Goal: Task Accomplishment & Management: Use online tool/utility

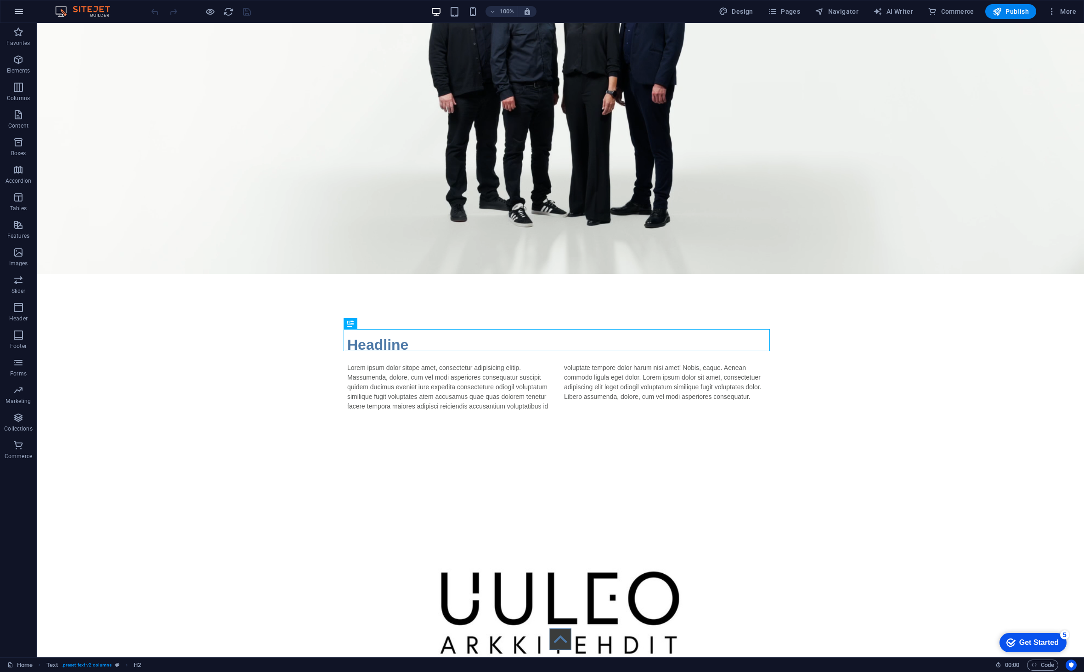
click at [25, 11] on button "button" at bounding box center [19, 11] width 22 height 22
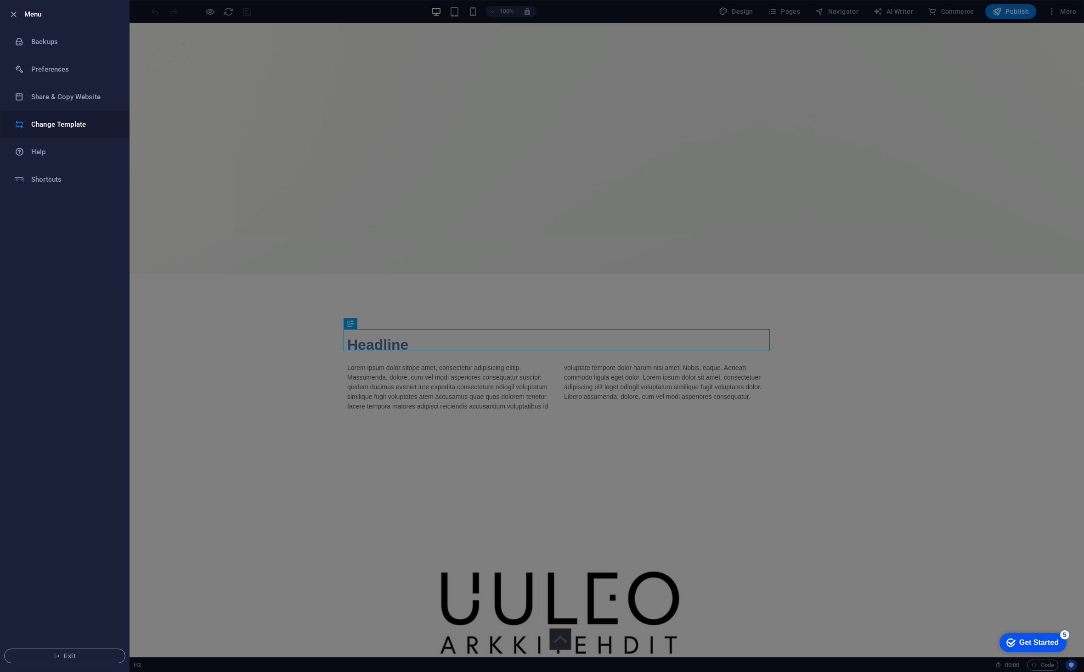
click at [47, 120] on h6 "Change Template" at bounding box center [73, 124] width 85 height 11
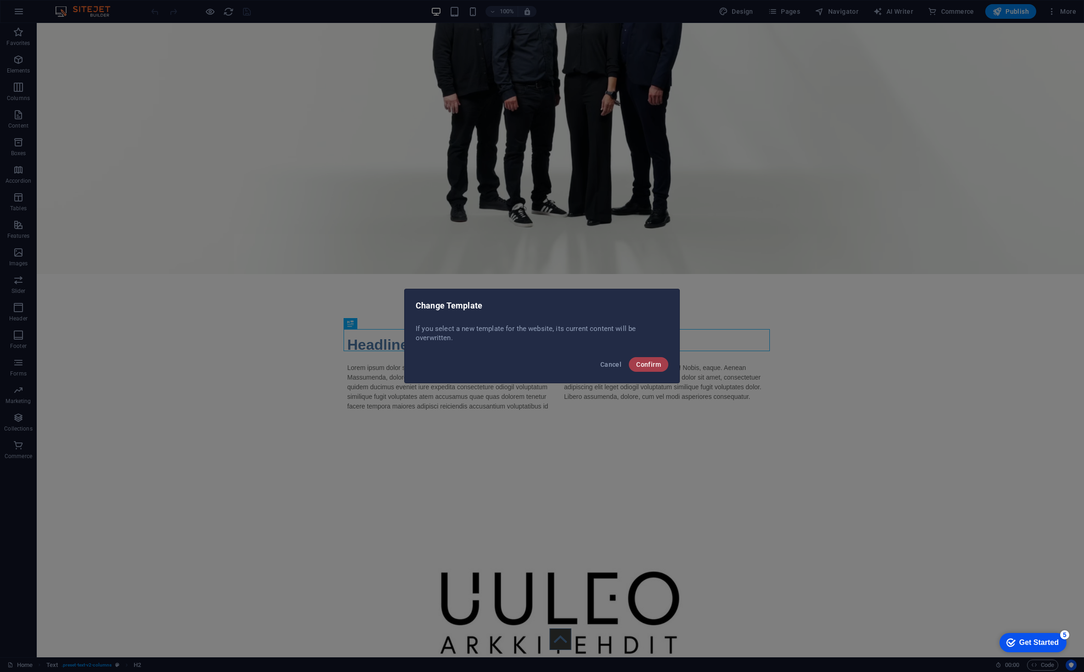
click at [645, 364] on span "Confirm" at bounding box center [648, 364] width 25 height 7
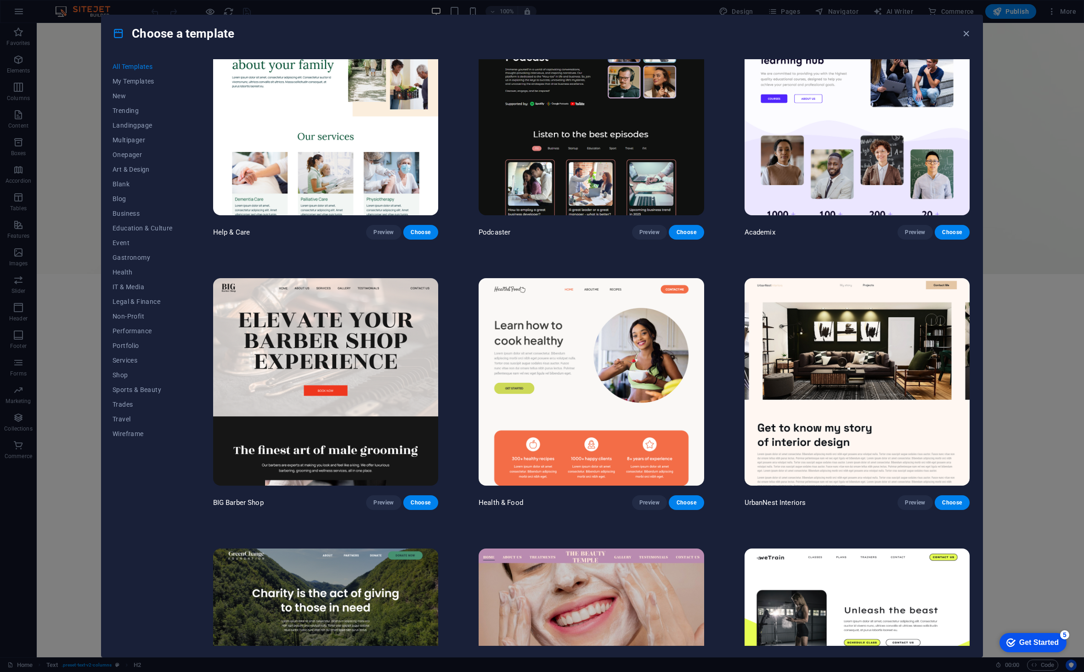
scroll to position [1424, 0]
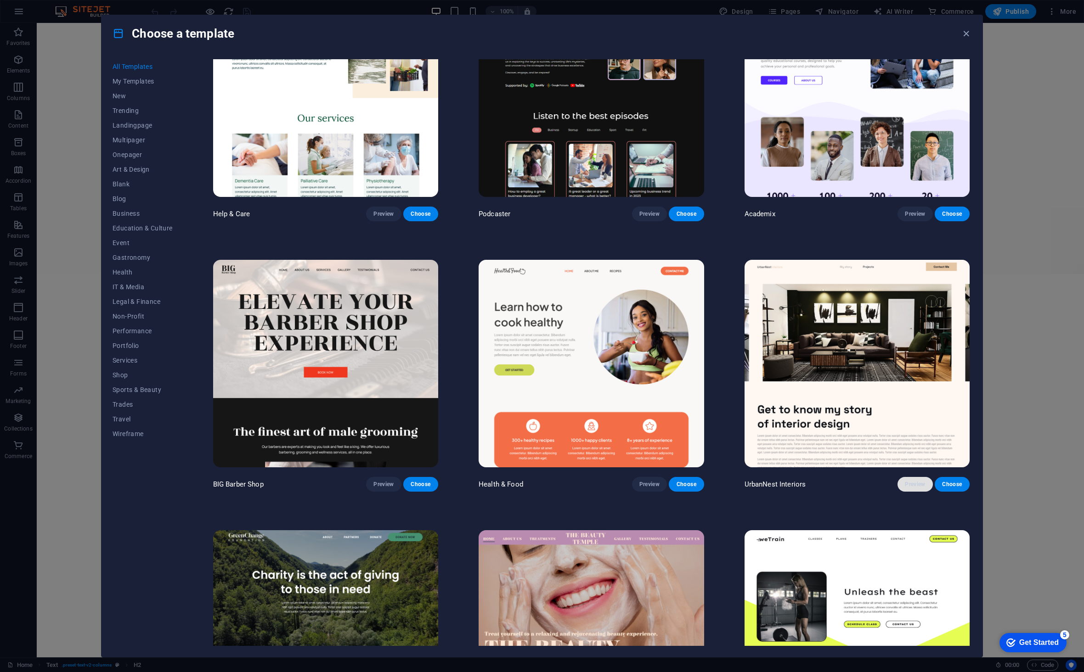
click at [909, 481] on span "Preview" at bounding box center [915, 484] width 20 height 7
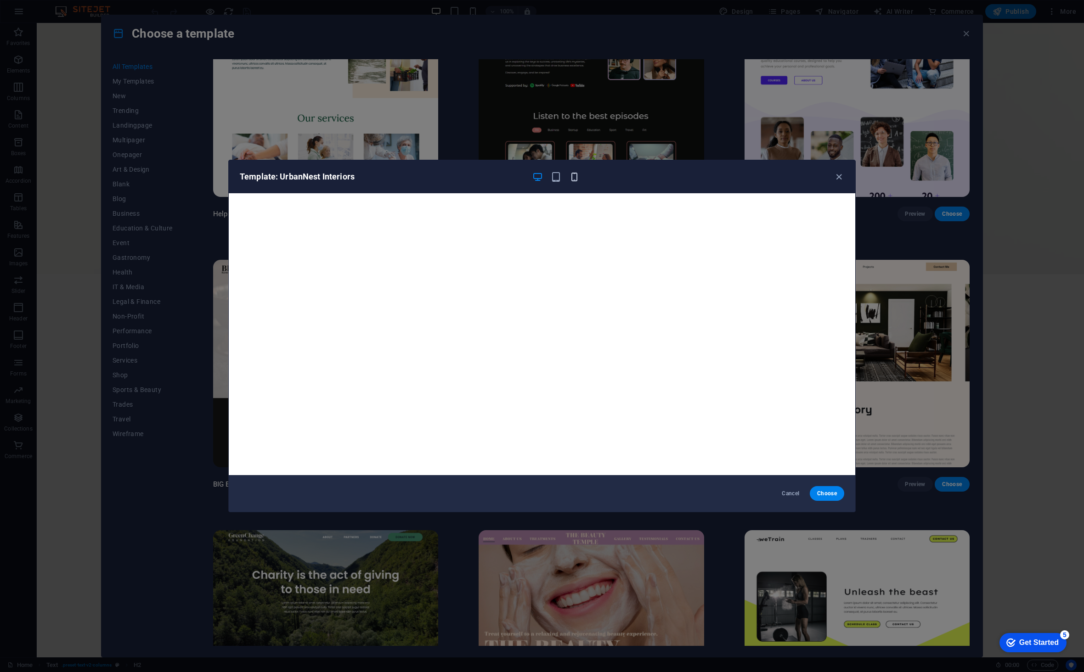
click at [578, 172] on icon "button" at bounding box center [574, 177] width 11 height 11
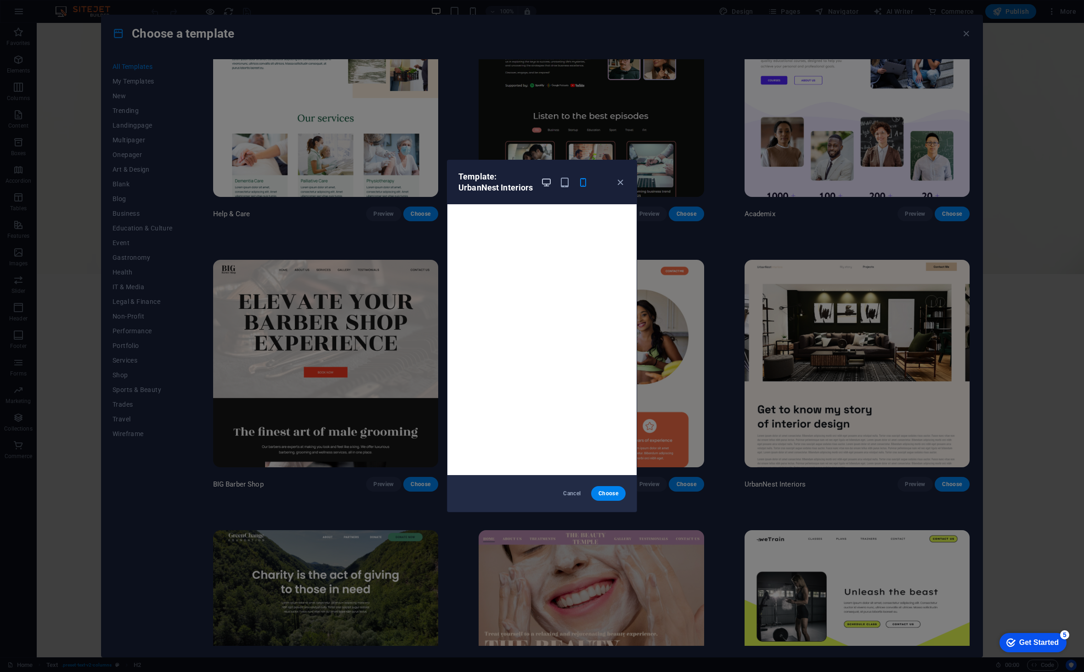
click at [549, 180] on icon "button" at bounding box center [546, 182] width 11 height 11
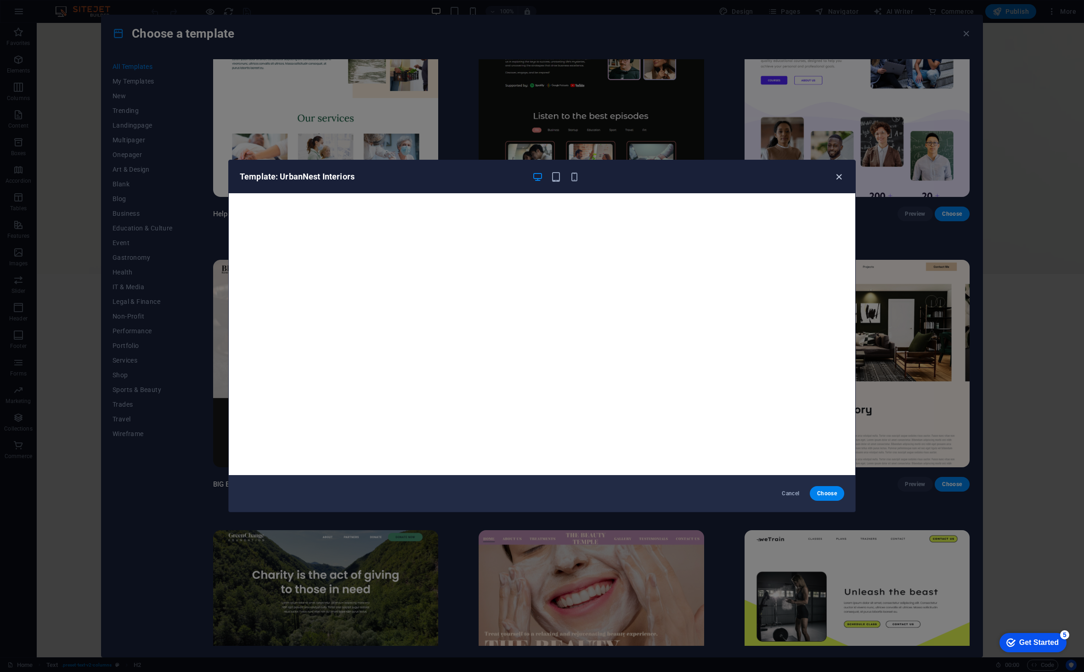
click at [840, 178] on icon "button" at bounding box center [839, 177] width 11 height 11
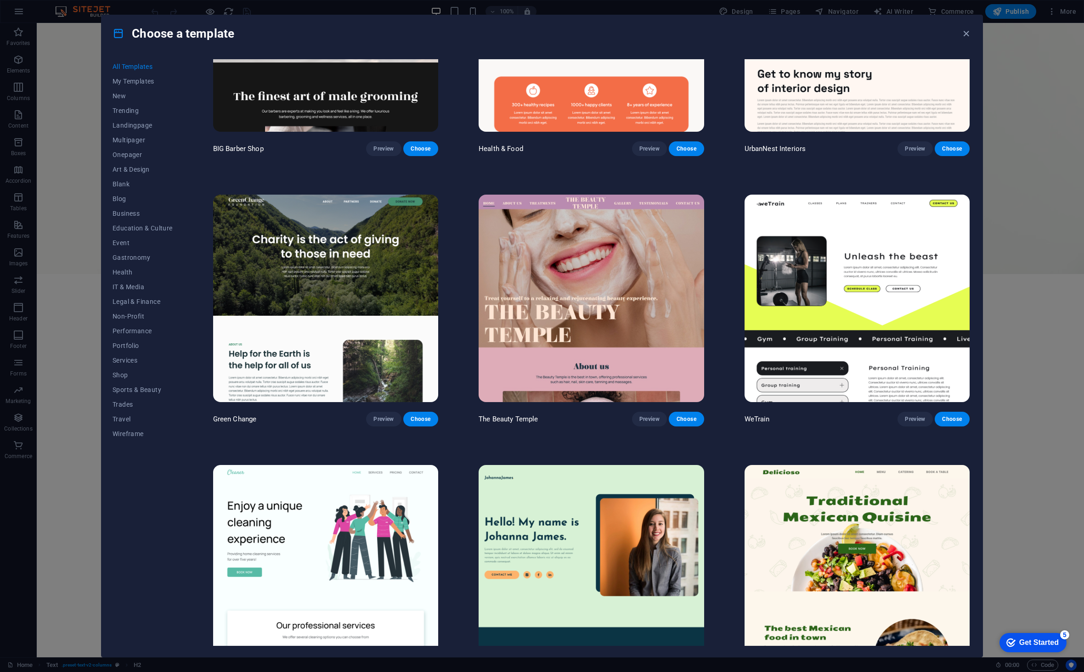
scroll to position [1699, 0]
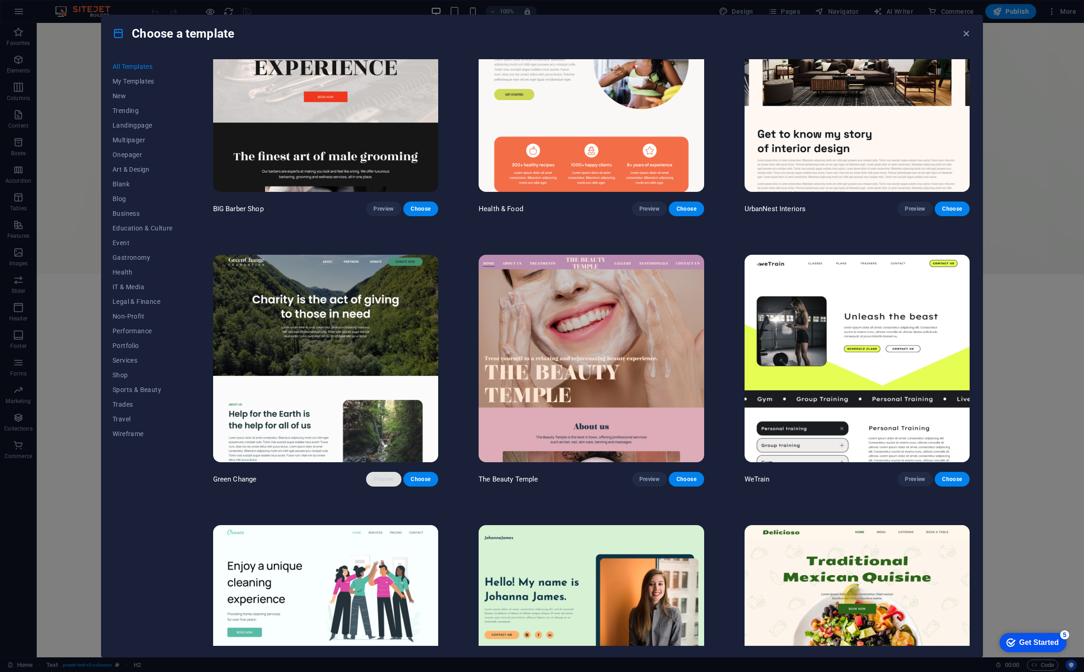
click at [375, 476] on span "Preview" at bounding box center [383, 479] width 20 height 7
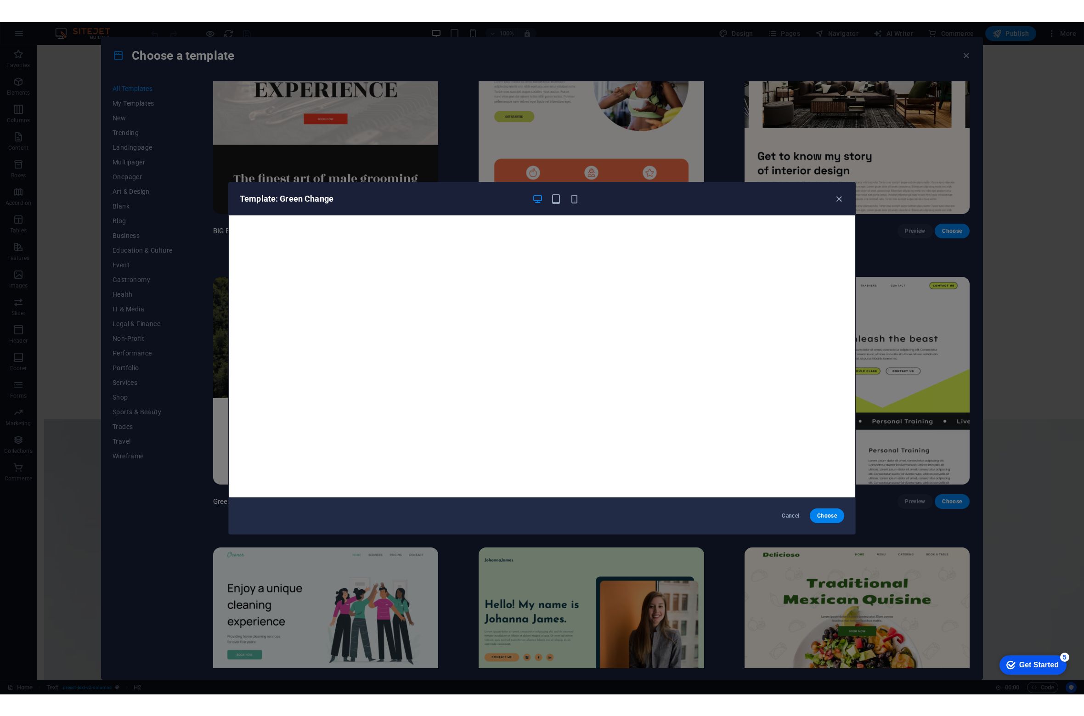
scroll to position [384, 0]
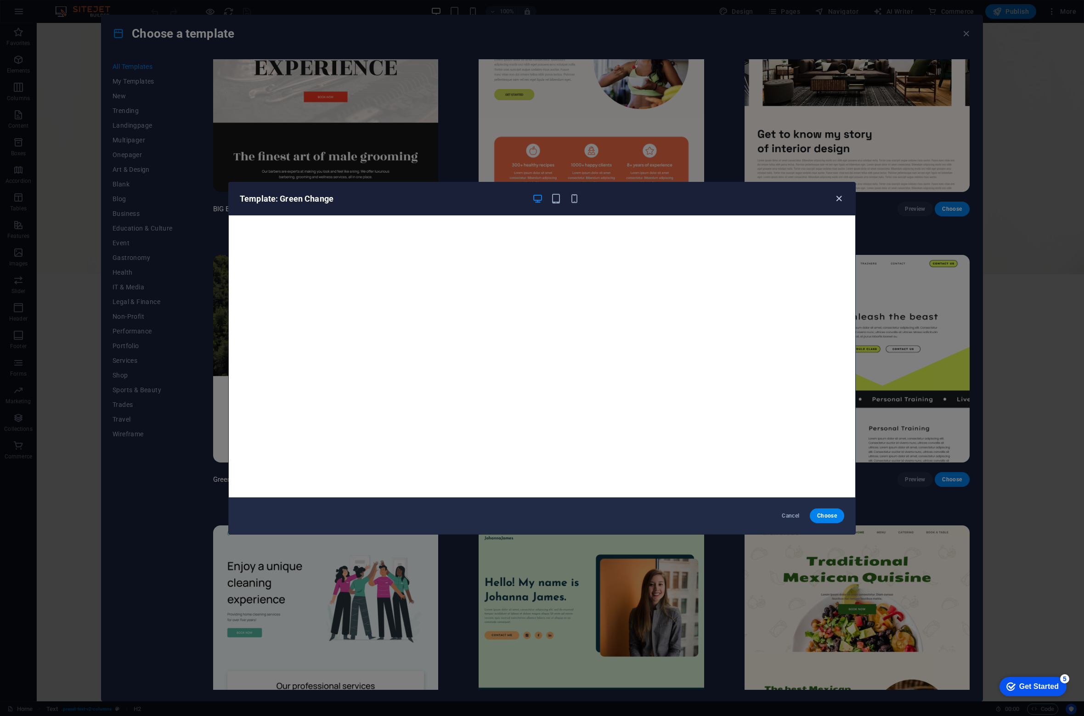
click at [837, 196] on icon "button" at bounding box center [839, 198] width 11 height 11
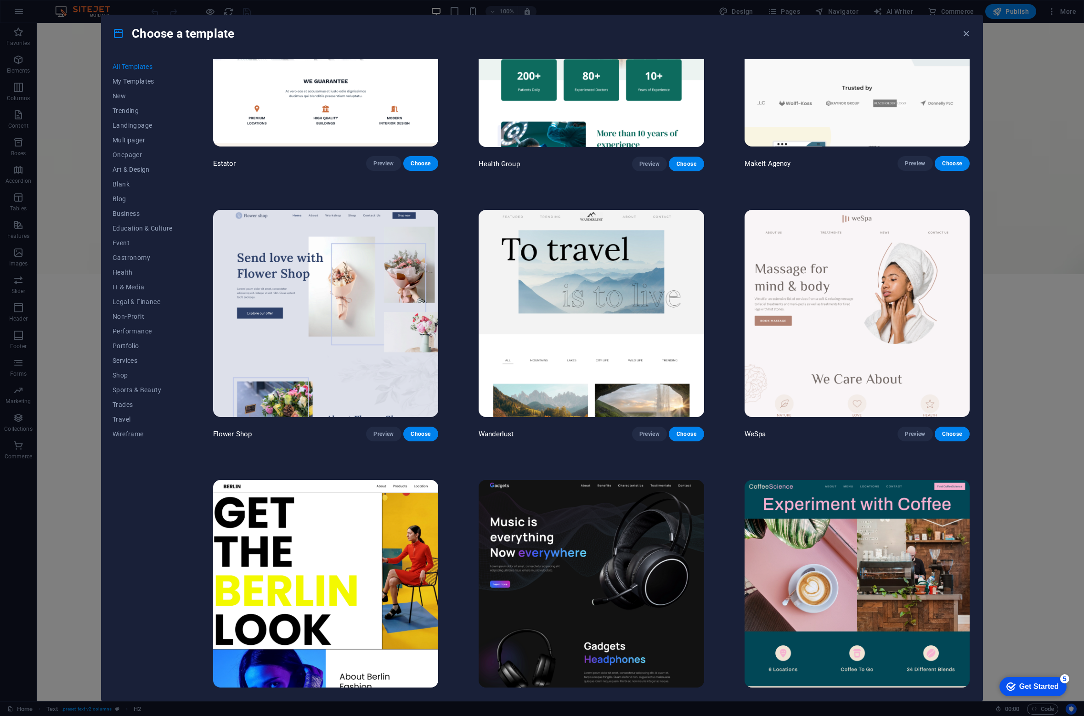
scroll to position [3123, 0]
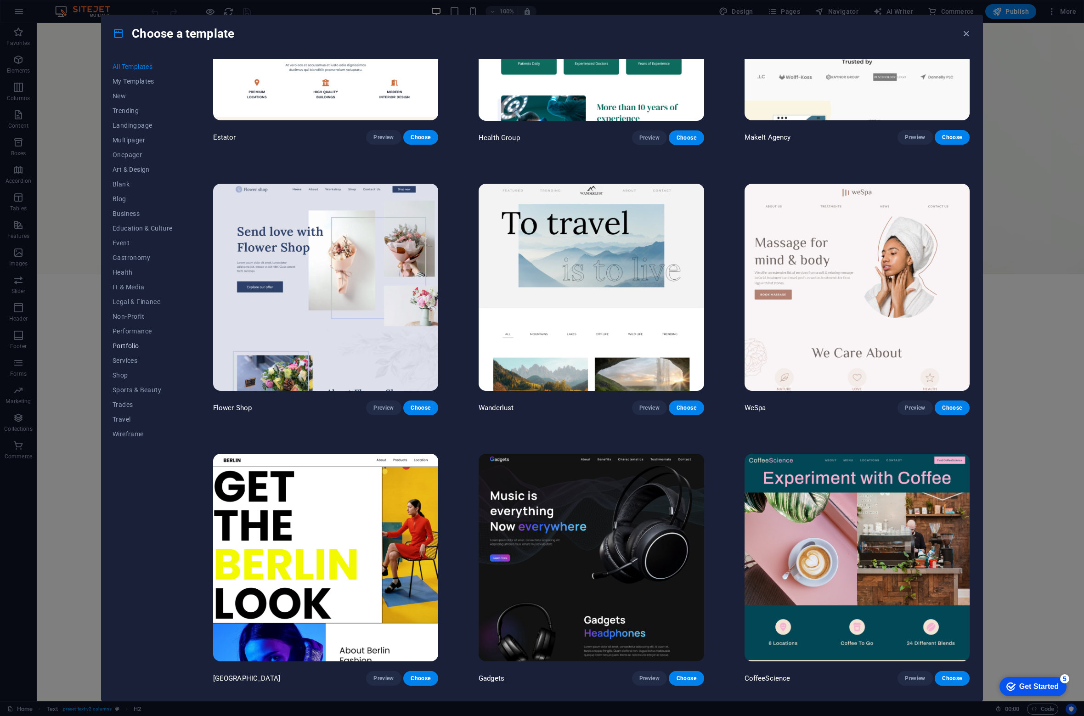
click at [127, 349] on span "Portfolio" at bounding box center [143, 345] width 60 height 7
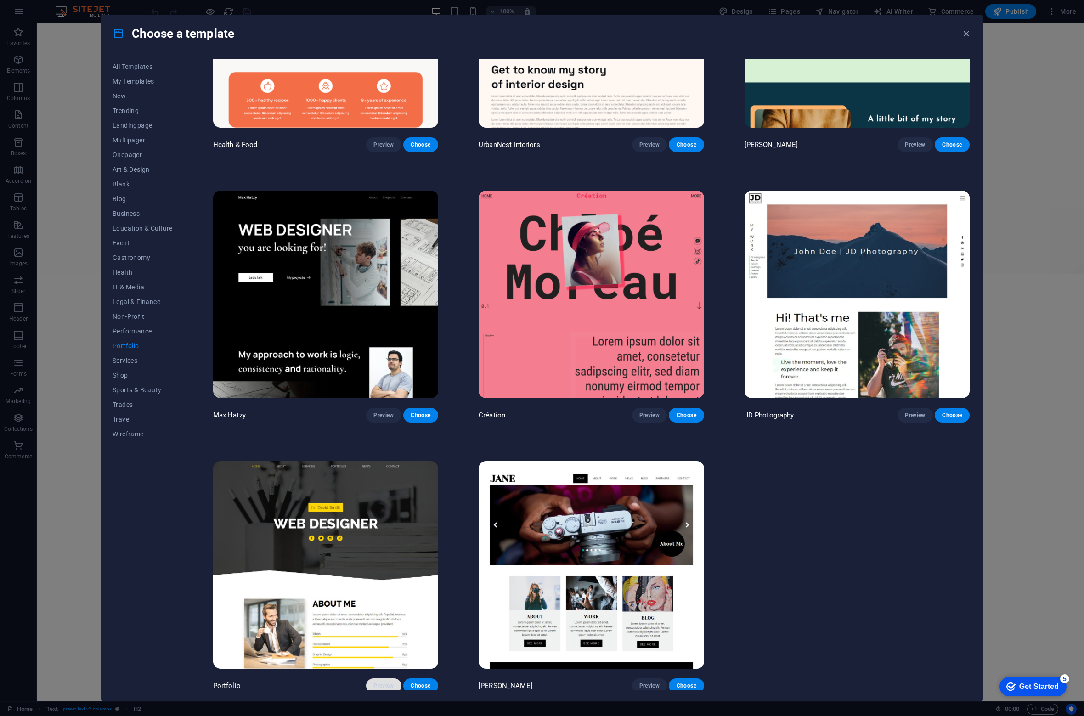
click at [378, 672] on span "Preview" at bounding box center [383, 685] width 20 height 7
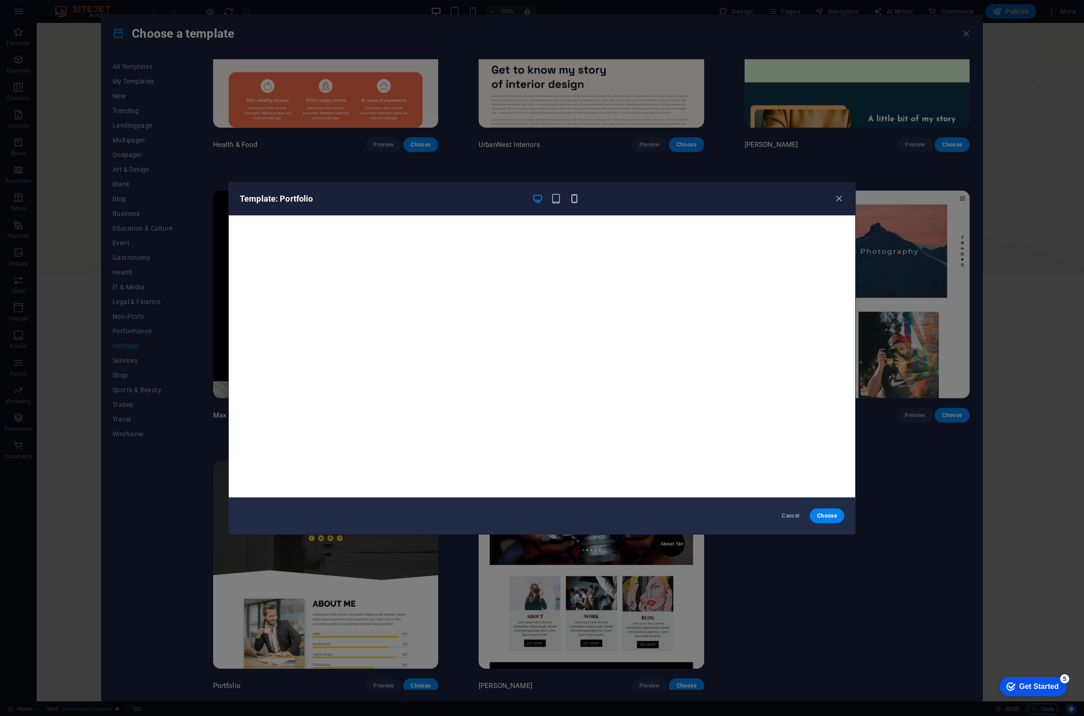
click at [576, 201] on icon "button" at bounding box center [574, 198] width 11 height 11
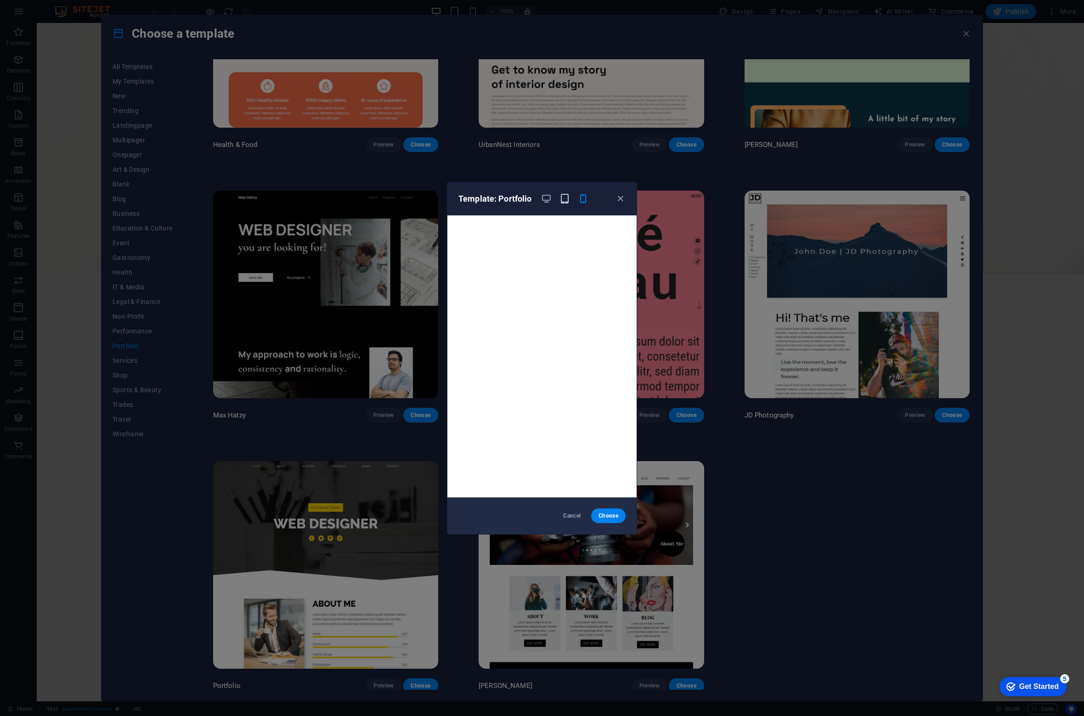
click at [567, 196] on icon "button" at bounding box center [564, 198] width 11 height 11
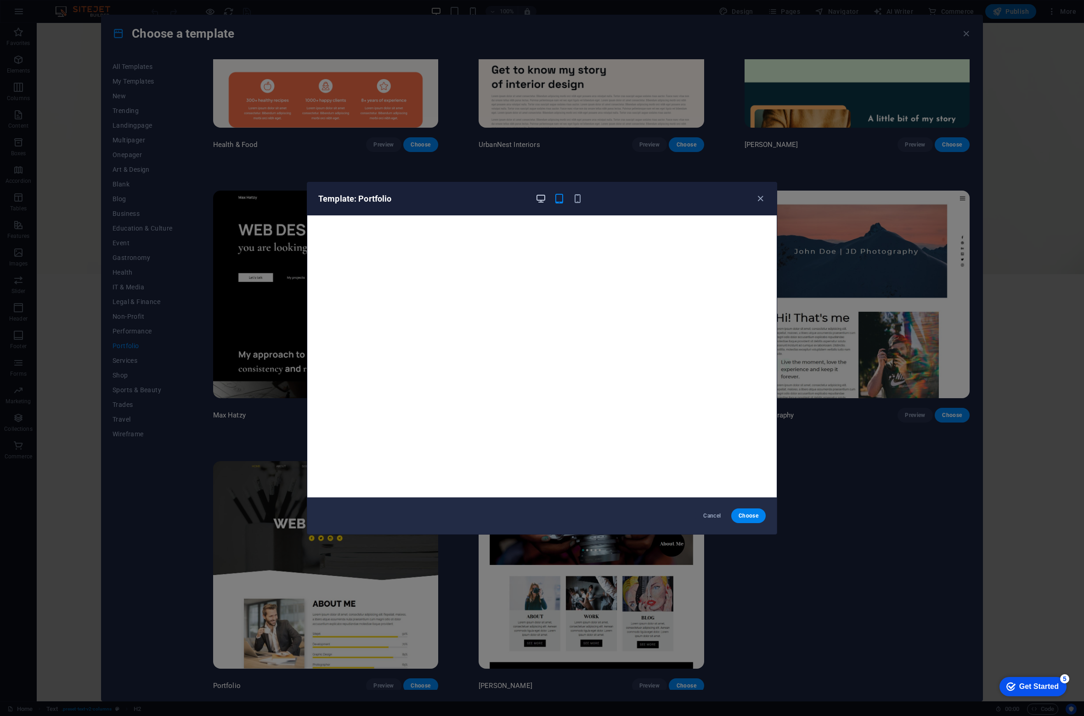
click at [543, 196] on icon "button" at bounding box center [540, 198] width 11 height 11
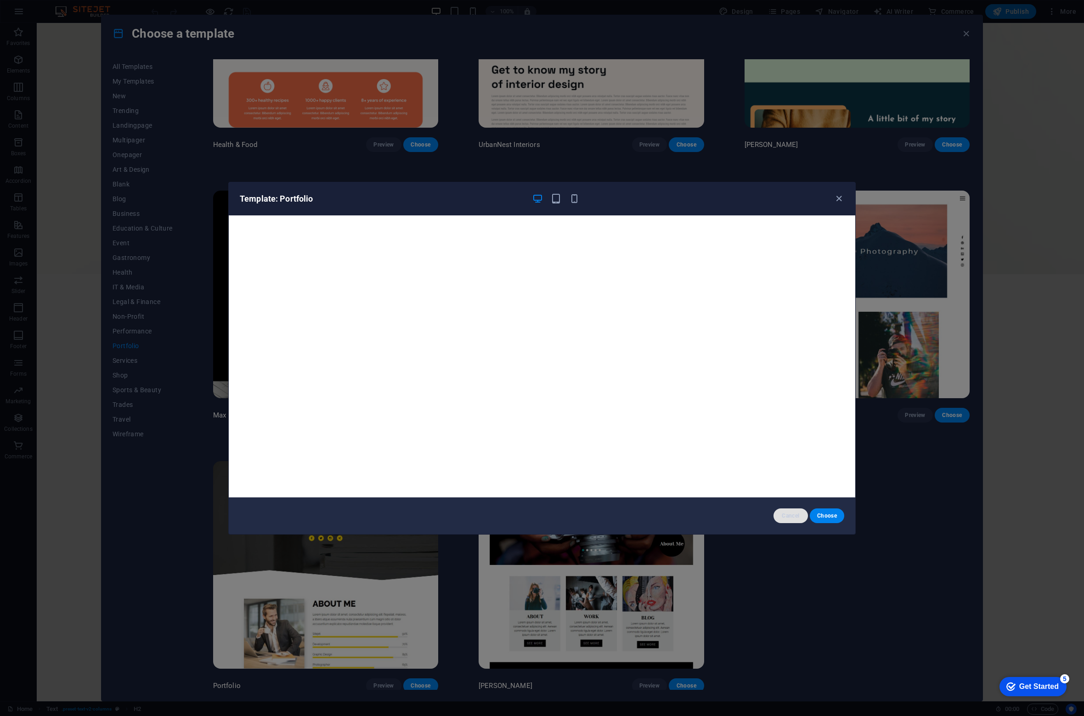
click at [788, 516] on span "Cancel" at bounding box center [791, 515] width 20 height 7
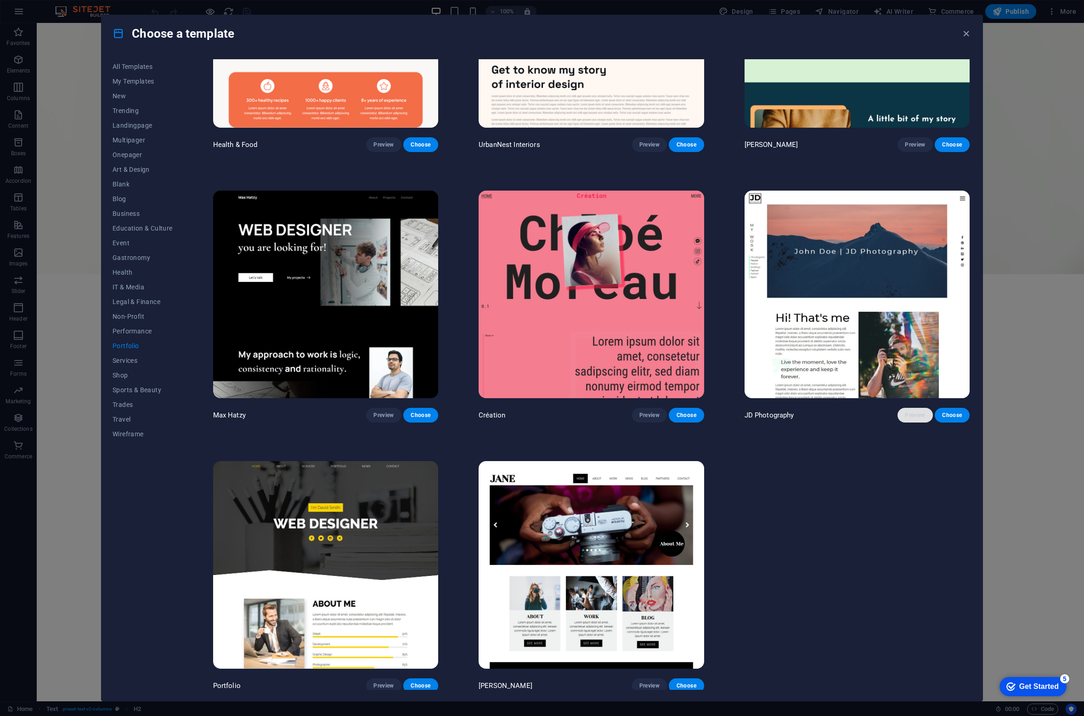
click at [908, 411] on span "Preview" at bounding box center [915, 414] width 20 height 7
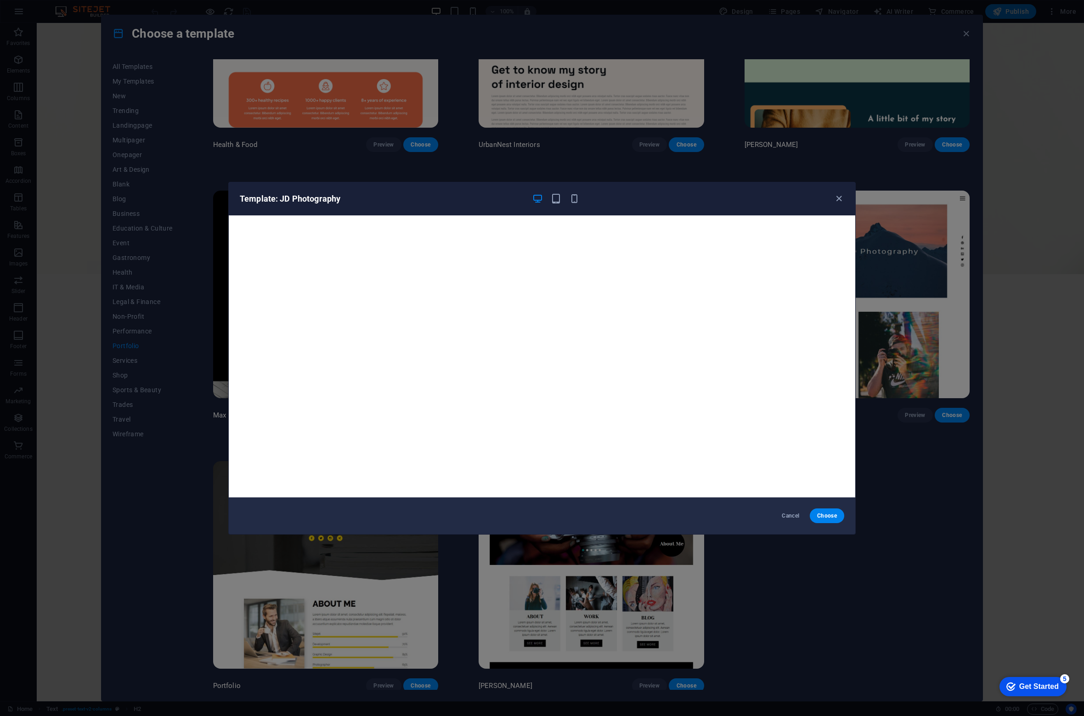
drag, startPoint x: 831, startPoint y: 619, endPoint x: 811, endPoint y: 574, distance: 48.7
click at [831, 619] on div "Template: JD Photography Cancel Choose" at bounding box center [542, 358] width 1084 height 716
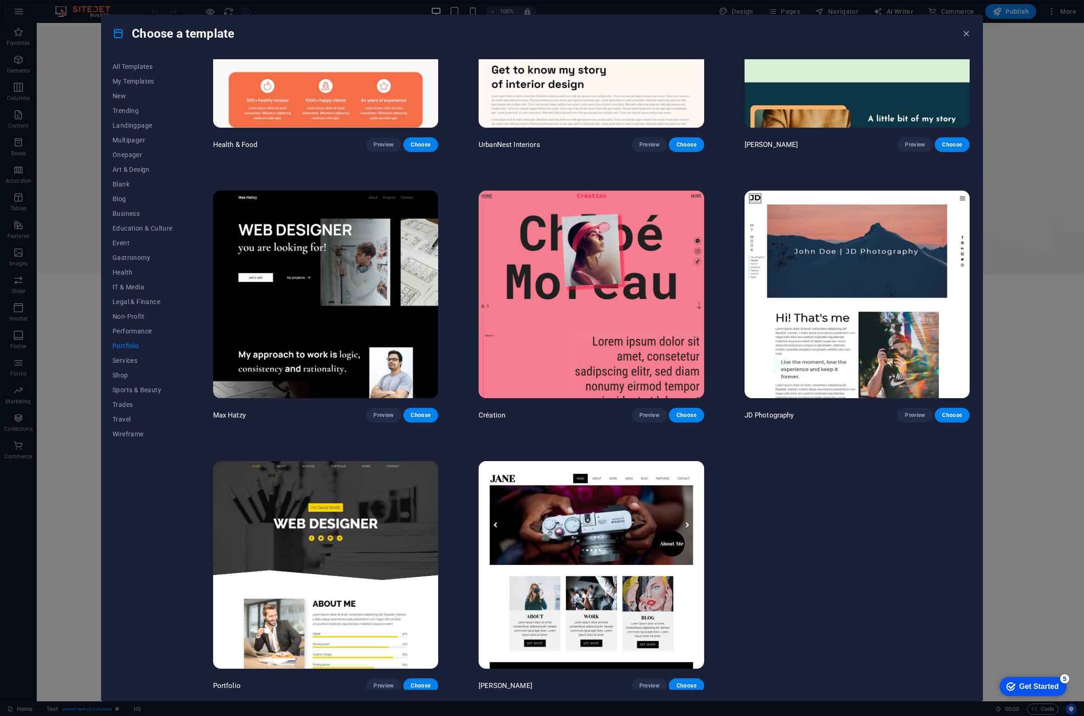
scroll to position [0, 0]
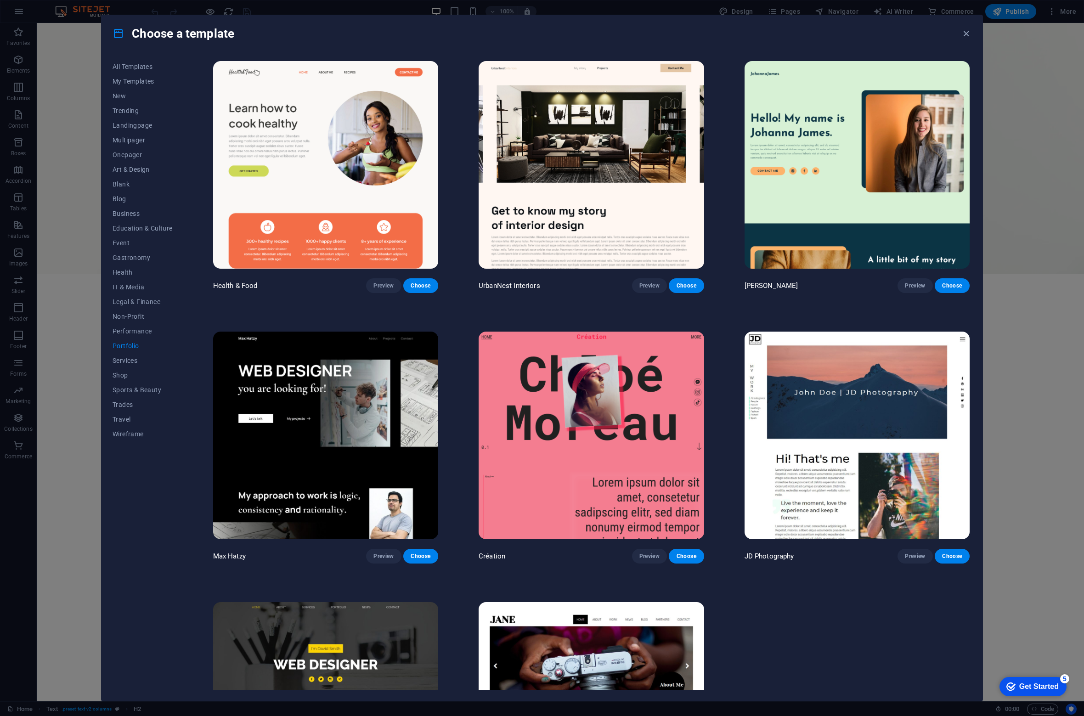
drag, startPoint x: 834, startPoint y: 539, endPoint x: 800, endPoint y: 356, distance: 186.0
click at [125, 363] on span "Services" at bounding box center [143, 360] width 60 height 7
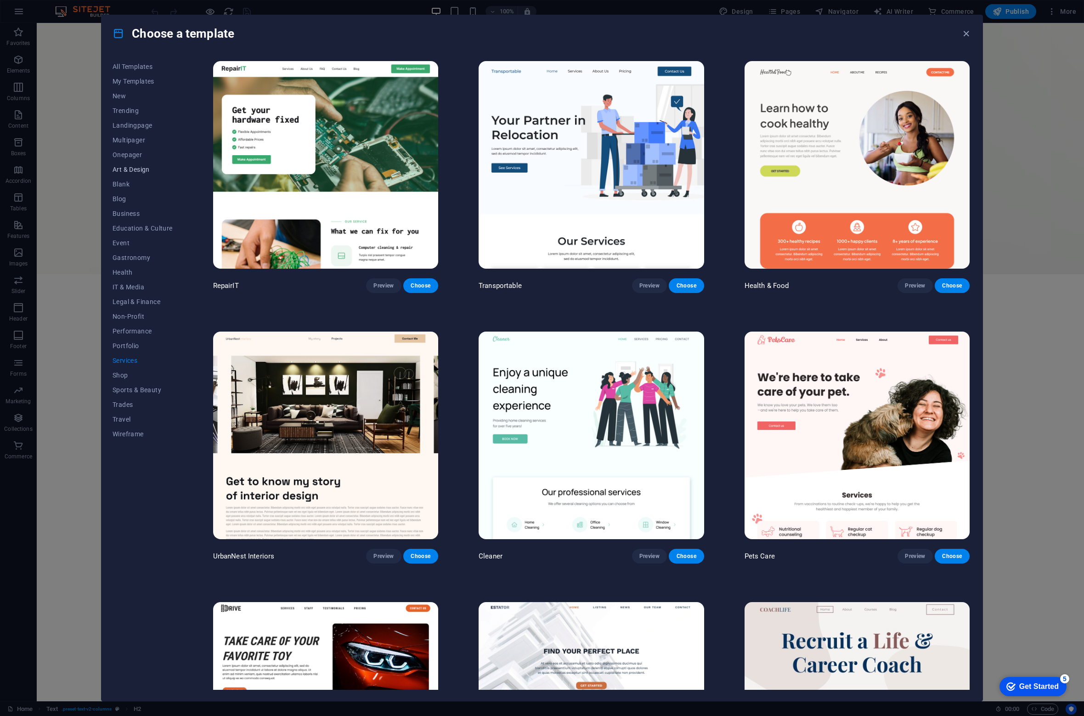
click at [121, 167] on span "Art & Design" at bounding box center [143, 169] width 60 height 7
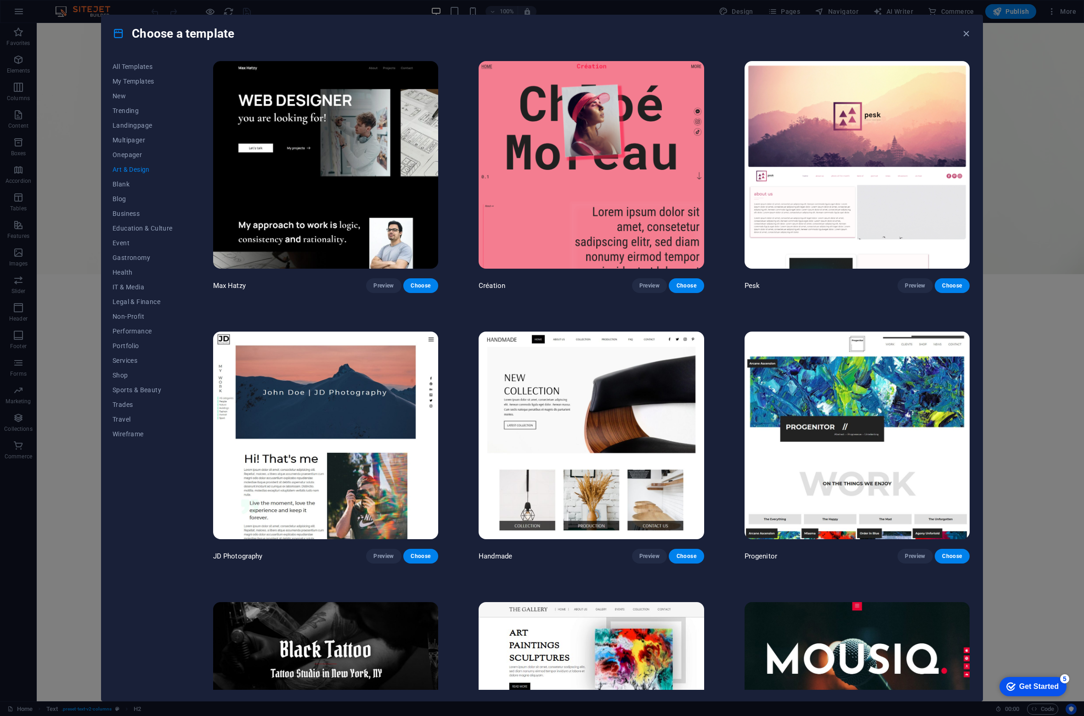
click at [851, 122] on img at bounding box center [856, 165] width 225 height 208
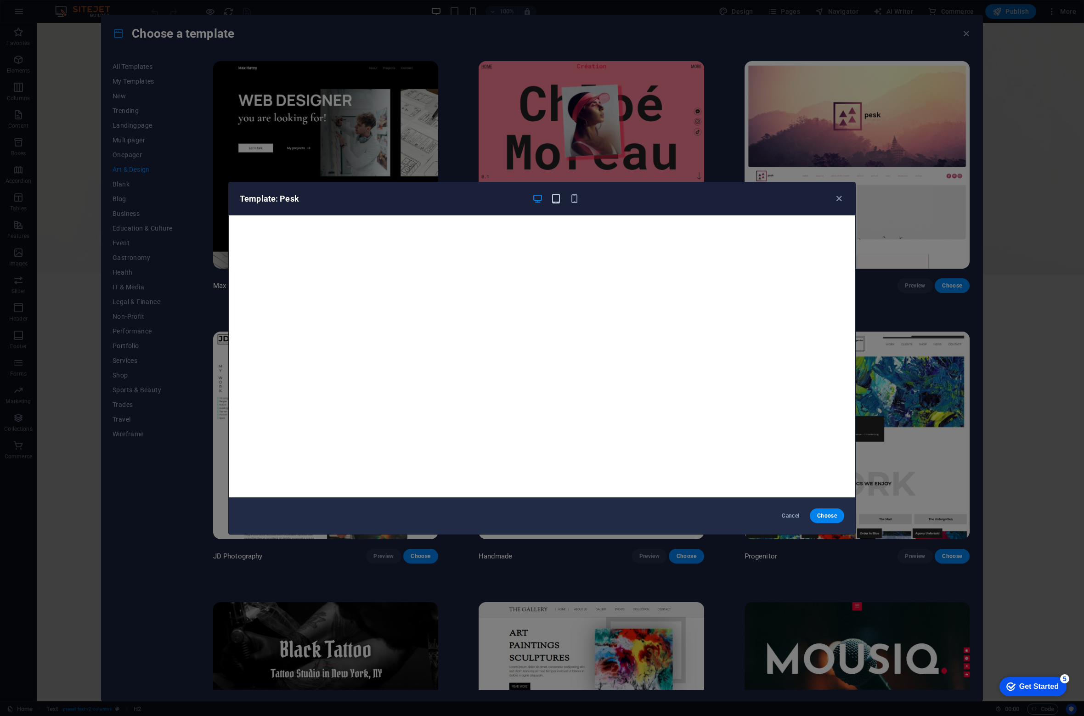
click at [552, 196] on icon "button" at bounding box center [556, 198] width 11 height 11
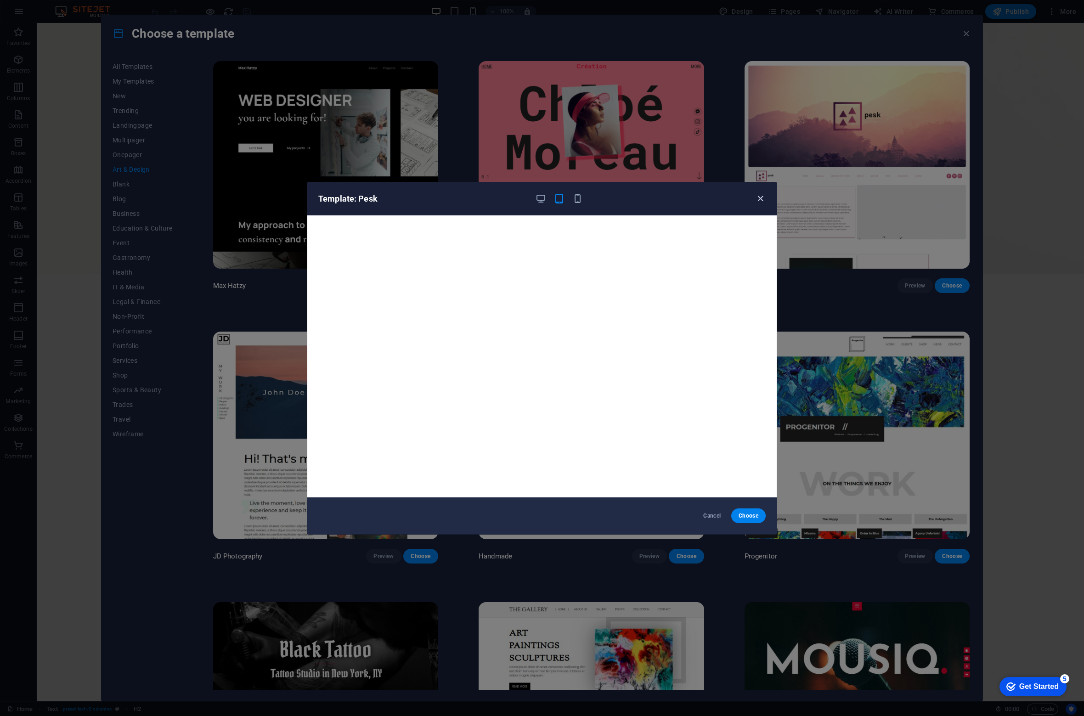
click at [763, 196] on icon "button" at bounding box center [760, 198] width 11 height 11
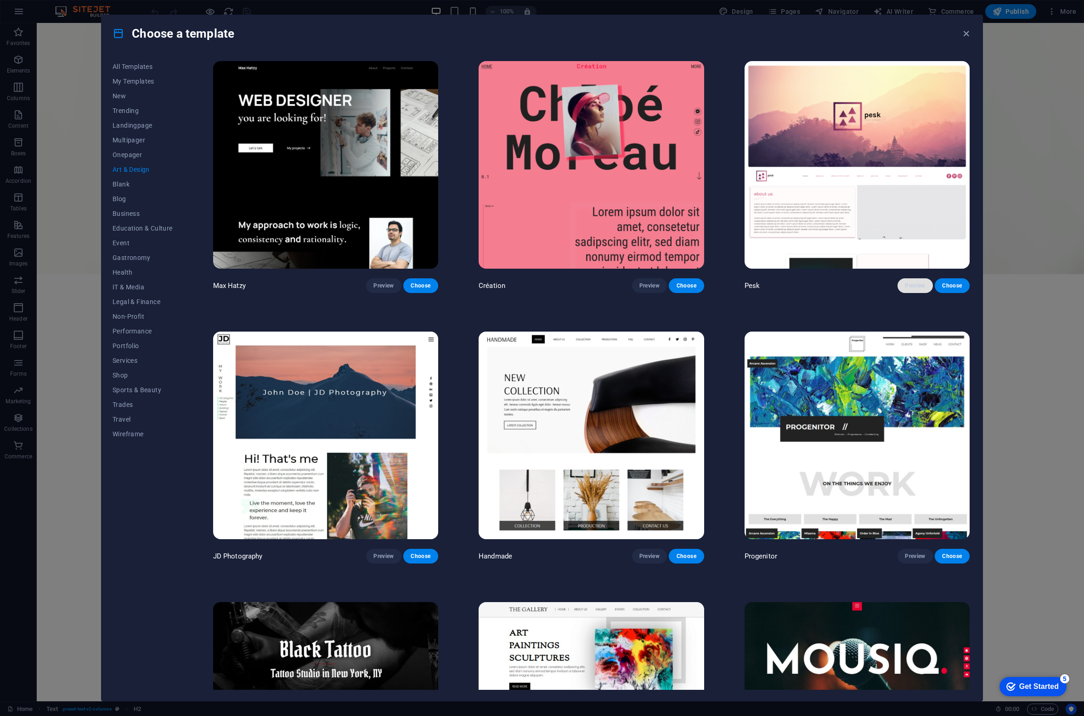
click at [915, 285] on span "Preview" at bounding box center [915, 285] width 20 height 7
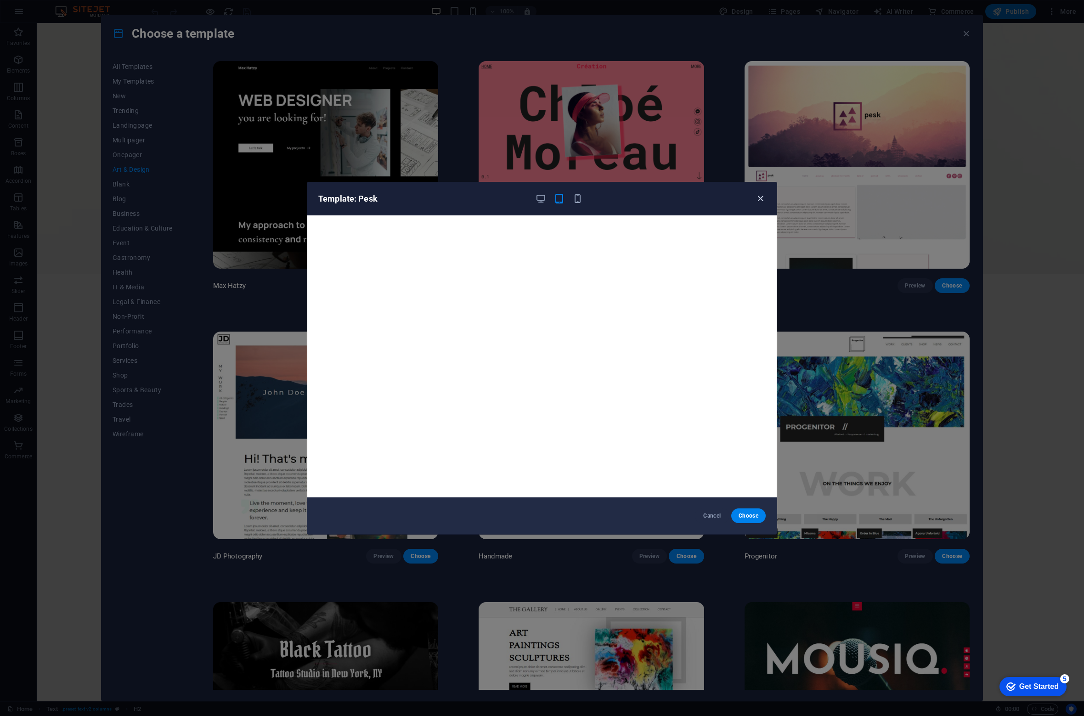
click at [761, 198] on icon "button" at bounding box center [760, 198] width 11 height 11
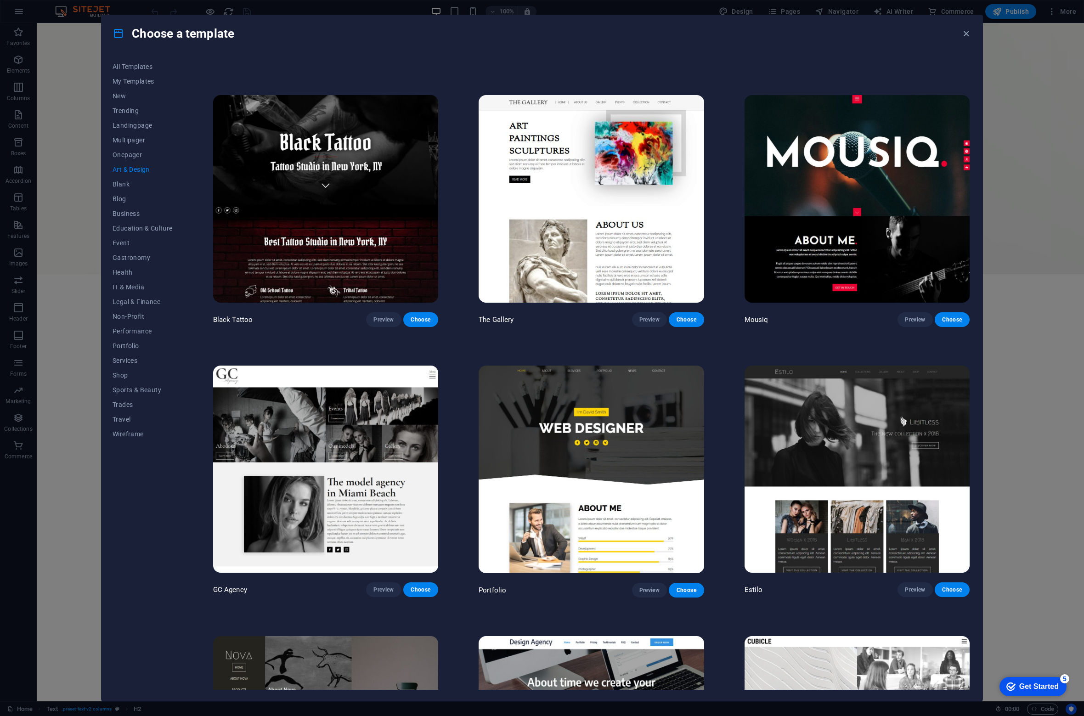
scroll to position [551, 0]
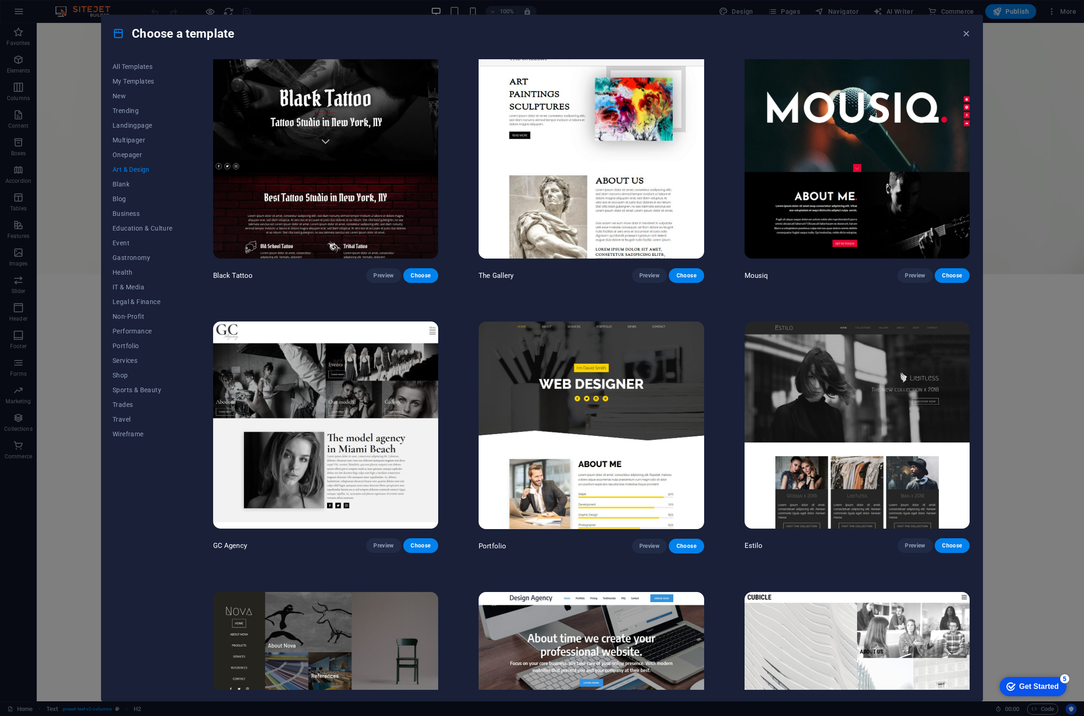
click at [841, 24] on div "Choose a template" at bounding box center [541, 33] width 881 height 37
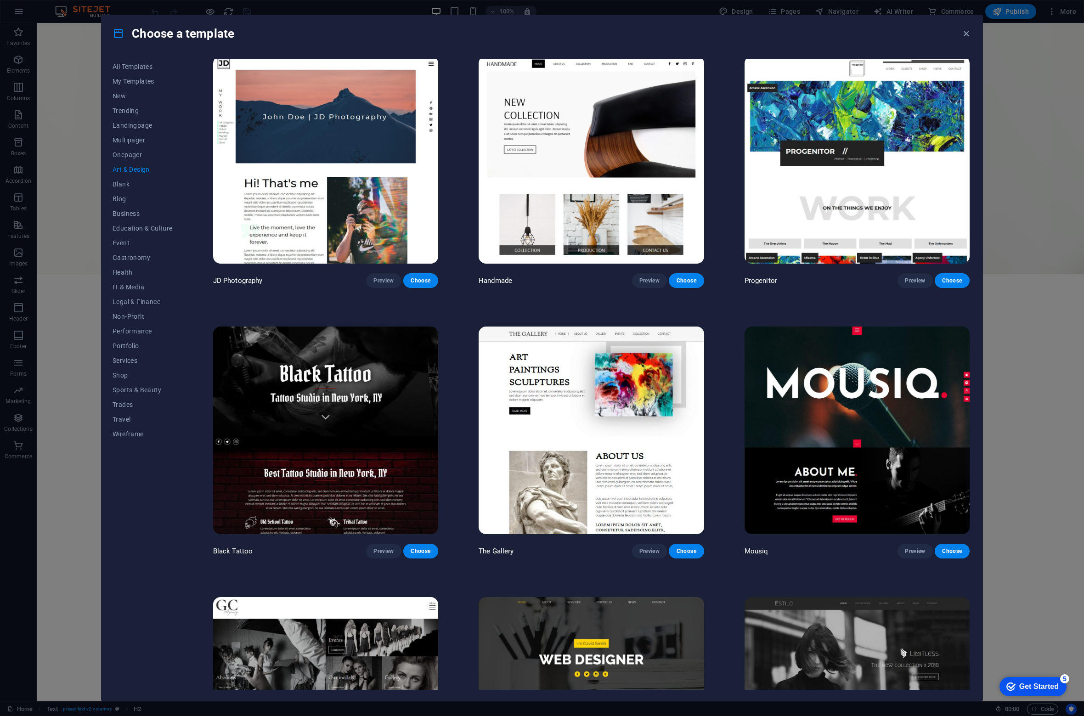
scroll to position [0, 0]
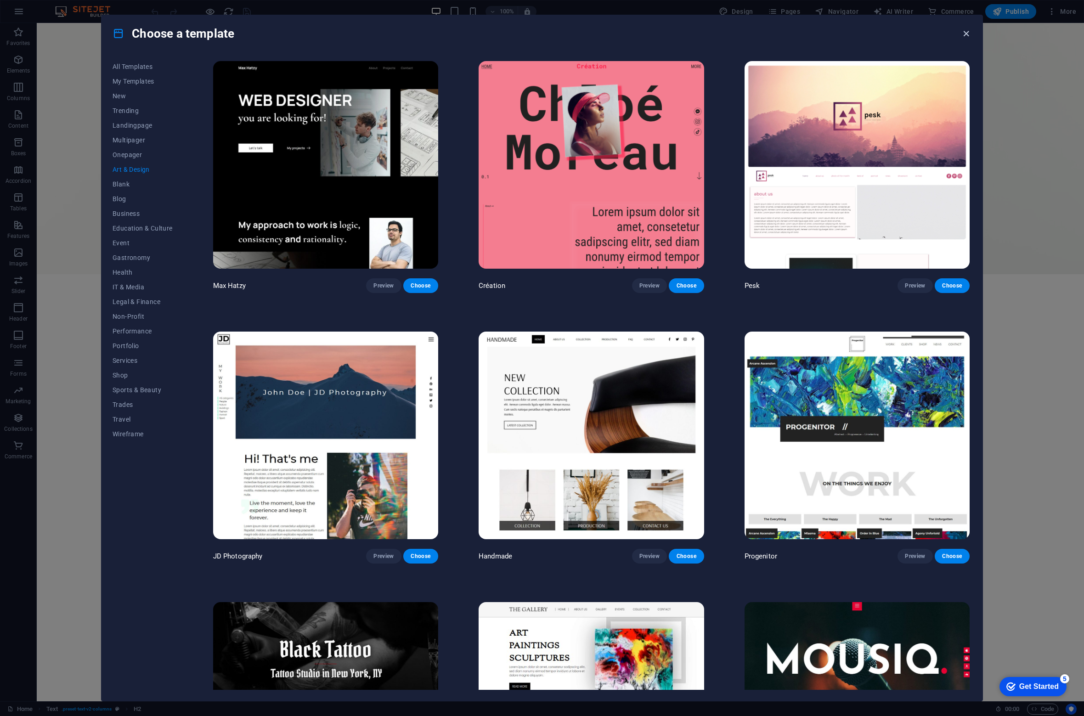
drag, startPoint x: 966, startPoint y: 33, endPoint x: 840, endPoint y: 54, distance: 128.1
click at [966, 33] on icon "button" at bounding box center [966, 33] width 11 height 11
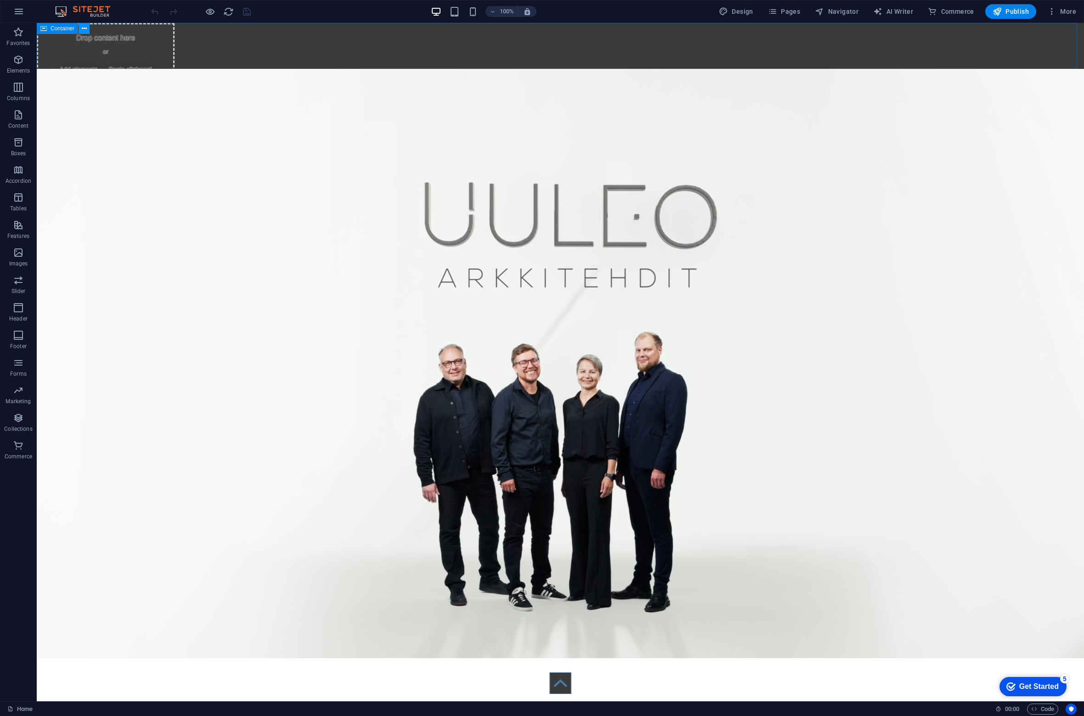
click at [85, 27] on icon at bounding box center [84, 29] width 5 height 10
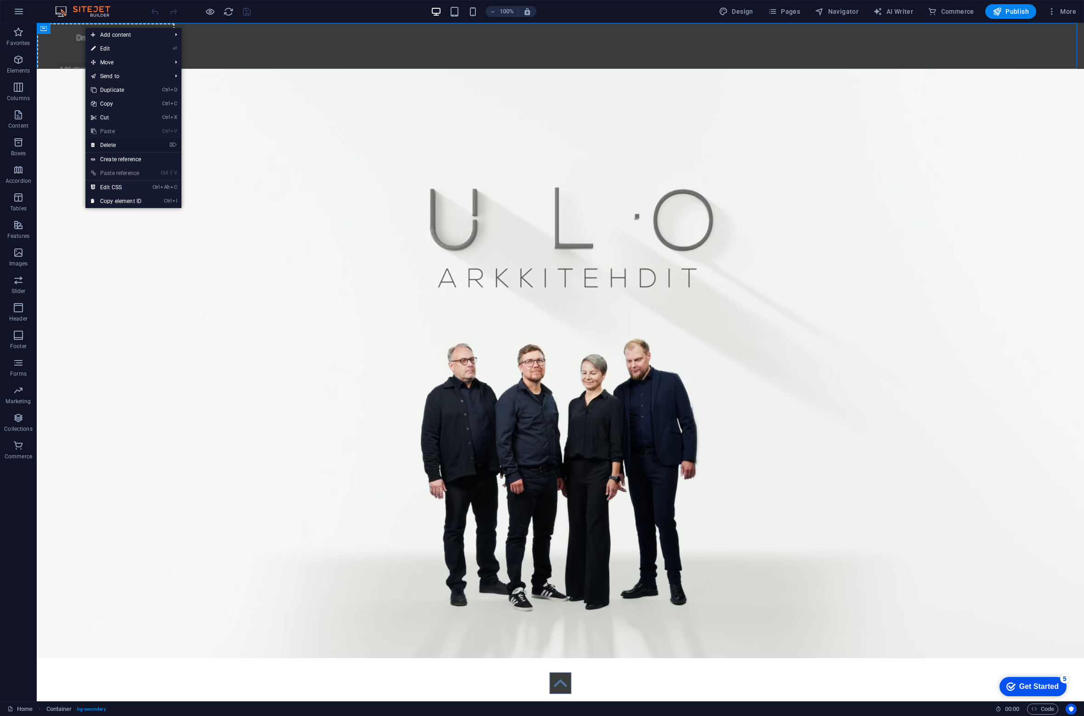
click at [108, 145] on link "⌦ Delete" at bounding box center [116, 145] width 62 height 14
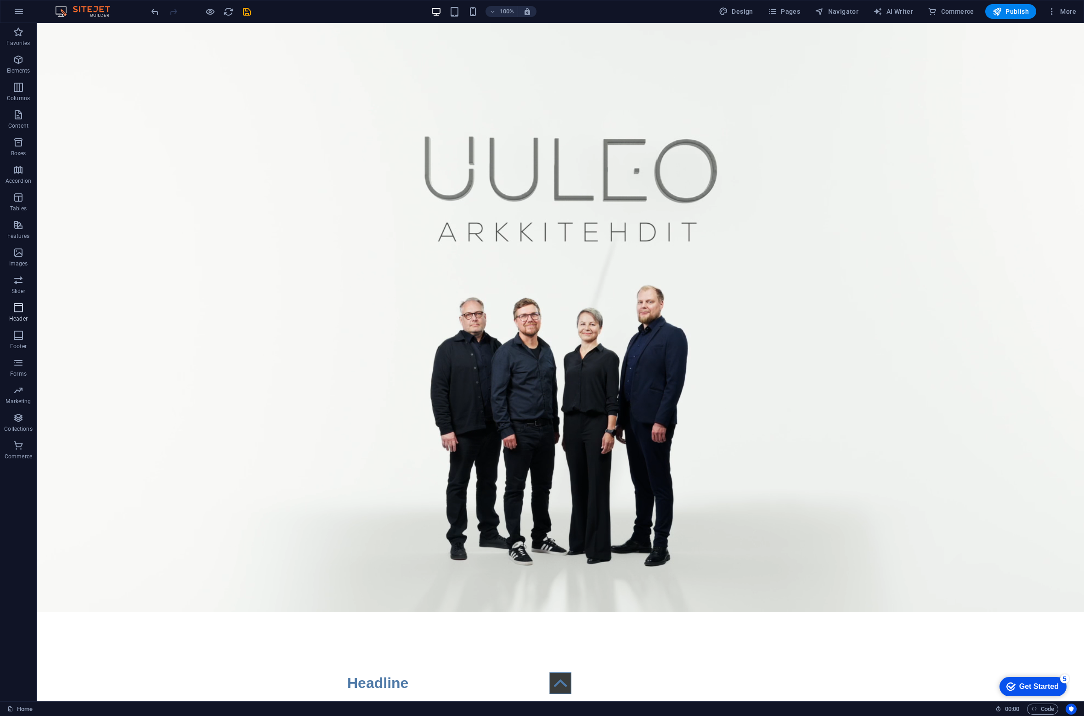
click at [26, 310] on span "Header" at bounding box center [18, 313] width 37 height 22
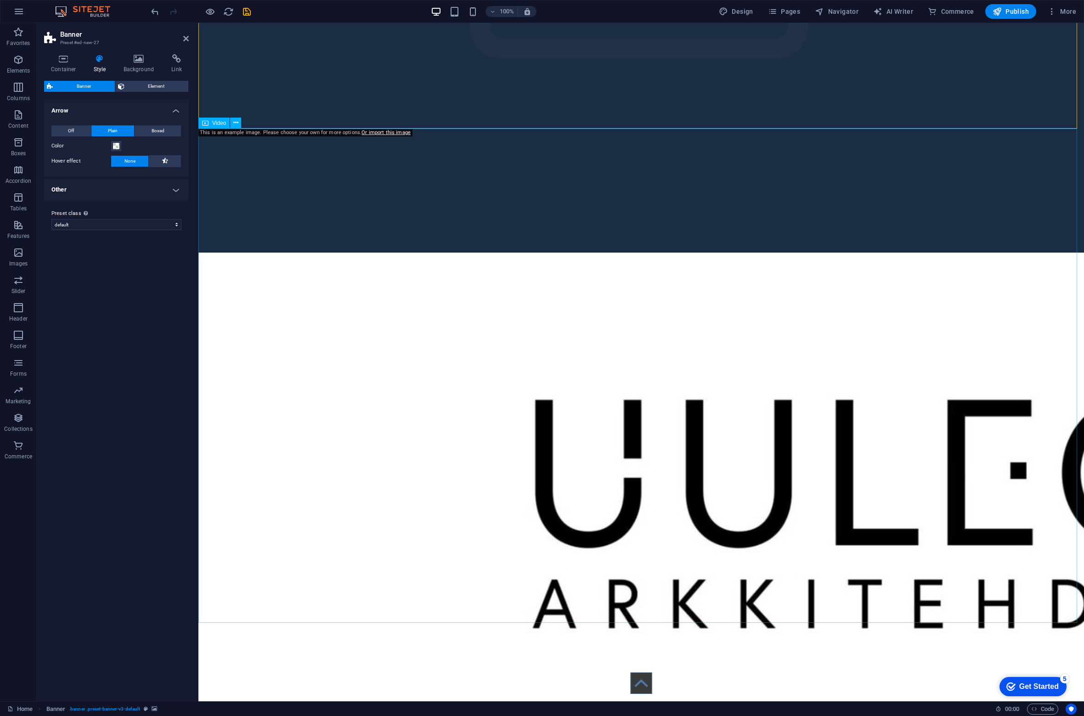
scroll to position [92, 0]
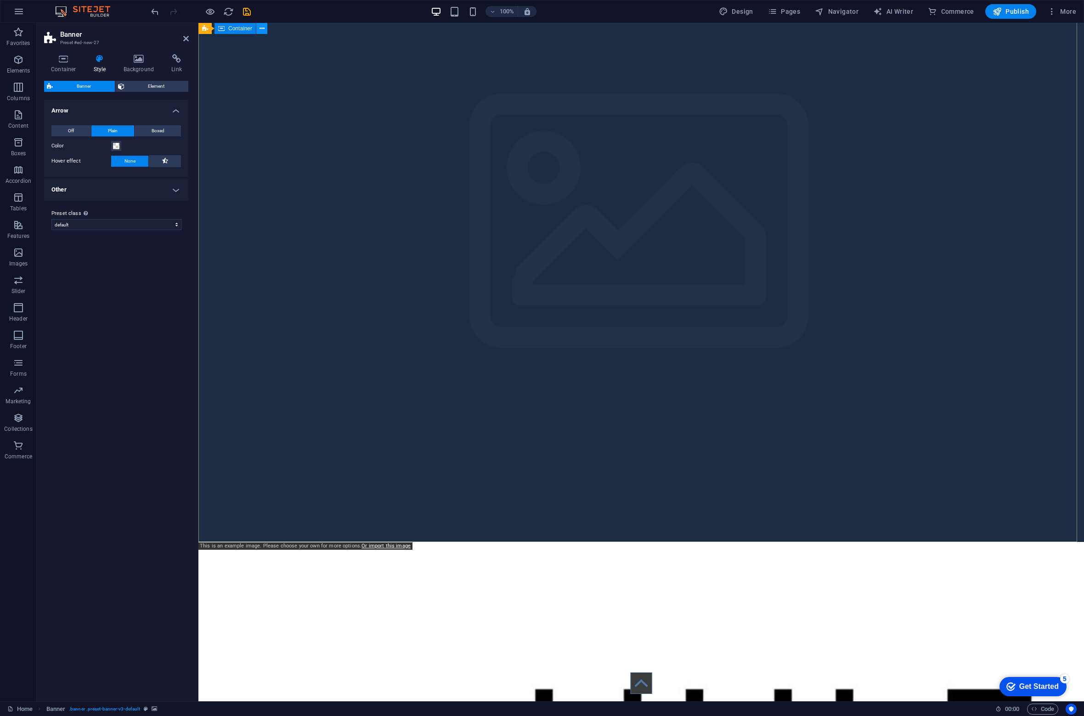
click at [263, 25] on icon at bounding box center [261, 29] width 5 height 10
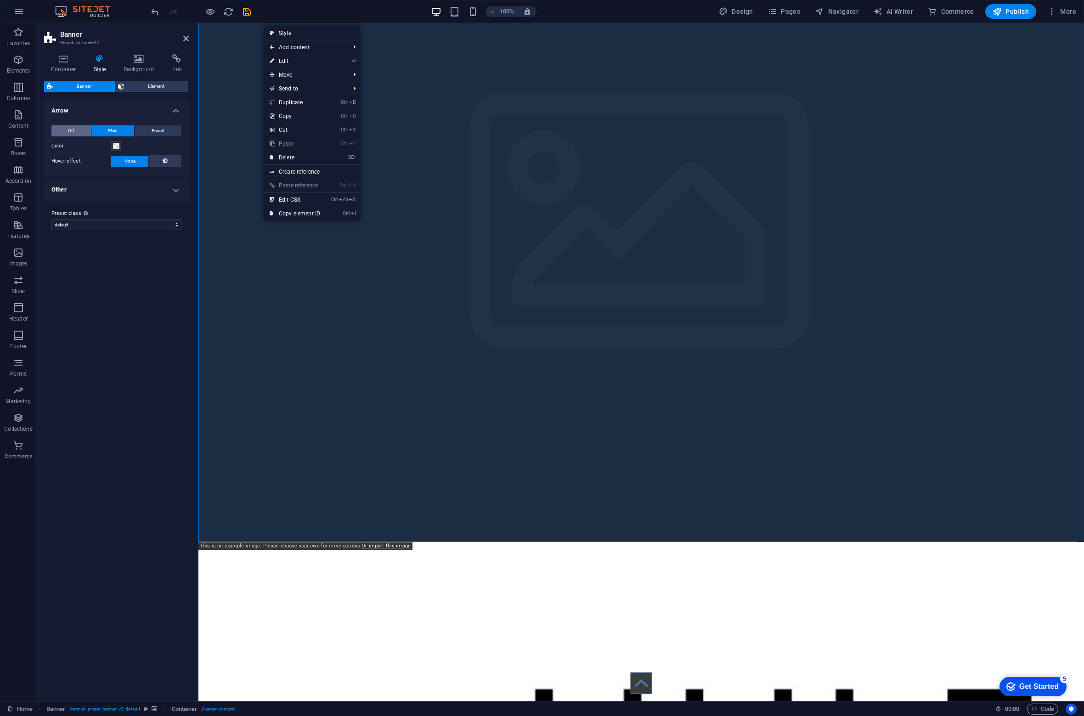
click at [70, 128] on span "Off" at bounding box center [71, 130] width 6 height 11
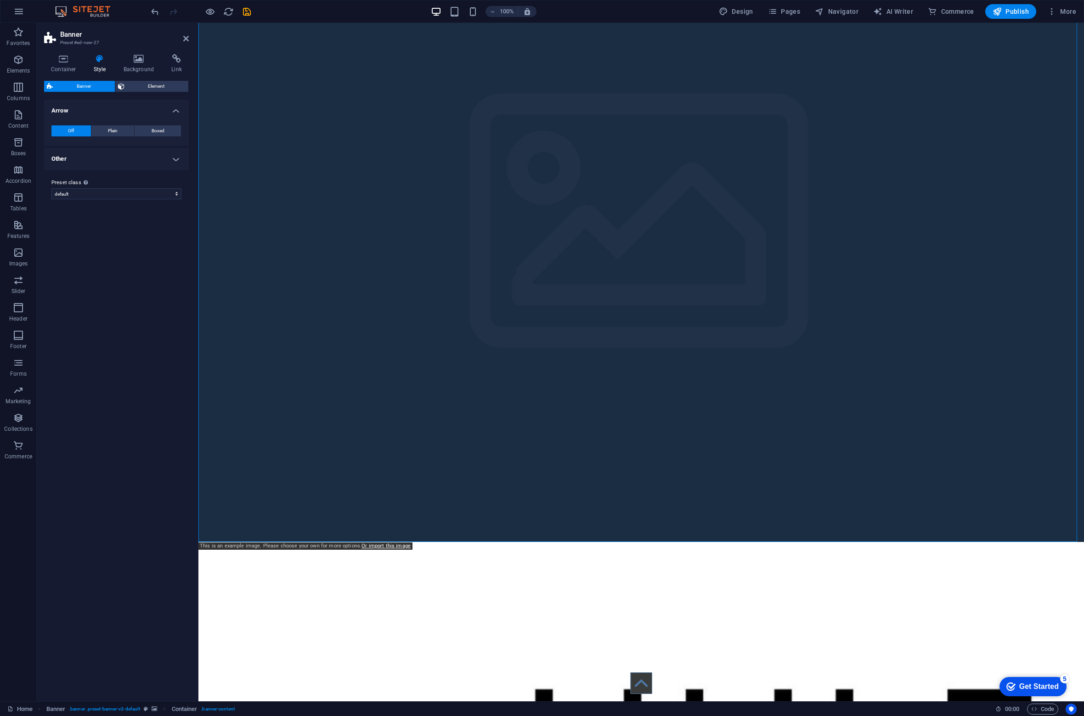
click at [116, 136] on div "Off Plain Boxed" at bounding box center [116, 130] width 130 height 11
click at [118, 133] on button "Plain" at bounding box center [112, 130] width 43 height 11
click at [158, 129] on span "Boxed" at bounding box center [158, 130] width 13 height 11
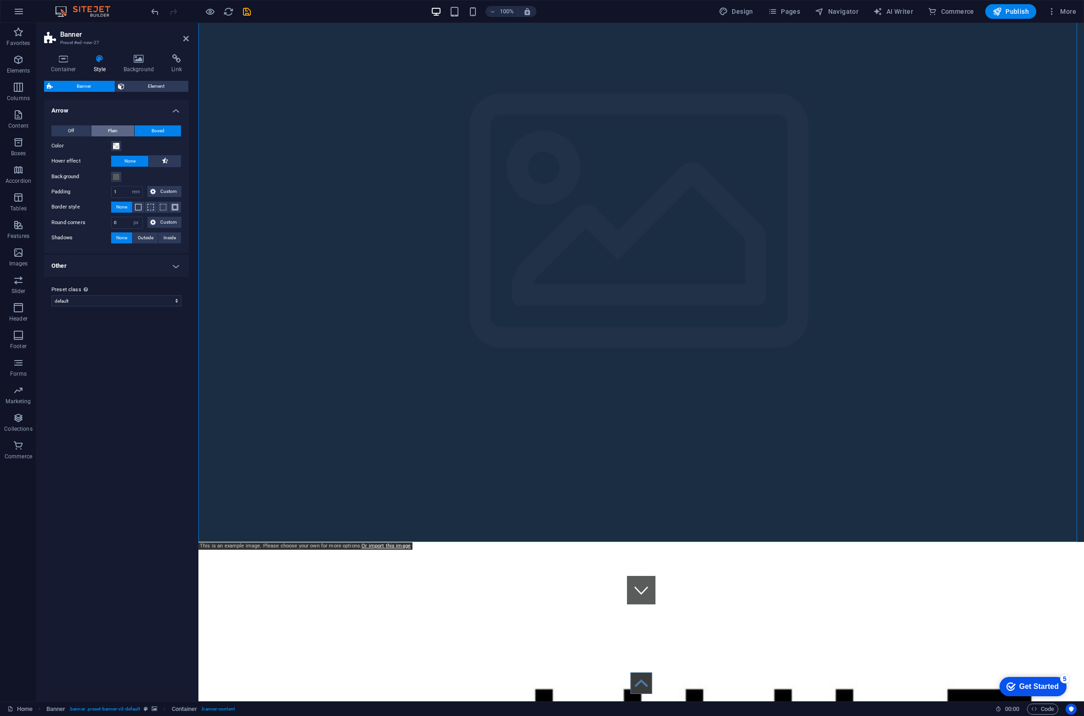
click at [108, 130] on span "Plain" at bounding box center [113, 130] width 10 height 11
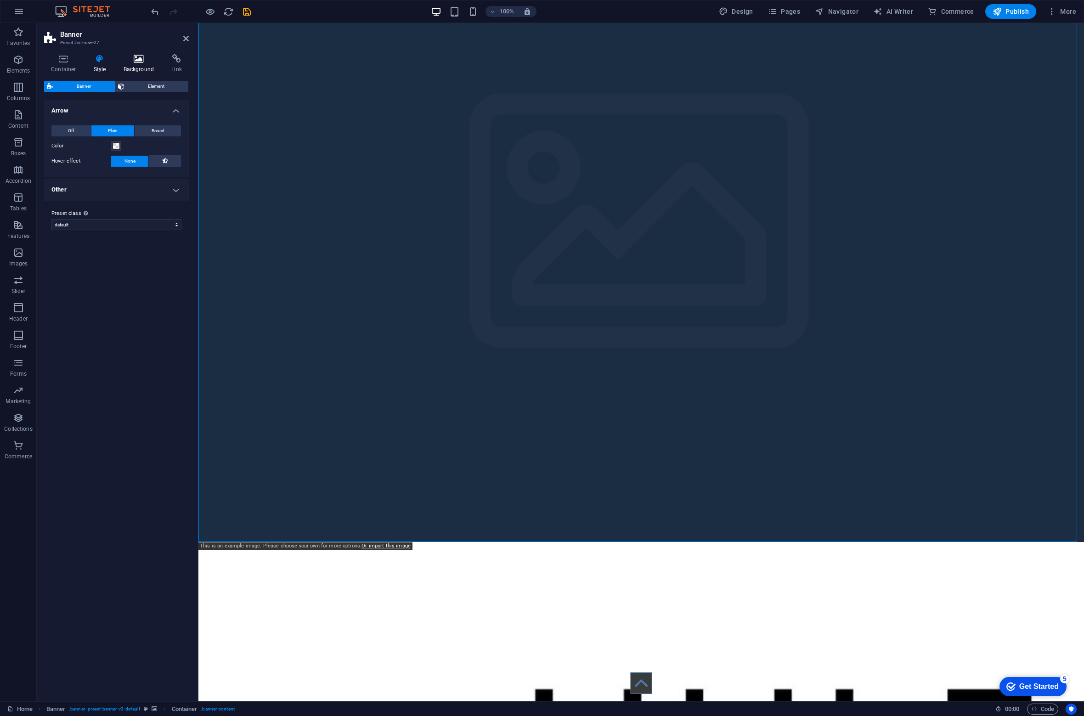
click at [133, 56] on icon at bounding box center [139, 58] width 45 height 9
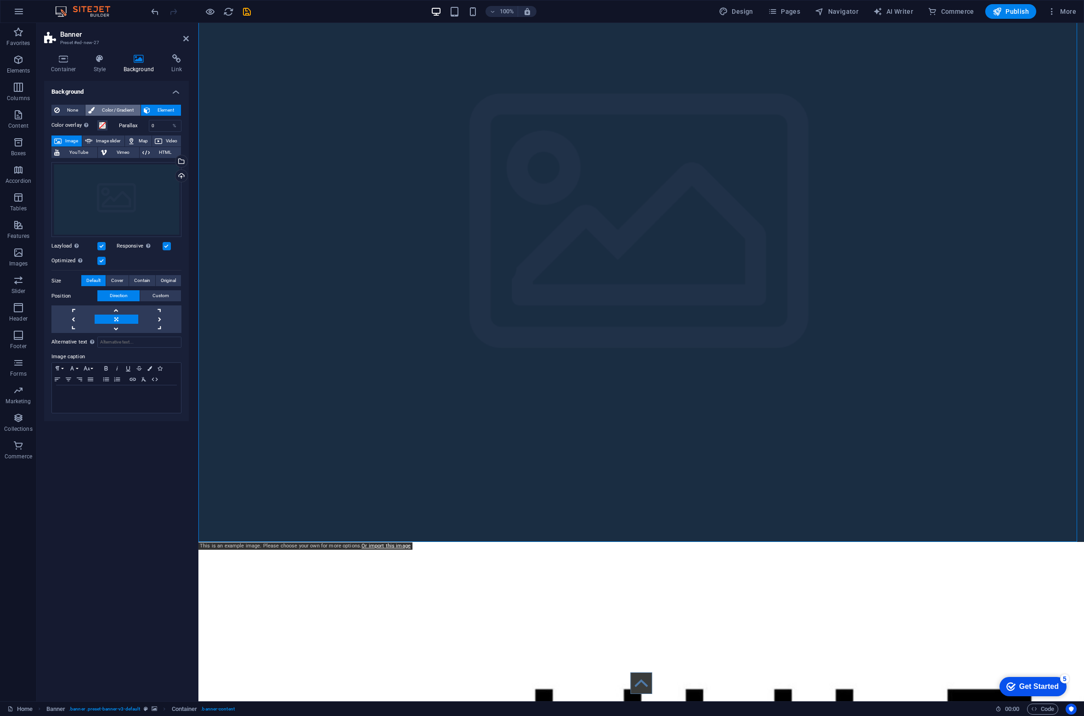
click at [111, 107] on span "Color / Gradient" at bounding box center [117, 110] width 40 height 11
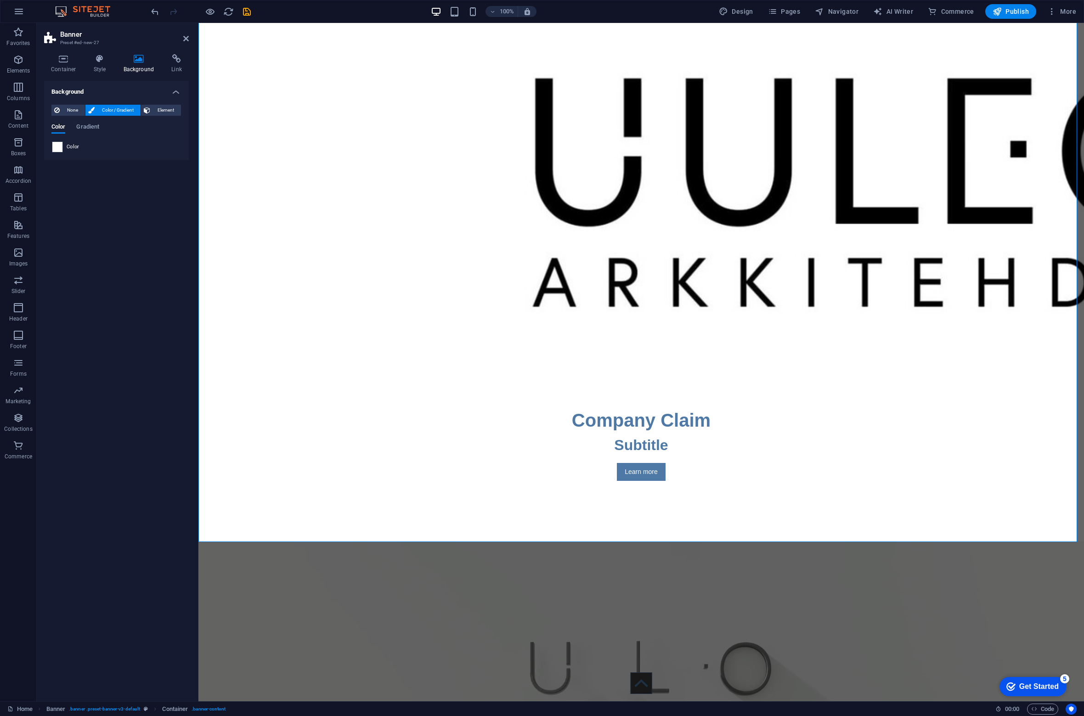
click at [55, 147] on span at bounding box center [57, 147] width 10 height 10
click at [86, 127] on span "Gradient" at bounding box center [87, 127] width 23 height 13
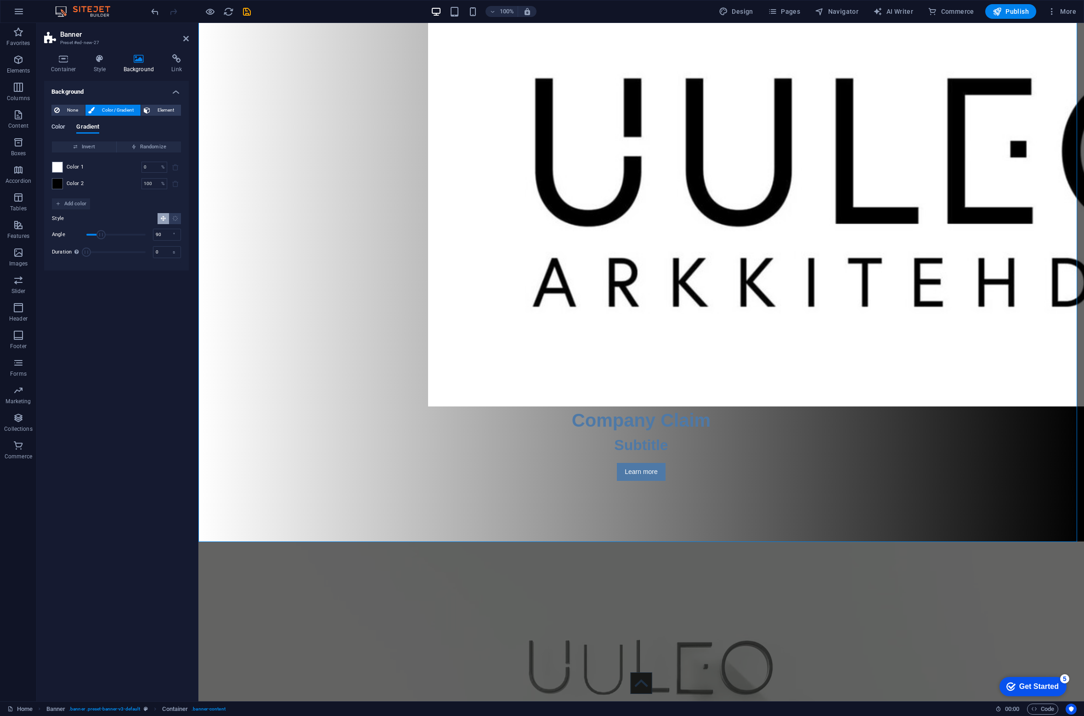
click at [58, 127] on span "Color" at bounding box center [58, 127] width 14 height 13
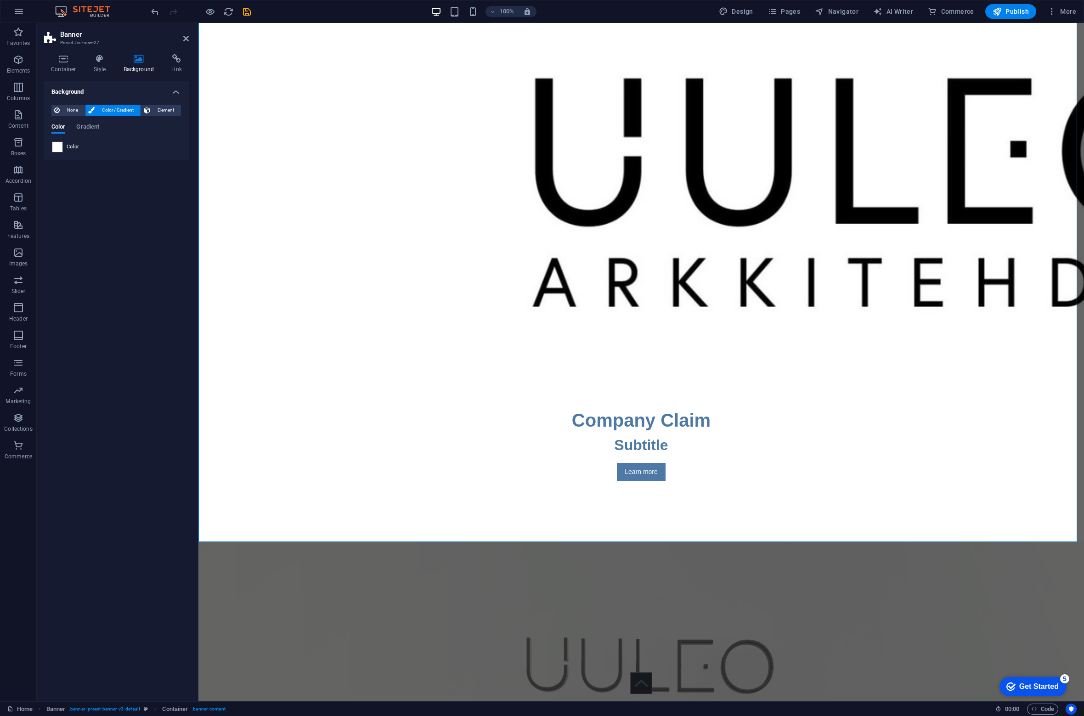
click at [61, 151] on span at bounding box center [57, 147] width 10 height 10
click at [72, 146] on span "Color" at bounding box center [73, 146] width 13 height 7
click at [55, 144] on span at bounding box center [57, 147] width 10 height 10
click at [55, 147] on span at bounding box center [57, 147] width 10 height 10
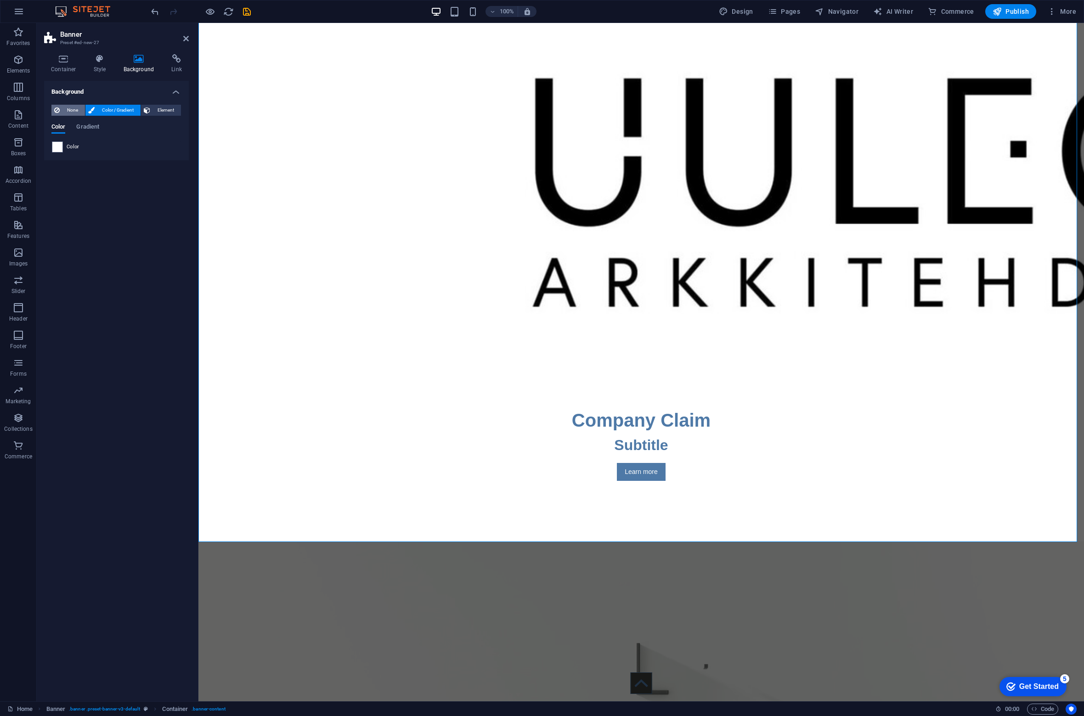
click at [67, 111] on span "None" at bounding box center [72, 110] width 20 height 11
click at [108, 107] on span "Color / Gradient" at bounding box center [117, 110] width 40 height 11
click at [59, 147] on span at bounding box center [57, 147] width 10 height 10
click at [62, 145] on span at bounding box center [57, 147] width 10 height 10
click at [70, 144] on span "Color" at bounding box center [73, 146] width 13 height 7
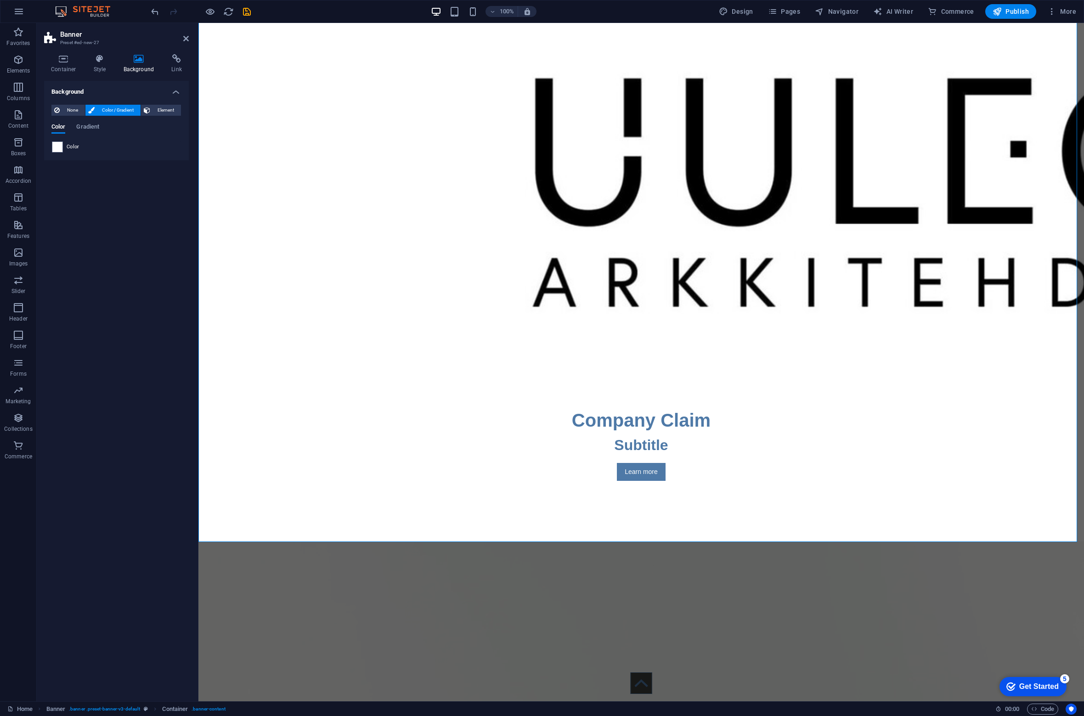
click at [71, 145] on span "Color" at bounding box center [73, 146] width 13 height 7
click at [74, 146] on span "Color" at bounding box center [73, 146] width 13 height 7
drag, startPoint x: 51, startPoint y: 152, endPoint x: 63, endPoint y: 142, distance: 16.3
click at [51, 152] on div "None Color / Gradient Element Stretch background to full-width Color overlay Pl…" at bounding box center [116, 128] width 145 height 63
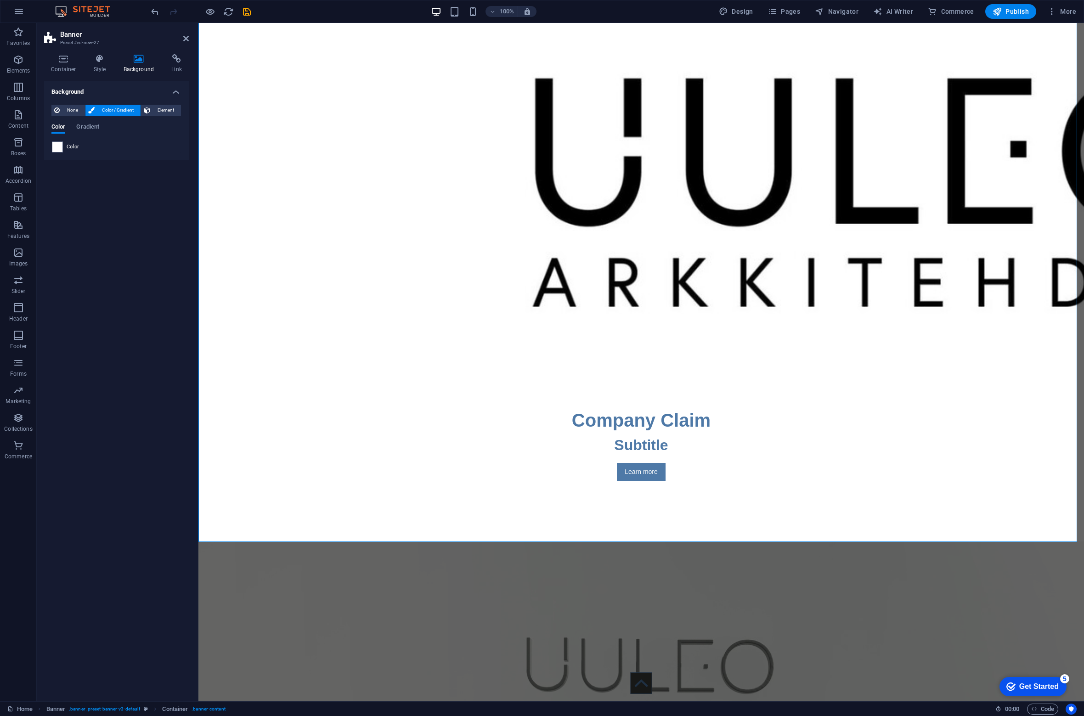
drag, startPoint x: 63, startPoint y: 142, endPoint x: 103, endPoint y: 118, distance: 46.9
click at [67, 138] on div "Color Gradient Color" at bounding box center [116, 138] width 130 height 29
click at [86, 131] on span "Gradient" at bounding box center [87, 127] width 23 height 13
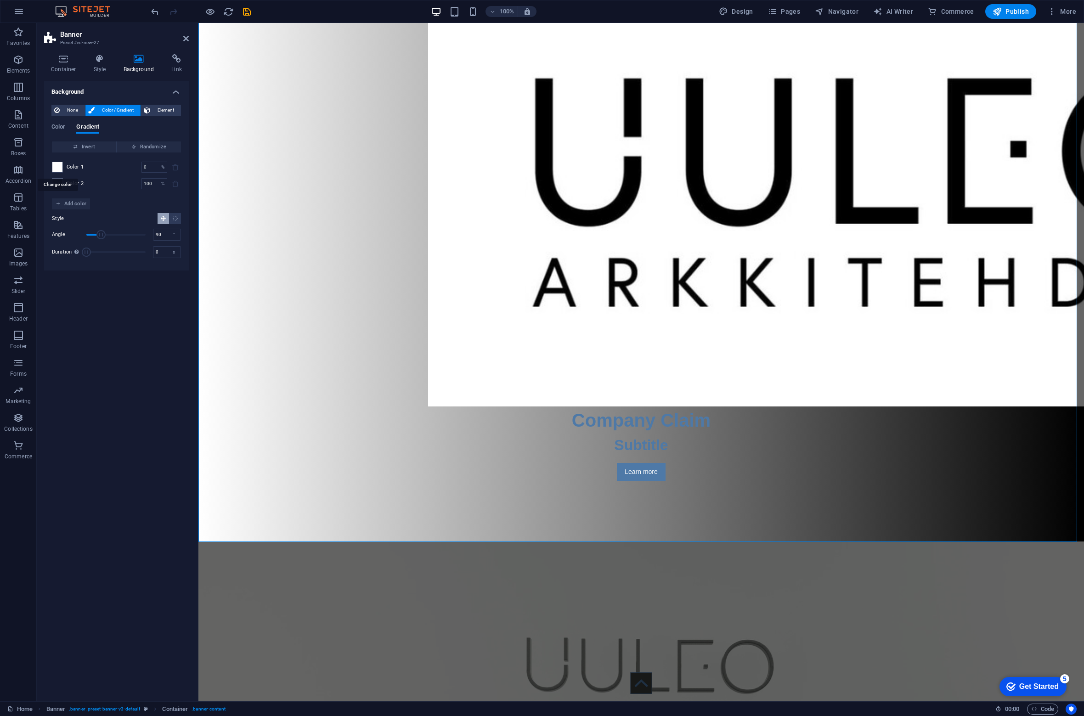
click at [57, 170] on span at bounding box center [57, 167] width 10 height 10
click at [62, 166] on div at bounding box center [57, 167] width 11 height 11
click at [62, 166] on div "Color 1 0 % ​" at bounding box center [116, 167] width 129 height 11
click at [71, 164] on span "Color 1" at bounding box center [75, 166] width 17 height 7
click at [57, 167] on span at bounding box center [57, 167] width 10 height 10
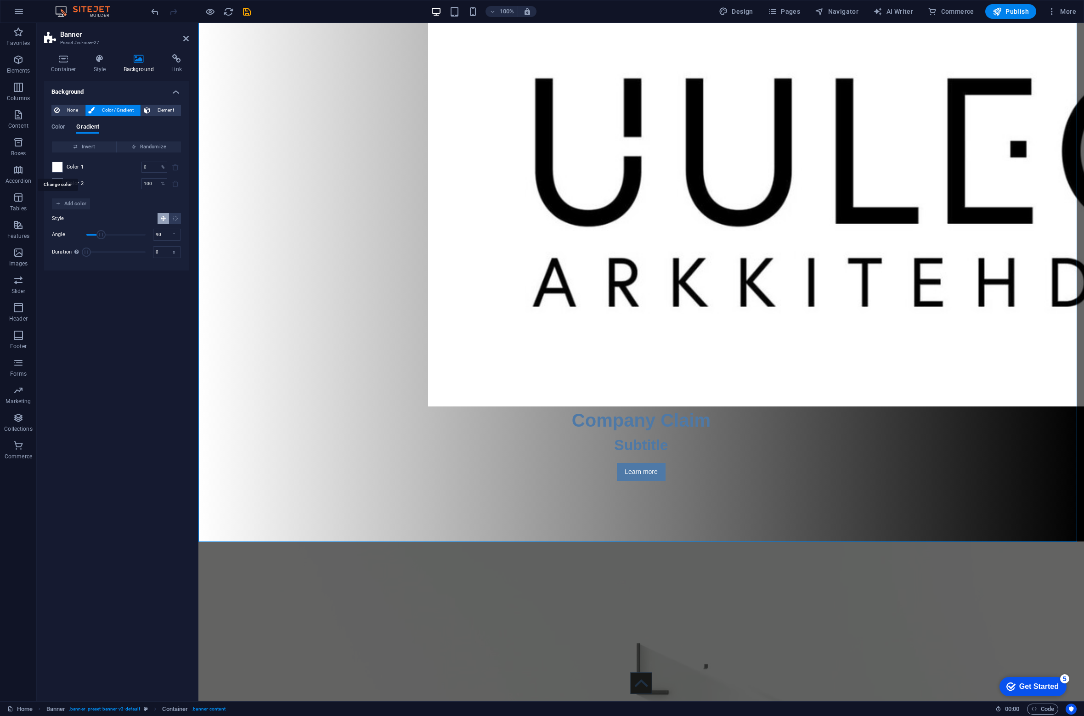
click at [57, 167] on span at bounding box center [57, 167] width 10 height 10
click at [58, 181] on span at bounding box center [57, 184] width 10 height 10
click at [57, 182] on span at bounding box center [57, 184] width 10 height 10
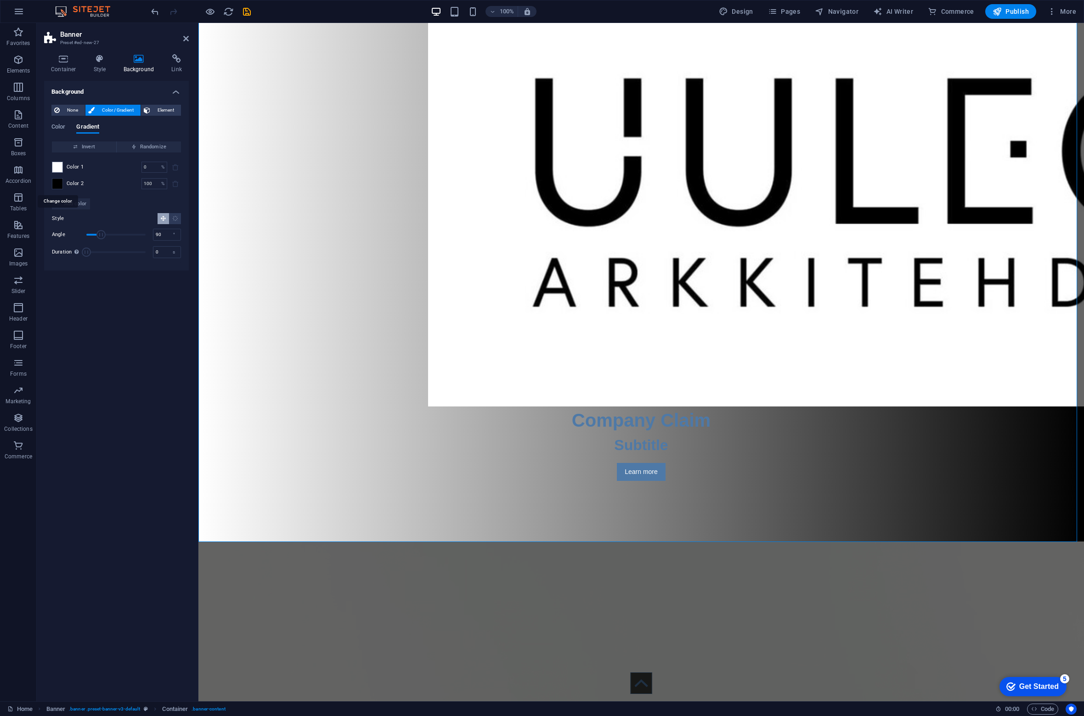
click at [57, 182] on span at bounding box center [57, 184] width 10 height 10
drag, startPoint x: 109, startPoint y: 230, endPoint x: 130, endPoint y: 229, distance: 21.1
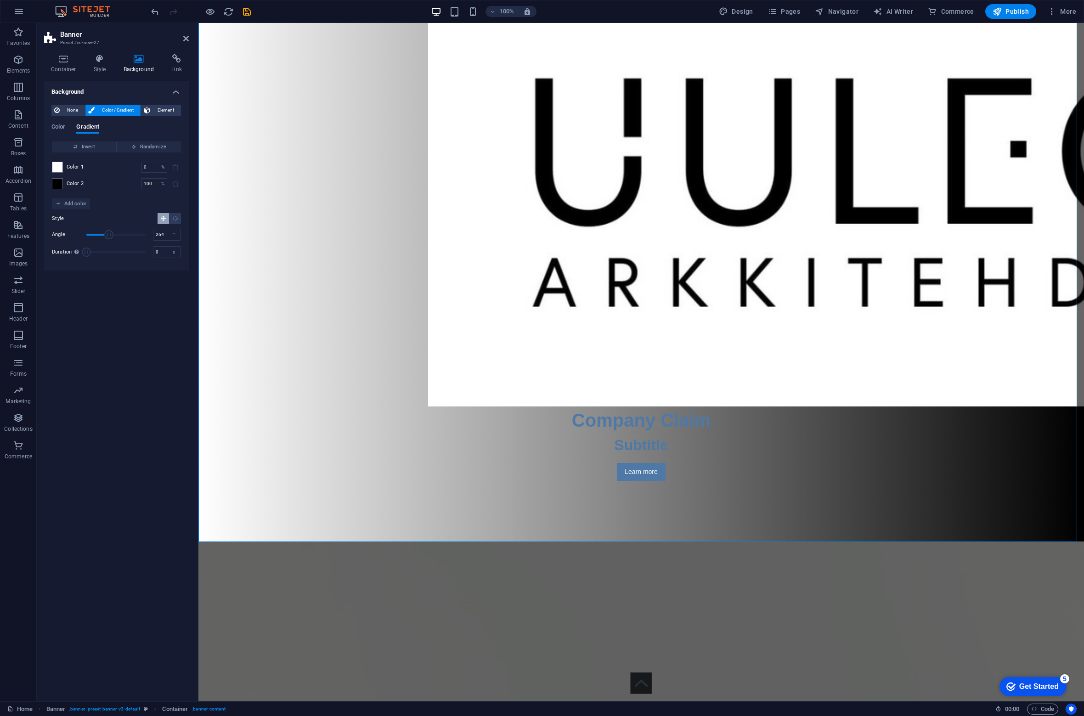
click at [130, 229] on span "Angle" at bounding box center [115, 235] width 59 height 14
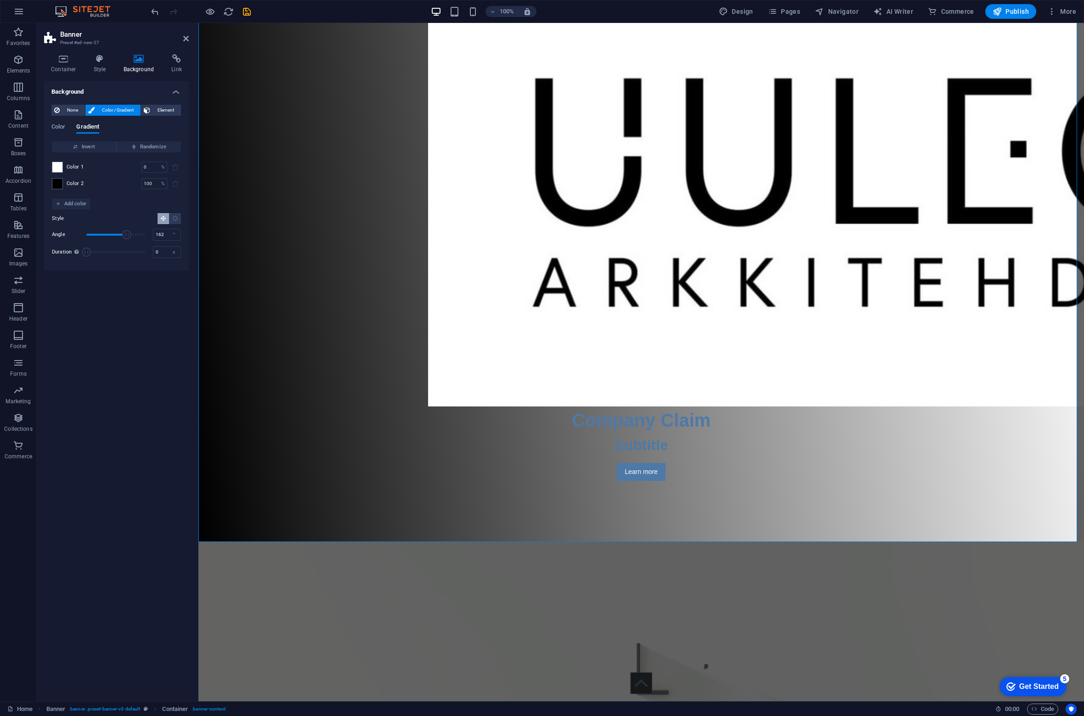
drag, startPoint x: 128, startPoint y: 232, endPoint x: 113, endPoint y: 239, distance: 16.8
click at [122, 239] on span "Angle" at bounding box center [126, 234] width 9 height 9
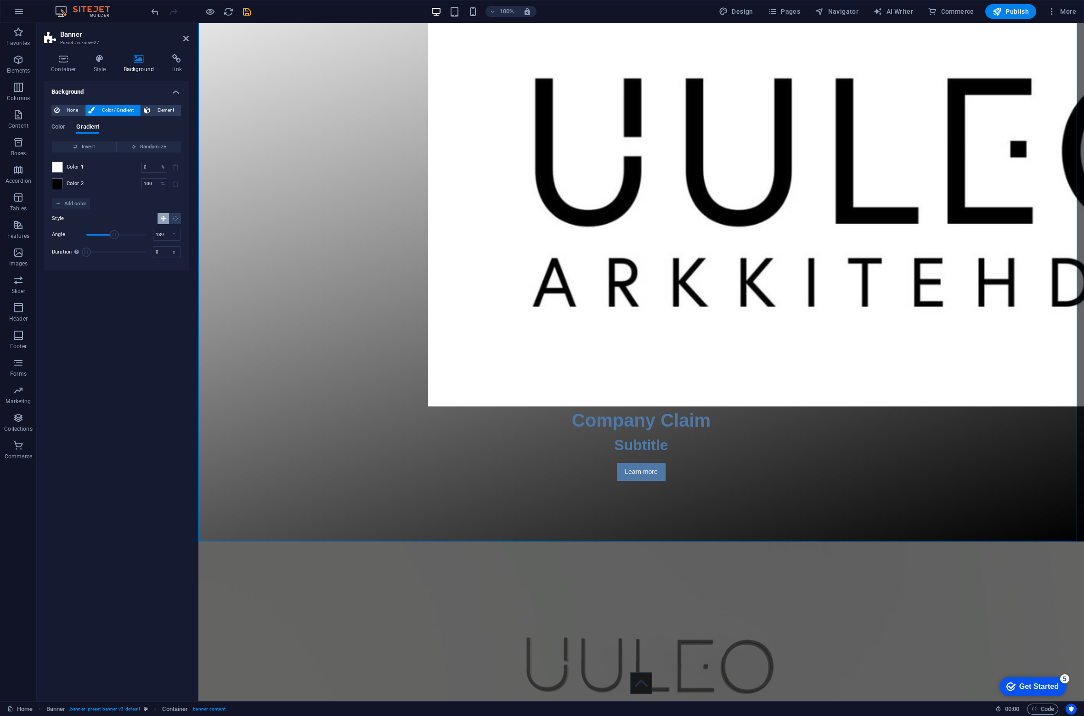
drag, startPoint x: 114, startPoint y: 237, endPoint x: 109, endPoint y: 234, distance: 5.8
click at [110, 234] on span "Angle" at bounding box center [114, 234] width 9 height 9
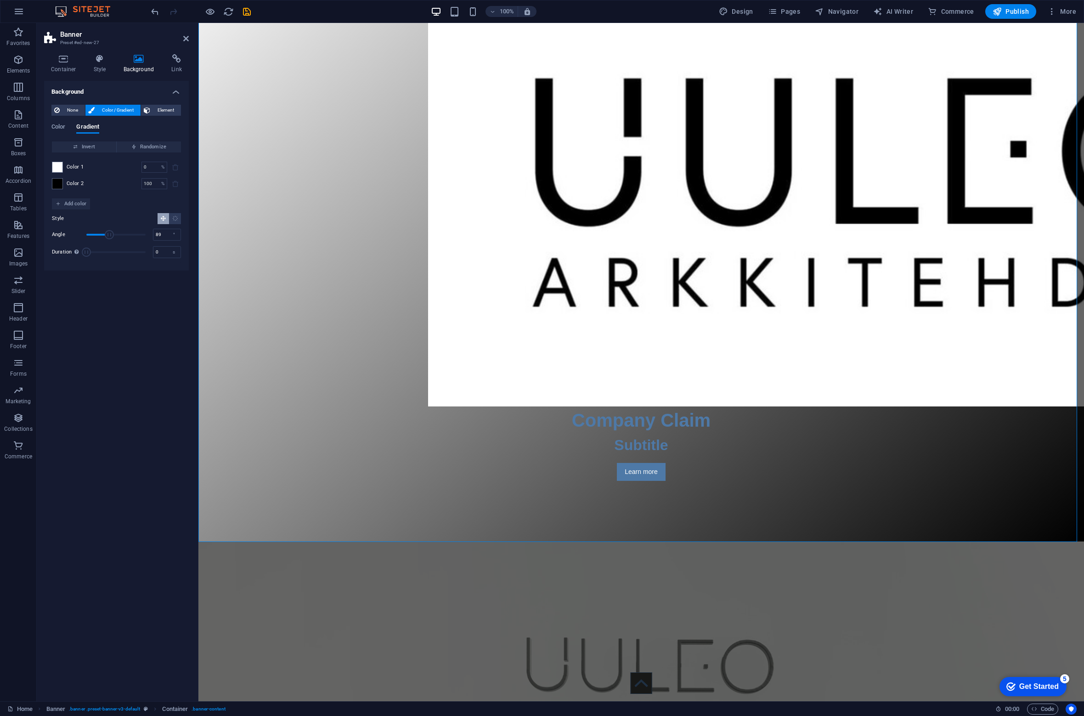
type input "81"
drag, startPoint x: 109, startPoint y: 234, endPoint x: 100, endPoint y: 231, distance: 10.0
click at [100, 231] on span "Angle" at bounding box center [99, 234] width 9 height 9
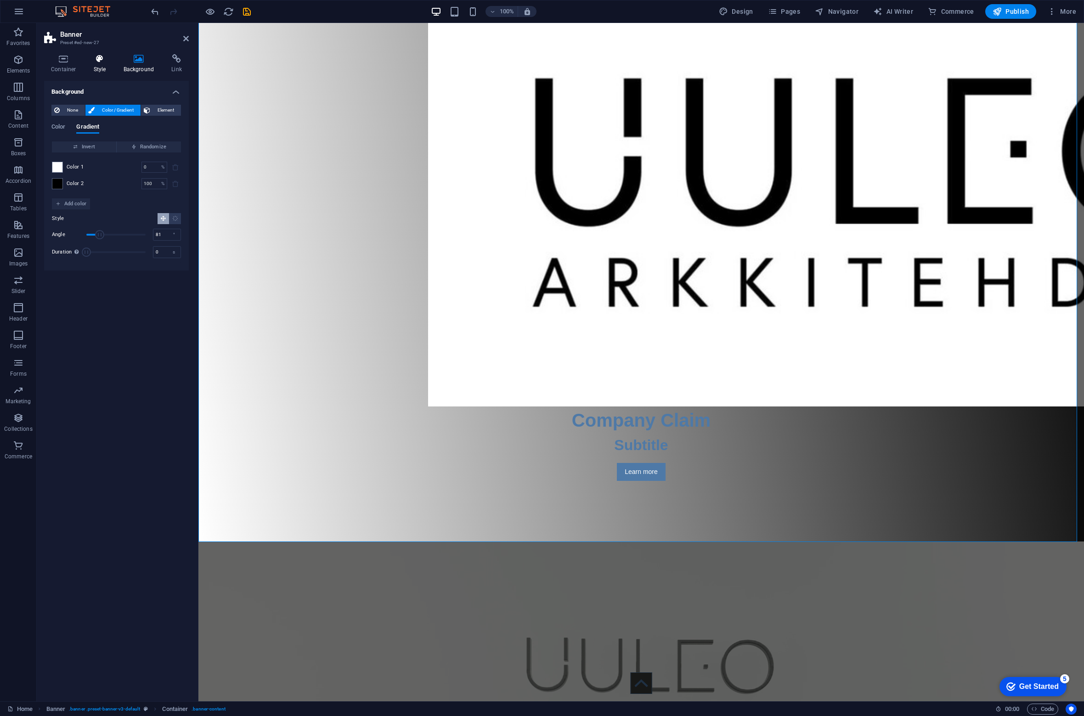
click at [104, 62] on icon at bounding box center [100, 58] width 26 height 9
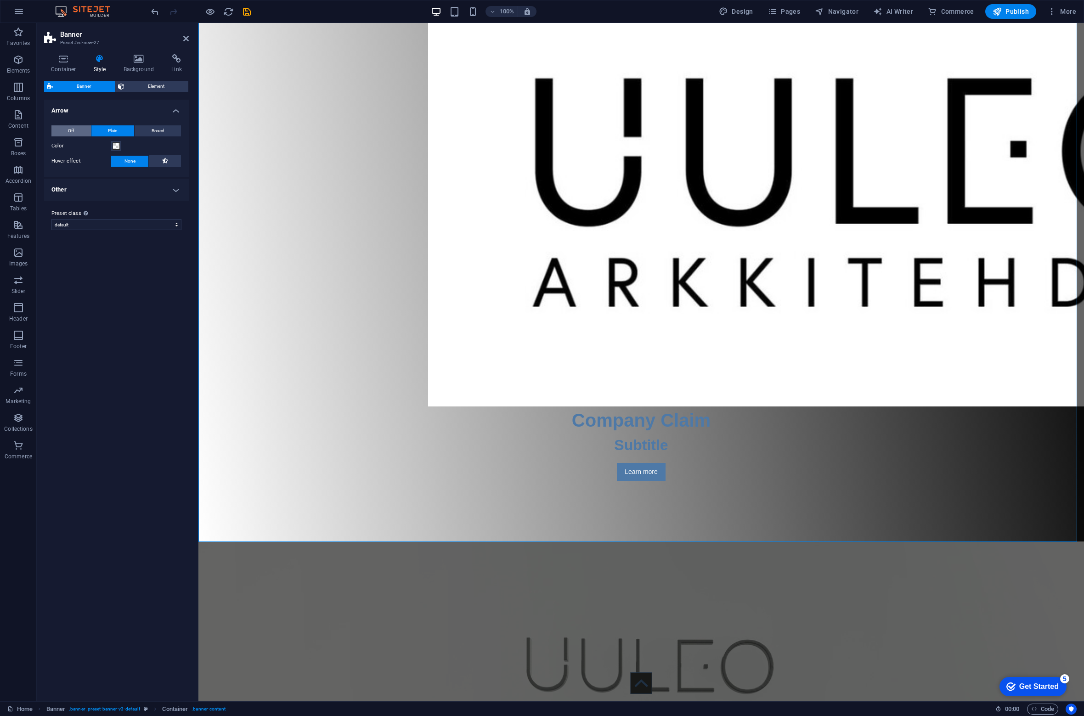
click at [68, 130] on button "Off" at bounding box center [70, 130] width 39 height 11
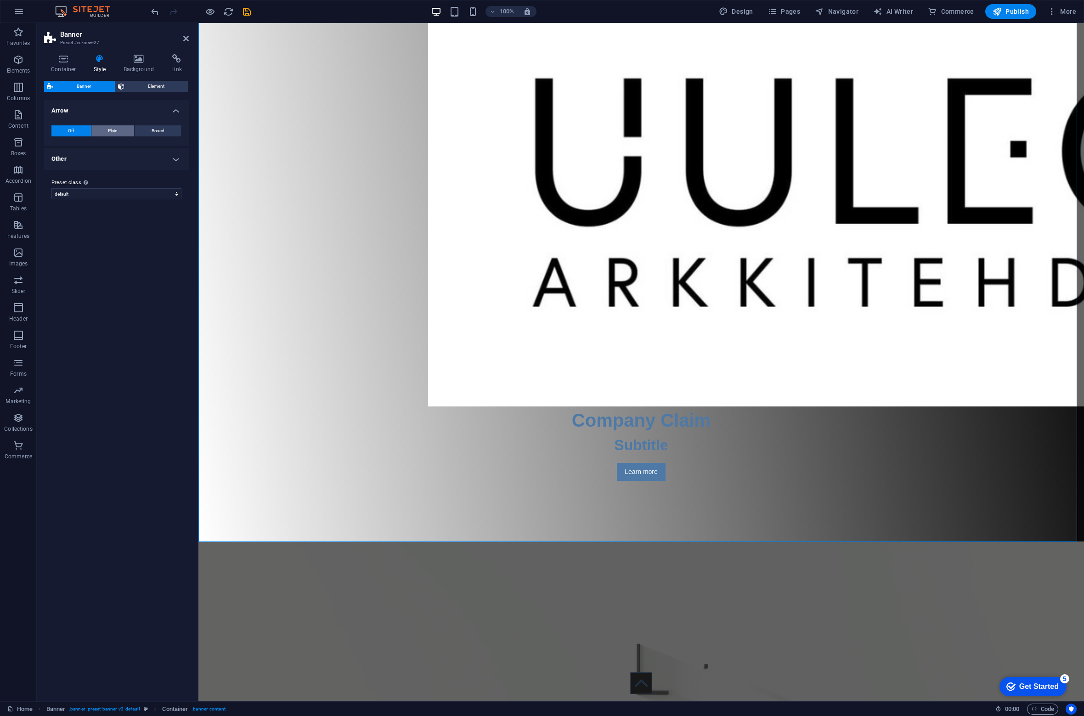
click at [113, 132] on span "Plain" at bounding box center [113, 130] width 10 height 11
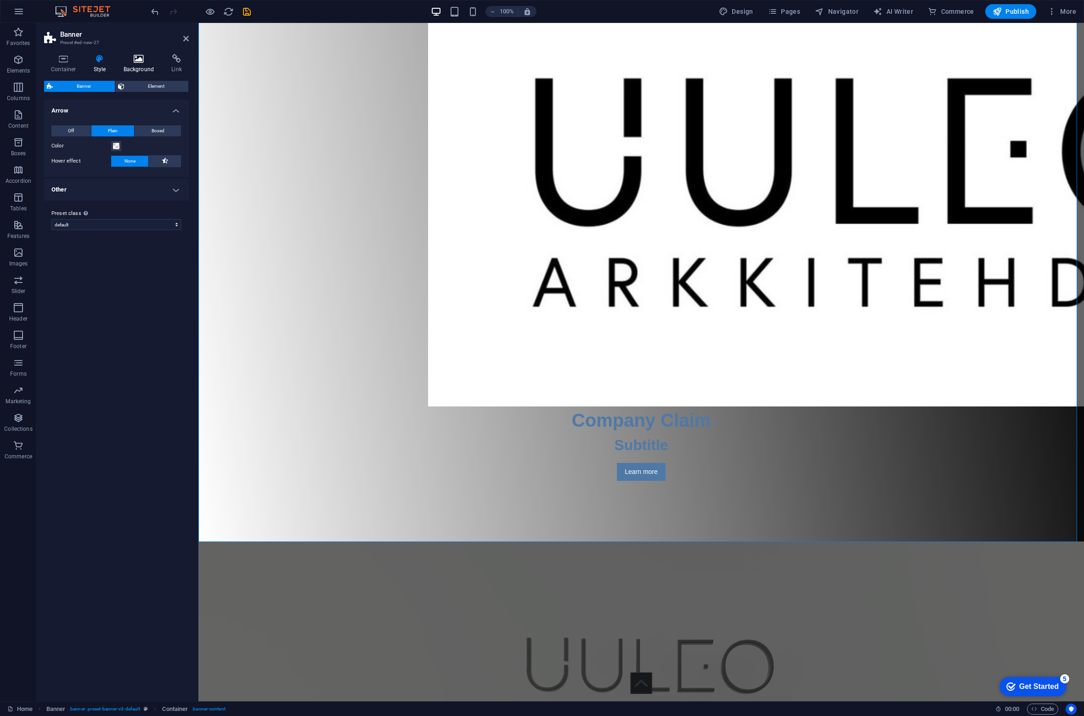
click at [138, 68] on h4 "Background" at bounding box center [141, 63] width 48 height 19
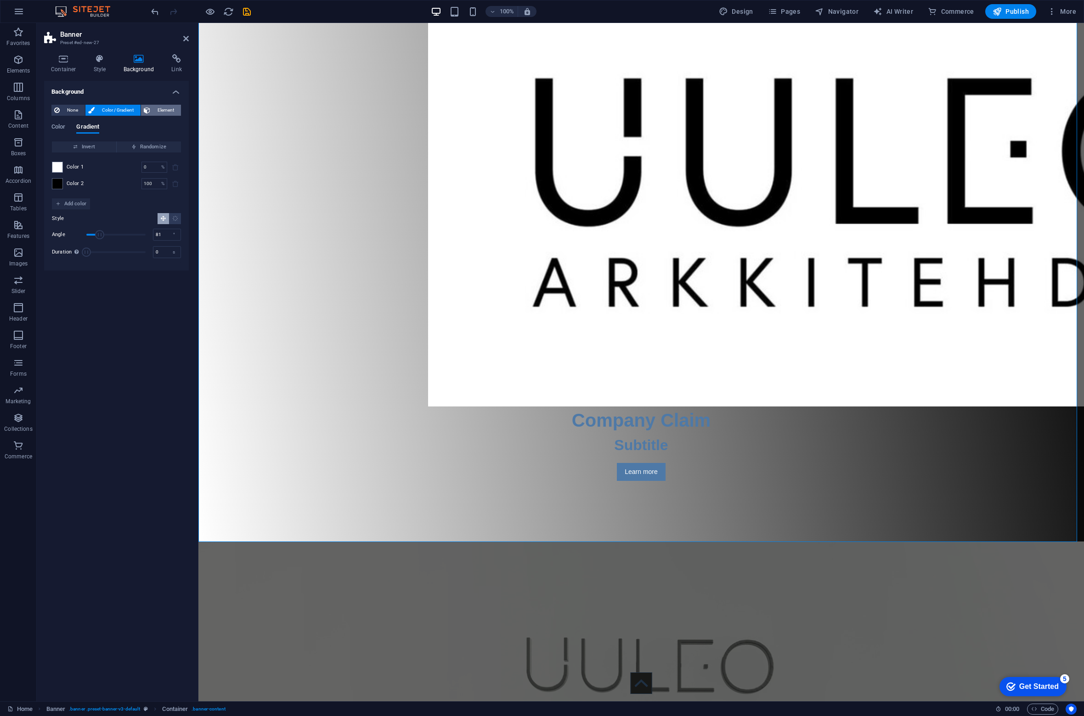
click at [171, 113] on span "Element" at bounding box center [165, 110] width 25 height 11
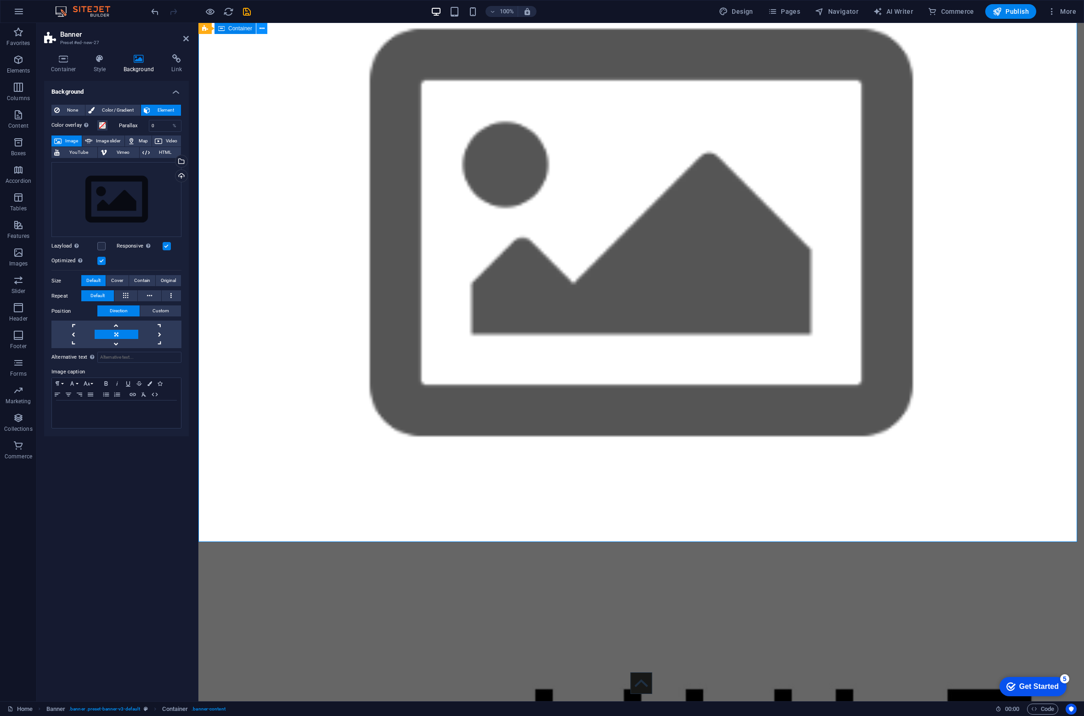
click at [263, 29] on icon at bounding box center [261, 29] width 5 height 10
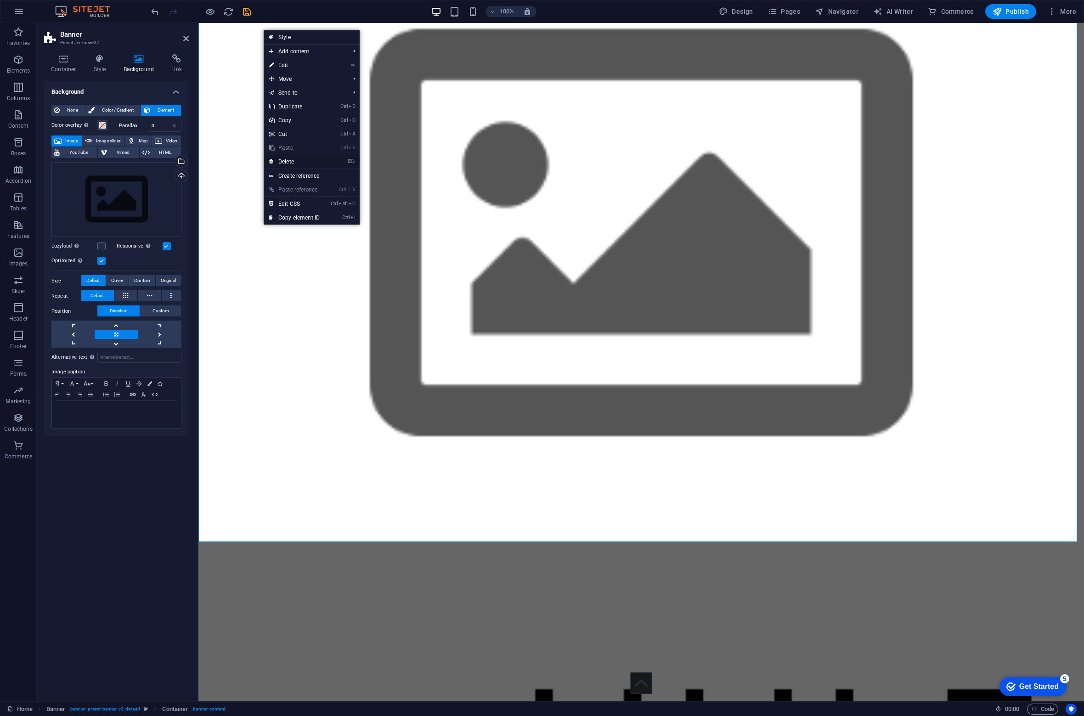
click at [288, 163] on link "⌦ Delete" at bounding box center [295, 162] width 62 height 14
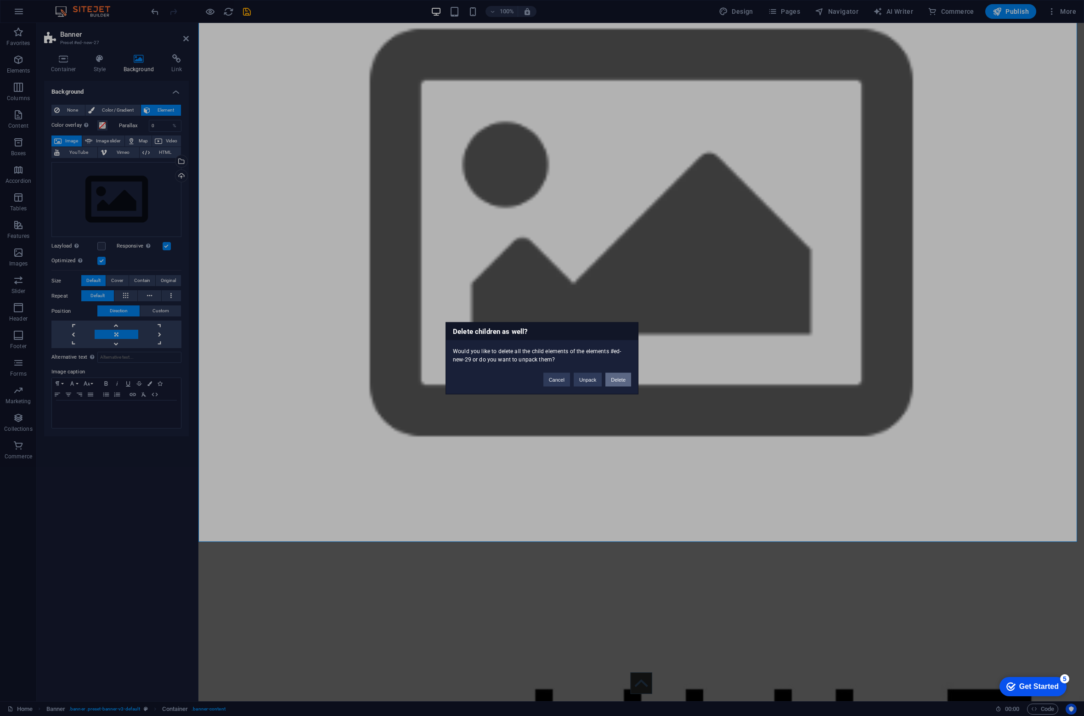
drag, startPoint x: 625, startPoint y: 381, endPoint x: 410, endPoint y: 361, distance: 215.9
click at [625, 381] on button "Delete" at bounding box center [618, 379] width 26 height 14
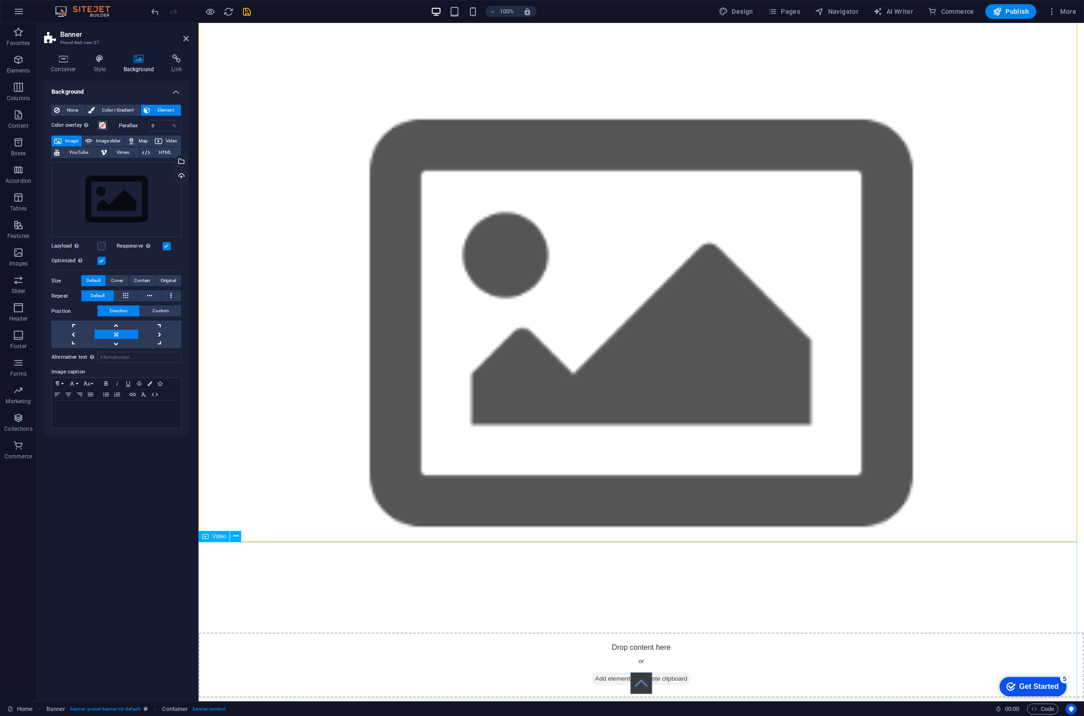
scroll to position [0, 0]
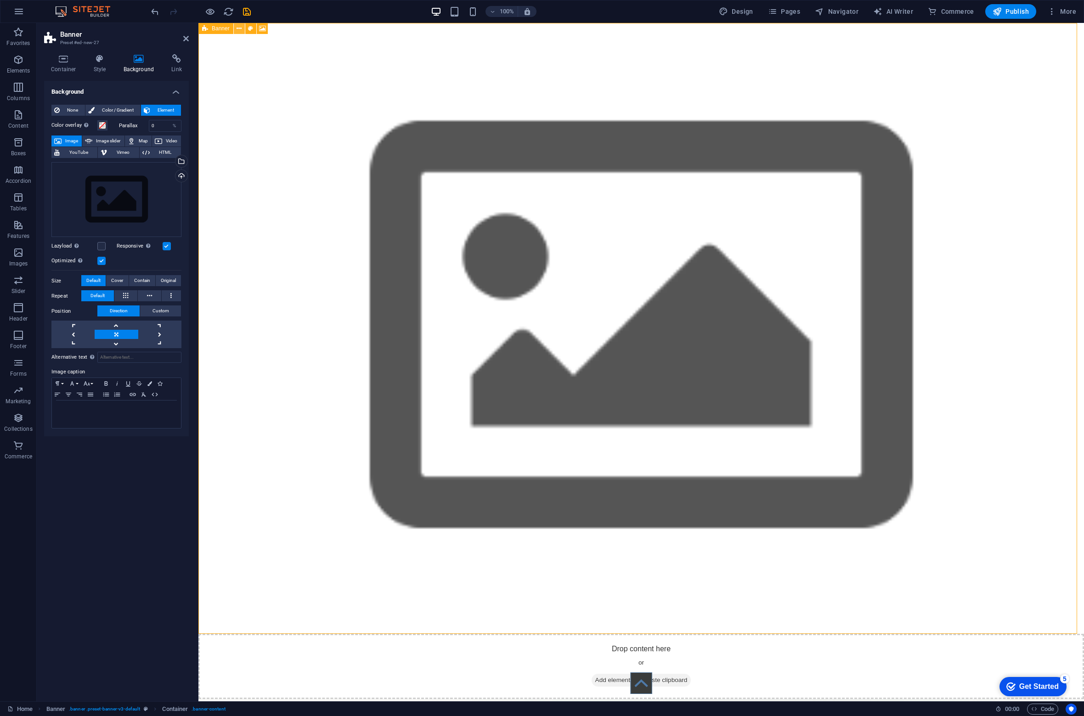
click at [241, 28] on icon at bounding box center [239, 29] width 5 height 10
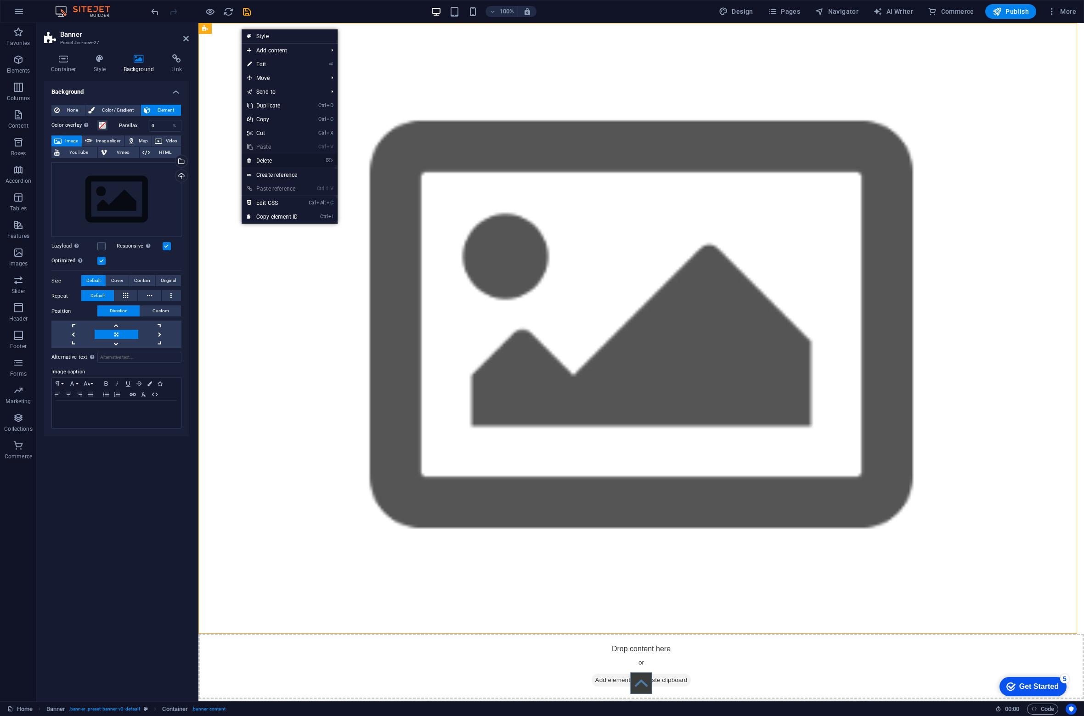
click at [273, 160] on link "⌦ Delete" at bounding box center [273, 161] width 62 height 14
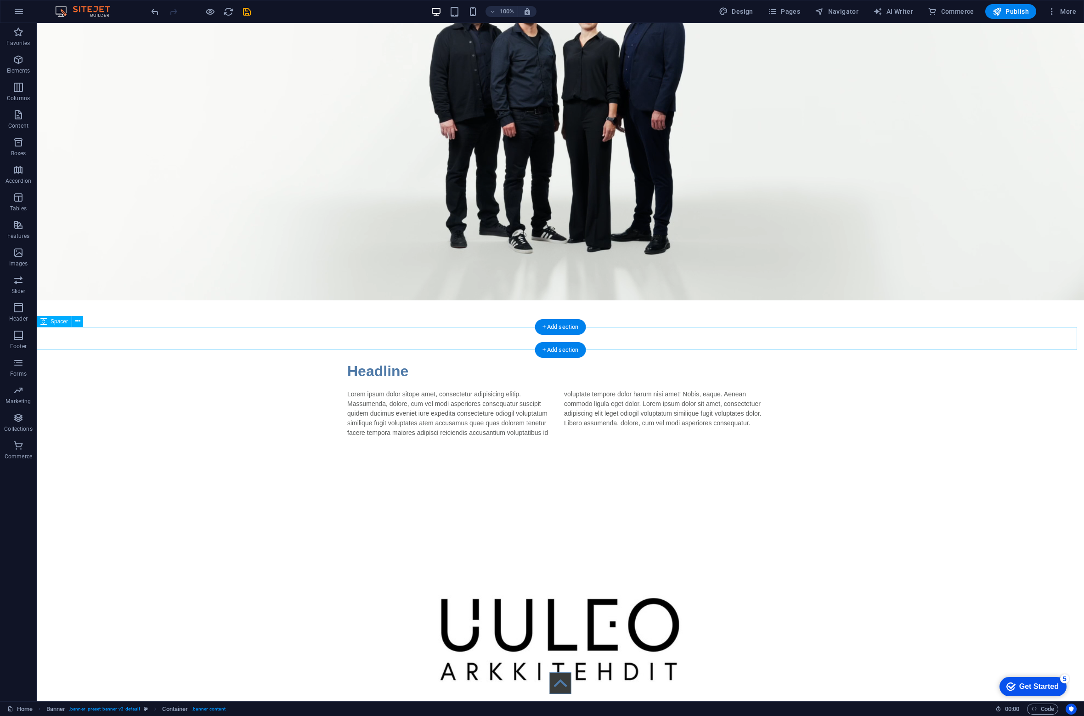
scroll to position [321, 0]
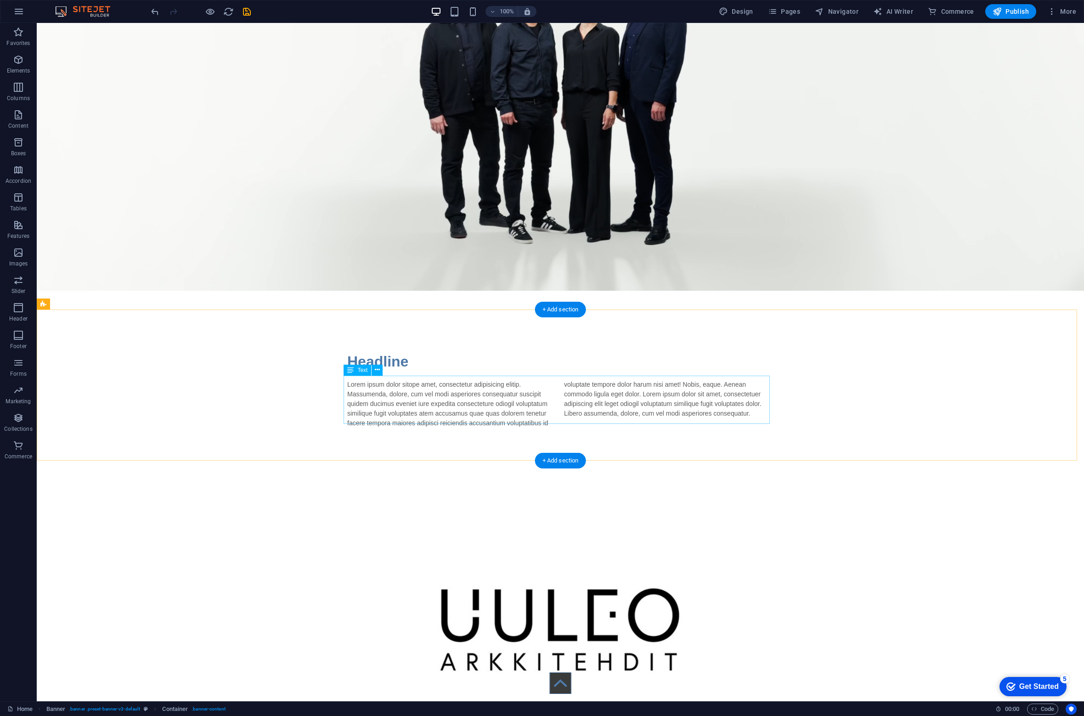
click at [443, 396] on div "Lorem ipsum dolor sitope amet, consectetur adipisicing elitip. Massumenda, dolo…" at bounding box center [560, 404] width 426 height 48
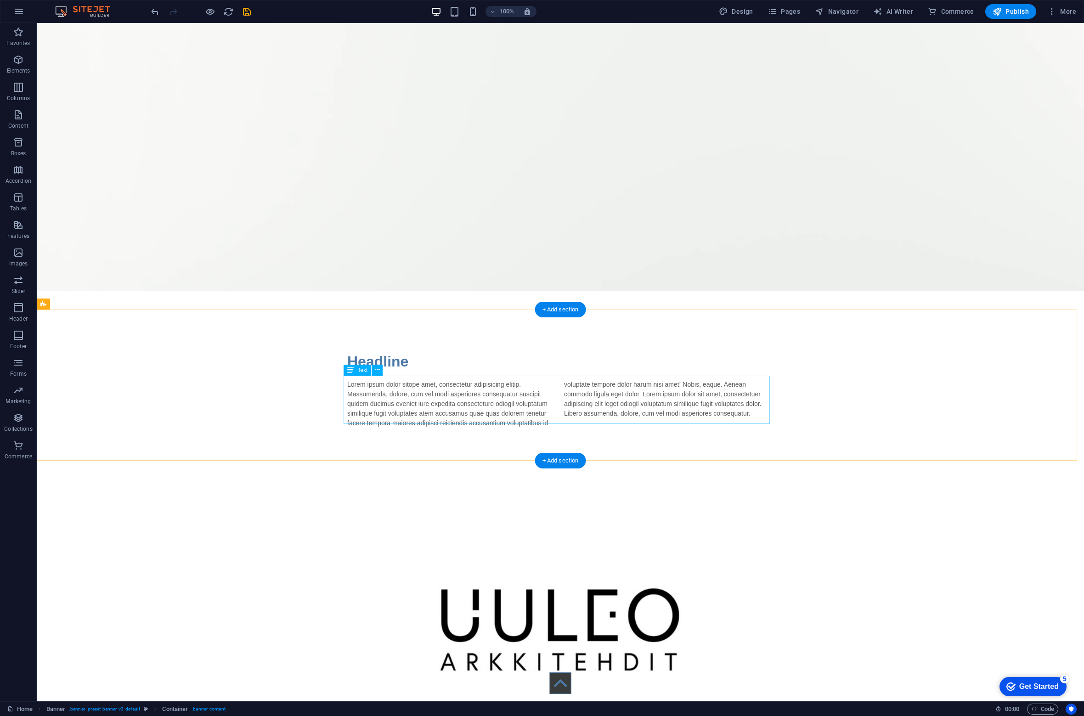
click at [443, 396] on div "Lorem ipsum dolor sitope amet, consectetur adipisicing elitip. Massumenda, dolo…" at bounding box center [560, 404] width 426 height 48
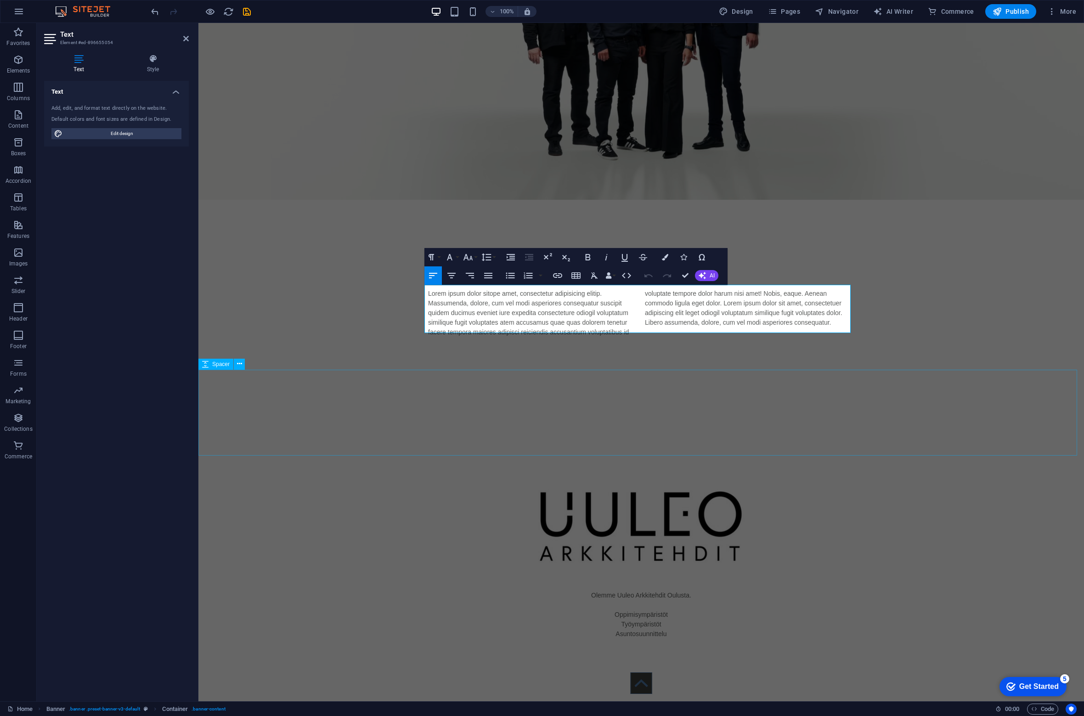
click at [443, 396] on div at bounding box center [640, 417] width 885 height 86
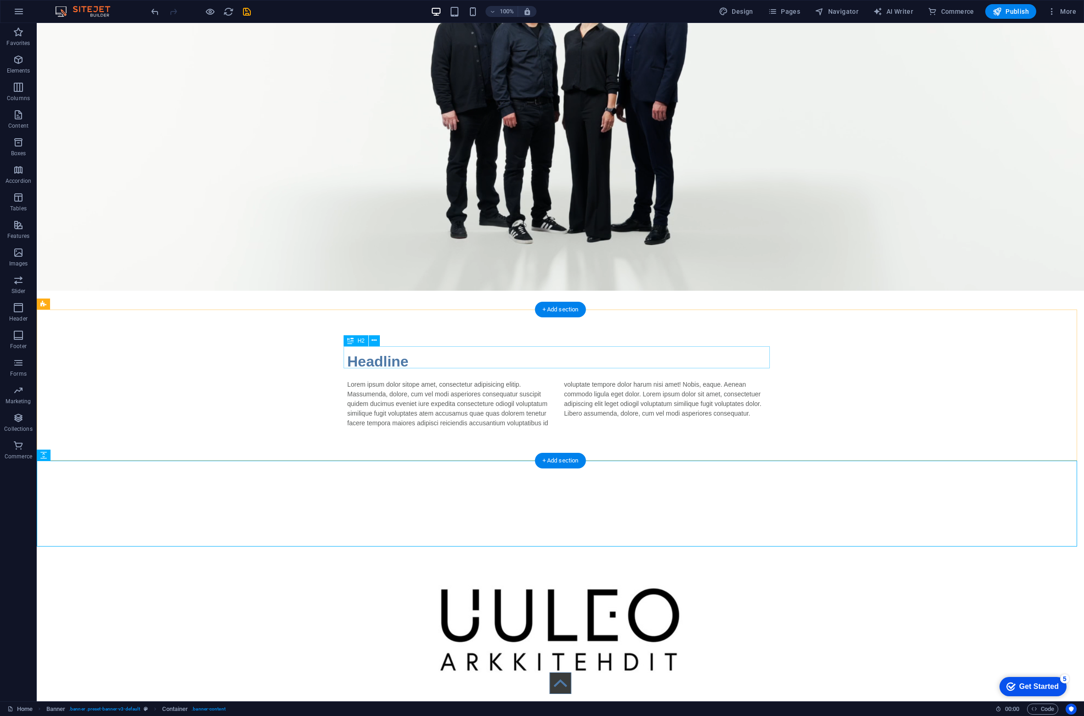
click at [383, 355] on div "Headline" at bounding box center [560, 361] width 426 height 22
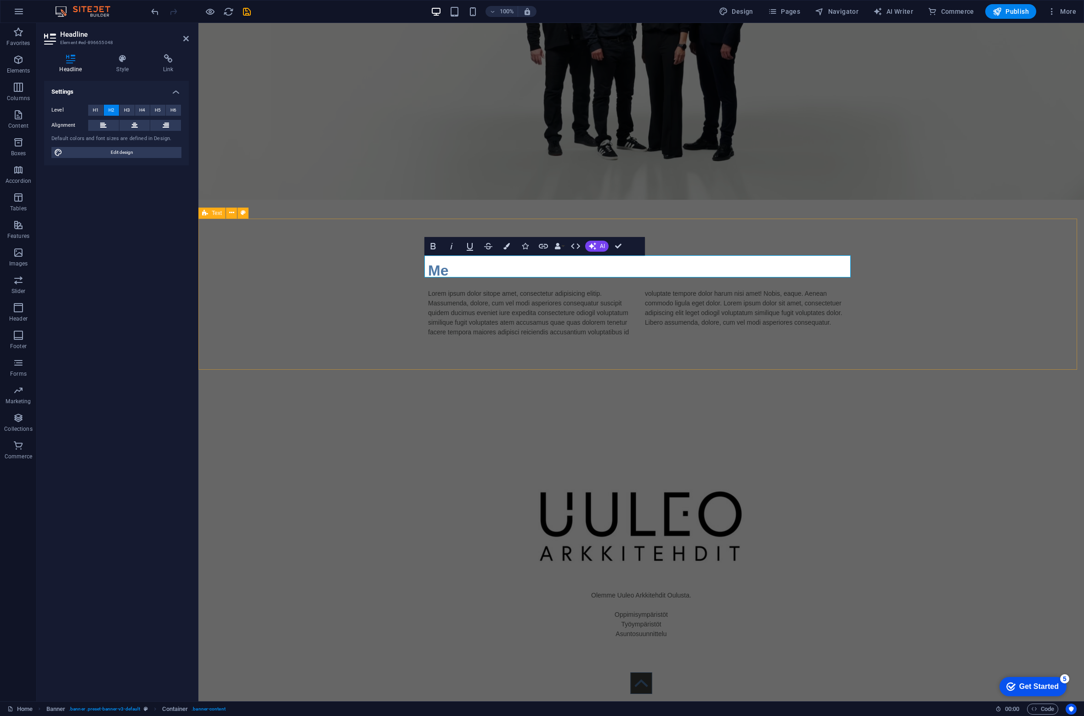
click at [404, 306] on div "Me Lorem ipsum dolor sitope amet, consectetur adipisicing elitip. Massumenda, d…" at bounding box center [640, 298] width 885 height 151
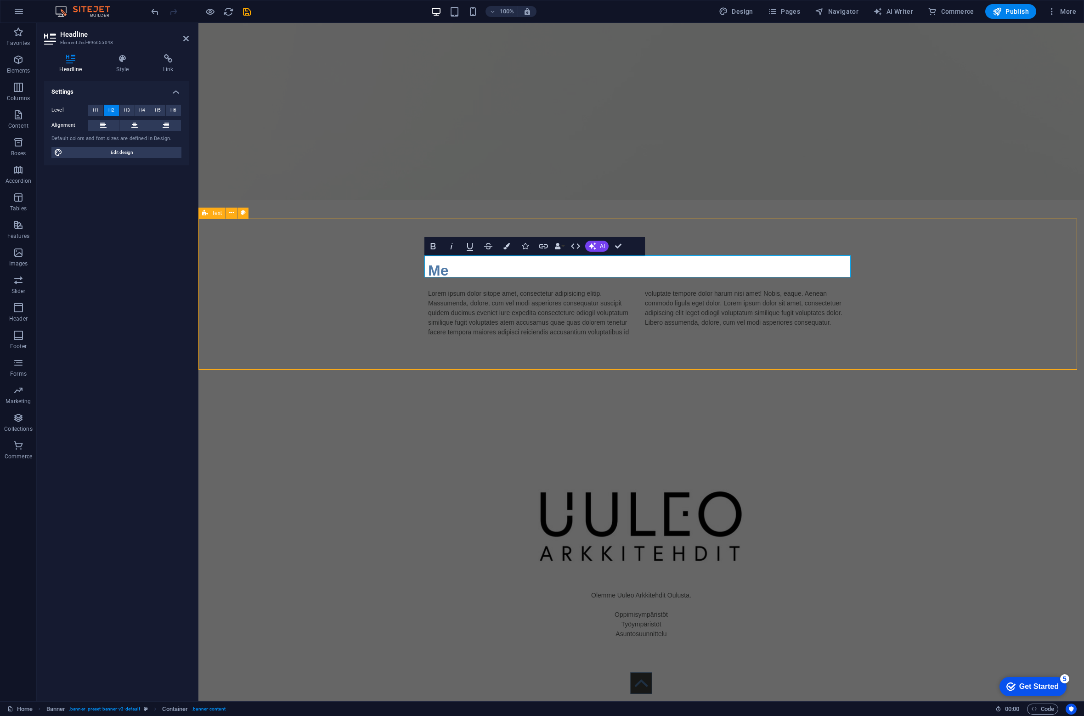
scroll to position [412, 0]
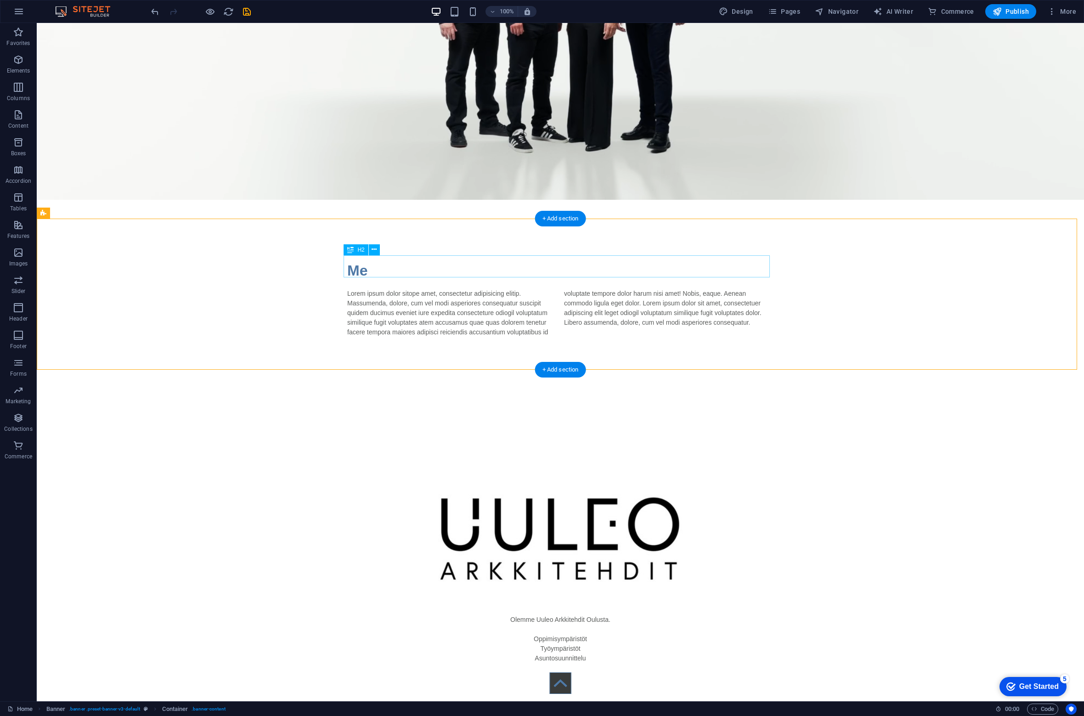
click at [384, 269] on div "Me" at bounding box center [560, 270] width 426 height 22
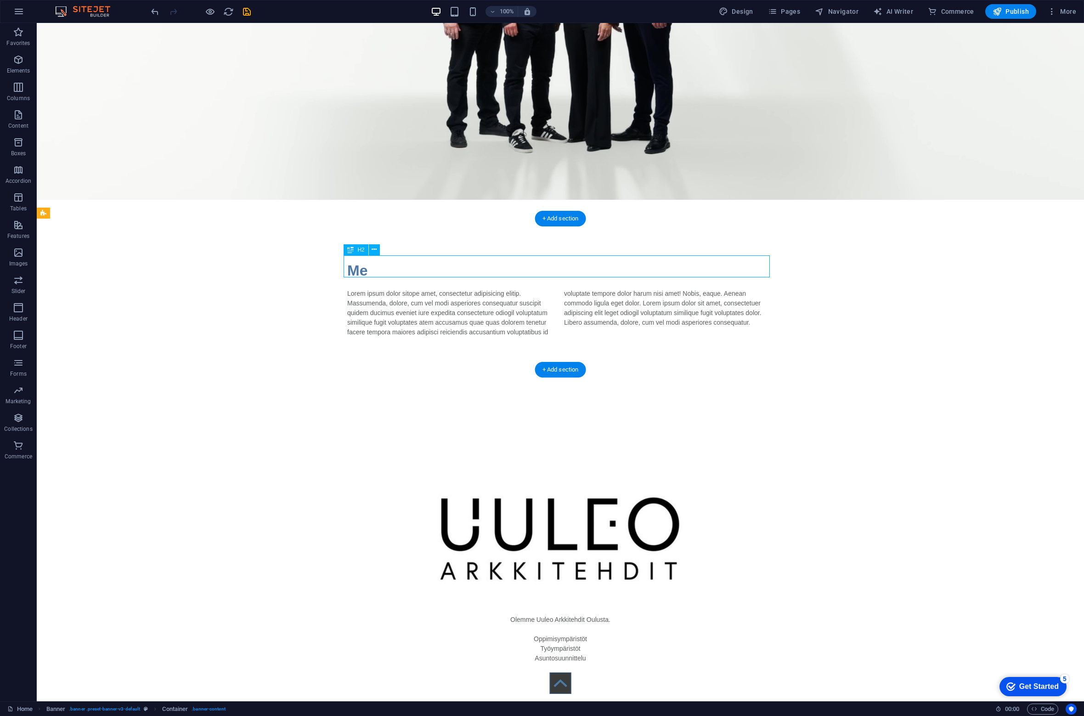
click at [384, 269] on div "Me" at bounding box center [560, 270] width 426 height 22
click at [223, 269] on div "Me Lorem ipsum dolor sitope amet, consectetur adipisicing elitip. Massumenda, d…" at bounding box center [560, 298] width 1047 height 151
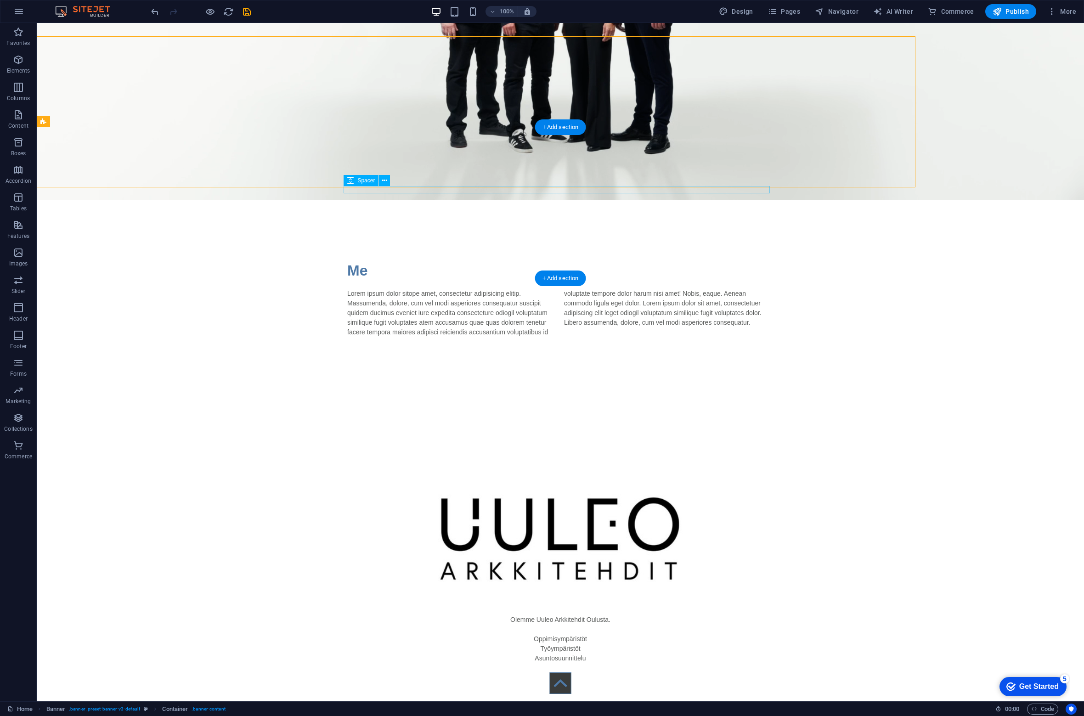
scroll to position [503, 0]
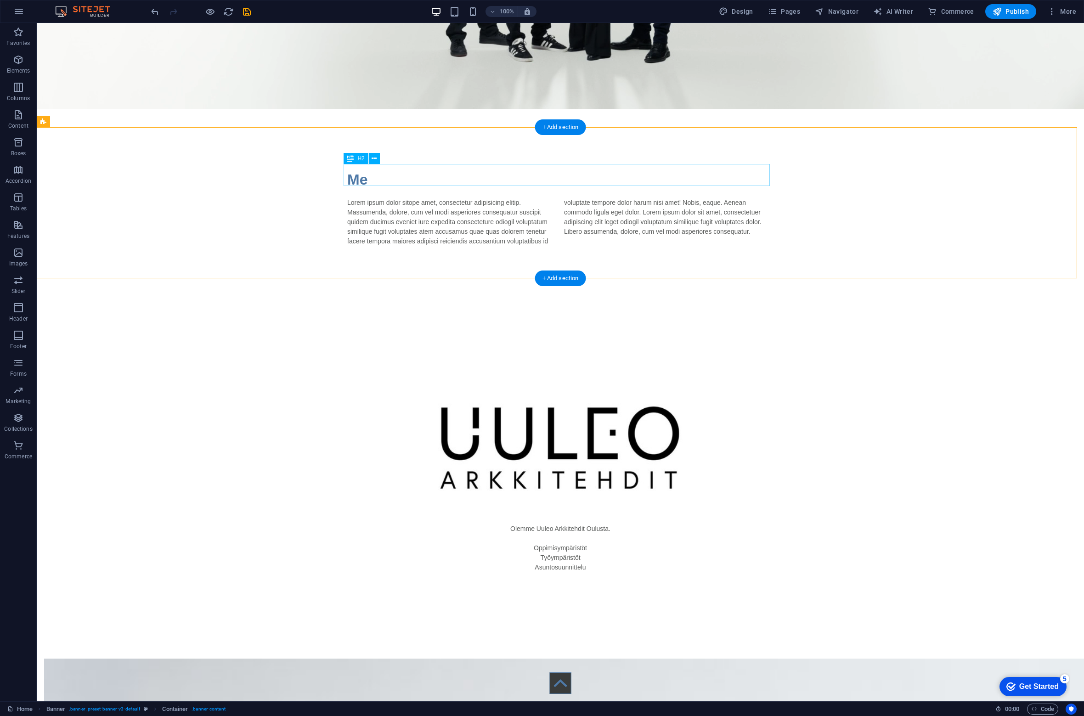
click at [441, 178] on div "Me" at bounding box center [560, 180] width 426 height 22
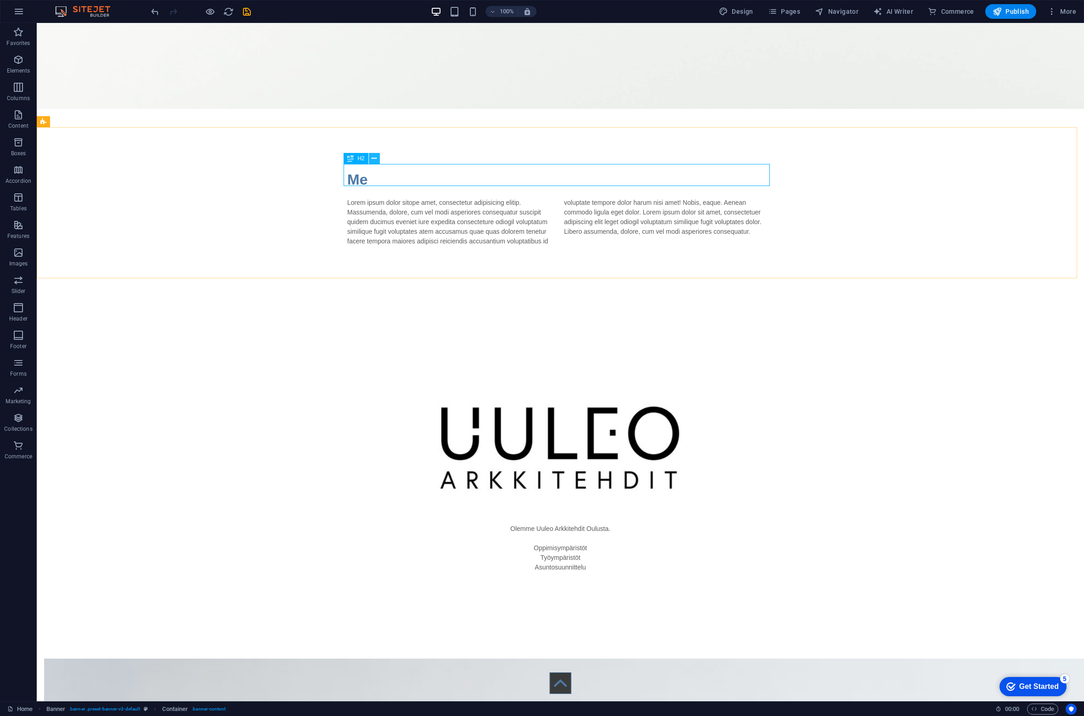
click at [375, 159] on icon at bounding box center [374, 159] width 5 height 10
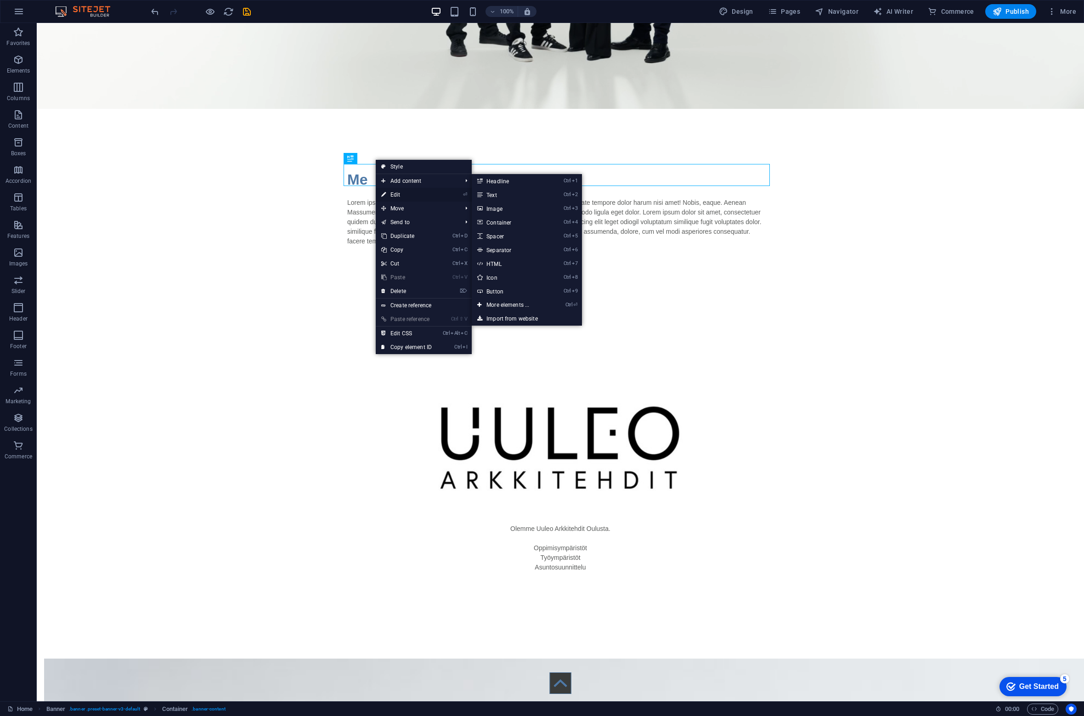
click at [393, 194] on link "⏎ Edit" at bounding box center [407, 195] width 62 height 14
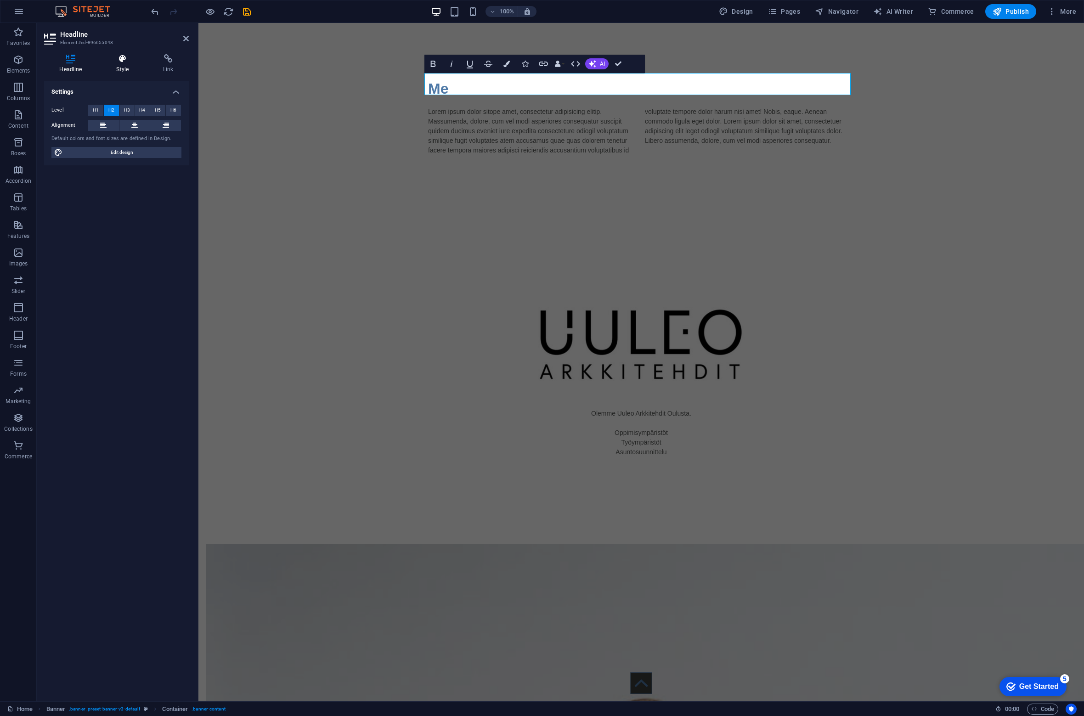
click at [124, 57] on icon at bounding box center [122, 58] width 43 height 9
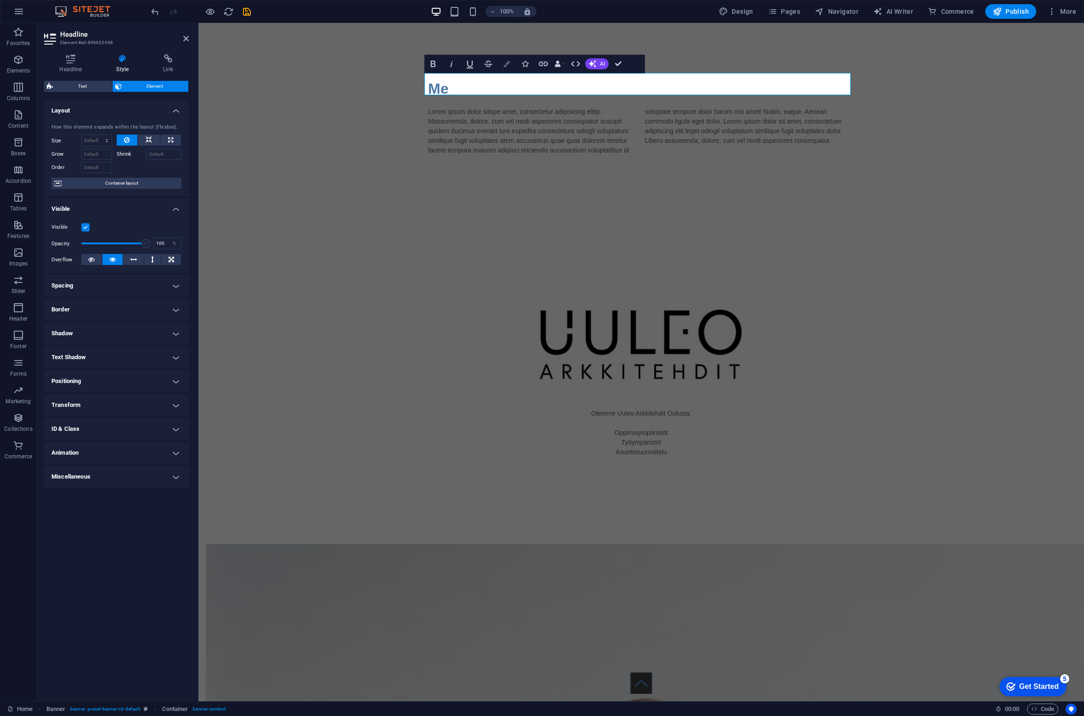
click at [511, 61] on button "Colors" at bounding box center [506, 64] width 17 height 18
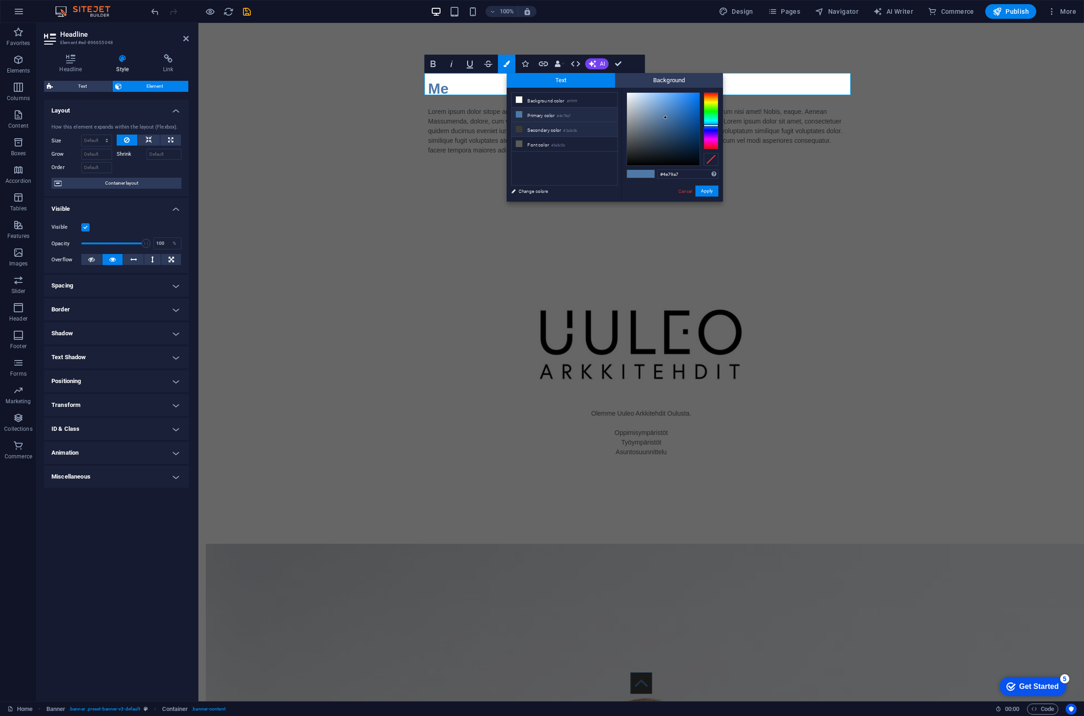
click at [536, 127] on li "Secondary color #3a3c3b" at bounding box center [565, 129] width 106 height 15
click at [541, 115] on li "Primary color #4e79a7" at bounding box center [565, 114] width 106 height 15
type input "#282a2c"
drag, startPoint x: 636, startPoint y: 146, endPoint x: 633, endPoint y: 152, distance: 6.8
click at [633, 152] on div at bounding box center [663, 129] width 73 height 73
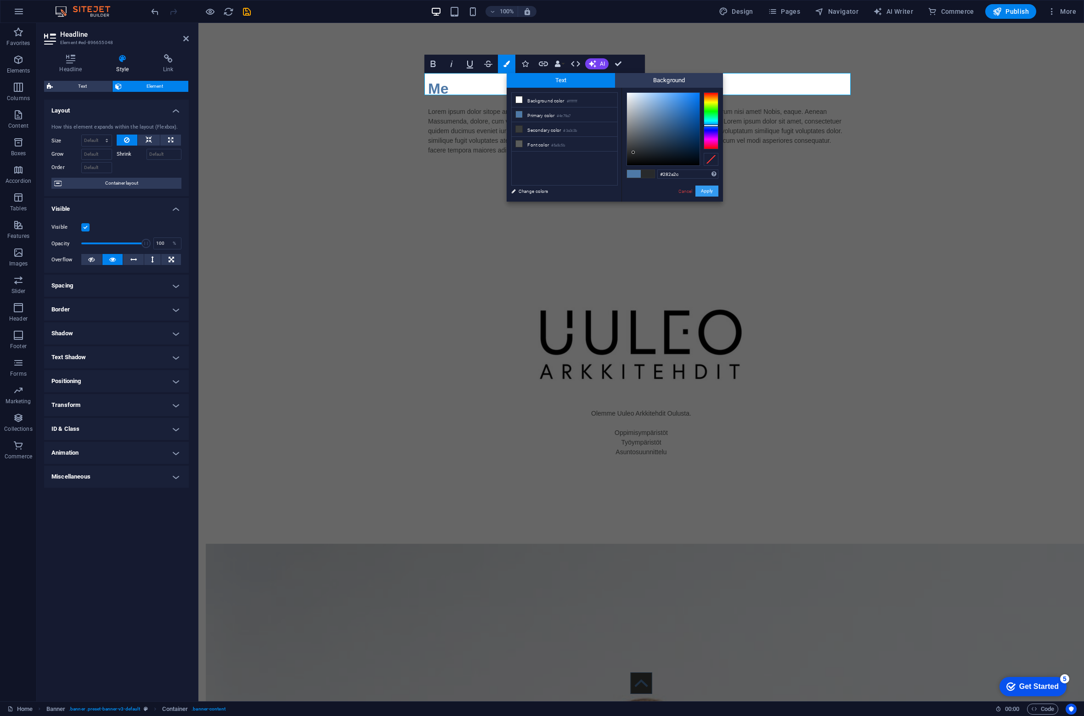
click at [696, 188] on button "Apply" at bounding box center [706, 191] width 23 height 11
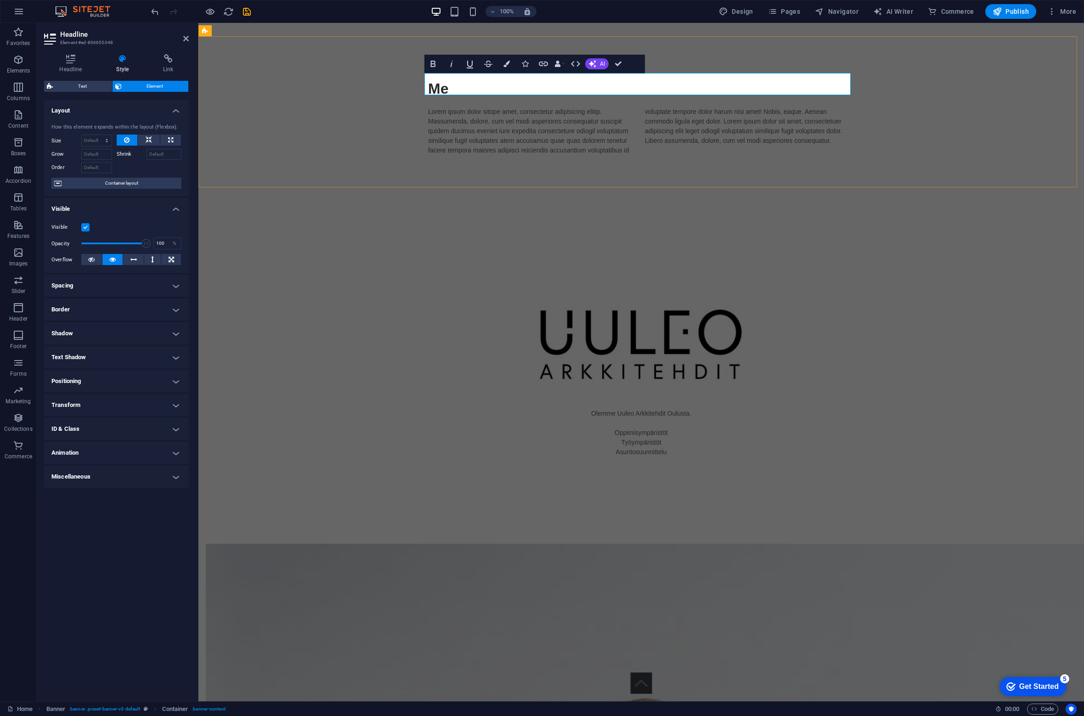
click at [464, 84] on h2 "Me" at bounding box center [641, 89] width 426 height 22
click at [465, 120] on div "Lorem ipsum dolor sitope amet, consectetur adipisicing elitip. Massumenda, dolo…" at bounding box center [641, 131] width 426 height 48
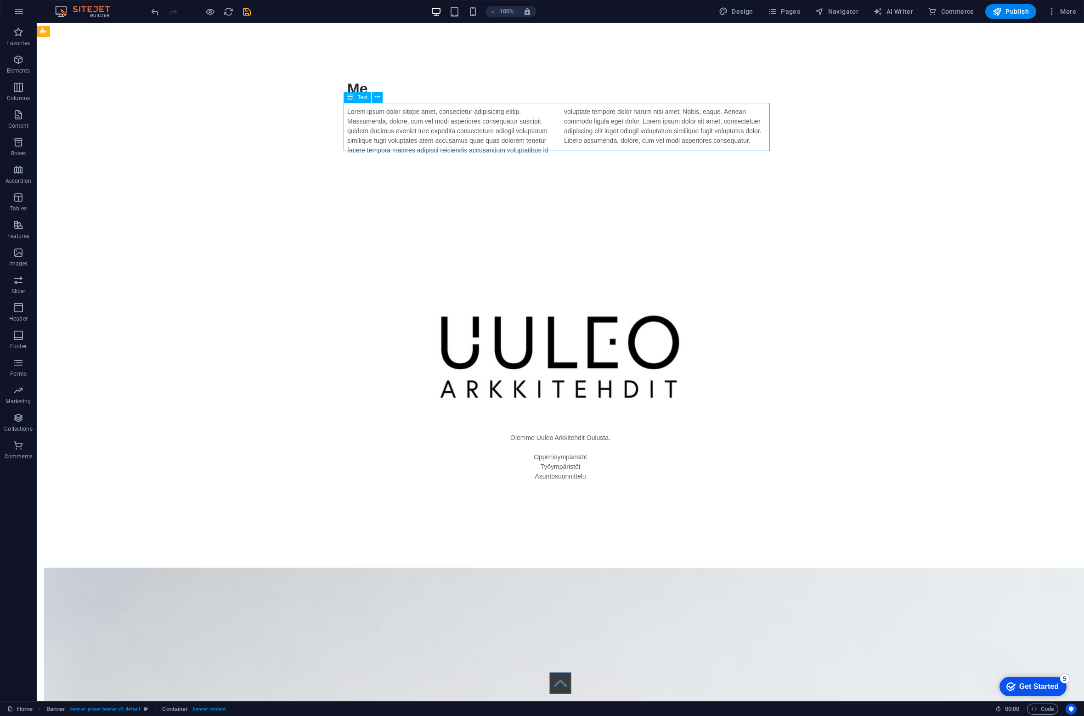
click at [491, 127] on div "Lorem ipsum dolor sitope amet, consectetur adipisicing elitip. Massumenda, dolo…" at bounding box center [560, 131] width 426 height 48
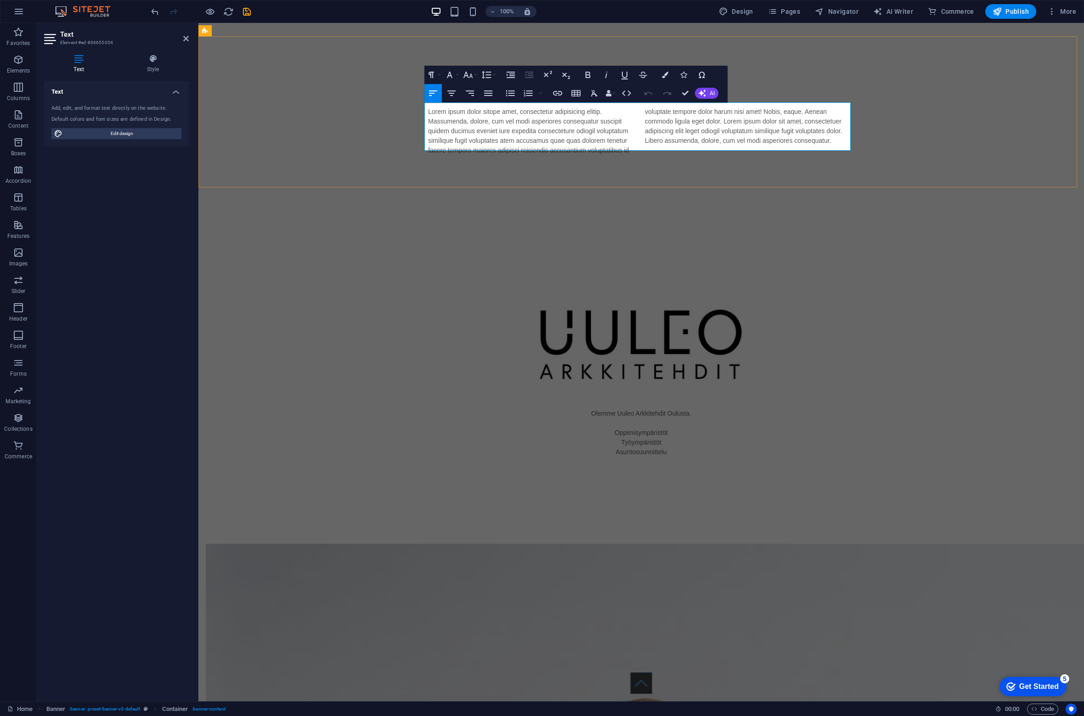
click at [489, 127] on p "Lorem ipsum dolor sitope amet, consectetur adipisicing elitip. Massumenda, dolo…" at bounding box center [641, 131] width 426 height 48
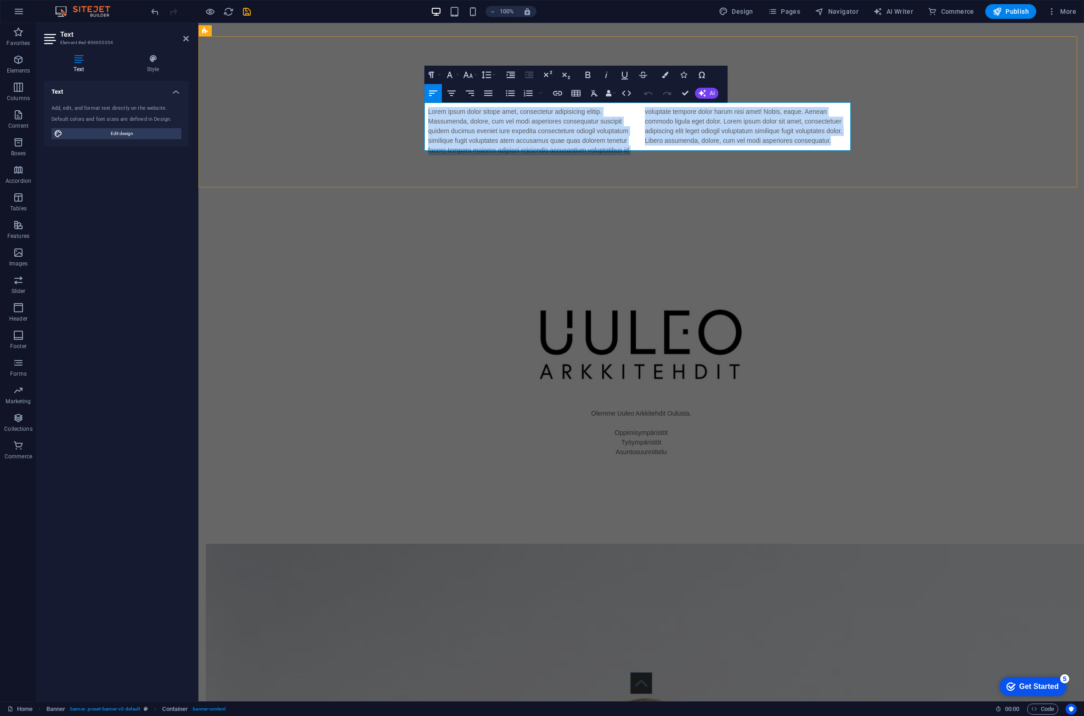
click at [489, 127] on p "Lorem ipsum dolor sitope amet, consectetur adipisicing elitip. Massumenda, dolo…" at bounding box center [641, 131] width 426 height 48
click at [640, 121] on div "Lorem ipsum dolor sitope amet, consectetur adipisicing elitip. Massumenda, dolo…" at bounding box center [641, 131] width 426 height 48
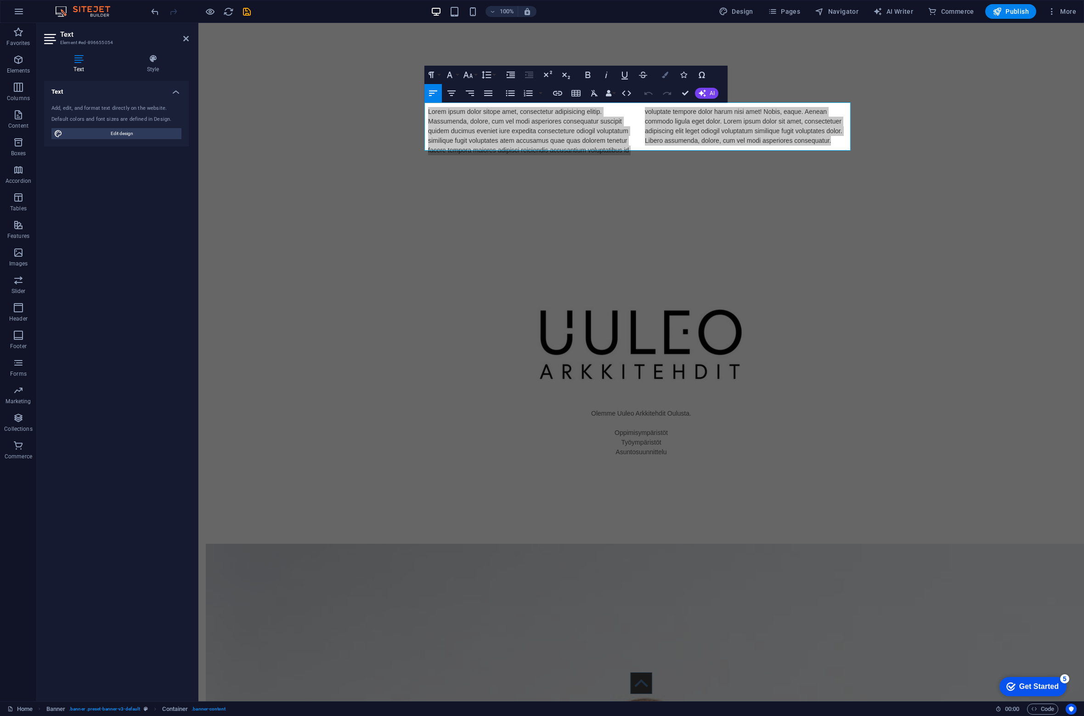
click at [665, 77] on icon "button" at bounding box center [665, 75] width 6 height 6
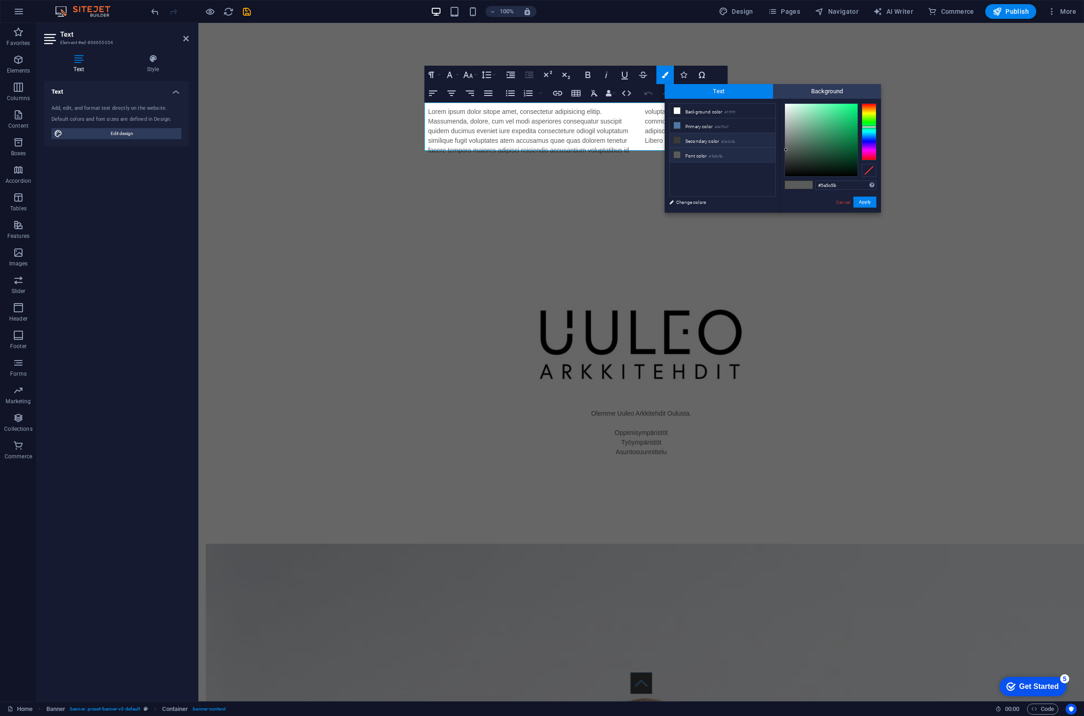
click at [697, 137] on li "Secondary color #3a3c3b" at bounding box center [723, 140] width 106 height 15
click at [704, 157] on li "Font color #5a5c5b" at bounding box center [723, 155] width 106 height 15
type input "#5a5c5b"
click at [634, 136] on div "​ Lorem ipsum dolor sitope amet, consectetur adipisicing elitip. Massumenda, do…" at bounding box center [641, 131] width 426 height 48
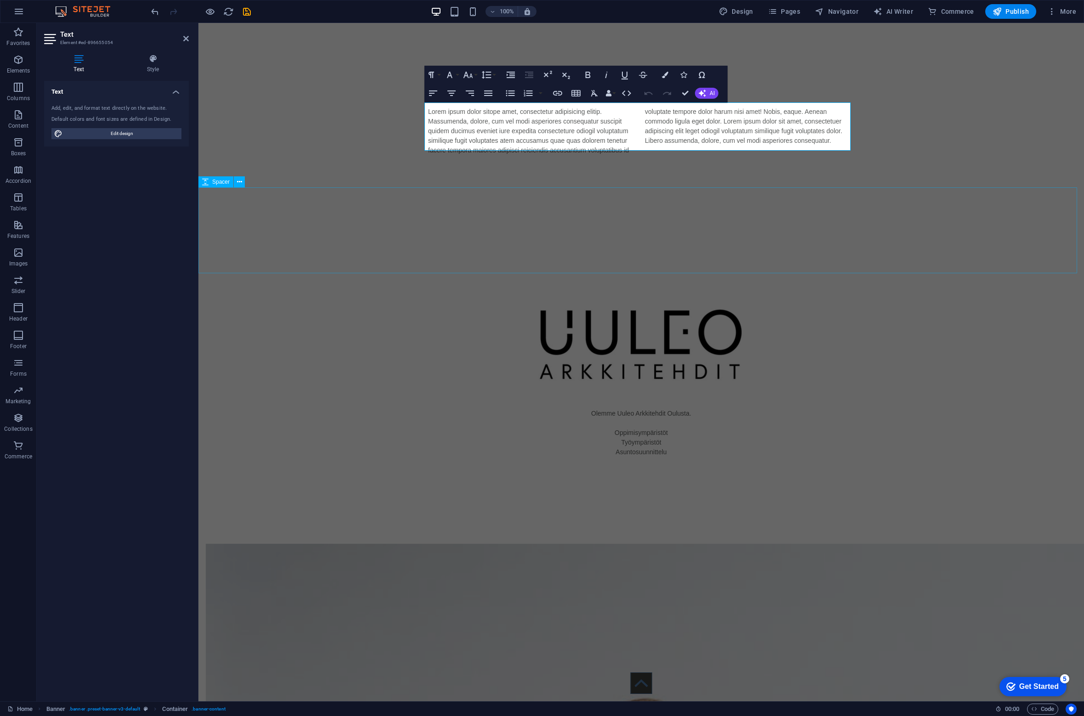
click at [660, 238] on div at bounding box center [640, 235] width 885 height 86
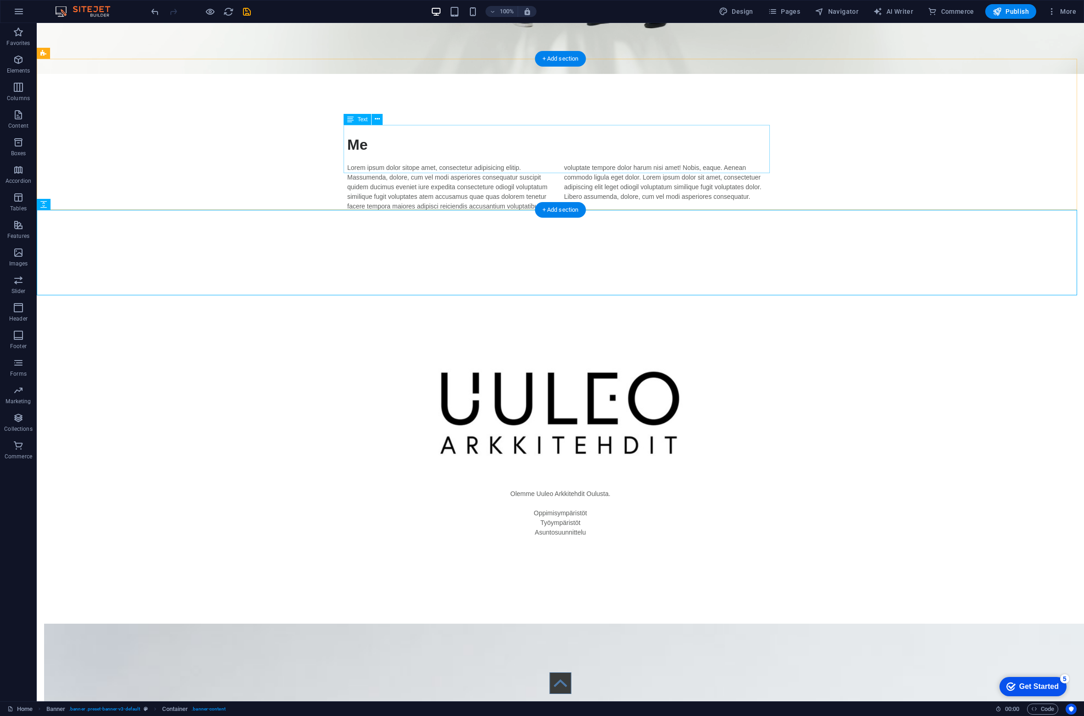
scroll to position [365, 0]
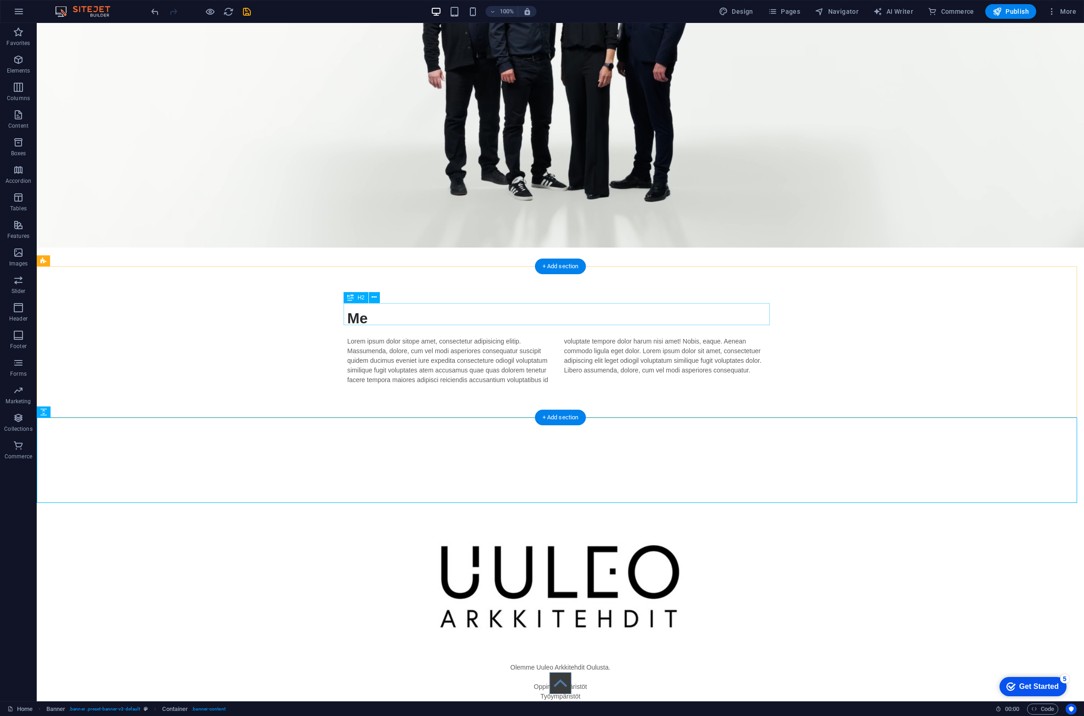
click at [422, 321] on div "Me" at bounding box center [560, 318] width 426 height 22
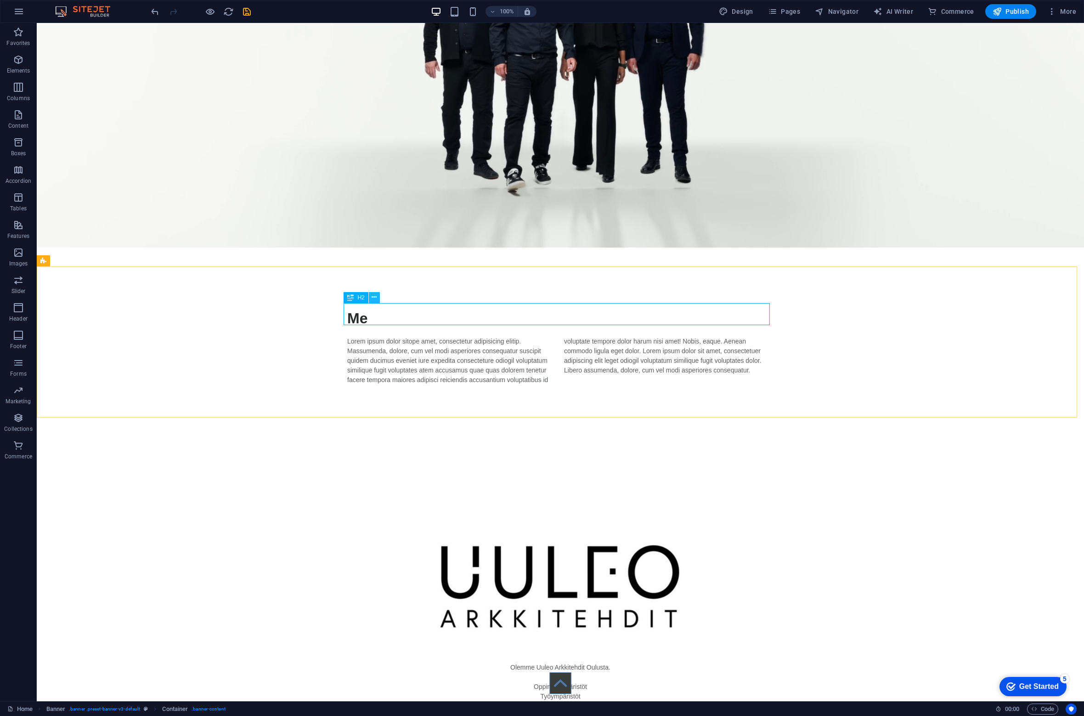
click at [379, 297] on button at bounding box center [374, 297] width 11 height 11
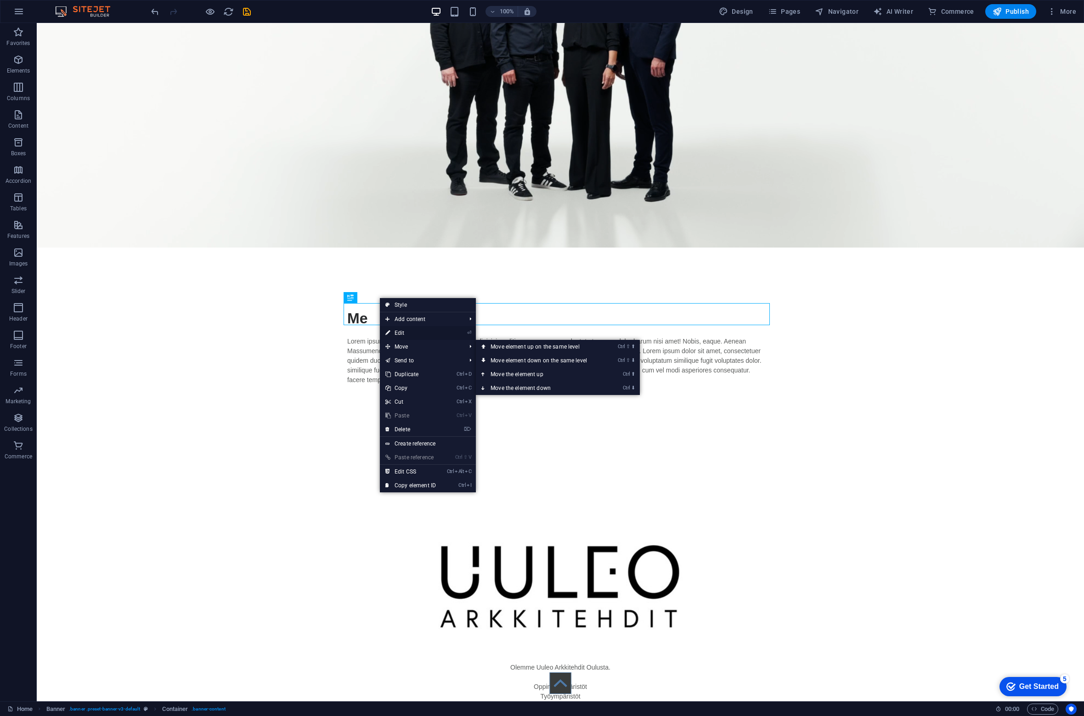
click at [408, 334] on link "⏎ Edit" at bounding box center [411, 333] width 62 height 14
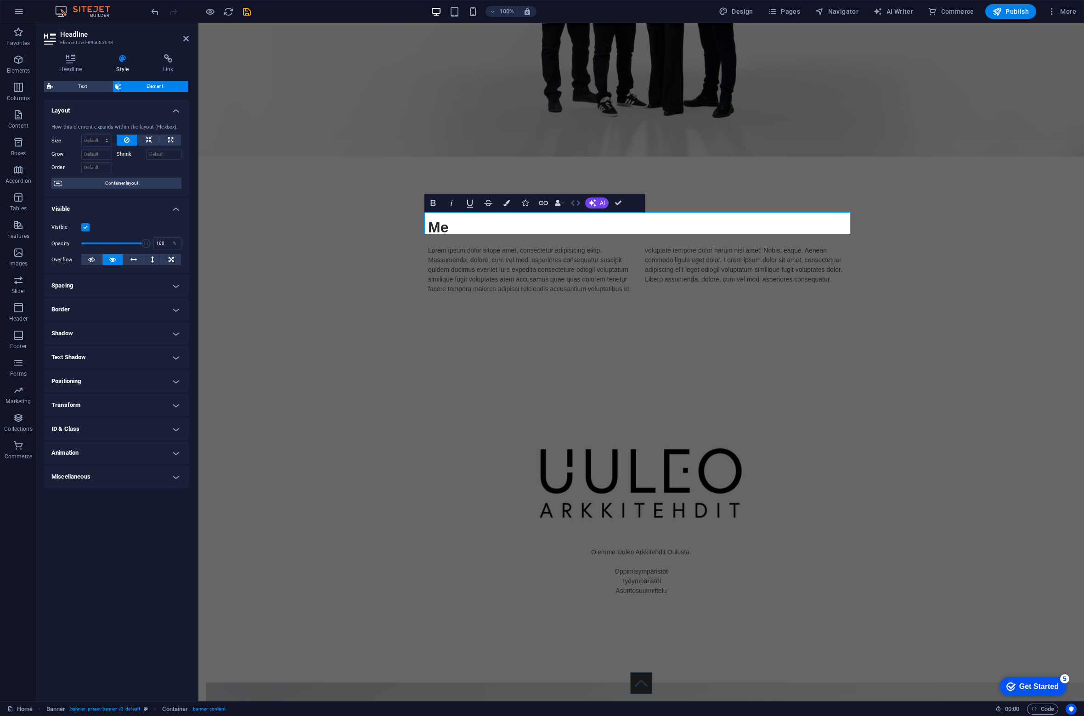
click at [573, 206] on icon "button" at bounding box center [575, 202] width 11 height 11
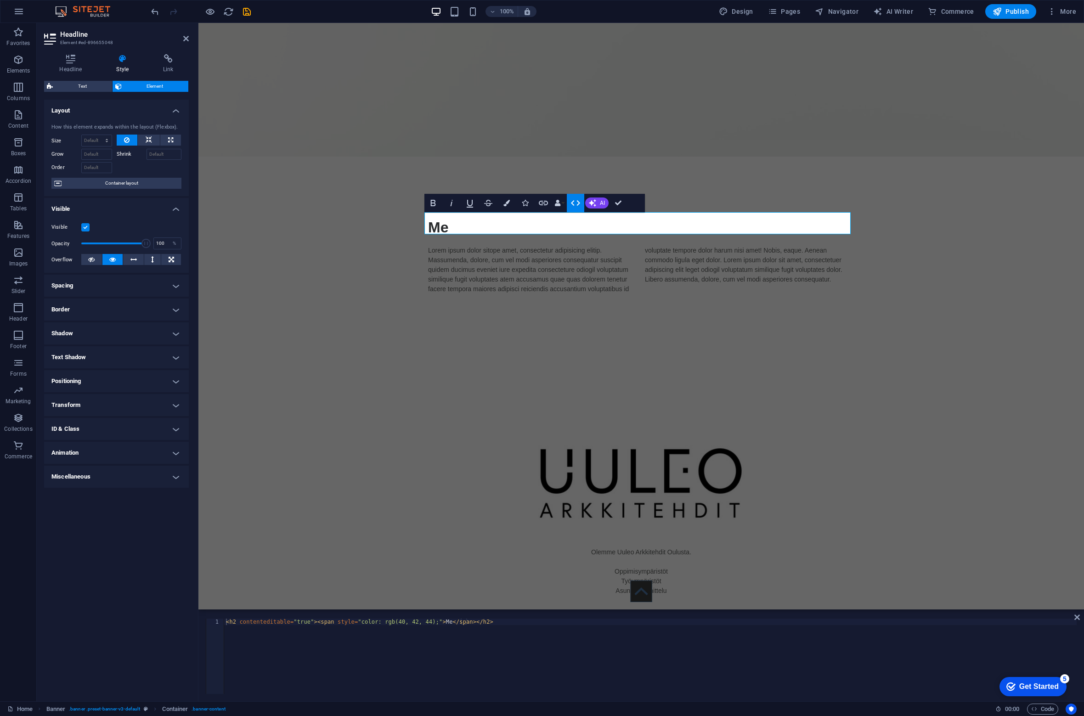
click at [575, 206] on icon "button" at bounding box center [575, 202] width 11 height 11
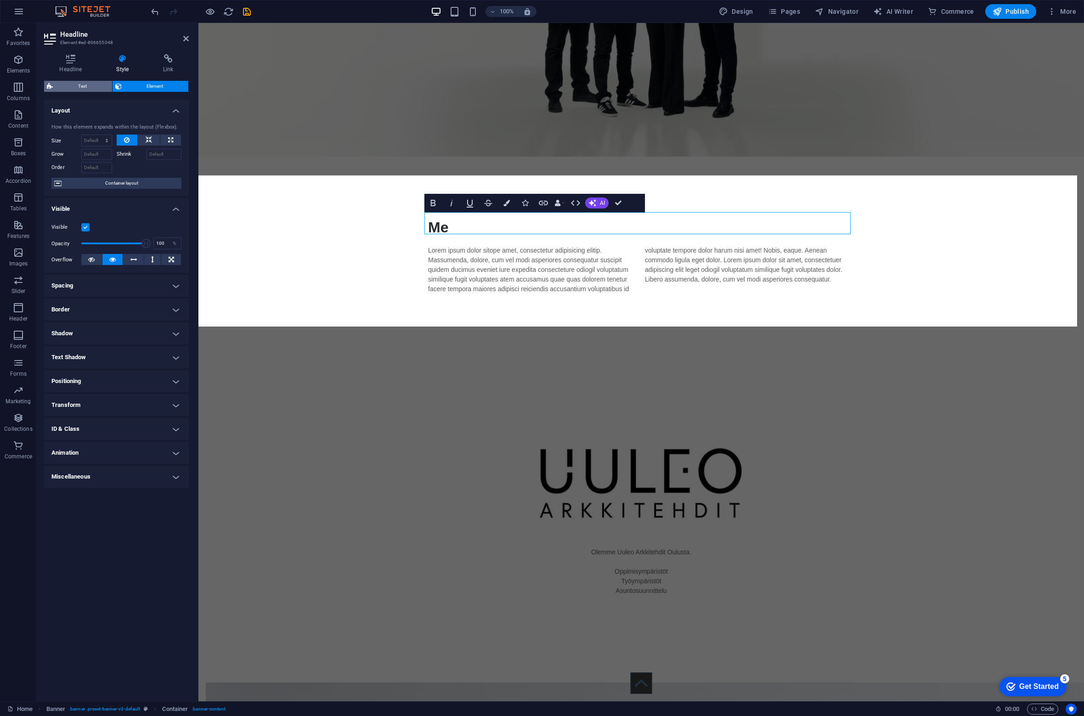
click at [87, 86] on span "Text" at bounding box center [83, 86] width 54 height 11
select select "rem"
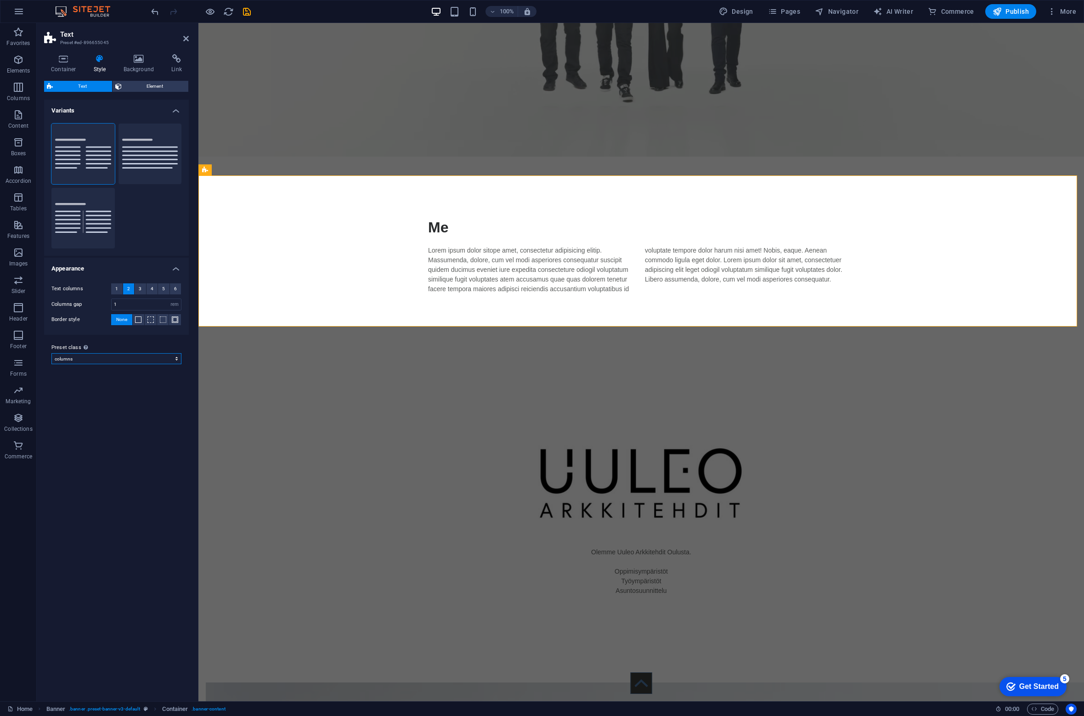
click at [130, 363] on select "columns Add preset class" at bounding box center [116, 358] width 130 height 11
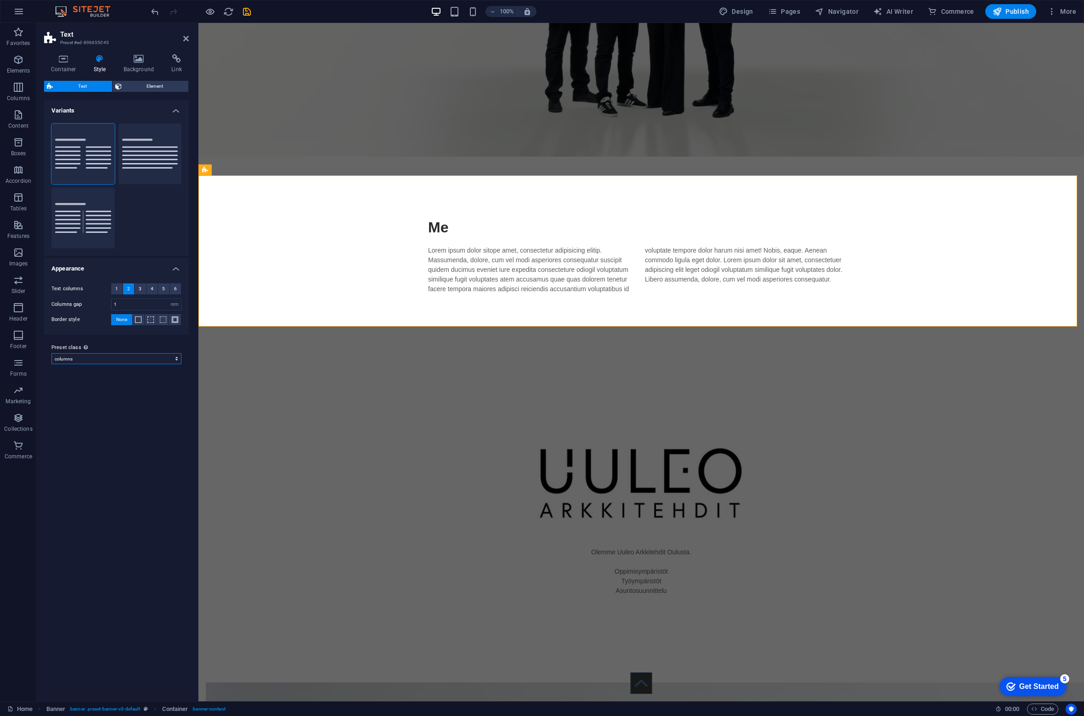
click at [130, 363] on select "columns Add preset class" at bounding box center [116, 358] width 130 height 11
click at [458, 208] on button at bounding box center [455, 206] width 11 height 11
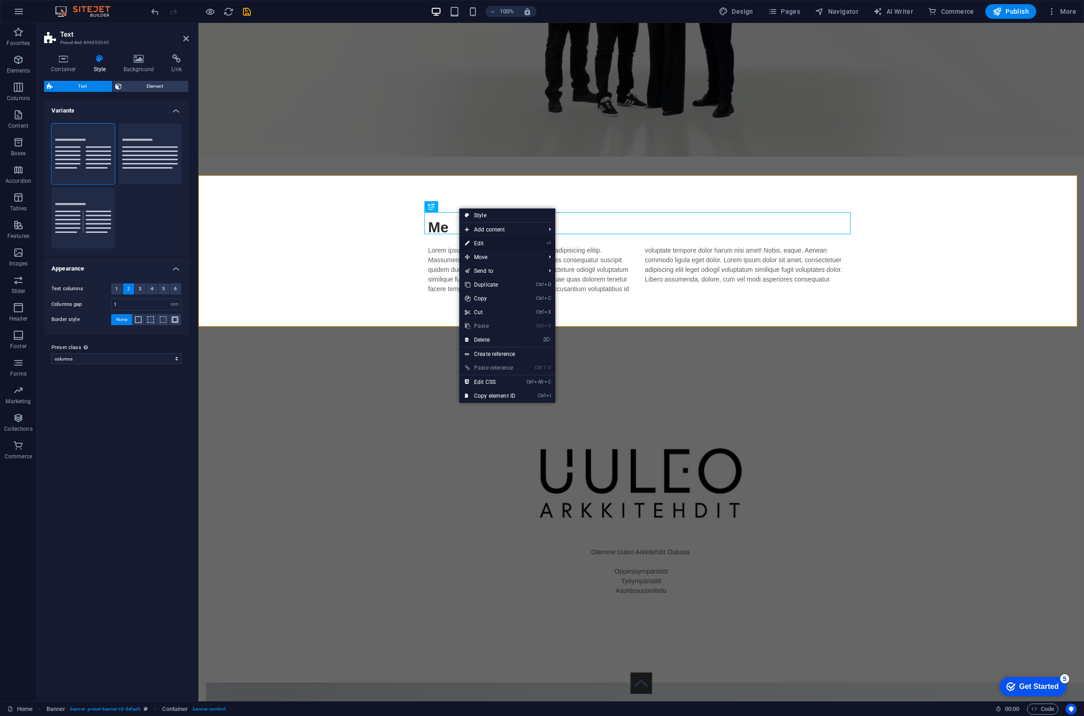
click at [489, 241] on link "⏎ Edit" at bounding box center [490, 244] width 62 height 14
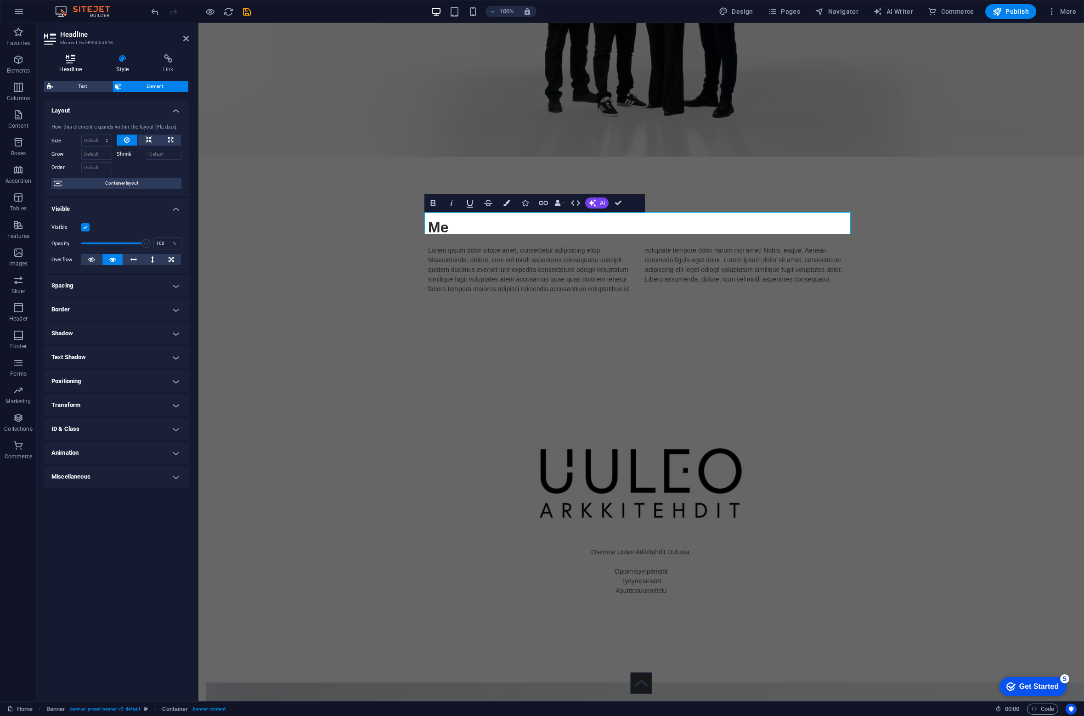
click at [77, 64] on h4 "Headline" at bounding box center [72, 63] width 57 height 19
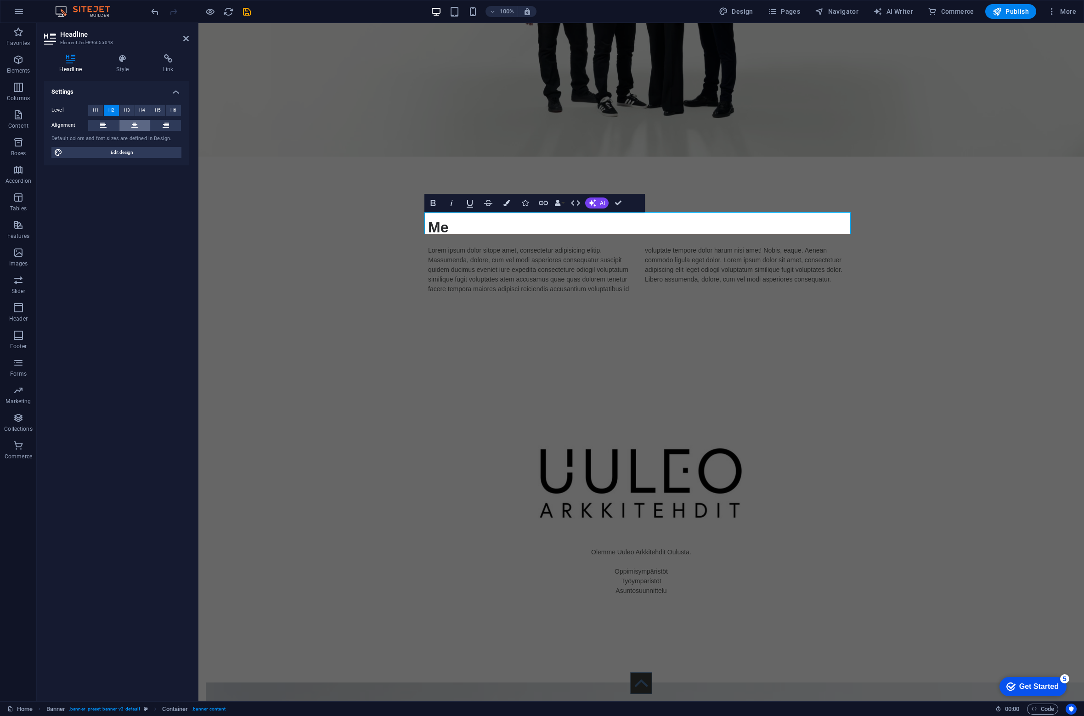
click at [134, 126] on icon at bounding box center [134, 125] width 6 height 11
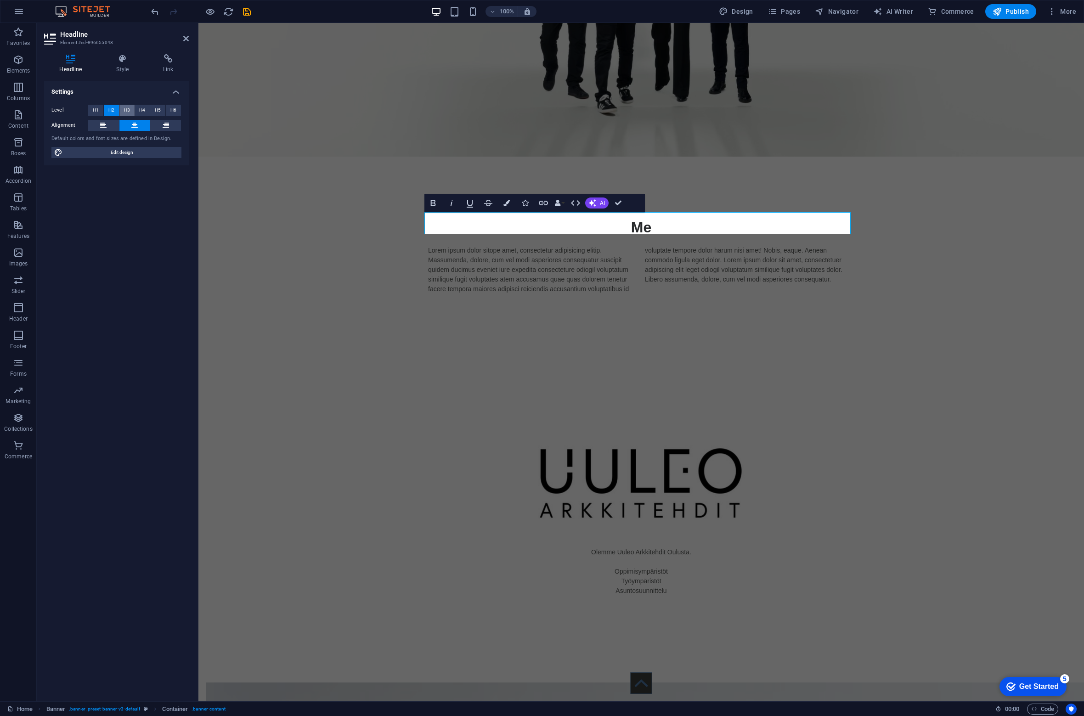
click at [126, 109] on span "H3" at bounding box center [127, 110] width 6 height 11
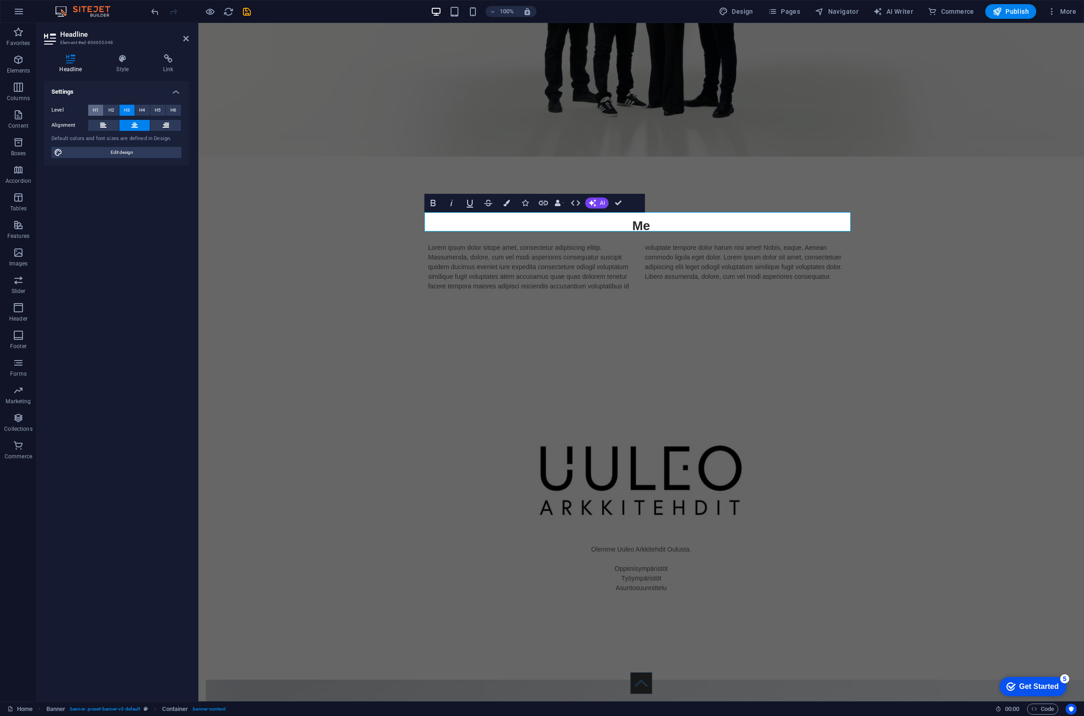
click at [96, 110] on span "H1" at bounding box center [96, 110] width 6 height 11
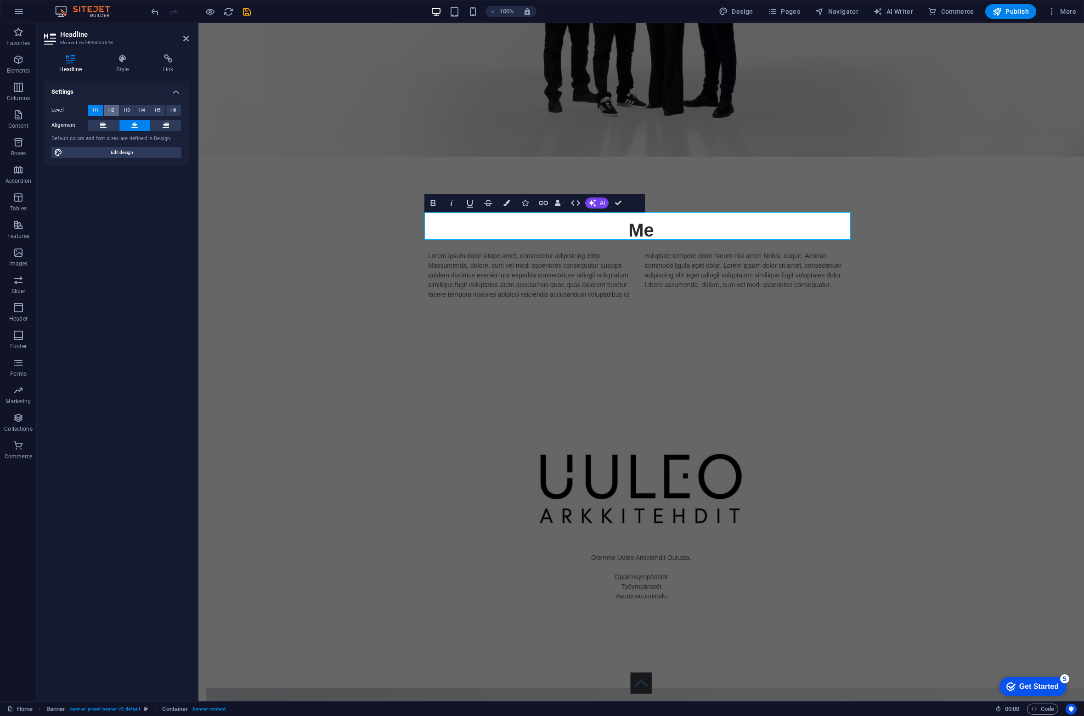
click at [110, 108] on span "H2" at bounding box center [111, 110] width 6 height 11
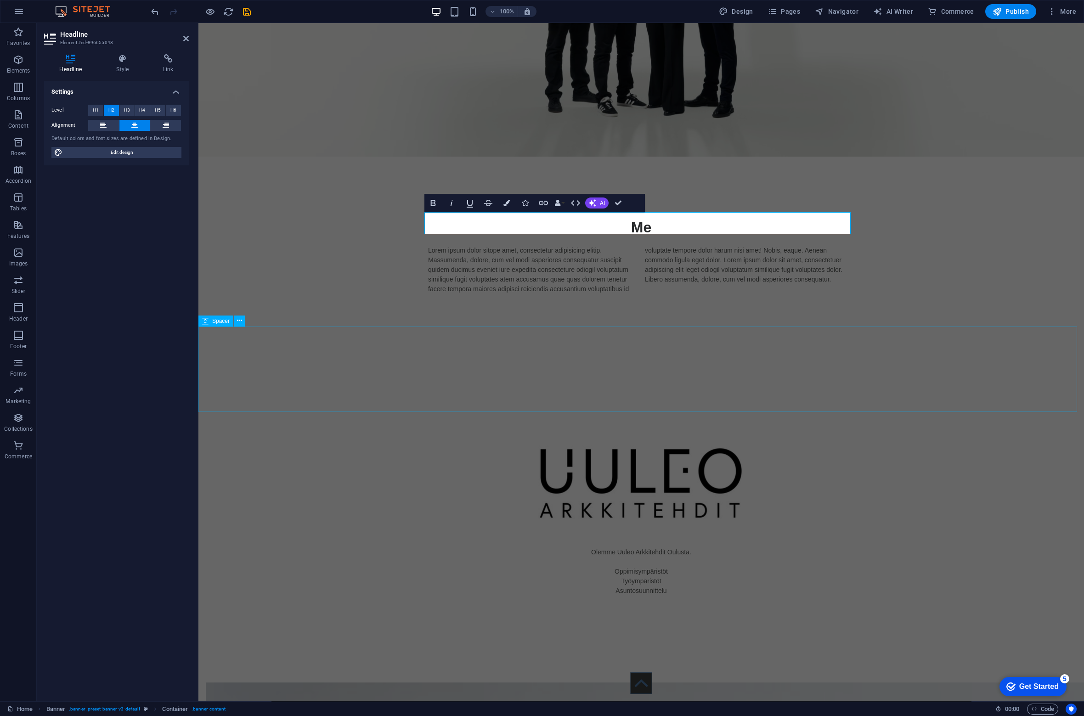
click at [780, 309] on div "Me Lorem ipsum dolor sitope amet, consectetur adipisicing elitip. Massumenda, d…" at bounding box center [640, 255] width 885 height 151
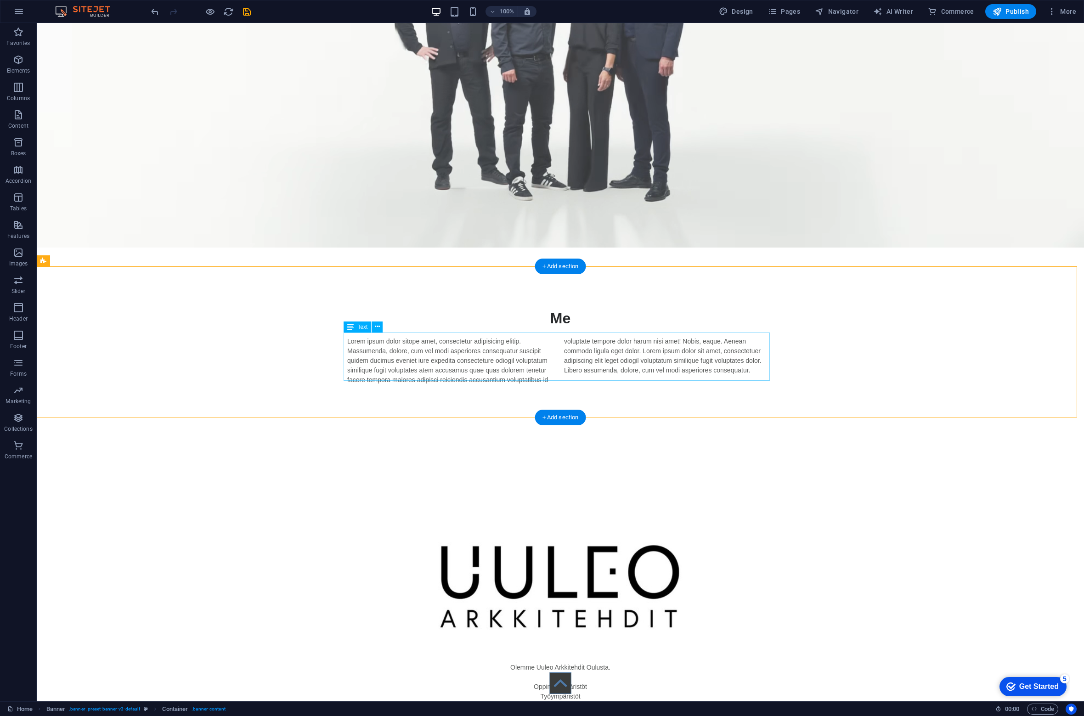
click at [518, 362] on div "Lorem ipsum dolor sitope amet, consectetur adipisicing elitip. Massumenda, dolo…" at bounding box center [560, 361] width 426 height 48
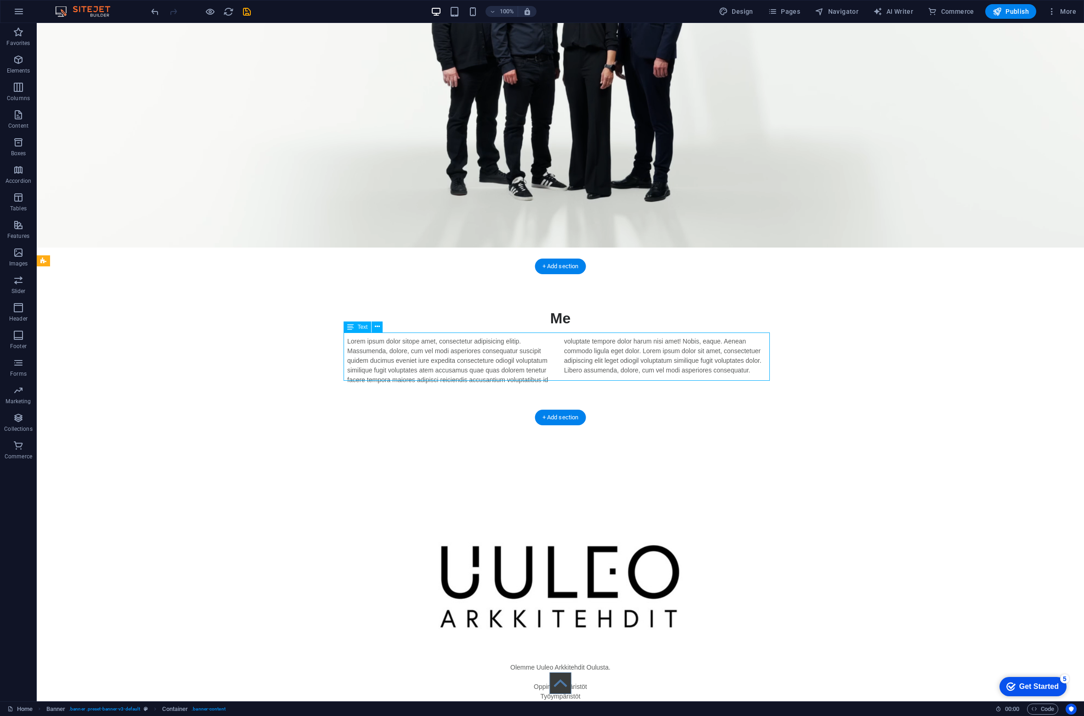
click at [518, 362] on div "Lorem ipsum dolor sitope amet, consectetur adipisicing elitip. Massumenda, dolo…" at bounding box center [560, 361] width 426 height 48
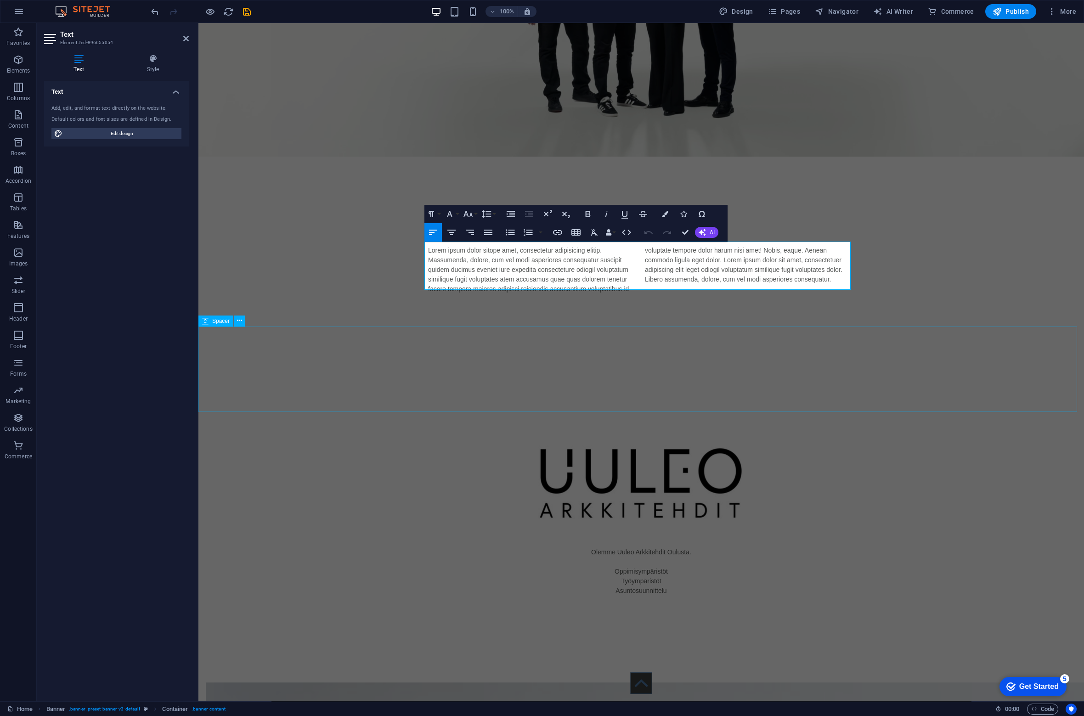
click at [518, 362] on div at bounding box center [640, 374] width 885 height 86
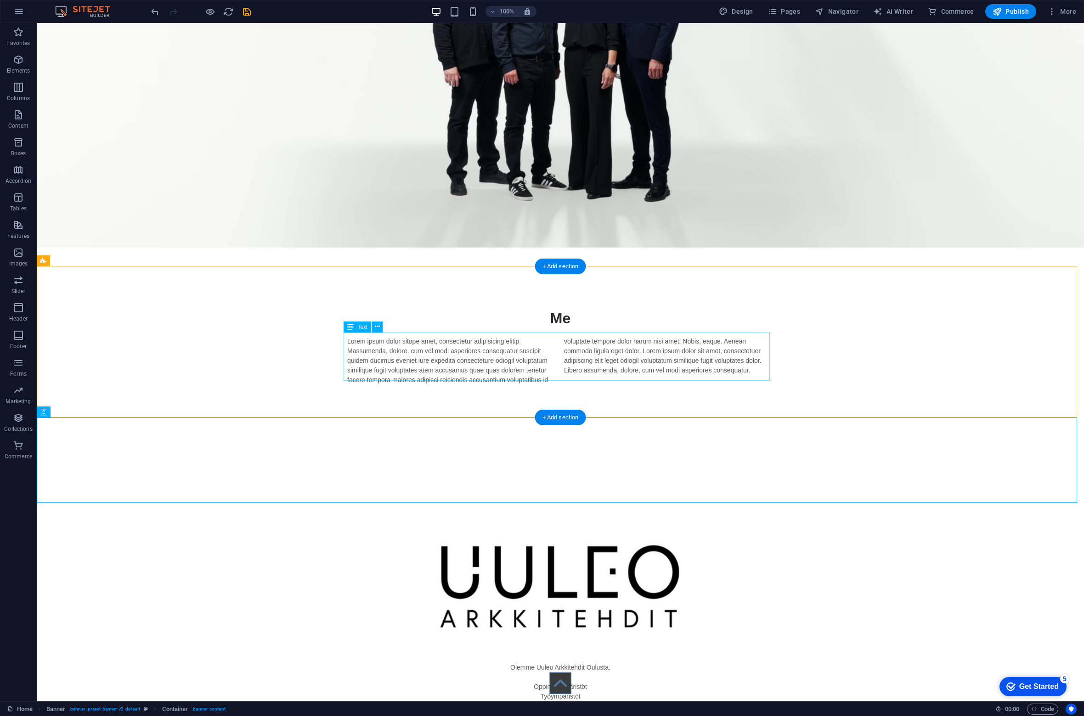
click at [520, 366] on div "Lorem ipsum dolor sitope amet, consectetur adipisicing elitip. Massumenda, dolo…" at bounding box center [560, 361] width 426 height 48
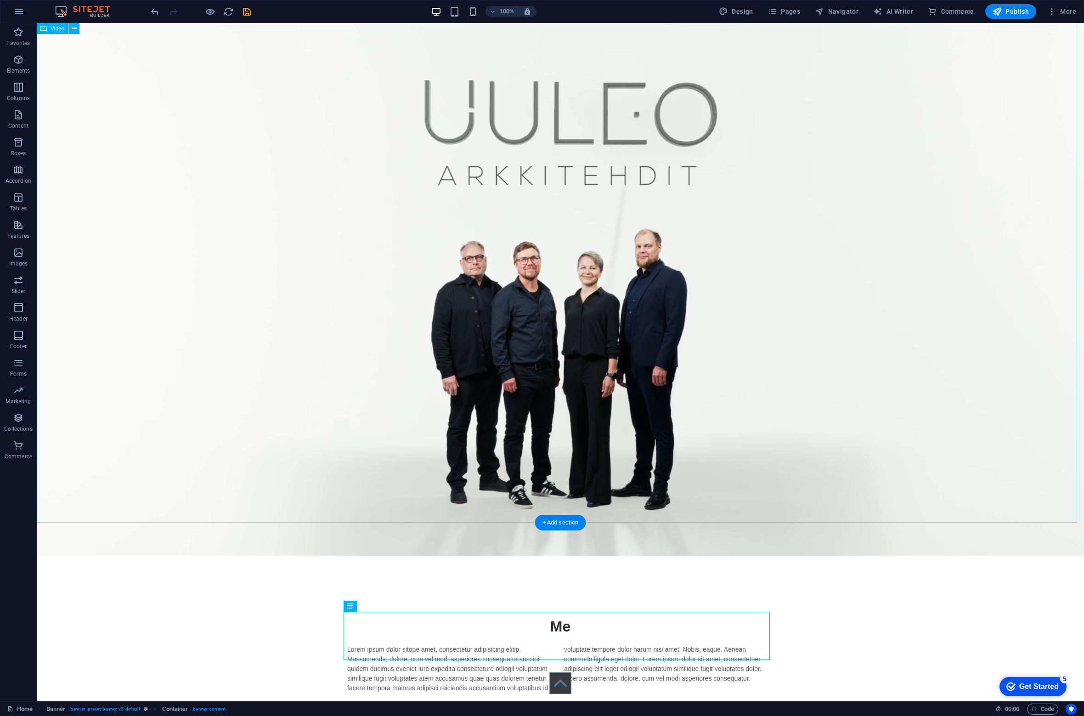
scroll to position [0, 0]
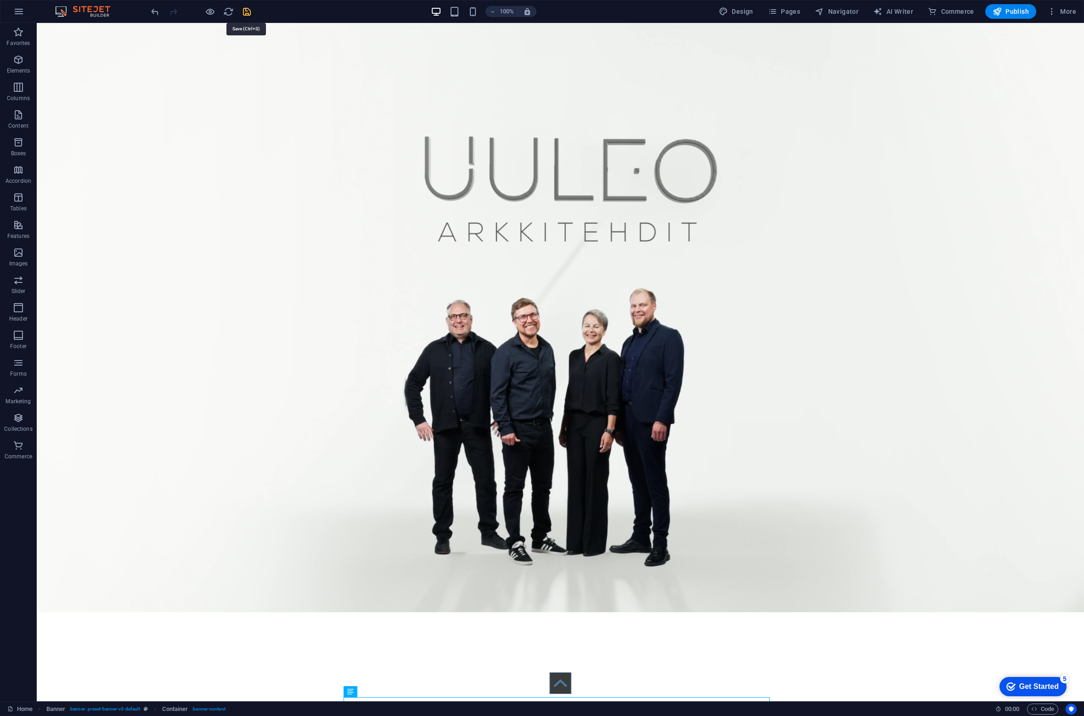
click at [249, 9] on icon "save" at bounding box center [247, 11] width 11 height 11
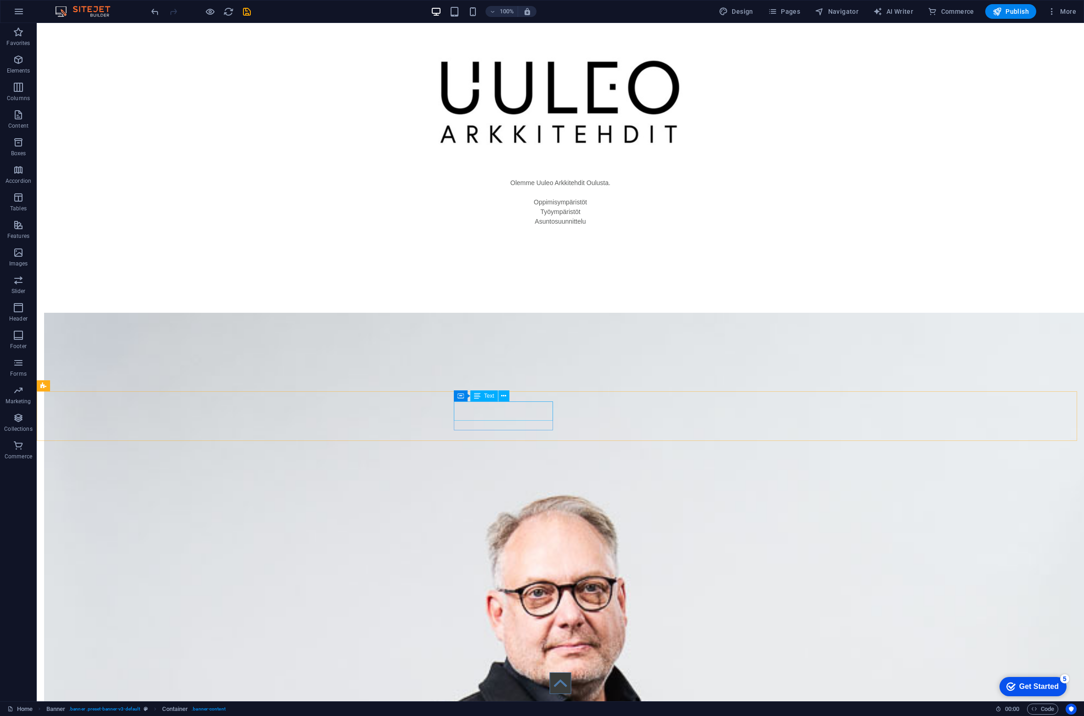
scroll to position [827, 0]
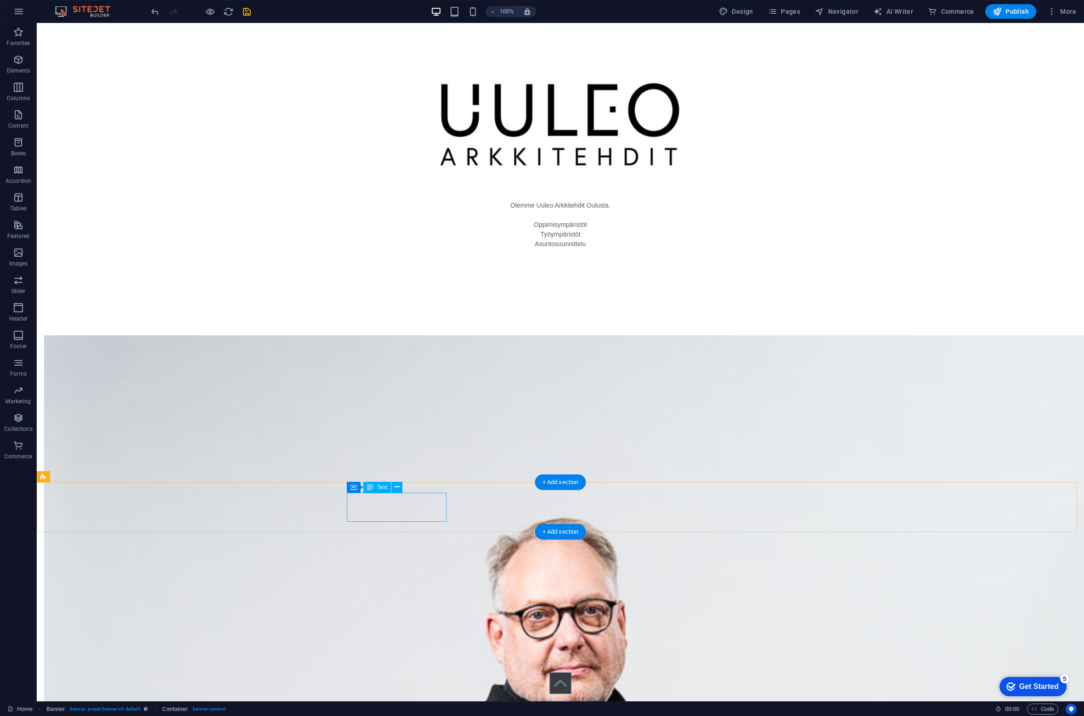
click at [379, 488] on span "Text" at bounding box center [382, 488] width 10 height 6
click at [397, 485] on icon at bounding box center [397, 487] width 5 height 10
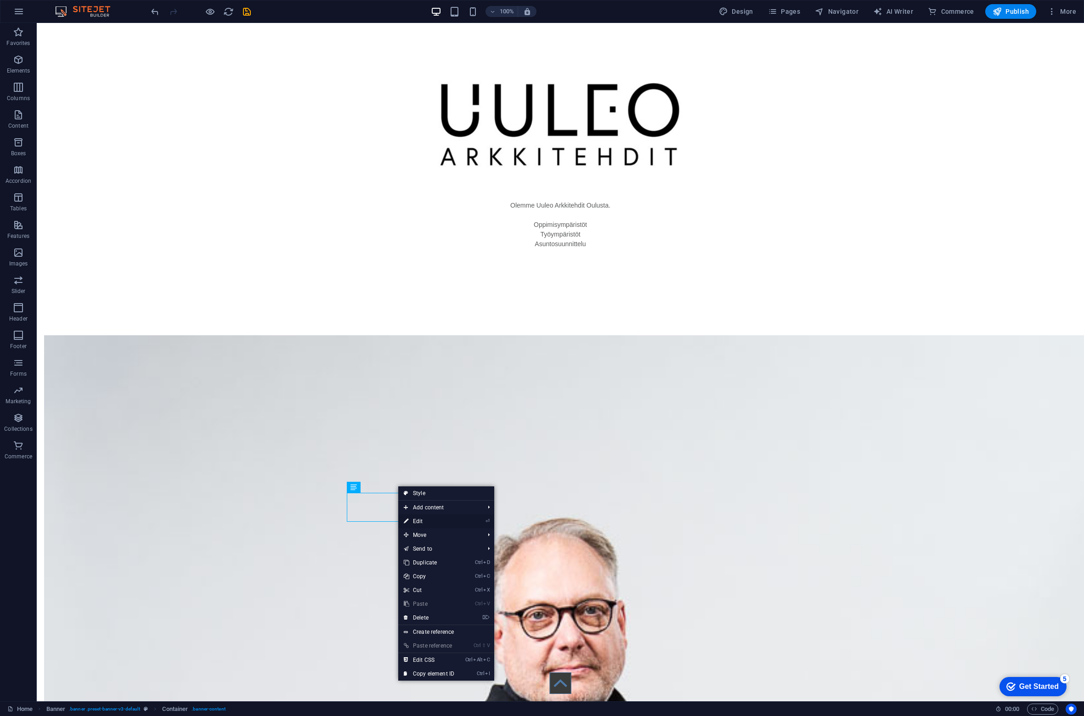
click at [416, 522] on link "⏎ Edit" at bounding box center [429, 521] width 62 height 14
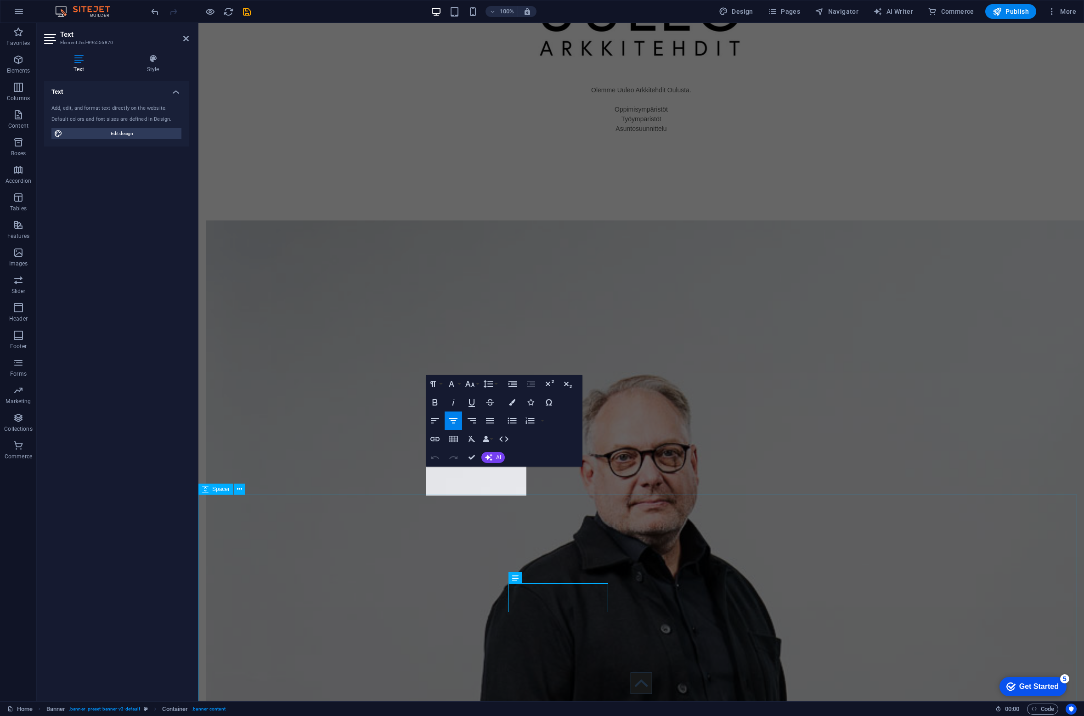
scroll to position [736, 0]
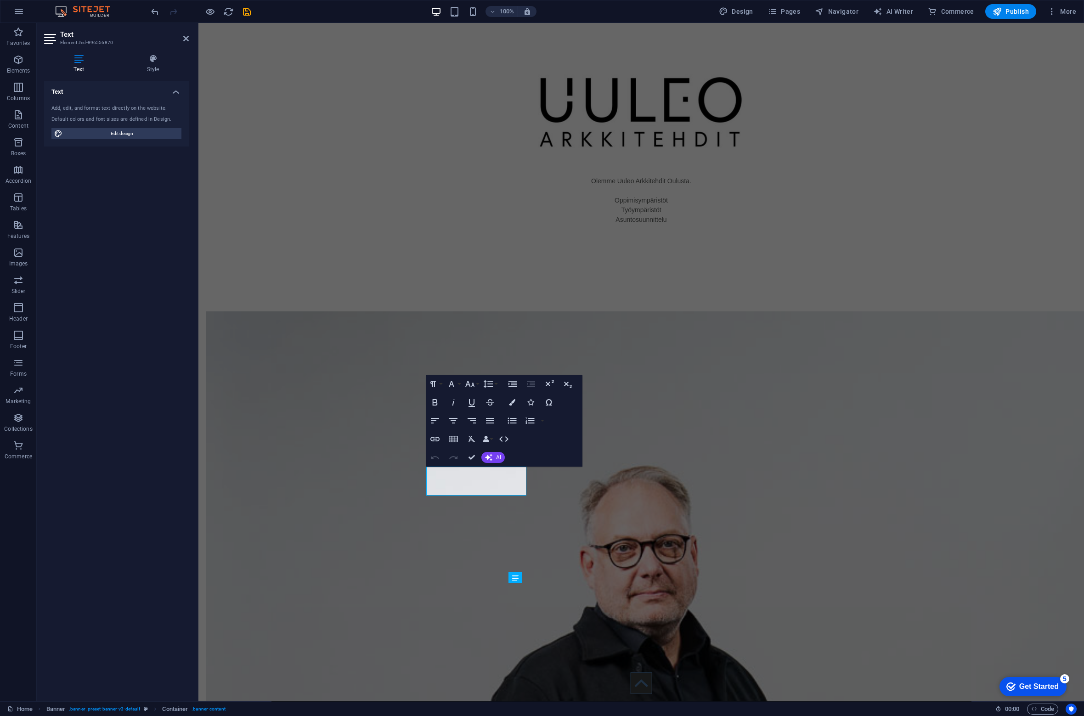
click at [77, 58] on icon at bounding box center [78, 58] width 69 height 9
click at [92, 131] on span "Edit design" at bounding box center [121, 133] width 113 height 11
select select "px"
select select "400"
select select "px"
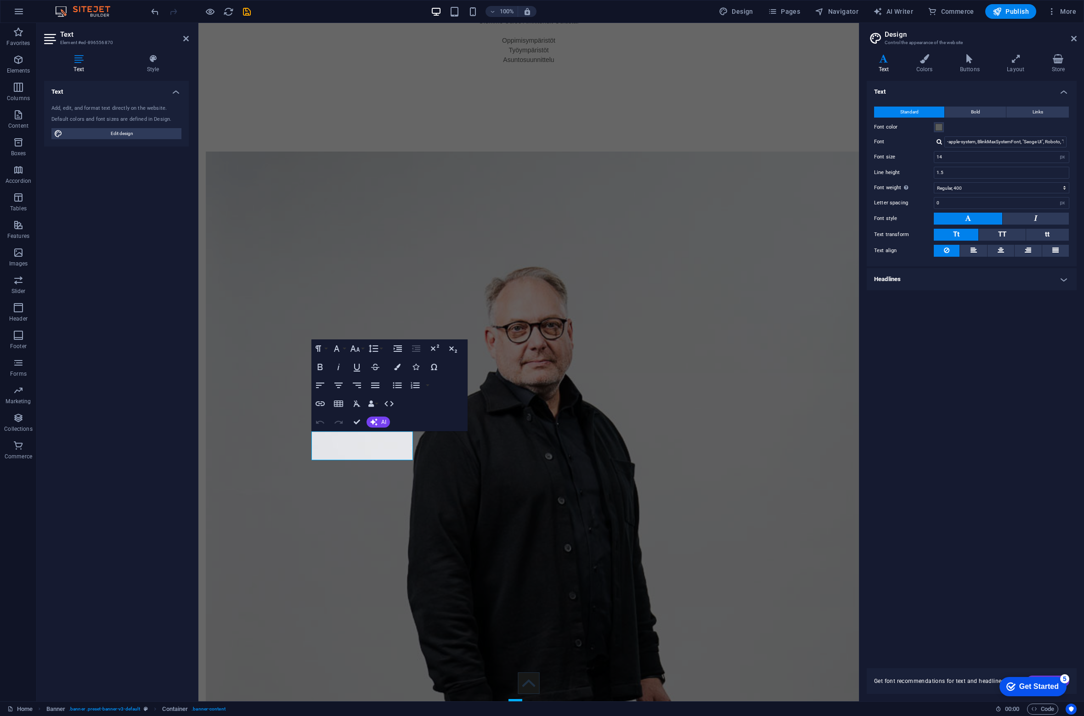
scroll to position [609, 0]
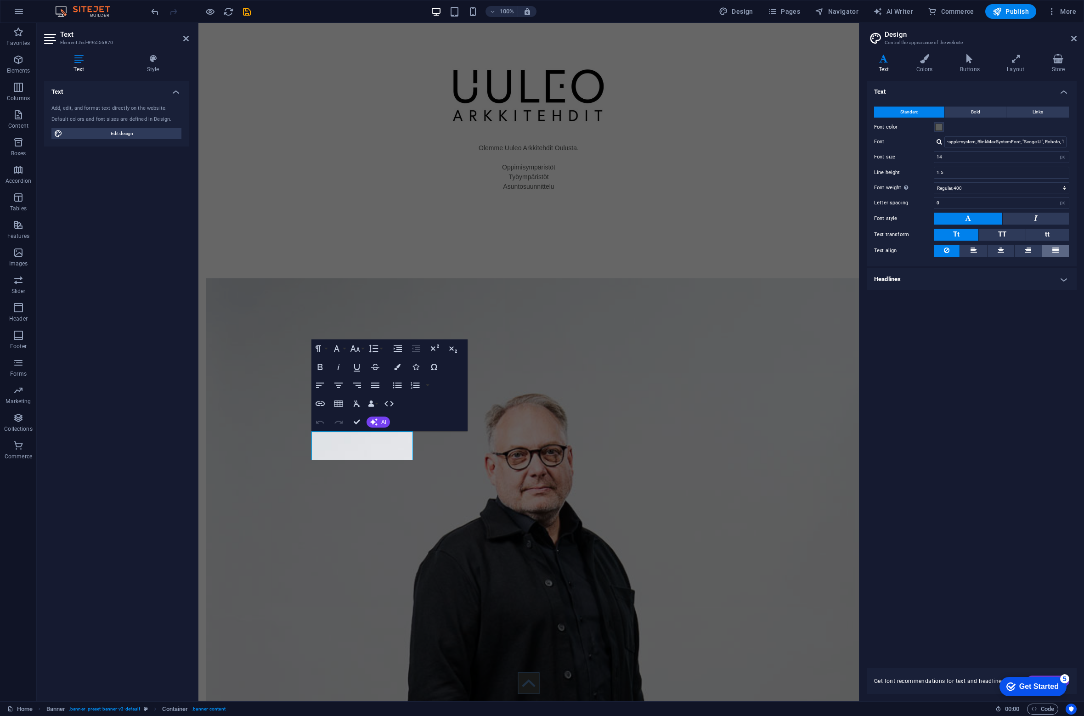
click at [1058, 251] on icon at bounding box center [1055, 250] width 6 height 11
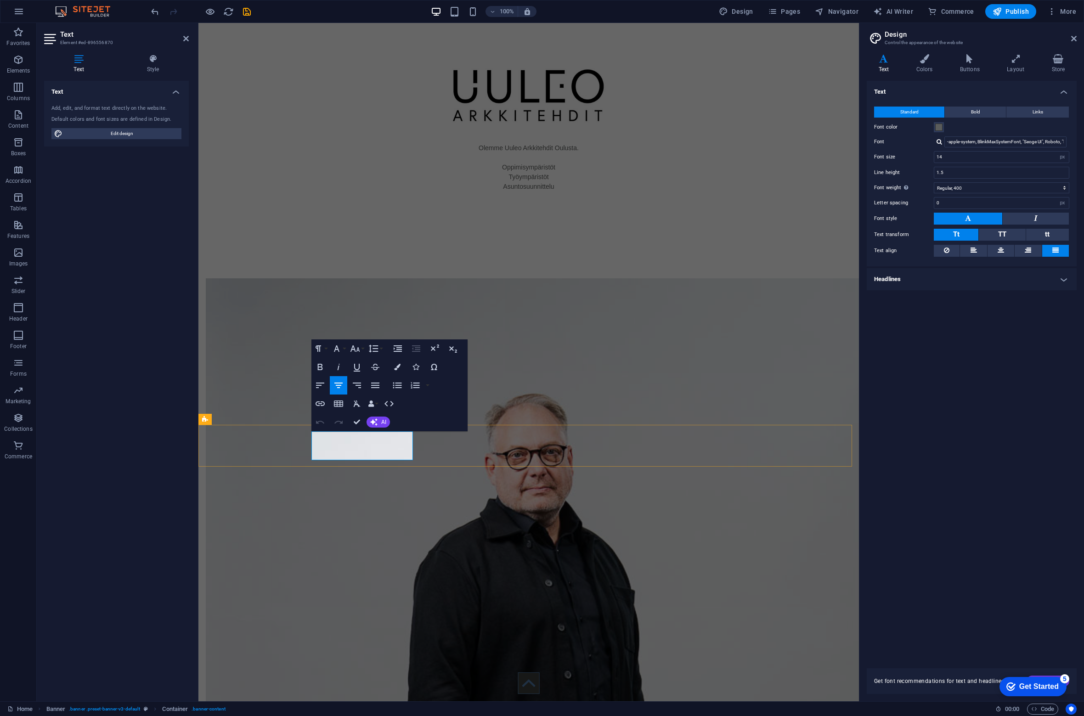
drag, startPoint x: 404, startPoint y: 445, endPoint x: 306, endPoint y: 418, distance: 101.5
click at [375, 386] on icon "button" at bounding box center [375, 385] width 11 height 11
click at [323, 385] on icon "button" at bounding box center [320, 385] width 11 height 11
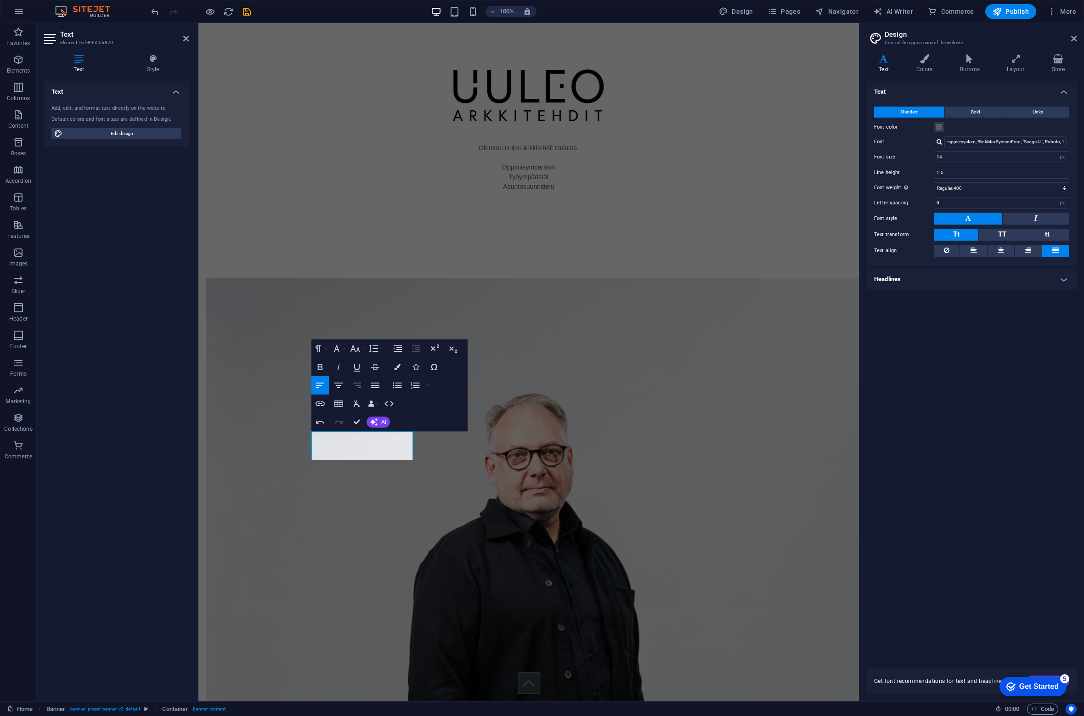
click at [358, 387] on icon "button" at bounding box center [356, 385] width 11 height 11
click at [340, 388] on icon "button" at bounding box center [338, 385] width 11 height 11
click at [400, 386] on icon "button" at bounding box center [397, 385] width 11 height 11
click at [337, 404] on icon "button" at bounding box center [338, 403] width 9 height 6
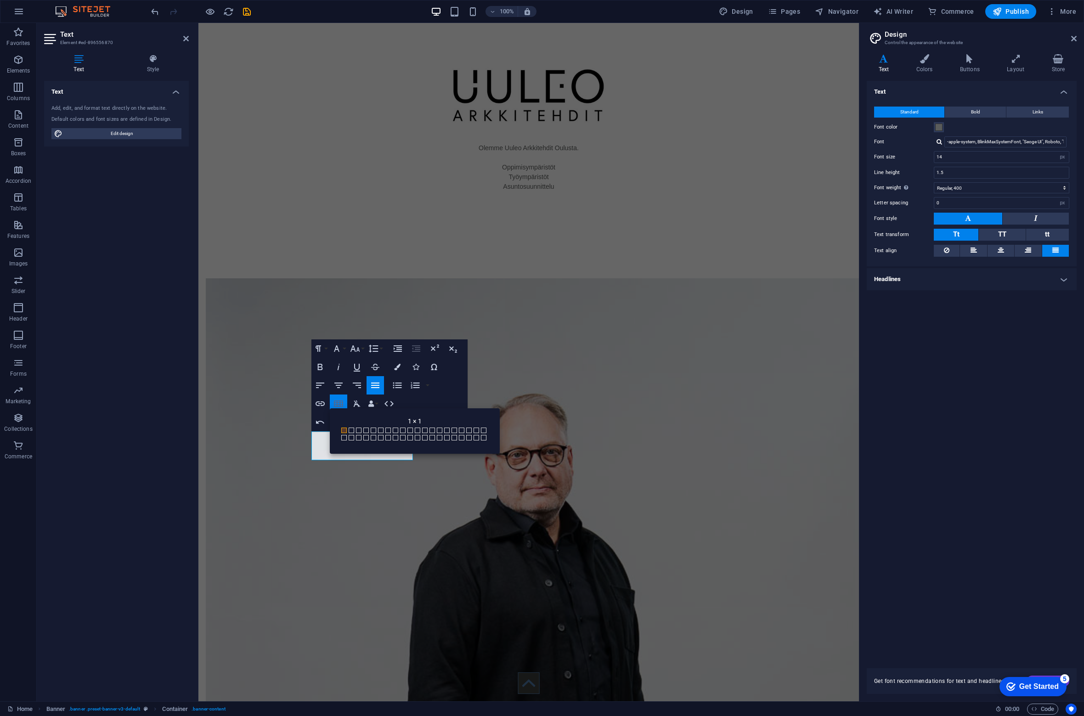
click at [337, 404] on icon "button" at bounding box center [338, 403] width 9 height 6
click at [399, 349] on icon "button" at bounding box center [398, 348] width 8 height 6
click at [422, 349] on button "Decrease Indent" at bounding box center [415, 348] width 17 height 18
click at [339, 389] on icon "button" at bounding box center [338, 385] width 11 height 11
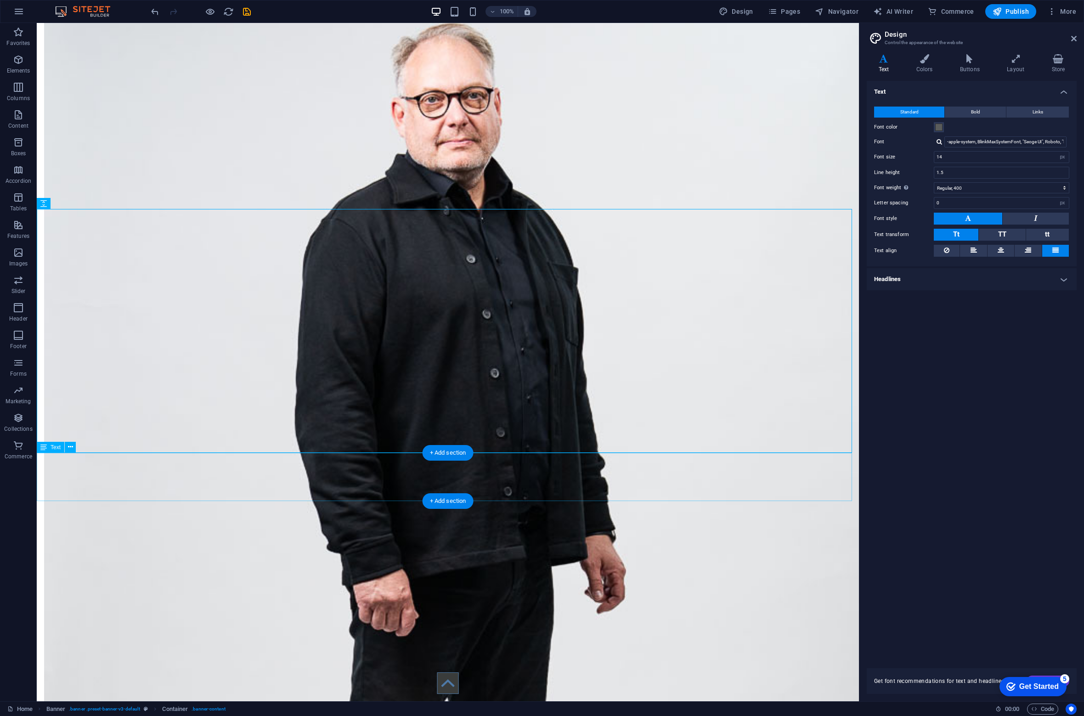
scroll to position [1159, 0]
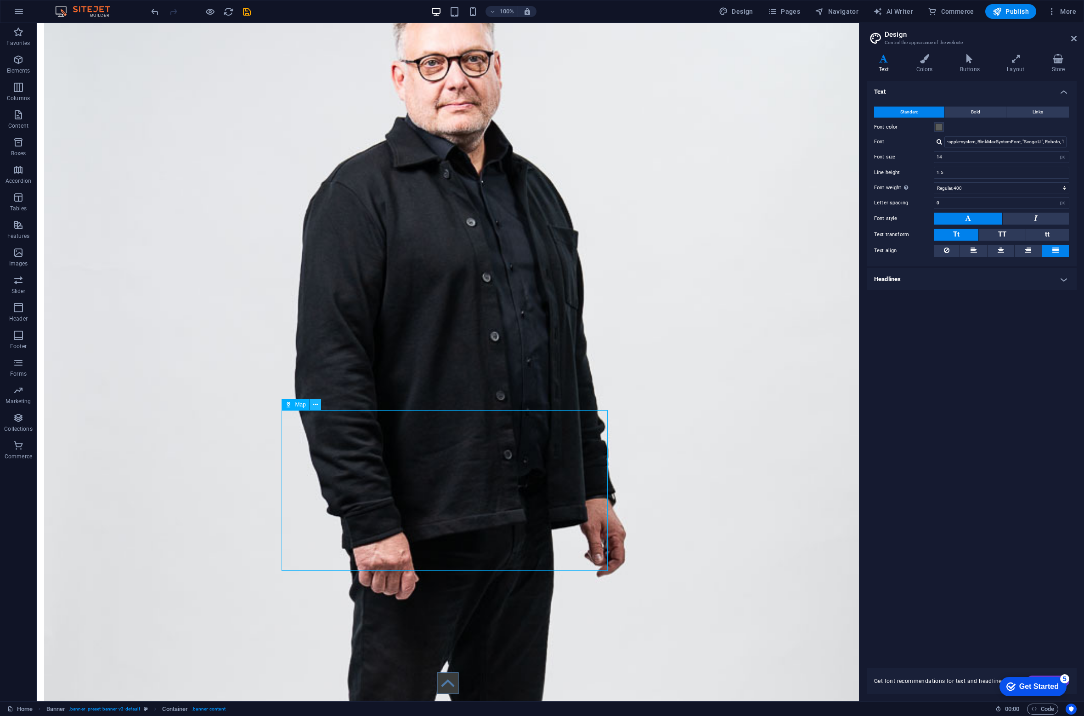
click at [316, 404] on icon at bounding box center [315, 405] width 5 height 10
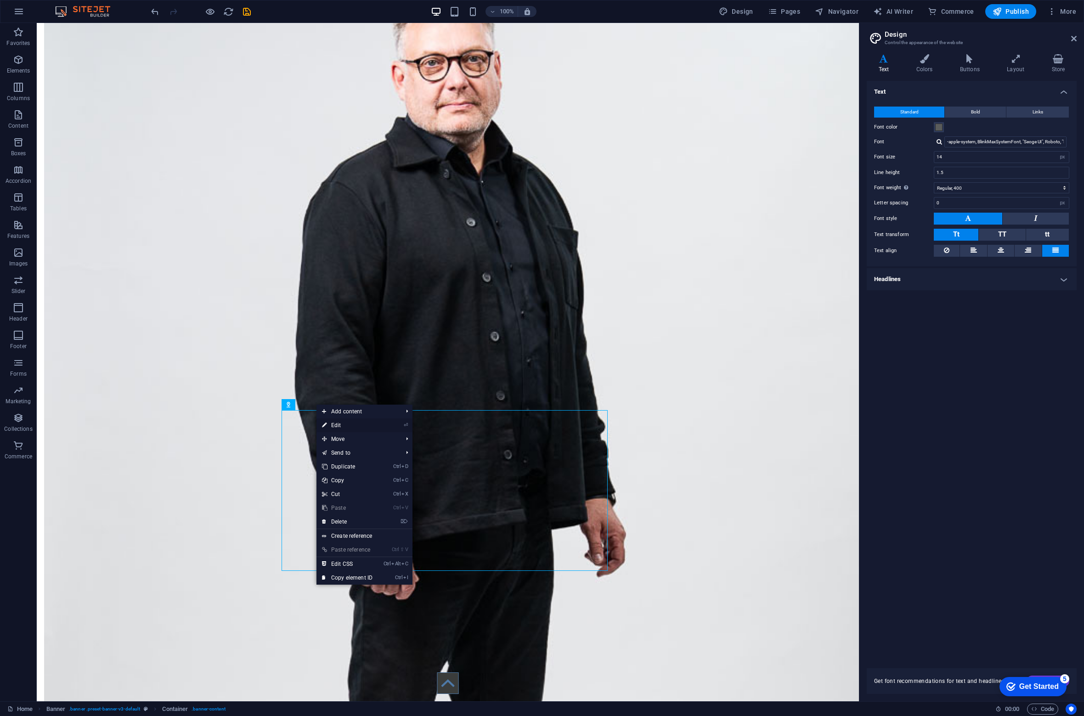
click at [344, 427] on link "⏎ Edit" at bounding box center [347, 425] width 62 height 14
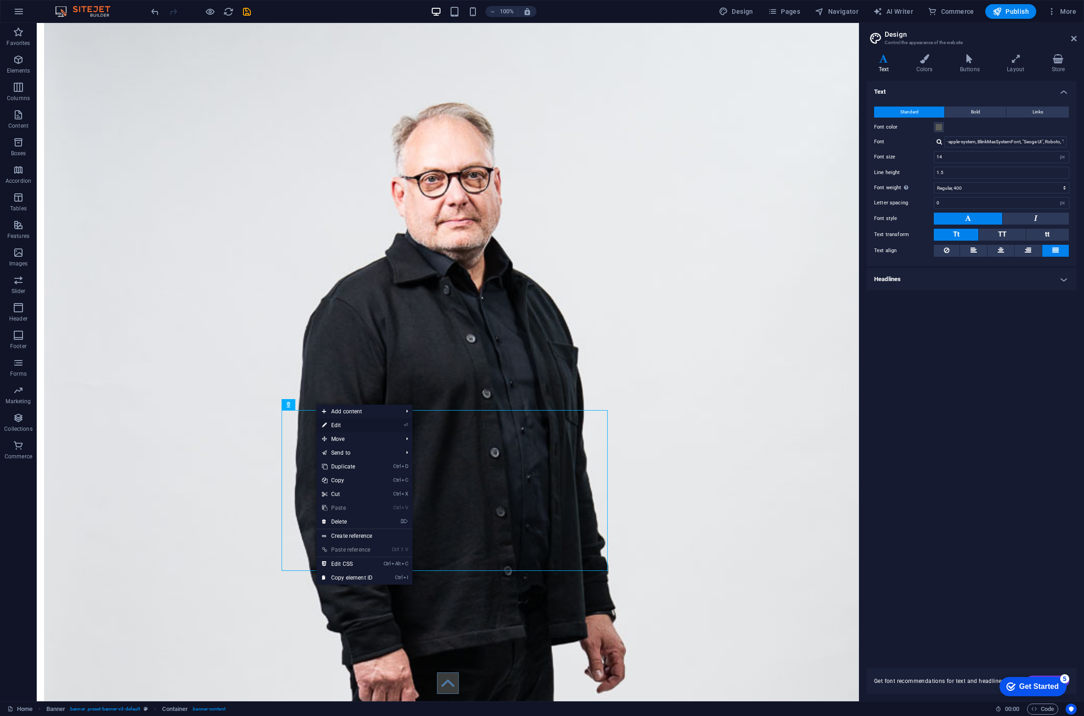
select select "1"
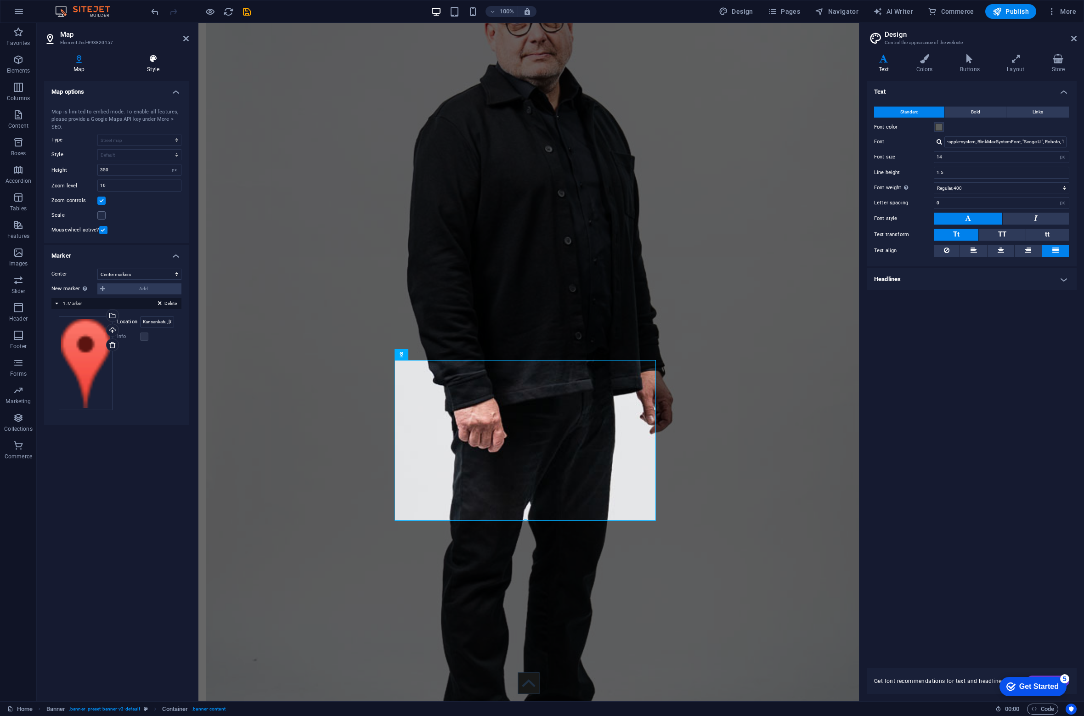
click at [163, 69] on h4 "Style" at bounding box center [153, 63] width 71 height 19
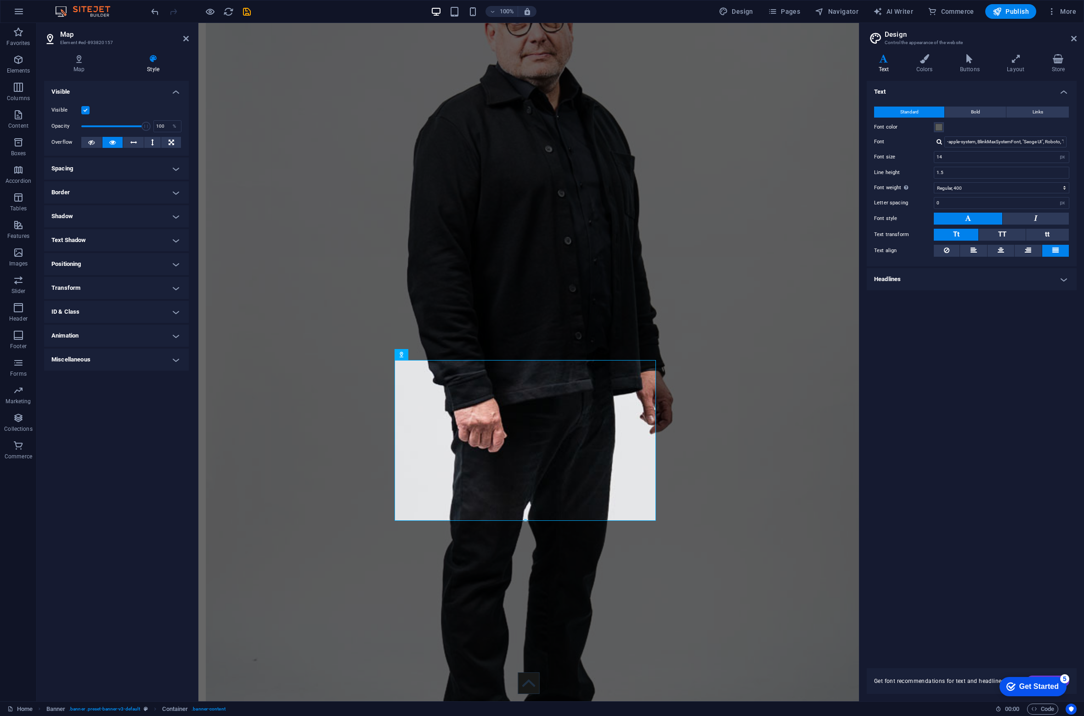
click at [104, 170] on h4 "Spacing" at bounding box center [116, 169] width 145 height 22
click at [101, 188] on input "30" at bounding box center [110, 187] width 42 height 11
type input "5"
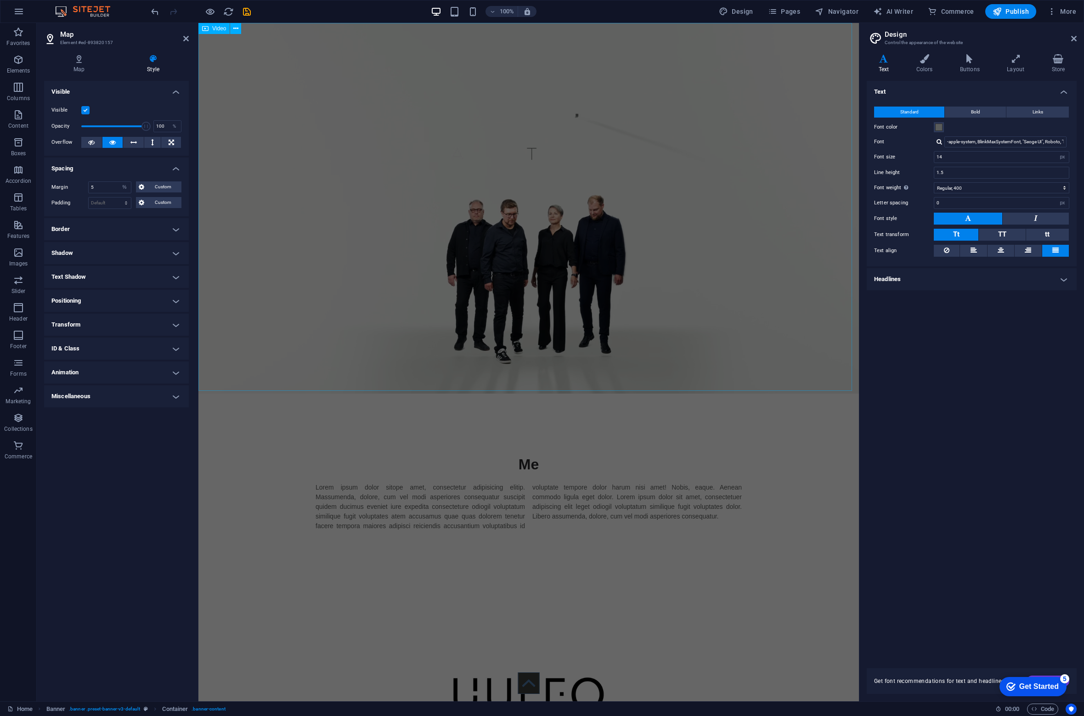
scroll to position [0, 0]
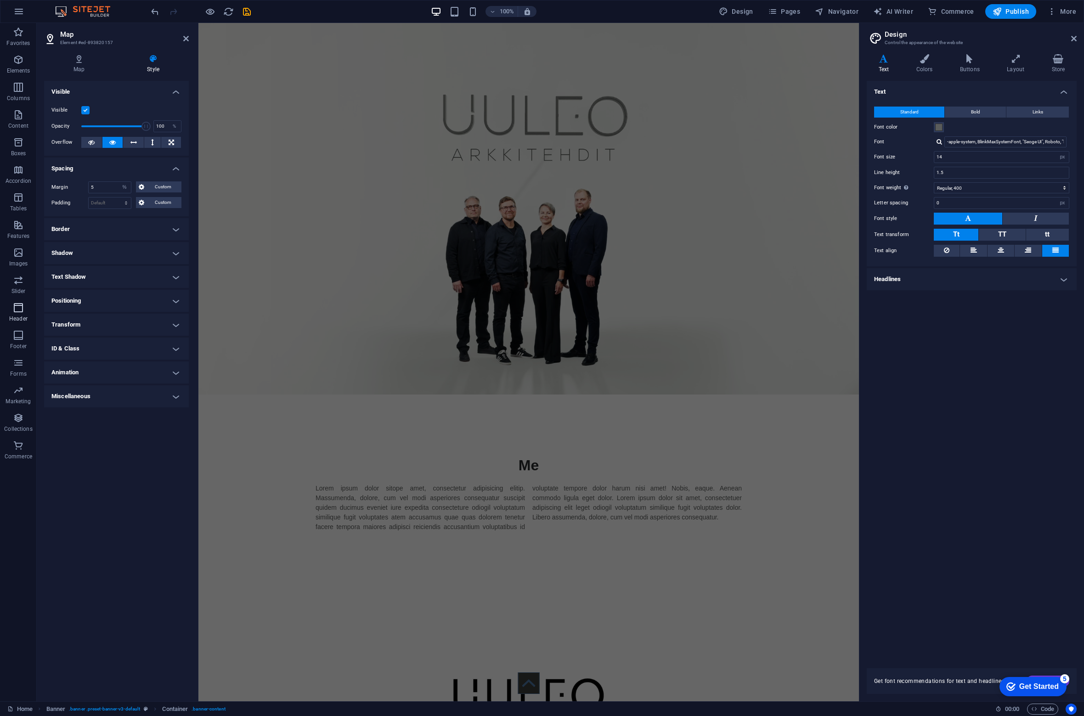
click at [11, 306] on span "Header" at bounding box center [18, 313] width 37 height 22
click at [24, 304] on span "Header" at bounding box center [18, 313] width 37 height 22
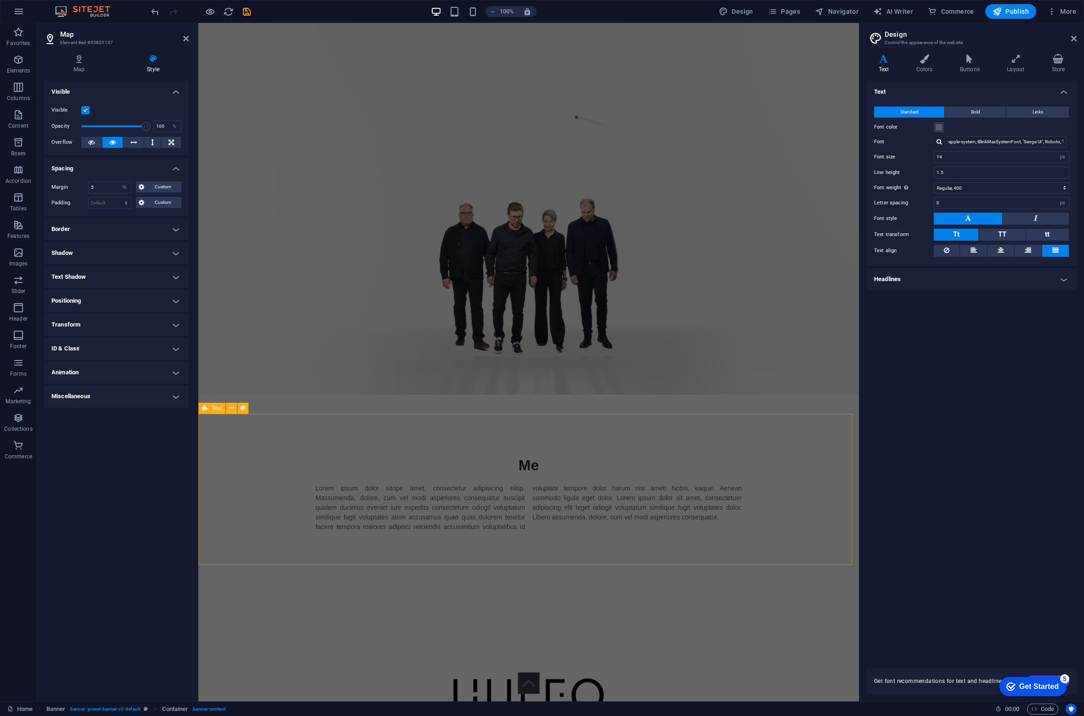
click at [431, 417] on div "Me Lorem ipsum dolor sitope amet, consectetur adipisicing elitip. Massumenda, d…" at bounding box center [528, 492] width 660 height 151
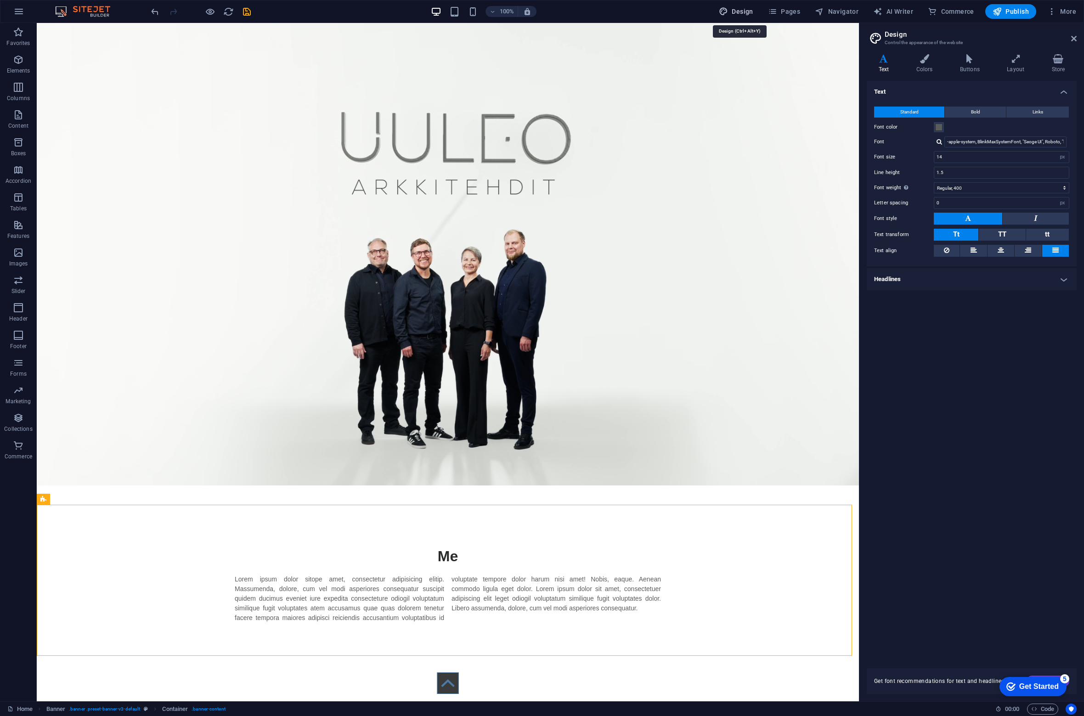
click at [748, 9] on span "Design" at bounding box center [736, 11] width 34 height 9
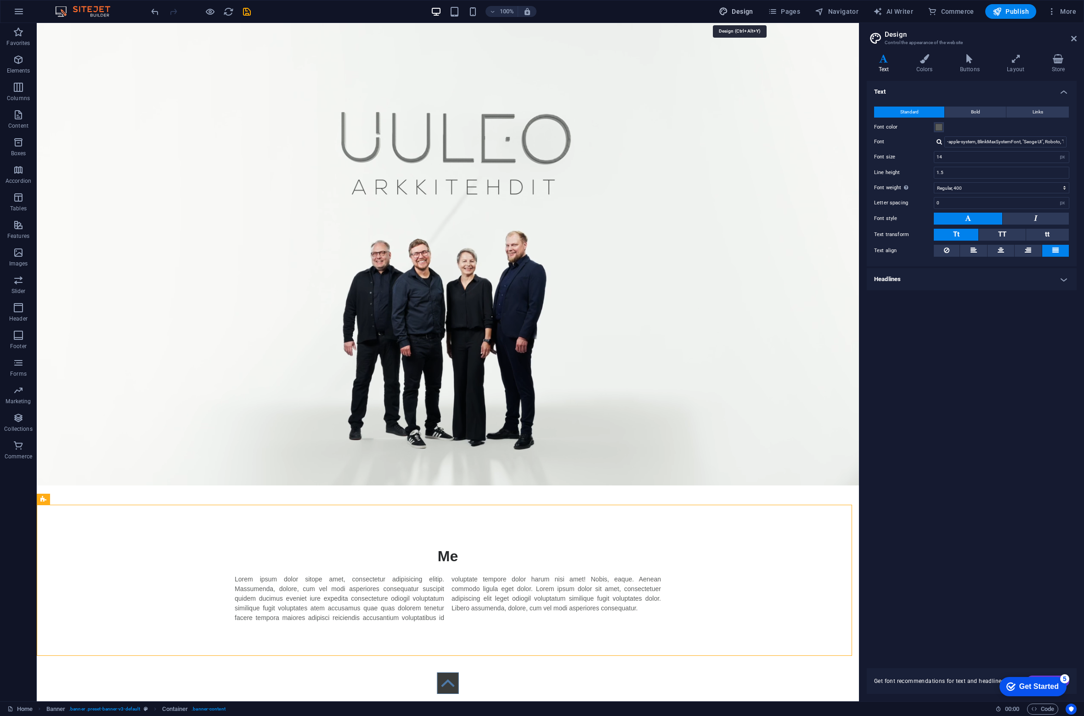
click at [744, 10] on span "Design" at bounding box center [736, 11] width 34 height 9
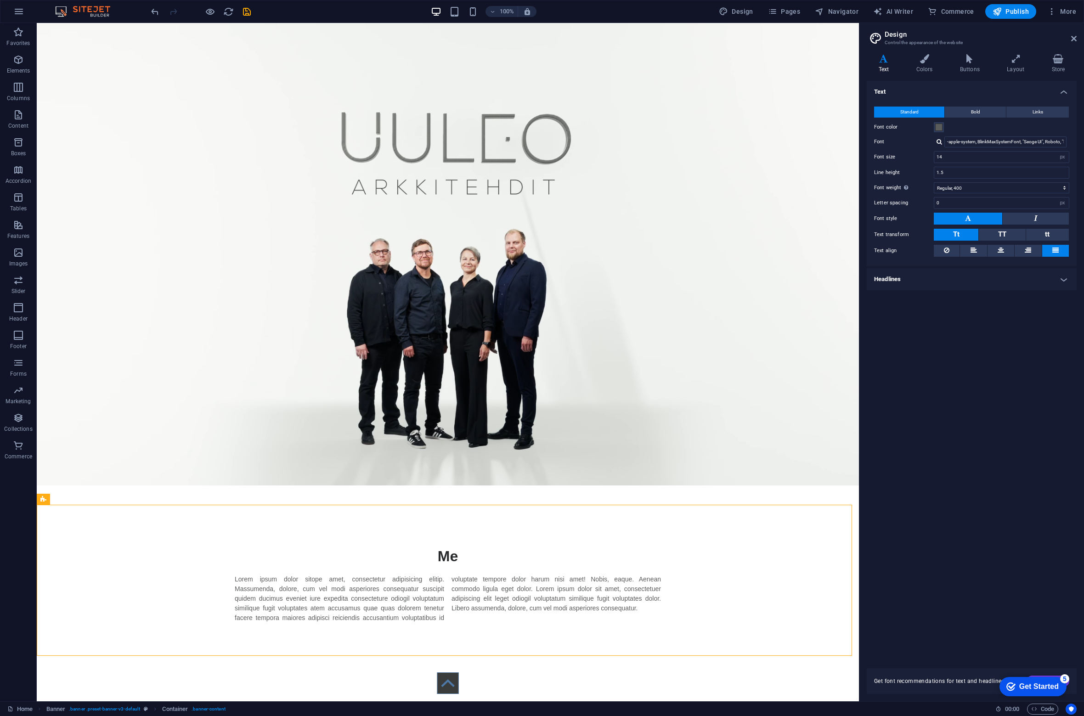
click at [1065, 672] on div "5" at bounding box center [1064, 678] width 9 height 9
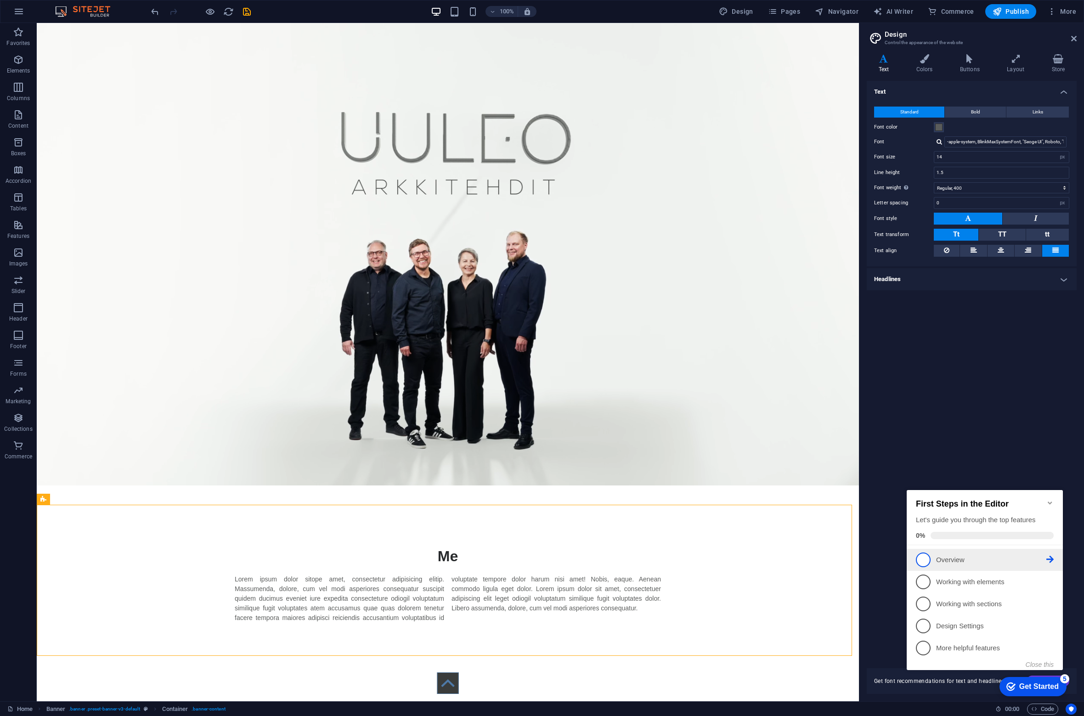
click at [964, 563] on p "Overview - incomplete" at bounding box center [991, 560] width 110 height 10
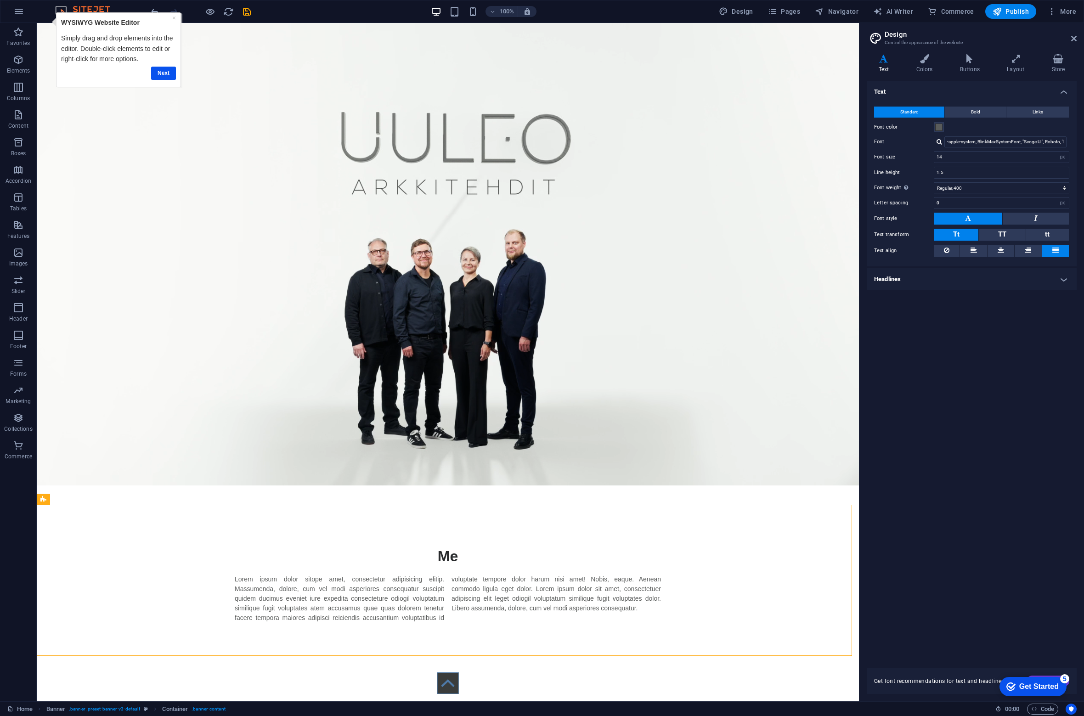
click at [1047, 672] on div "Get Started" at bounding box center [1038, 686] width 39 height 8
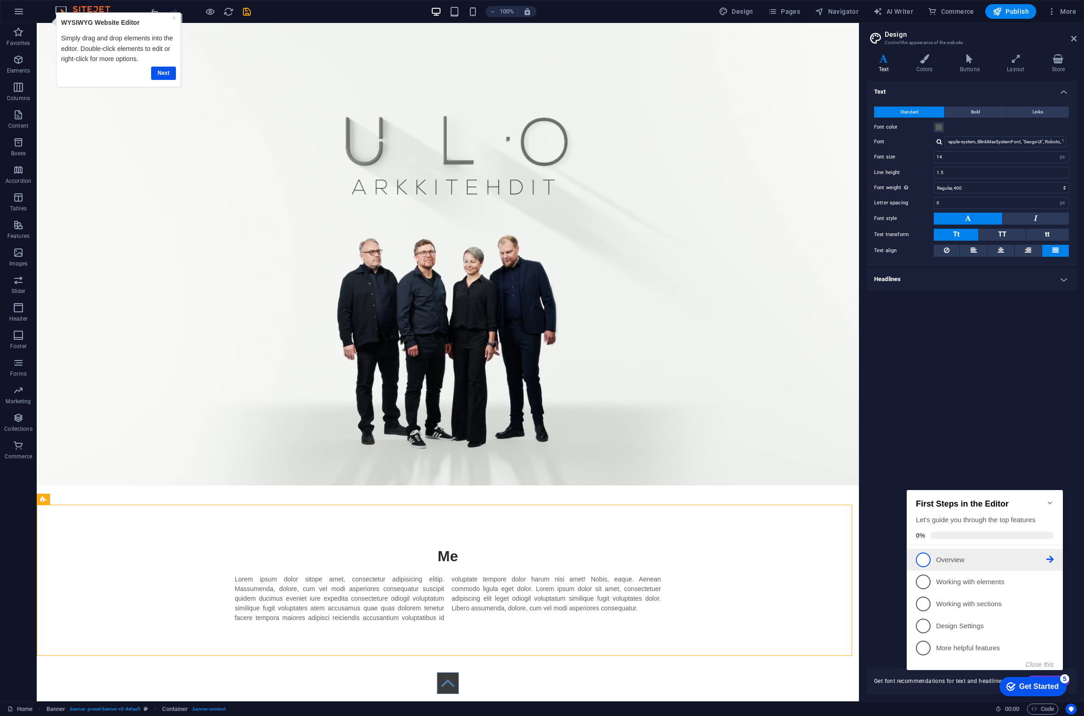
click at [1050, 556] on icon at bounding box center [1049, 559] width 7 height 7
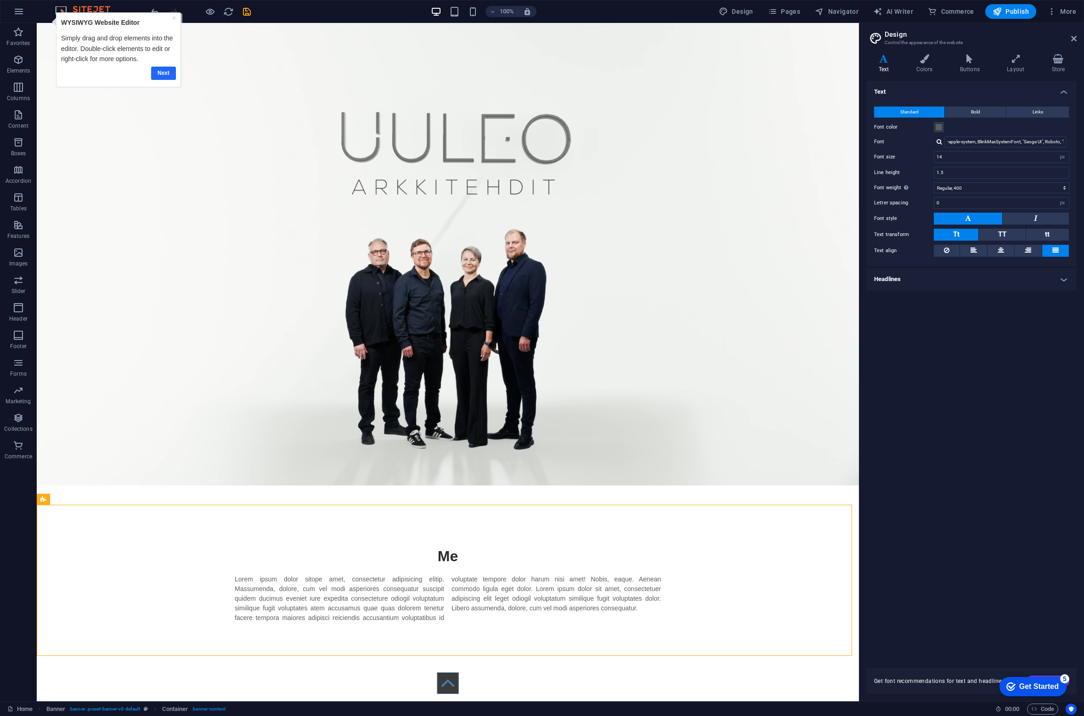
click at [165, 73] on link "Next" at bounding box center [163, 72] width 25 height 13
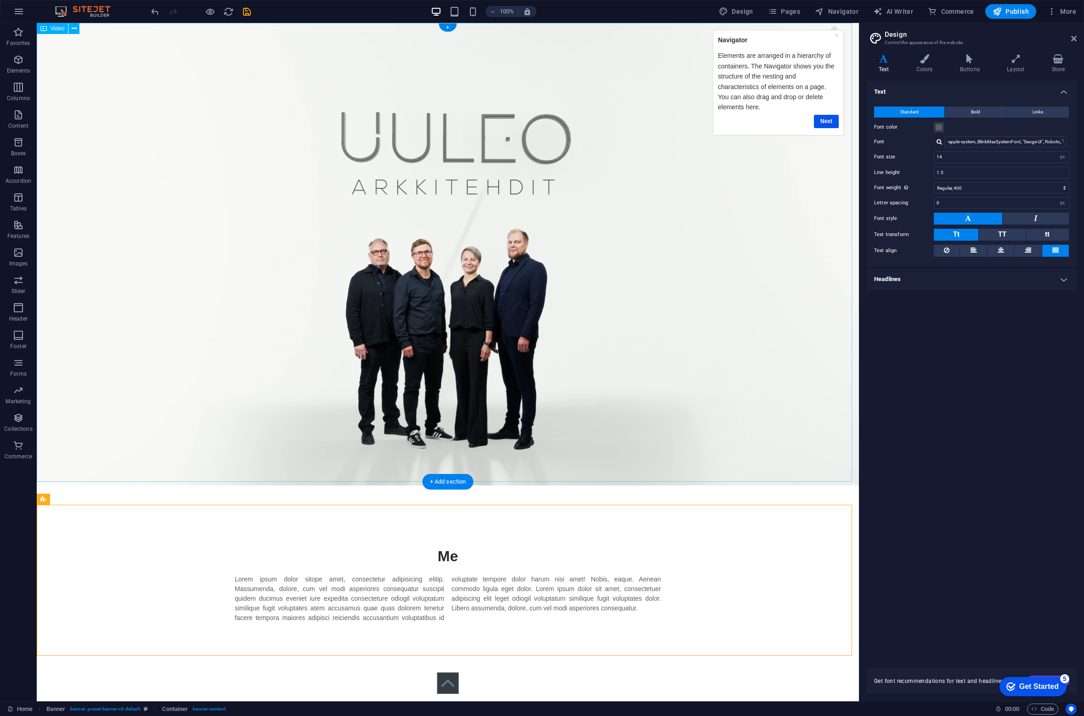
click at [226, 194] on figure at bounding box center [448, 254] width 822 height 462
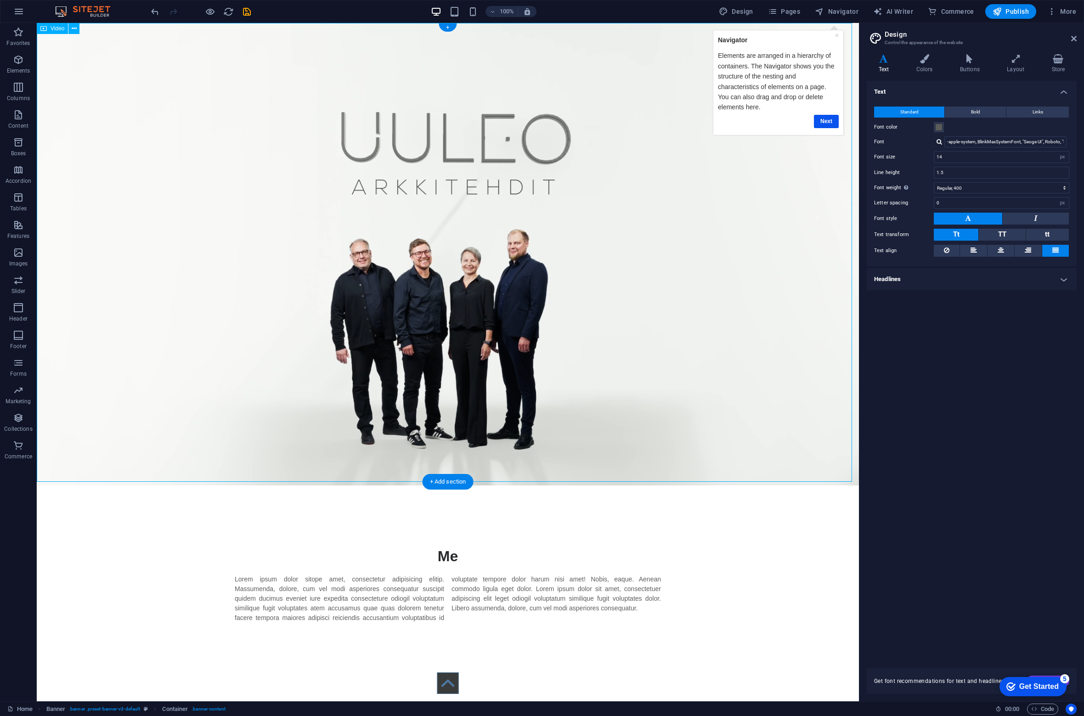
click at [226, 194] on figure at bounding box center [448, 254] width 822 height 462
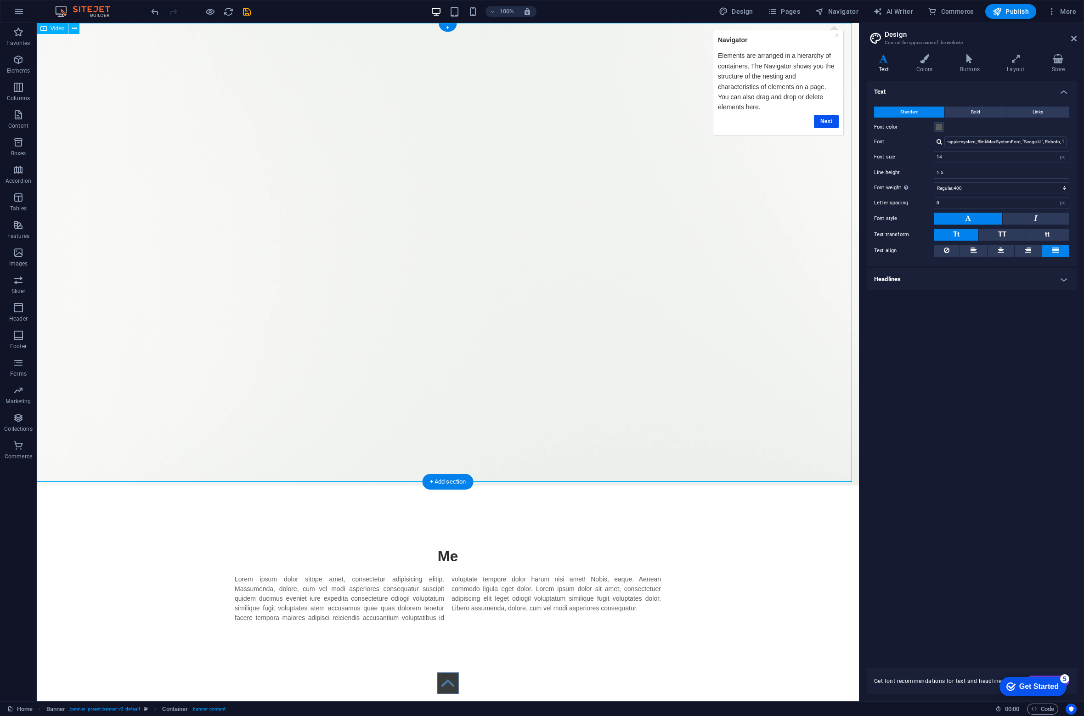
select select "%"
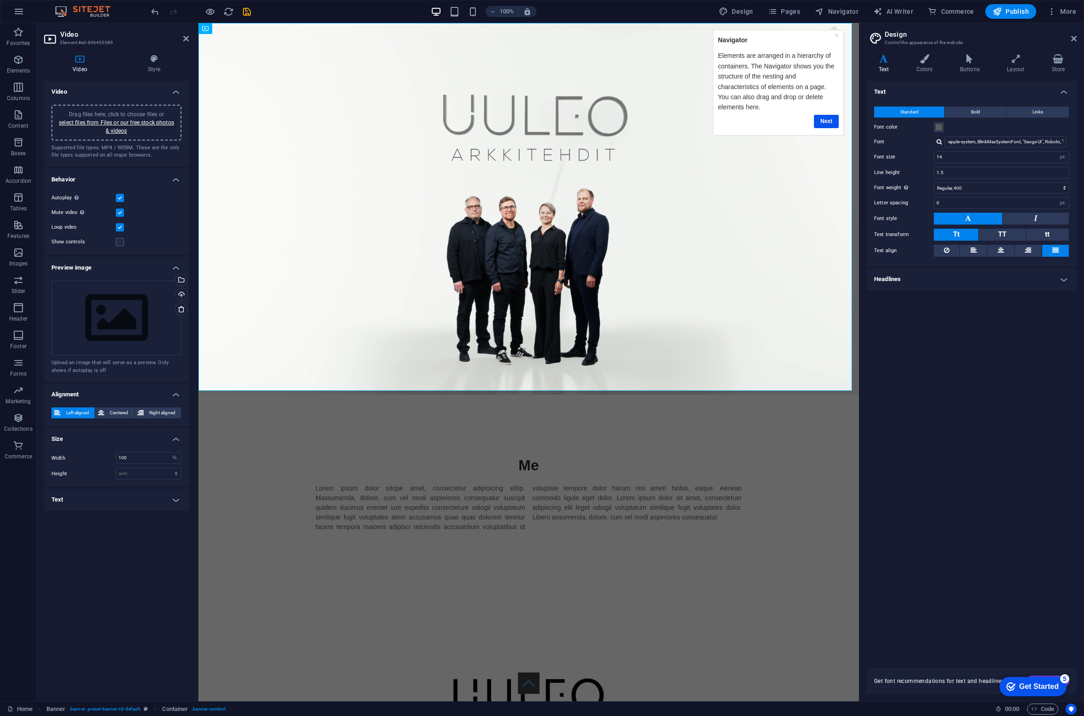
click at [1056, 672] on div "Get Started" at bounding box center [1038, 686] width 39 height 8
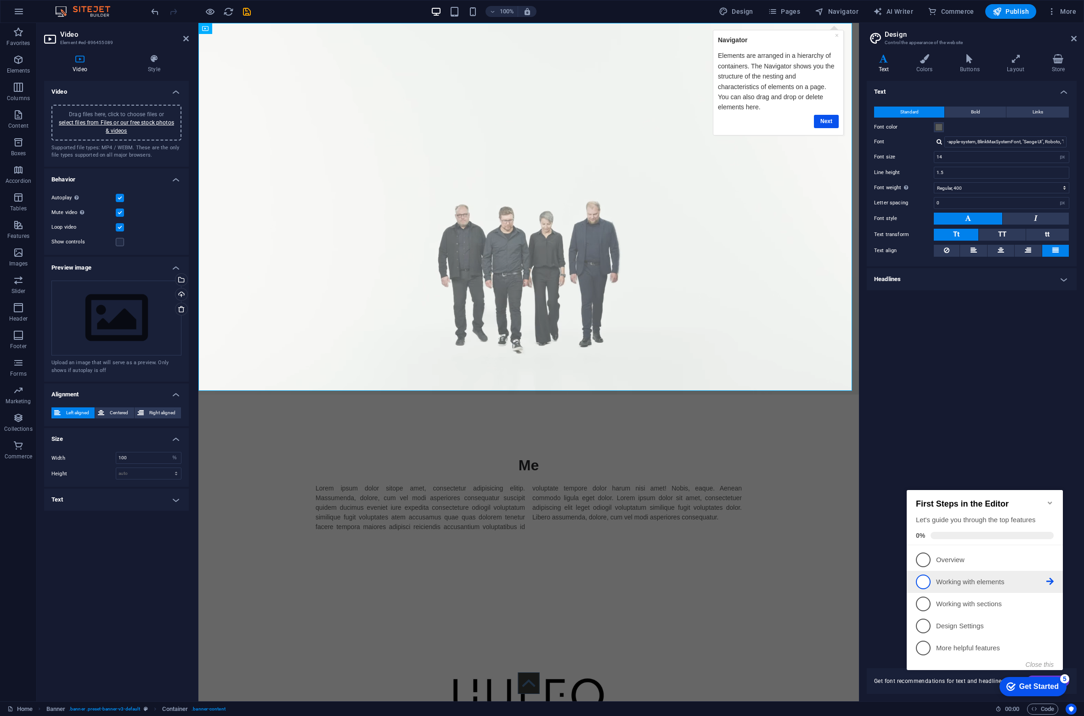
click at [1048, 580] on icon at bounding box center [1049, 581] width 7 height 7
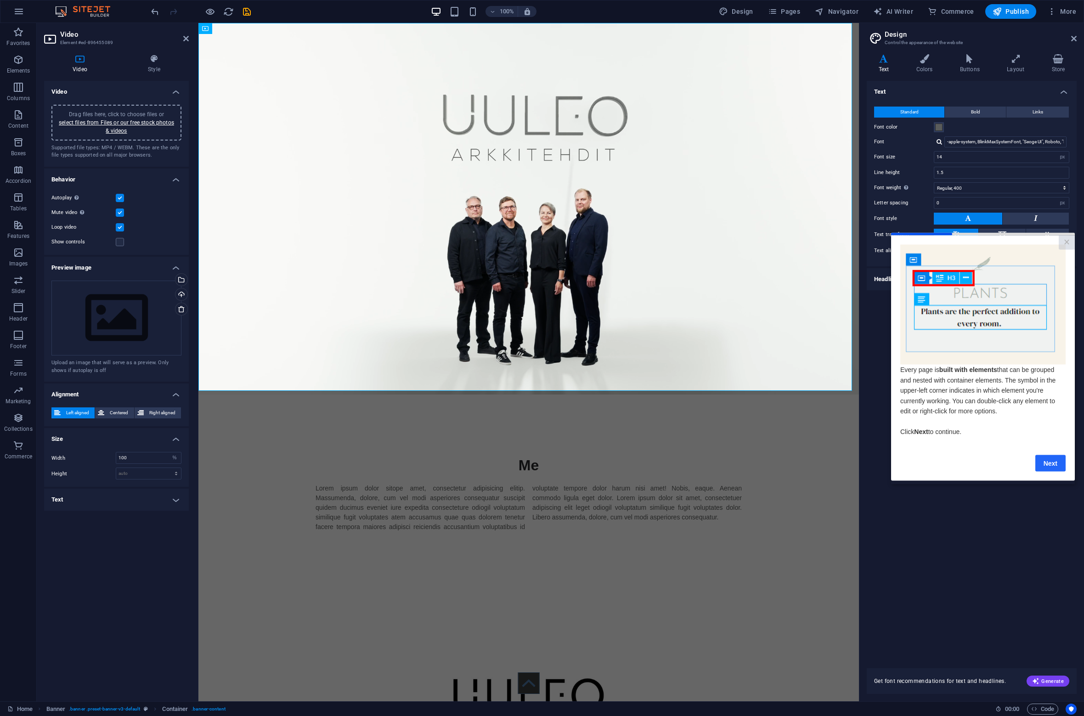
click at [1049, 466] on link "Next" at bounding box center [1050, 463] width 30 height 17
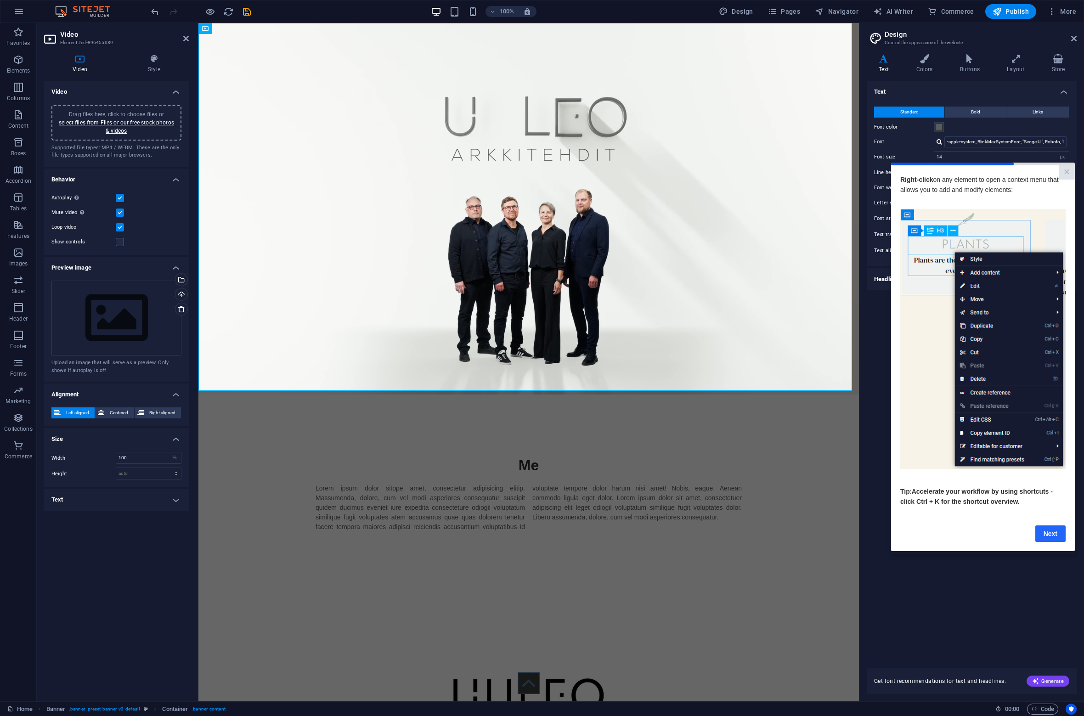
click at [1049, 537] on link "Next" at bounding box center [1050, 533] width 30 height 17
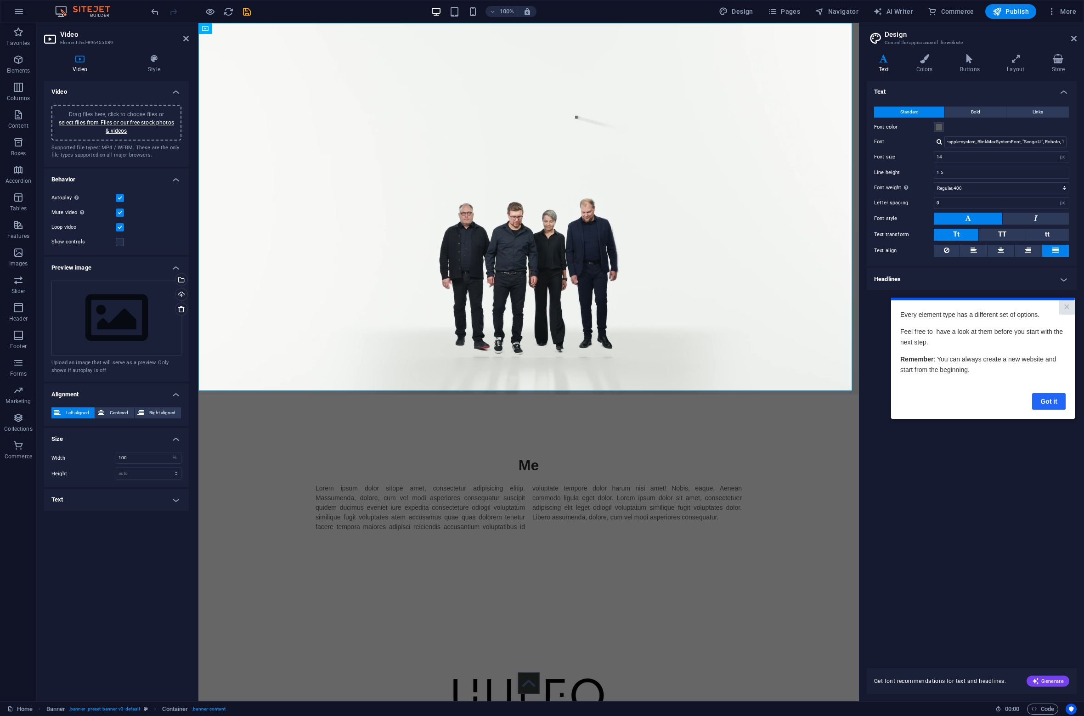
click at [1049, 399] on link "Got it" at bounding box center [1049, 401] width 34 height 17
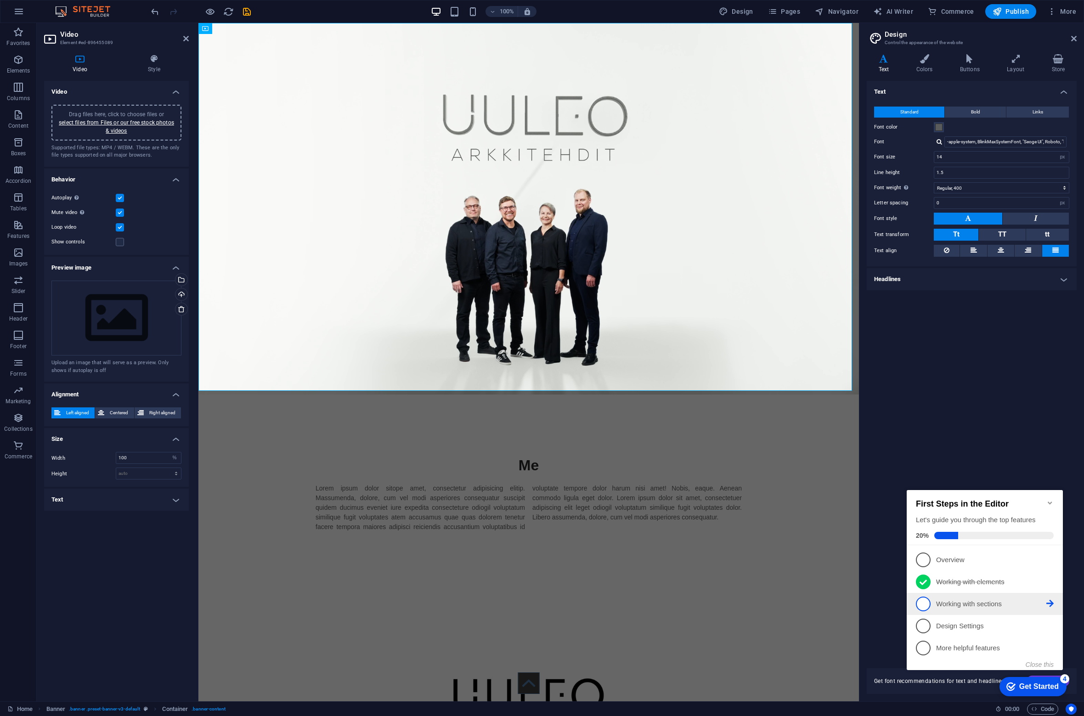
click at [1048, 602] on icon at bounding box center [1049, 603] width 7 height 7
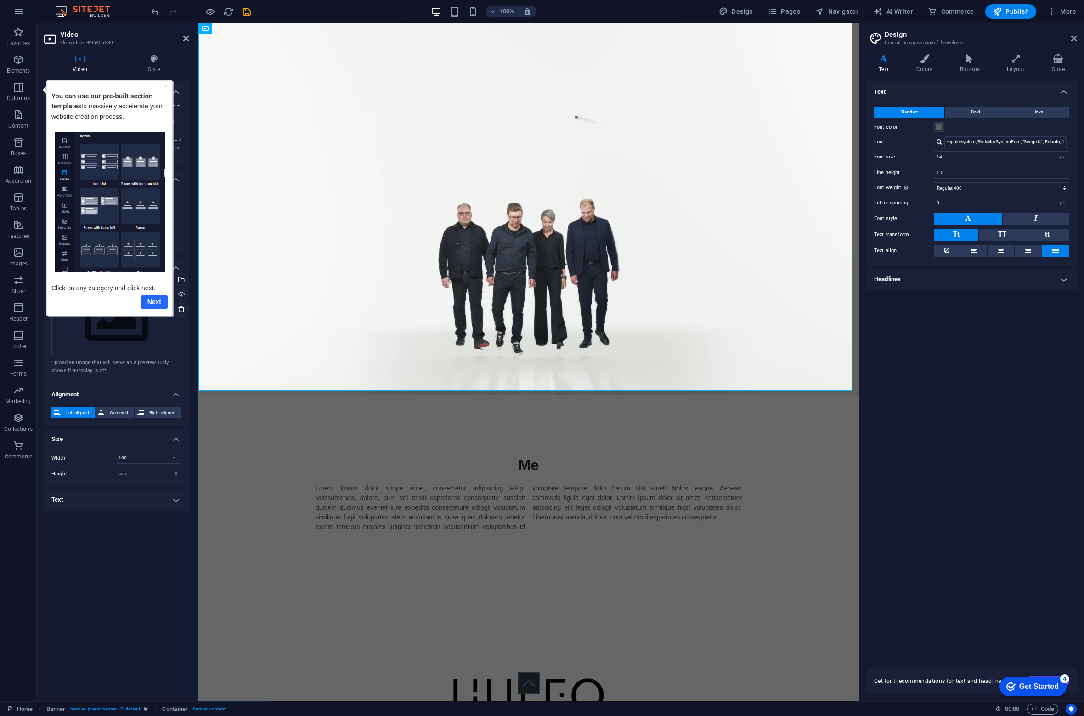
click at [159, 304] on link "Next" at bounding box center [154, 301] width 27 height 13
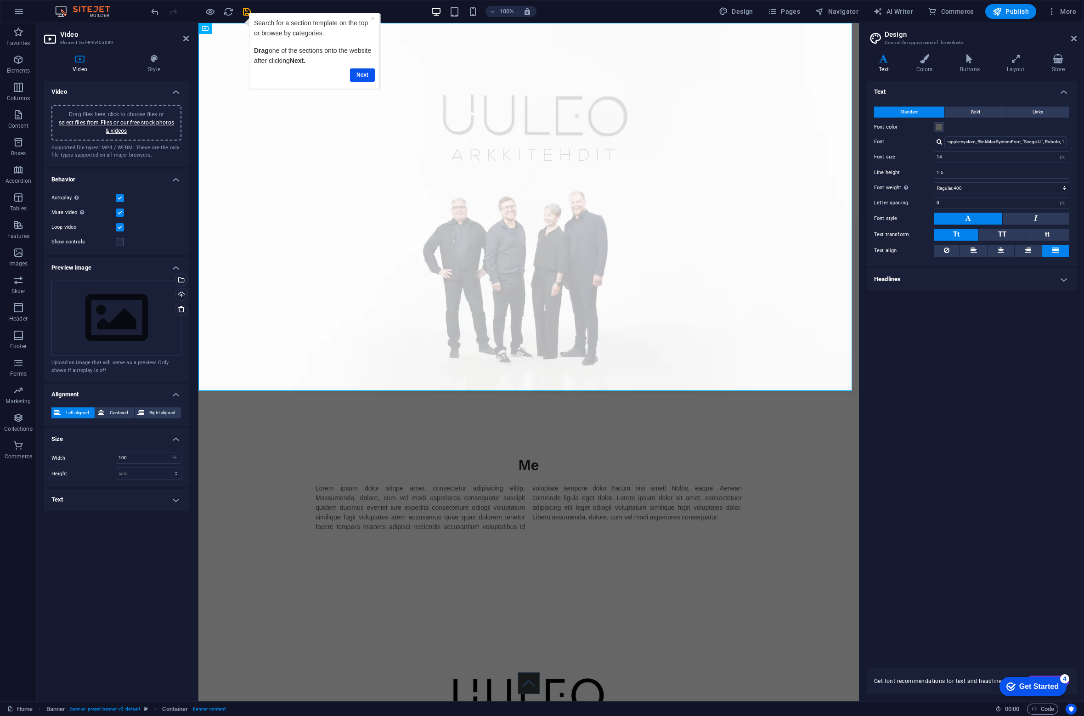
click at [1035, 672] on div "checkmark Get Started 4" at bounding box center [1032, 686] width 67 height 19
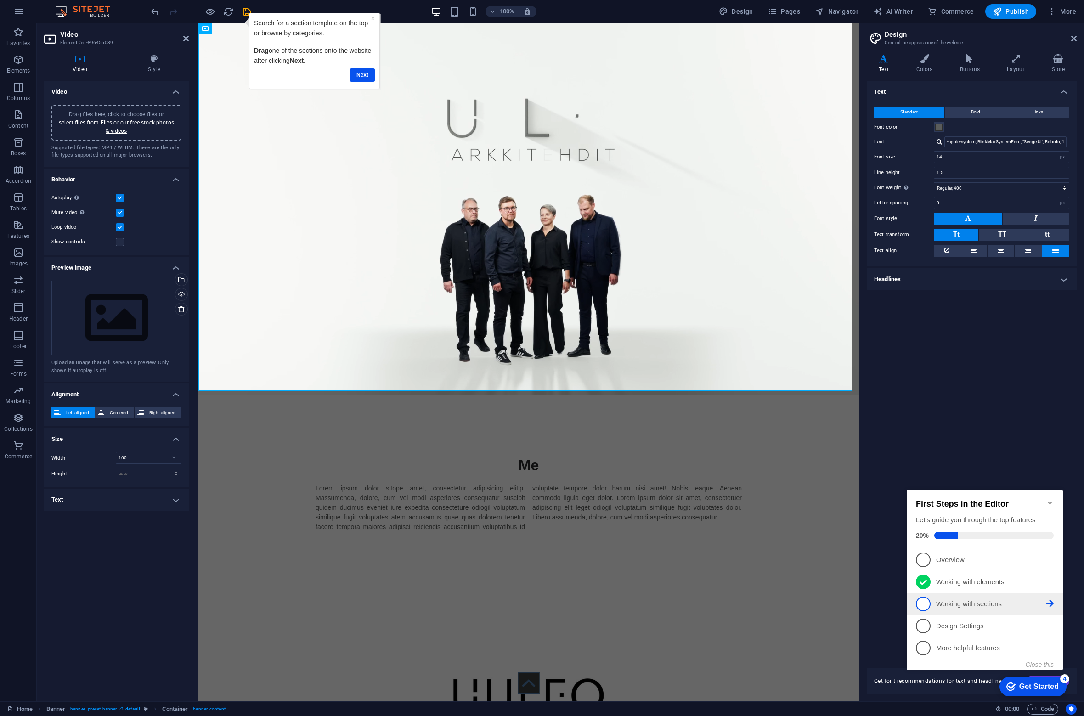
click at [1050, 601] on icon at bounding box center [1049, 603] width 7 height 7
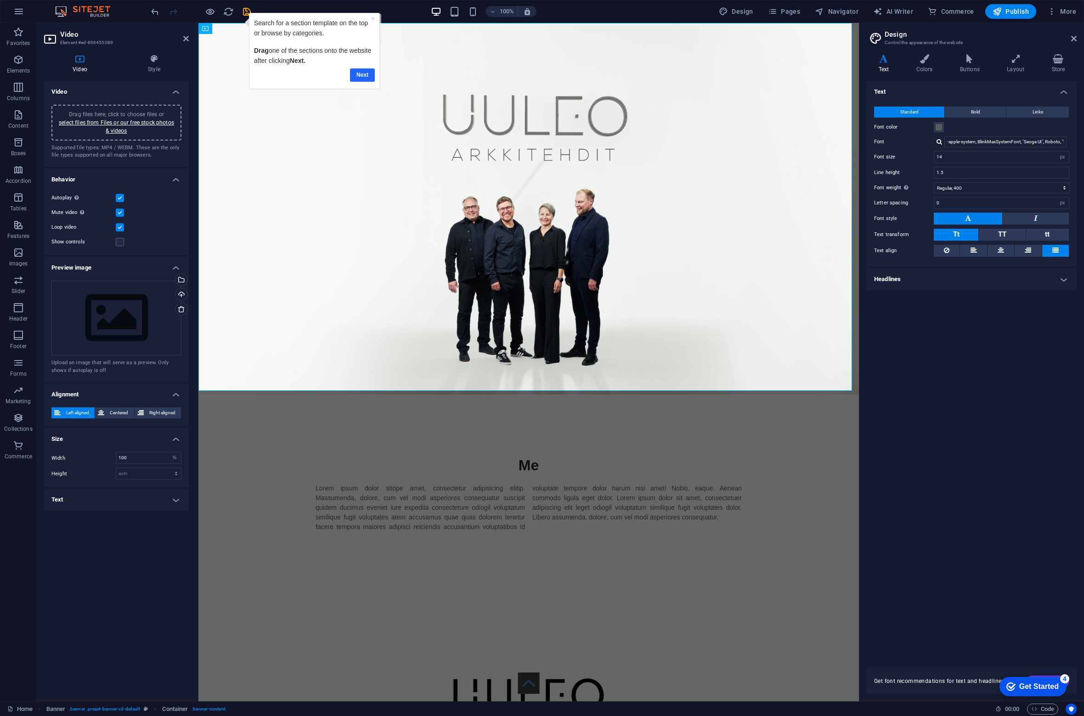
drag, startPoint x: 357, startPoint y: 75, endPoint x: 401, endPoint y: 64, distance: 45.3
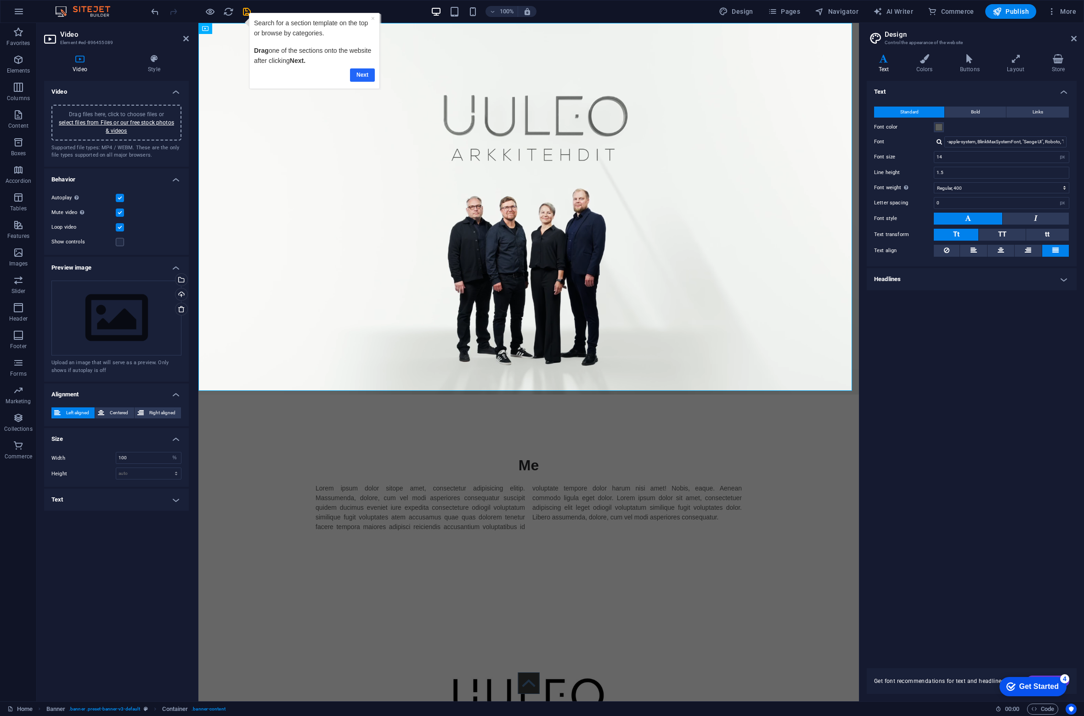
click at [358, 75] on link "Next" at bounding box center [361, 74] width 25 height 13
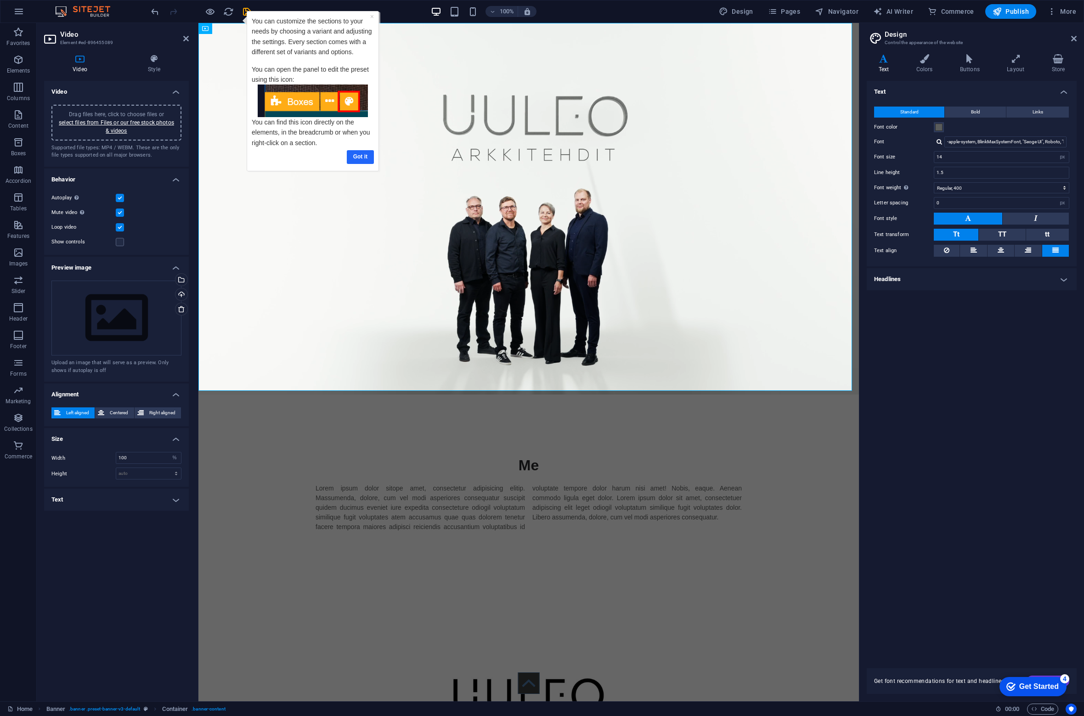
click at [364, 158] on link "Got it" at bounding box center [359, 156] width 27 height 13
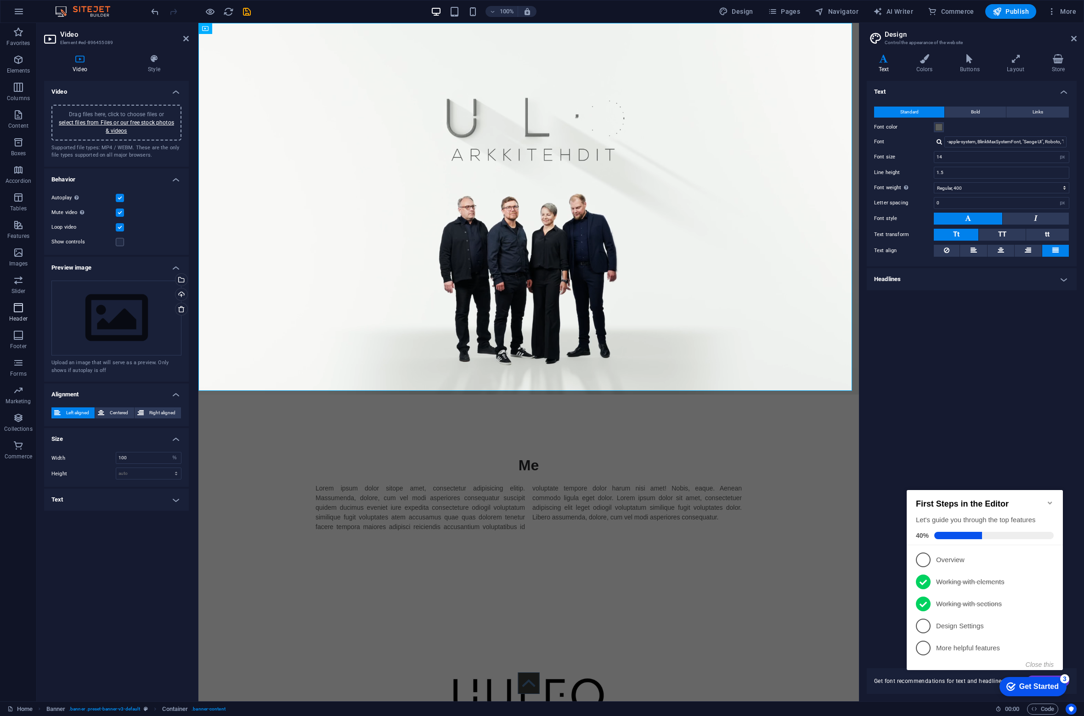
click at [21, 306] on icon "button" at bounding box center [18, 307] width 11 height 11
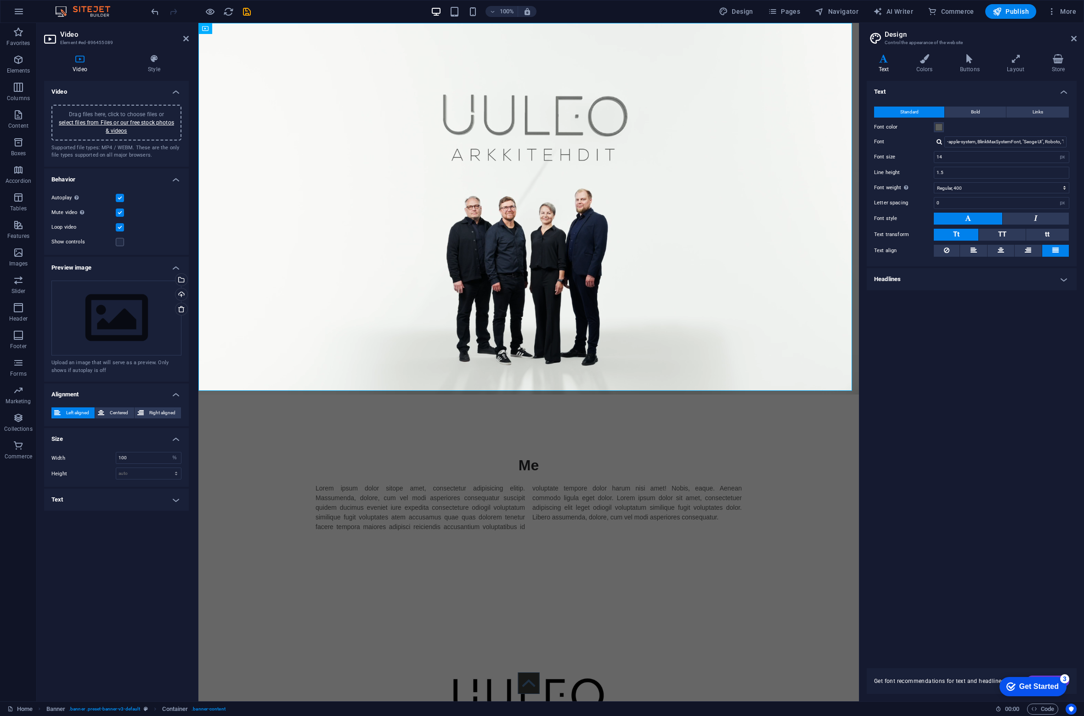
click at [1044, 672] on div "Get Started" at bounding box center [1038, 686] width 39 height 8
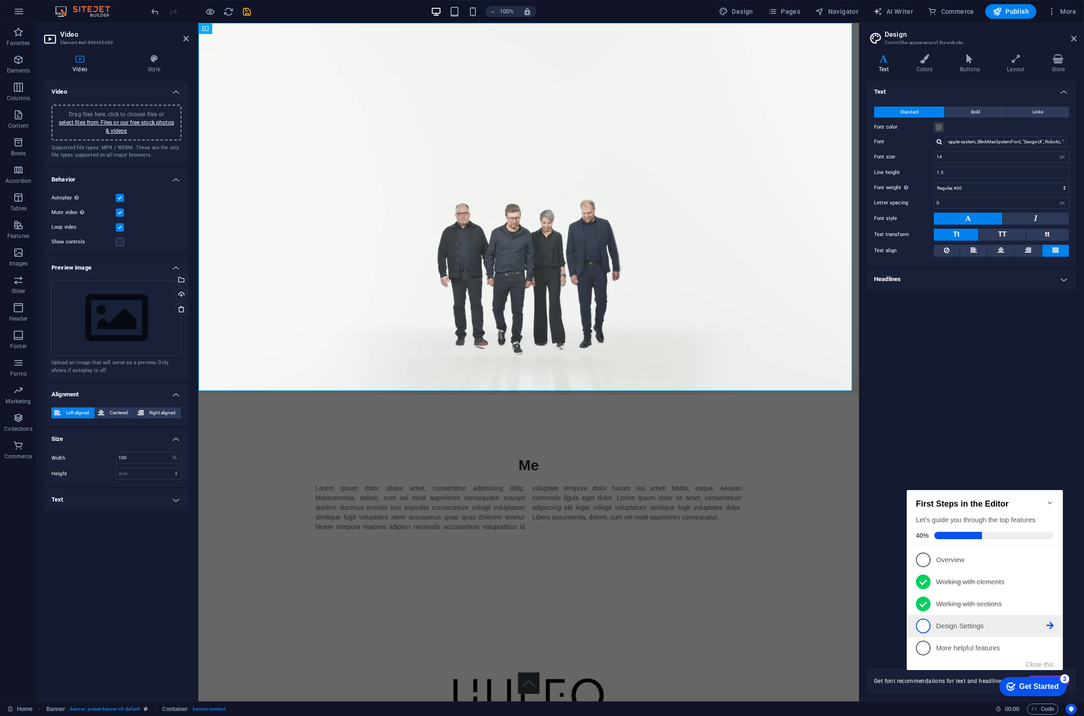
click at [1049, 623] on icon at bounding box center [1049, 625] width 7 height 7
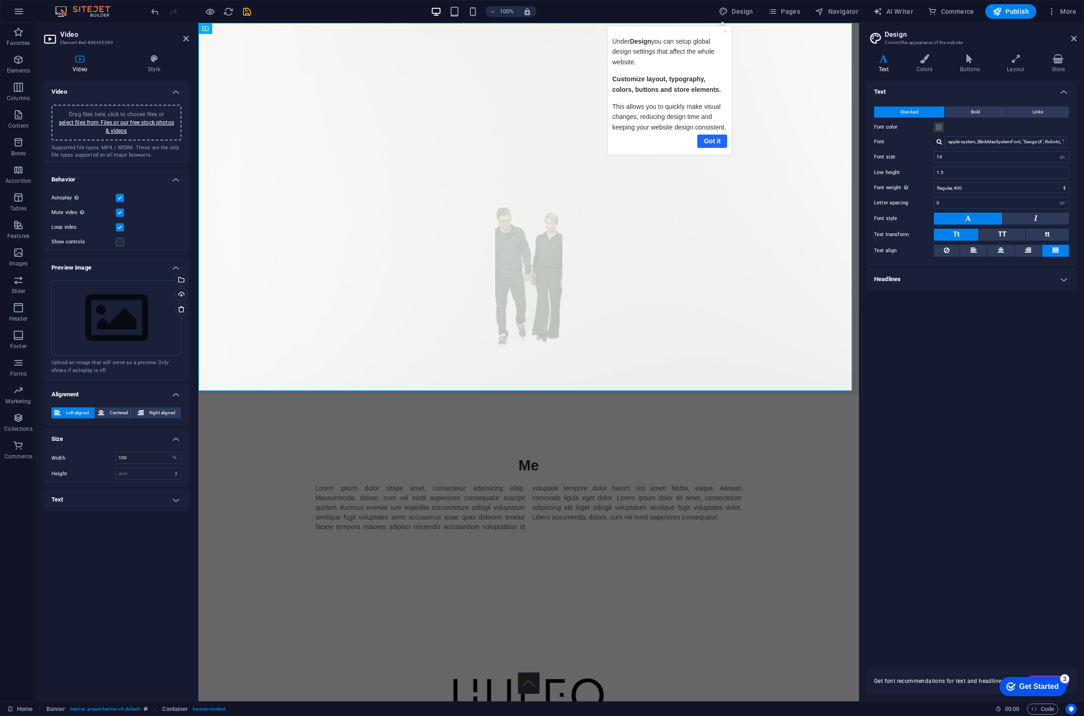
click at [711, 144] on link "Got it" at bounding box center [712, 140] width 30 height 13
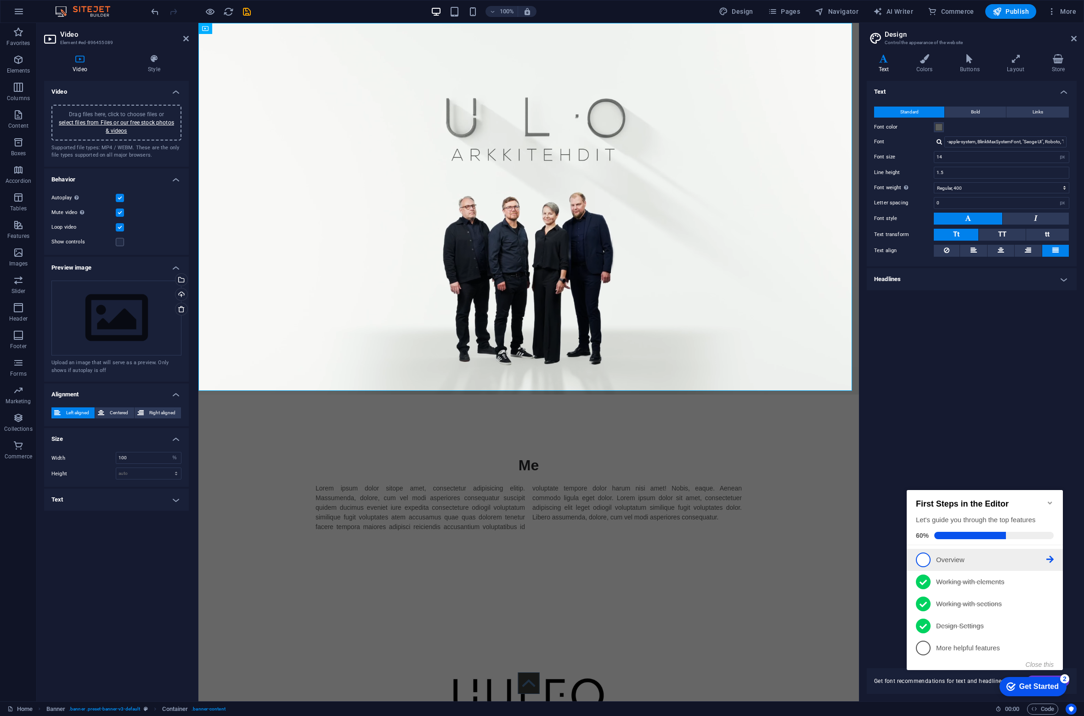
click at [926, 558] on span "1" at bounding box center [923, 559] width 15 height 15
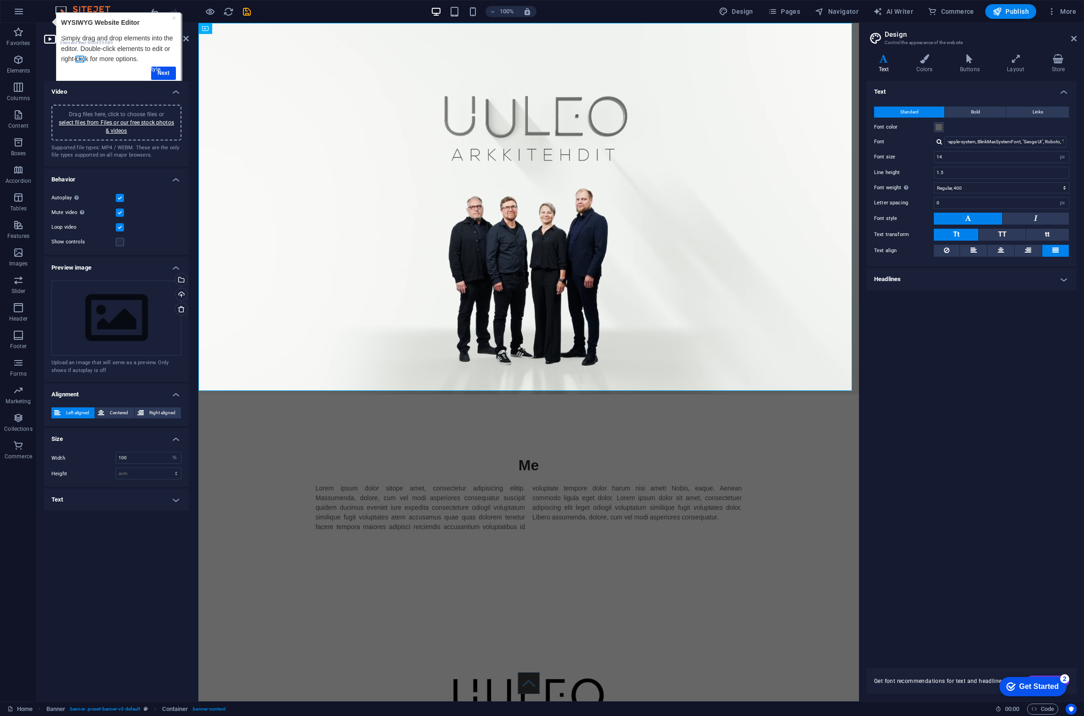
click at [162, 69] on h4 "Style" at bounding box center [153, 63] width 69 height 19
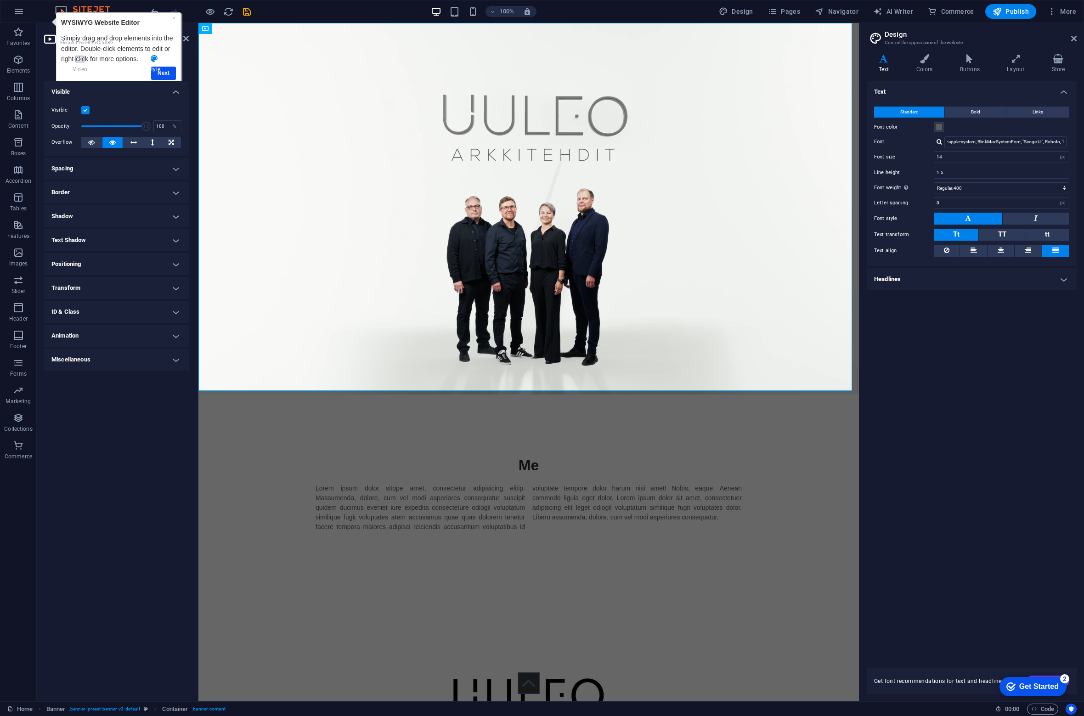
click at [164, 73] on h4 "Style" at bounding box center [153, 63] width 69 height 19
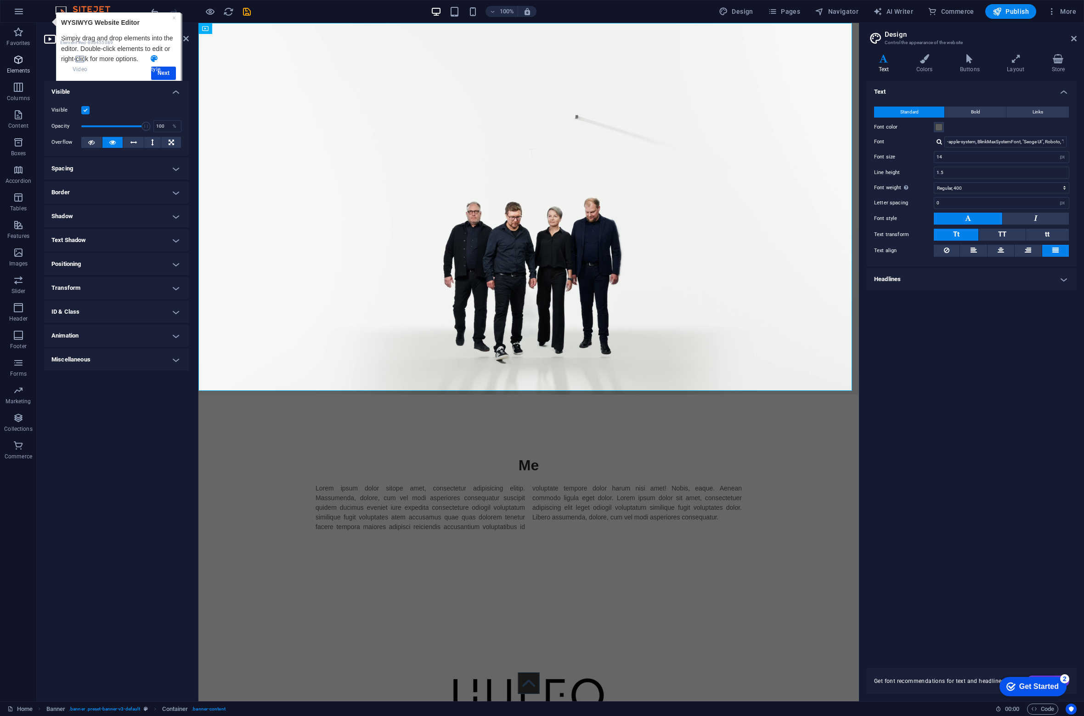
click at [20, 60] on icon "button" at bounding box center [18, 59] width 11 height 11
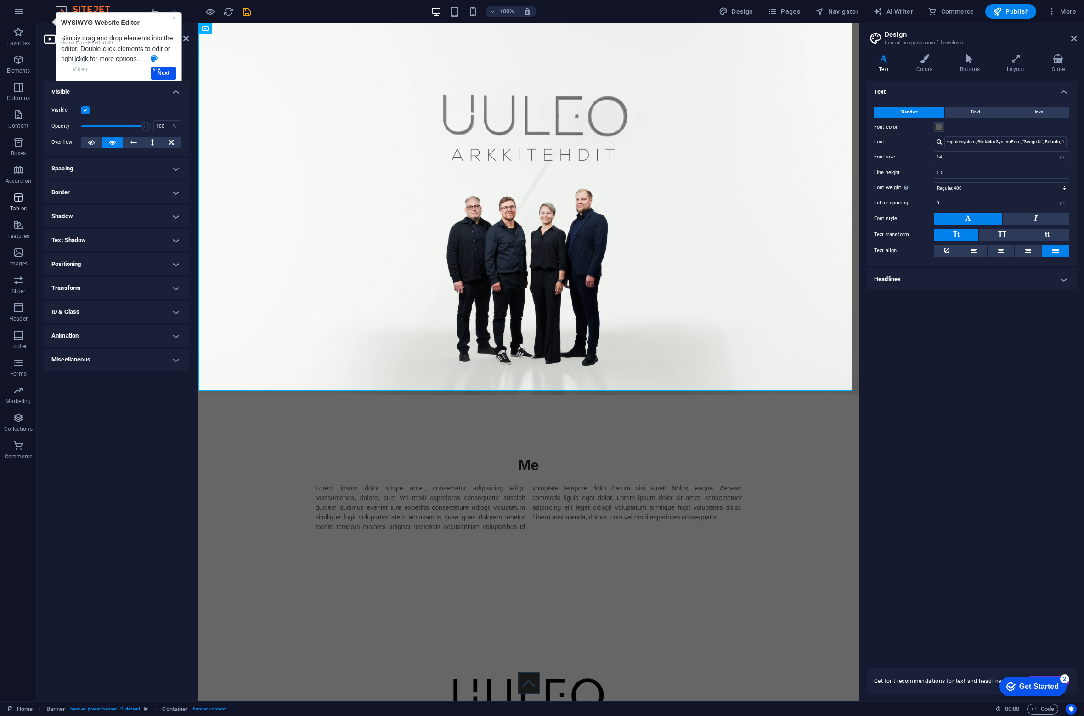
click at [14, 204] on span "Tables" at bounding box center [18, 203] width 37 height 22
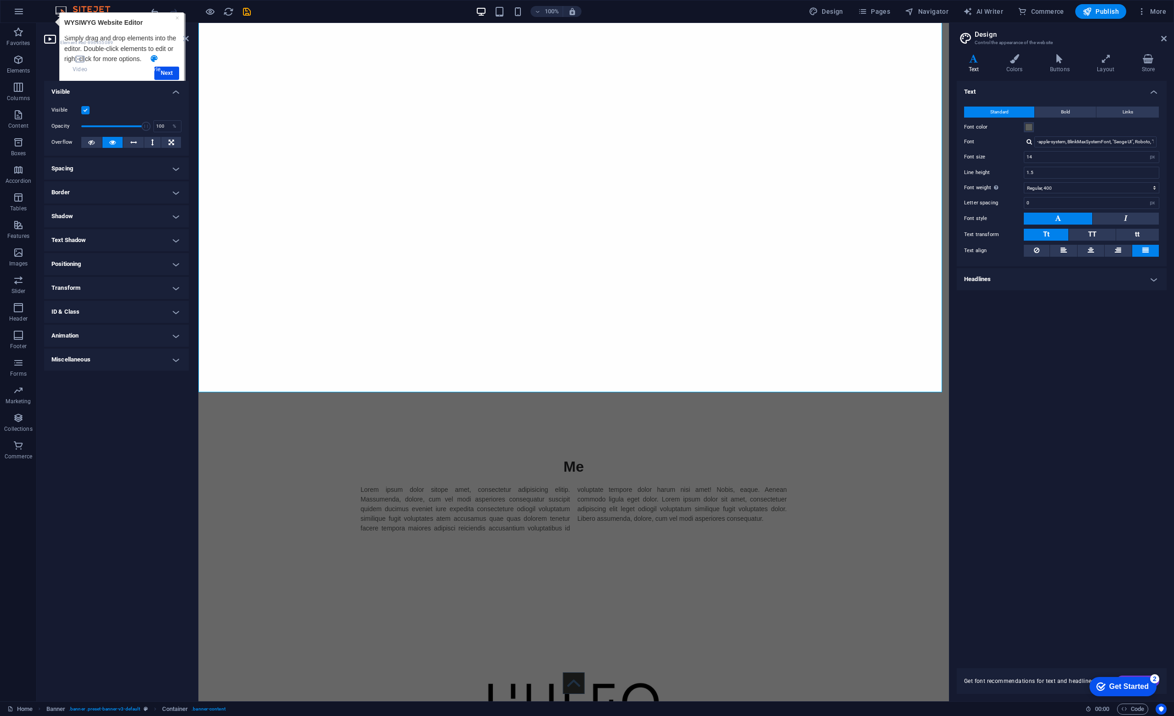
scroll to position [230, 0]
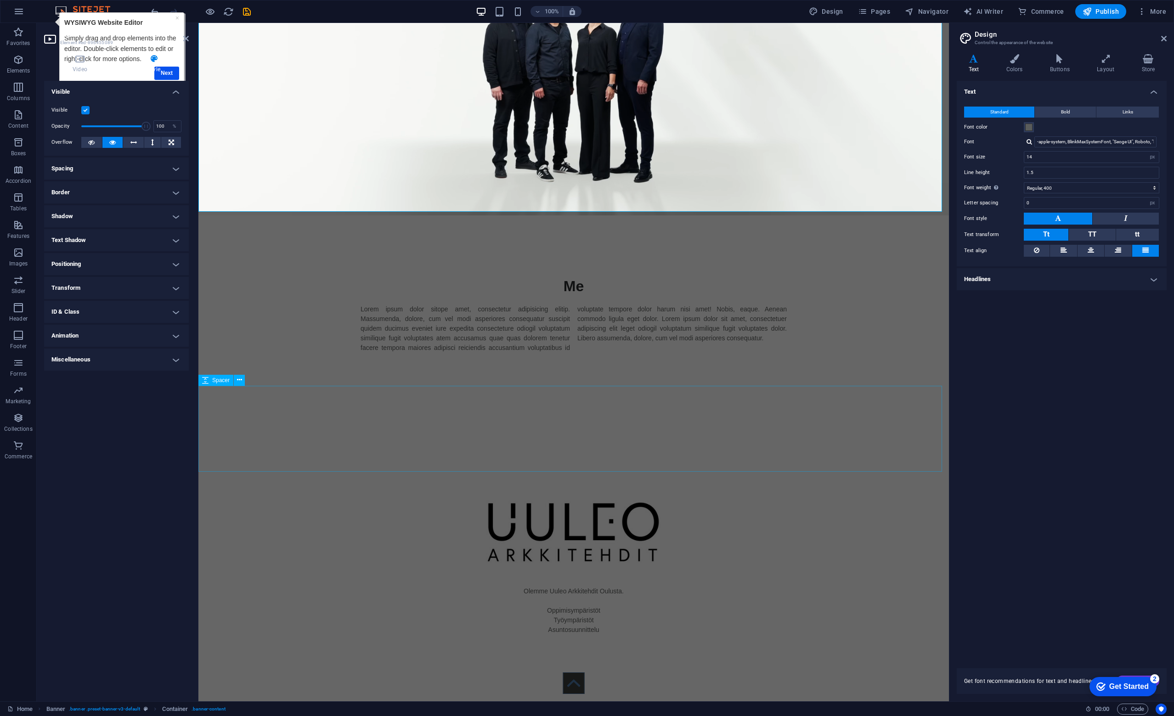
click at [319, 406] on div at bounding box center [573, 432] width 750 height 86
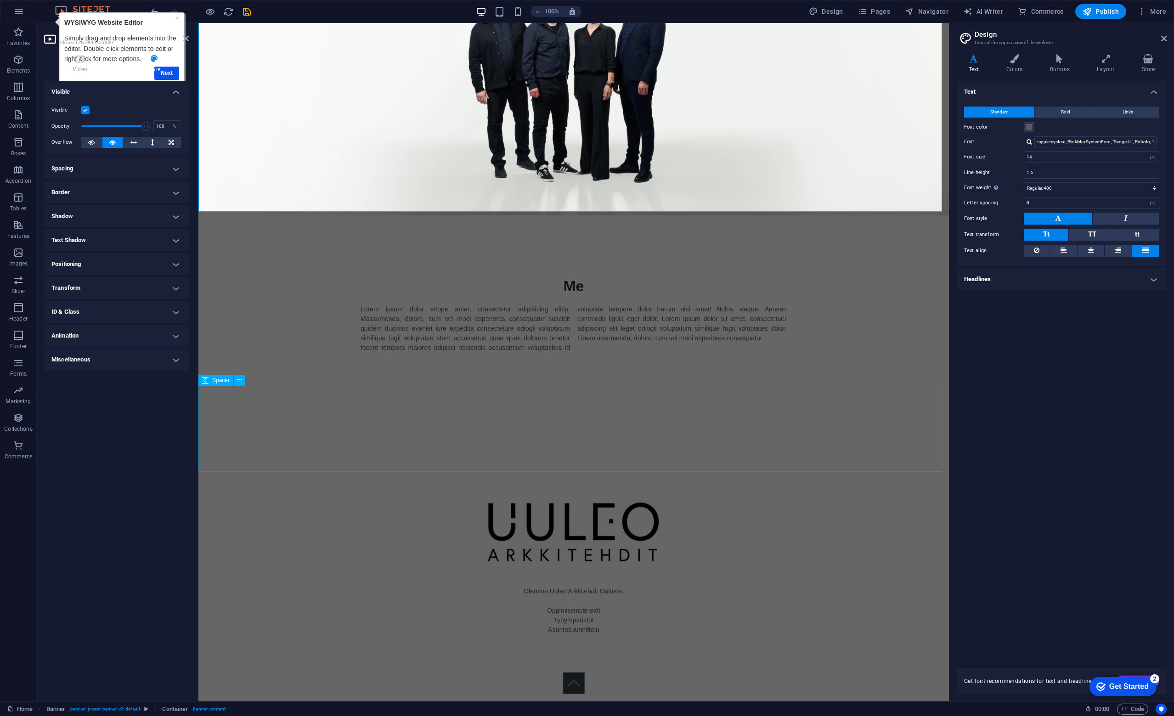
click at [319, 406] on div at bounding box center [573, 432] width 750 height 86
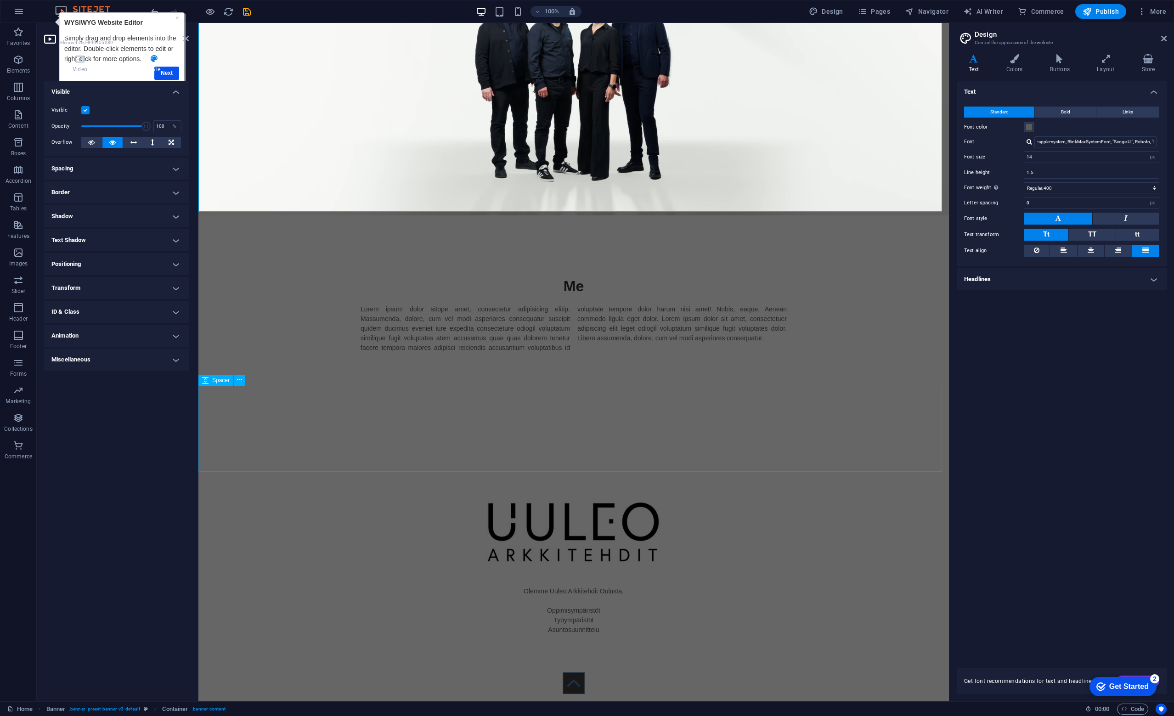
select select "px"
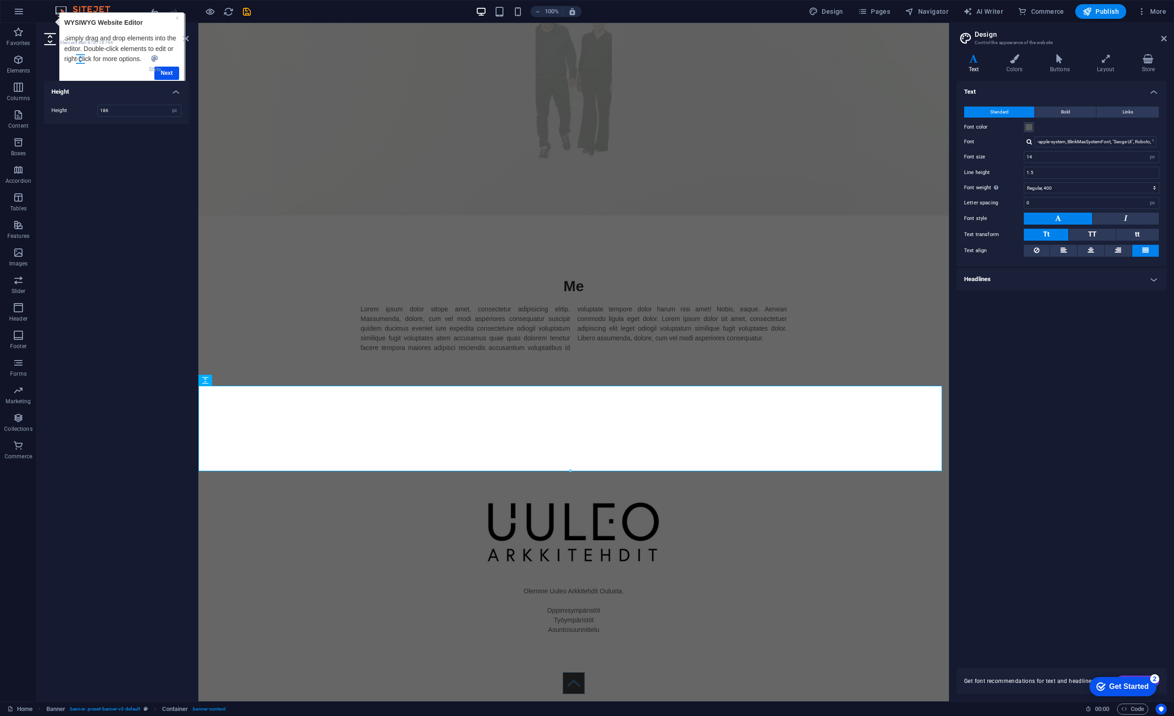
click at [180, 17] on div "× WYSIWYG Website Editor Simply drag and drop elements into the editor. Double-…" at bounding box center [121, 49] width 119 height 69
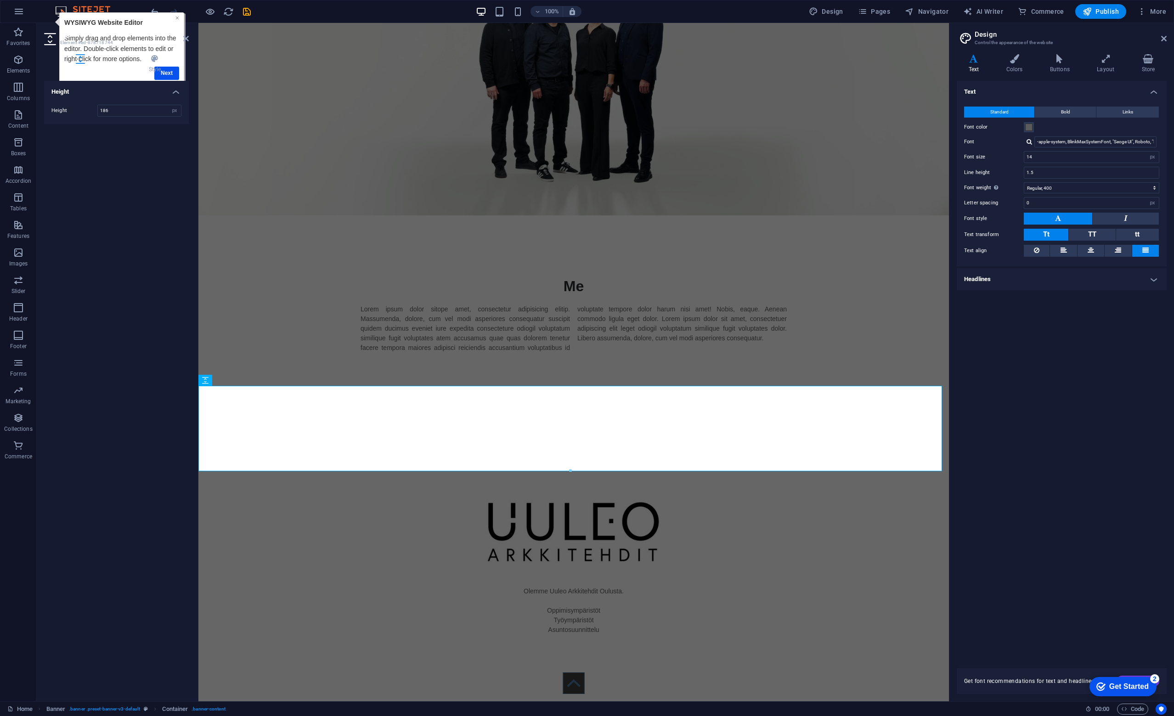
click at [179, 17] on link "×" at bounding box center [177, 17] width 4 height 7
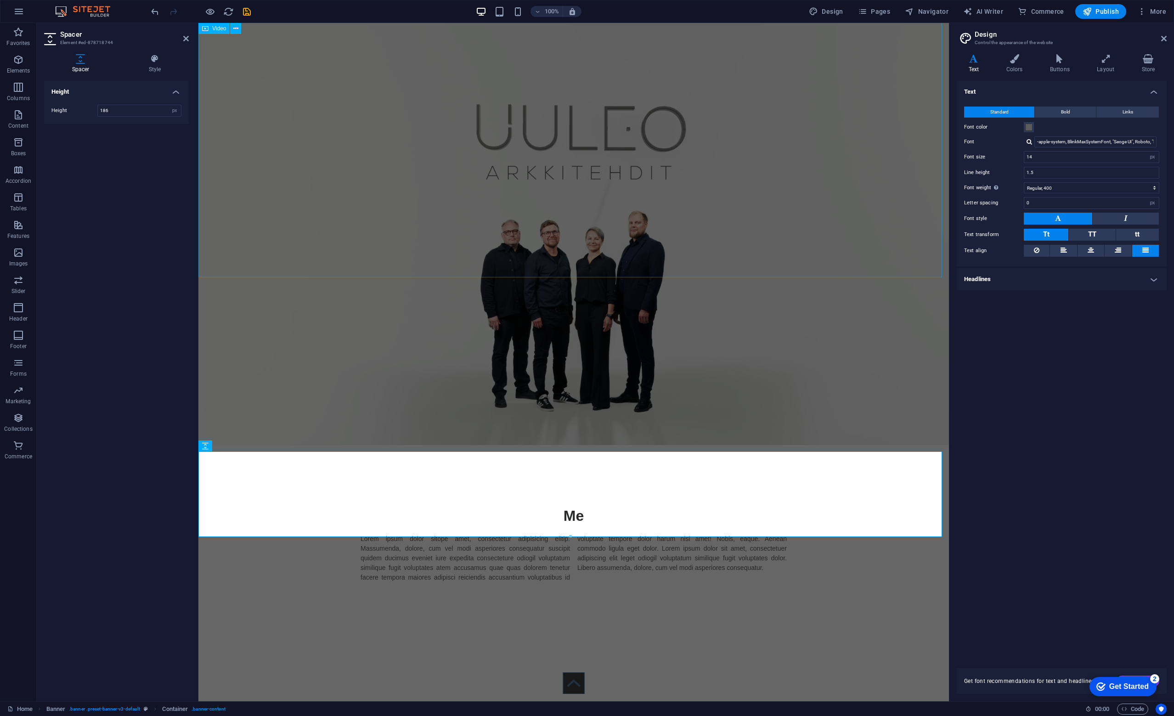
scroll to position [0, 0]
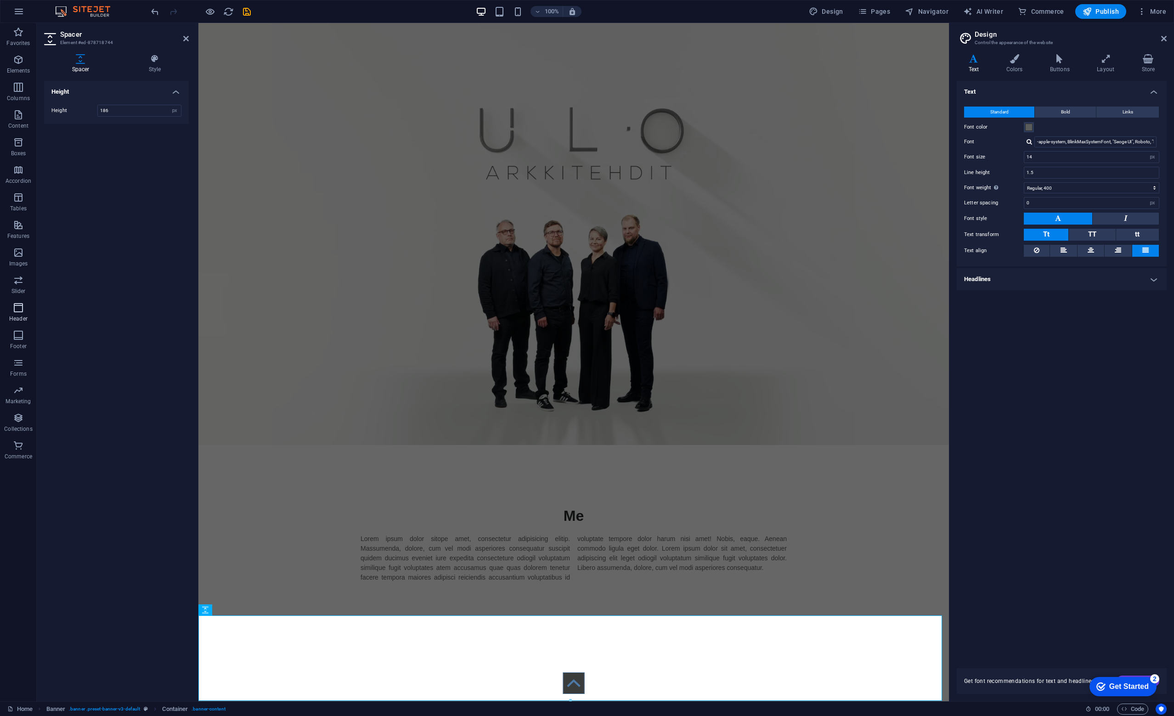
click at [20, 305] on icon "button" at bounding box center [18, 307] width 11 height 11
click at [19, 304] on icon "button" at bounding box center [18, 307] width 11 height 11
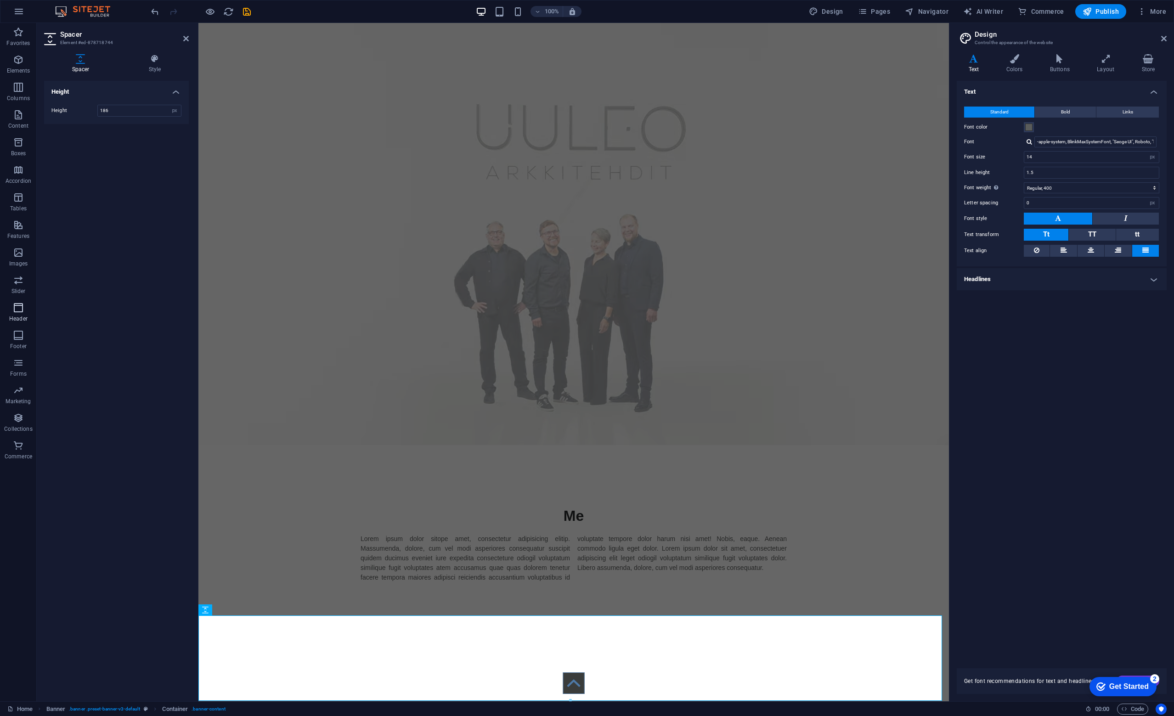
click at [19, 304] on icon "button" at bounding box center [18, 307] width 11 height 11
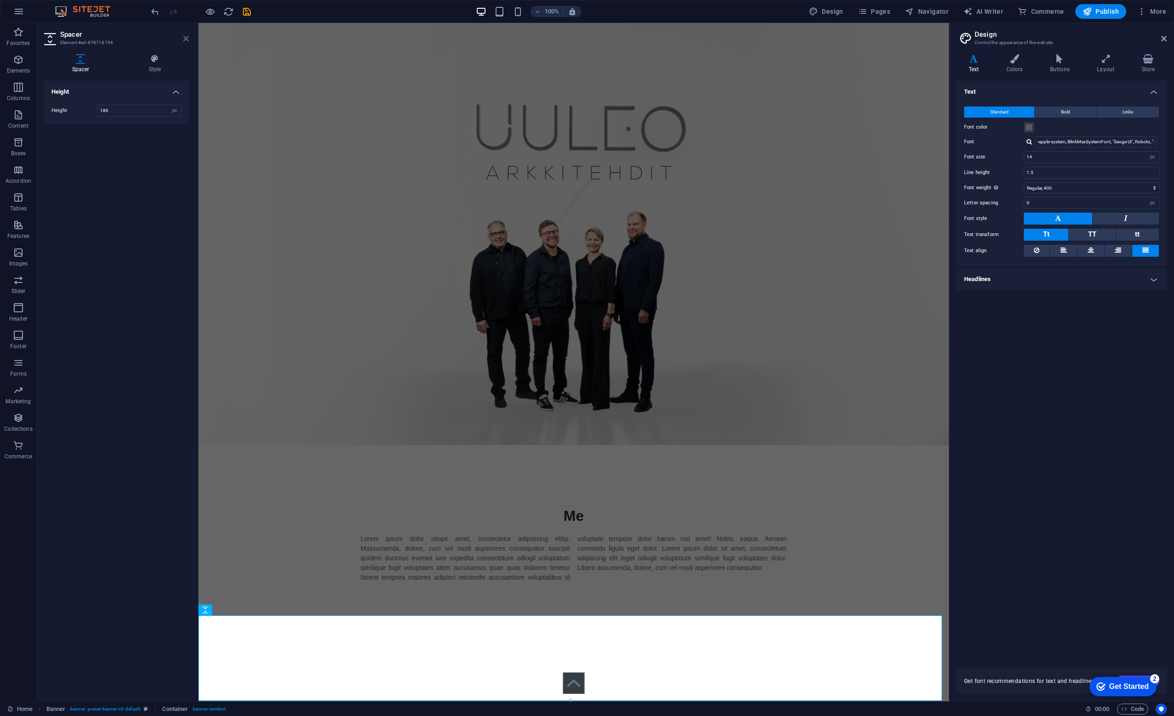
click at [187, 37] on icon at bounding box center [186, 38] width 6 height 7
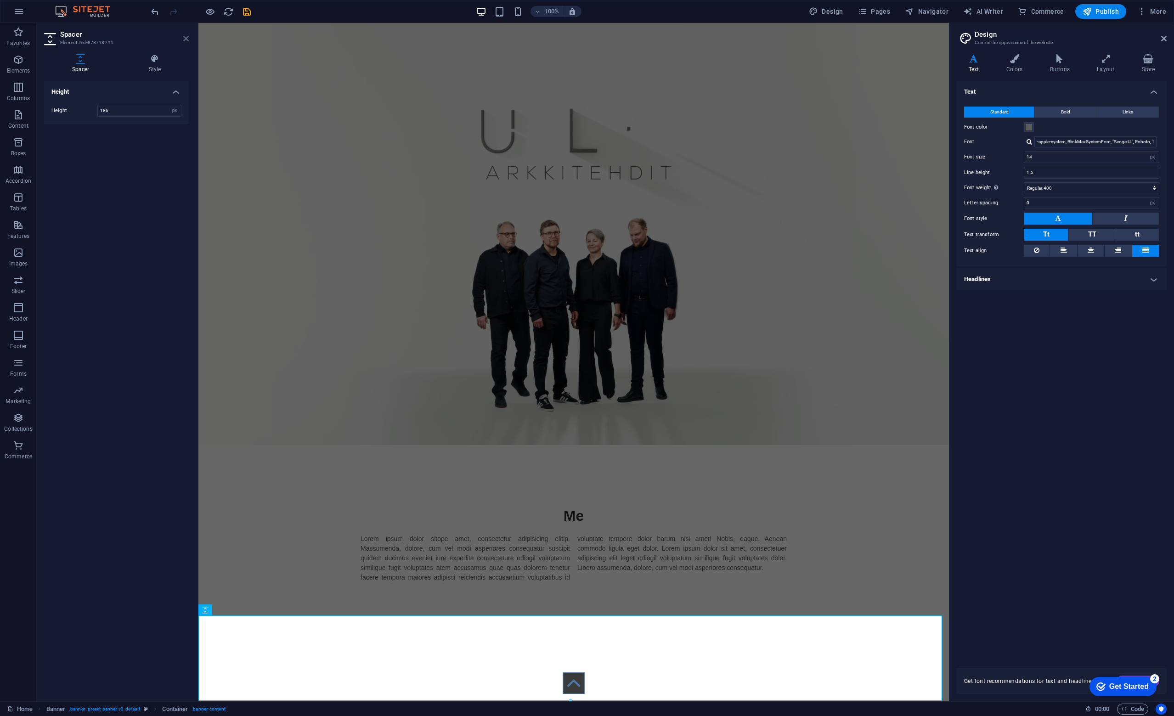
scroll to position [386, 0]
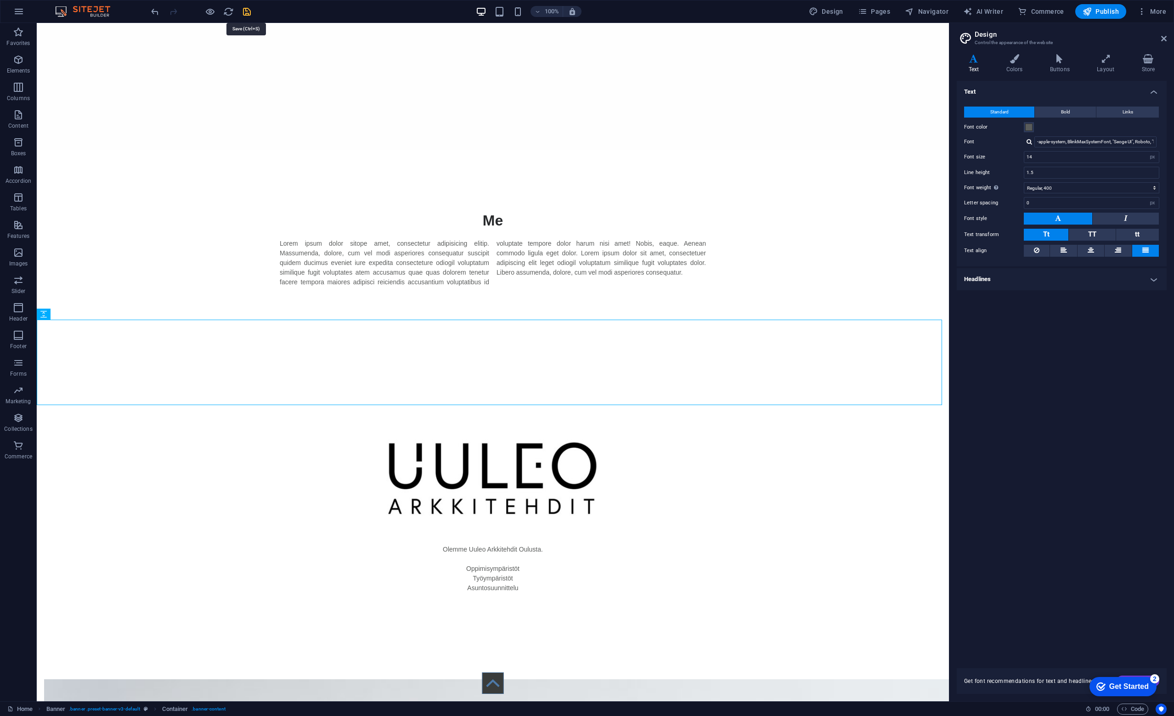
click at [247, 11] on icon "save" at bounding box center [247, 11] width 11 height 11
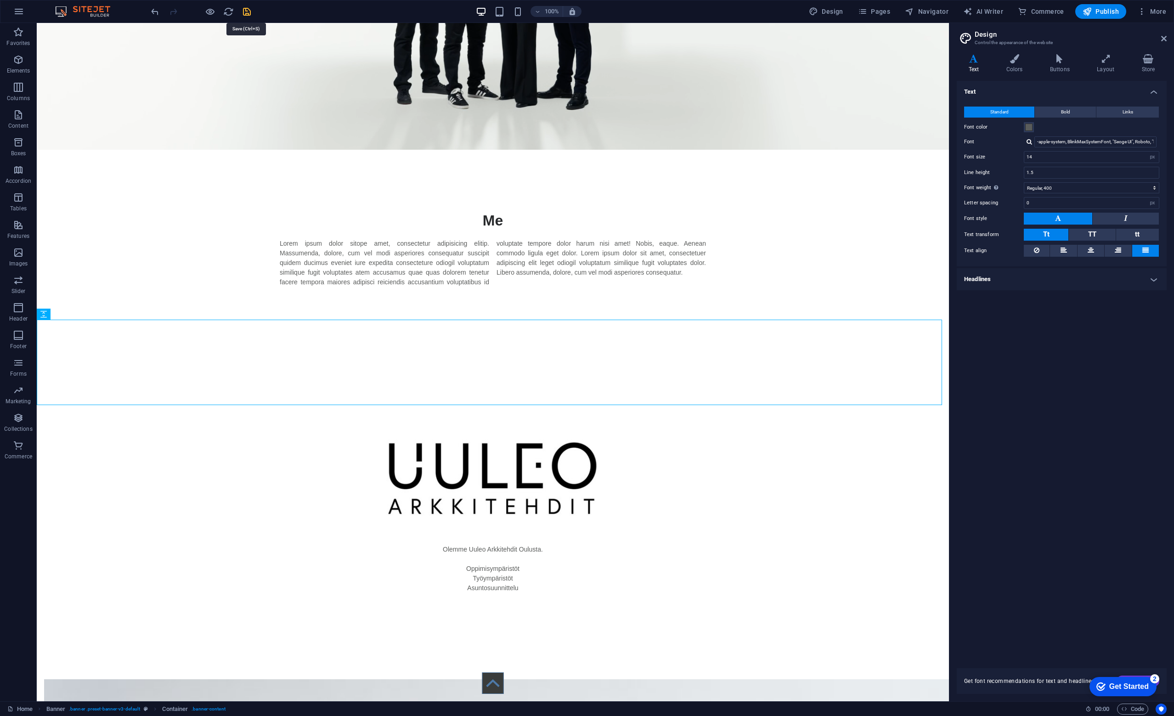
click at [247, 11] on icon "save" at bounding box center [247, 11] width 11 height 11
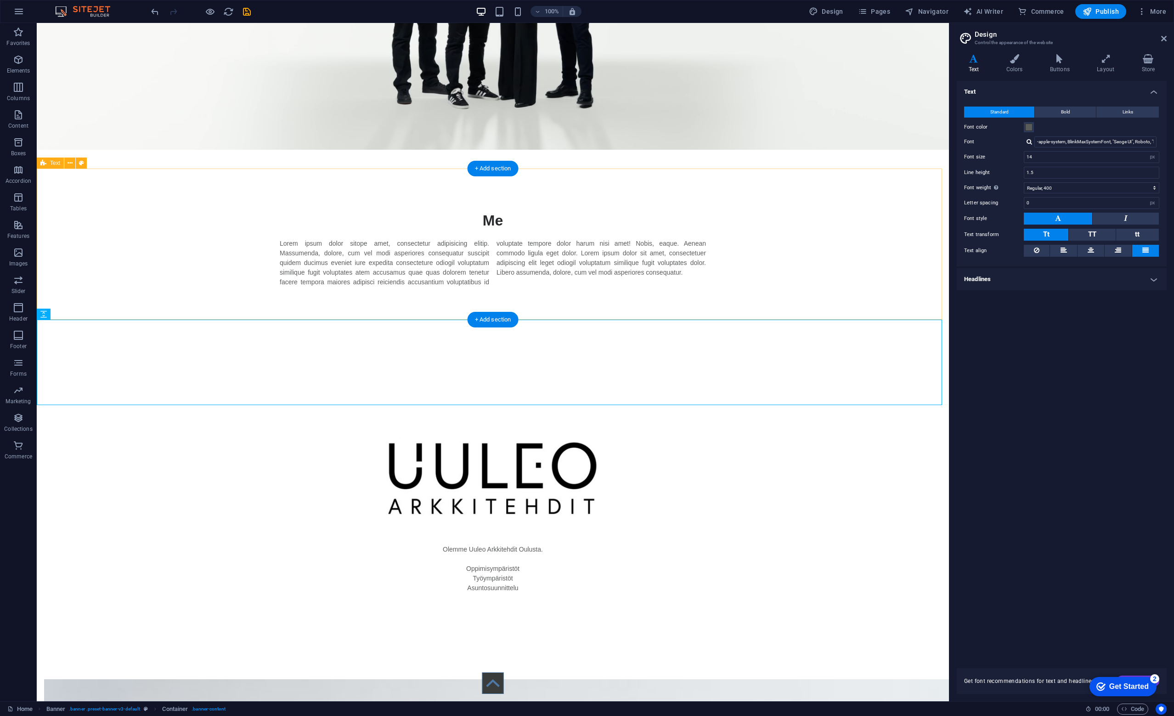
drag, startPoint x: 265, startPoint y: 35, endPoint x: 156, endPoint y: 467, distance: 445.0
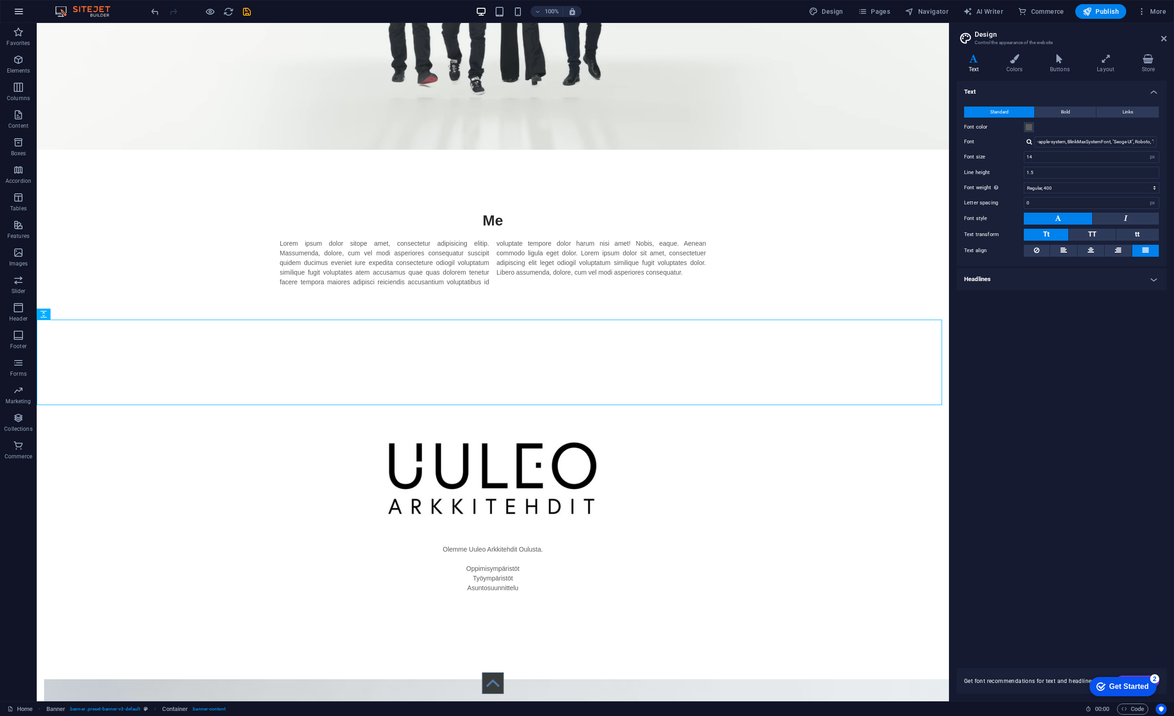
click at [16, 11] on icon "button" at bounding box center [18, 11] width 11 height 11
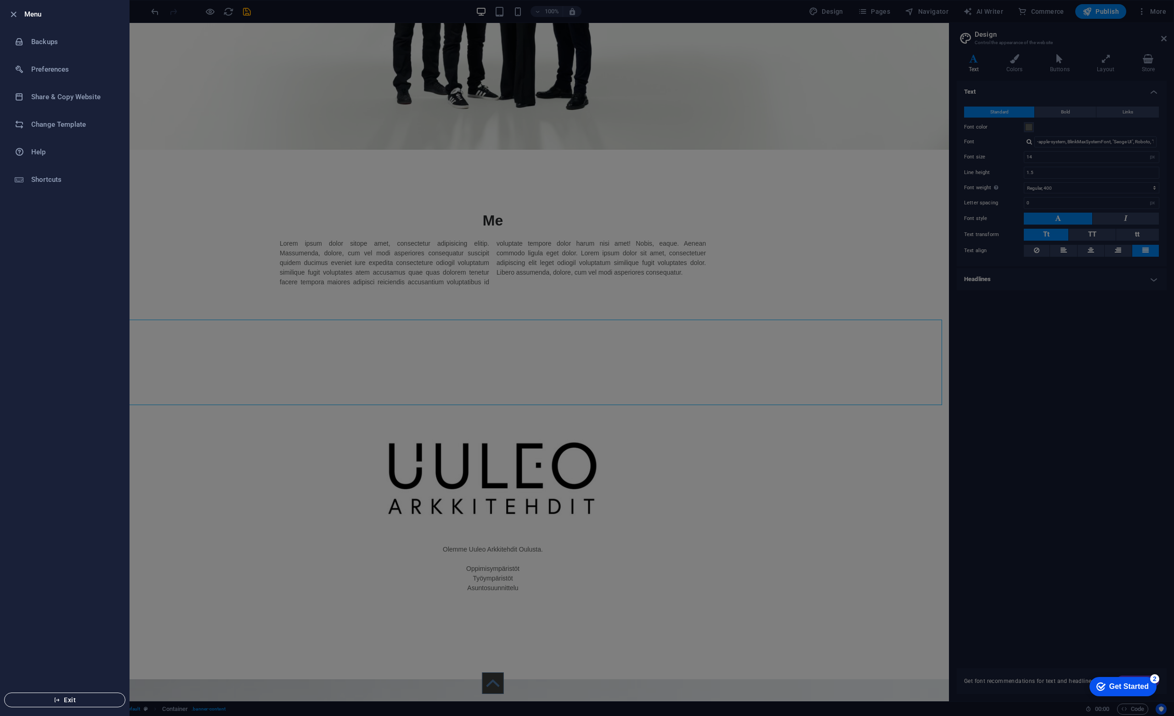
click at [64, 672] on span "Exit" at bounding box center [65, 699] width 106 height 7
click at [69, 672] on span "Exit" at bounding box center [65, 699] width 106 height 7
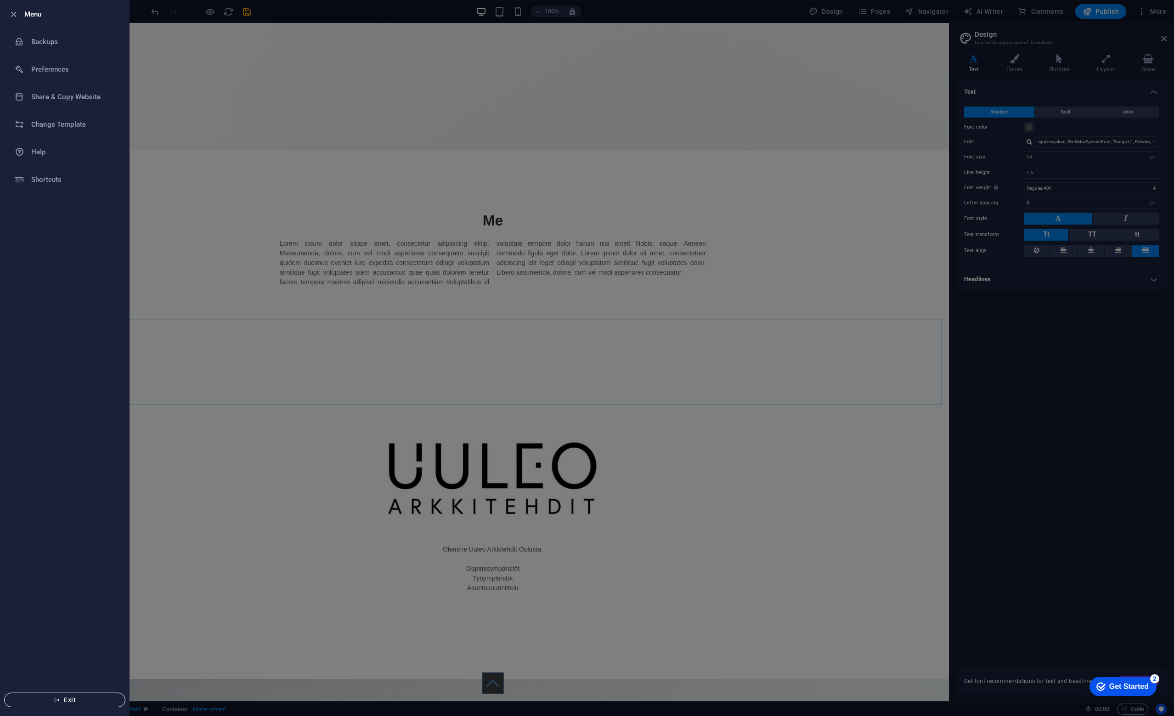
click at [69, 672] on span "Exit" at bounding box center [65, 699] width 106 height 7
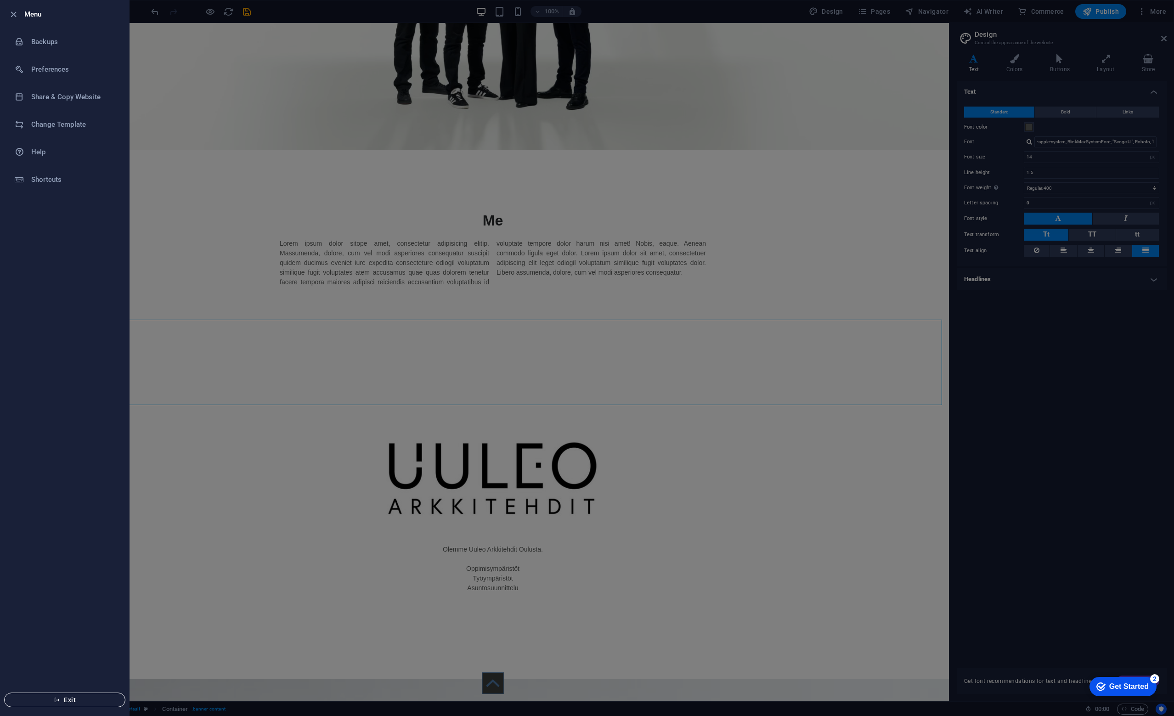
click at [69, 672] on span "Exit" at bounding box center [65, 699] width 106 height 7
click at [68, 672] on span "Exit" at bounding box center [65, 699] width 106 height 7
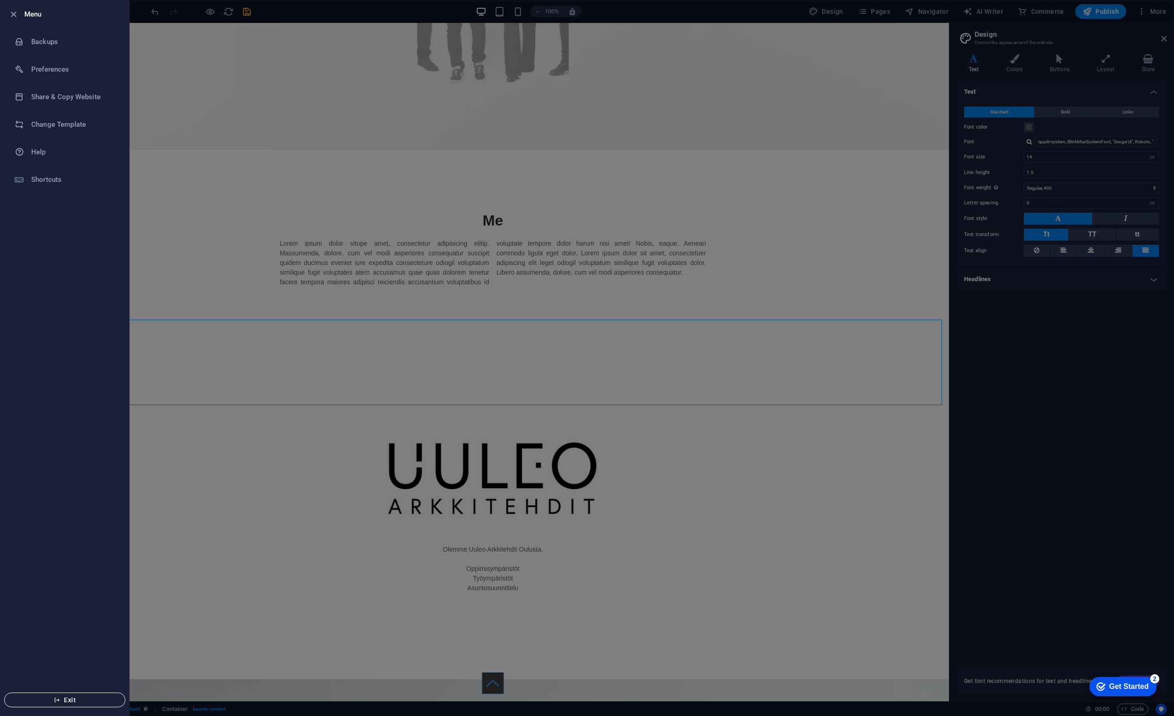
click at [67, 672] on span "Exit" at bounding box center [65, 699] width 106 height 7
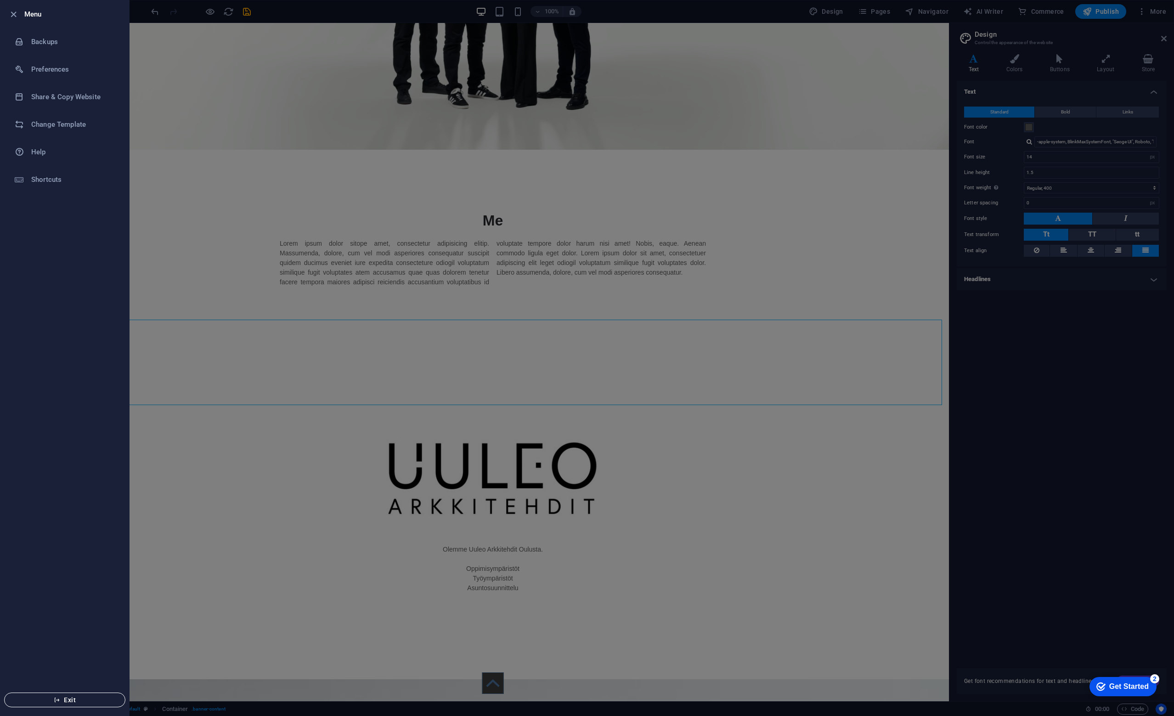
click at [4, 672] on button "Exit" at bounding box center [64, 700] width 121 height 15
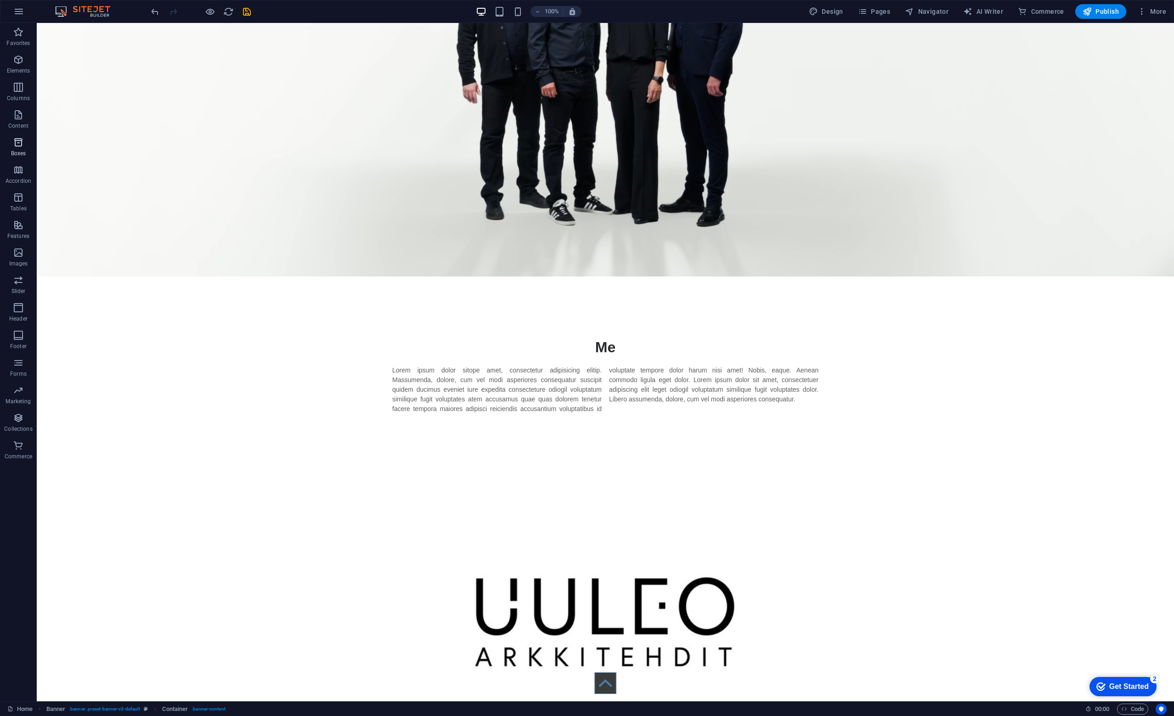
click at [24, 137] on span "Boxes" at bounding box center [18, 148] width 37 height 22
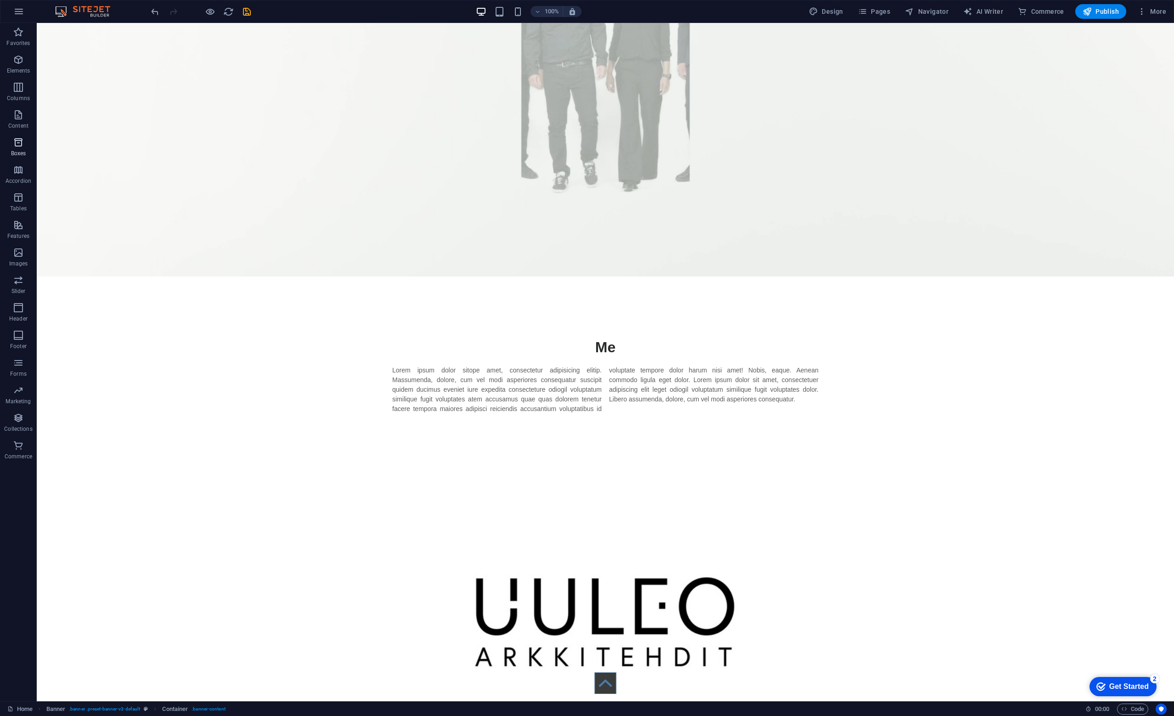
click at [18, 145] on icon "button" at bounding box center [18, 142] width 11 height 11
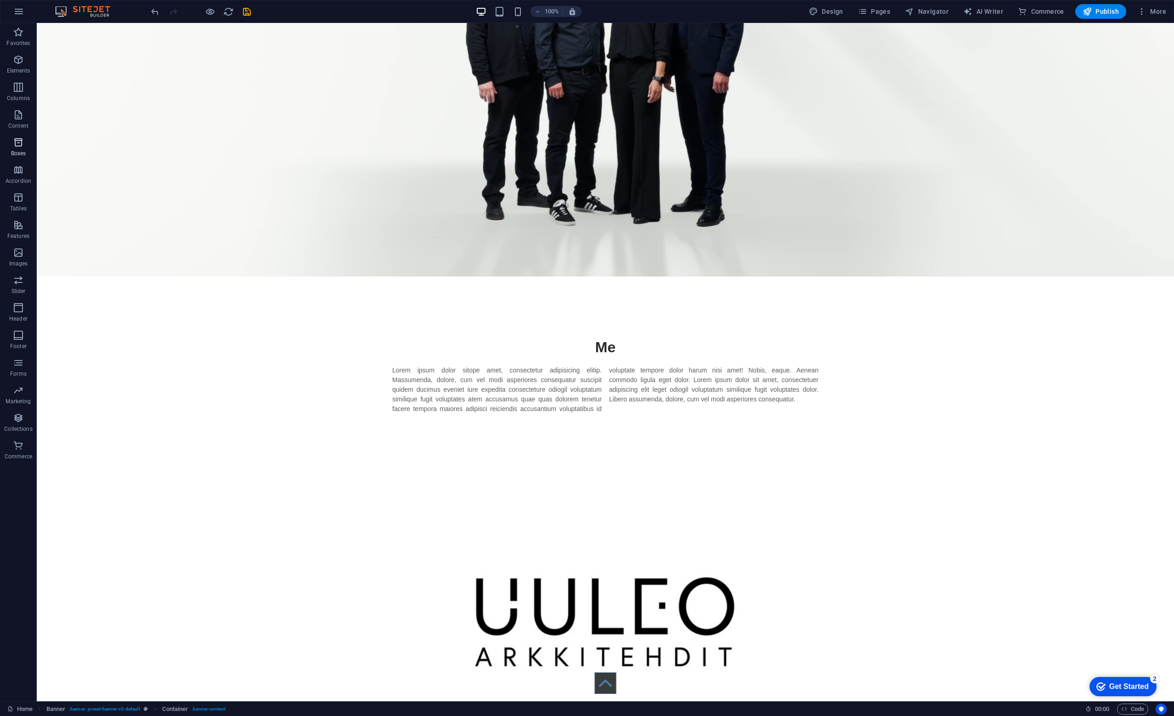
click at [18, 145] on icon "button" at bounding box center [18, 142] width 11 height 11
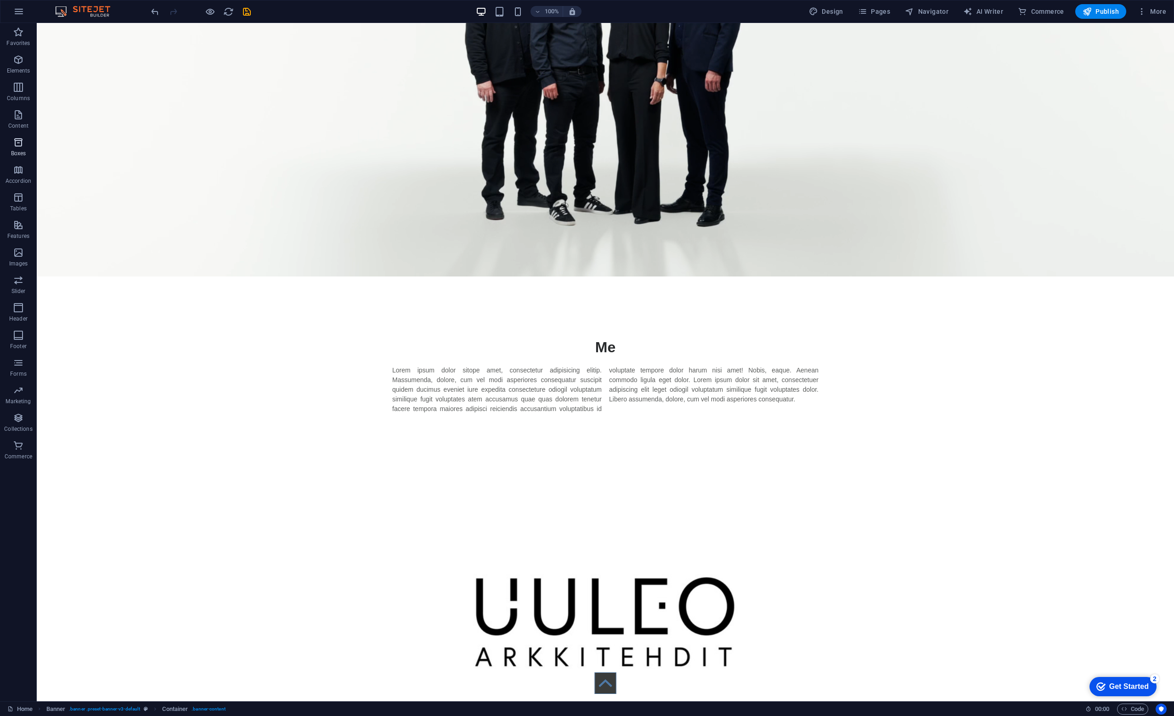
click at [18, 145] on icon "button" at bounding box center [18, 142] width 11 height 11
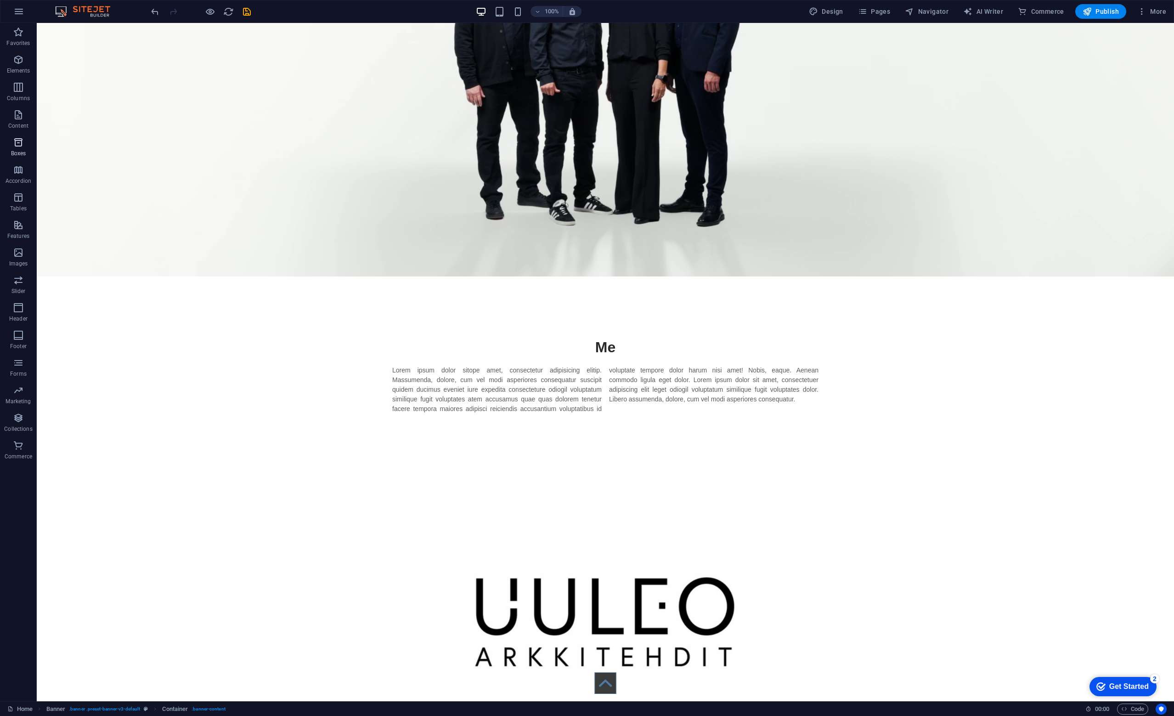
click at [18, 145] on icon "button" at bounding box center [18, 142] width 11 height 11
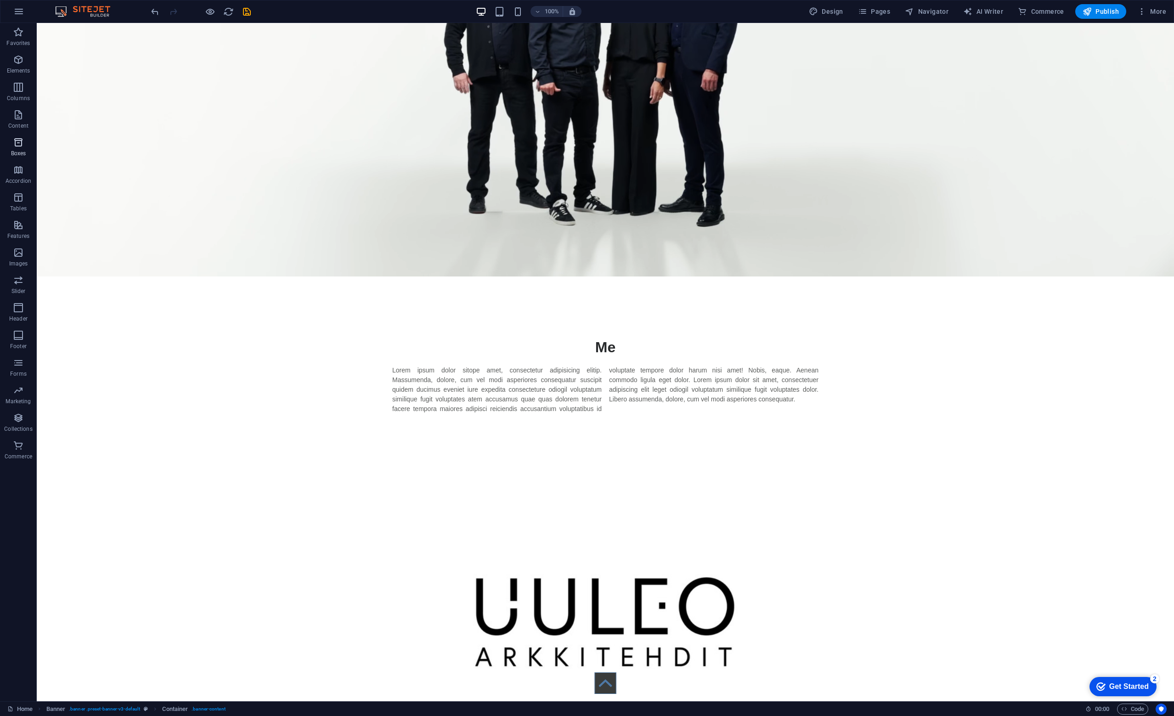
click at [18, 145] on icon "button" at bounding box center [18, 142] width 11 height 11
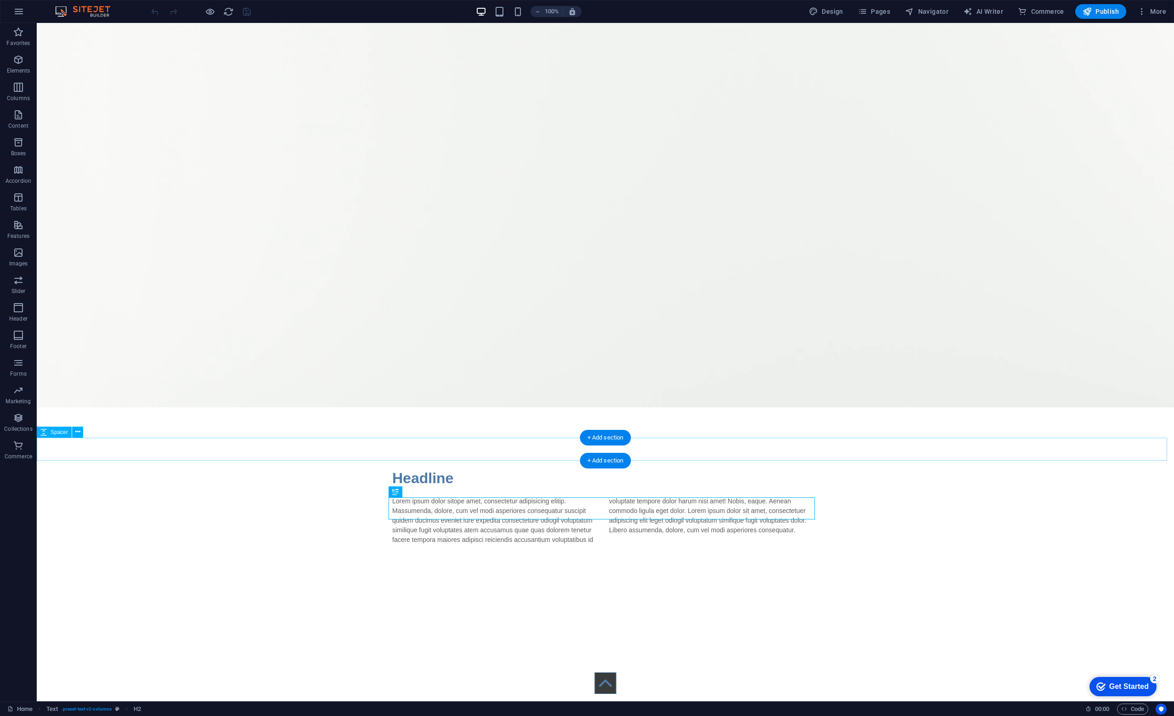
scroll to position [367, 0]
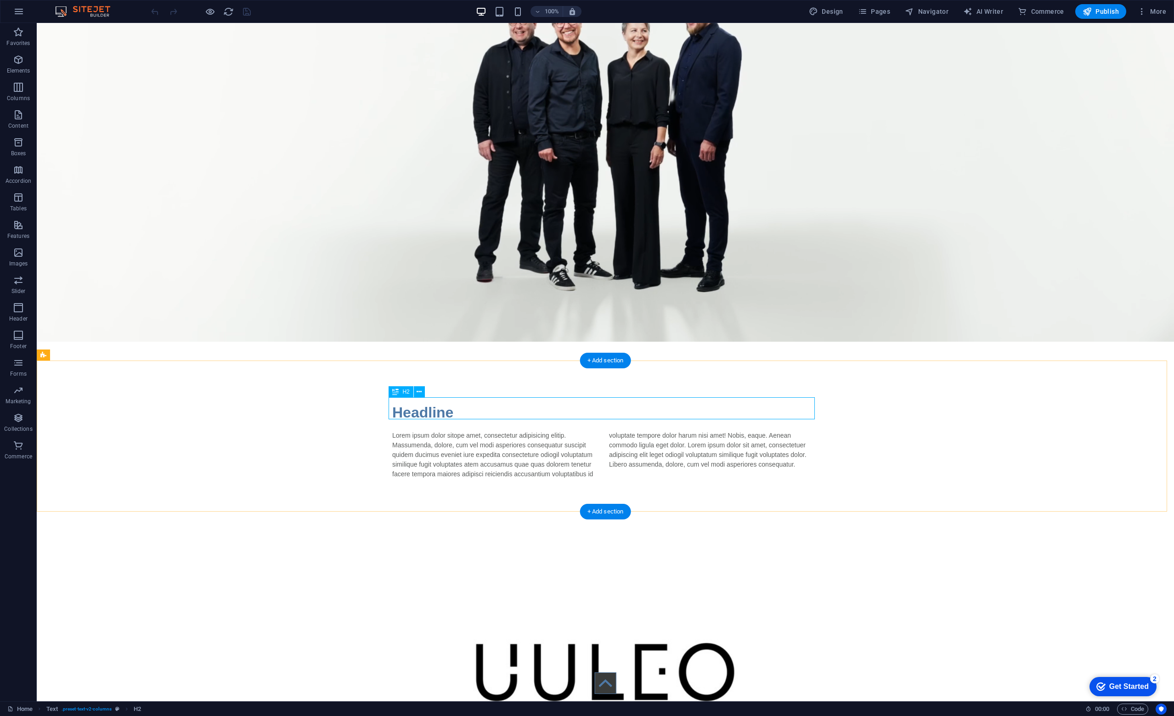
click at [453, 406] on div "Headline" at bounding box center [605, 412] width 426 height 22
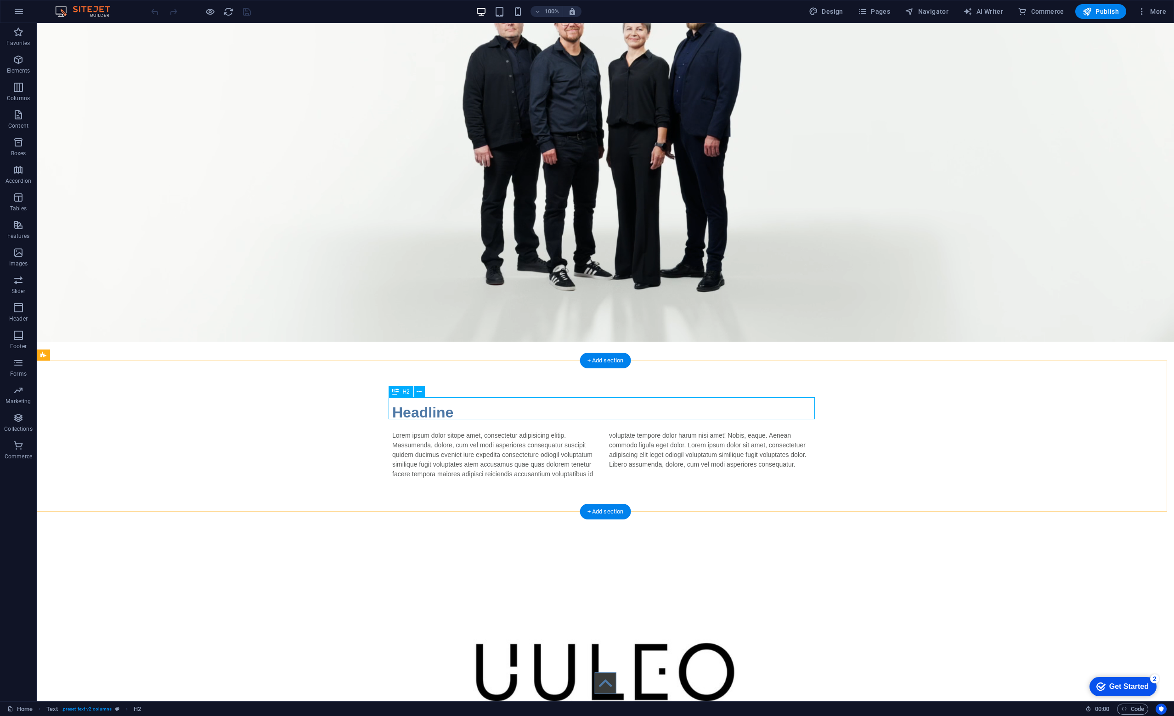
click at [453, 406] on div "Headline" at bounding box center [605, 412] width 426 height 22
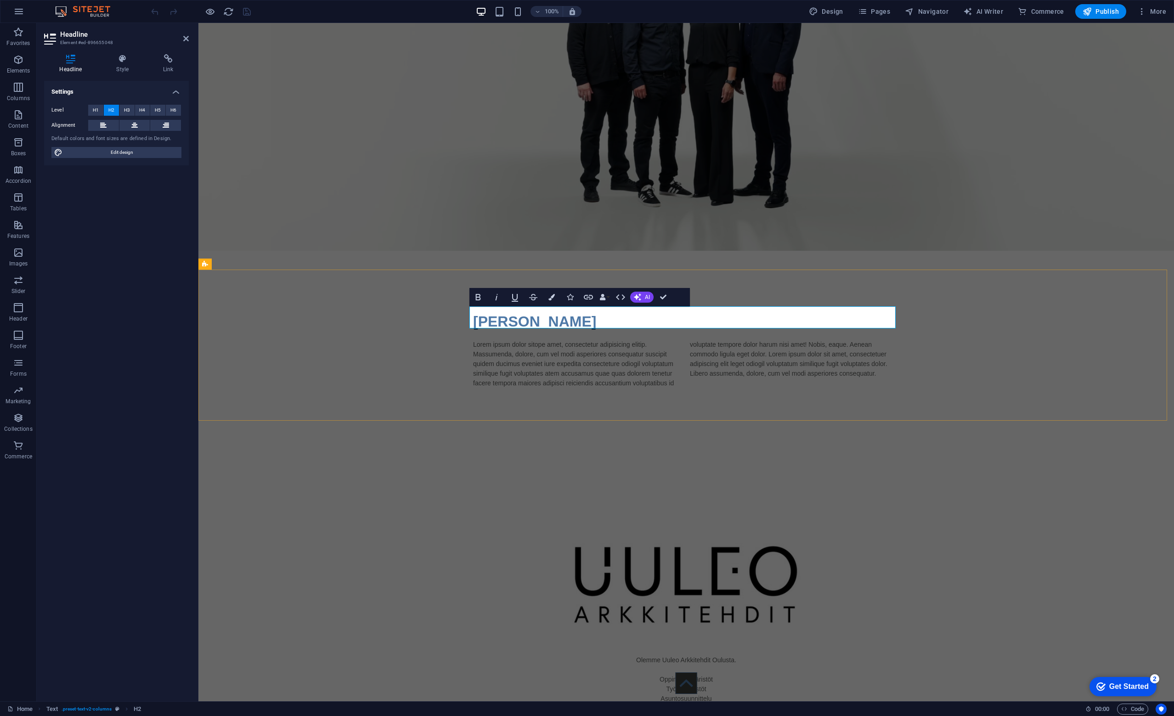
click at [582, 319] on h2 "​Meidän tarina" at bounding box center [686, 321] width 426 height 22
click at [138, 121] on button at bounding box center [134, 125] width 31 height 11
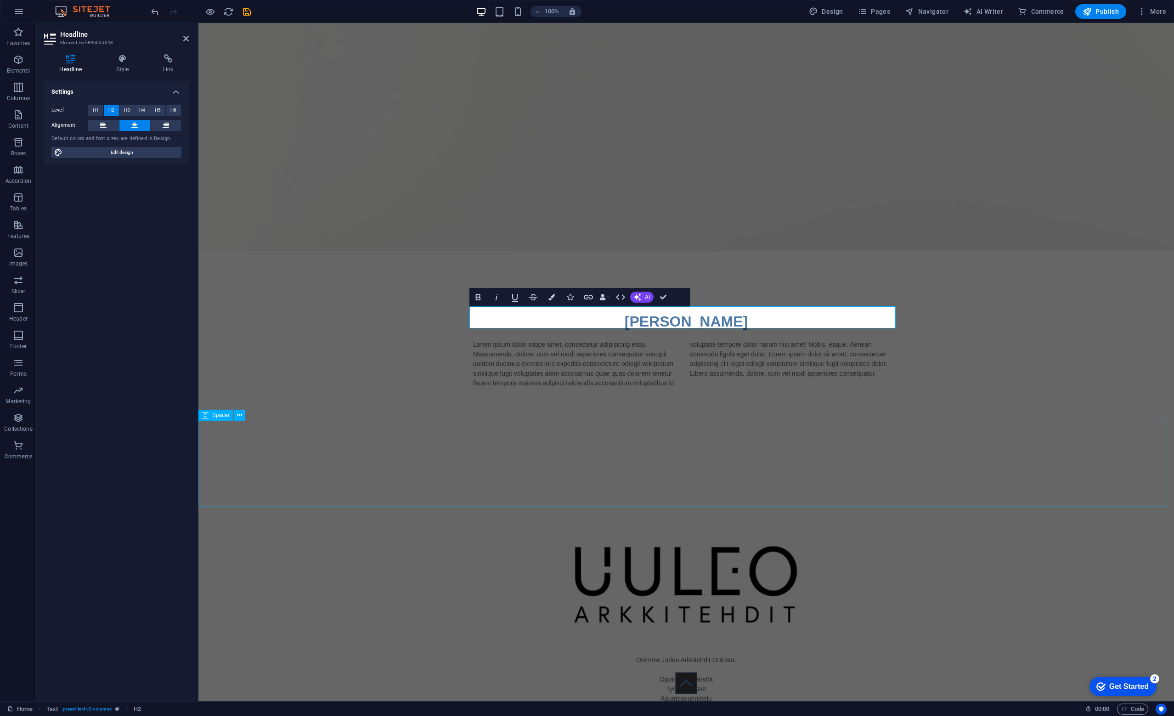
click at [462, 453] on div at bounding box center [685, 468] width 975 height 86
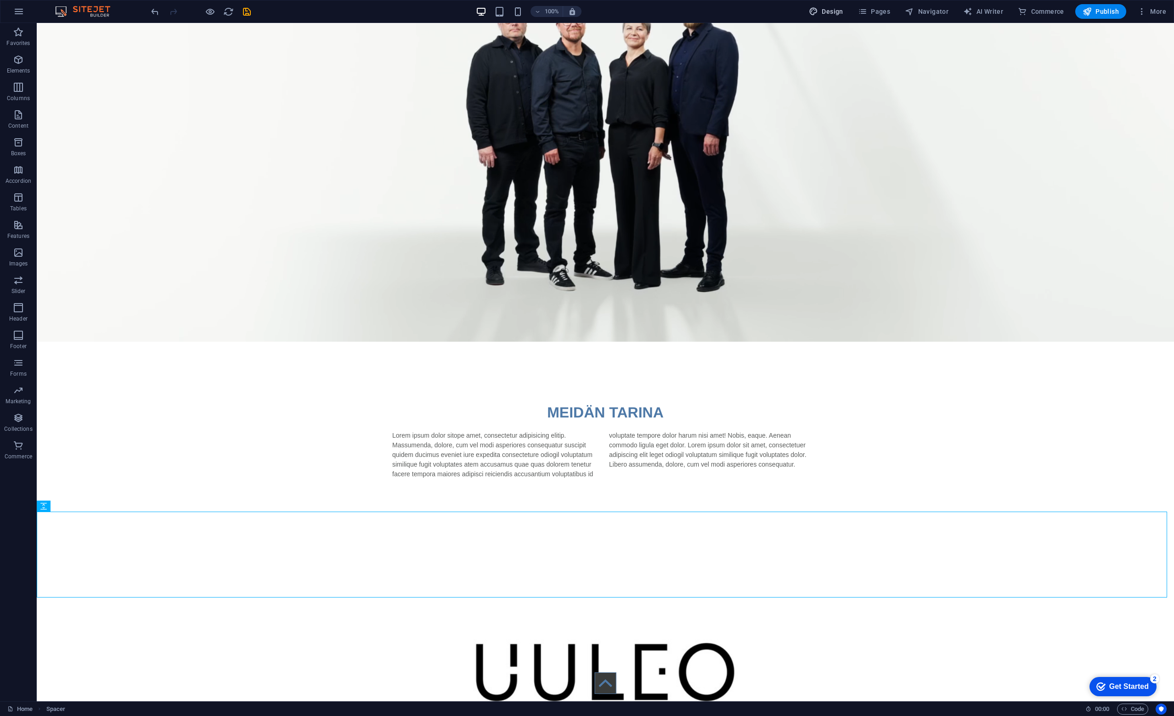
drag, startPoint x: 835, startPoint y: 14, endPoint x: 879, endPoint y: 23, distance: 44.7
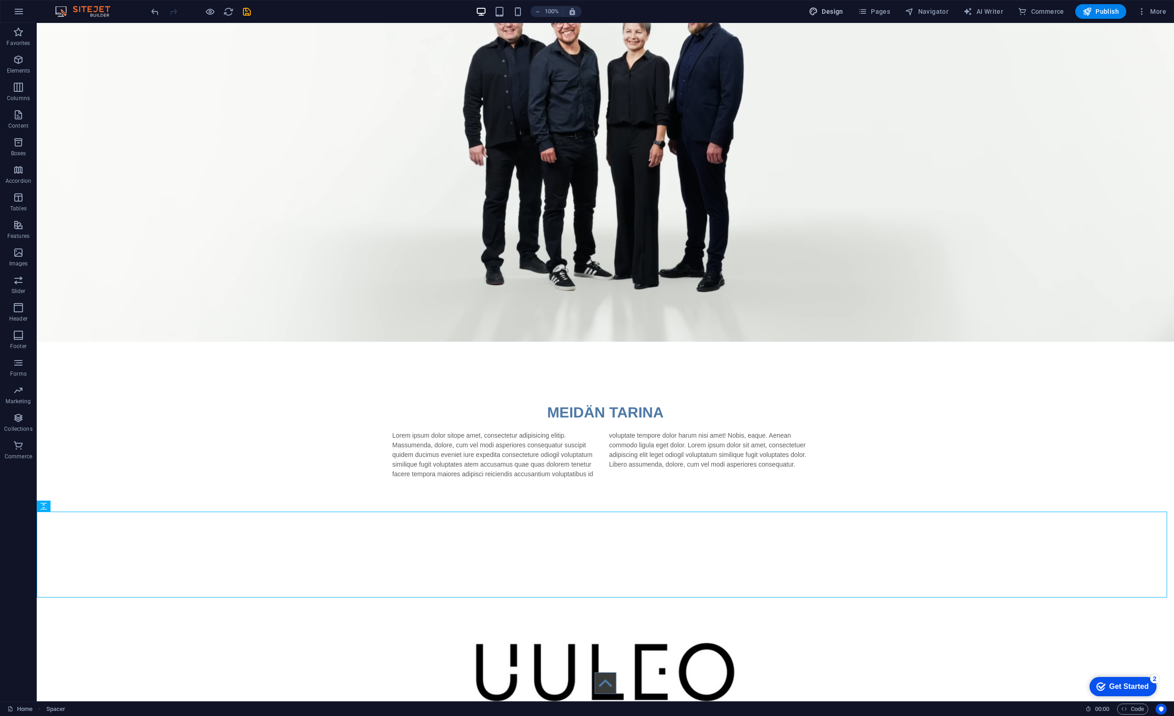
click at [835, 14] on span "Design" at bounding box center [826, 11] width 34 height 9
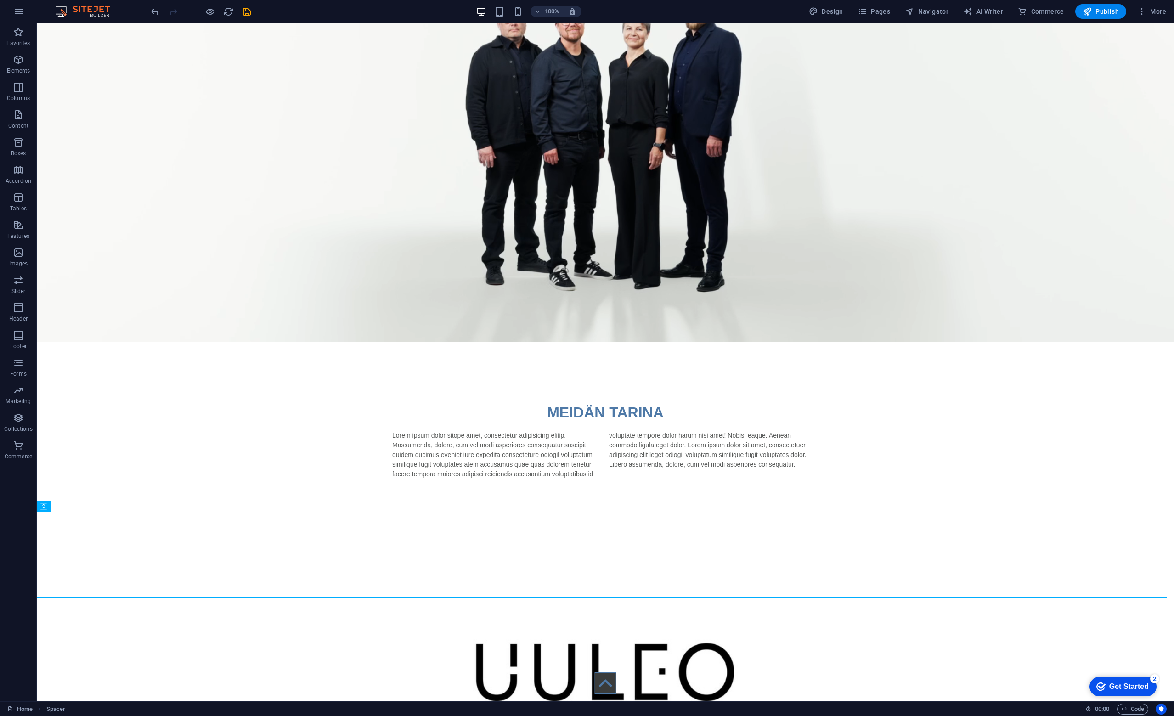
select select "px"
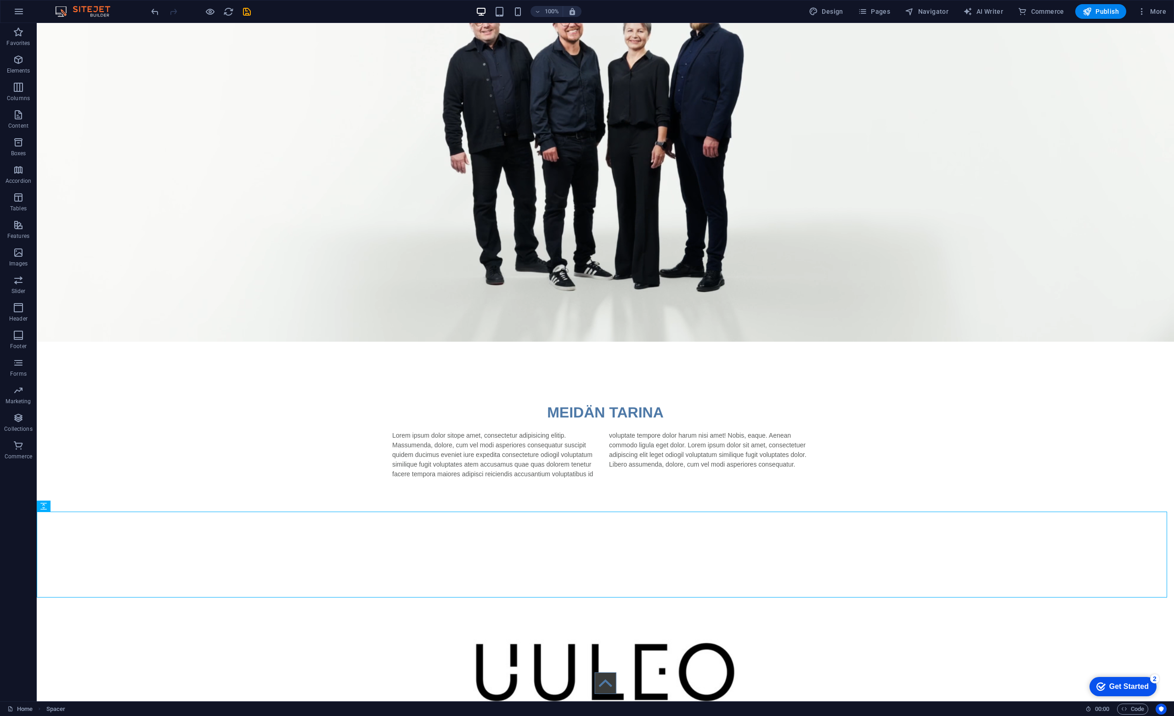
select select "400"
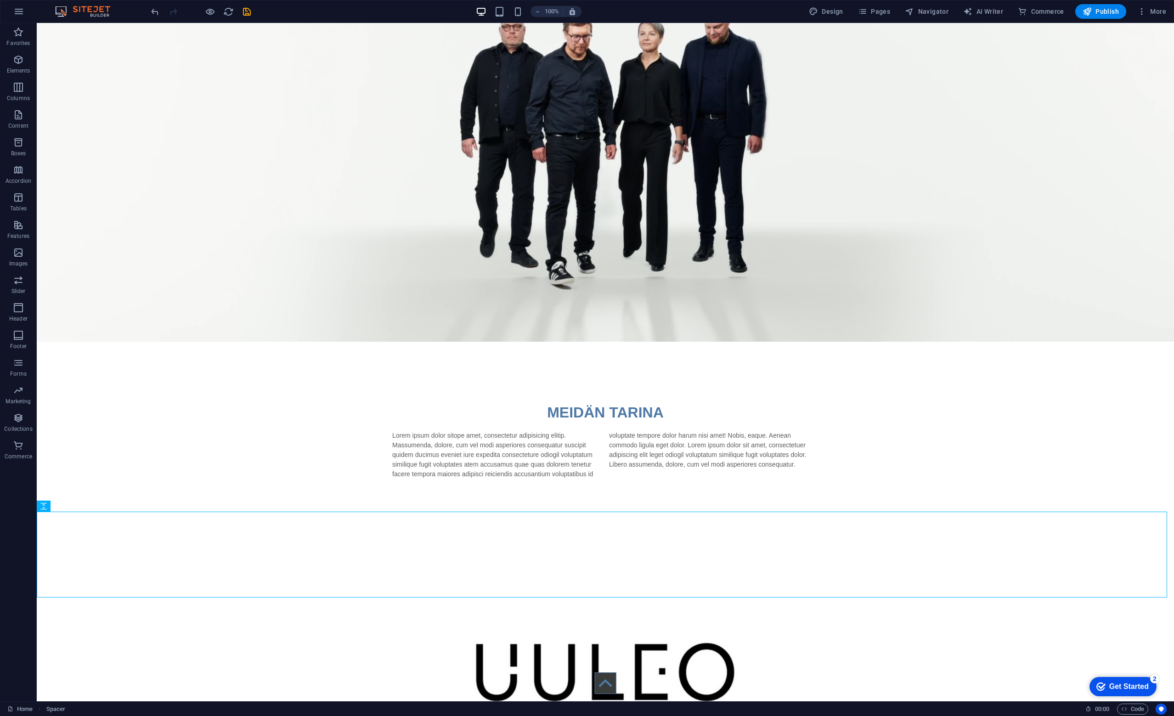
select select "px"
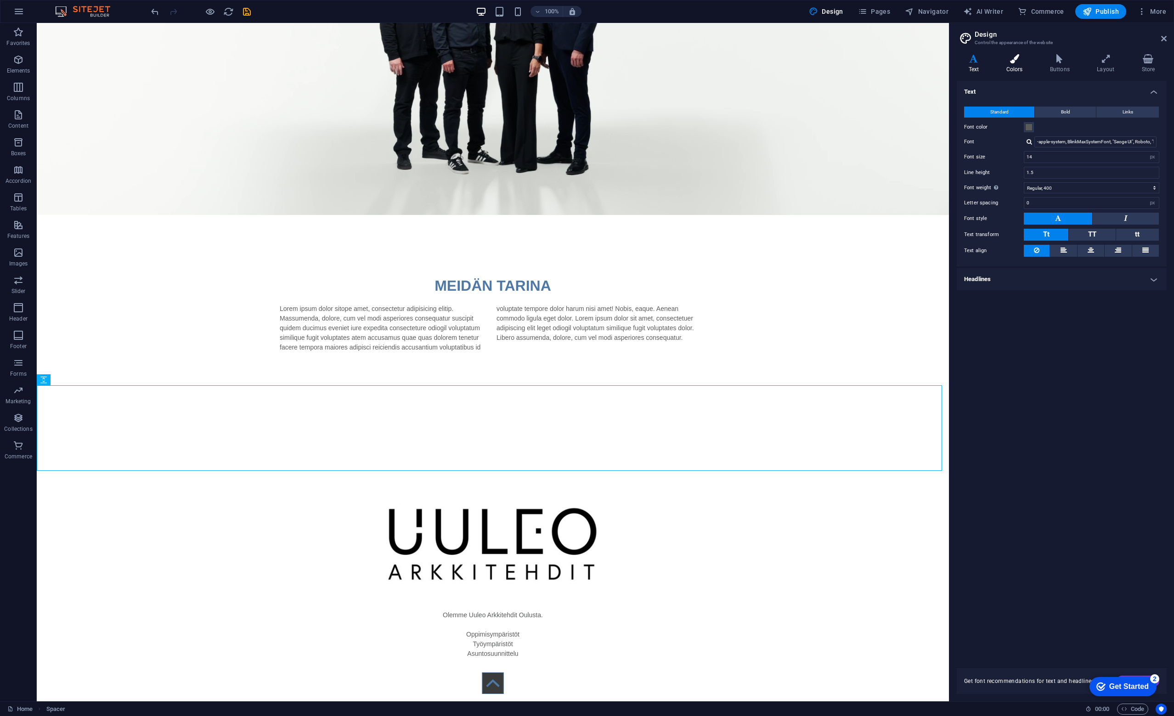
click at [1007, 60] on icon at bounding box center [1014, 58] width 40 height 9
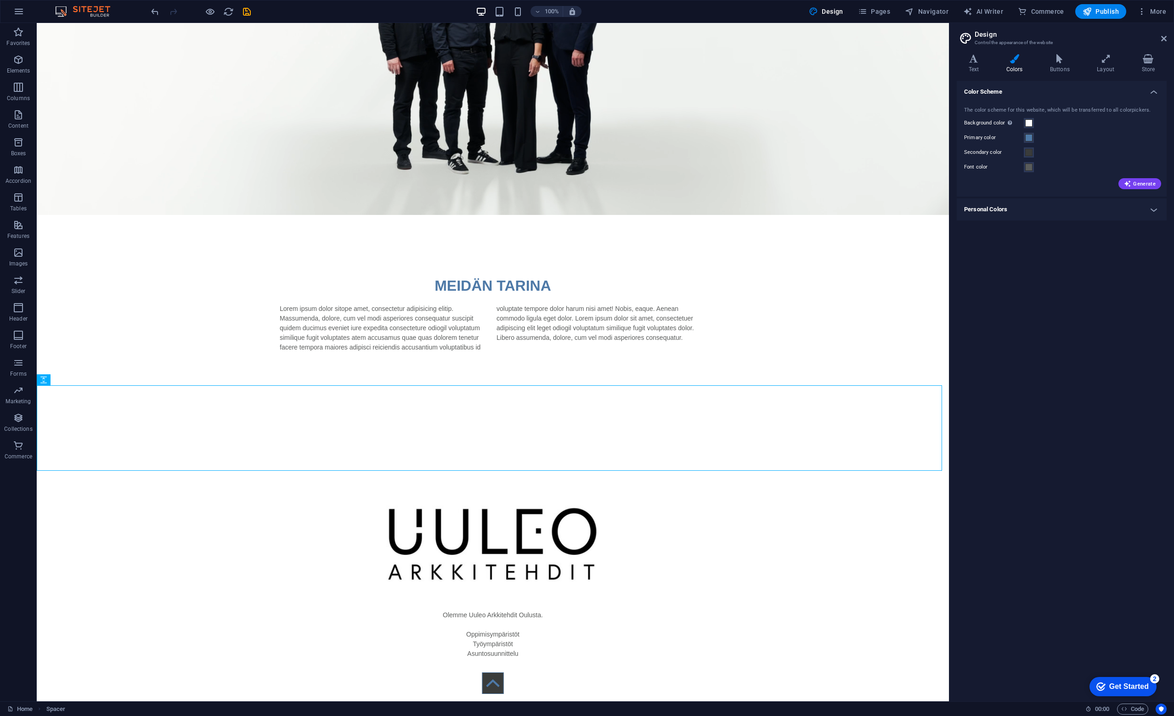
click at [1036, 141] on div "Primary color" at bounding box center [1061, 137] width 195 height 11
click at [1032, 138] on button "Primary color" at bounding box center [1029, 138] width 10 height 10
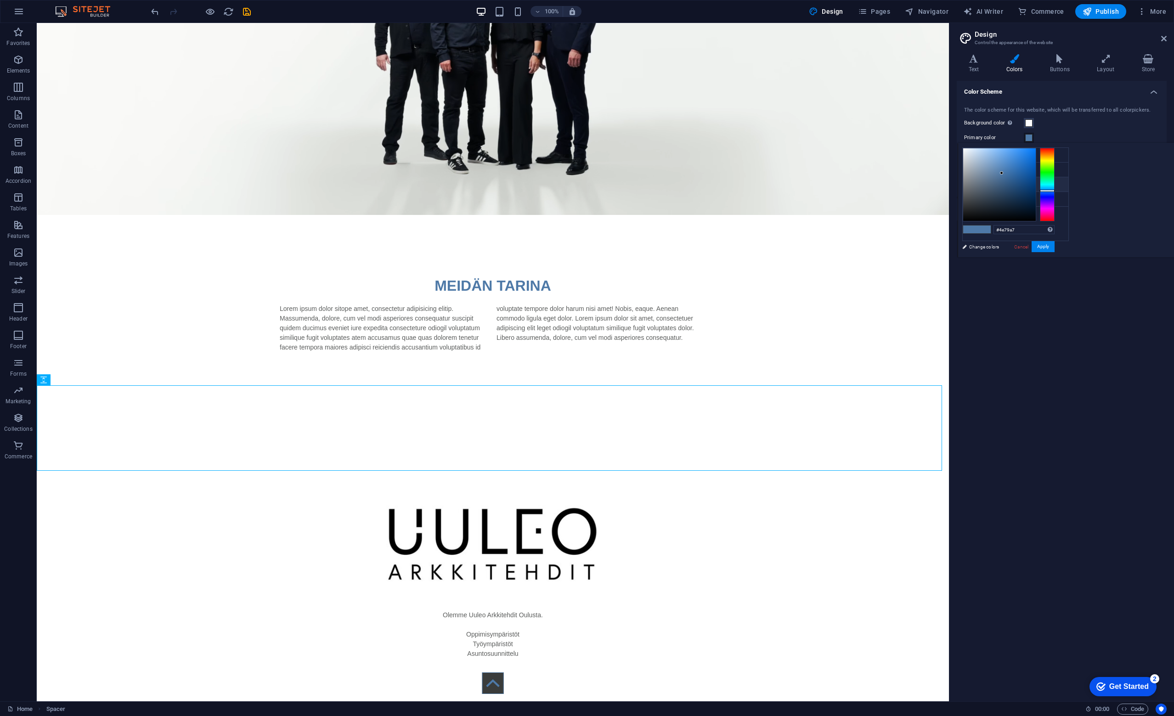
click at [1014, 183] on li "Secondary color #3a3c3b" at bounding box center [1016, 184] width 106 height 15
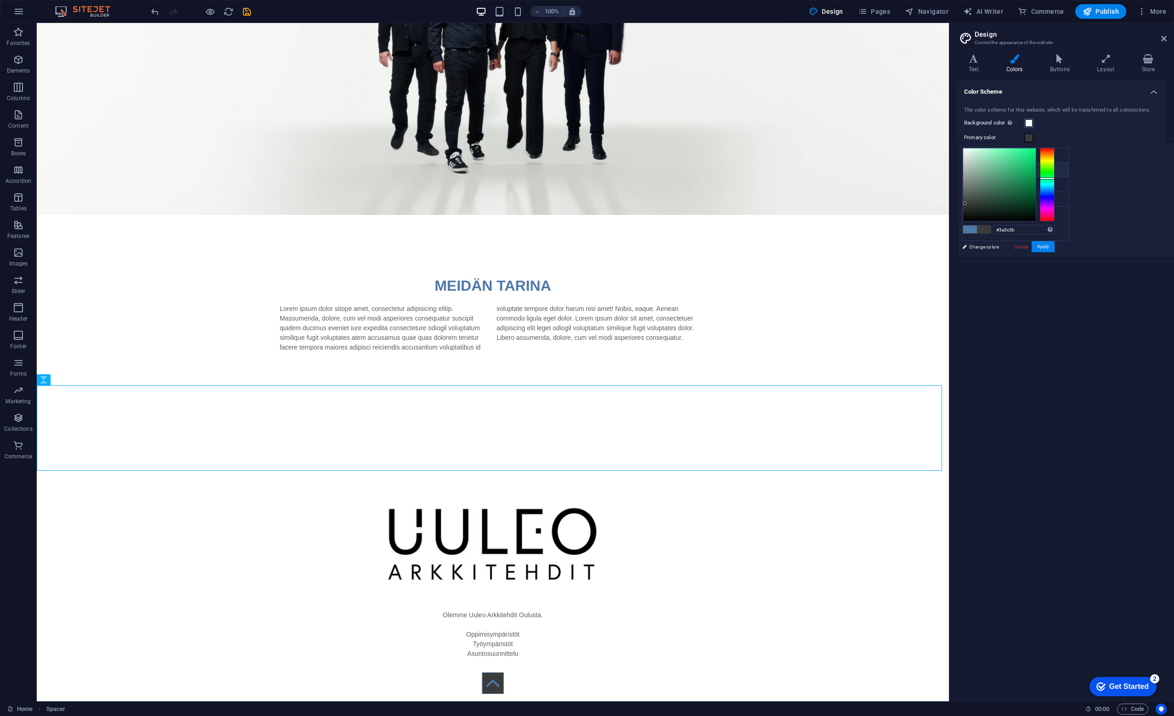
click at [1033, 169] on li "Primary color #3a3c3b" at bounding box center [1016, 170] width 106 height 15
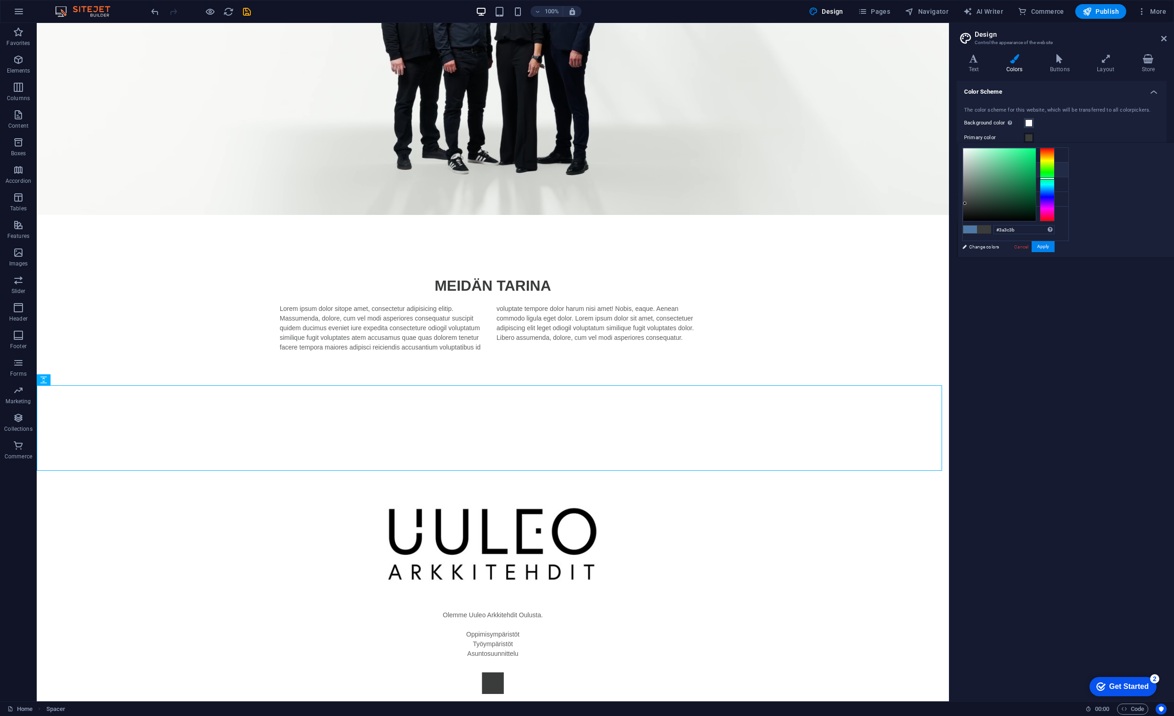
click at [1042, 170] on li "Primary color #3a3c3b" at bounding box center [1016, 170] width 106 height 15
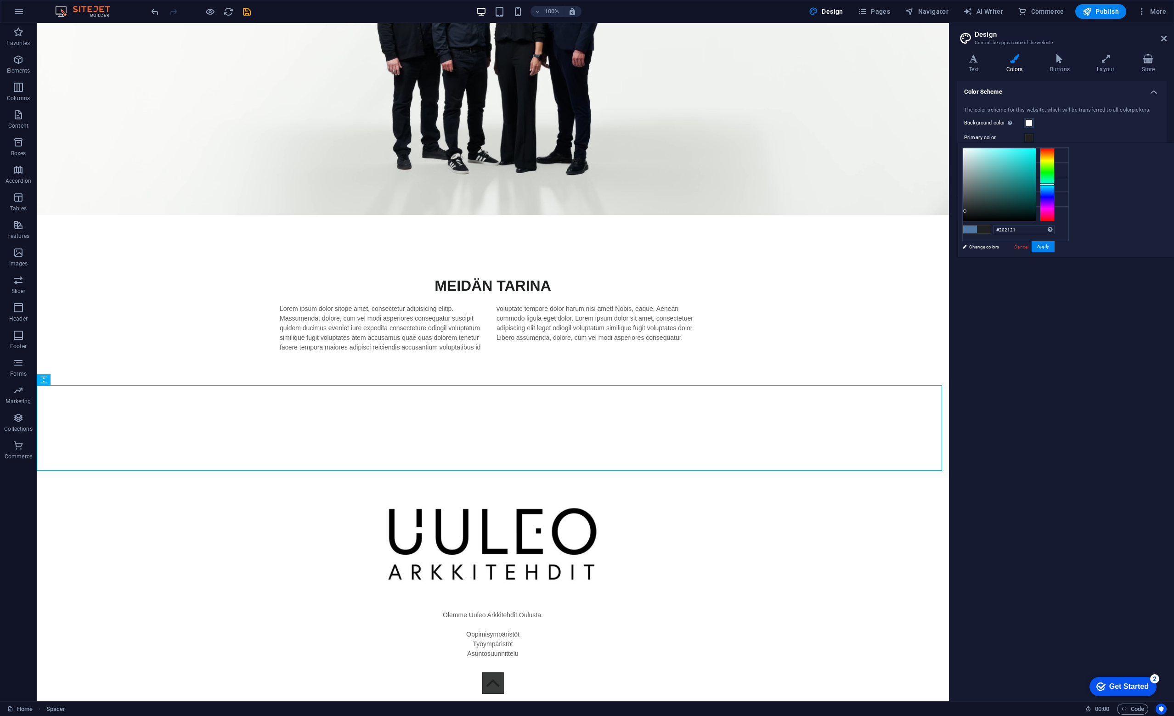
type input "#202120"
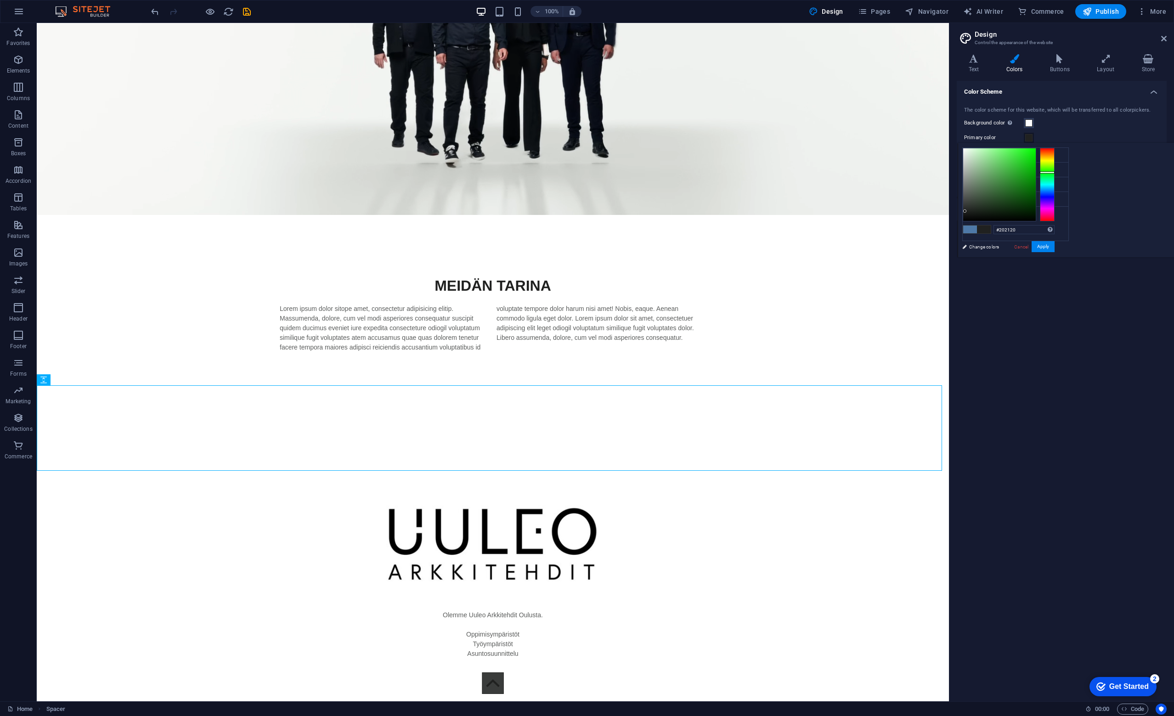
click at [1036, 211] on div at bounding box center [999, 184] width 73 height 73
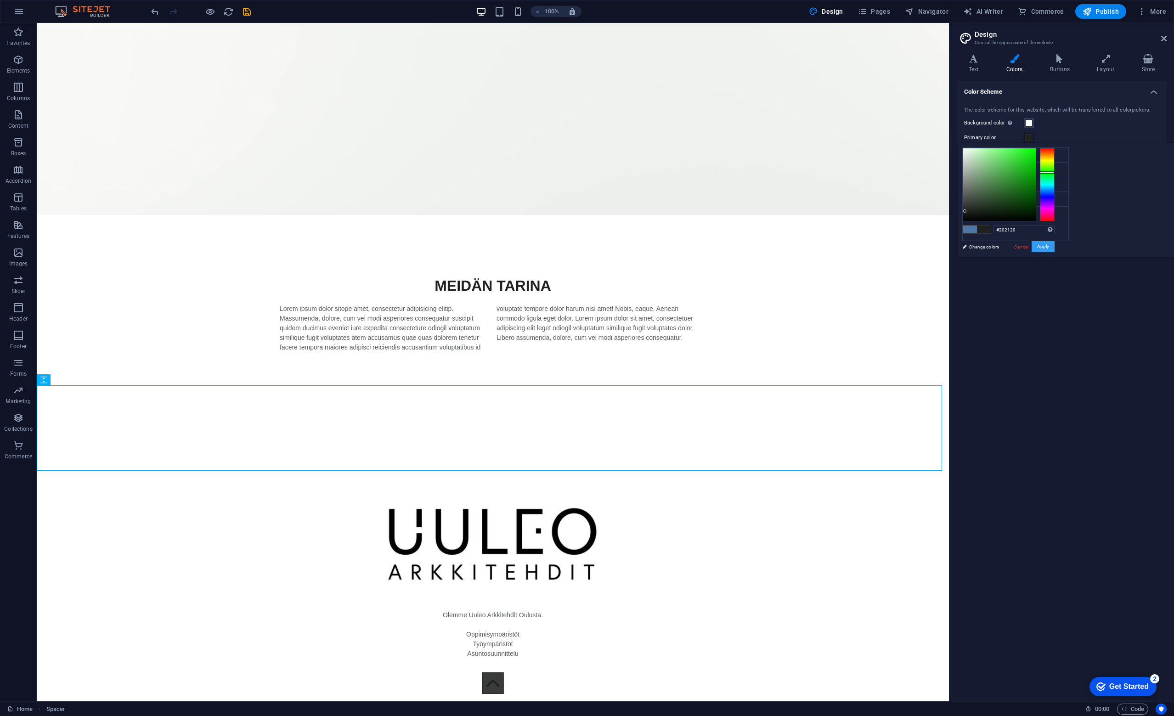
click at [1054, 245] on button "Apply" at bounding box center [1042, 246] width 23 height 11
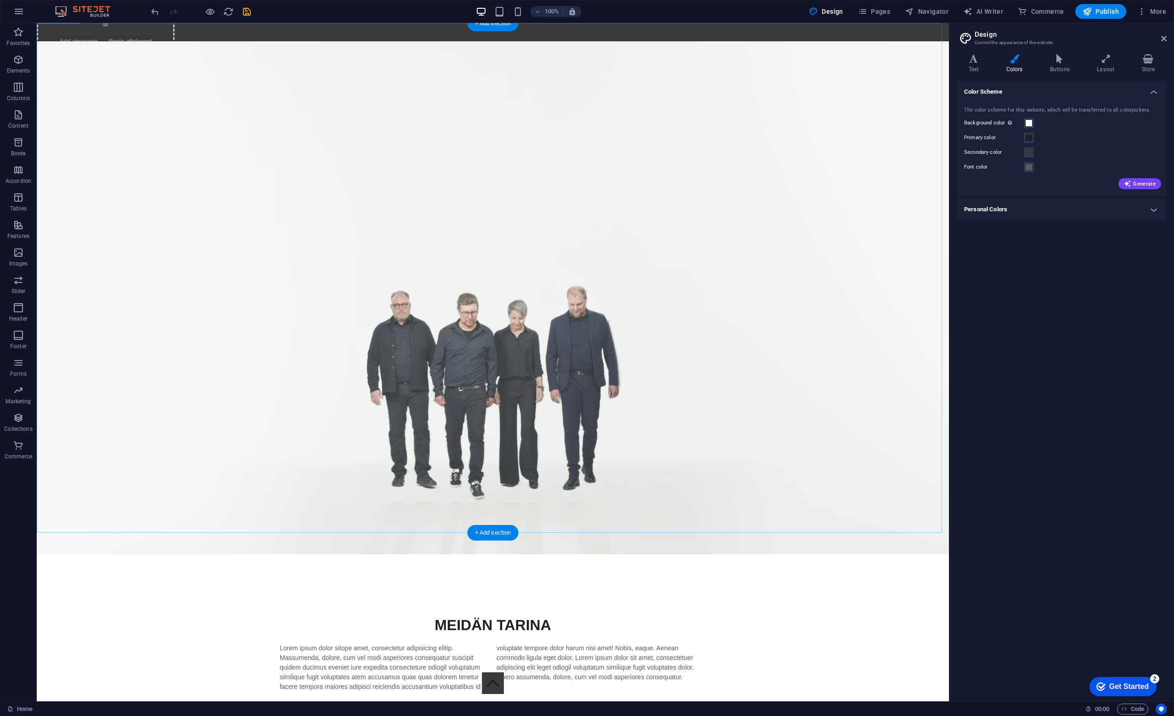
scroll to position [0, 0]
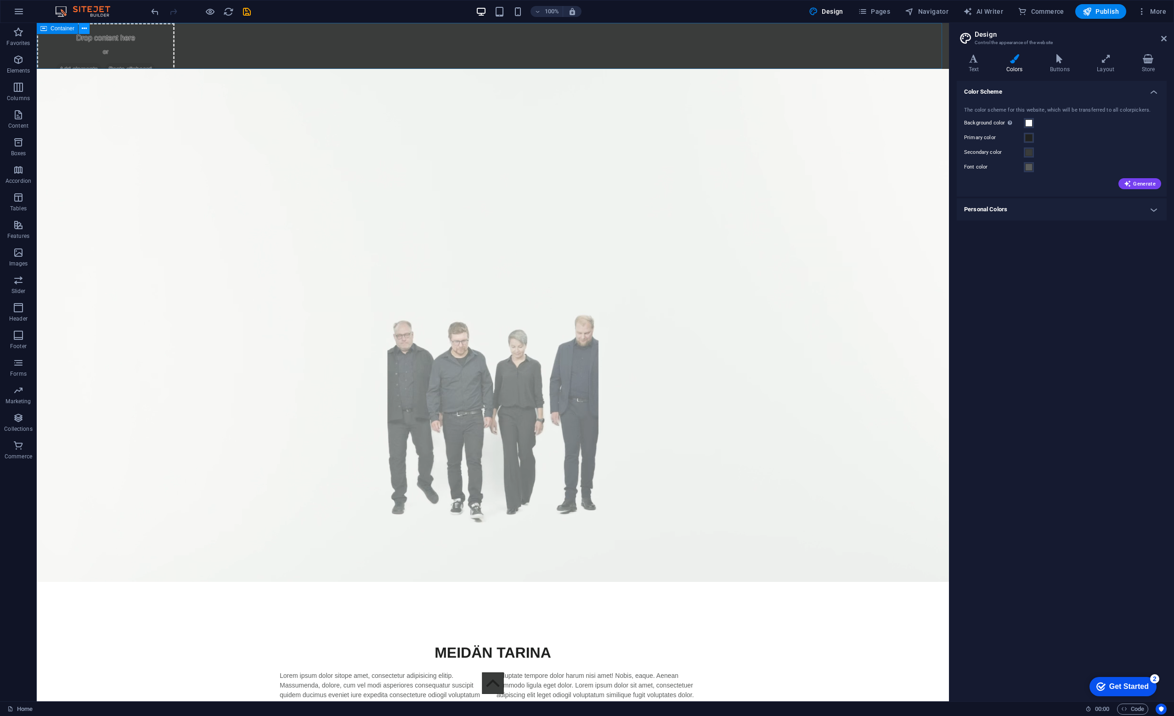
click at [88, 27] on button at bounding box center [84, 28] width 11 height 11
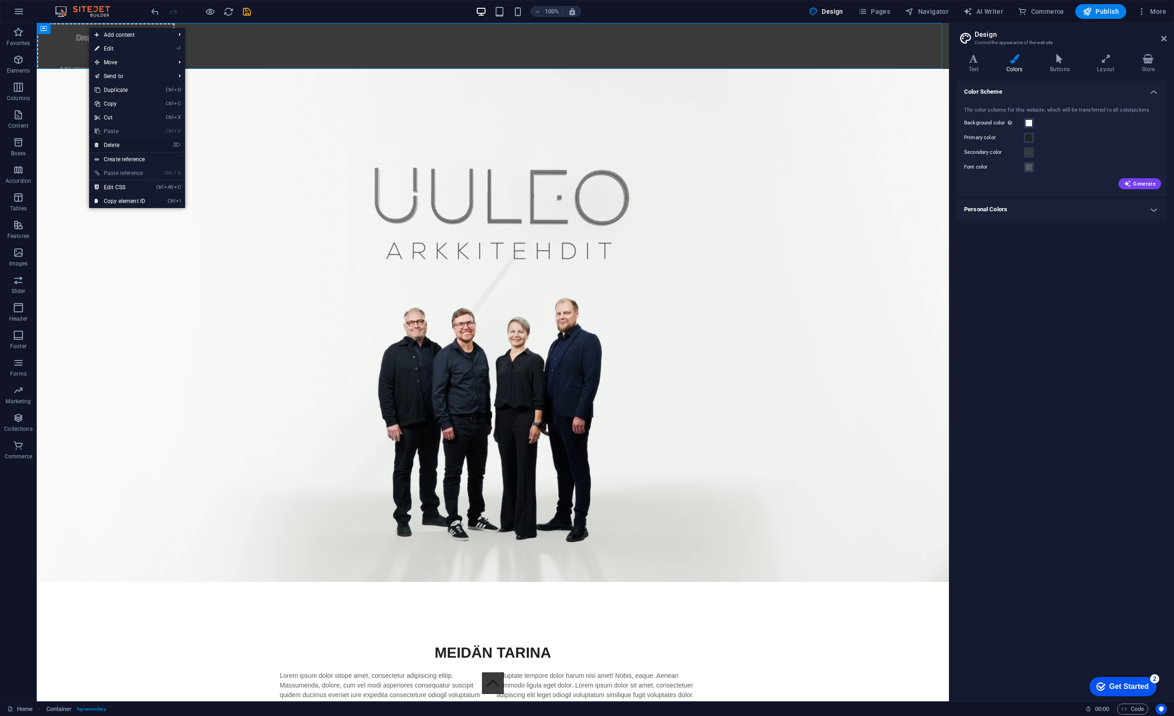
click at [110, 145] on link "⌦ Delete" at bounding box center [120, 145] width 62 height 14
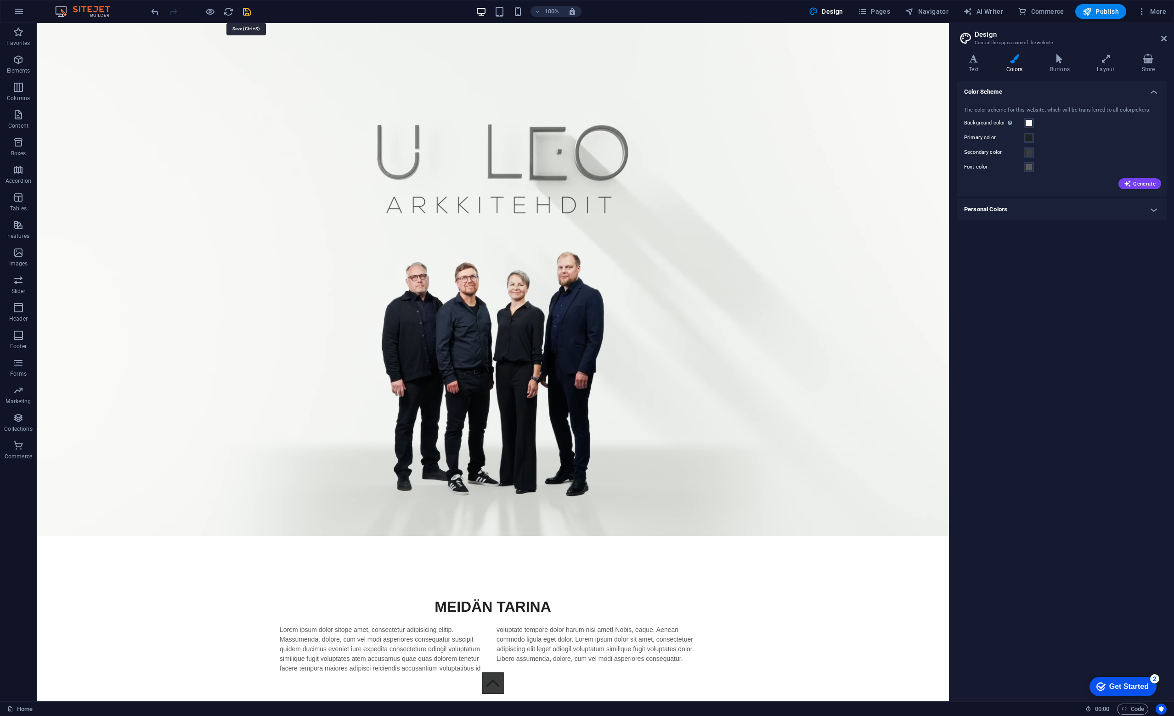
click at [250, 12] on icon "save" at bounding box center [247, 11] width 11 height 11
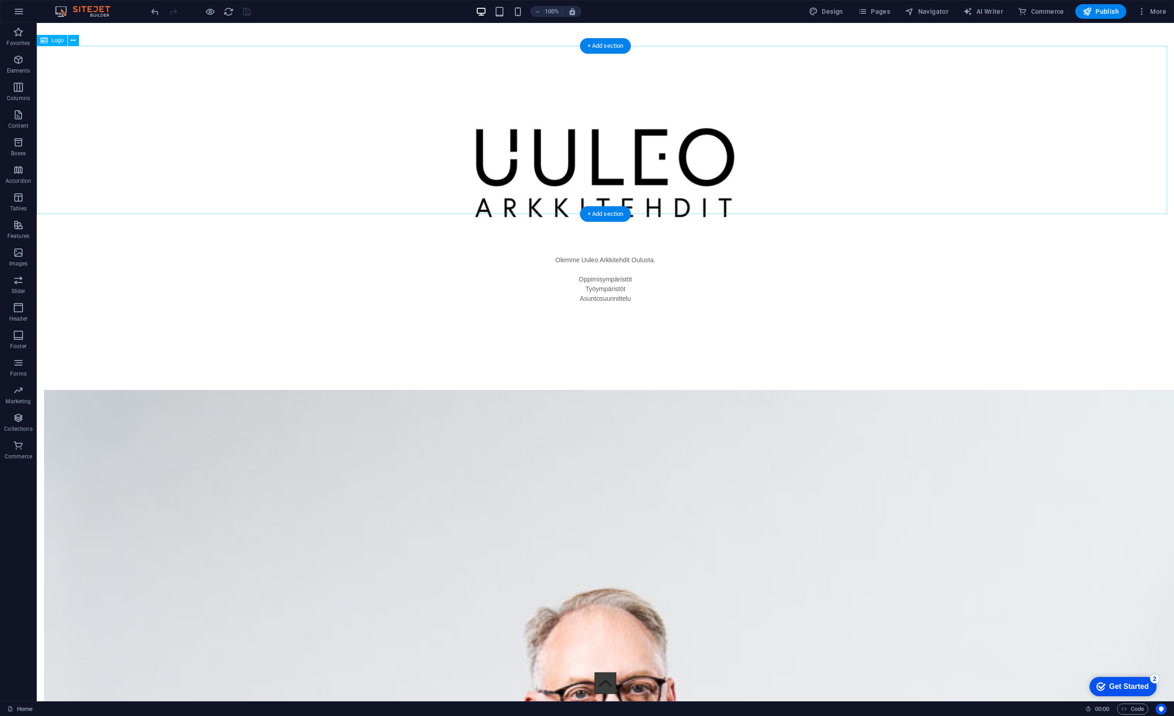
scroll to position [735, 0]
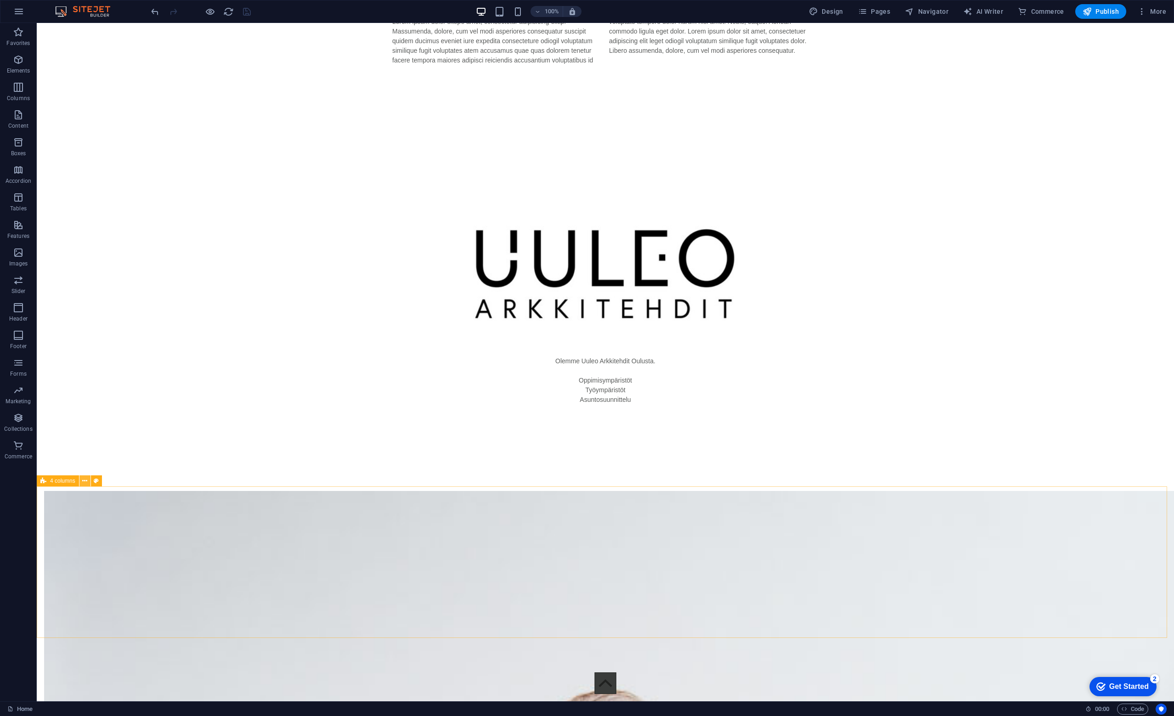
click at [88, 481] on button at bounding box center [84, 480] width 11 height 11
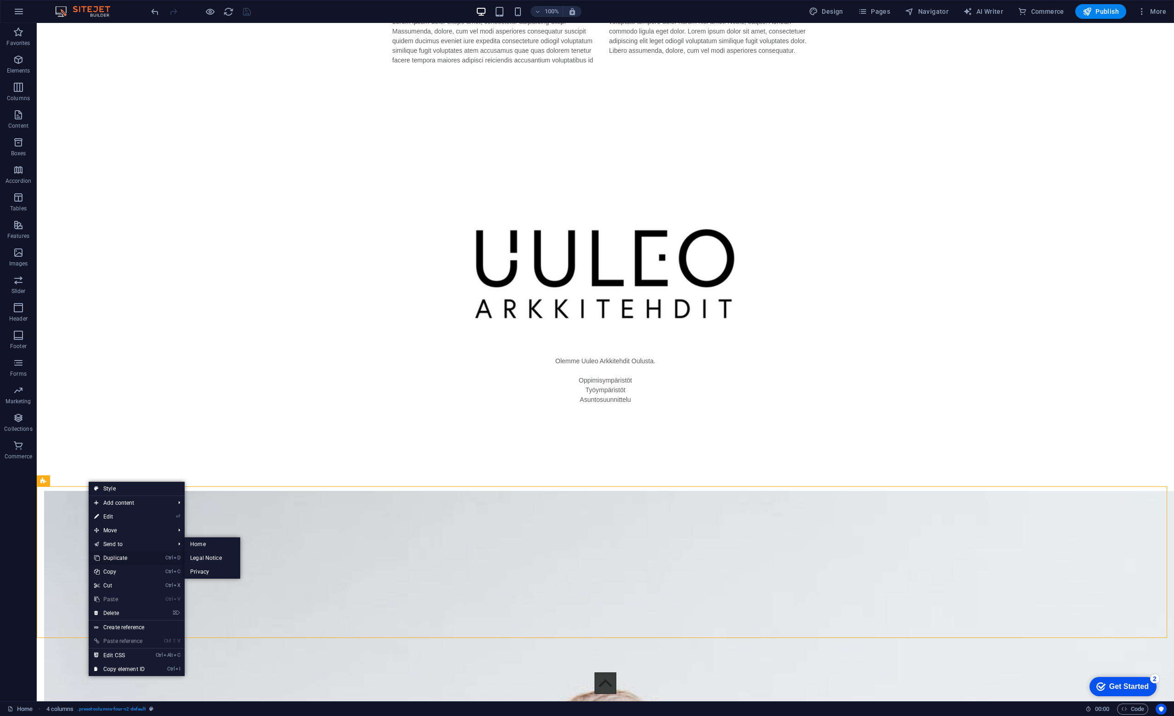
click at [123, 557] on link "Ctrl D Duplicate" at bounding box center [120, 558] width 62 height 14
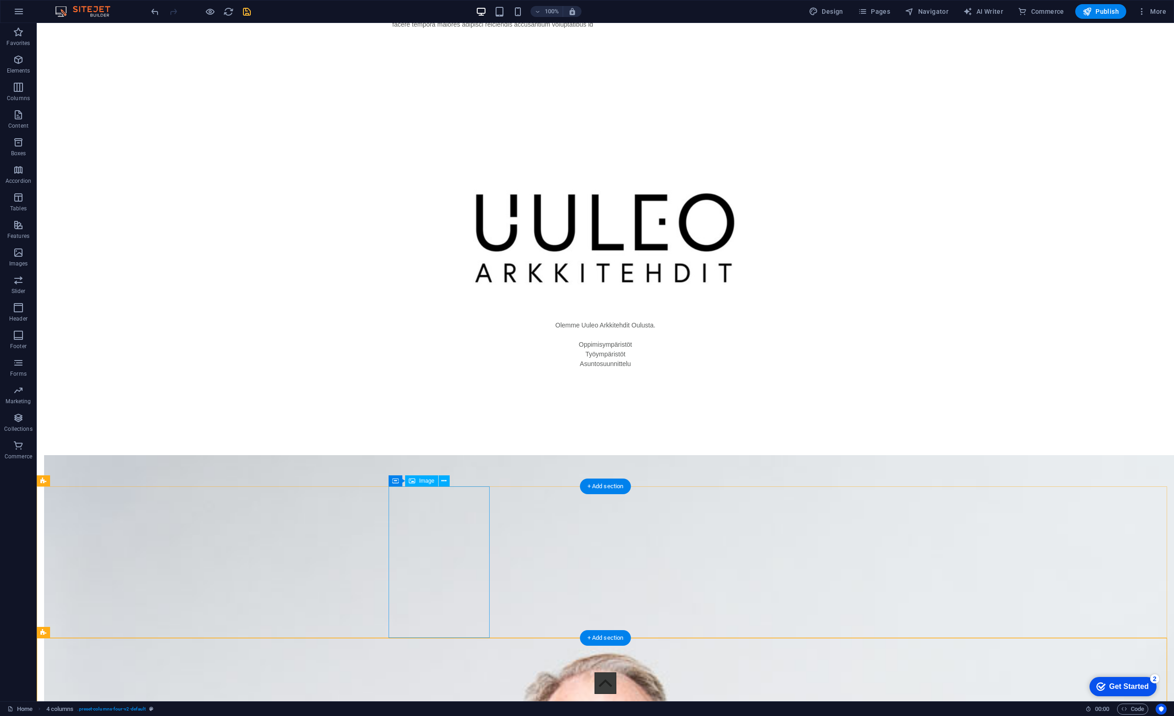
scroll to position [827, 0]
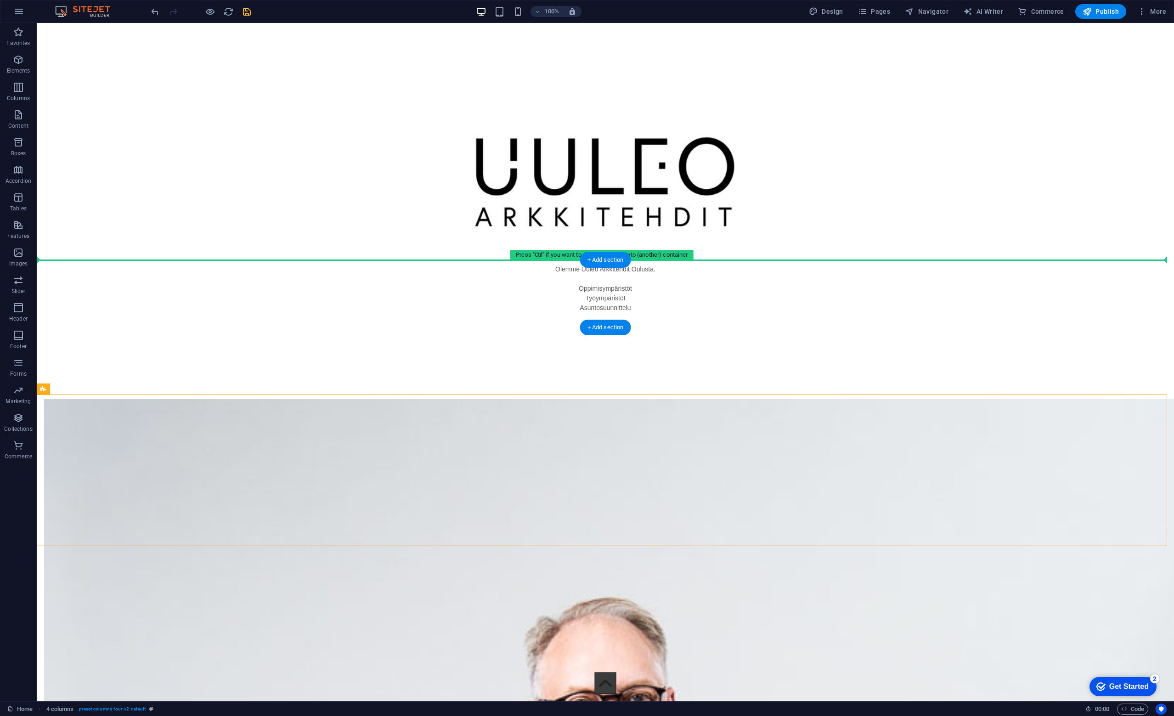
drag, startPoint x: 349, startPoint y: 420, endPoint x: 362, endPoint y: 284, distance: 136.5
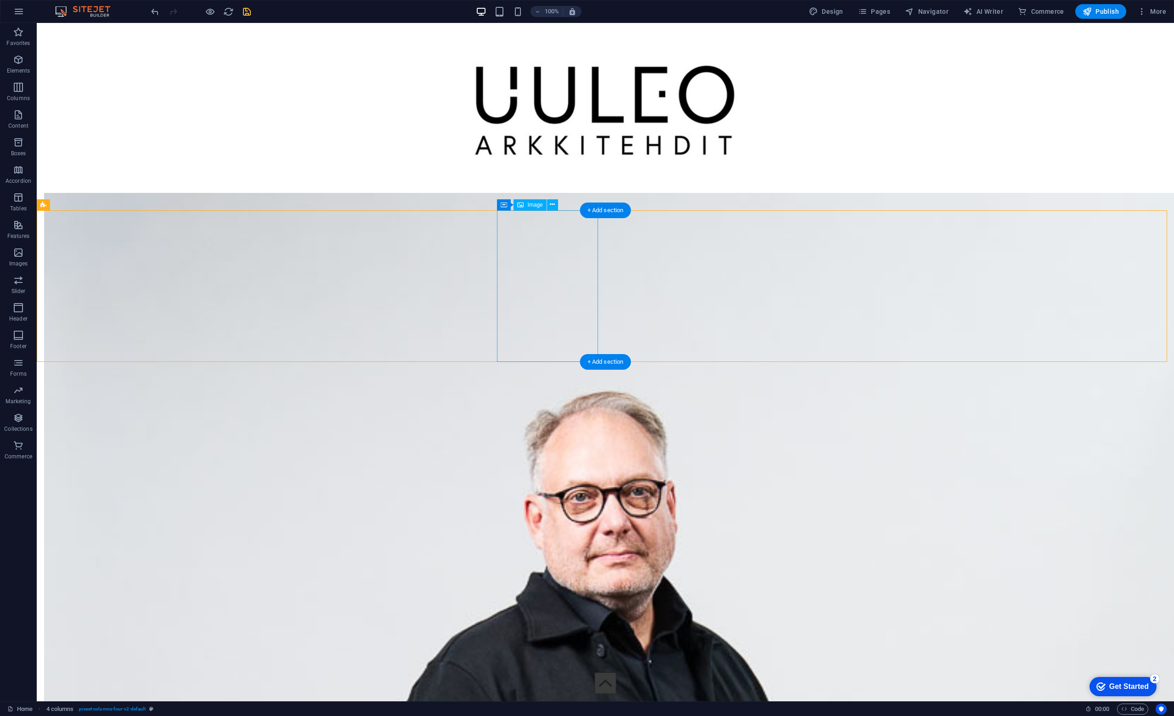
scroll to position [873, 0]
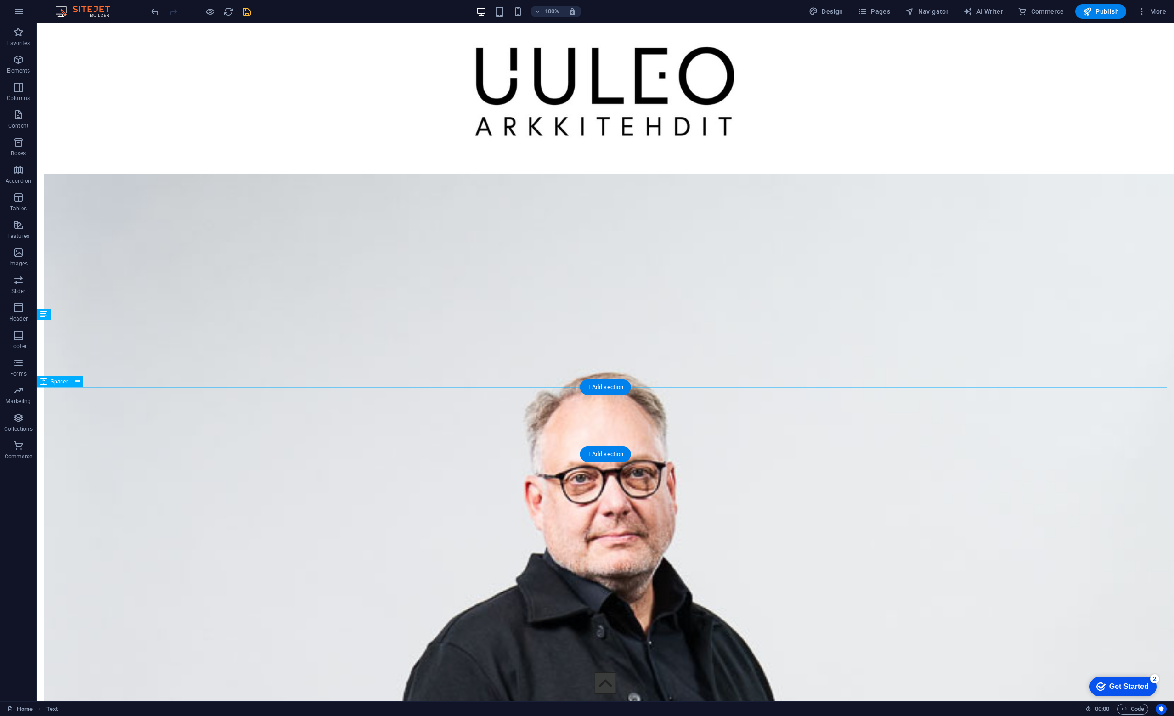
scroll to position [919, 0]
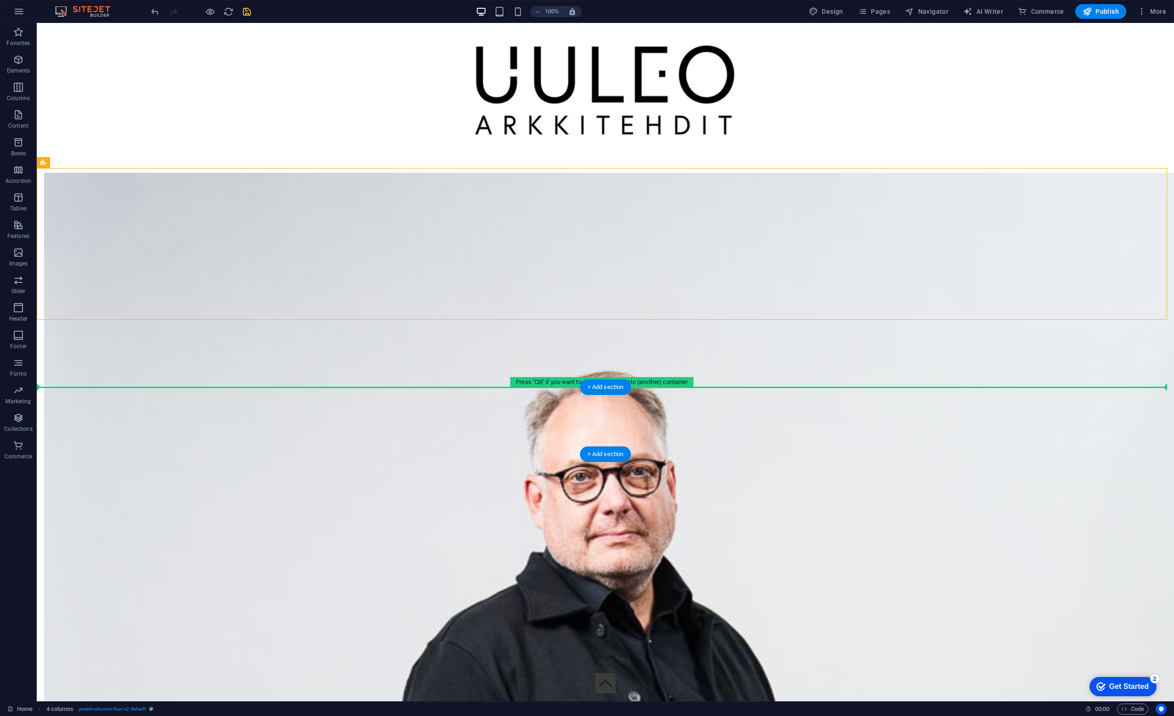
drag, startPoint x: 492, startPoint y: 264, endPoint x: 472, endPoint y: 398, distance: 136.1
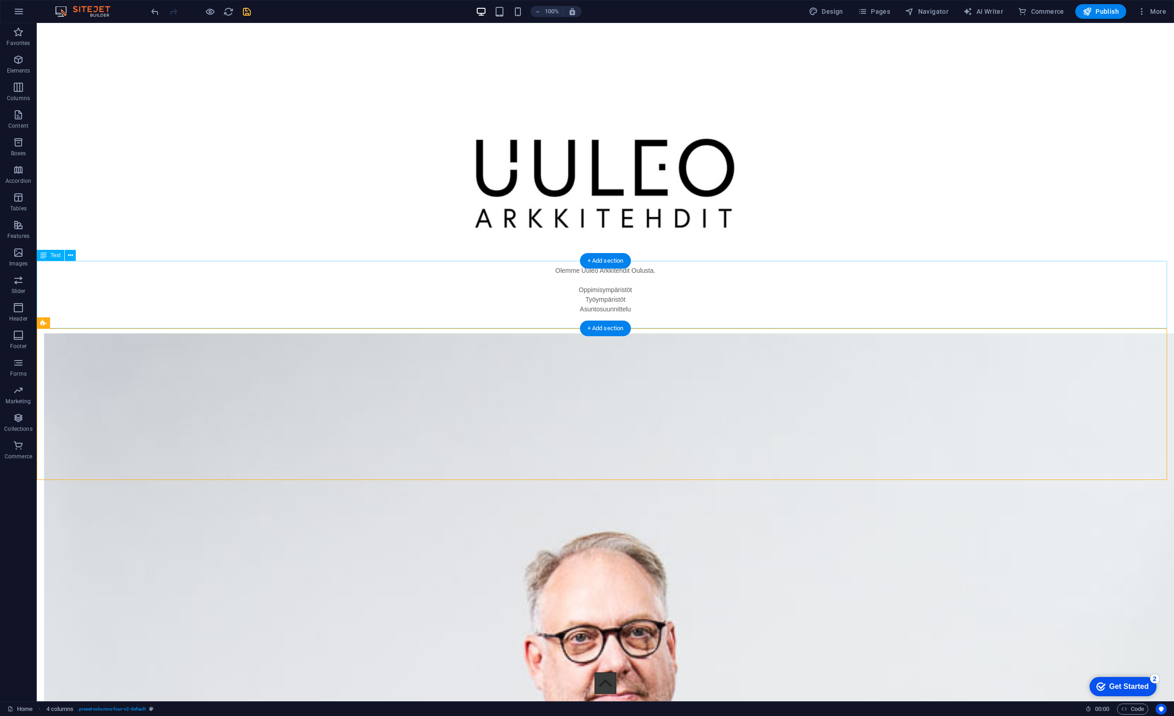
scroll to position [827, 0]
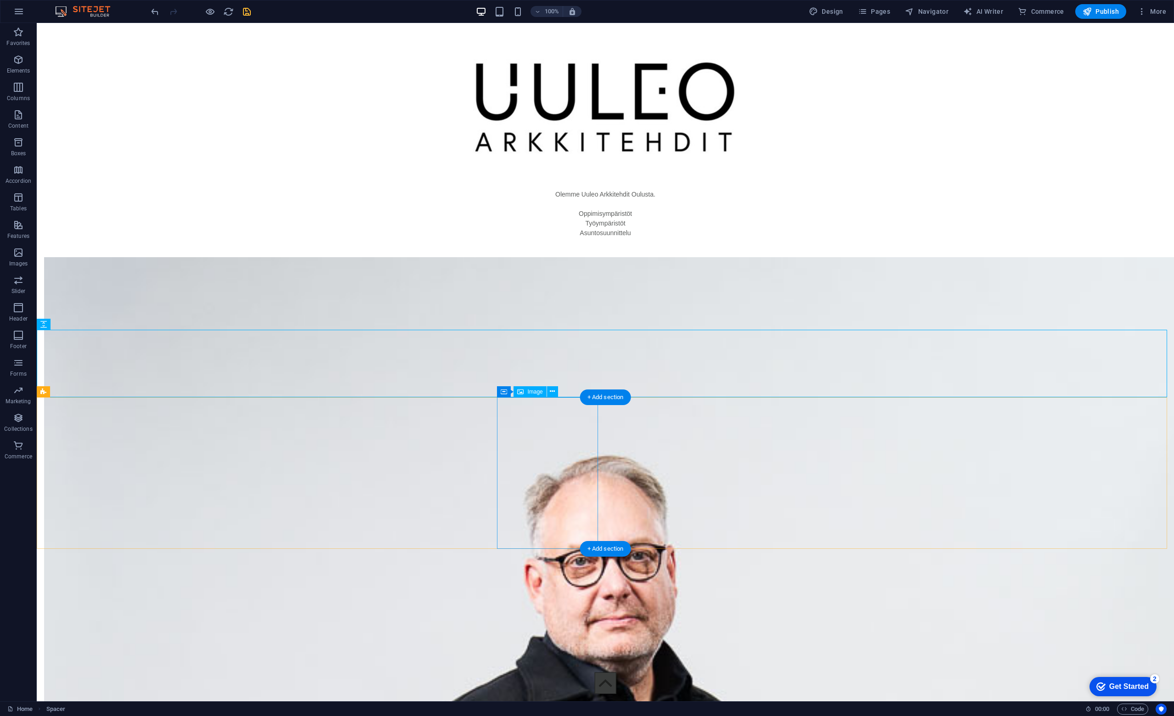
scroll to position [873, 0]
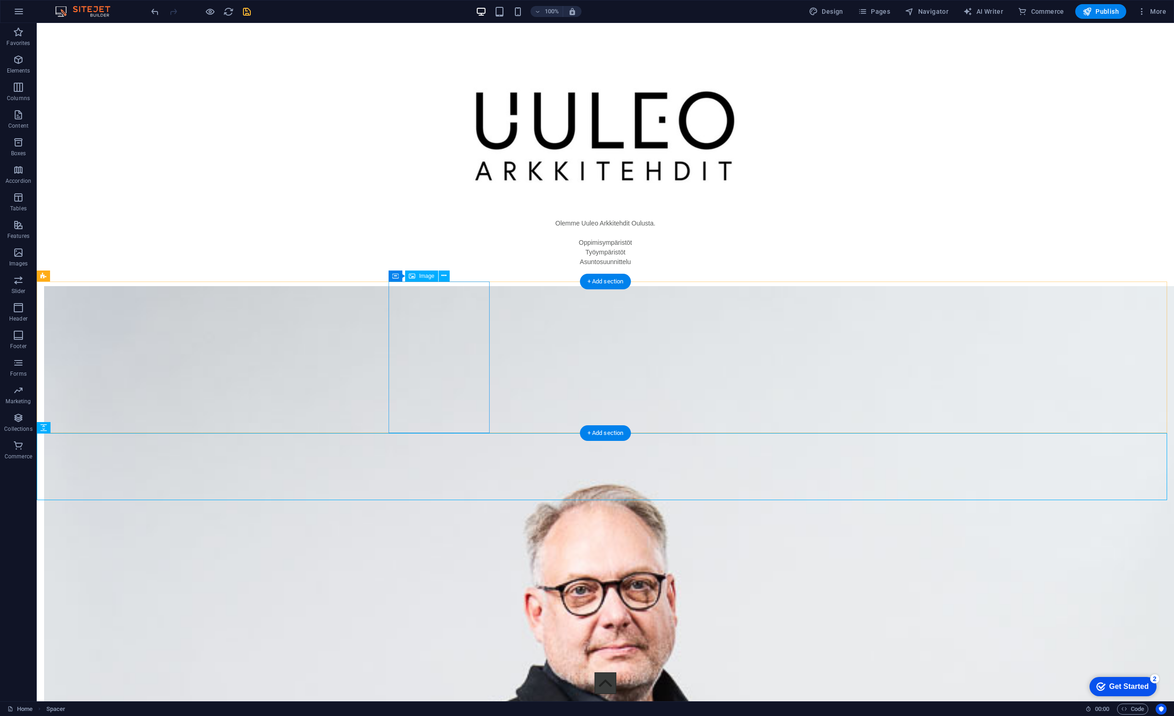
click at [444, 273] on icon at bounding box center [443, 276] width 5 height 10
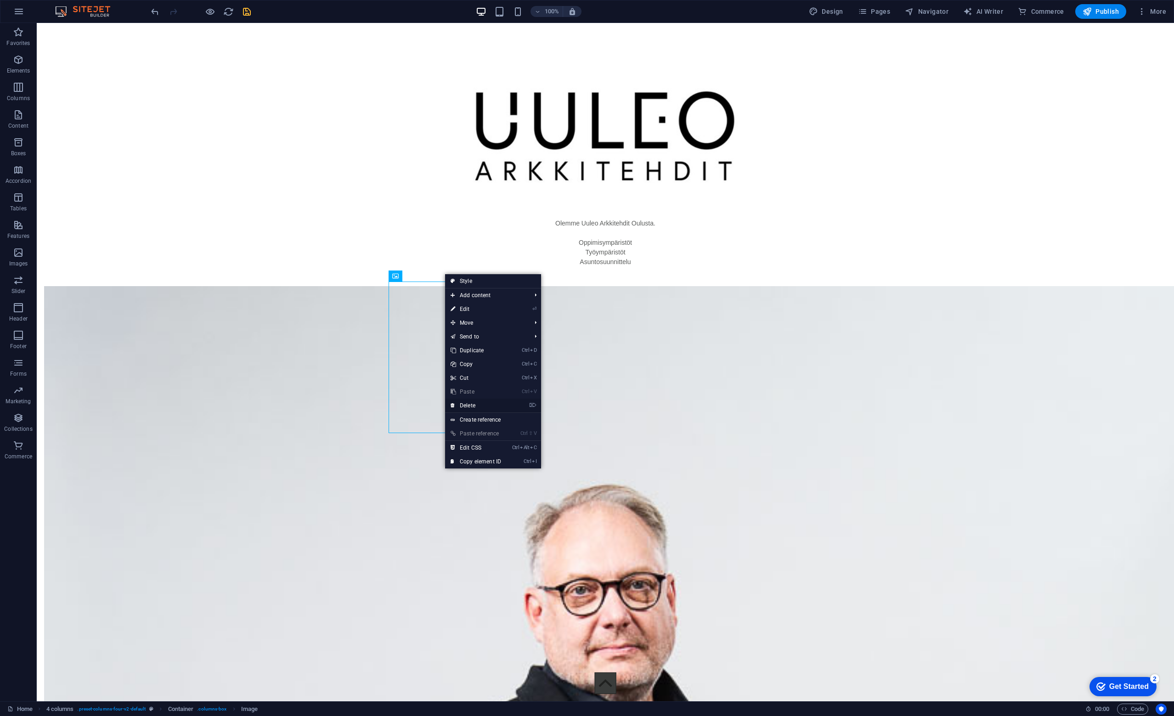
click at [485, 402] on link "⌦ Delete" at bounding box center [476, 406] width 62 height 14
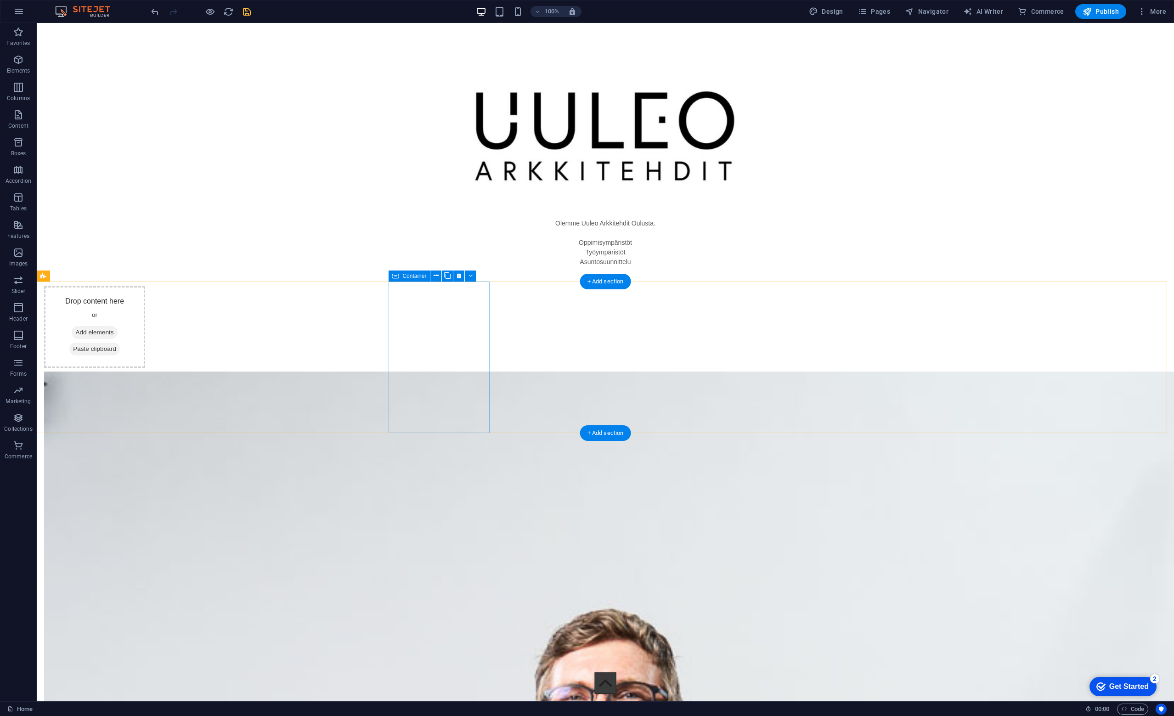
click at [117, 327] on span "Add elements" at bounding box center [94, 332] width 45 height 13
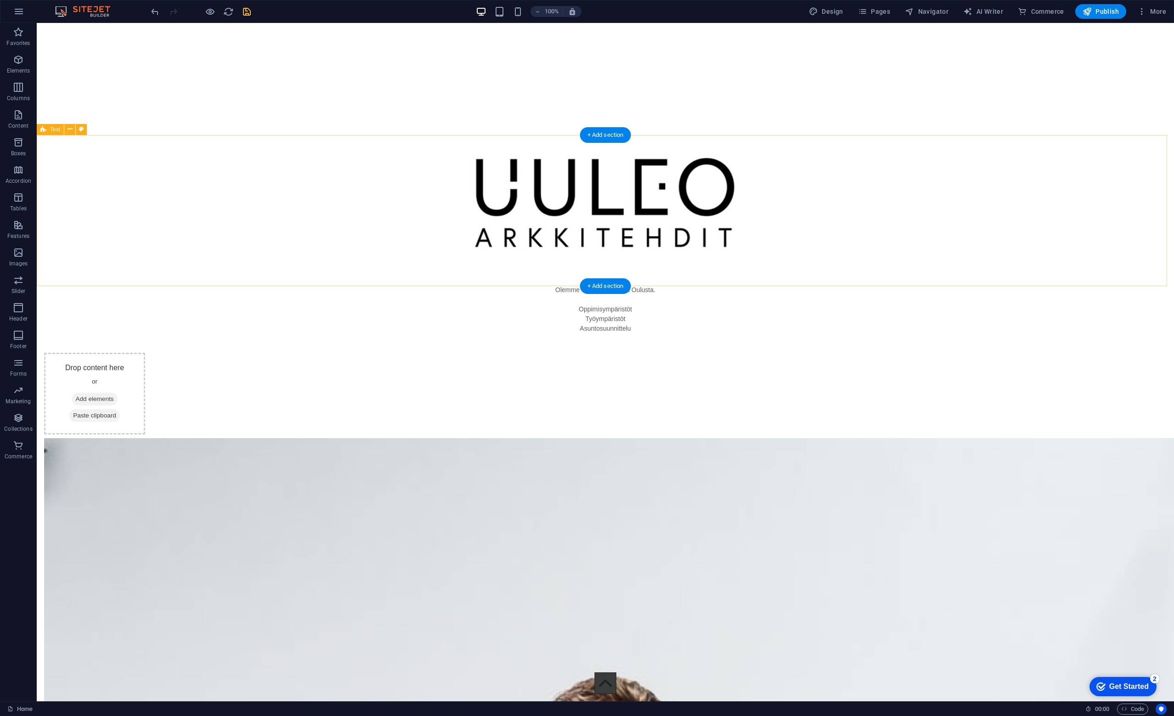
scroll to position [827, 0]
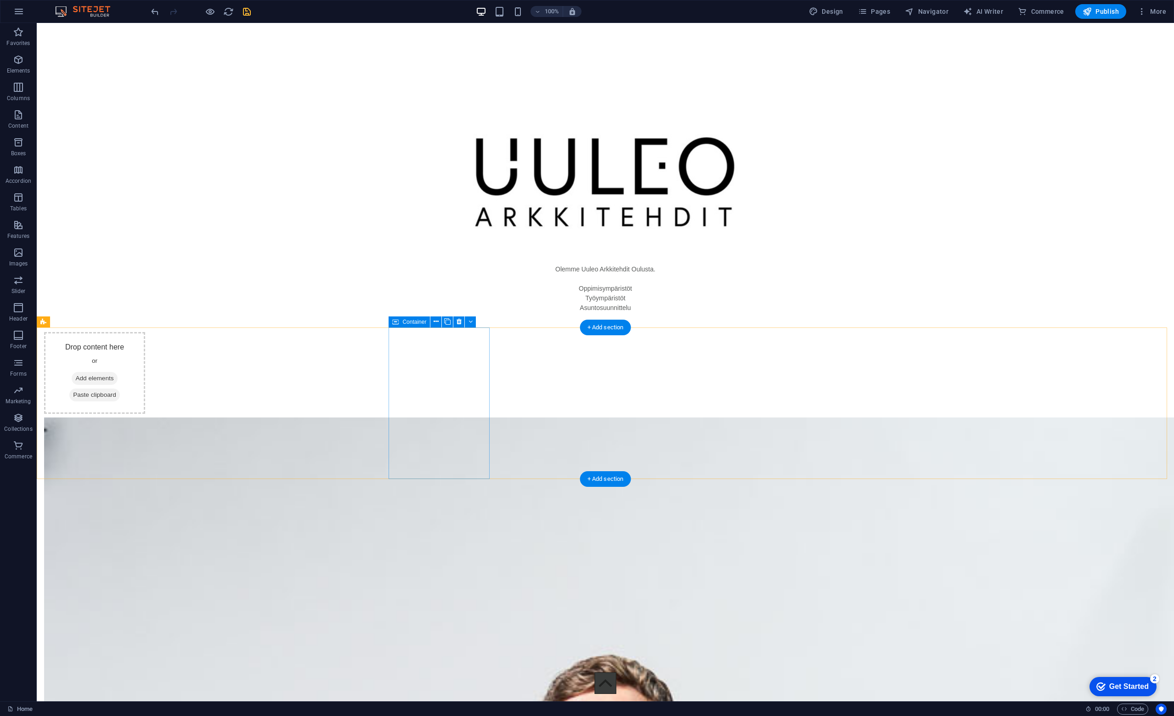
click at [117, 374] on span "Add elements" at bounding box center [94, 378] width 45 height 13
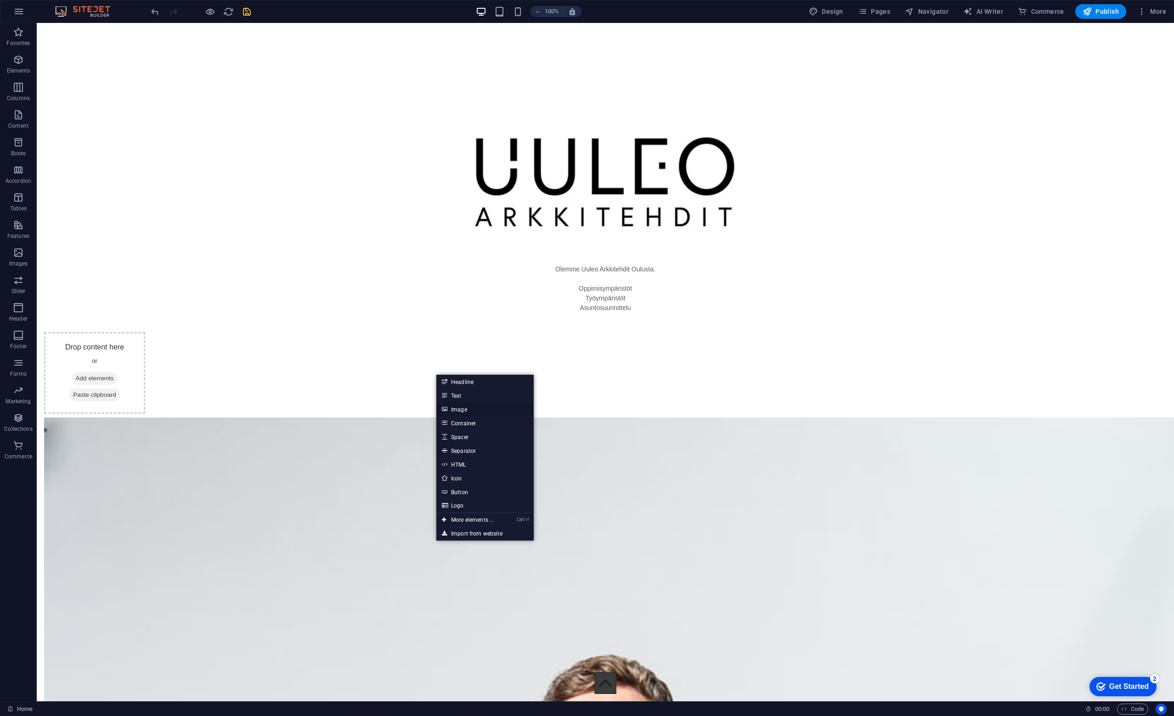
click at [465, 407] on link "Image" at bounding box center [484, 409] width 97 height 14
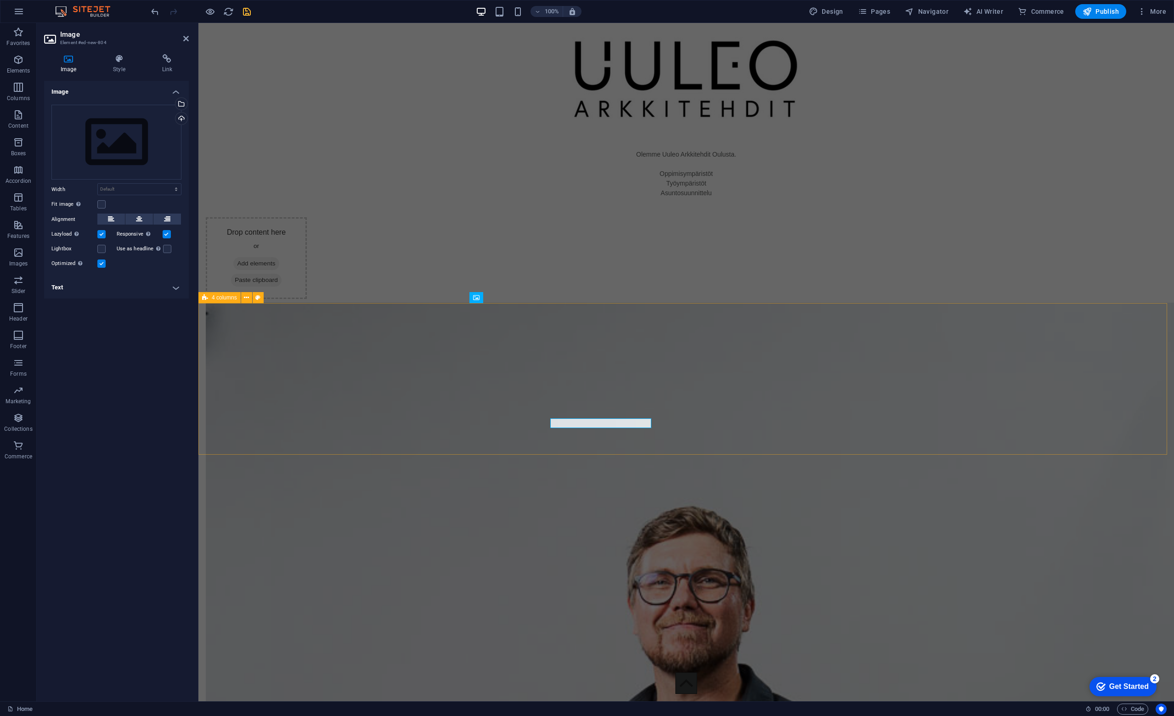
scroll to position [736, 0]
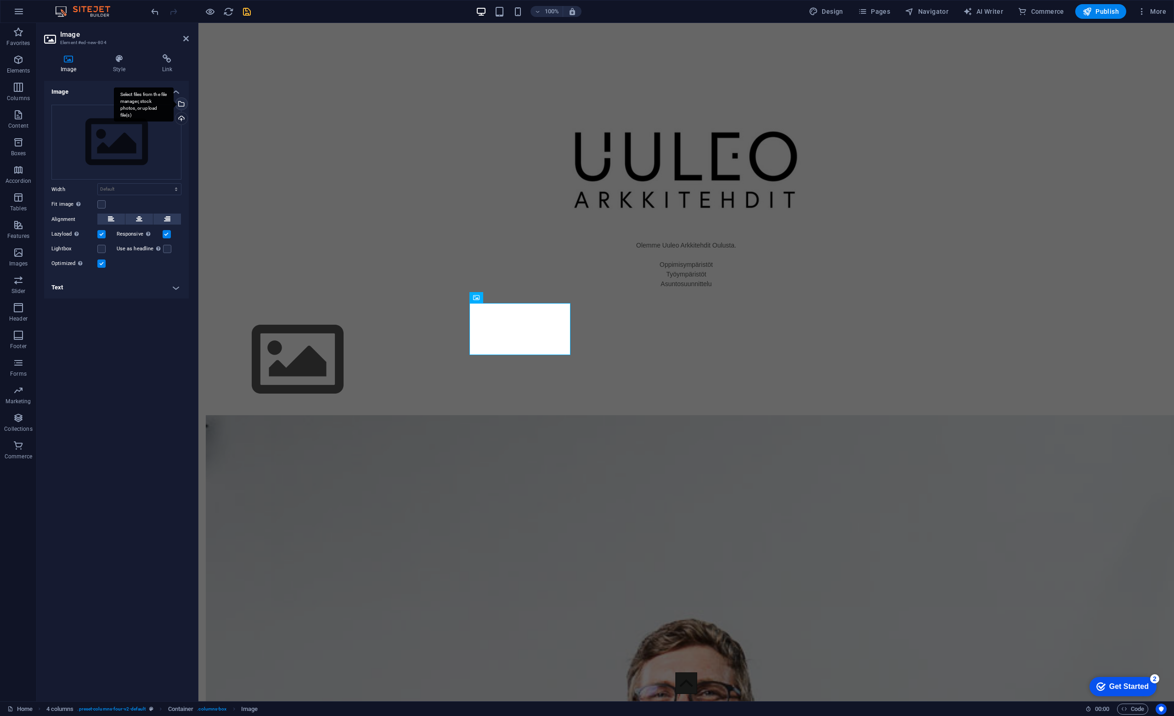
click at [185, 104] on div "Select files from the file manager, stock photos, or upload file(s)" at bounding box center [181, 105] width 14 height 14
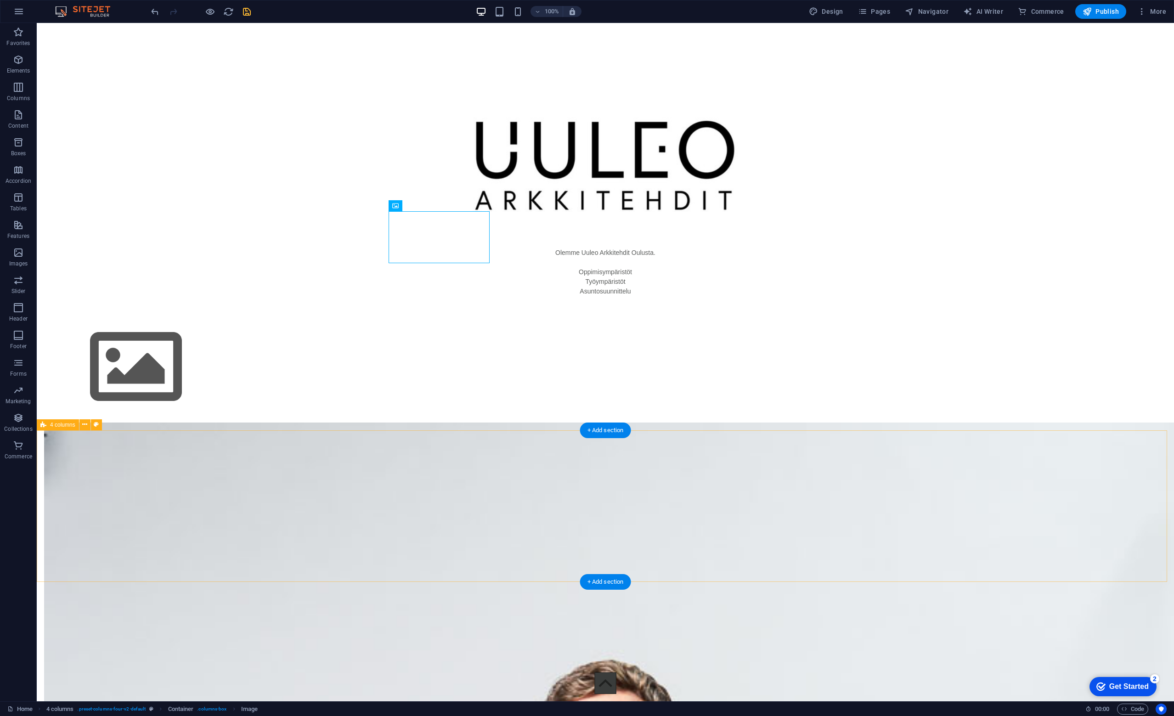
scroll to position [827, 0]
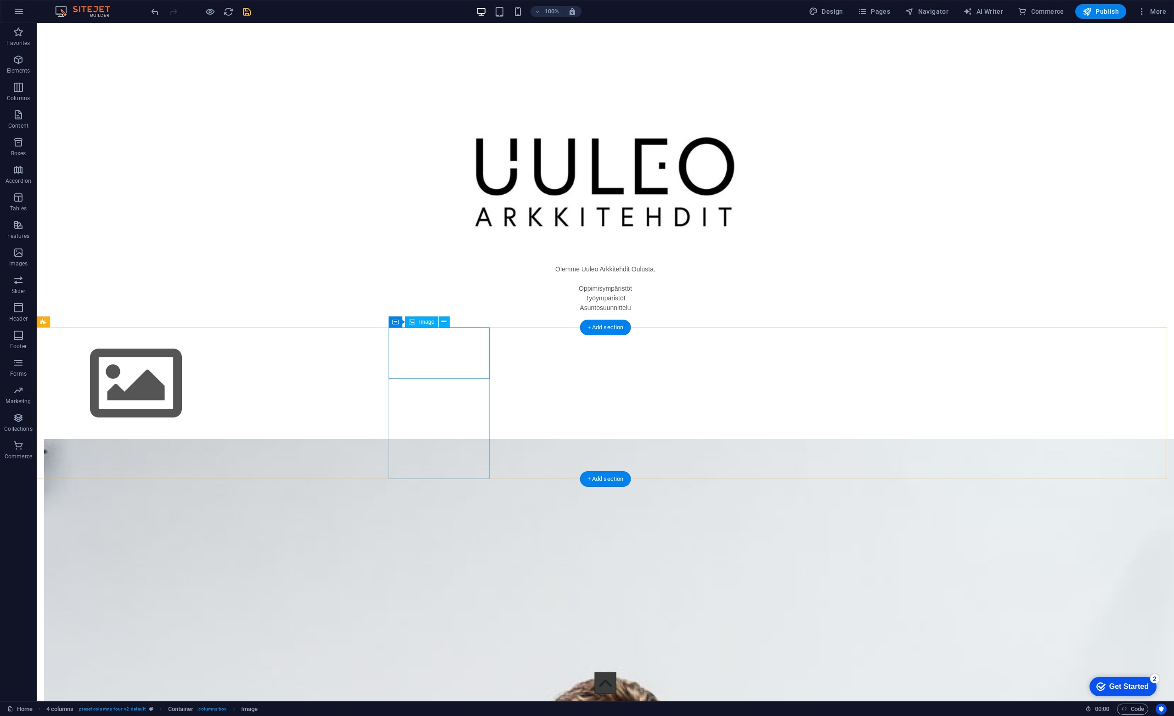
click at [145, 341] on figure at bounding box center [94, 383] width 101 height 103
click at [145, 349] on figure at bounding box center [94, 383] width 101 height 103
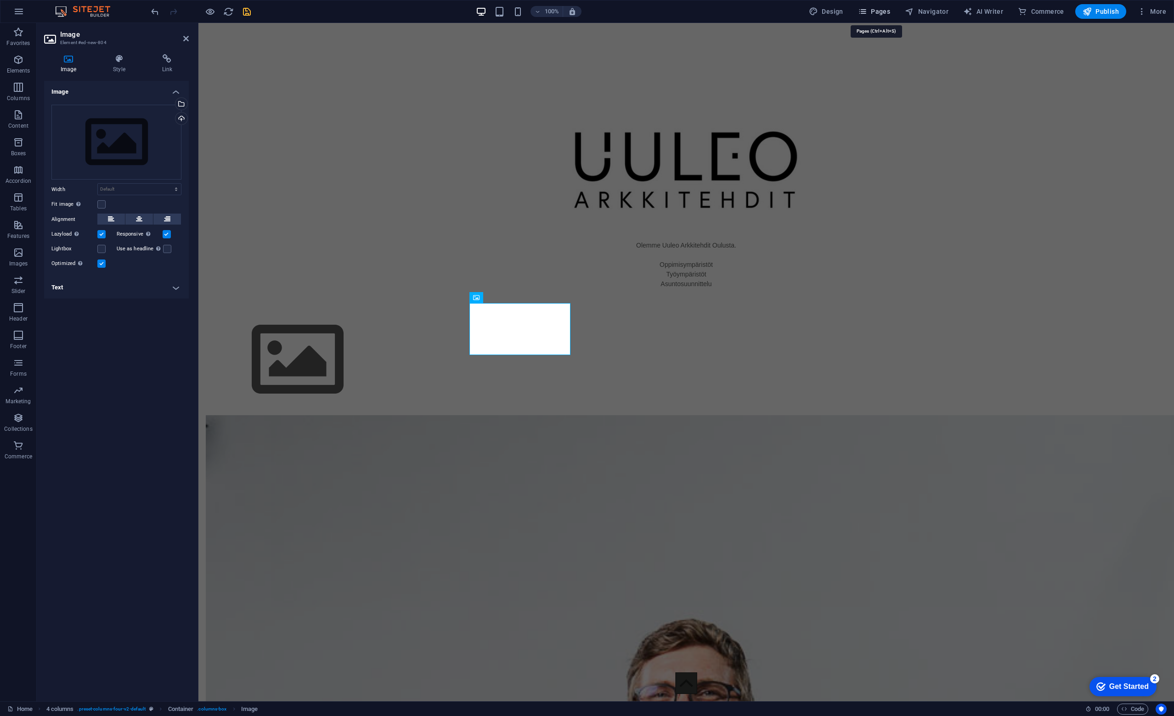
click at [880, 13] on span "Pages" at bounding box center [874, 11] width 32 height 9
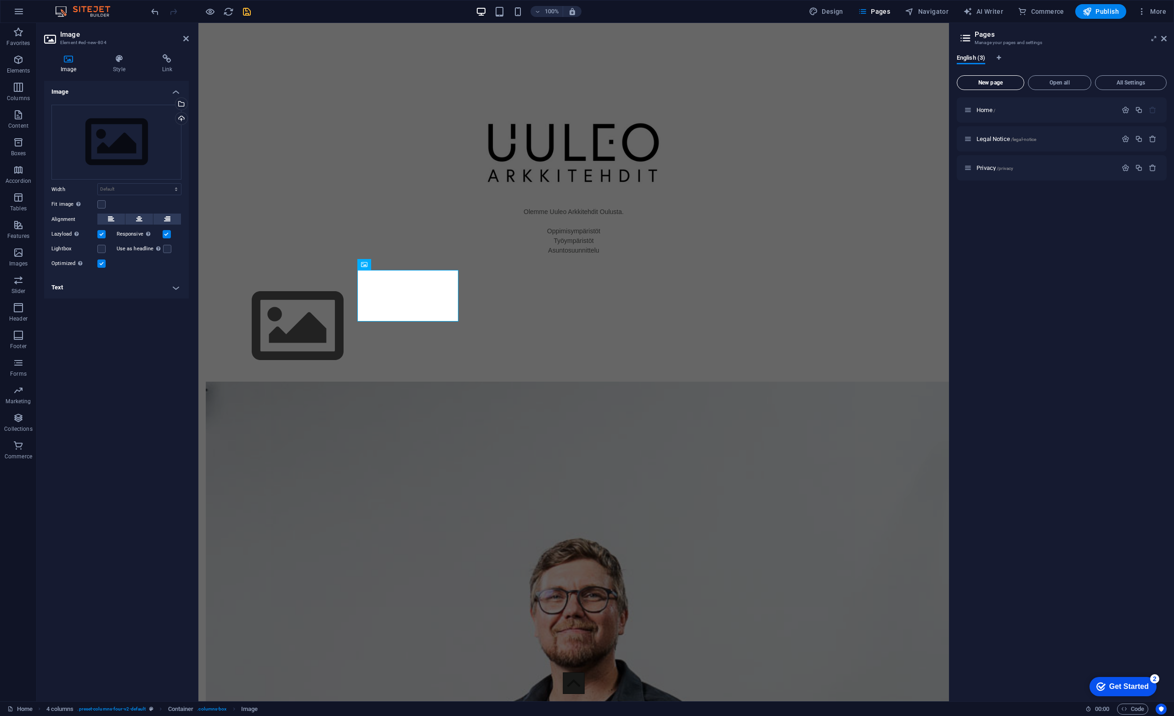
click at [998, 83] on span "New page" at bounding box center [990, 83] width 59 height 6
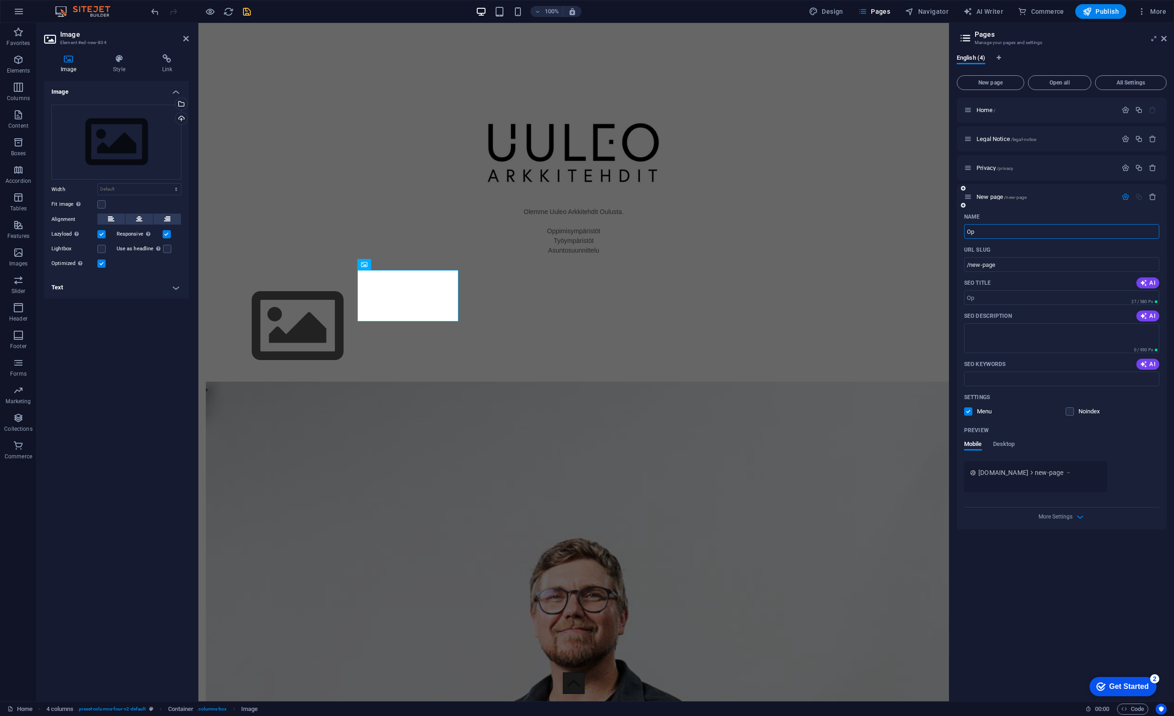
type input "Op"
type input "/op"
type input "Oppimis"
type input "/oppimis"
type input "Oppimisy"
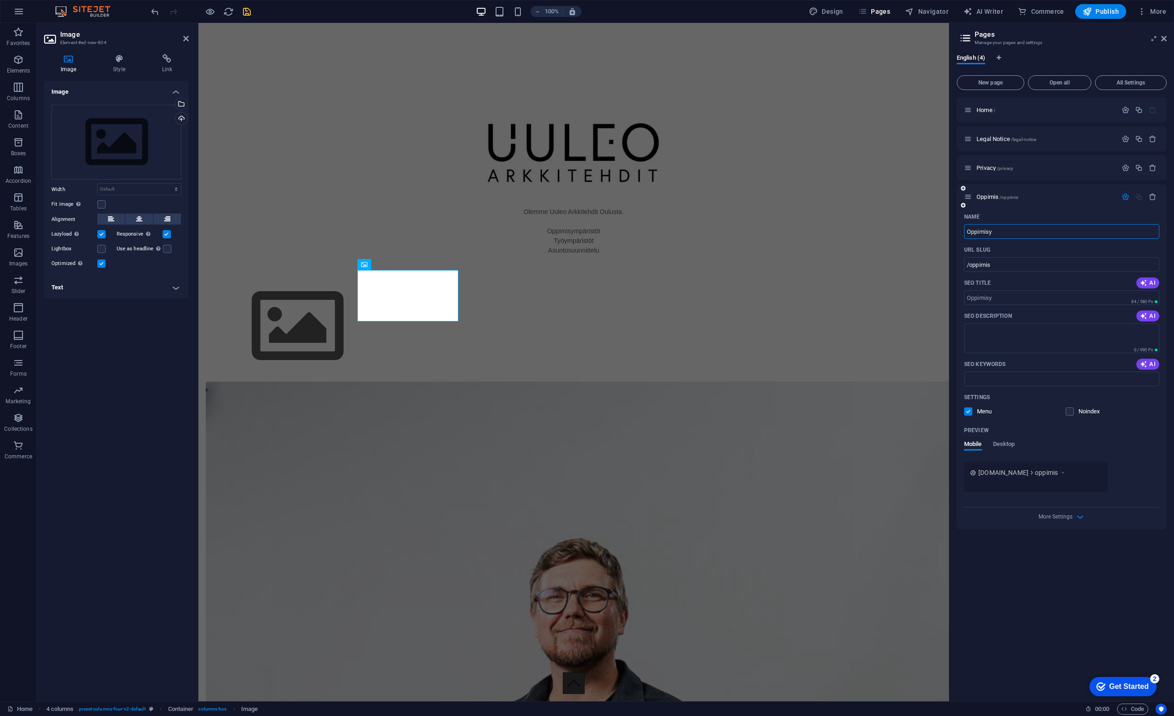
type input "/oppimisy"
type input "Oppimis"
type input "/oppimis"
type input "Oppimisympäristö"
type input "/oppimisympaerist"
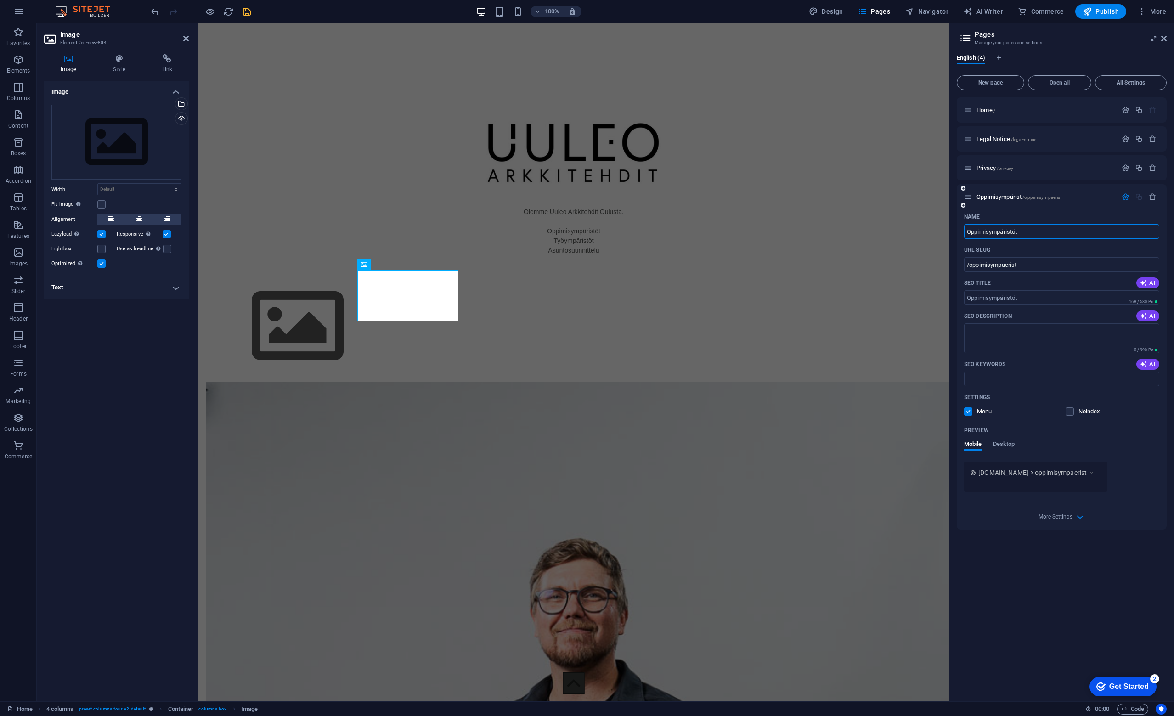
type input "Oppimisympäristöt"
type input "/oppimisympaeristoet"
type input "Oppimisympäristöt"
click at [307, 294] on figure at bounding box center [256, 326] width 101 height 103
click at [414, 264] on icon at bounding box center [412, 264] width 5 height 10
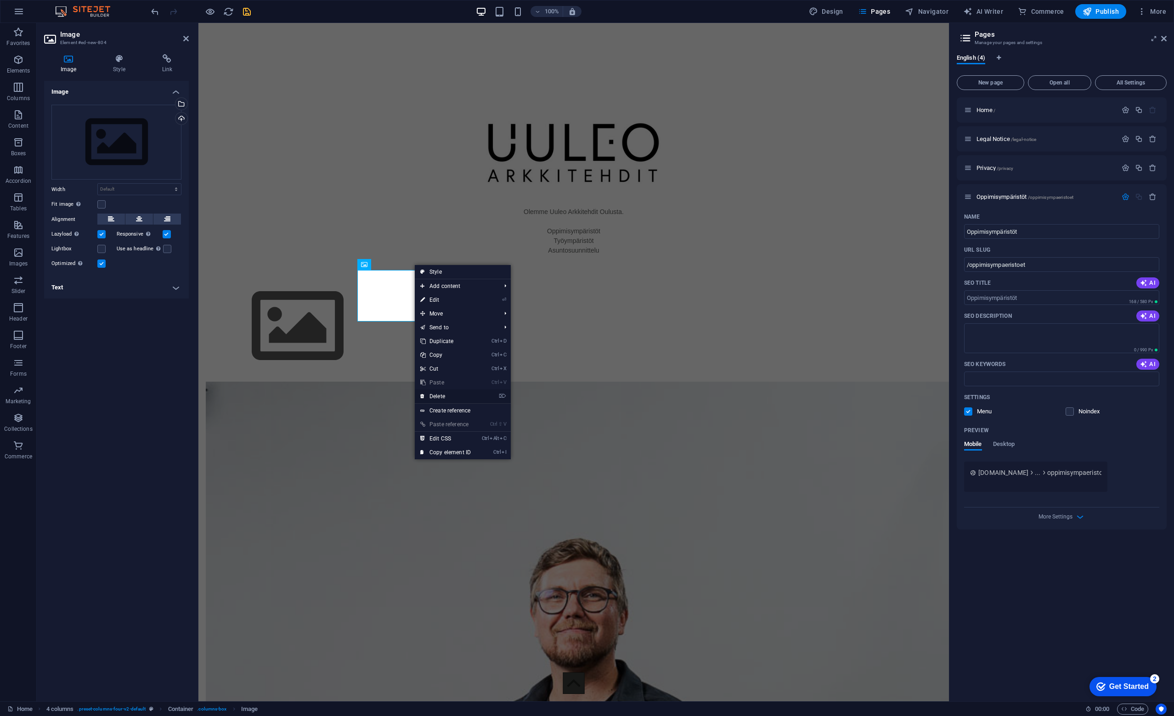
click at [440, 397] on link "⌦ Delete" at bounding box center [446, 396] width 62 height 14
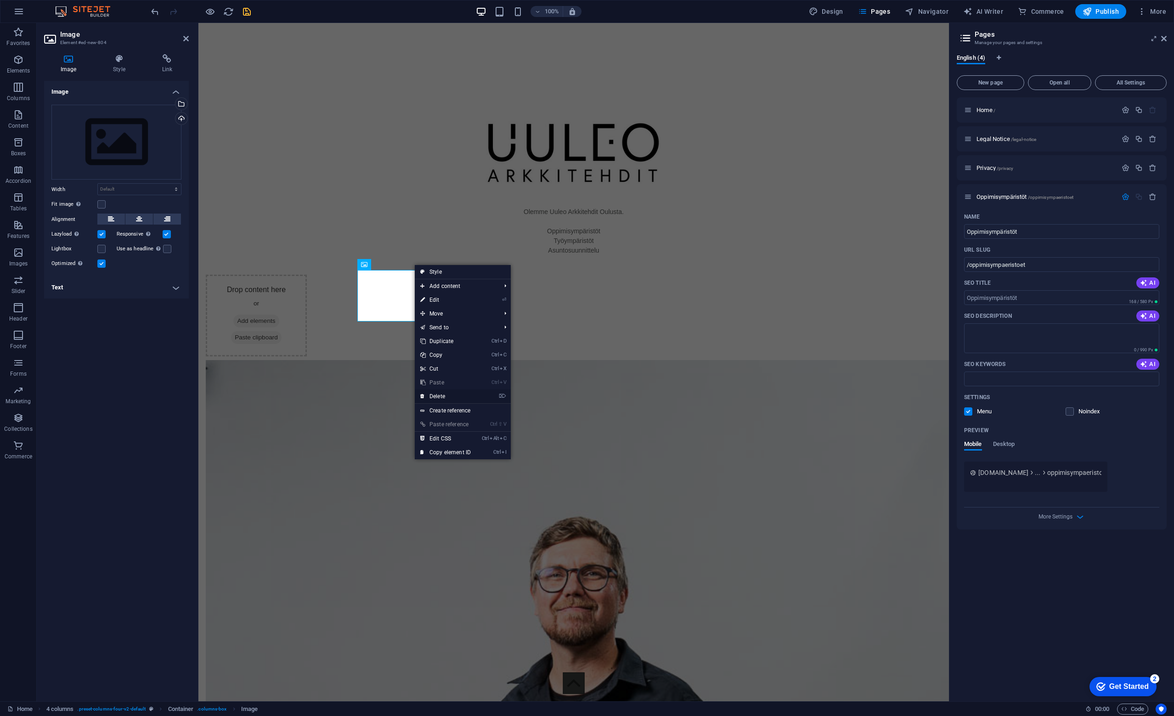
scroll to position [700, 0]
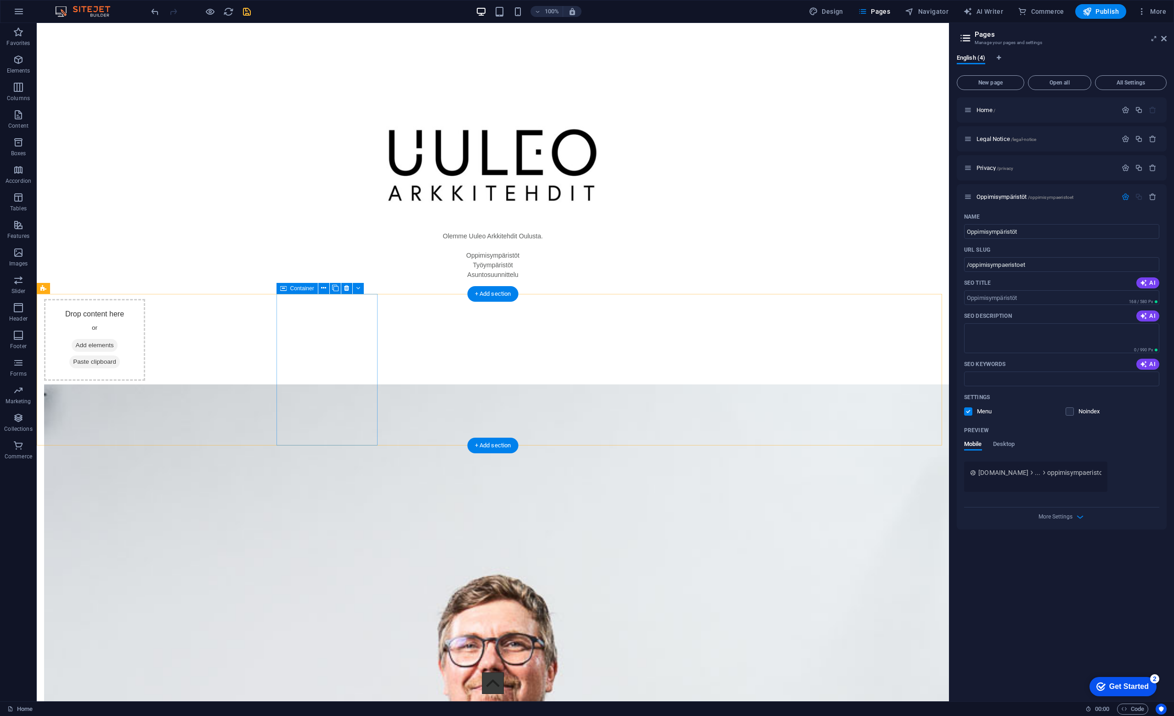
click at [117, 339] on span "Add elements" at bounding box center [94, 345] width 45 height 13
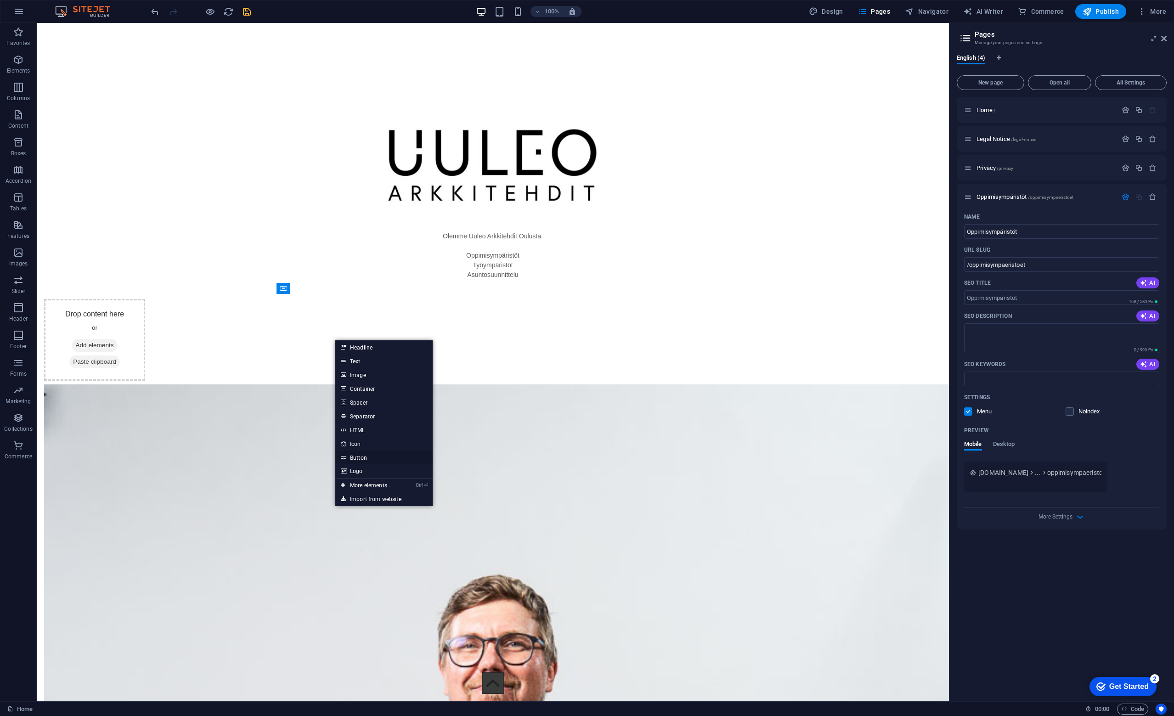
click at [363, 458] on link "Button" at bounding box center [383, 458] width 97 height 14
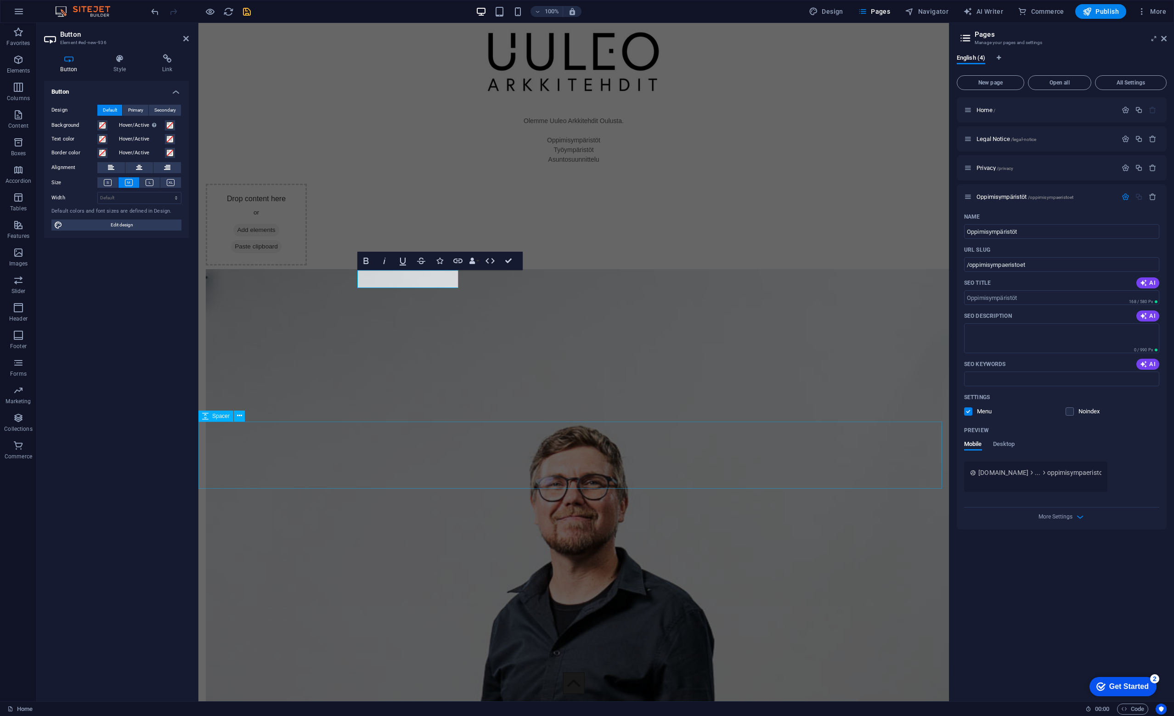
scroll to position [609, 0]
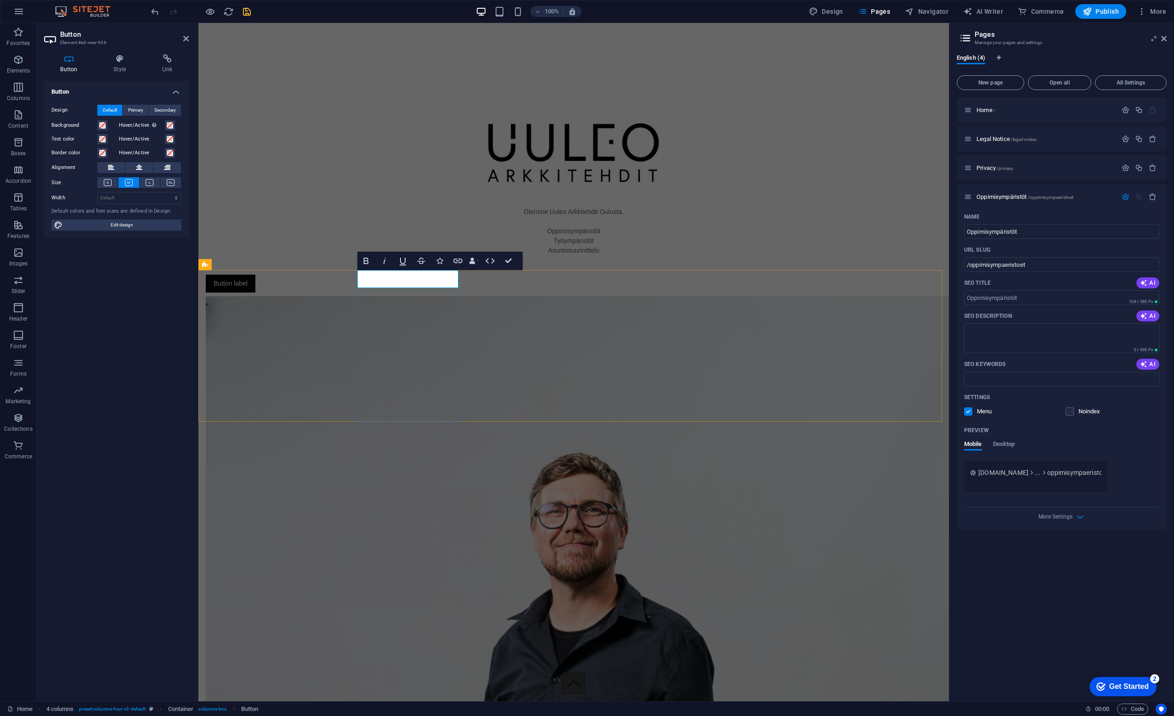
click at [255, 277] on link "Button label" at bounding box center [231, 284] width 50 height 18
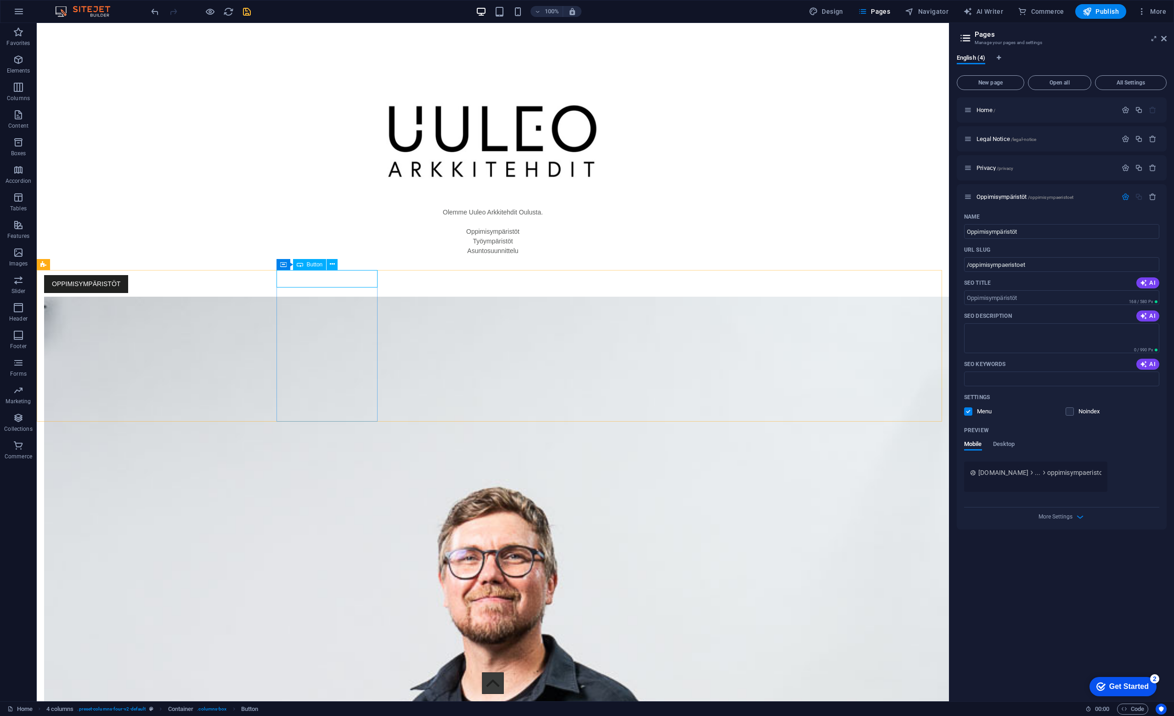
click at [309, 263] on span "Button" at bounding box center [315, 265] width 16 height 6
click at [316, 267] on span "Button" at bounding box center [315, 265] width 16 height 6
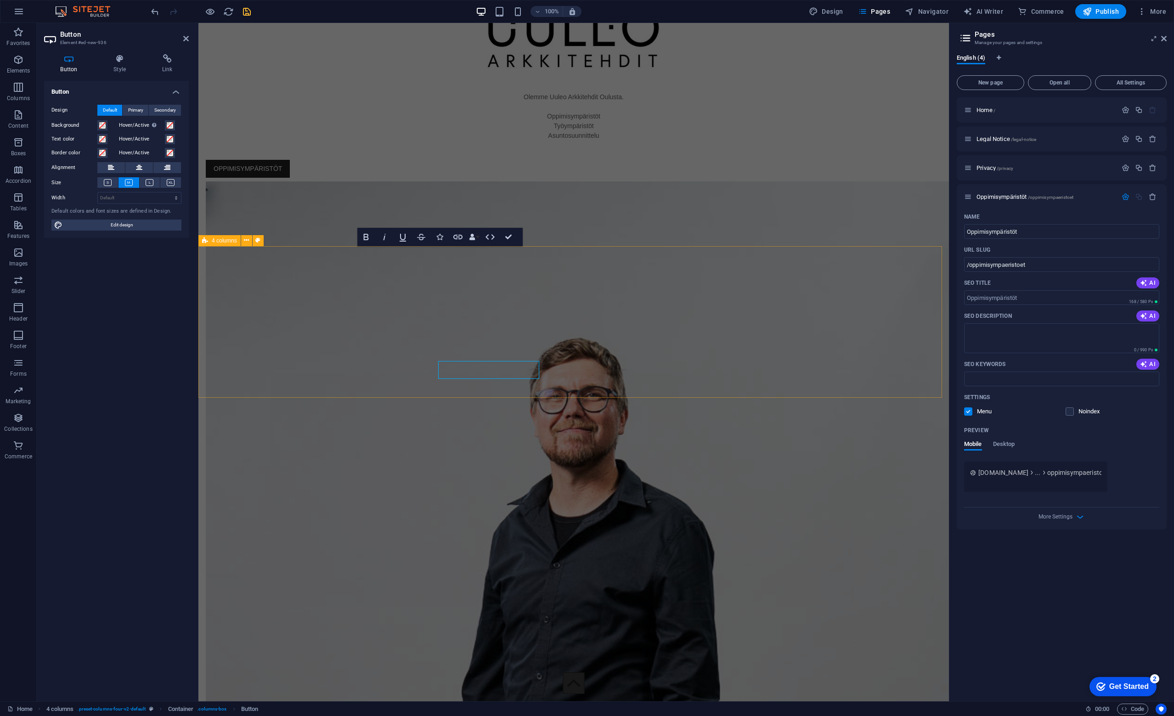
scroll to position [633, 0]
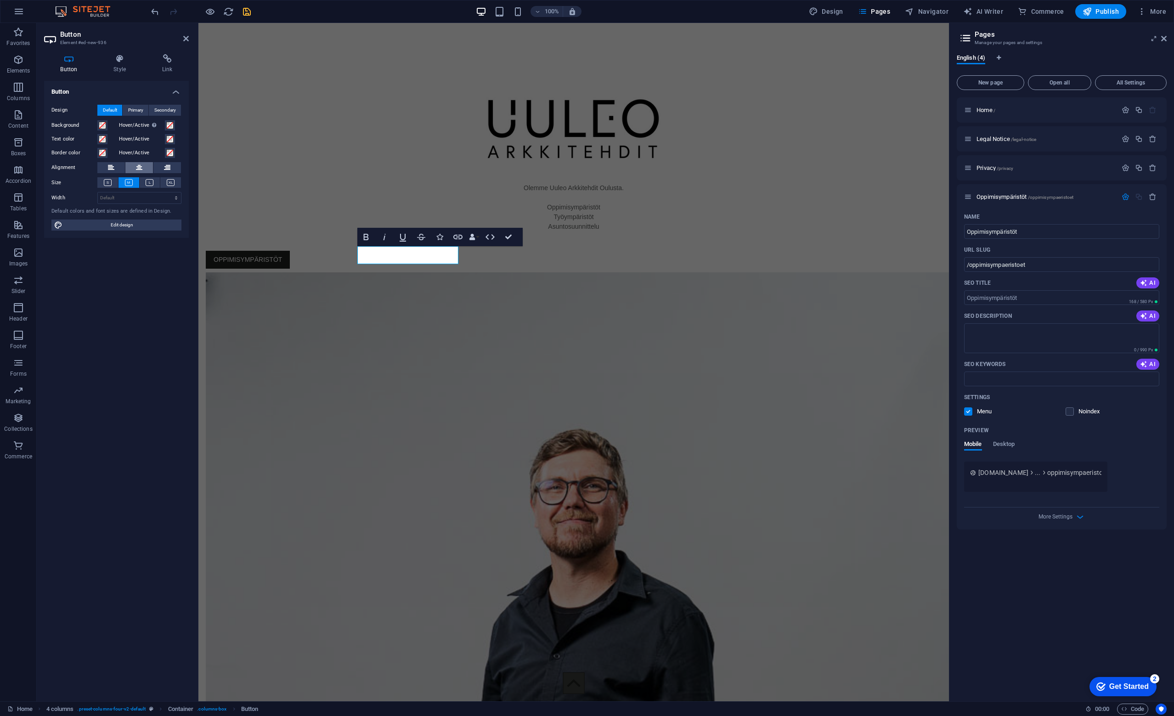
click at [141, 171] on icon at bounding box center [139, 167] width 6 height 11
click at [149, 183] on icon at bounding box center [150, 182] width 8 height 7
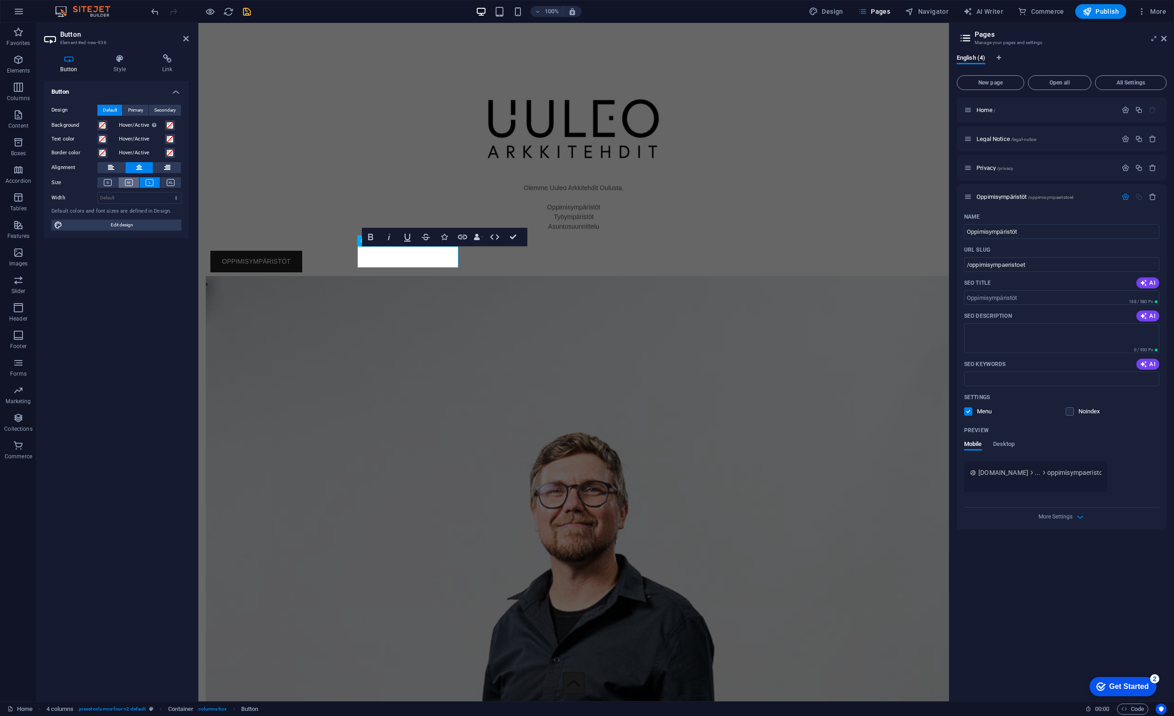
click at [135, 184] on button at bounding box center [128, 182] width 21 height 11
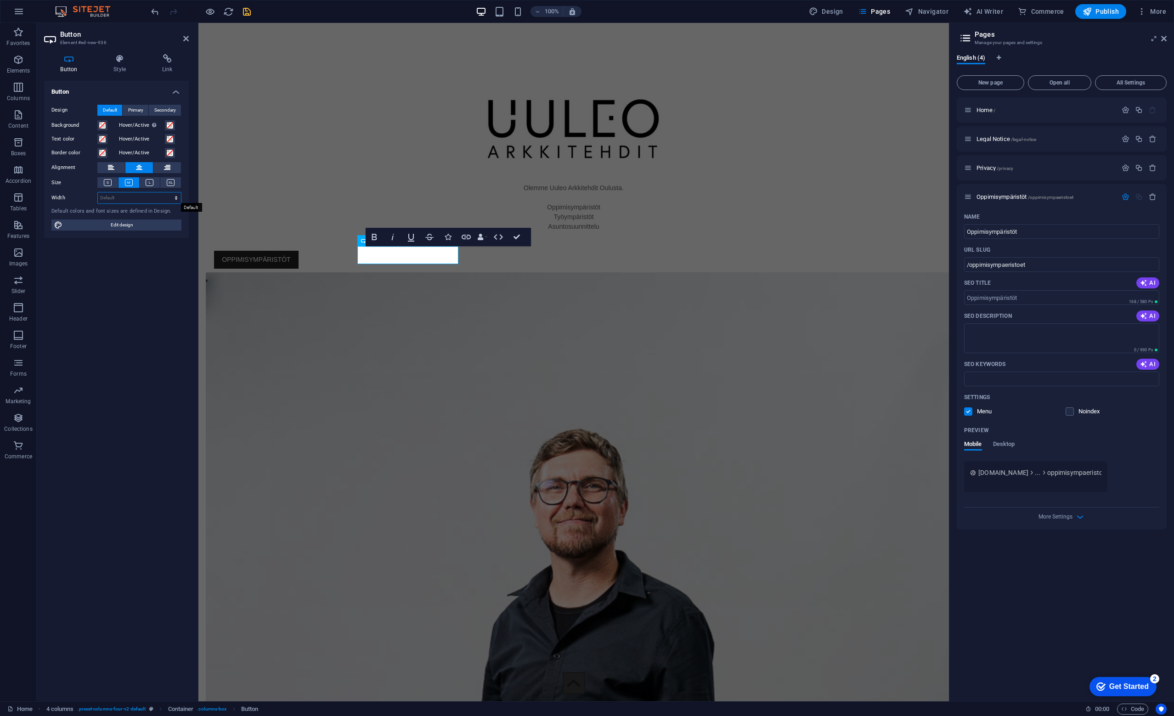
click at [130, 194] on select "Default px rem % em vh vw" at bounding box center [139, 197] width 83 height 11
click at [136, 108] on span "Primary" at bounding box center [135, 110] width 15 height 11
click at [174, 112] on span "Secondary" at bounding box center [165, 110] width 22 height 11
click at [108, 107] on span "Default" at bounding box center [110, 110] width 14 height 11
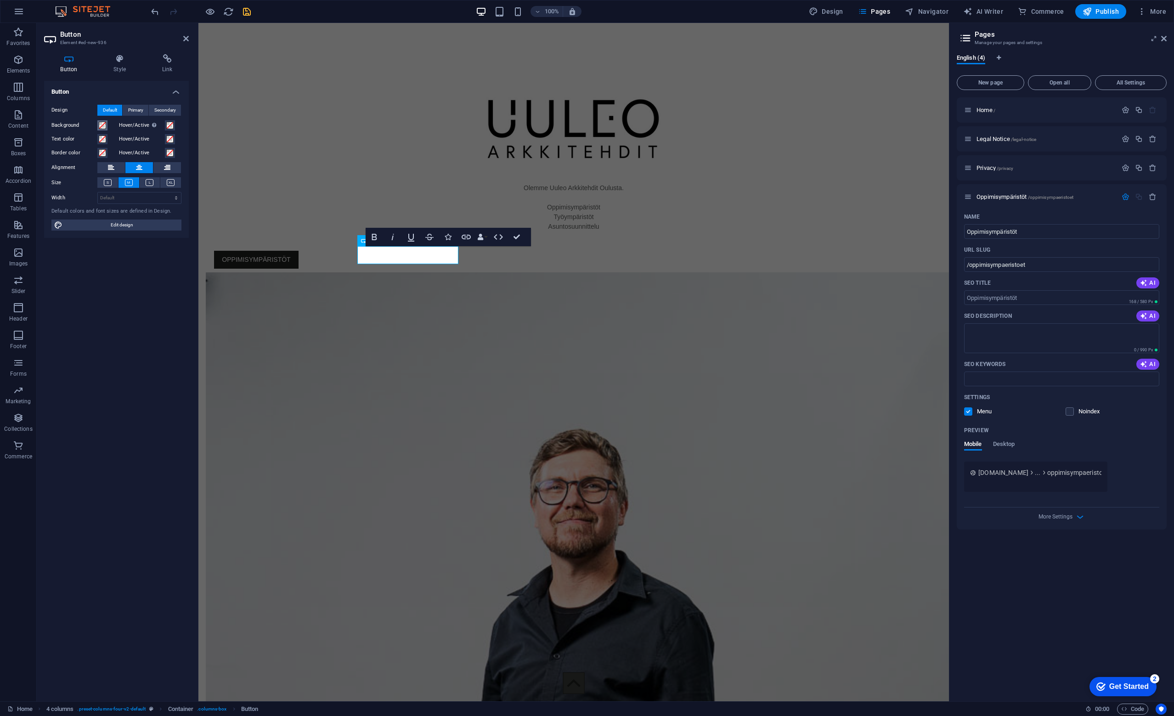
click at [105, 123] on span at bounding box center [102, 125] width 7 height 7
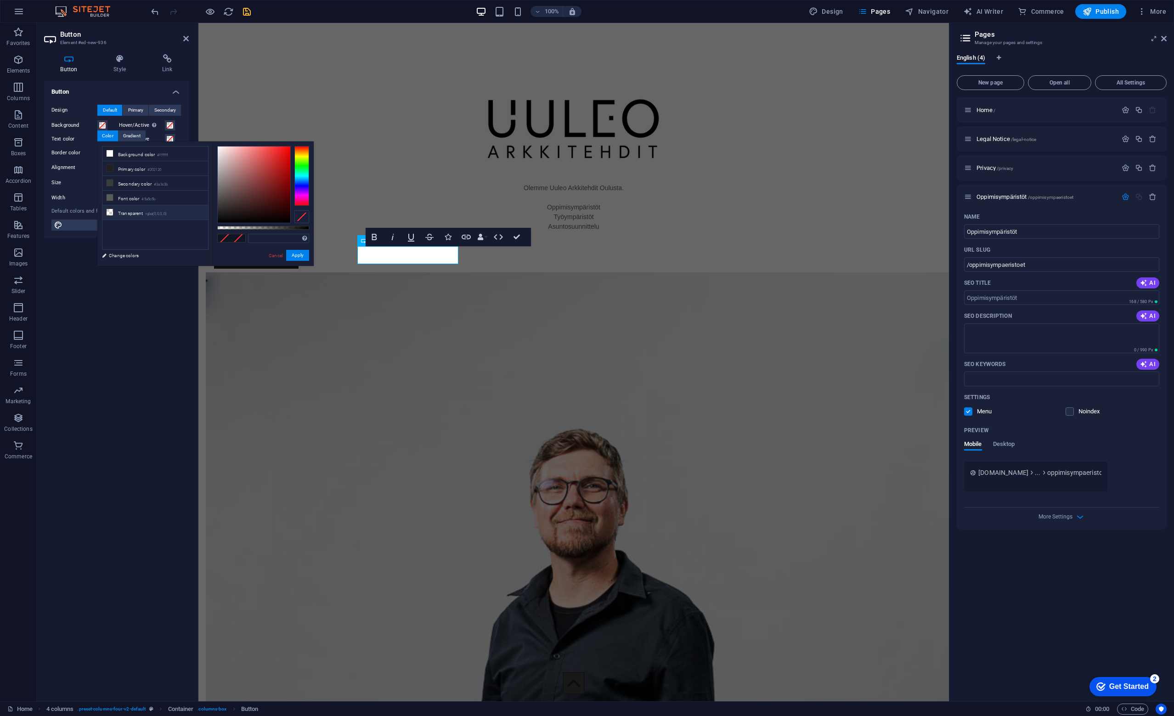
click at [129, 211] on li "Transparent rgba(0,0,0,.0)" at bounding box center [155, 212] width 106 height 15
type input "rgba(0, 0, 0, 0)"
click at [299, 257] on button "Apply" at bounding box center [297, 255] width 23 height 11
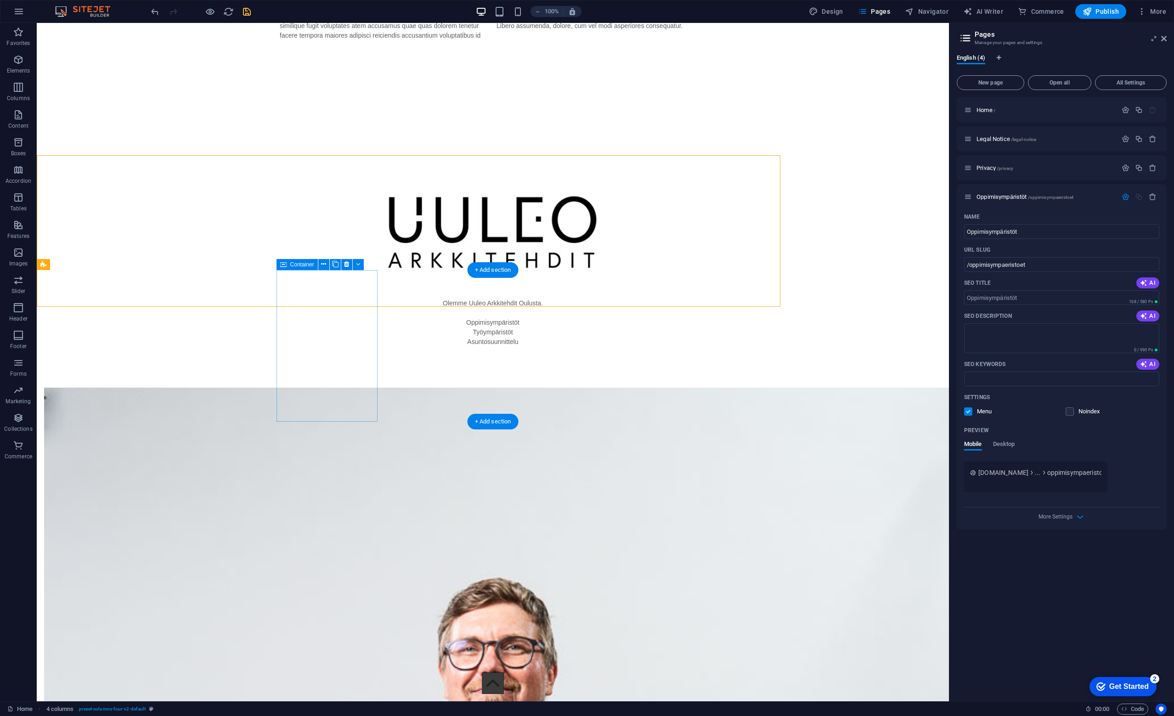
scroll to position [724, 0]
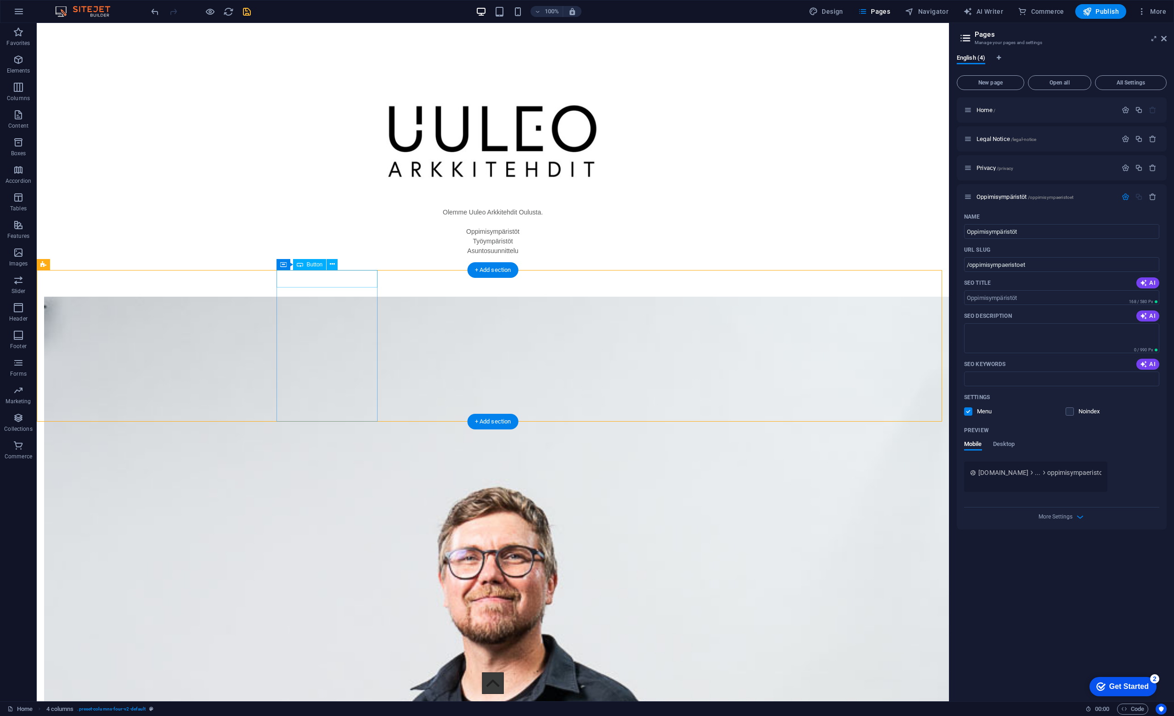
click at [145, 282] on div "OPPIMISYMPÄRISTÖT" at bounding box center [94, 284] width 101 height 18
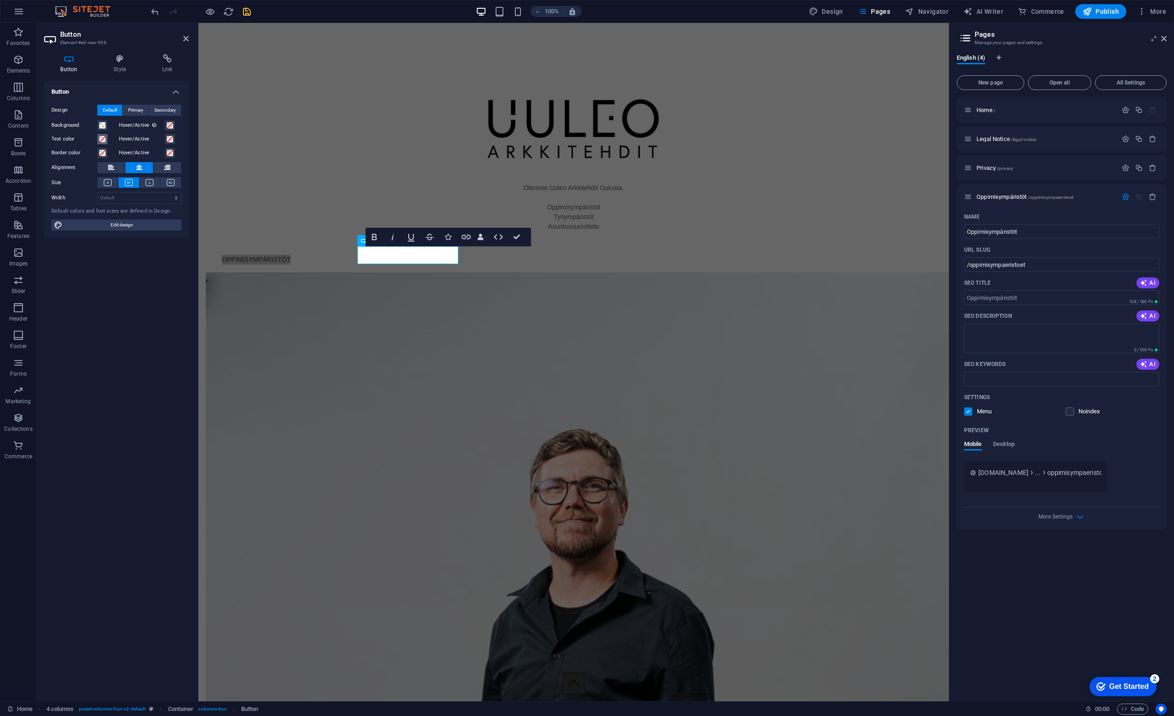
click at [101, 137] on span at bounding box center [102, 138] width 7 height 7
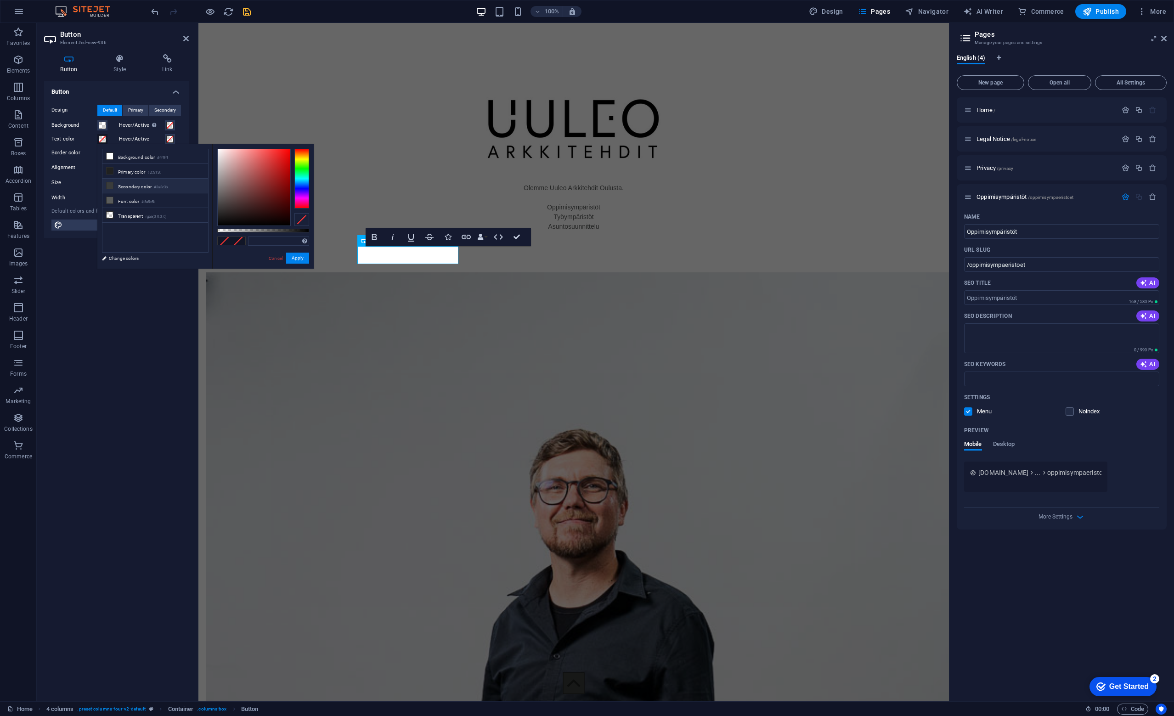
click at [146, 184] on li "Secondary color #3a3c3b" at bounding box center [155, 186] width 106 height 15
type input "#3a3c3b"
click at [300, 260] on button "Apply" at bounding box center [297, 258] width 23 height 11
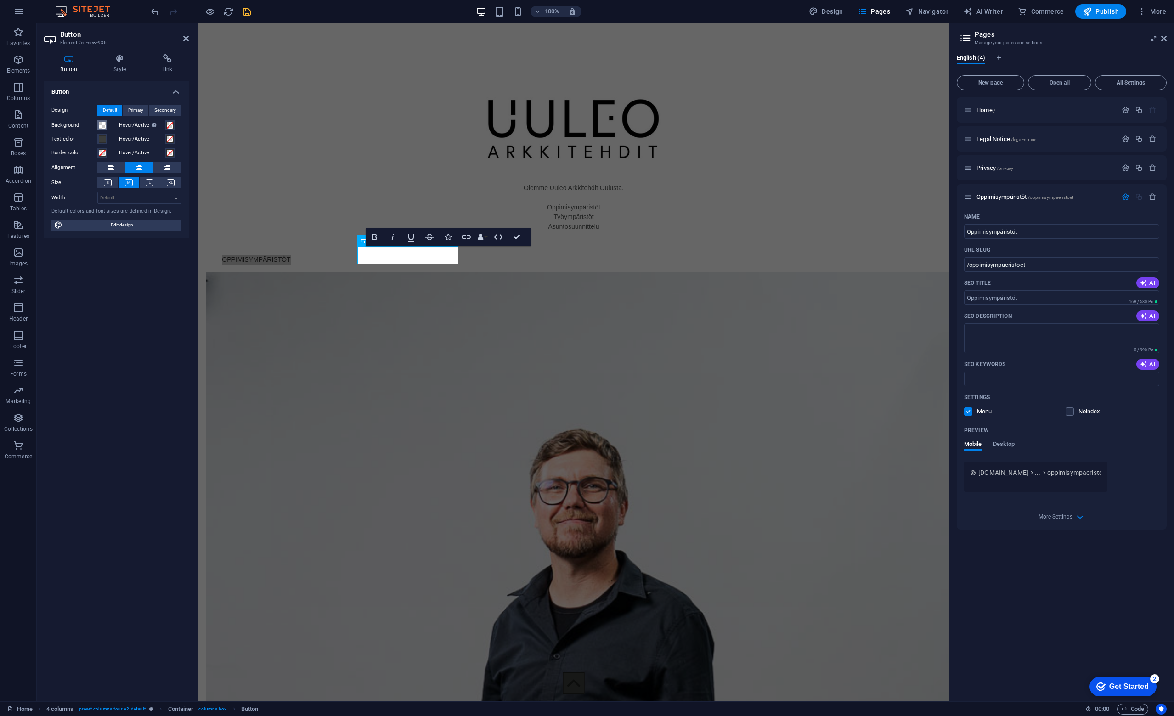
click at [103, 126] on span at bounding box center [102, 125] width 7 height 7
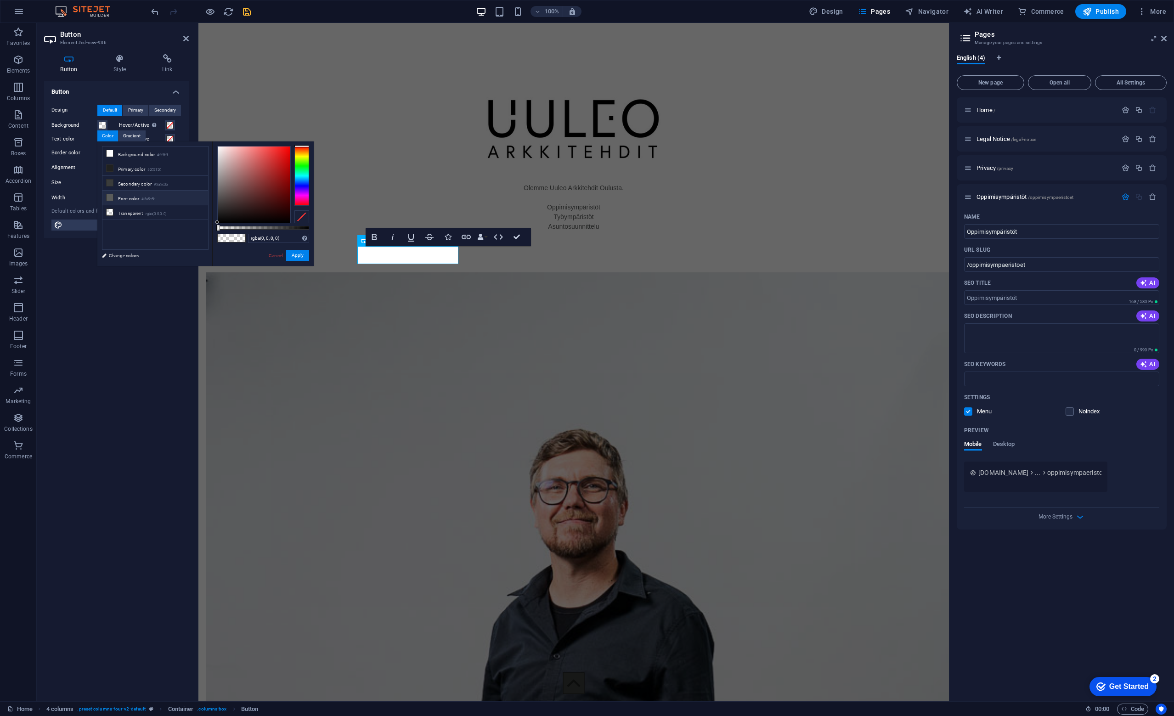
click at [134, 192] on li "Font color #5a5c5b" at bounding box center [155, 198] width 106 height 15
click at [135, 180] on li "Secondary color #3a3c3b" at bounding box center [155, 183] width 106 height 15
type input "#3a3c3b"
click at [135, 180] on li "Secondary color #3a3c3b" at bounding box center [155, 183] width 106 height 15
click at [301, 254] on button "Apply" at bounding box center [297, 255] width 23 height 11
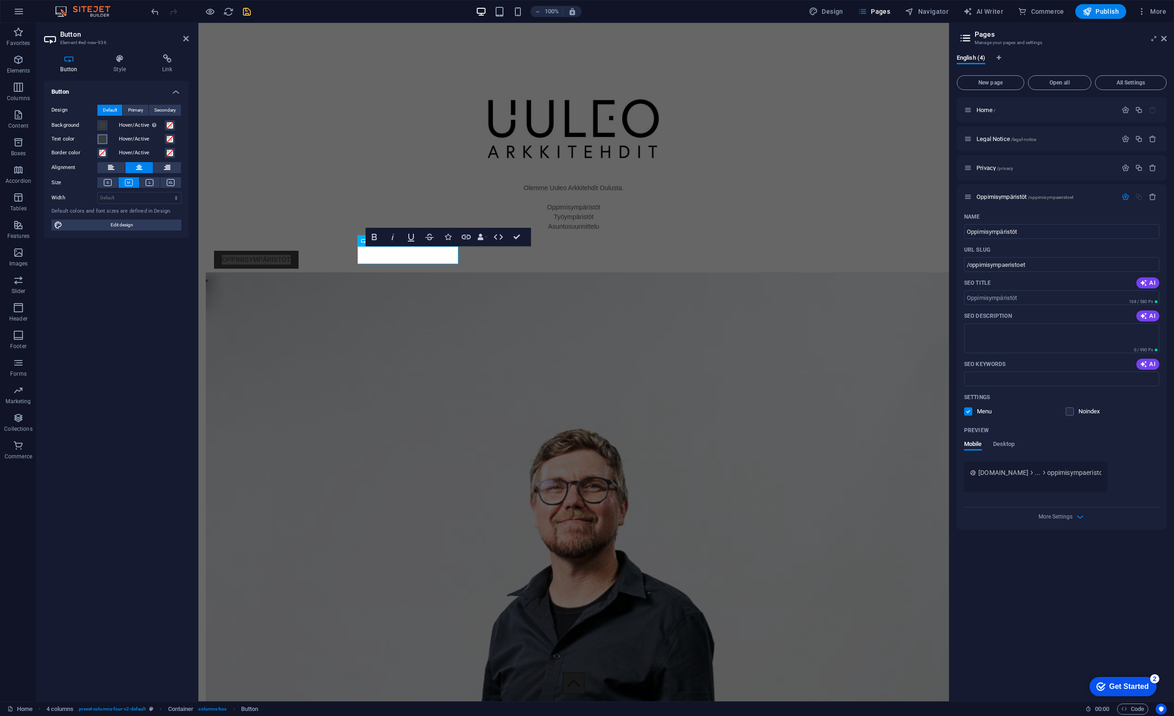
click at [103, 140] on span at bounding box center [102, 138] width 7 height 7
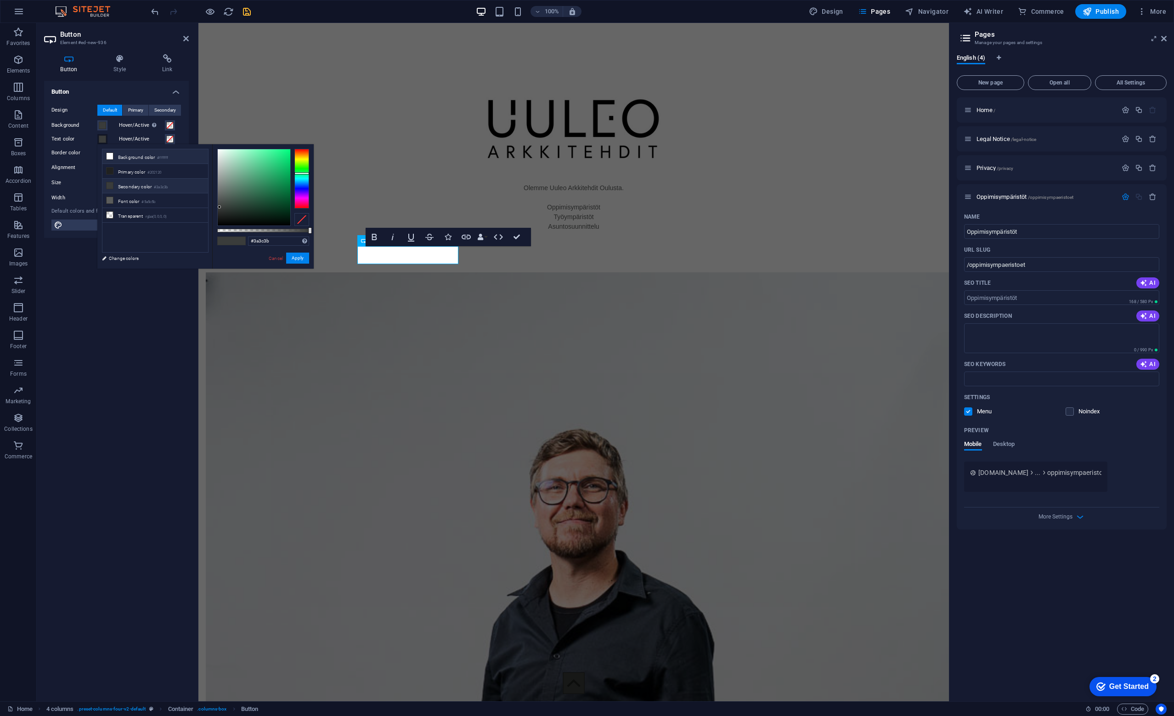
click at [134, 158] on li "Background color #ffffff" at bounding box center [155, 156] width 106 height 15
type input "#ffffff"
click at [303, 259] on button "Apply" at bounding box center [297, 258] width 23 height 11
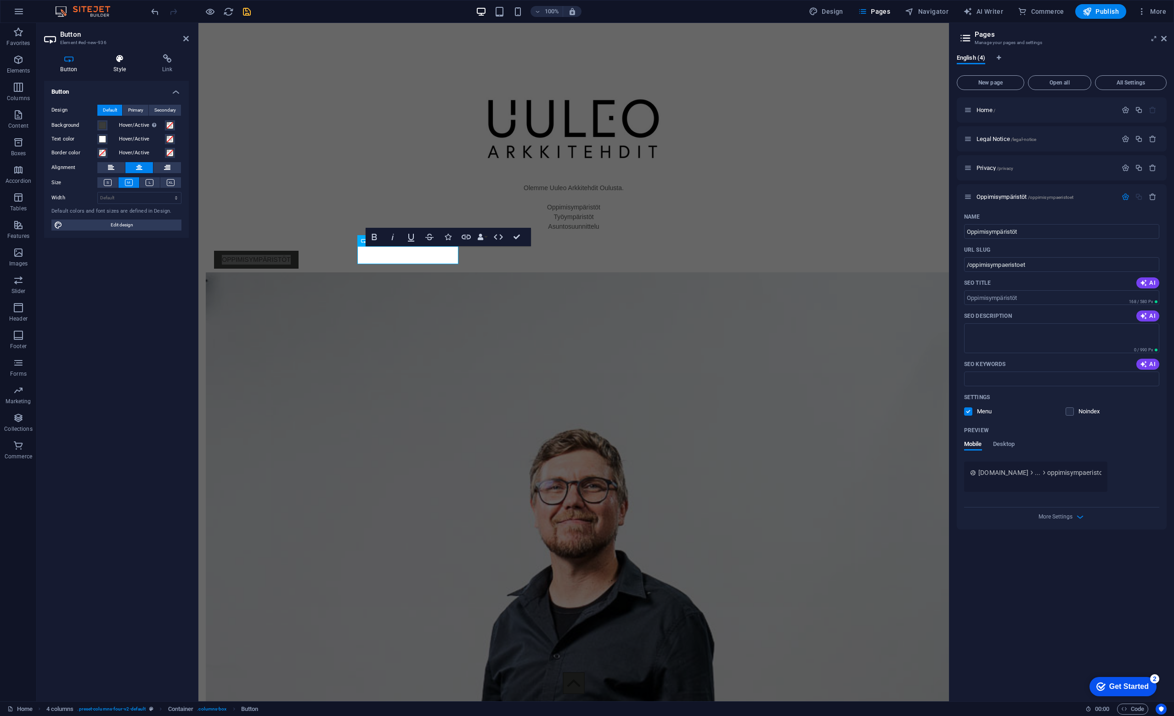
click at [122, 56] on icon at bounding box center [119, 58] width 45 height 9
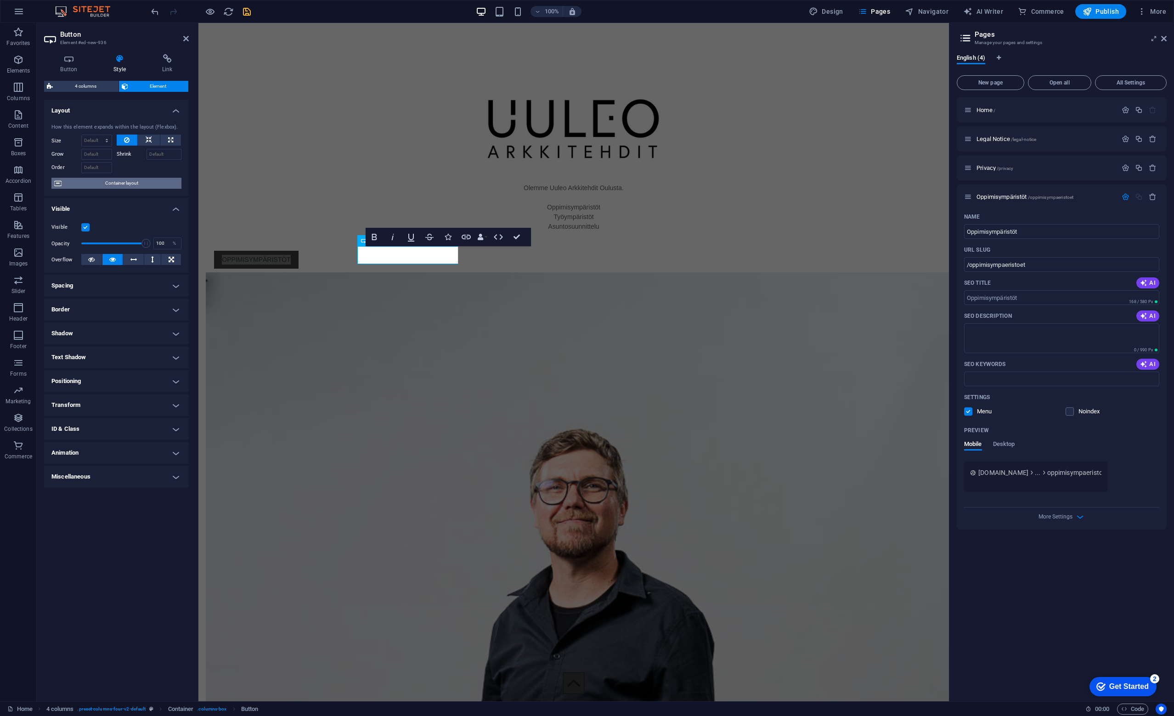
click at [113, 185] on span "Container layout" at bounding box center [121, 183] width 114 height 11
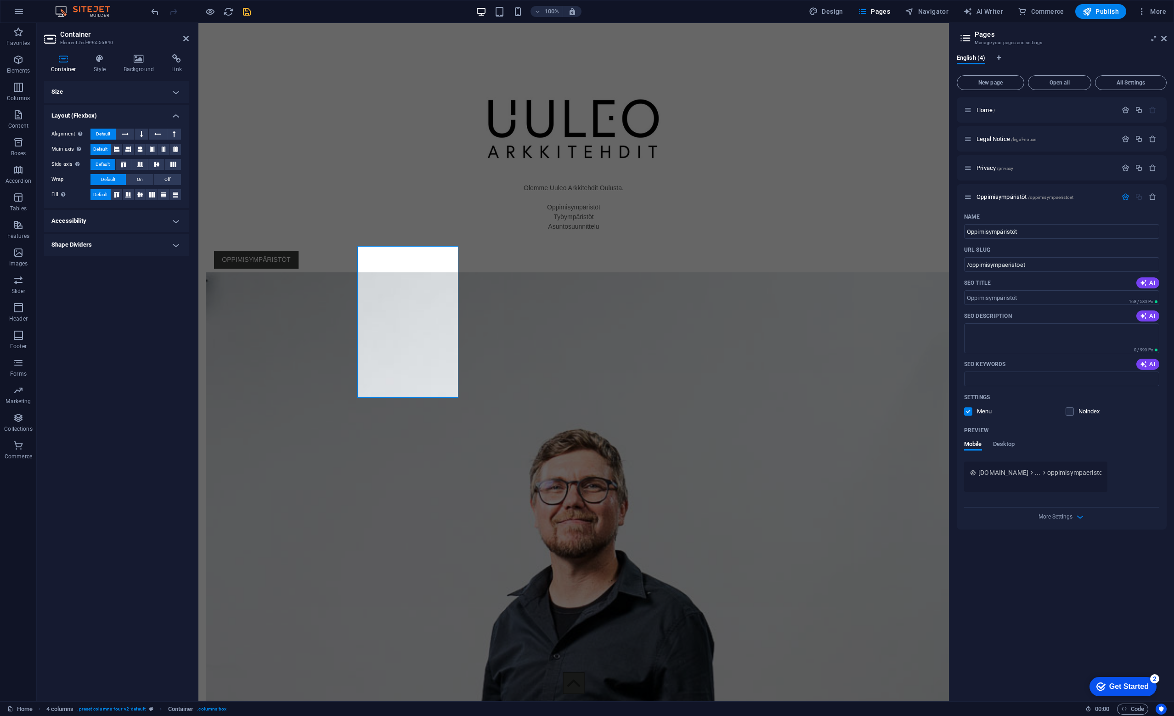
click at [109, 220] on h4 "Accessibility" at bounding box center [116, 221] width 145 height 22
click at [109, 220] on h4 "Accessibility" at bounding box center [116, 218] width 145 height 17
click at [113, 248] on h4 "Shape Dividers" at bounding box center [116, 245] width 145 height 22
click at [123, 267] on select "None Triangle Square Diagonal Polygon 1 Polygon 2 Zigzag Multiple Zigzags Waves…" at bounding box center [139, 263] width 84 height 11
select select "circle"
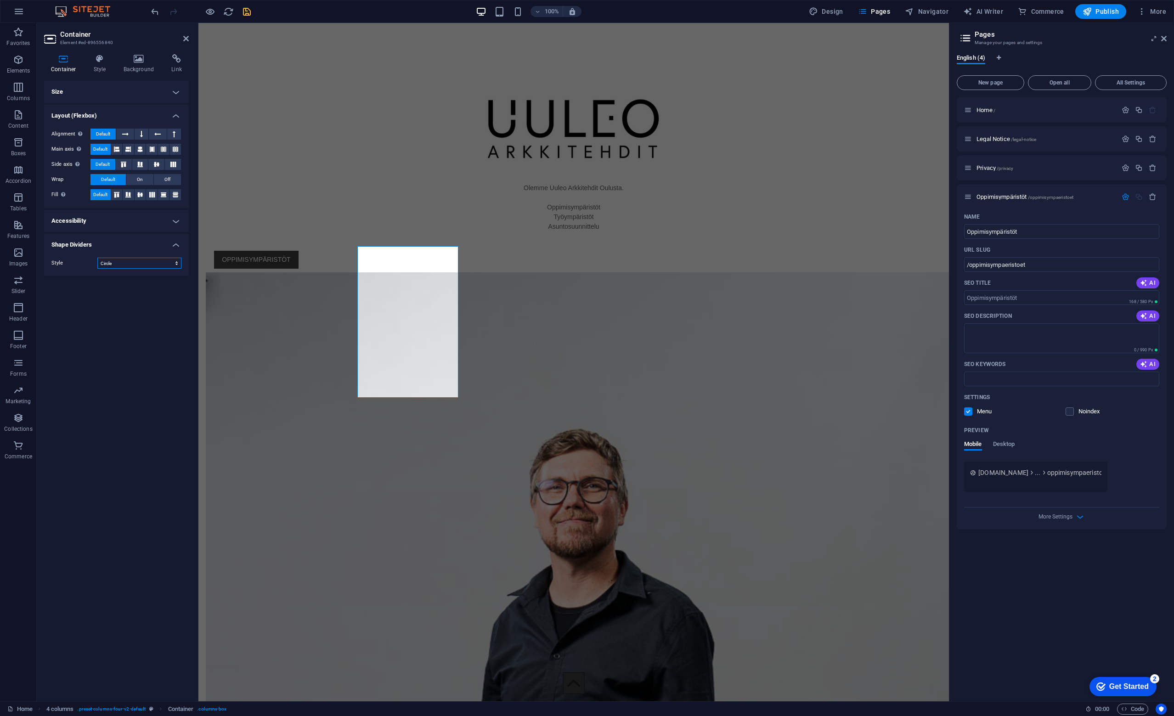
click at [97, 258] on select "None Triangle Square Diagonal Polygon 1 Polygon 2 Zigzag Multiple Zigzags Waves…" at bounding box center [139, 263] width 84 height 11
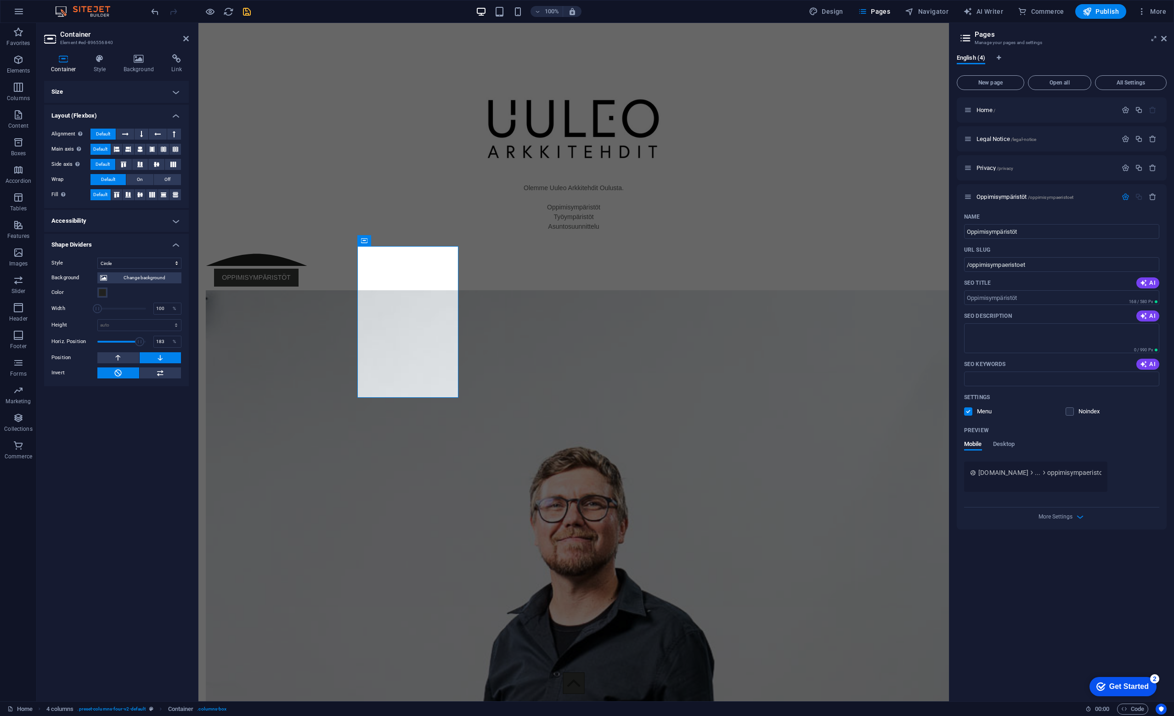
drag, startPoint x: 123, startPoint y: 343, endPoint x: 140, endPoint y: 345, distance: 17.1
click at [140, 345] on span at bounding box center [139, 341] width 9 height 9
drag, startPoint x: 125, startPoint y: 345, endPoint x: 105, endPoint y: 347, distance: 20.7
click at [105, 347] on span at bounding box center [121, 342] width 49 height 14
drag, startPoint x: 105, startPoint y: 343, endPoint x: 114, endPoint y: 343, distance: 9.6
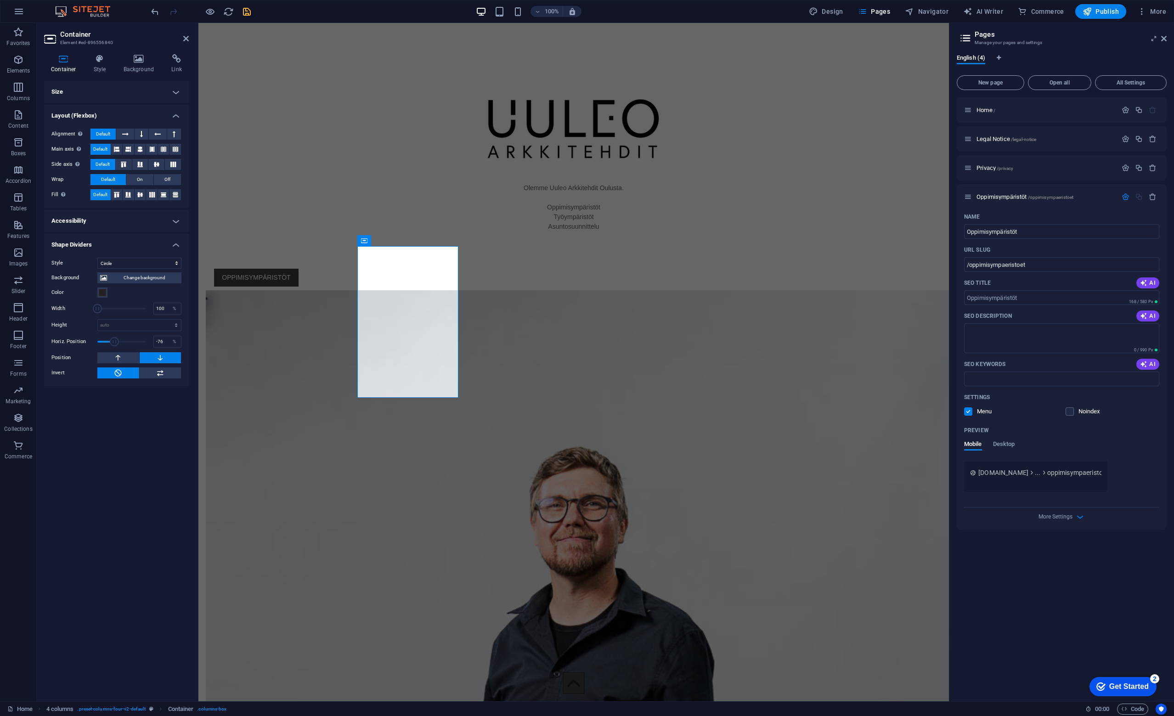
click at [114, 343] on span at bounding box center [114, 341] width 9 height 9
click at [116, 343] on span at bounding box center [114, 341] width 9 height 9
type input "-5"
drag, startPoint x: 116, startPoint y: 343, endPoint x: 121, endPoint y: 343, distance: 5.5
click at [121, 343] on span at bounding box center [121, 341] width 9 height 9
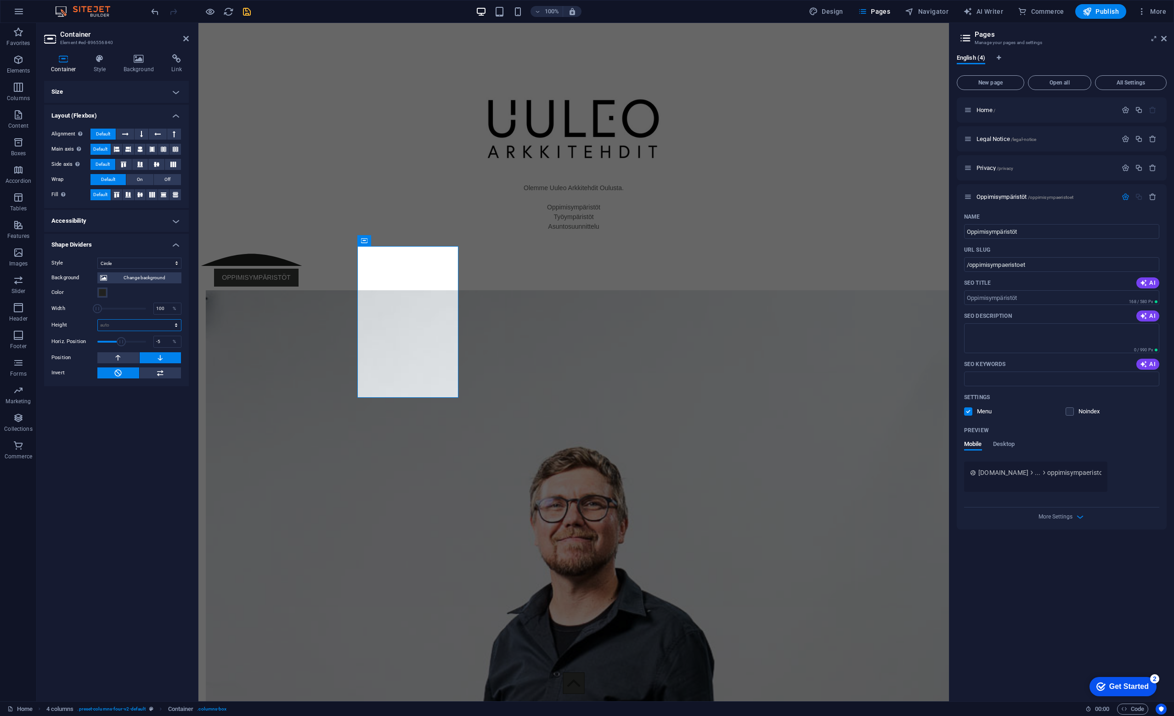
click at [130, 326] on select "auto px rem em vh vw" at bounding box center [139, 325] width 83 height 11
select select "rem"
click at [168, 320] on select "auto px rem em vh vw" at bounding box center [139, 325] width 83 height 11
type input "2.0625"
drag, startPoint x: 127, startPoint y: 343, endPoint x: 131, endPoint y: 343, distance: 4.6
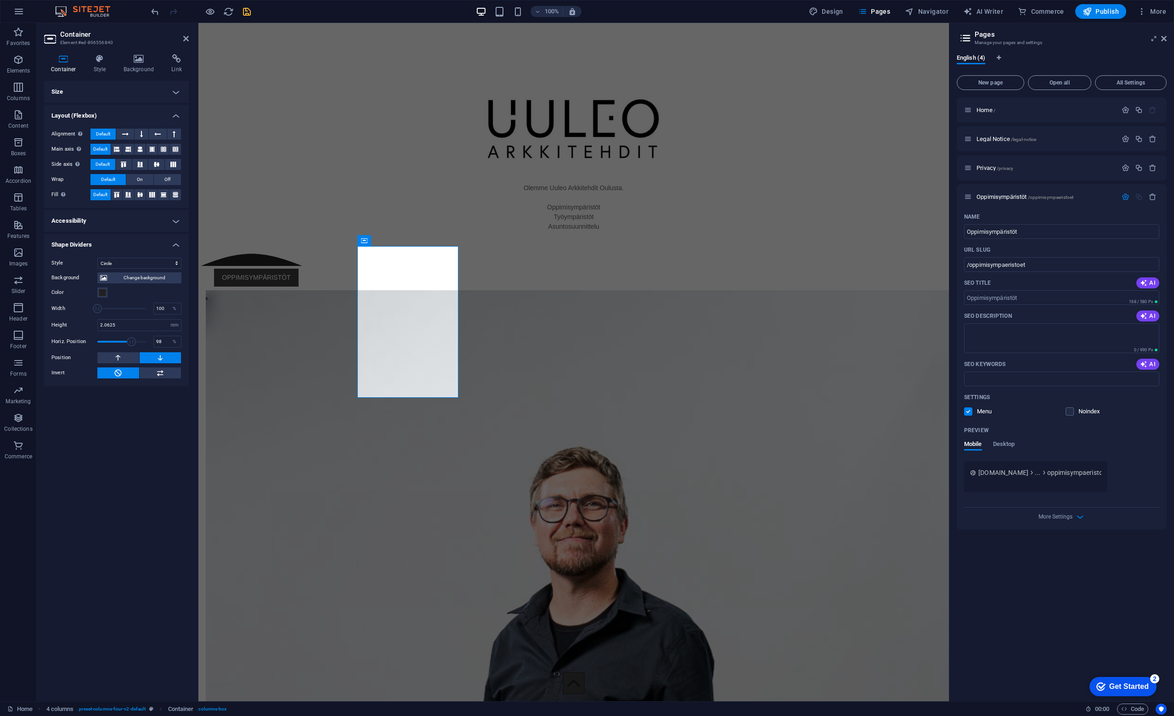
click at [131, 343] on span at bounding box center [121, 342] width 49 height 14
drag, startPoint x: 131, startPoint y: 343, endPoint x: 116, endPoint y: 339, distance: 16.0
click at [118, 339] on span at bounding box center [122, 341] width 9 height 9
drag, startPoint x: 118, startPoint y: 340, endPoint x: 112, endPoint y: 340, distance: 5.5
click at [112, 340] on span at bounding box center [111, 341] width 9 height 9
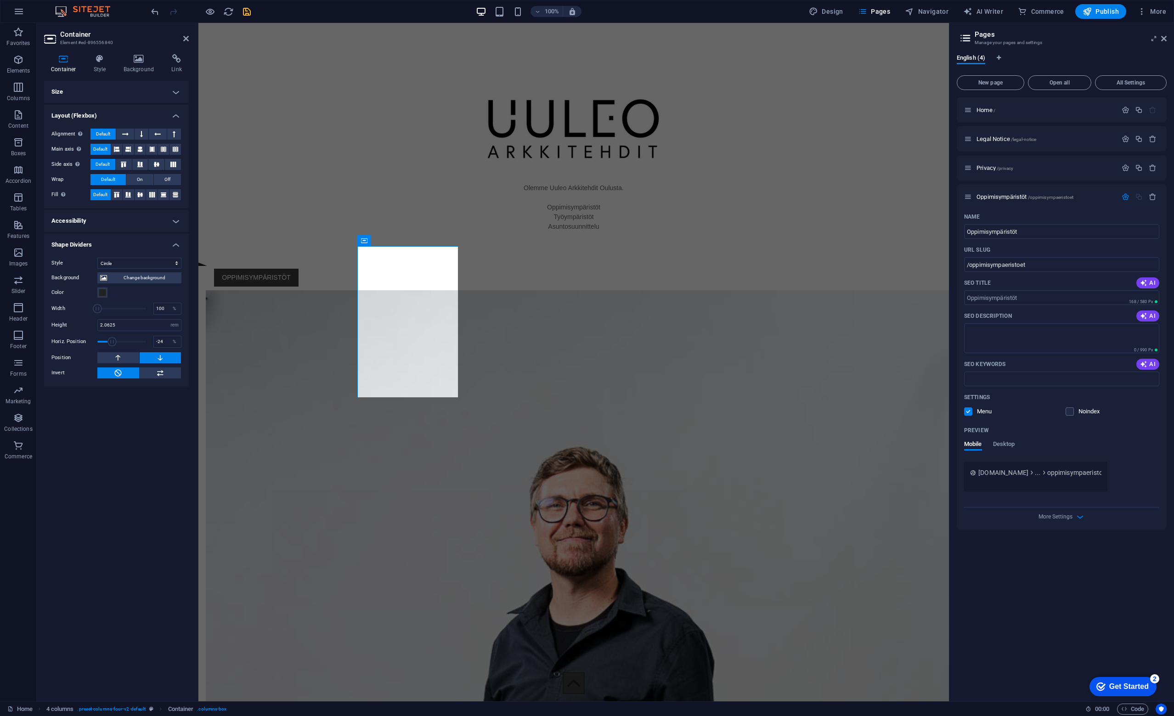
drag, startPoint x: 112, startPoint y: 340, endPoint x: 119, endPoint y: 340, distance: 7.4
click at [117, 340] on span at bounding box center [111, 341] width 9 height 9
type input "0"
click at [122, 341] on span at bounding box center [120, 341] width 9 height 9
click at [118, 362] on icon at bounding box center [118, 357] width 8 height 11
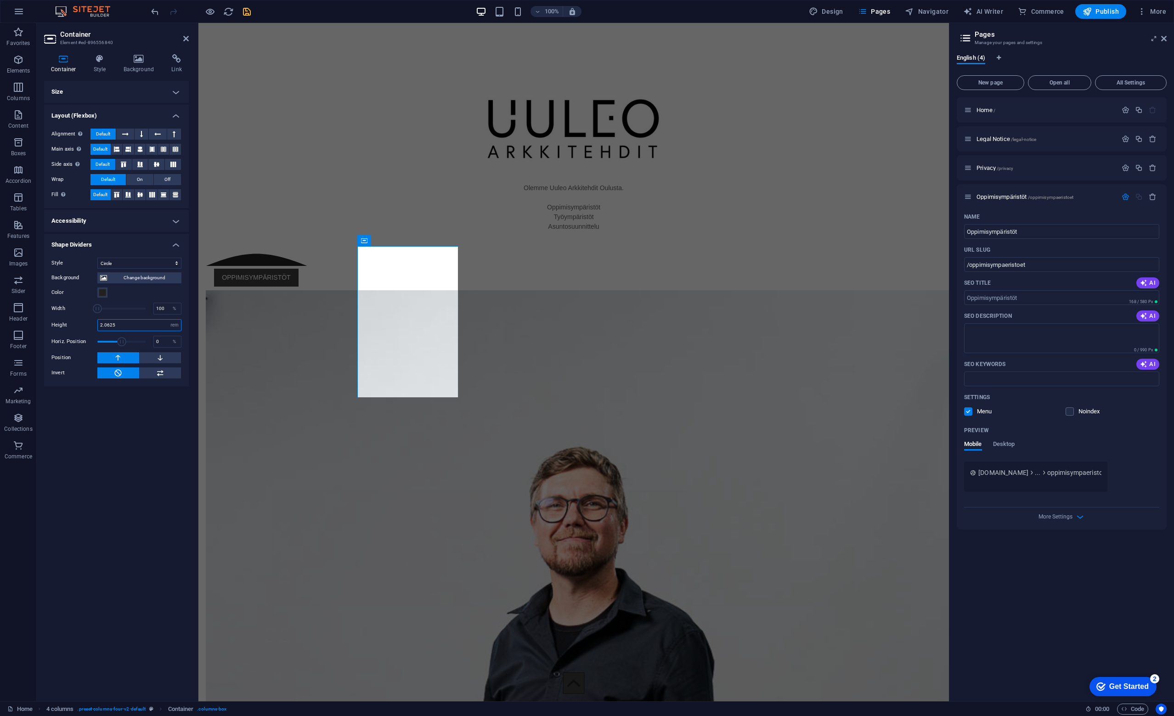
click at [128, 323] on input "2.0625" at bounding box center [139, 325] width 83 height 11
type input "5"
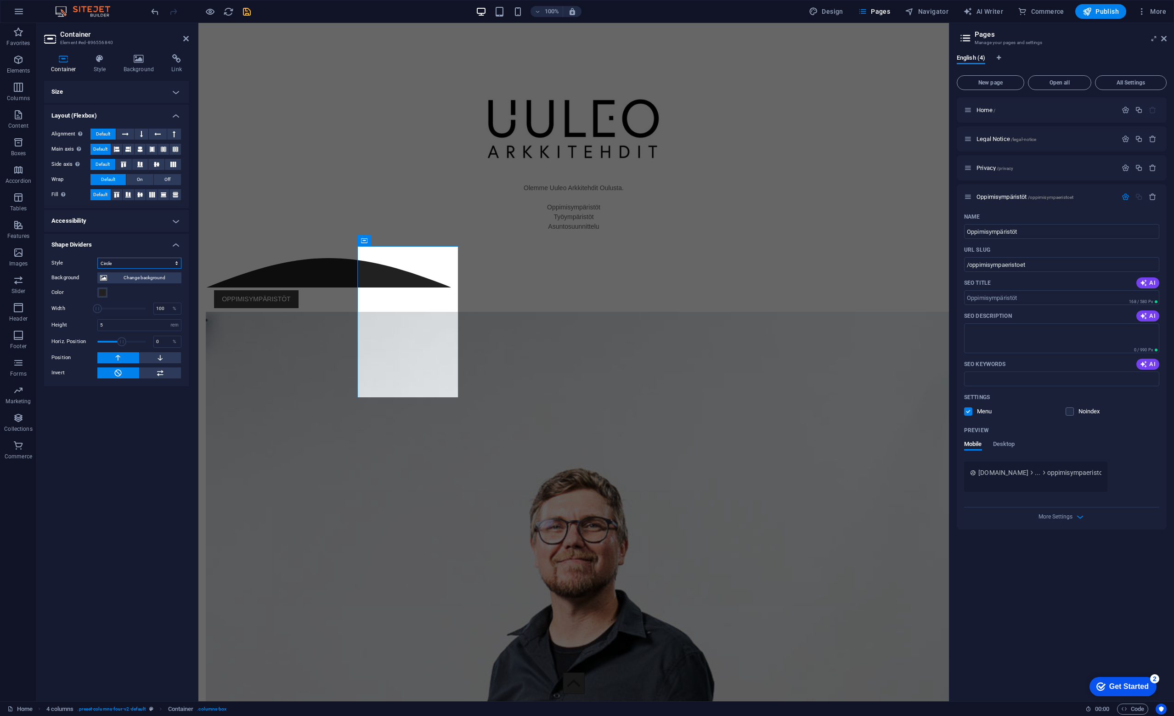
click at [136, 263] on select "None Triangle Square Diagonal Polygon 1 Polygon 2 Zigzag Multiple Zigzags Waves…" at bounding box center [139, 263] width 84 height 11
click at [97, 258] on select "None Triangle Square Diagonal Polygon 1 Polygon 2 Zigzag Multiple Zigzags Waves…" at bounding box center [139, 263] width 84 height 11
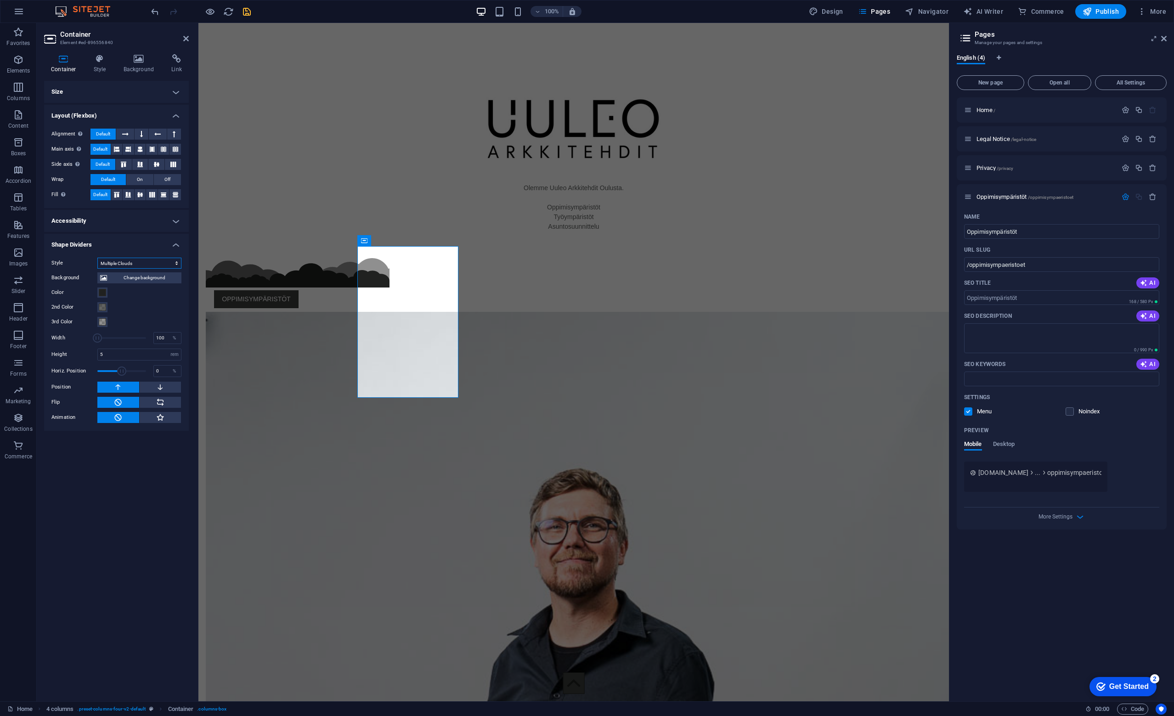
click at [129, 261] on select "None Triangle Square Diagonal Polygon 1 Polygon 2 Zigzag Multiple Zigzags Waves…" at bounding box center [139, 263] width 84 height 11
click at [97, 258] on select "None Triangle Square Diagonal Polygon 1 Polygon 2 Zigzag Multiple Zigzags Waves…" at bounding box center [139, 263] width 84 height 11
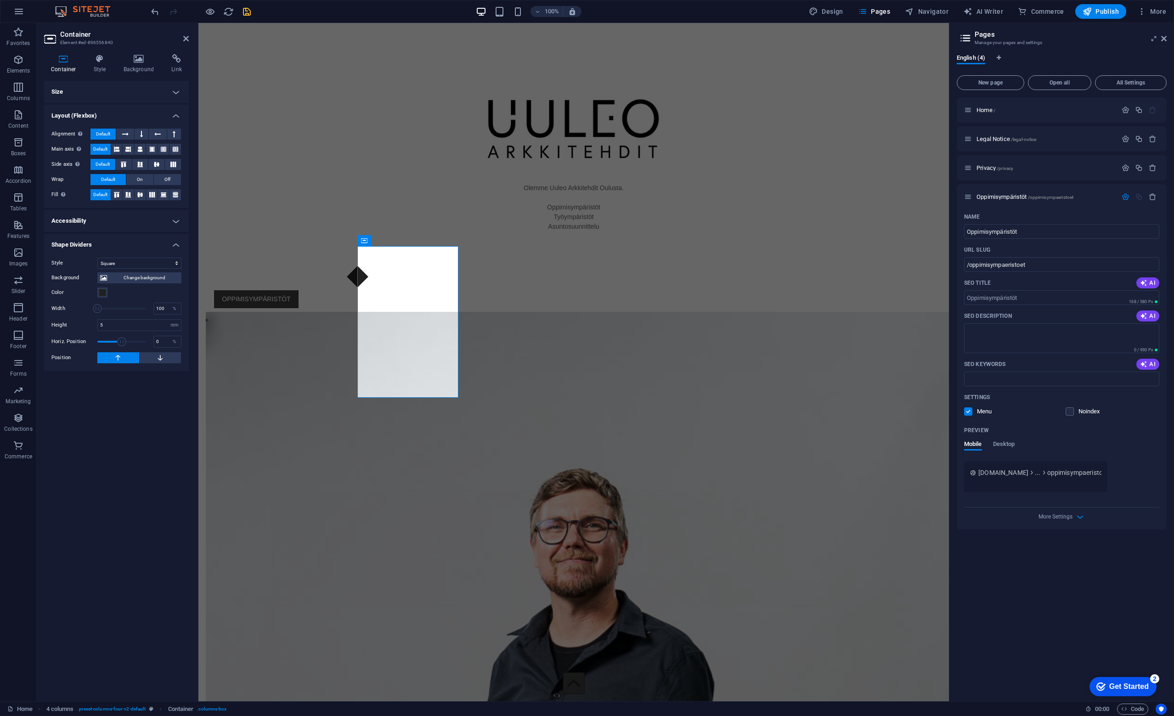
click at [144, 257] on div "Style None Triangle Square Diagonal Polygon 1 Polygon 2 Zigzag Multiple Zigzags…" at bounding box center [116, 310] width 145 height 121
click at [143, 260] on select "None Triangle Square Diagonal Polygon 1 Polygon 2 Zigzag Multiple Zigzags Waves…" at bounding box center [139, 263] width 84 height 11
select select "polygon-1"
click at [97, 258] on select "None Triangle Square Diagonal Polygon 1 Polygon 2 Zigzag Multiple Zigzags Waves…" at bounding box center [139, 263] width 84 height 11
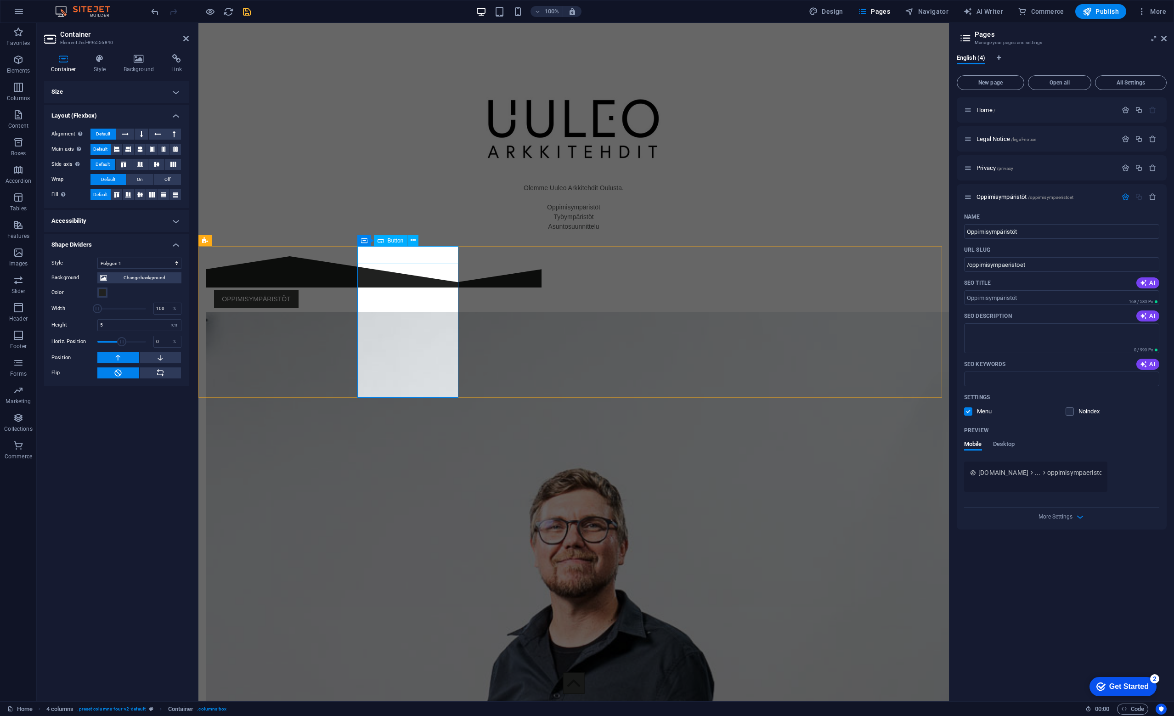
click at [307, 290] on div "OPPIMISYMPÄRISTÖT" at bounding box center [256, 299] width 101 height 18
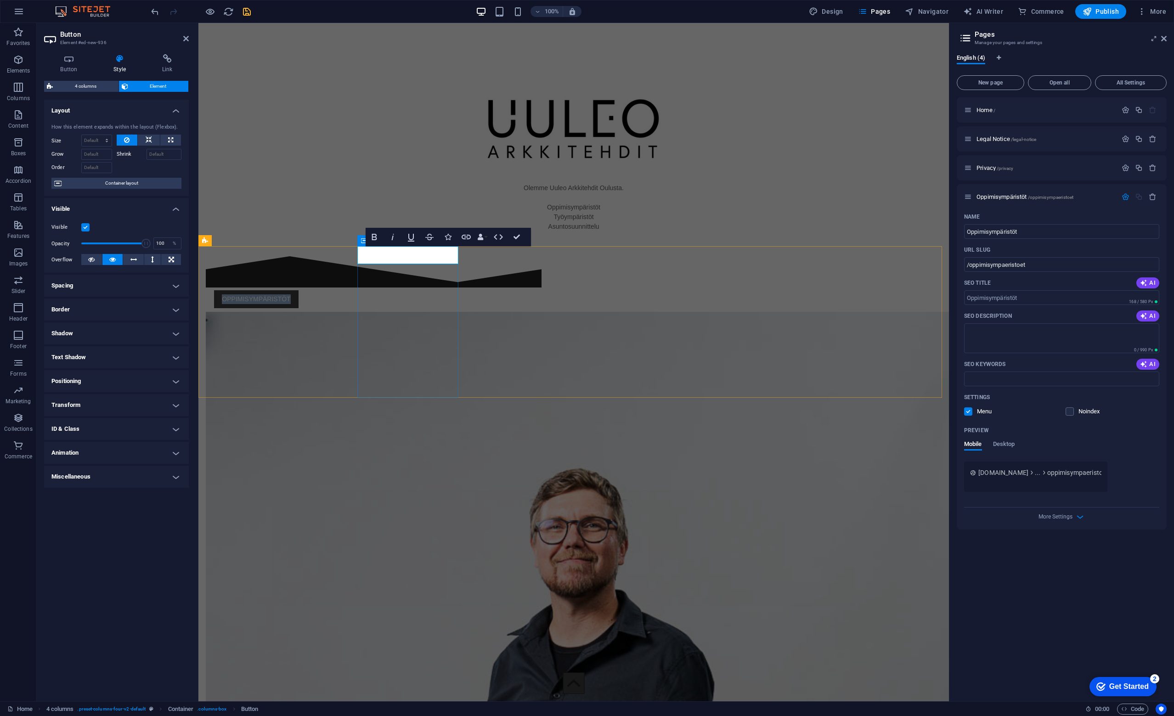
click at [298, 290] on link "OPPIMISYMPÄRISTÖT" at bounding box center [256, 299] width 84 height 18
click at [68, 69] on h4 "Button" at bounding box center [70, 63] width 53 height 19
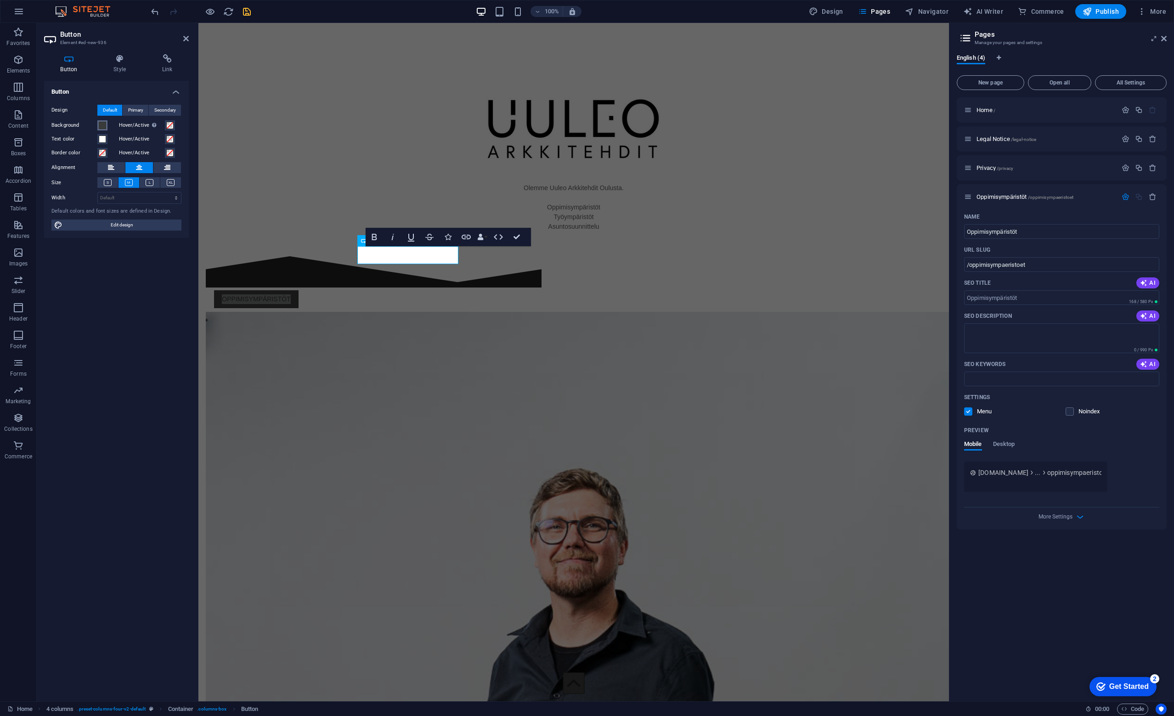
click at [101, 124] on span at bounding box center [102, 125] width 7 height 7
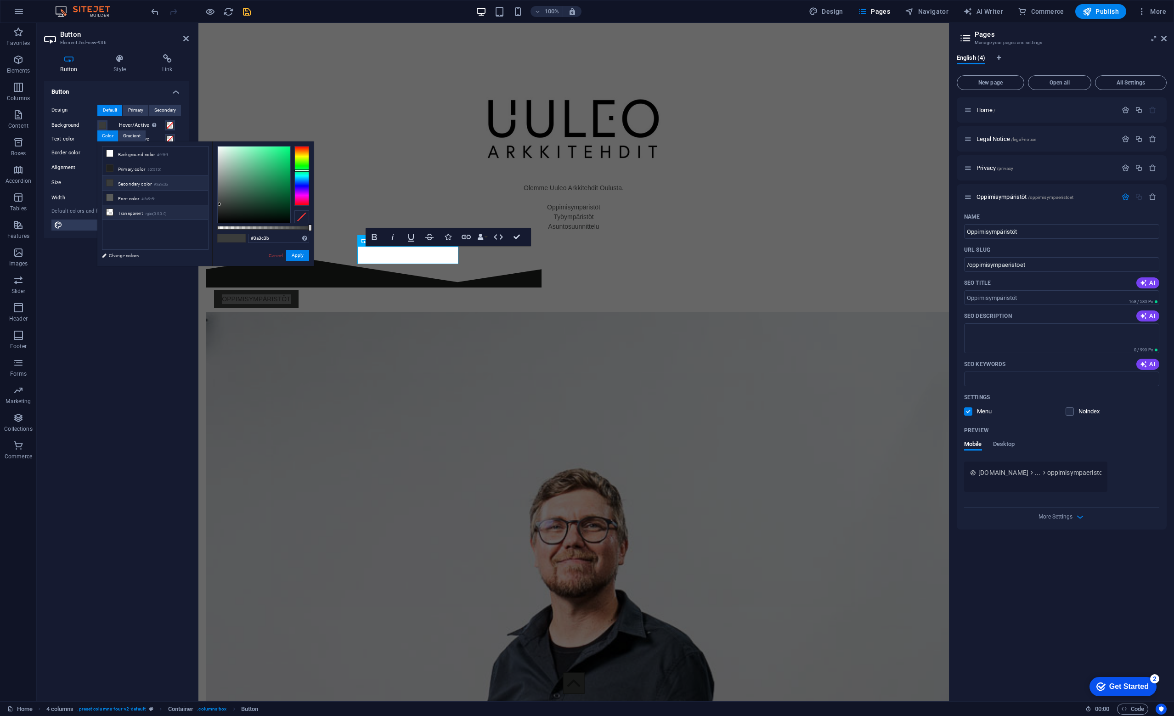
click at [137, 211] on li "Transparent rgba(0,0,0,.0)" at bounding box center [155, 212] width 106 height 15
type input "rgba(0, 0, 0, 0)"
click at [298, 257] on button "Apply" at bounding box center [297, 255] width 23 height 11
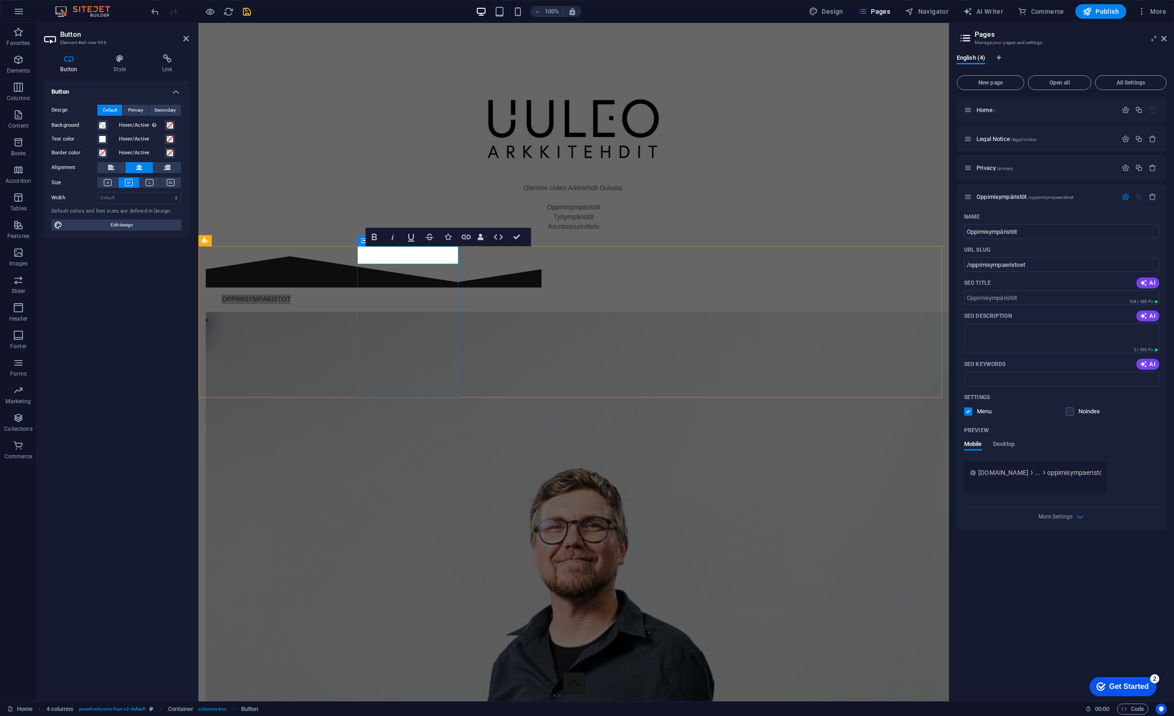
click at [307, 308] on div "OPPIMISYMPÄRISTÖT" at bounding box center [256, 279] width 101 height 57
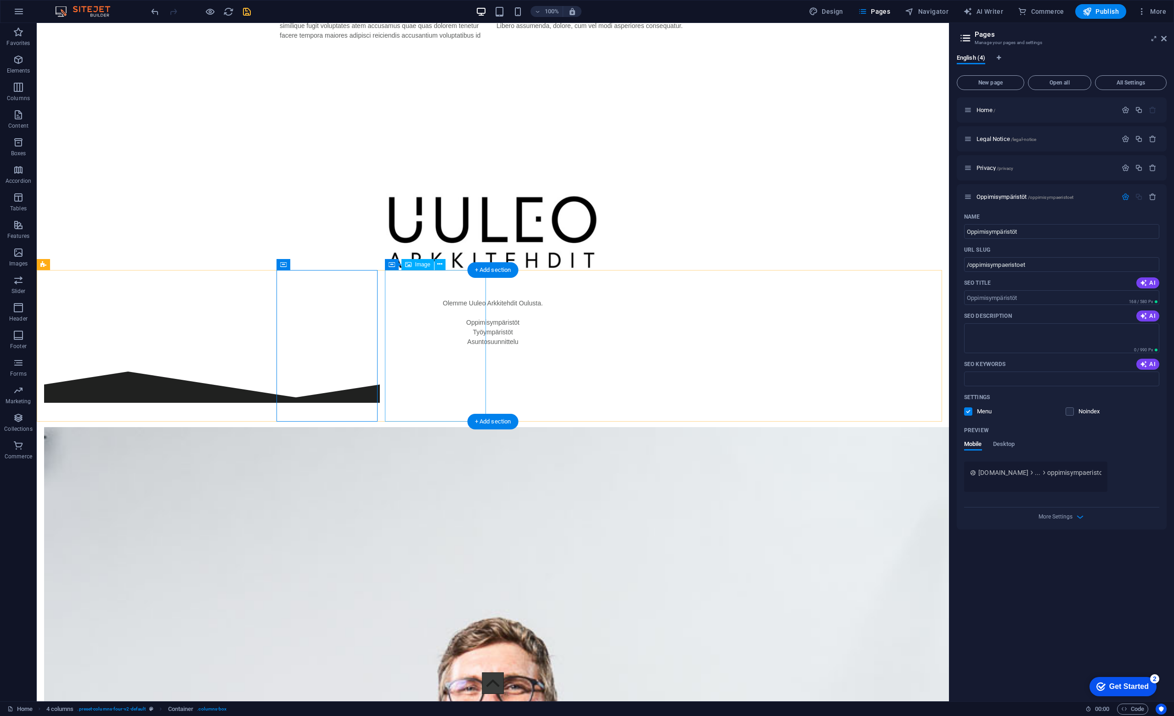
scroll to position [724, 0]
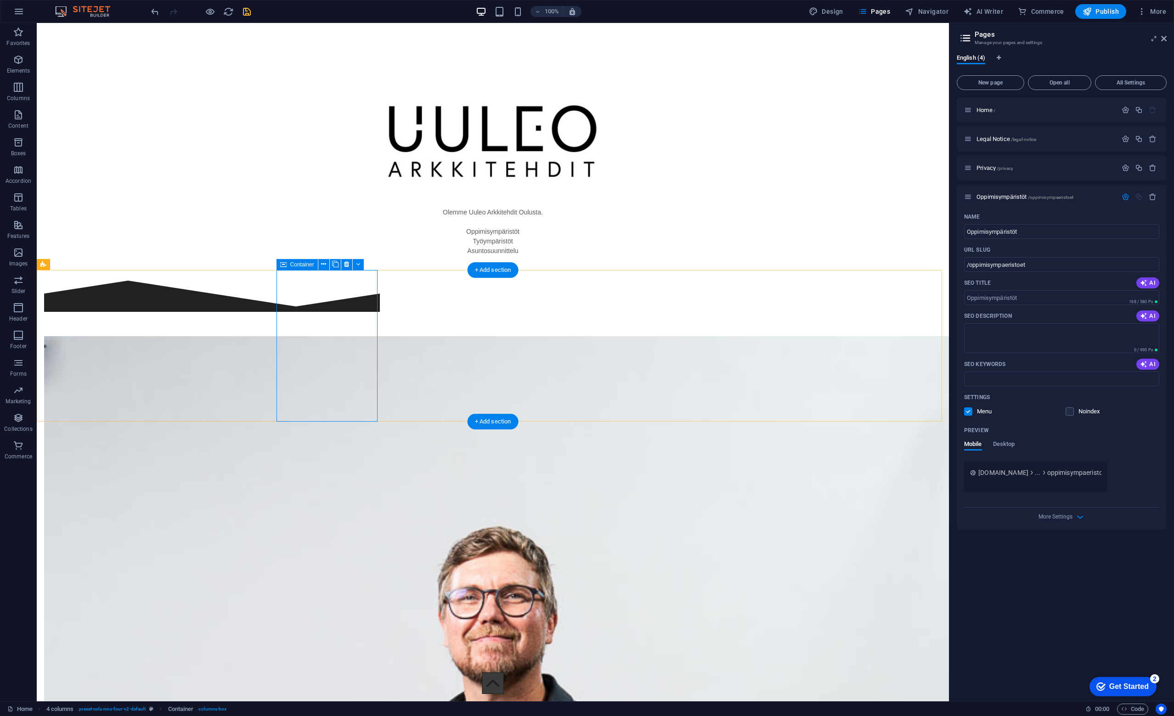
click at [145, 291] on div "OPPIMISYMPÄRISTÖT" at bounding box center [94, 303] width 101 height 57
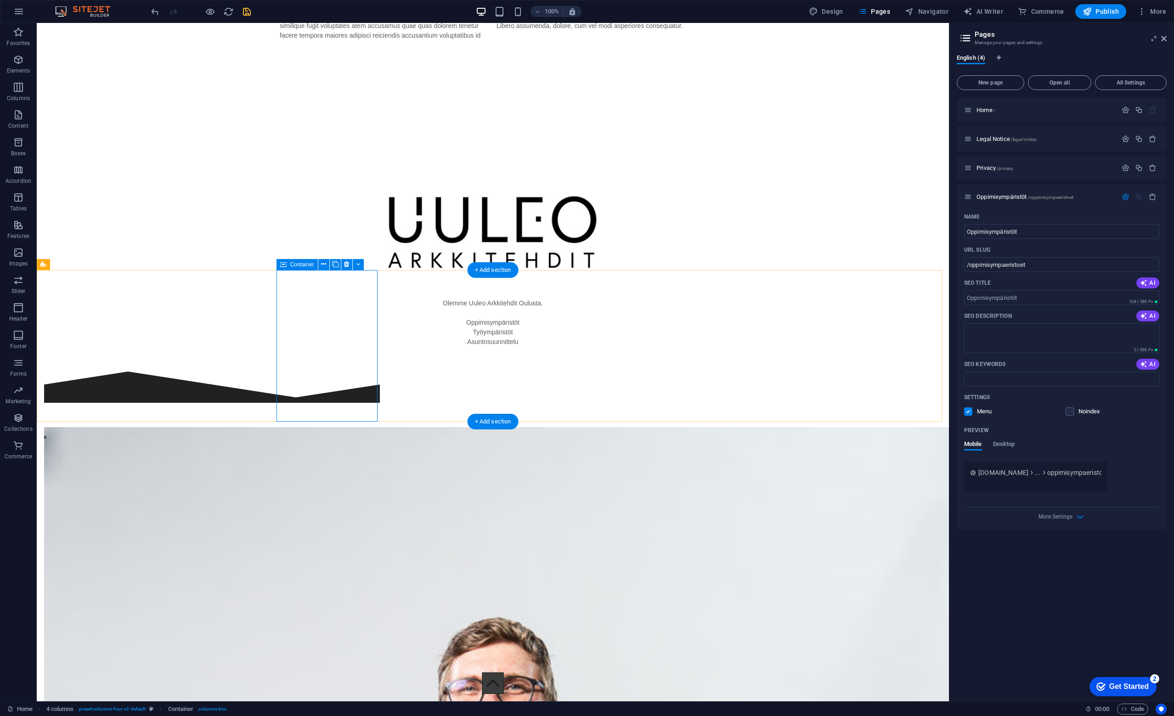
select select "polygon-1"
select select "rem"
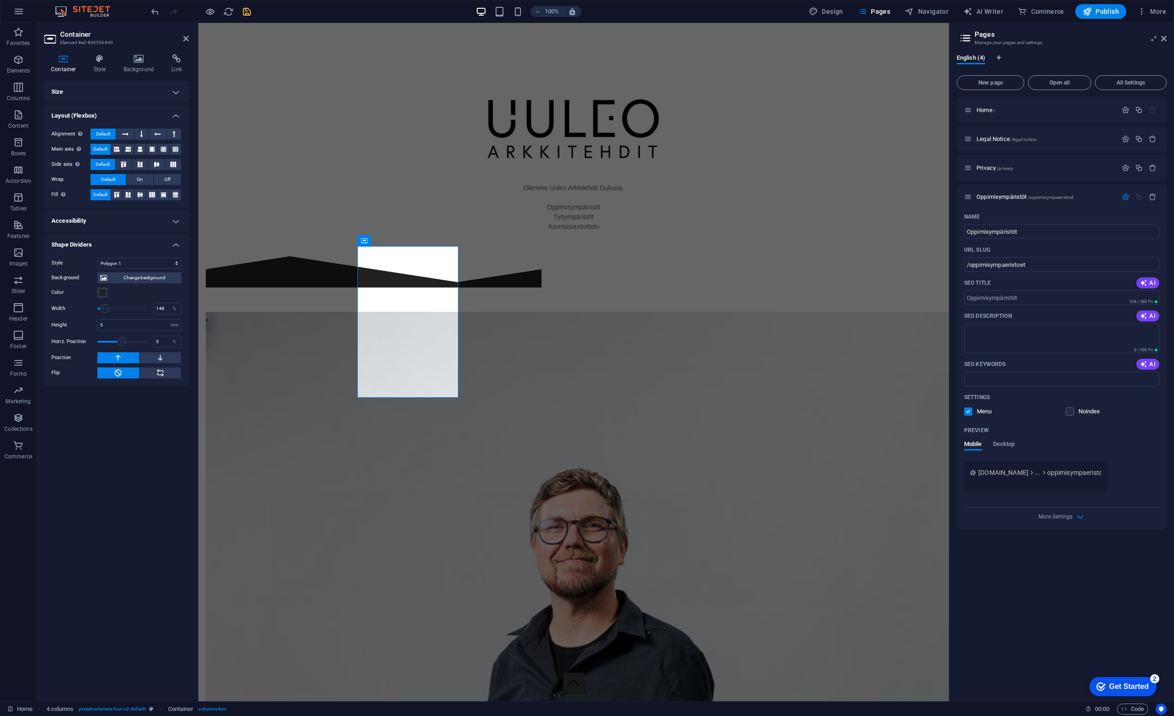
drag, startPoint x: 97, startPoint y: 308, endPoint x: 105, endPoint y: 309, distance: 7.8
click at [105, 309] on span at bounding box center [104, 308] width 9 height 9
drag, startPoint x: 105, startPoint y: 309, endPoint x: 113, endPoint y: 309, distance: 7.3
click at [113, 309] on span at bounding box center [112, 308] width 9 height 9
drag, startPoint x: 113, startPoint y: 309, endPoint x: 119, endPoint y: 309, distance: 6.9
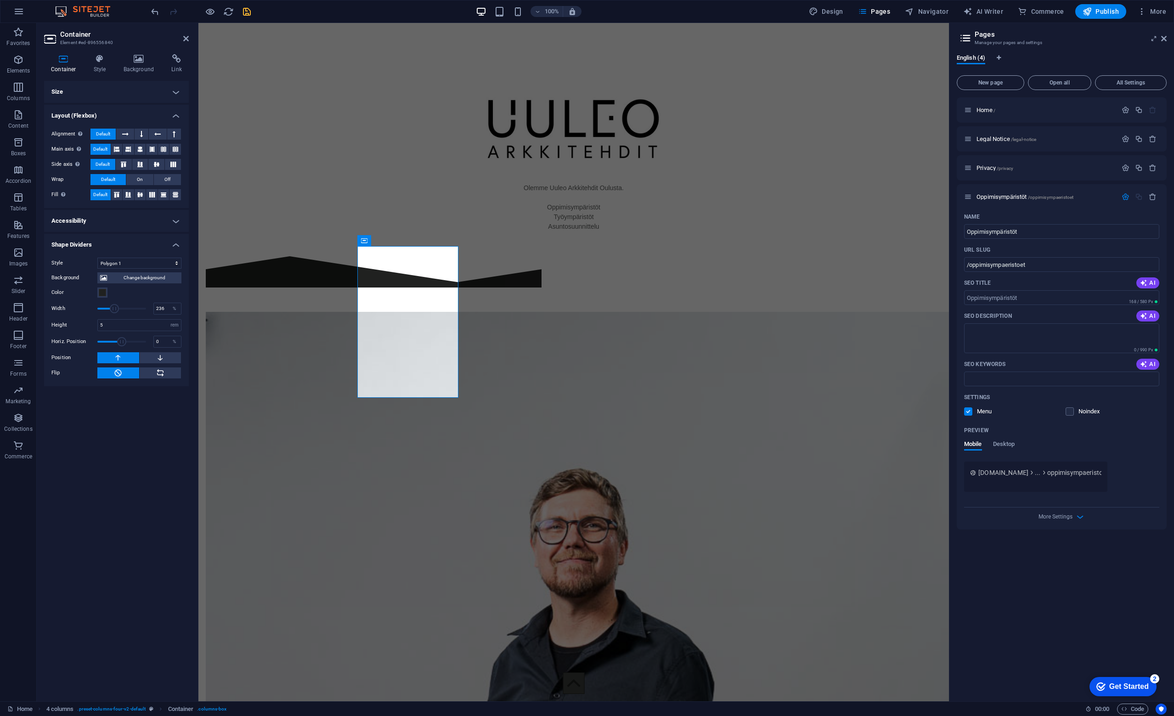
click at [119, 309] on span at bounding box center [114, 308] width 9 height 9
drag, startPoint x: 119, startPoint y: 309, endPoint x: 93, endPoint y: 304, distance: 27.1
click at [95, 304] on span at bounding box center [99, 308] width 9 height 9
type input "128"
click at [102, 310] on span at bounding box center [100, 308] width 9 height 9
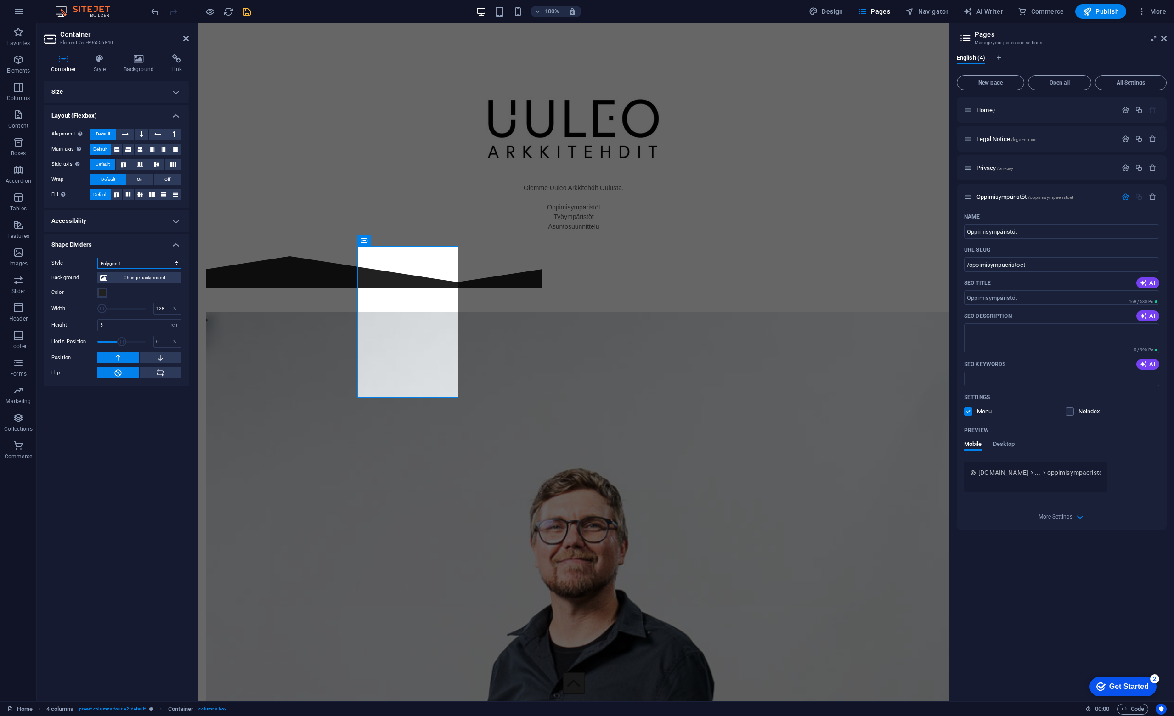
click at [141, 264] on select "None Triangle Square Diagonal Polygon 1 Polygon 2 Zigzag Multiple Zigzags Waves…" at bounding box center [139, 263] width 84 height 11
click at [97, 258] on select "None Triangle Square Diagonal Polygon 1 Polygon 2 Zigzag Multiple Zigzags Waves…" at bounding box center [139, 263] width 84 height 11
click at [143, 267] on select "None Triangle Square Diagonal Polygon 1 Polygon 2 Zigzag Multiple Zigzags Waves…" at bounding box center [139, 263] width 84 height 11
click at [97, 258] on select "None Triangle Square Diagonal Polygon 1 Polygon 2 Zigzag Multiple Zigzags Waves…" at bounding box center [139, 263] width 84 height 11
click at [154, 265] on select "None Triangle Square Diagonal Polygon 1 Polygon 2 Zigzag Multiple Zigzags Waves…" at bounding box center [139, 263] width 84 height 11
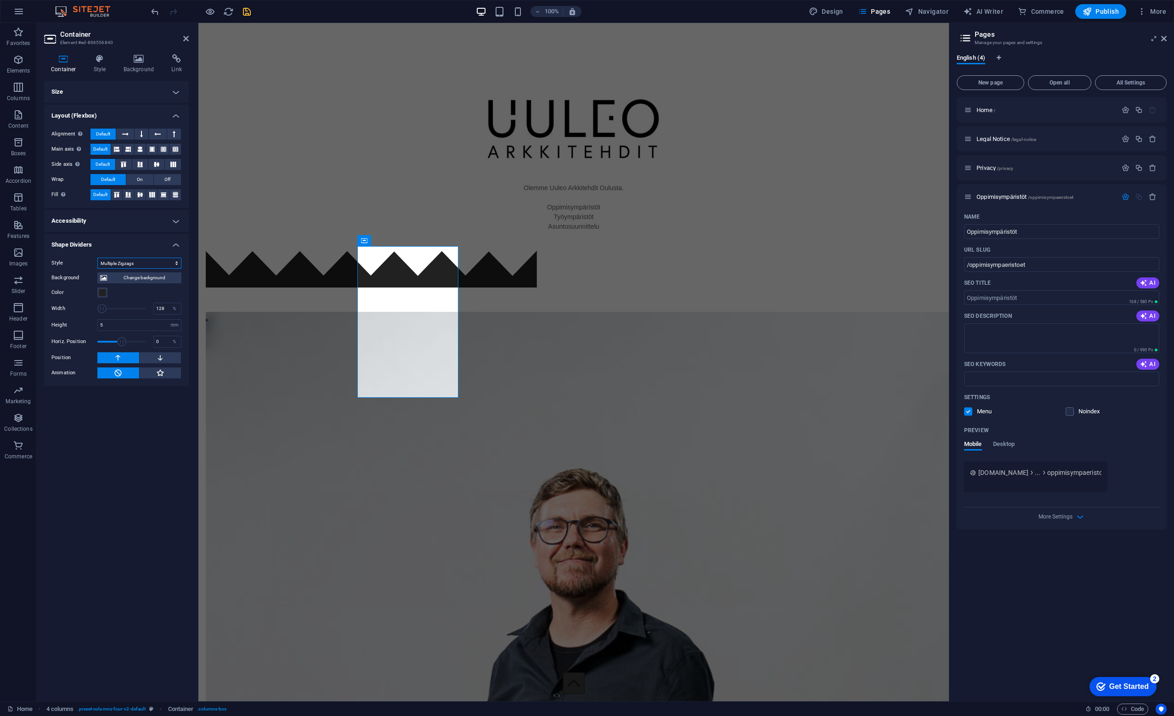
click at [97, 258] on select "None Triangle Square Diagonal Polygon 1 Polygon 2 Zigzag Multiple Zigzags Waves…" at bounding box center [139, 263] width 84 height 11
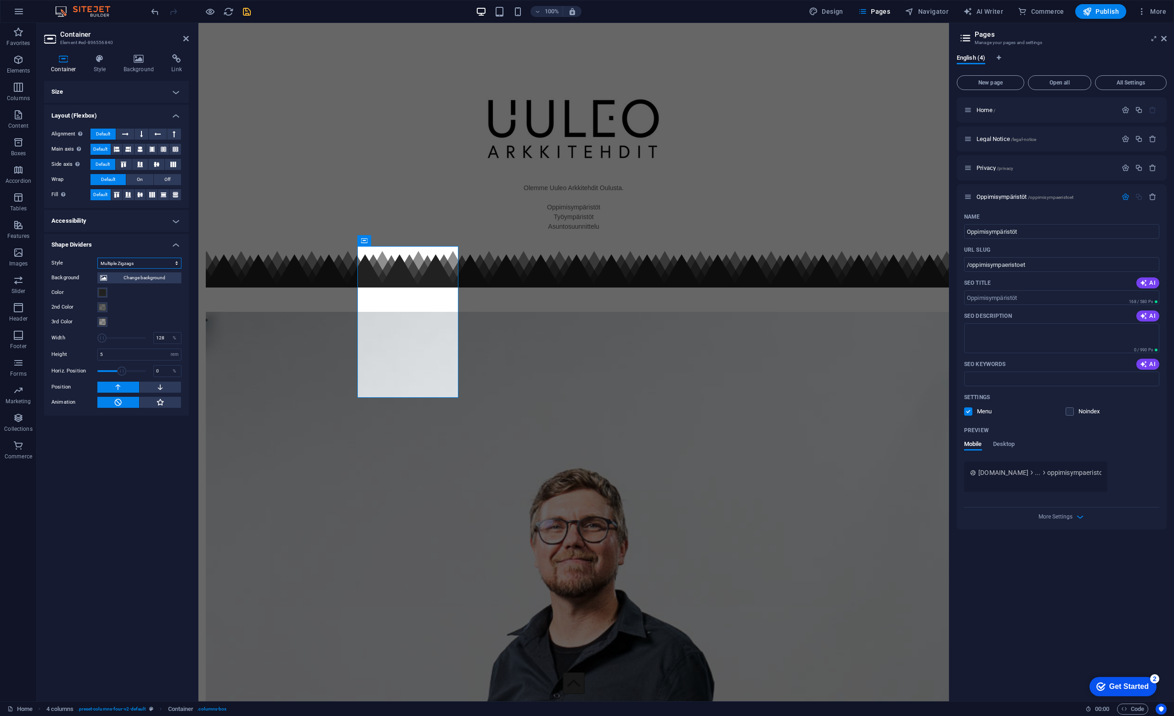
click at [152, 264] on select "None Triangle Square Diagonal Polygon 1 Polygon 2 Zigzag Multiple Zigzags Waves…" at bounding box center [139, 263] width 84 height 11
click at [97, 258] on select "None Triangle Square Diagonal Polygon 1 Polygon 2 Zigzag Multiple Zigzags Waves…" at bounding box center [139, 263] width 84 height 11
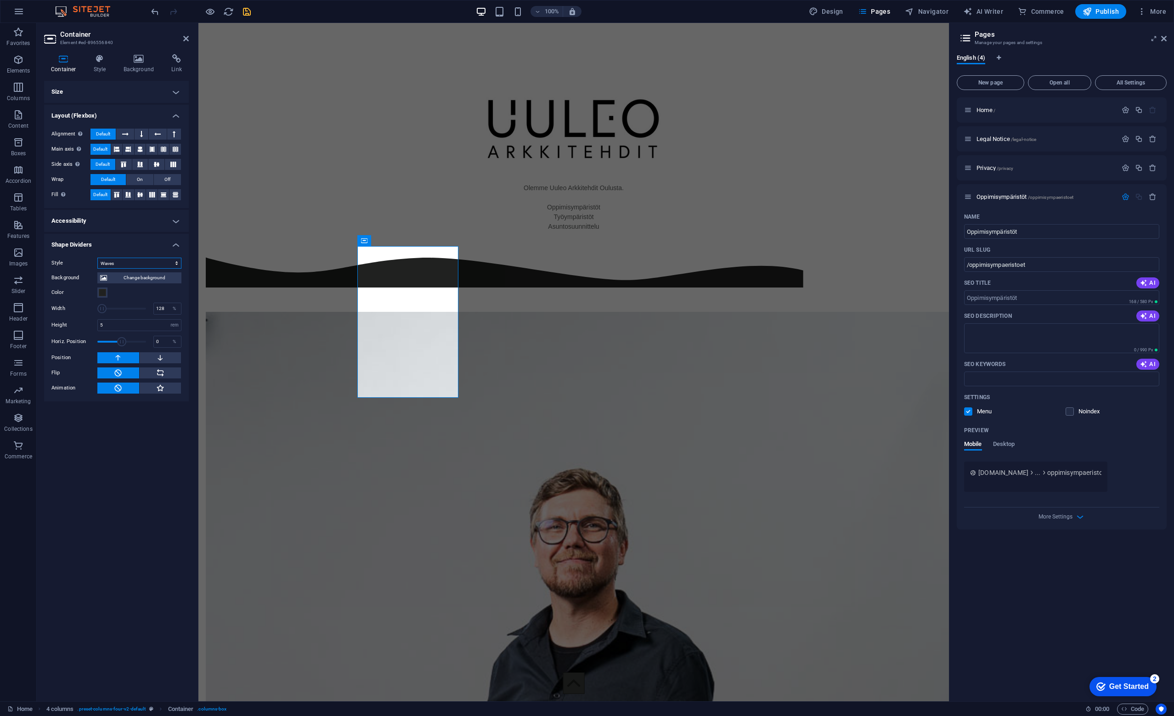
click at [140, 261] on select "None Triangle Square Diagonal Polygon 1 Polygon 2 Zigzag Multiple Zigzags Waves…" at bounding box center [139, 263] width 84 height 11
click at [97, 258] on select "None Triangle Square Diagonal Polygon 1 Polygon 2 Zigzag Multiple Zigzags Waves…" at bounding box center [139, 263] width 84 height 11
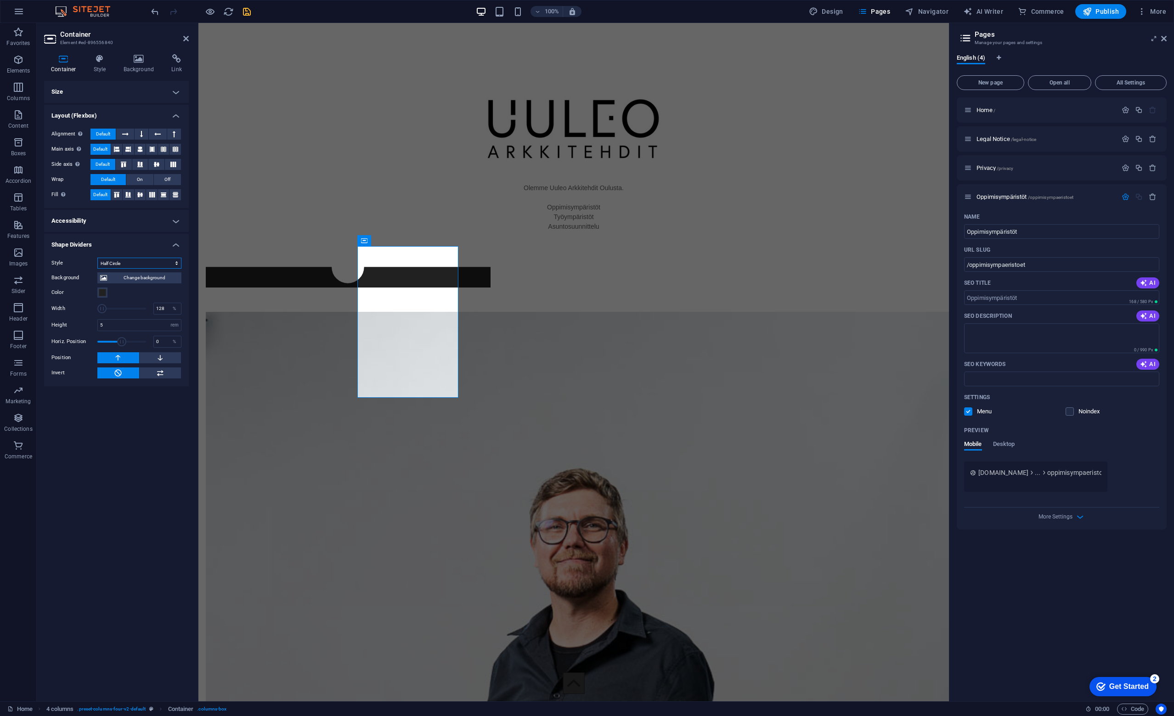
click at [132, 264] on select "None Triangle Square Diagonal Polygon 1 Polygon 2 Zigzag Multiple Zigzags Waves…" at bounding box center [139, 263] width 84 height 11
click at [97, 258] on select "None Triangle Square Diagonal Polygon 1 Polygon 2 Zigzag Multiple Zigzags Waves…" at bounding box center [139, 263] width 84 height 11
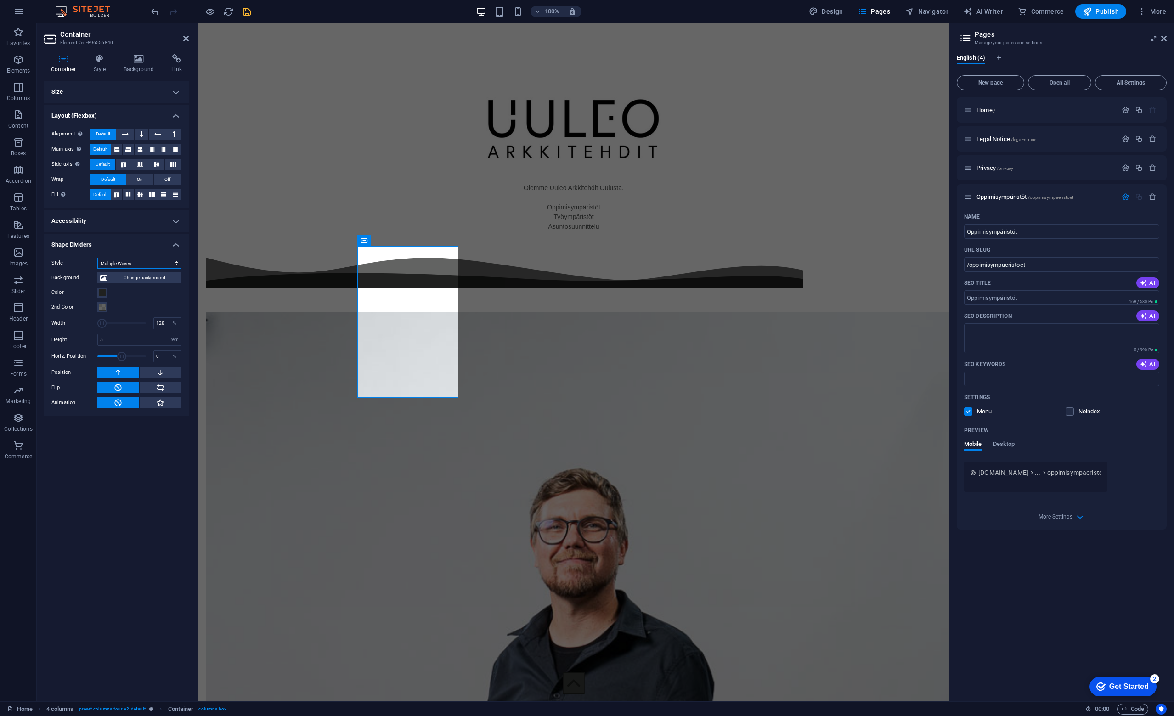
click at [158, 263] on select "None Triangle Square Diagonal Polygon 1 Polygon 2 Zigzag Multiple Zigzags Waves…" at bounding box center [139, 263] width 84 height 11
click at [97, 258] on select "None Triangle Square Diagonal Polygon 1 Polygon 2 Zigzag Multiple Zigzags Waves…" at bounding box center [139, 263] width 84 height 11
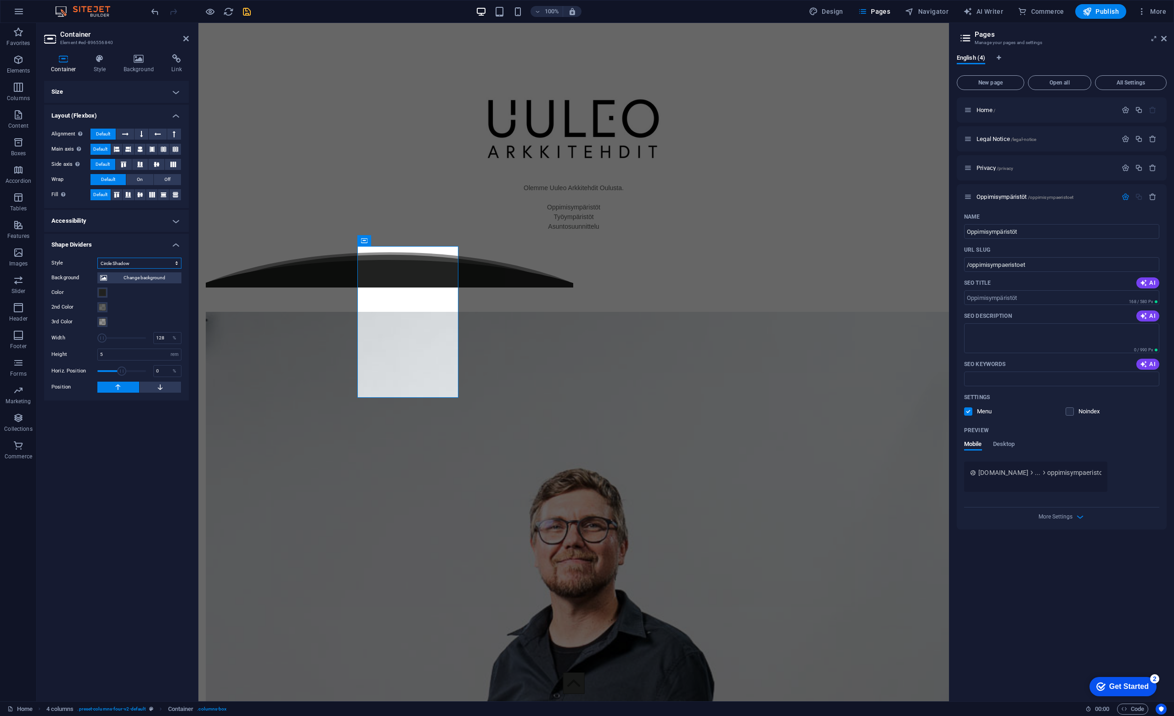
click at [143, 262] on select "None Triangle Square Diagonal Polygon 1 Polygon 2 Zigzag Multiple Zigzags Waves…" at bounding box center [139, 263] width 84 height 11
click at [97, 258] on select "None Triangle Square Diagonal Polygon 1 Polygon 2 Zigzag Multiple Zigzags Waves…" at bounding box center [139, 263] width 84 height 11
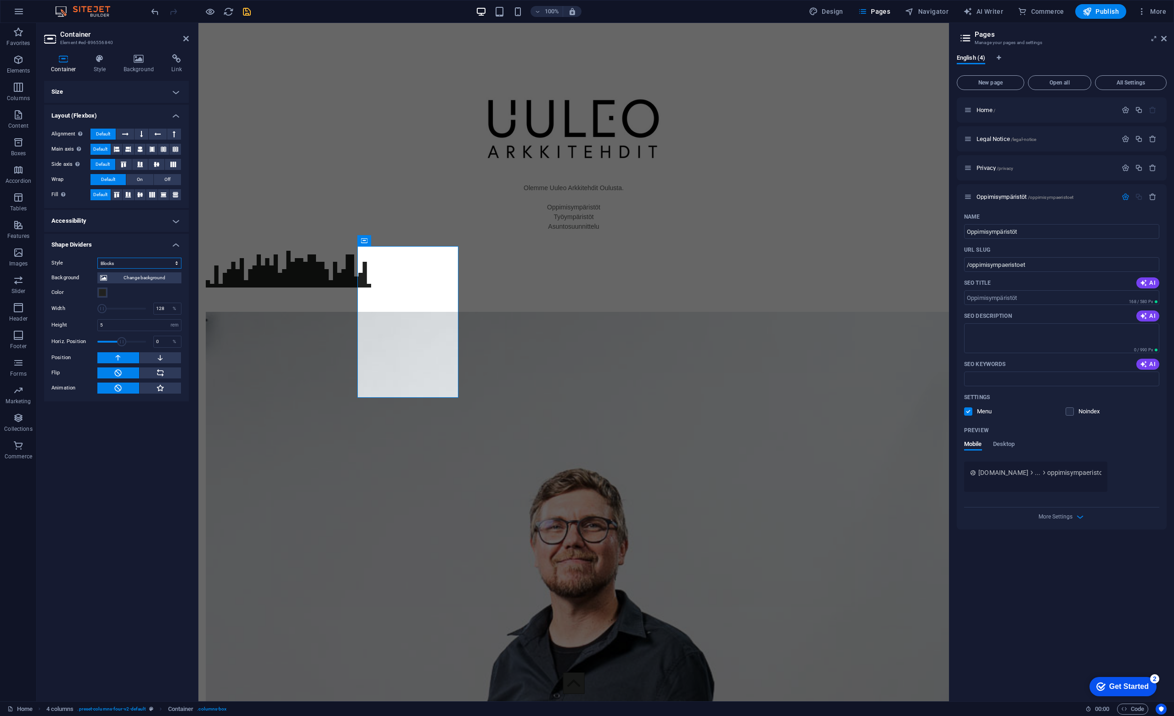
click at [149, 258] on select "None Triangle Square Diagonal Polygon 1 Polygon 2 Zigzag Multiple Zigzags Waves…" at bounding box center [139, 263] width 84 height 11
click at [97, 258] on select "None Triangle Square Diagonal Polygon 1 Polygon 2 Zigzag Multiple Zigzags Waves…" at bounding box center [139, 263] width 84 height 11
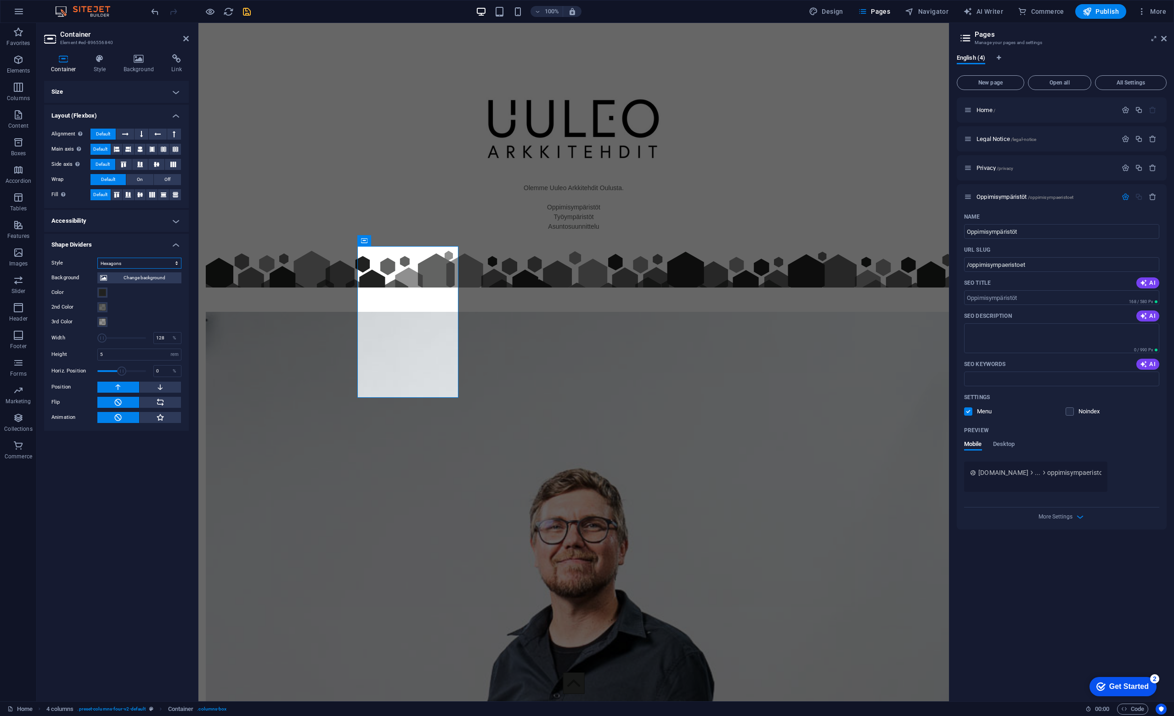
click at [141, 259] on select "None Triangle Square Diagonal Polygon 1 Polygon 2 Zigzag Multiple Zigzags Waves…" at bounding box center [139, 263] width 84 height 11
click at [97, 258] on select "None Triangle Square Diagonal Polygon 1 Polygon 2 Zigzag Multiple Zigzags Waves…" at bounding box center [139, 263] width 84 height 11
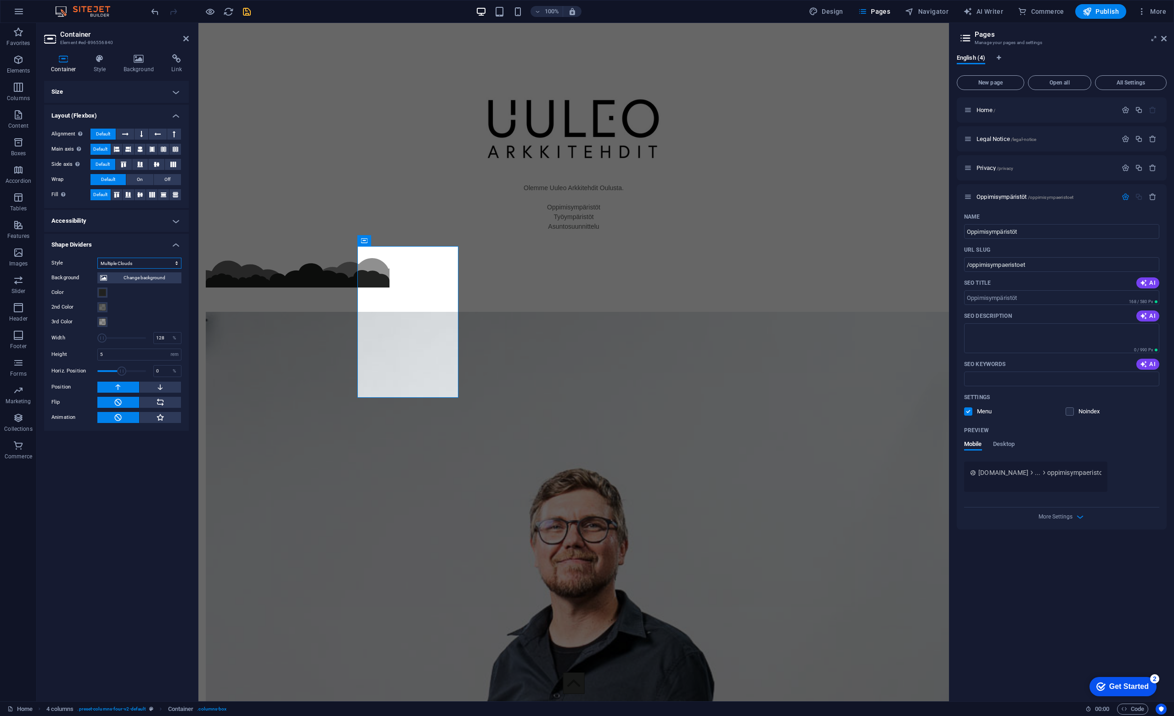
click at [134, 261] on select "None Triangle Square Diagonal Polygon 1 Polygon 2 Zigzag Multiple Zigzags Waves…" at bounding box center [139, 263] width 84 height 11
click at [97, 258] on select "None Triangle Square Diagonal Polygon 1 Polygon 2 Zigzag Multiple Zigzags Waves…" at bounding box center [139, 263] width 84 height 11
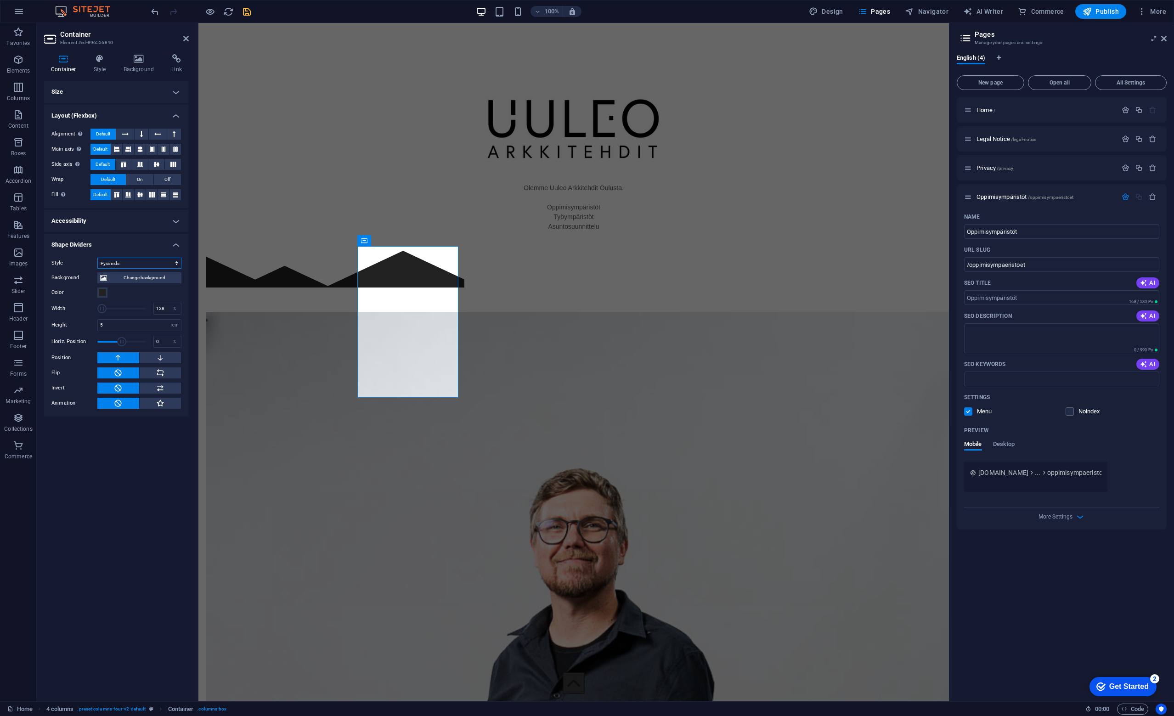
click at [134, 258] on select "None Triangle Square Diagonal Polygon 1 Polygon 2 Zigzag Multiple Zigzags Waves…" at bounding box center [139, 263] width 84 height 11
click at [97, 258] on select "None Triangle Square Diagonal Polygon 1 Polygon 2 Zigzag Multiple Zigzags Waves…" at bounding box center [139, 263] width 84 height 11
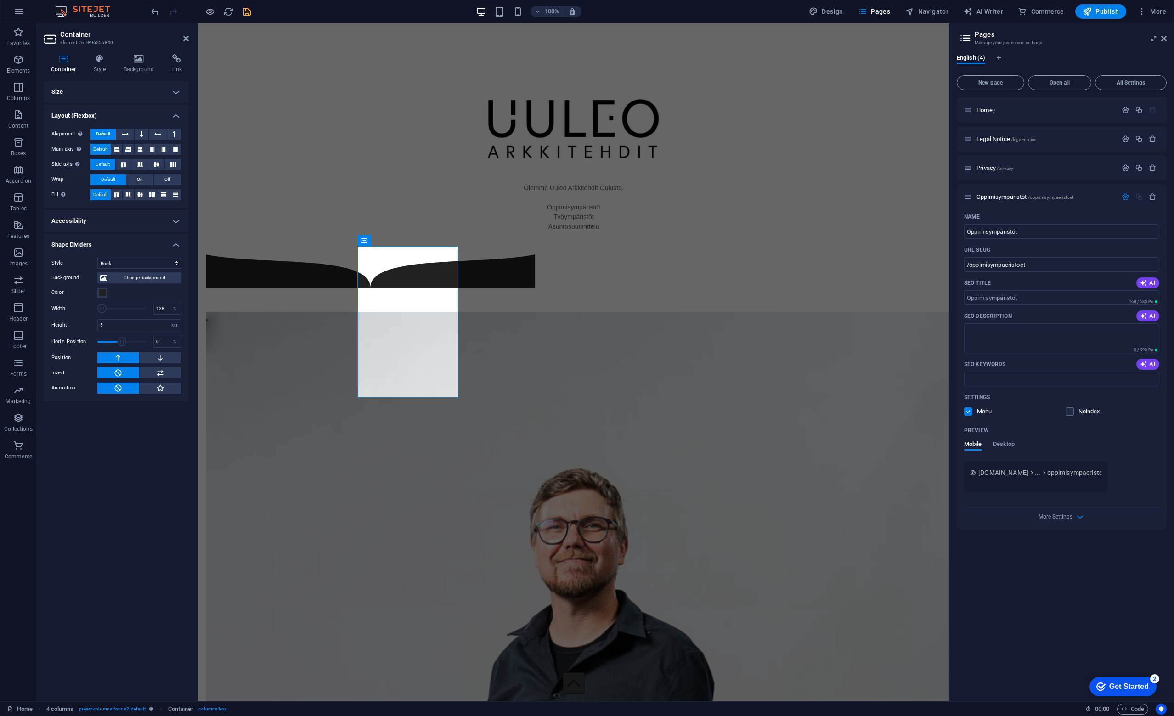
click at [123, 257] on div "Style None Triangle Square Diagonal Polygon 1 Polygon 2 Zigzag Multiple Zigzags…" at bounding box center [116, 325] width 145 height 151
click at [149, 262] on select "None Triangle Square Diagonal Polygon 1 Polygon 2 Zigzag Multiple Zigzags Waves…" at bounding box center [139, 263] width 84 height 11
click at [97, 258] on select "None Triangle Square Diagonal Polygon 1 Polygon 2 Zigzag Multiple Zigzags Waves…" at bounding box center [139, 263] width 84 height 11
click at [134, 263] on select "None Triangle Square Diagonal Polygon 1 Polygon 2 Zigzag Multiple Zigzags Waves…" at bounding box center [139, 263] width 84 height 11
click at [97, 258] on select "None Triangle Square Diagonal Polygon 1 Polygon 2 Zigzag Multiple Zigzags Waves…" at bounding box center [139, 263] width 84 height 11
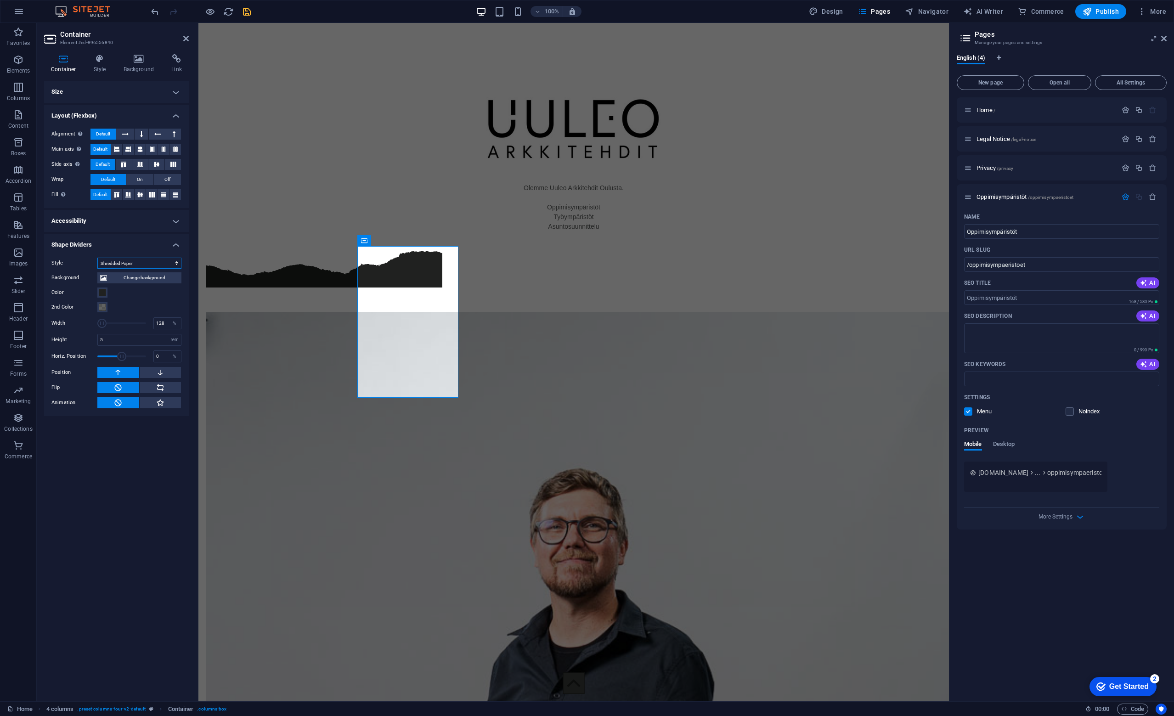
click at [144, 260] on select "None Triangle Square Diagonal Polygon 1 Polygon 2 Zigzag Multiple Zigzags Waves…" at bounding box center [139, 263] width 84 height 11
click at [97, 258] on select "None Triangle Square Diagonal Polygon 1 Polygon 2 Zigzag Multiple Zigzags Waves…" at bounding box center [139, 263] width 84 height 11
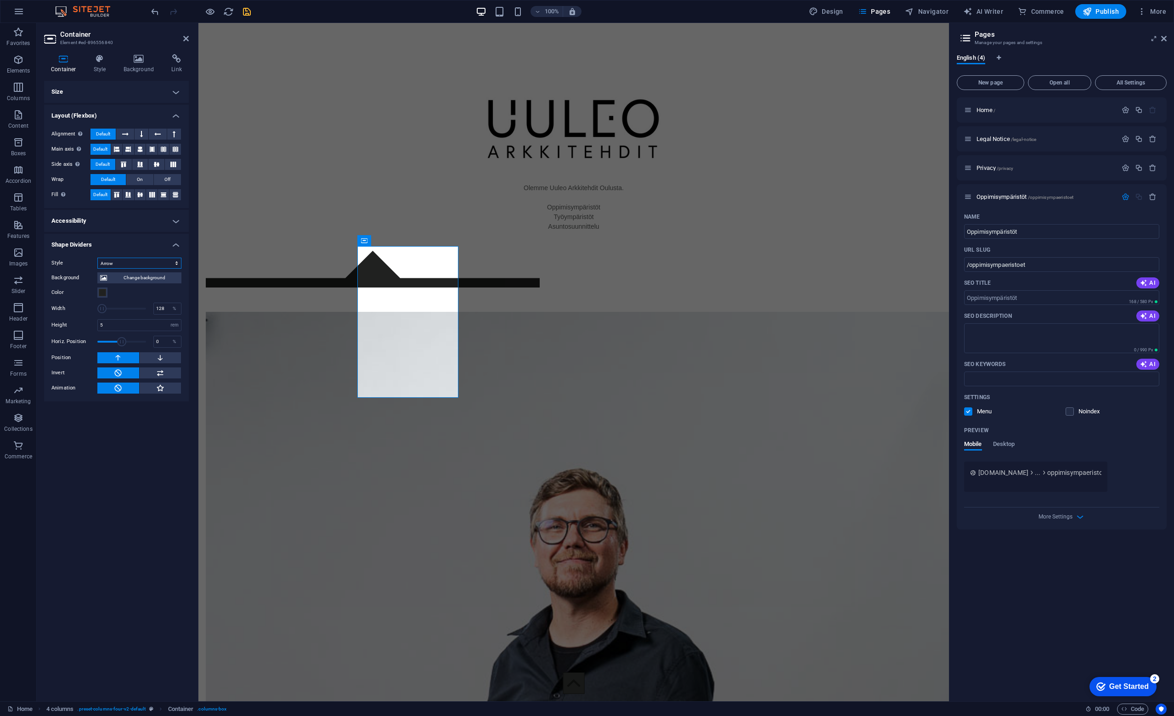
click at [138, 259] on select "None Triangle Square Diagonal Polygon 1 Polygon 2 Zigzag Multiple Zigzags Waves…" at bounding box center [139, 263] width 84 height 11
click at [97, 258] on select "None Triangle Square Diagonal Polygon 1 Polygon 2 Zigzag Multiple Zigzags Waves…" at bounding box center [139, 263] width 84 height 11
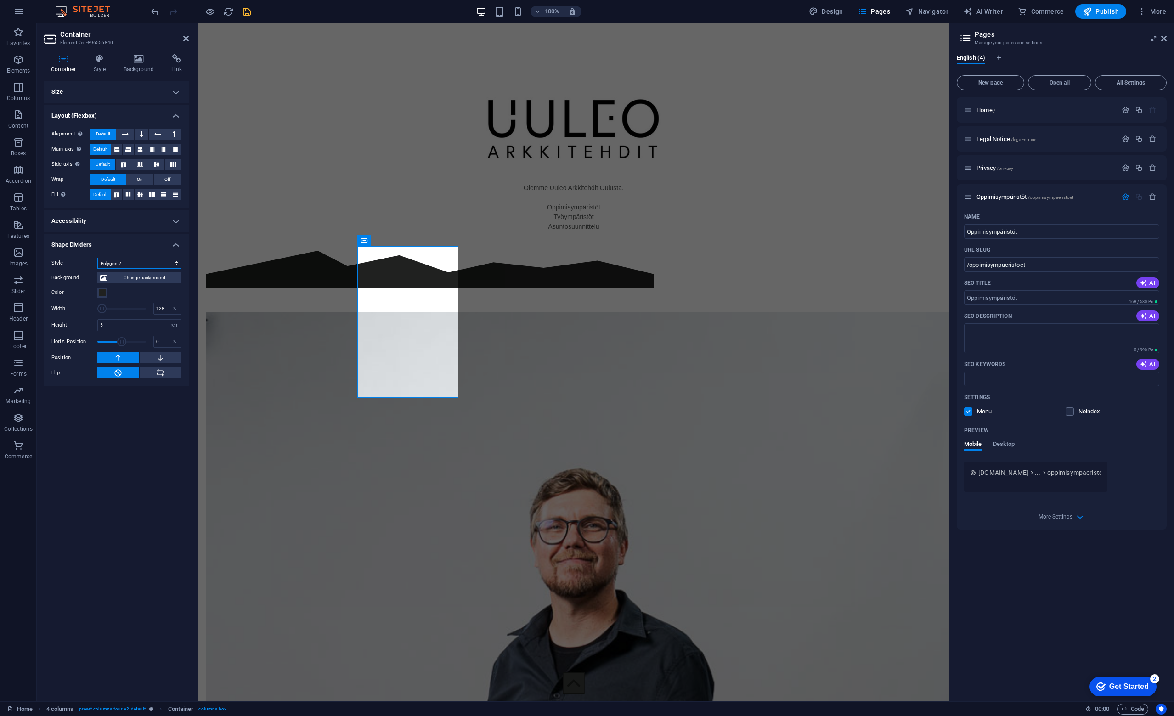
click at [136, 259] on select "None Triangle Square Diagonal Polygon 1 Polygon 2 Zigzag Multiple Zigzags Waves…" at bounding box center [139, 263] width 84 height 11
click at [97, 258] on select "None Triangle Square Diagonal Polygon 1 Polygon 2 Zigzag Multiple Zigzags Waves…" at bounding box center [139, 263] width 84 height 11
click at [143, 260] on select "None Triangle Square Diagonal Polygon 1 Polygon 2 Zigzag Multiple Zigzags Waves…" at bounding box center [139, 263] width 84 height 11
select select "waves"
click at [97, 258] on select "None Triangle Square Diagonal Polygon 1 Polygon 2 Zigzag Multiple Zigzags Waves…" at bounding box center [139, 263] width 84 height 11
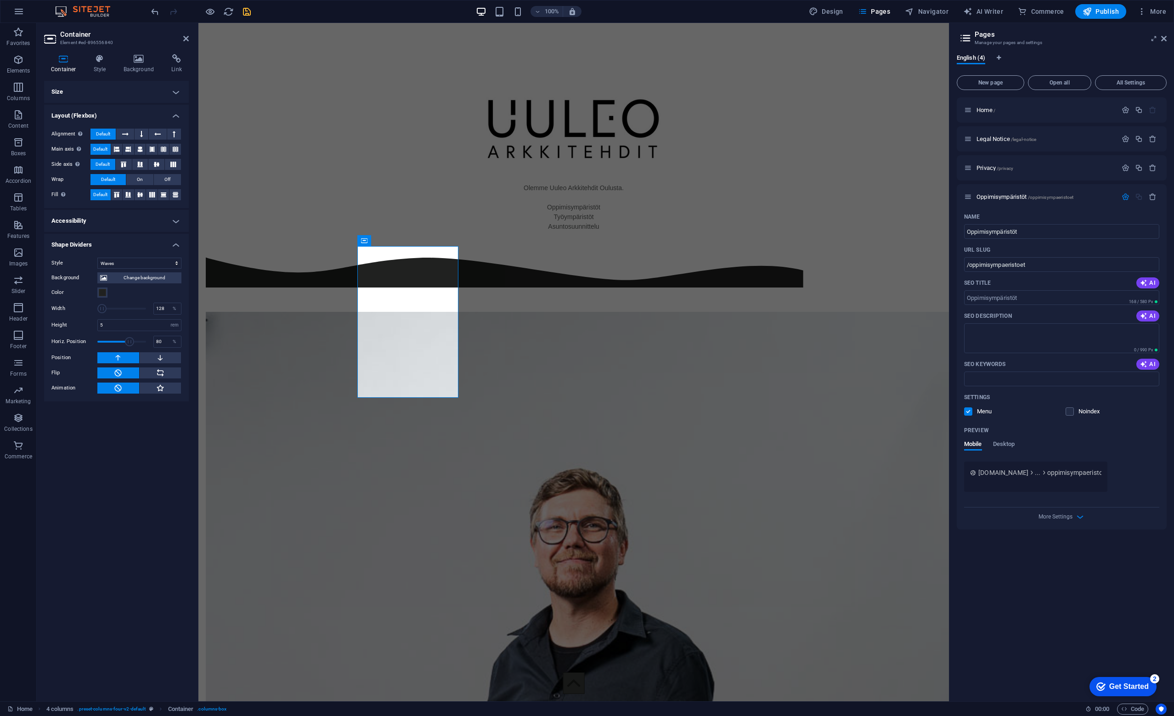
drag, startPoint x: 121, startPoint y: 344, endPoint x: 130, endPoint y: 344, distance: 8.7
click at [130, 344] on span at bounding box center [129, 341] width 9 height 9
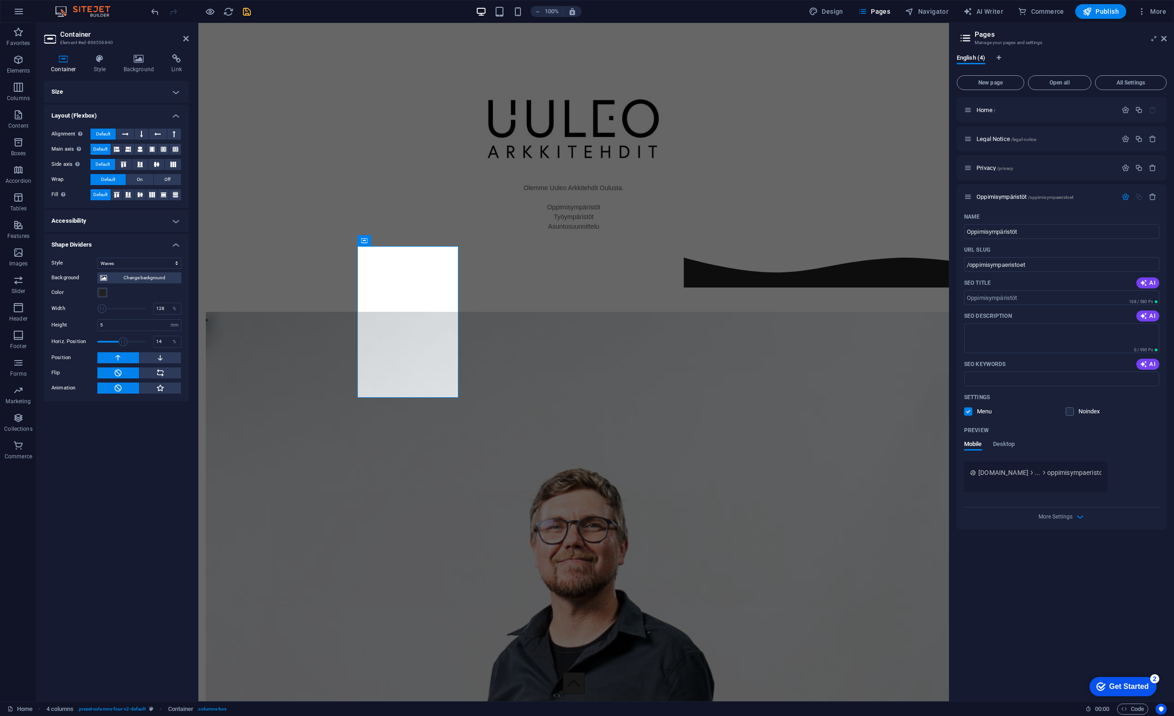
drag, startPoint x: 130, startPoint y: 344, endPoint x: 123, endPoint y: 342, distance: 6.6
click at [123, 342] on span at bounding box center [122, 341] width 9 height 9
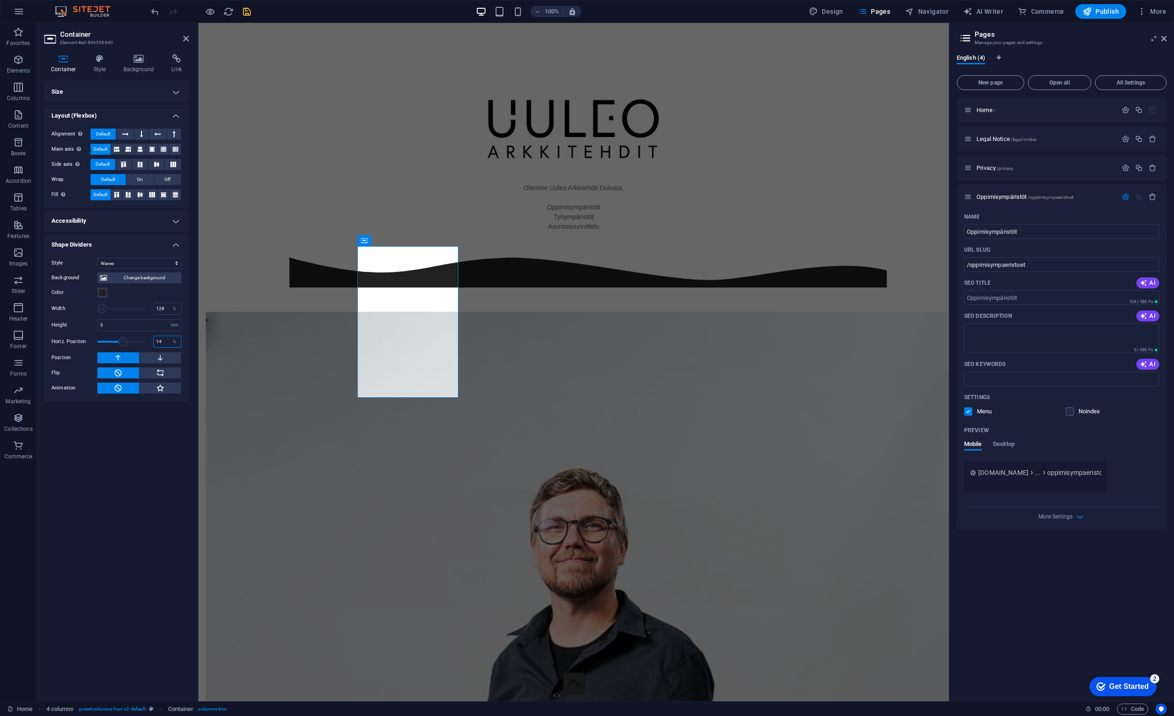
click at [158, 338] on input "14" at bounding box center [167, 341] width 27 height 11
type input "0"
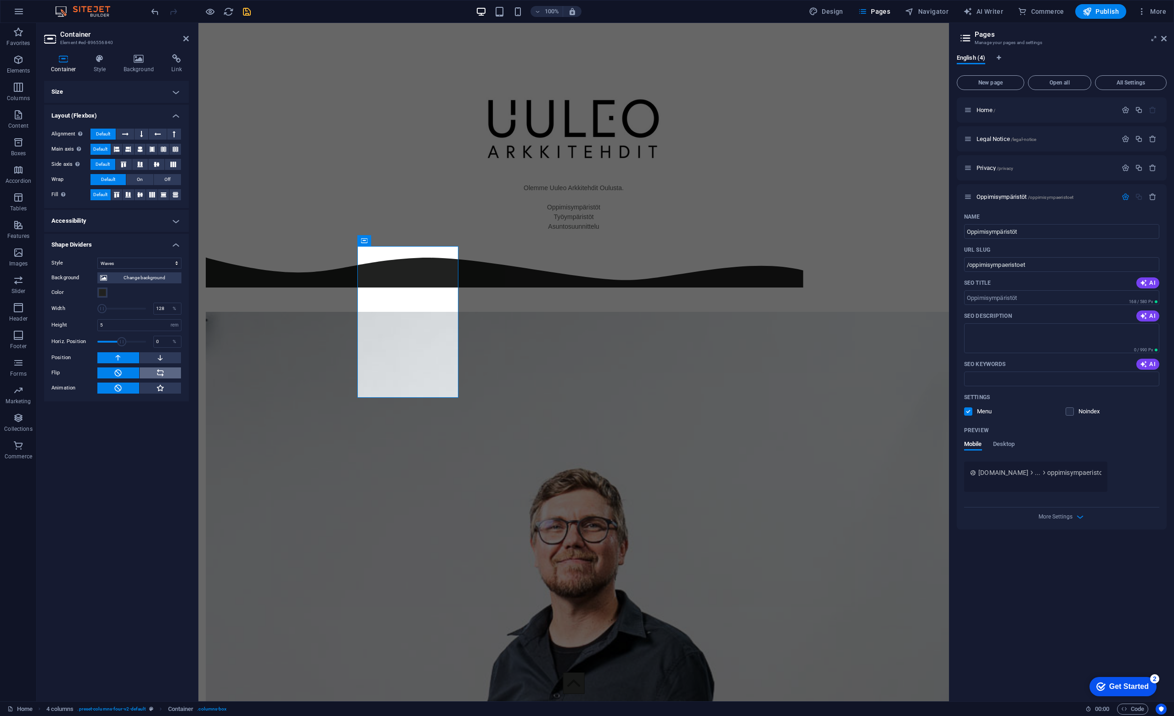
click at [166, 376] on button at bounding box center [161, 372] width 42 height 11
click at [102, 324] on input "5" at bounding box center [139, 325] width 83 height 11
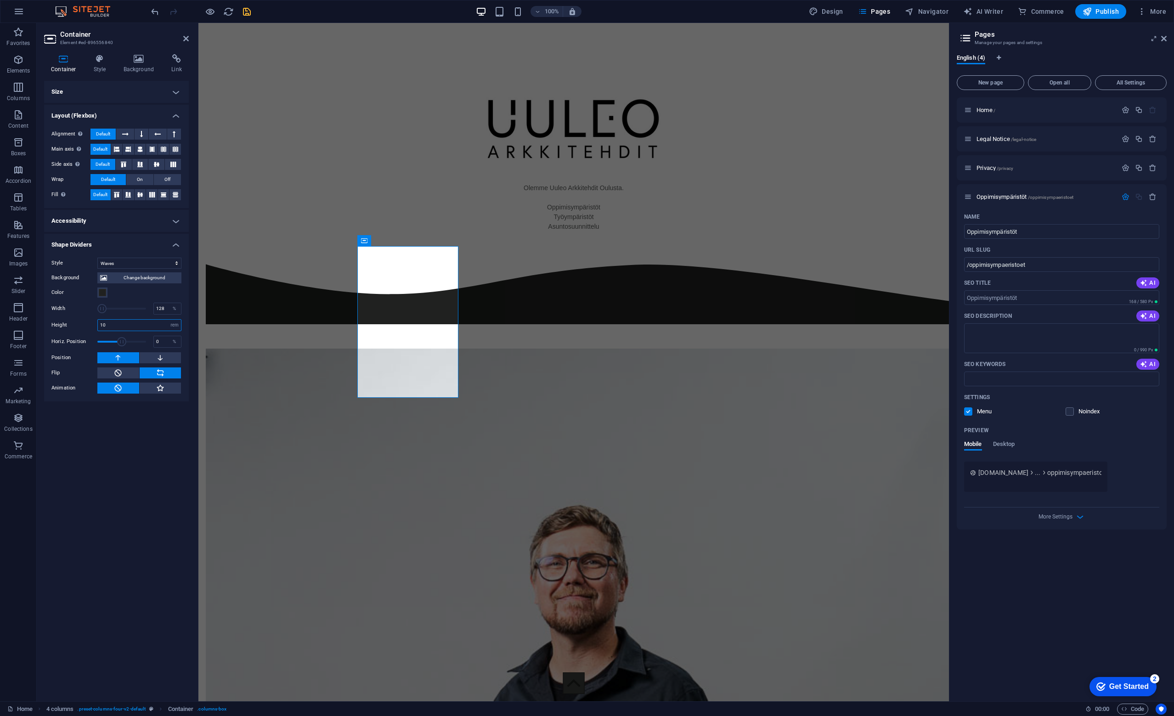
click at [119, 325] on input "10" at bounding box center [139, 325] width 83 height 11
type input "5"
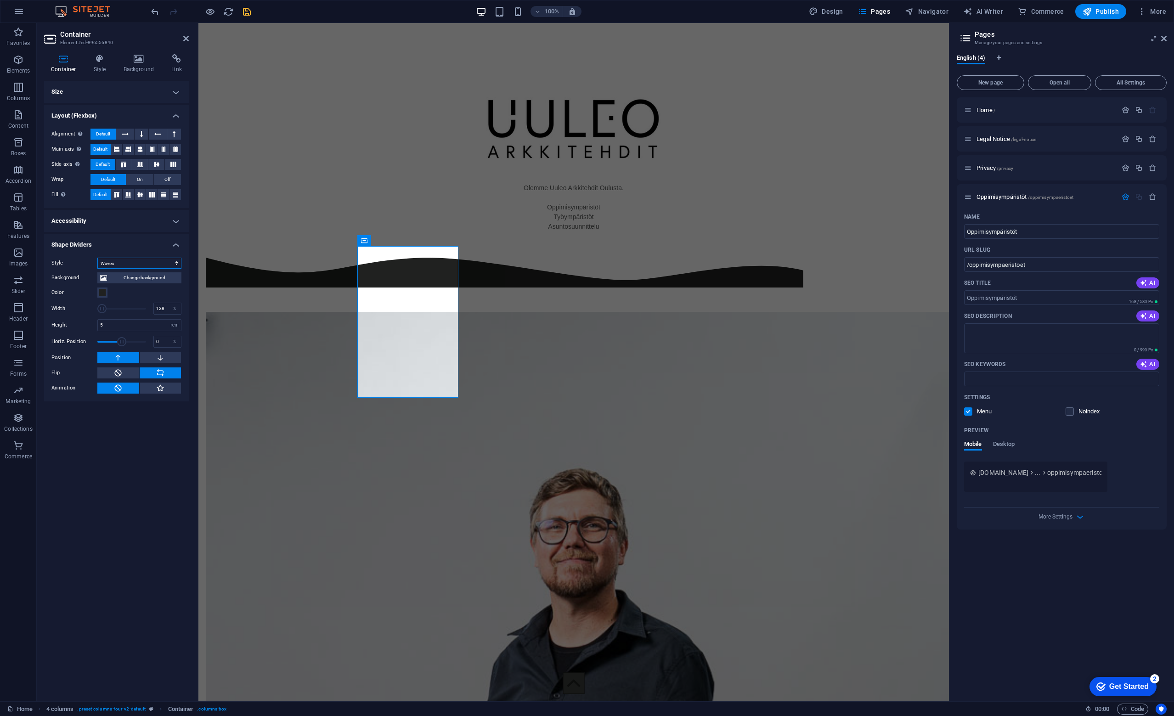
click at [133, 261] on select "None Triangle Square Diagonal Polygon 1 Polygon 2 Zigzag Multiple Zigzags Waves…" at bounding box center [139, 263] width 84 height 11
select select "triangle"
click at [97, 258] on select "None Triangle Square Diagonal Polygon 1 Polygon 2 Zigzag Multiple Zigzags Waves…" at bounding box center [139, 263] width 84 height 11
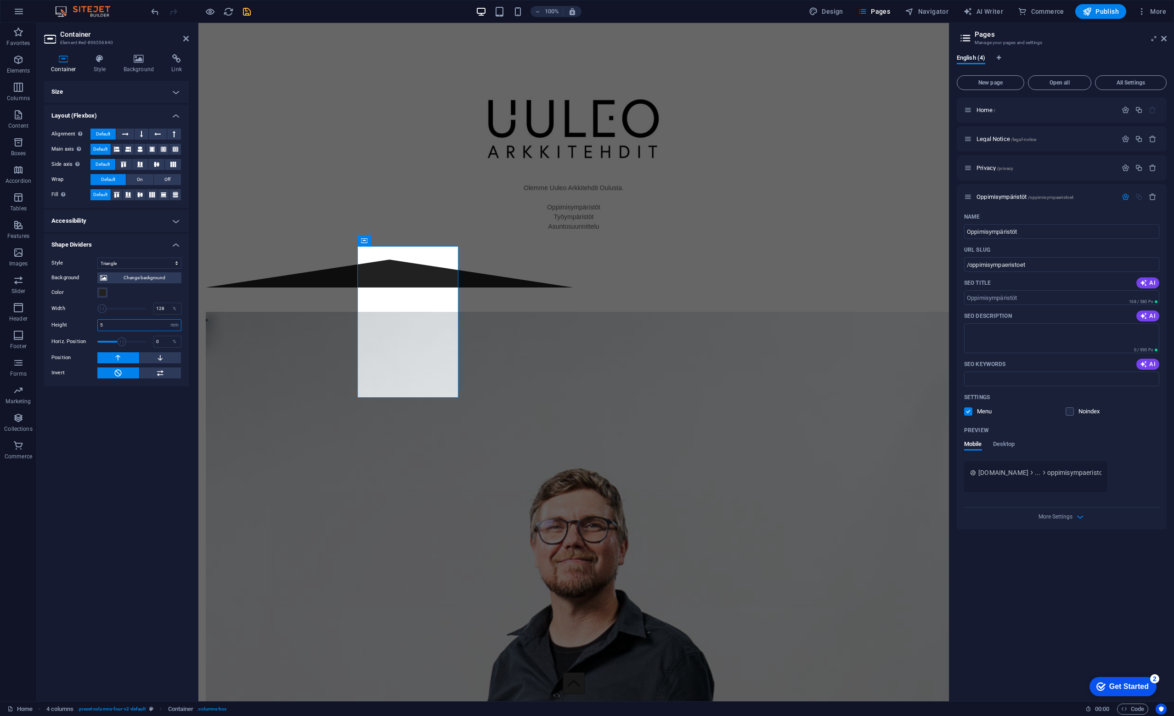
click at [116, 325] on input "5" at bounding box center [139, 325] width 83 height 11
type input "10"
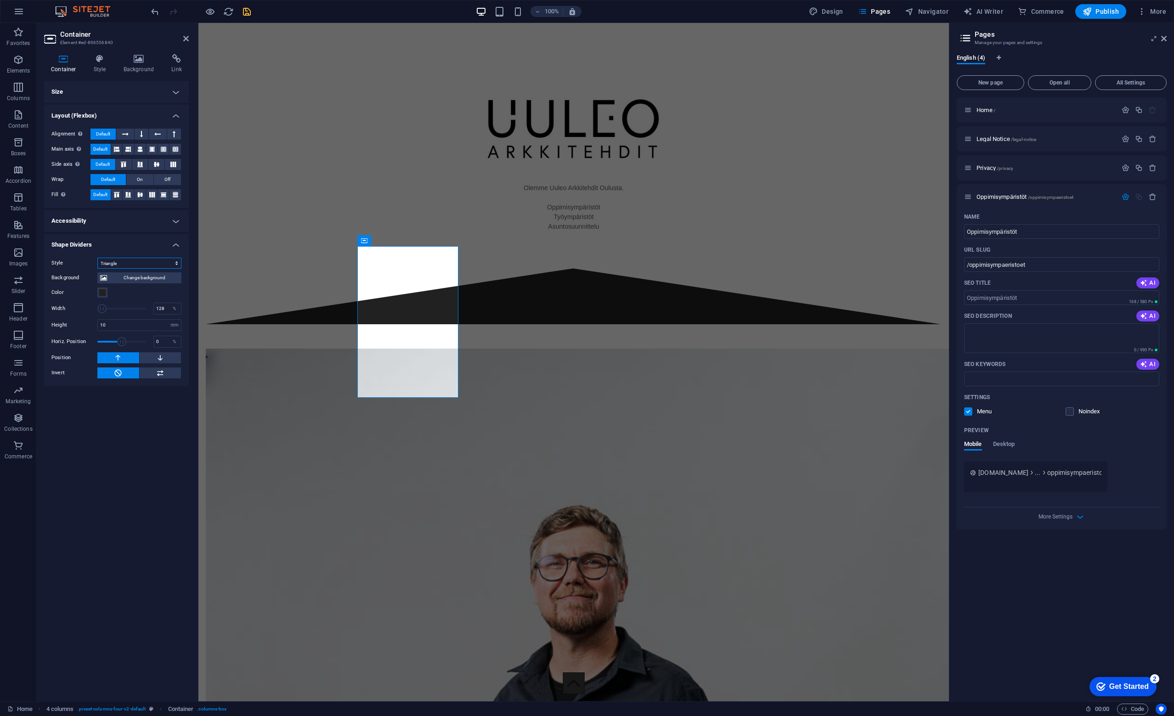
click at [143, 262] on select "None Triangle Square Diagonal Polygon 1 Polygon 2 Zigzag Multiple Zigzags Waves…" at bounding box center [139, 263] width 84 height 11
select select "circle"
click at [97, 258] on select "None Triangle Square Diagonal Polygon 1 Polygon 2 Zigzag Multiple Zigzags Waves…" at bounding box center [139, 263] width 84 height 11
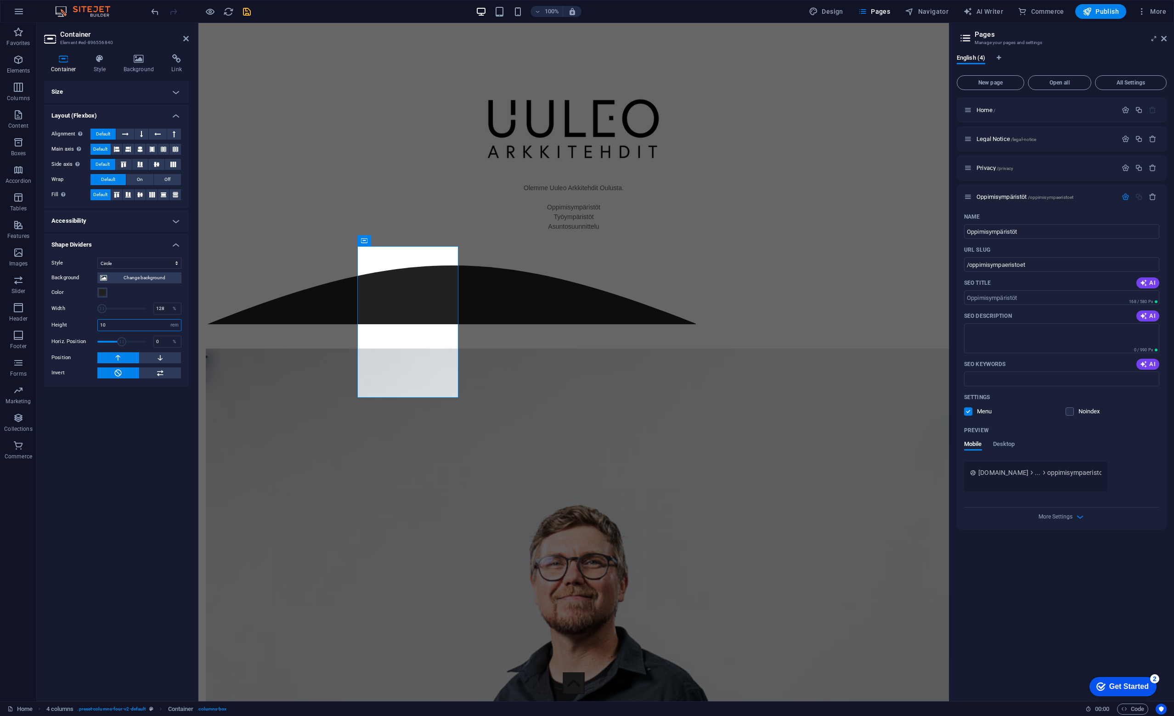
click at [123, 325] on input "10" at bounding box center [139, 325] width 83 height 11
type input "6"
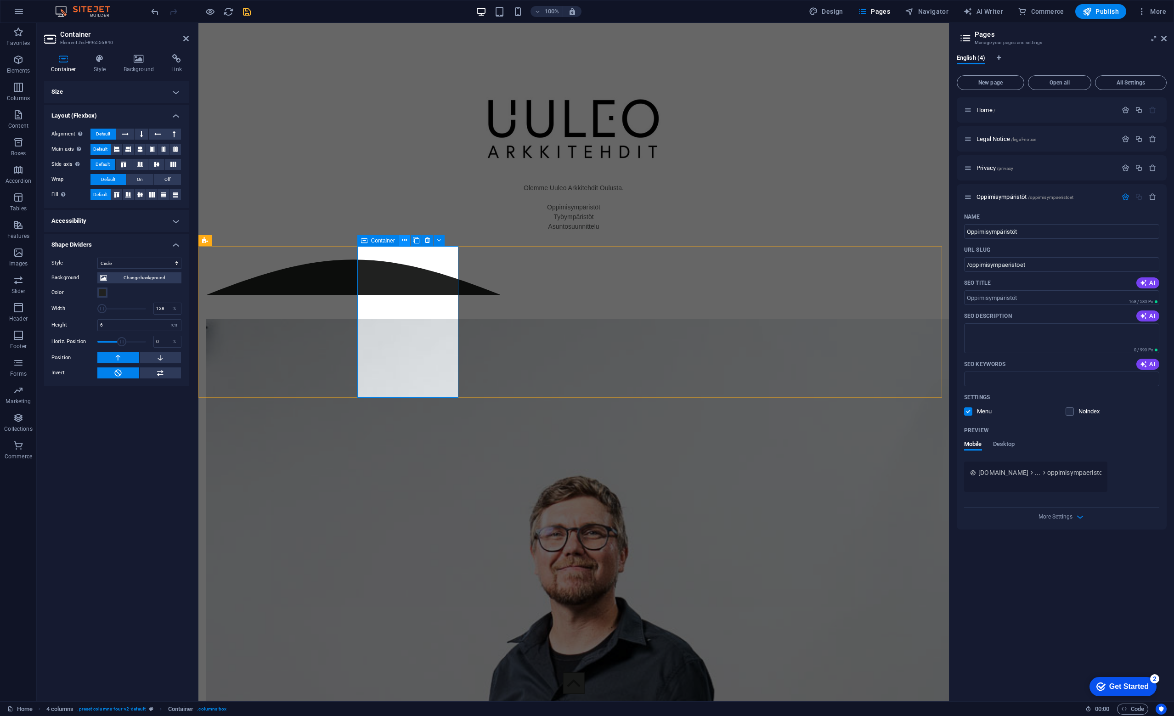
click at [406, 241] on icon at bounding box center [404, 241] width 5 height 10
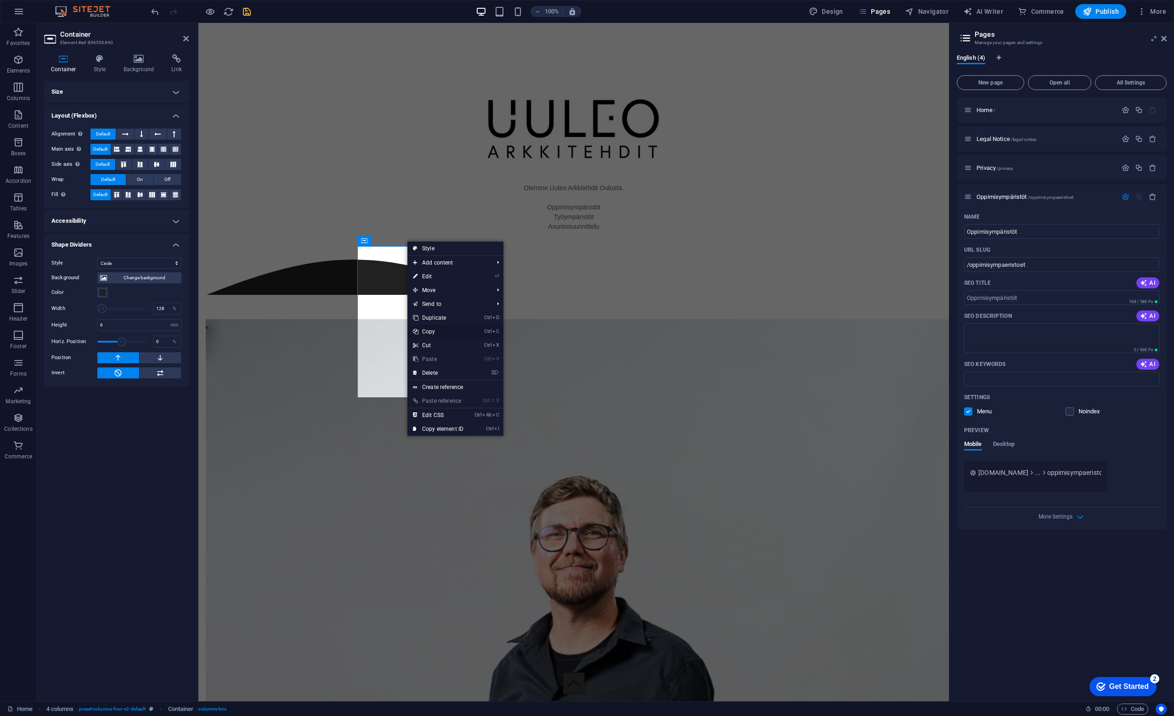
click at [424, 327] on link "Ctrl C Copy" at bounding box center [438, 332] width 62 height 14
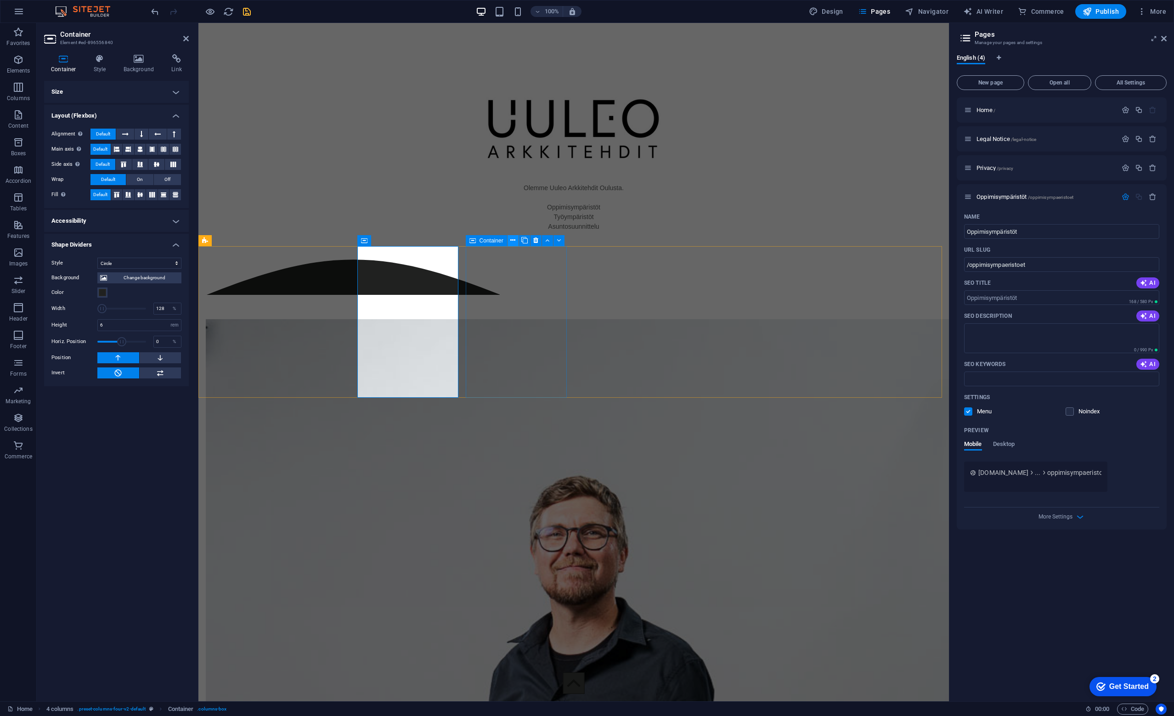
click at [514, 241] on icon at bounding box center [512, 241] width 5 height 10
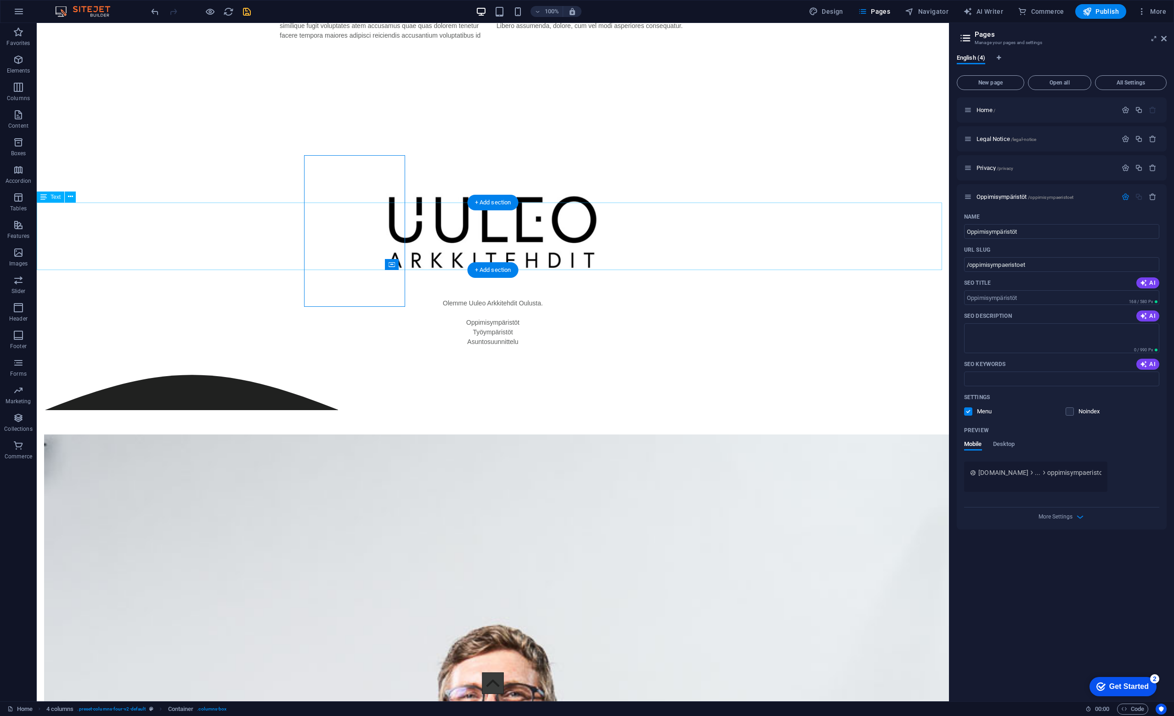
scroll to position [724, 0]
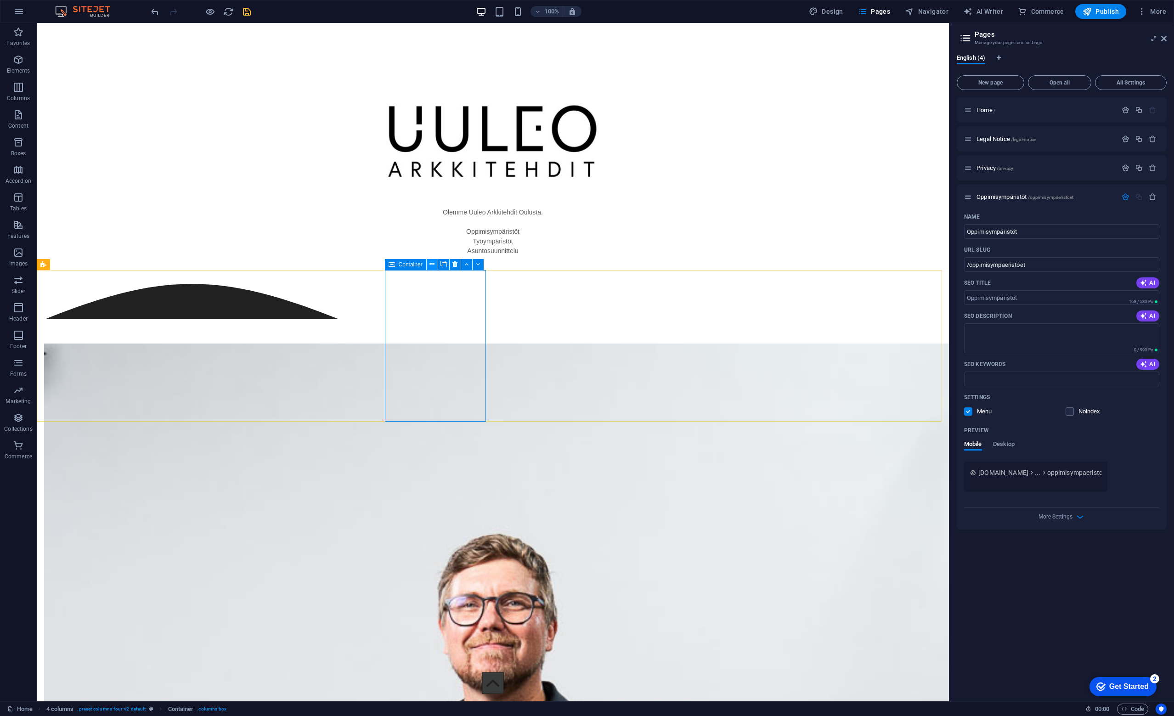
click at [431, 265] on icon at bounding box center [431, 264] width 5 height 10
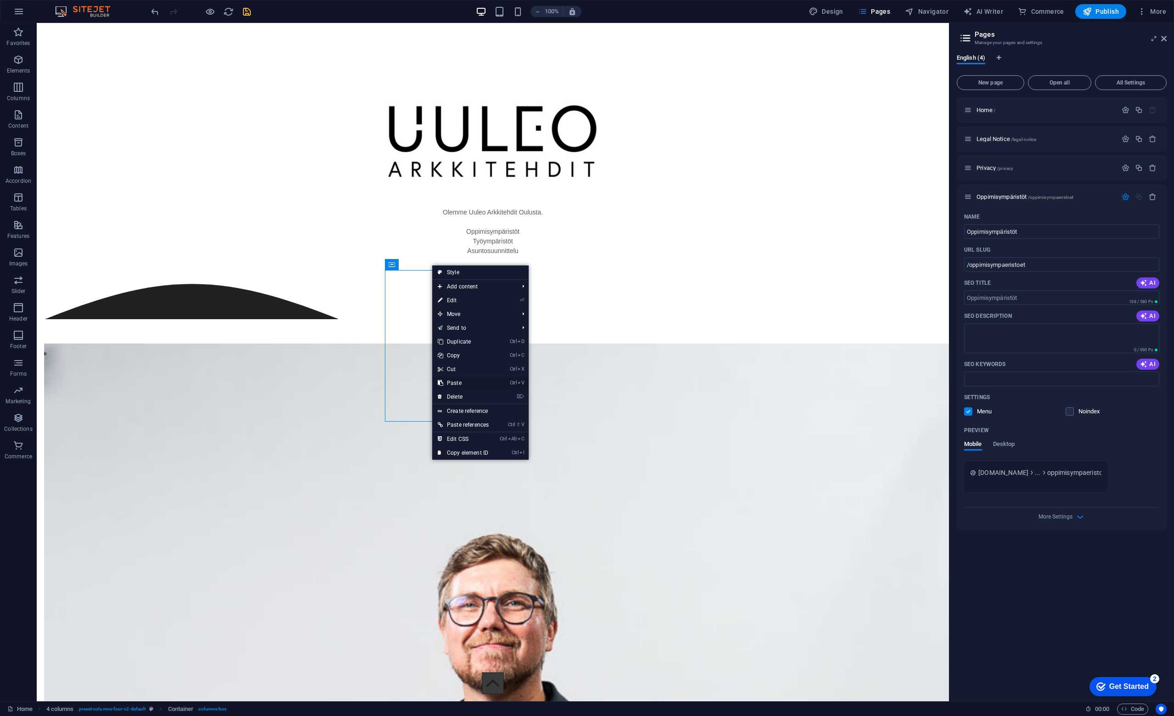
click at [459, 382] on link "Ctrl V Paste" at bounding box center [463, 383] width 62 height 14
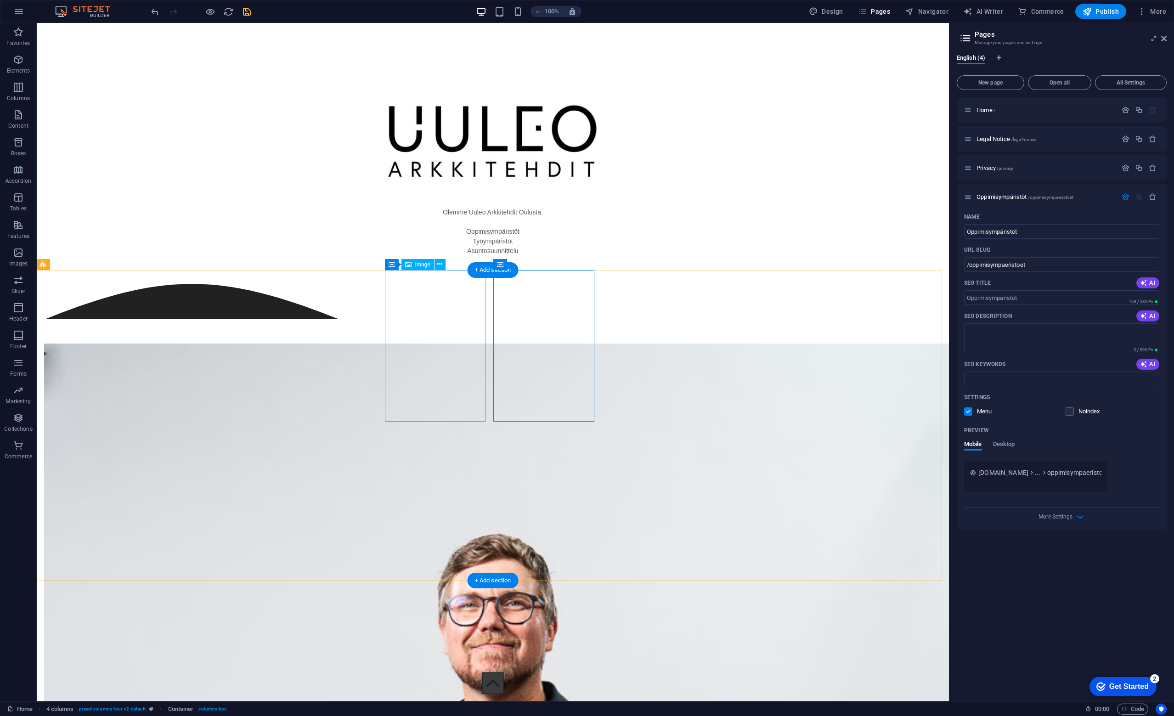
click at [441, 263] on icon at bounding box center [439, 264] width 5 height 10
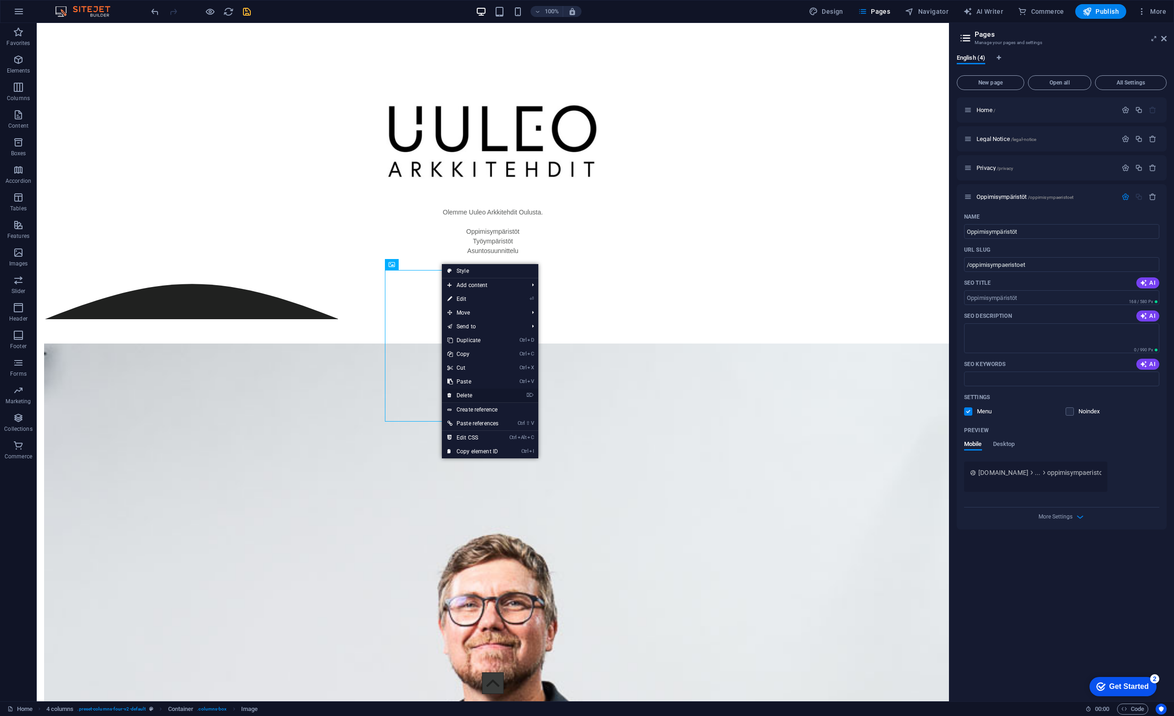
click at [468, 394] on link "⌦ Delete" at bounding box center [473, 396] width 62 height 14
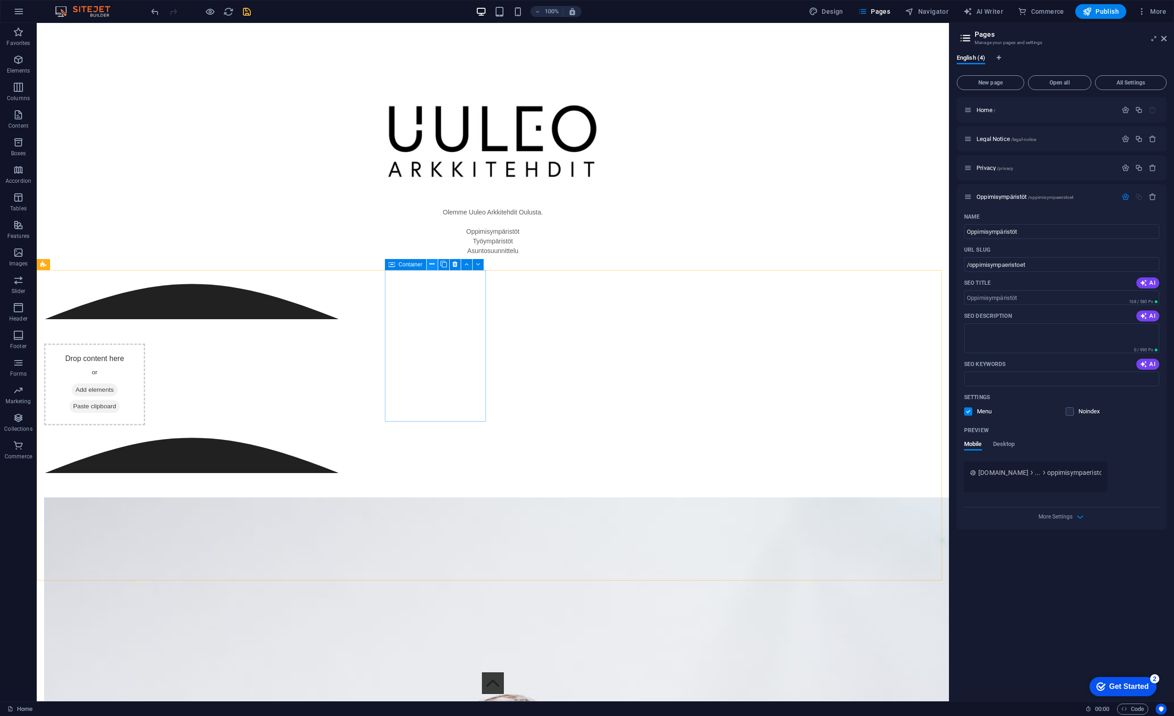
click at [432, 262] on icon at bounding box center [431, 264] width 5 height 10
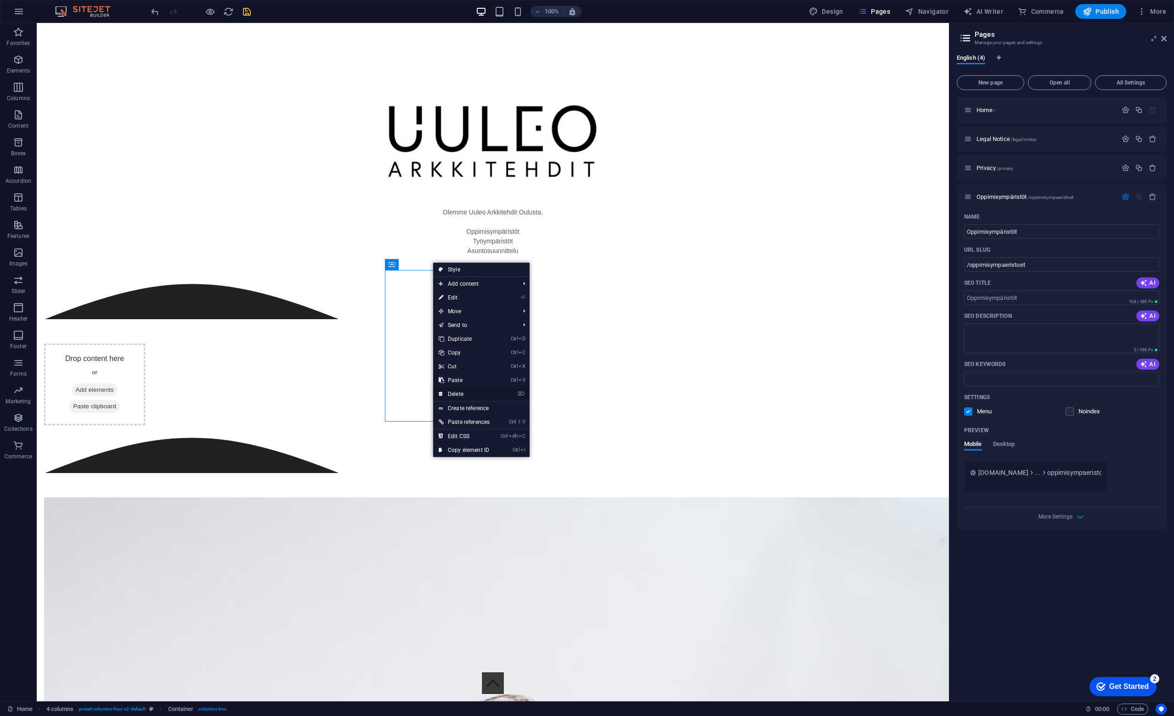
click at [463, 395] on link "⌦ Delete" at bounding box center [464, 394] width 62 height 14
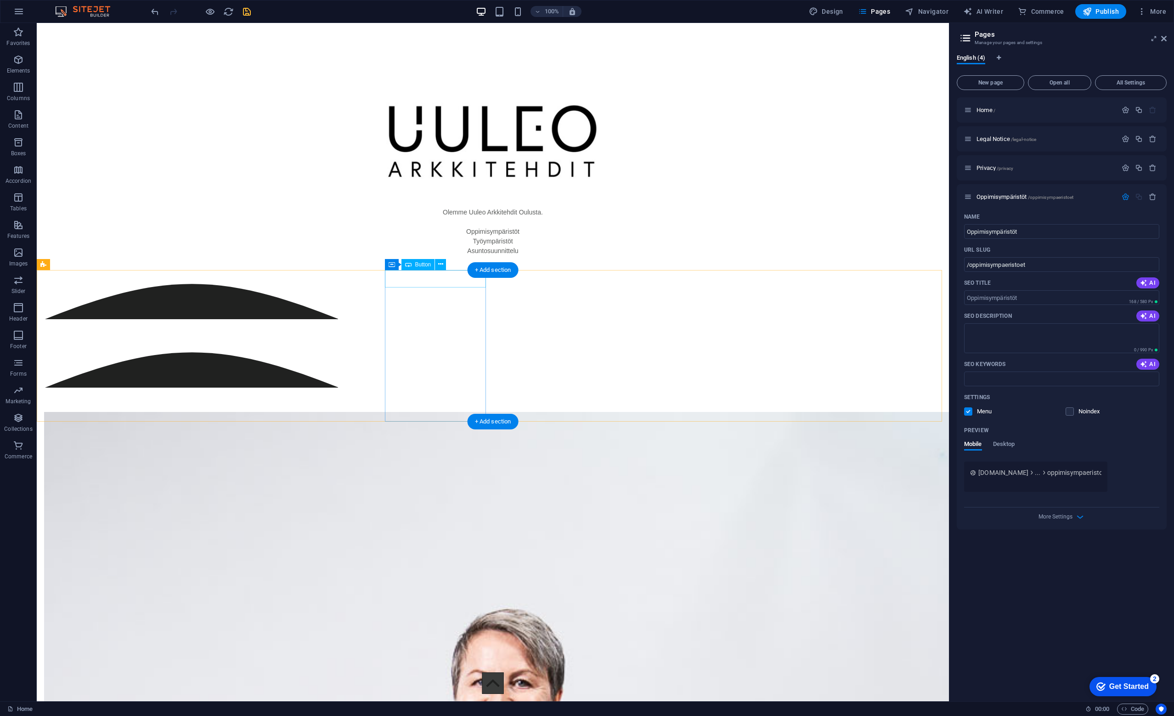
click at [145, 390] on div "OPPIMISYMPÄRISTÖT" at bounding box center [94, 399] width 101 height 18
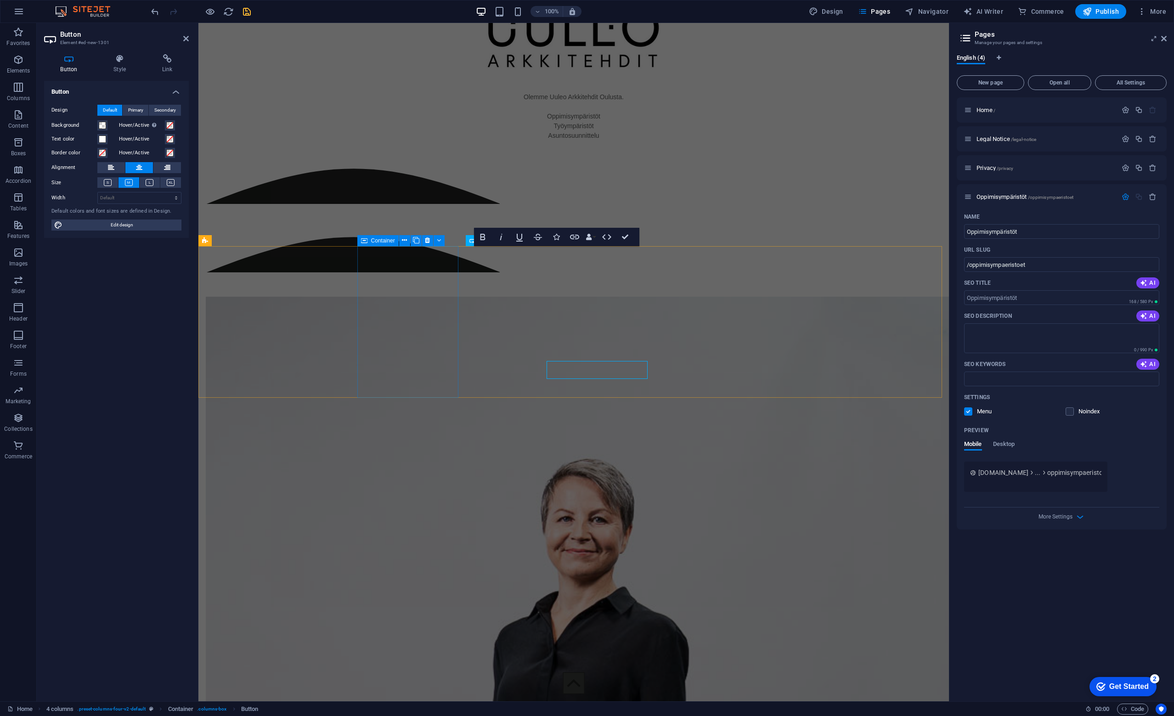
scroll to position [633, 0]
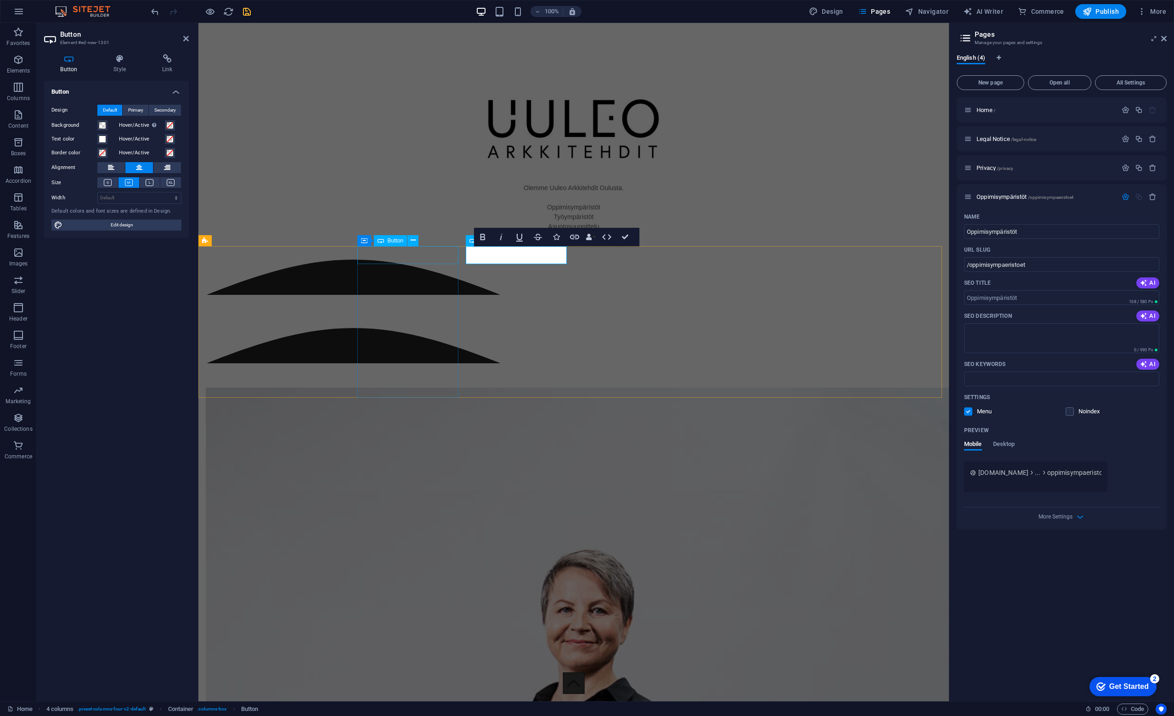
click at [307, 298] on div "OPPIMISYMPÄRISTÖT" at bounding box center [256, 307] width 101 height 18
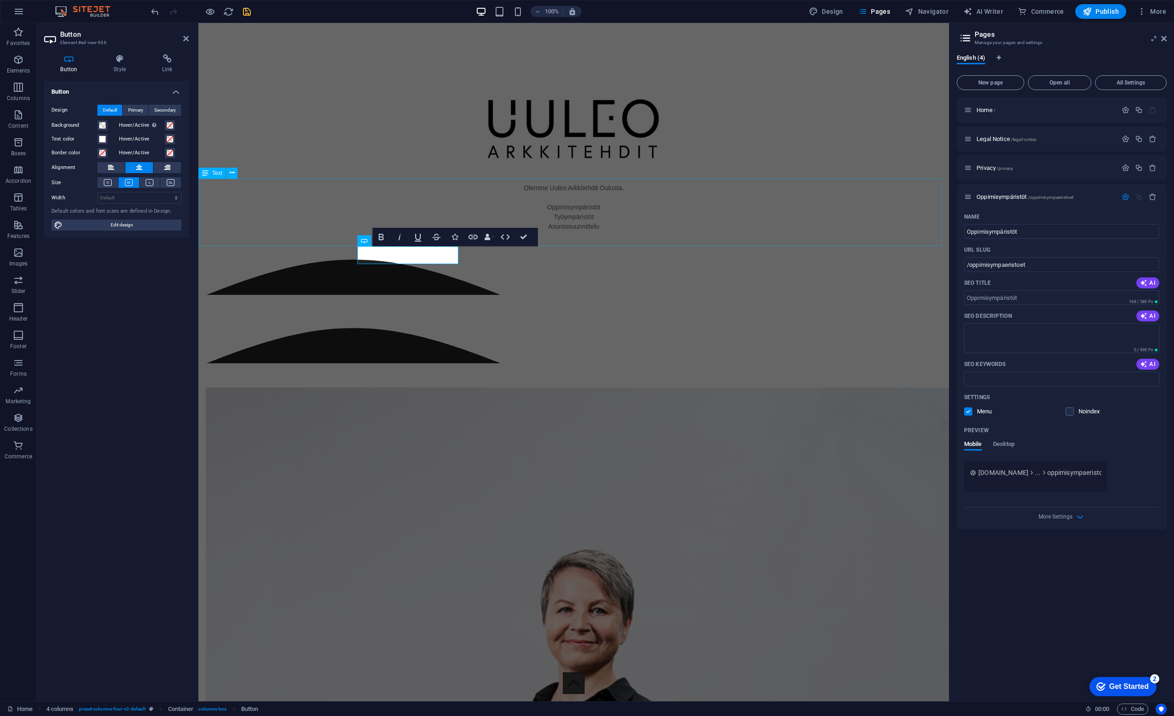
click at [733, 183] on div "Olemme Uuleo Arkkitehdit Oulusta. Oppimisympäristöt Työympäristöt Asuntosuunnit…" at bounding box center [573, 217] width 750 height 68
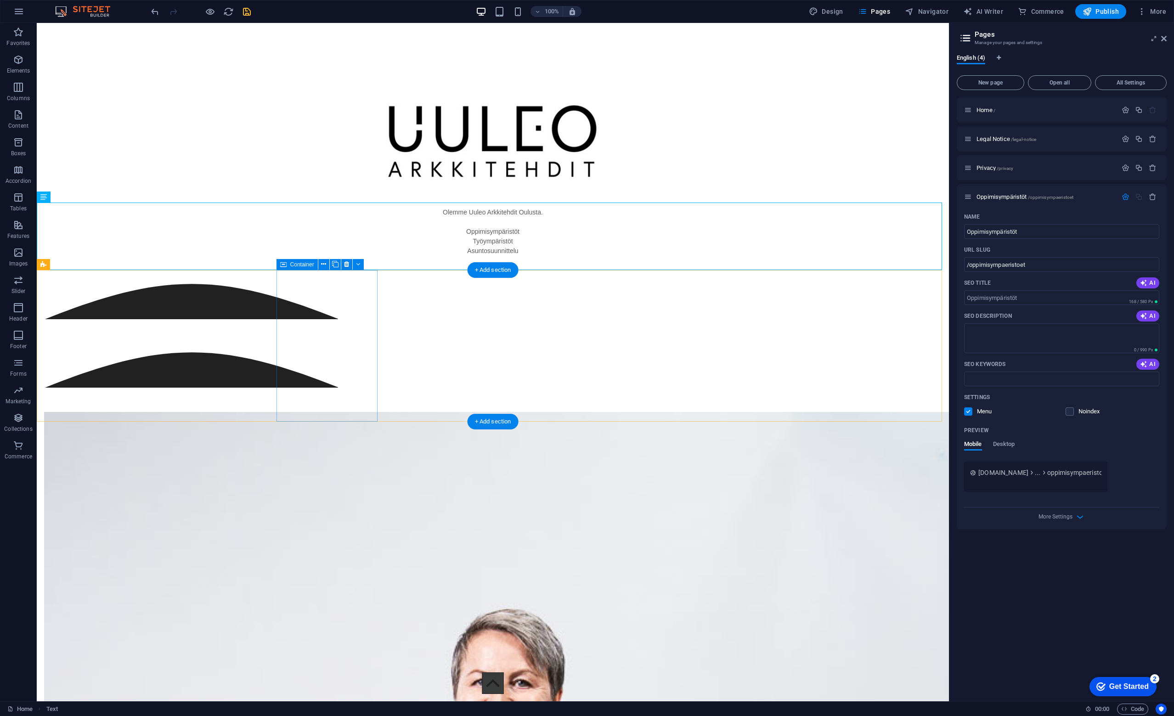
click at [145, 299] on div "TYÖYMPÄRISTÖT" at bounding box center [94, 307] width 101 height 65
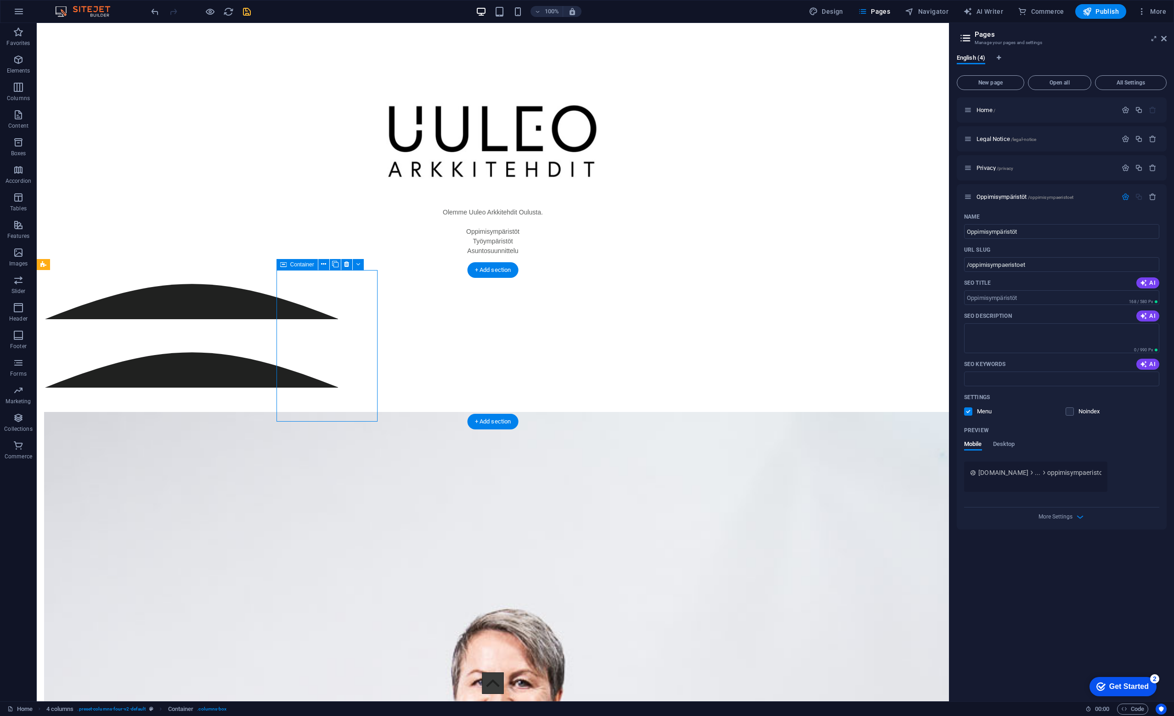
click at [145, 299] on div "TYÖYMPÄRISTÖT" at bounding box center [94, 307] width 101 height 65
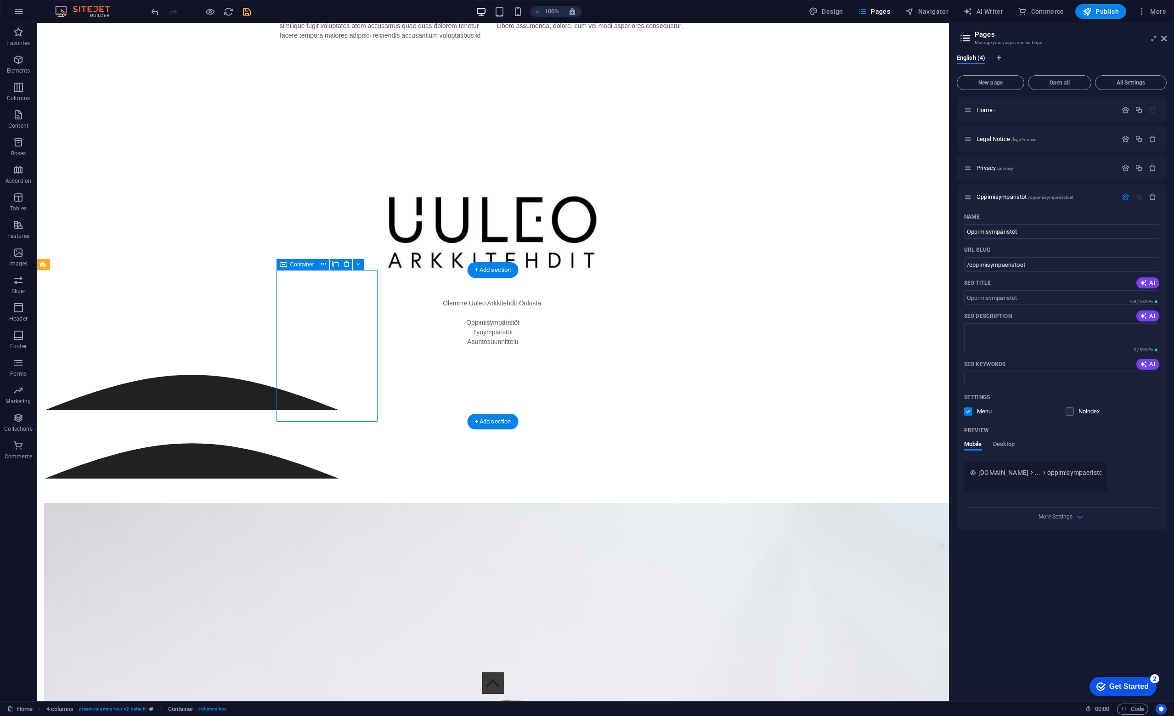
select select "circle"
select select "rem"
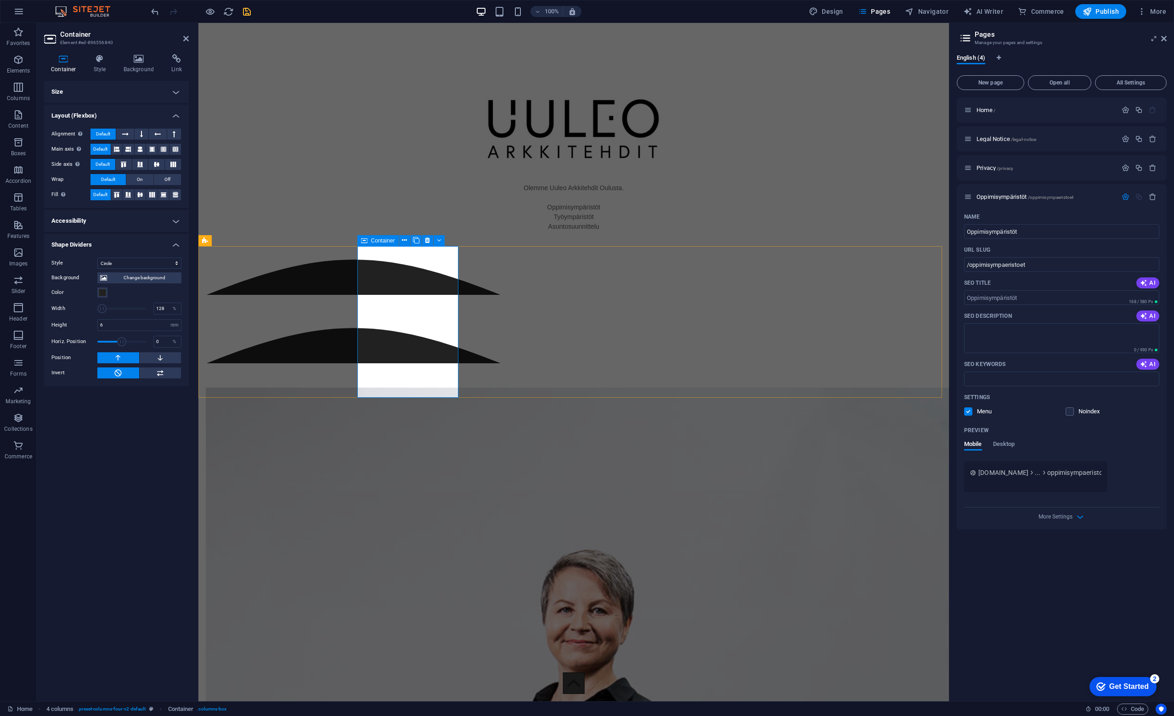
click at [307, 269] on div "TYÖYMPÄRISTÖT" at bounding box center [256, 283] width 101 height 65
click at [138, 265] on select "None Triangle Square Diagonal Polygon 1 Polygon 2 Zigzag Multiple Zigzags Waves…" at bounding box center [139, 263] width 84 height 11
click at [97, 258] on select "None Triangle Square Diagonal Polygon 1 Polygon 2 Zigzag Multiple Zigzags Waves…" at bounding box center [139, 263] width 84 height 11
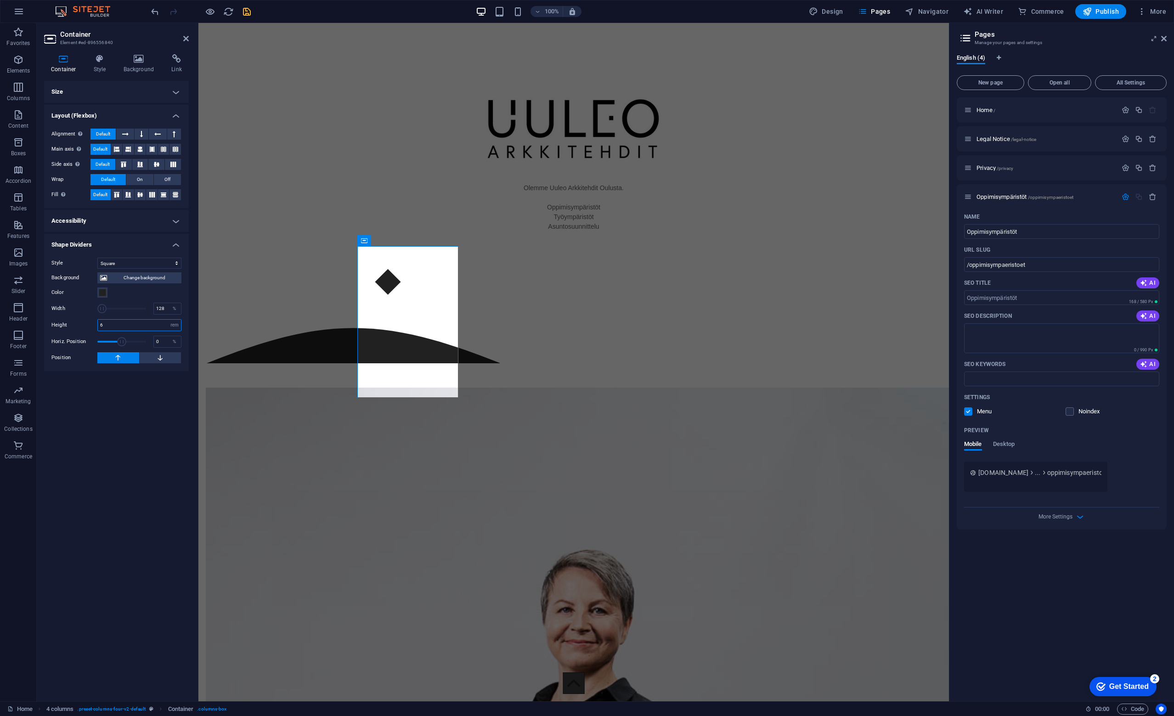
click at [110, 327] on input "6" at bounding box center [139, 325] width 83 height 11
click at [115, 263] on select "None Triangle Square Diagonal Polygon 1 Polygon 2 Zigzag Multiple Zigzags Waves…" at bounding box center [139, 263] width 84 height 11
select select "none"
click at [97, 258] on select "None Triangle Square Diagonal Polygon 1 Polygon 2 Zigzag Multiple Zigzags Waves…" at bounding box center [139, 263] width 84 height 11
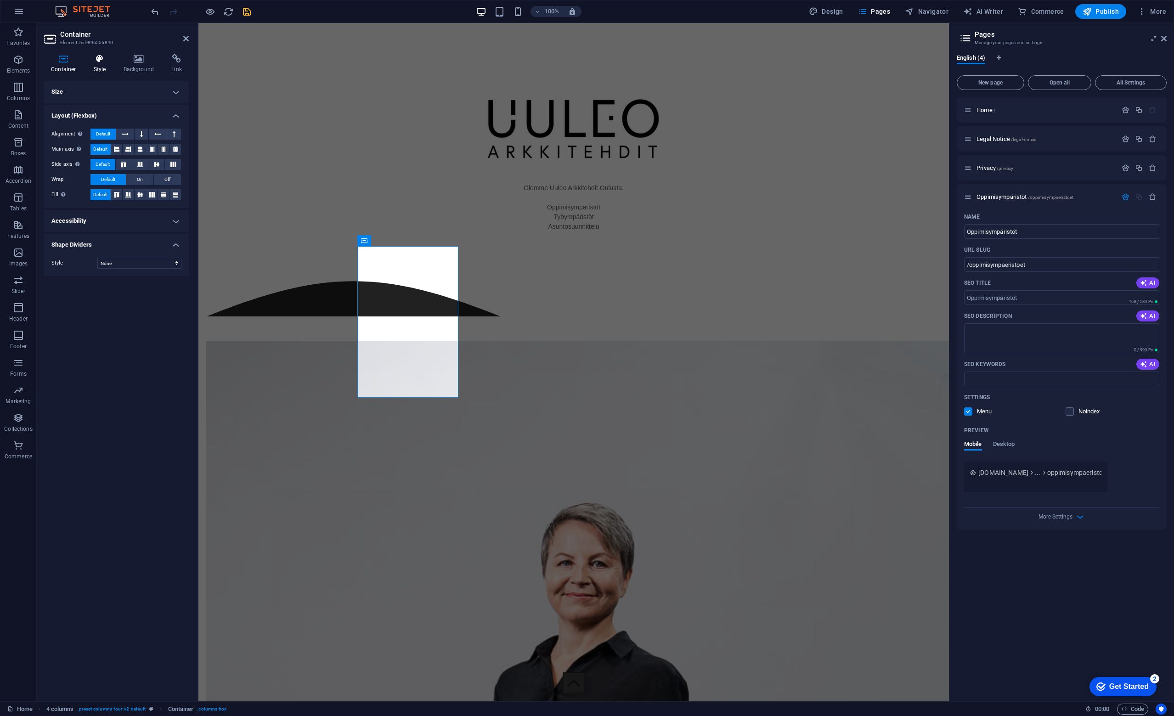
click at [103, 60] on icon at bounding box center [100, 58] width 26 height 9
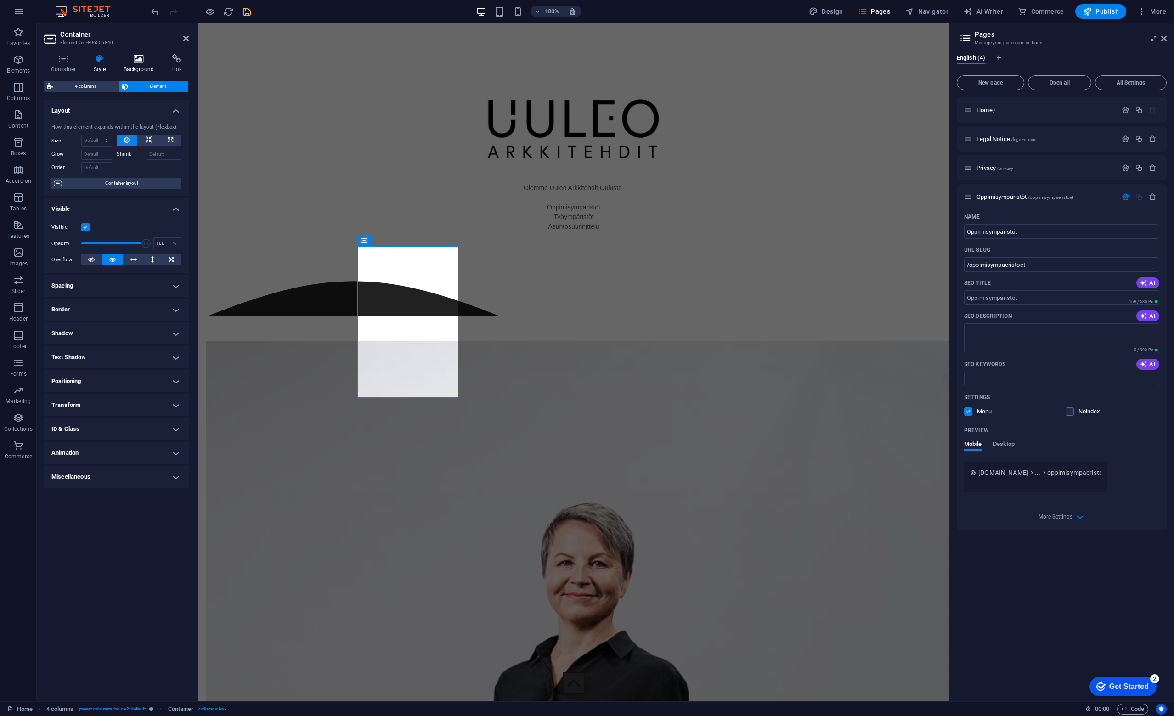
click at [132, 62] on icon at bounding box center [139, 58] width 45 height 9
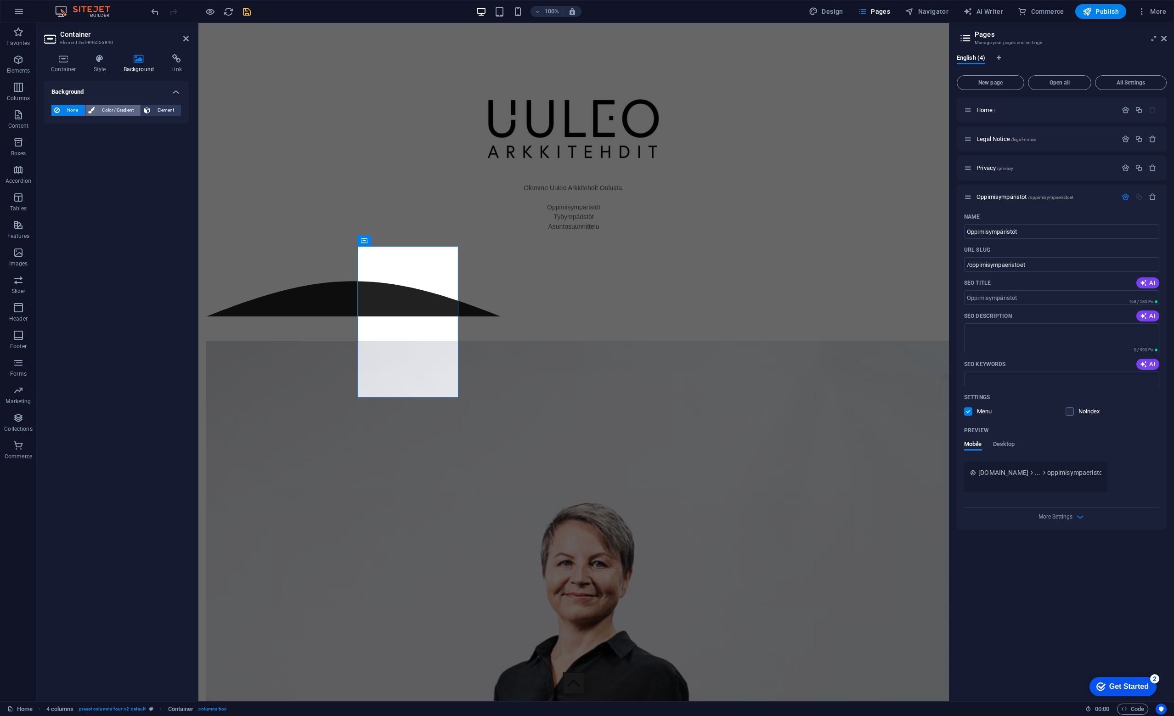
click at [112, 110] on span "Color / Gradient" at bounding box center [117, 110] width 40 height 11
click at [56, 147] on span at bounding box center [57, 147] width 10 height 10
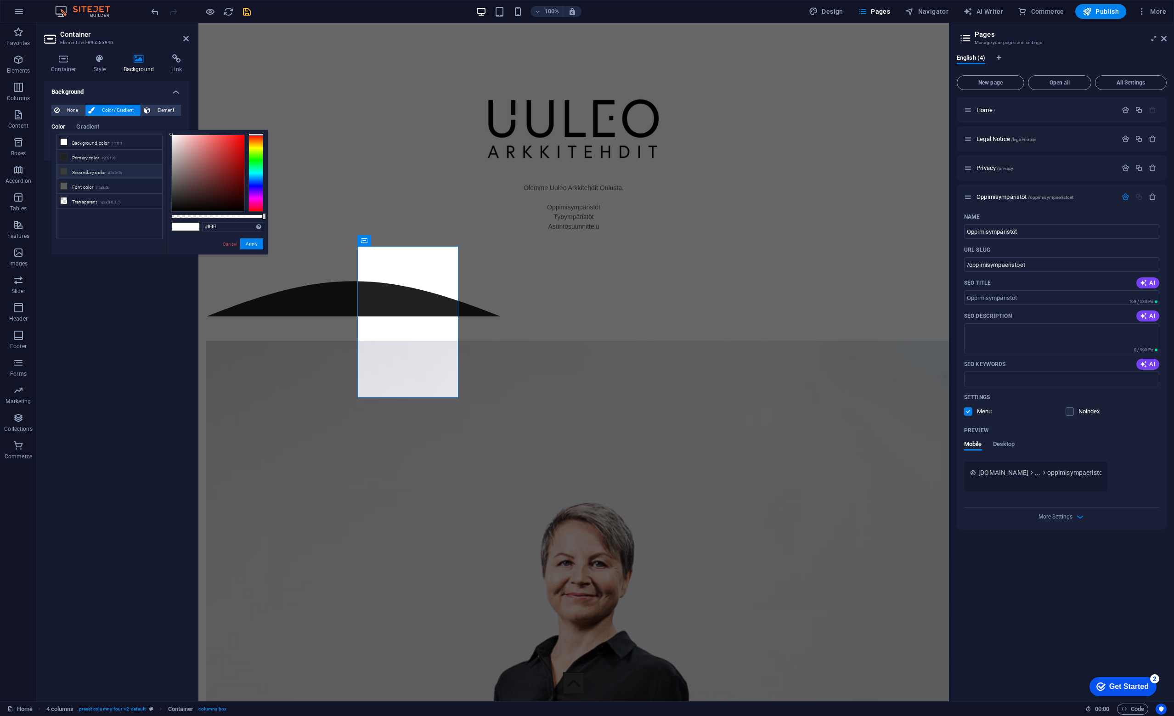
click at [87, 173] on li "Secondary color #3a3c3b" at bounding box center [109, 171] width 106 height 15
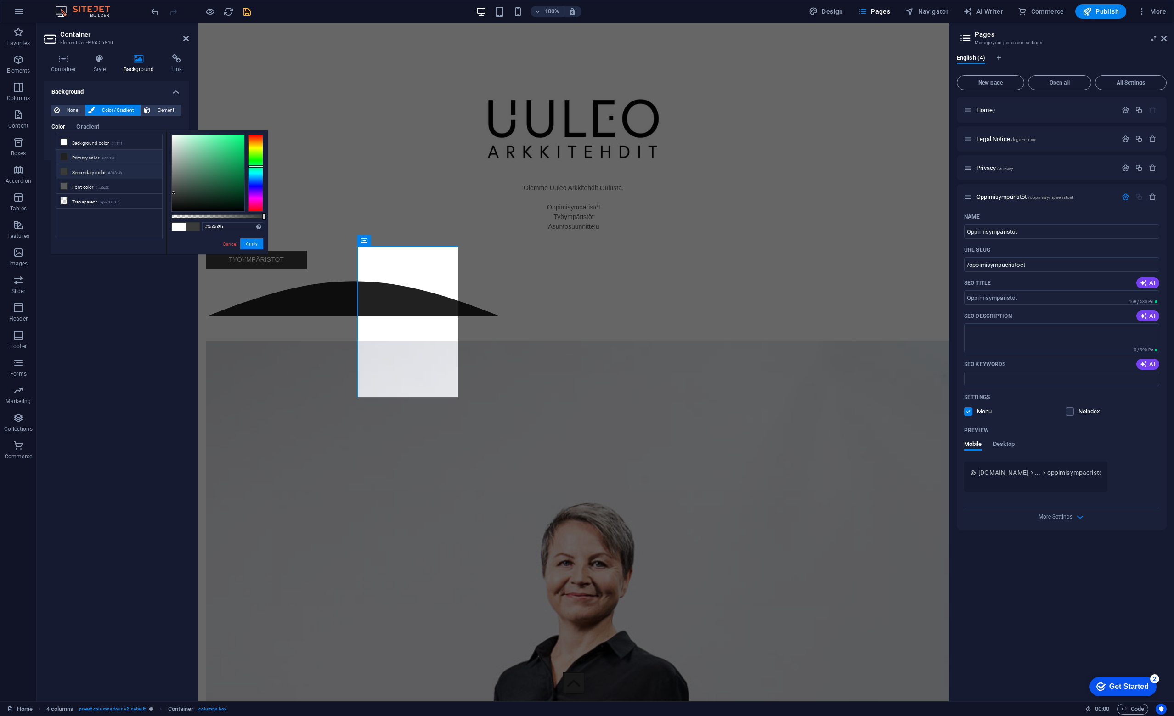
click at [92, 161] on li "Primary color #202120" at bounding box center [109, 157] width 106 height 15
type input "#202120"
click at [256, 244] on button "Apply" at bounding box center [251, 243] width 23 height 11
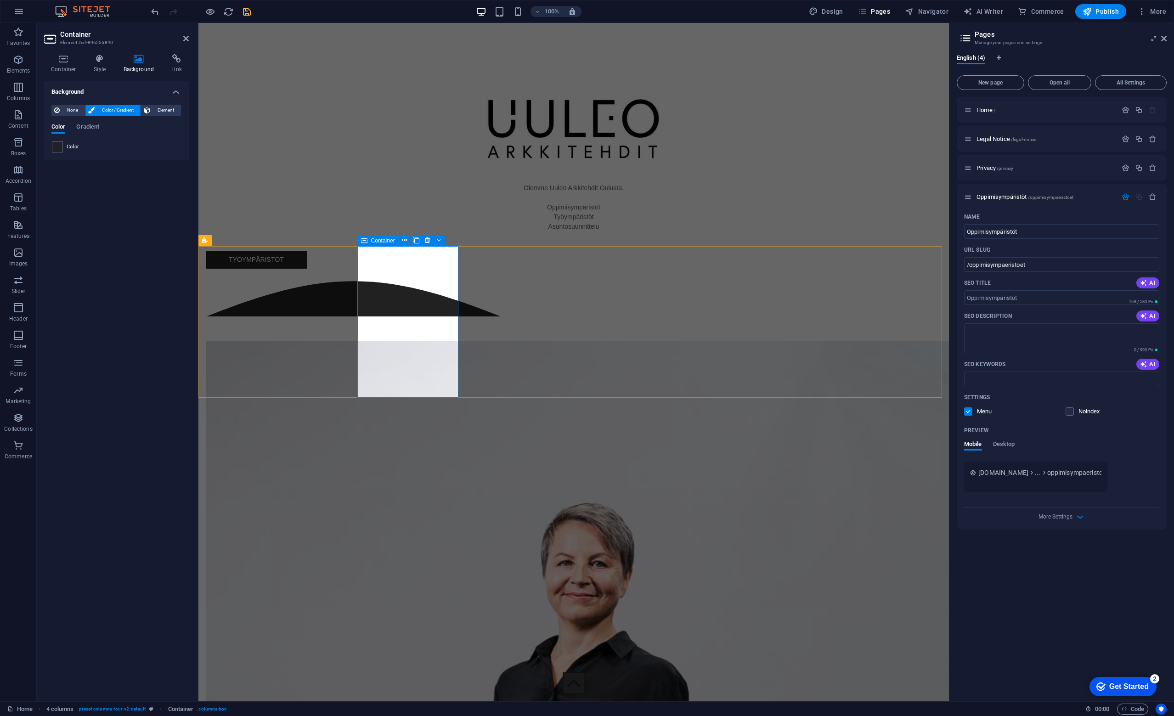
click at [307, 269] on div "TYÖYMPÄRISTÖT" at bounding box center [256, 260] width 101 height 18
click at [160, 108] on span "Element" at bounding box center [165, 110] width 25 height 11
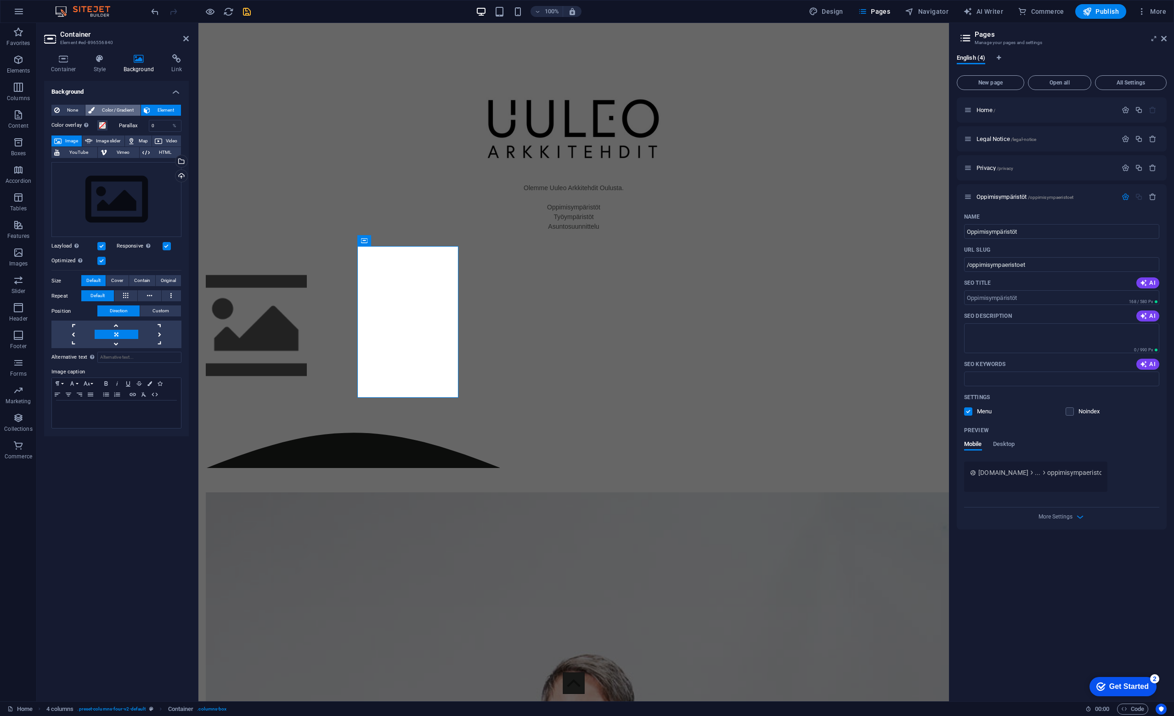
click at [117, 106] on span "Color / Gradient" at bounding box center [117, 110] width 40 height 11
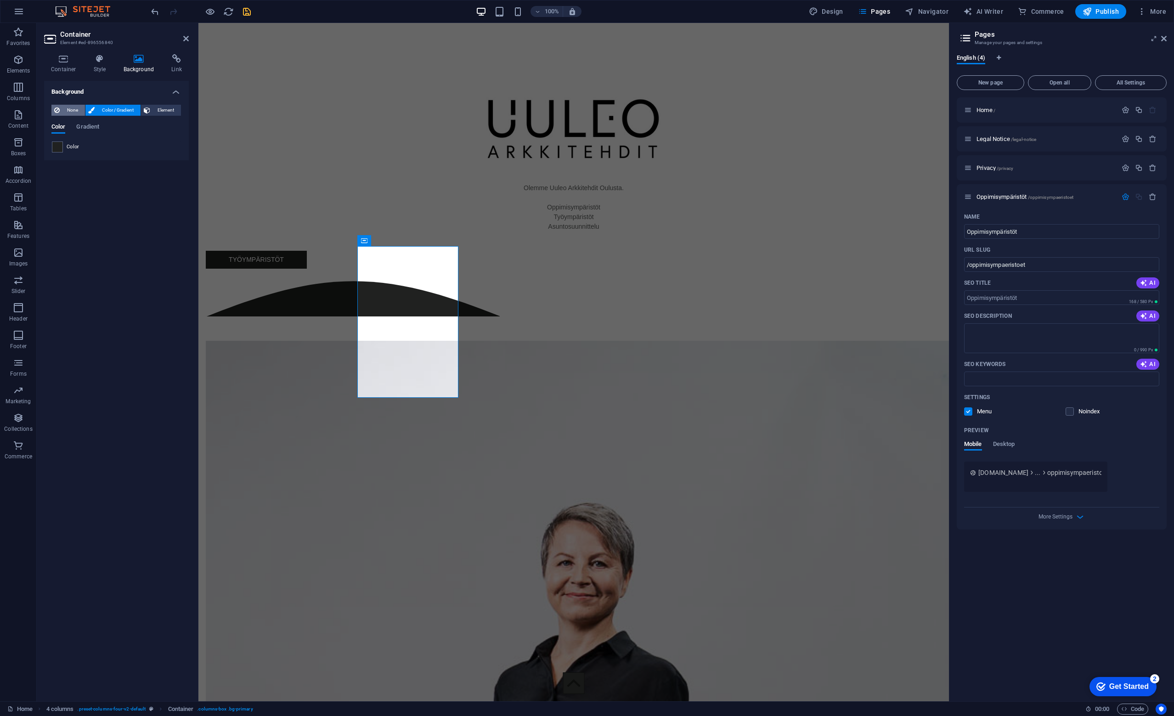
click at [68, 106] on span "None" at bounding box center [72, 110] width 20 height 11
click at [116, 115] on div "None Color / Gradient Element" at bounding box center [116, 110] width 130 height 11
click at [117, 113] on span "Color / Gradient" at bounding box center [117, 110] width 40 height 11
click at [101, 63] on h4 "Style" at bounding box center [102, 63] width 30 height 19
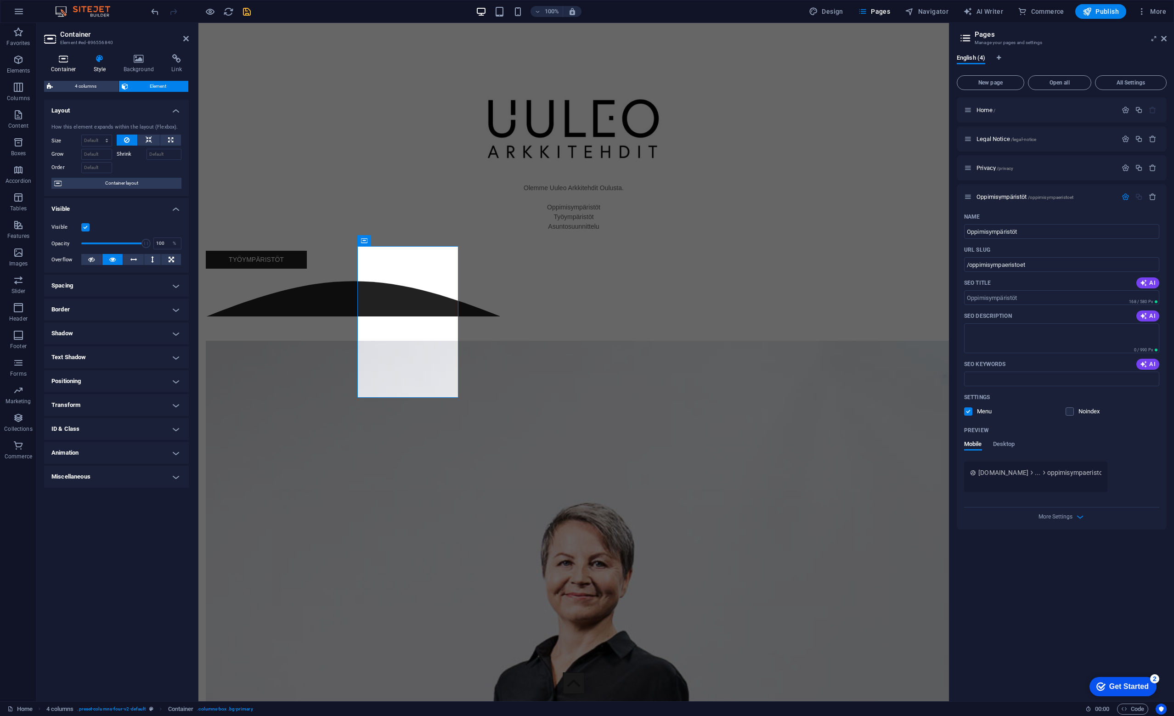
click at [62, 60] on icon at bounding box center [63, 58] width 39 height 9
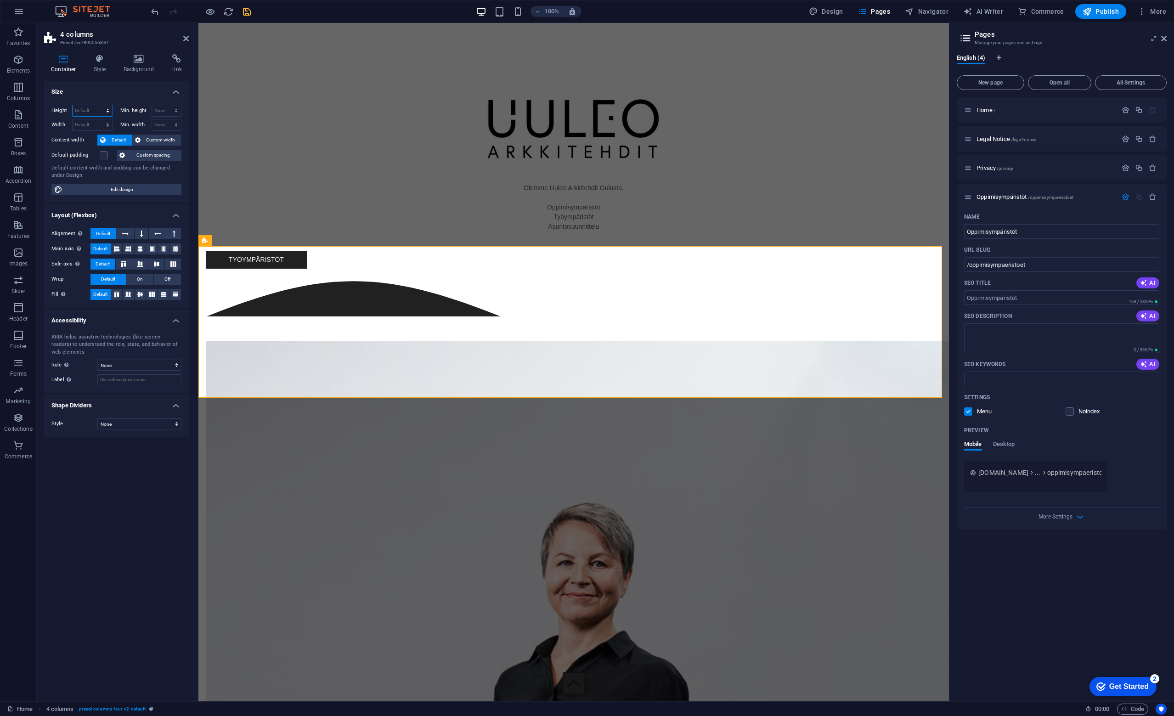
click at [99, 108] on select "Default px rem % vh vw" at bounding box center [93, 110] width 40 height 11
select select "rem"
click at [99, 105] on select "Default px rem % vh vw" at bounding box center [93, 110] width 40 height 11
type input "21.625"
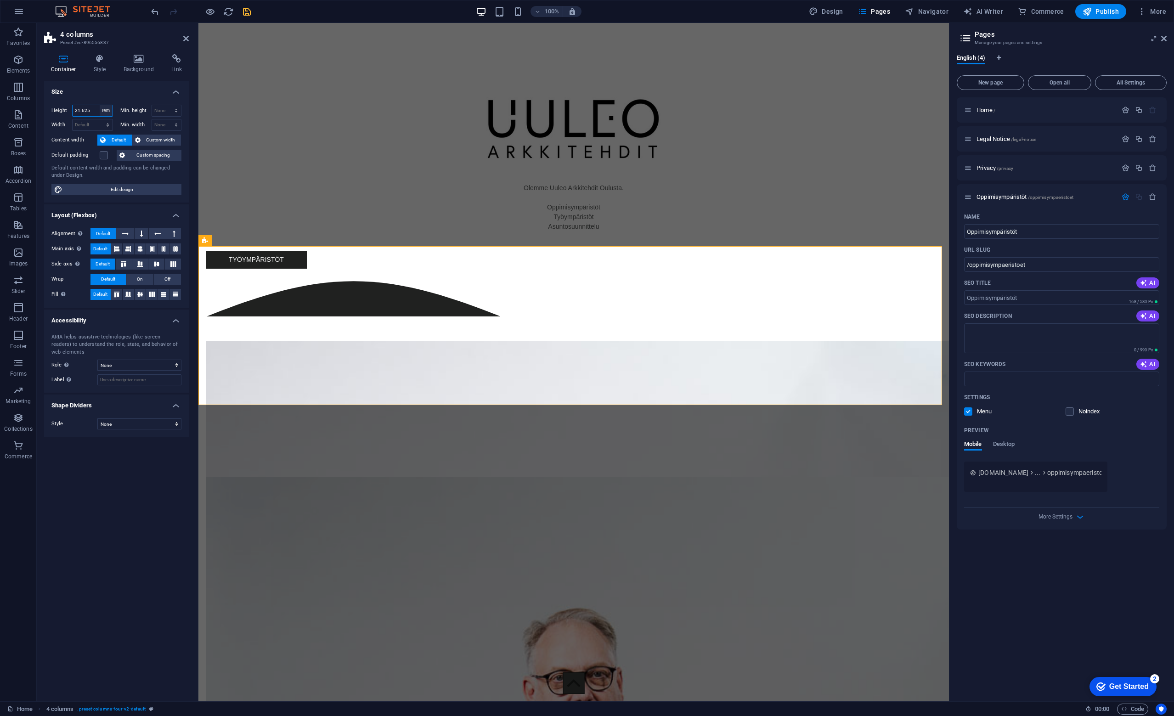
click at [107, 110] on select "Default px rem % vh vw" at bounding box center [106, 110] width 13 height 11
select select "px"
click at [100, 105] on select "Default px rem % vh vw" at bounding box center [106, 110] width 13 height 11
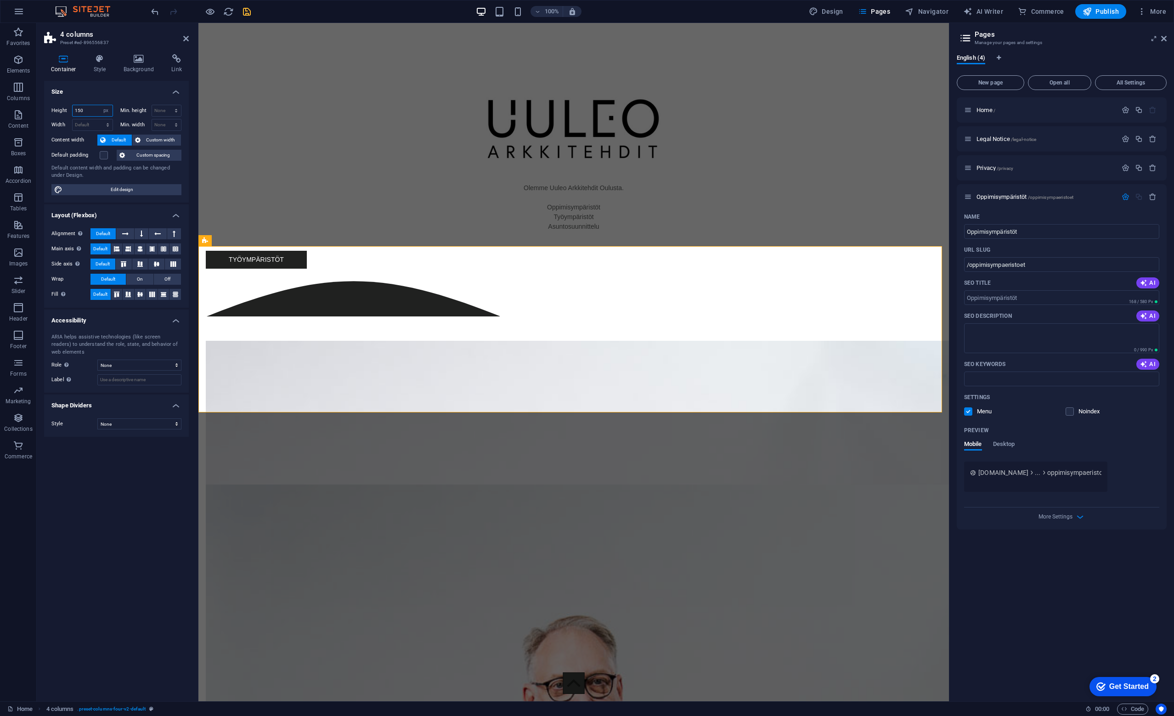
type input "150"
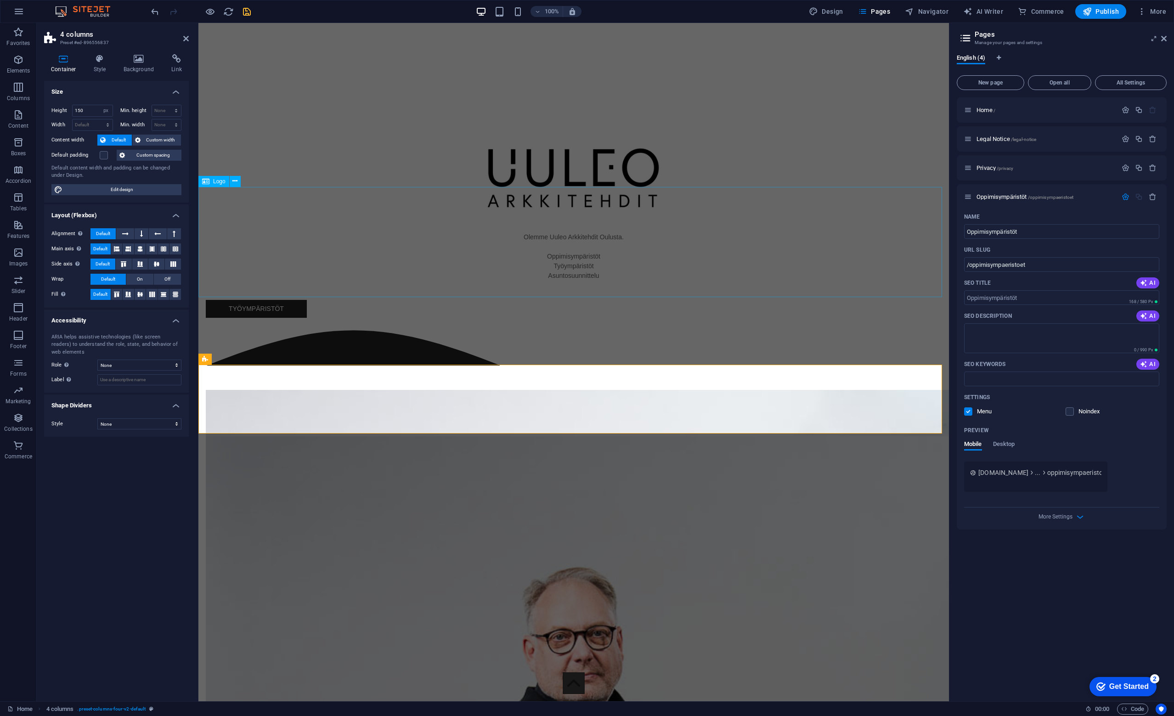
scroll to position [587, 0]
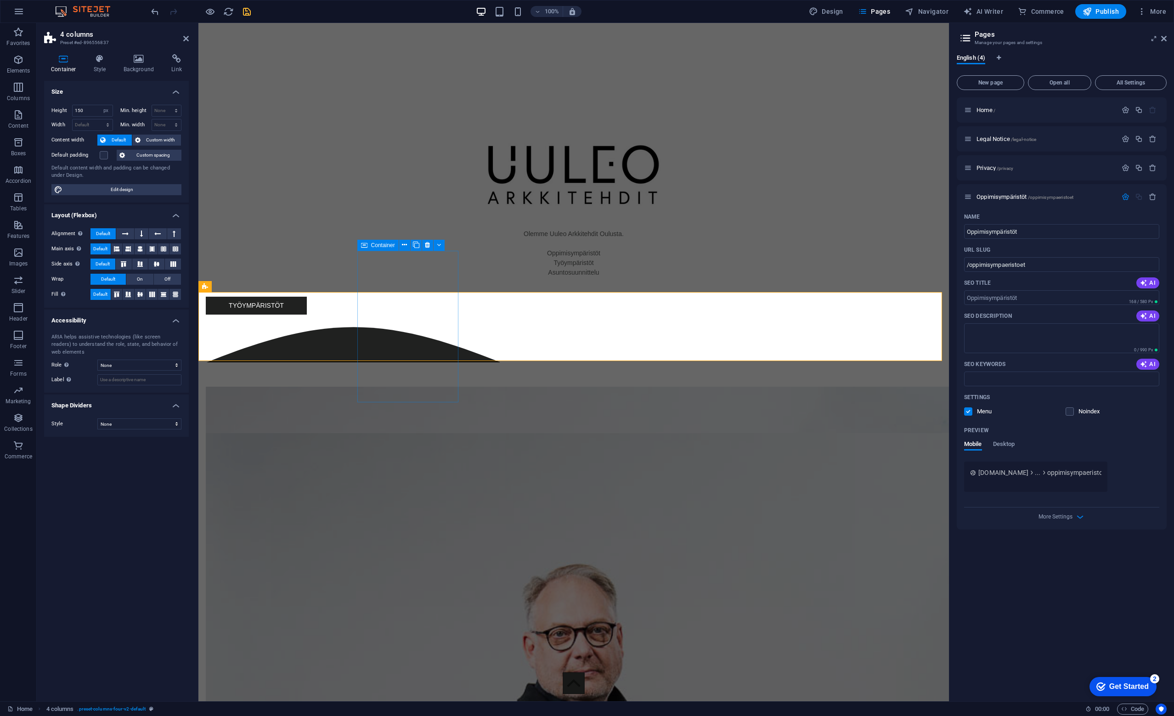
click at [307, 313] on div "TYÖYMPÄRISTÖT" at bounding box center [256, 306] width 101 height 18
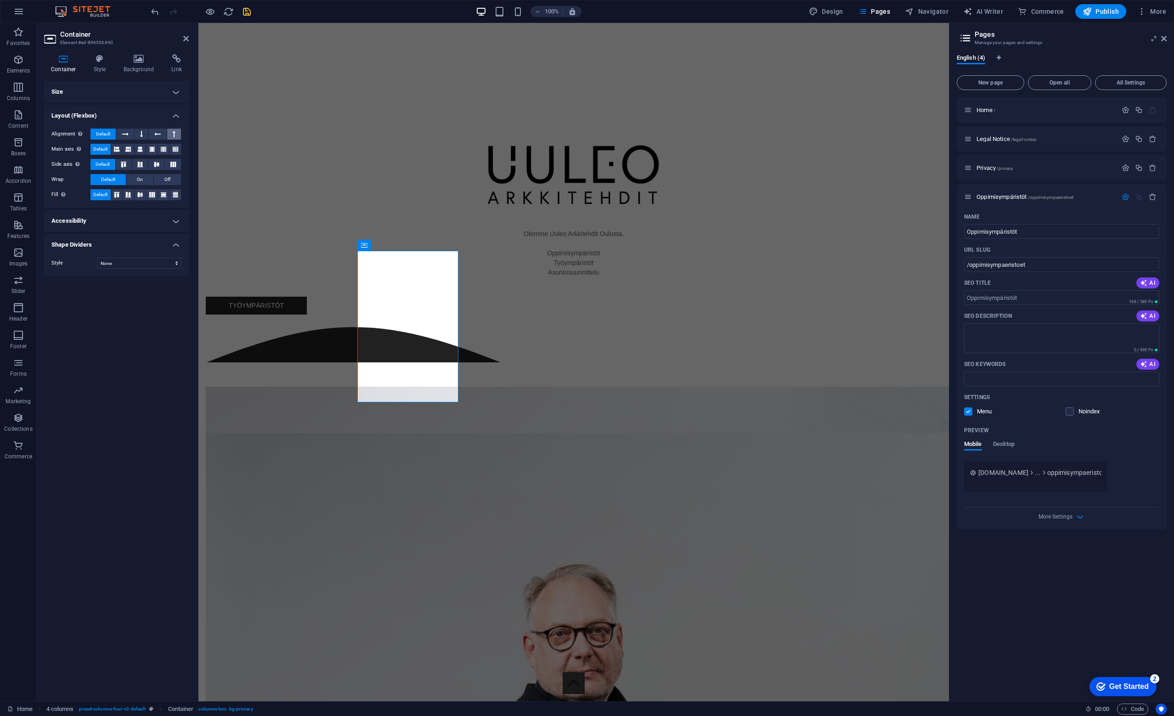
click at [176, 137] on button at bounding box center [174, 134] width 14 height 11
click at [123, 131] on icon at bounding box center [125, 134] width 6 height 11
click at [101, 133] on span "Default" at bounding box center [103, 134] width 14 height 11
click at [124, 163] on icon at bounding box center [123, 165] width 11 height 6
click at [101, 163] on span "Default" at bounding box center [103, 164] width 14 height 11
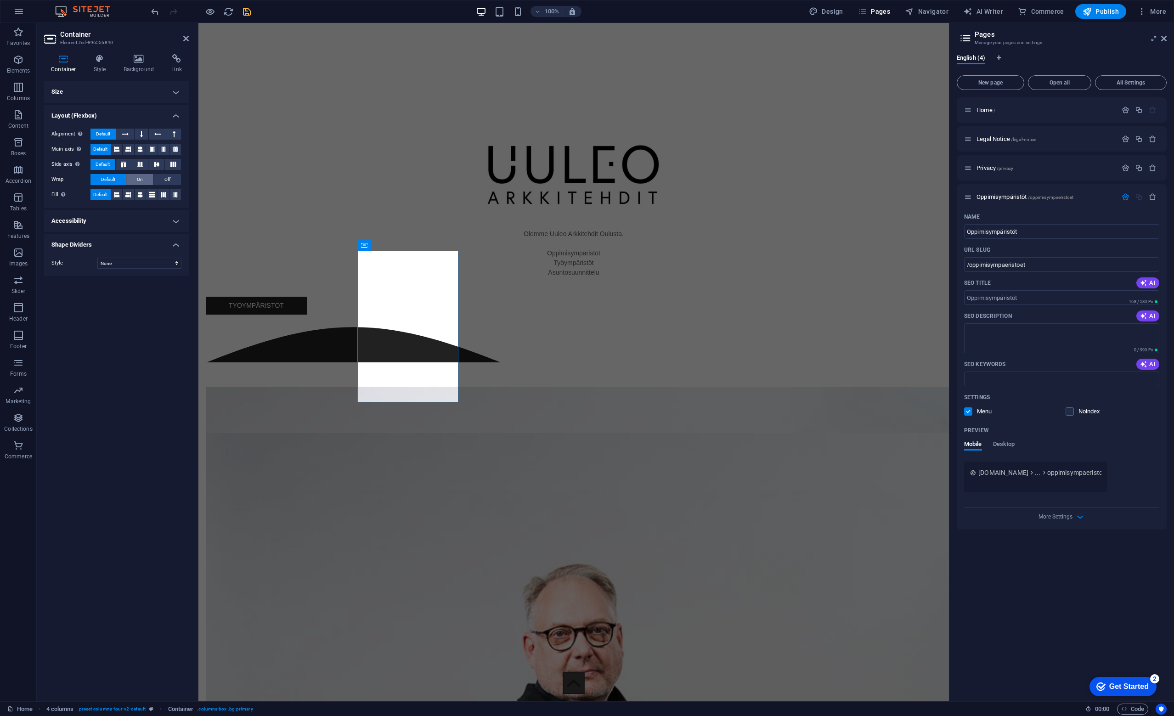
click at [145, 179] on button "On" at bounding box center [139, 179] width 27 height 11
click at [110, 181] on span "Default" at bounding box center [108, 179] width 14 height 11
click at [93, 85] on h4 "Size" at bounding box center [116, 92] width 145 height 22
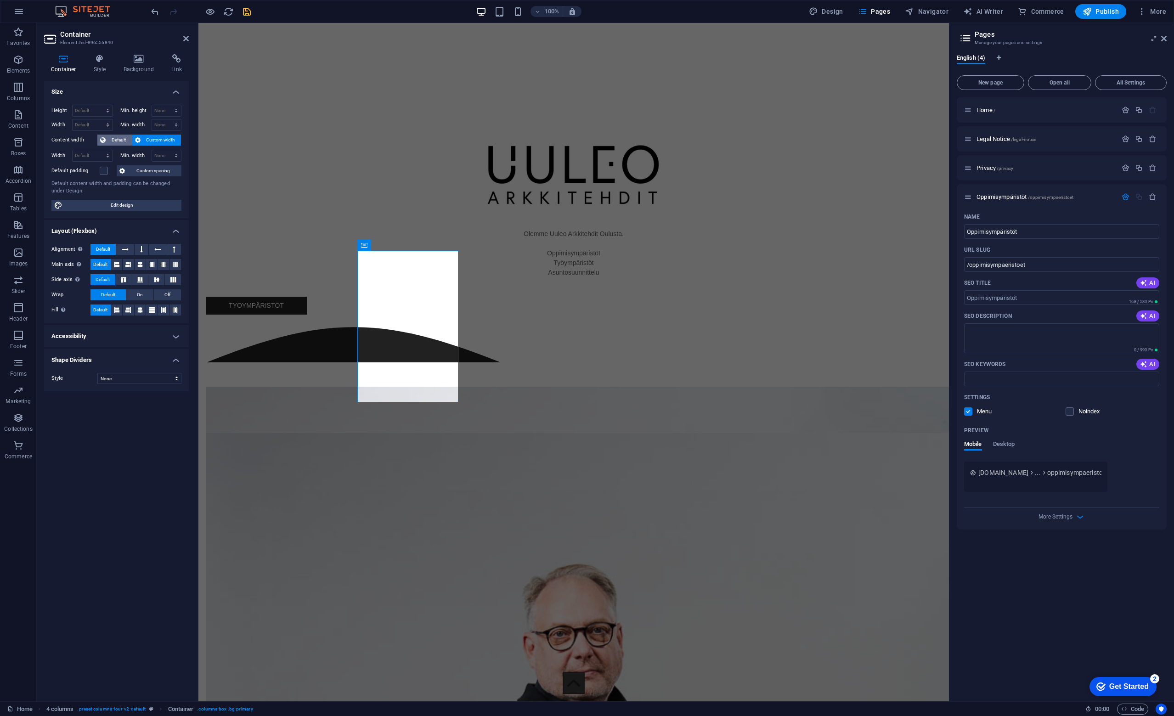
click at [116, 139] on span "Default" at bounding box center [118, 140] width 21 height 11
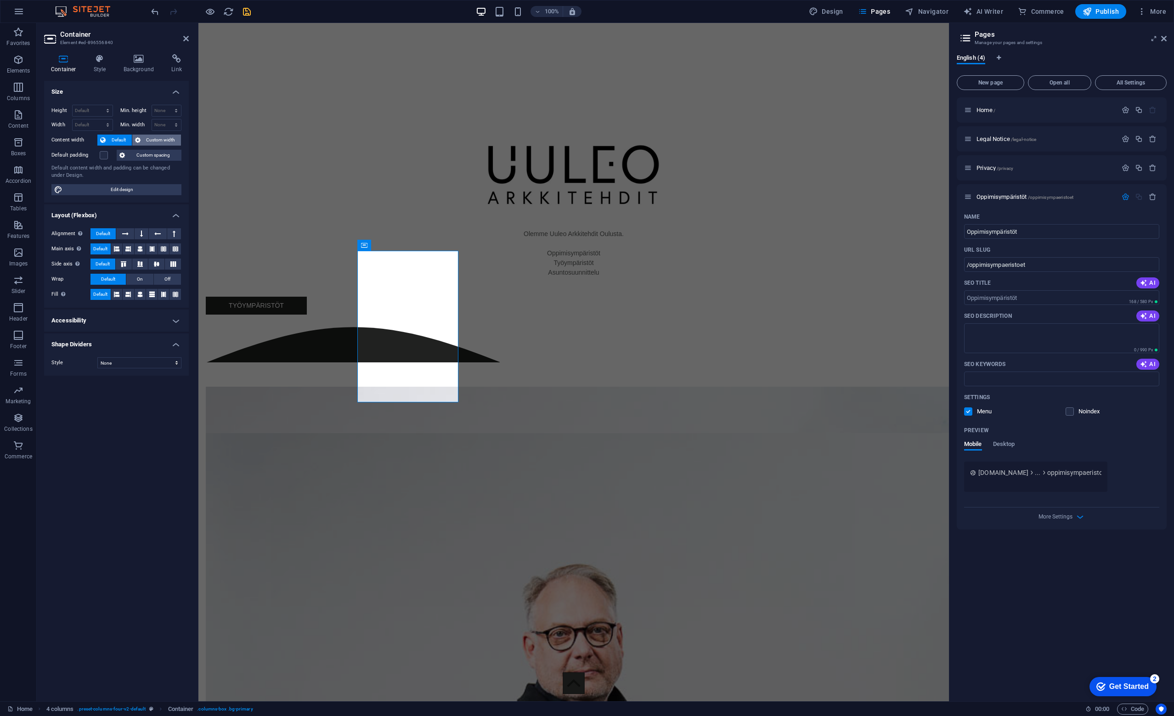
click at [165, 142] on span "Custom width" at bounding box center [160, 140] width 35 height 11
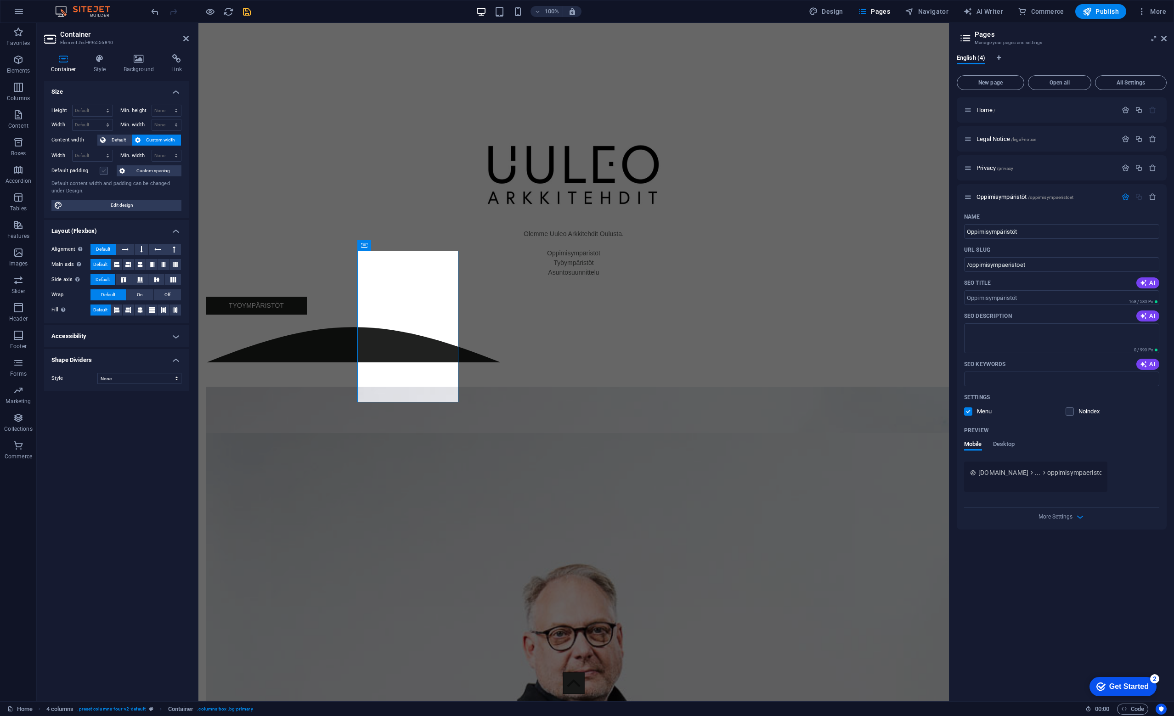
click at [107, 172] on label at bounding box center [104, 171] width 8 height 8
click at [0, 0] on input "Default padding" at bounding box center [0, 0] width 0 height 0
click at [103, 170] on label at bounding box center [104, 171] width 8 height 8
click at [0, 0] on input "Default padding" at bounding box center [0, 0] width 0 height 0
click at [97, 108] on select "Default px rem % vh vw" at bounding box center [93, 110] width 40 height 11
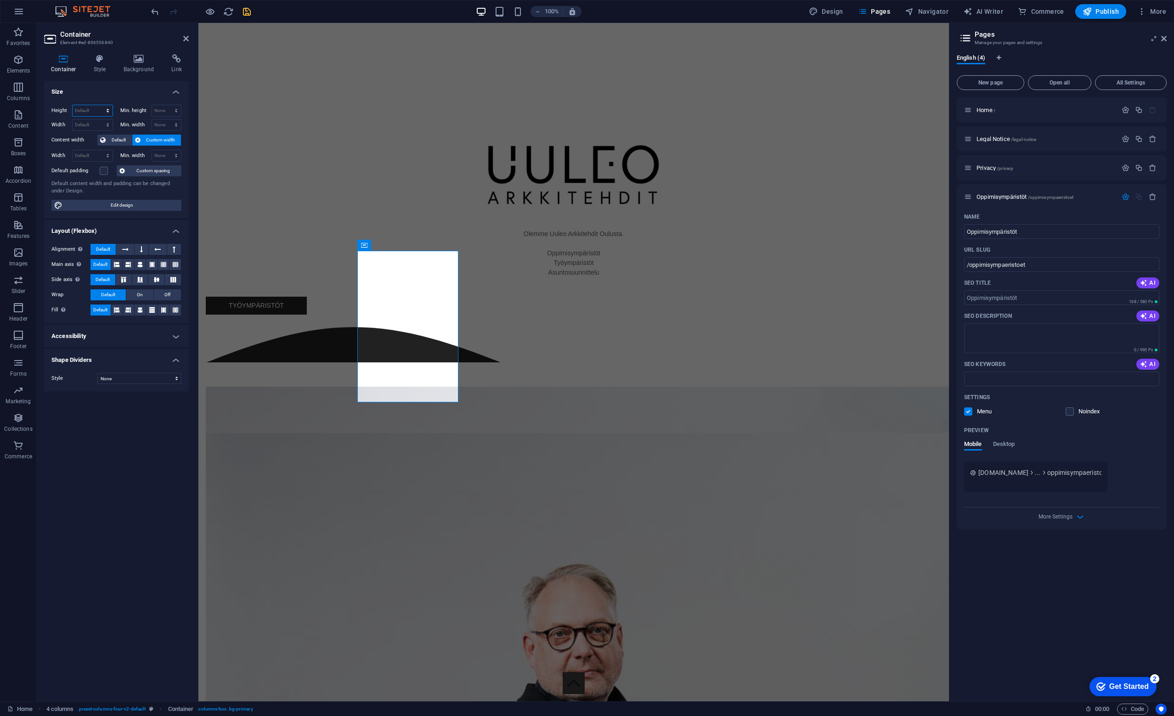
select select "px"
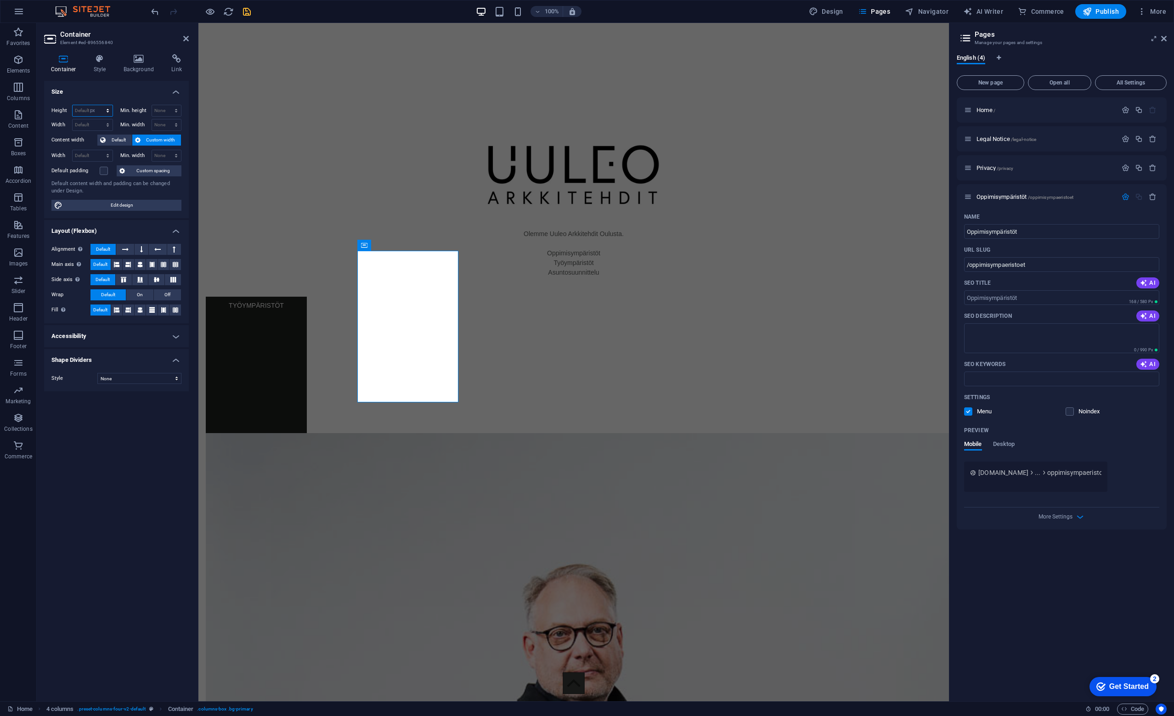
click at [99, 105] on select "Default px rem % vh vw" at bounding box center [93, 110] width 40 height 11
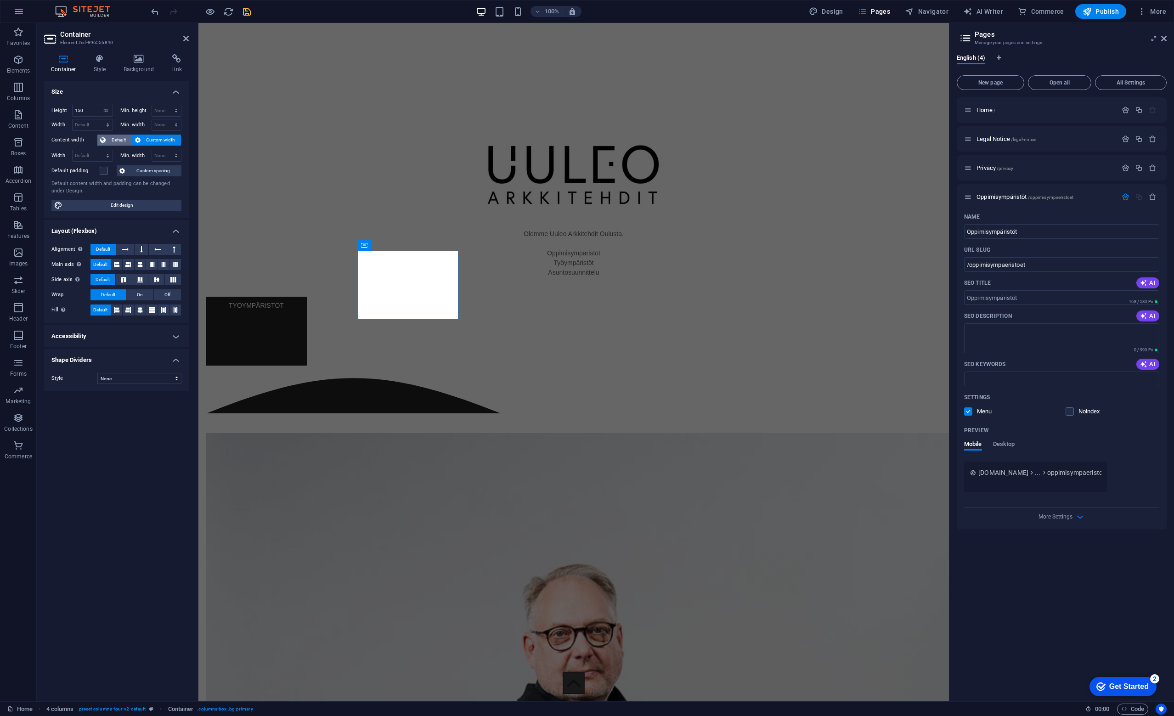
click at [118, 139] on span "Default" at bounding box center [118, 140] width 21 height 11
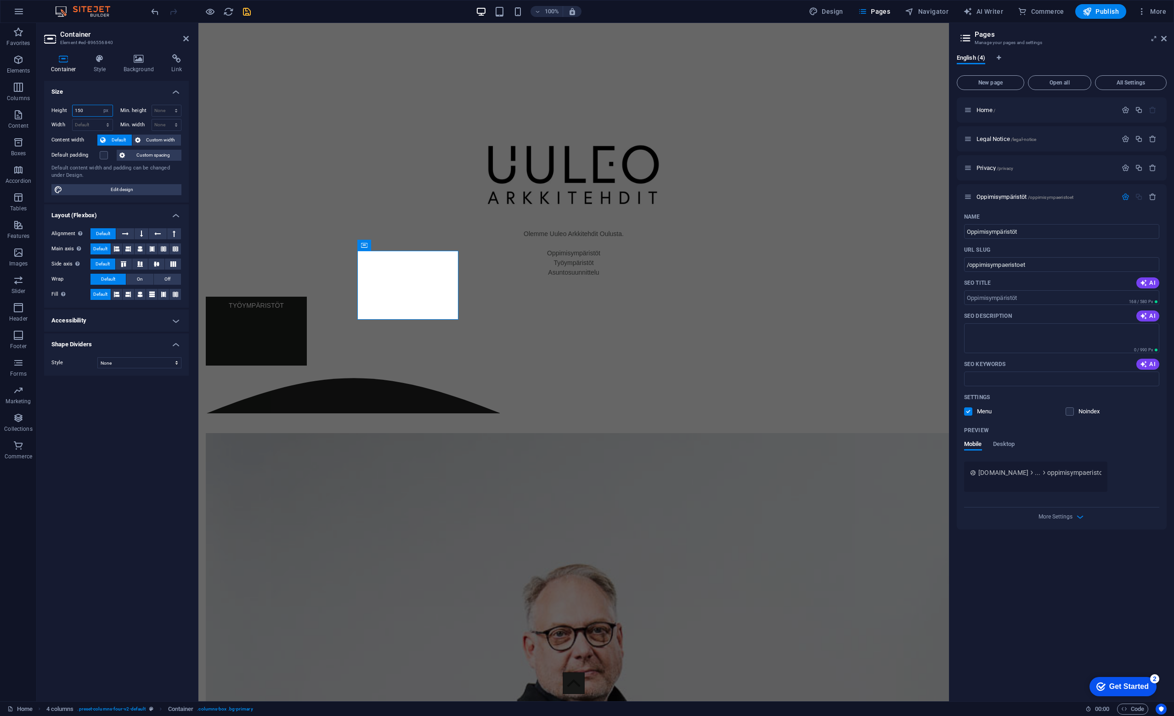
click at [87, 109] on input "150" at bounding box center [93, 110] width 40 height 11
type input "100"
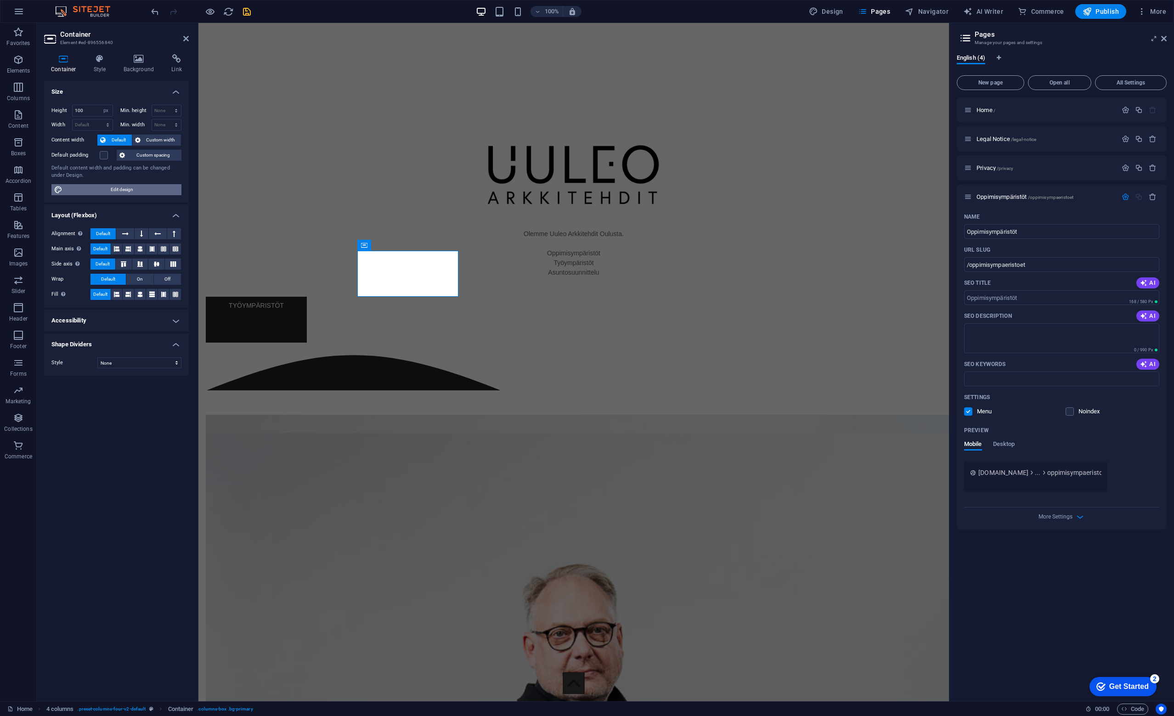
click at [119, 190] on span "Edit design" at bounding box center [121, 189] width 113 height 11
select select "rem"
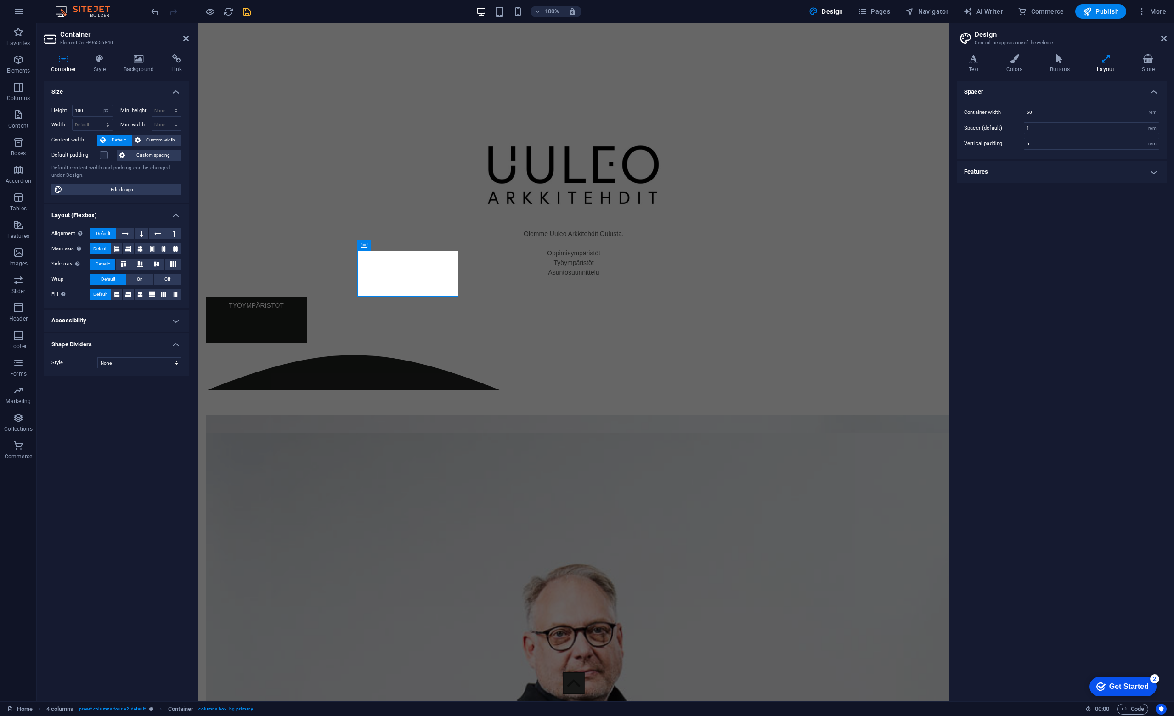
click at [113, 317] on h4 "Accessibility" at bounding box center [116, 321] width 145 height 22
click at [113, 317] on h4 "Accessibility" at bounding box center [116, 318] width 145 height 17
click at [93, 63] on icon at bounding box center [100, 58] width 26 height 9
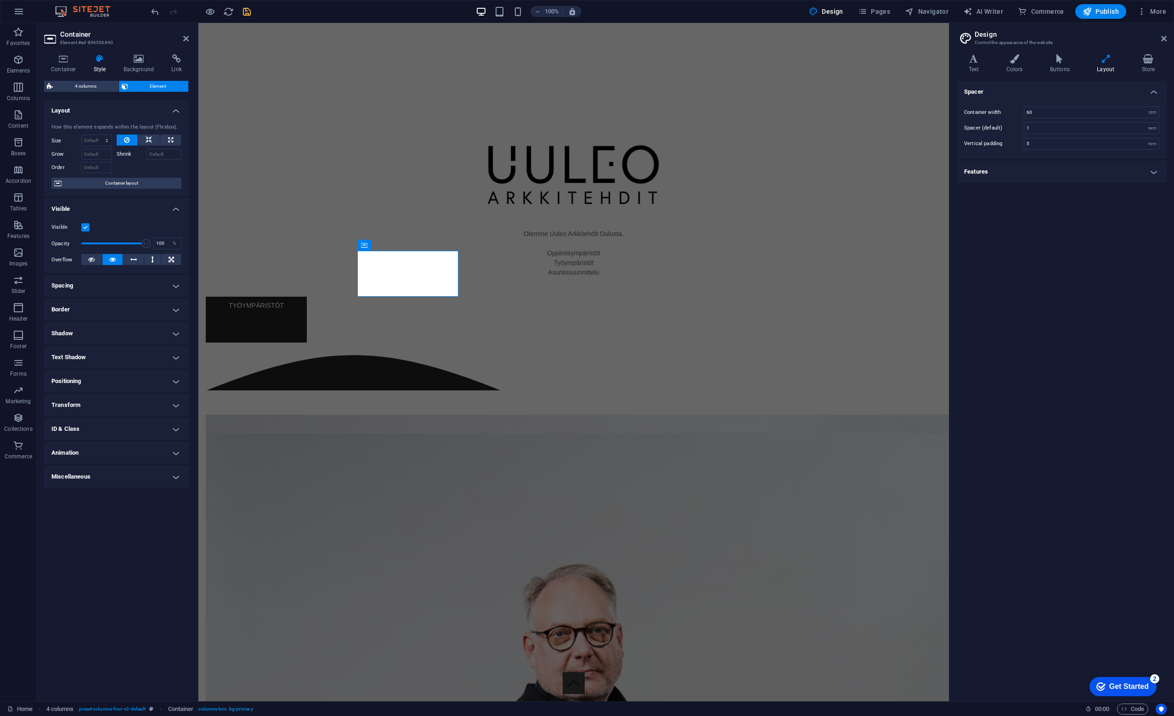
click at [119, 381] on h4 "Positioning" at bounding box center [116, 381] width 145 height 22
click at [126, 375] on h4 "Positioning" at bounding box center [116, 378] width 145 height 17
click at [99, 403] on h4 "Transform" at bounding box center [116, 405] width 145 height 22
click at [99, 403] on h4 "Transform" at bounding box center [116, 402] width 145 height 17
click at [406, 243] on icon at bounding box center [404, 245] width 5 height 10
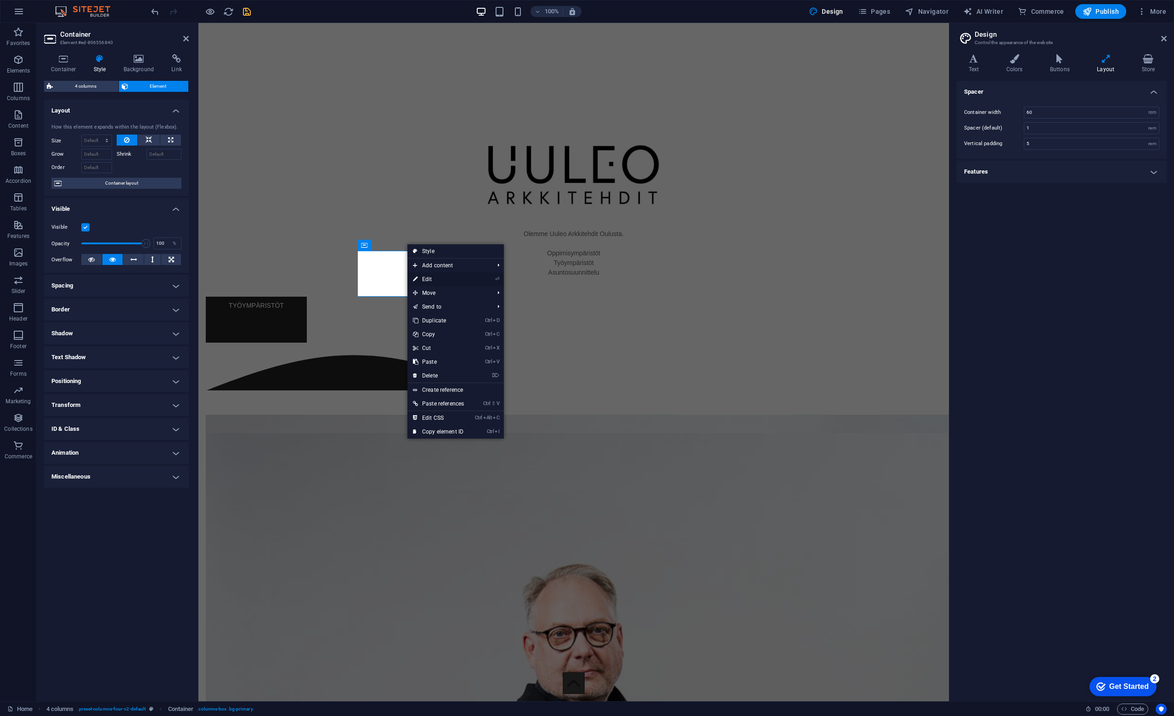
click at [433, 280] on link "⏎ Edit" at bounding box center [438, 279] width 62 height 14
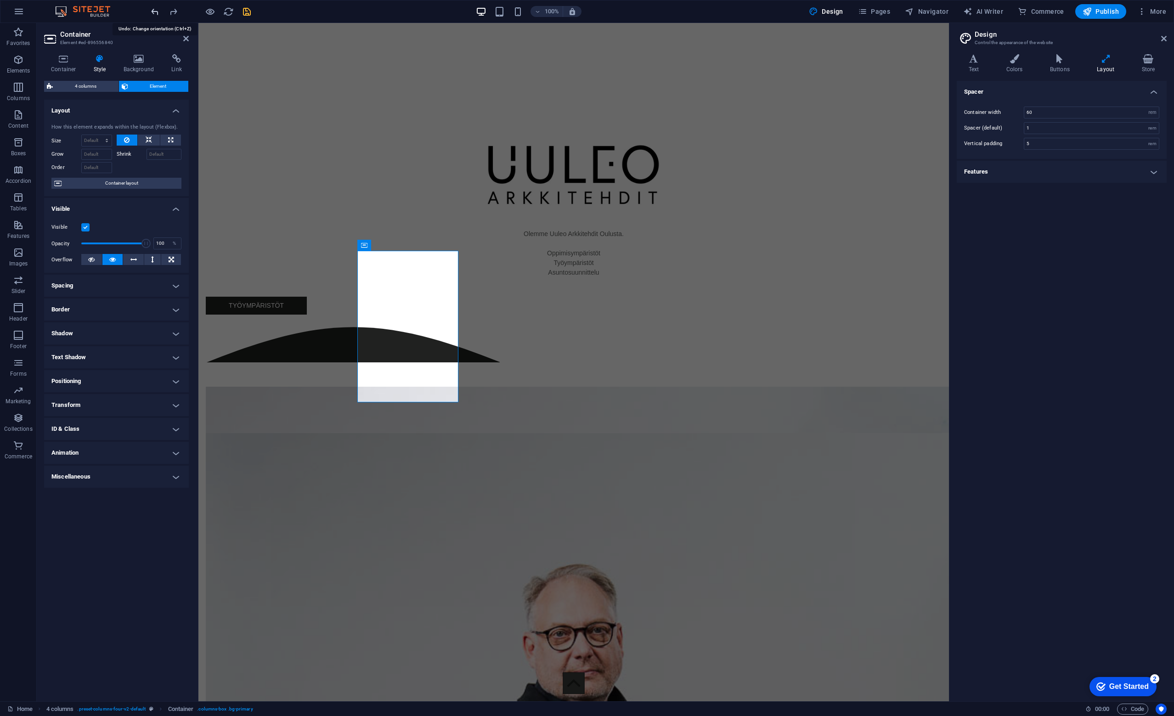
click at [152, 15] on icon "undo" at bounding box center [155, 11] width 11 height 11
click at [152, 13] on icon "undo" at bounding box center [155, 11] width 11 height 11
click at [153, 12] on icon "undo" at bounding box center [155, 11] width 11 height 11
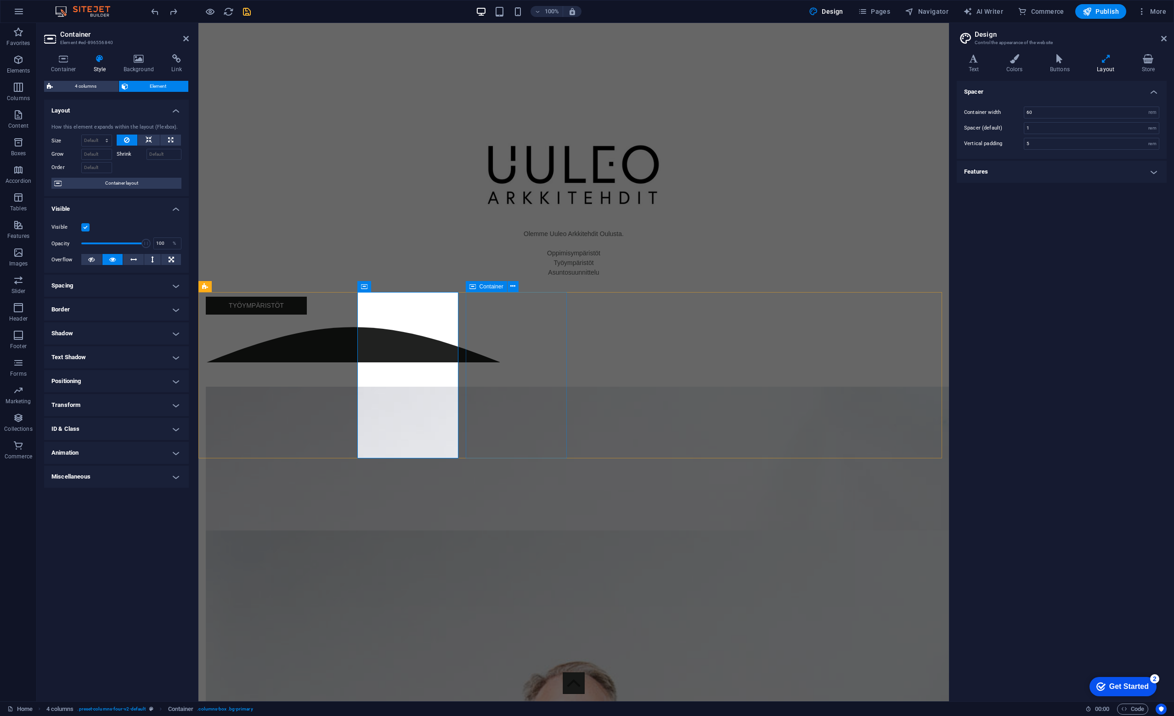
click at [307, 348] on div "OPPIMISYMPÄRISTÖT" at bounding box center [256, 350] width 101 height 65
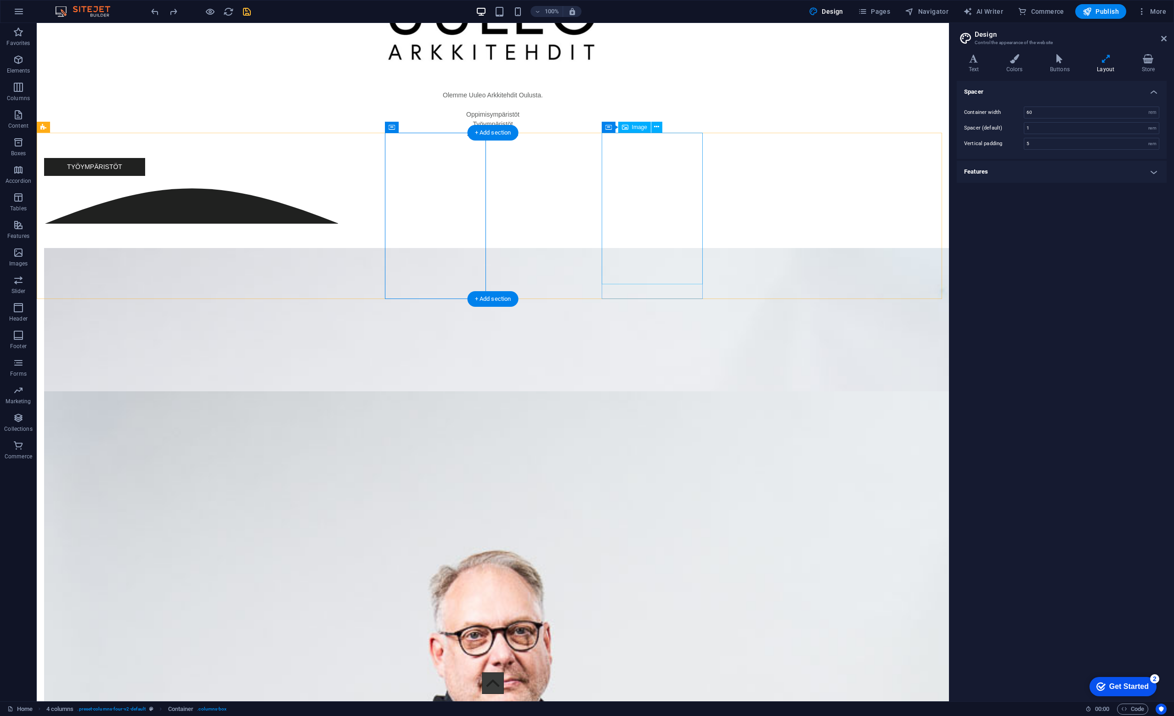
scroll to position [862, 0]
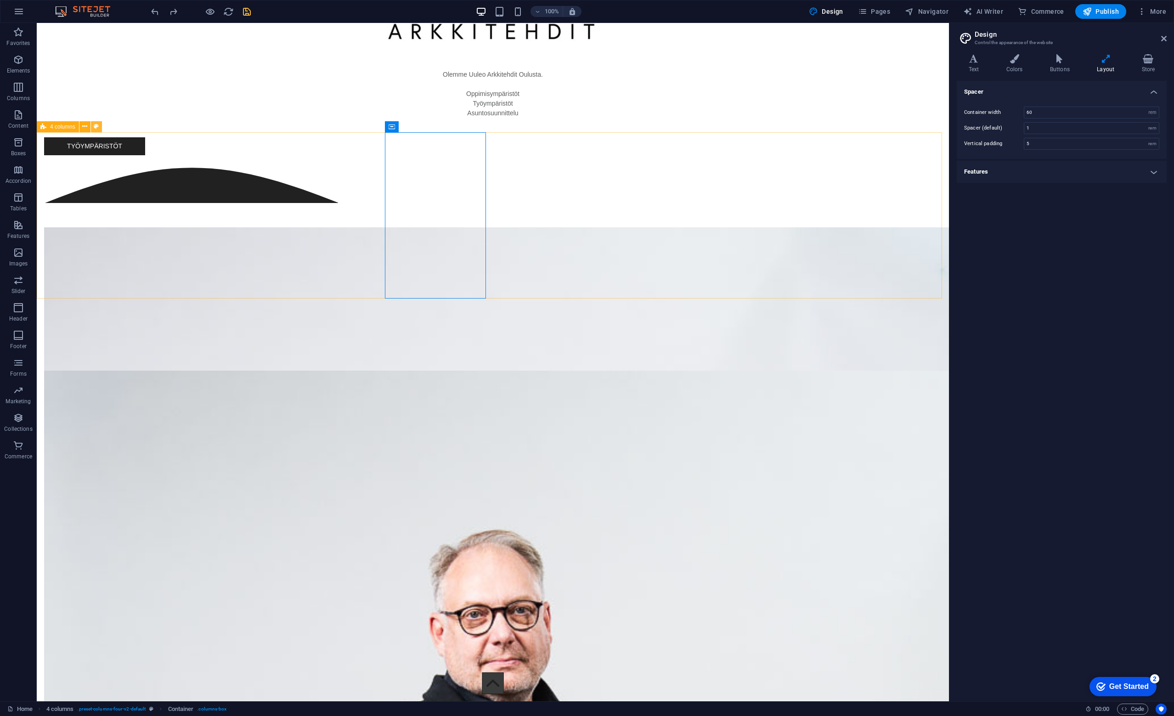
click at [98, 128] on icon at bounding box center [96, 127] width 5 height 10
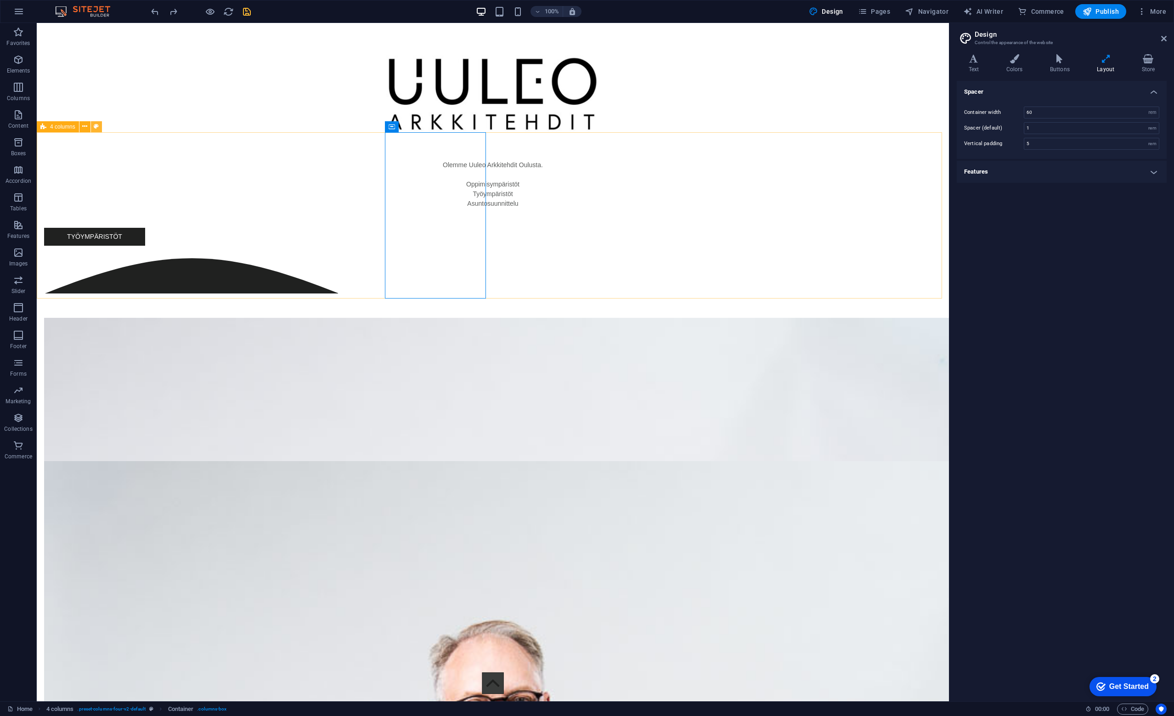
select select "rem"
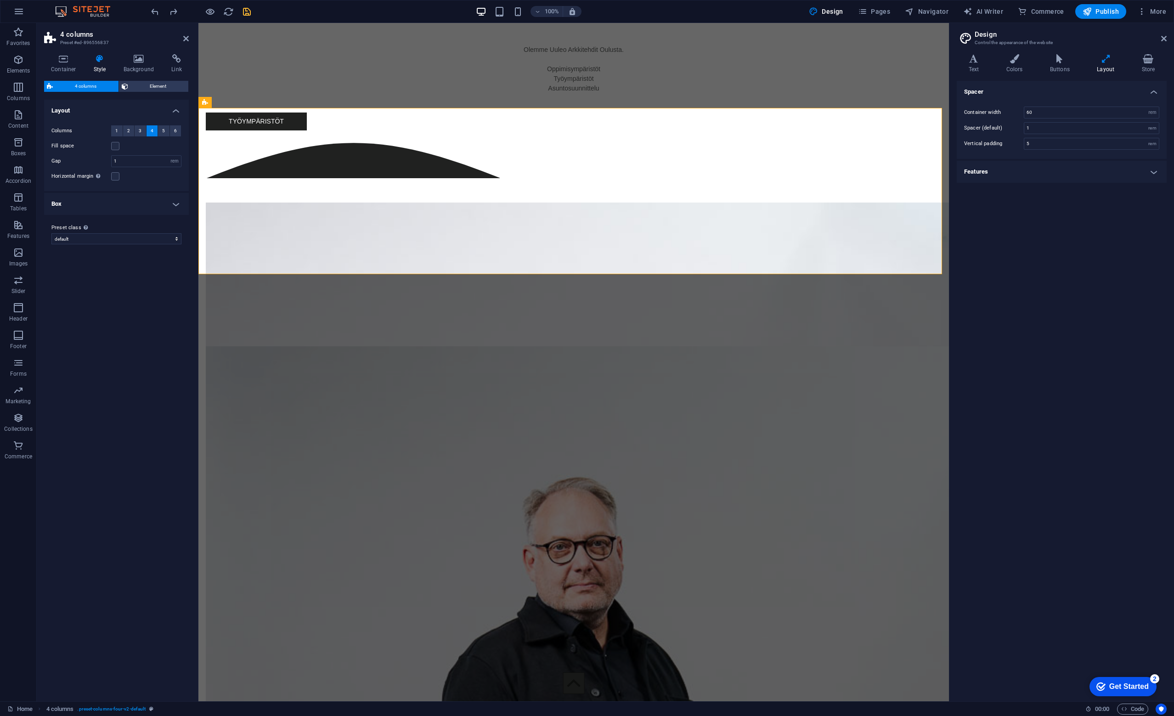
click at [120, 200] on h4 "Box" at bounding box center [116, 204] width 145 height 22
click at [125, 268] on input "0" at bounding box center [127, 270] width 31 height 11
click at [124, 236] on input "0" at bounding box center [127, 239] width 31 height 11
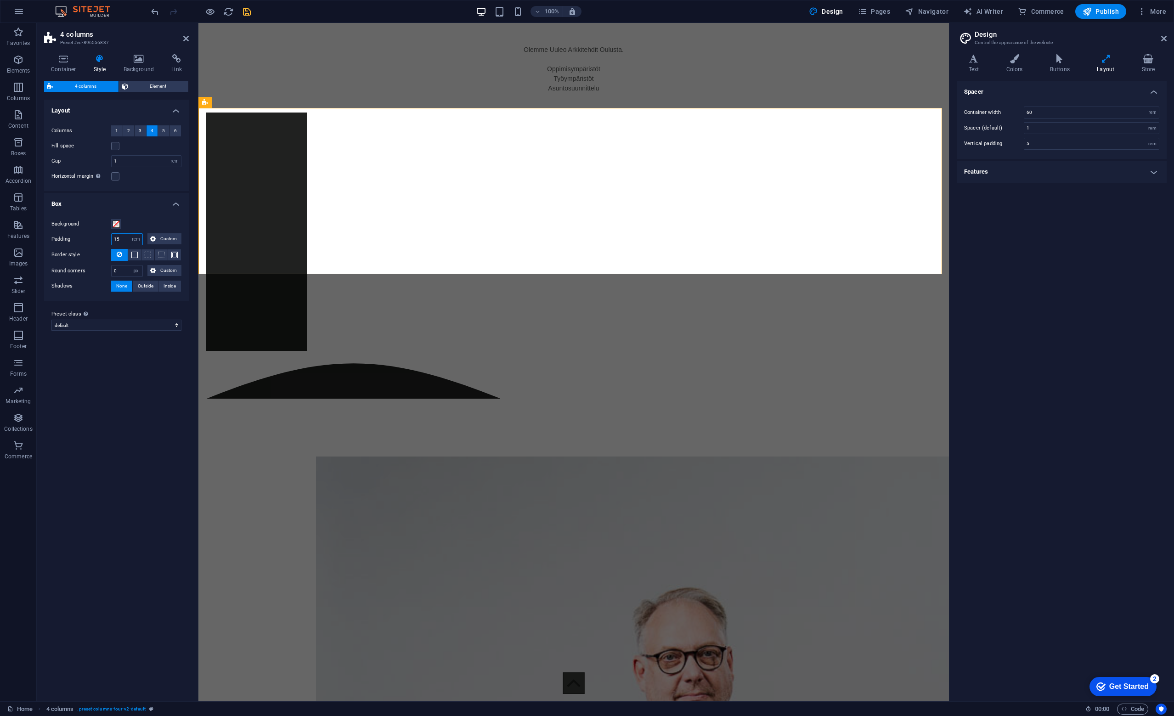
click at [124, 237] on input "15" at bounding box center [127, 239] width 31 height 11
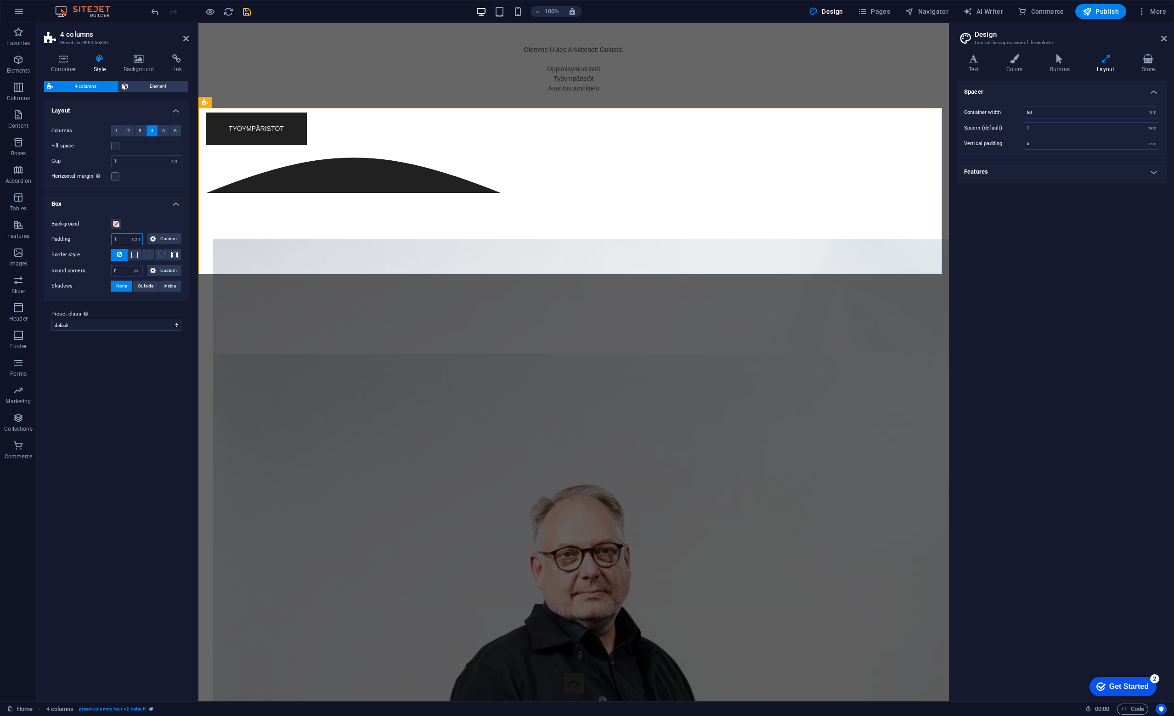
click at [124, 237] on input "1" at bounding box center [127, 239] width 31 height 11
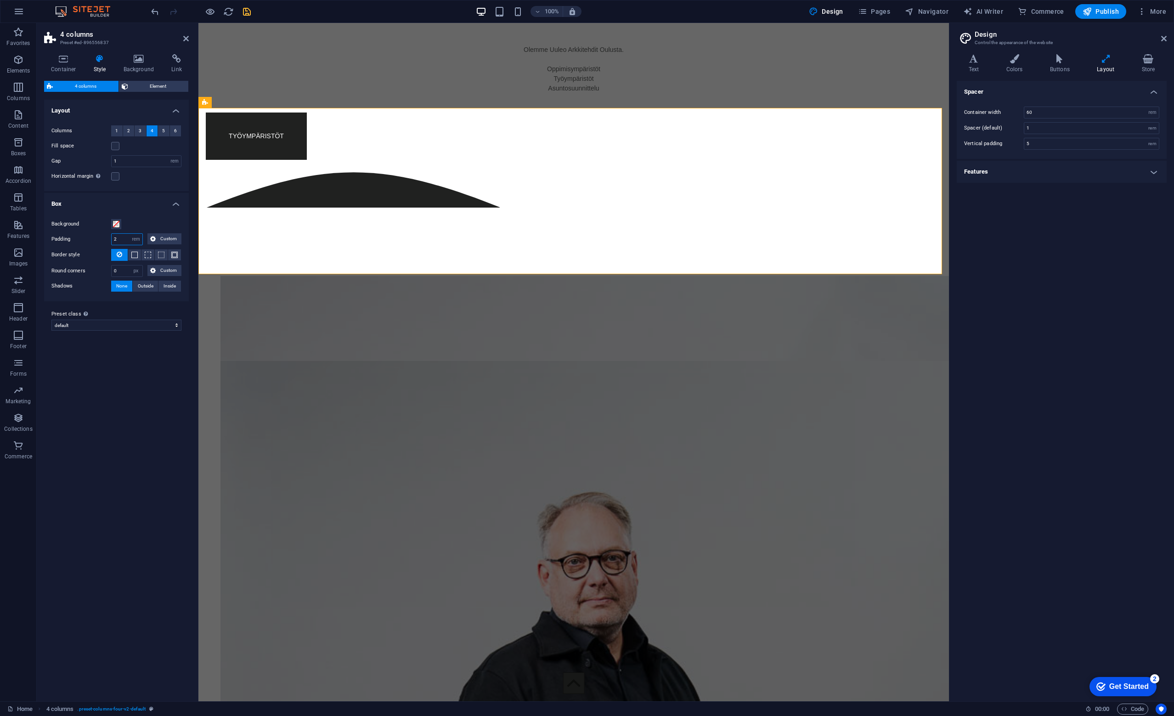
click at [124, 237] on input "2" at bounding box center [127, 239] width 31 height 11
type input "0"
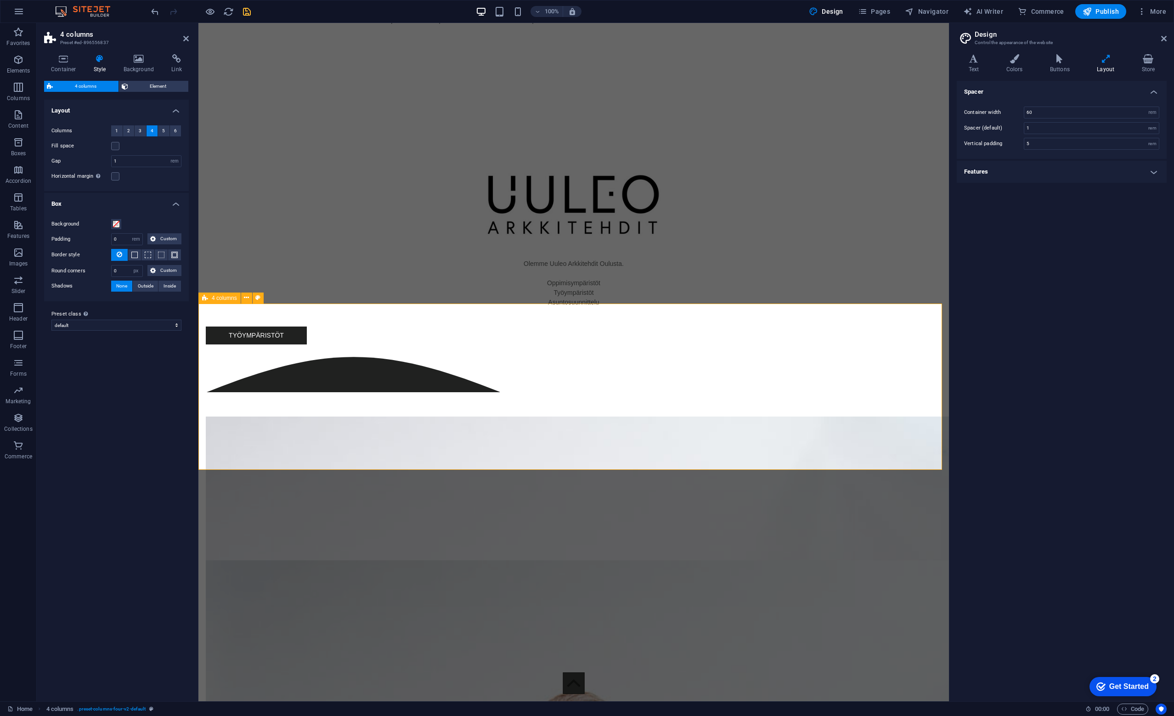
scroll to position [587, 0]
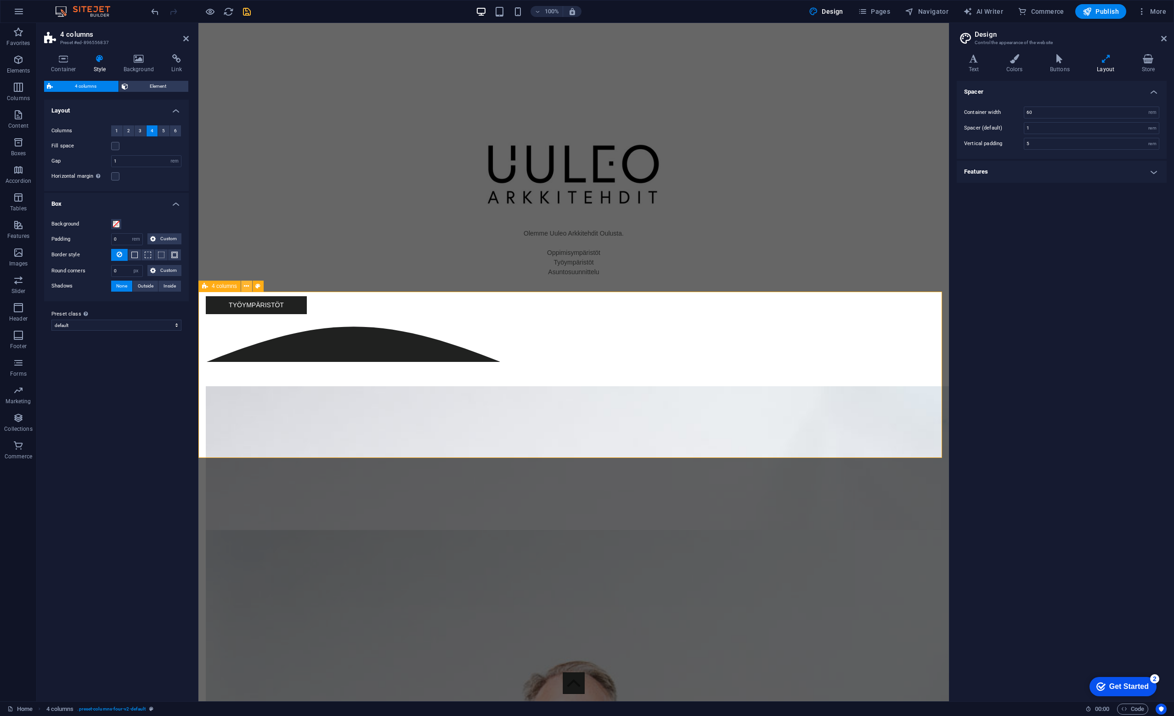
click at [248, 286] on icon at bounding box center [246, 287] width 5 height 10
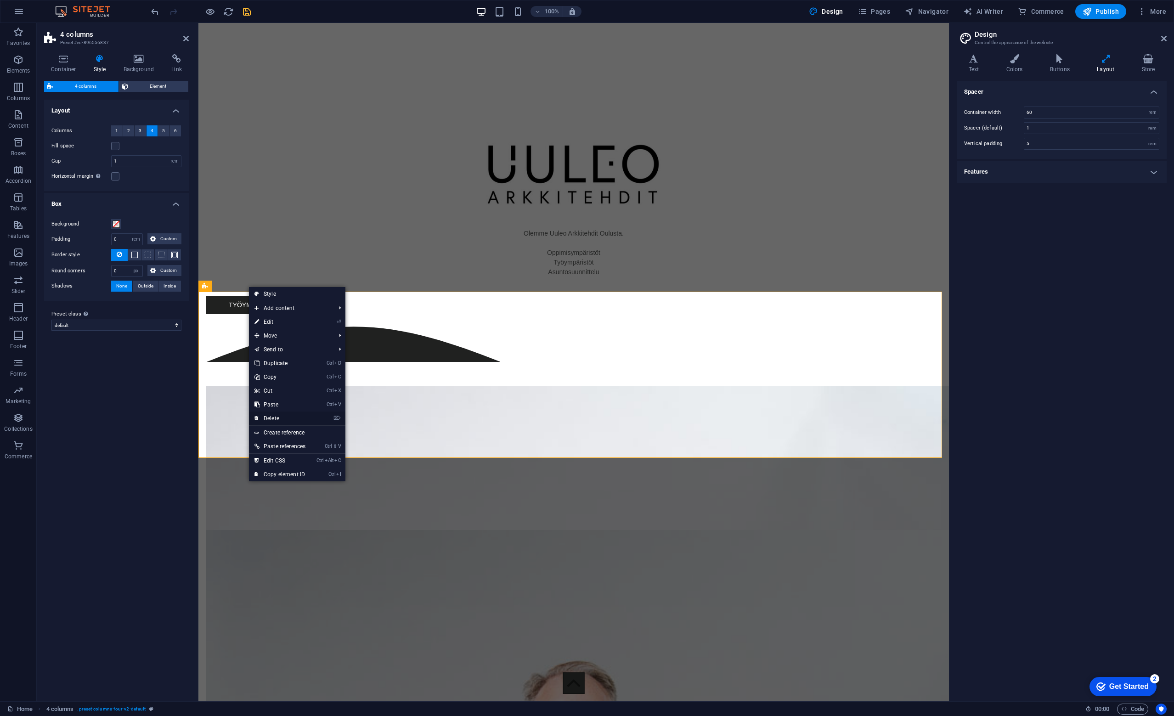
click at [276, 418] on link "⌦ Delete" at bounding box center [280, 418] width 62 height 14
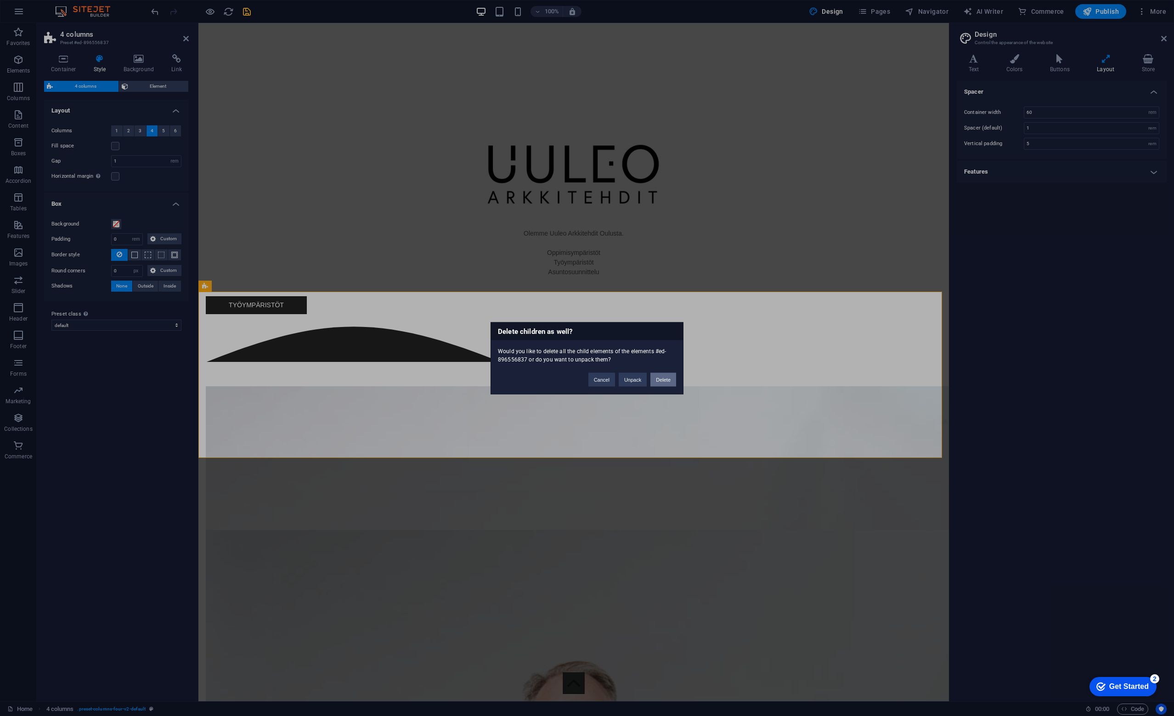
click at [667, 380] on button "Delete" at bounding box center [663, 379] width 26 height 14
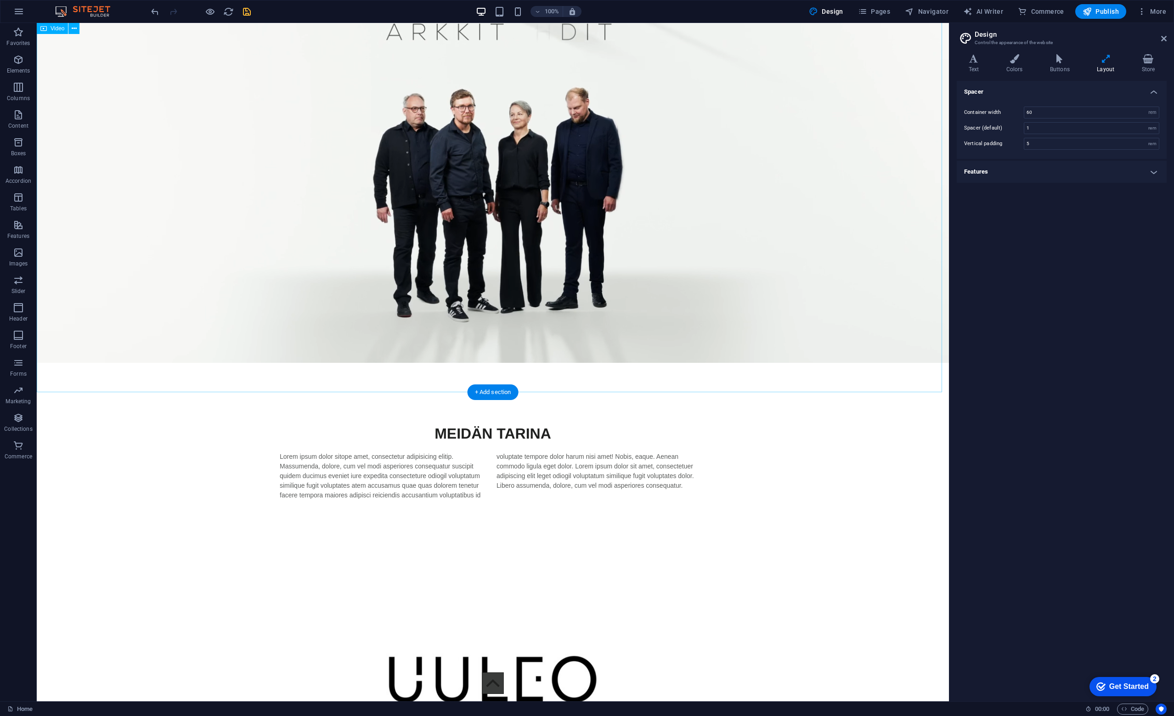
scroll to position [0, 0]
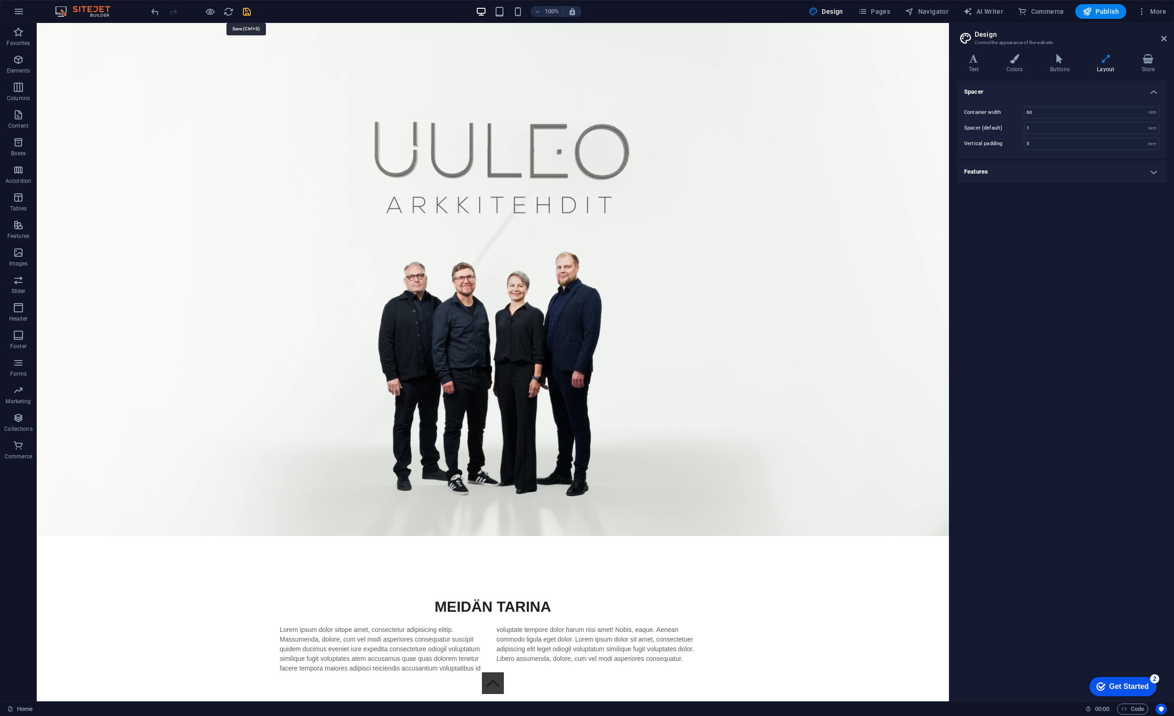
click at [246, 9] on icon "save" at bounding box center [247, 11] width 11 height 11
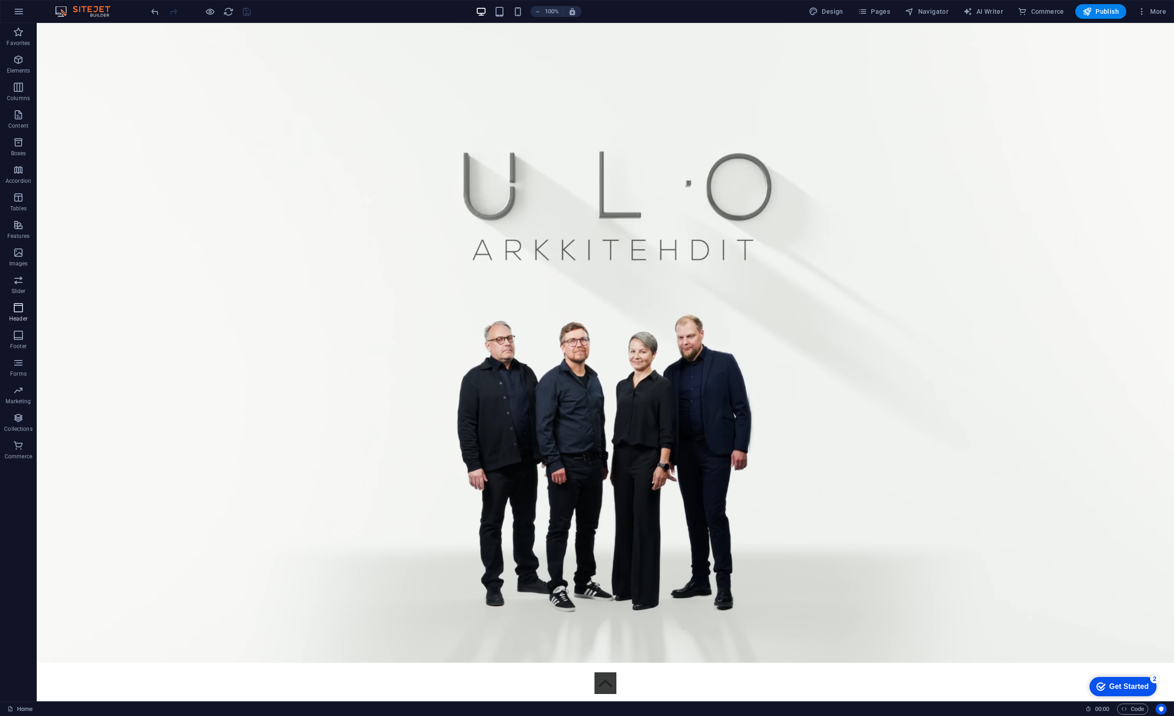
click at [12, 309] on span "Header" at bounding box center [18, 313] width 37 height 22
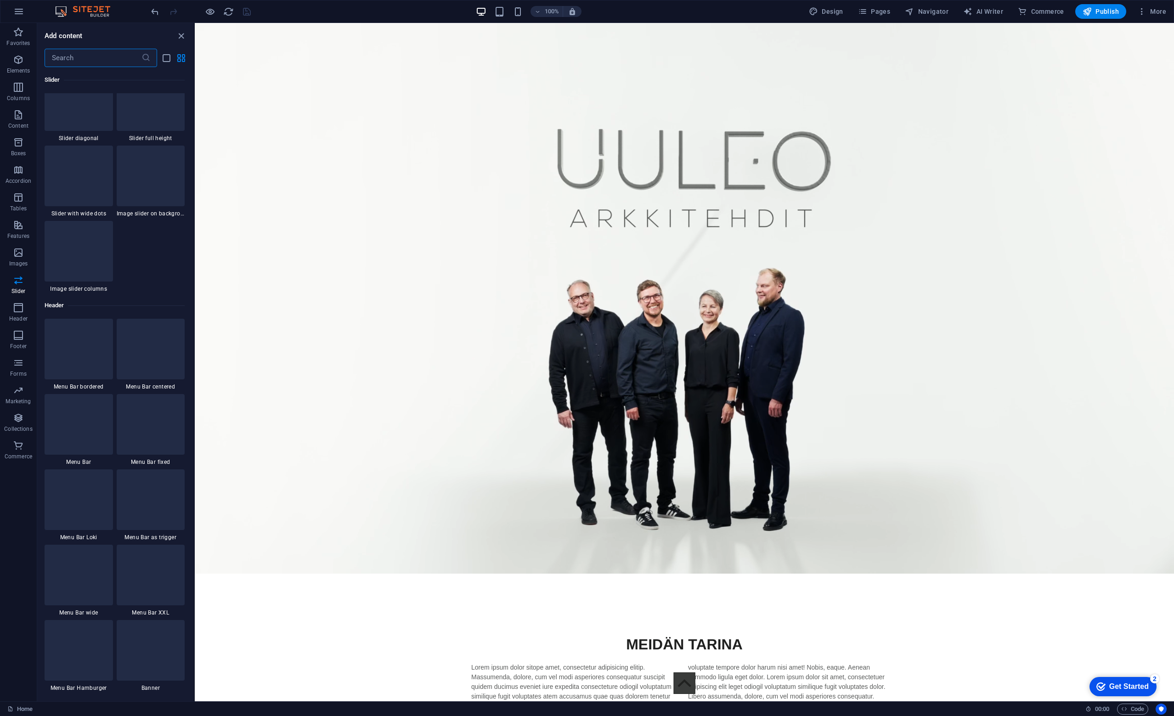
scroll to position [5347, 0]
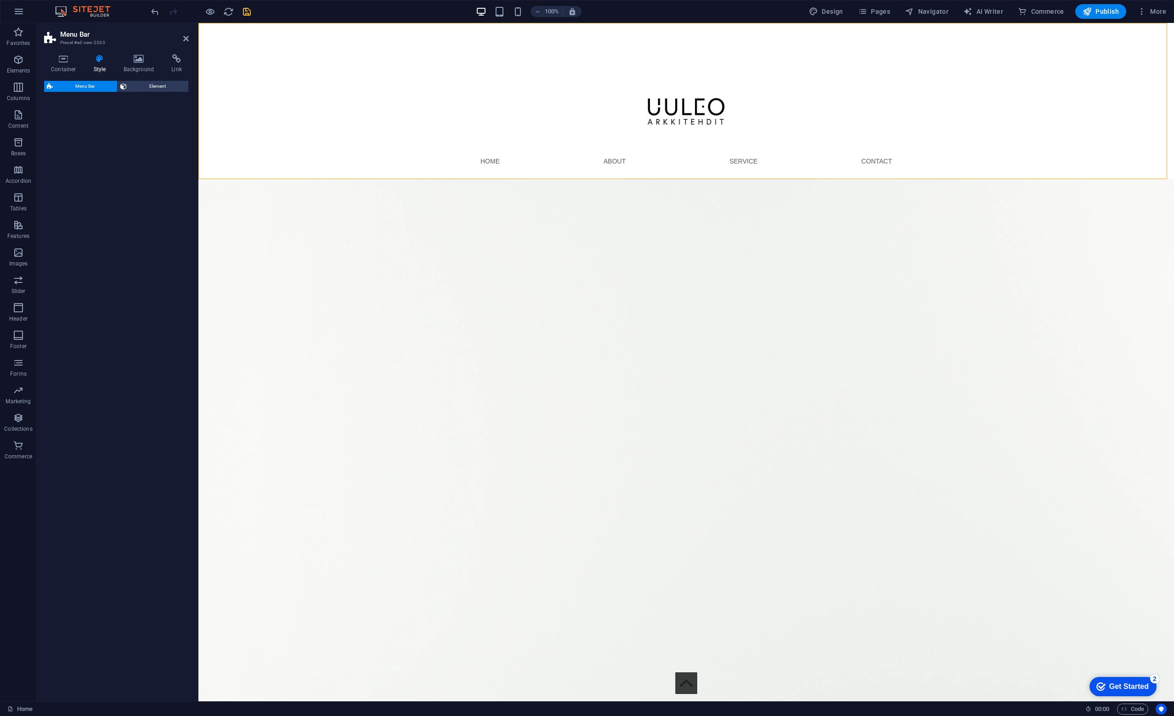
select select "rem"
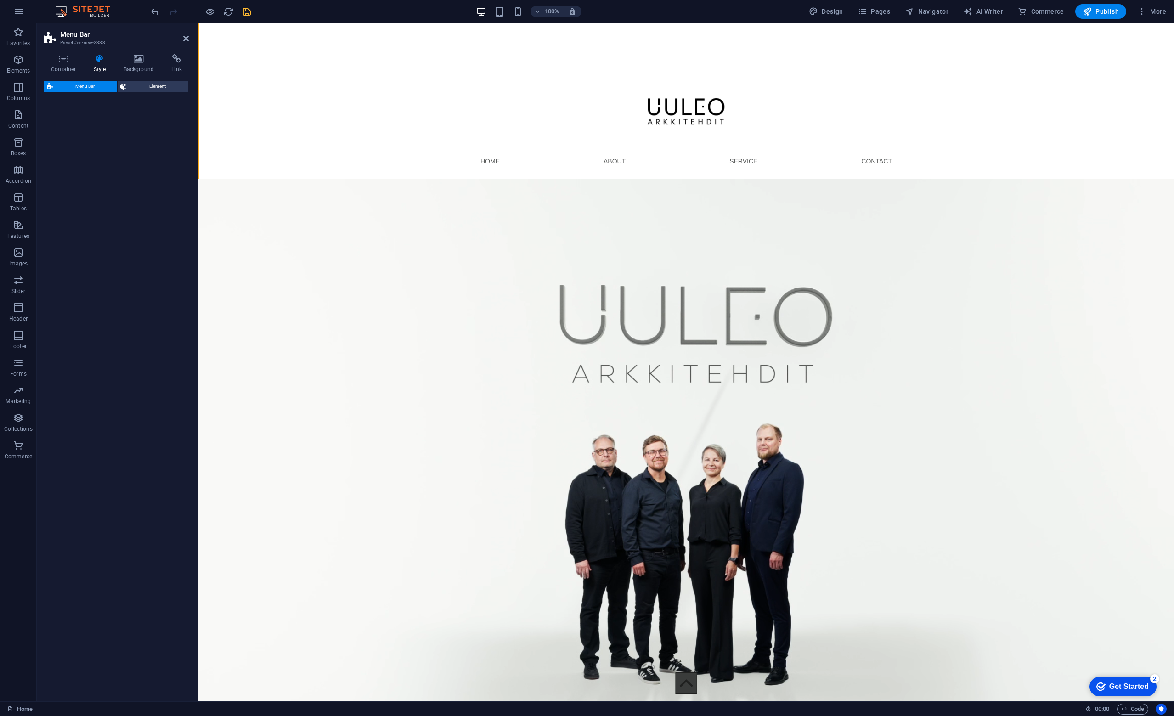
select select "rem"
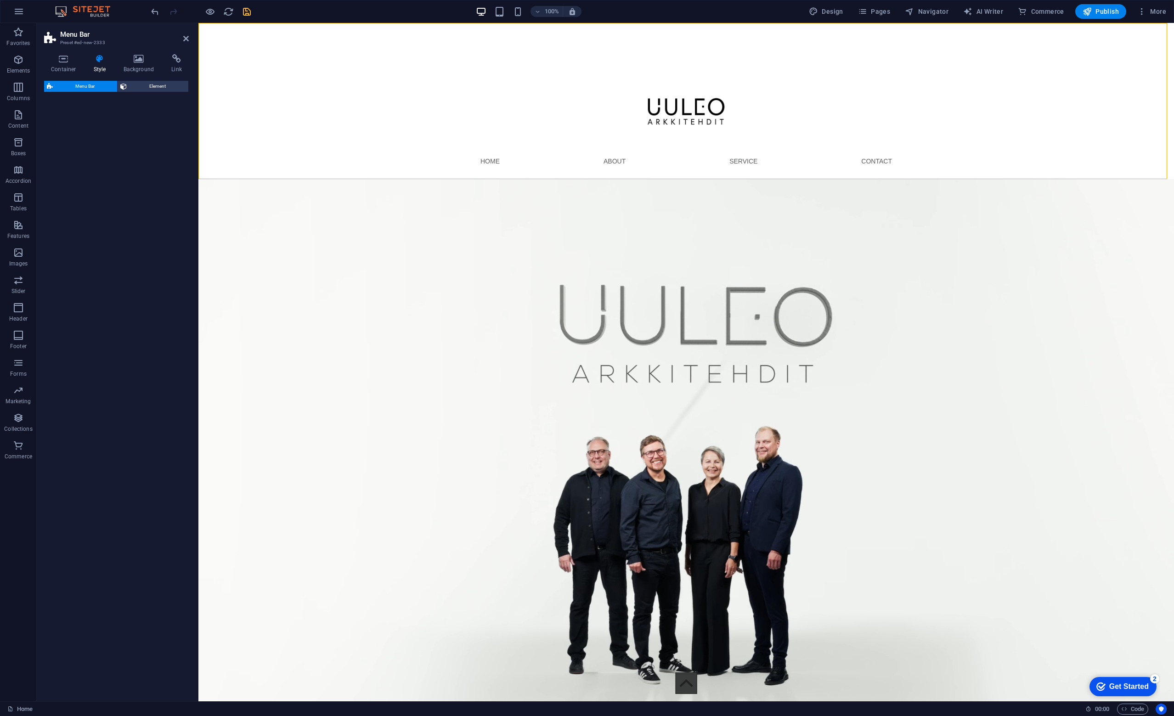
select select "rem"
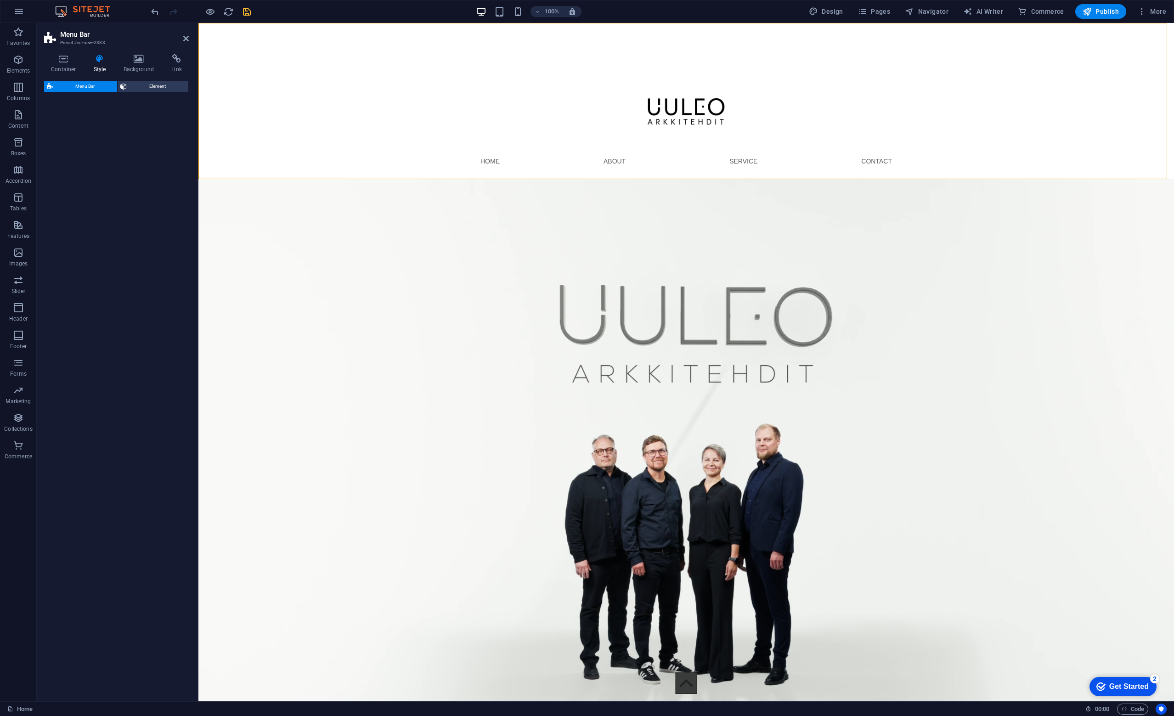
select select "rem"
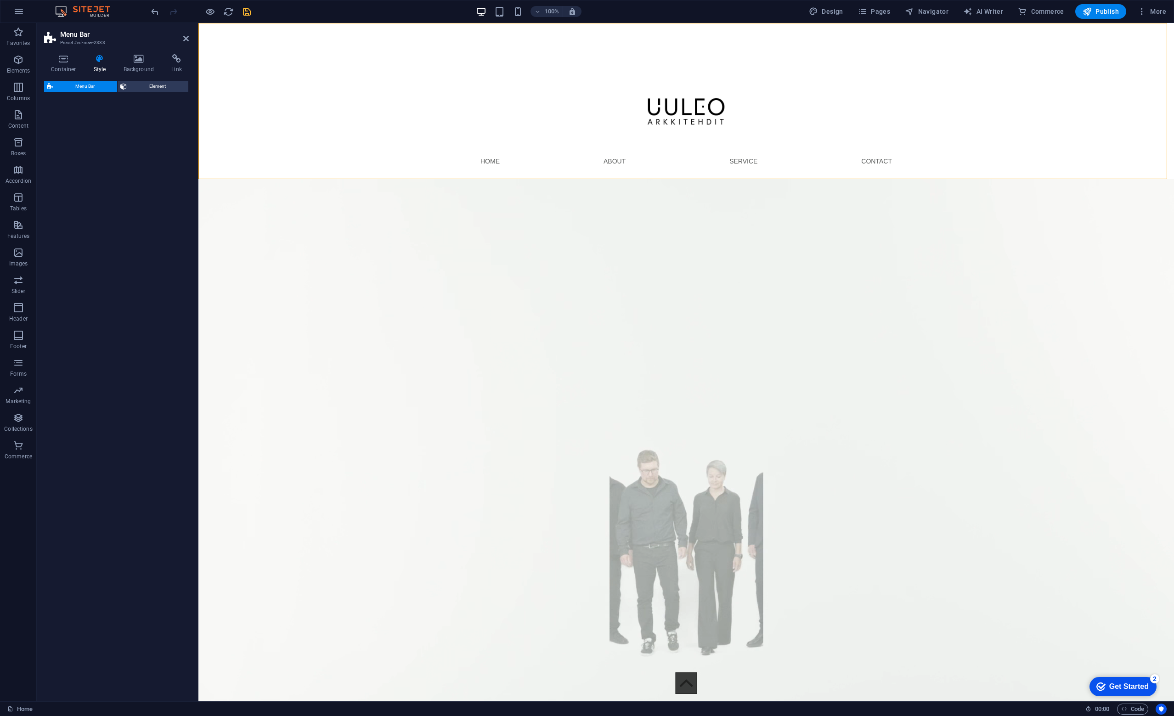
select select "rem"
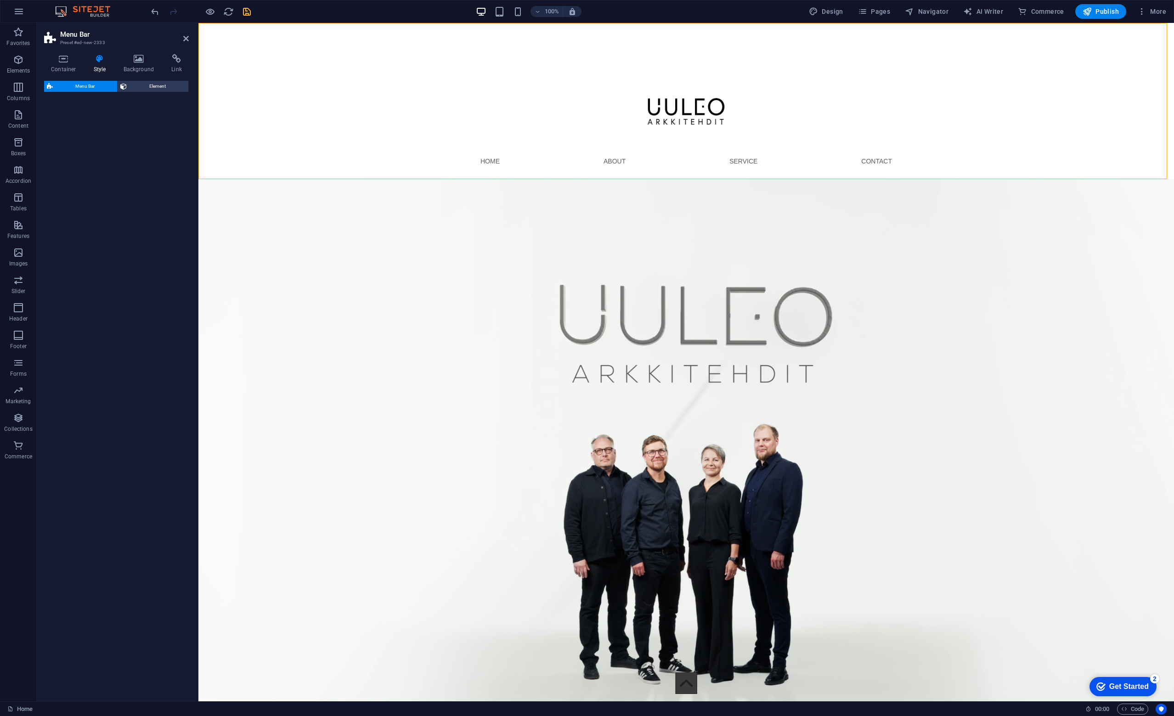
select select "rem"
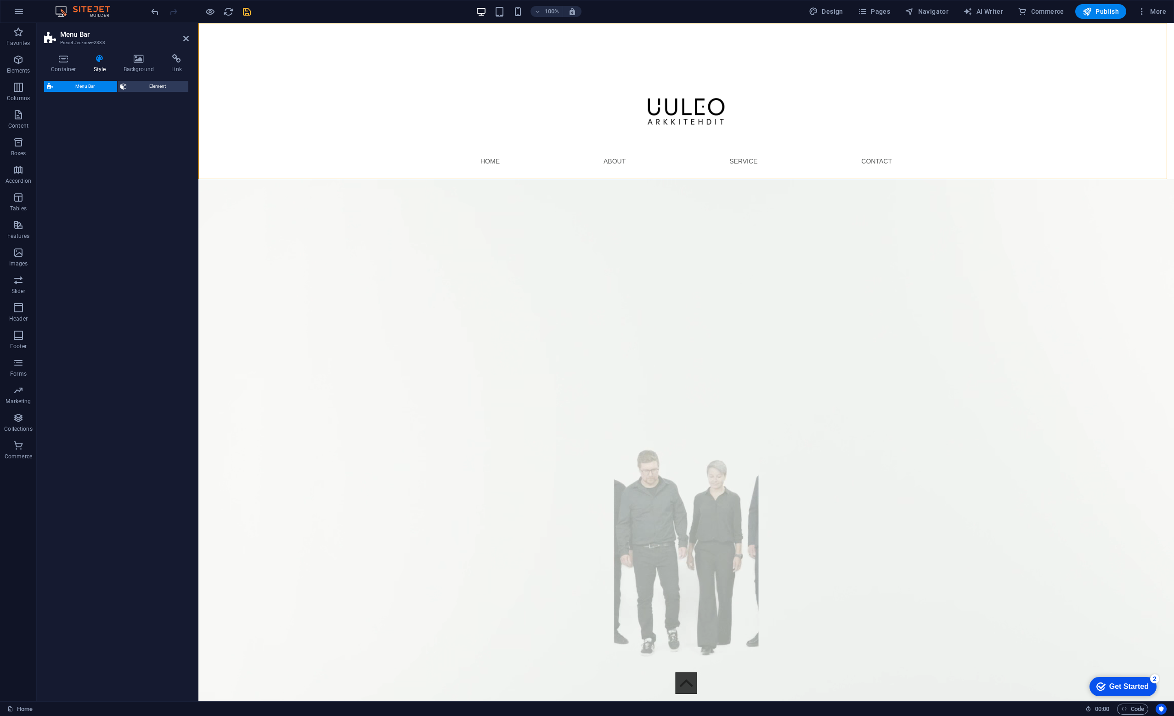
select select "preset-menu-v2-loki"
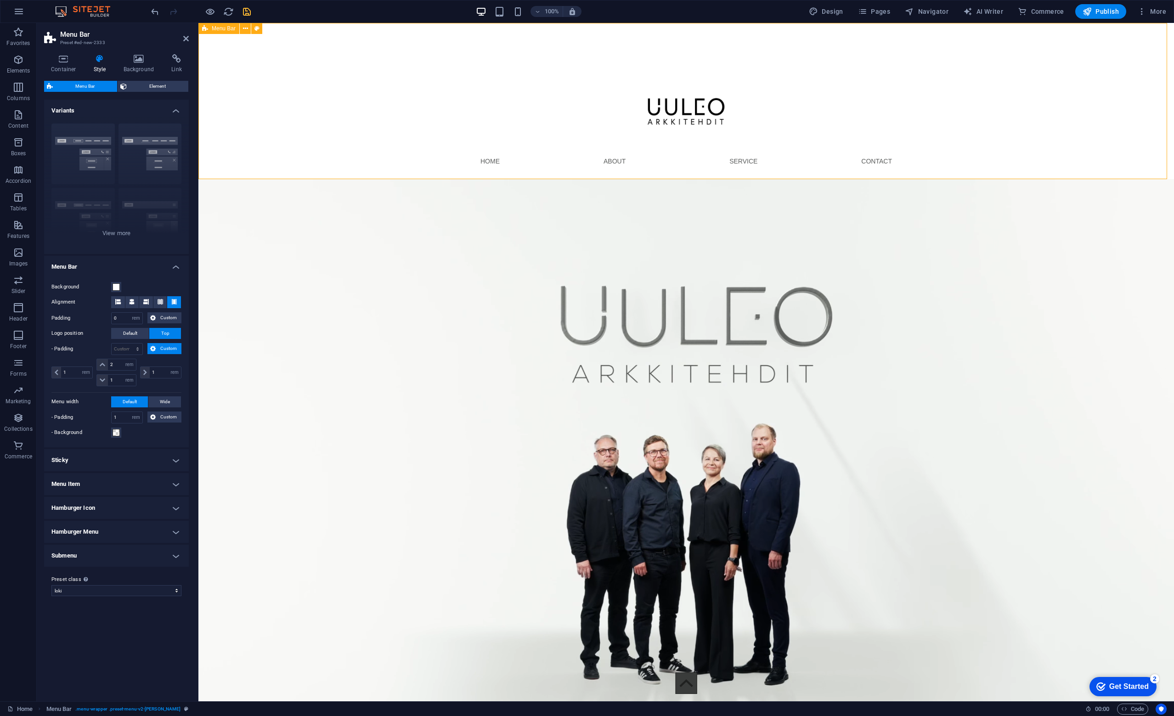
click at [220, 31] on span "Menu Bar" at bounding box center [224, 29] width 24 height 6
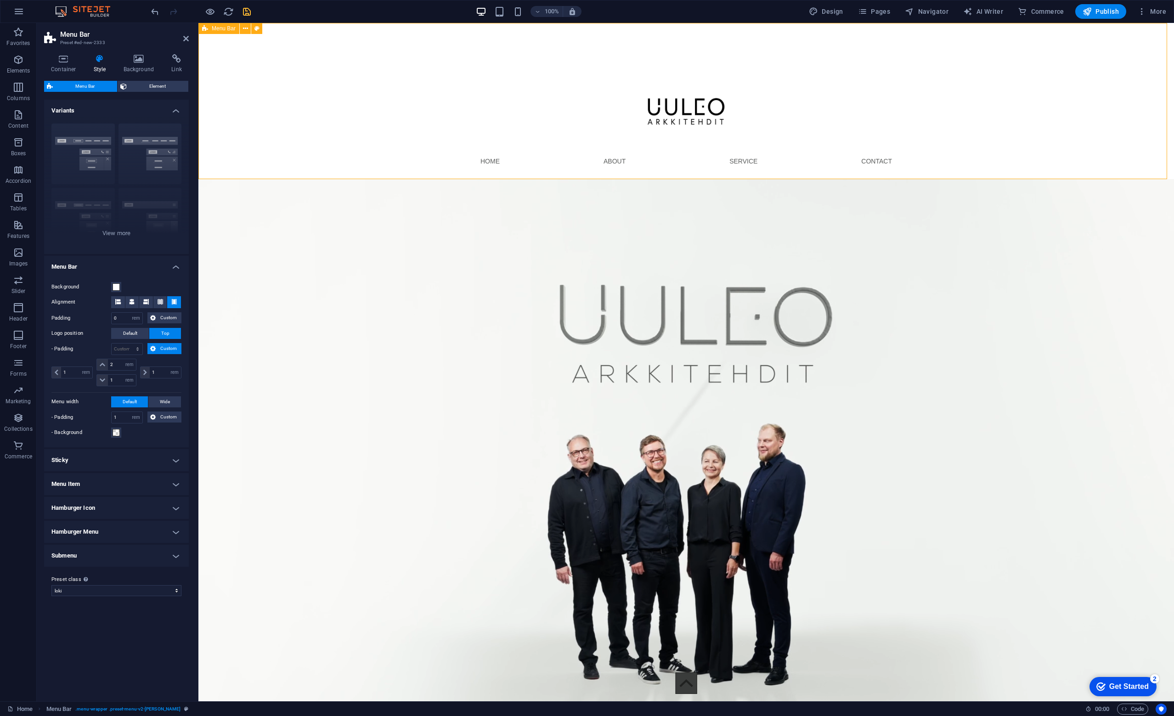
click at [220, 31] on span "Menu Bar" at bounding box center [224, 29] width 24 height 6
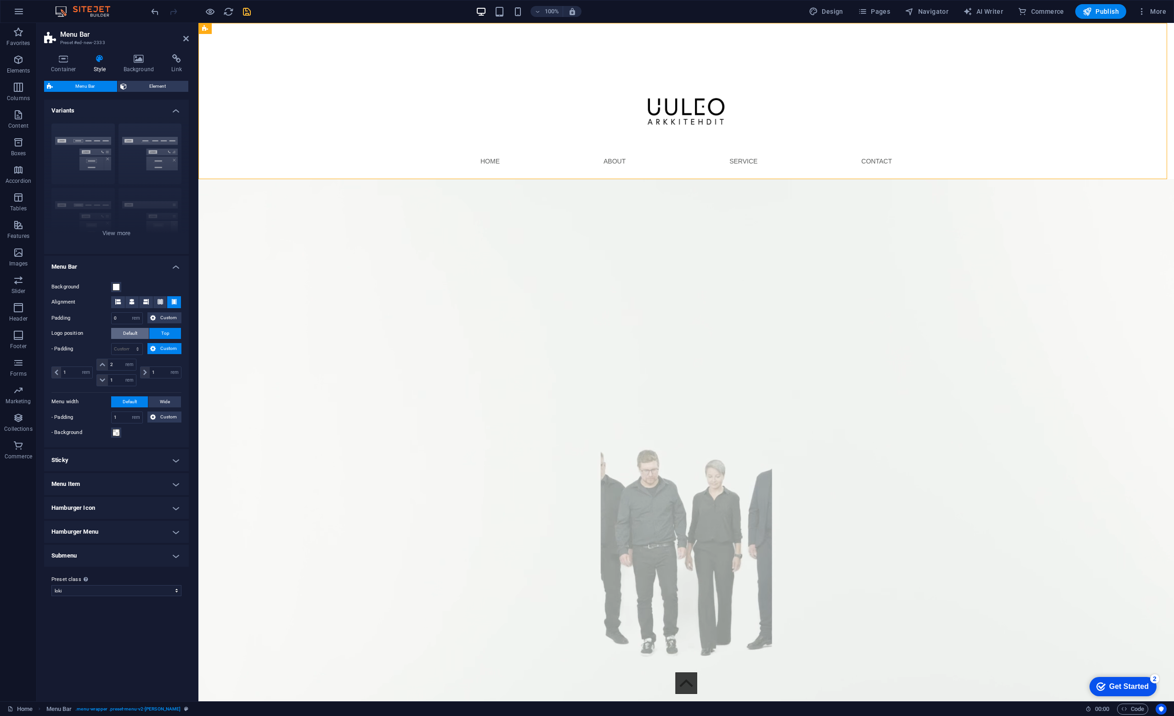
click at [136, 332] on span "Default" at bounding box center [130, 333] width 14 height 11
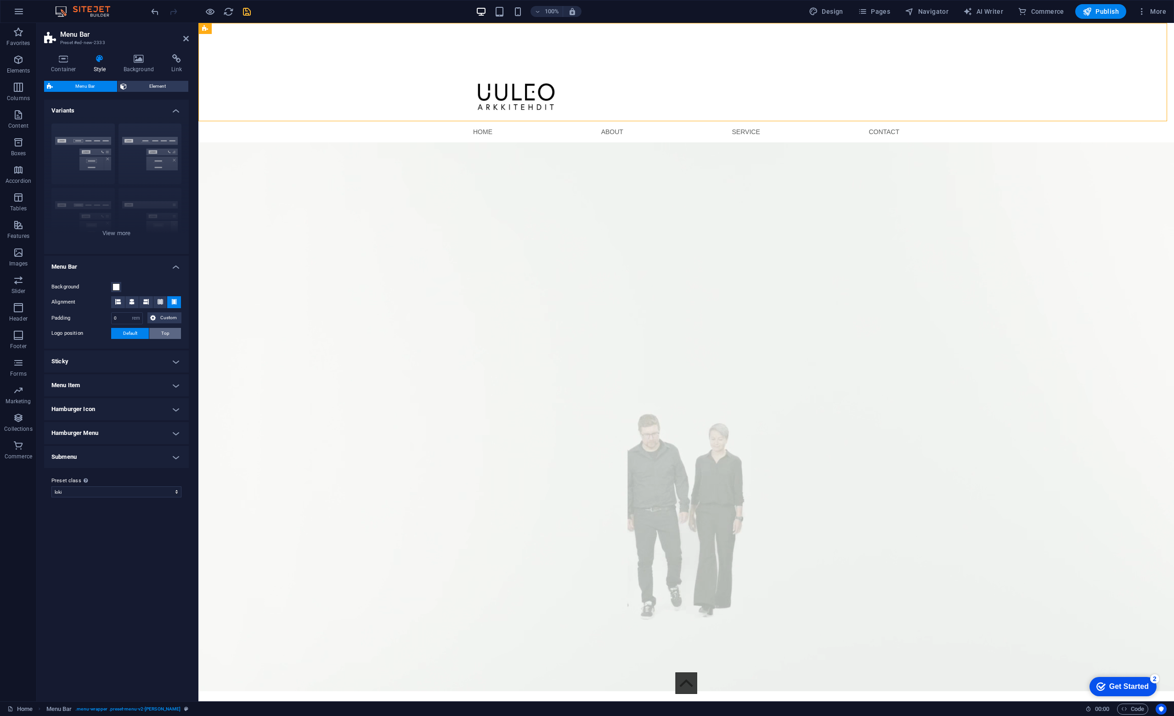
click at [162, 332] on span "Top" at bounding box center [165, 333] width 8 height 11
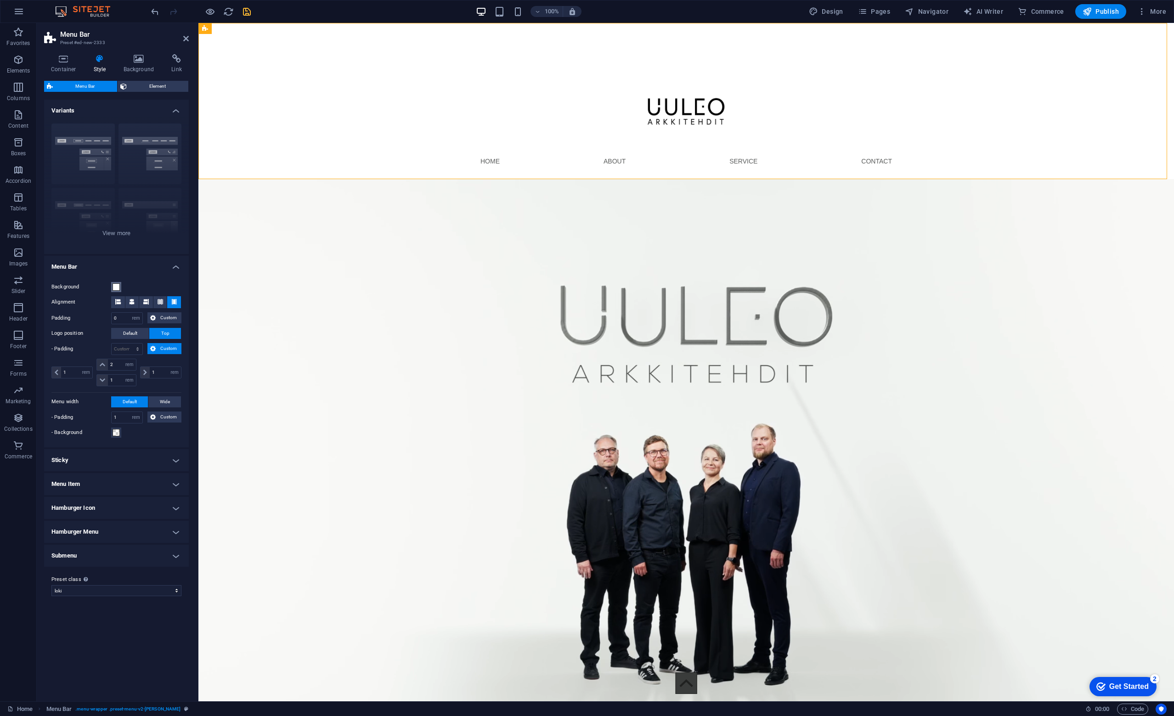
click at [117, 286] on span at bounding box center [116, 286] width 7 height 7
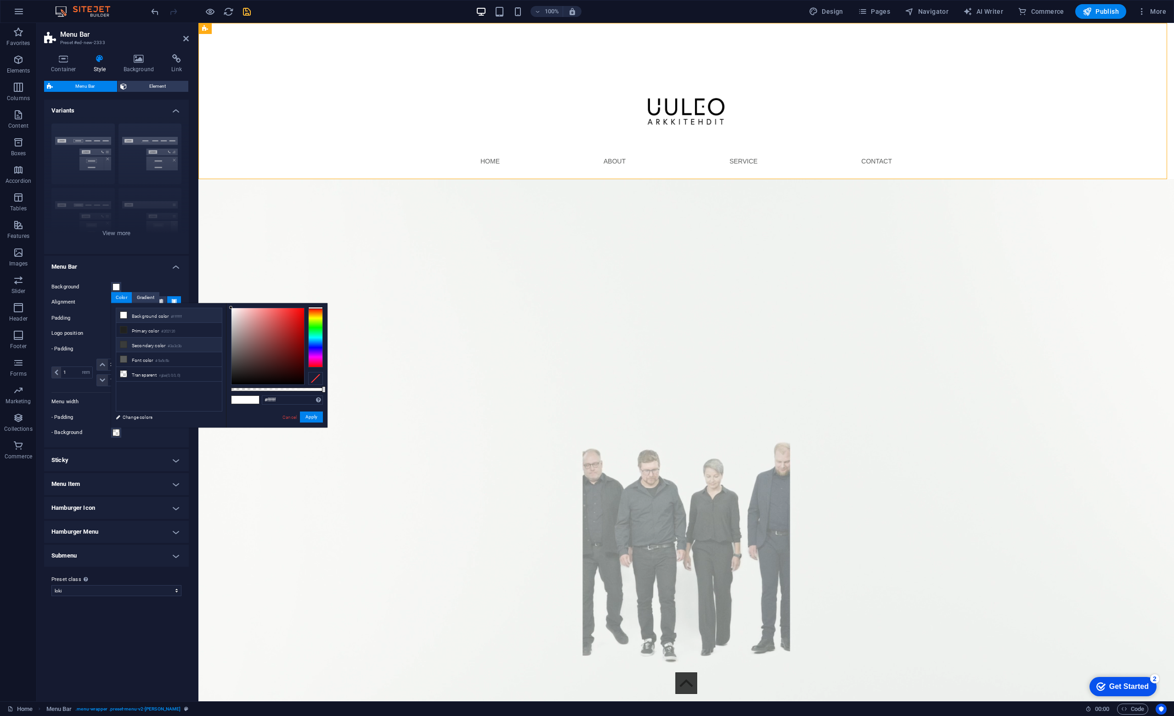
click at [163, 346] on li "Secondary color #3a3c3b" at bounding box center [169, 345] width 106 height 15
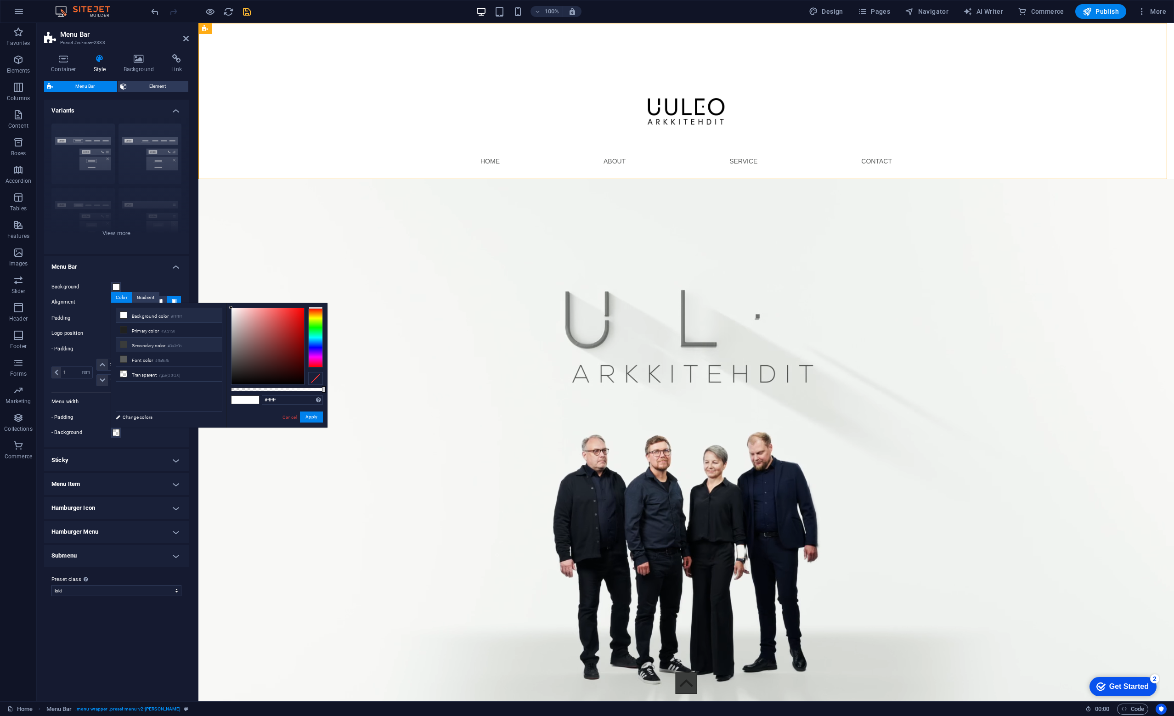
type input "#3a3c3b"
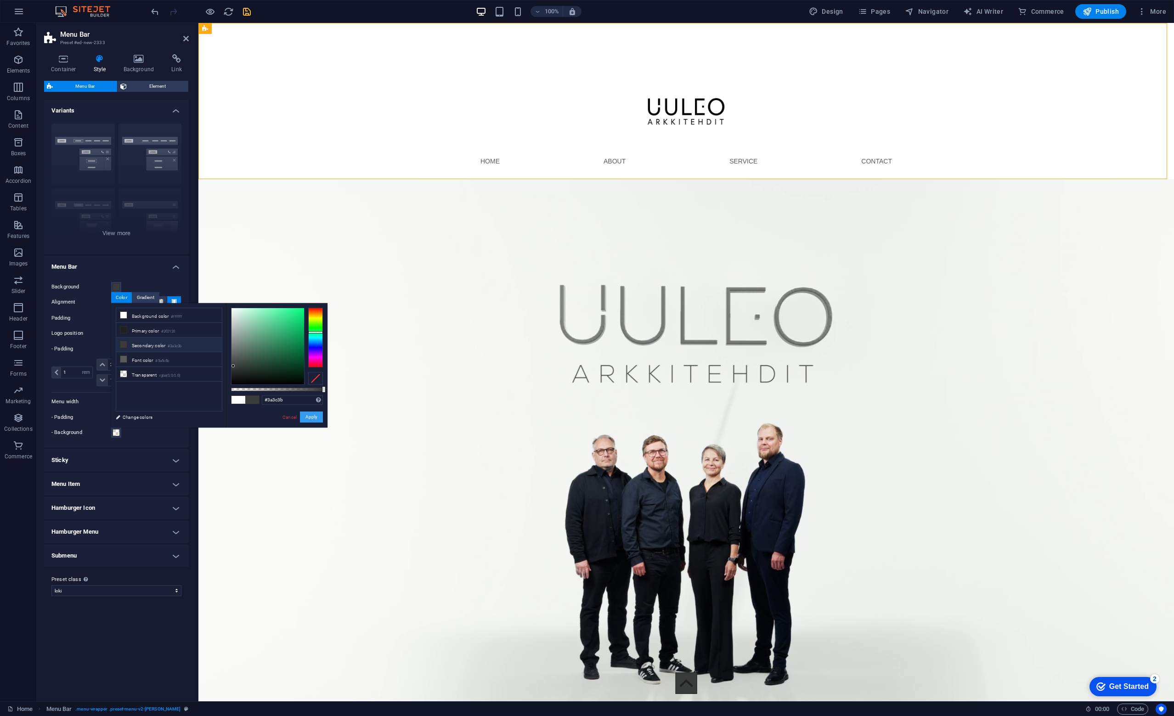
click at [312, 419] on button "Apply" at bounding box center [311, 416] width 23 height 11
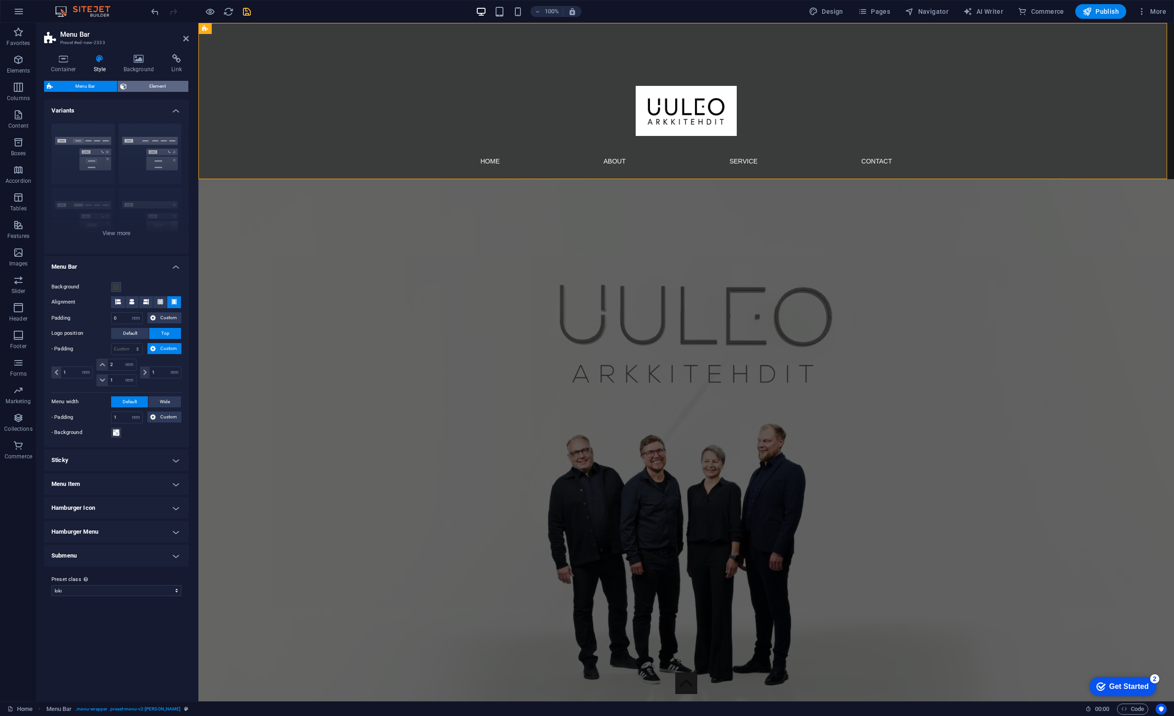
click at [147, 90] on span "Element" at bounding box center [158, 86] width 56 height 11
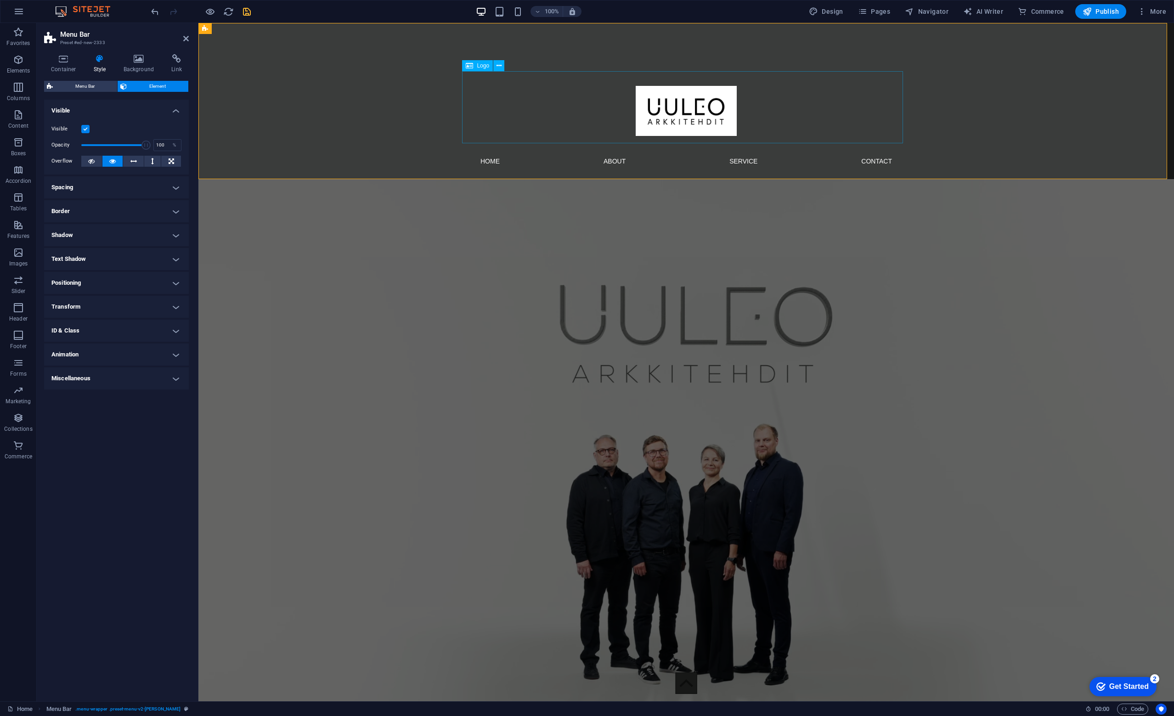
click at [646, 109] on div at bounding box center [686, 107] width 441 height 72
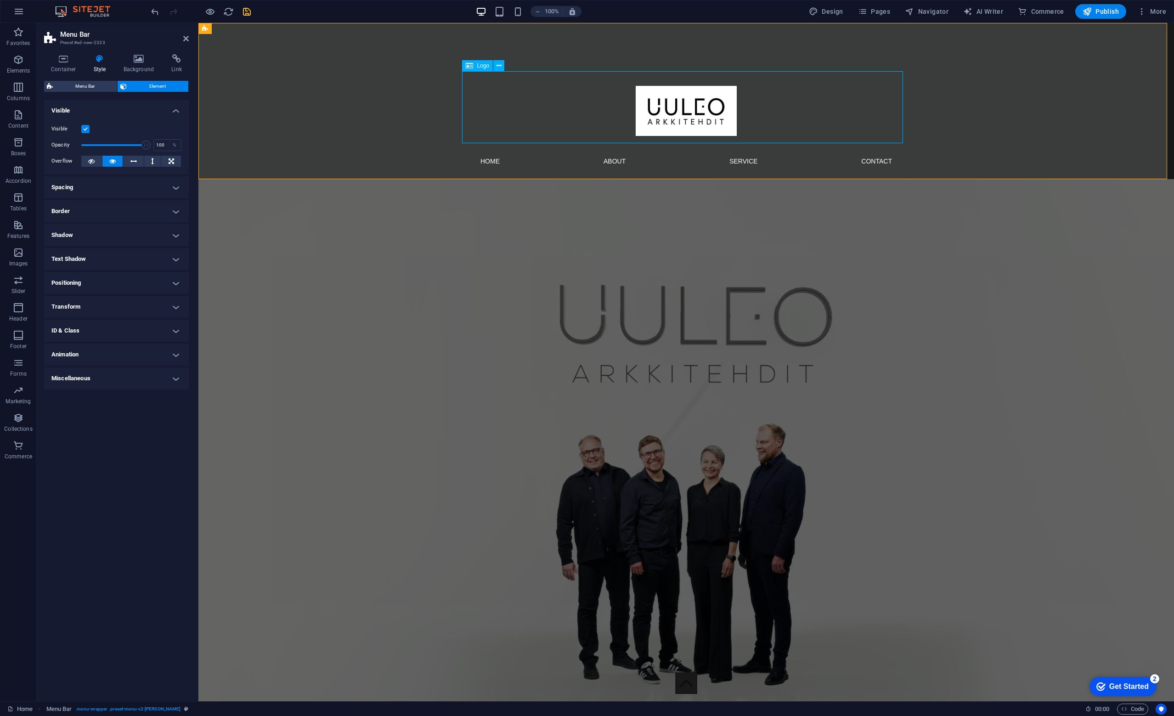
click at [807, 108] on div at bounding box center [686, 107] width 441 height 72
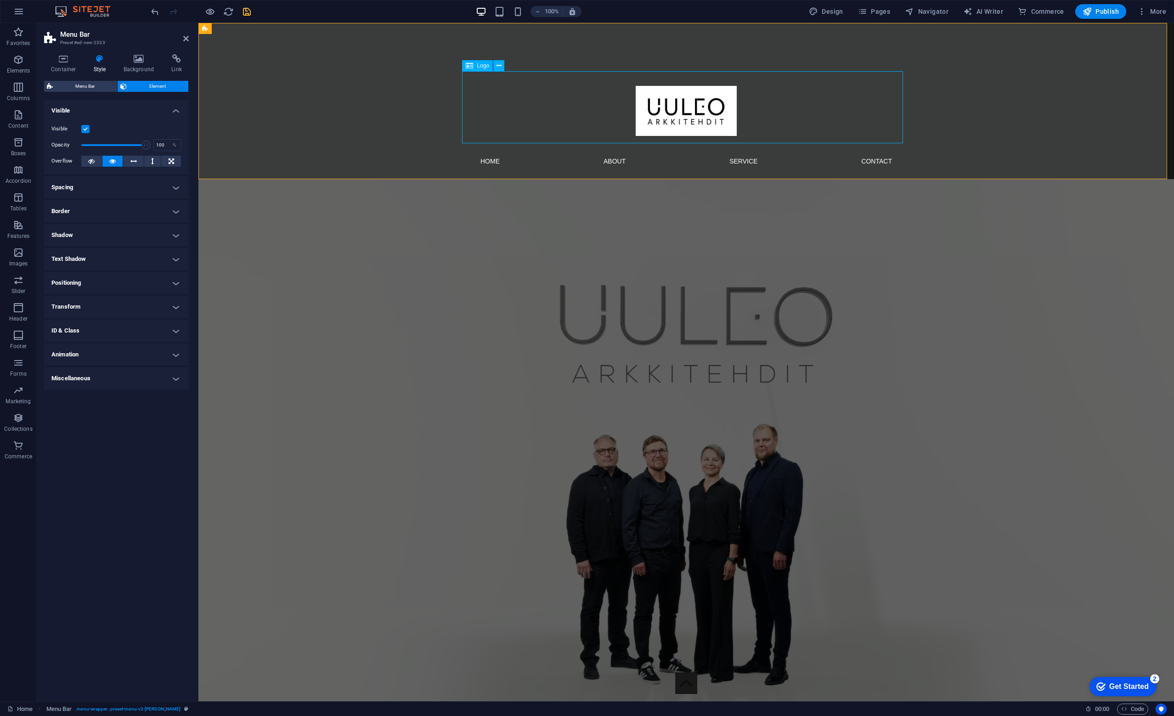
select select "px"
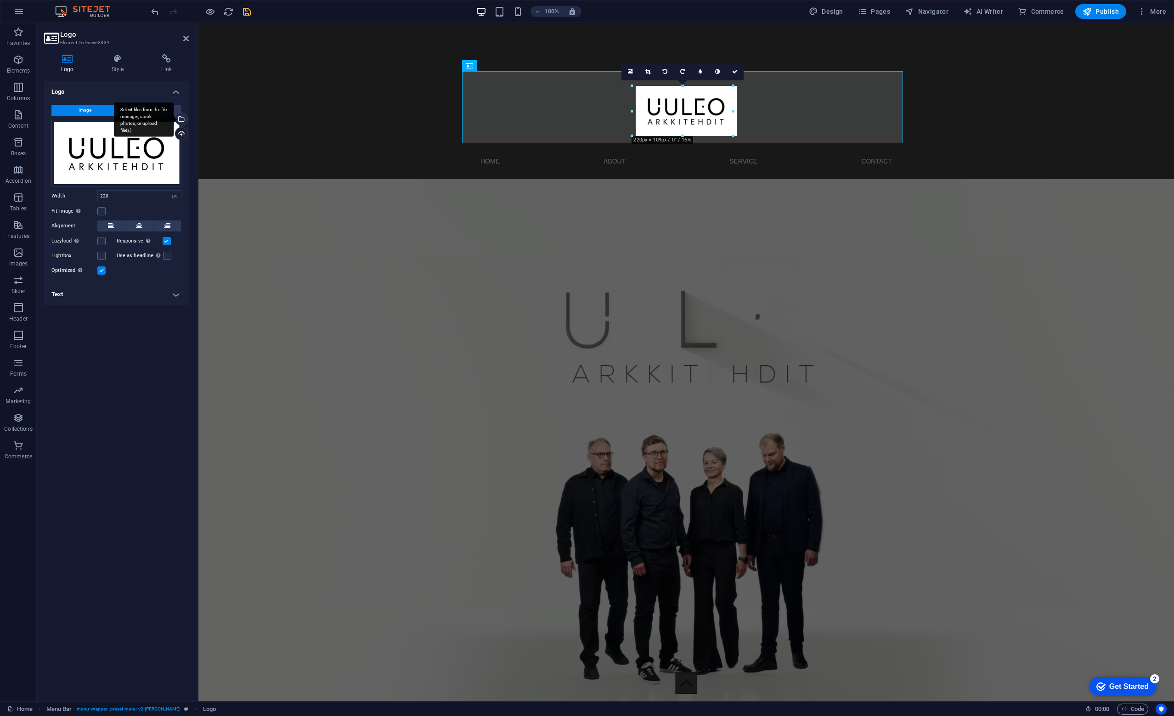
click at [182, 122] on div "Select files from the file manager, stock photos, or upload file(s)" at bounding box center [181, 120] width 14 height 14
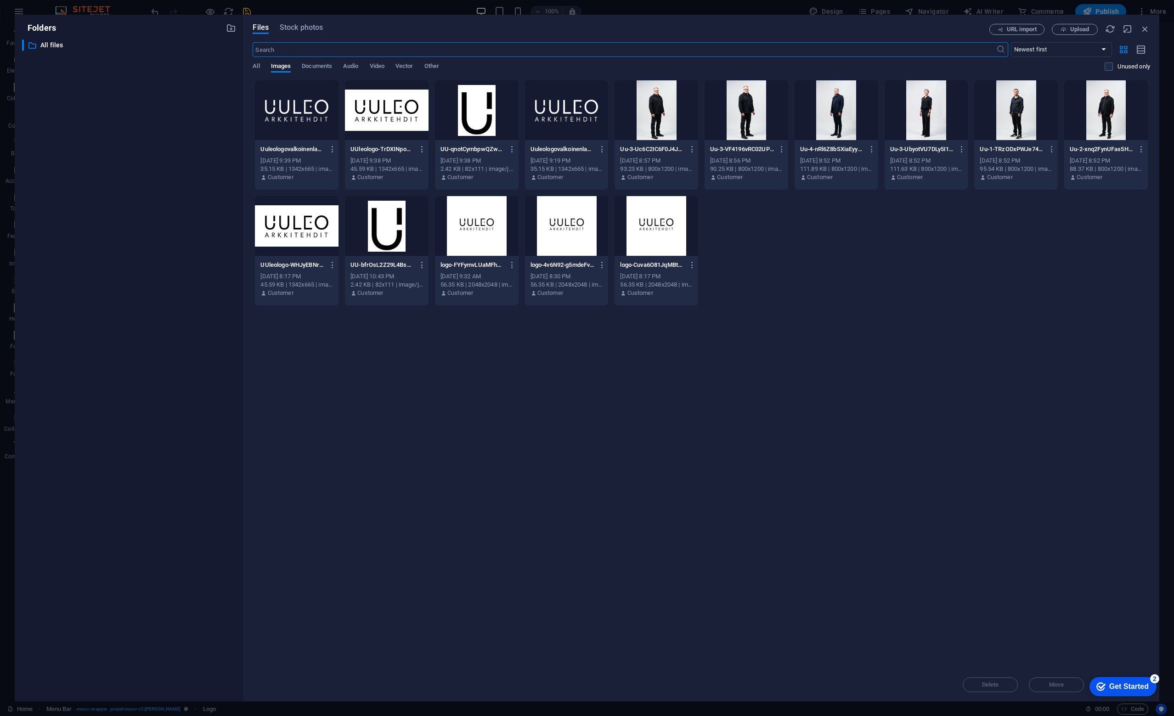
click at [285, 106] on div at bounding box center [297, 110] width 84 height 60
click at [285, 107] on div "1" at bounding box center [297, 110] width 84 height 60
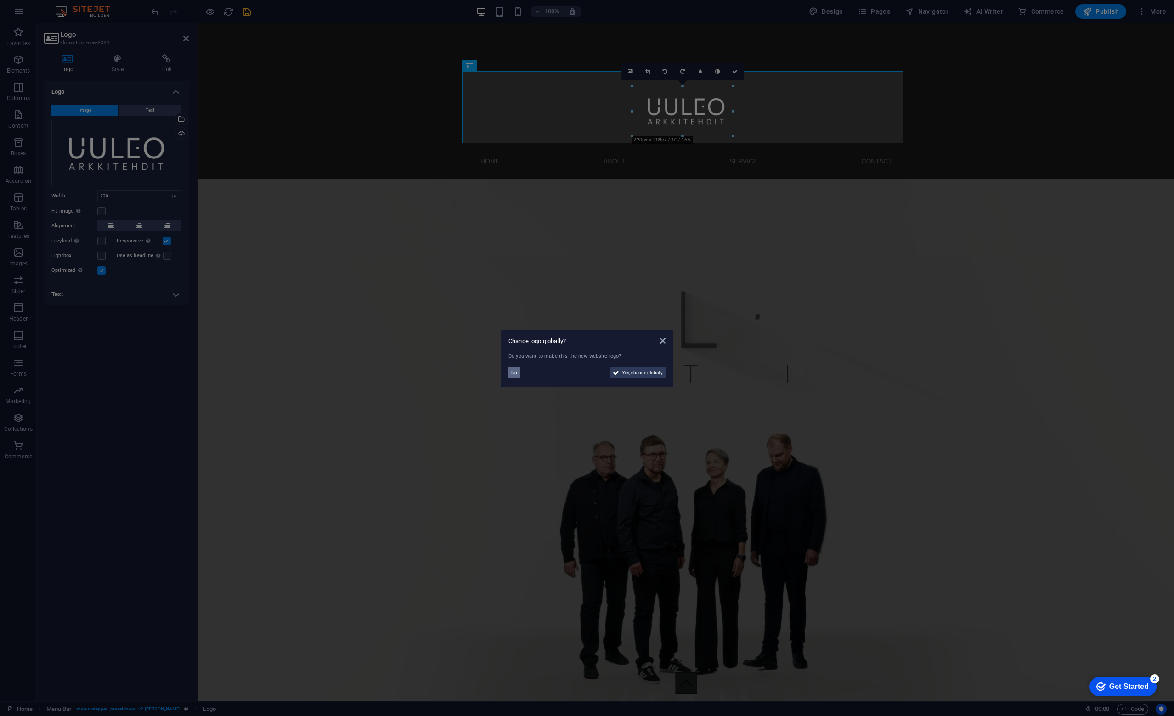
click at [516, 378] on span "No" at bounding box center [514, 372] width 6 height 11
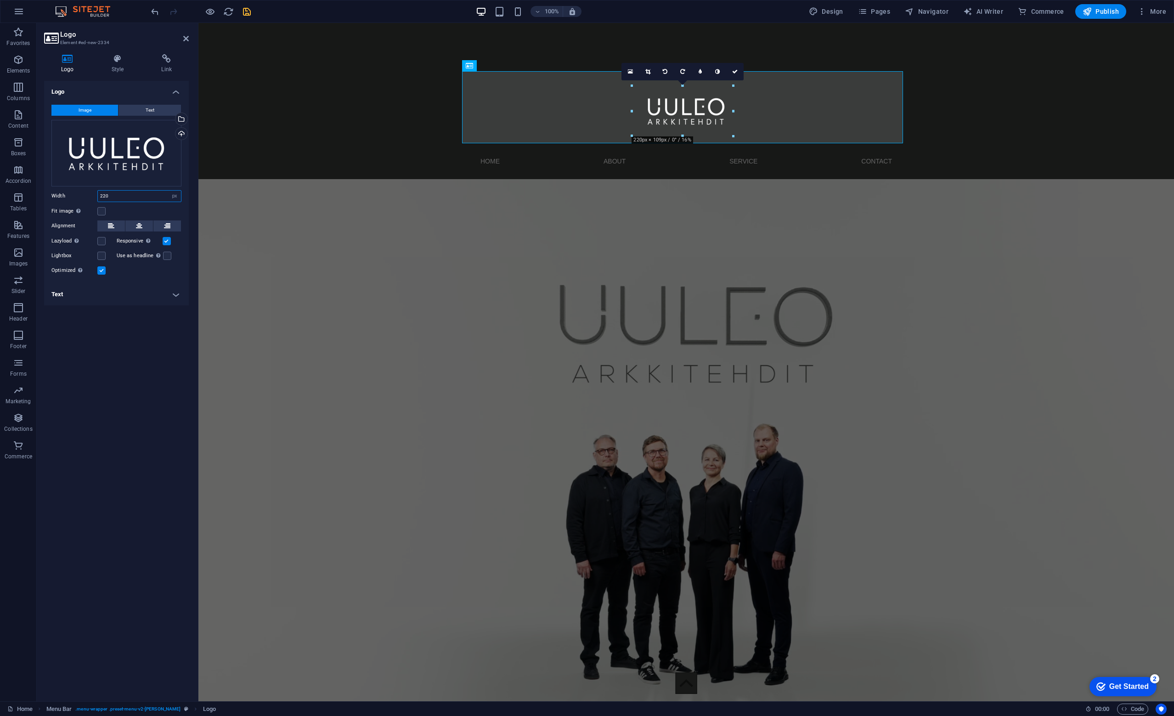
click at [134, 194] on input "220" at bounding box center [139, 196] width 83 height 11
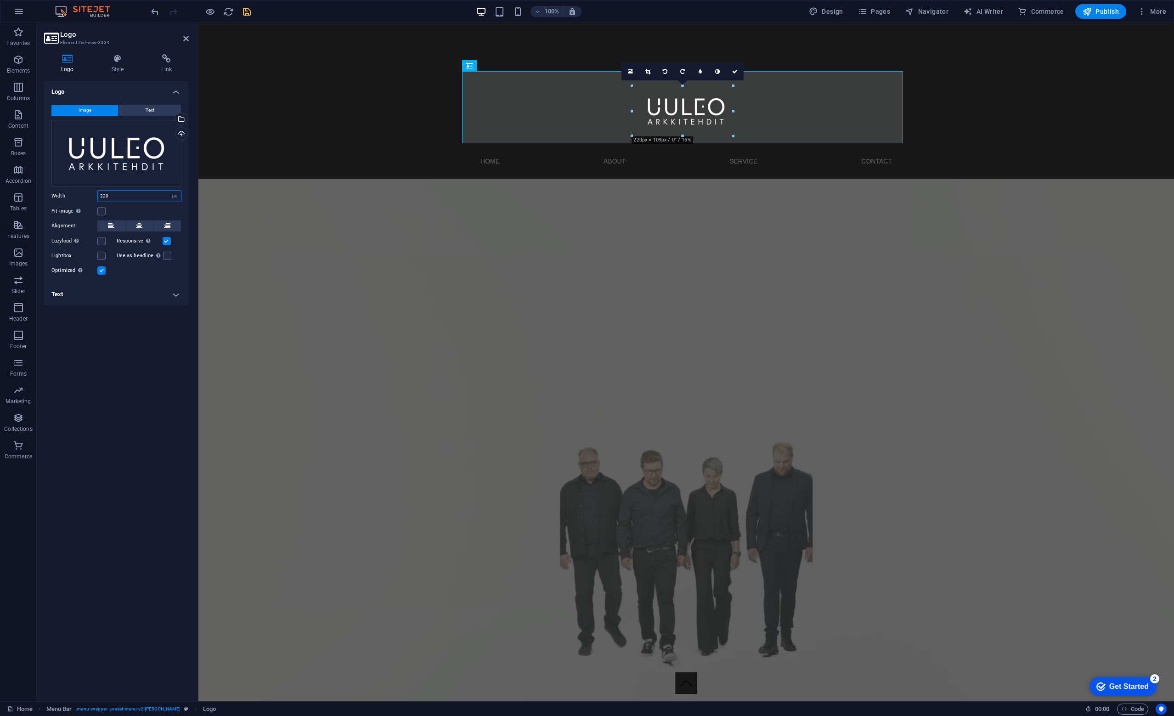
click at [134, 194] on input "220" at bounding box center [139, 196] width 83 height 11
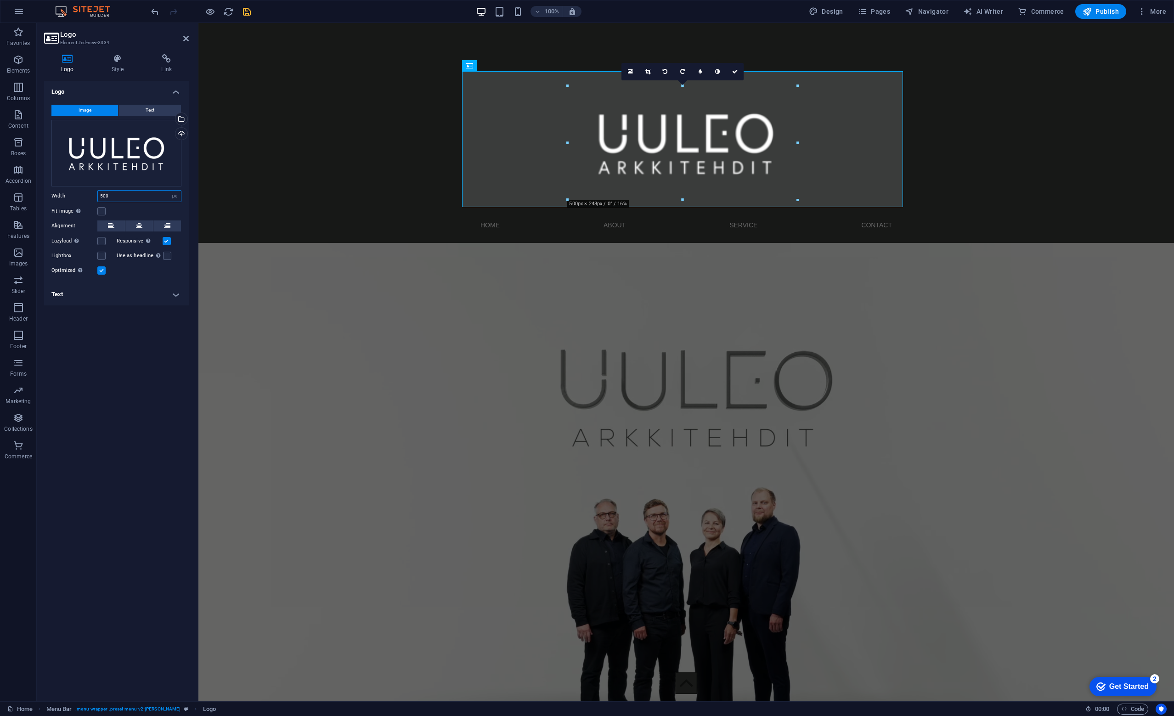
click at [134, 194] on input "500" at bounding box center [139, 196] width 83 height 11
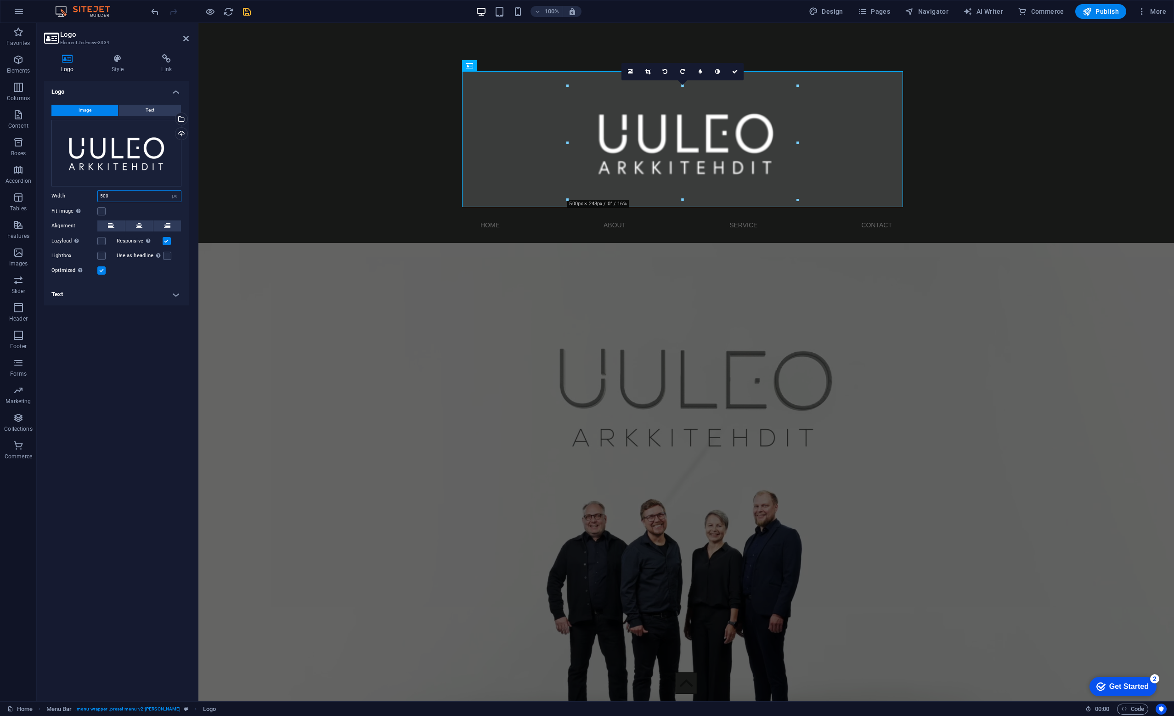
click at [134, 194] on input "500" at bounding box center [139, 196] width 83 height 11
type input "300"
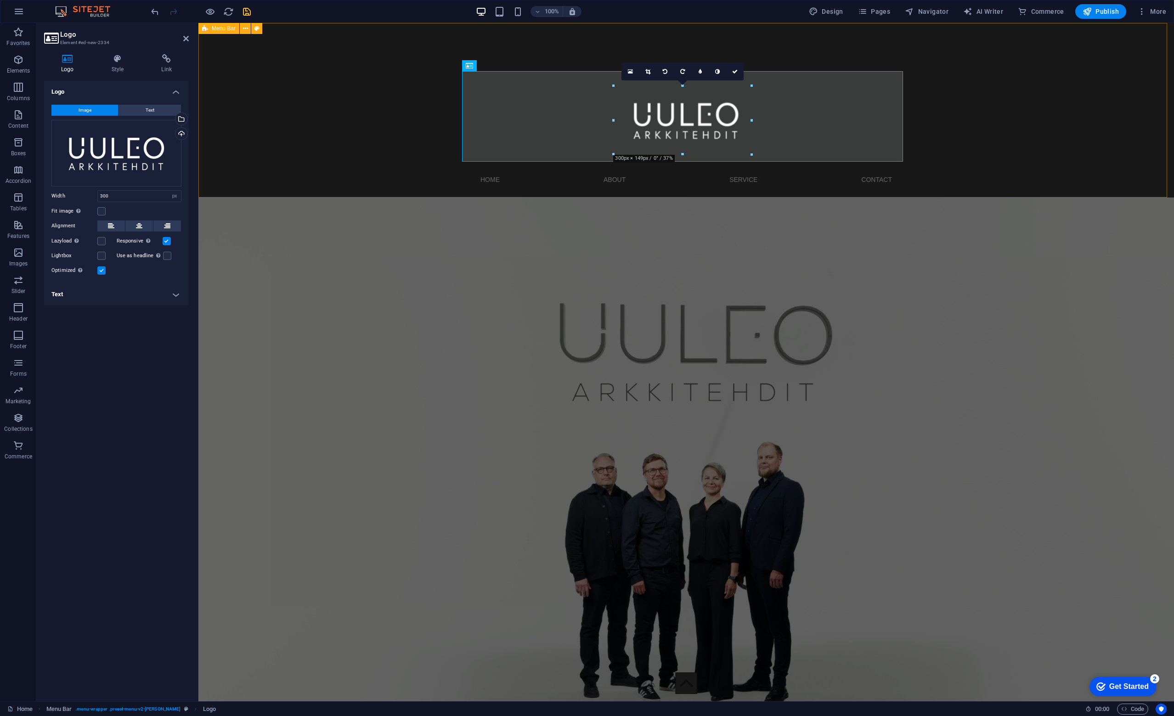
click at [337, 82] on div "Menu Home About Service Contact" at bounding box center [685, 110] width 975 height 175
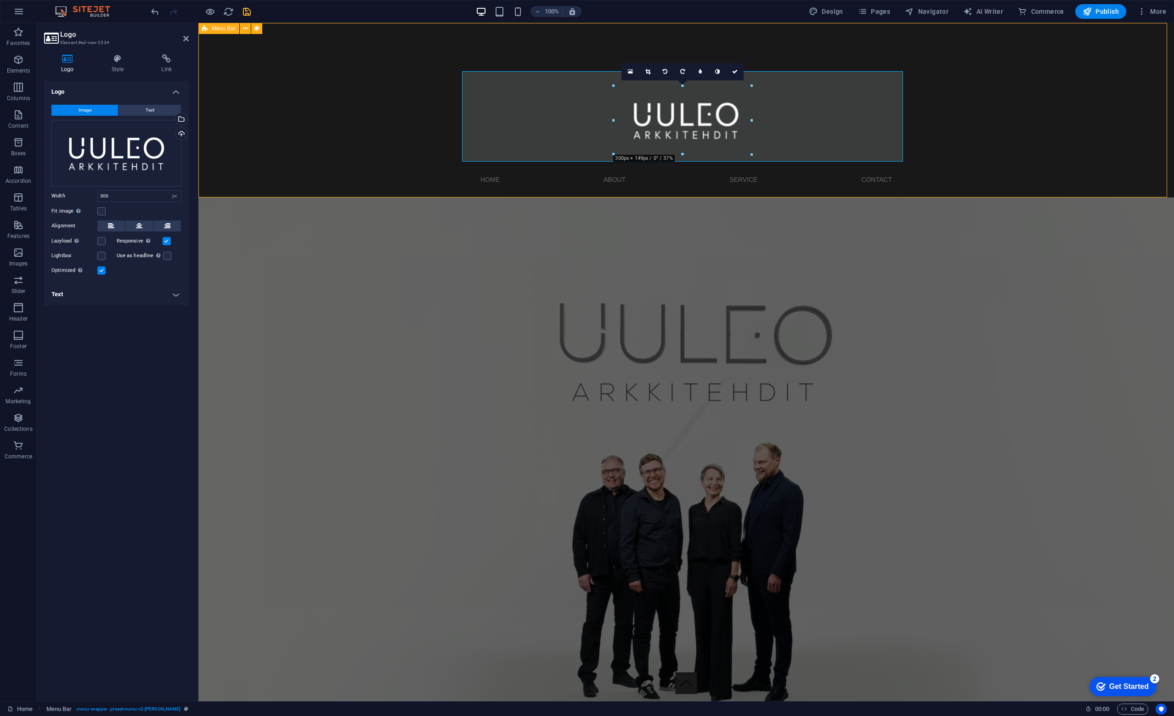
click at [337, 82] on div "Menu Home About Service Contact" at bounding box center [685, 110] width 975 height 175
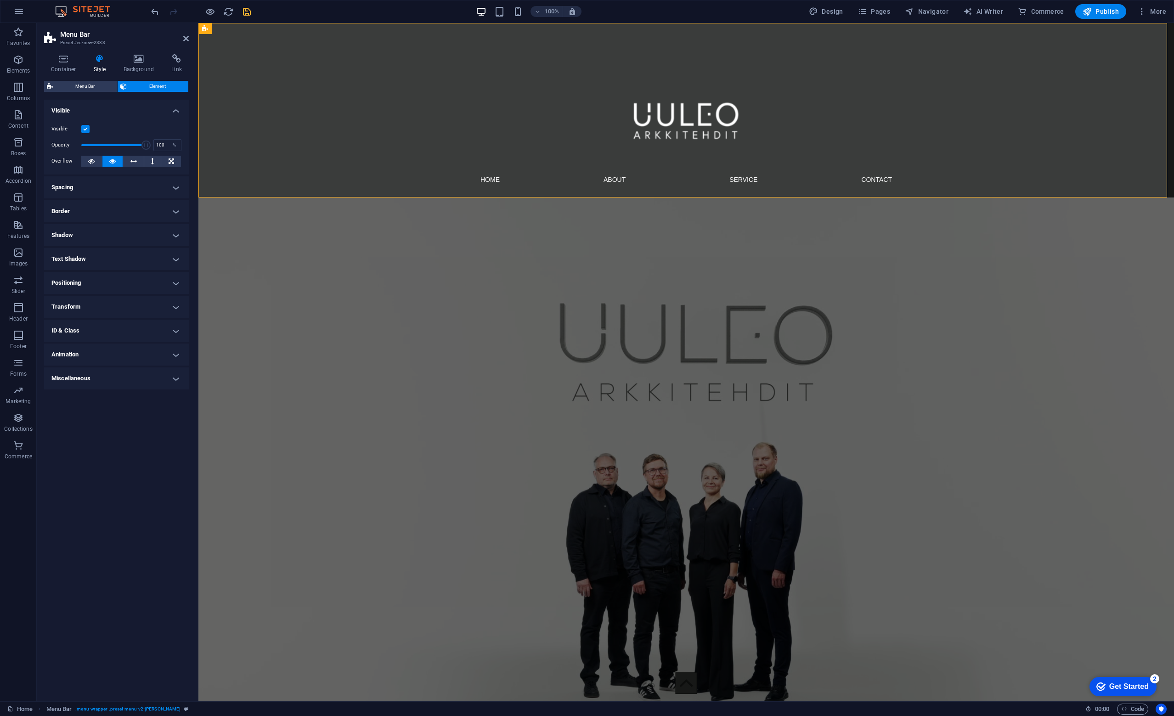
click at [107, 183] on h4 "Spacing" at bounding box center [116, 187] width 145 height 22
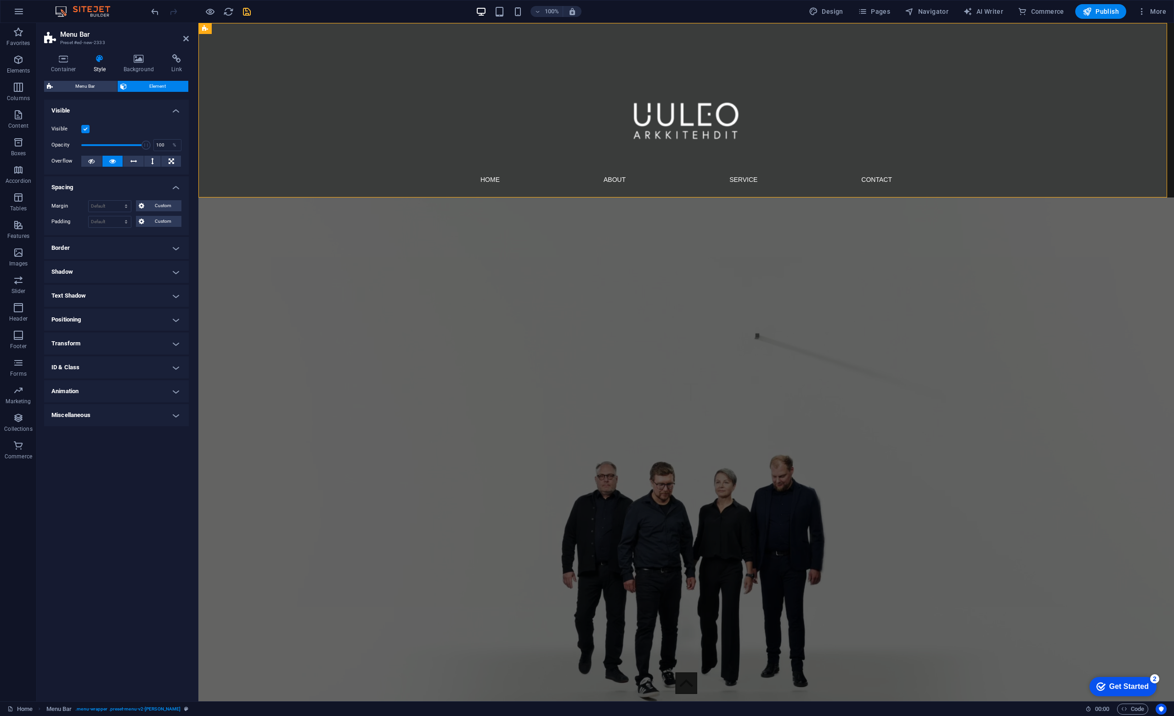
click at [107, 183] on h4 "Spacing" at bounding box center [116, 184] width 145 height 17
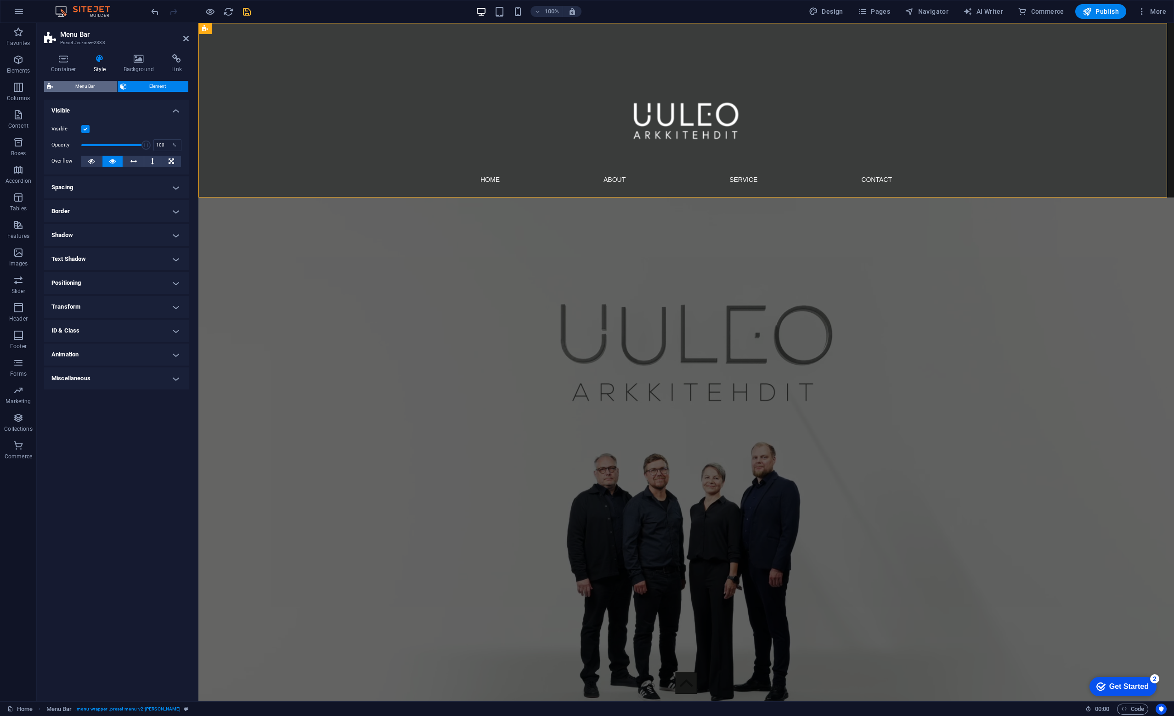
click at [101, 83] on span "Menu Bar" at bounding box center [85, 86] width 59 height 11
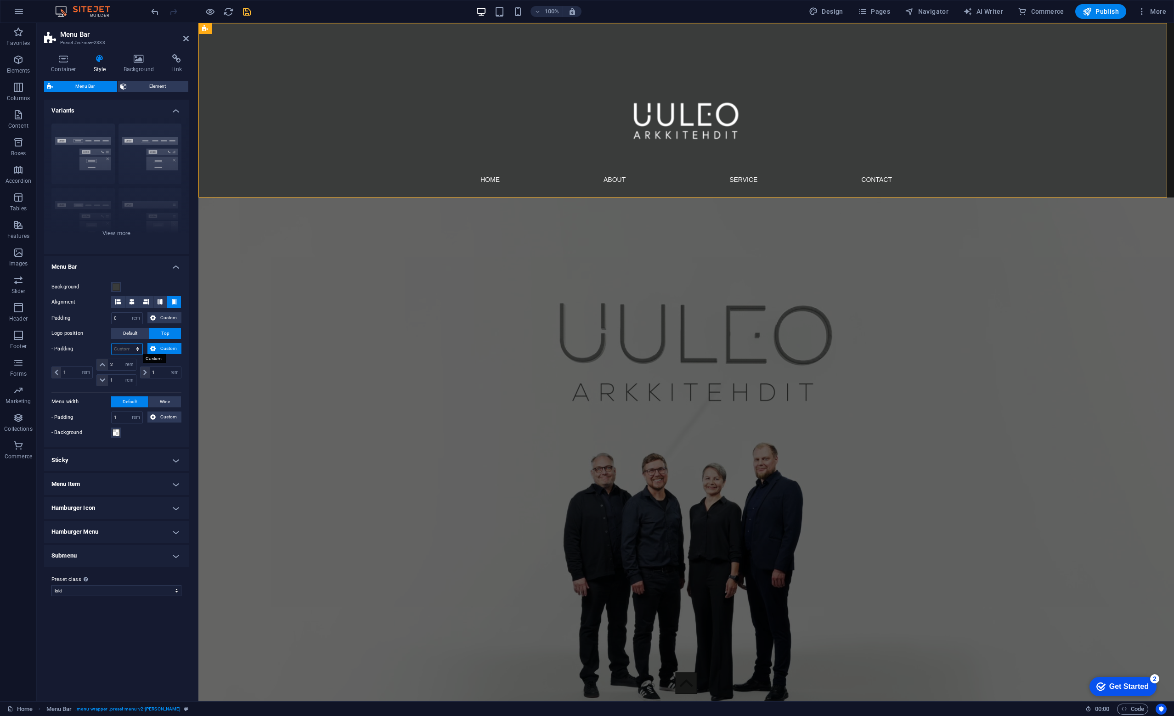
click at [129, 349] on select "px rem % vh vw Custom" at bounding box center [127, 349] width 31 height 11
select select "px"
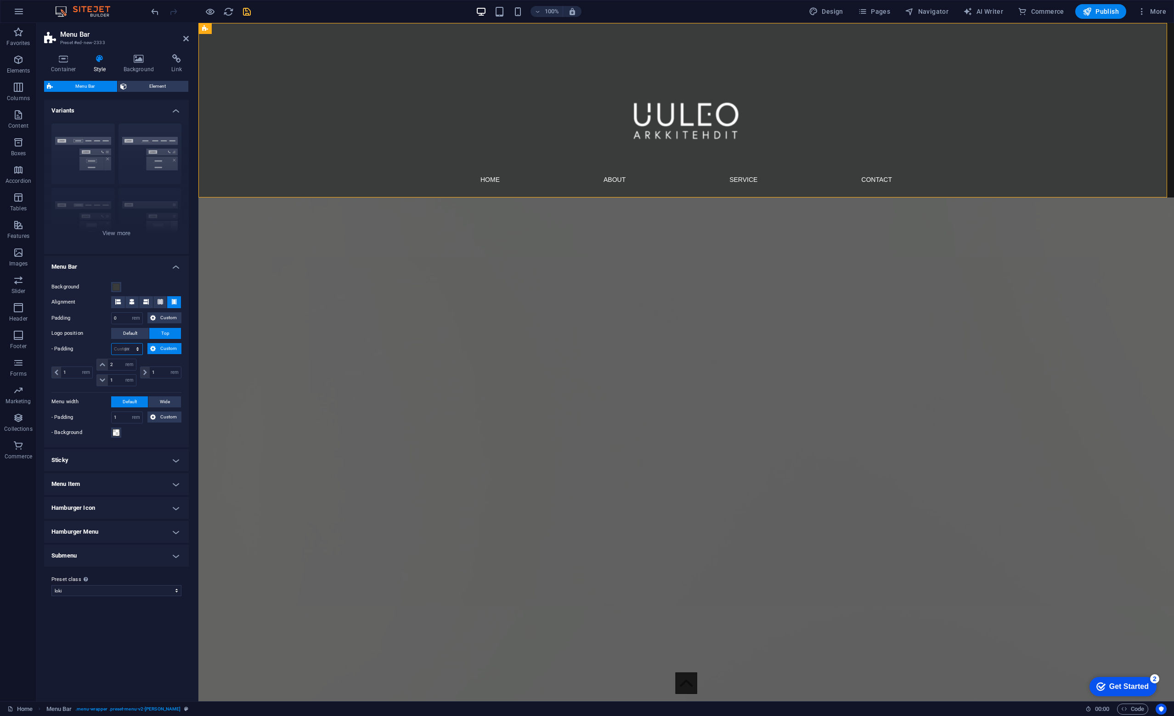
click at [130, 344] on select "px rem % vh vw Custom" at bounding box center [127, 349] width 31 height 11
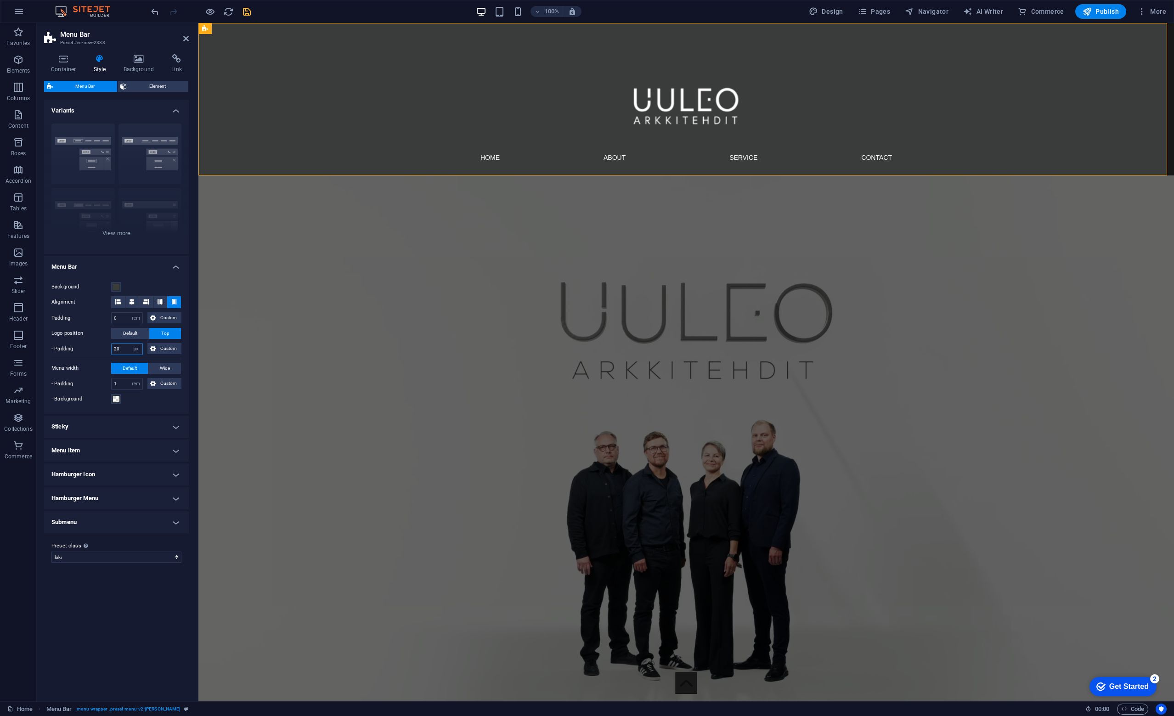
type input "20"
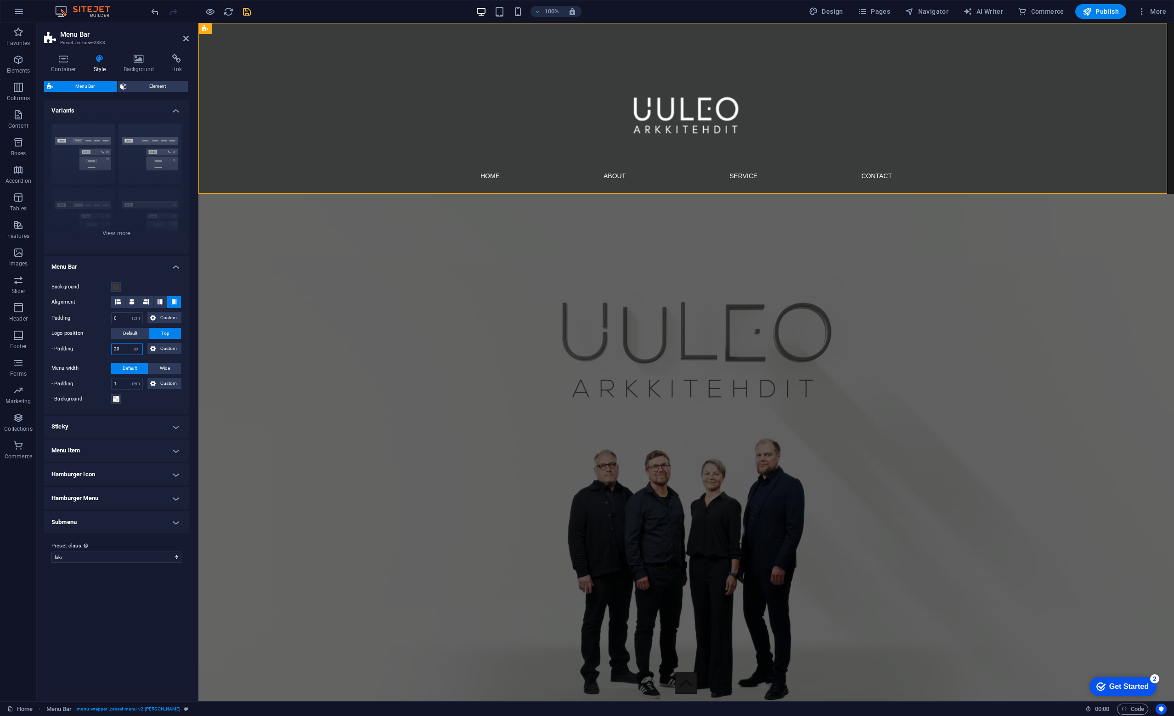
click at [127, 349] on input "20" at bounding box center [127, 349] width 31 height 11
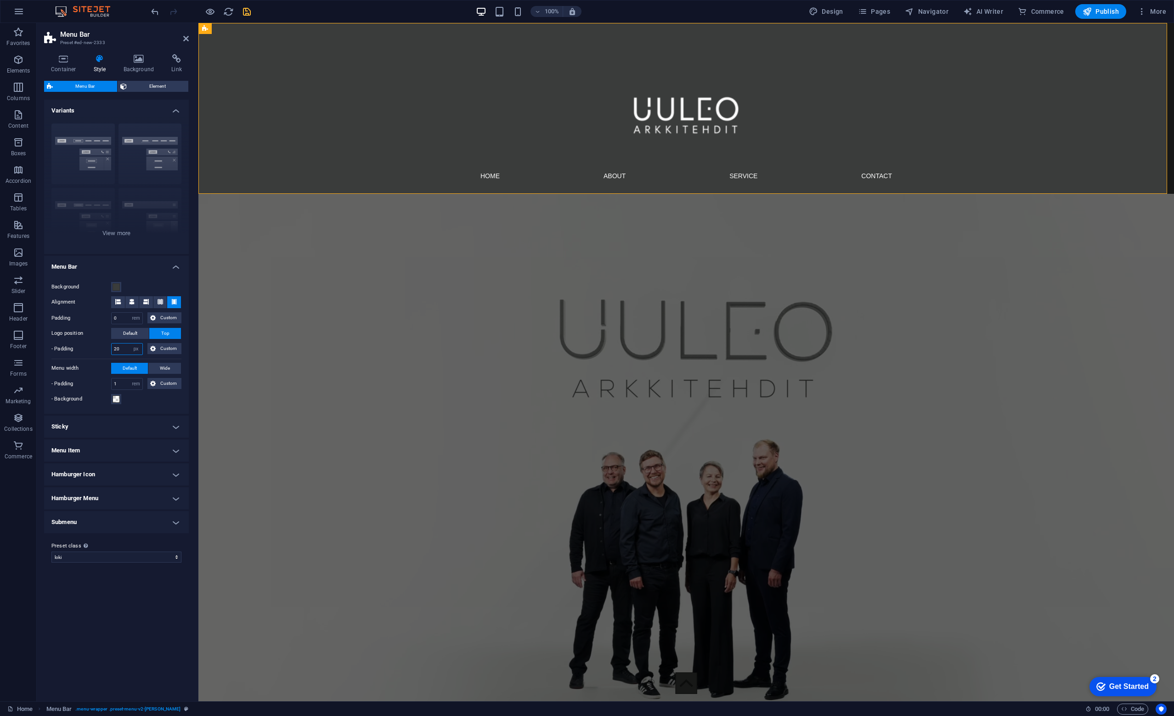
click at [127, 349] on input "20" at bounding box center [127, 349] width 31 height 11
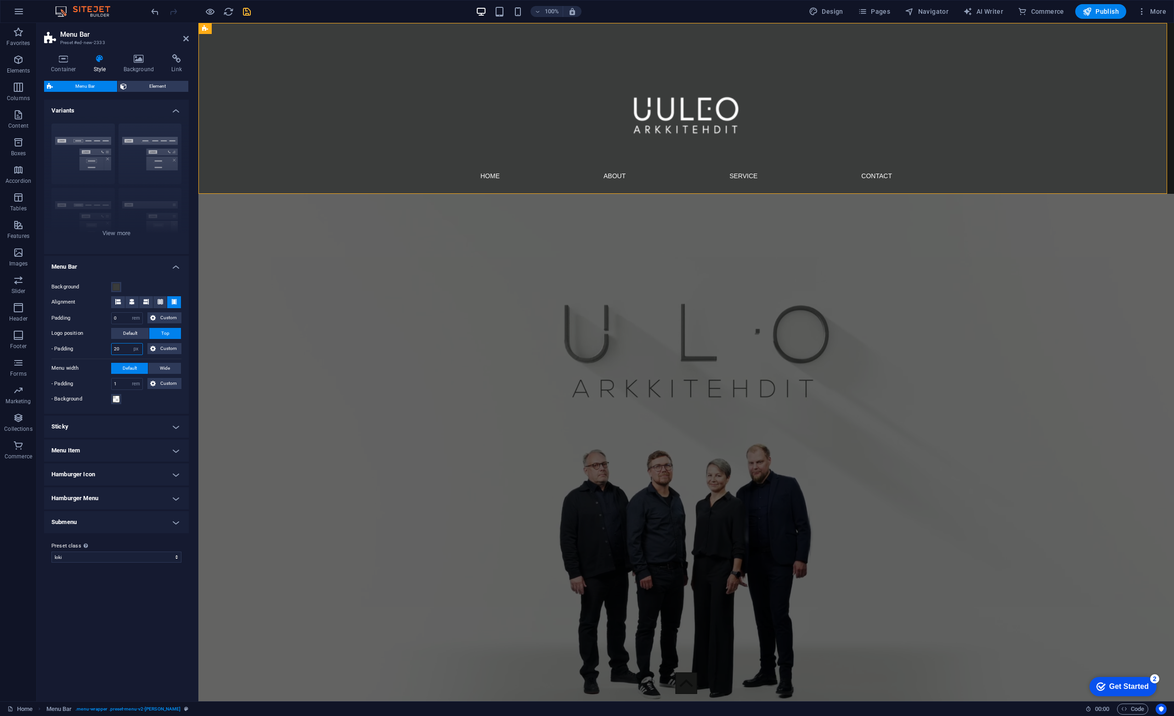
click at [127, 349] on input "20" at bounding box center [127, 349] width 31 height 11
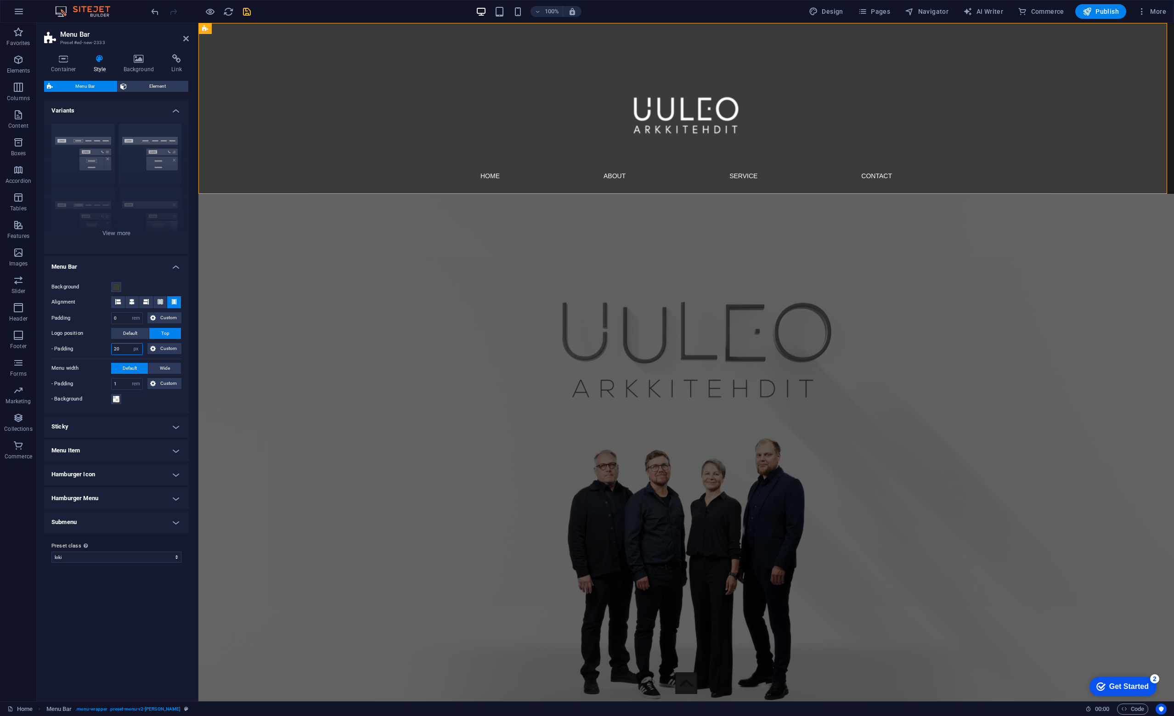
click at [125, 347] on input "20" at bounding box center [127, 349] width 31 height 11
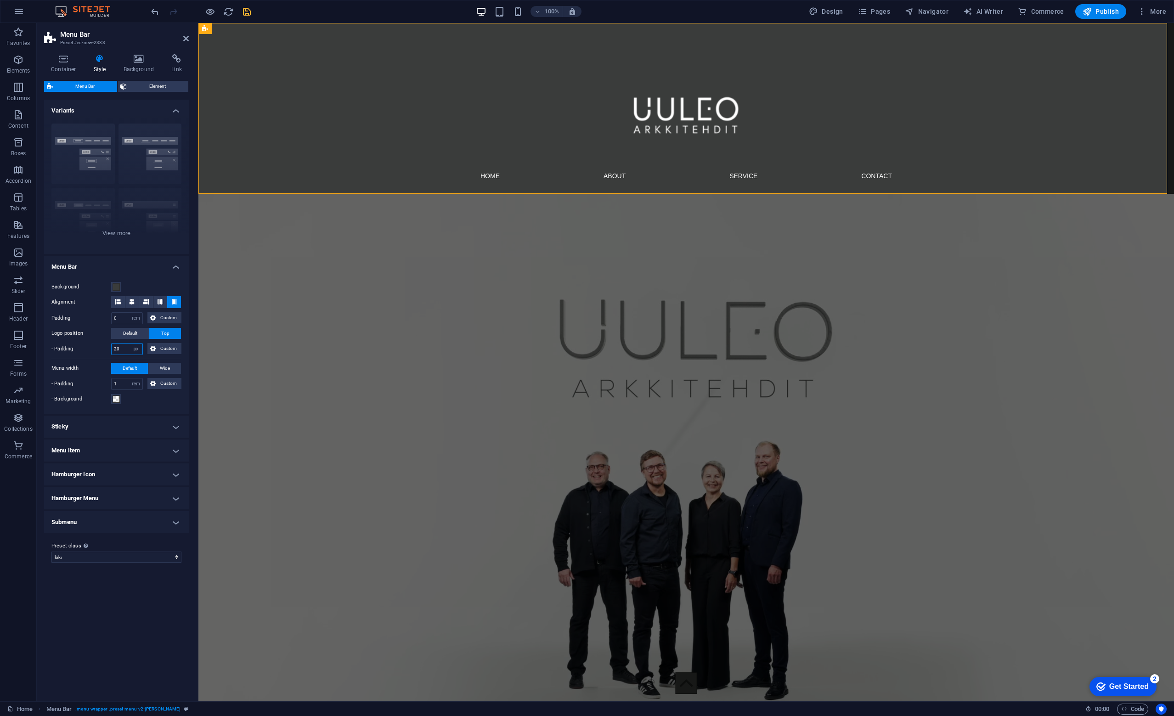
click at [125, 347] on input "20" at bounding box center [127, 349] width 31 height 11
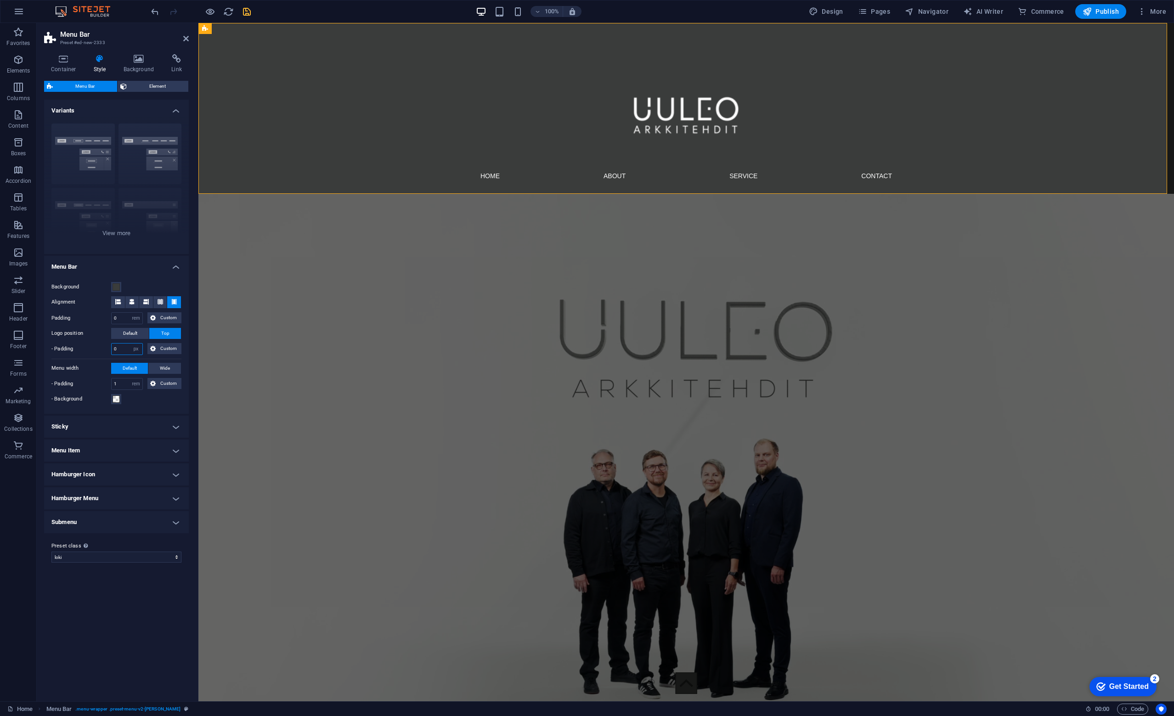
type input "0"
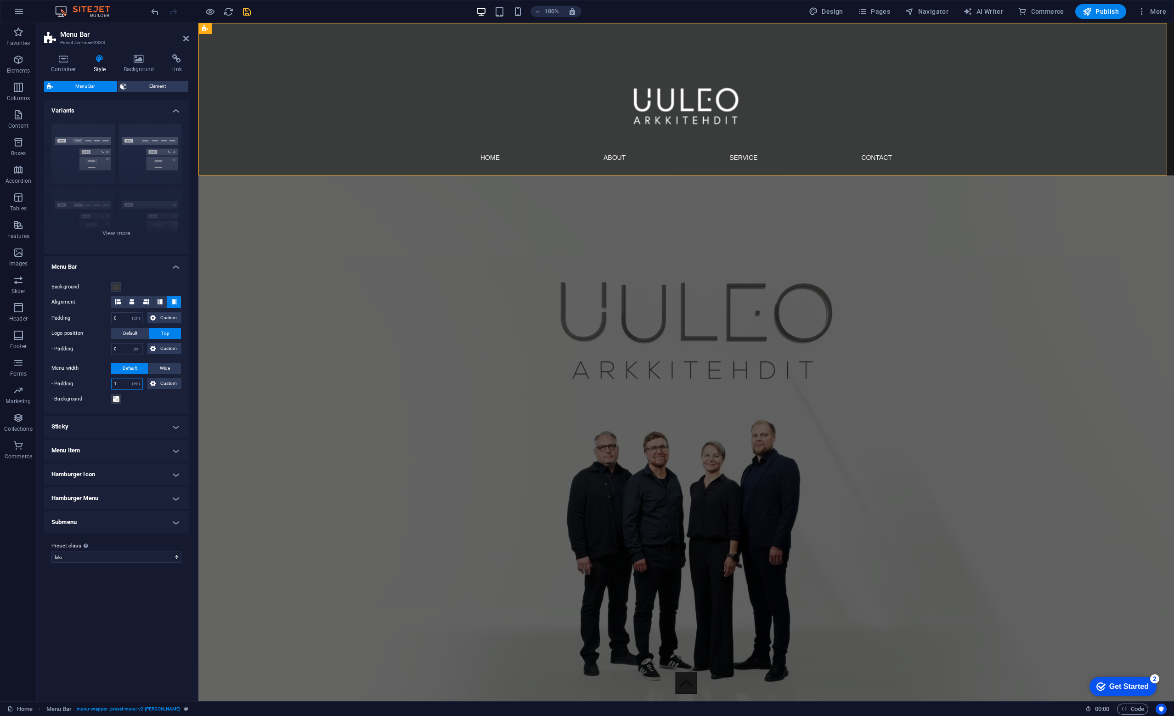
click at [123, 385] on input "1" at bounding box center [127, 383] width 31 height 11
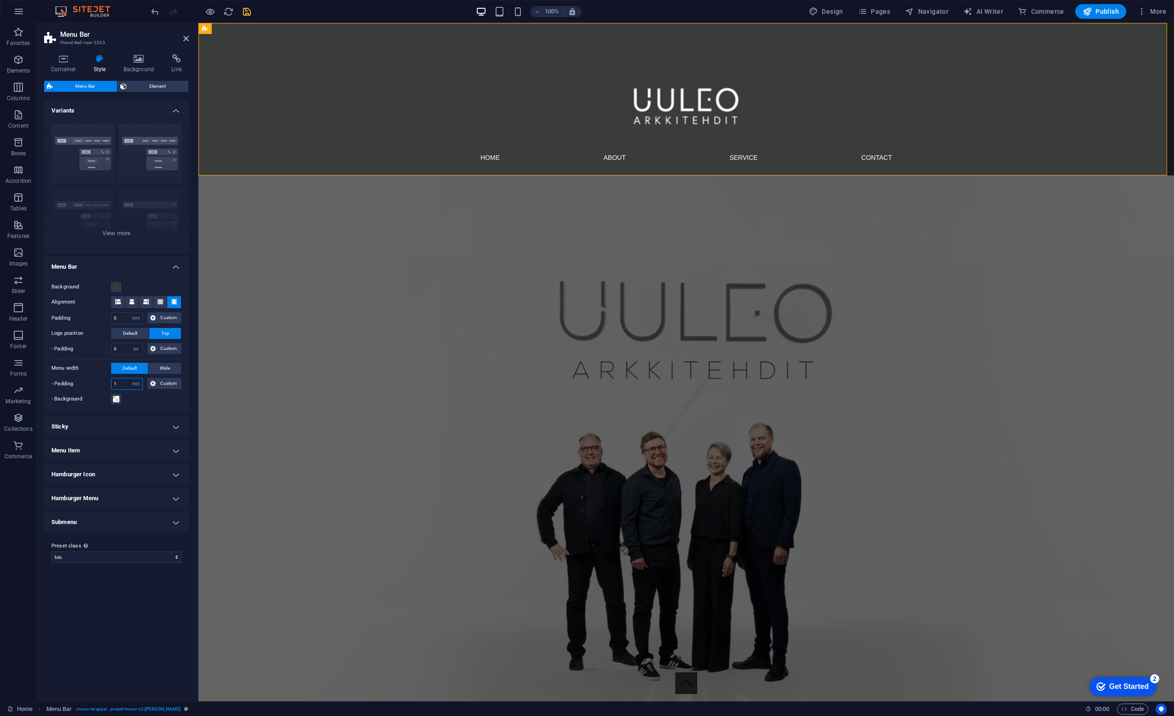
click at [123, 385] on input "1" at bounding box center [127, 383] width 31 height 11
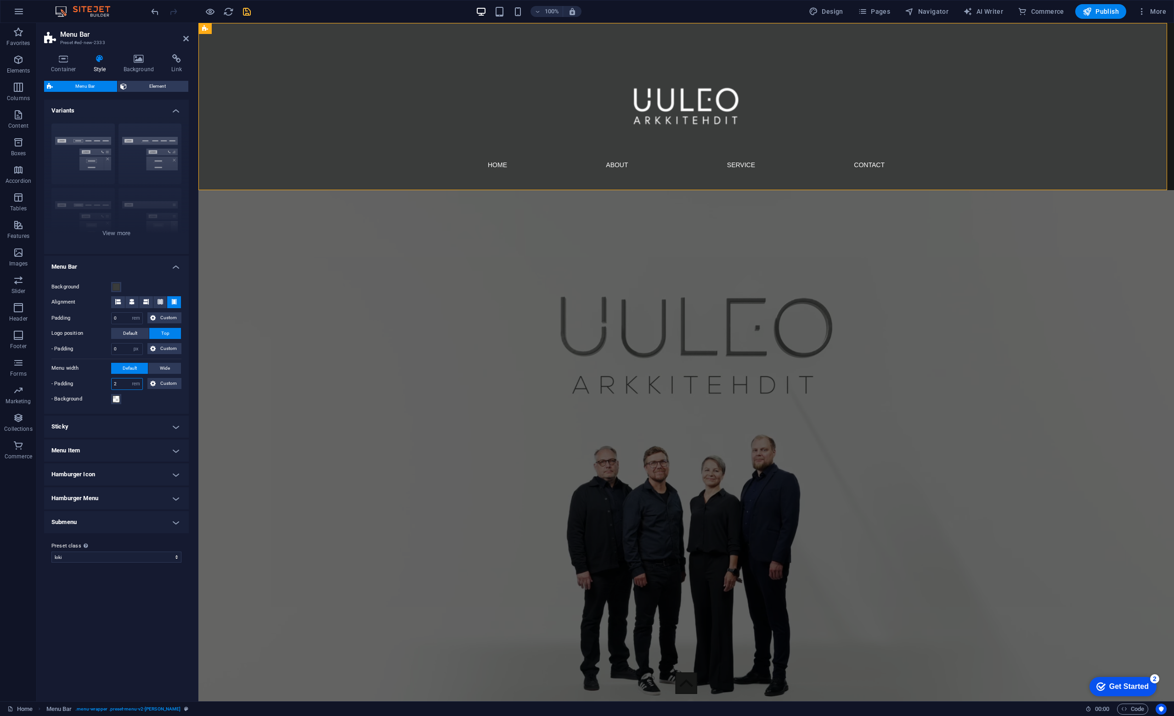
click at [121, 385] on input "2" at bounding box center [127, 383] width 31 height 11
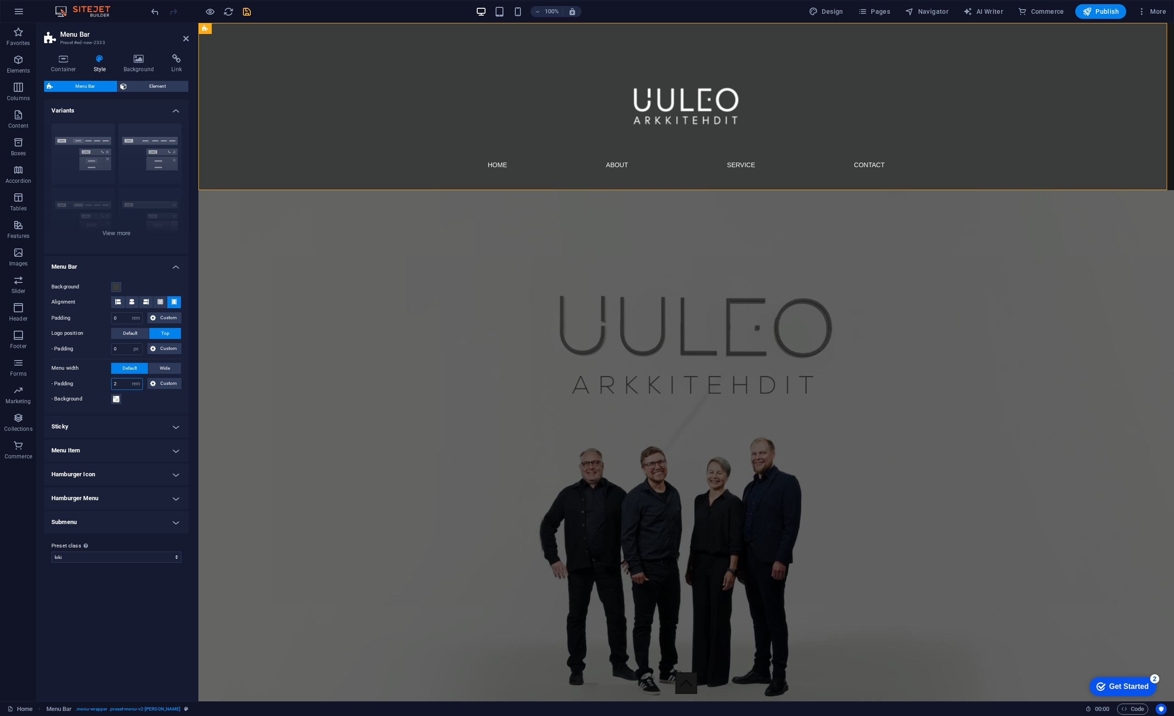
click at [121, 385] on input "2" at bounding box center [127, 383] width 31 height 11
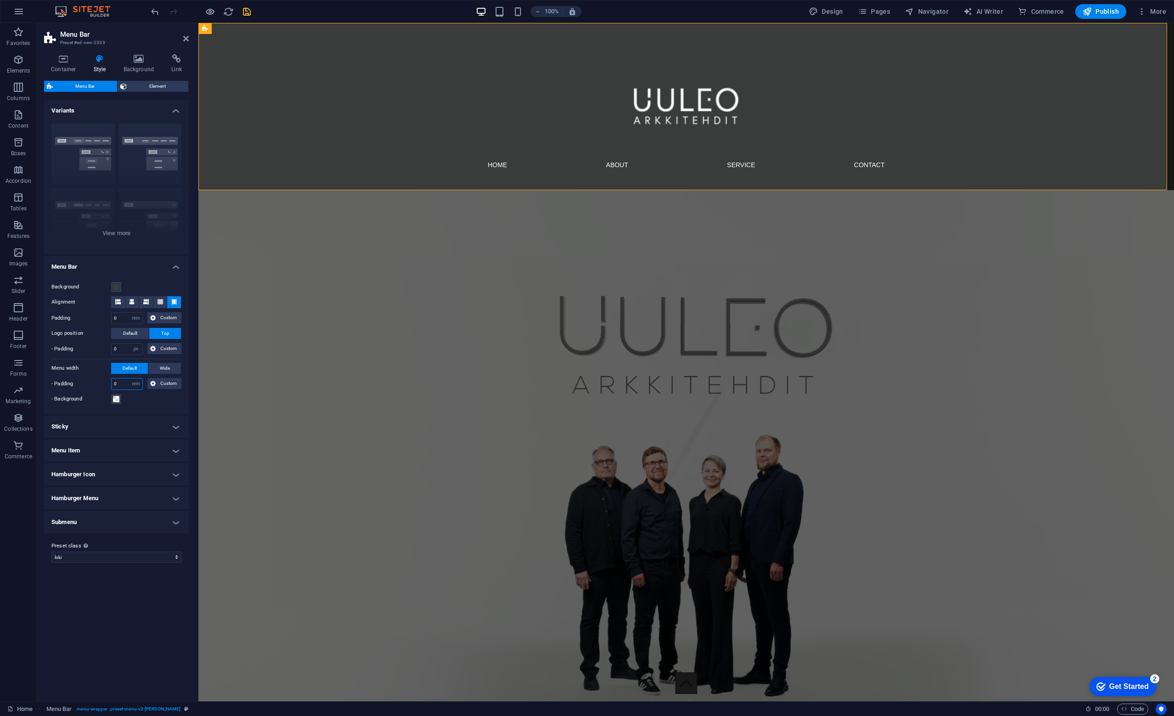
type input "0"
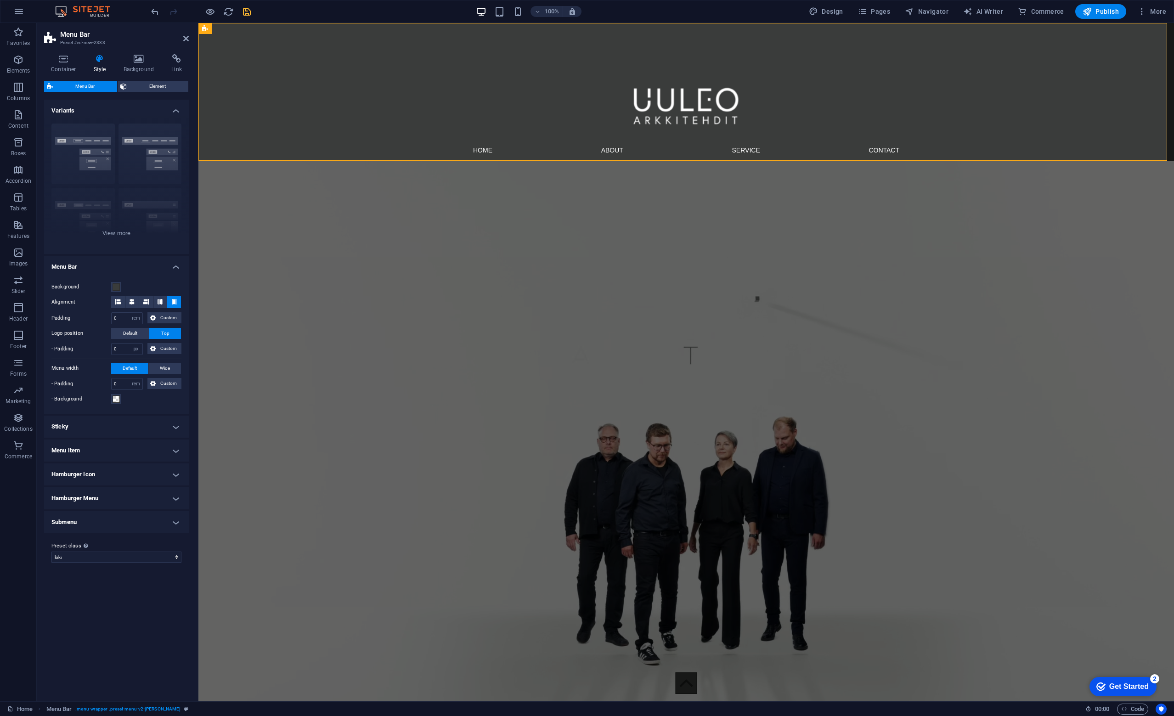
click at [114, 427] on h4 "Sticky" at bounding box center [116, 427] width 145 height 22
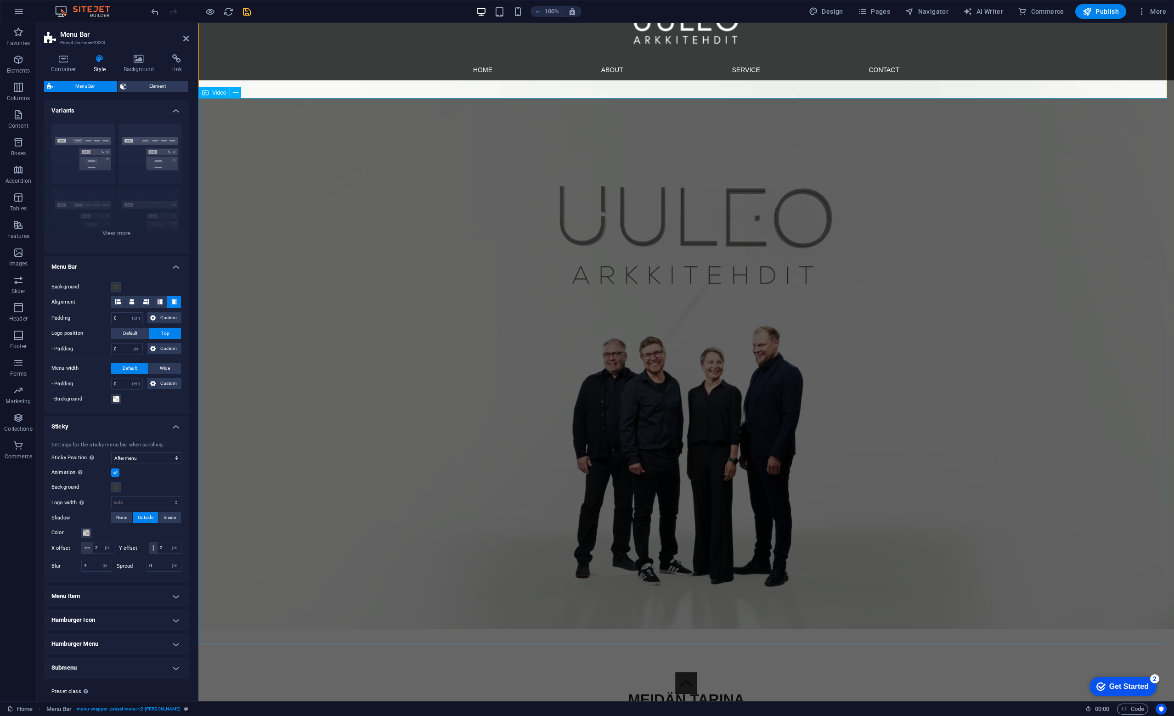
scroll to position [81, 0]
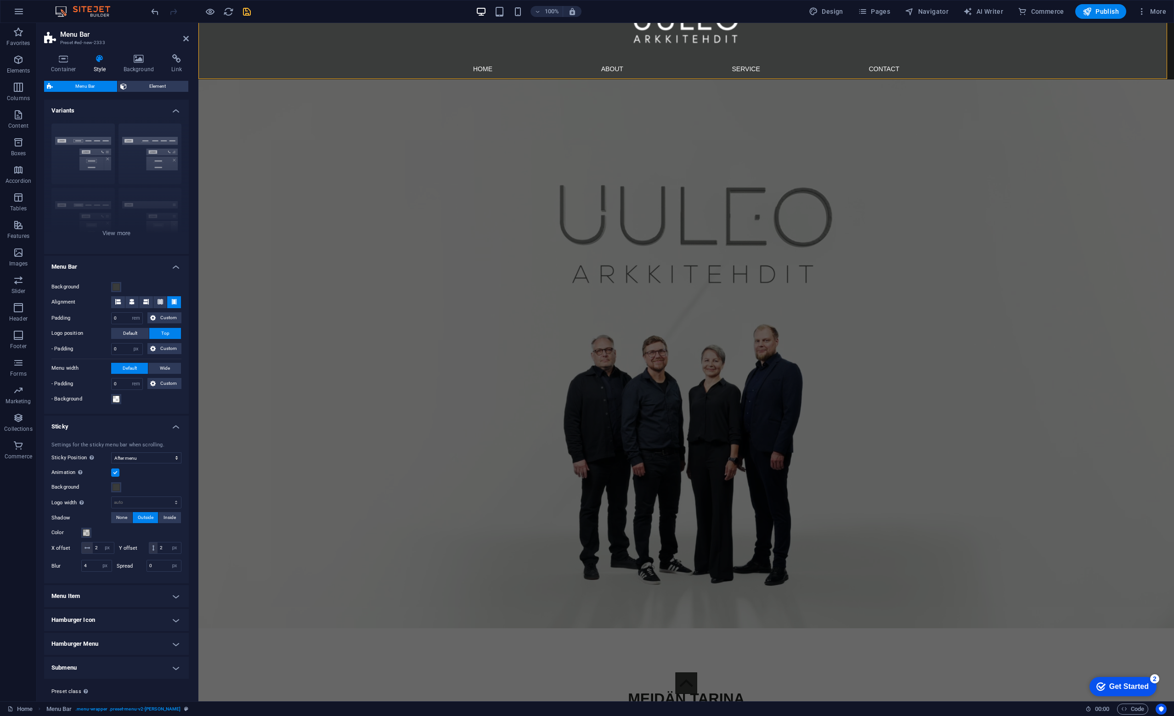
click at [114, 474] on label at bounding box center [115, 472] width 8 height 8
click at [0, 0] on input "Animation Sets a smooth transition when sticky menu appears" at bounding box center [0, 0] width 0 height 0
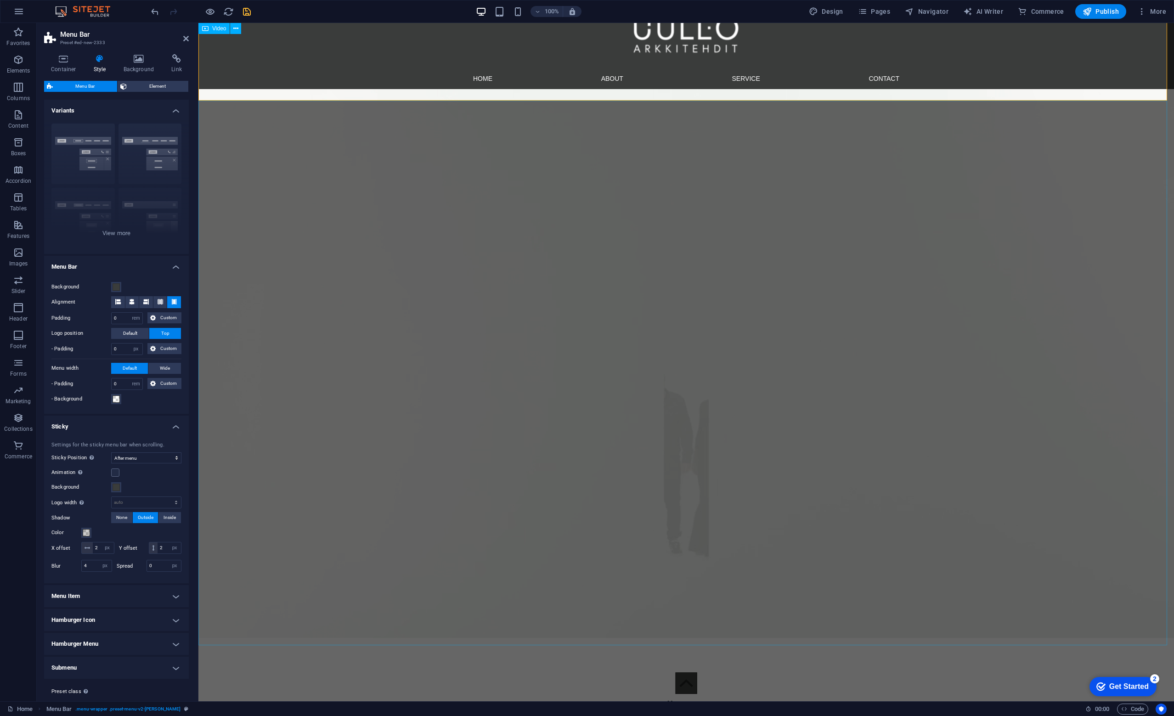
scroll to position [73, 0]
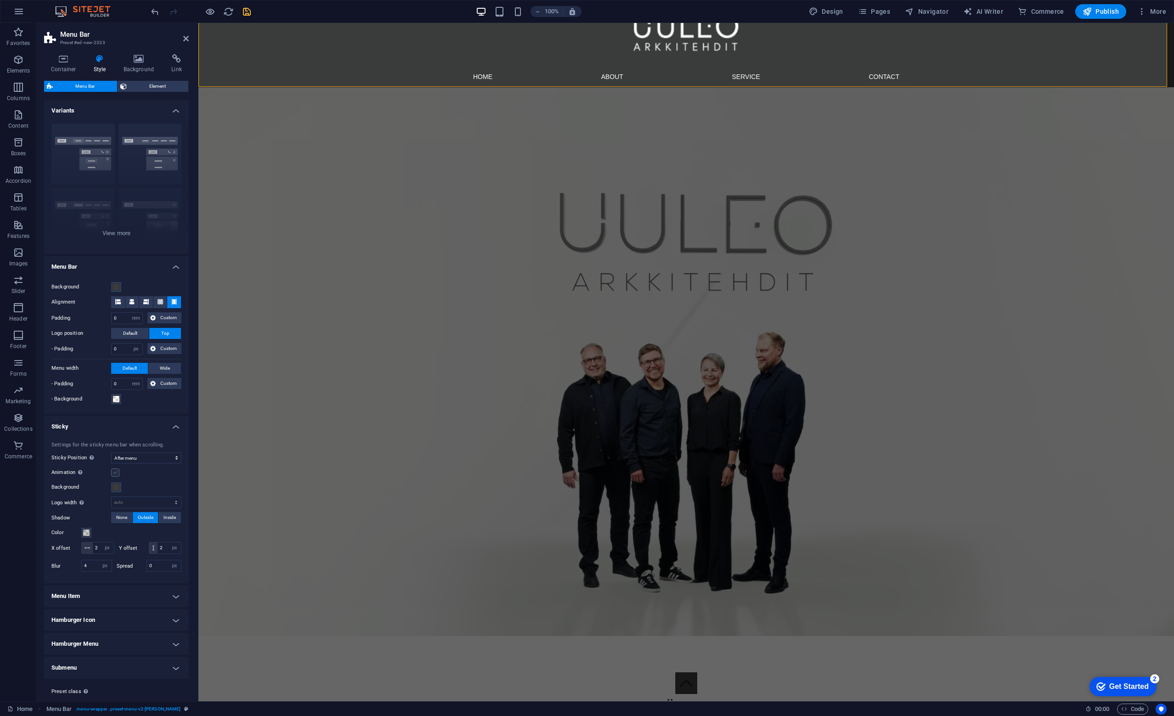
click at [113, 472] on label at bounding box center [115, 472] width 8 height 8
click at [0, 0] on input "Animation Sets a smooth transition when sticky menu appears" at bounding box center [0, 0] width 0 height 0
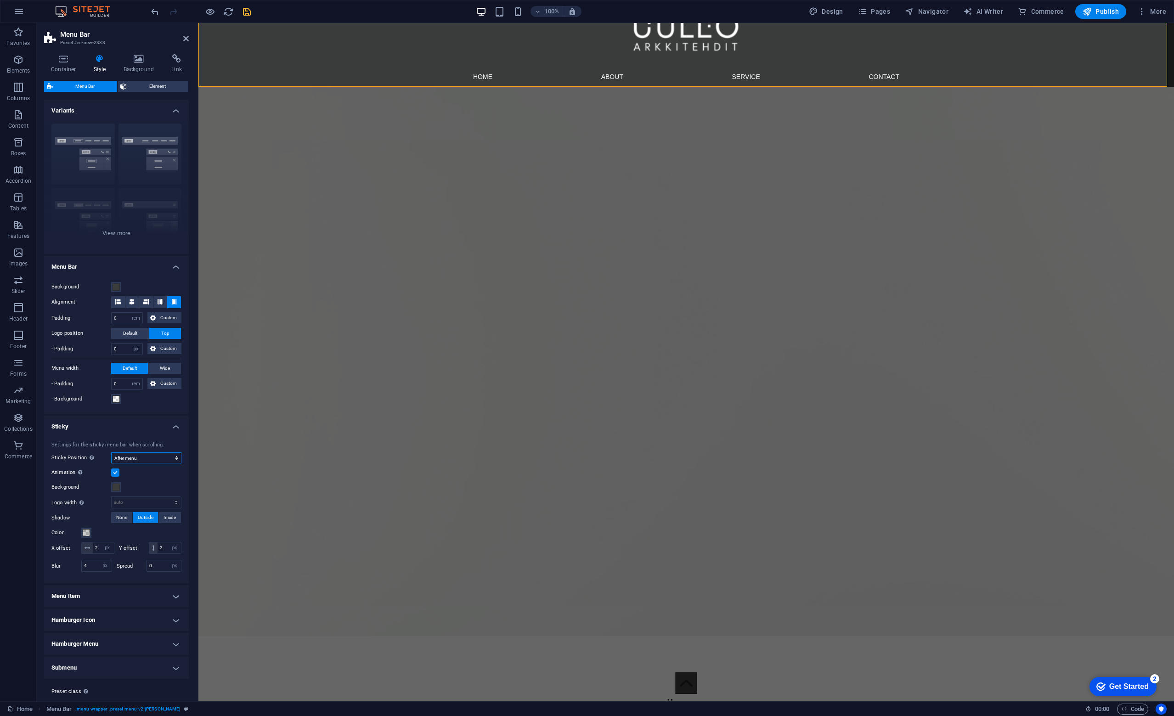
click at [151, 457] on select "Off Instant After menu After banner When scrolling up" at bounding box center [146, 457] width 70 height 11
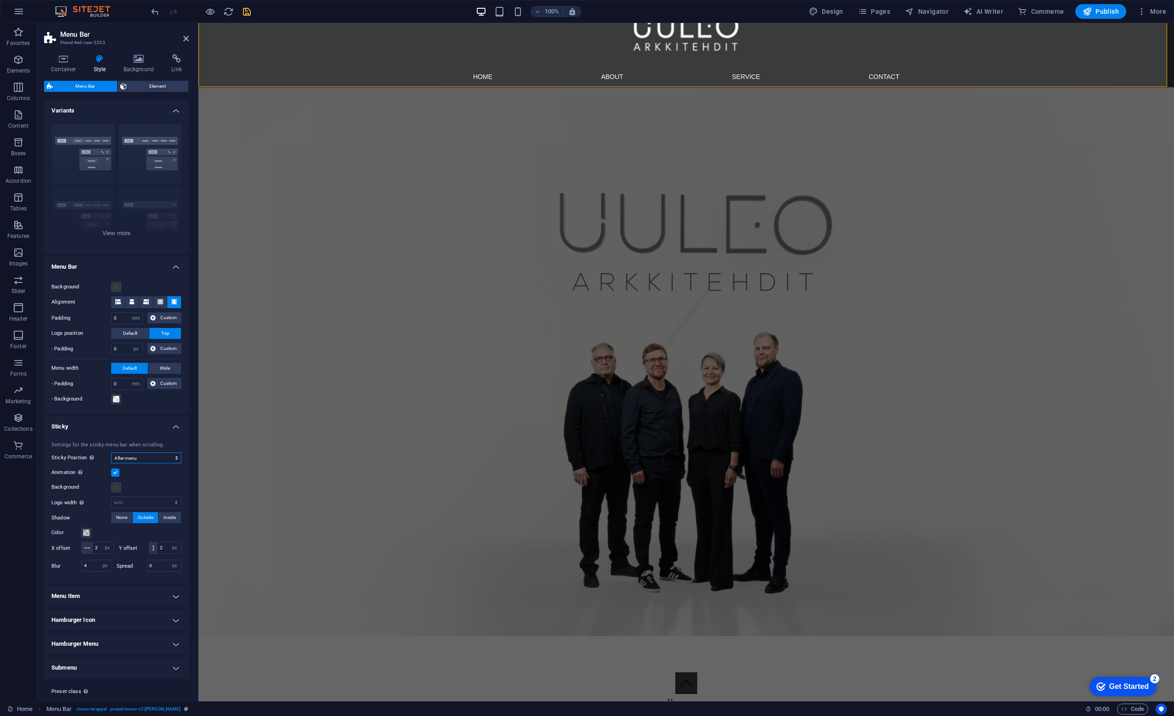
select select "sticky_none"
click at [111, 452] on select "Off Instant After menu After banner When scrolling up" at bounding box center [146, 457] width 70 height 11
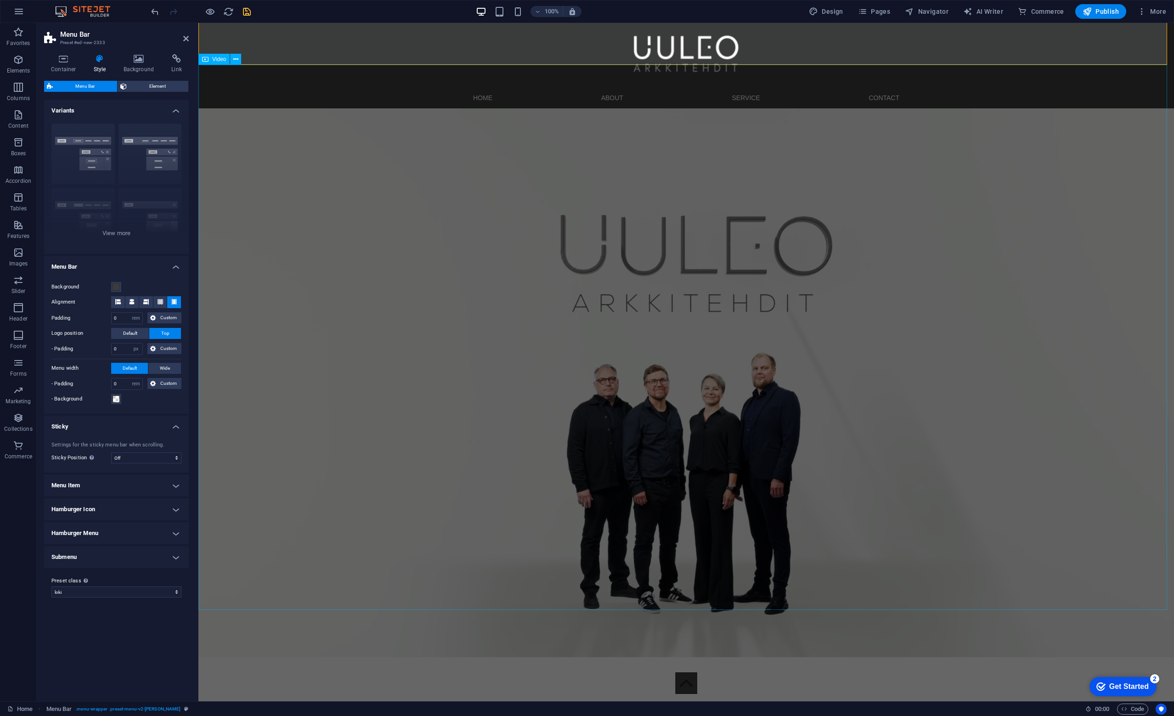
scroll to position [0, 0]
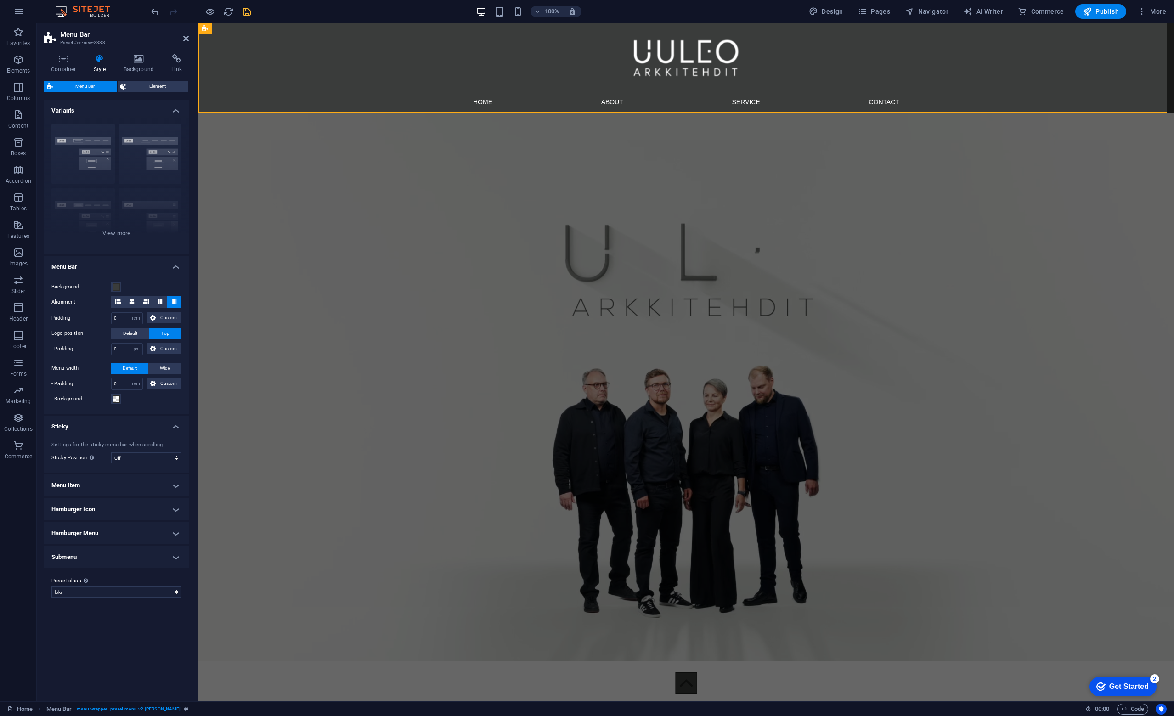
click at [140, 485] on h4 "Menu Item" at bounding box center [116, 485] width 145 height 22
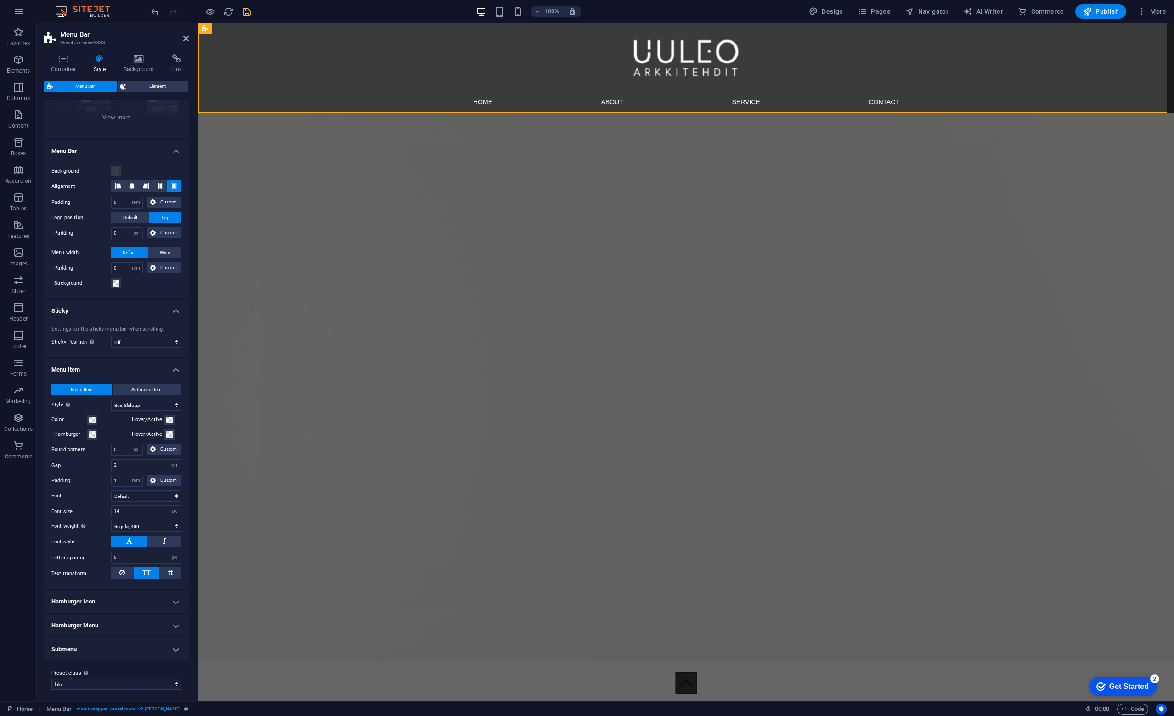
scroll to position [117, 0]
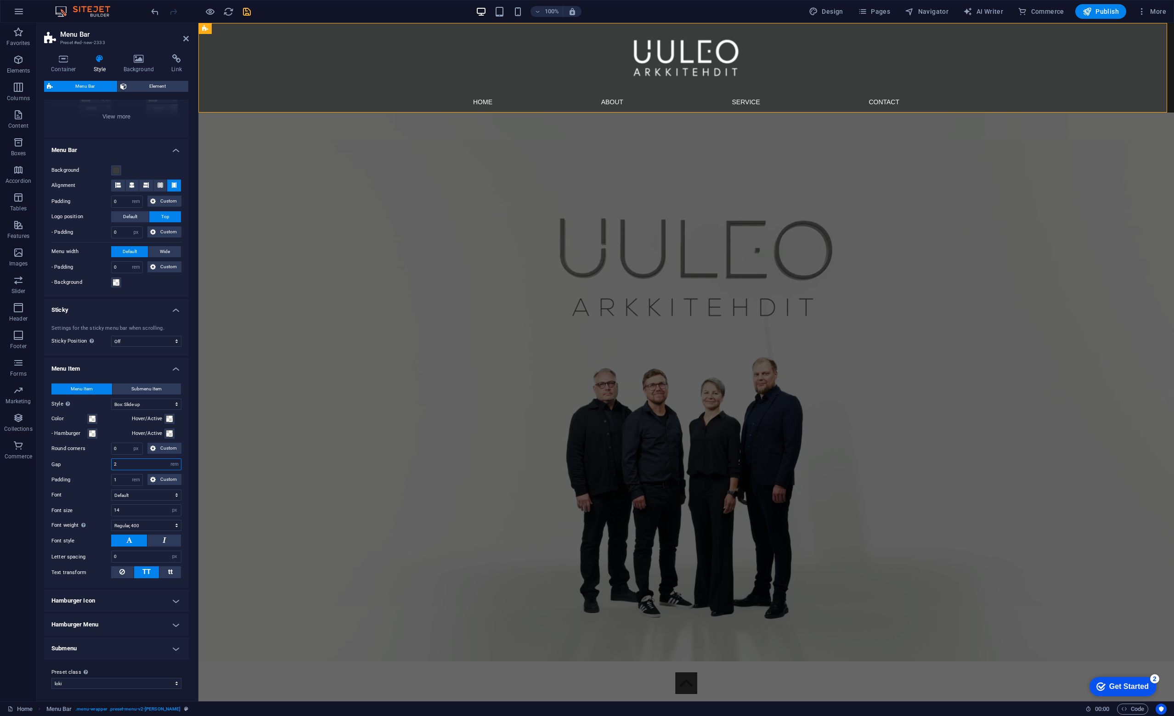
click at [127, 461] on input "2" at bounding box center [146, 464] width 69 height 11
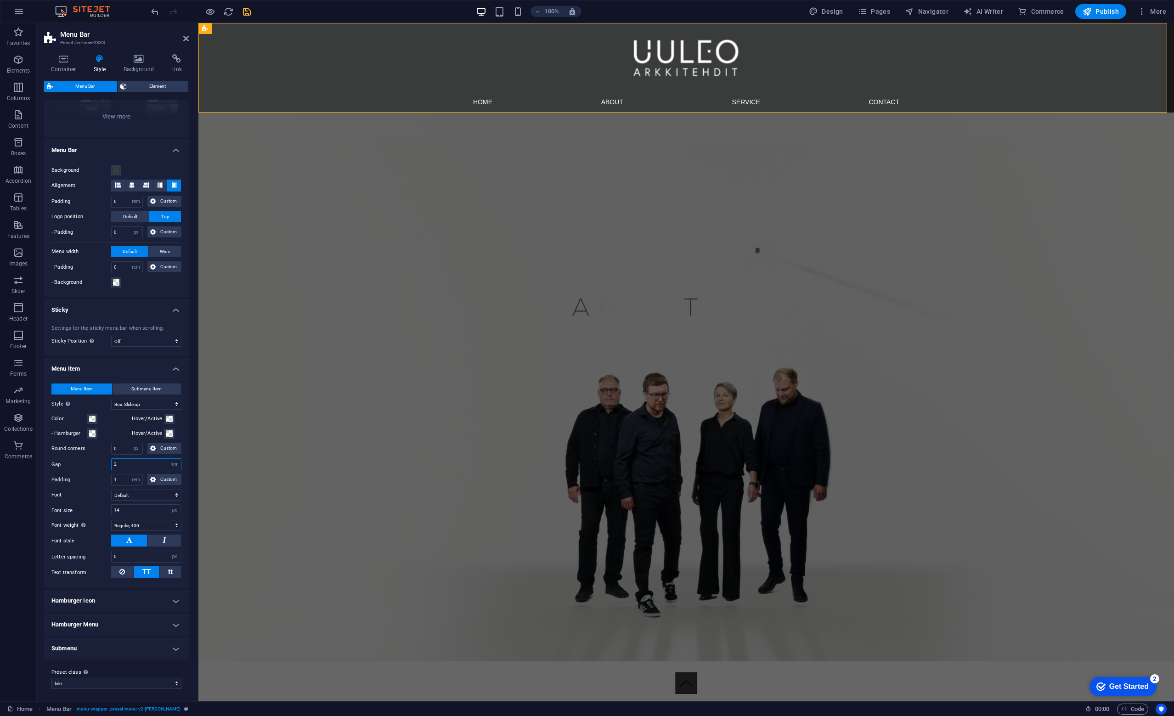
click at [127, 461] on input "2" at bounding box center [146, 464] width 69 height 11
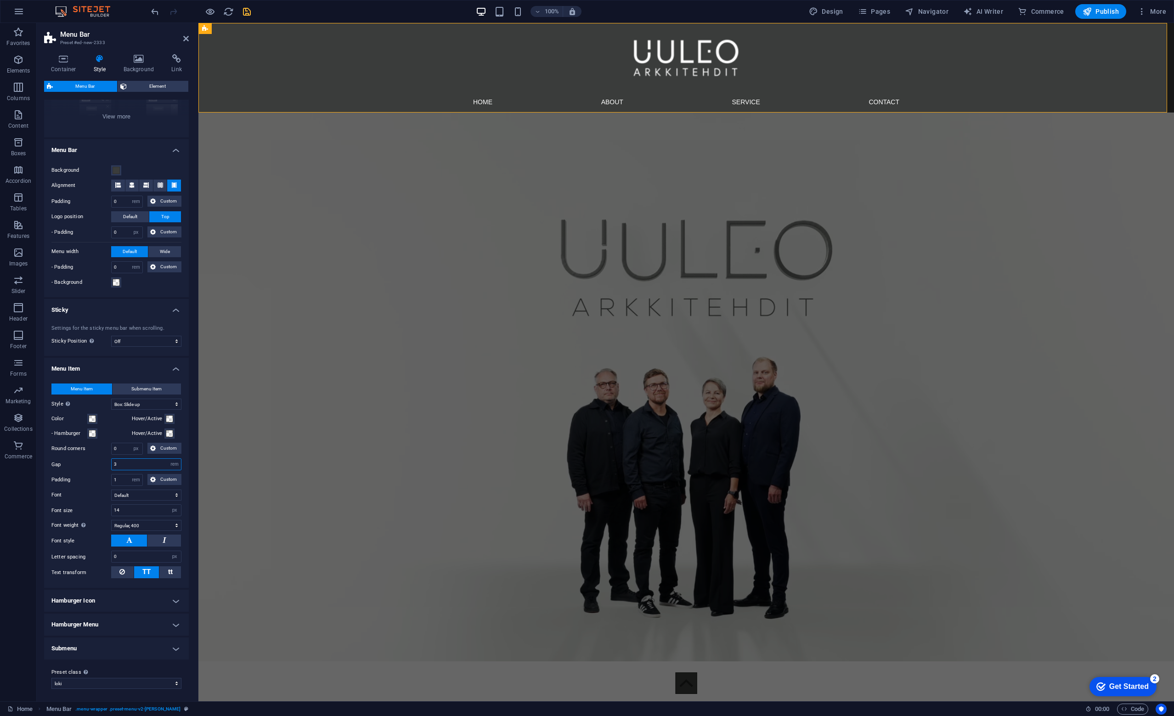
click at [126, 461] on input "3" at bounding box center [146, 464] width 69 height 11
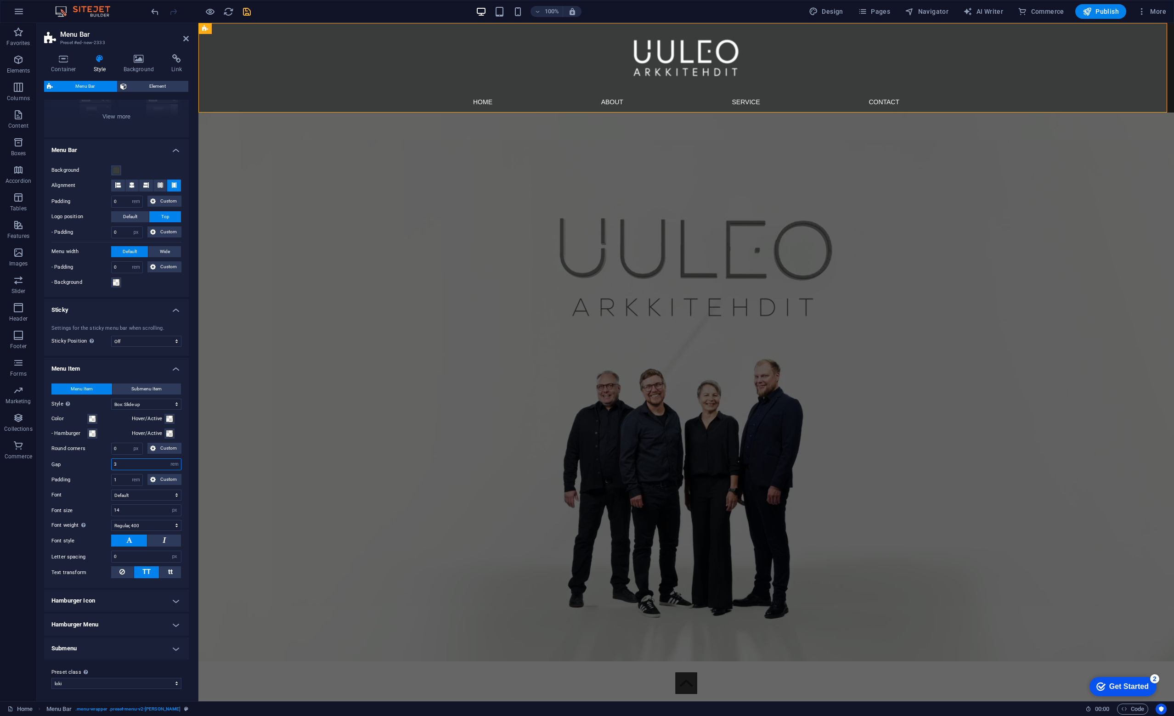
click at [126, 461] on input "3" at bounding box center [146, 464] width 69 height 11
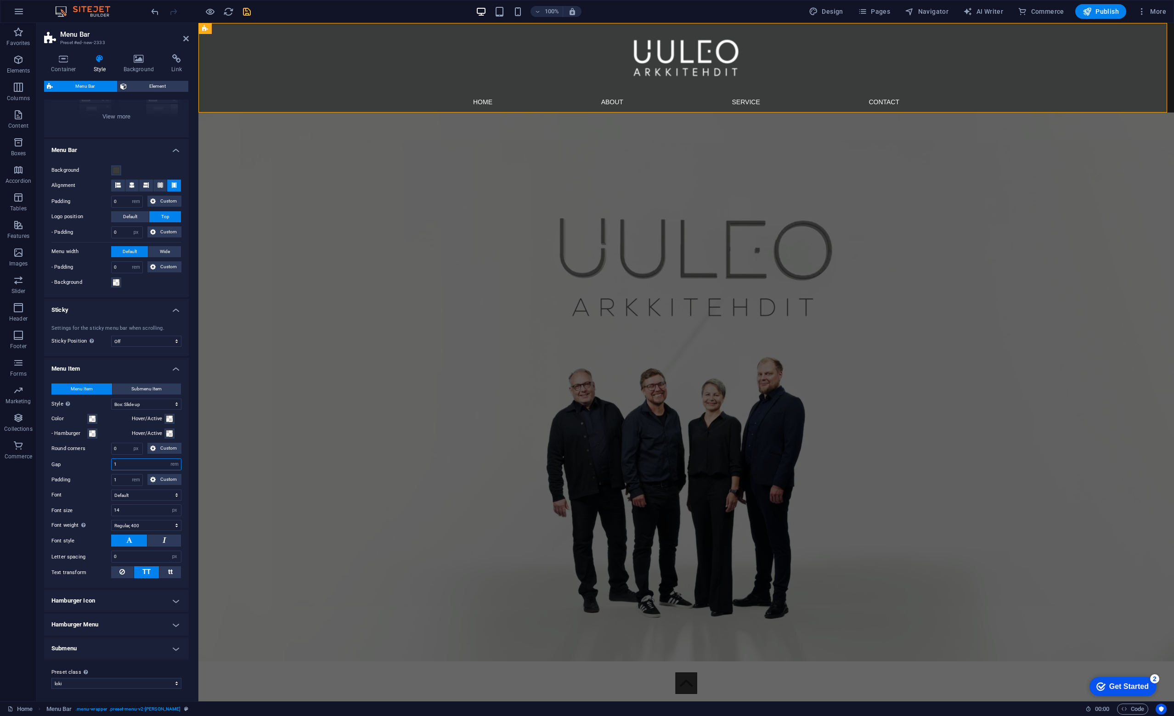
type input "1"
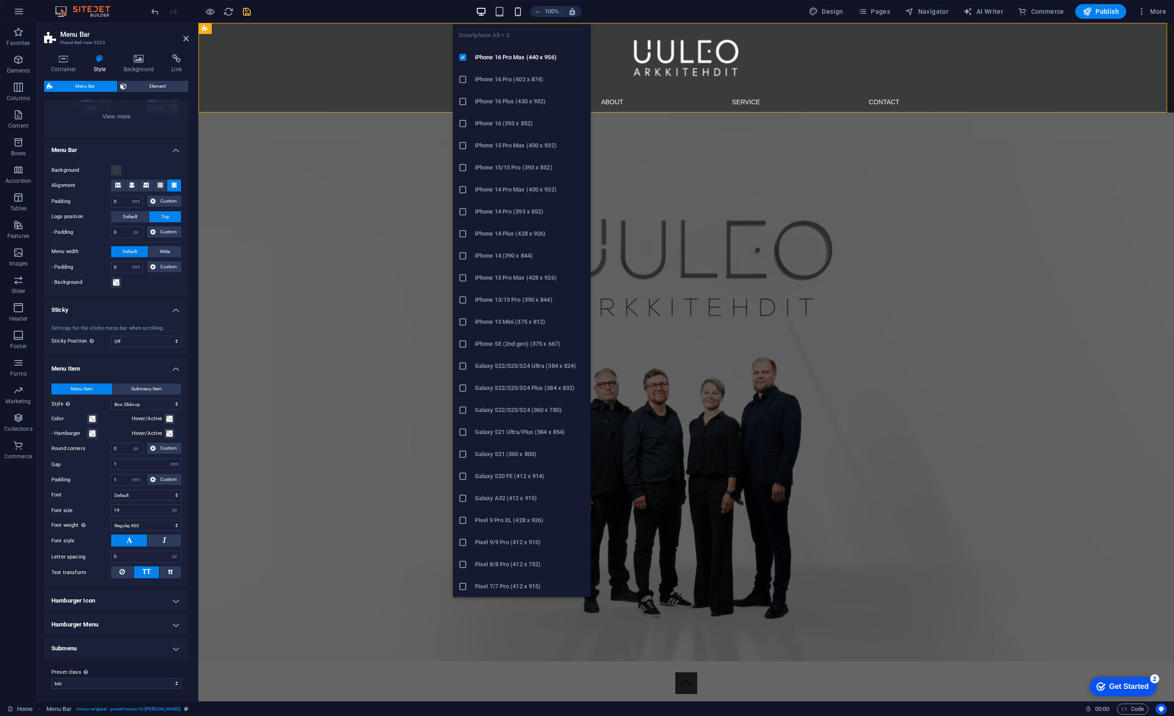
click at [518, 12] on icon "button" at bounding box center [518, 11] width 11 height 11
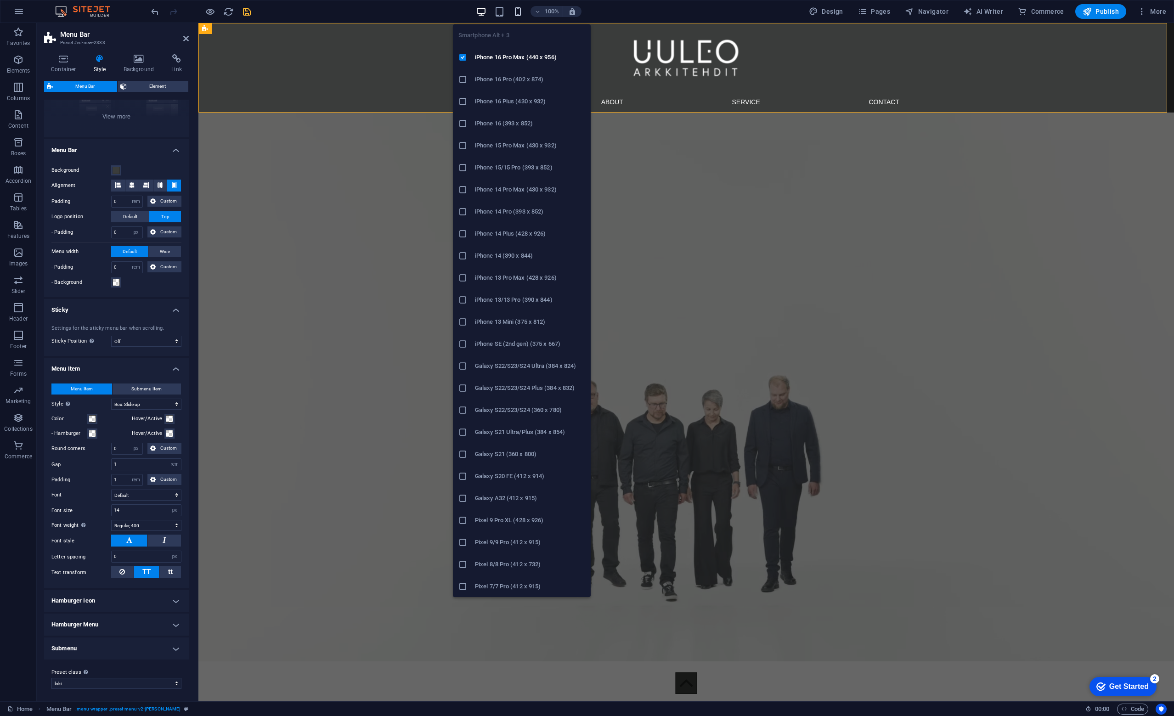
type input "1"
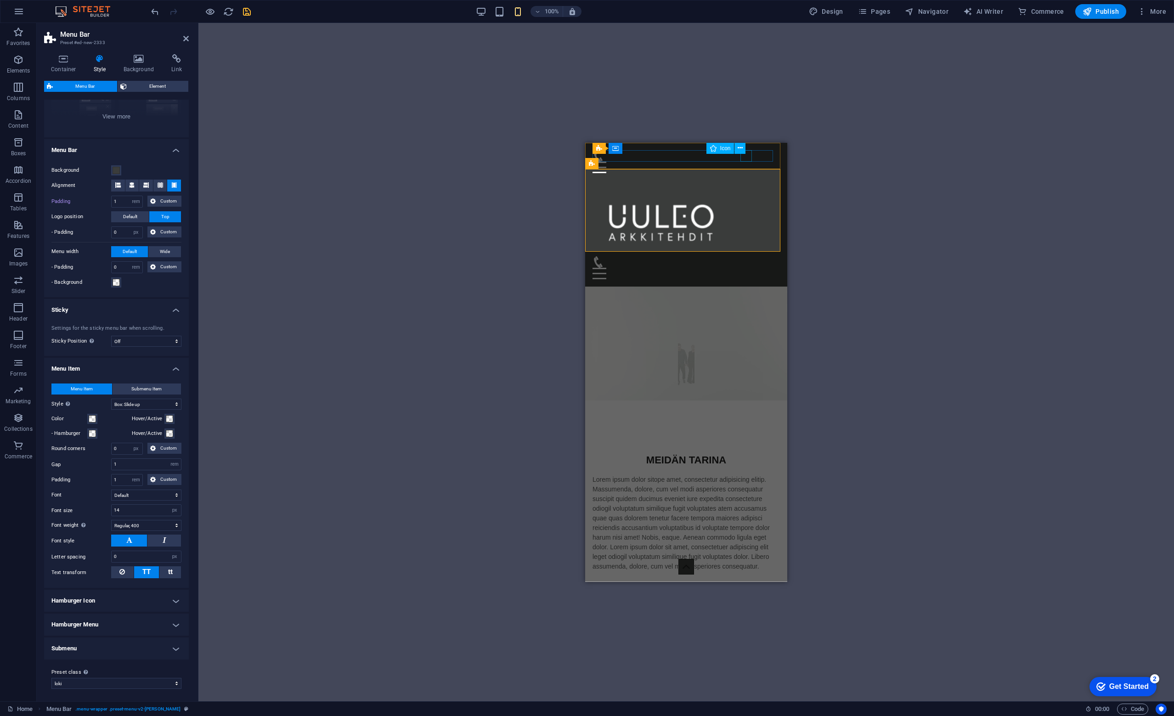
click at [745, 157] on figure at bounding box center [682, 155] width 180 height 11
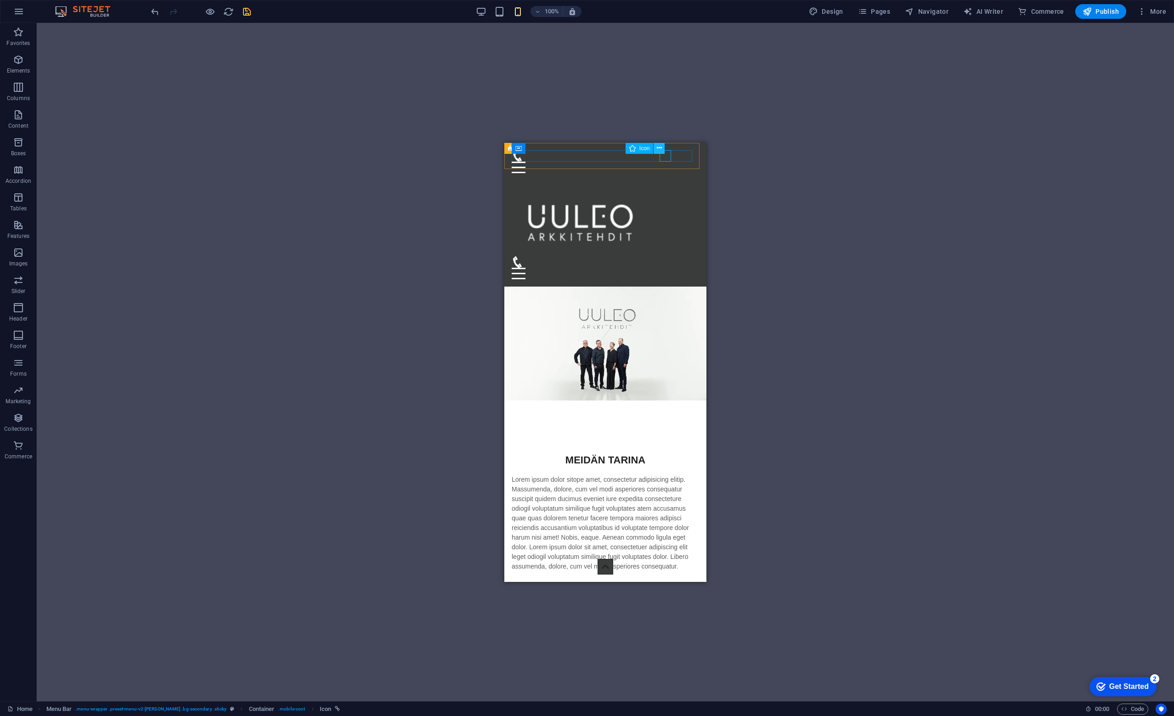
click at [658, 147] on icon at bounding box center [659, 148] width 5 height 10
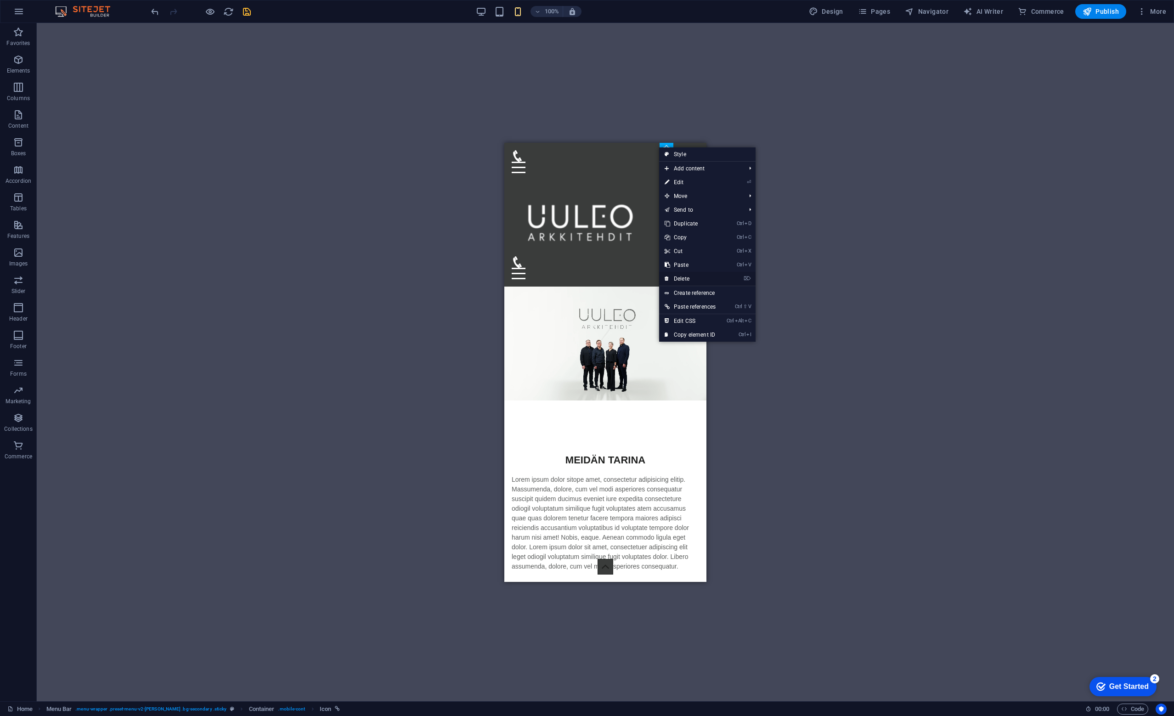
click at [684, 280] on link "⌦ Delete" at bounding box center [690, 279] width 62 height 14
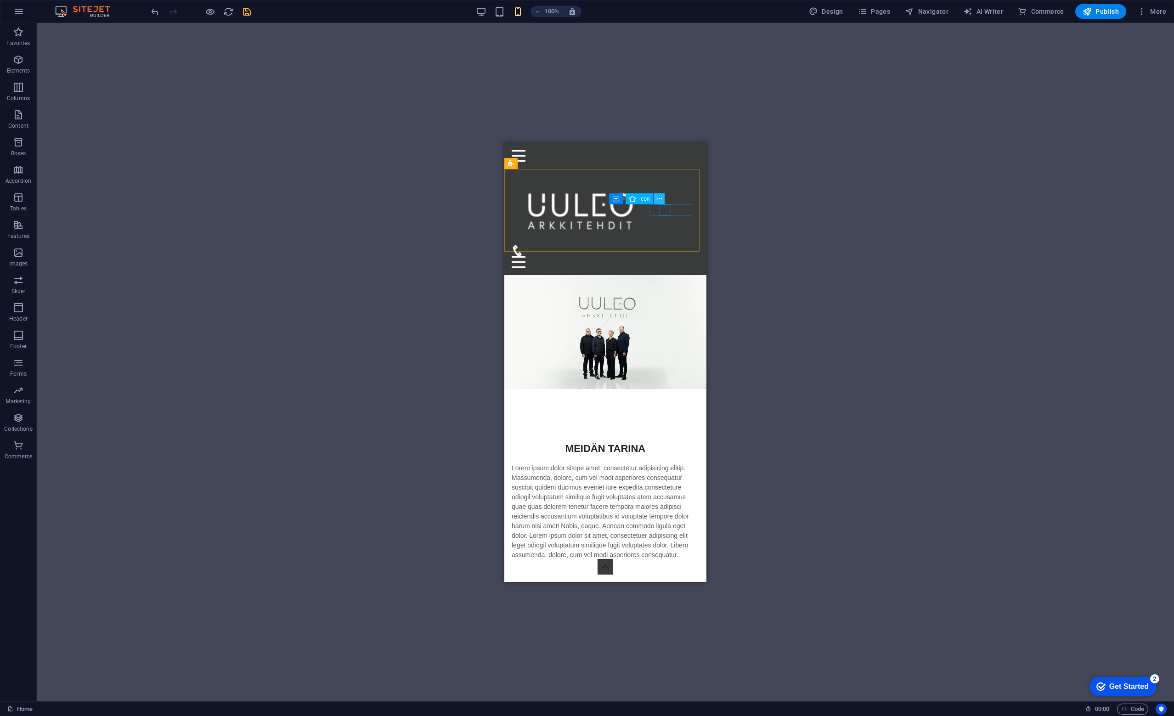
click at [660, 197] on icon at bounding box center [659, 199] width 5 height 10
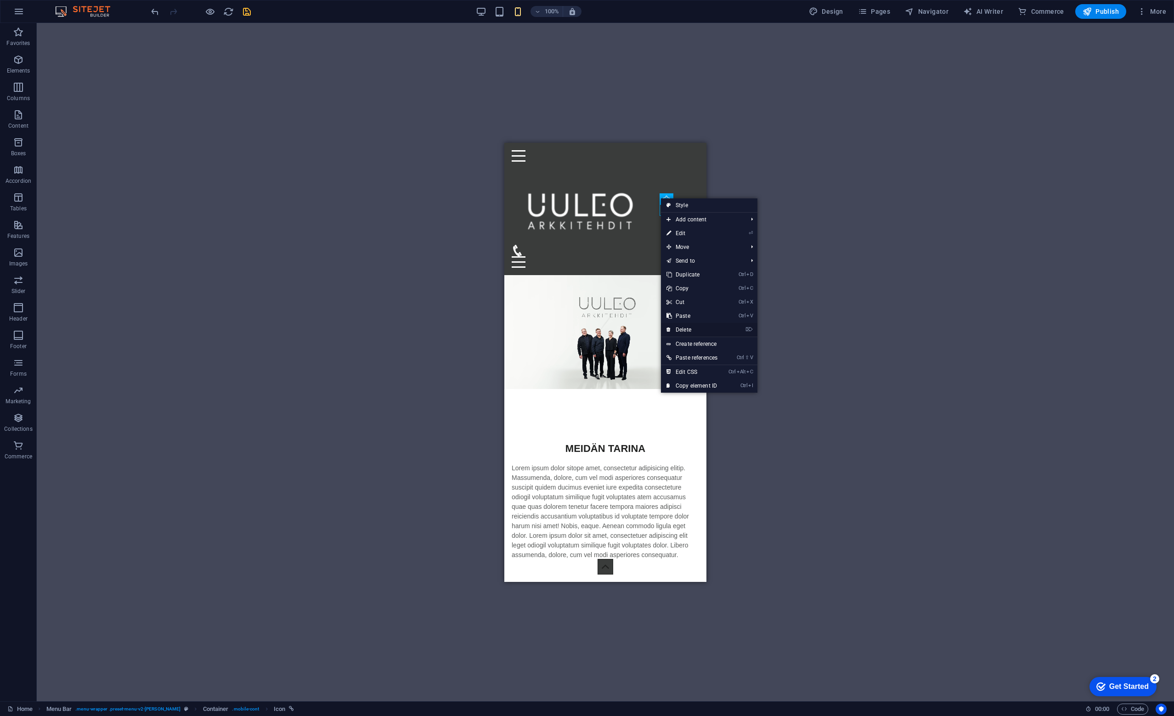
click at [685, 330] on link "⌦ Delete" at bounding box center [692, 330] width 62 height 14
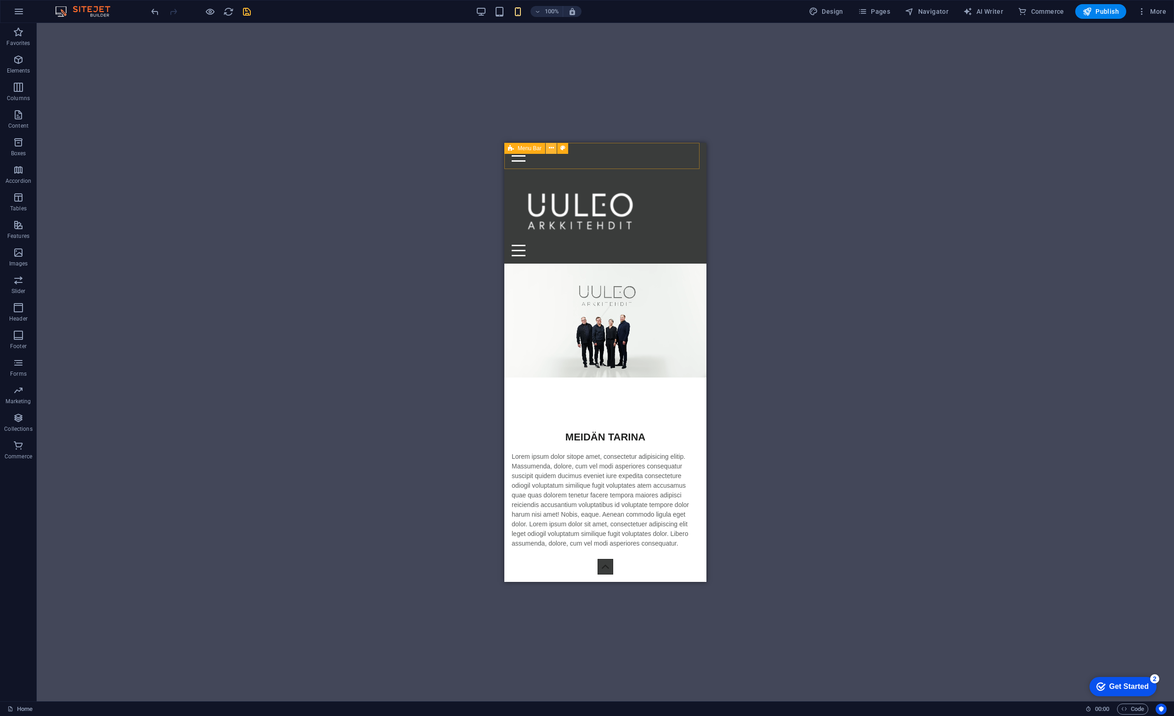
click at [551, 147] on icon at bounding box center [551, 148] width 5 height 10
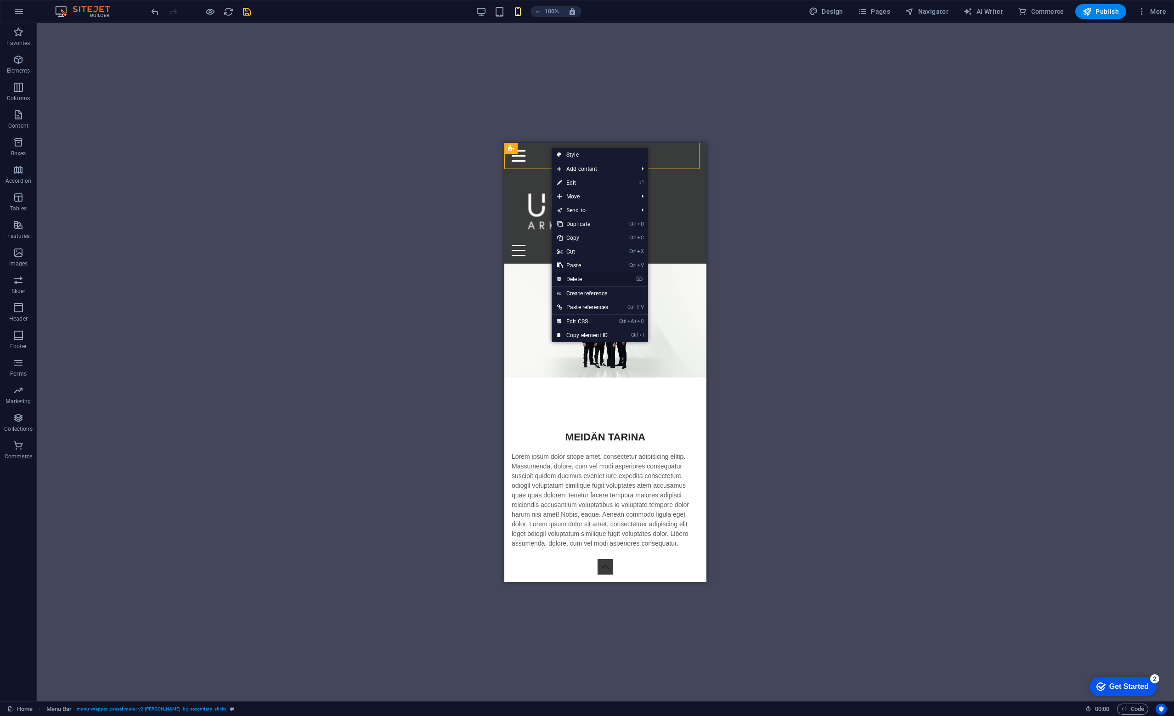
click at [576, 276] on link "⌦ Delete" at bounding box center [583, 279] width 62 height 14
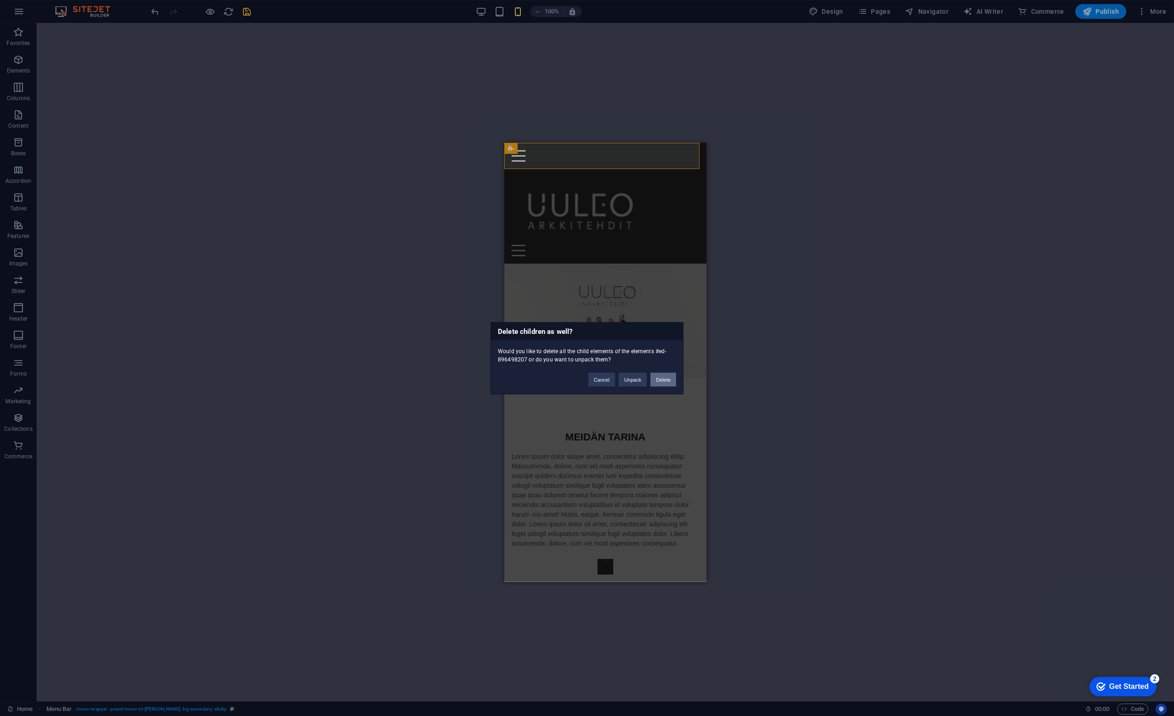
click at [663, 381] on button "Delete" at bounding box center [663, 379] width 26 height 14
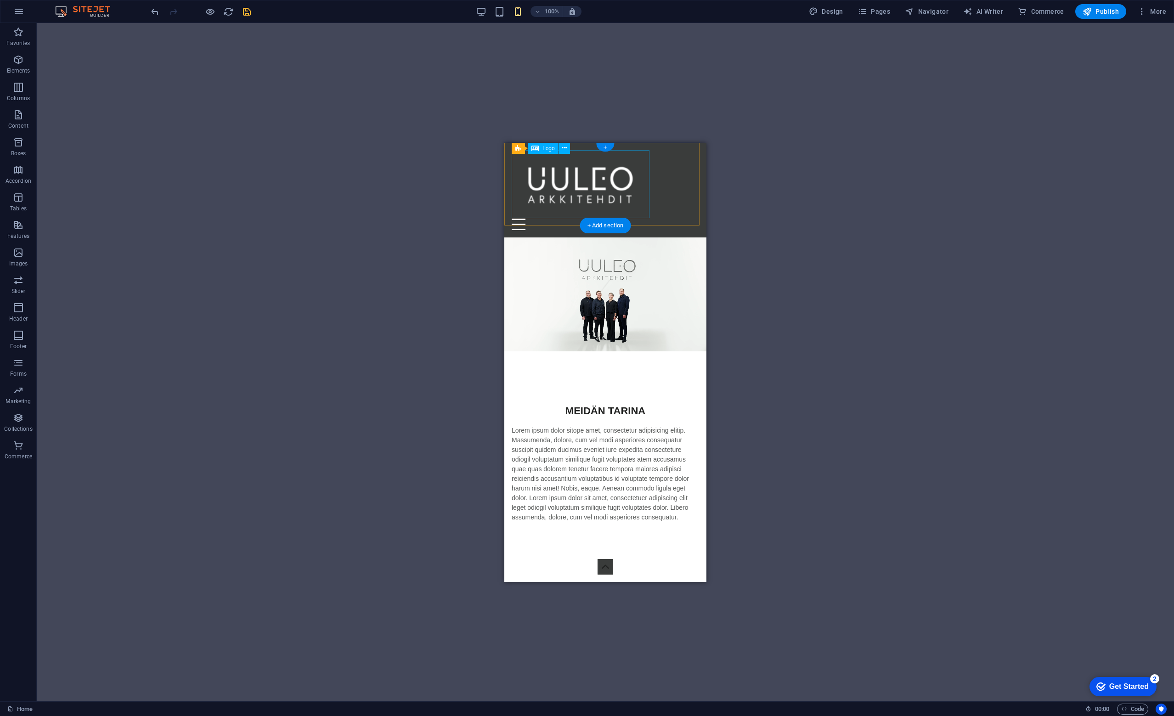
click at [593, 177] on div at bounding box center [605, 184] width 187 height 68
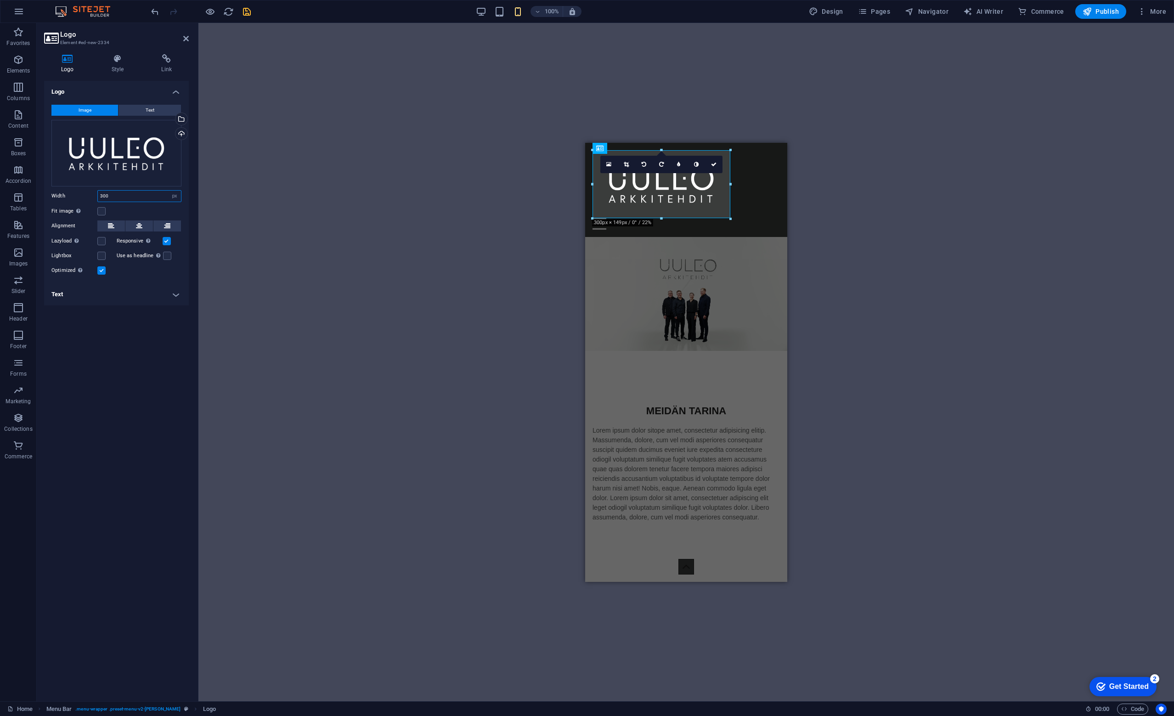
click at [143, 196] on input "300" at bounding box center [139, 196] width 83 height 11
click at [173, 194] on select "Default auto px rem % em vh vw" at bounding box center [174, 196] width 13 height 11
select select "%"
click at [168, 191] on select "Default auto px rem % em vh vw" at bounding box center [174, 196] width 13 height 11
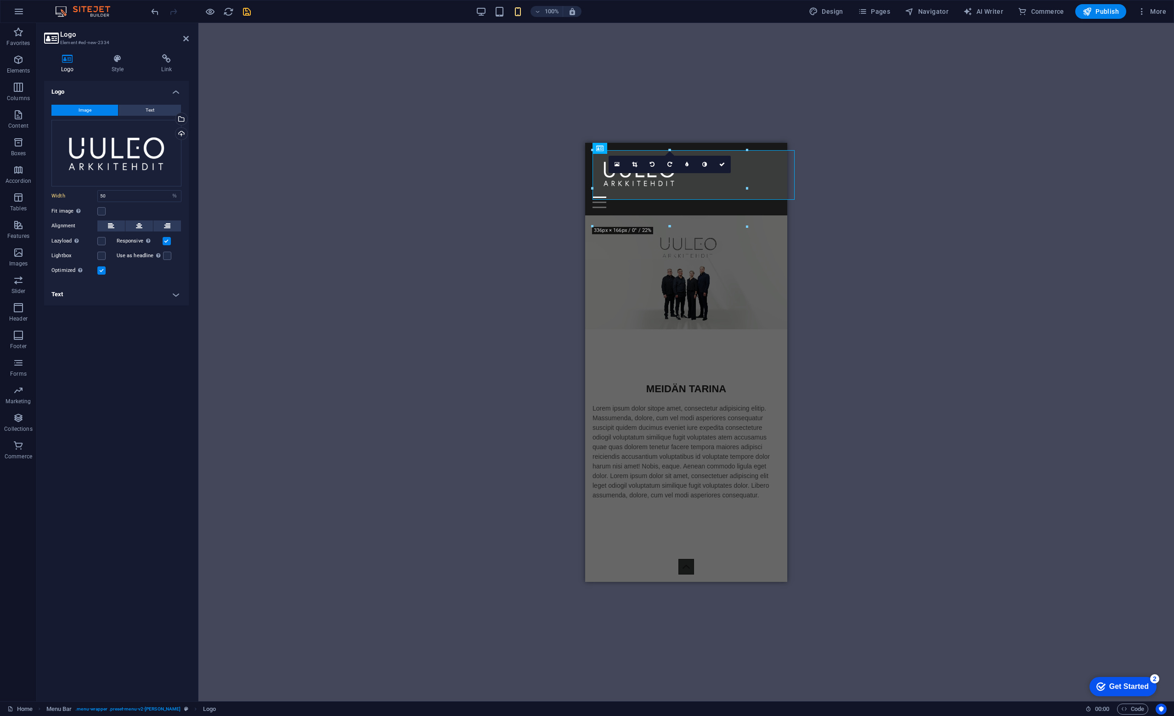
click at [402, 190] on div "H2 Text Spacer Video Text Spacer Spacer Container Placeholder Logo Text Spacer …" at bounding box center [685, 362] width 975 height 678
click at [476, 158] on div "H2 Text Spacer Video Text Spacer Spacer Container Placeholder Logo Text Spacer …" at bounding box center [685, 362] width 975 height 678
click at [466, 158] on div "H2 Text Spacer Video Text Spacer Spacer Container Placeholder Logo Text Spacer …" at bounding box center [685, 362] width 975 height 678
click at [99, 210] on label at bounding box center [101, 211] width 8 height 8
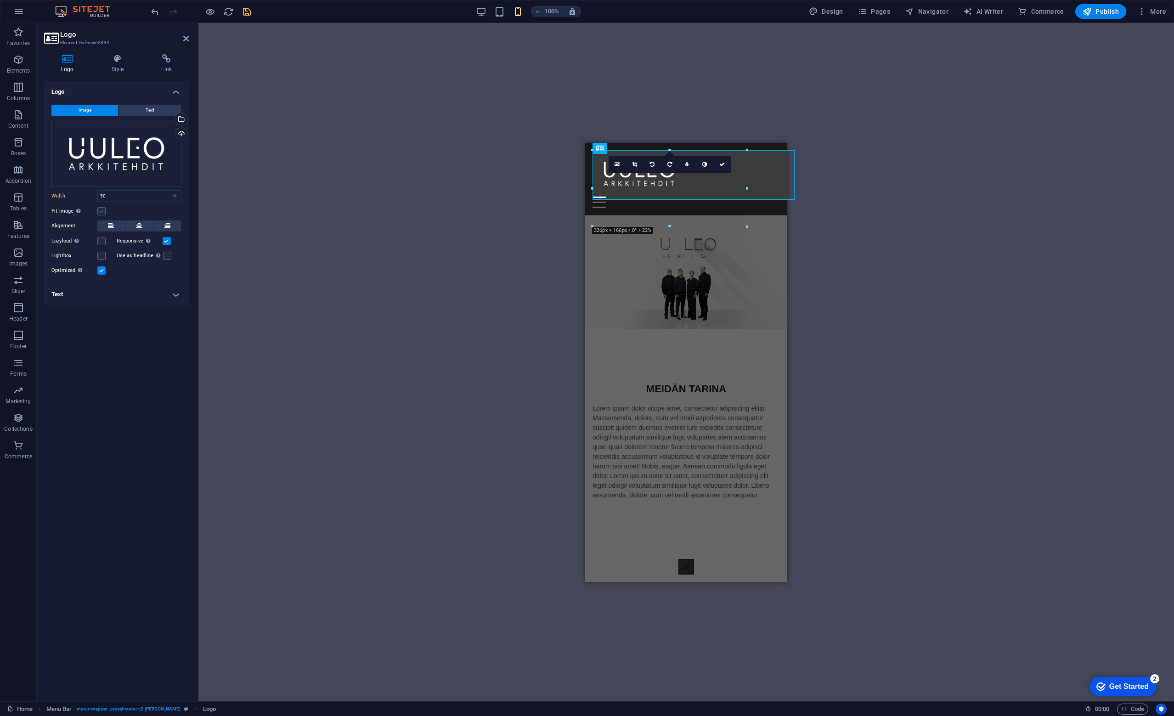
click at [0, 0] on input "Fit image Automatically fit image to a fixed width and height" at bounding box center [0, 0] width 0 height 0
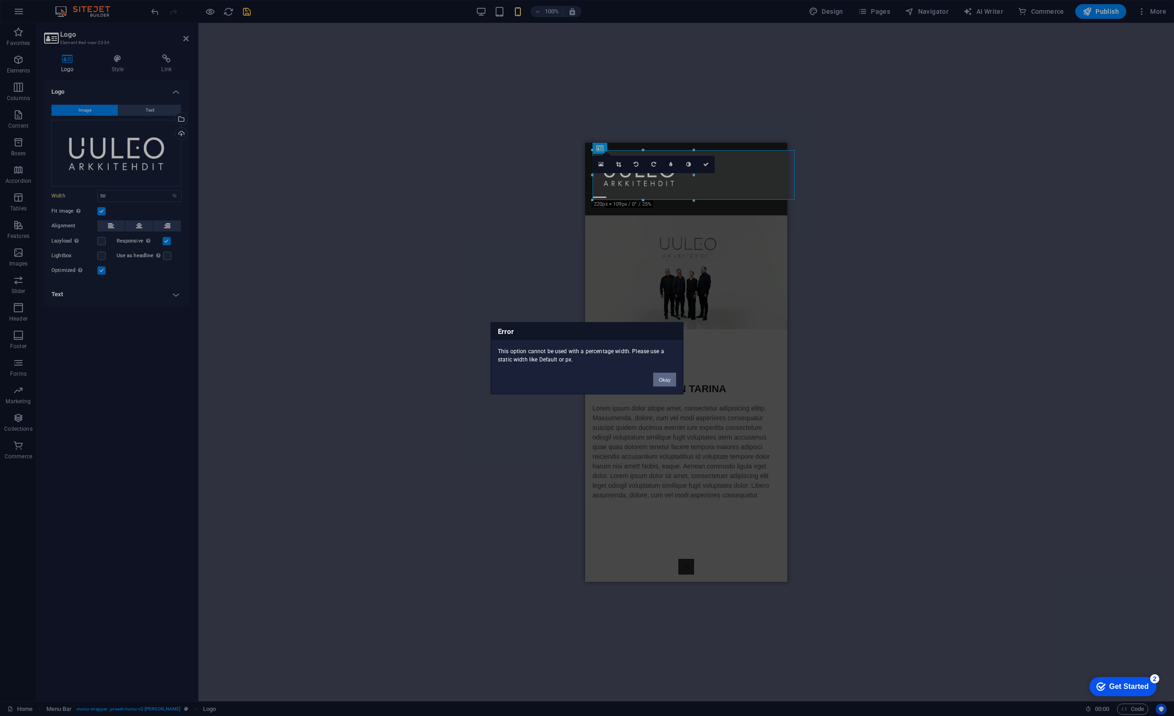
click at [665, 381] on button "Okay" at bounding box center [664, 379] width 23 height 14
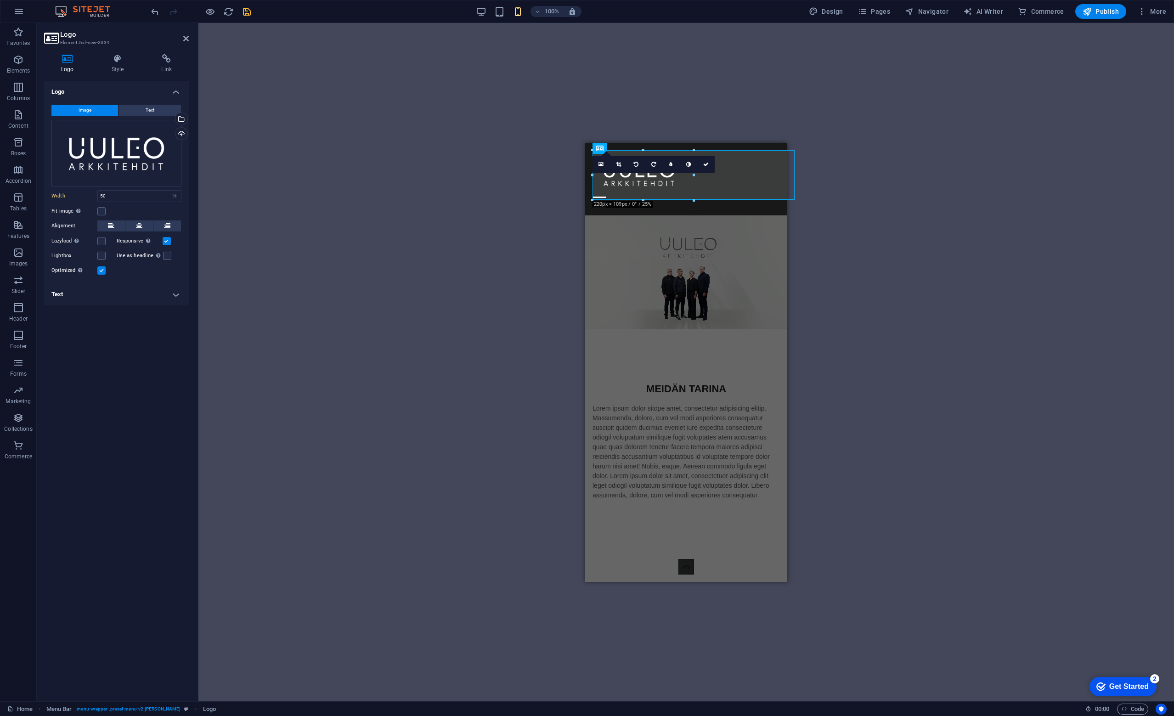
click at [366, 61] on div "H2 Text Spacer Video Text Spacer Spacer Container Placeholder Logo Text Spacer …" at bounding box center [685, 362] width 975 height 678
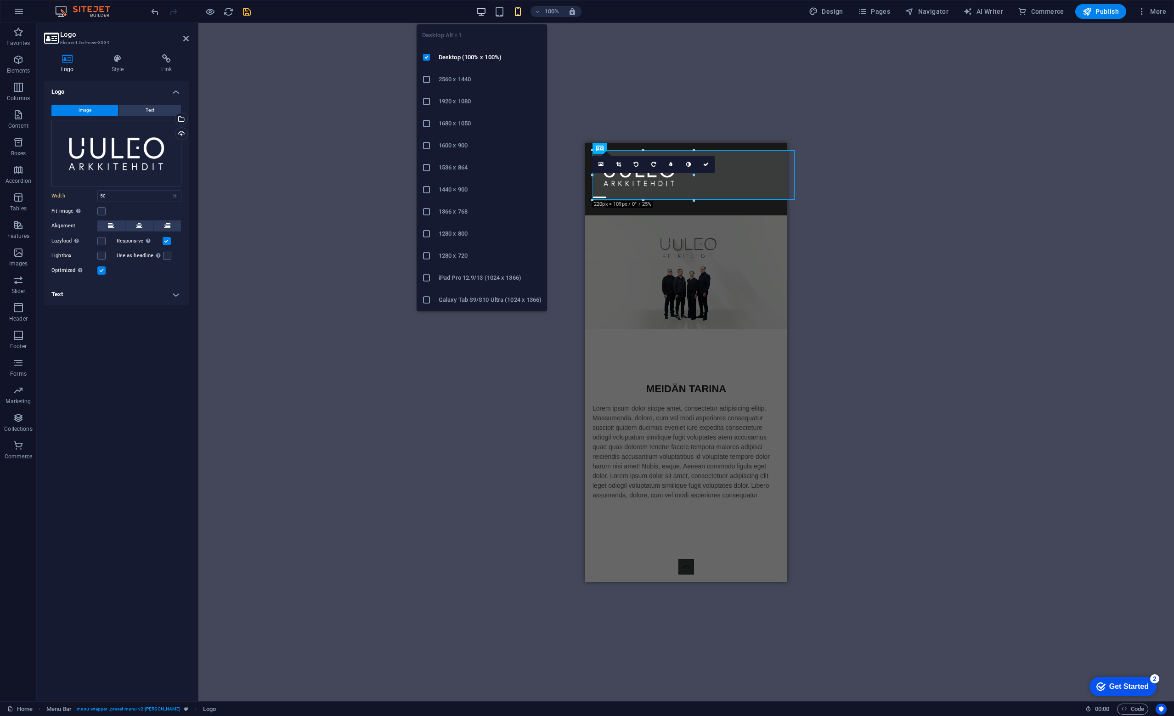
click at [486, 11] on icon "button" at bounding box center [481, 11] width 11 height 11
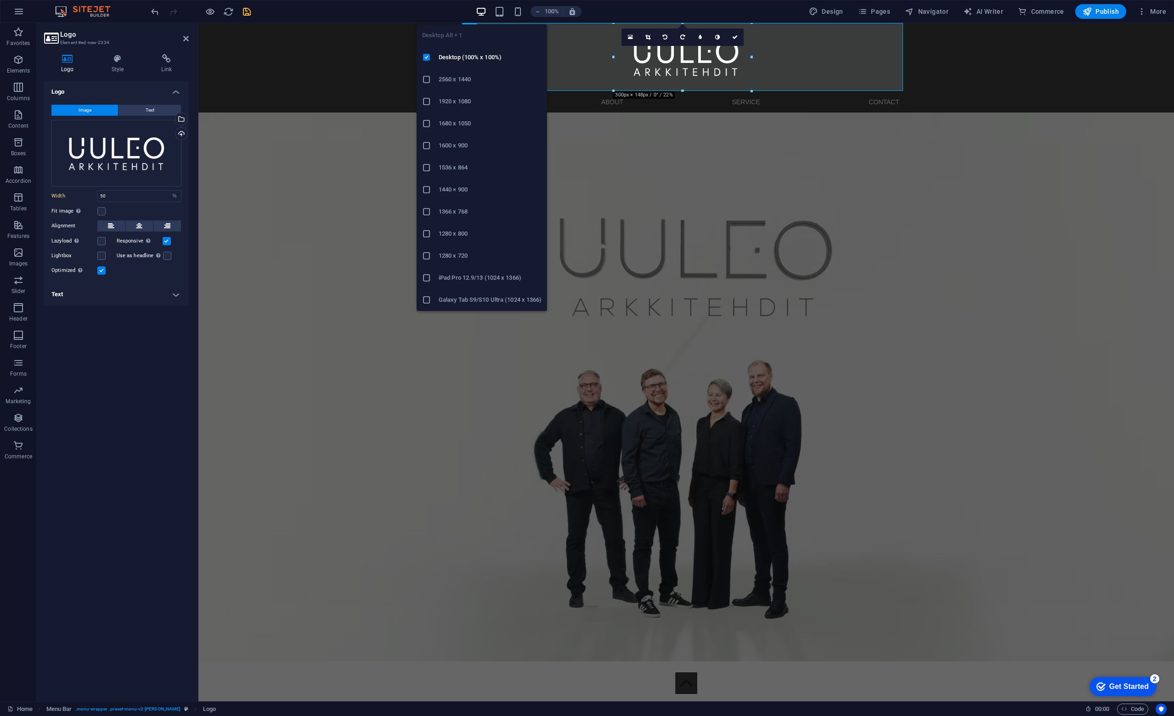
type input "300"
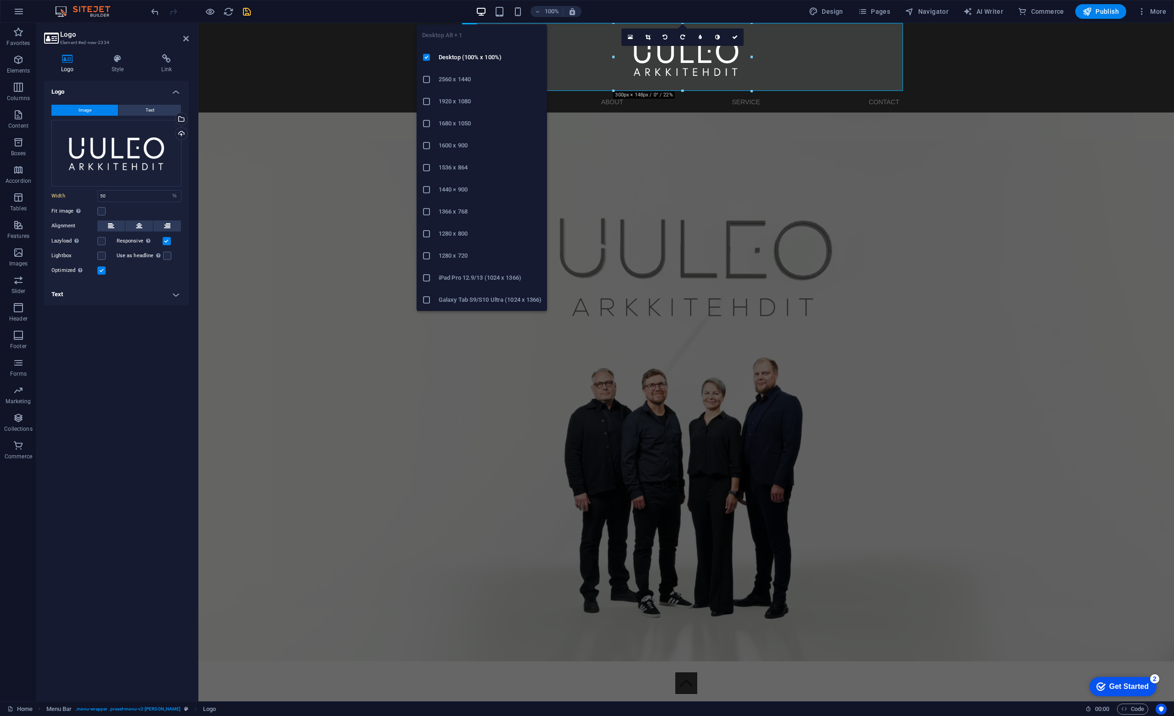
select select "px"
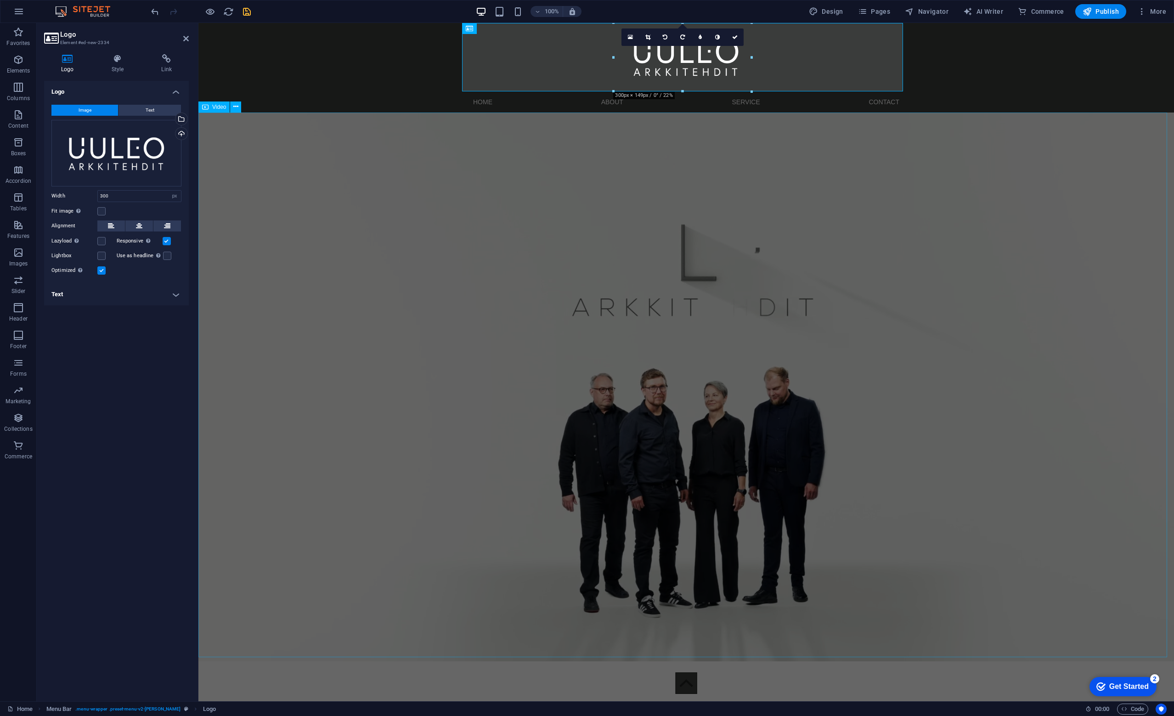
click at [1012, 233] on figure at bounding box center [685, 387] width 975 height 549
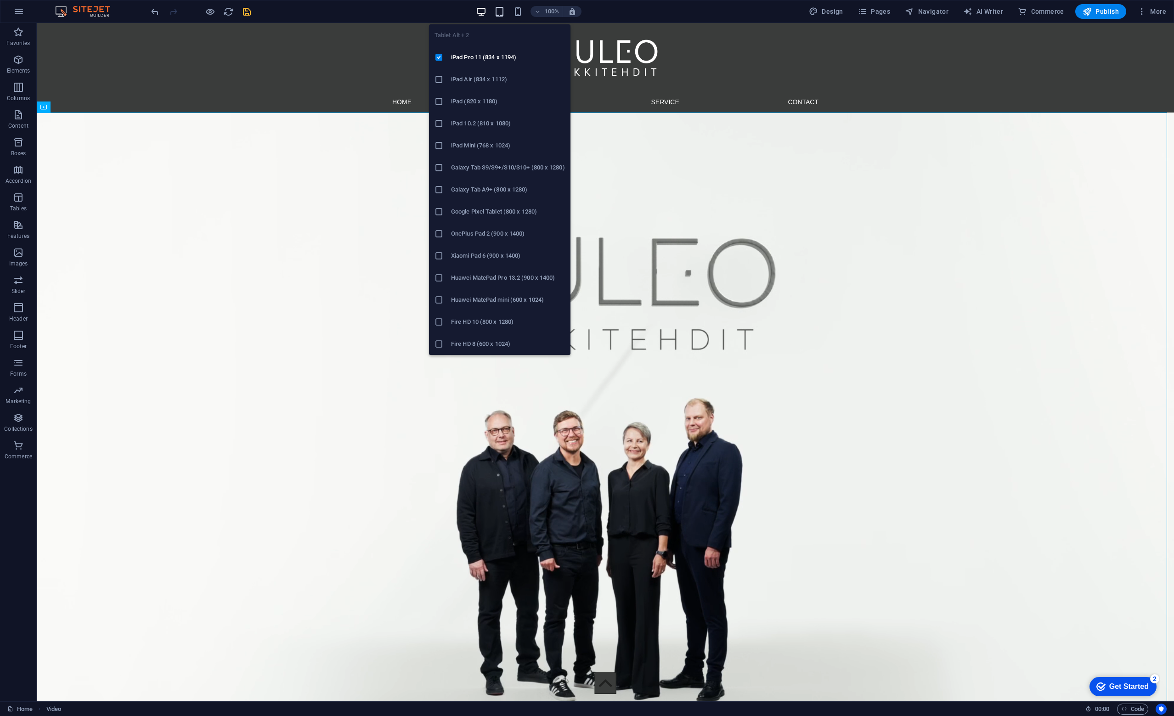
click at [503, 13] on icon "button" at bounding box center [499, 11] width 11 height 11
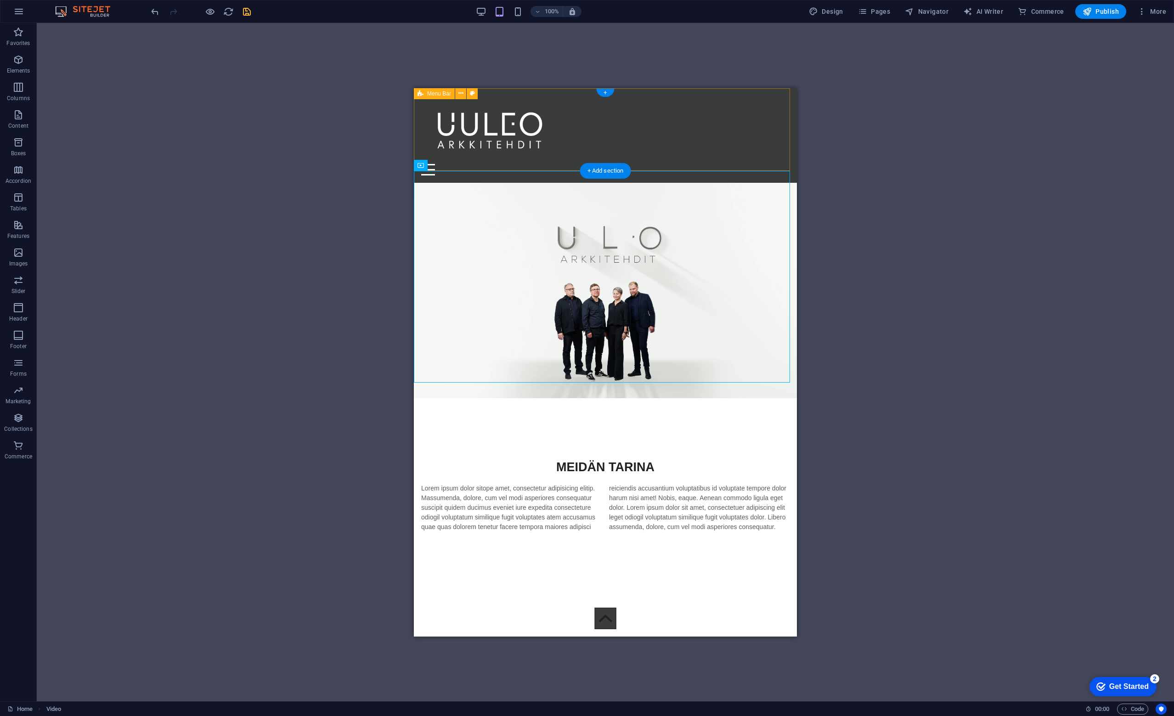
click at [640, 108] on div "Menu Home About Service Contact" at bounding box center [605, 135] width 383 height 95
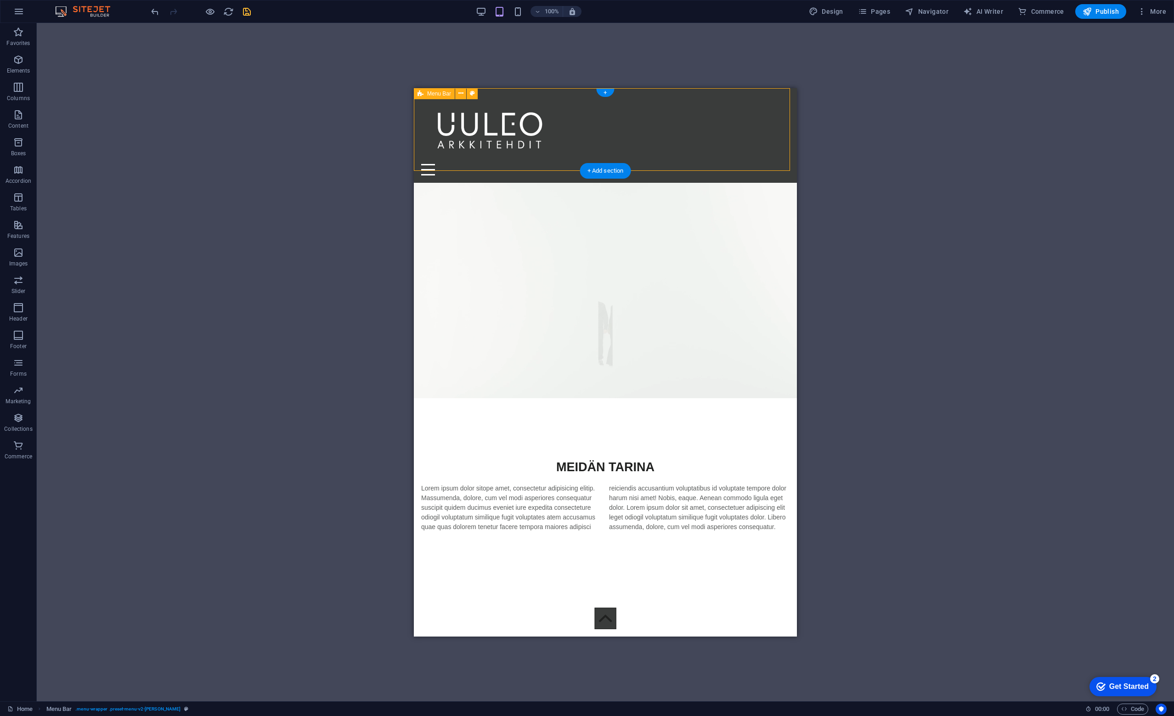
click at [645, 102] on div "Menu Home About Service Contact" at bounding box center [605, 135] width 383 height 95
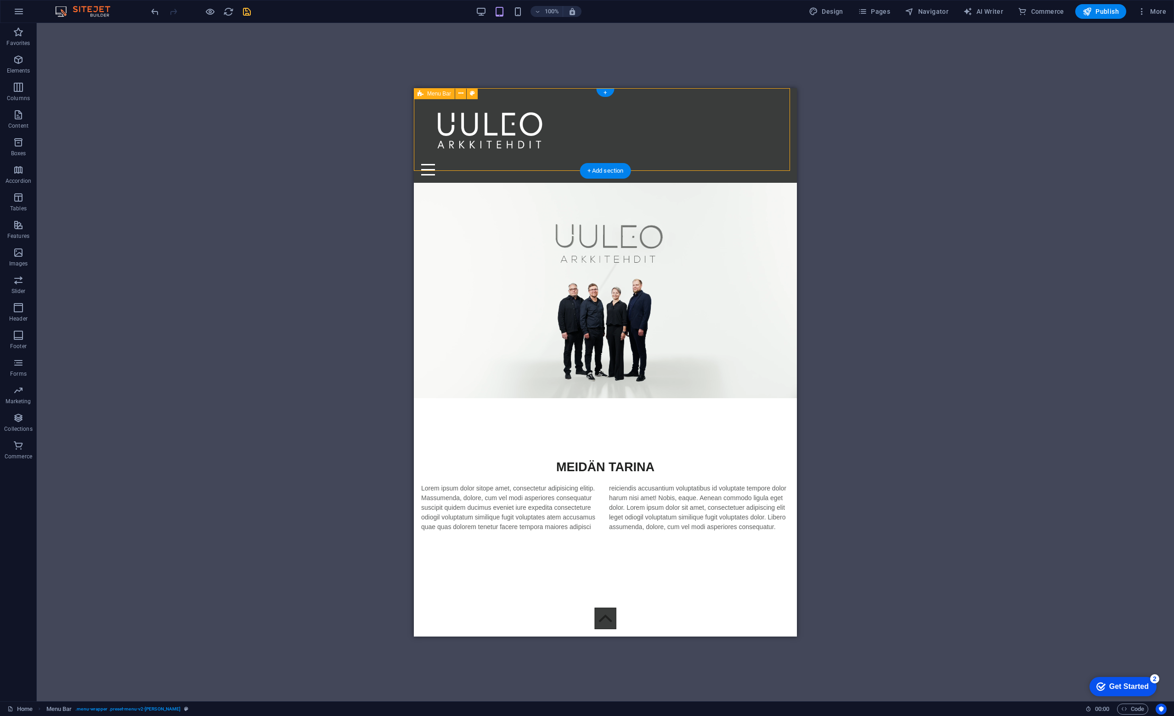
click at [645, 102] on div "Menu Home About Service Contact" at bounding box center [605, 135] width 383 height 95
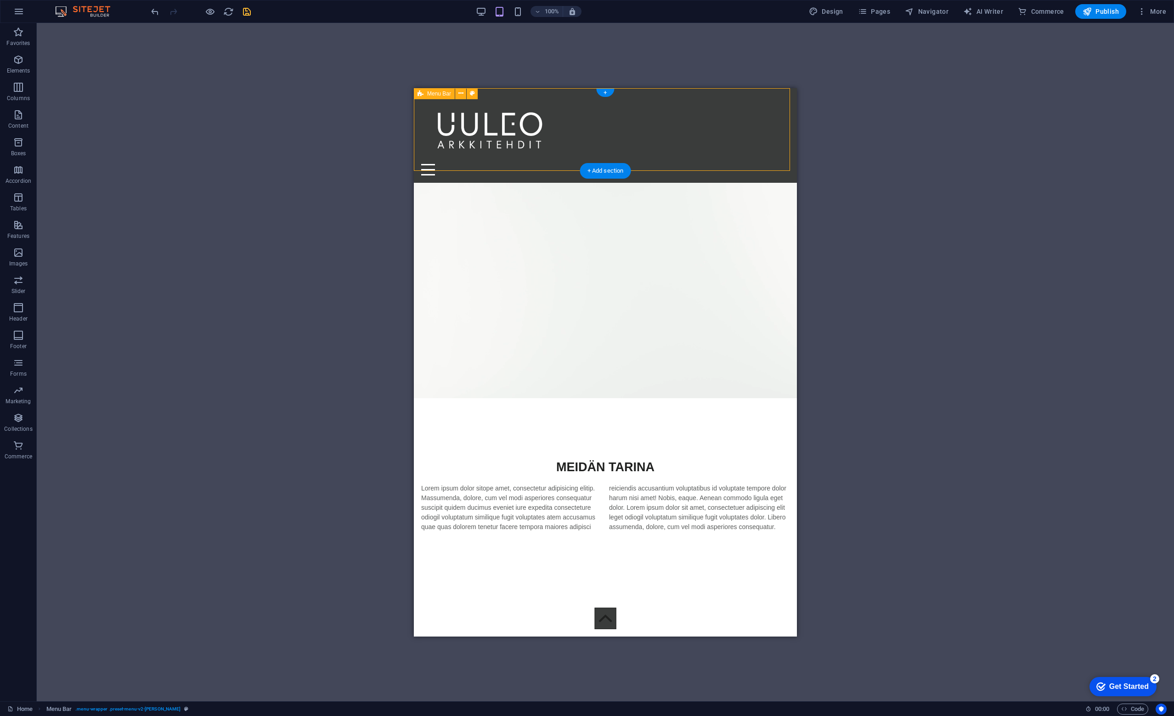
select select "rem"
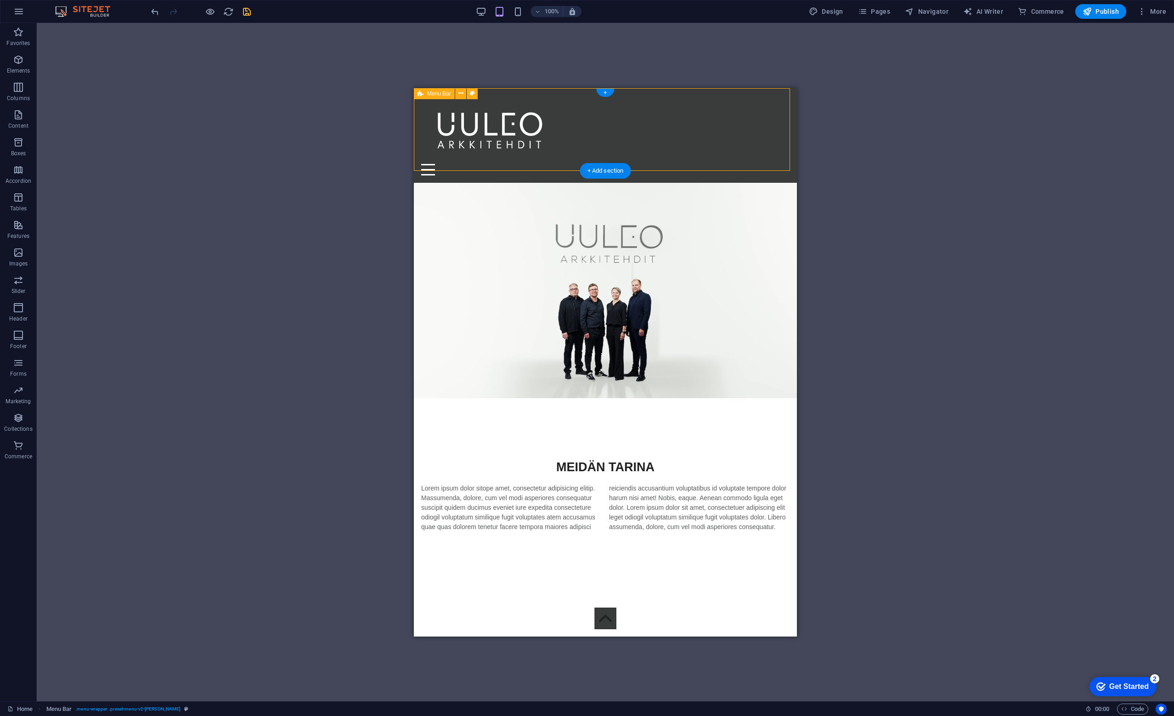
select select "px"
select select "rem"
select select "hover_box_bottom"
select select "px"
select select "rem"
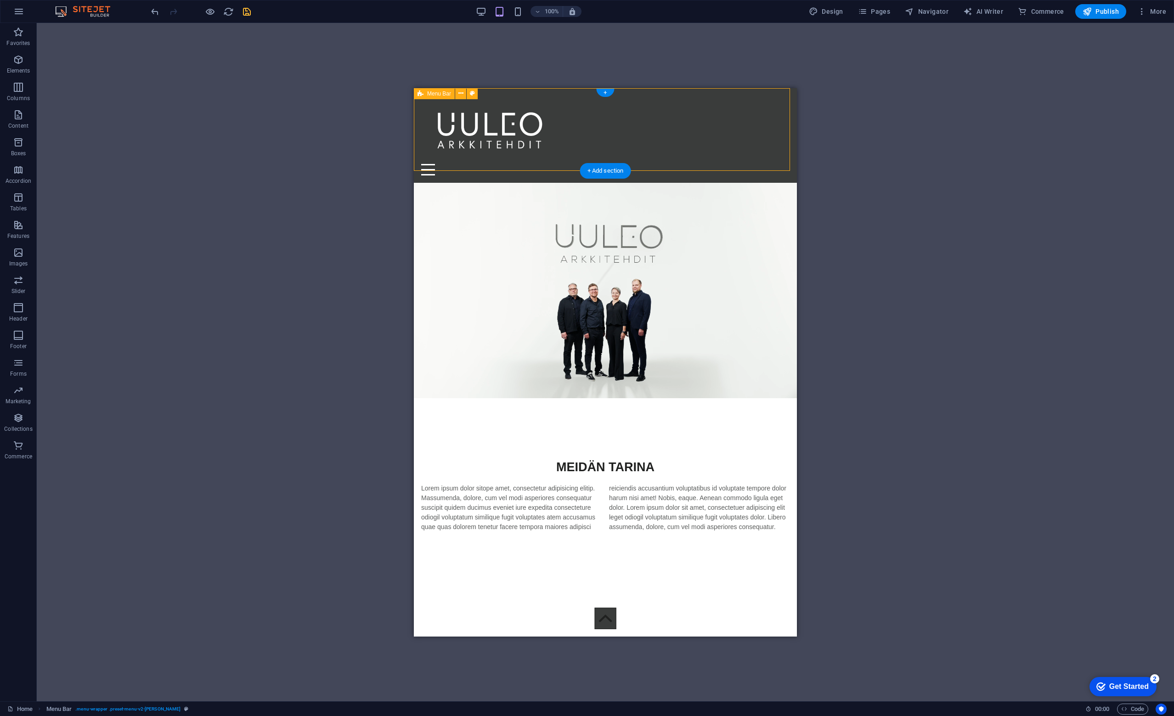
select select "rem"
select select "px"
select select "400"
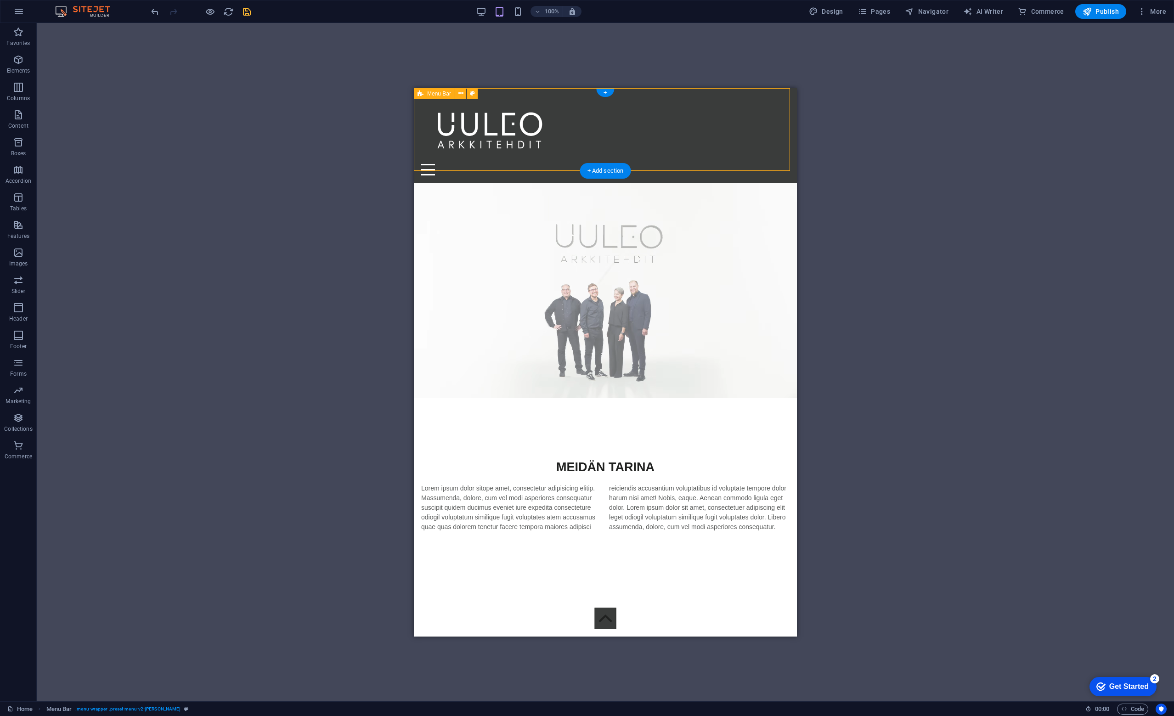
select select "px"
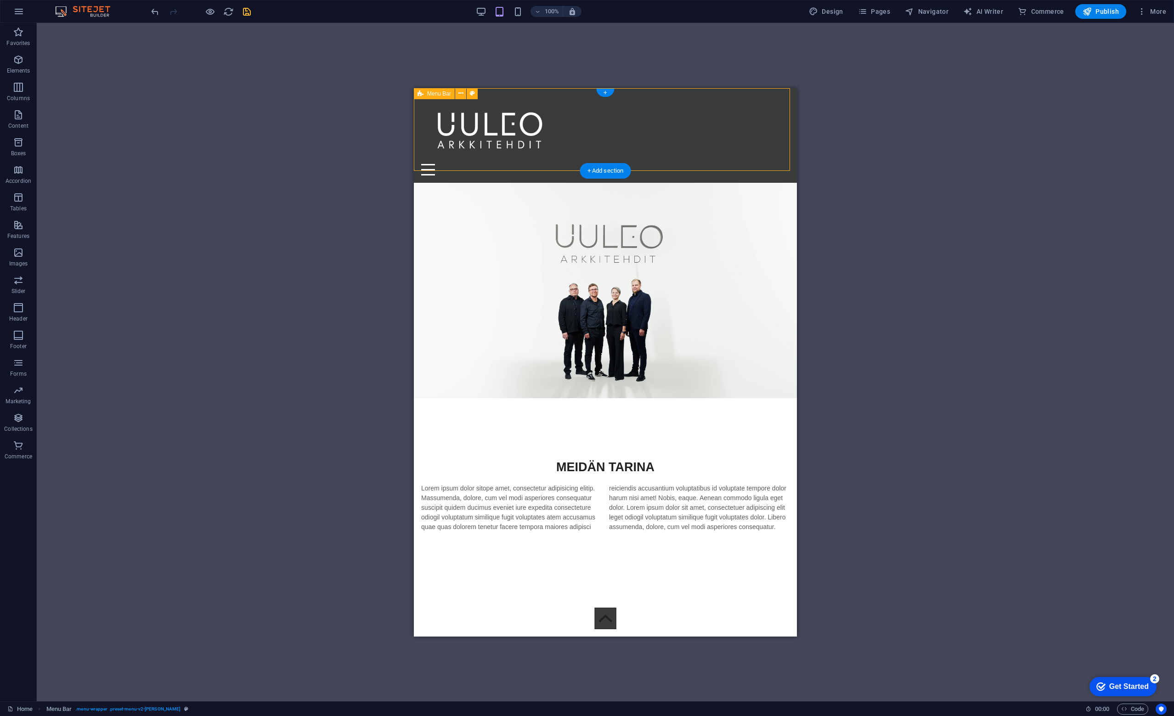
select select "preset-menu-v2-loki"
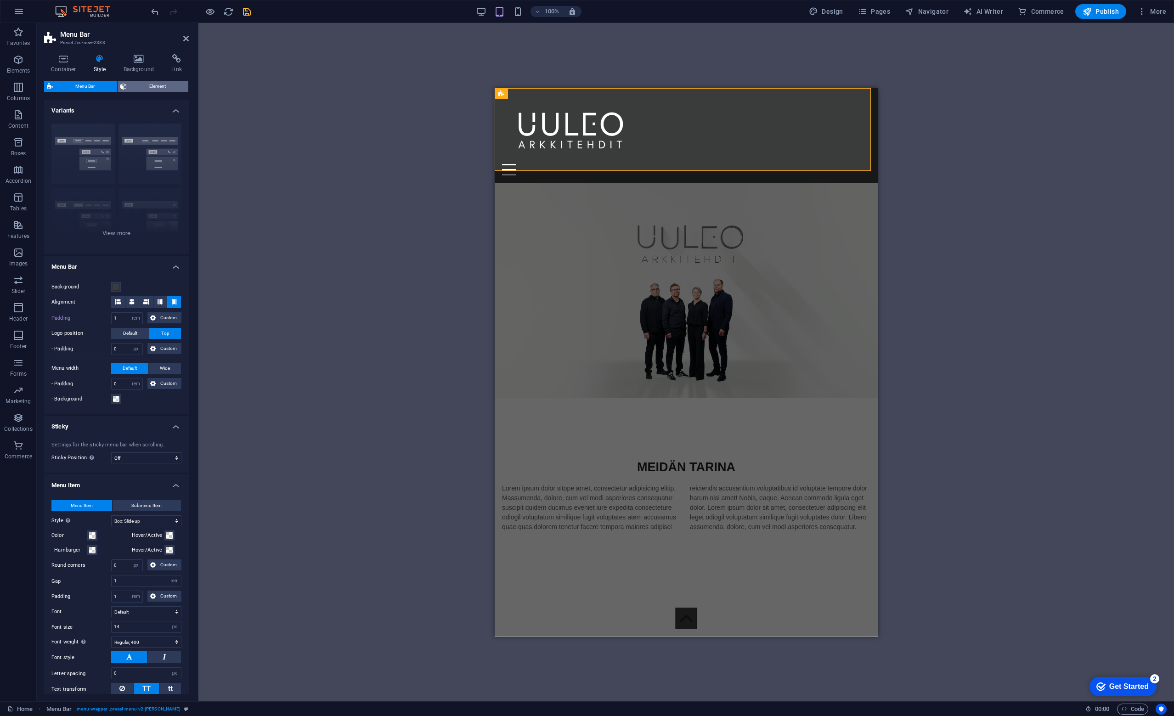
click at [141, 84] on span "Element" at bounding box center [158, 86] width 56 height 11
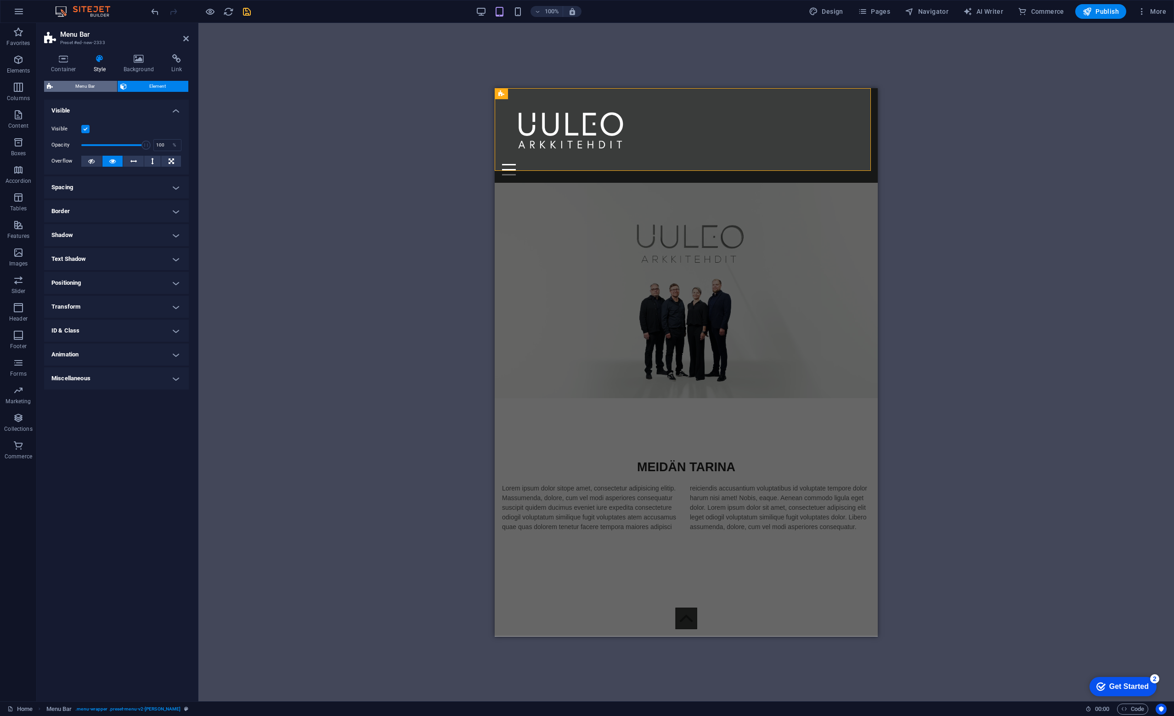
click at [89, 82] on span "Menu Bar" at bounding box center [85, 86] width 59 height 11
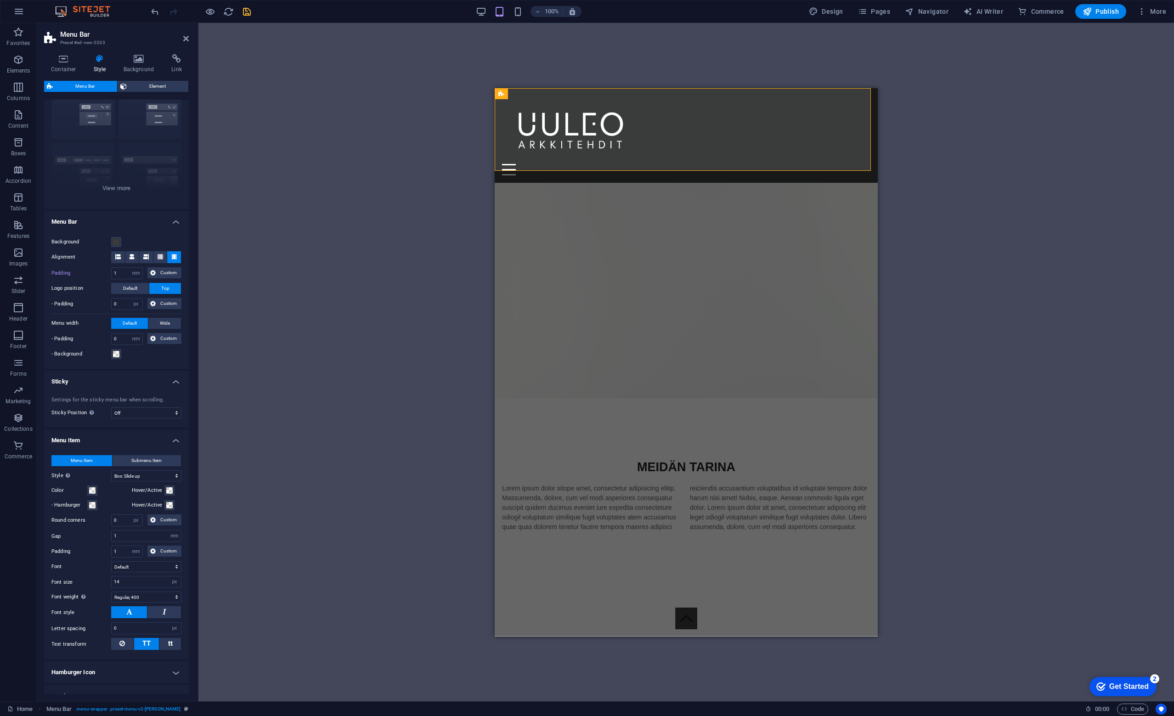
scroll to position [92, 0]
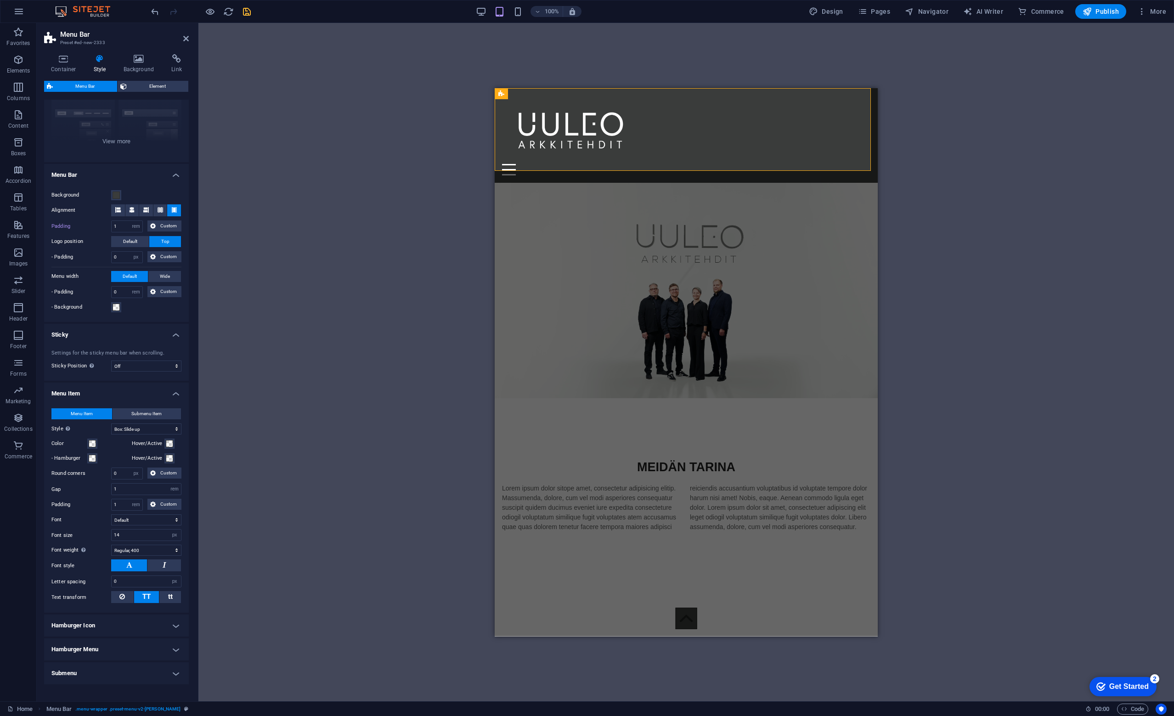
click at [169, 390] on h4 "Menu Item" at bounding box center [116, 391] width 145 height 17
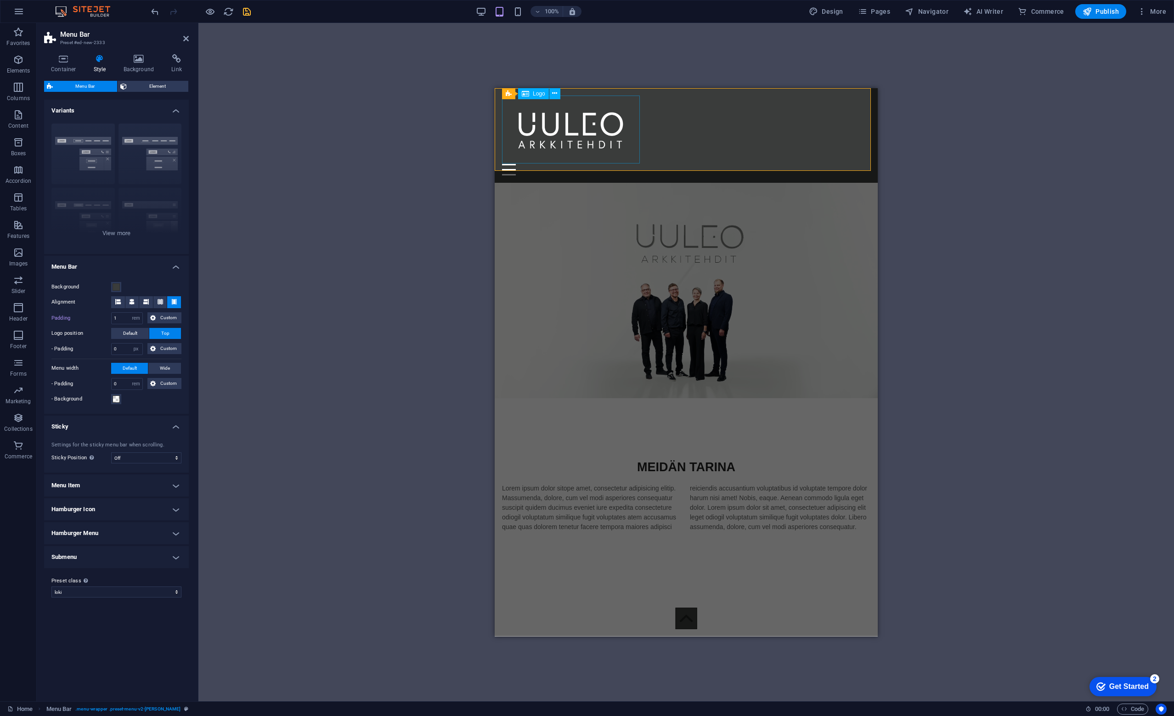
click at [560, 127] on div at bounding box center [686, 129] width 368 height 68
select select "px"
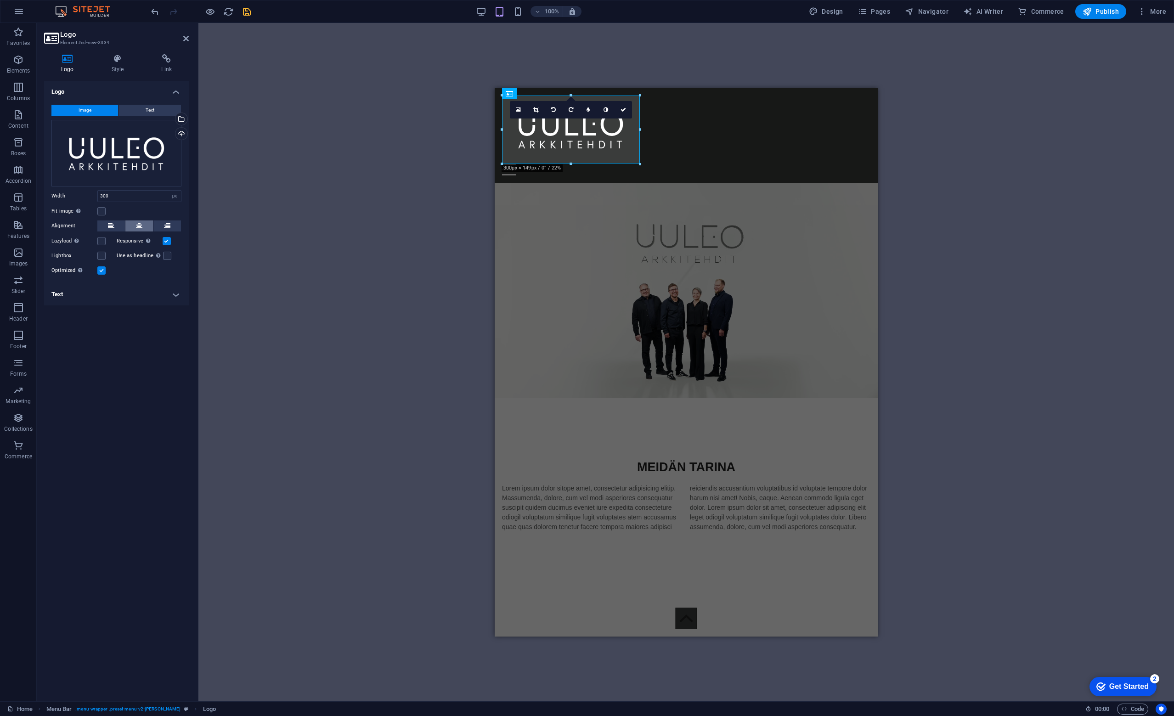
click at [141, 228] on icon at bounding box center [139, 225] width 6 height 11
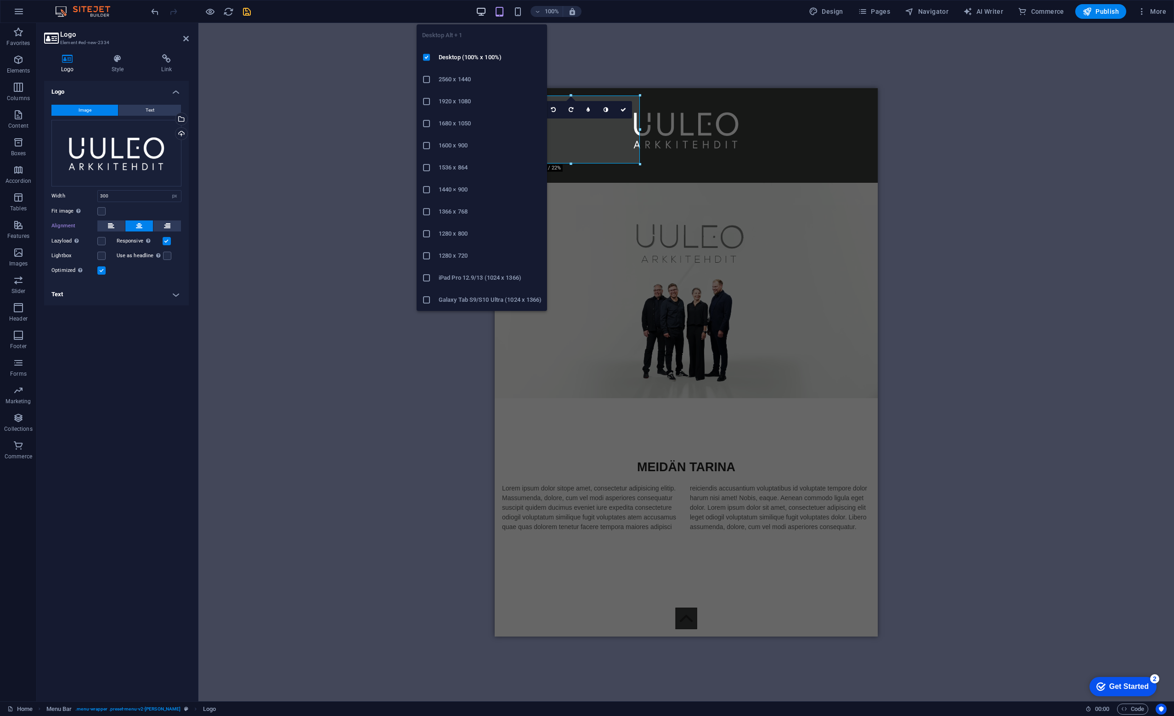
click at [483, 10] on icon "button" at bounding box center [481, 11] width 11 height 11
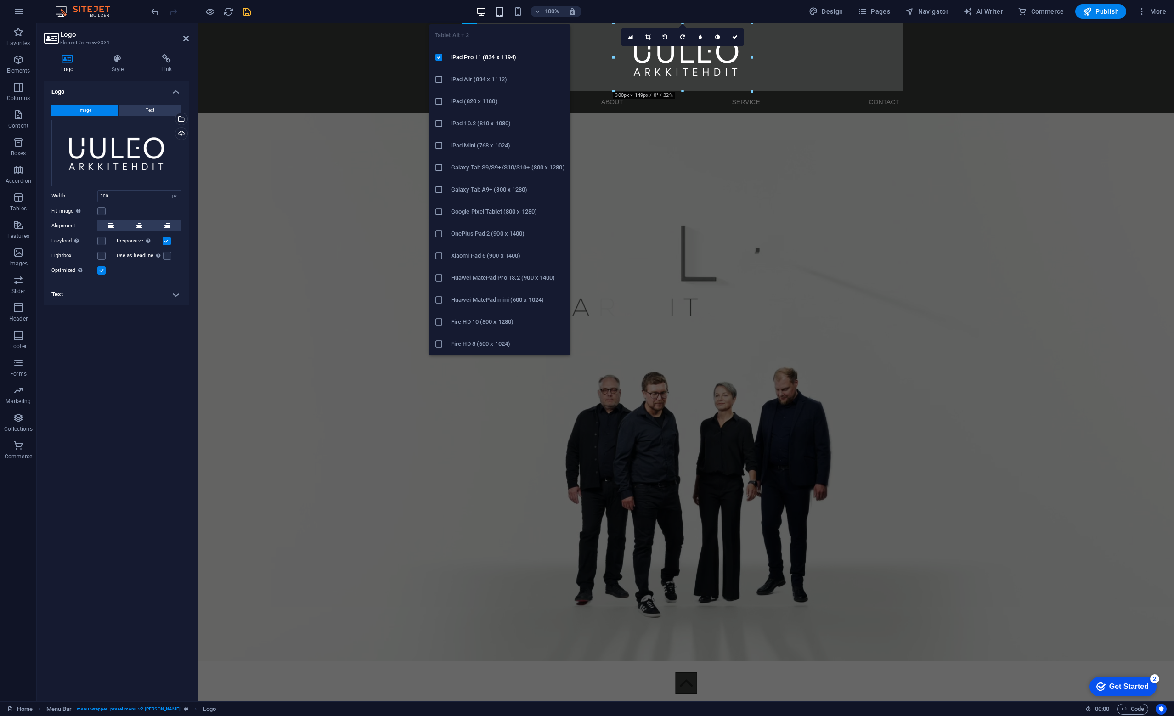
click at [503, 12] on icon "button" at bounding box center [499, 11] width 11 height 11
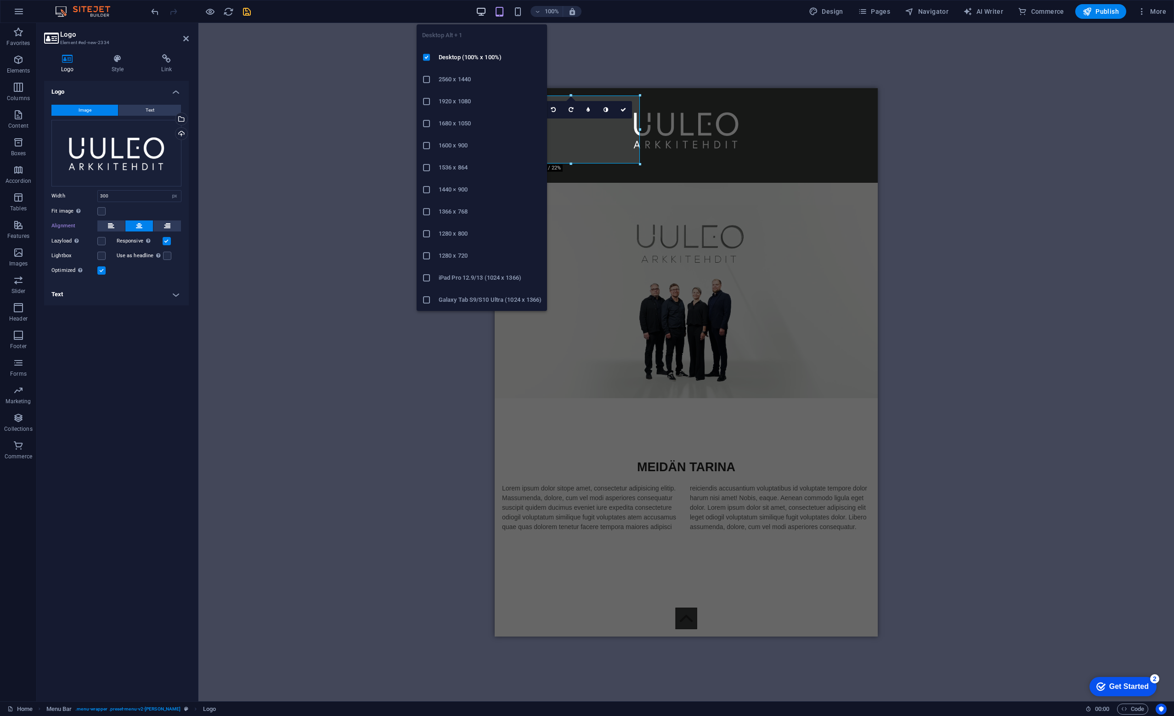
click at [483, 9] on icon "button" at bounding box center [481, 11] width 11 height 11
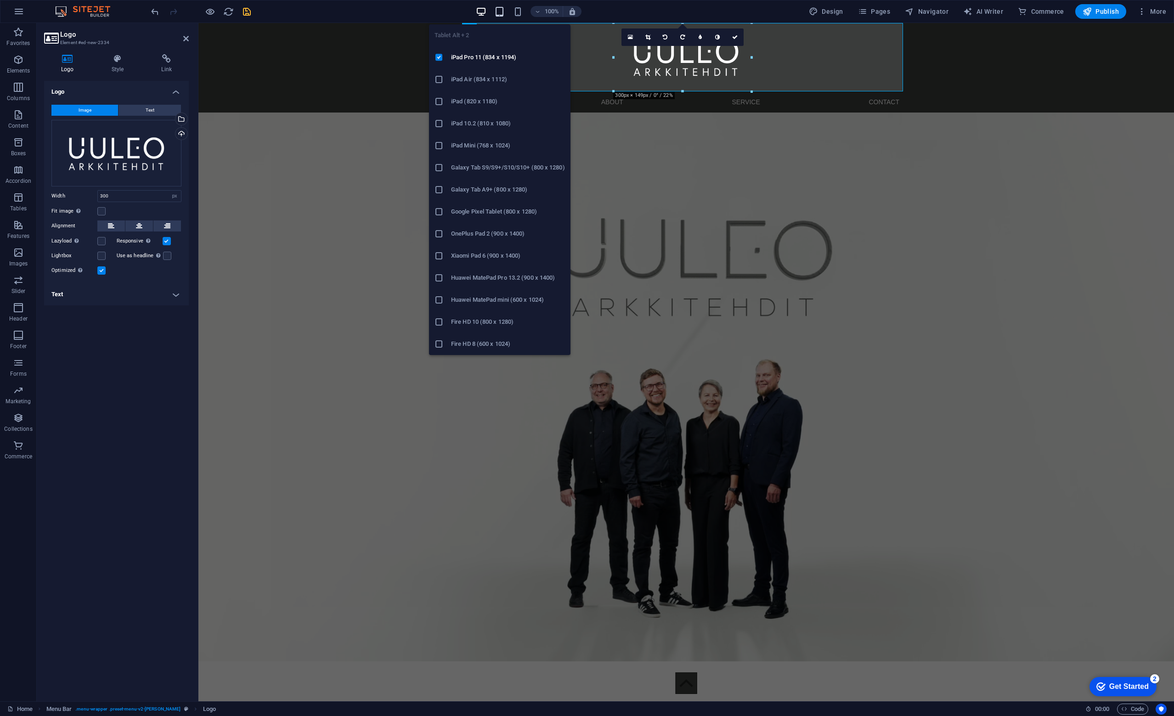
click at [505, 11] on icon "button" at bounding box center [499, 11] width 11 height 11
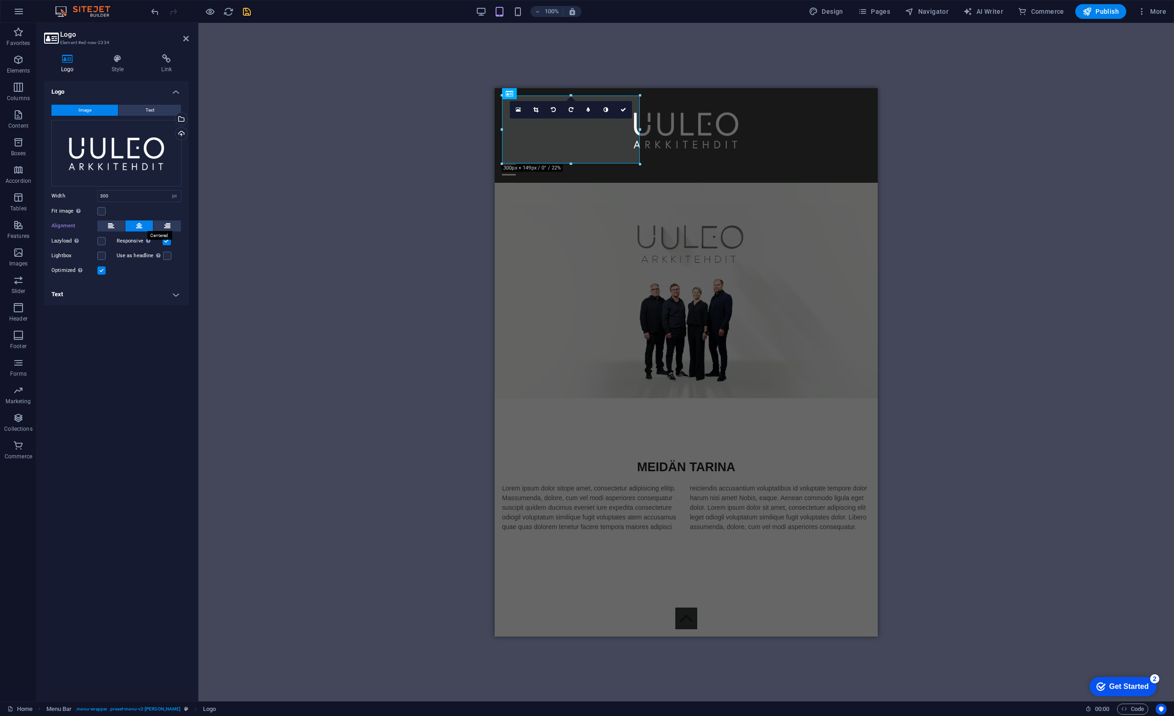
click at [135, 225] on button at bounding box center [139, 225] width 28 height 11
click at [103, 258] on label at bounding box center [101, 256] width 8 height 8
click at [0, 0] on input "Lightbox" at bounding box center [0, 0] width 0 height 0
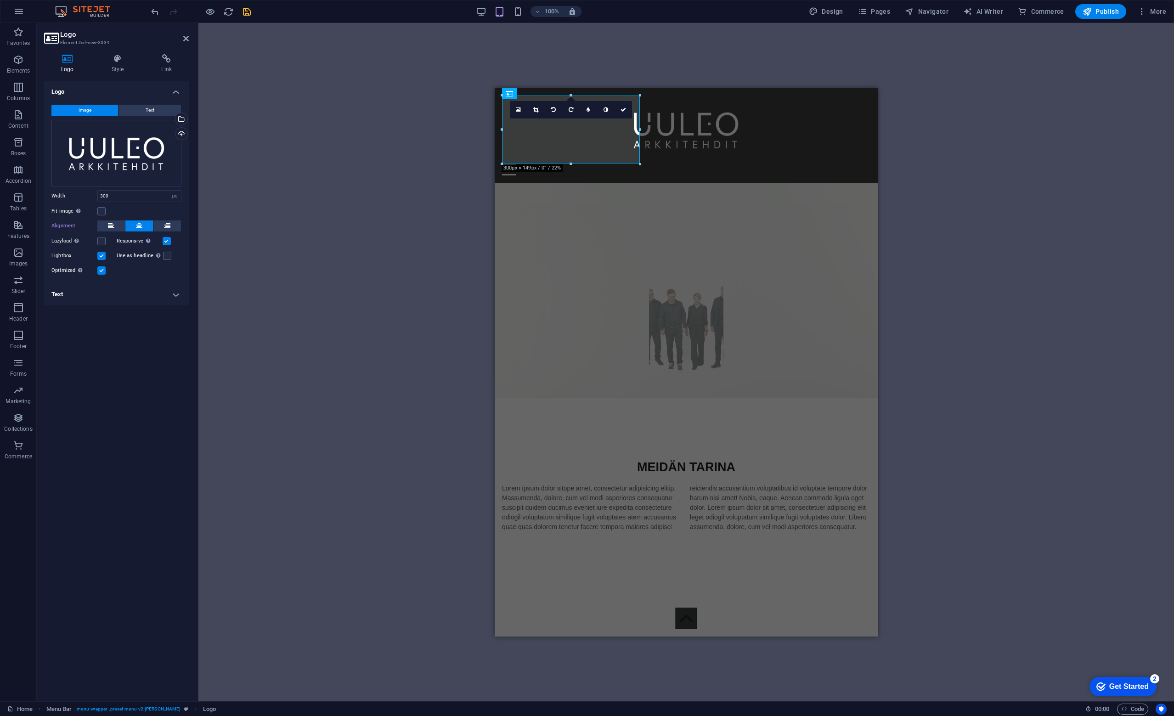
click at [102, 257] on label at bounding box center [101, 256] width 8 height 8
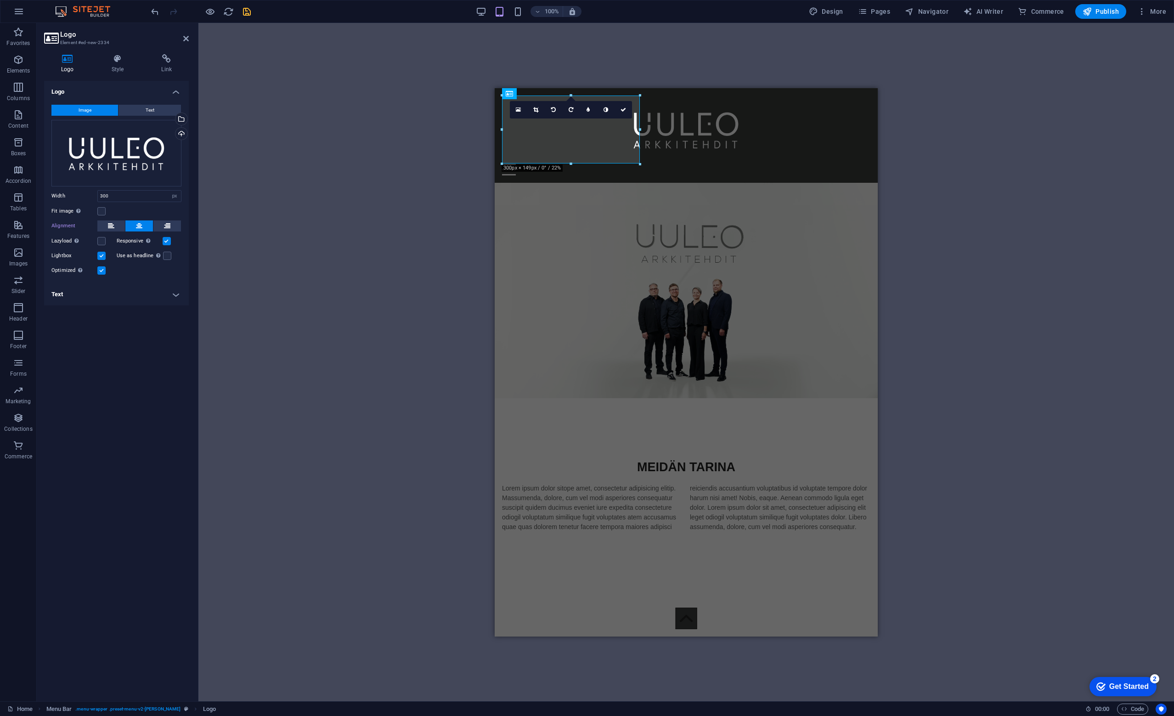
click at [0, 0] on input "Lightbox" at bounding box center [0, 0] width 0 height 0
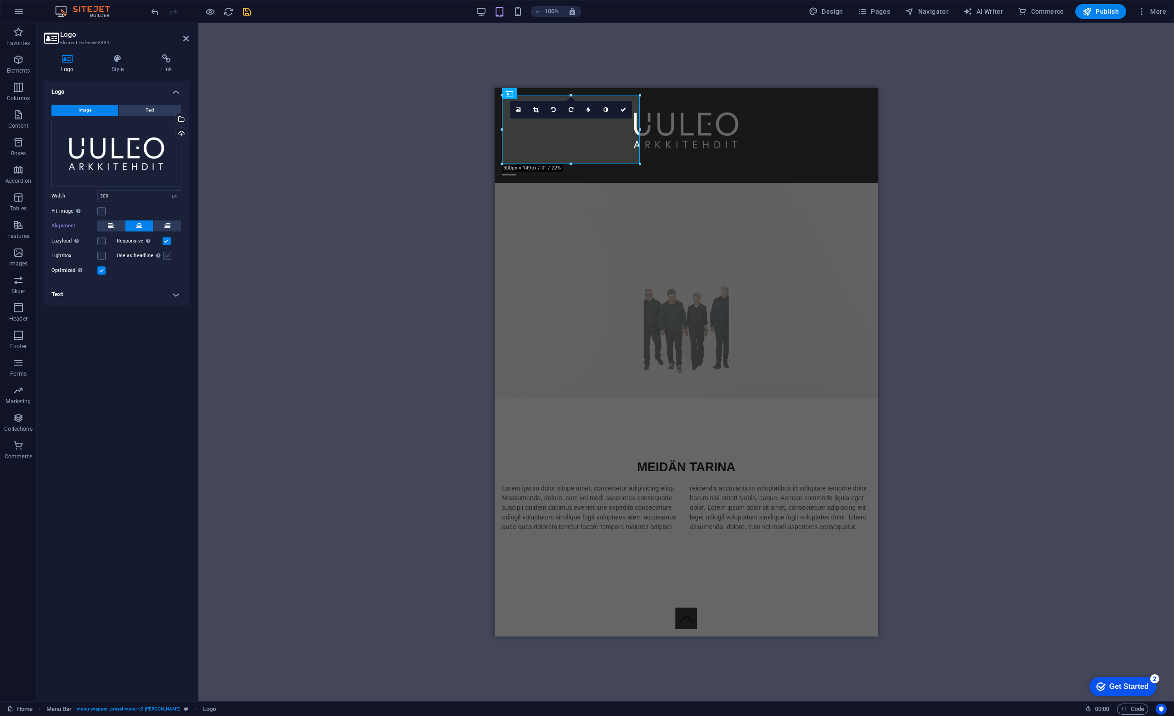
click at [167, 257] on label at bounding box center [167, 256] width 8 height 8
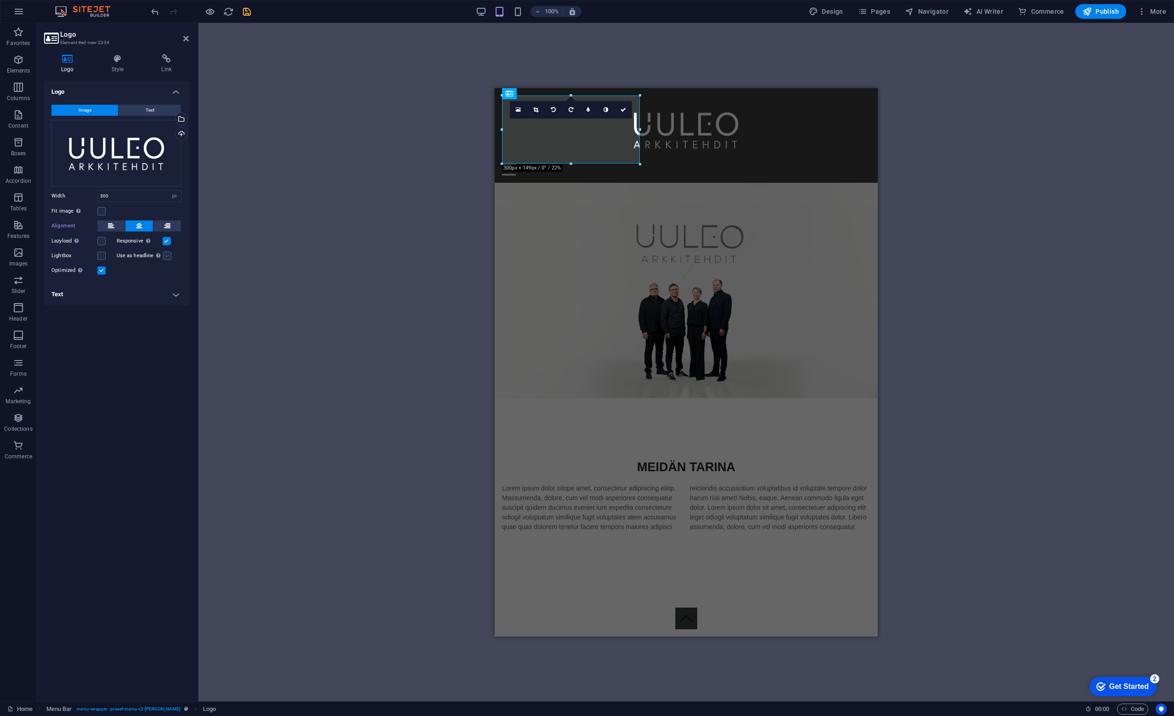
click at [0, 0] on input "Use as headline The image will be wrapped in an H1 headline tag. Useful for giv…" at bounding box center [0, 0] width 0 height 0
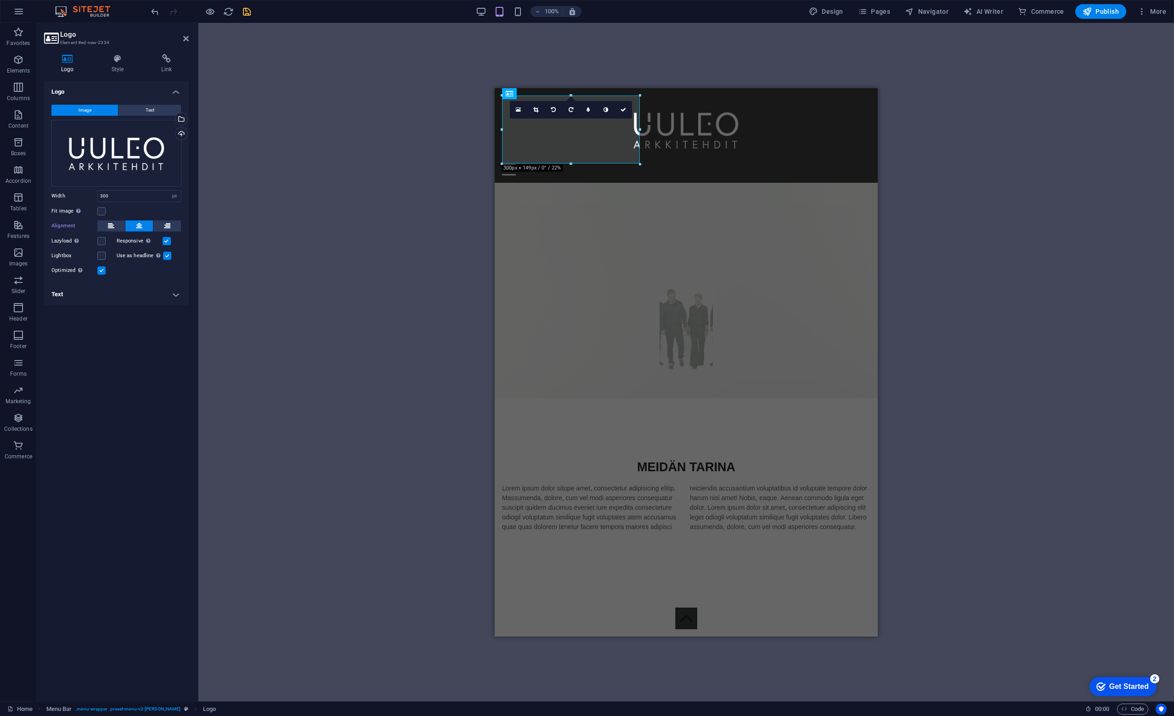
click at [167, 257] on label at bounding box center [167, 256] width 8 height 8
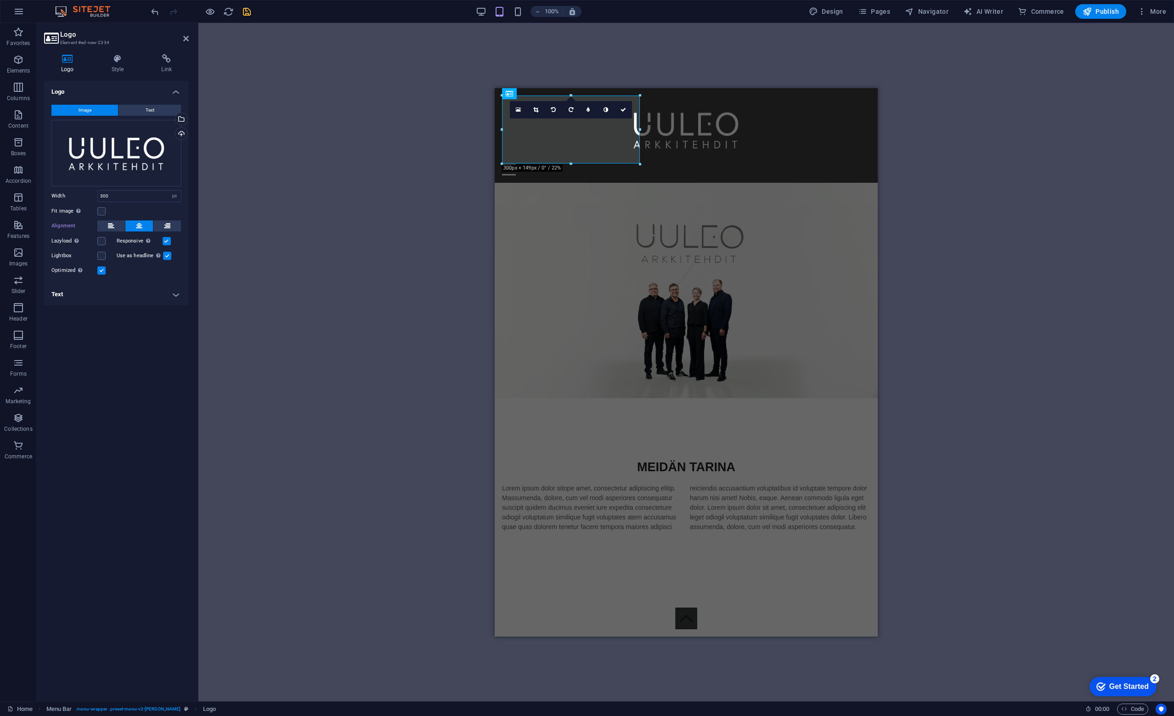
click at [0, 0] on input "Use as headline The image will be wrapped in an H1 headline tag. Useful for giv…" at bounding box center [0, 0] width 0 height 0
click at [171, 293] on h4 "Text" at bounding box center [116, 294] width 145 height 22
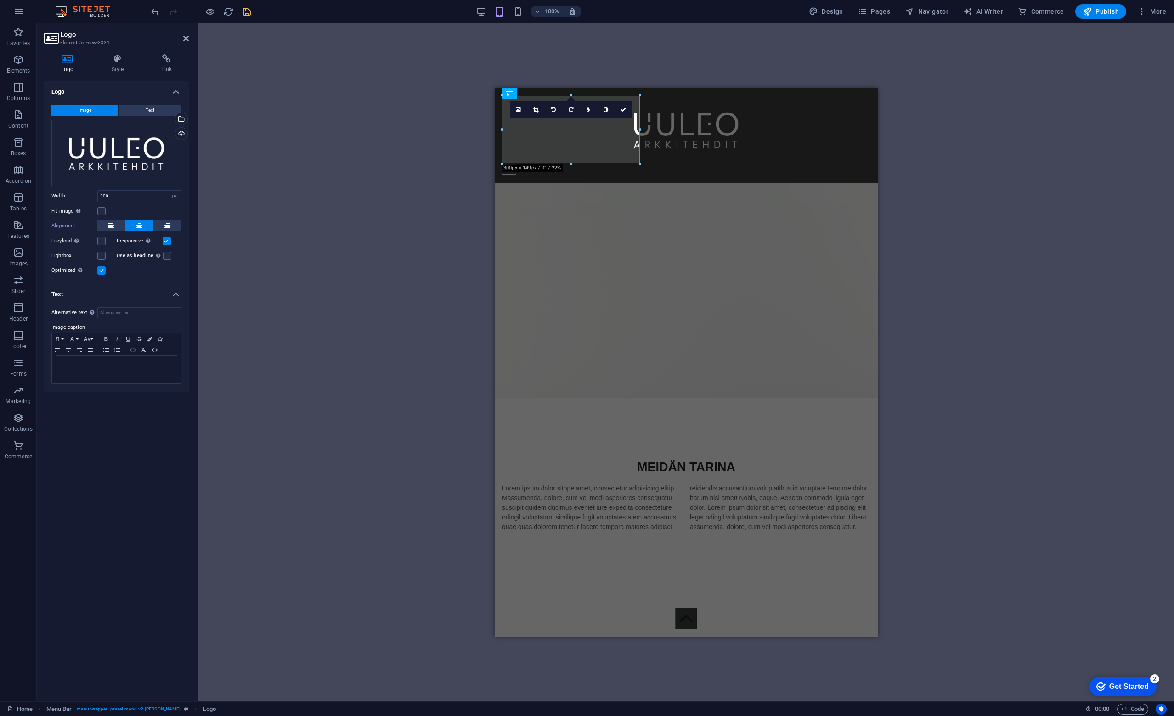
click at [178, 293] on h4 "Text" at bounding box center [116, 291] width 145 height 17
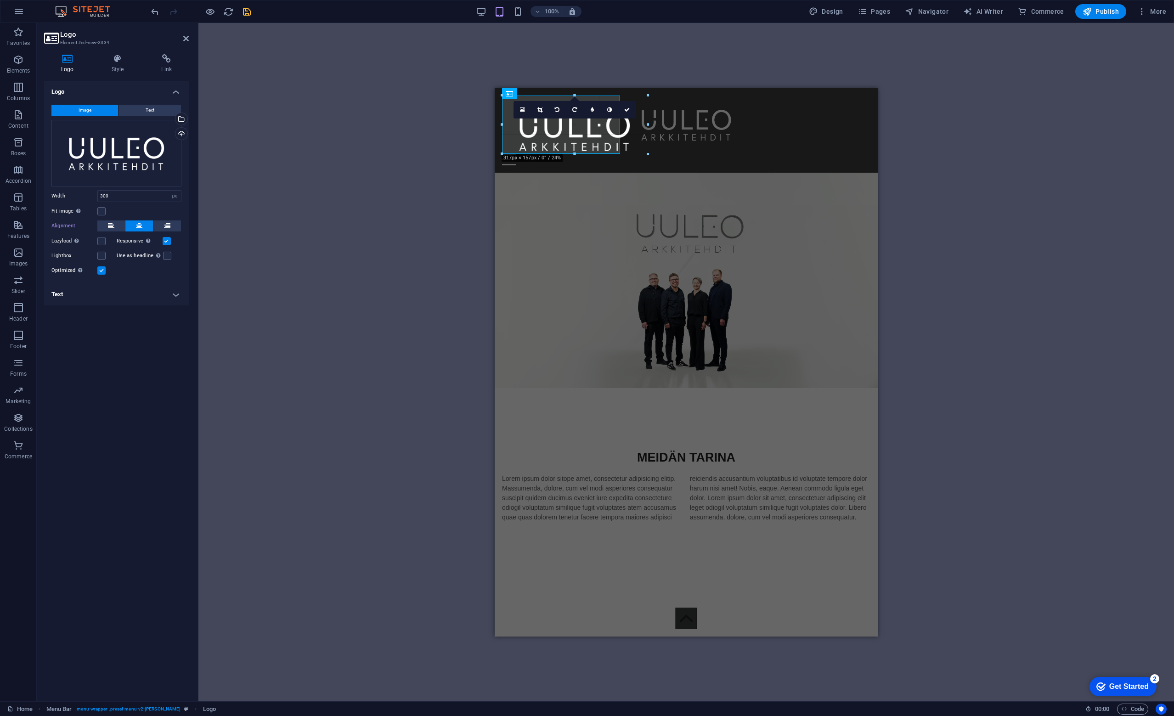
drag, startPoint x: 639, startPoint y: 129, endPoint x: 620, endPoint y: 130, distance: 19.8
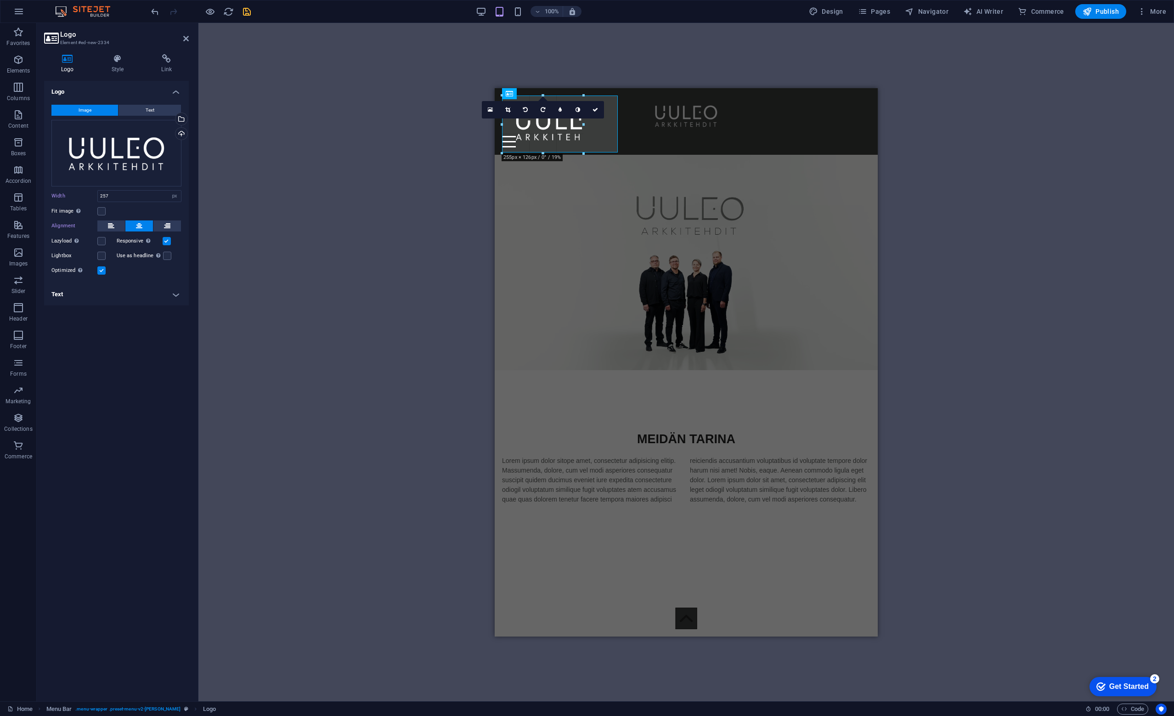
drag, startPoint x: 564, startPoint y: 153, endPoint x: 66, endPoint y: 48, distance: 509.4
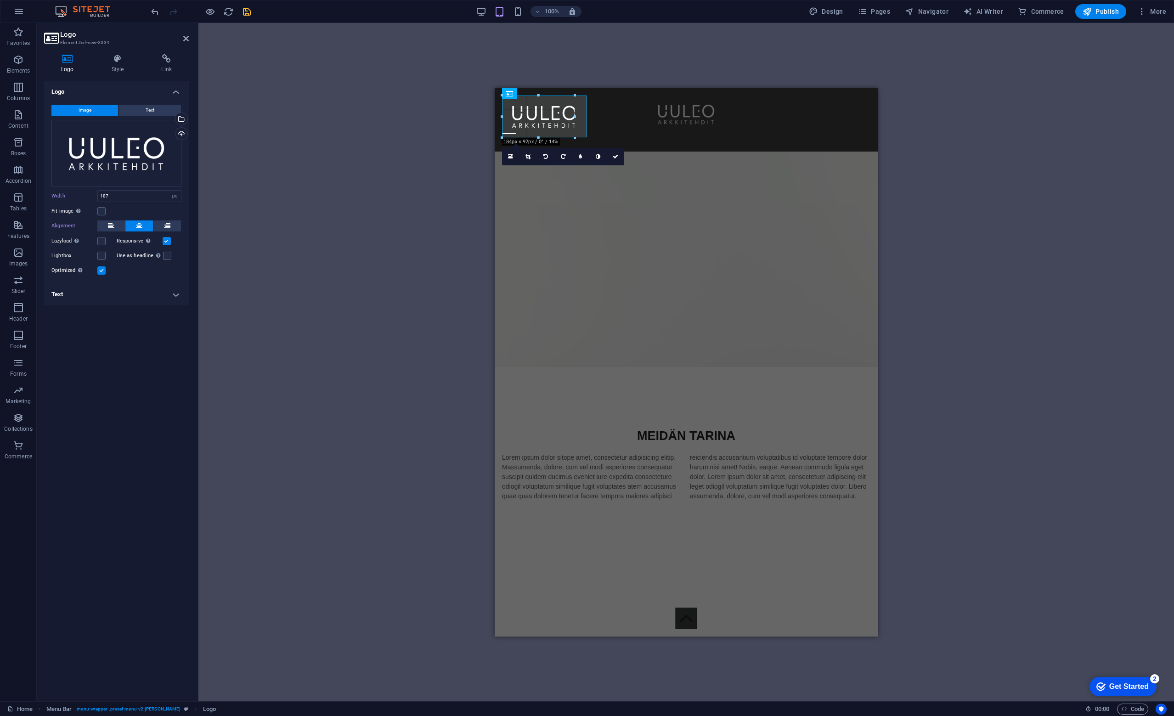
drag, startPoint x: 547, startPoint y: 137, endPoint x: 52, endPoint y: 43, distance: 504.0
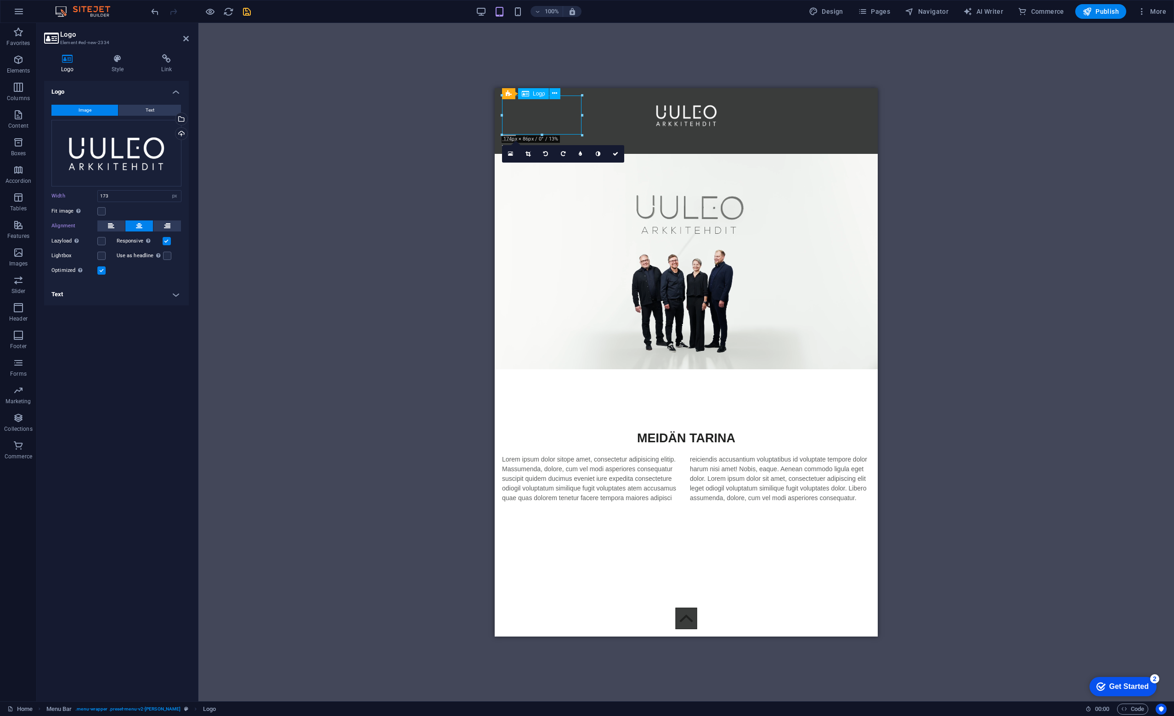
click at [545, 129] on div at bounding box center [686, 114] width 368 height 39
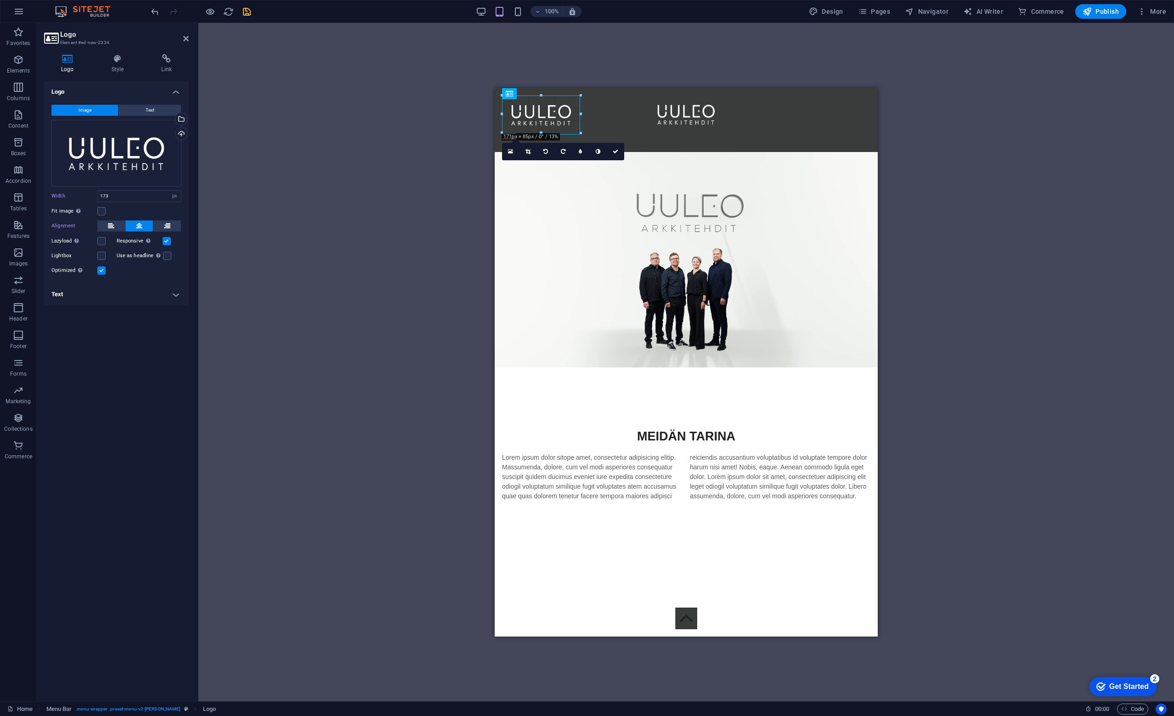
drag, startPoint x: 583, startPoint y: 136, endPoint x: 579, endPoint y: 131, distance: 6.8
type input "164"
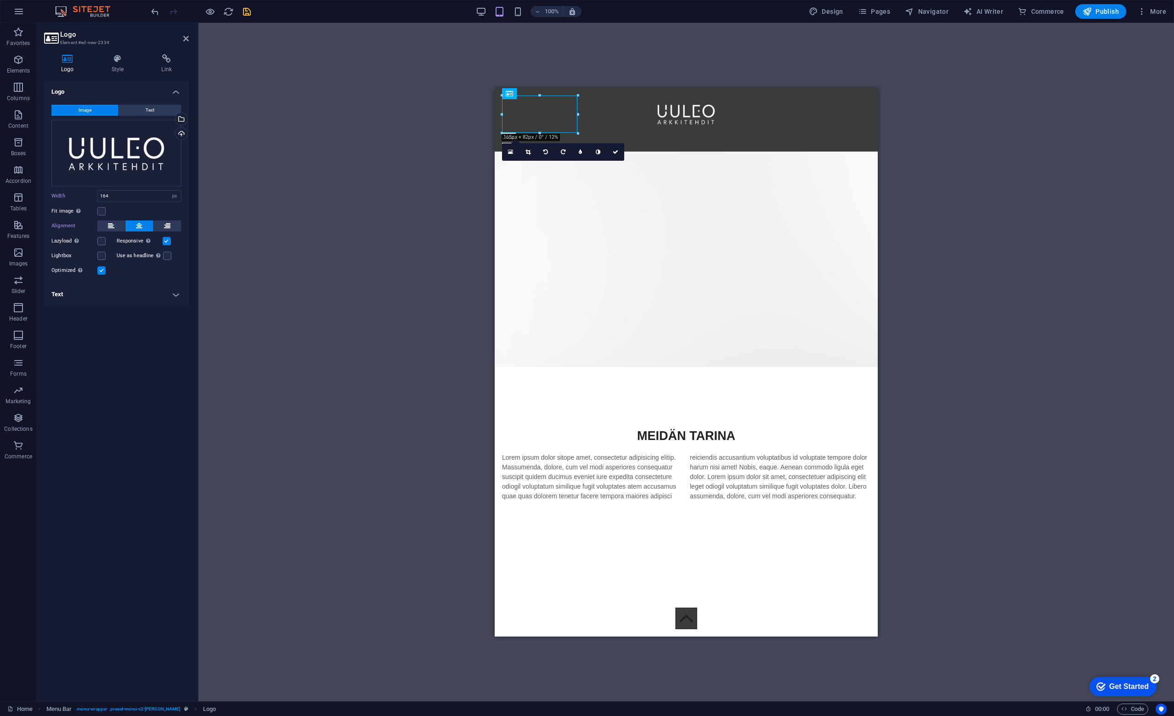
click at [248, 14] on icon "save" at bounding box center [247, 11] width 11 height 11
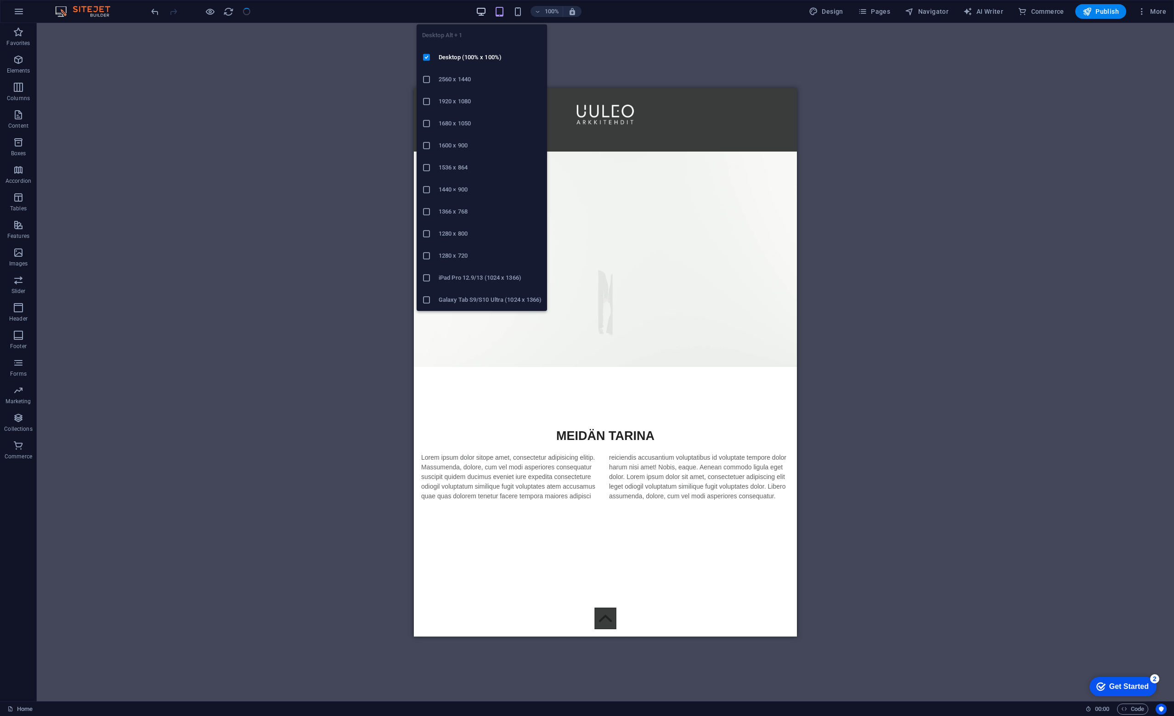
click at [483, 15] on icon "button" at bounding box center [481, 11] width 11 height 11
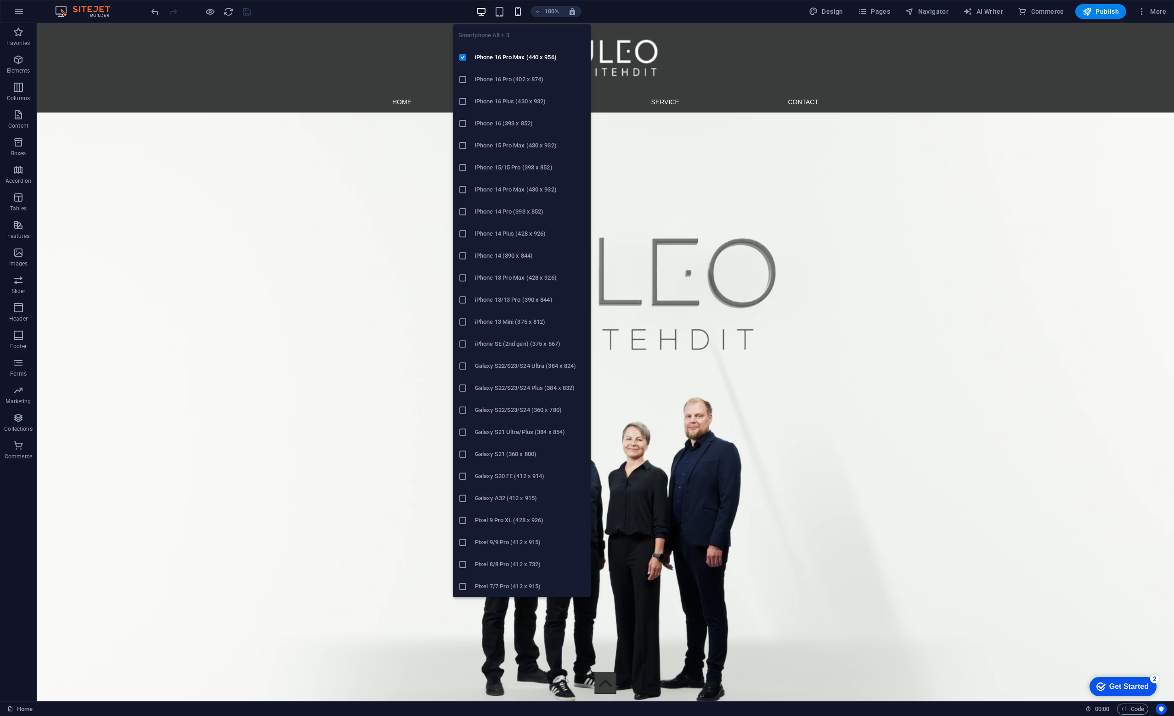
click at [515, 10] on icon "button" at bounding box center [518, 11] width 11 height 11
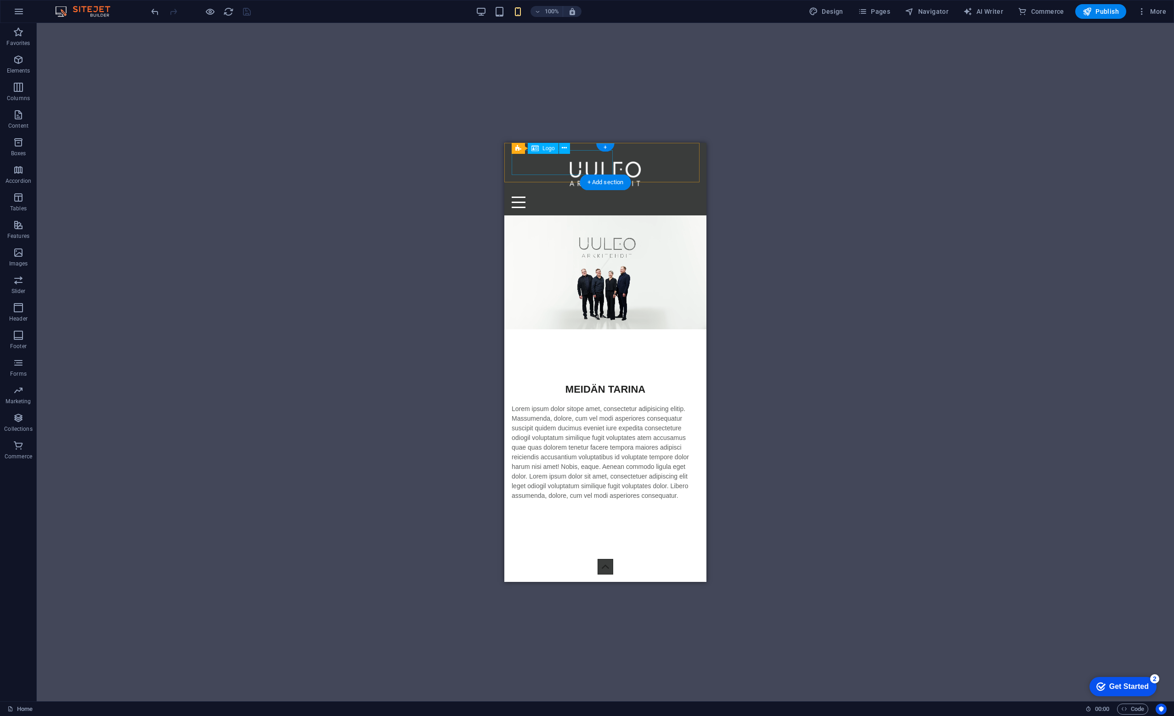
click at [559, 162] on div at bounding box center [605, 173] width 187 height 46
click at [554, 162] on div at bounding box center [605, 173] width 187 height 46
select select "%"
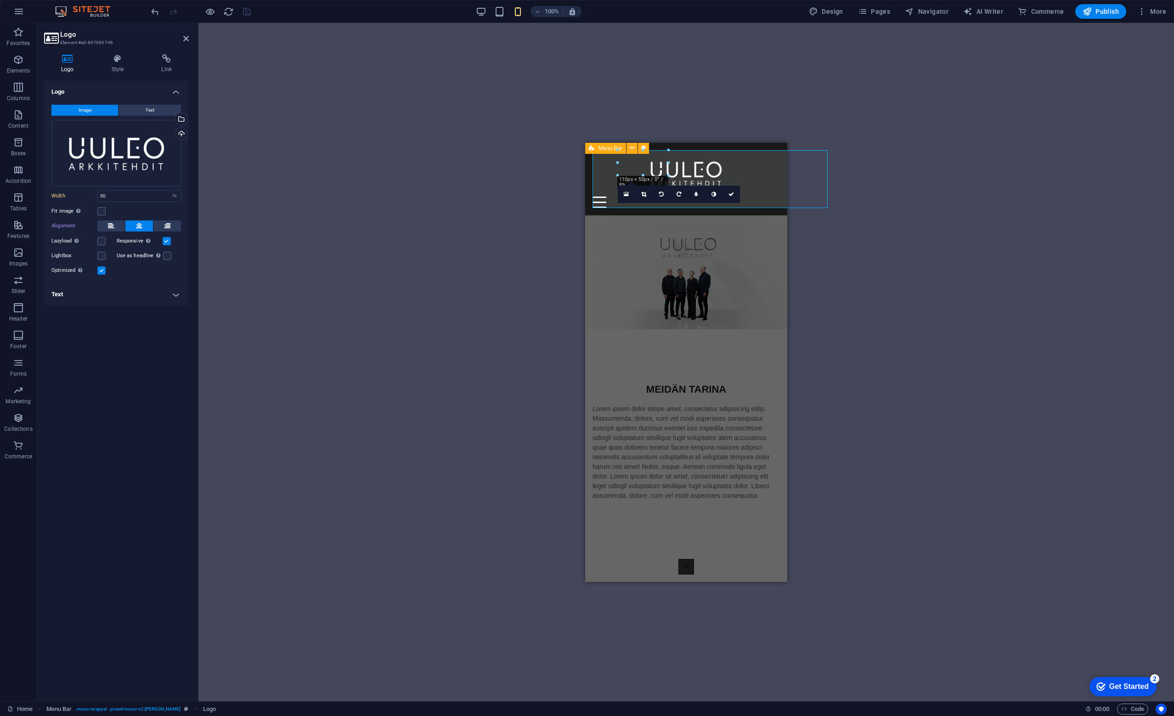
click at [919, 229] on div "H2 Text Spacer Video Text Spacer Spacer Container Placeholder Logo Text Spacer …" at bounding box center [685, 362] width 975 height 678
click at [507, 13] on div "100%" at bounding box center [528, 11] width 106 height 15
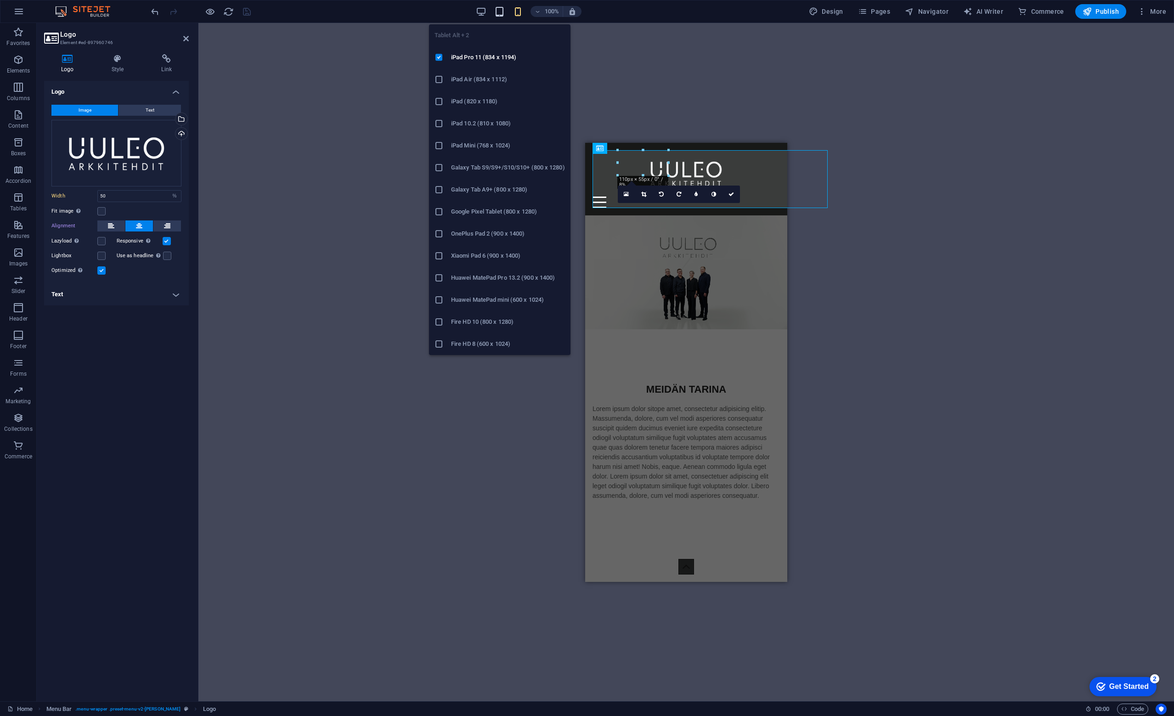
click at [501, 11] on icon "button" at bounding box center [499, 11] width 11 height 11
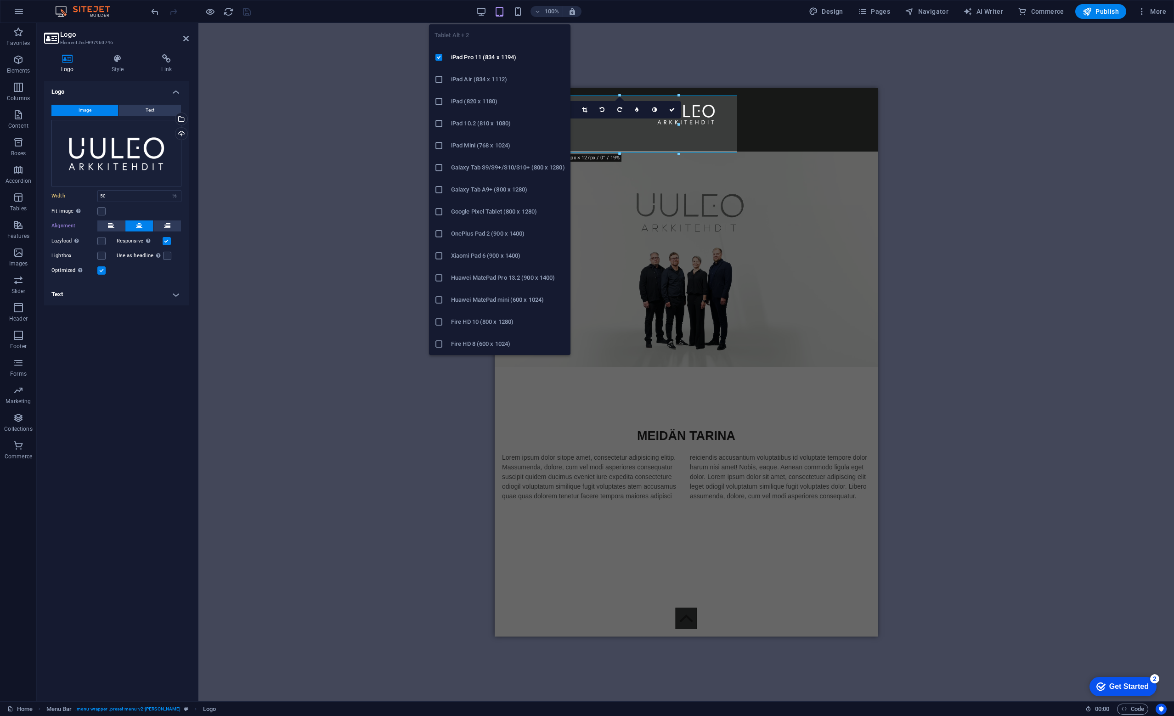
type input "164"
select select "px"
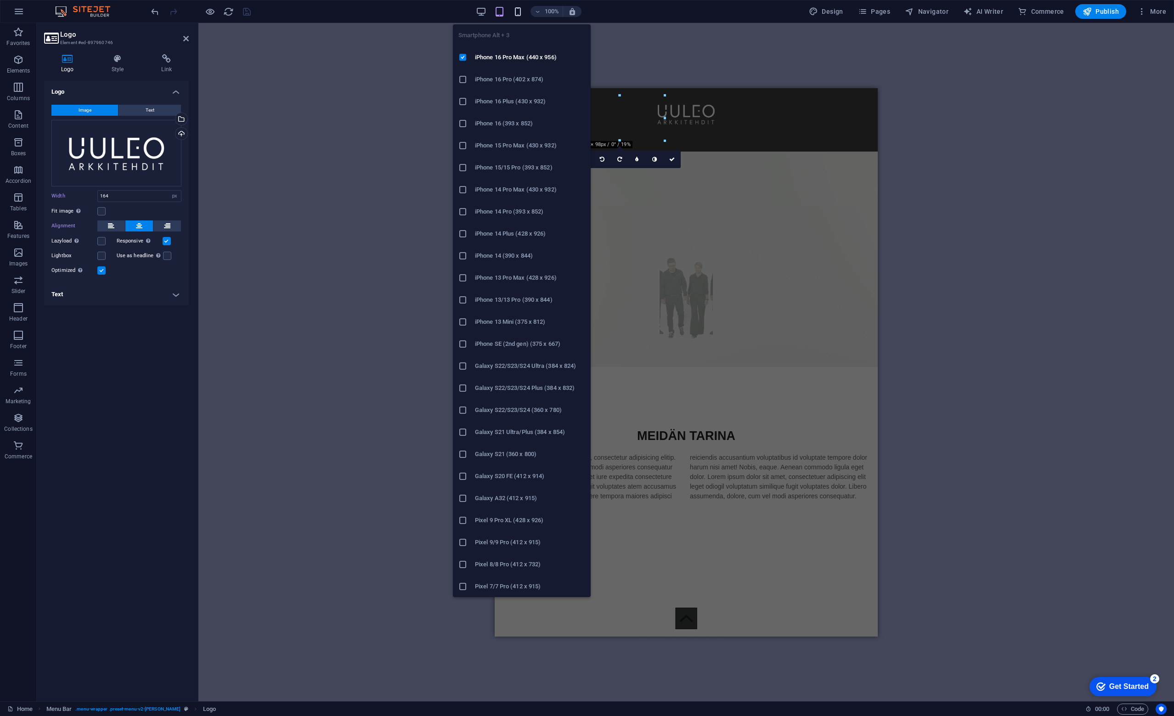
click at [522, 12] on icon "button" at bounding box center [518, 11] width 11 height 11
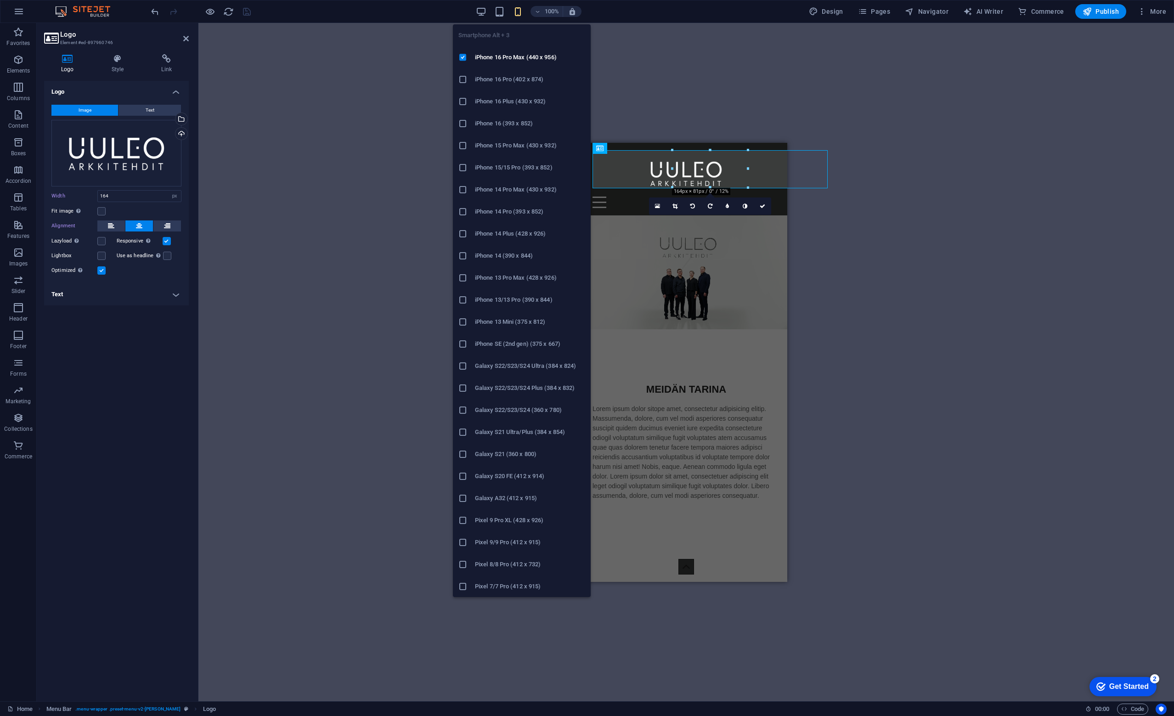
type input "50"
select select "%"
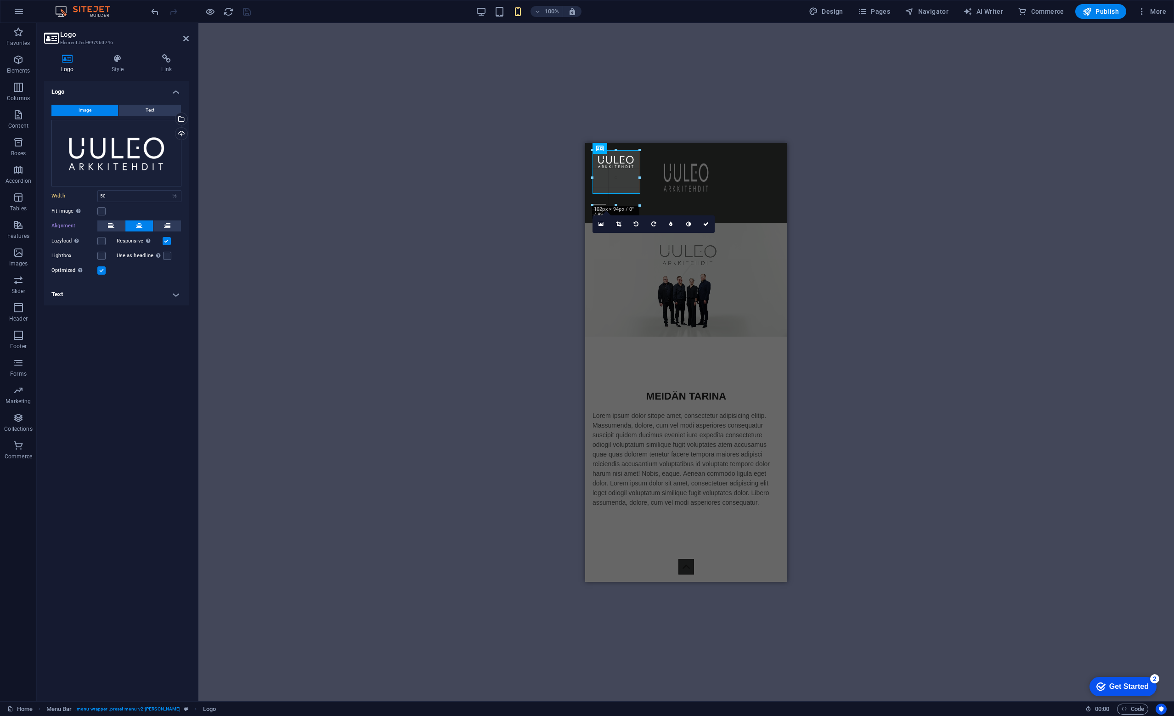
drag, startPoint x: 761, startPoint y: 202, endPoint x: 122, endPoint y: 43, distance: 657.8
type input "115"
select select "px"
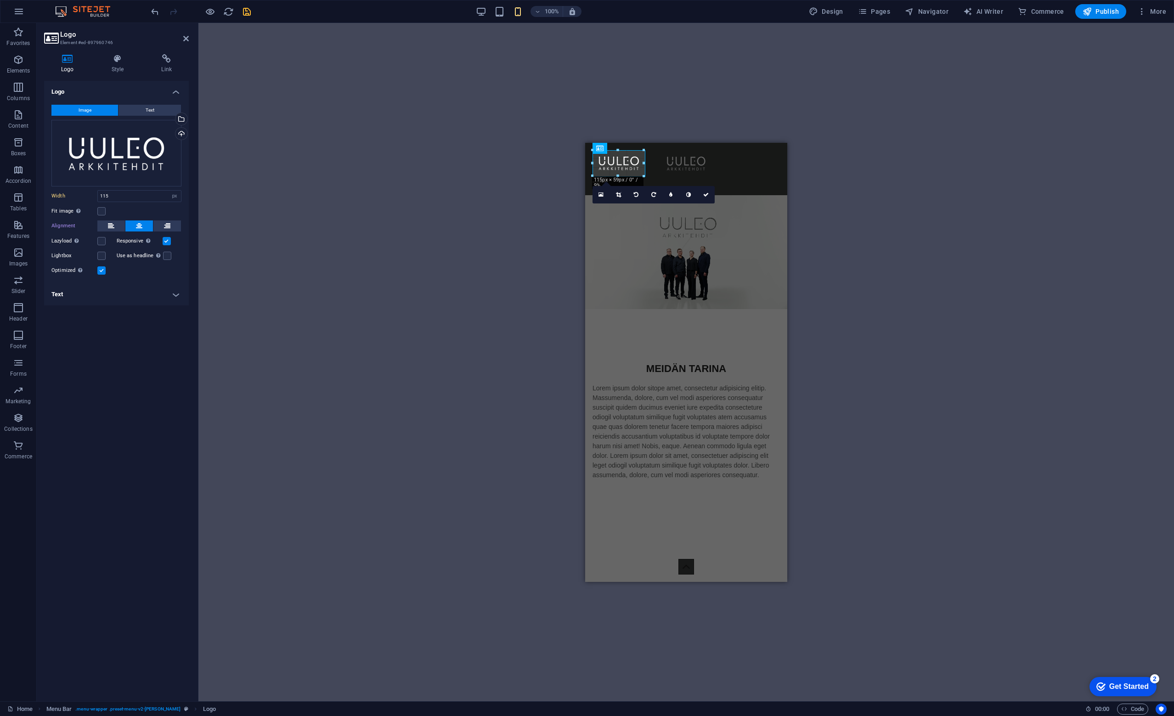
drag, startPoint x: 645, startPoint y: 176, endPoint x: 640, endPoint y: 174, distance: 5.4
type input "110"
click at [692, 250] on figure at bounding box center [686, 251] width 202 height 114
select select "%"
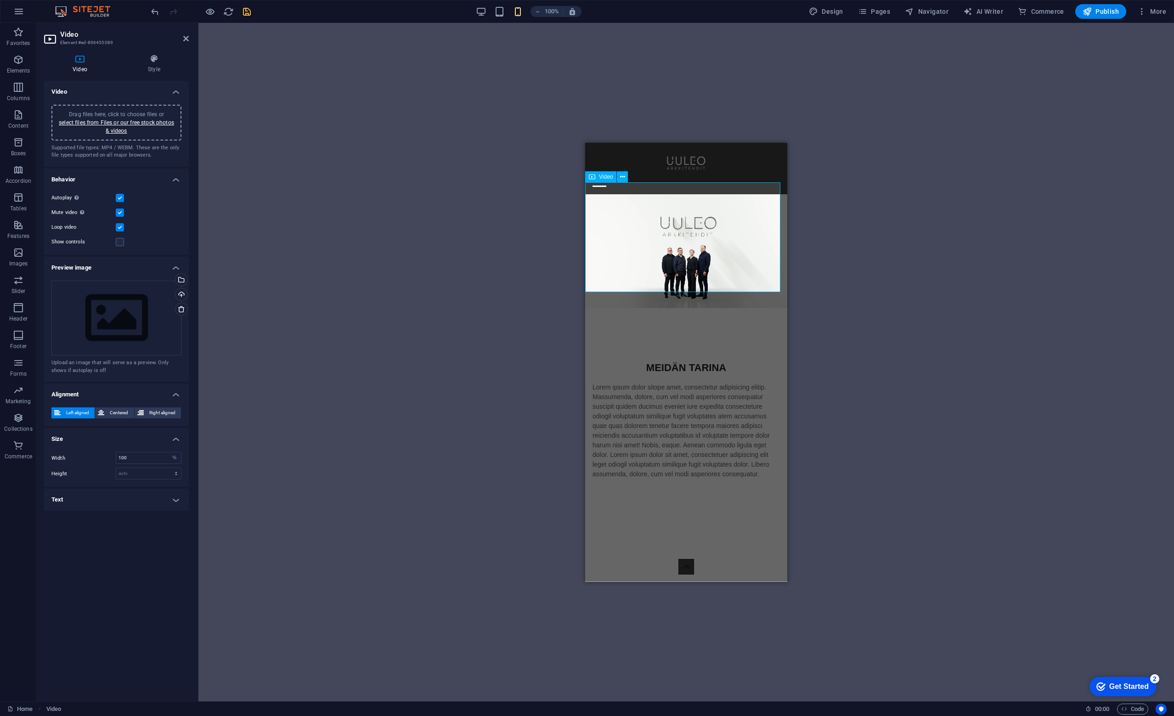
click at [718, 227] on figure at bounding box center [686, 251] width 202 height 114
click at [623, 181] on icon at bounding box center [622, 177] width 5 height 10
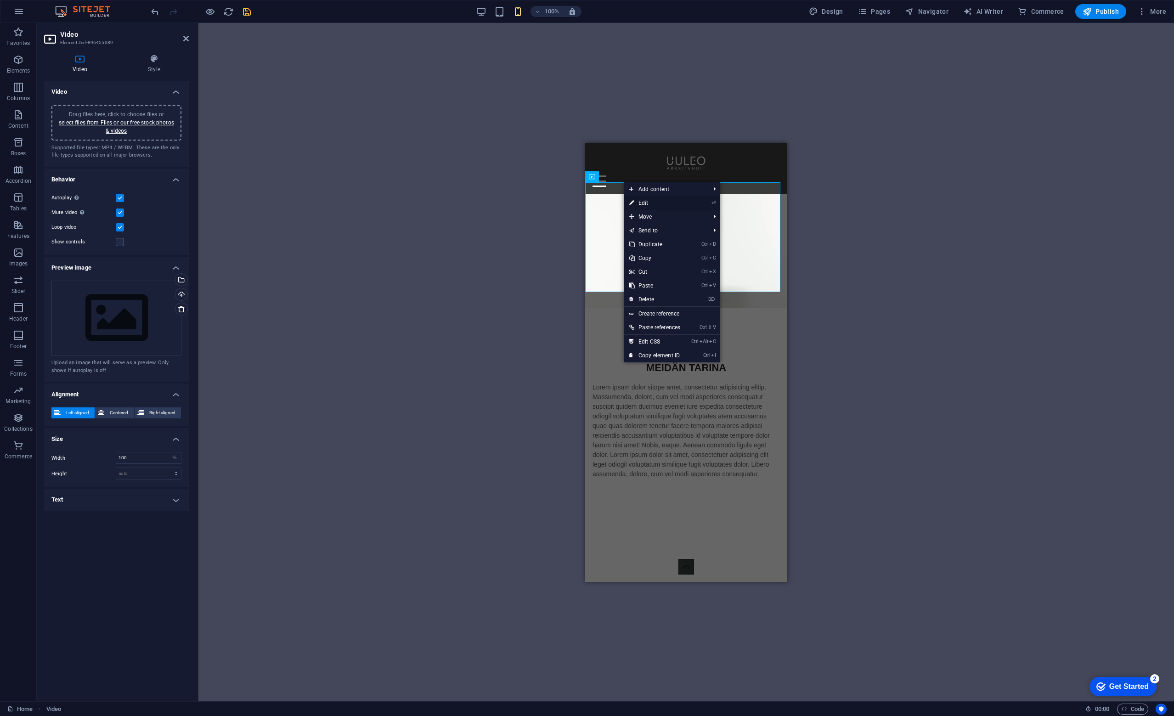
click at [654, 200] on link "⏎ Edit" at bounding box center [655, 203] width 62 height 14
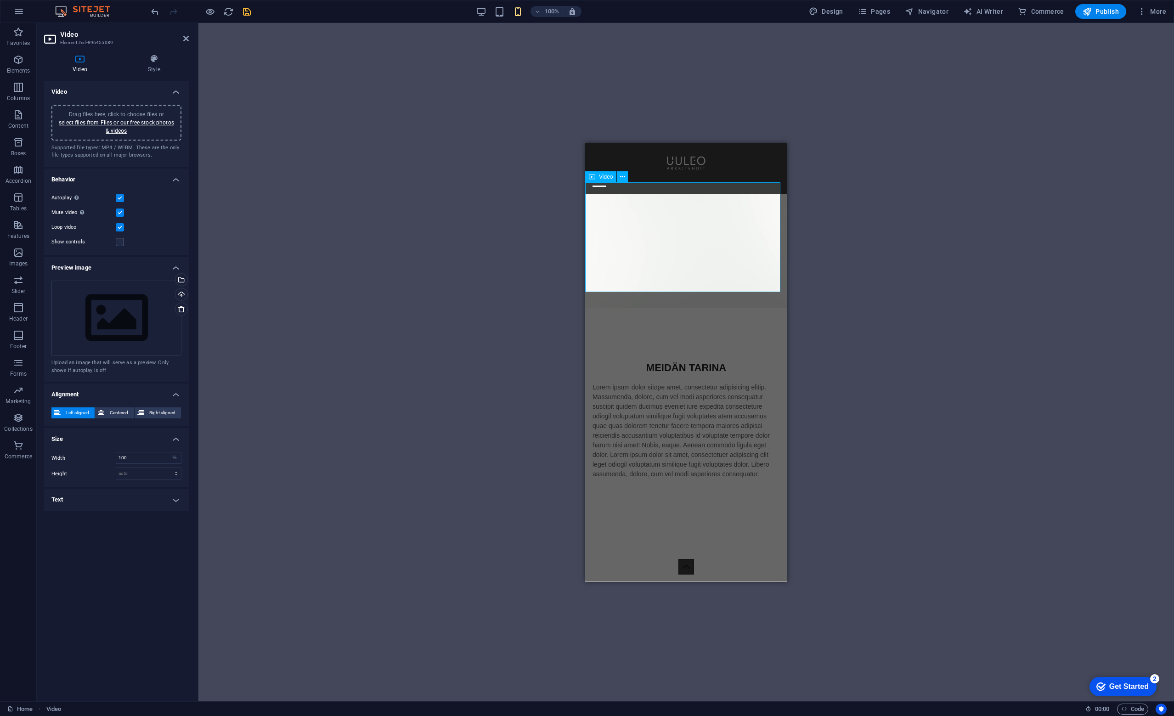
click at [607, 268] on figure at bounding box center [686, 251] width 202 height 114
click at [706, 248] on figure at bounding box center [686, 251] width 202 height 114
click at [112, 415] on span "Centered" at bounding box center [119, 412] width 24 height 11
click at [156, 459] on input "100" at bounding box center [148, 457] width 65 height 11
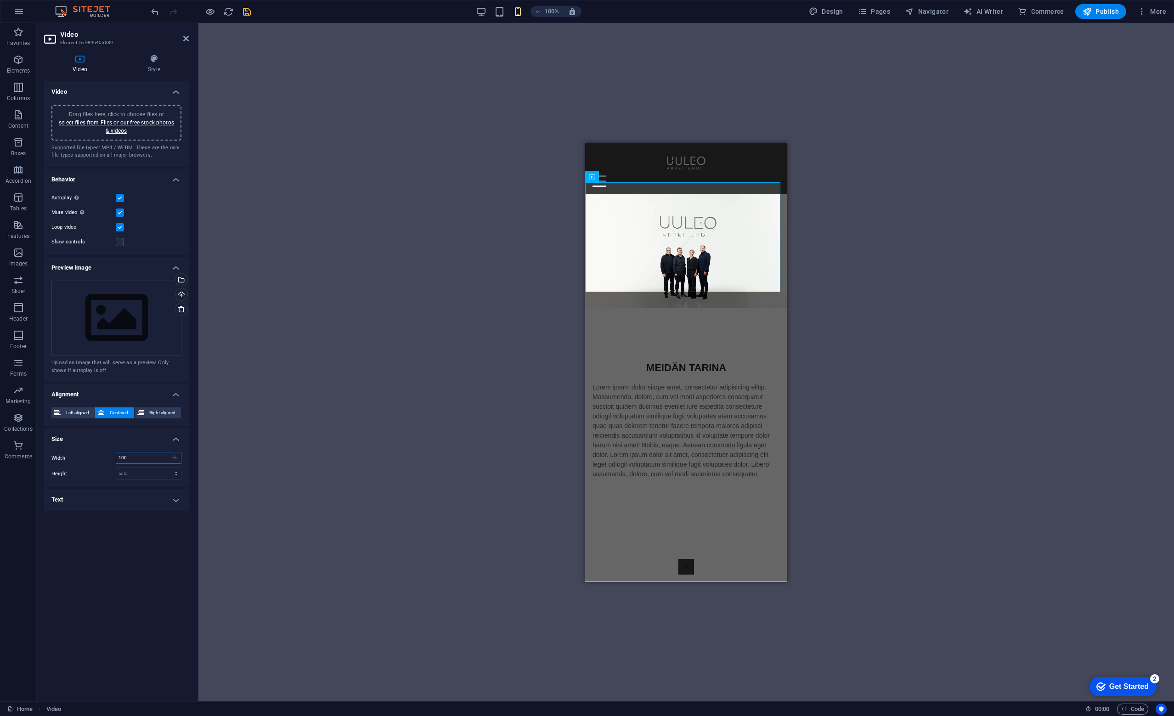
click at [156, 459] on input "100" at bounding box center [148, 457] width 65 height 11
type input "300"
click at [402, 413] on div "Drag here to replace the existing content. Press “Ctrl” if you want to create a…" at bounding box center [685, 362] width 975 height 678
click at [878, 223] on div "Drag here to replace the existing content. Press “Ctrl” if you want to create a…" at bounding box center [685, 362] width 975 height 678
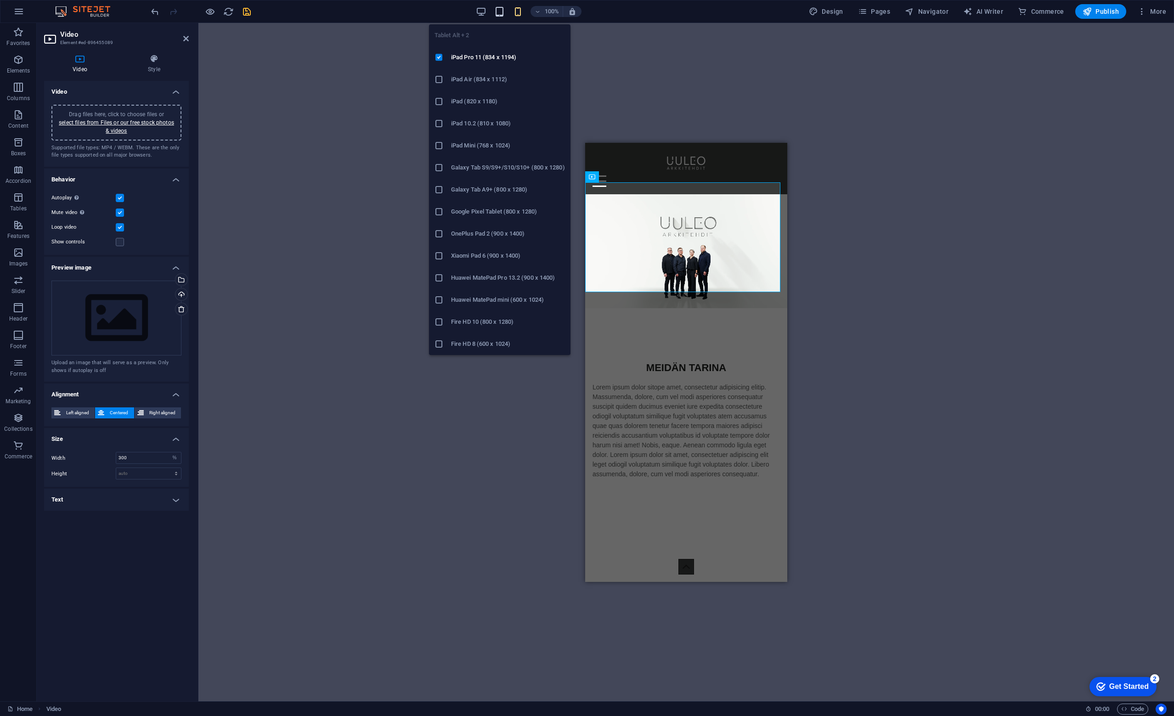
click at [501, 8] on icon "button" at bounding box center [499, 11] width 11 height 11
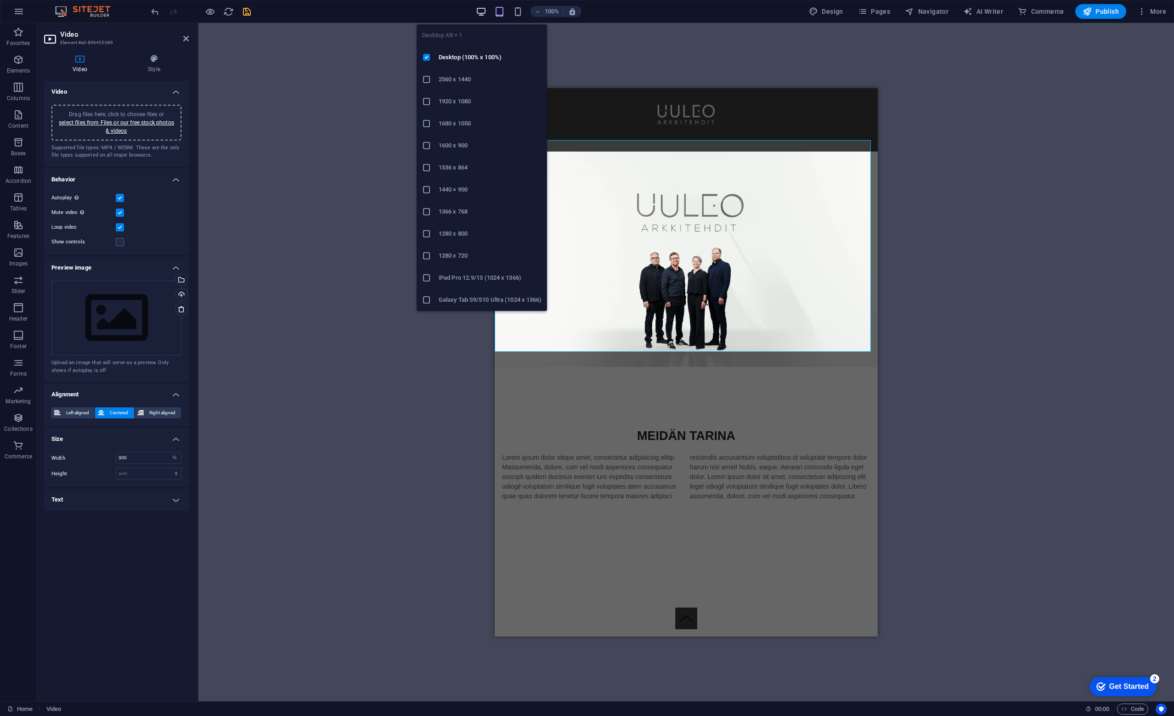
click at [485, 7] on icon "button" at bounding box center [481, 11] width 11 height 11
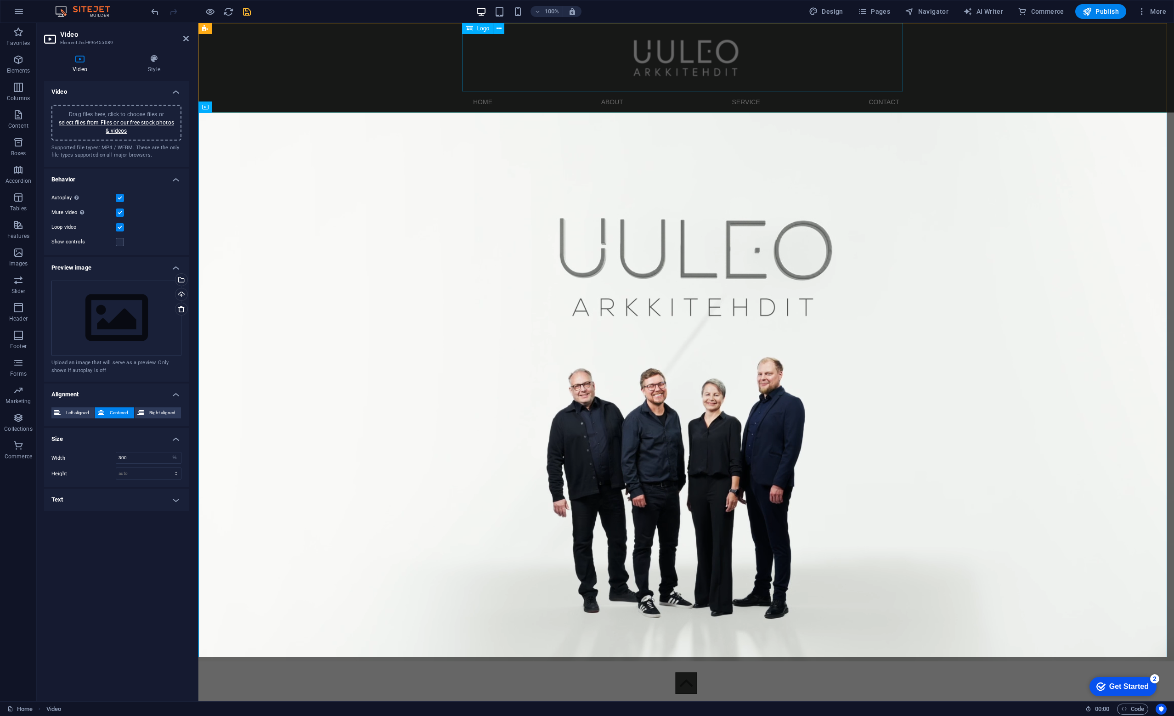
click at [681, 52] on div at bounding box center [686, 57] width 441 height 68
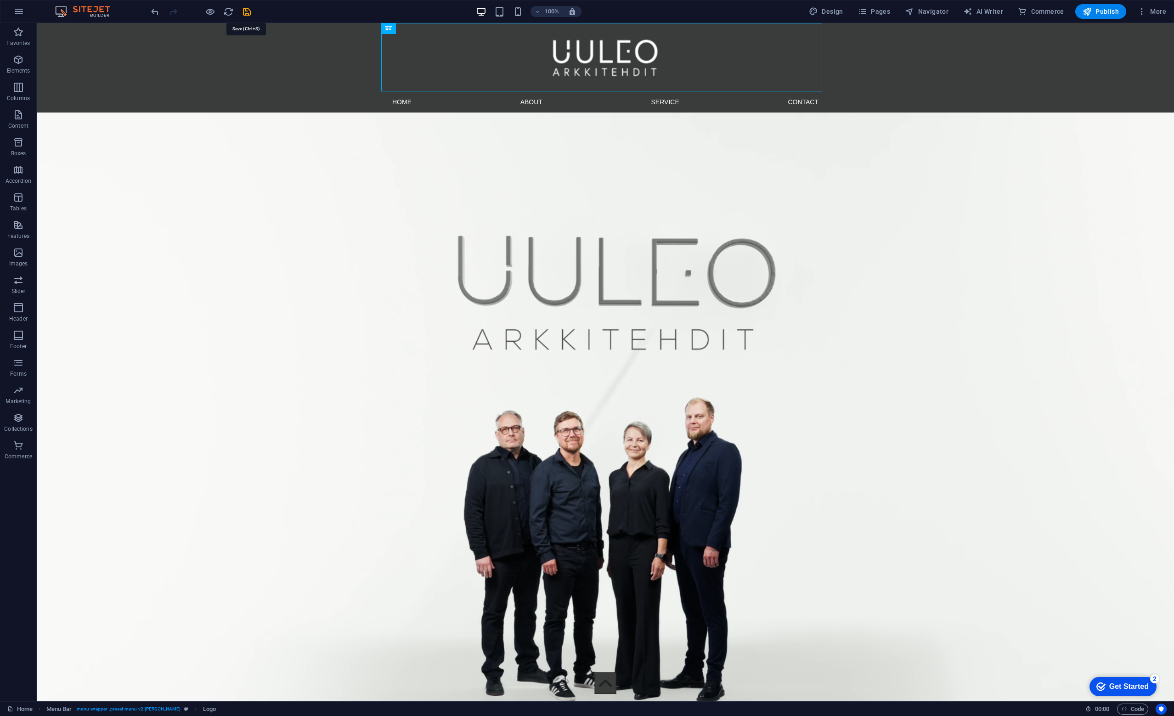
click at [249, 11] on icon "save" at bounding box center [247, 11] width 11 height 11
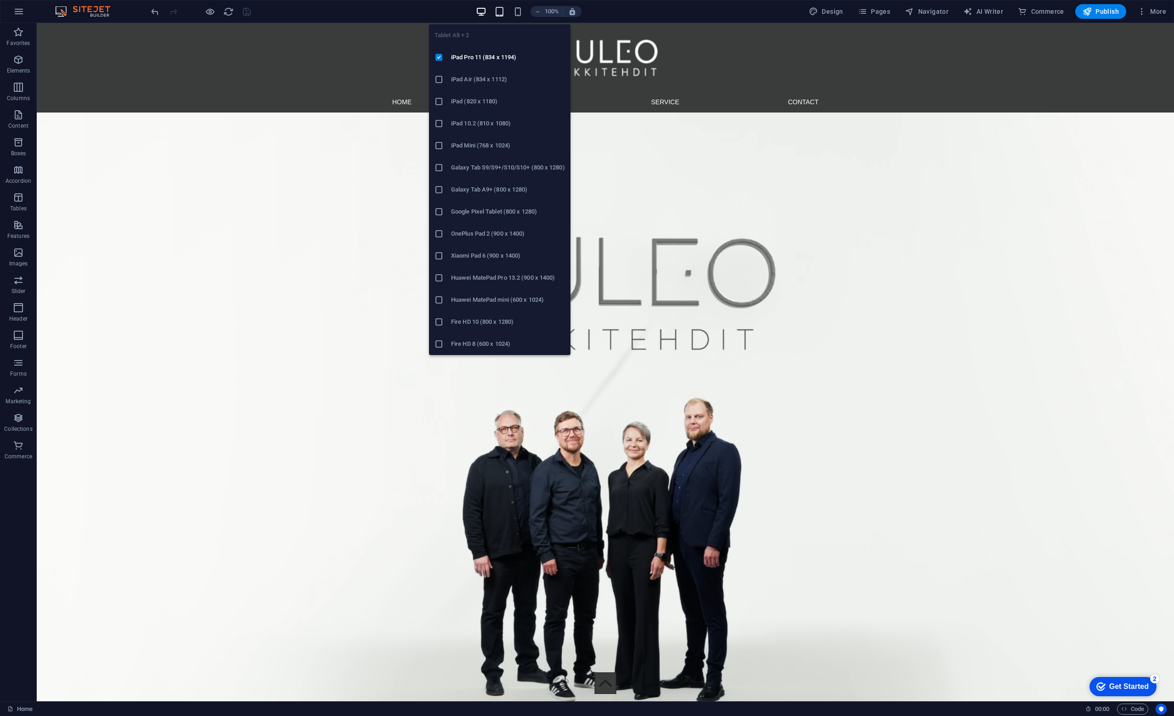
click at [505, 10] on icon "button" at bounding box center [499, 11] width 11 height 11
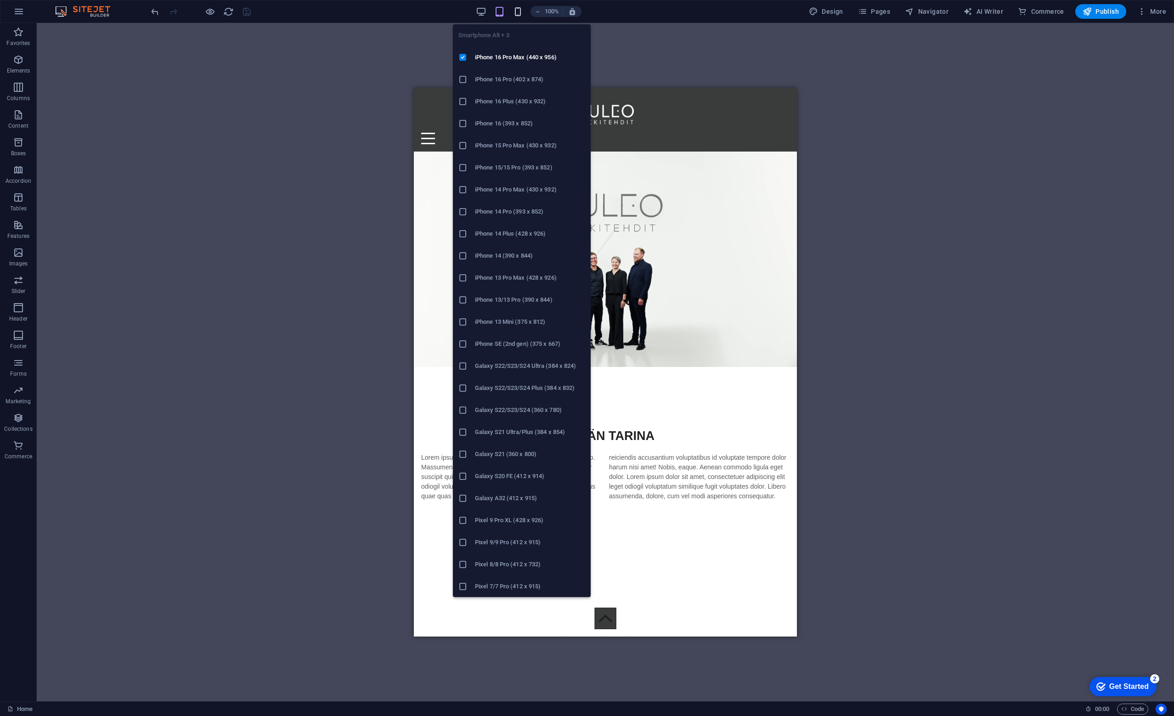
click at [519, 10] on icon "button" at bounding box center [518, 11] width 11 height 11
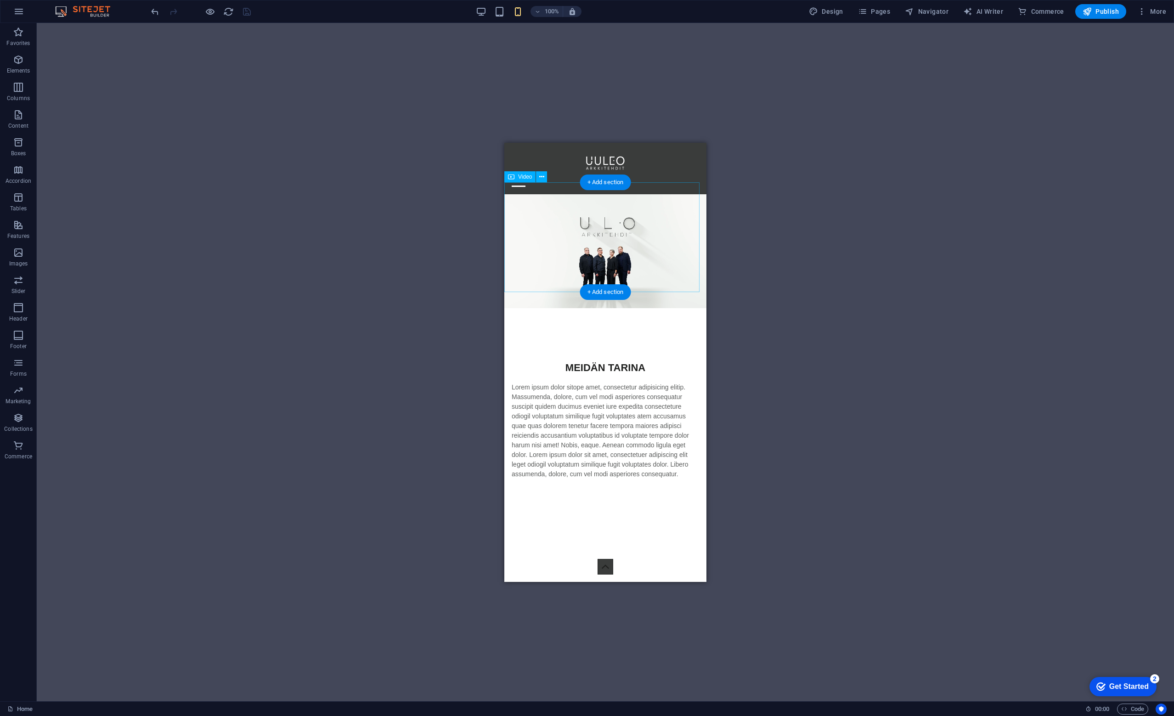
click at [645, 254] on figure at bounding box center [605, 251] width 202 height 114
select select "%"
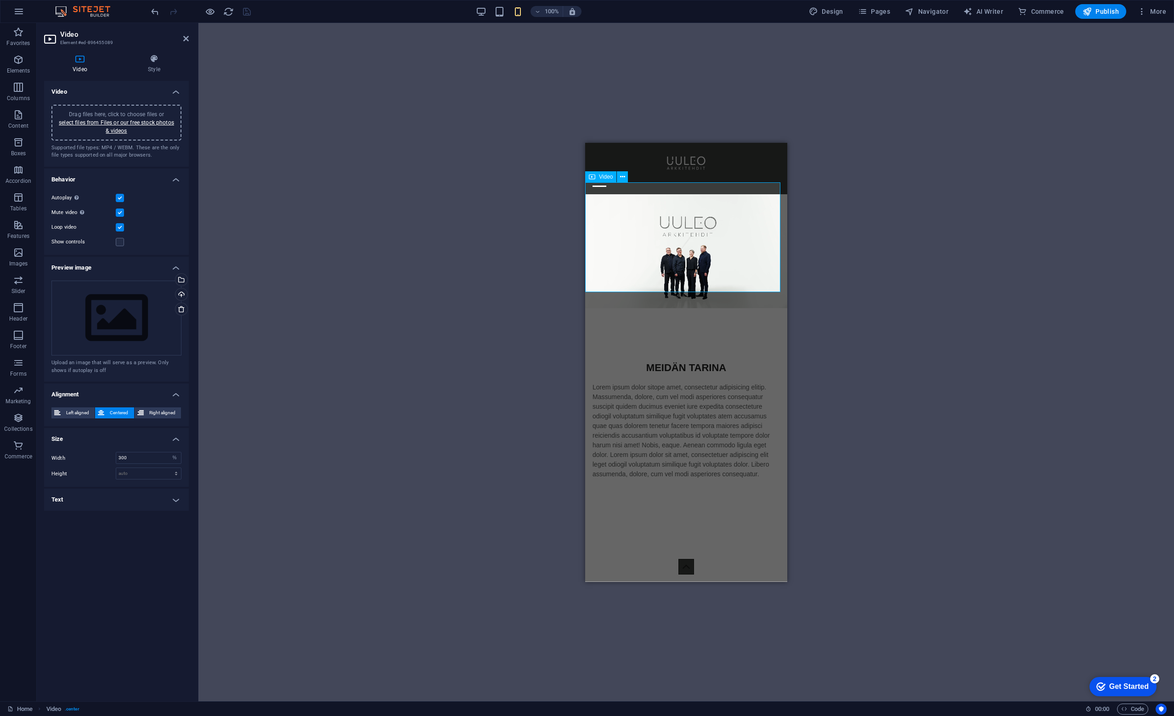
click at [601, 176] on span "Video" at bounding box center [606, 177] width 14 height 6
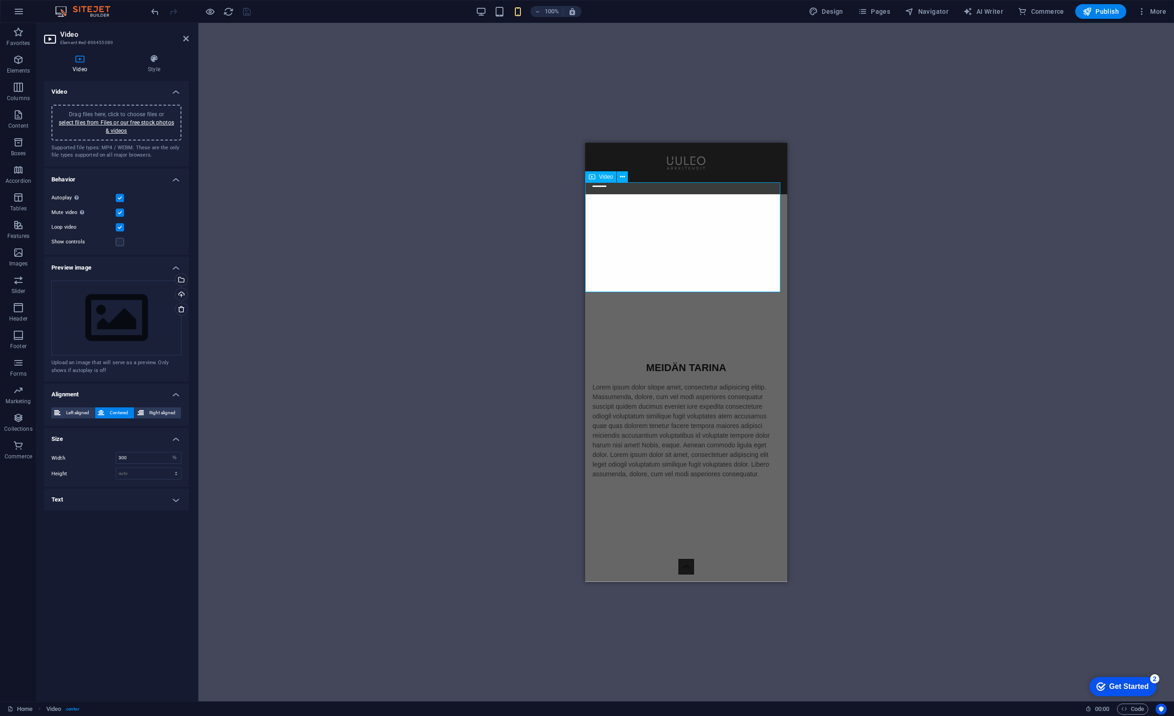
click at [601, 176] on span "Video" at bounding box center [606, 177] width 14 height 6
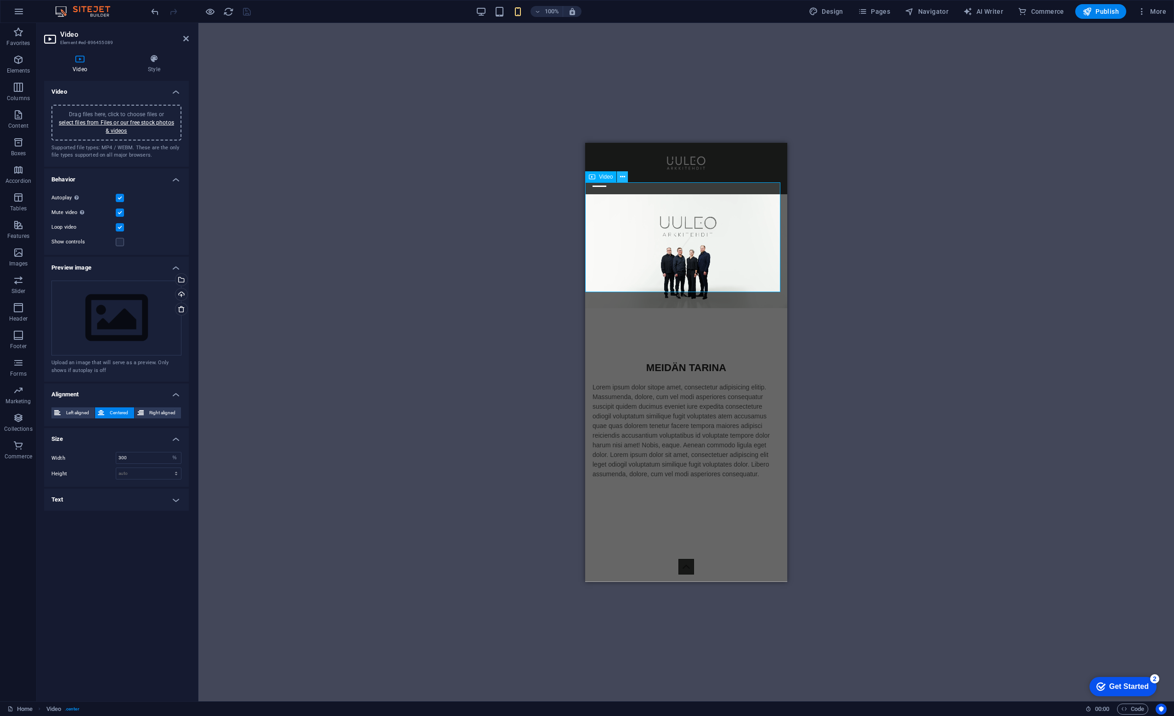
click at [623, 176] on icon at bounding box center [622, 177] width 5 height 10
click at [955, 295] on div "Drag here to replace the existing content. Press “Ctrl” if you want to create a…" at bounding box center [685, 362] width 975 height 678
click at [656, 241] on figure at bounding box center [686, 251] width 202 height 114
click at [626, 177] on button at bounding box center [622, 176] width 11 height 11
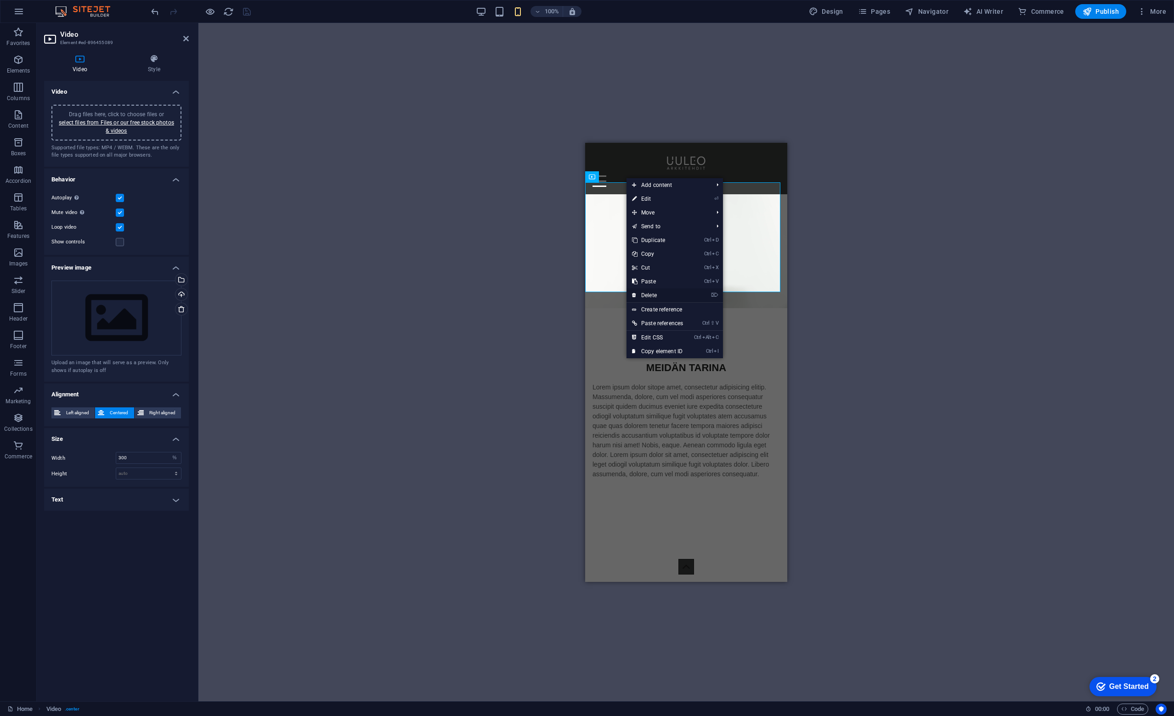
click at [652, 292] on link "⌦ Delete" at bounding box center [657, 295] width 62 height 14
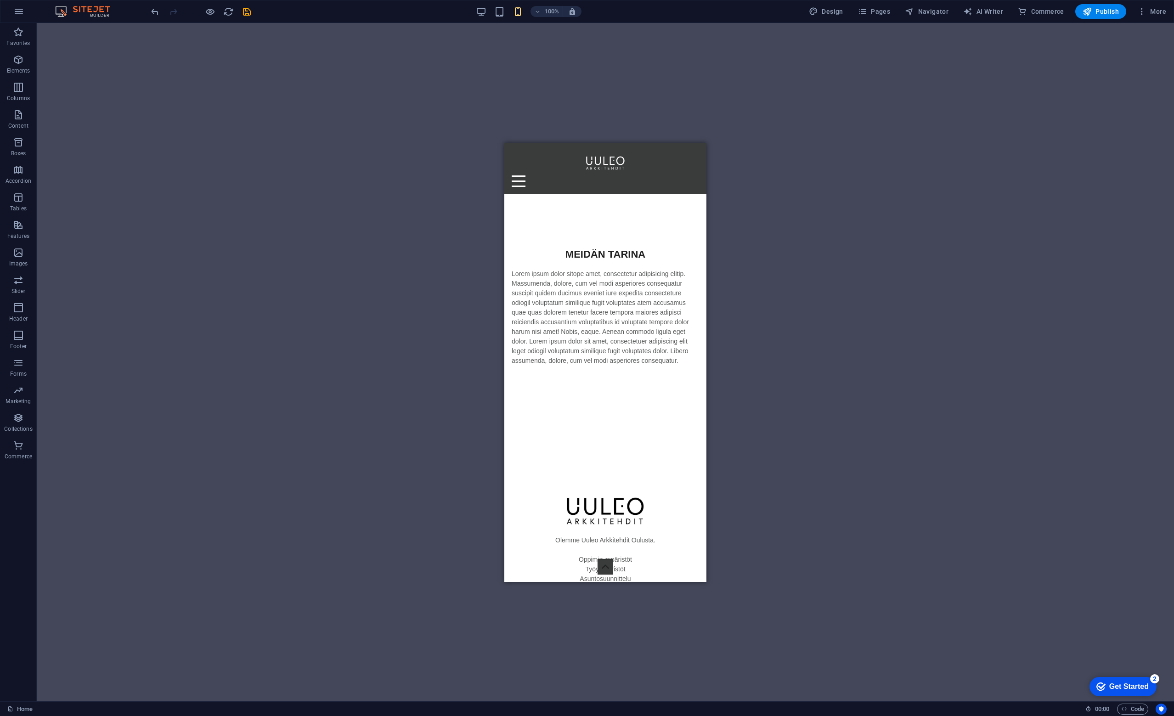
click at [486, 2] on div "100% Design Pages Navigator AI Writer Commerce Publish More" at bounding box center [586, 11] width 1173 height 22
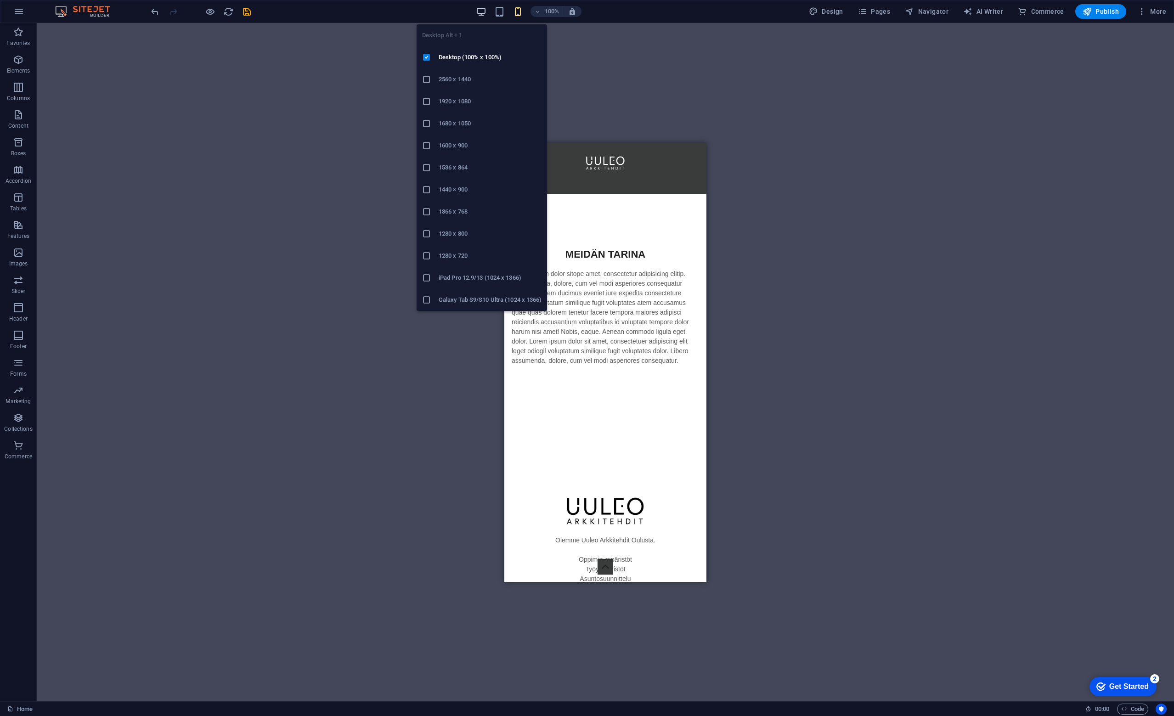
click at [479, 8] on icon "button" at bounding box center [481, 11] width 11 height 11
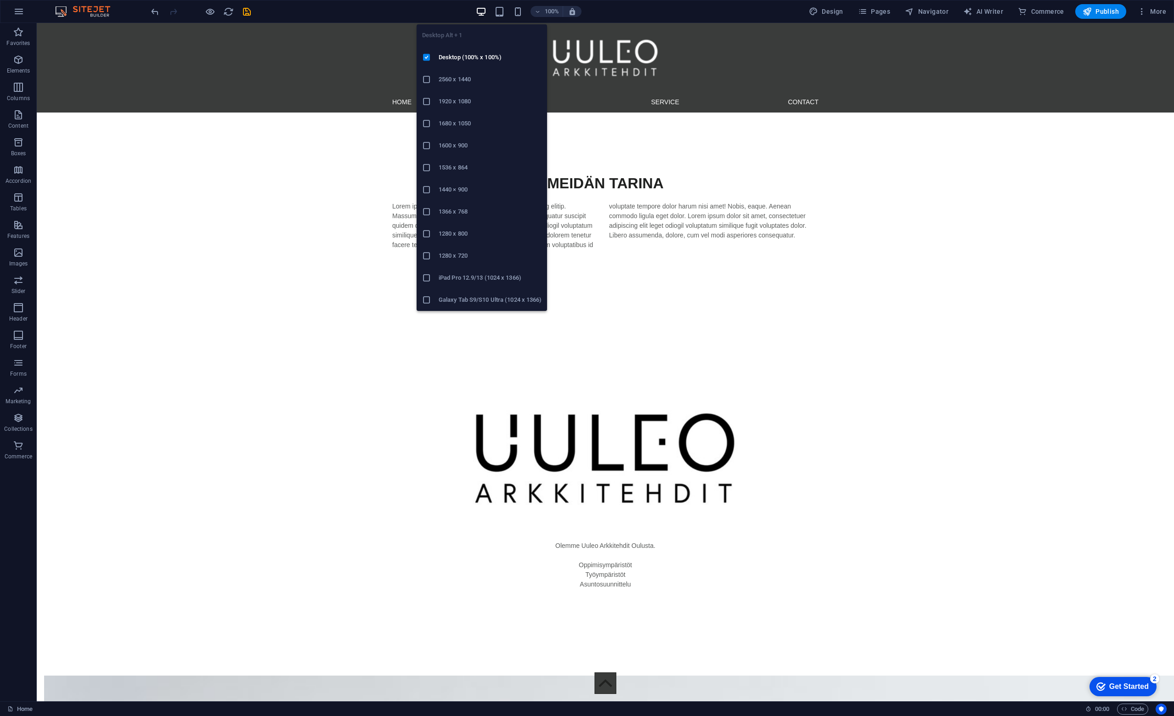
click at [479, 8] on icon "button" at bounding box center [481, 11] width 11 height 11
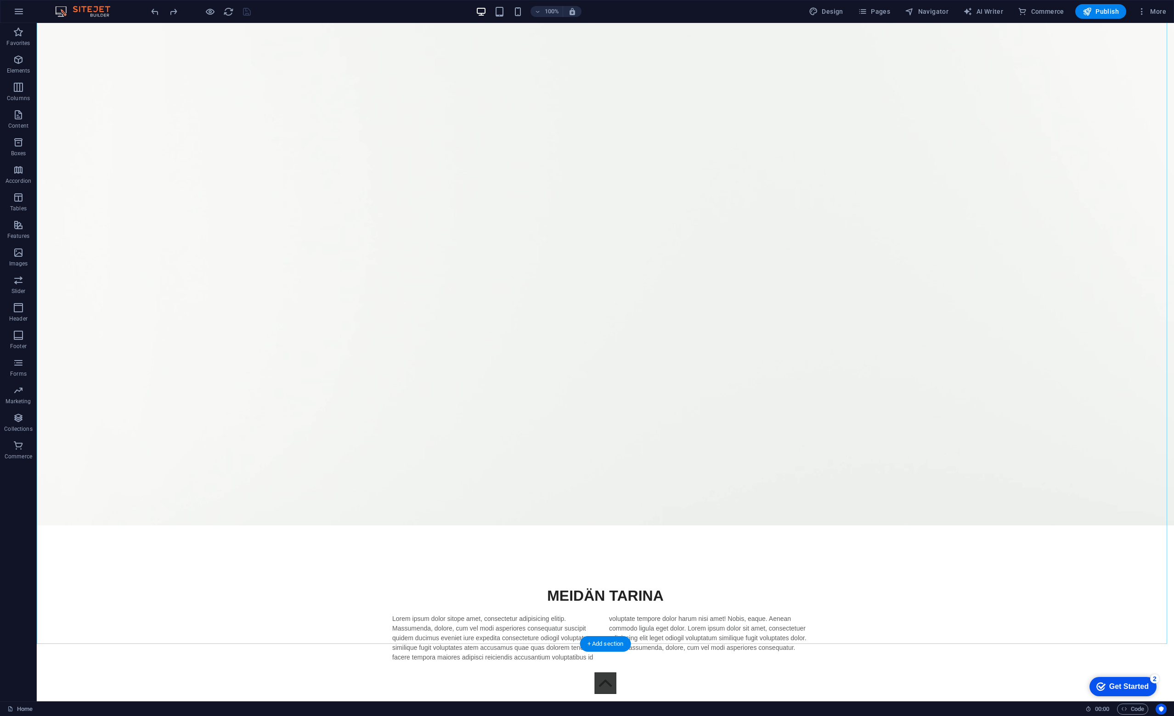
scroll to position [230, 0]
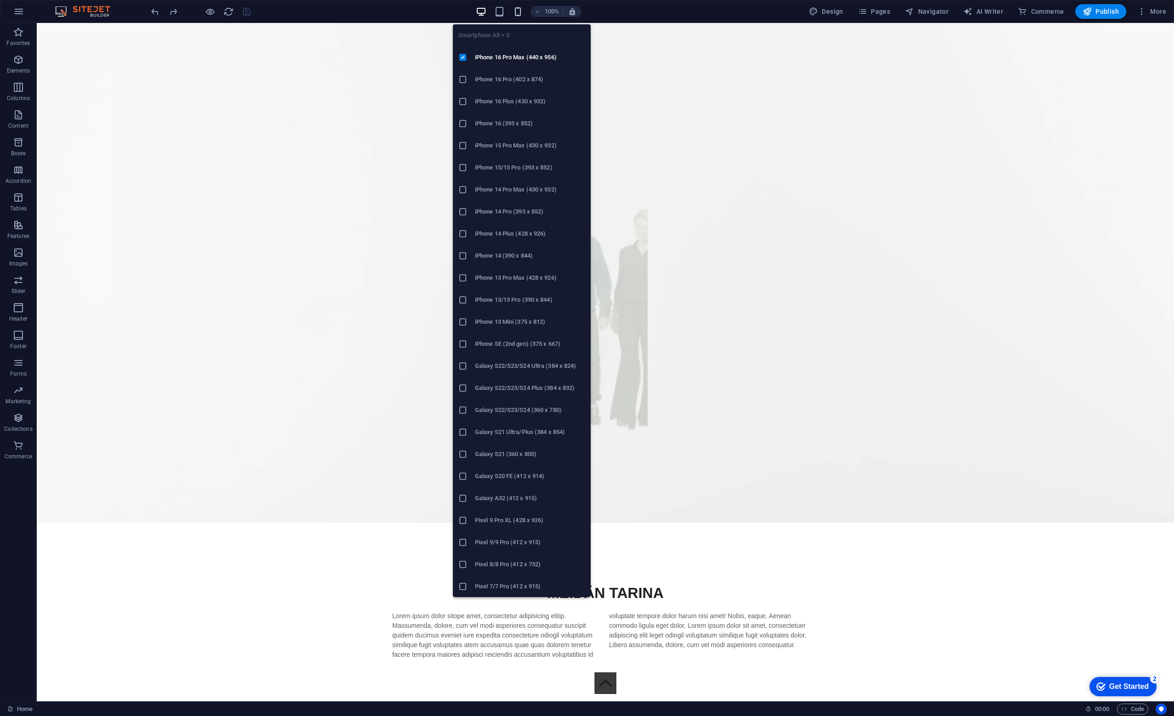
click at [520, 6] on icon "button" at bounding box center [518, 11] width 11 height 11
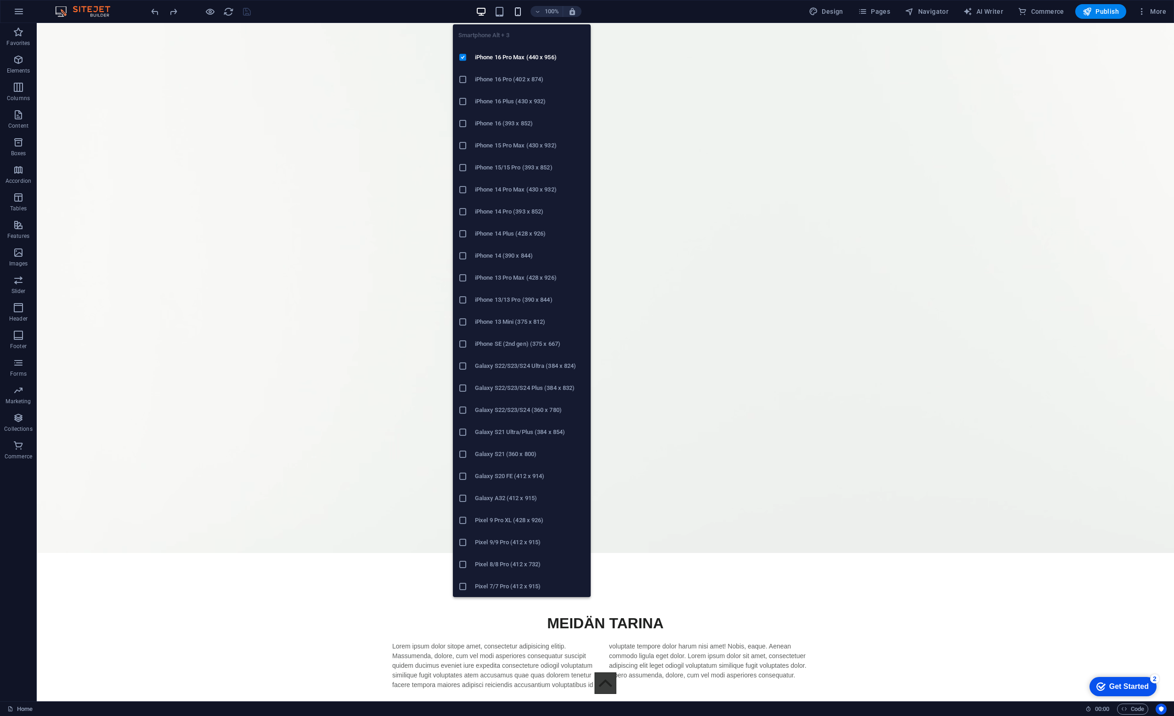
click at [520, 6] on icon "button" at bounding box center [518, 11] width 11 height 11
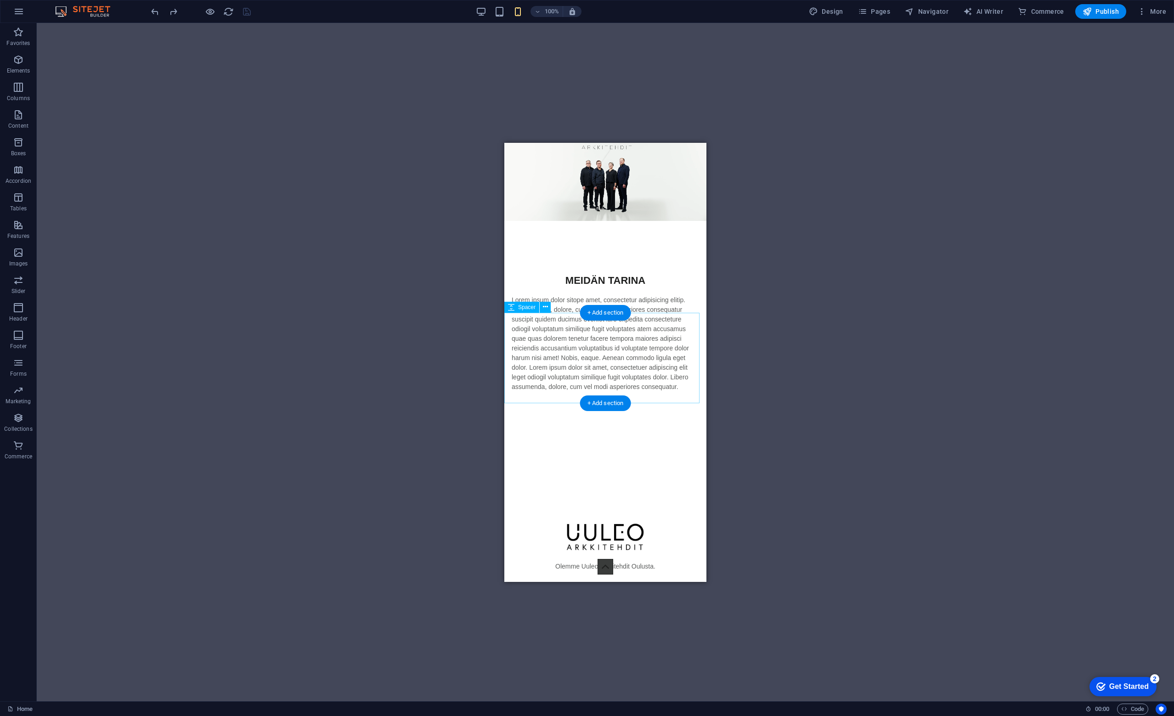
scroll to position [0, 0]
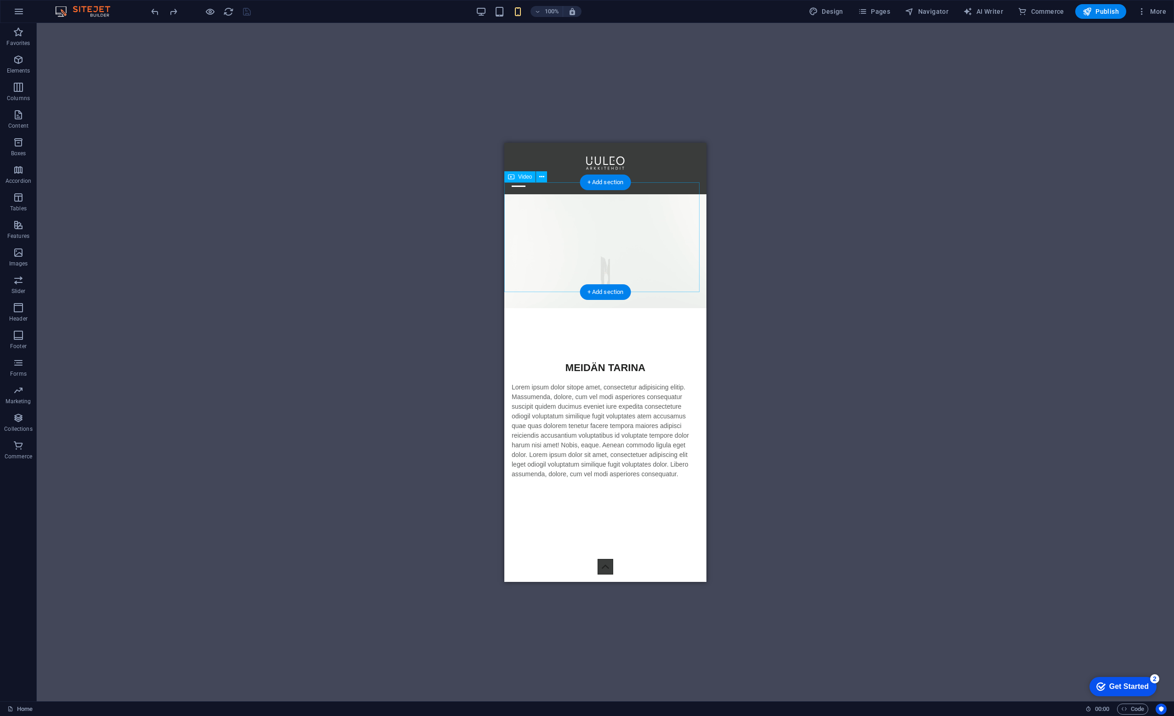
click at [622, 234] on figure at bounding box center [605, 251] width 202 height 114
click at [585, 224] on figure at bounding box center [605, 251] width 202 height 114
select select "%"
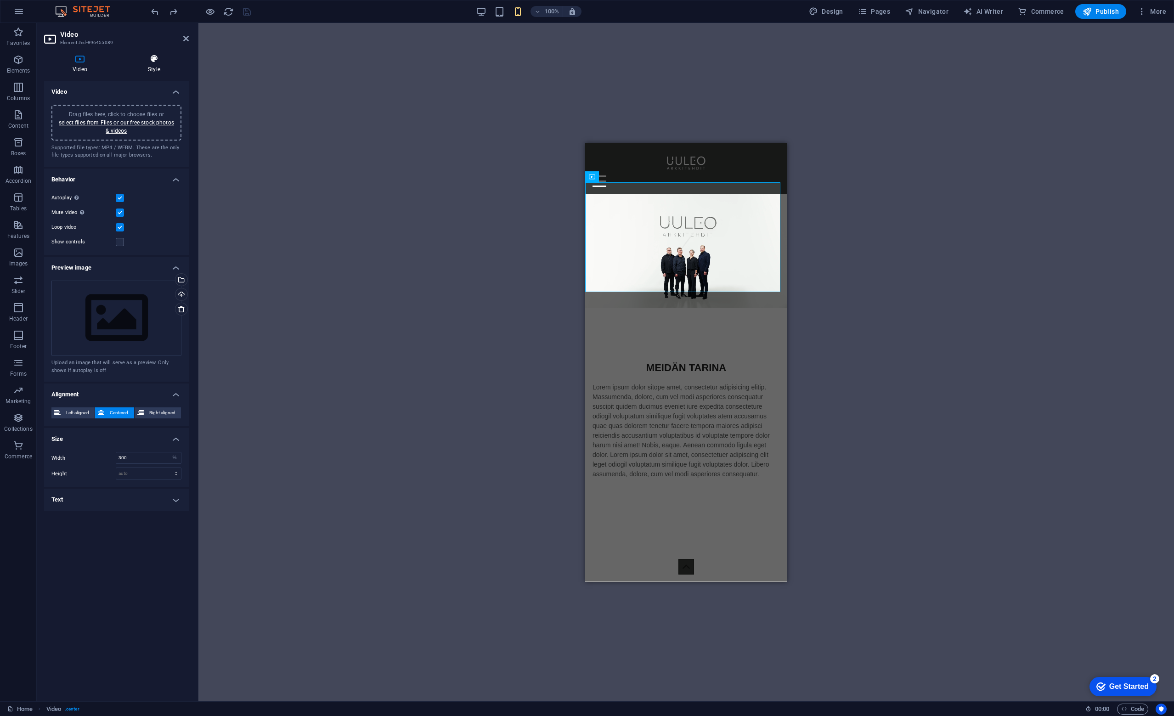
click at [151, 55] on icon at bounding box center [153, 58] width 69 height 9
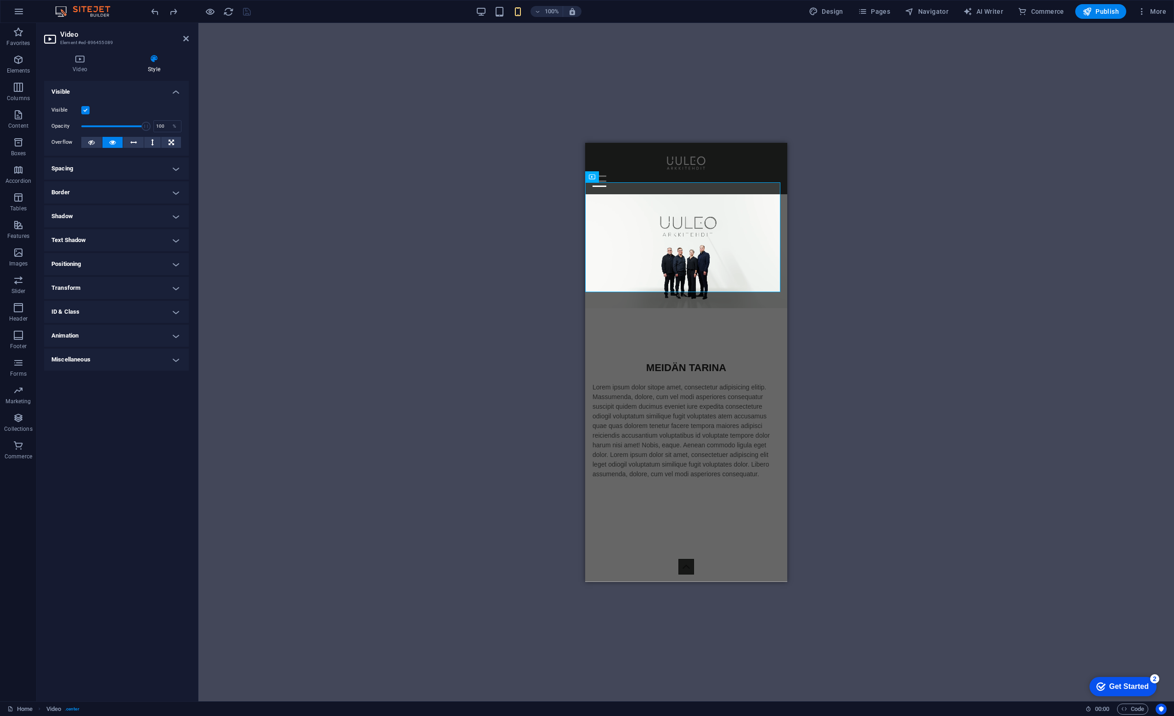
click at [85, 111] on label at bounding box center [85, 110] width 8 height 8
click at [0, 0] on input "Visible" at bounding box center [0, 0] width 0 height 0
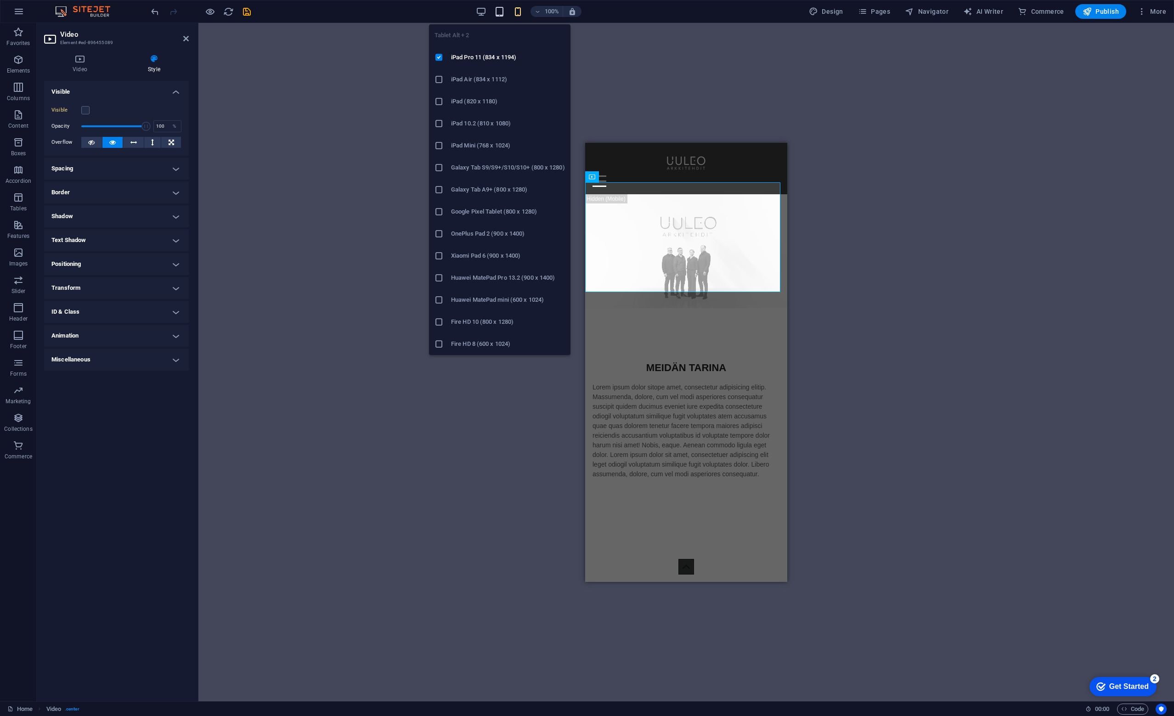
click at [501, 11] on icon "button" at bounding box center [499, 11] width 11 height 11
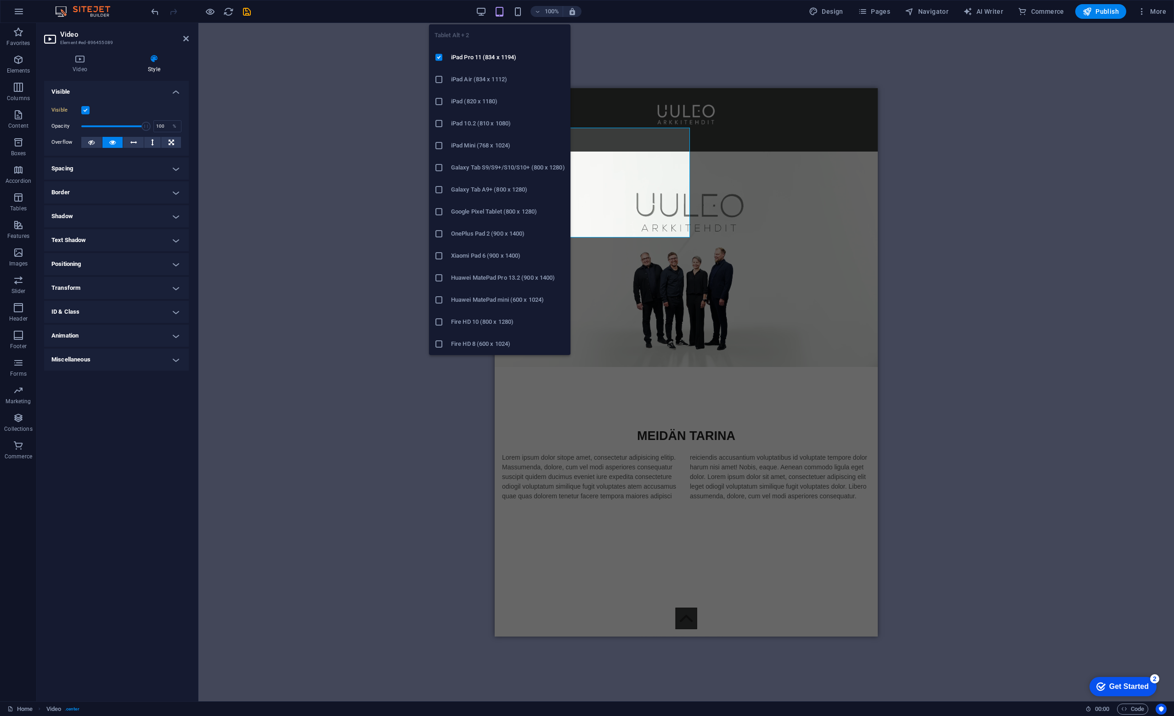
click at [501, 11] on icon "button" at bounding box center [499, 11] width 11 height 11
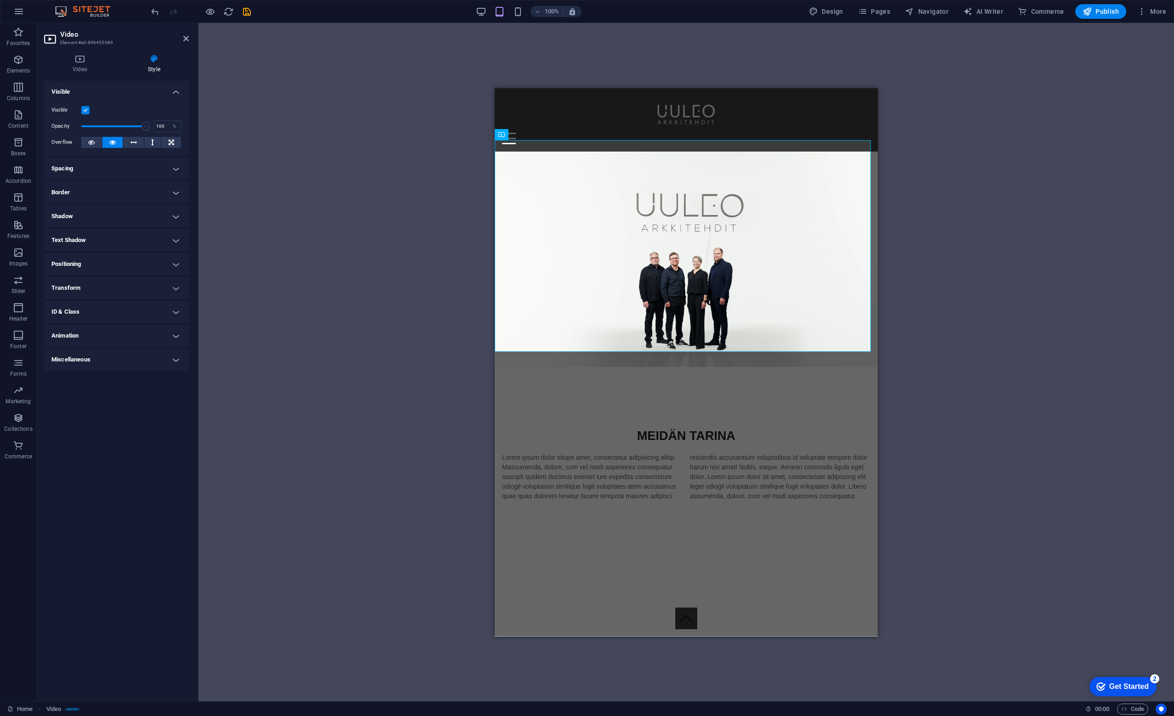
click at [474, 12] on div "100% Design Pages Navigator AI Writer Commerce Publish More" at bounding box center [659, 11] width 1020 height 15
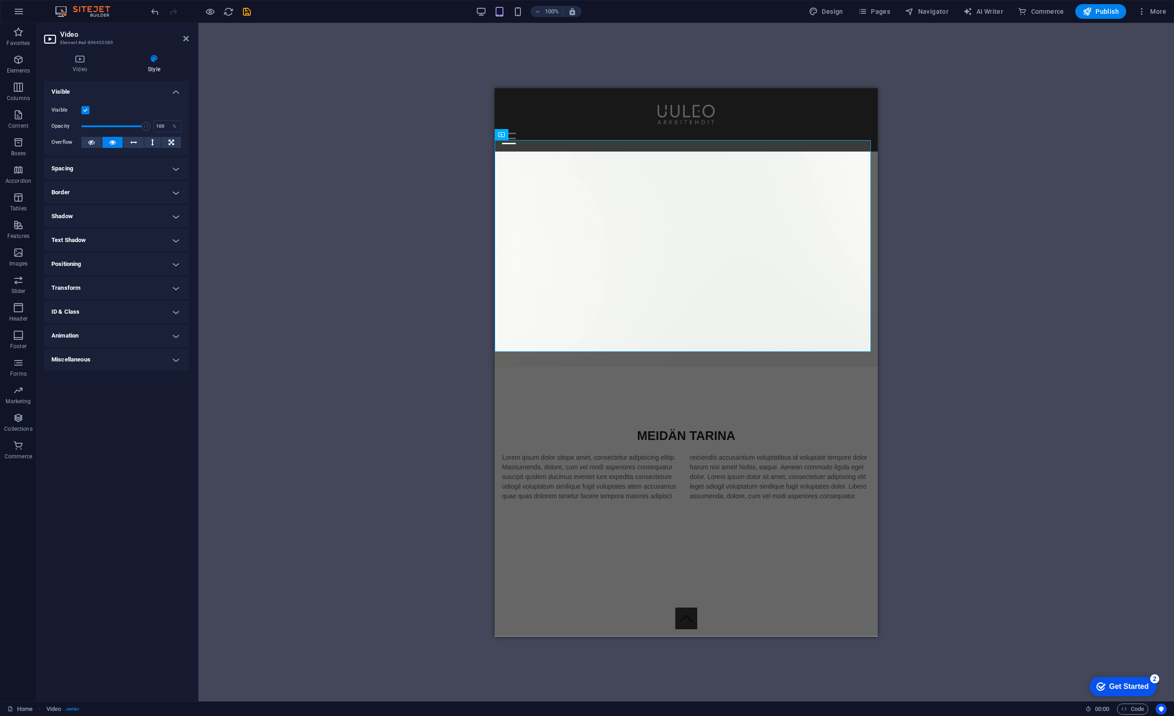
click at [474, 12] on div "100% Design Pages Navigator AI Writer Commerce Publish More" at bounding box center [659, 11] width 1020 height 15
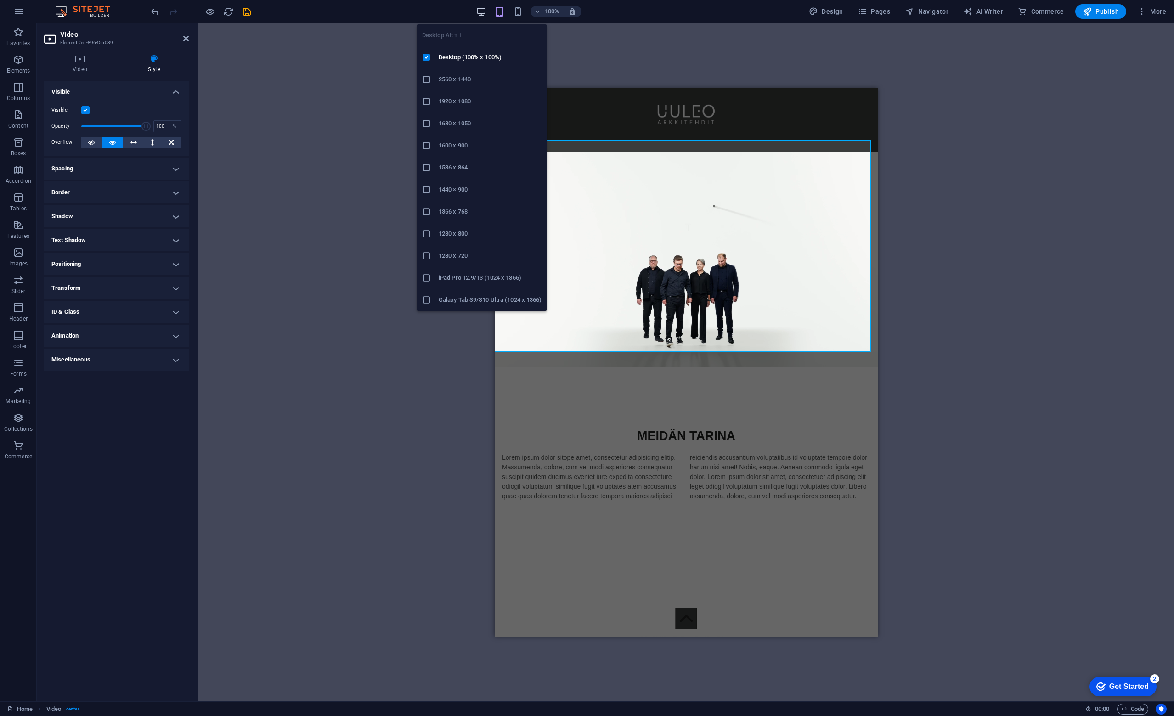
click at [477, 12] on icon "button" at bounding box center [481, 11] width 11 height 11
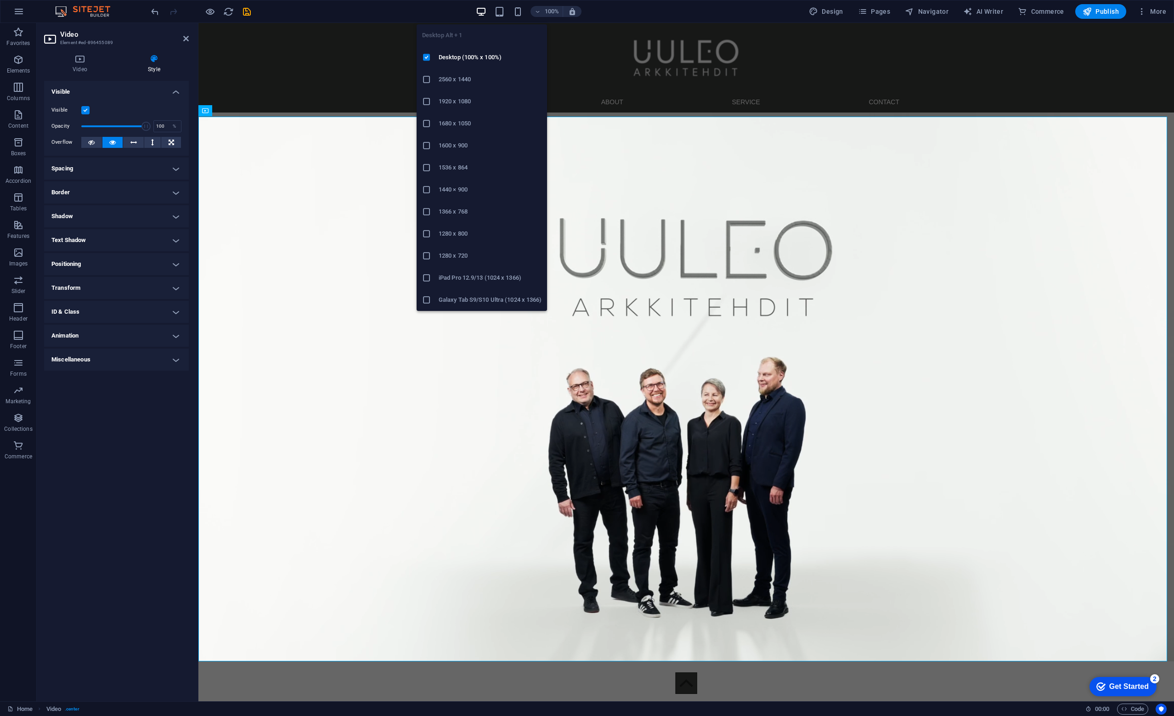
click at [477, 12] on icon "button" at bounding box center [481, 11] width 11 height 11
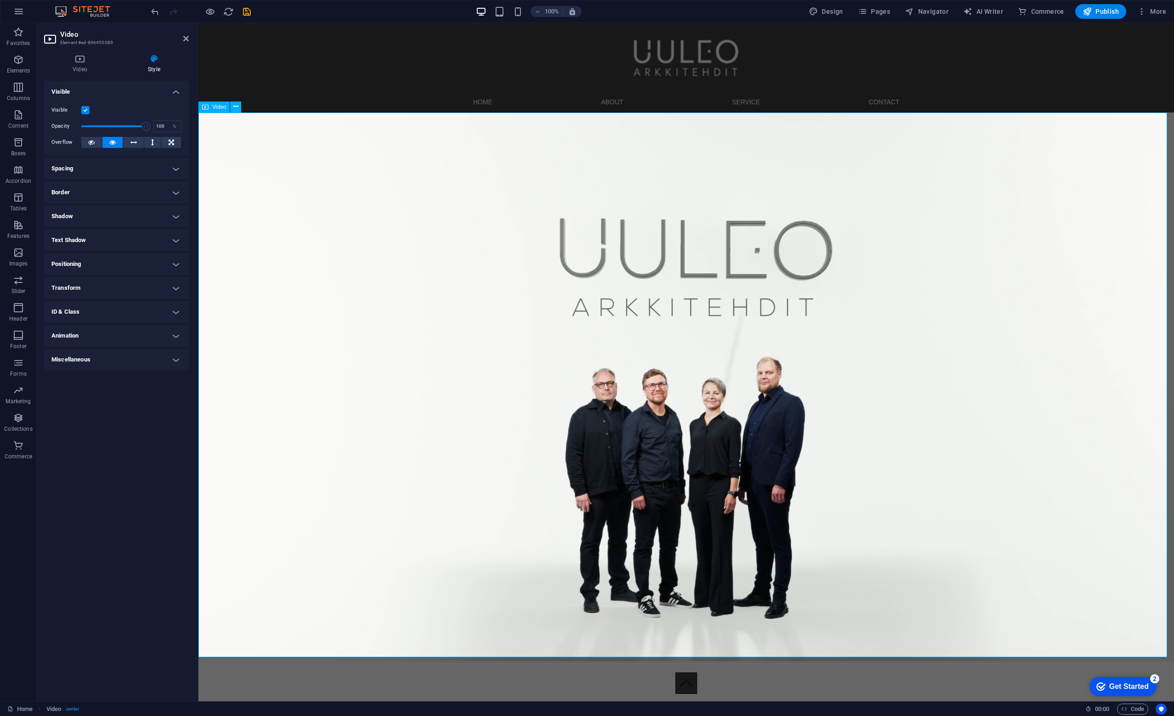
click at [620, 284] on figure at bounding box center [685, 387] width 975 height 549
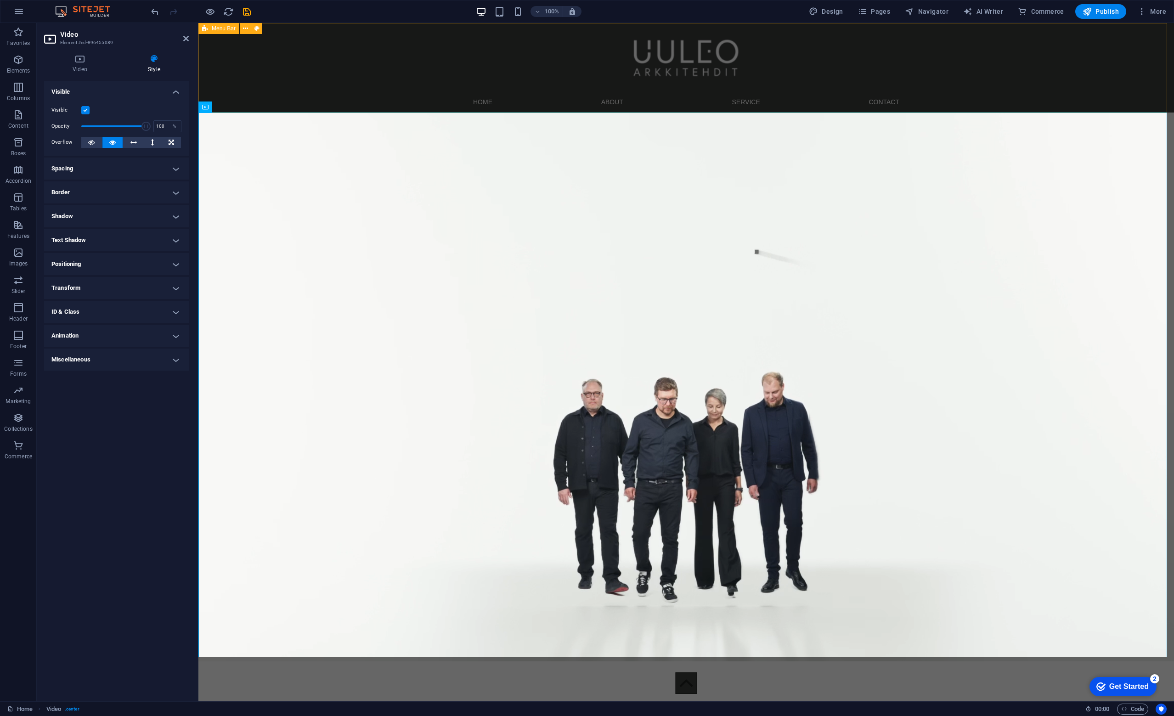
click at [367, 68] on div "Menu Home About Service Contact" at bounding box center [685, 68] width 975 height 90
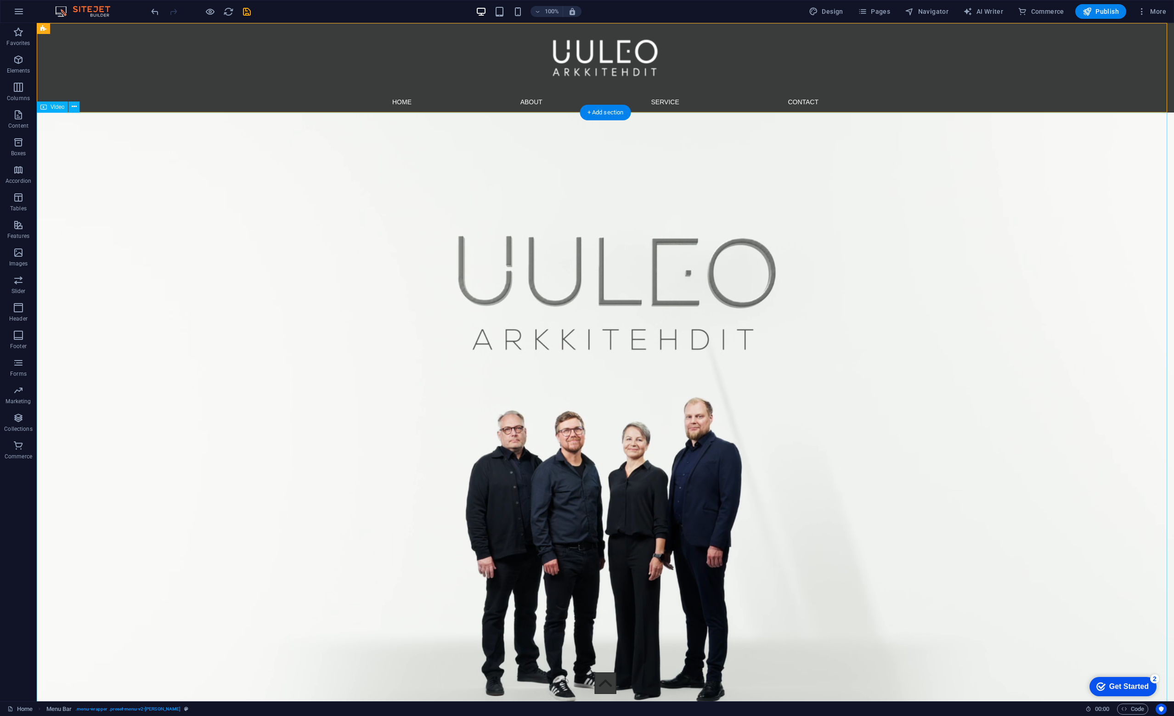
click at [404, 341] on figure at bounding box center [605, 433] width 1137 height 640
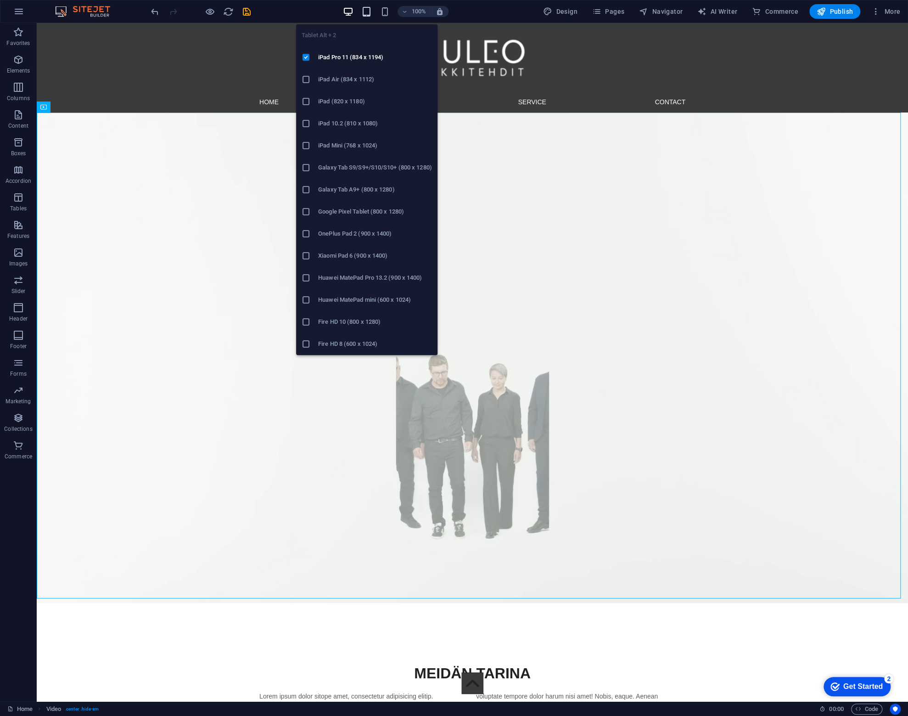
click at [372, 9] on span "button" at bounding box center [366, 11] width 11 height 11
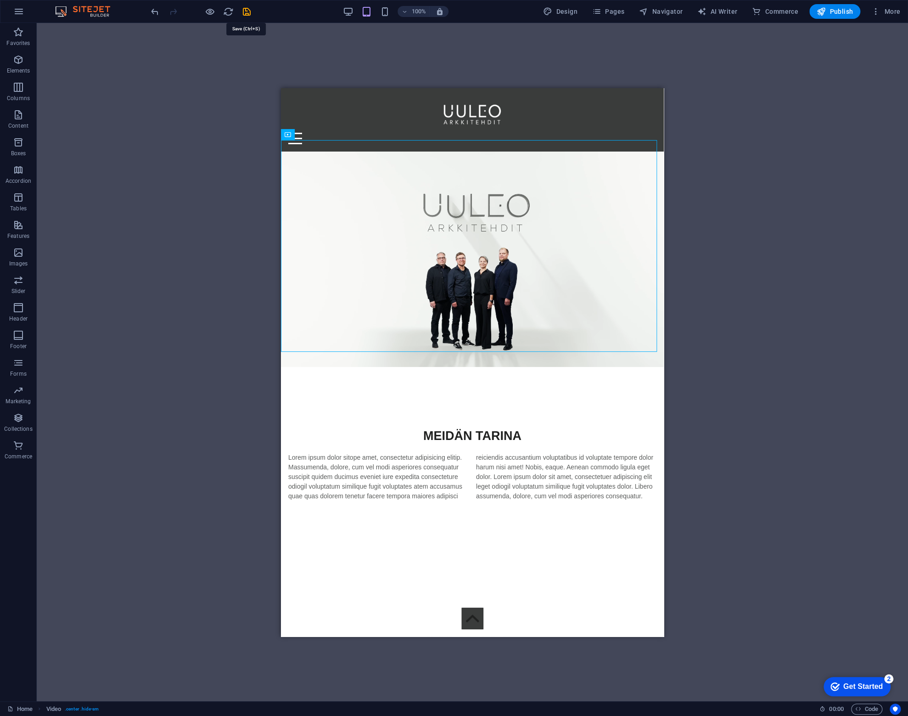
click at [246, 11] on icon "save" at bounding box center [247, 11] width 11 height 11
click at [14, 82] on icon "button" at bounding box center [18, 87] width 11 height 11
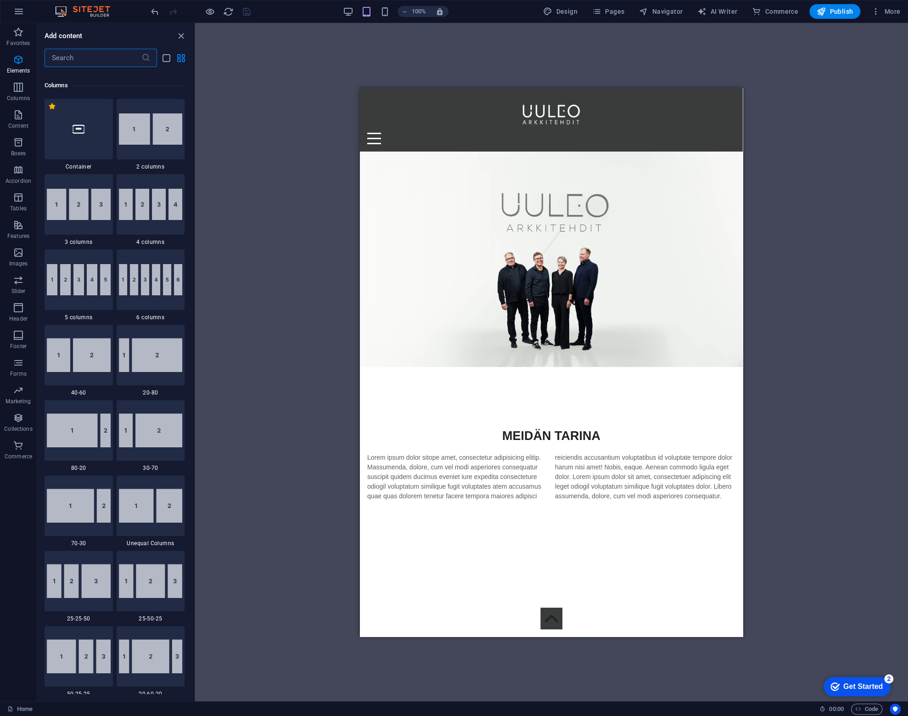
scroll to position [455, 0]
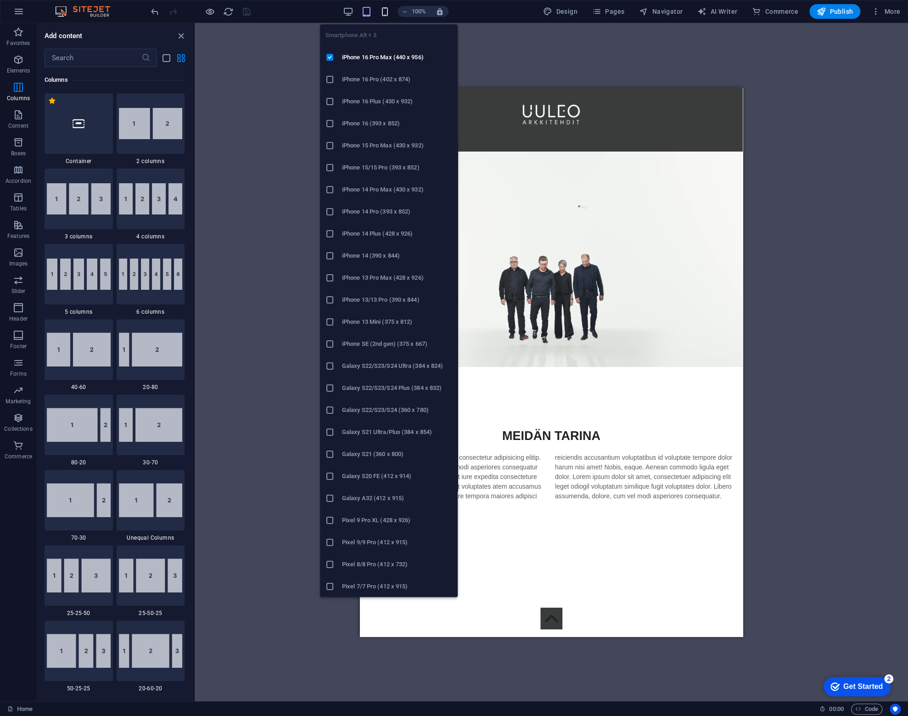
click at [389, 10] on icon "button" at bounding box center [385, 11] width 11 height 11
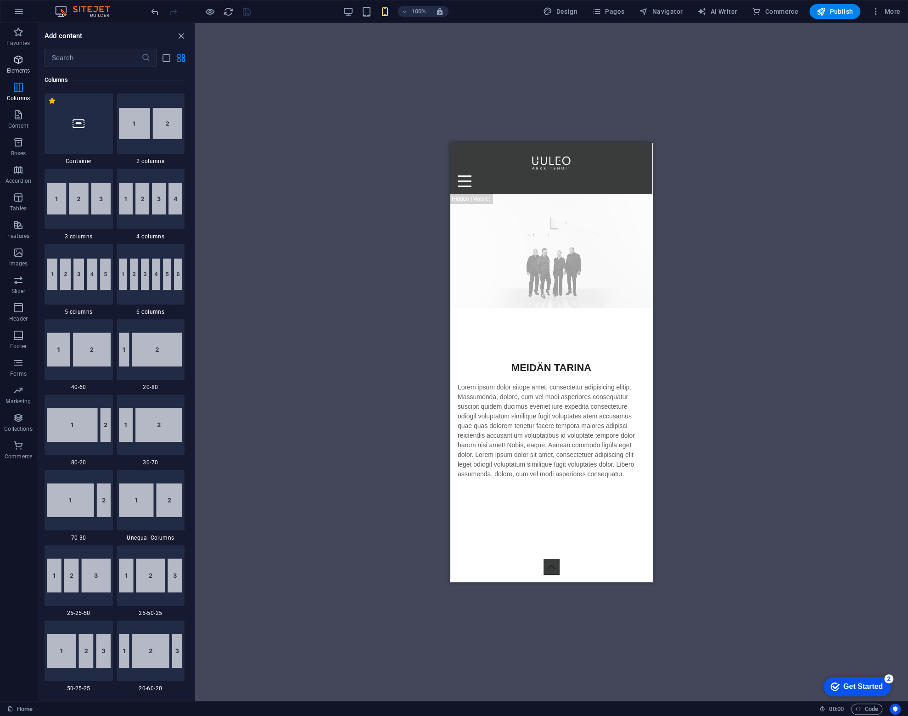
click at [12, 68] on p "Elements" at bounding box center [18, 70] width 23 height 7
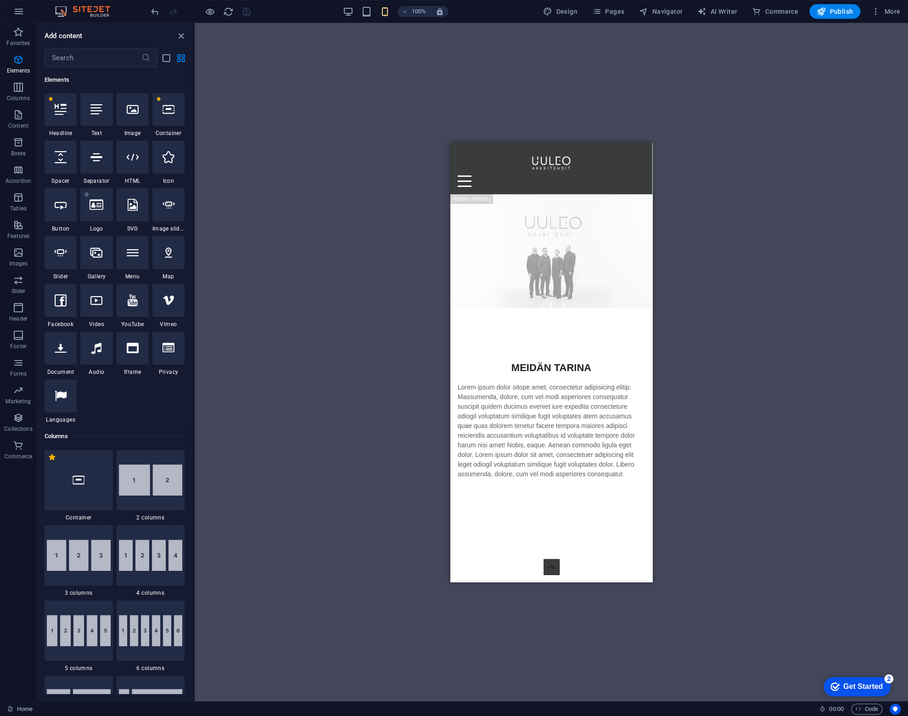
scroll to position [98, 0]
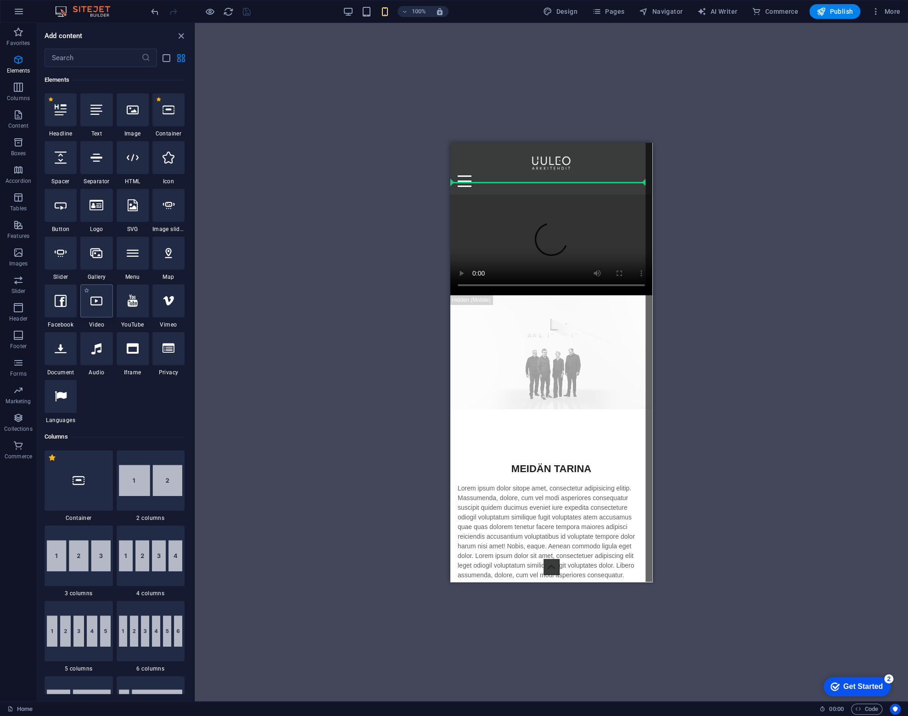
select select "%"
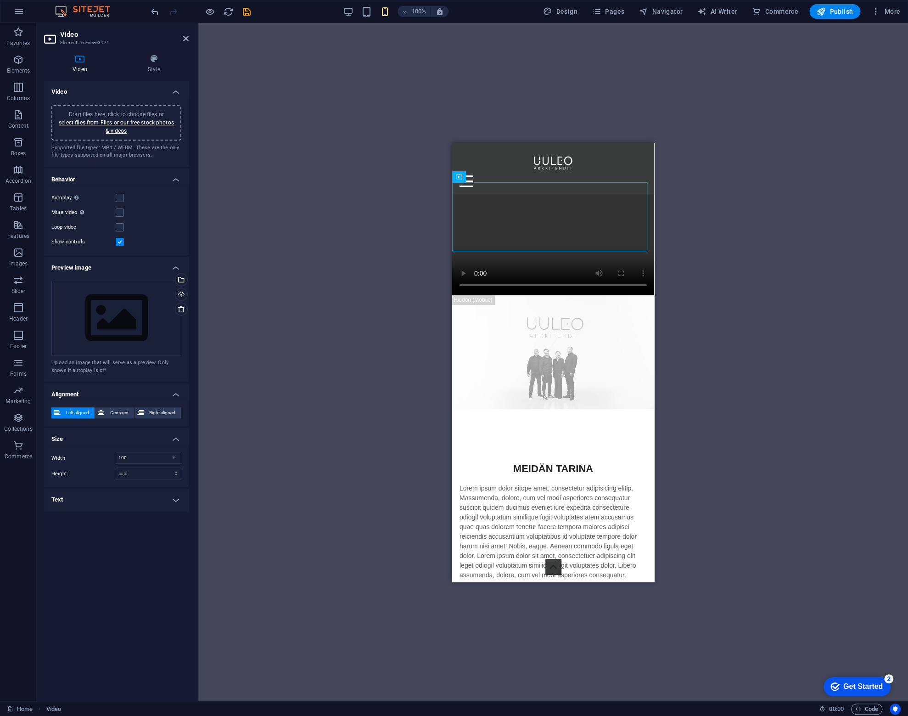
click at [121, 242] on label at bounding box center [120, 242] width 8 height 8
click at [0, 0] on input "Show controls" at bounding box center [0, 0] width 0 height 0
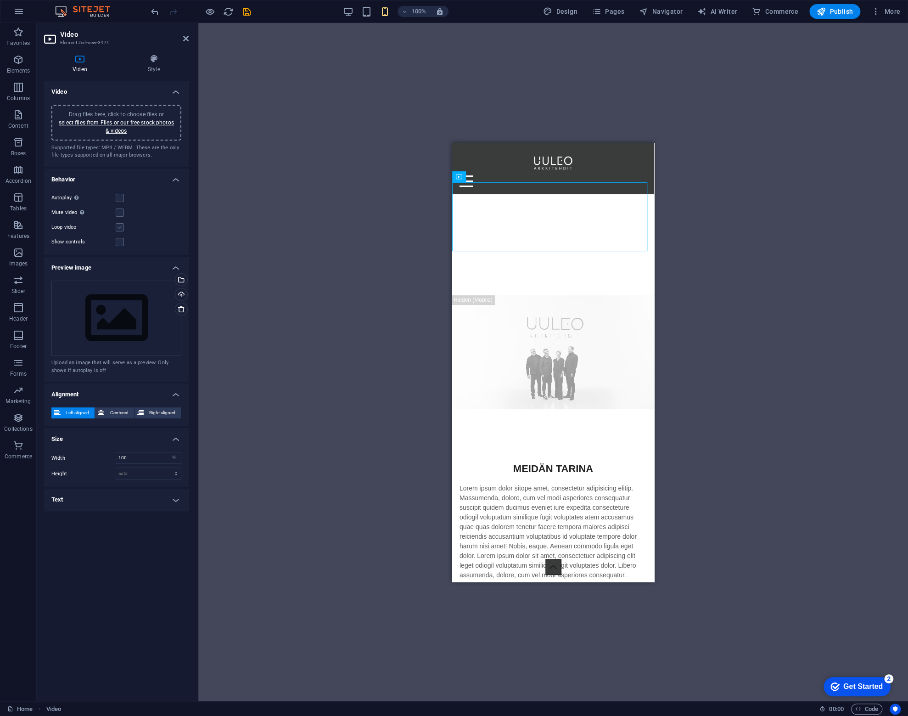
click at [118, 228] on label at bounding box center [120, 227] width 8 height 8
click at [0, 0] on input "Loop video" at bounding box center [0, 0] width 0 height 0
drag, startPoint x: 121, startPoint y: 216, endPoint x: 122, endPoint y: 209, distance: 6.9
click at [122, 215] on label at bounding box center [120, 213] width 8 height 8
click at [0, 0] on input "Mute video Autoplay will be available if muted is checked" at bounding box center [0, 0] width 0 height 0
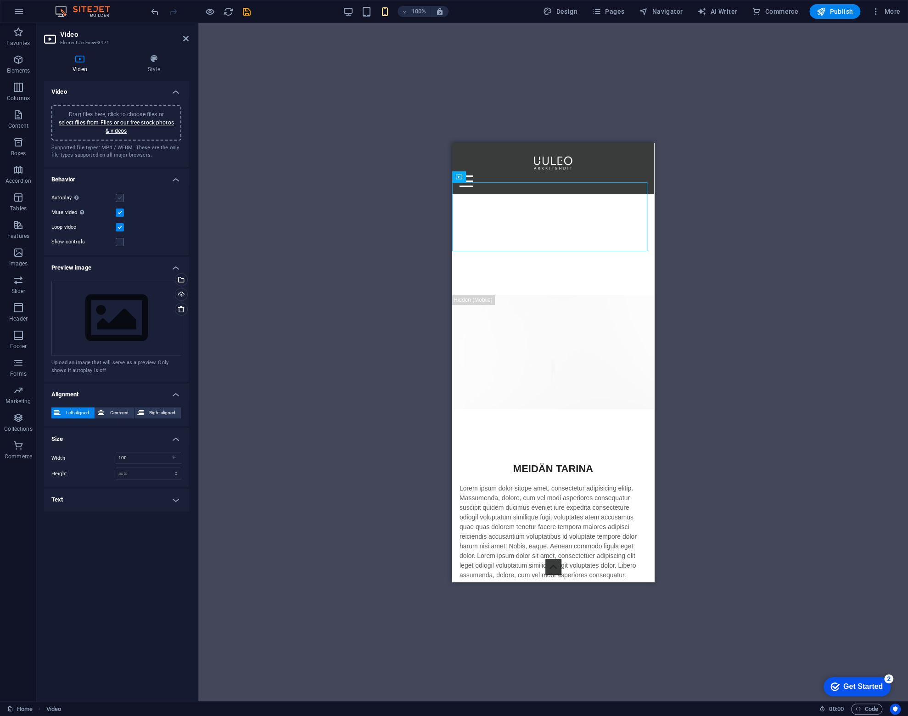
click at [122, 198] on label at bounding box center [120, 198] width 8 height 8
click at [0, 0] on input "Autoplay Autoplay is only available if muted is checked" at bounding box center [0, 0] width 0 height 0
click at [127, 119] on link "select files from Files or our free stock photos & videos" at bounding box center [116, 126] width 115 height 15
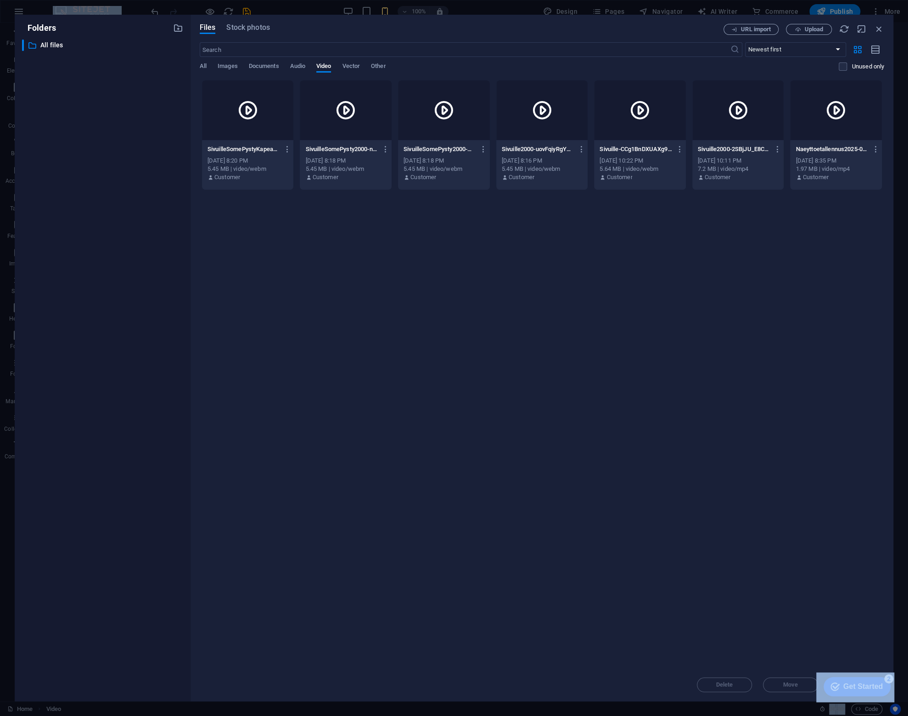
click at [239, 117] on icon at bounding box center [248, 110] width 22 height 22
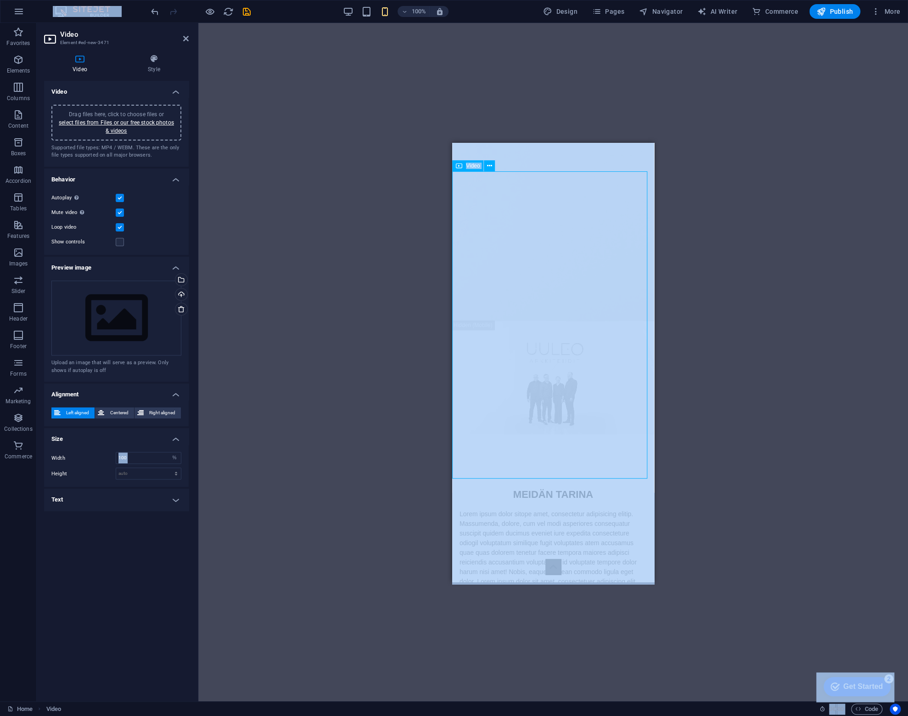
scroll to position [230, 0]
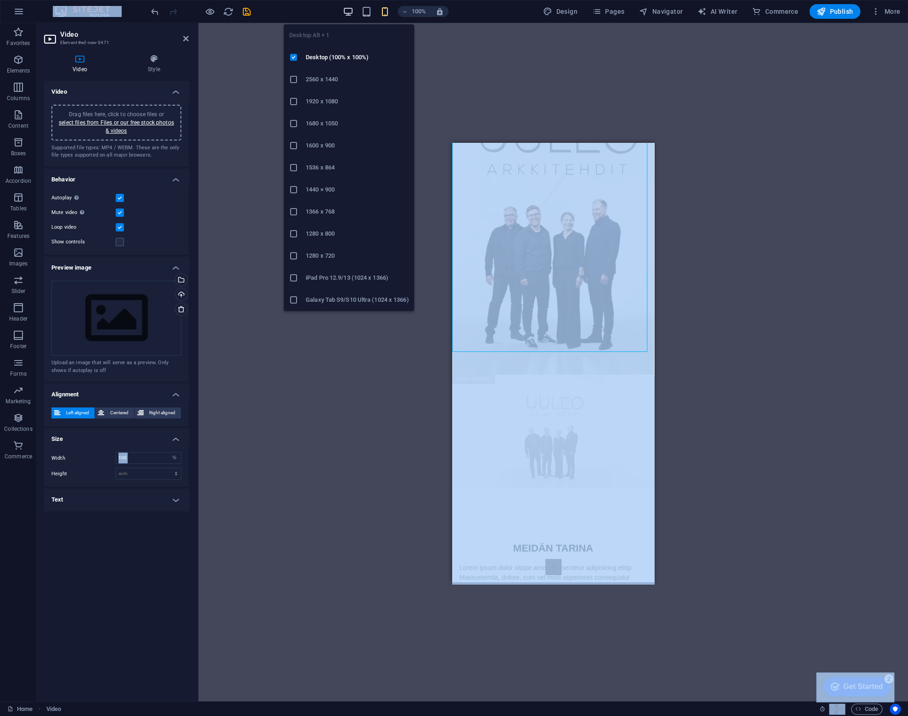
click at [349, 8] on icon "button" at bounding box center [348, 11] width 11 height 11
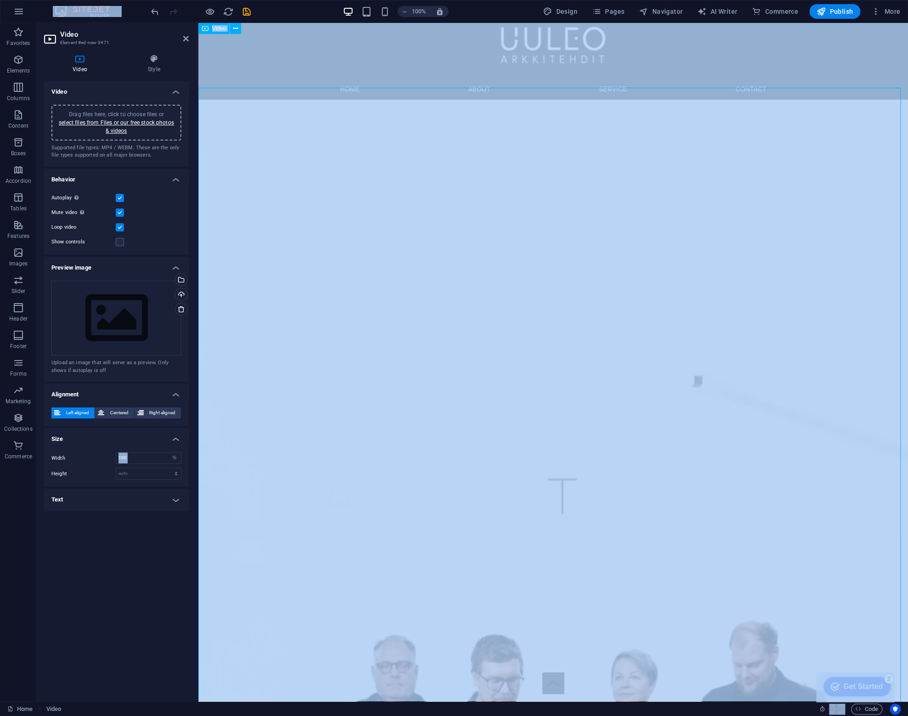
scroll to position [0, 0]
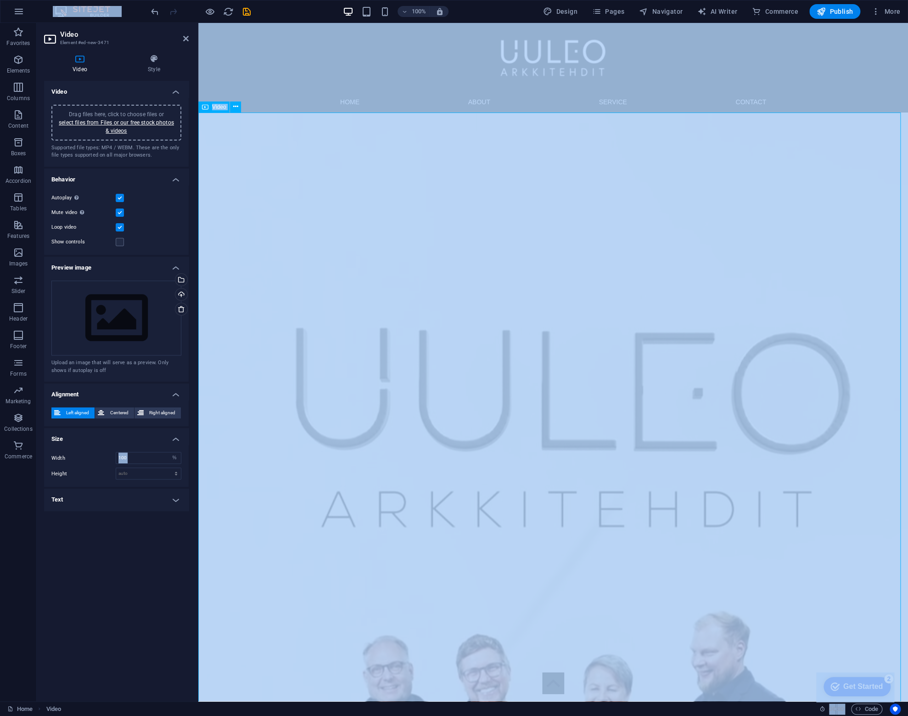
click at [434, 238] on figure at bounding box center [553, 672] width 710 height 1118
click at [318, 219] on figure at bounding box center [553, 672] width 710 height 1118
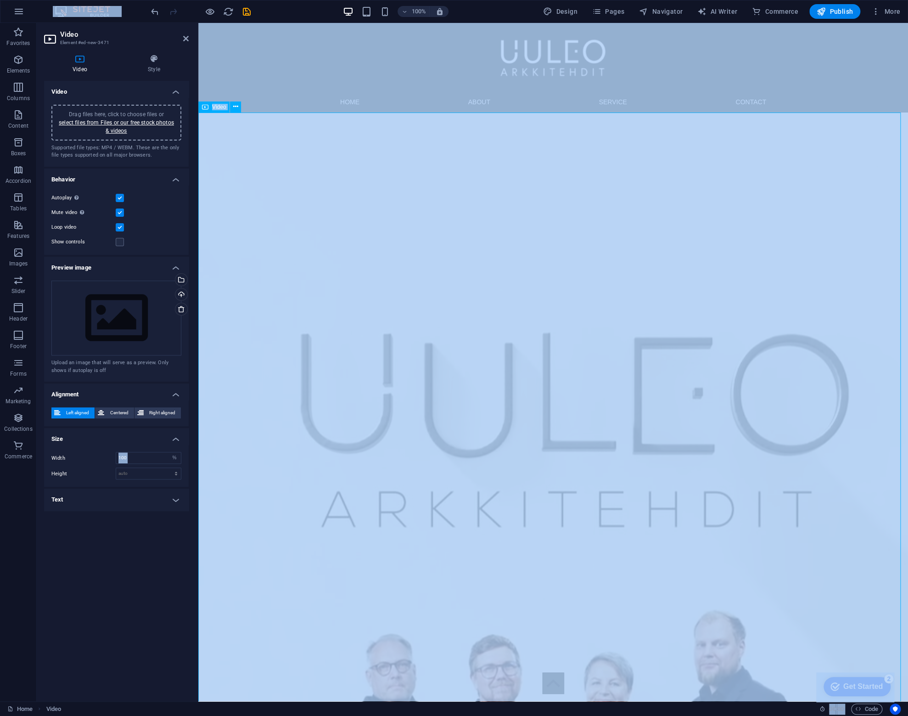
click at [318, 219] on figure at bounding box center [553, 672] width 710 height 1118
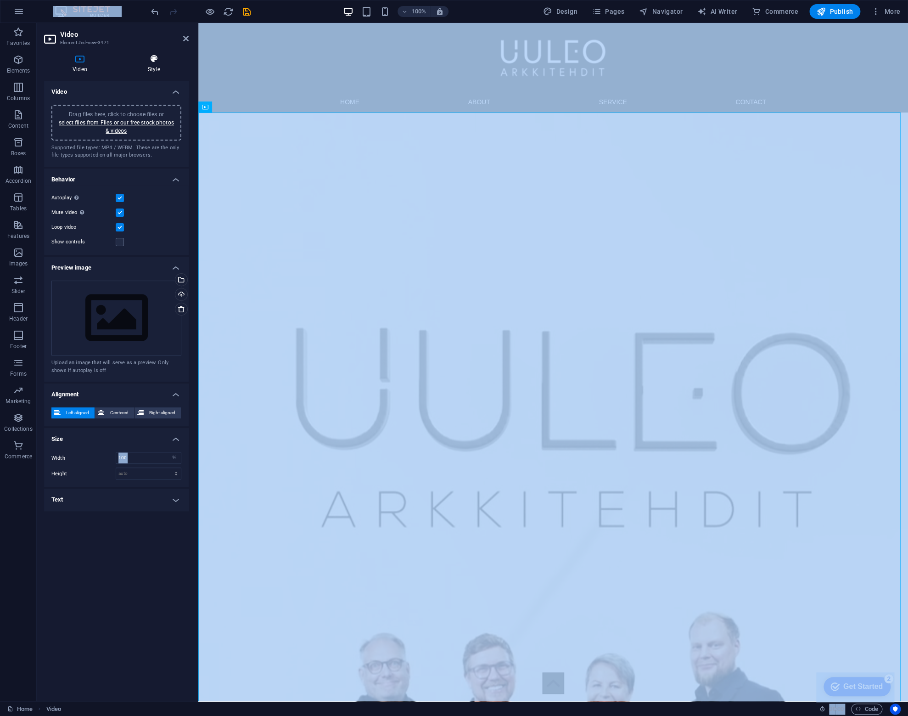
click at [154, 63] on icon at bounding box center [153, 58] width 69 height 9
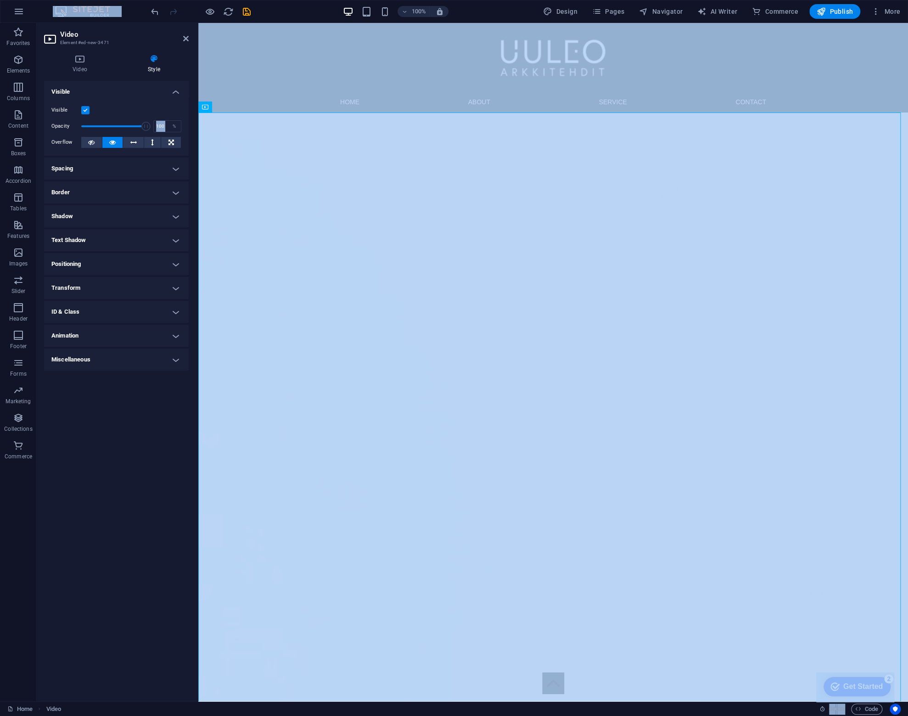
click at [84, 108] on label at bounding box center [85, 110] width 8 height 8
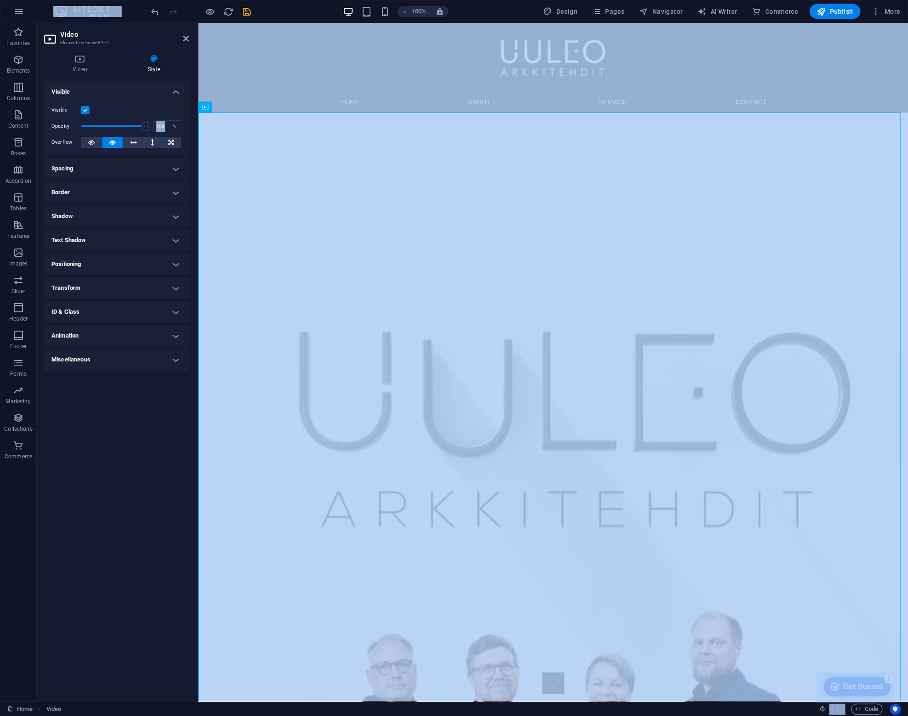
click at [0, 0] on input "Visible" at bounding box center [0, 0] width 0 height 0
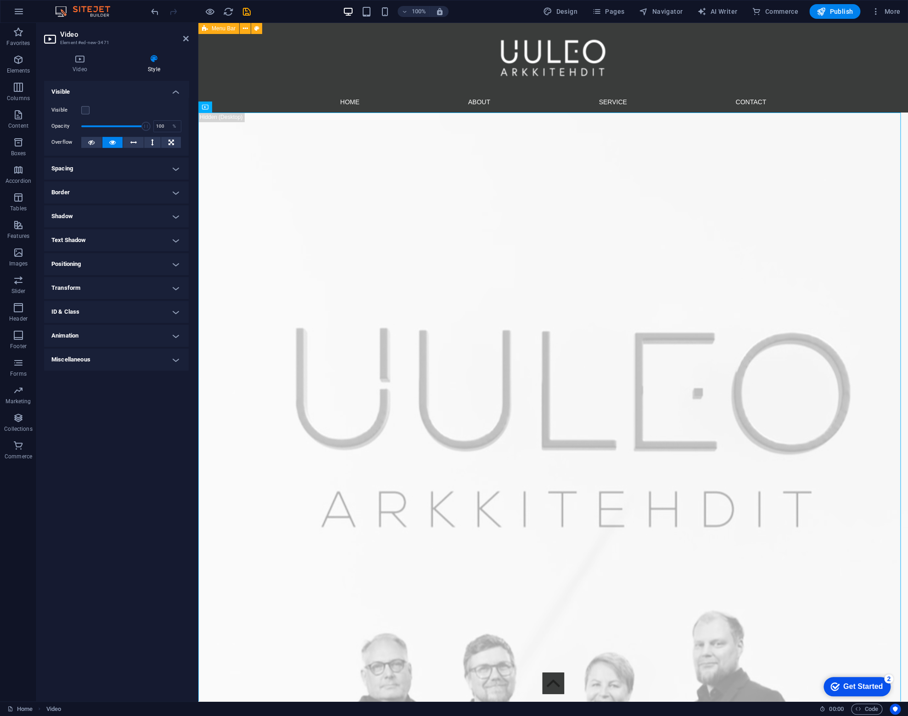
click at [361, 9] on div "100%" at bounding box center [396, 11] width 106 height 15
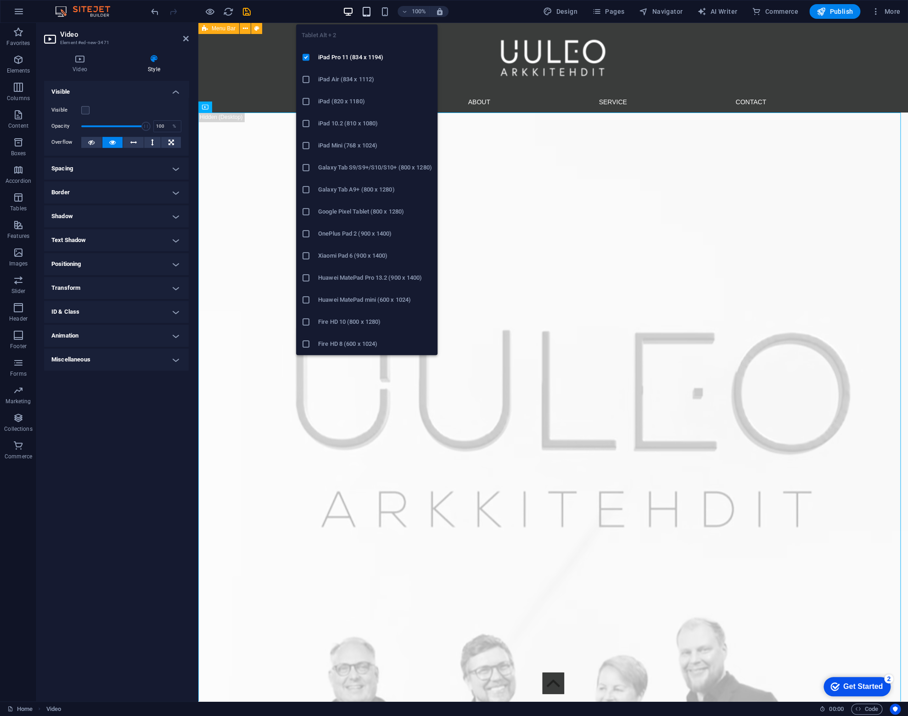
click at [364, 9] on icon "button" at bounding box center [366, 11] width 11 height 11
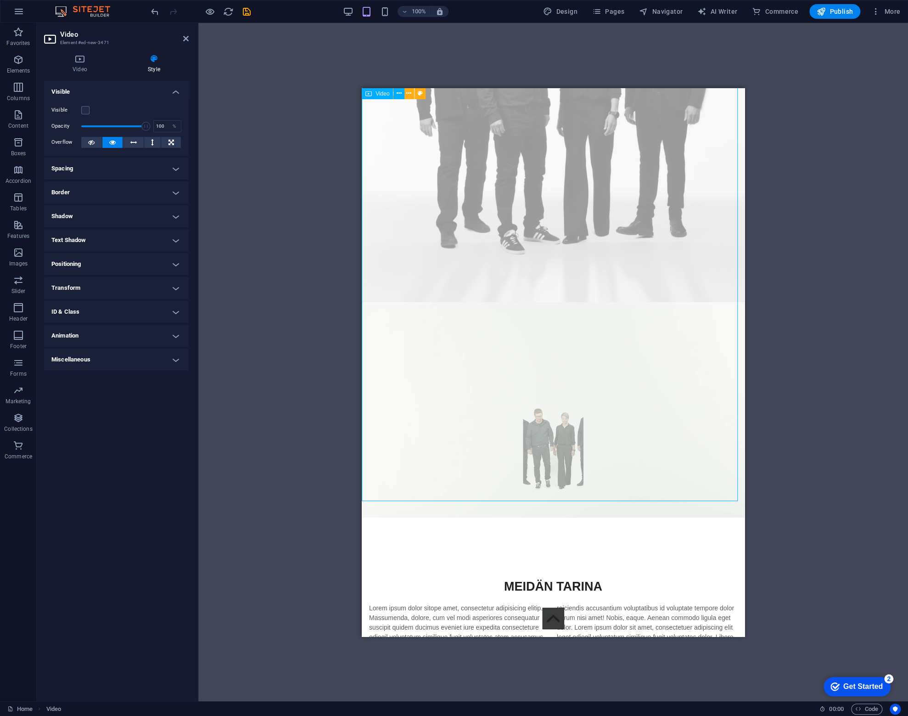
scroll to position [459, 0]
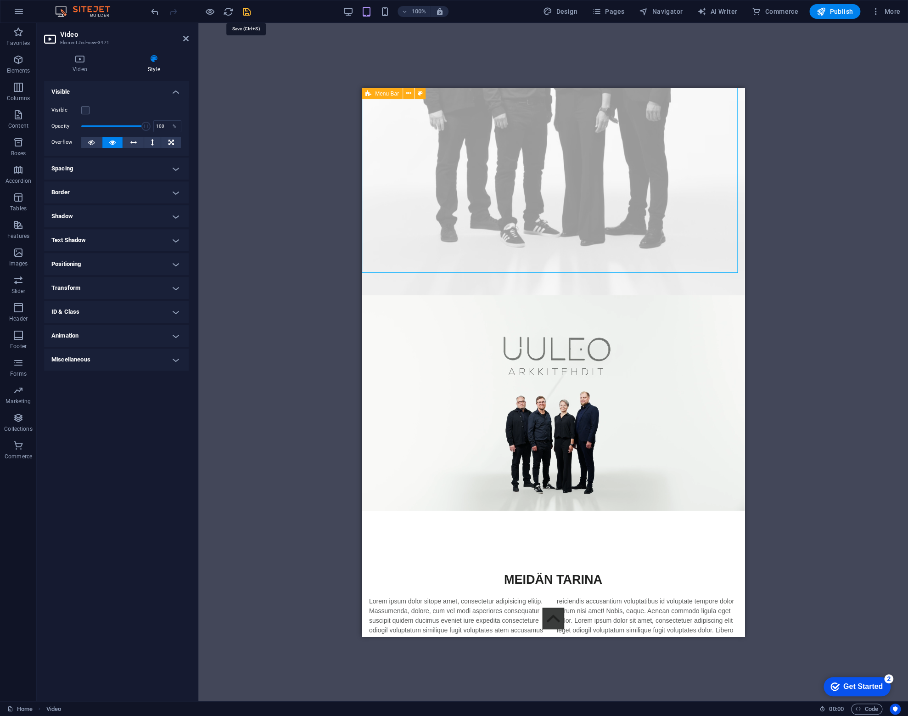
click at [246, 11] on icon "save" at bounding box center [247, 11] width 11 height 11
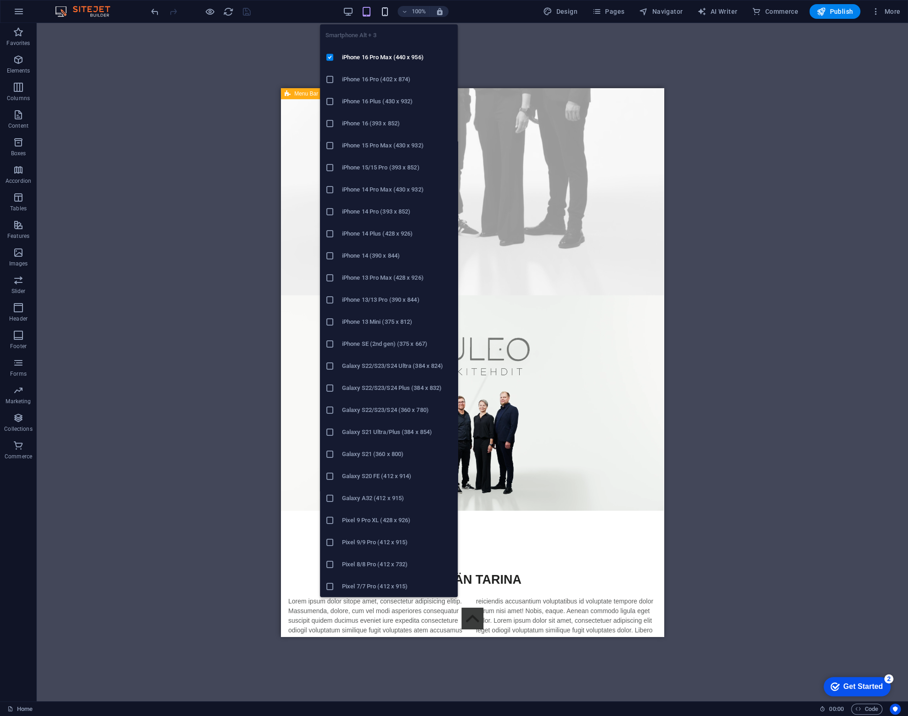
click at [387, 10] on icon "button" at bounding box center [385, 11] width 11 height 11
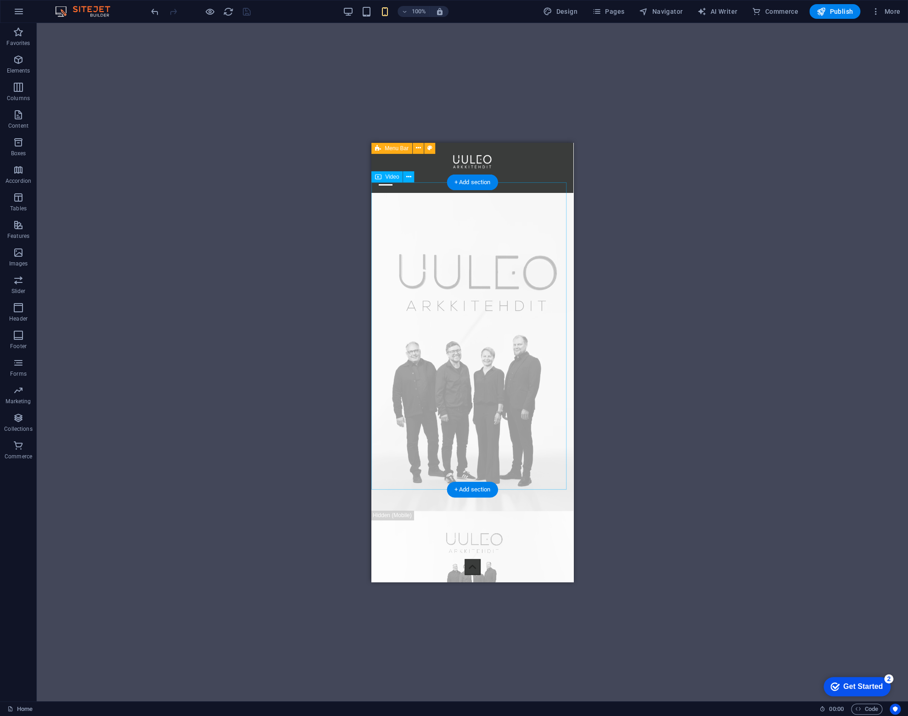
scroll to position [0, 0]
click at [425, 235] on figure at bounding box center [473, 353] width 202 height 318
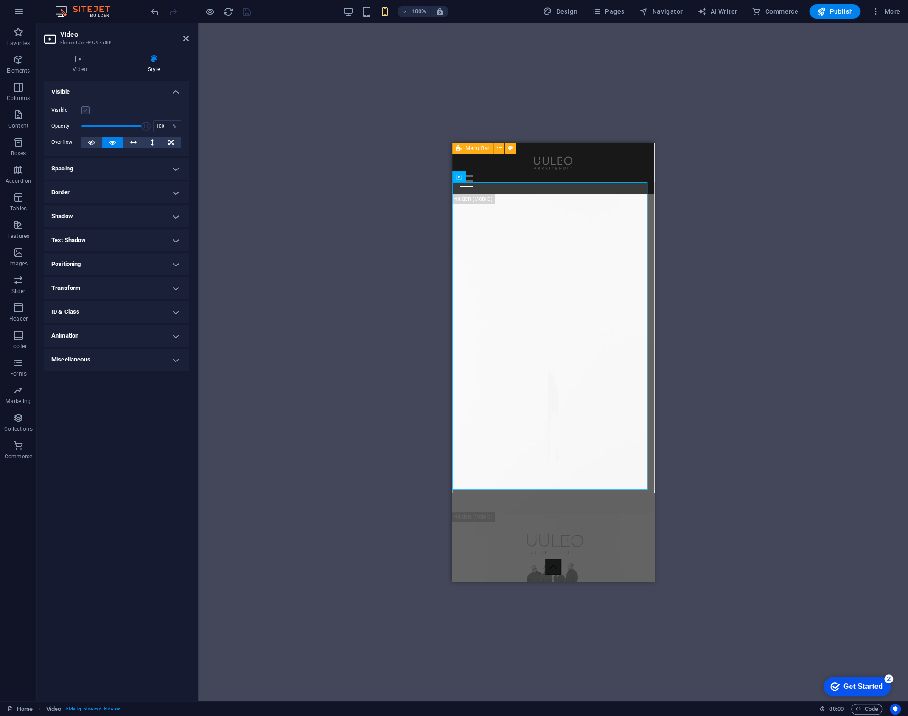
click at [88, 112] on label at bounding box center [85, 110] width 8 height 8
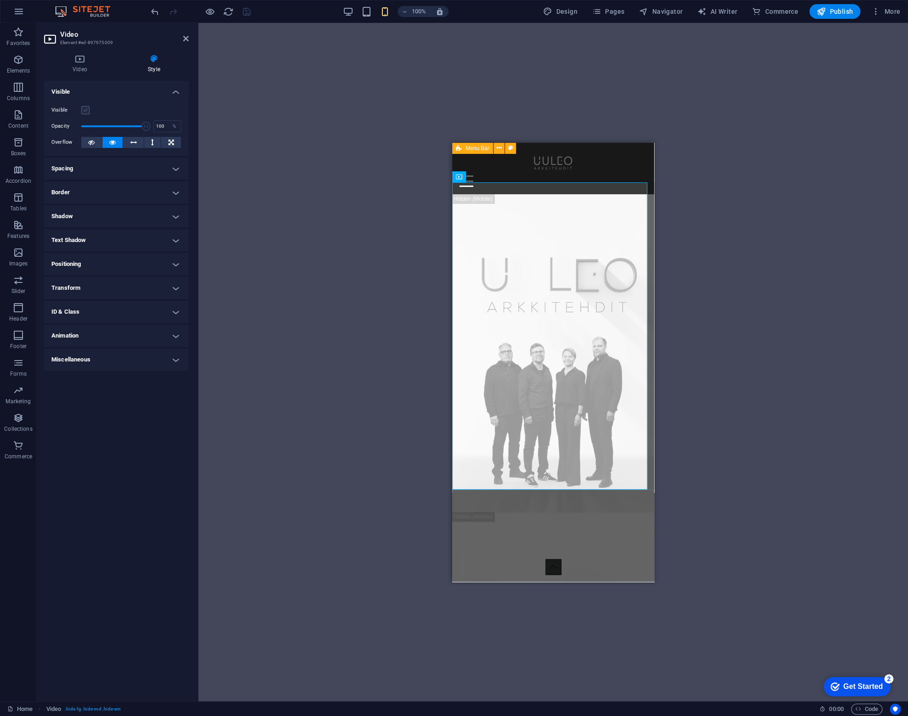
click at [0, 0] on input "Visible" at bounding box center [0, 0] width 0 height 0
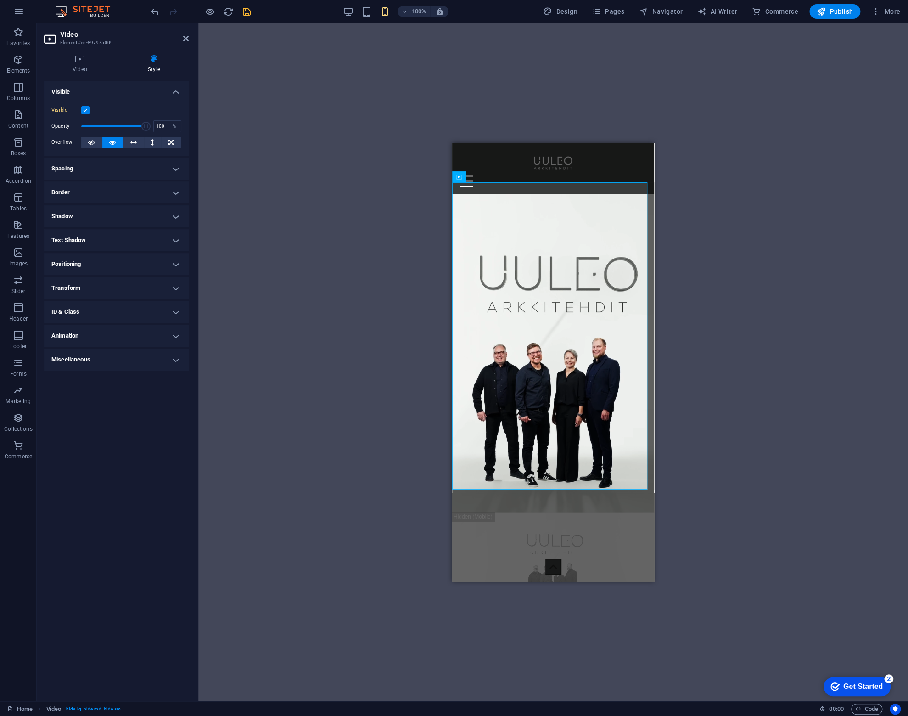
click at [761, 138] on div "Drag here to replace the existing content. Press “Ctrl” if you want to create a…" at bounding box center [553, 362] width 710 height 678
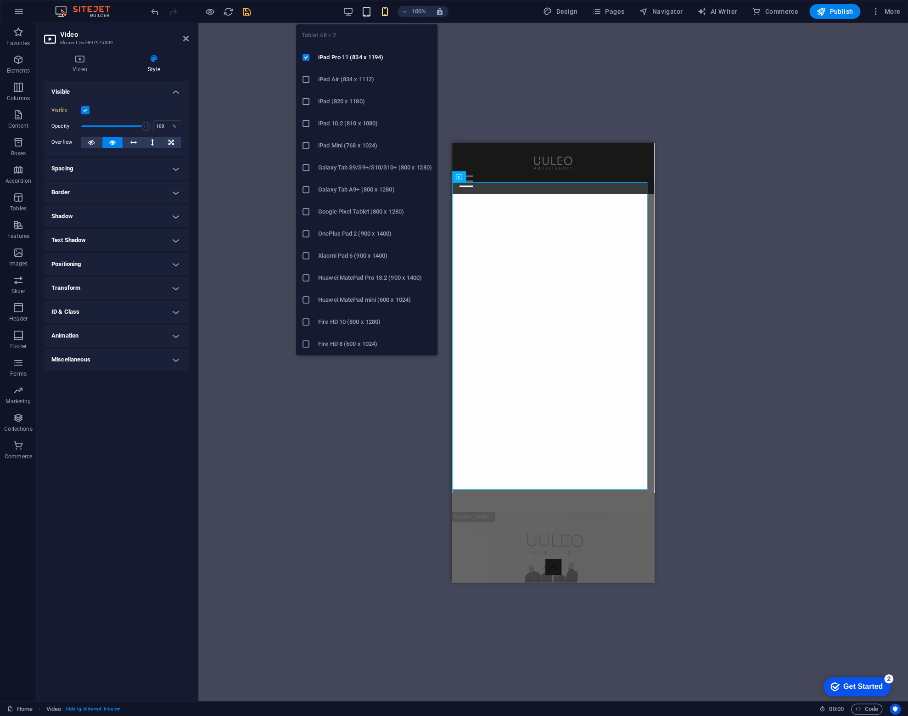
click at [365, 12] on icon "button" at bounding box center [366, 11] width 11 height 11
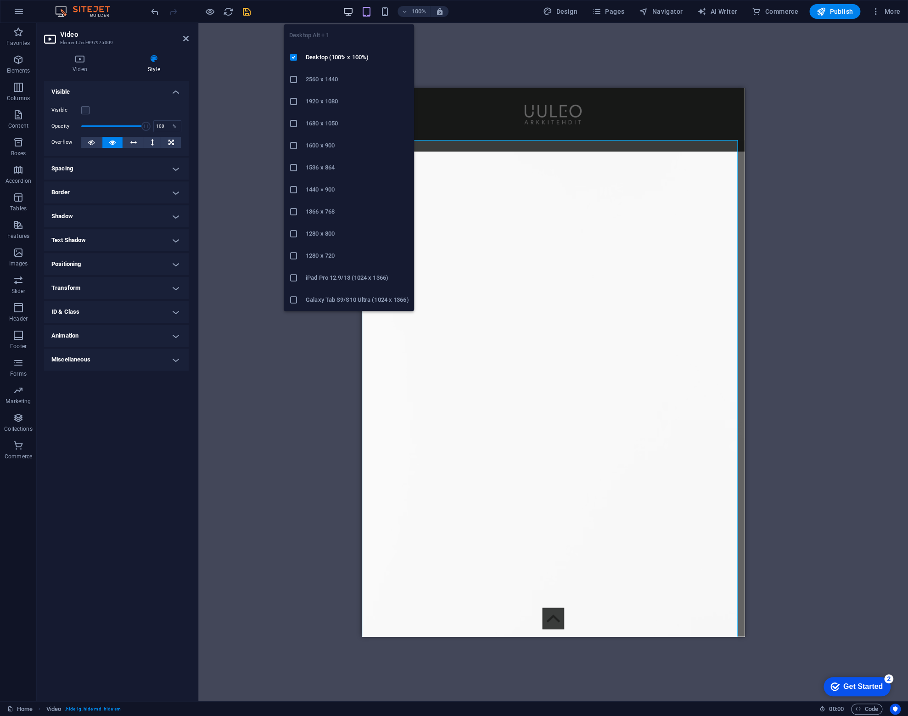
click at [352, 11] on icon "button" at bounding box center [348, 11] width 11 height 11
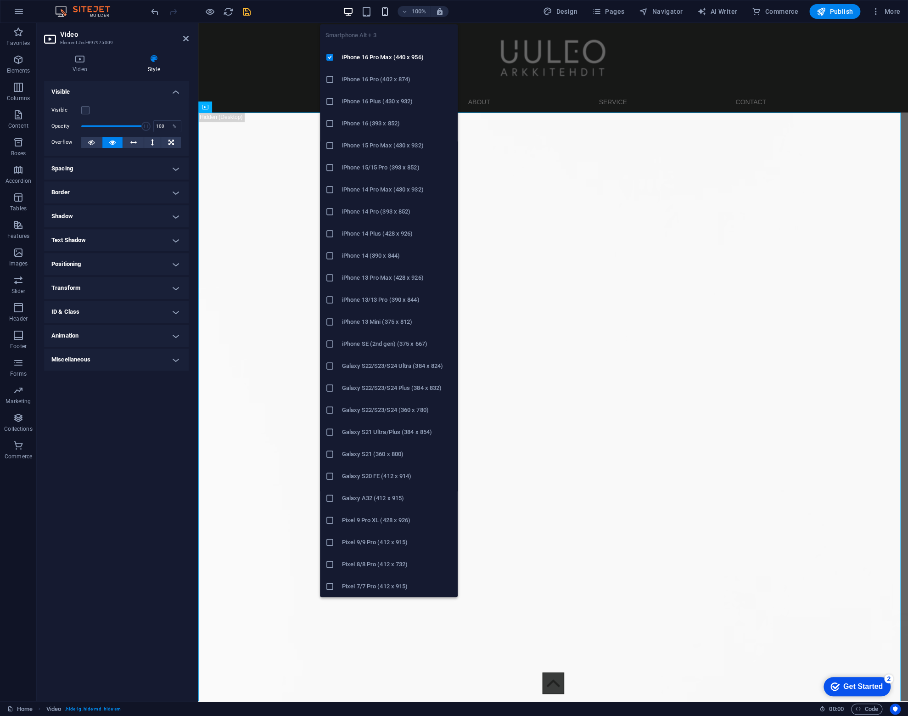
click at [390, 9] on icon "button" at bounding box center [385, 11] width 11 height 11
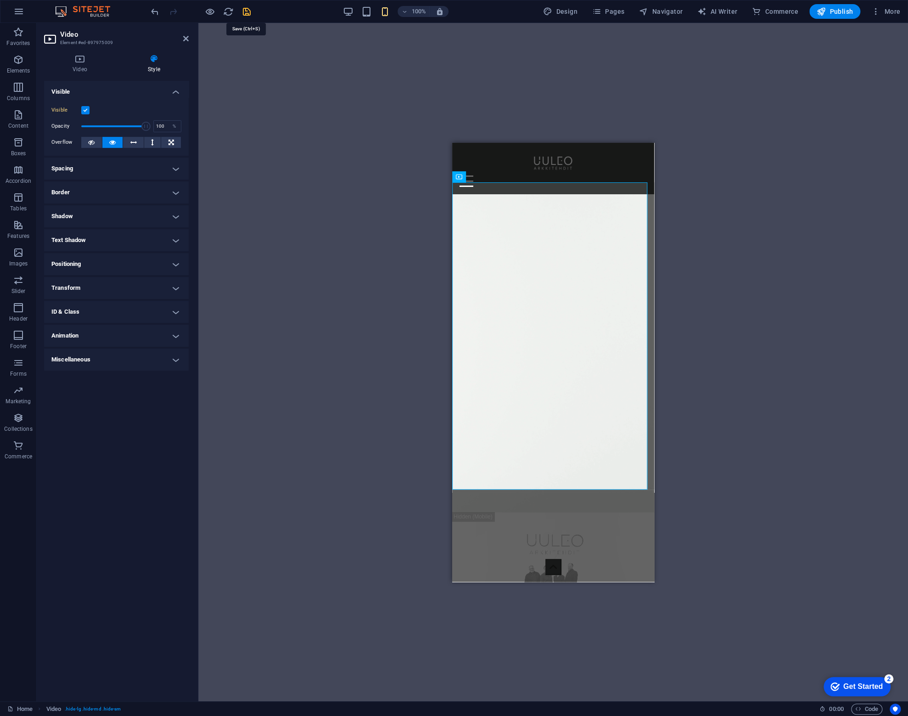
click at [243, 10] on icon "save" at bounding box center [247, 11] width 11 height 11
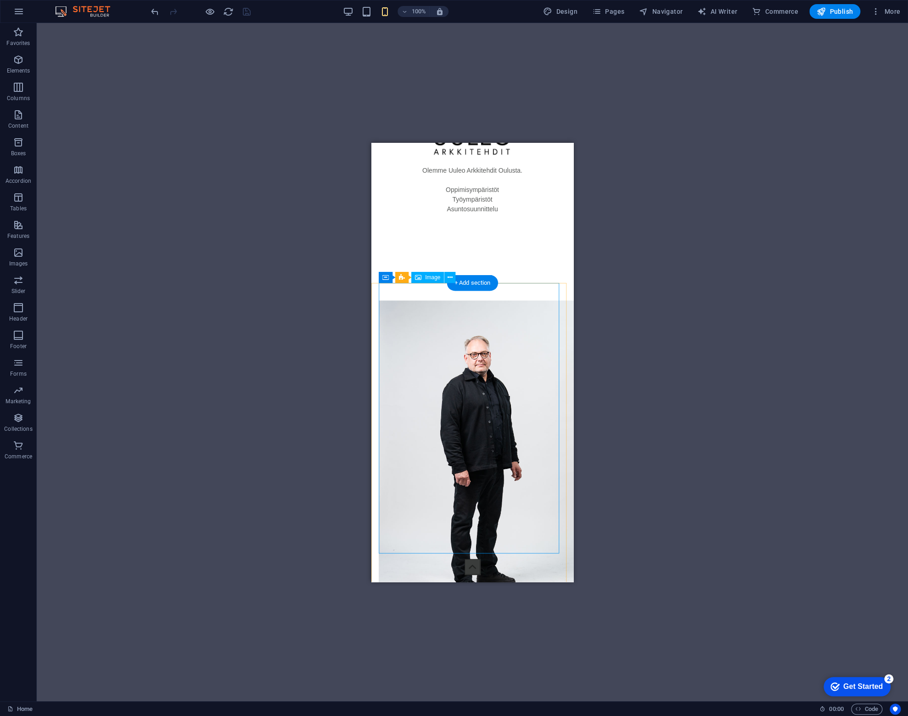
scroll to position [827, 0]
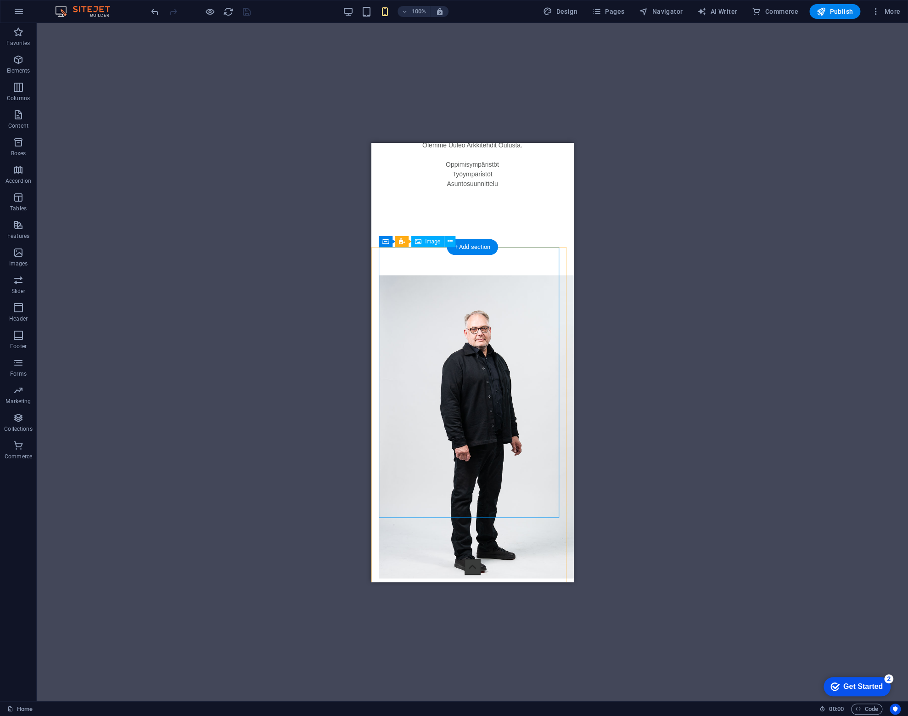
click at [421, 312] on figure at bounding box center [472, 426] width 187 height 303
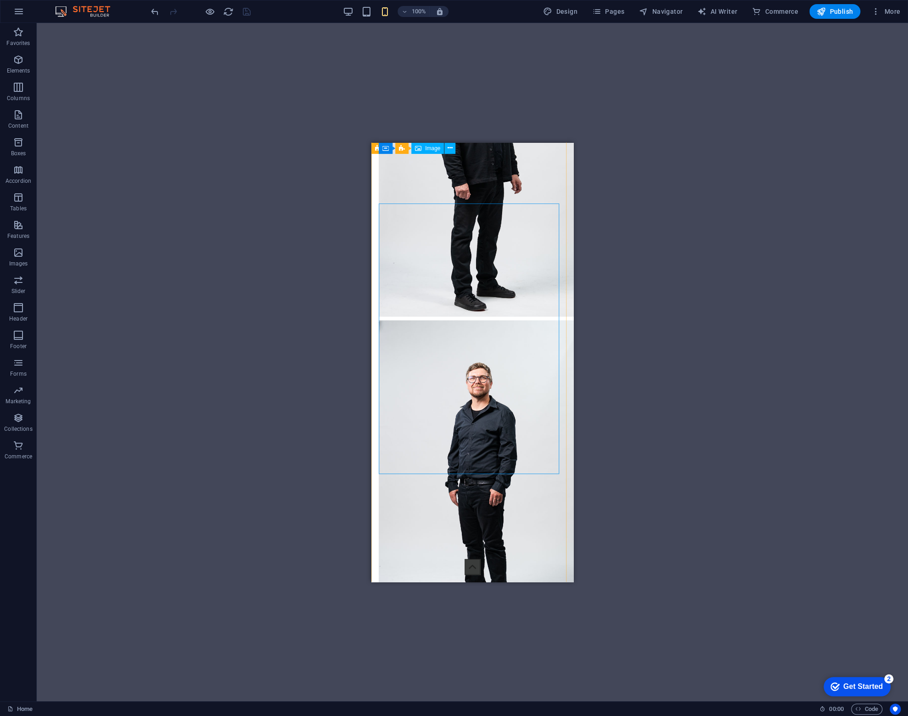
scroll to position [964, 0]
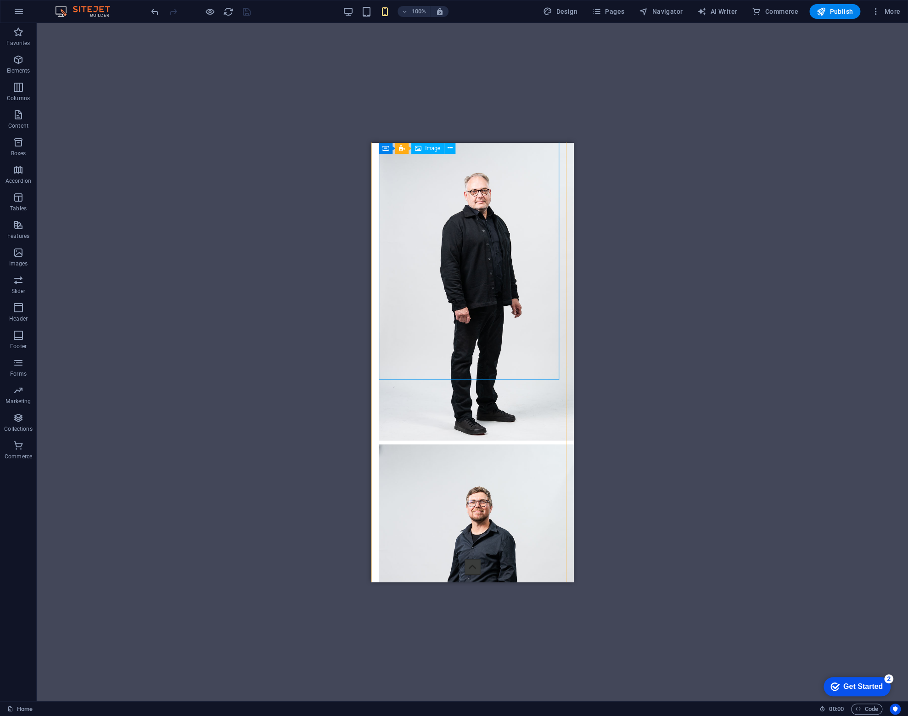
click at [451, 257] on figure at bounding box center [472, 288] width 187 height 303
click at [433, 259] on figure at bounding box center [472, 288] width 187 height 303
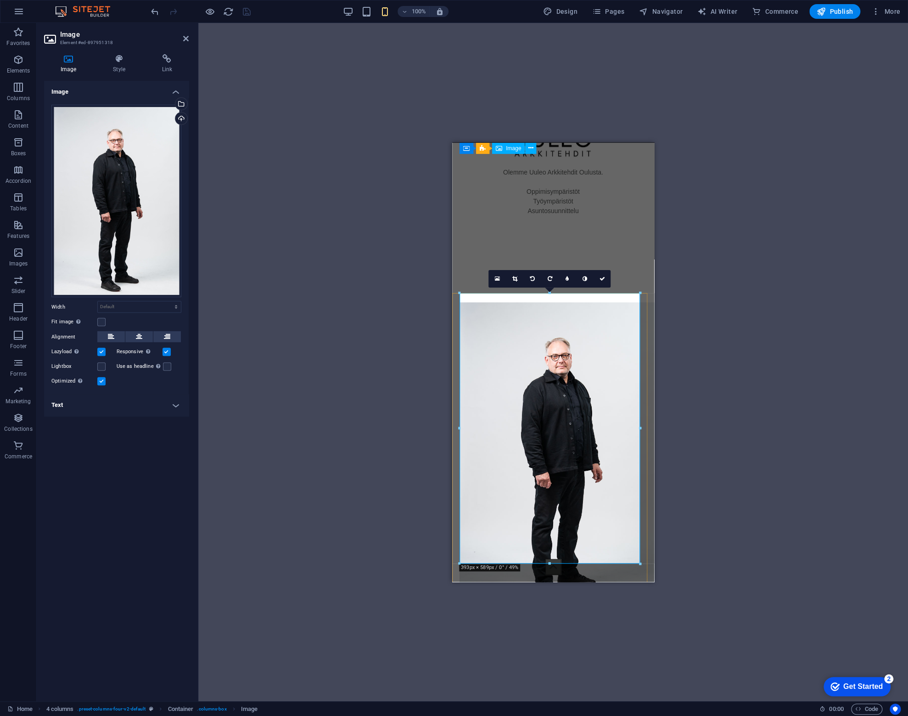
scroll to position [781, 0]
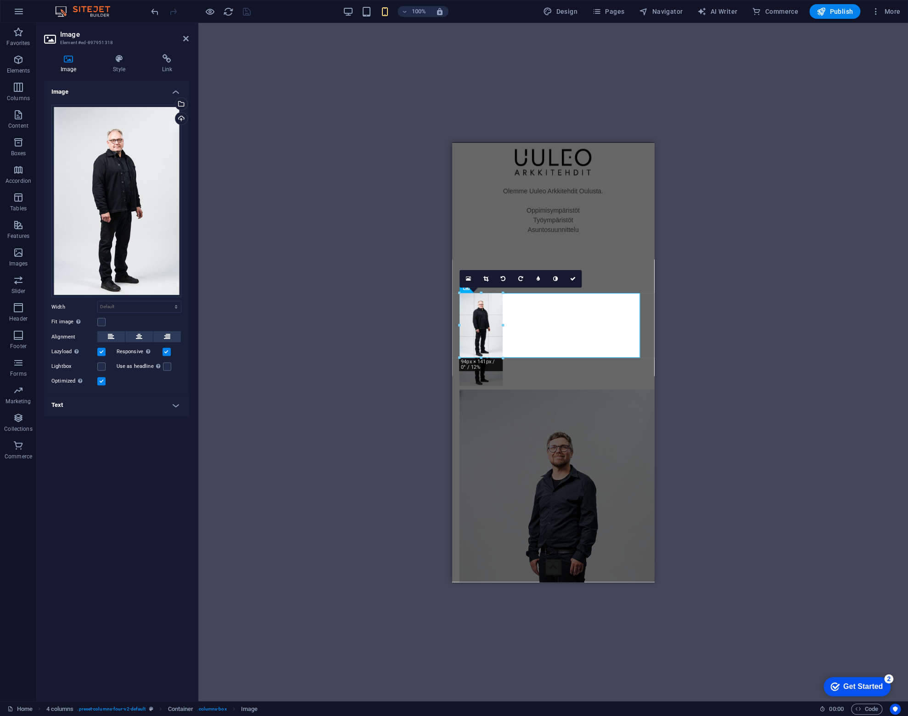
drag, startPoint x: 636, startPoint y: 558, endPoint x: 33, endPoint y: 227, distance: 688.6
type input "93"
select select "px"
click at [513, 437] on figure at bounding box center [553, 540] width 187 height 303
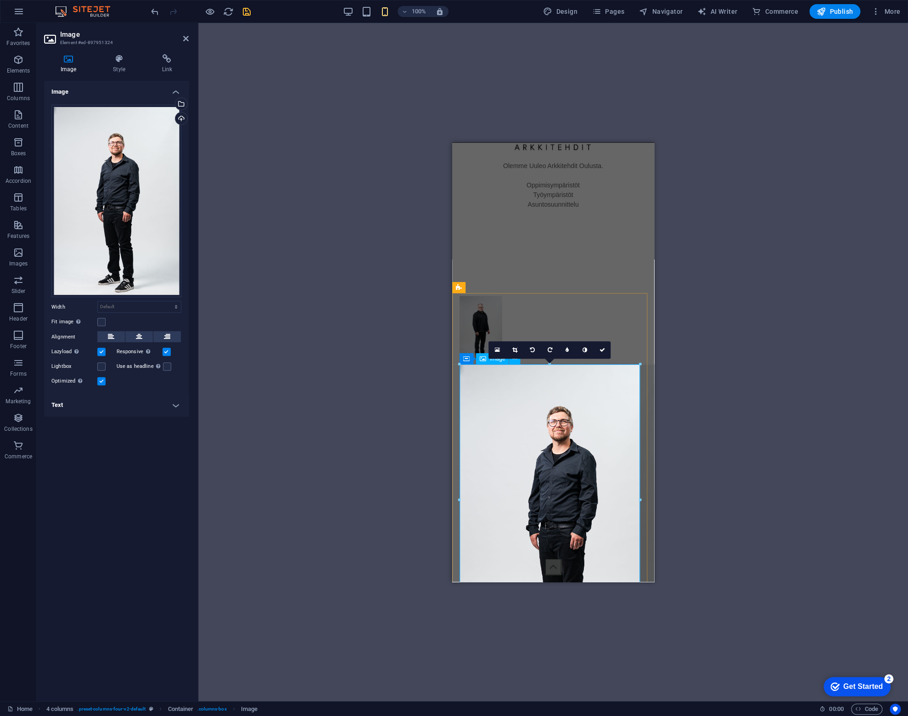
scroll to position [964, 0]
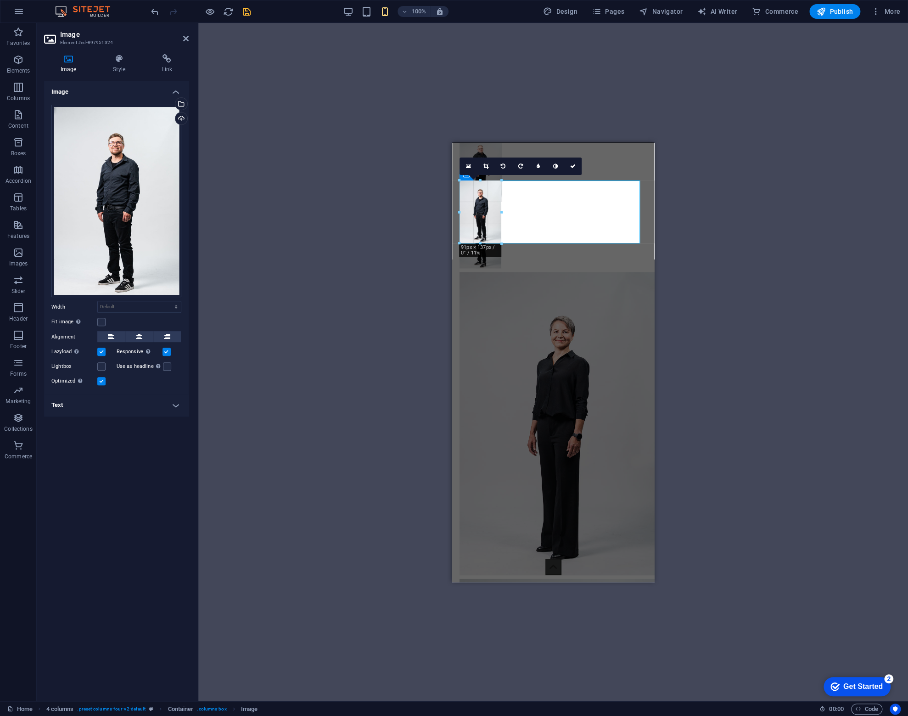
drag, startPoint x: 640, startPoint y: 451, endPoint x: 470, endPoint y: 244, distance: 267.9
type input "90"
select select "px"
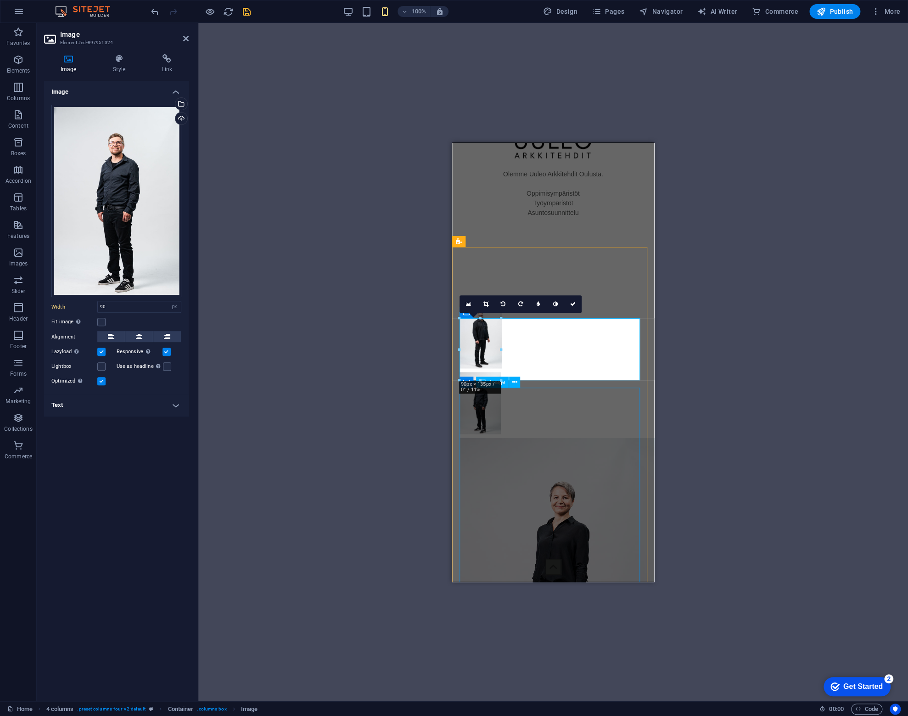
scroll to position [827, 0]
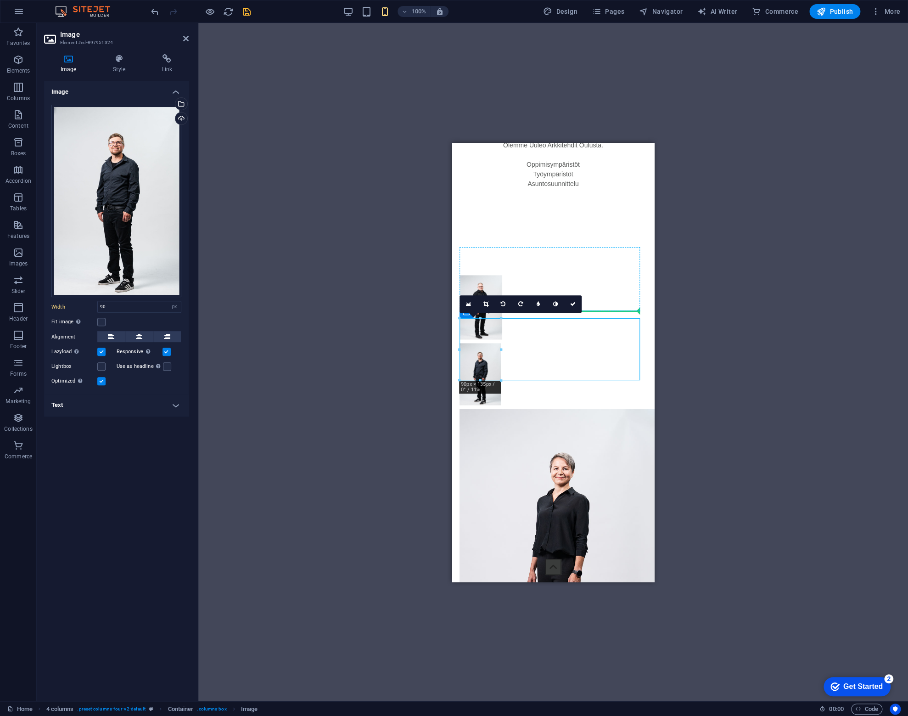
drag, startPoint x: 482, startPoint y: 331, endPoint x: 567, endPoint y: 280, distance: 99.1
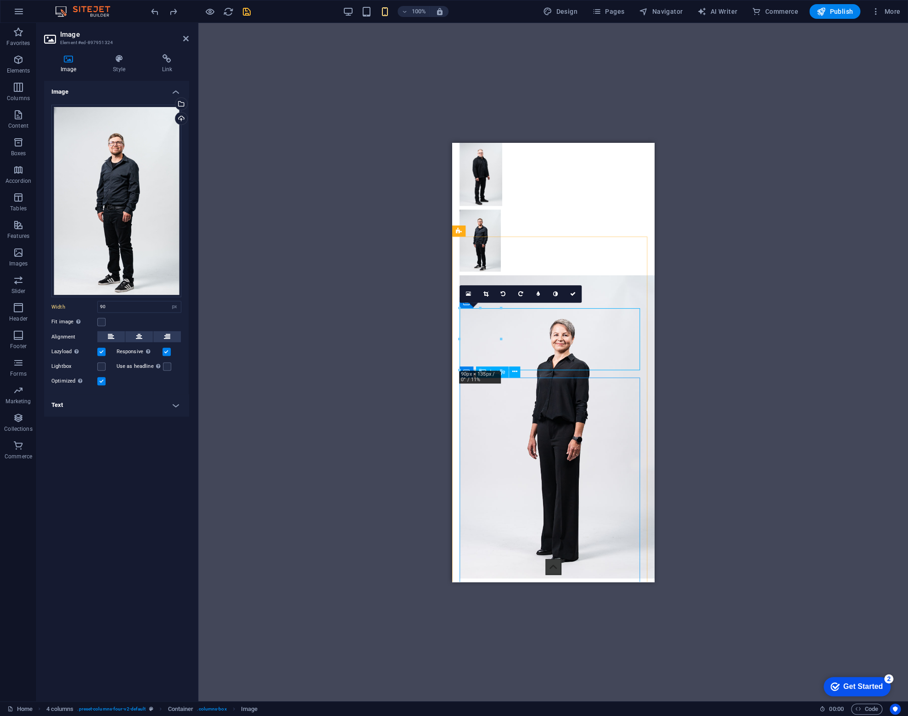
scroll to position [1010, 0]
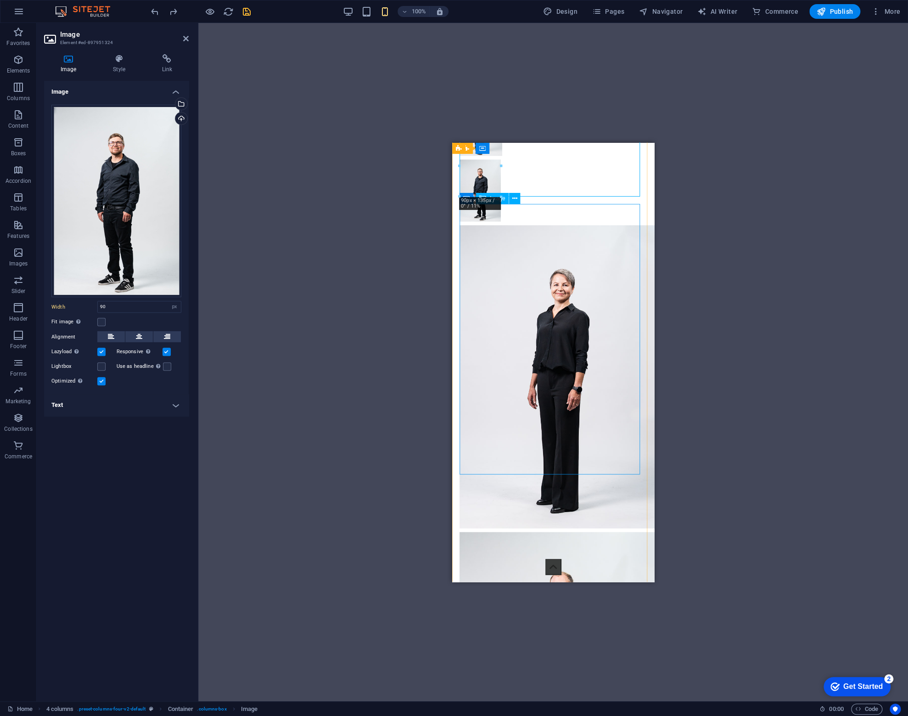
click at [597, 384] on figure at bounding box center [553, 376] width 187 height 303
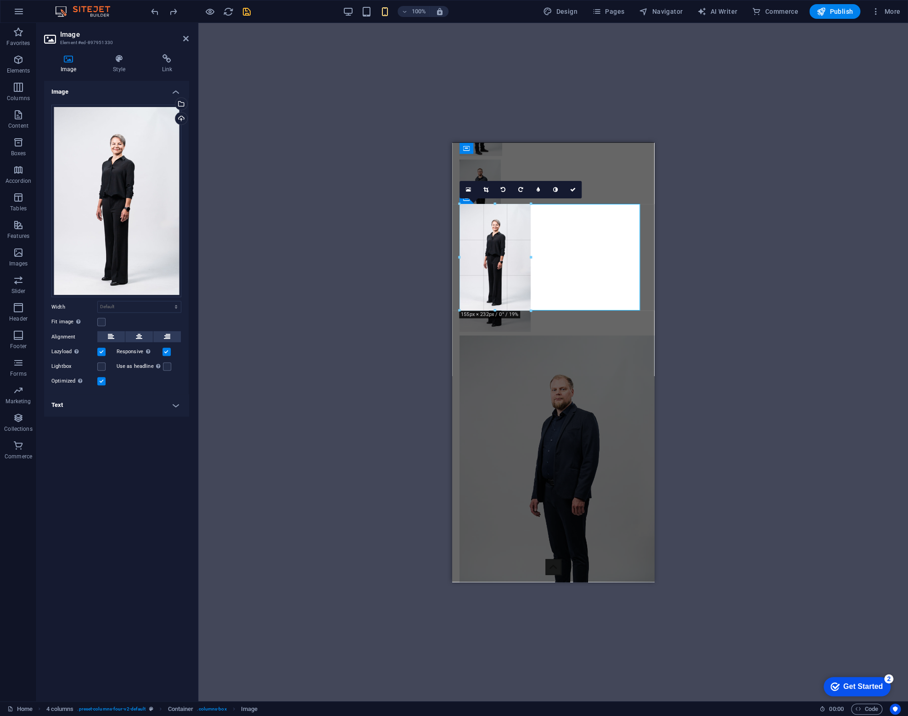
drag, startPoint x: 642, startPoint y: 474, endPoint x: 120, endPoint y: 245, distance: 569.4
type input "155"
select select "px"
click at [579, 396] on figure at bounding box center [553, 486] width 187 height 303
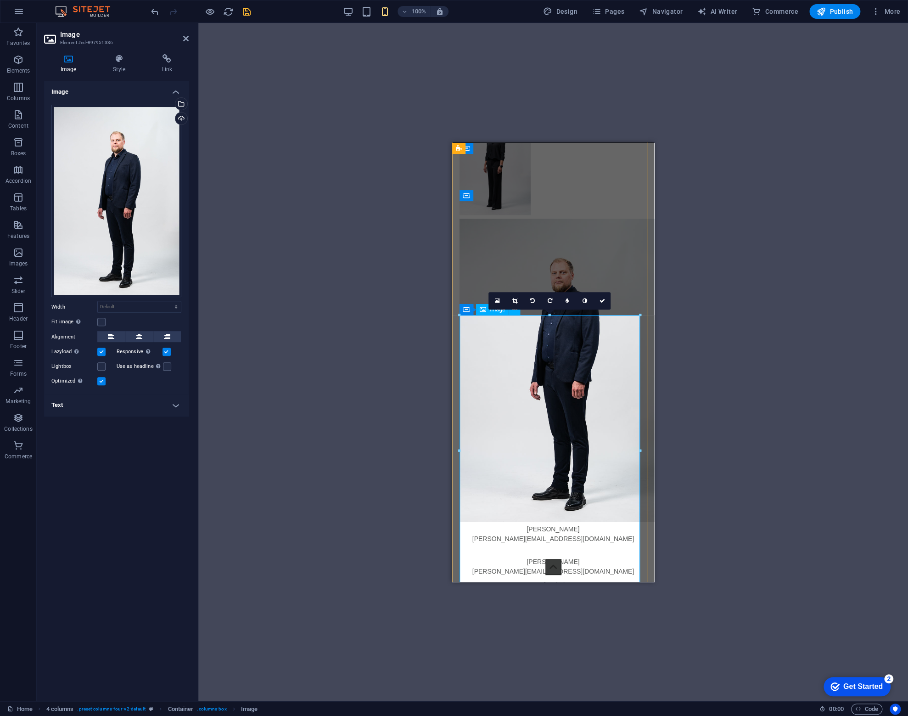
scroll to position [1148, 0]
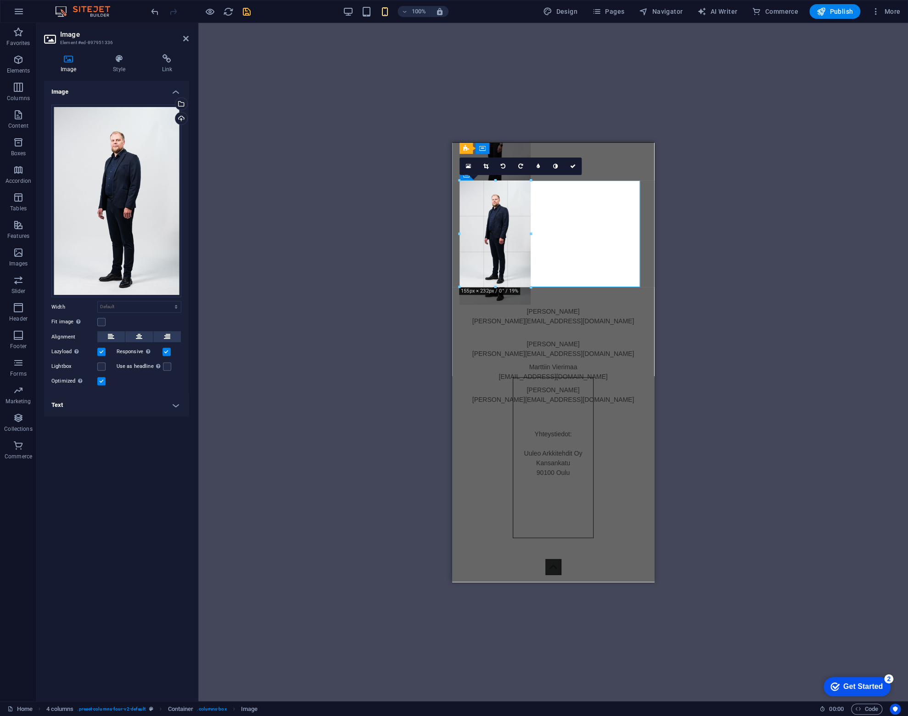
drag, startPoint x: 642, startPoint y: 453, endPoint x: 75, endPoint y: 131, distance: 651.6
type input "155"
select select "px"
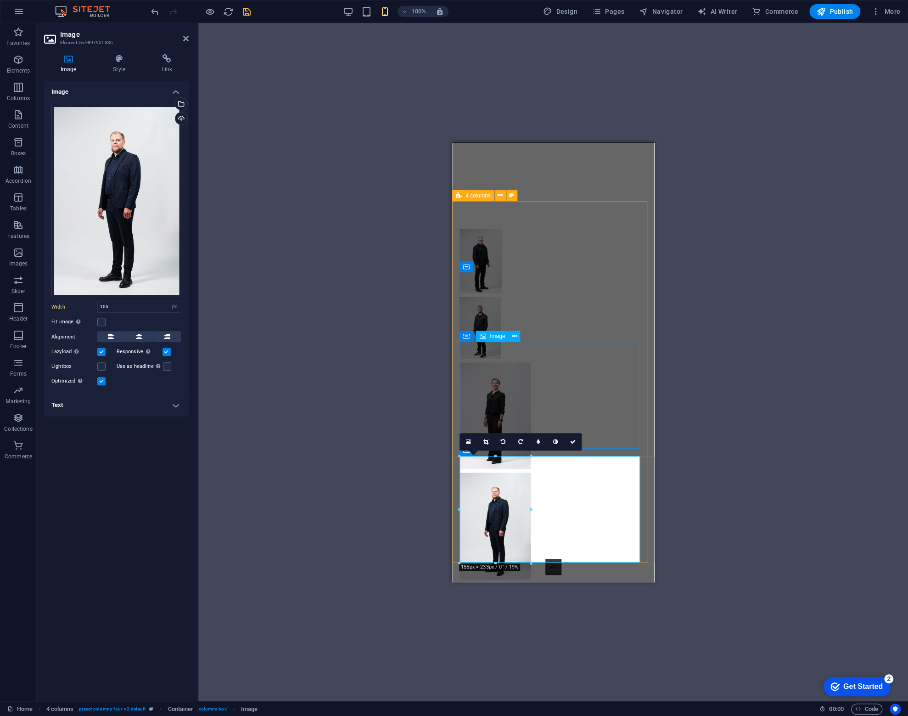
scroll to position [873, 0]
click at [488, 297] on figure at bounding box center [553, 328] width 187 height 62
select select "px"
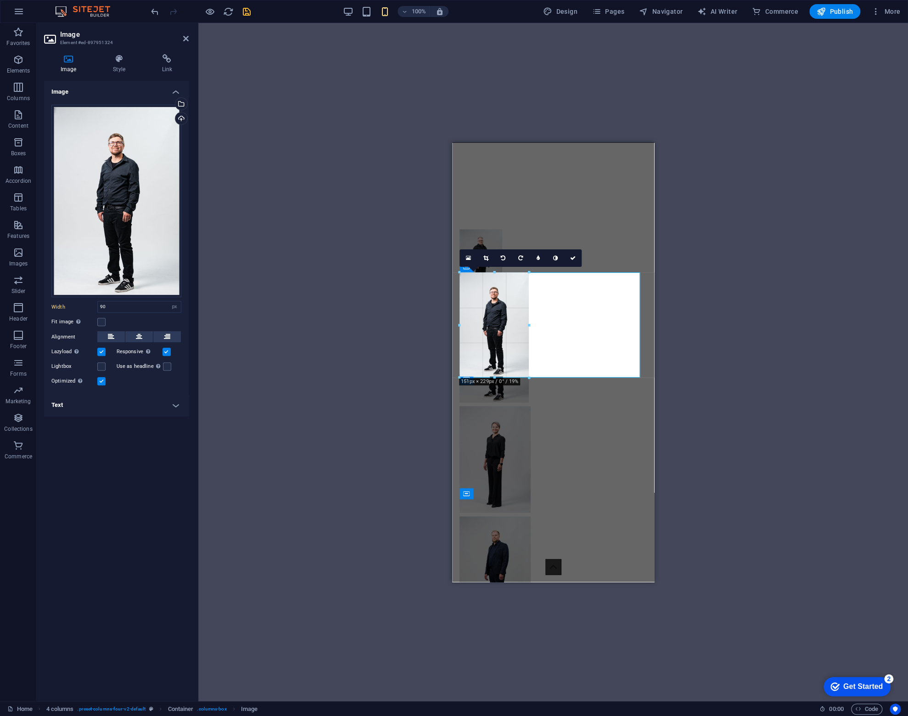
drag, startPoint x: 502, startPoint y: 334, endPoint x: 529, endPoint y: 361, distance: 38.3
type input "151"
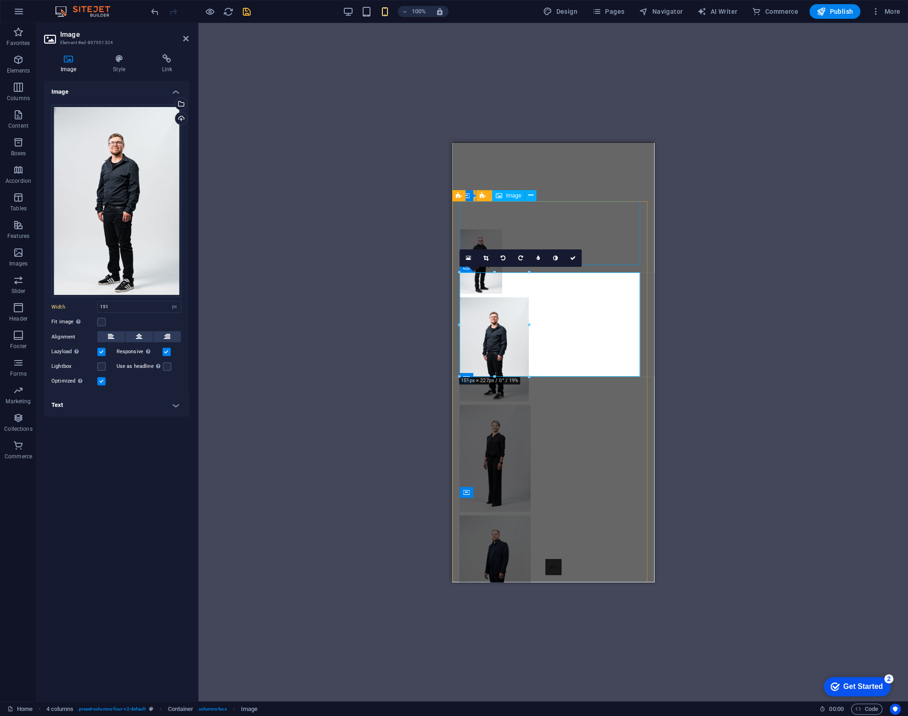
click at [490, 229] on figure at bounding box center [553, 261] width 187 height 64
select select "px"
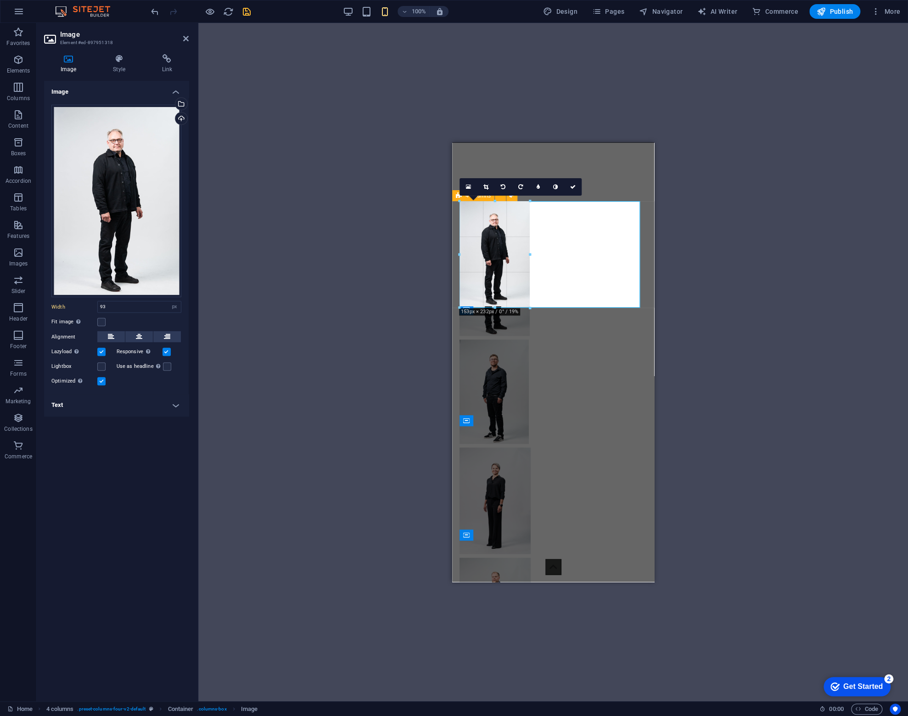
drag, startPoint x: 502, startPoint y: 266, endPoint x: 130, endPoint y: 162, distance: 386.3
type input "153"
click at [585, 252] on figure at bounding box center [553, 282] width 187 height 106
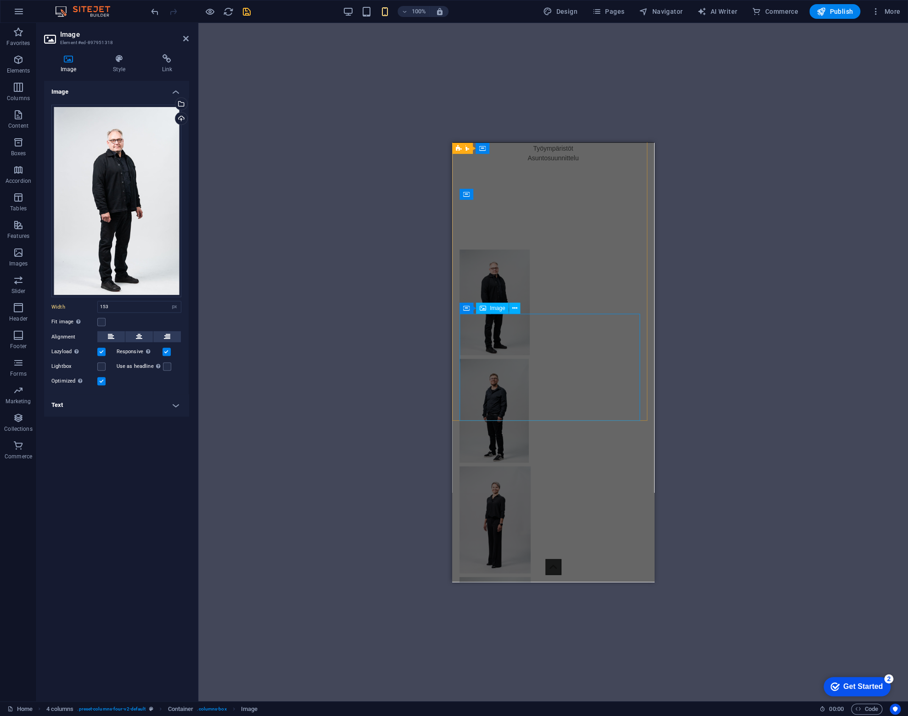
scroll to position [827, 0]
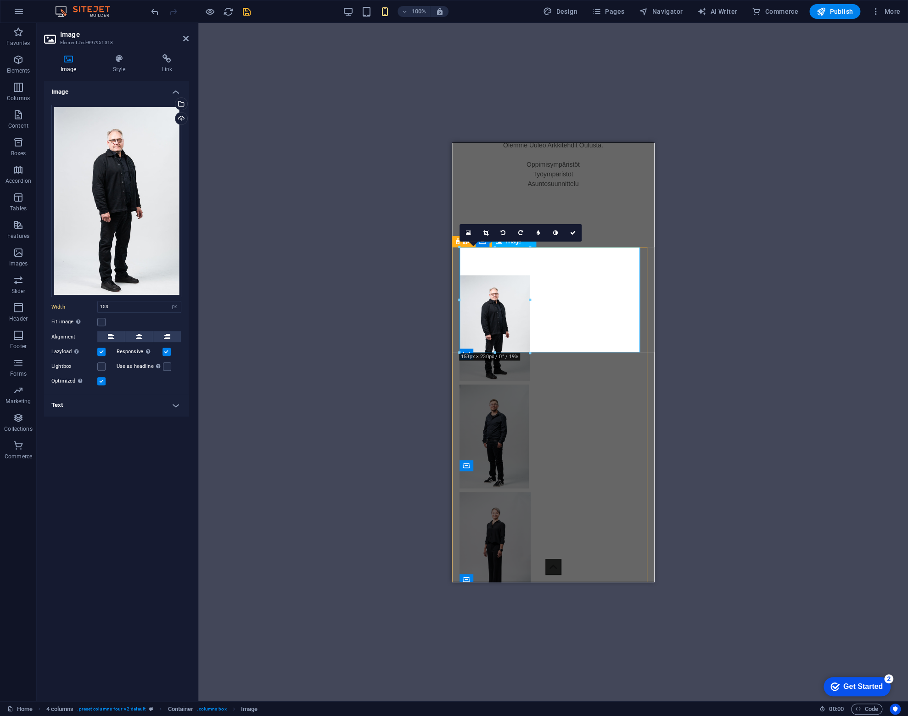
click at [581, 290] on figure at bounding box center [553, 328] width 187 height 106
click at [382, 184] on div "H2 Text Spacer Video Text Spacer Spacer Container Placeholder Logo Text Spacer …" at bounding box center [553, 362] width 710 height 678
click at [566, 178] on div "Olemme Uuleo Arkkitehdit Oulusta. Oppimisympäristöt Työympäristöt Asuntosuunnit…" at bounding box center [553, 174] width 202 height 68
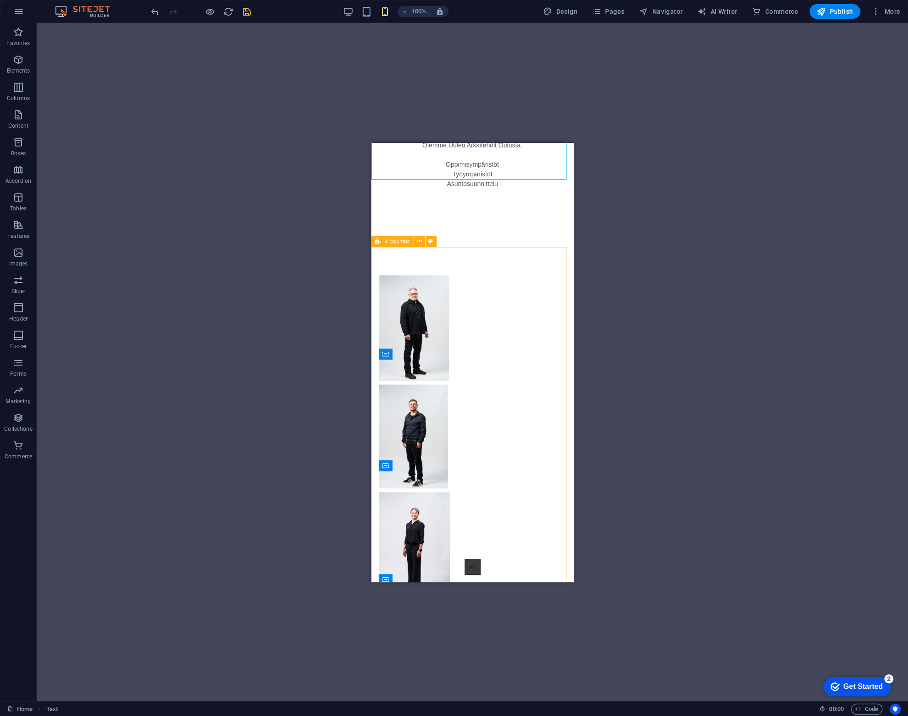
click at [388, 240] on span "4 columns" at bounding box center [397, 242] width 25 height 6
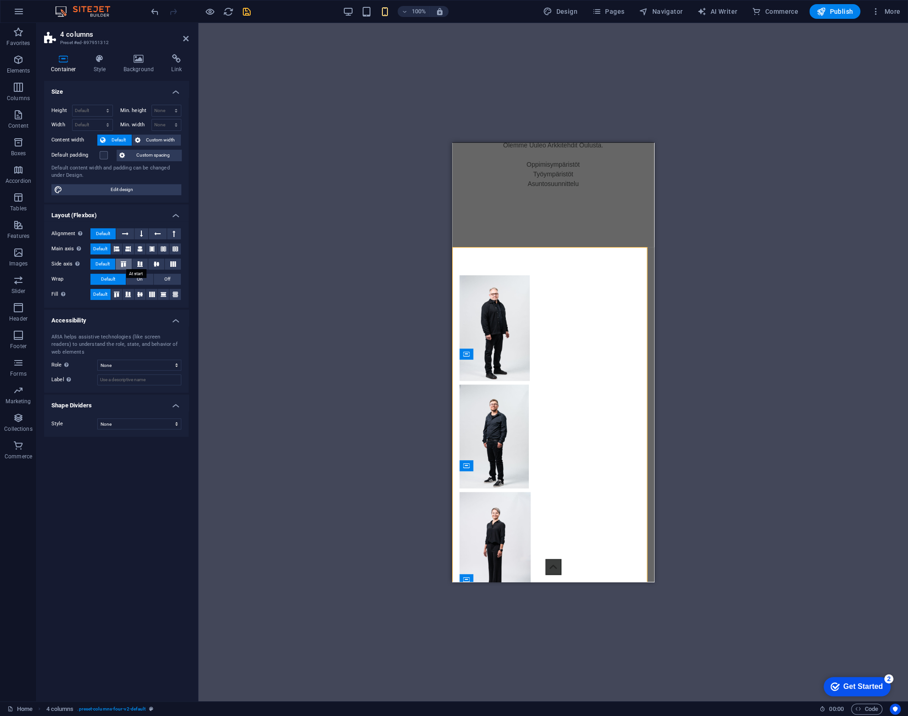
click at [124, 266] on button at bounding box center [124, 264] width 16 height 11
click at [93, 264] on button "Default" at bounding box center [102, 264] width 25 height 11
click at [136, 247] on button at bounding box center [140, 248] width 11 height 11
click at [93, 247] on button "Default" at bounding box center [100, 248] width 20 height 11
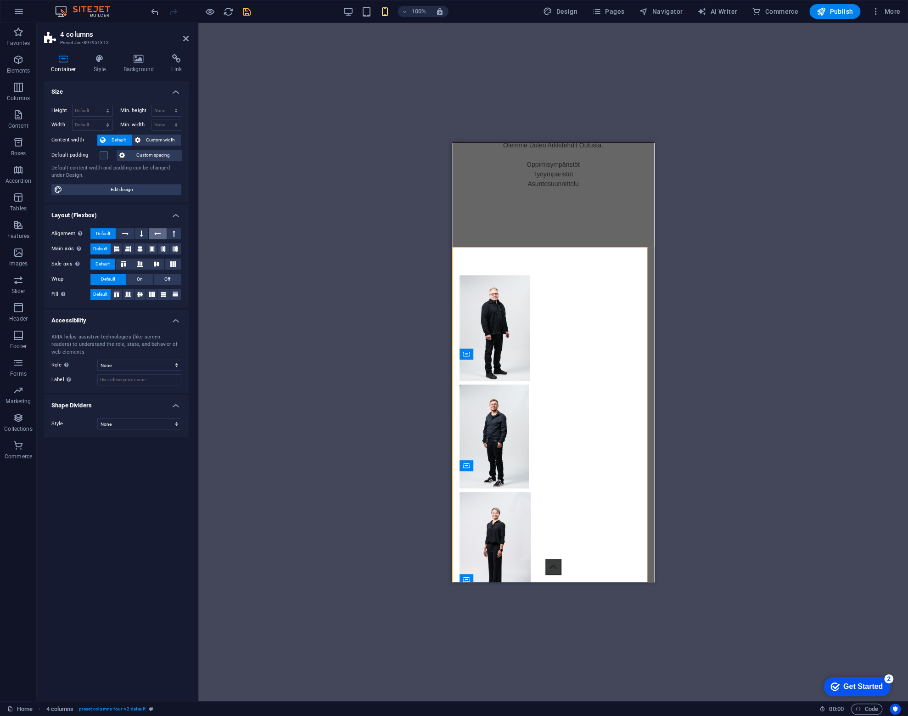
click at [157, 233] on icon at bounding box center [157, 233] width 6 height 11
click at [101, 231] on span "Default" at bounding box center [103, 233] width 14 height 11
click at [179, 297] on button at bounding box center [174, 294] width 11 height 11
drag, startPoint x: 88, startPoint y: 292, endPoint x: 93, endPoint y: 291, distance: 5.1
click at [89, 292] on label "Fill Controls the distances and direction of elements on the y-axis across seve…" at bounding box center [70, 294] width 39 height 11
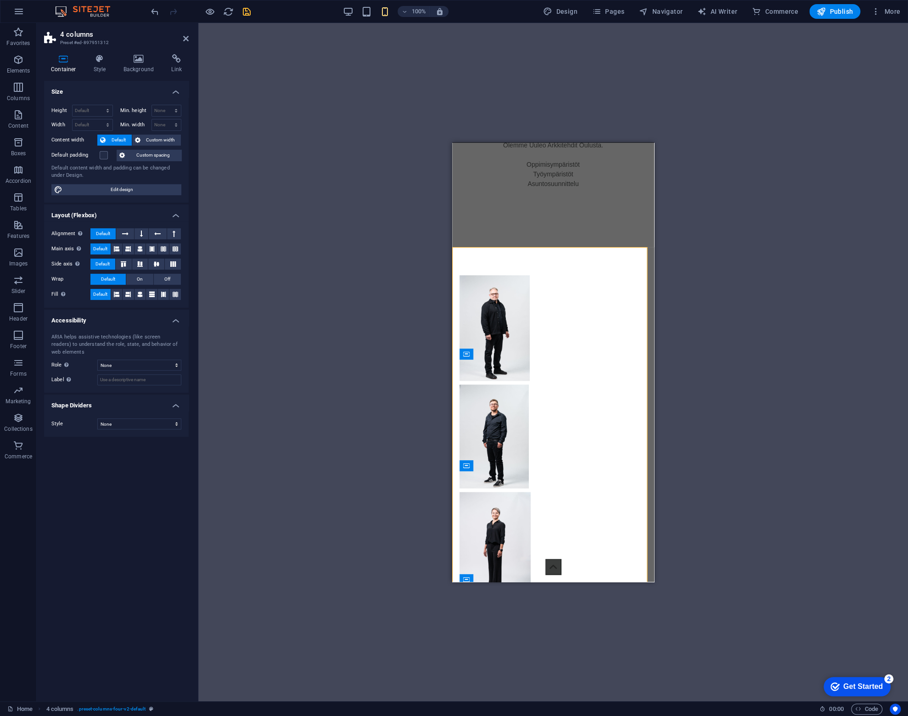
click at [96, 291] on span "Default" at bounding box center [100, 294] width 14 height 11
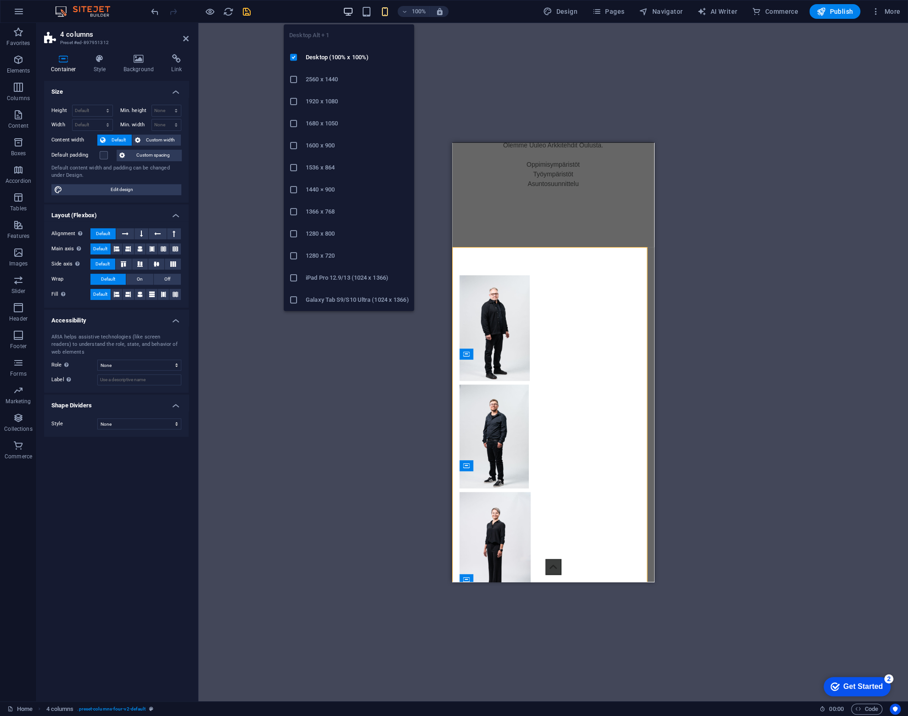
click at [350, 13] on icon "button" at bounding box center [348, 11] width 11 height 11
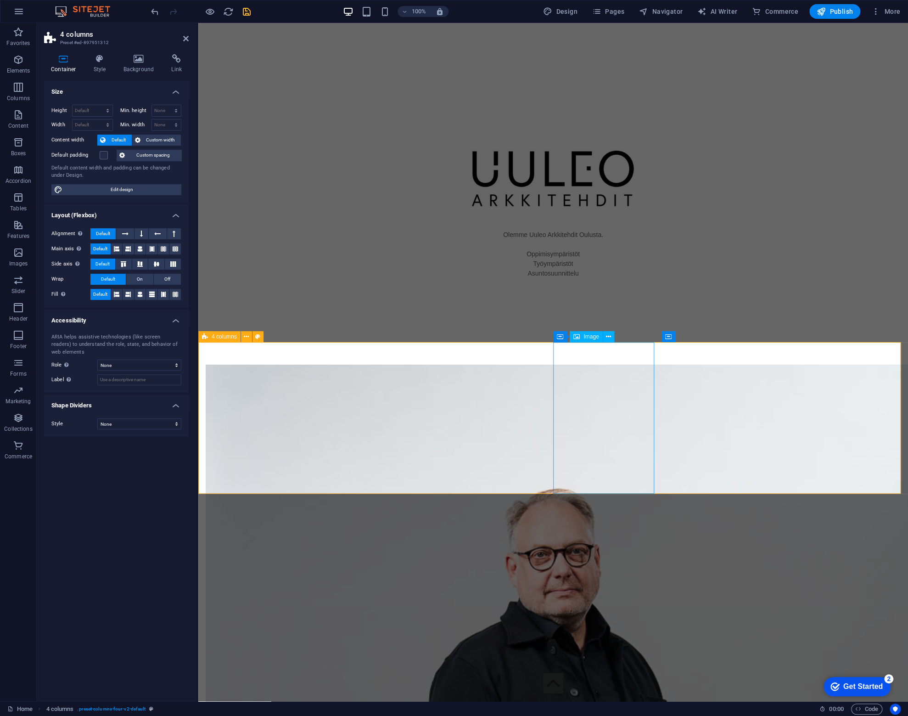
scroll to position [1756, 0]
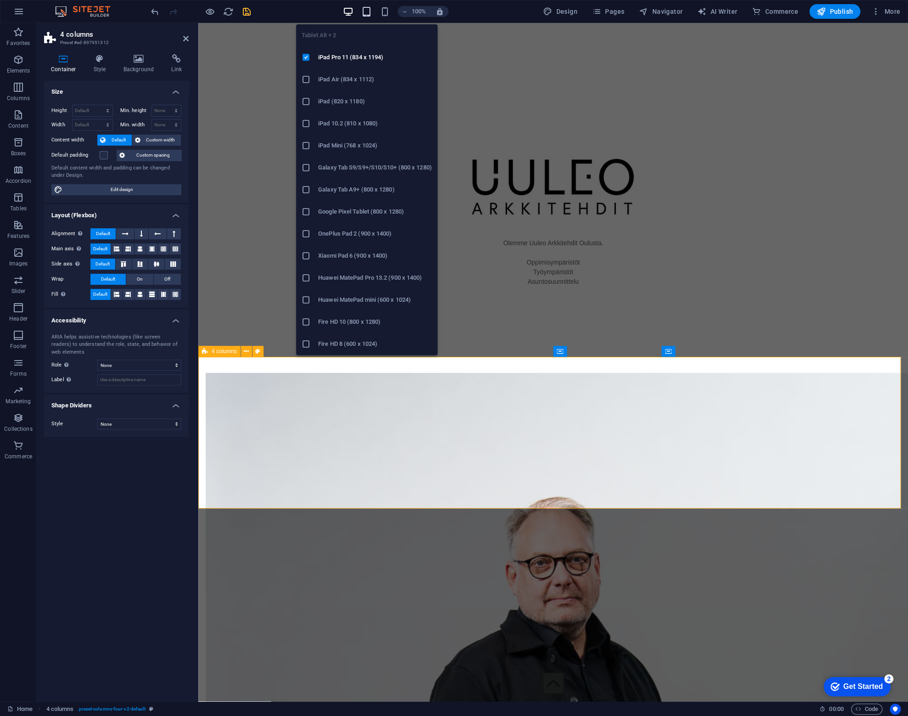
click at [367, 12] on icon "button" at bounding box center [366, 11] width 11 height 11
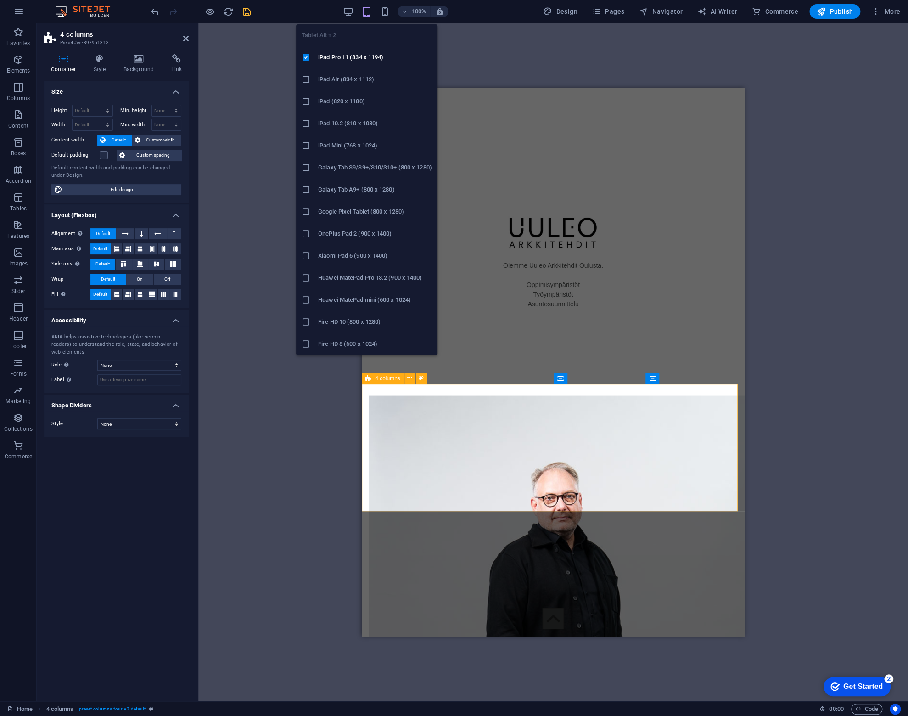
scroll to position [1021, 0]
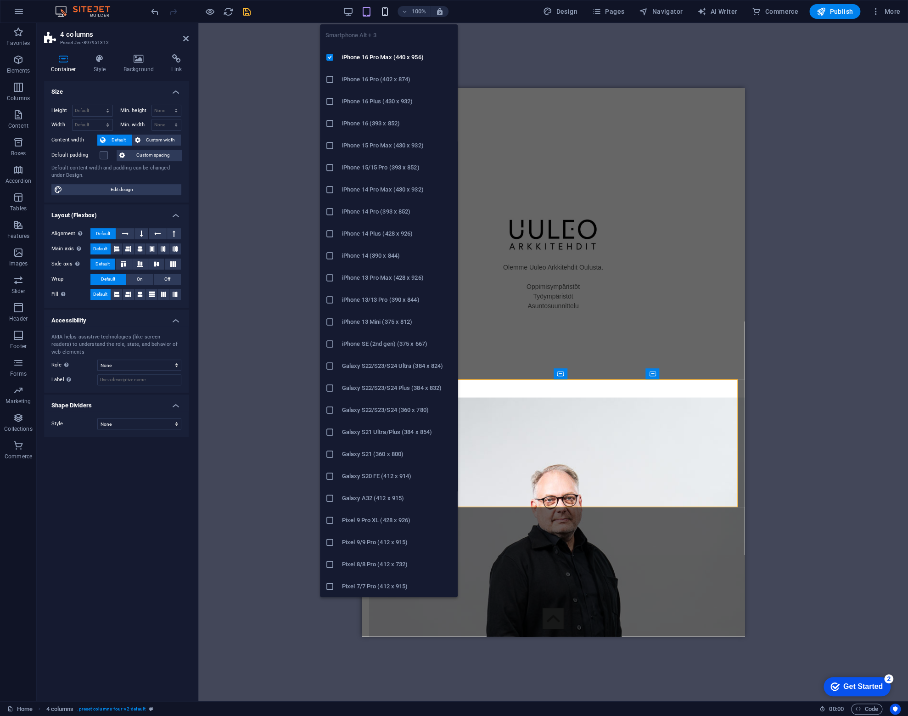
click at [387, 7] on icon "button" at bounding box center [385, 11] width 11 height 11
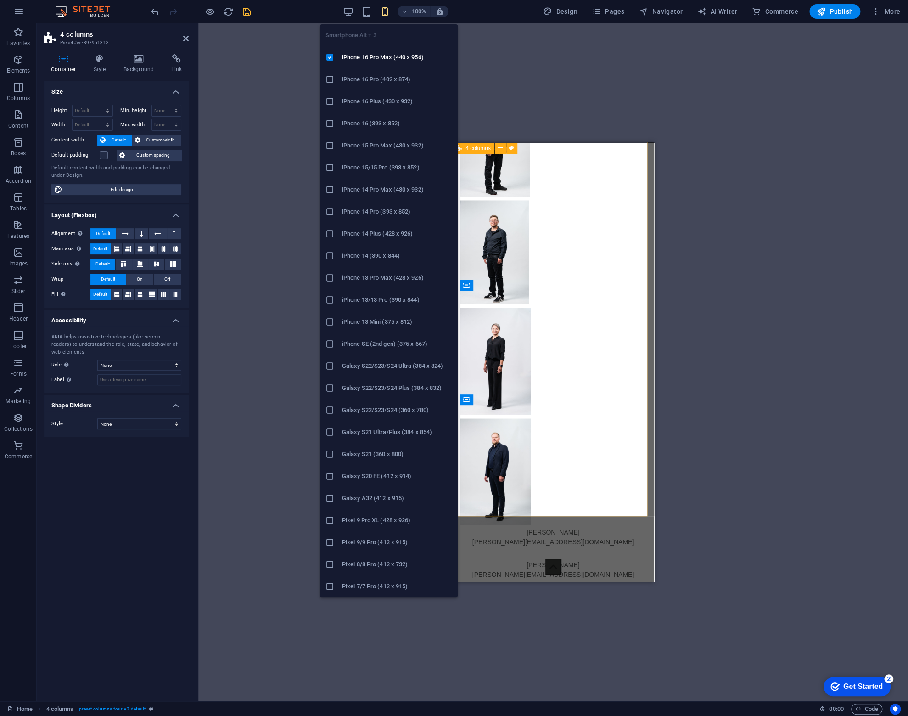
scroll to position [1009, 0]
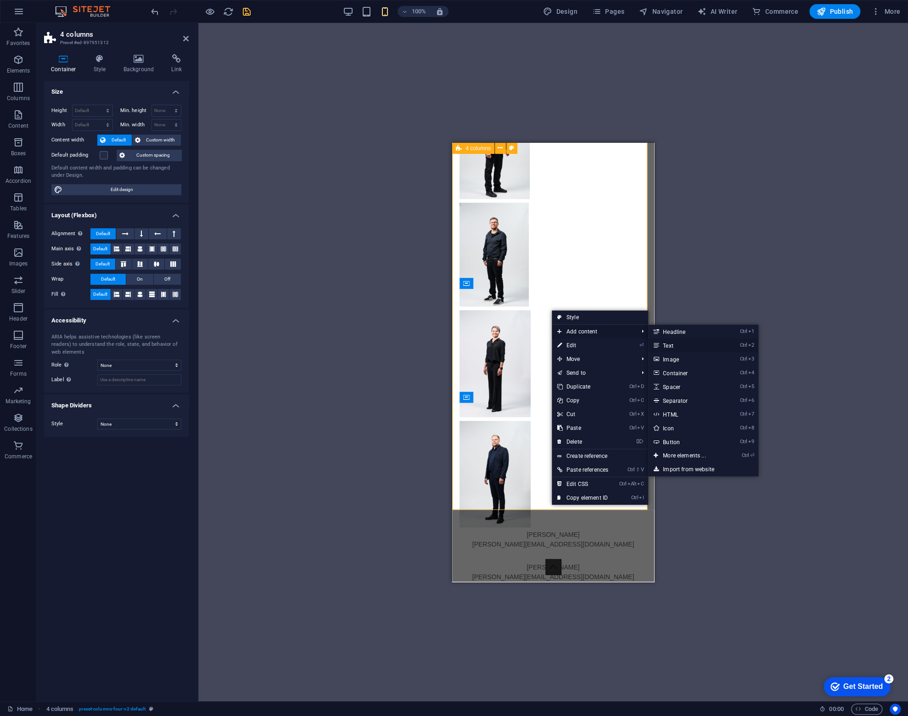
click at [672, 342] on link "Ctrl 2 Text" at bounding box center [686, 345] width 76 height 14
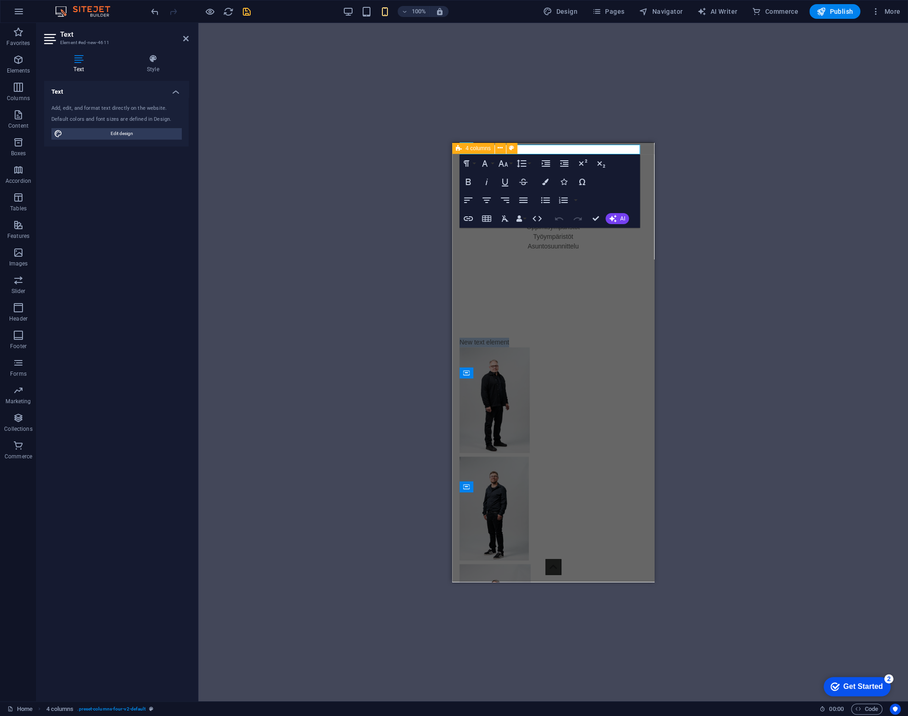
scroll to position [716, 0]
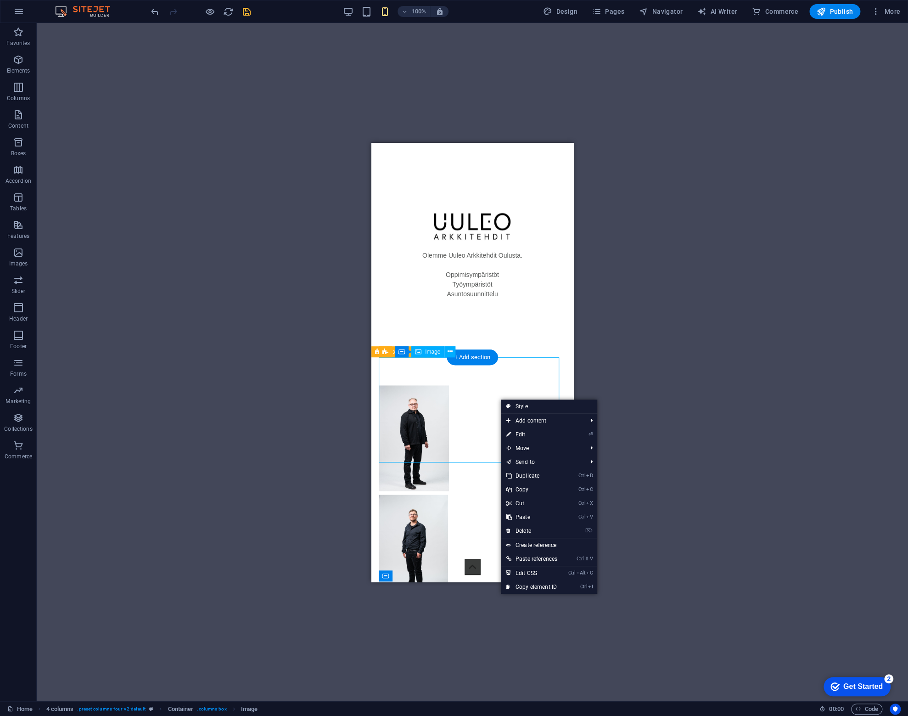
click at [485, 400] on figure at bounding box center [472, 438] width 187 height 106
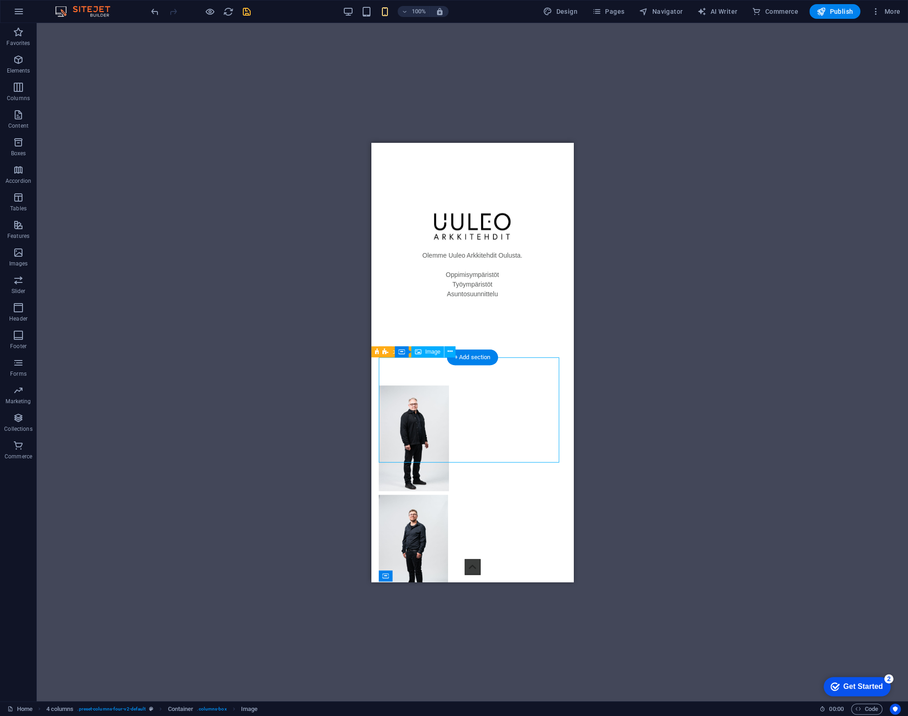
click at [485, 400] on figure at bounding box center [472, 438] width 187 height 106
select select "px"
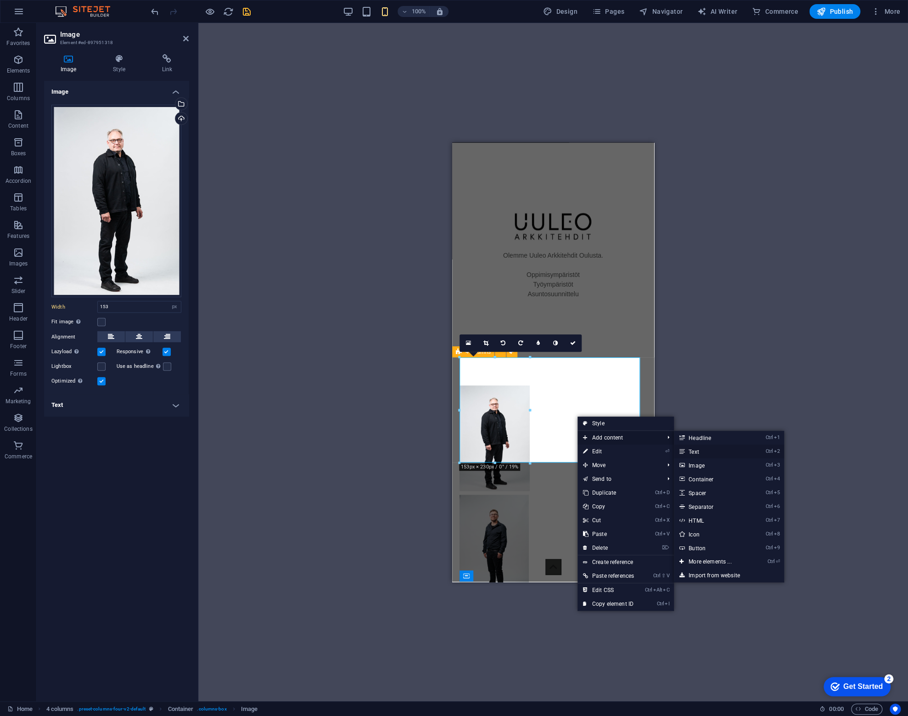
click at [703, 454] on link "Ctrl 2 Text" at bounding box center [712, 452] width 76 height 14
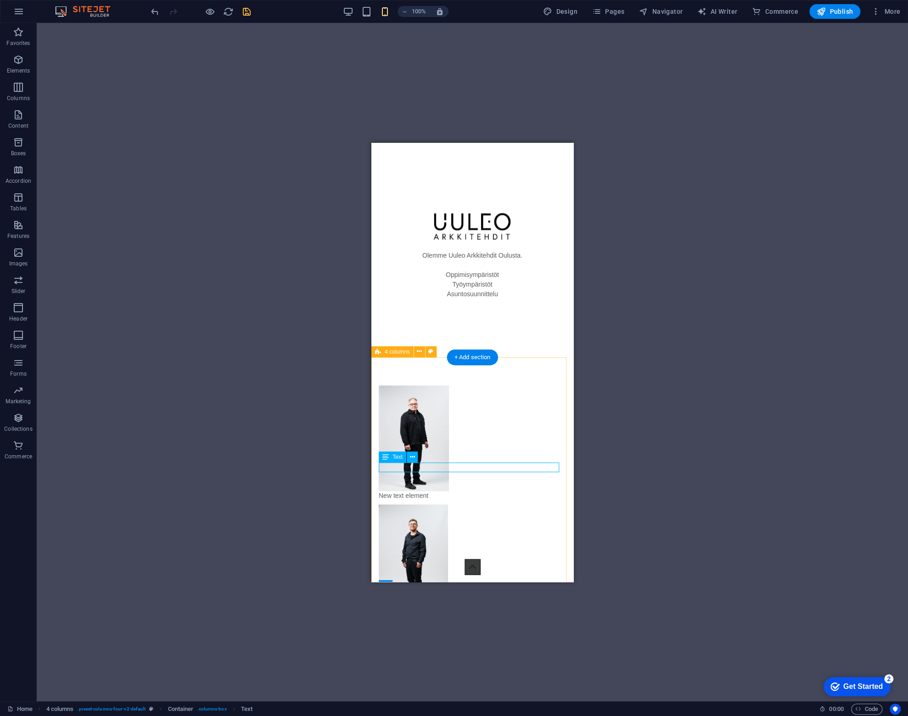
click at [375, 394] on div "New text element" at bounding box center [473, 607] width 202 height 444
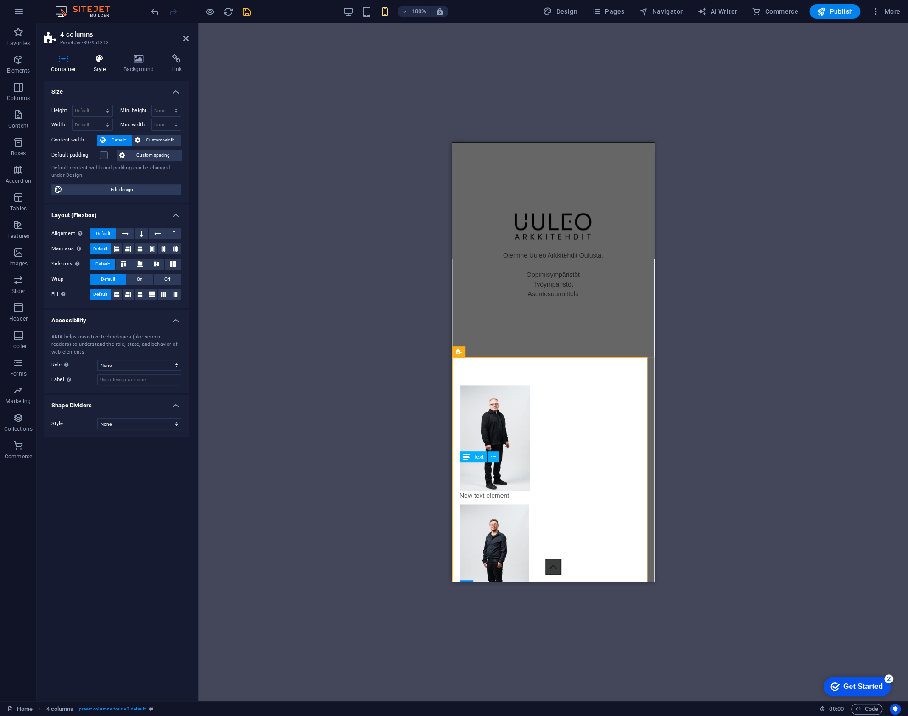
click at [91, 56] on icon at bounding box center [100, 58] width 26 height 9
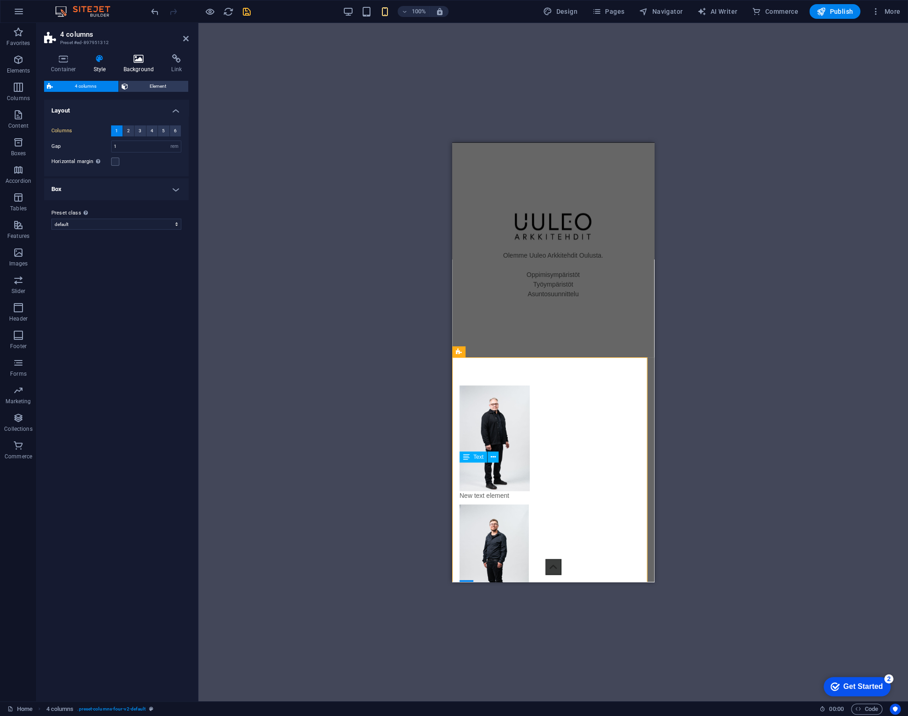
click at [140, 59] on icon at bounding box center [139, 58] width 45 height 9
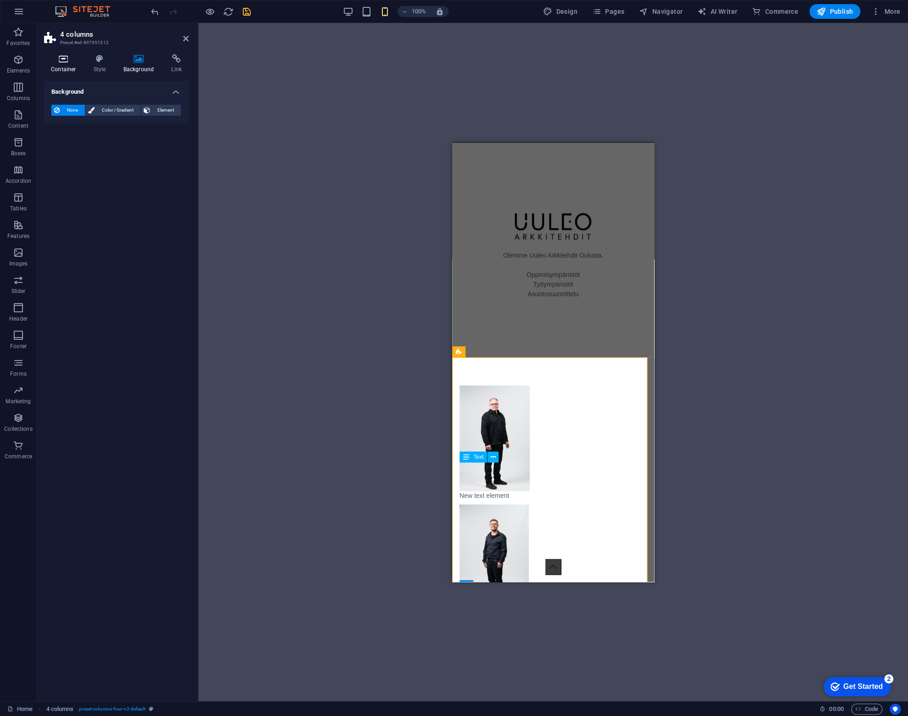
click at [71, 60] on icon at bounding box center [63, 58] width 39 height 9
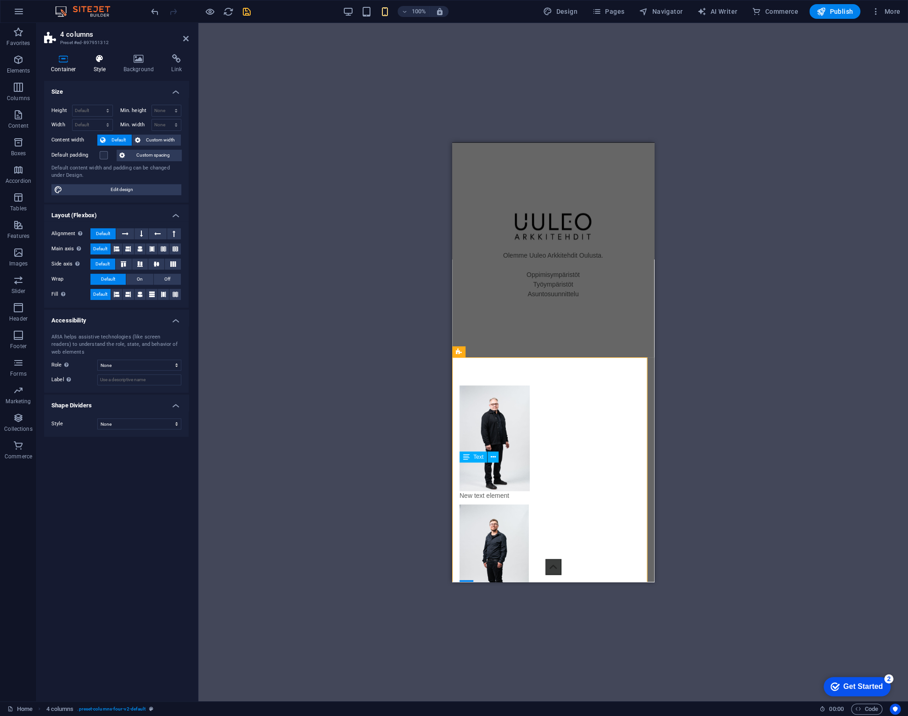
click at [105, 58] on icon at bounding box center [100, 58] width 26 height 9
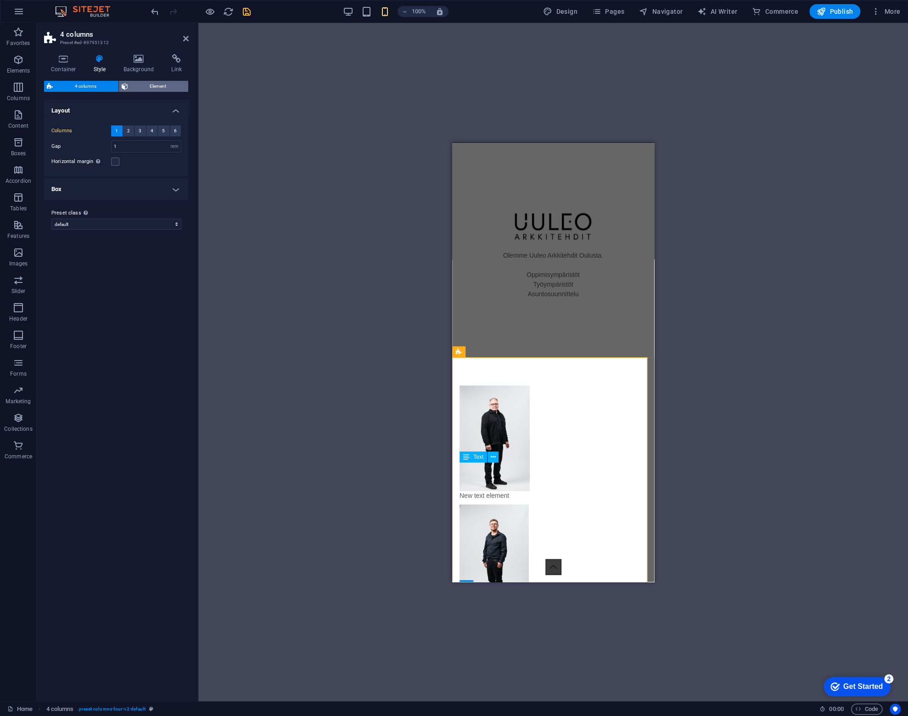
click at [138, 84] on span "Element" at bounding box center [158, 86] width 55 height 11
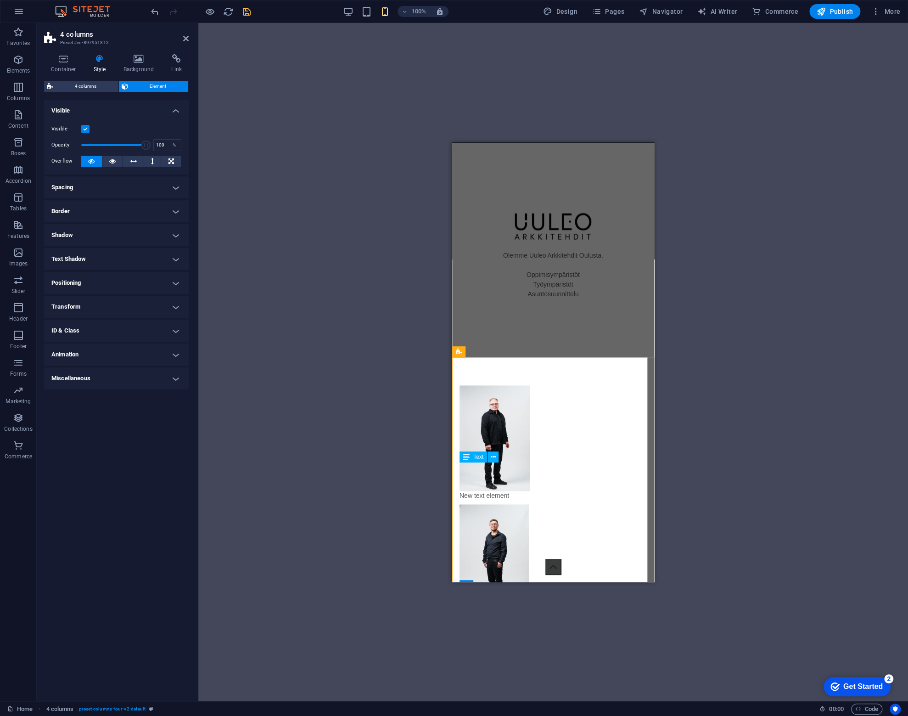
click at [88, 129] on label at bounding box center [85, 129] width 8 height 8
click at [0, 0] on input "Visible" at bounding box center [0, 0] width 0 height 0
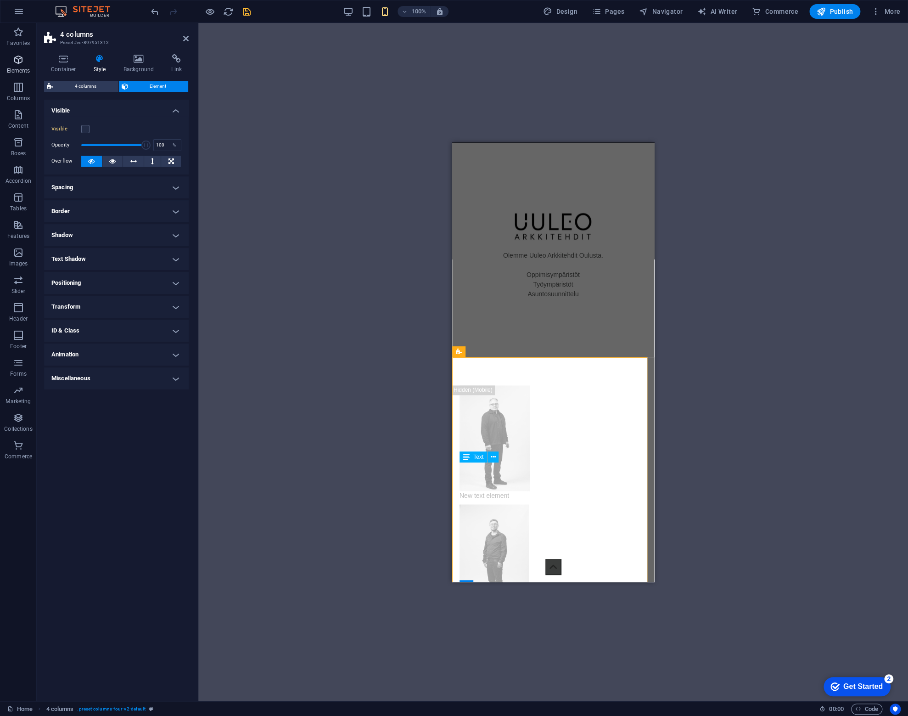
click at [16, 55] on icon "button" at bounding box center [18, 59] width 11 height 11
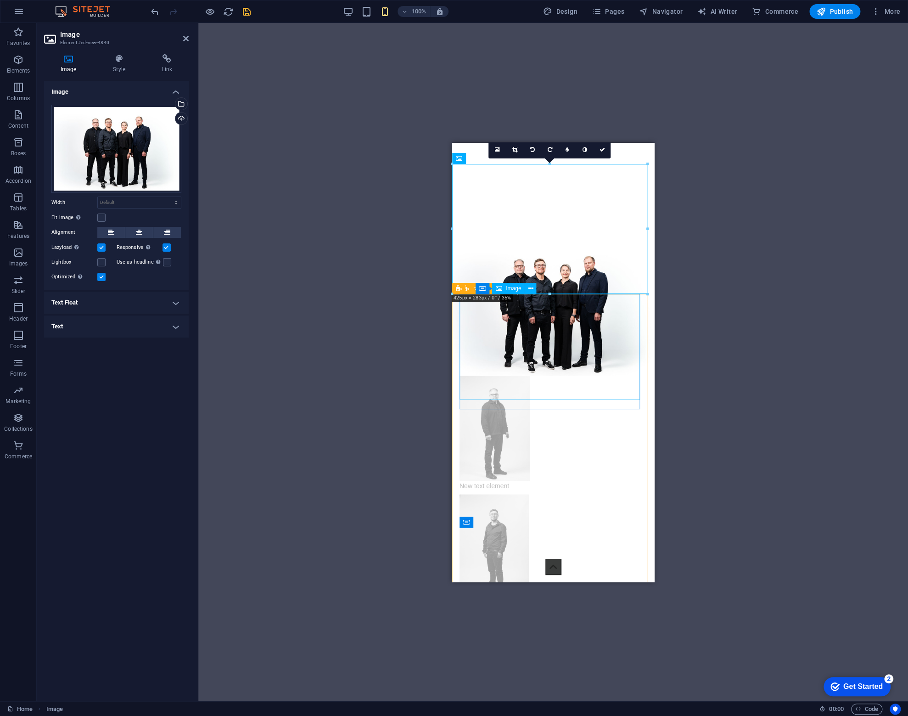
scroll to position [919, 0]
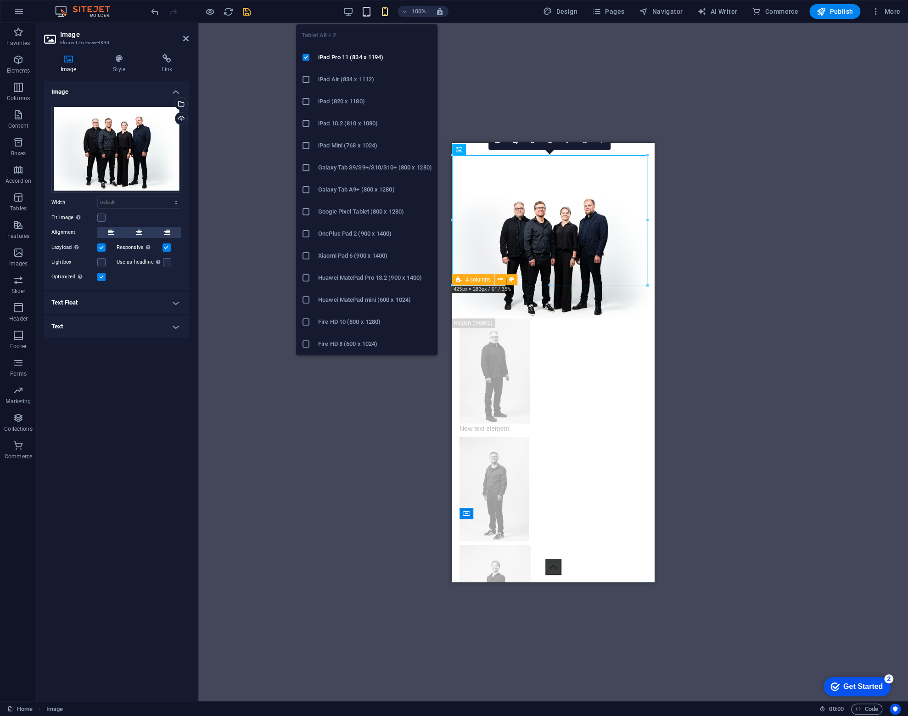
click at [367, 11] on icon "button" at bounding box center [366, 11] width 11 height 11
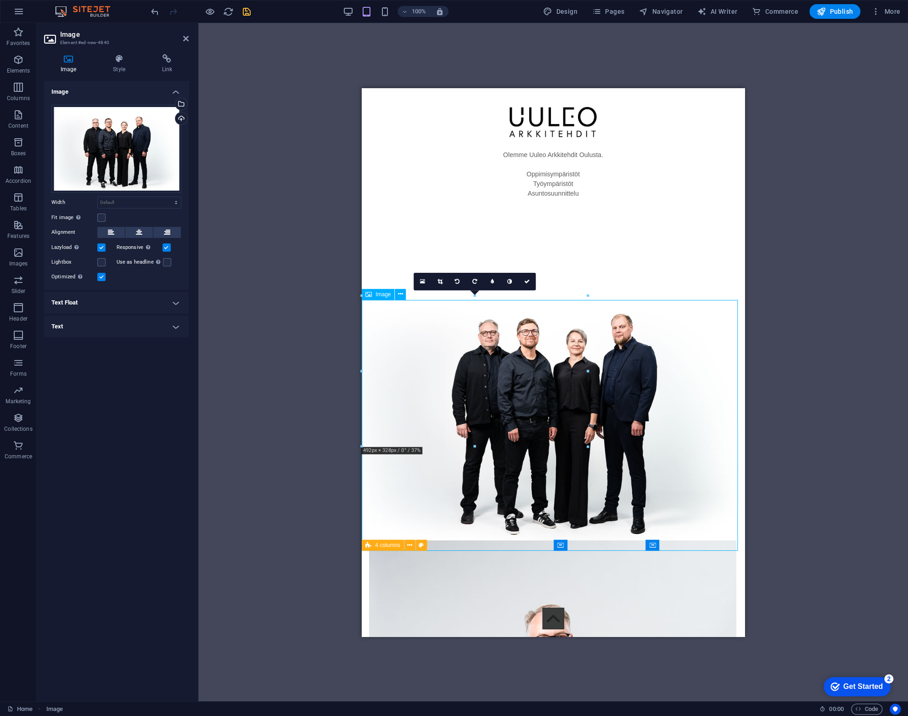
scroll to position [1071, 0]
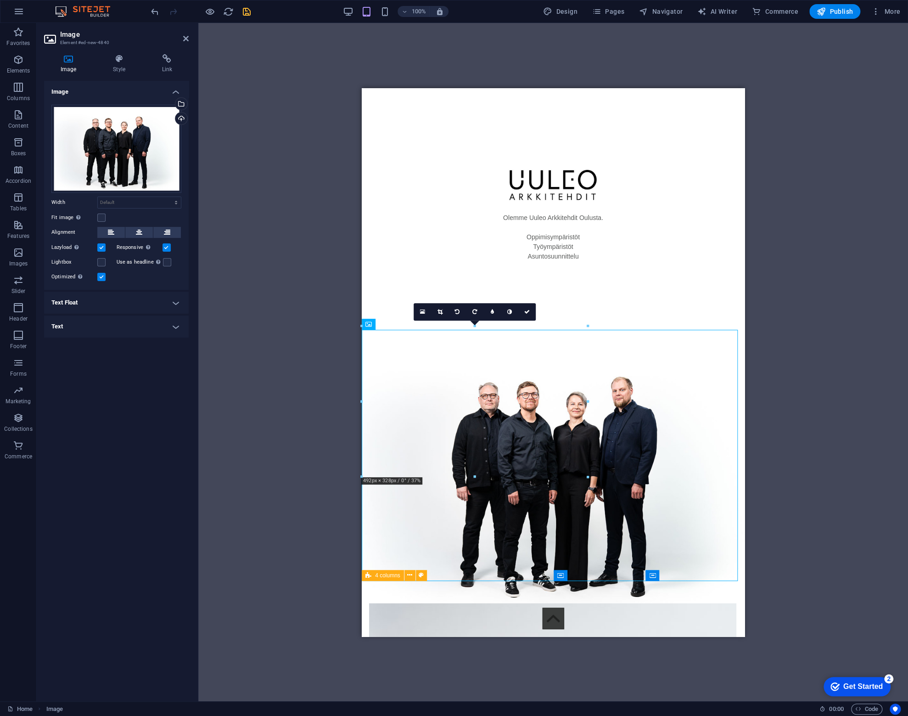
click at [401, 326] on div at bounding box center [475, 325] width 226 height 3
click at [399, 356] on figure at bounding box center [553, 474] width 383 height 255
click at [120, 60] on icon at bounding box center [118, 58] width 45 height 9
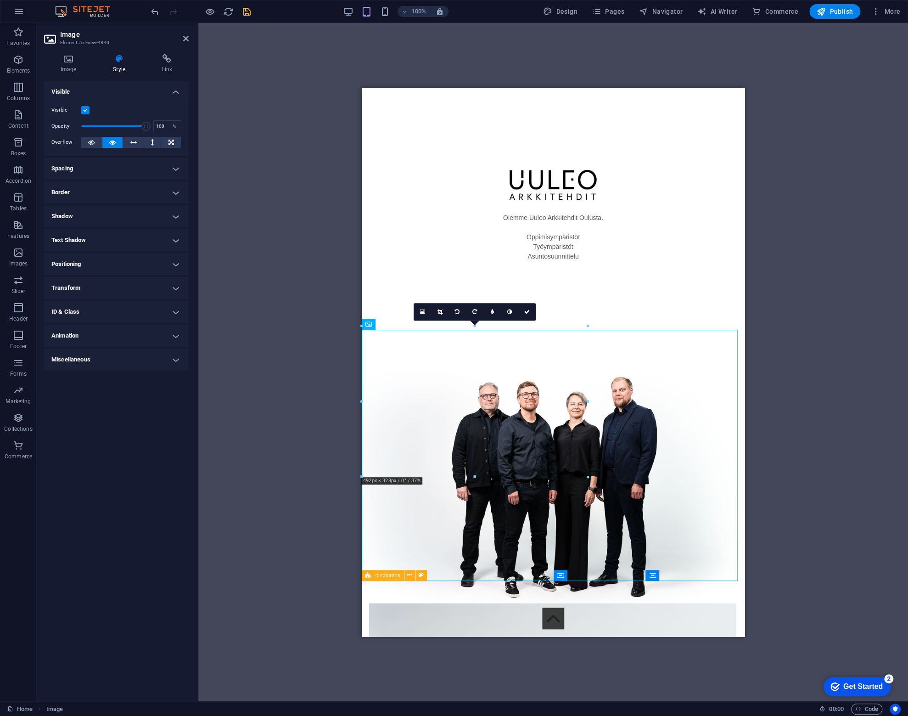
click at [85, 107] on label at bounding box center [85, 110] width 8 height 8
click at [0, 0] on input "Visible" at bounding box center [0, 0] width 0 height 0
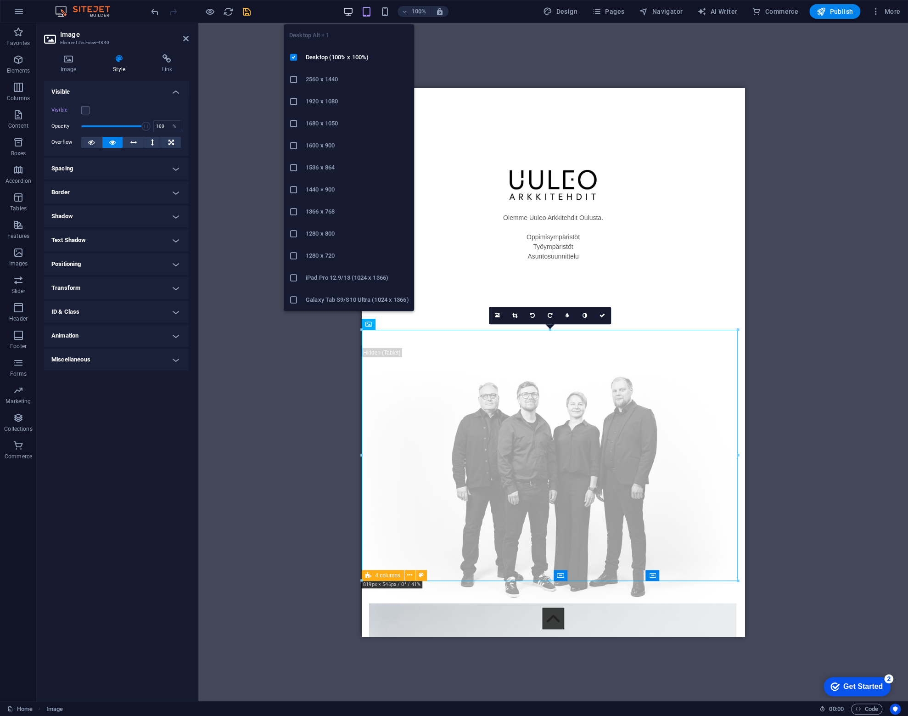
drag, startPoint x: 353, startPoint y: 11, endPoint x: 185, endPoint y: 21, distance: 167.9
click at [353, 11] on icon "button" at bounding box center [348, 11] width 11 height 11
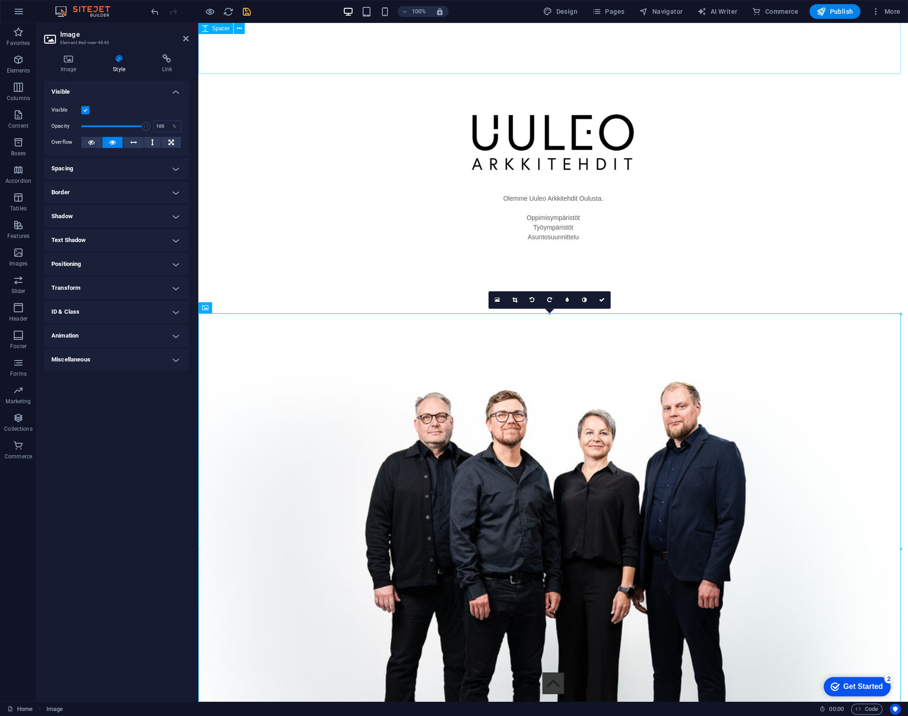
scroll to position [1799, 0]
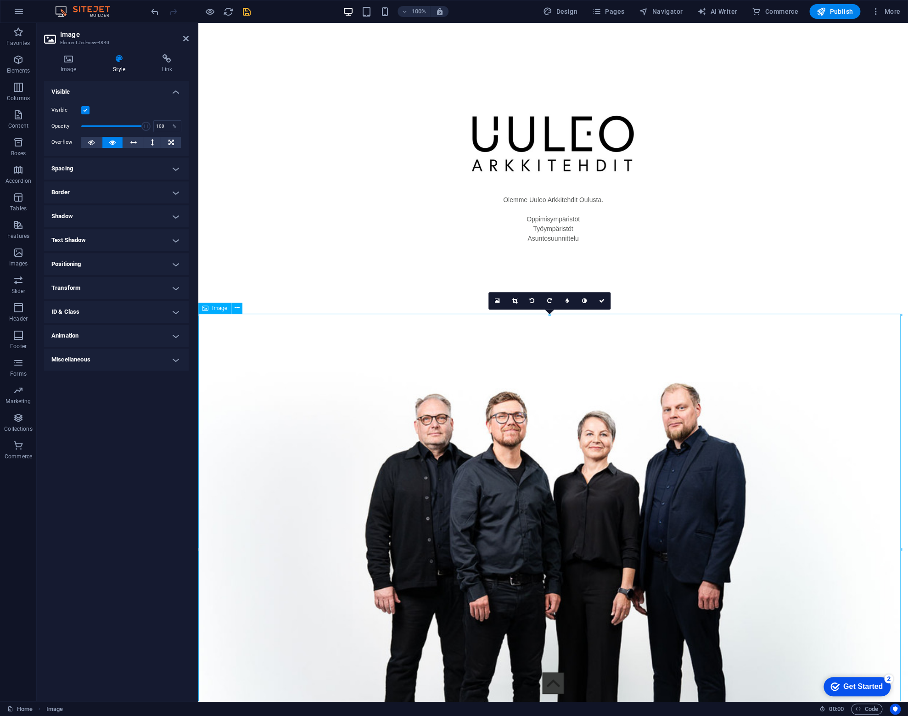
click at [285, 376] on figure at bounding box center [553, 566] width 710 height 473
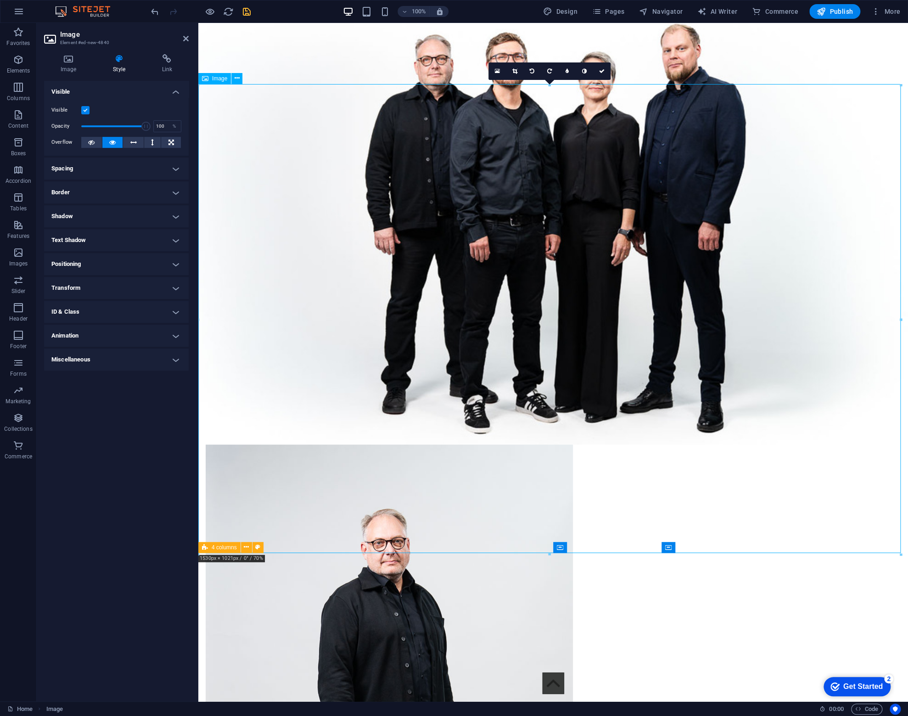
scroll to position [2167, 0]
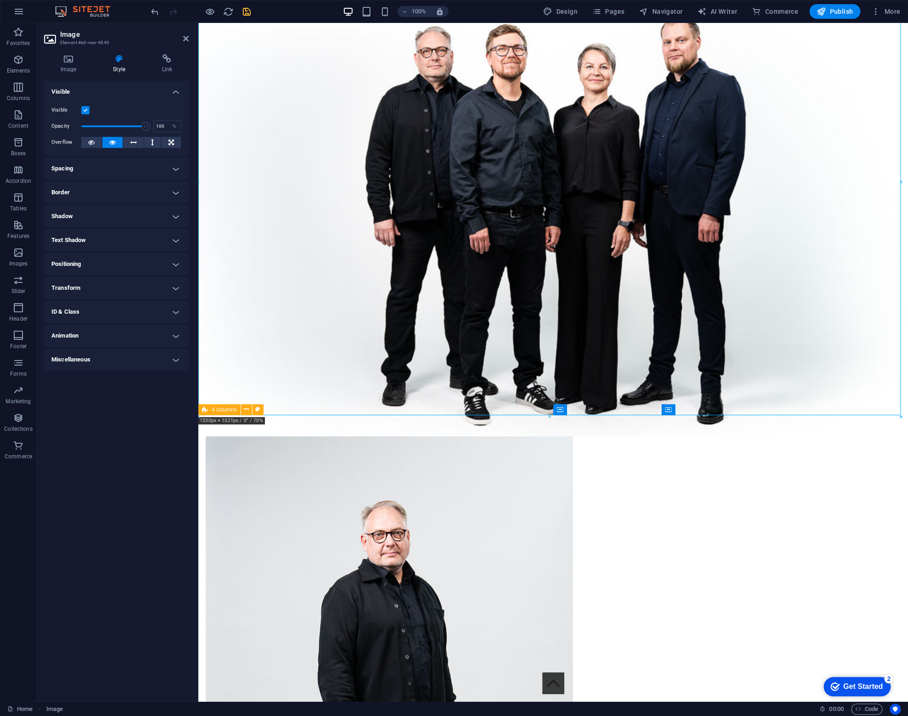
click at [86, 109] on label at bounding box center [85, 110] width 8 height 8
click at [0, 0] on input "Visible" at bounding box center [0, 0] width 0 height 0
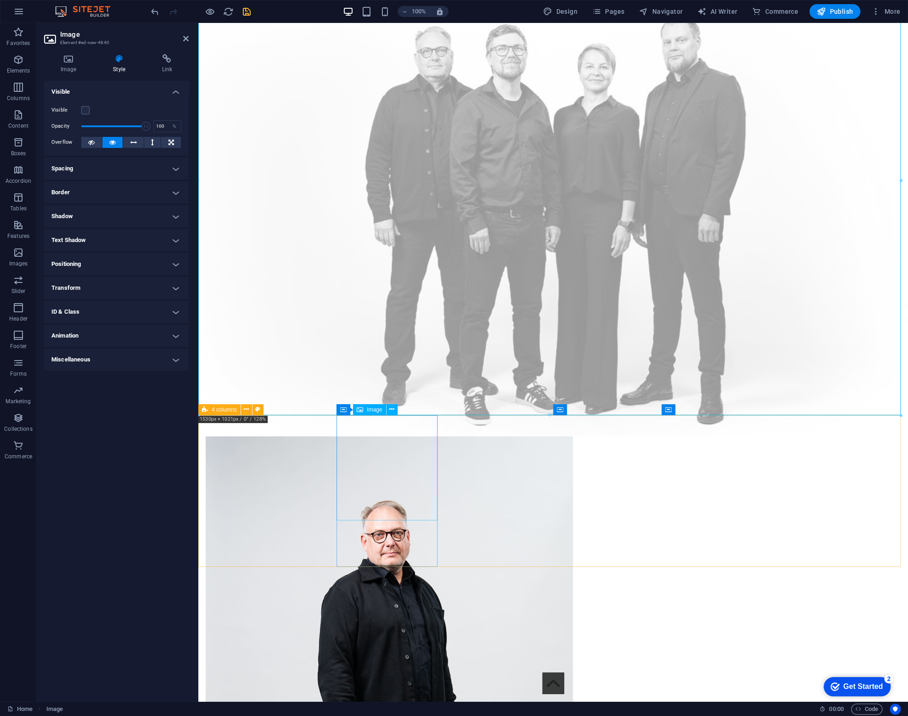
click at [307, 479] on figure at bounding box center [256, 711] width 101 height 551
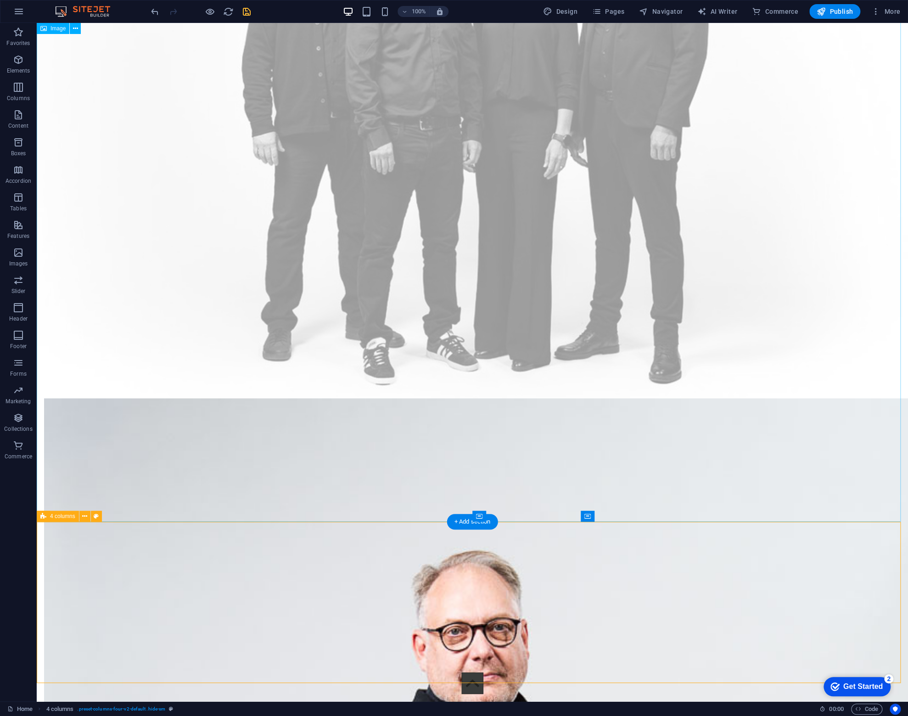
scroll to position [2720, 0]
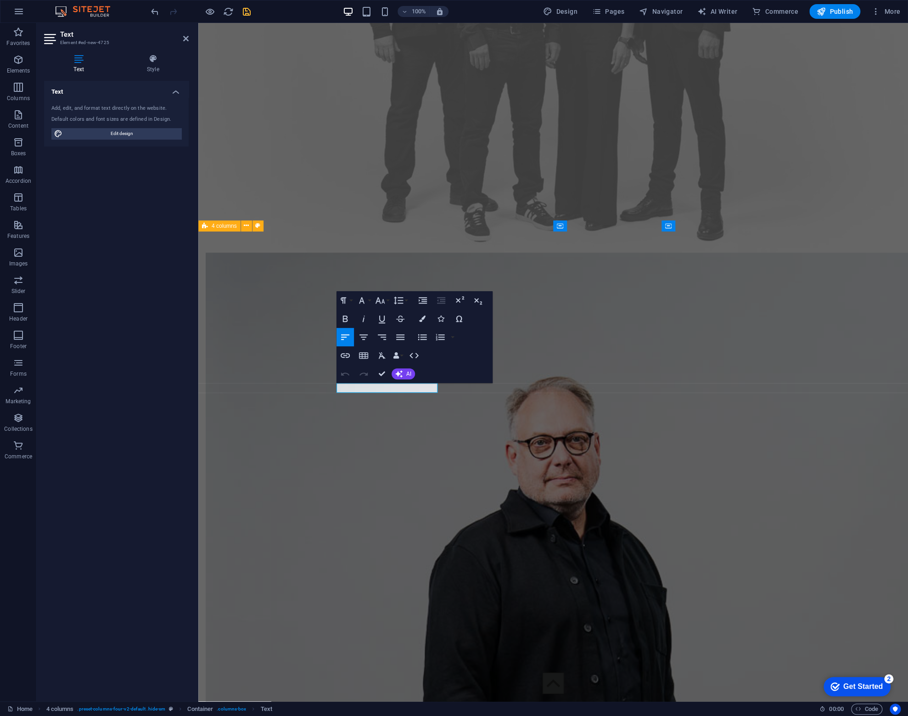
scroll to position [2725, 0]
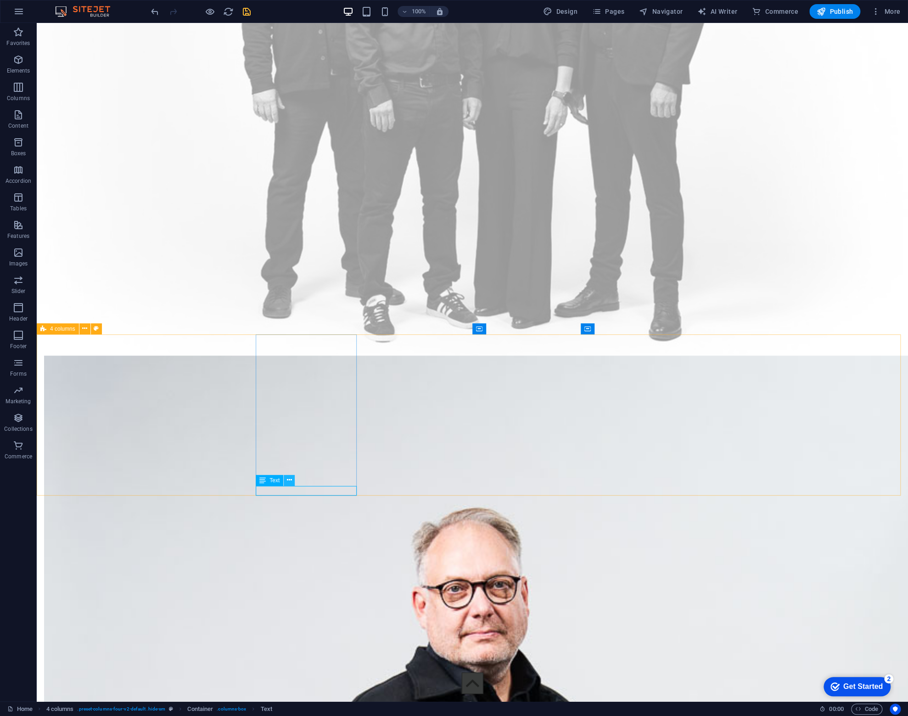
click at [290, 477] on icon at bounding box center [289, 480] width 5 height 10
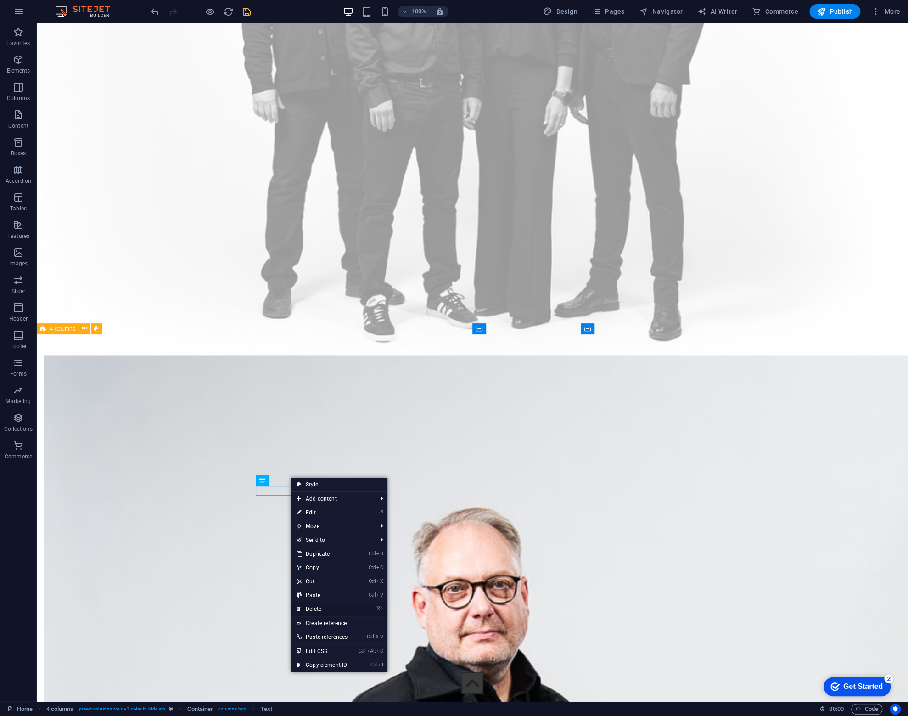
click at [312, 609] on link "⌦ Delete" at bounding box center [322, 609] width 62 height 14
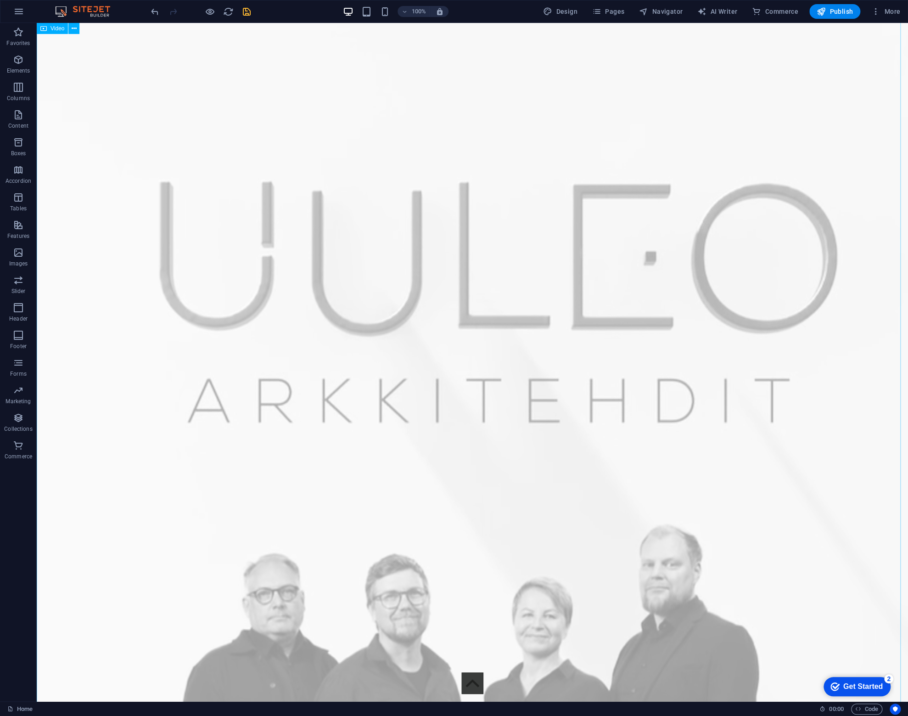
scroll to position [0, 0]
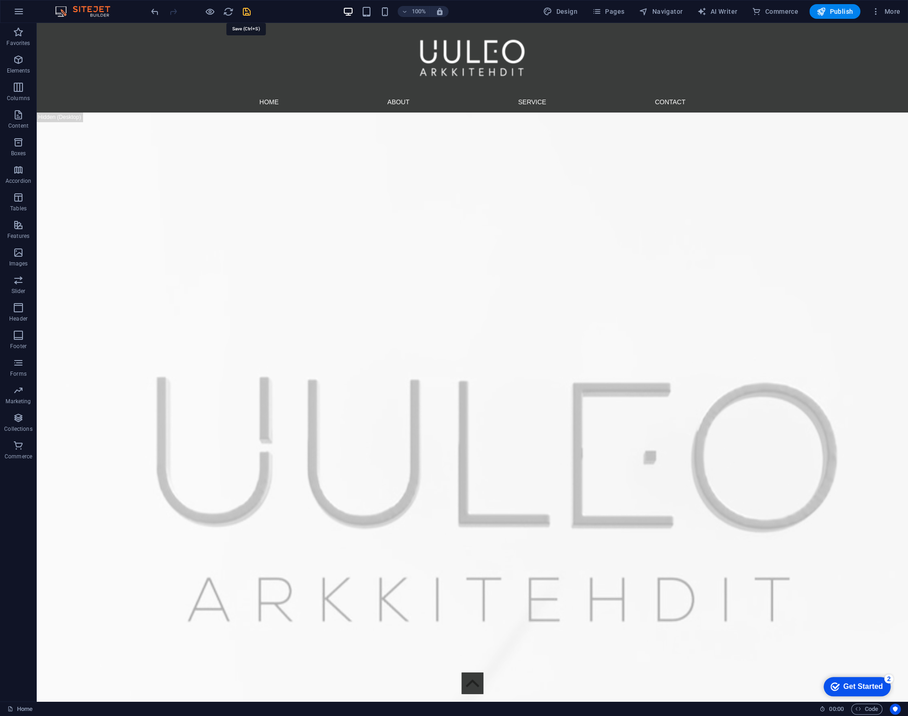
click at [246, 12] on icon "save" at bounding box center [247, 11] width 11 height 11
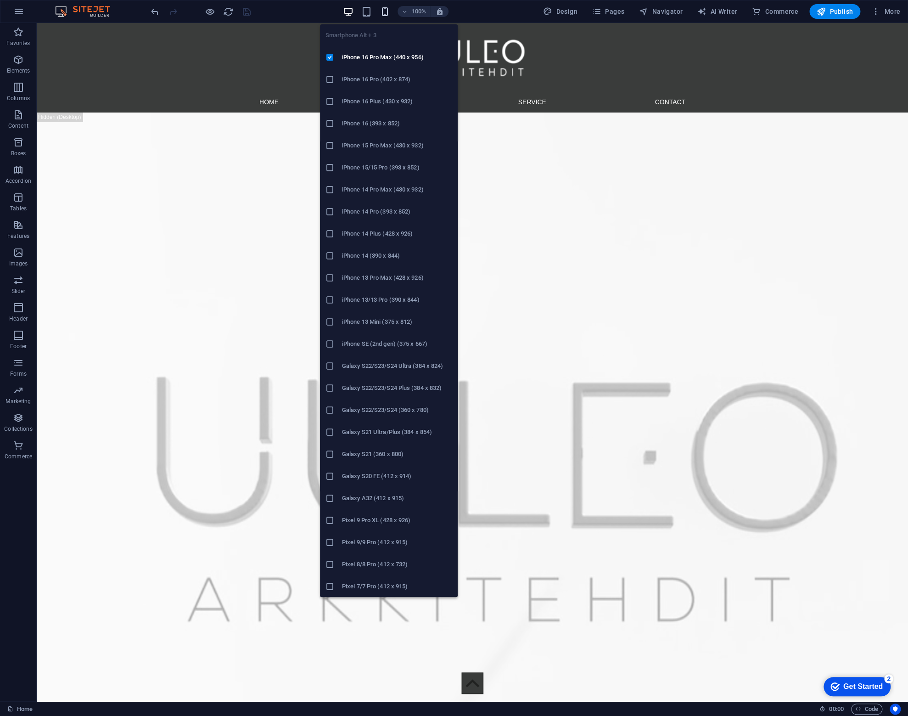
click at [385, 9] on icon "button" at bounding box center [385, 11] width 11 height 11
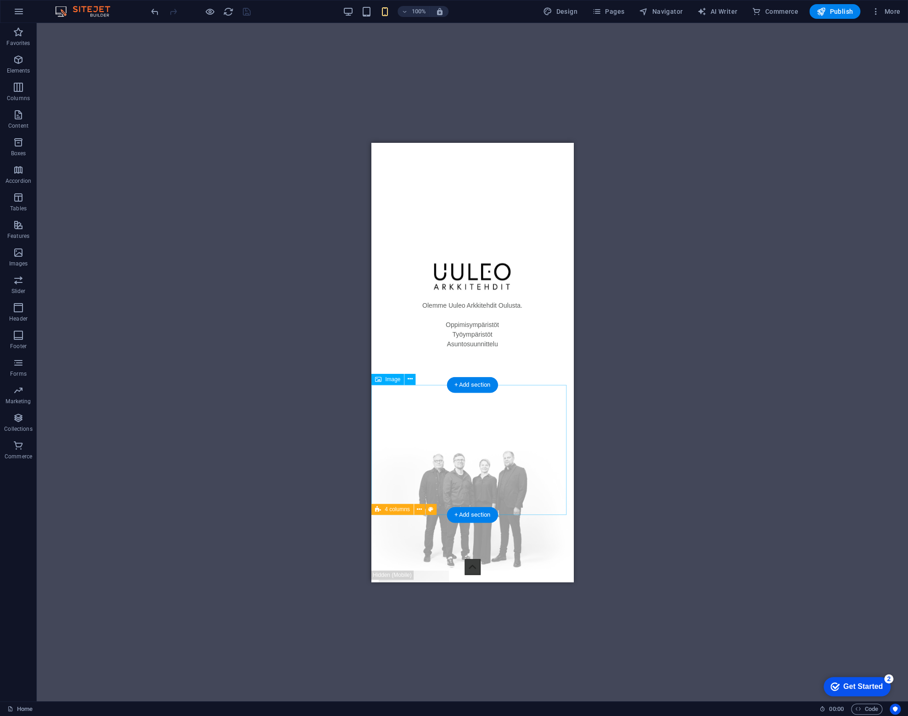
scroll to position [689, 0]
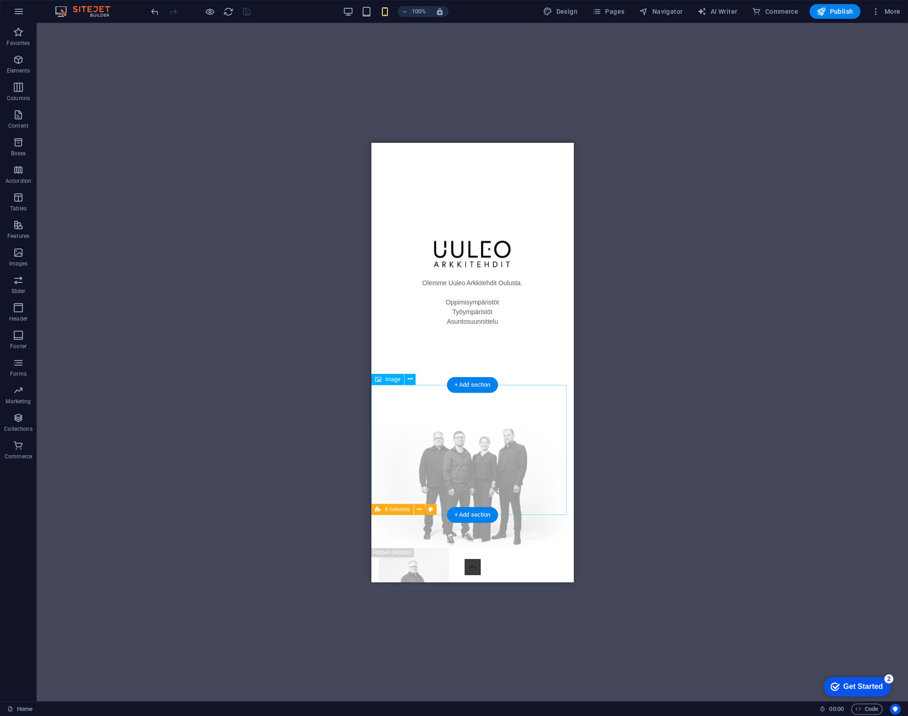
click at [410, 412] on figure at bounding box center [473, 479] width 202 height 135
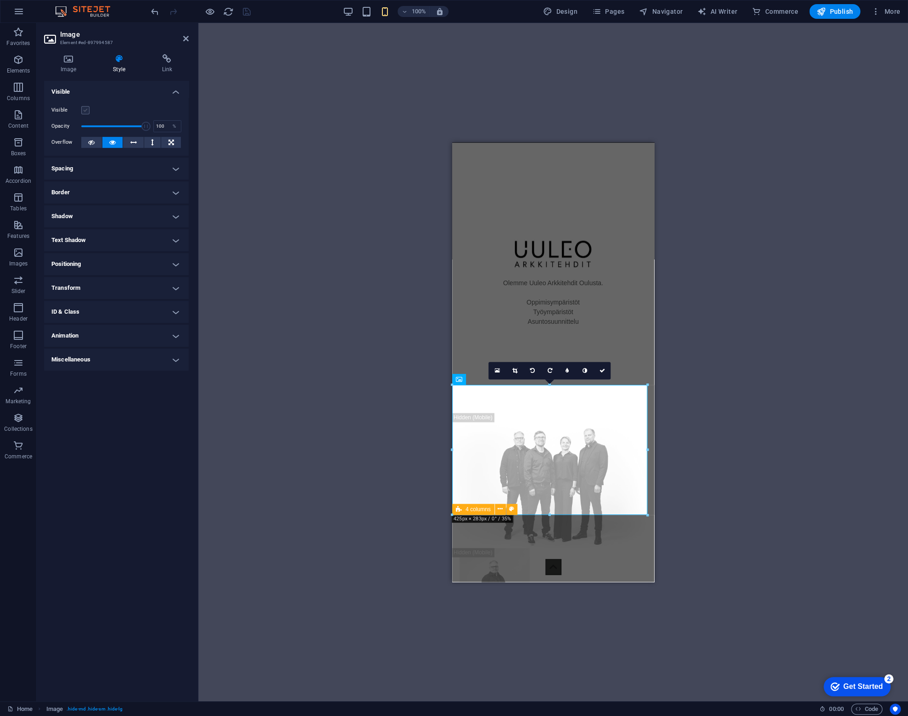
click at [84, 109] on label at bounding box center [85, 110] width 8 height 8
click at [0, 0] on input "Visible" at bounding box center [0, 0] width 0 height 0
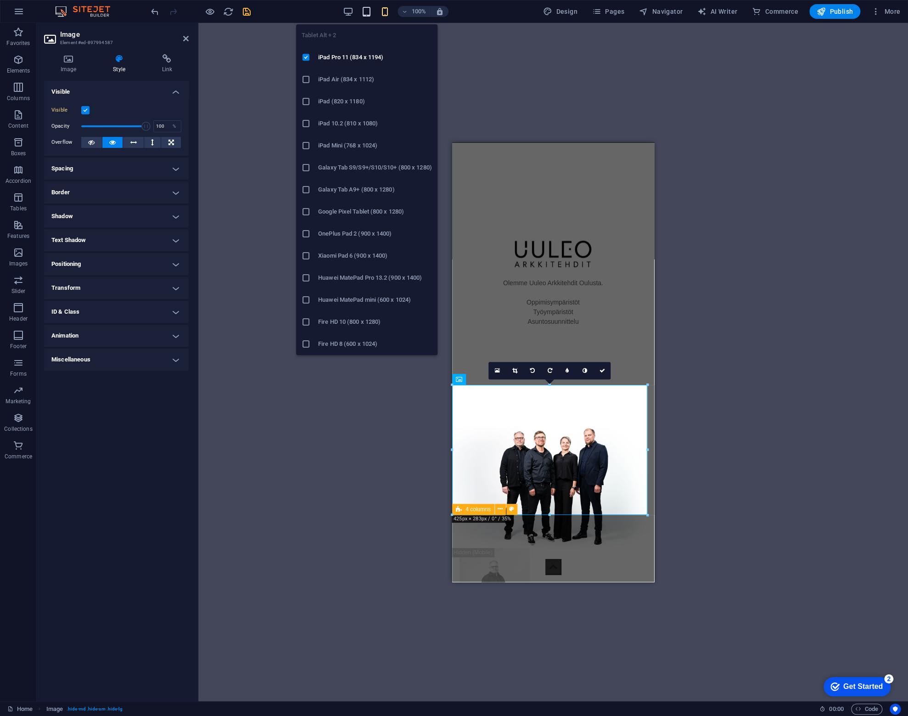
click at [369, 12] on icon "button" at bounding box center [366, 11] width 11 height 11
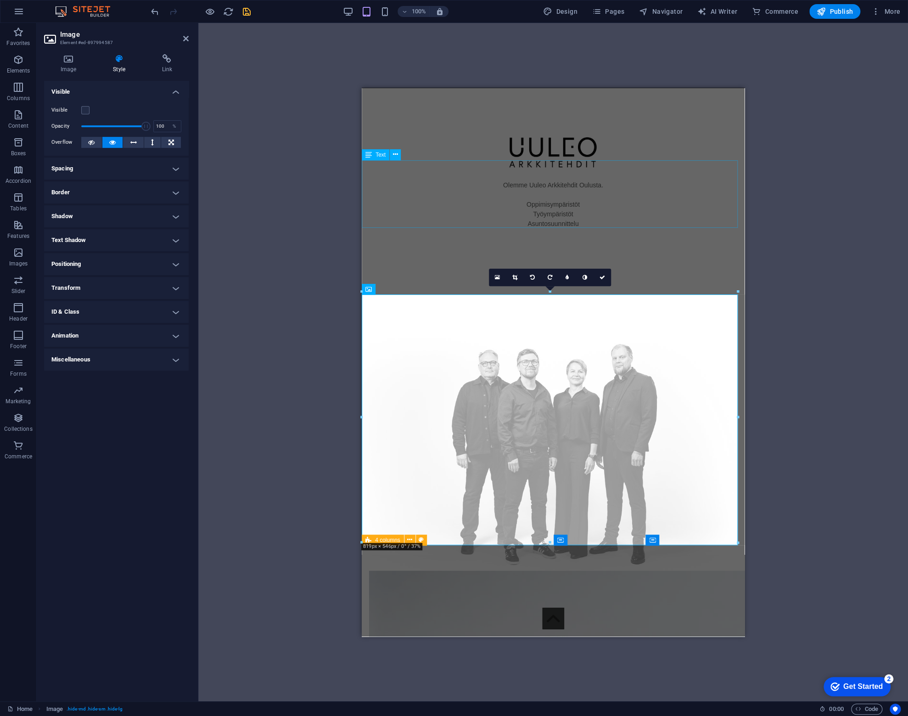
scroll to position [1105, 0]
click at [271, 324] on div "Drag here to replace the existing content. Press “Ctrl” if you want to create a…" at bounding box center [553, 362] width 710 height 678
click at [246, 15] on icon "save" at bounding box center [247, 11] width 11 height 11
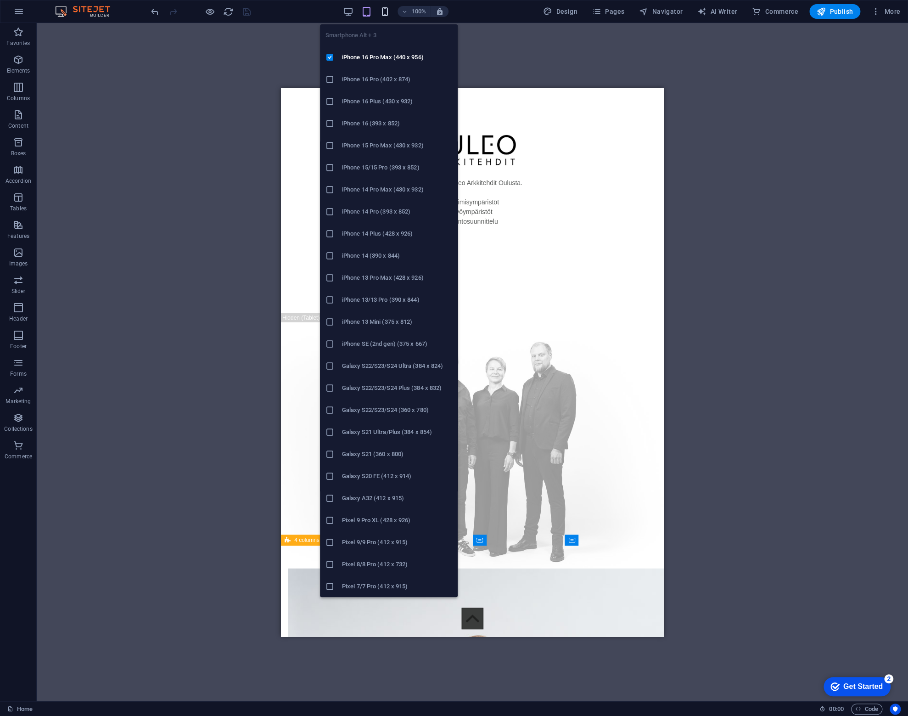
click at [390, 14] on span "button" at bounding box center [384, 11] width 11 height 11
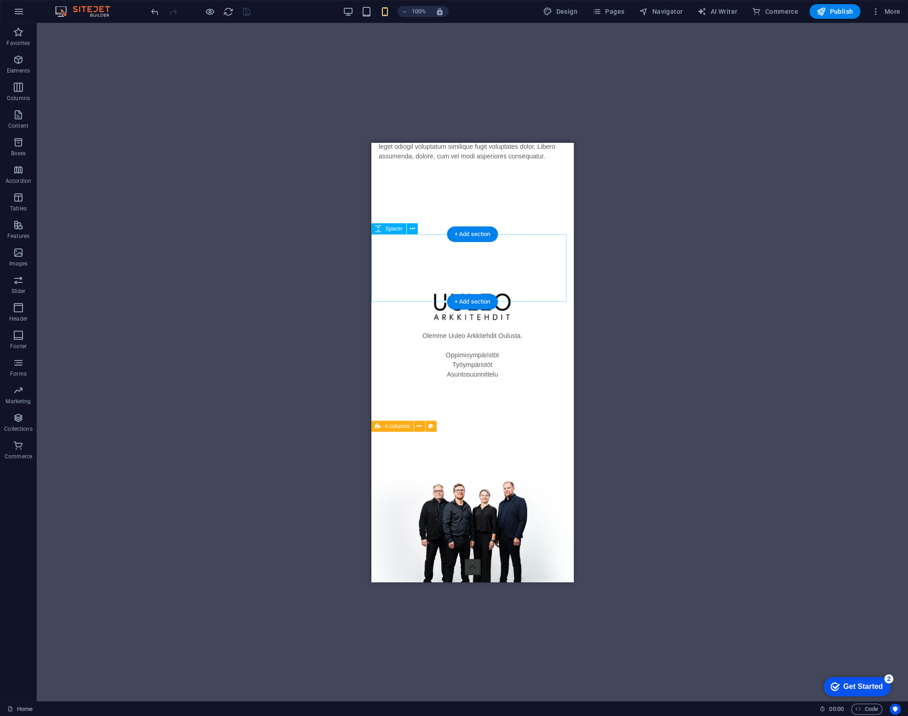
scroll to position [634, 0]
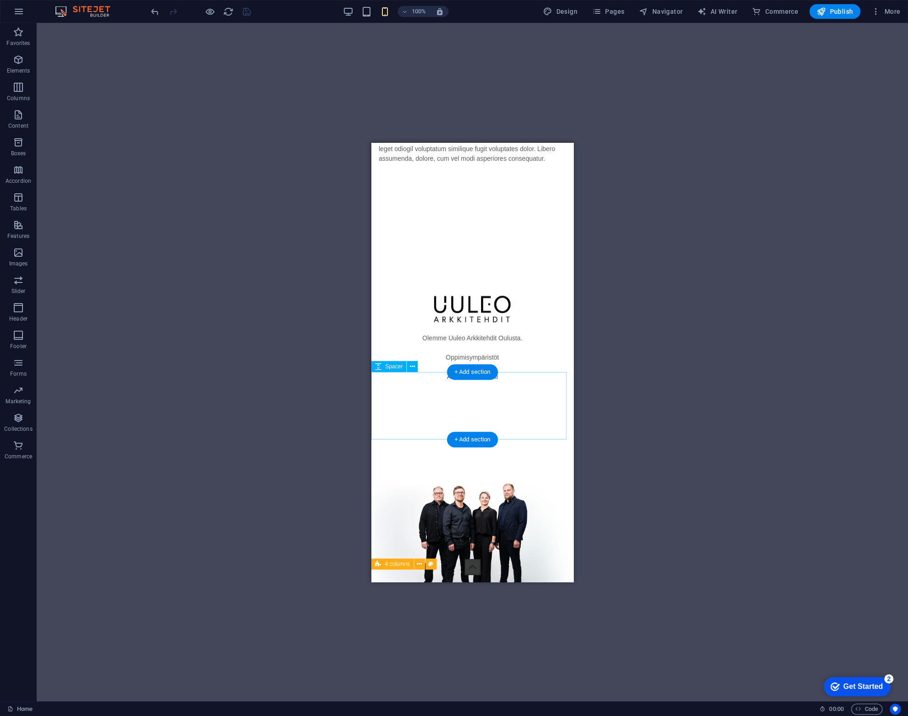
click at [467, 400] on div at bounding box center [473, 433] width 202 height 67
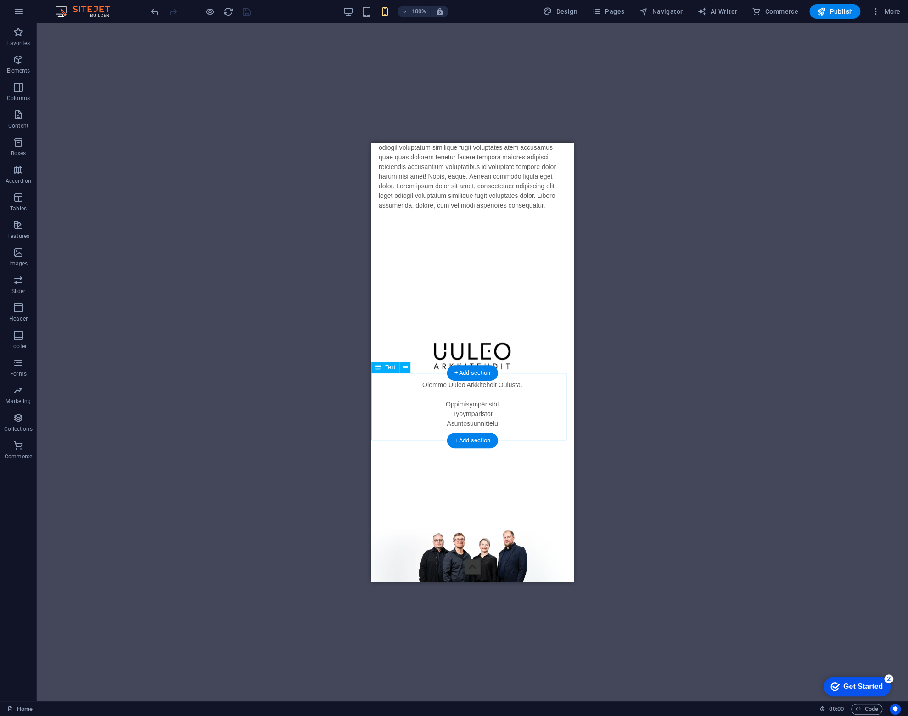
scroll to position [588, 0]
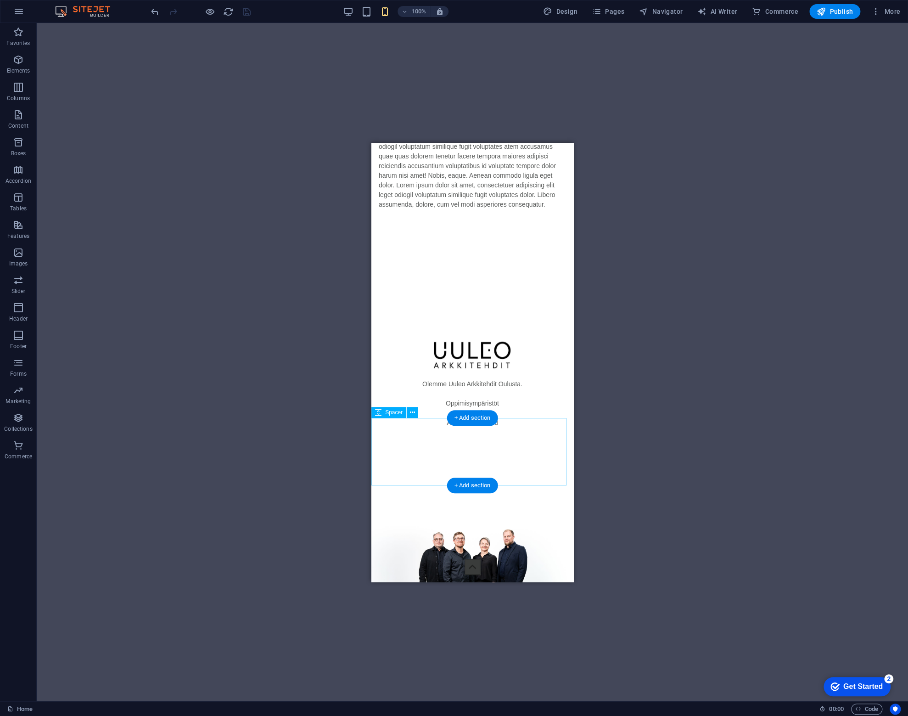
click at [423, 446] on div at bounding box center [473, 479] width 202 height 67
click at [397, 446] on div at bounding box center [473, 479] width 202 height 67
select select "px"
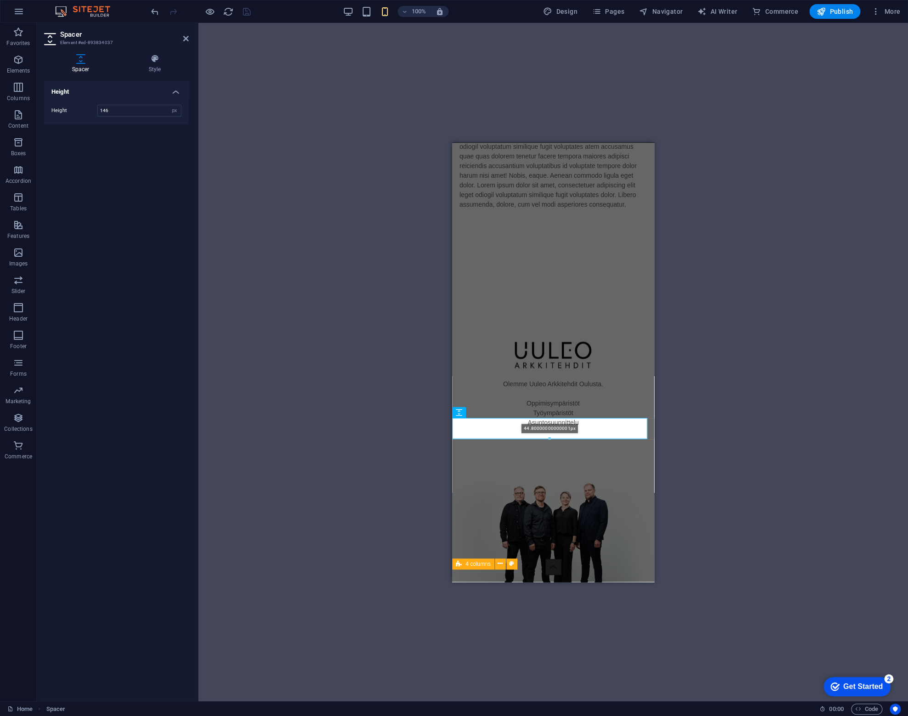
drag, startPoint x: 550, startPoint y: 486, endPoint x: 110, endPoint y: 298, distance: 478.1
click at [563, 440] on div at bounding box center [550, 438] width 194 height 3
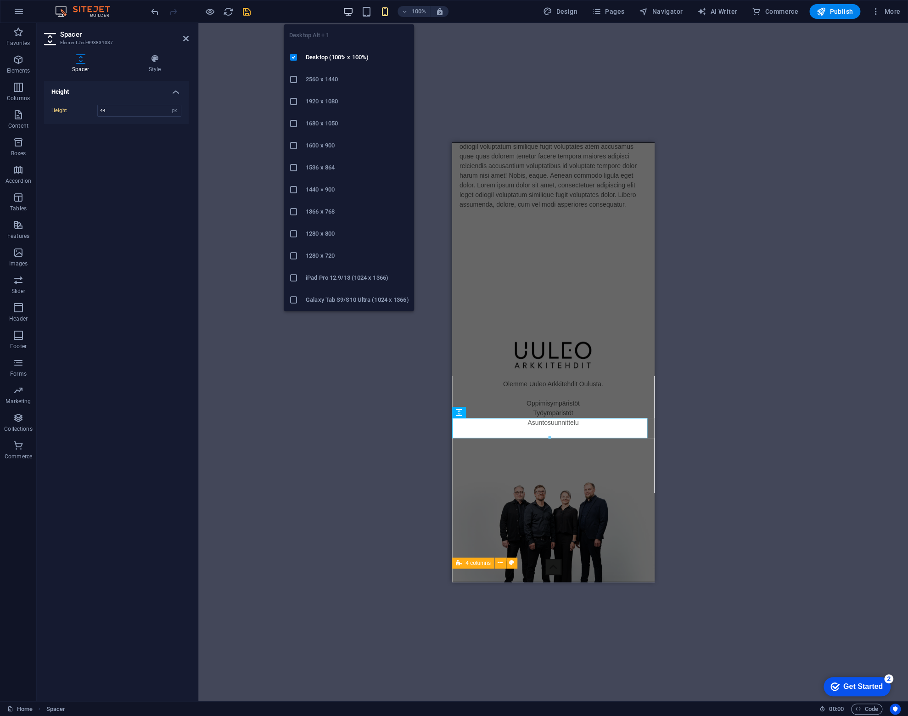
click at [350, 9] on icon "button" at bounding box center [348, 11] width 11 height 11
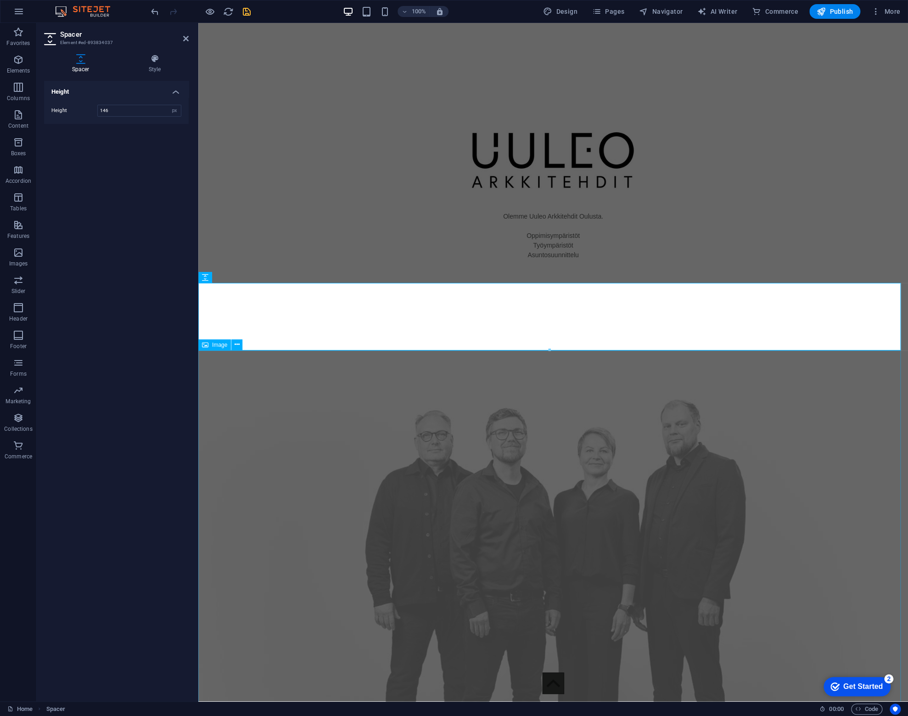
scroll to position [1763, 0]
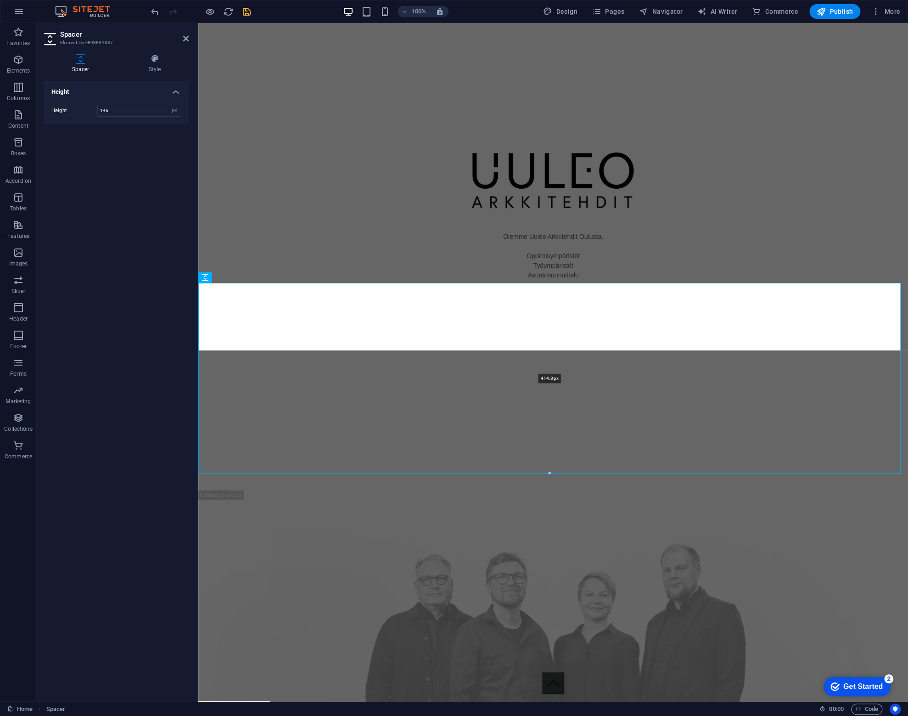
drag, startPoint x: 549, startPoint y: 349, endPoint x: 568, endPoint y: 474, distance: 127.2
click at [568, 474] on div at bounding box center [550, 473] width 702 height 3
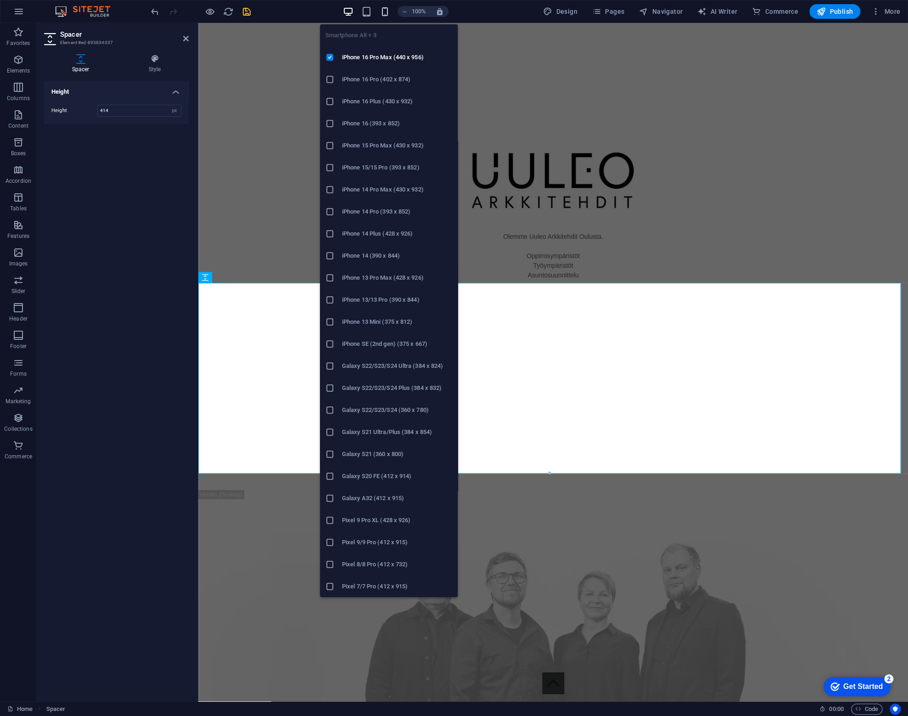
click at [387, 11] on icon "button" at bounding box center [385, 11] width 11 height 11
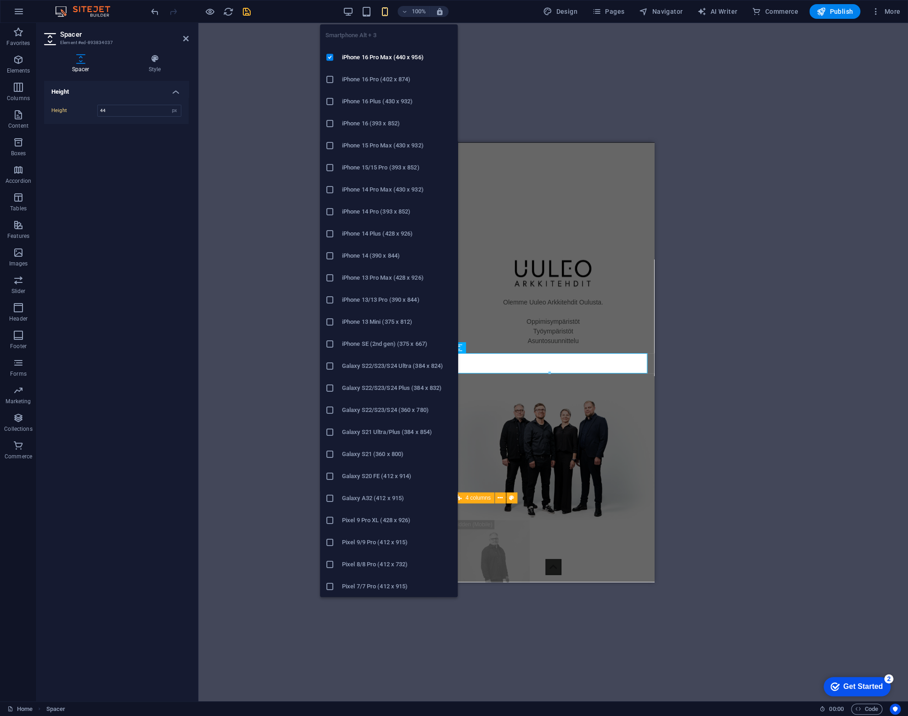
scroll to position [654, 0]
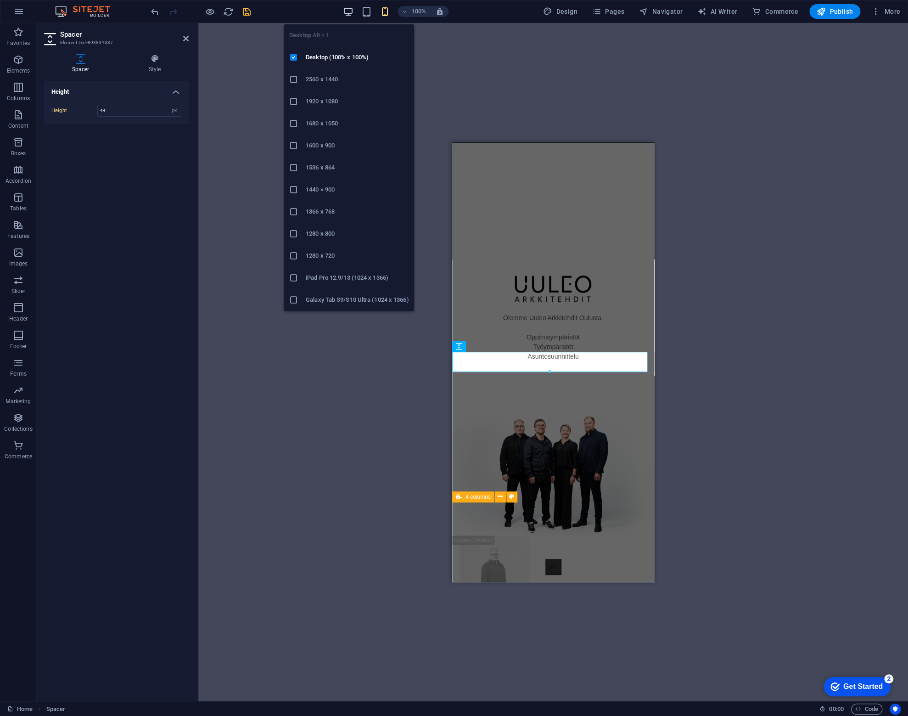
click at [344, 11] on icon "button" at bounding box center [348, 11] width 11 height 11
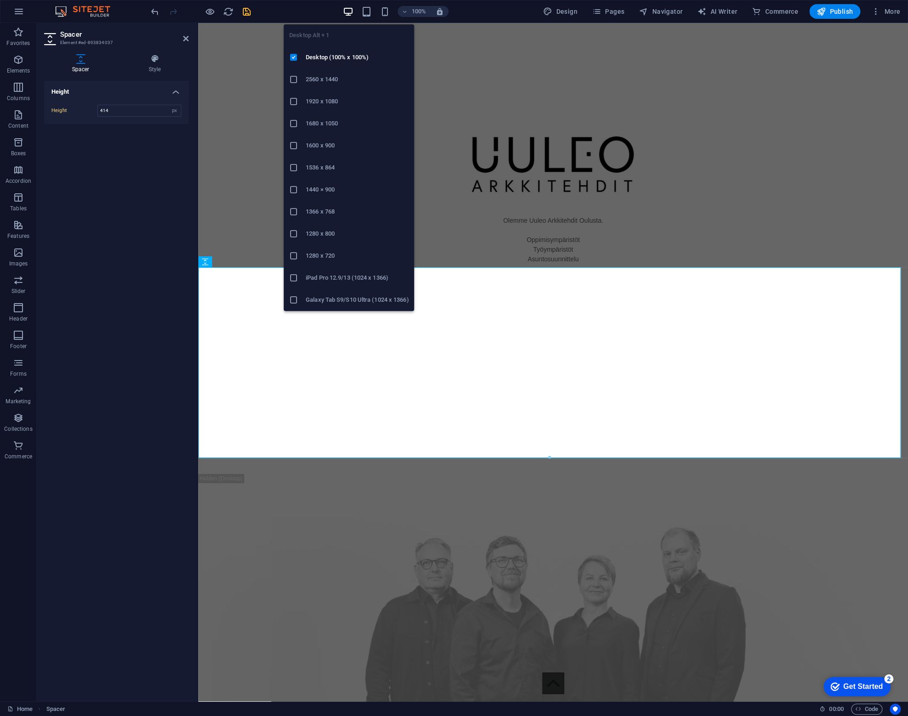
scroll to position [1778, 0]
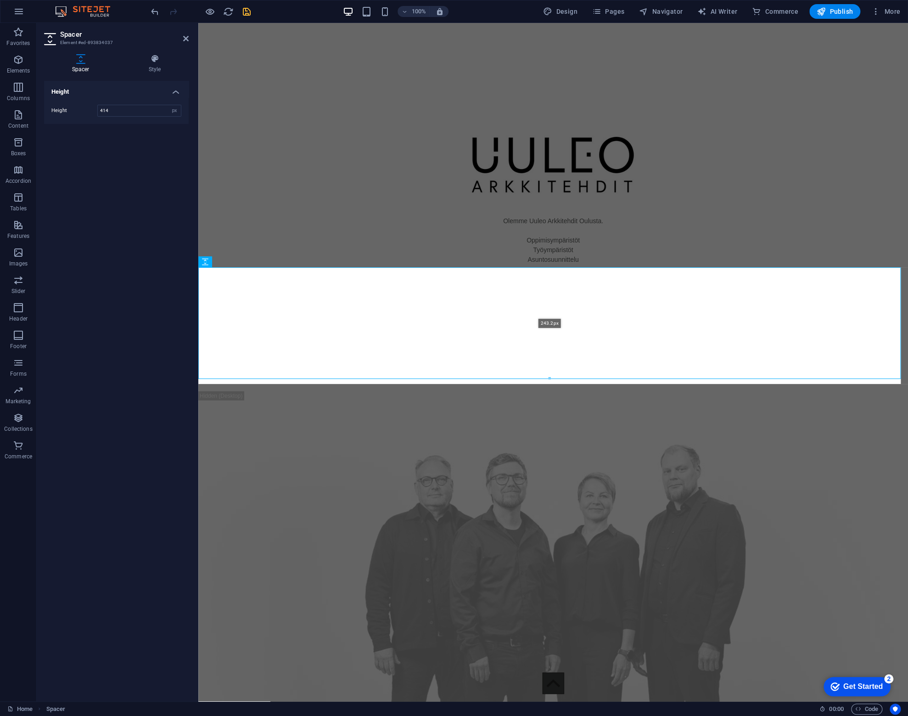
drag, startPoint x: 551, startPoint y: 458, endPoint x: 558, endPoint y: 374, distance: 83.8
click at [558, 377] on div at bounding box center [550, 378] width 702 height 3
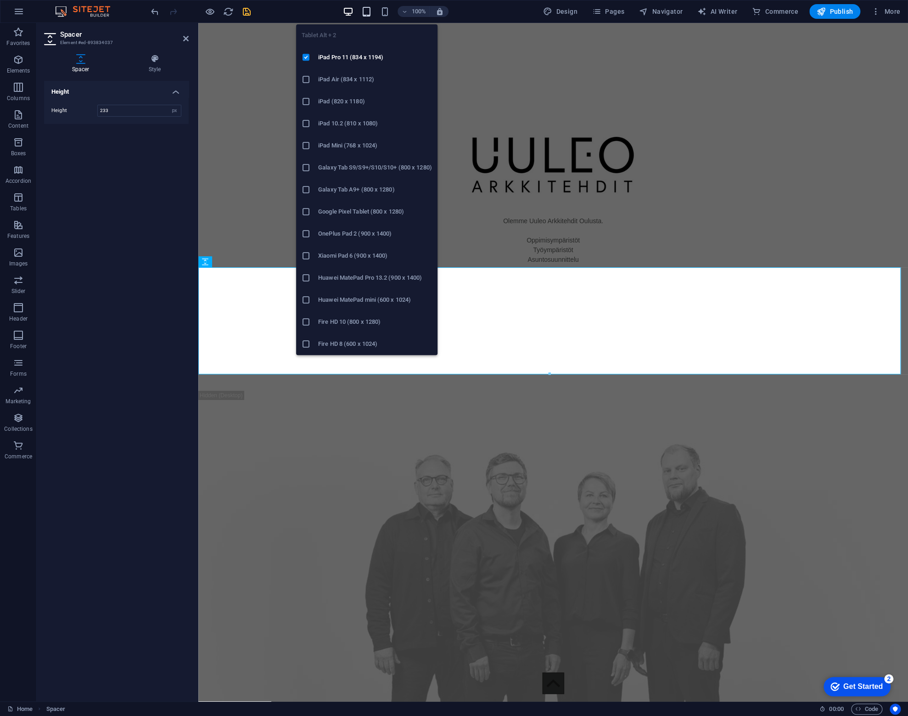
click at [366, 11] on icon "button" at bounding box center [366, 11] width 11 height 11
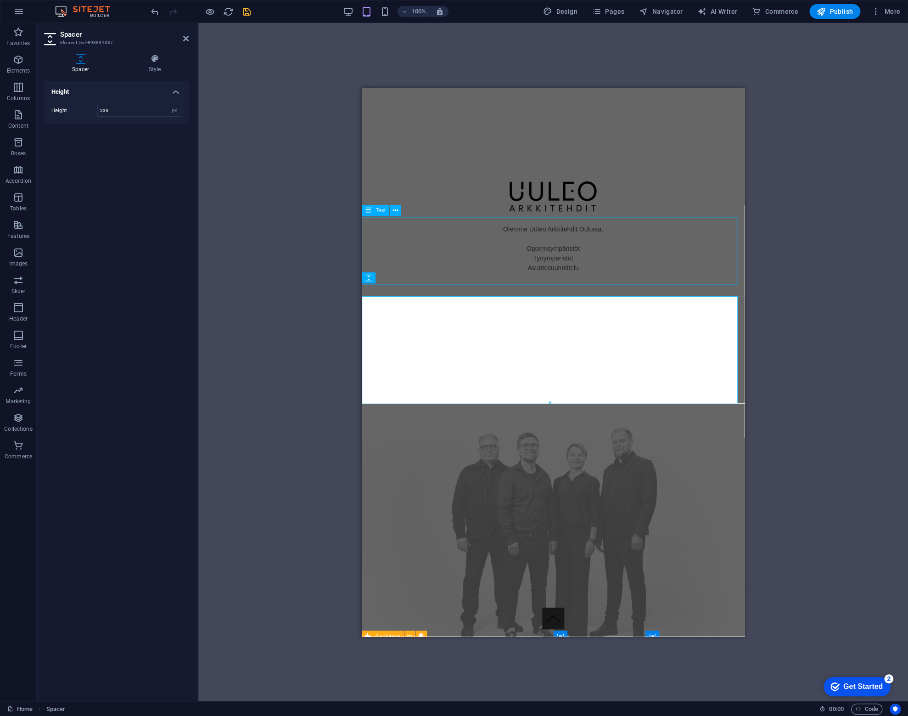
scroll to position [1049, 0]
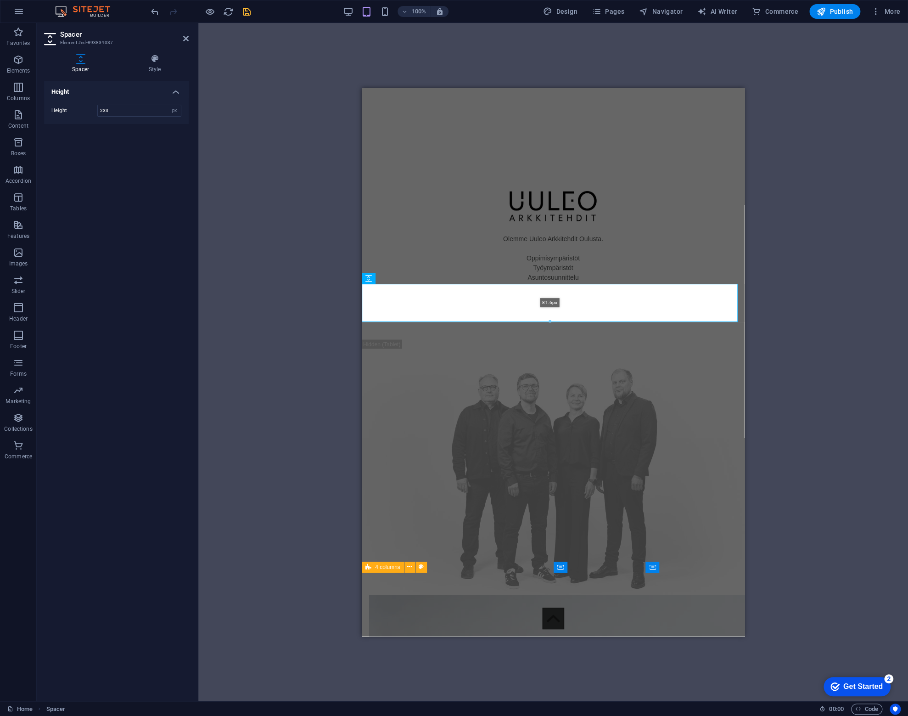
drag, startPoint x: 547, startPoint y: 389, endPoint x: 208, endPoint y: 249, distance: 367.2
type input "81"
click at [256, 303] on div "H2 Text Spacer Video Text Spacer Spacer Container Placeholder Logo Text Spacer …" at bounding box center [553, 362] width 710 height 678
click at [248, 9] on icon "save" at bounding box center [247, 11] width 11 height 11
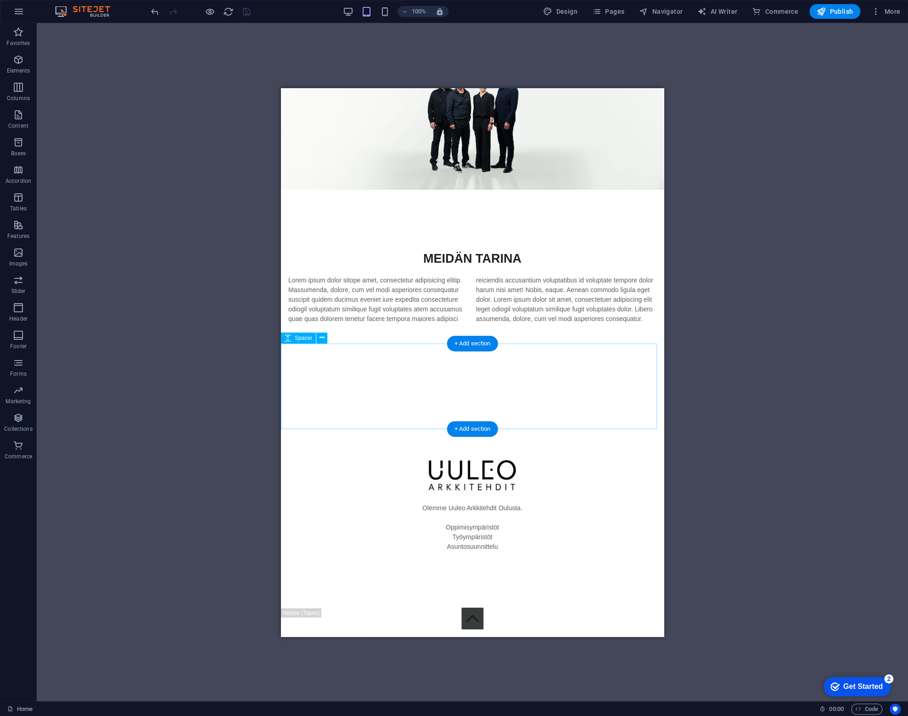
scroll to position [781, 0]
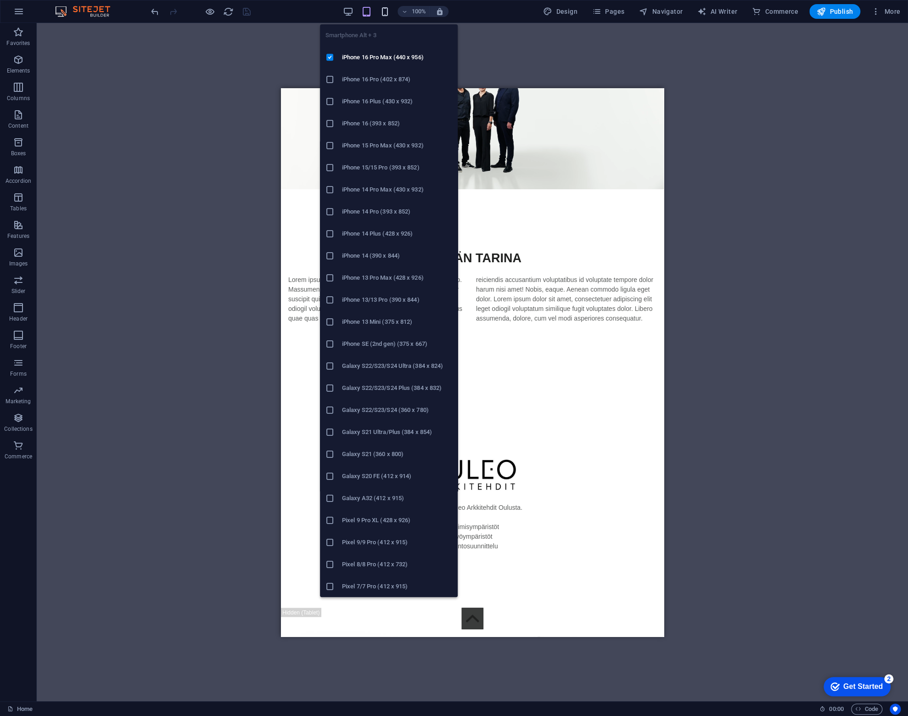
click at [389, 12] on icon "button" at bounding box center [385, 11] width 11 height 11
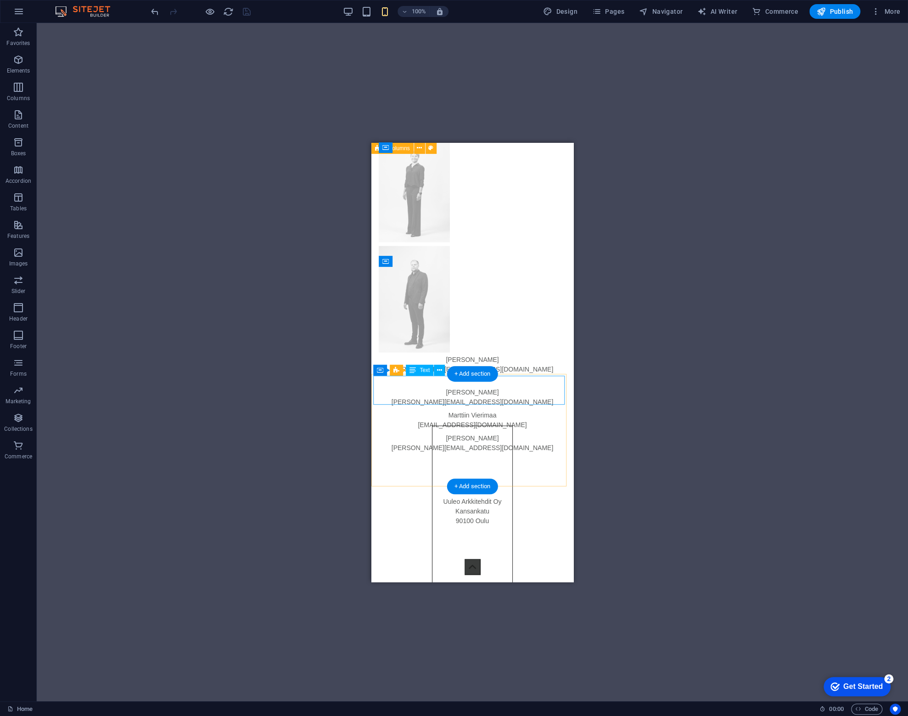
scroll to position [1274, 0]
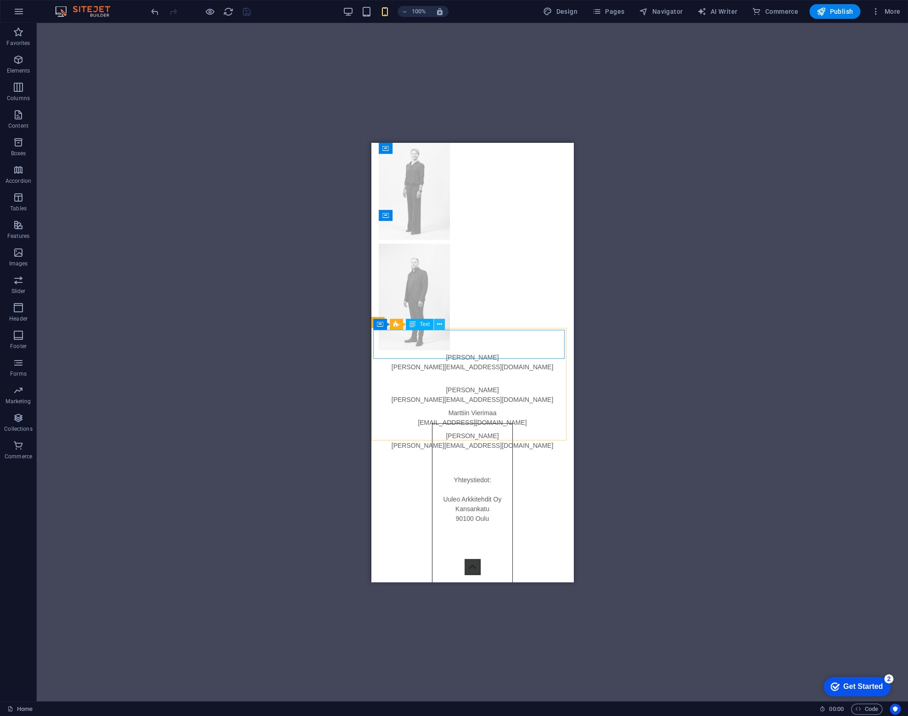
click at [442, 325] on button at bounding box center [439, 324] width 11 height 11
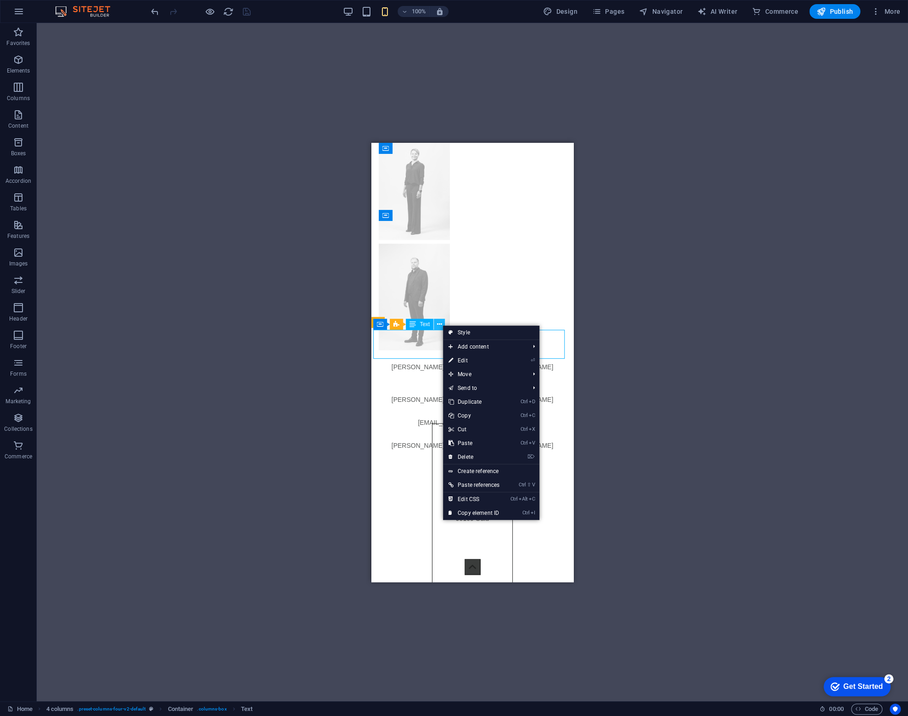
click at [442, 325] on button at bounding box center [439, 324] width 11 height 11
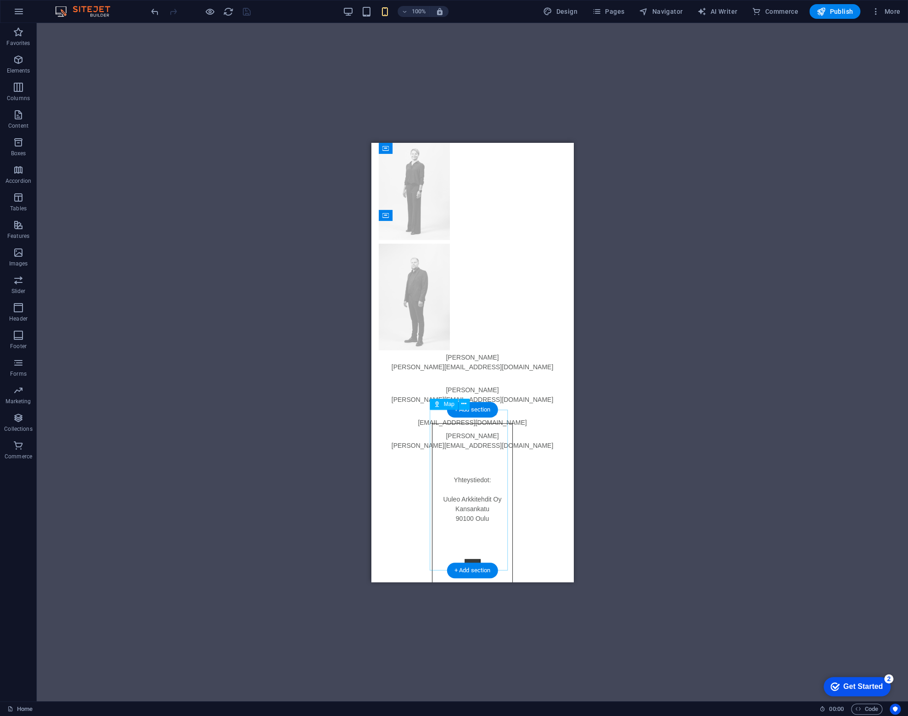
click at [498, 492] on div at bounding box center [472, 503] width 81 height 161
select select "1"
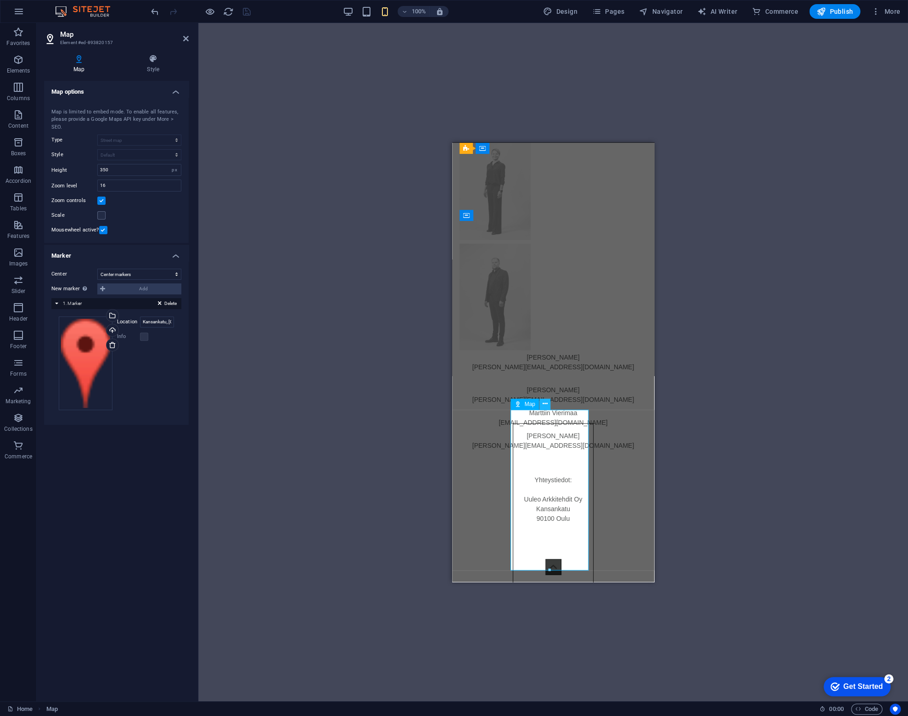
click at [546, 405] on icon at bounding box center [544, 404] width 5 height 10
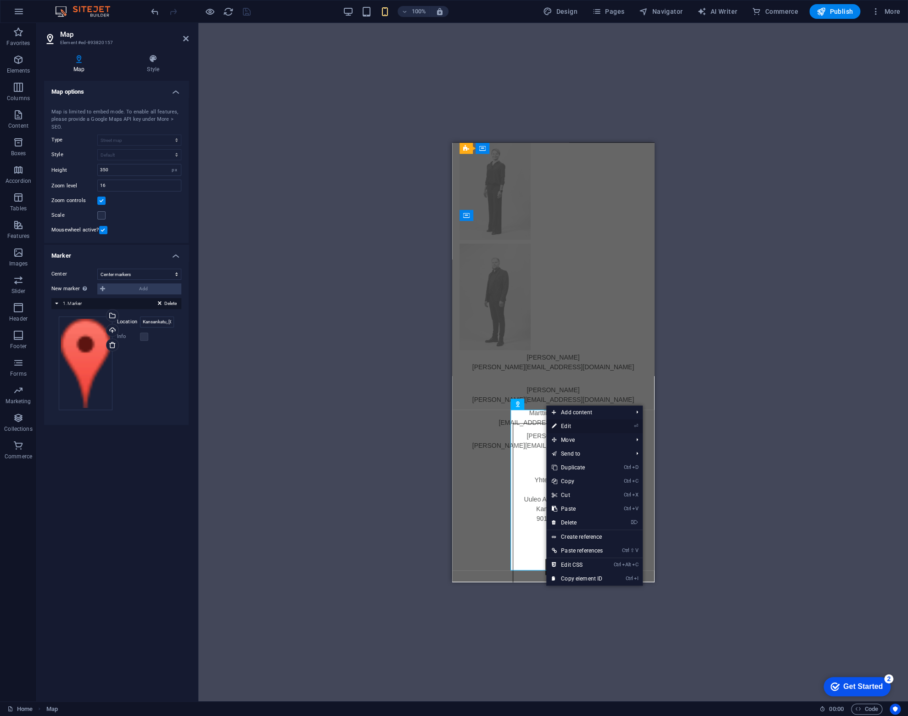
drag, startPoint x: 565, startPoint y: 426, endPoint x: 105, endPoint y: 283, distance: 481.5
click at [565, 426] on link "⏎ Edit" at bounding box center [578, 426] width 62 height 14
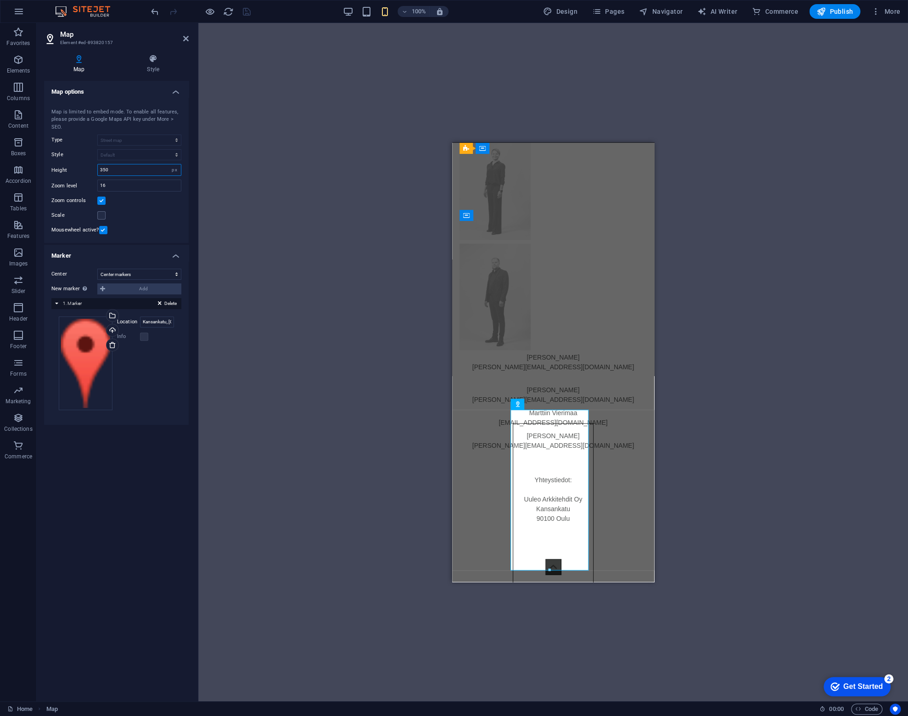
click at [130, 167] on input "350" at bounding box center [139, 169] width 83 height 11
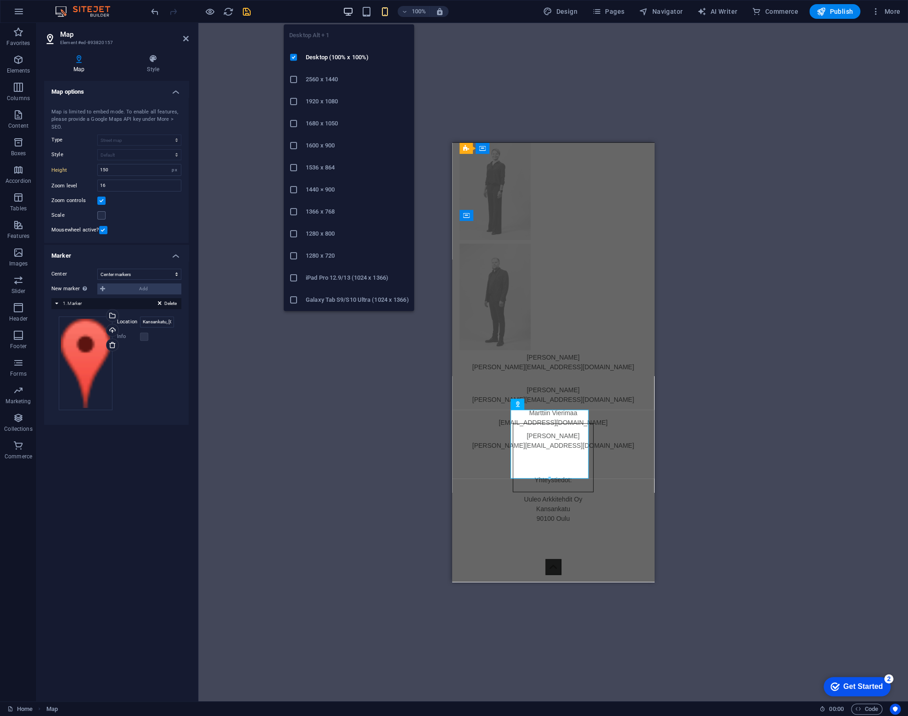
click at [349, 11] on icon "button" at bounding box center [348, 11] width 11 height 11
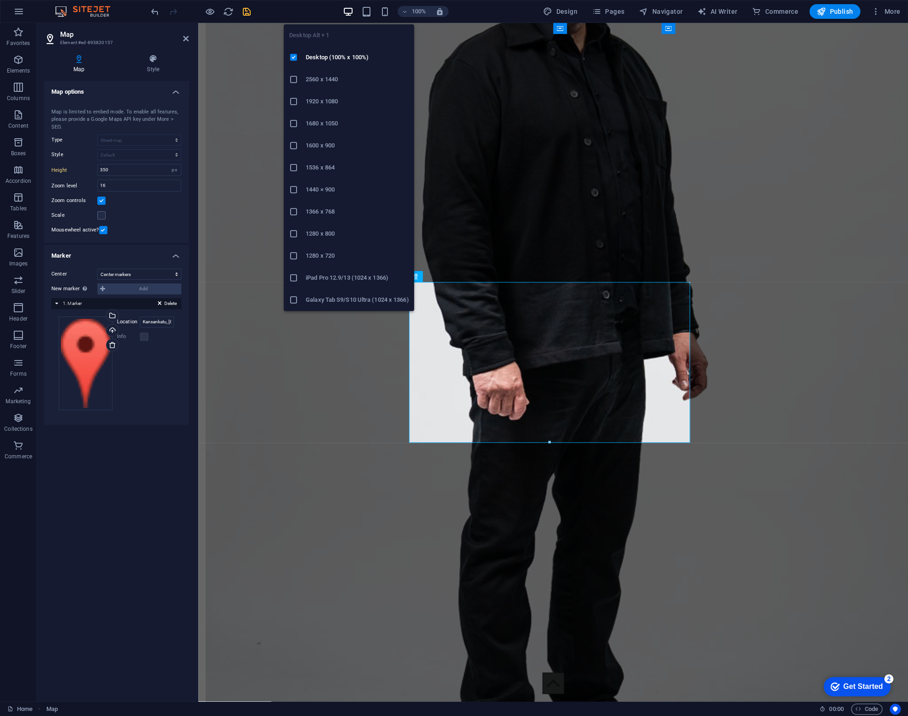
scroll to position [2876, 0]
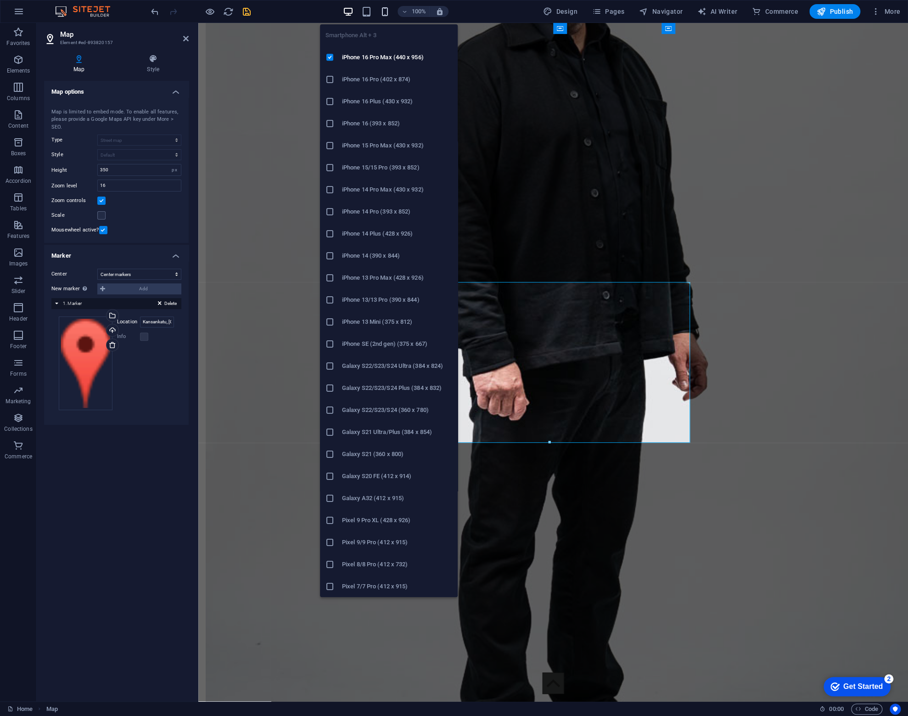
click at [385, 14] on icon "button" at bounding box center [385, 11] width 11 height 11
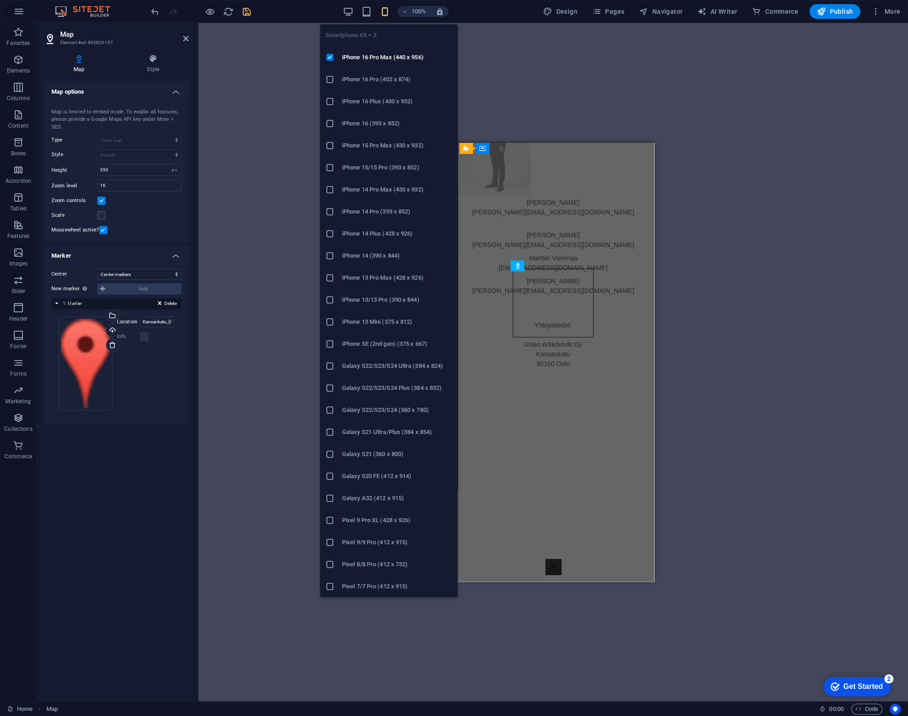
type input "150"
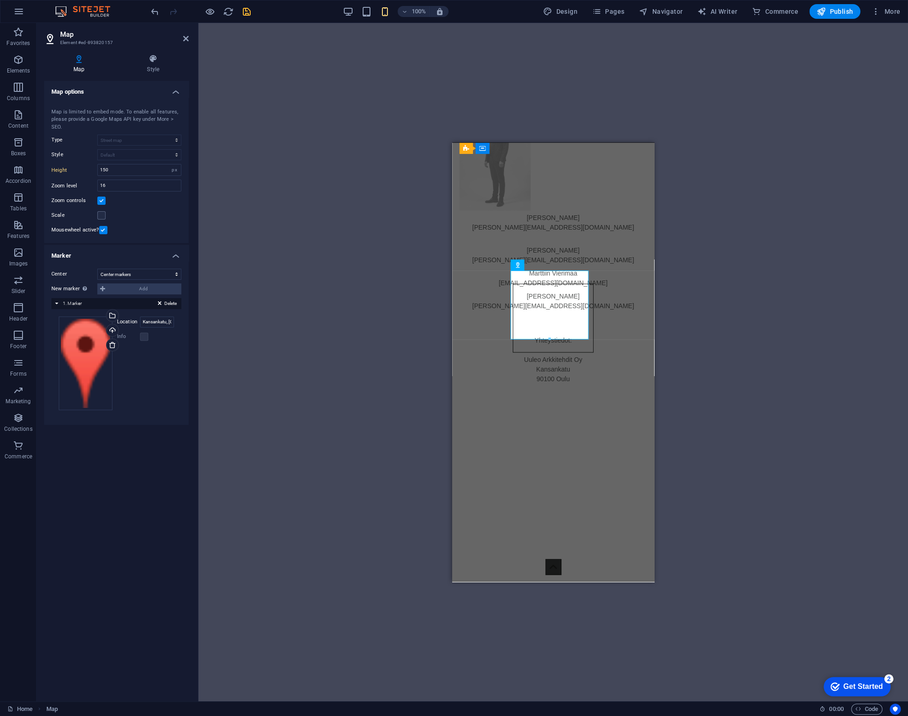
type input "350"
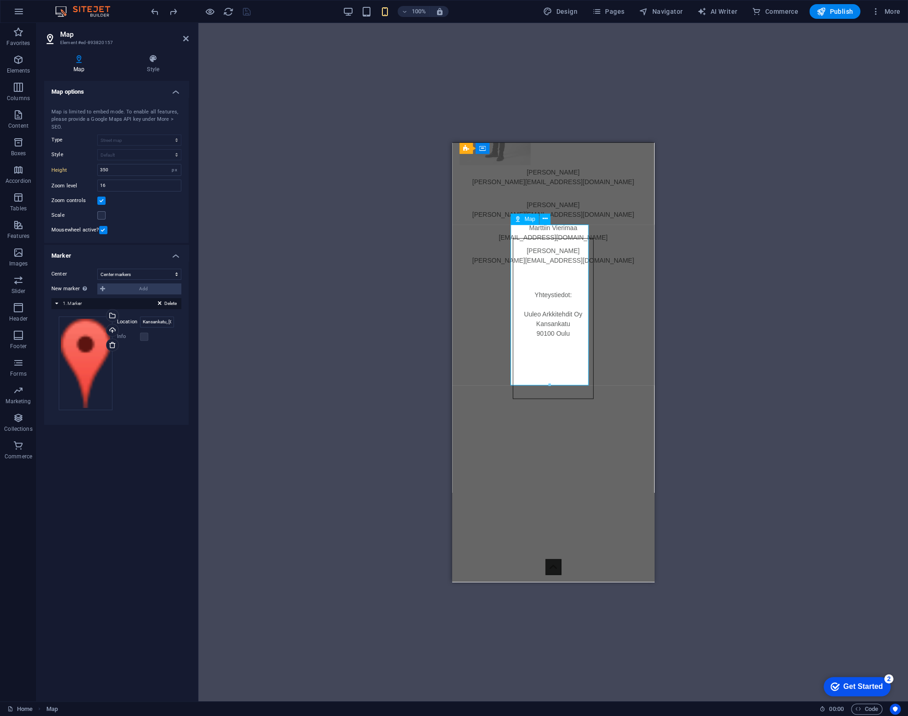
scroll to position [1459, 0]
click at [143, 57] on icon at bounding box center [153, 58] width 71 height 9
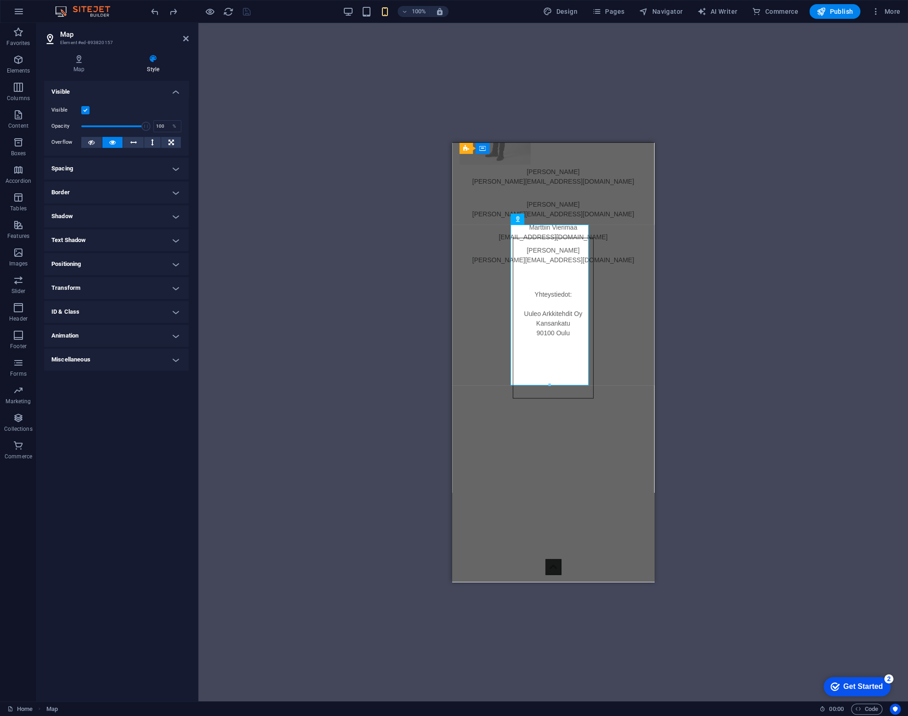
click at [75, 292] on h4 "Transform" at bounding box center [116, 288] width 145 height 22
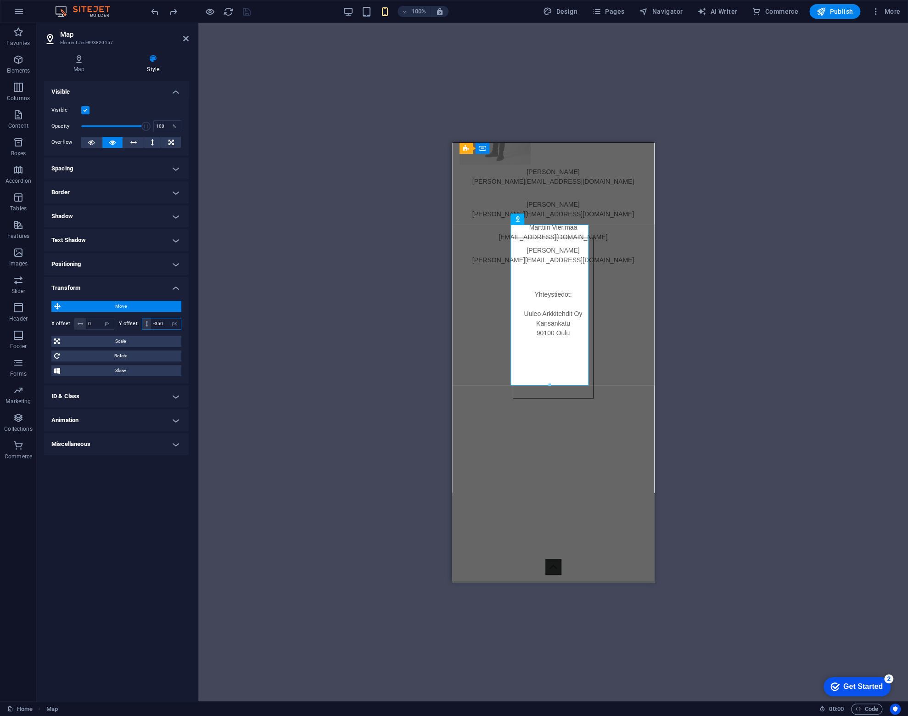
click at [162, 323] on input "-350" at bounding box center [166, 323] width 30 height 11
type input "0"
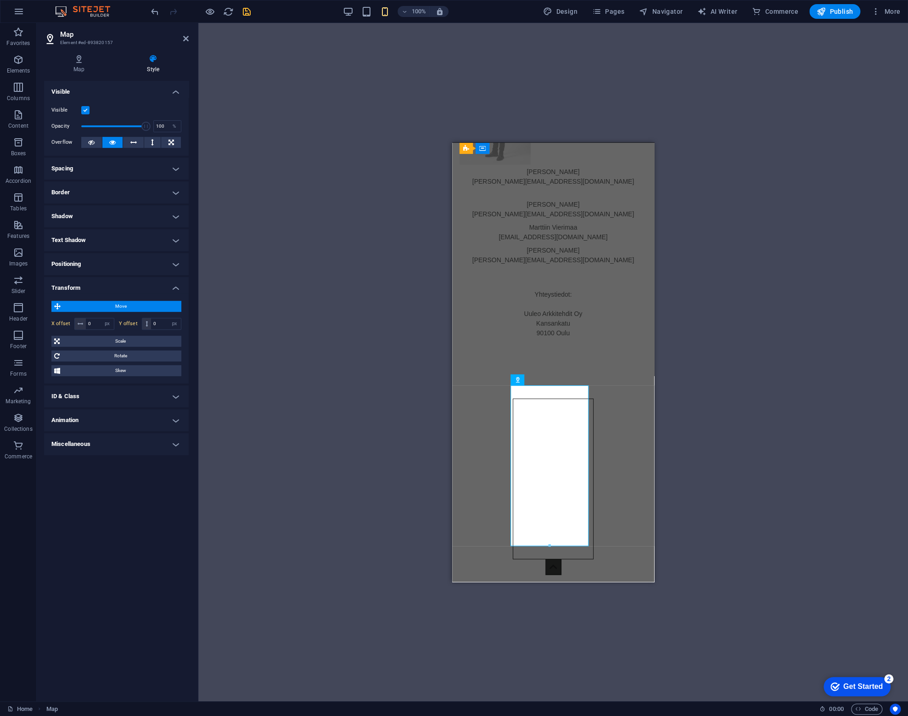
click at [98, 167] on h4 "Spacing" at bounding box center [116, 169] width 145 height 22
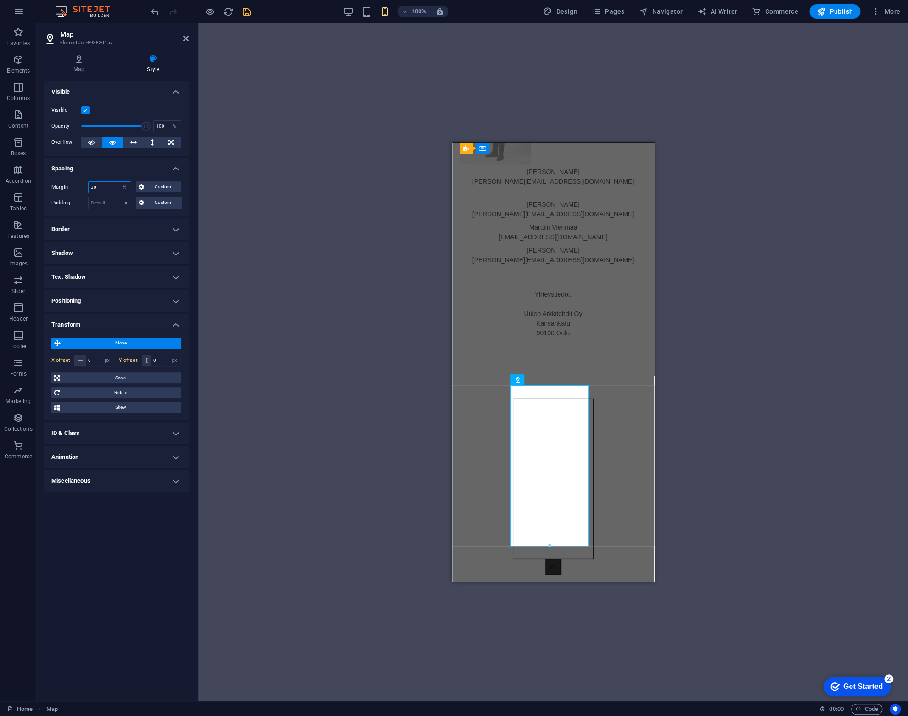
click at [107, 189] on input "30" at bounding box center [110, 187] width 42 height 11
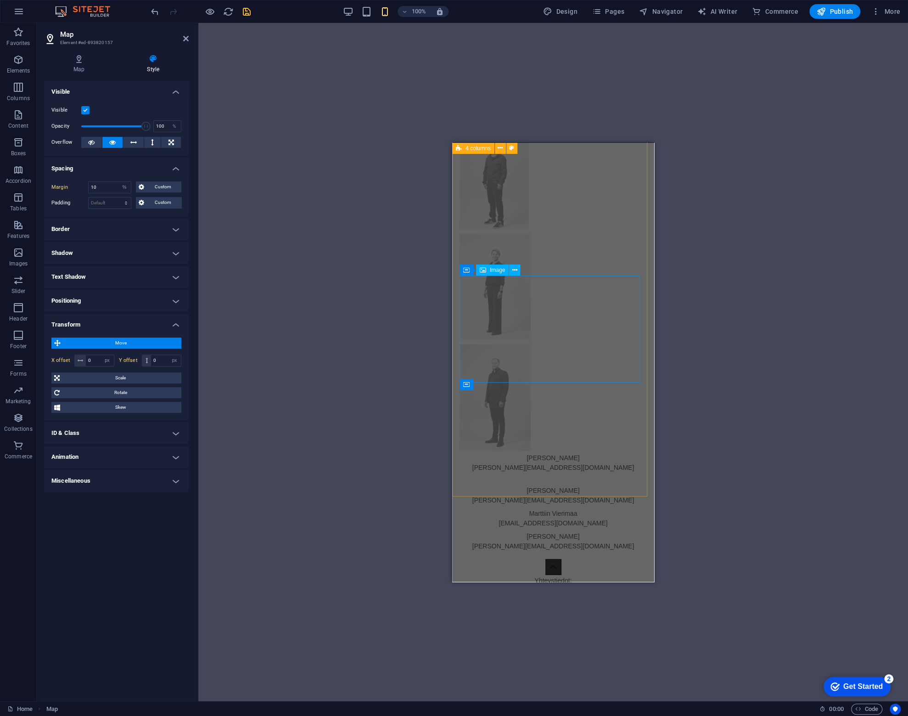
scroll to position [1426, 0]
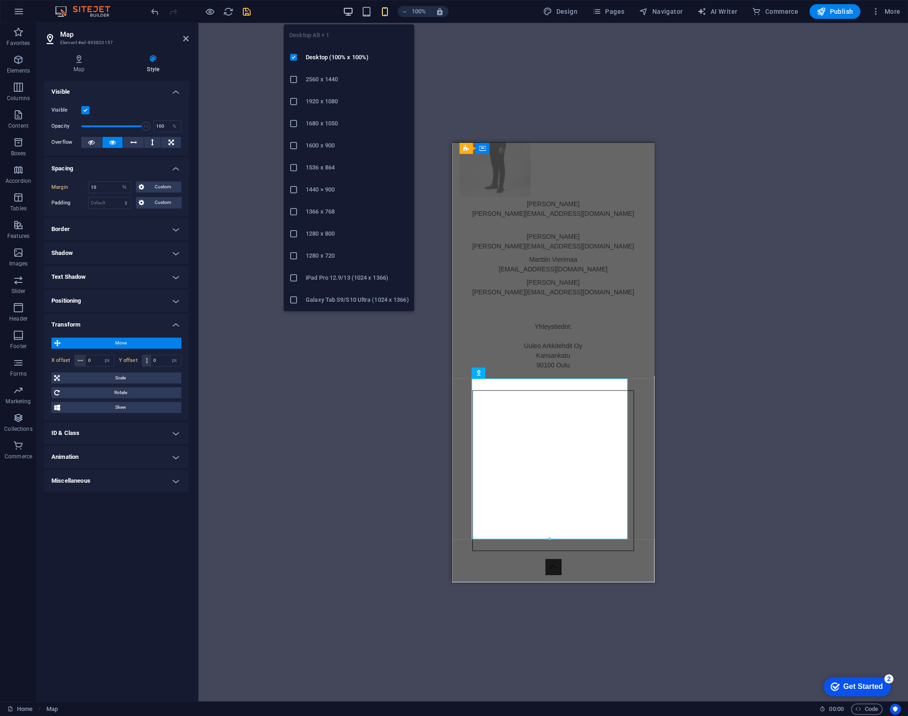
click at [353, 12] on icon "button" at bounding box center [348, 11] width 11 height 11
type input "30"
type input "-350"
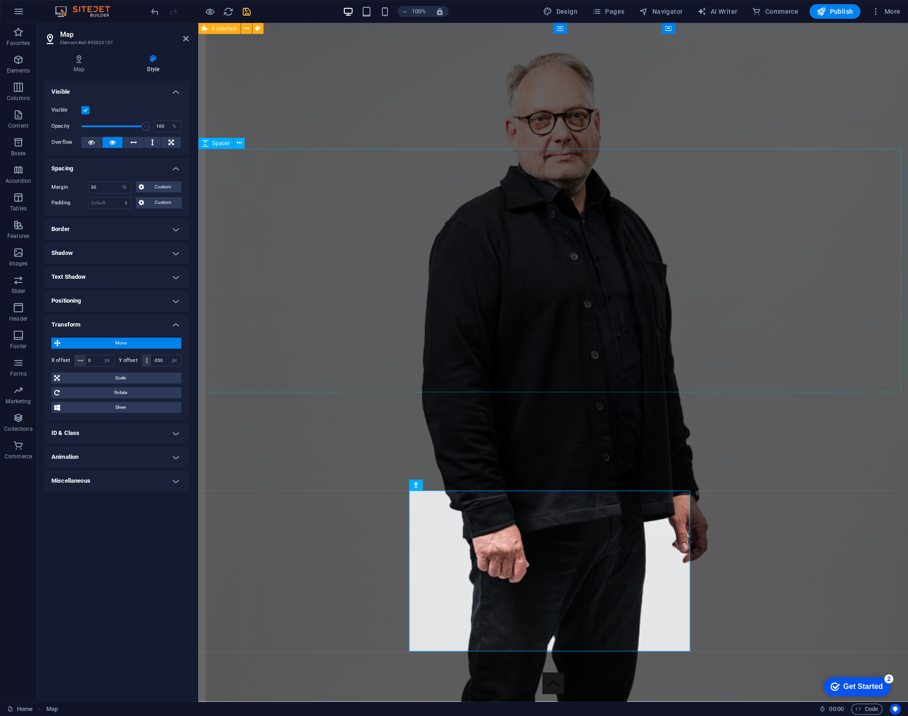
scroll to position [2738, 0]
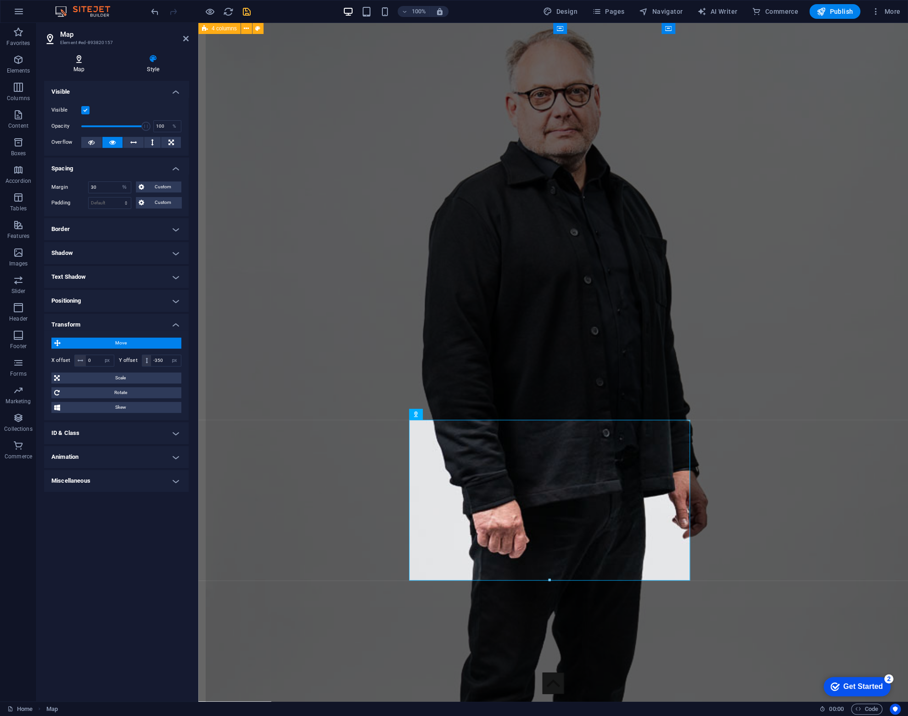
click at [70, 67] on h4 "Map" at bounding box center [80, 63] width 73 height 19
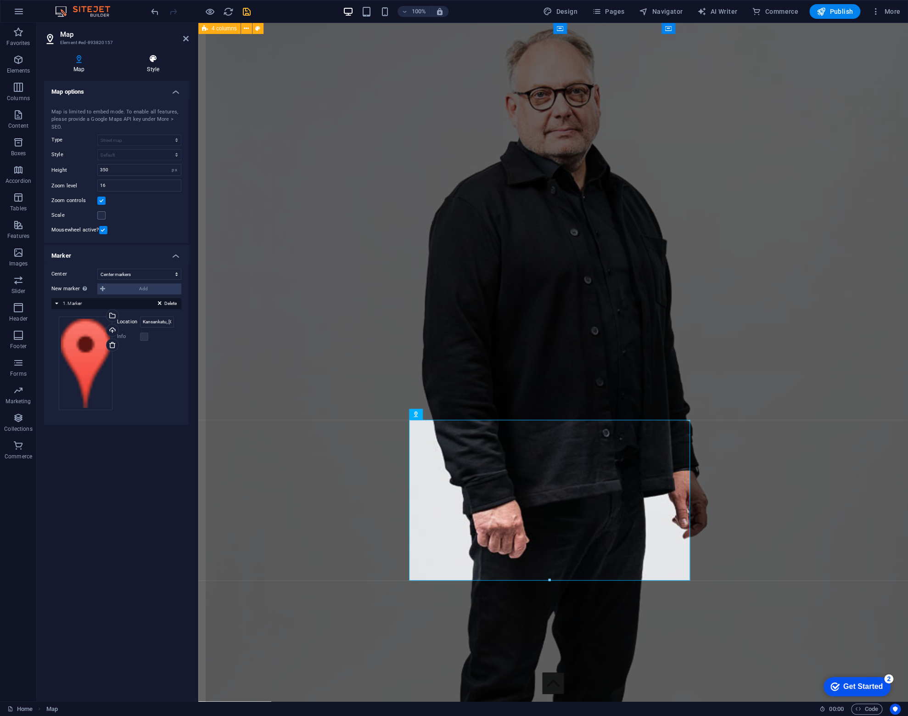
click at [151, 62] on icon at bounding box center [153, 58] width 71 height 9
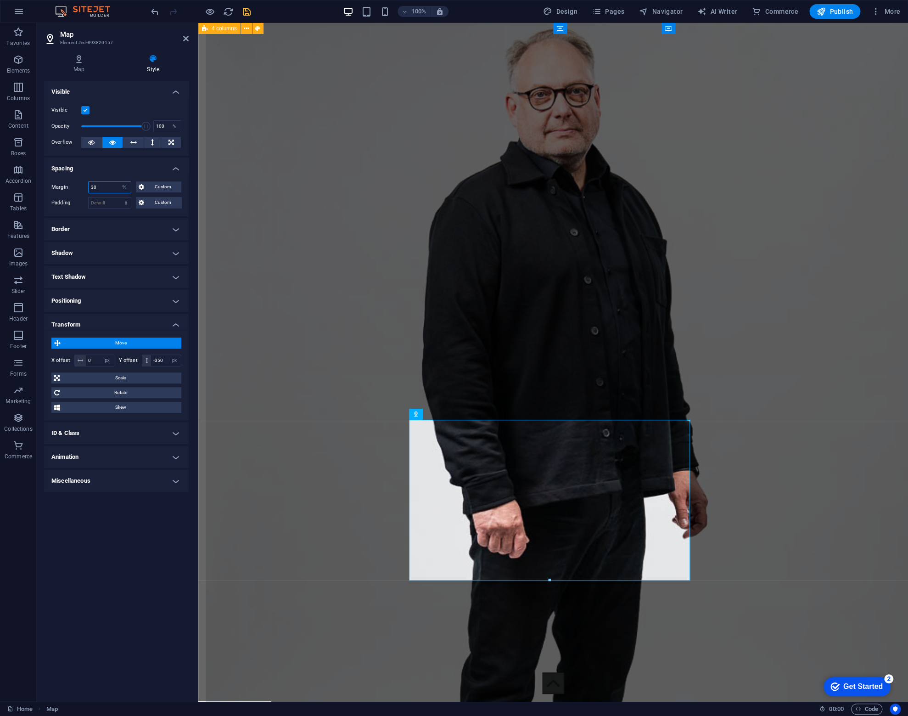
click at [105, 187] on input "30" at bounding box center [110, 187] width 42 height 11
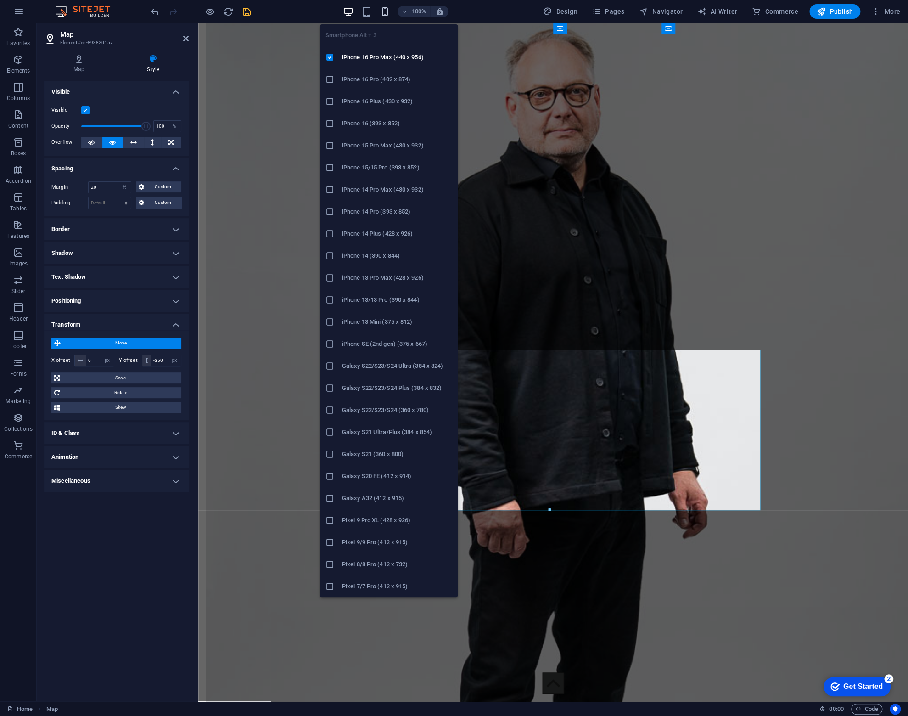
click at [386, 14] on icon "button" at bounding box center [385, 11] width 11 height 11
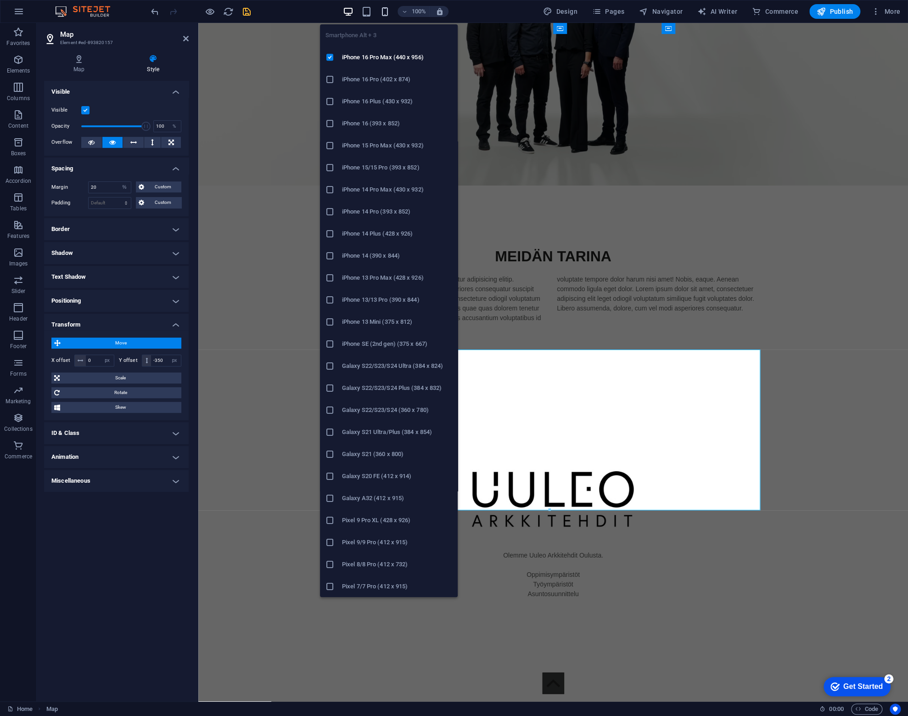
type input "10"
type input "0"
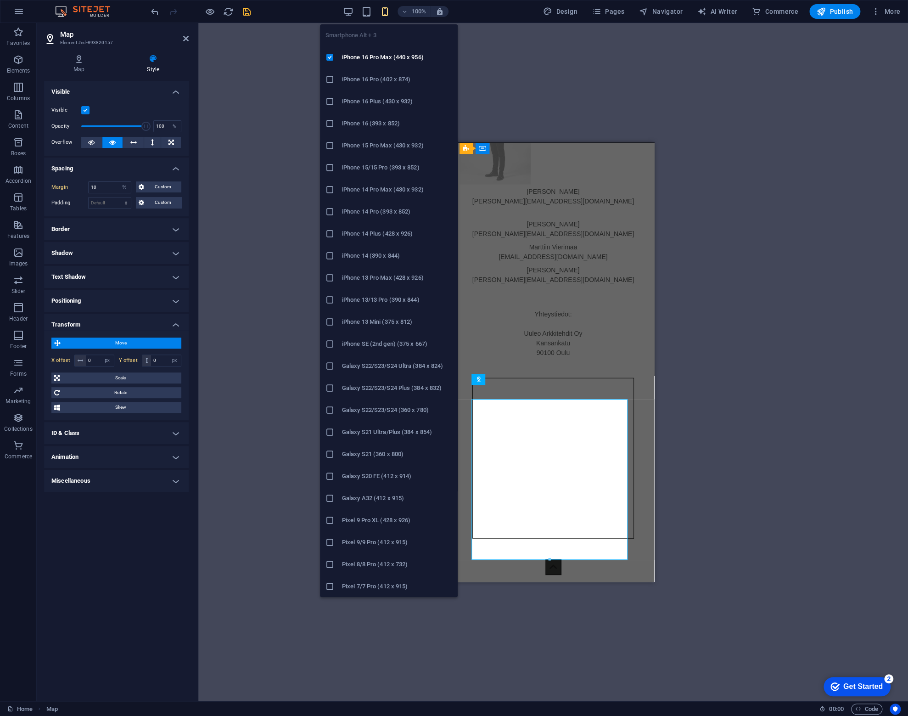
scroll to position [1426, 0]
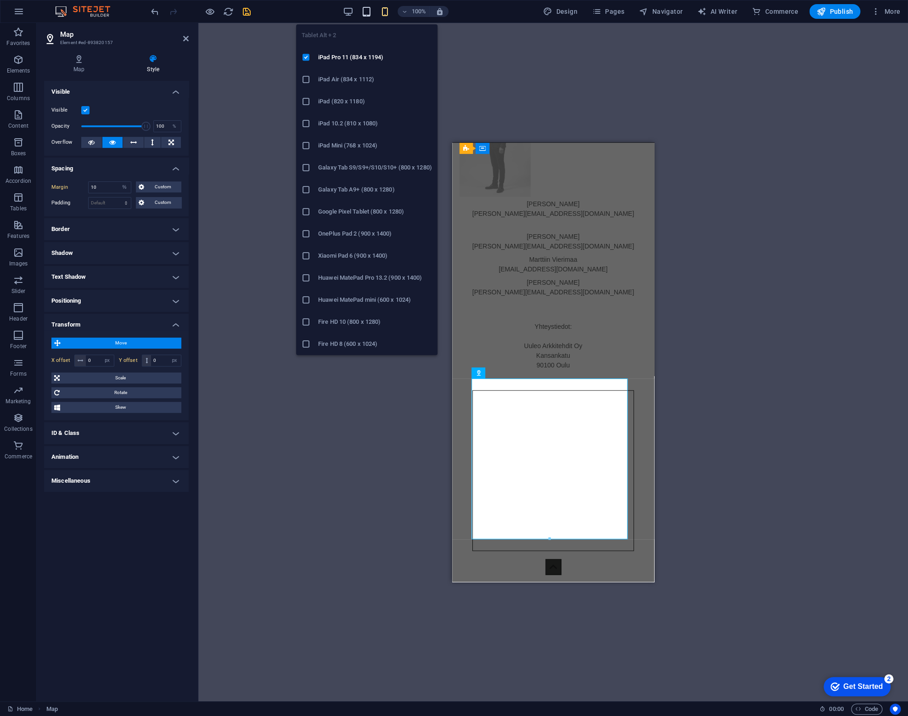
click at [366, 7] on icon "button" at bounding box center [366, 11] width 11 height 11
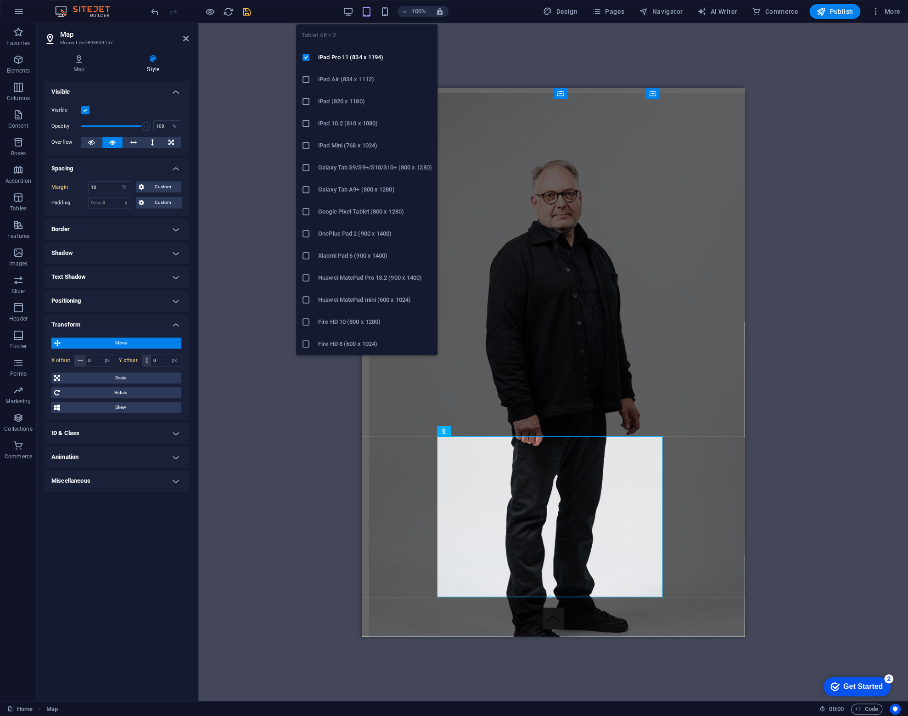
type input "20"
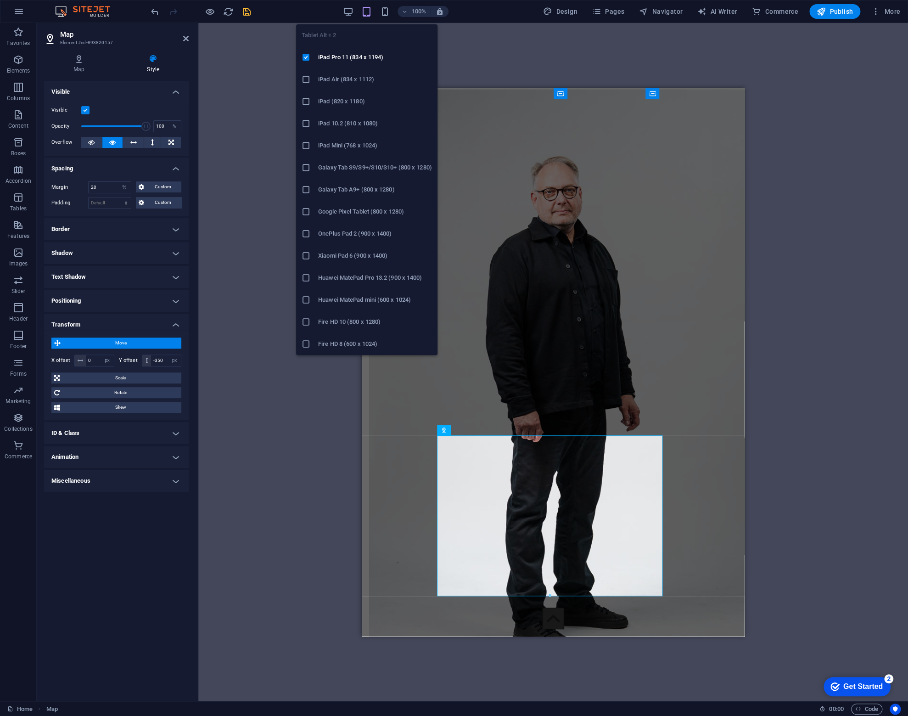
scroll to position [1555, 0]
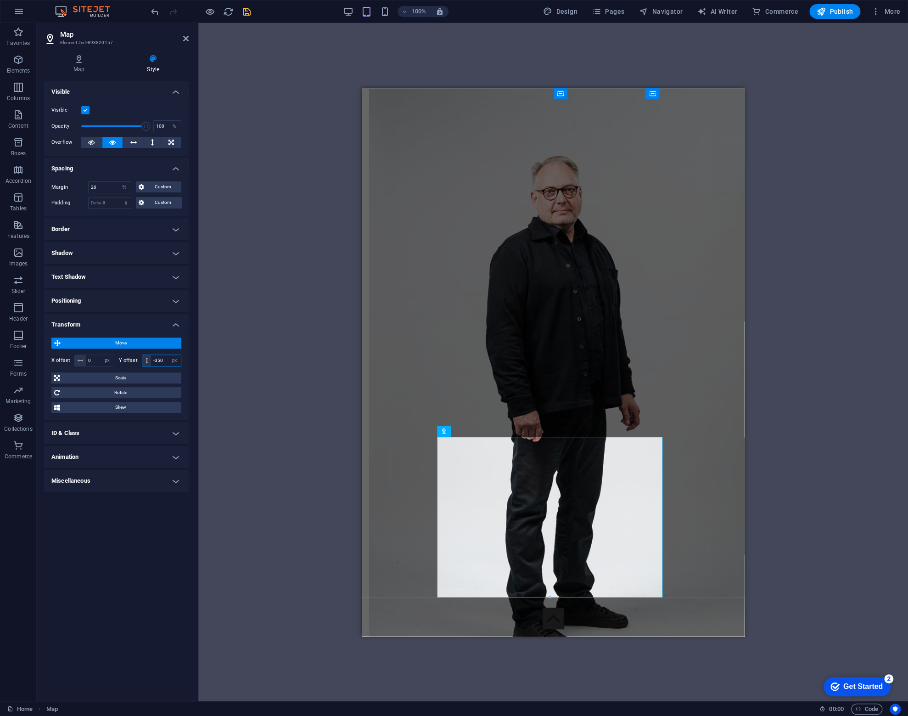
click at [165, 360] on input "-350" at bounding box center [166, 360] width 30 height 11
type input "0"
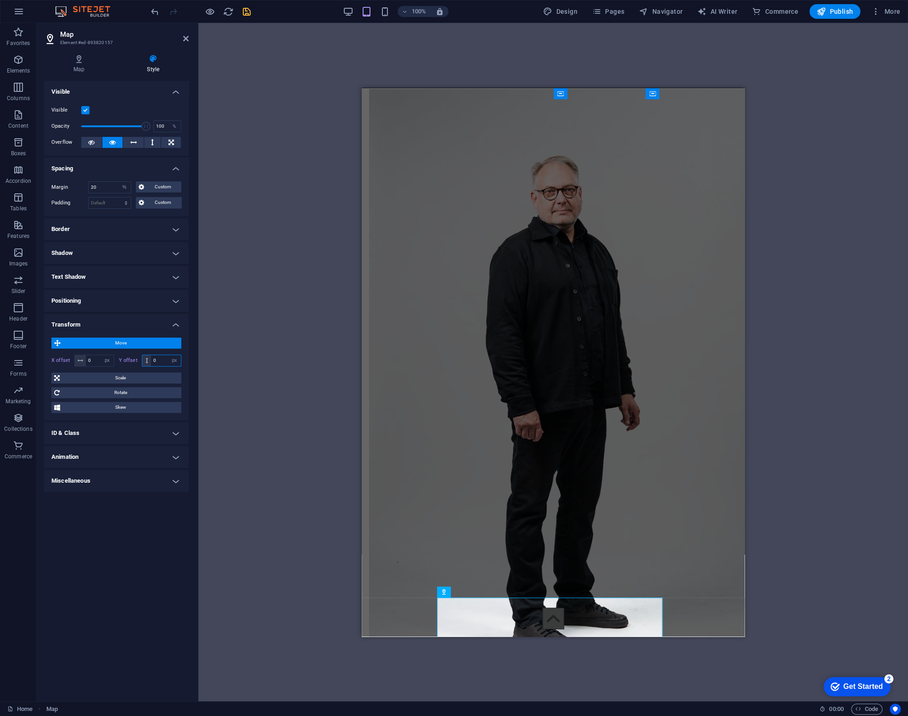
click at [160, 360] on input "0" at bounding box center [166, 360] width 30 height 11
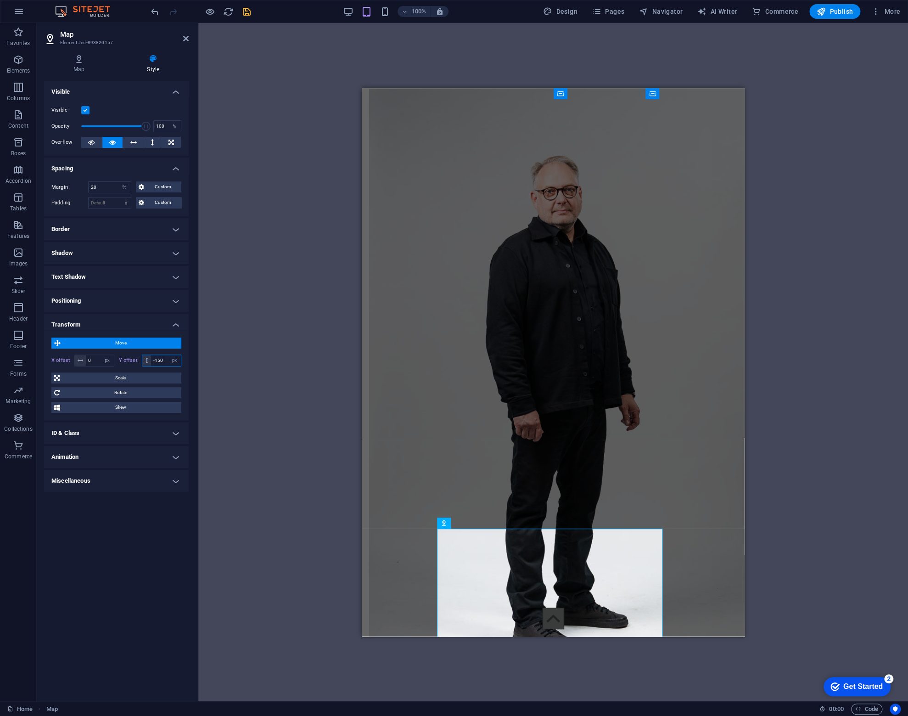
click at [160, 360] on input "-150" at bounding box center [166, 360] width 30 height 11
type input "-100"
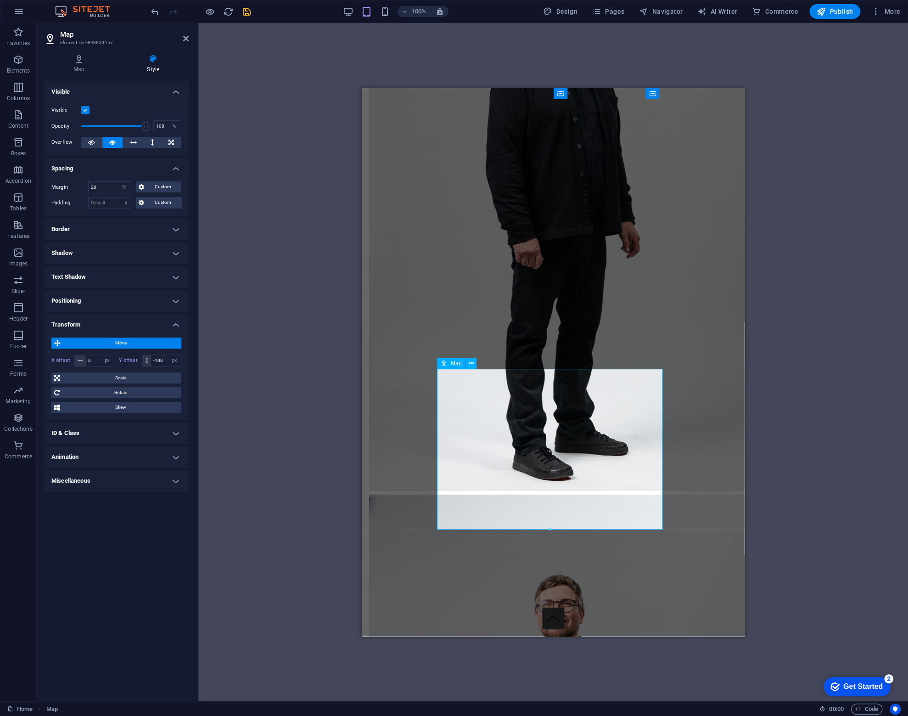
scroll to position [1738, 0]
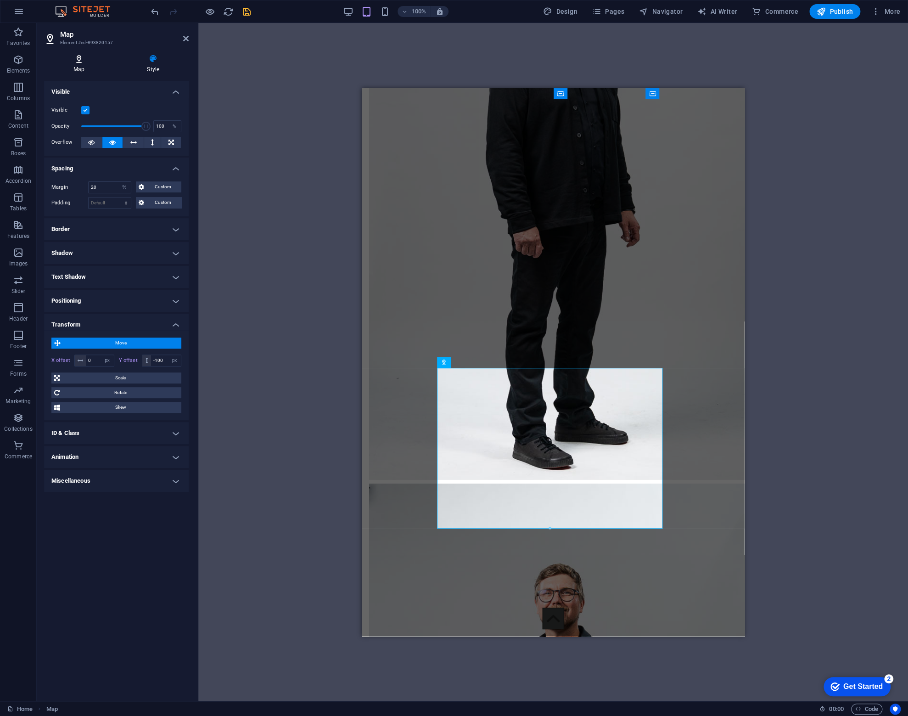
click at [77, 64] on h4 "Map" at bounding box center [80, 63] width 73 height 19
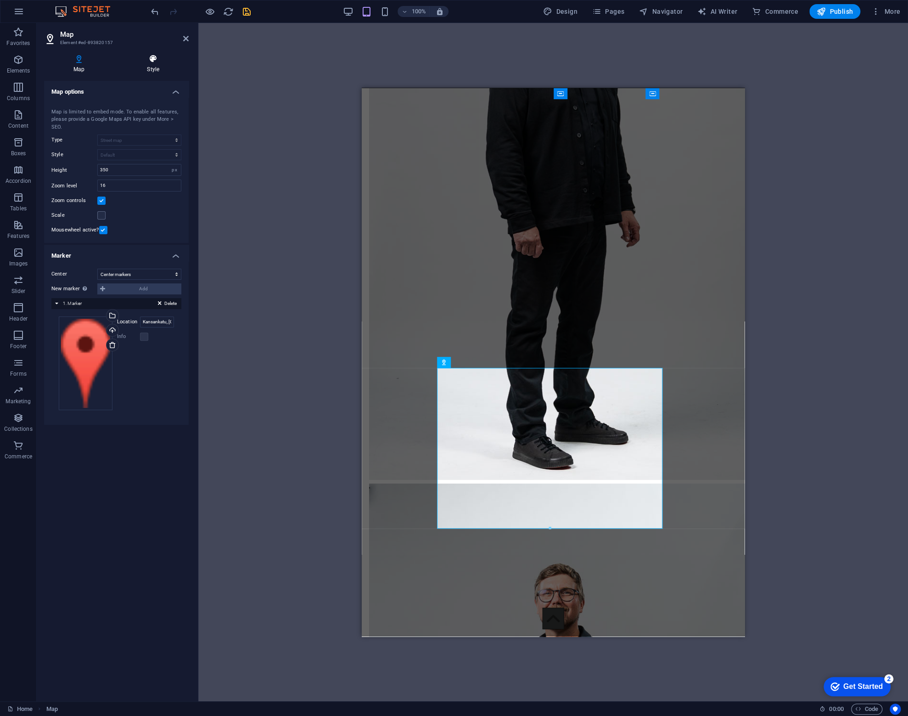
click at [149, 66] on h4 "Style" at bounding box center [153, 63] width 71 height 19
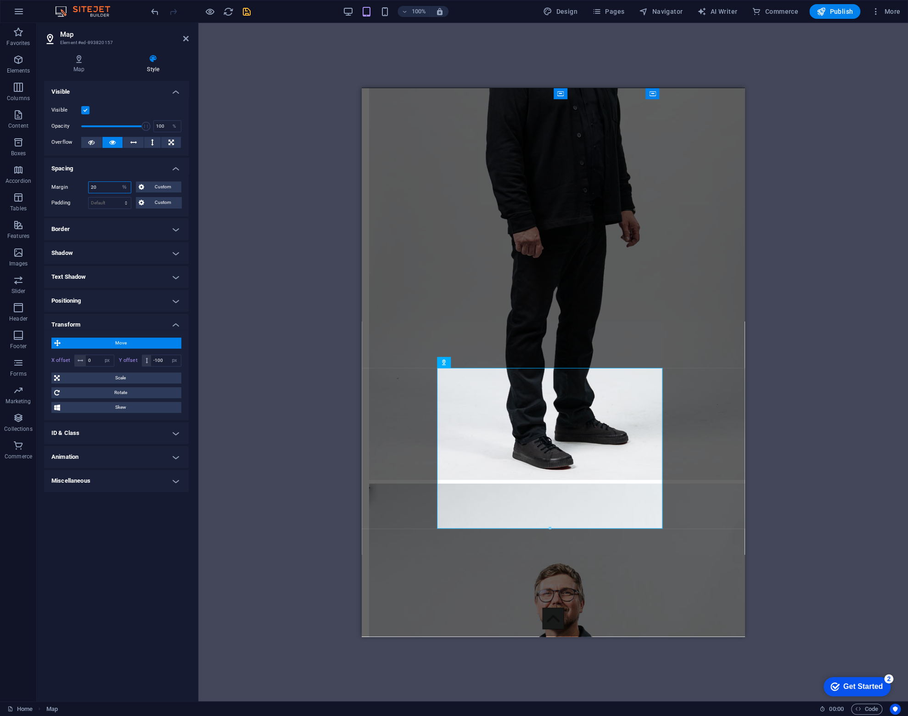
click at [113, 185] on input "20" at bounding box center [110, 187] width 42 height 11
type input "15"
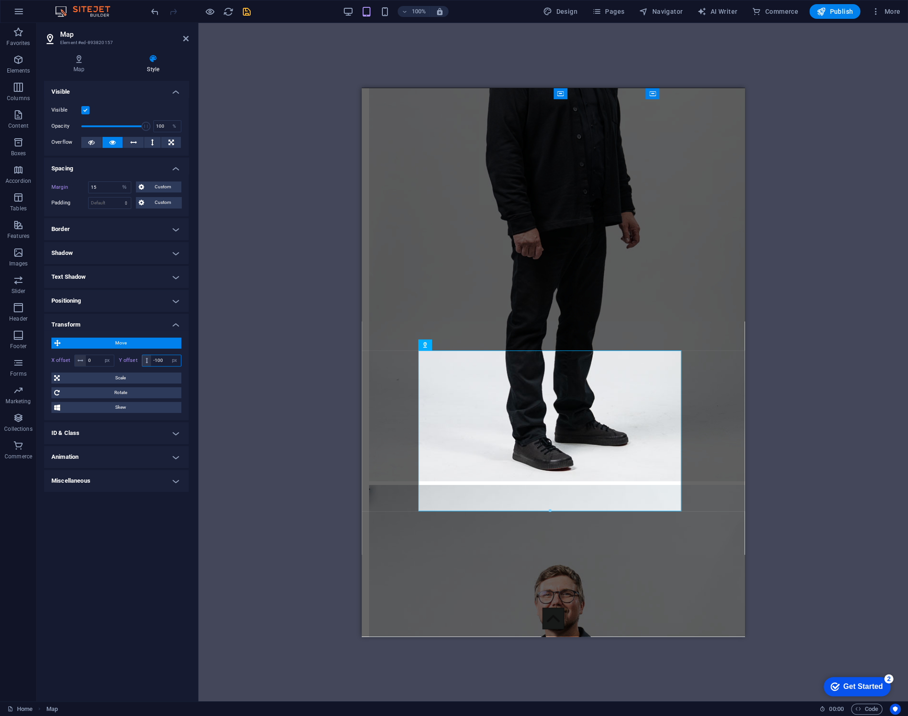
click at [165, 362] on input "-100" at bounding box center [166, 360] width 30 height 11
type input "-100"
click at [110, 188] on input "15" at bounding box center [110, 187] width 42 height 11
type input "10"
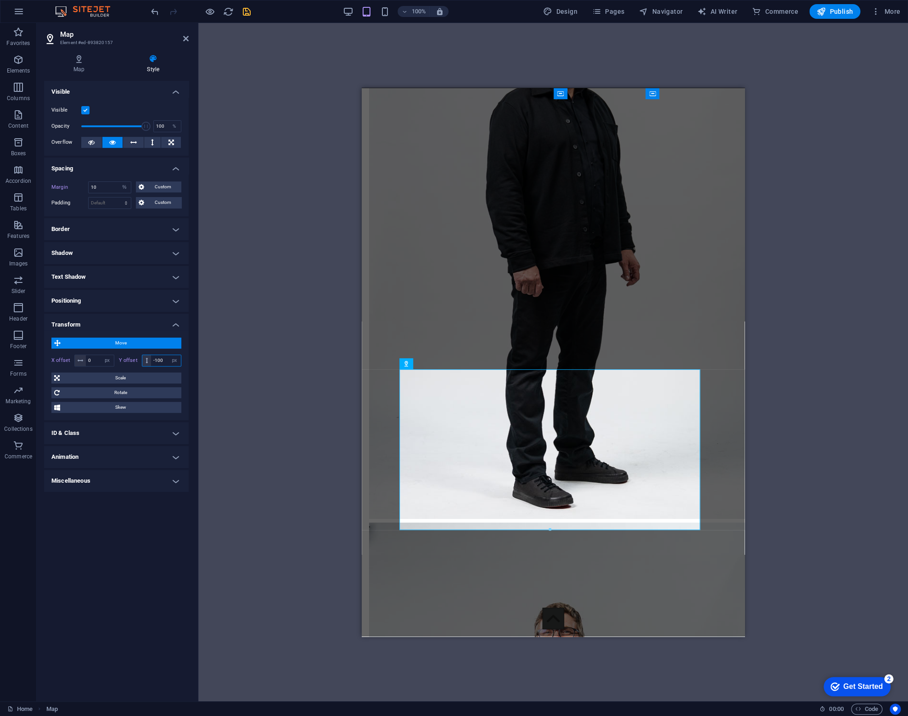
click at [163, 361] on input "-100" at bounding box center [166, 360] width 30 height 11
type input "-1"
type input "-60"
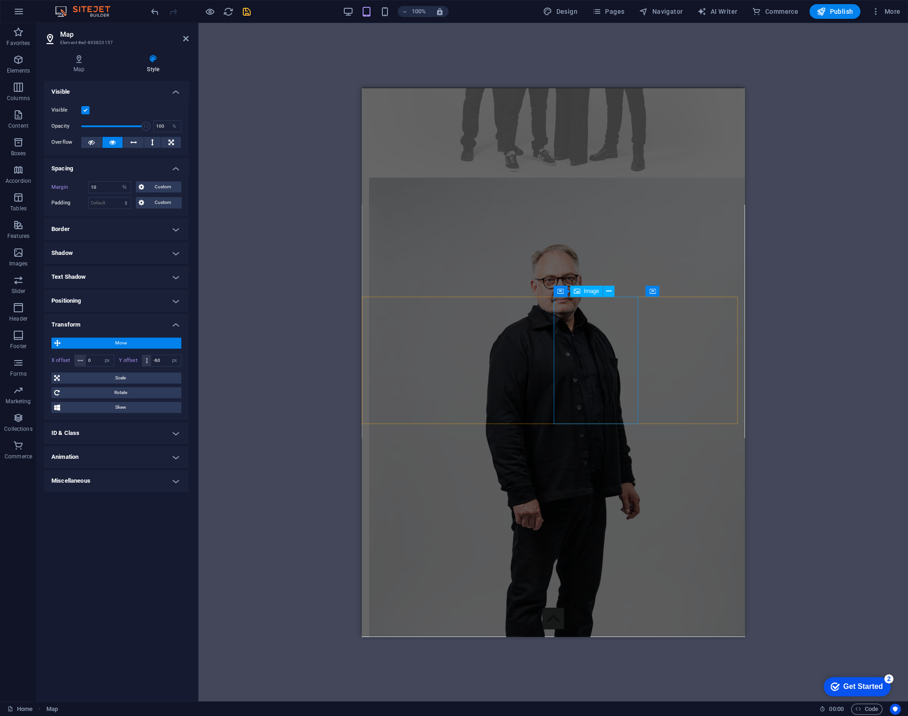
scroll to position [1470, 0]
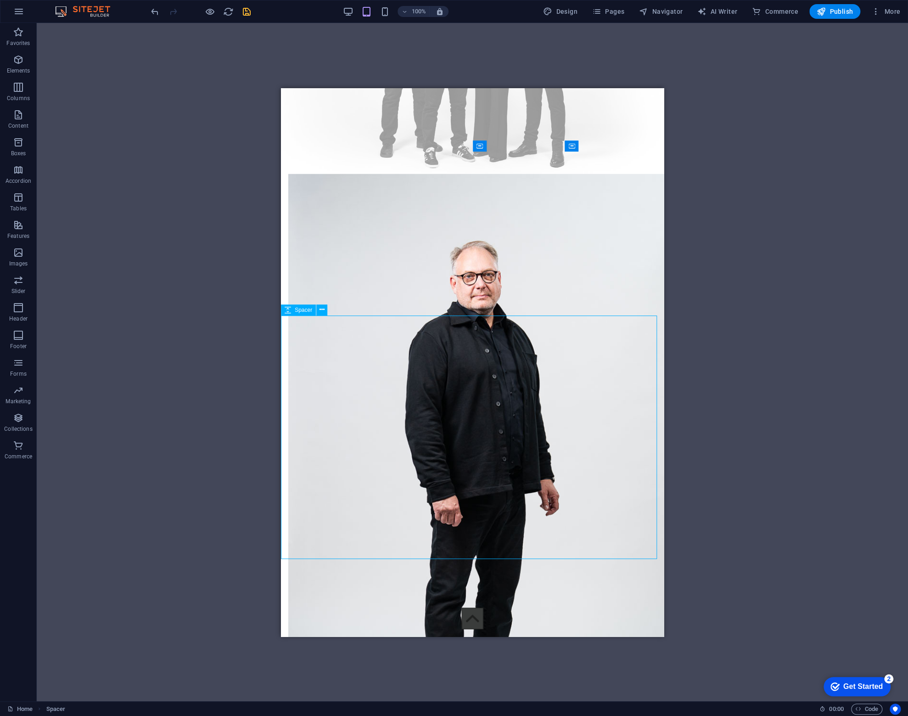
select select "px"
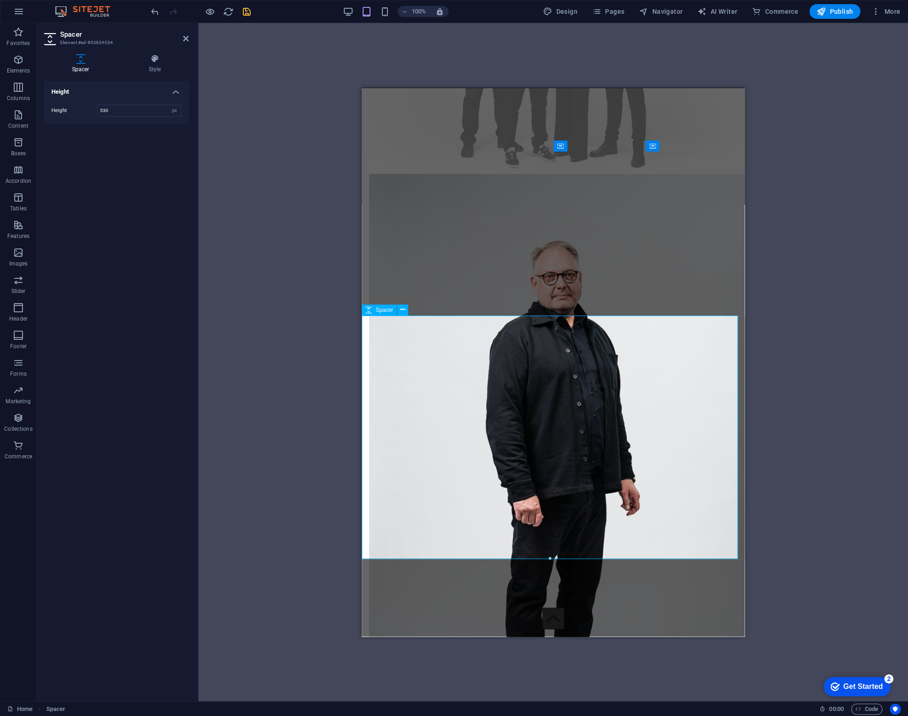
click at [399, 312] on button at bounding box center [402, 309] width 11 height 11
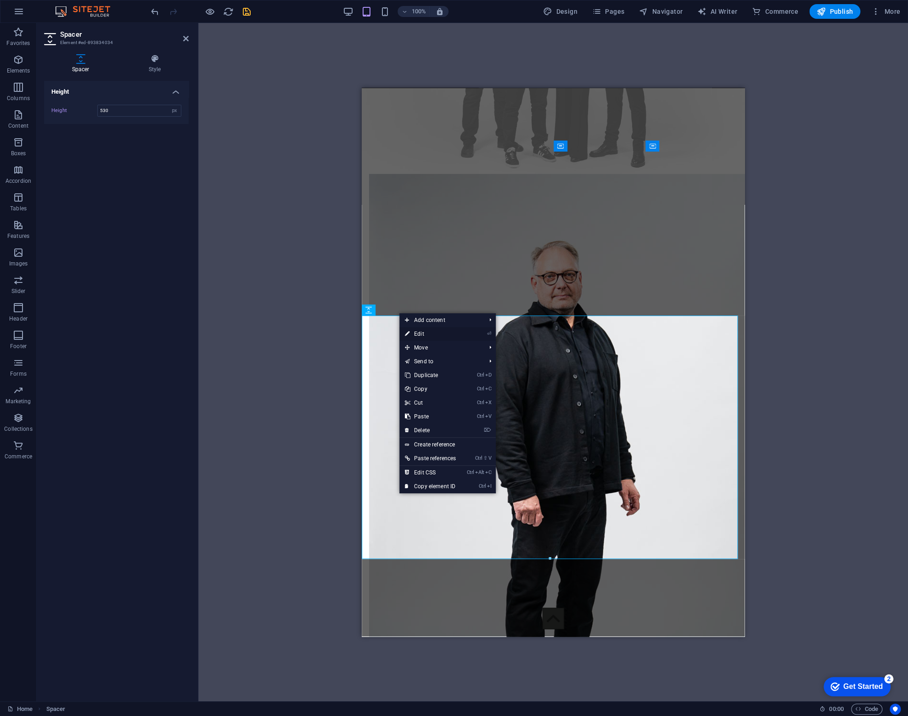
click at [424, 333] on link "⏎ Edit" at bounding box center [431, 334] width 62 height 14
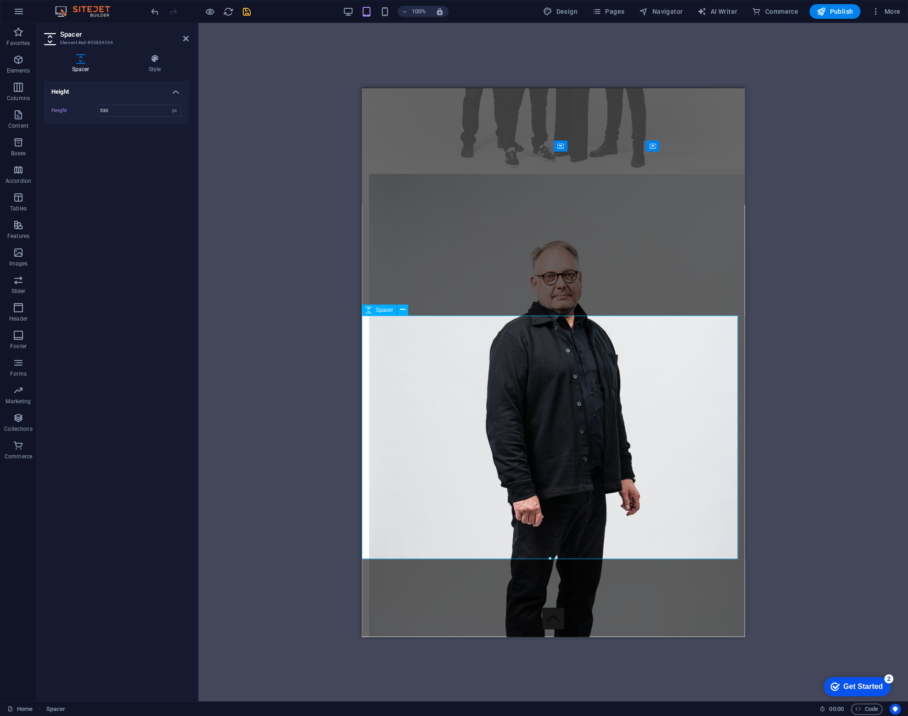
drag, startPoint x: 557, startPoint y: 519, endPoint x: 558, endPoint y: 467, distance: 52.4
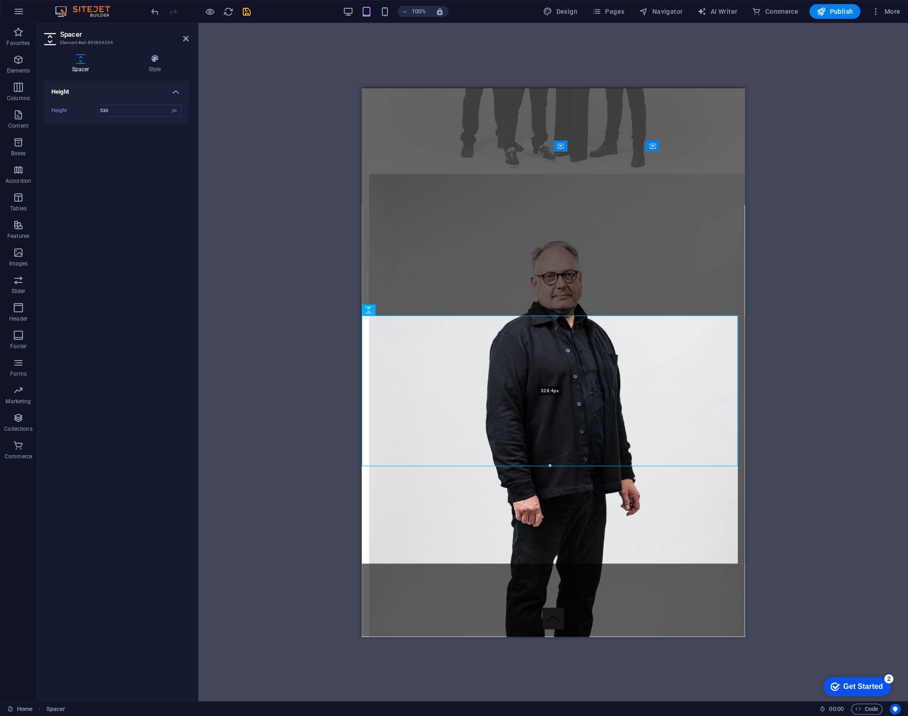
drag, startPoint x: 550, startPoint y: 564, endPoint x: 560, endPoint y: 462, distance: 101.5
click at [560, 464] on div at bounding box center [549, 465] width 375 height 3
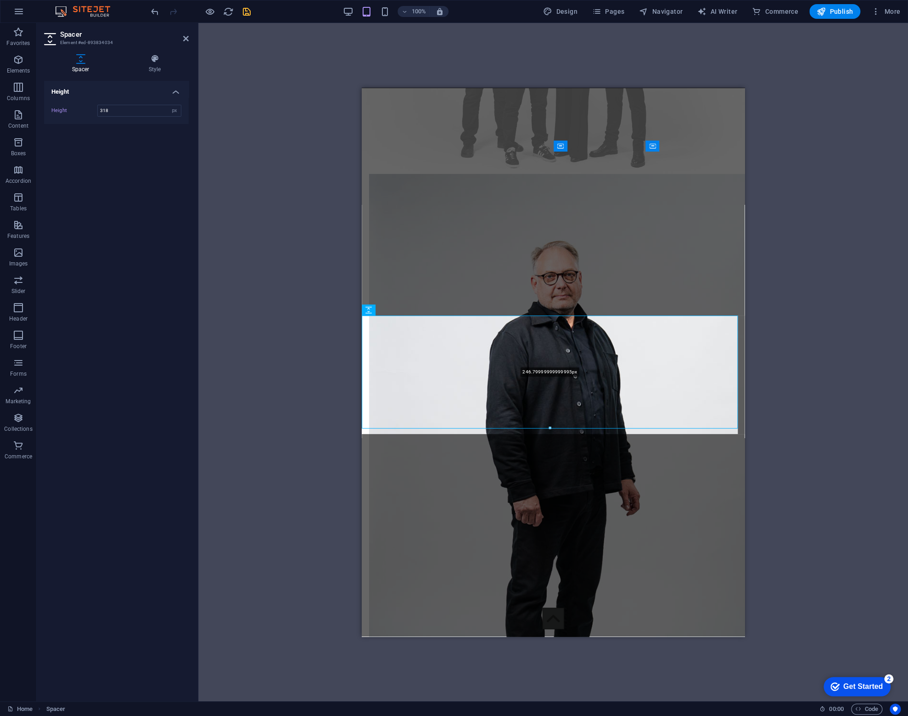
drag, startPoint x: 550, startPoint y: 461, endPoint x: 554, endPoint y: 428, distance: 33.8
click at [554, 428] on div at bounding box center [549, 428] width 375 height 3
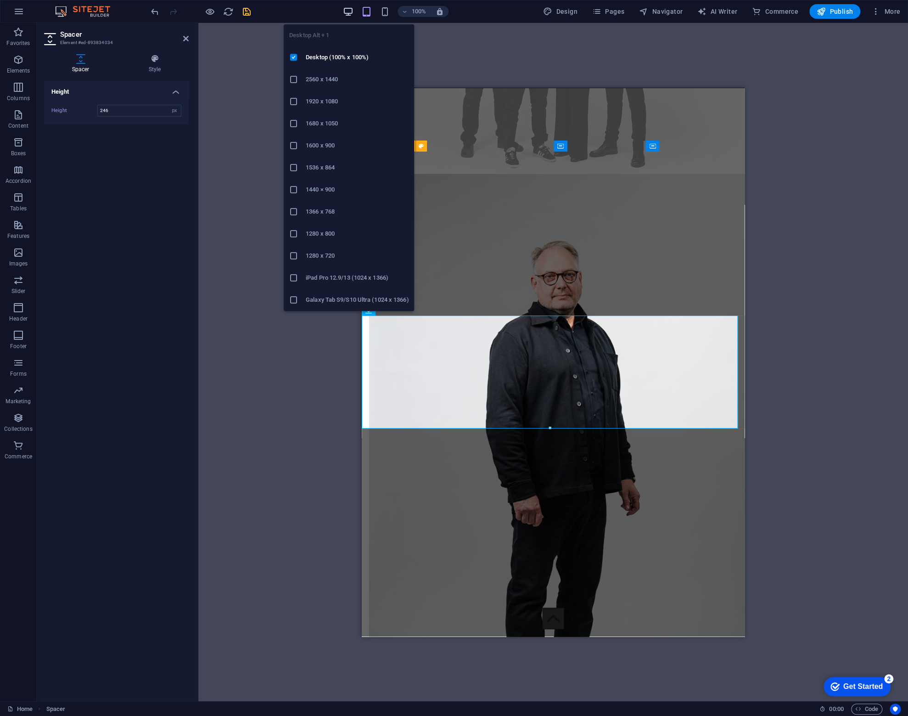
click at [351, 8] on icon "button" at bounding box center [348, 11] width 11 height 11
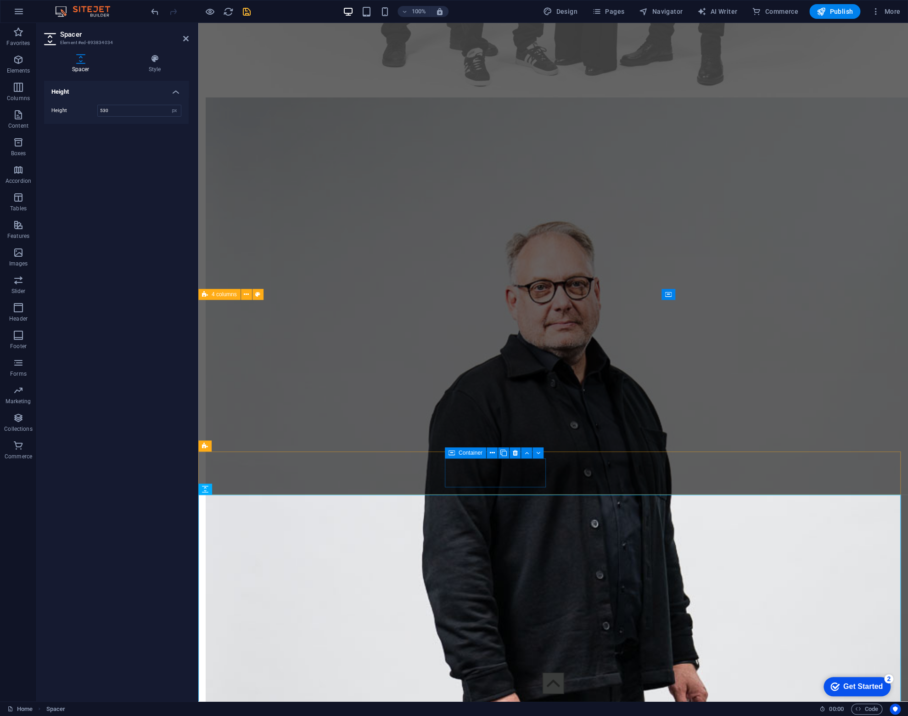
scroll to position [2547, 0]
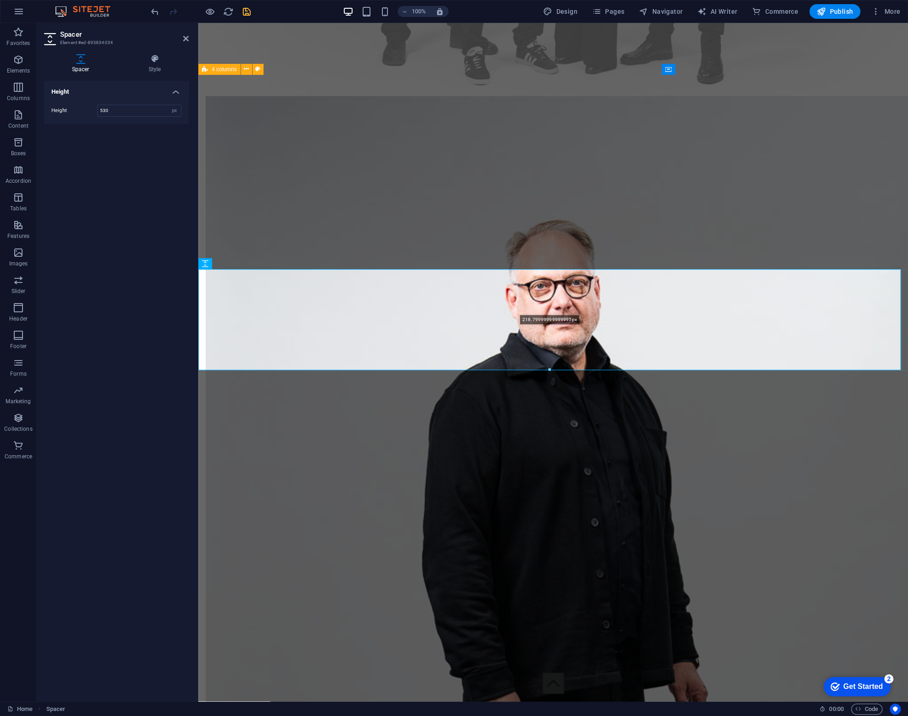
drag, startPoint x: 550, startPoint y: 513, endPoint x: 554, endPoint y: 369, distance: 143.8
click at [554, 369] on div at bounding box center [550, 369] width 702 height 3
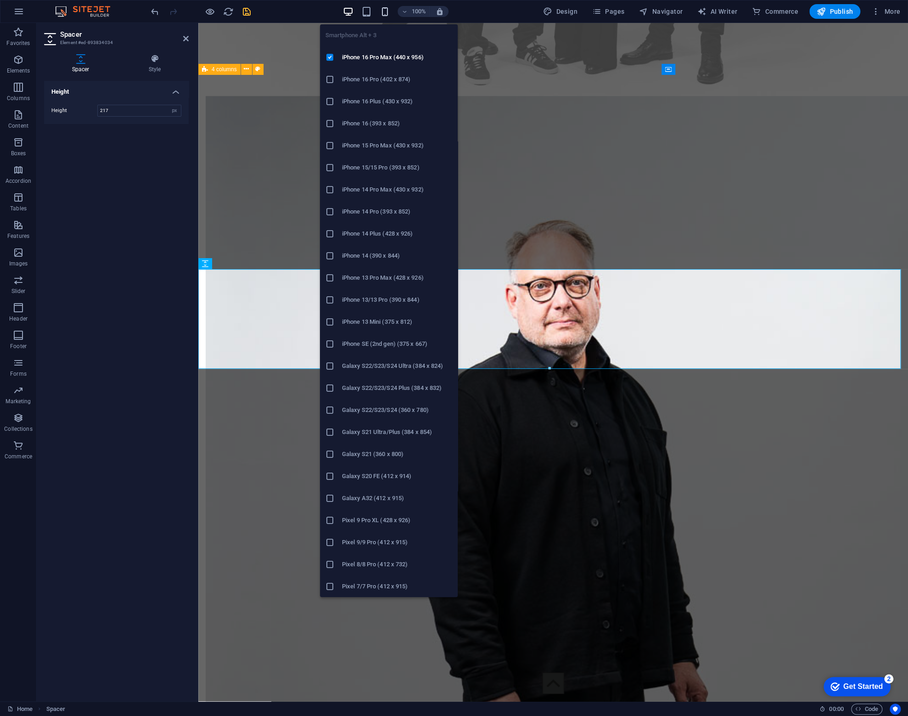
click at [390, 10] on icon "button" at bounding box center [385, 11] width 11 height 11
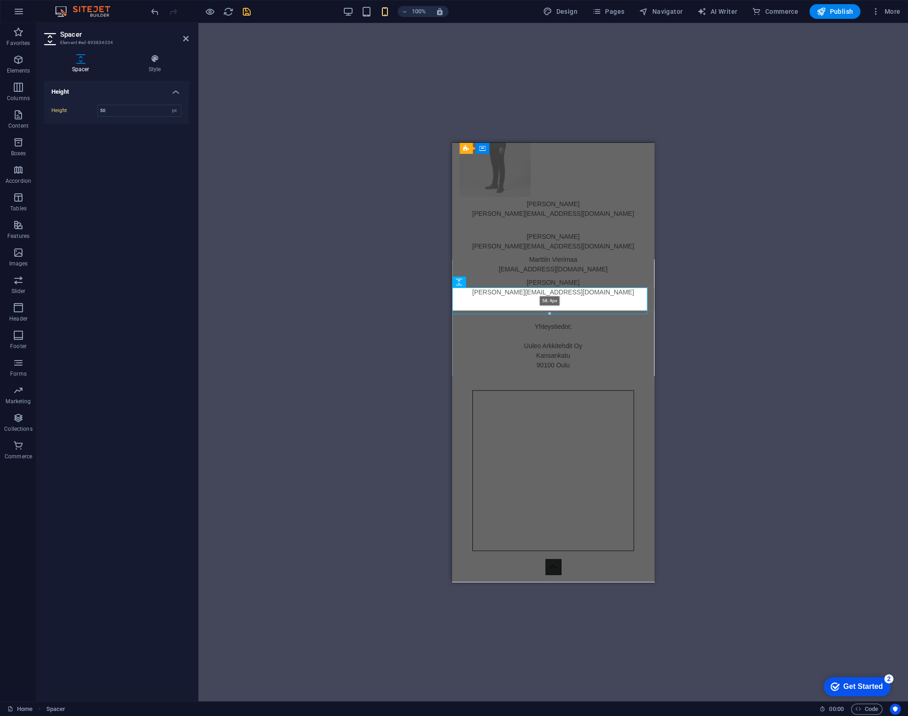
scroll to position [1427, 0]
drag, startPoint x: 552, startPoint y: 311, endPoint x: 101, endPoint y: 175, distance: 470.7
drag, startPoint x: 549, startPoint y: 313, endPoint x: 101, endPoint y: 184, distance: 466.4
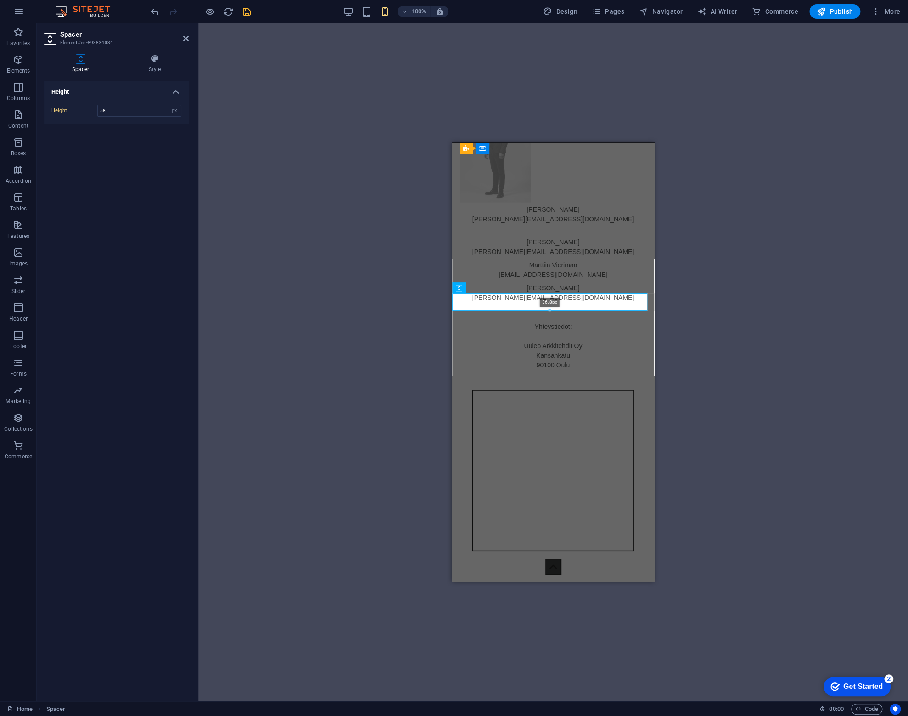
type input "36"
click at [556, 321] on div "Yhteystiedot: Uuleo Arkkitehdit Oy Kansankatu 90100 Oulu" at bounding box center [553, 345] width 202 height 48
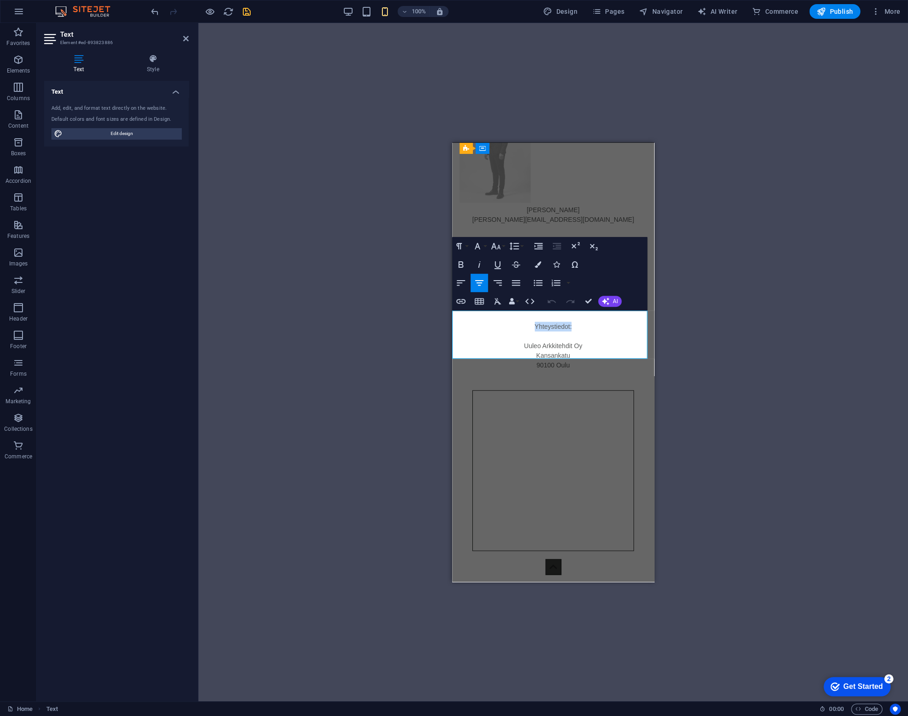
drag, startPoint x: 578, startPoint y: 317, endPoint x: 515, endPoint y: 311, distance: 62.7
click at [515, 321] on p "Yhteystiedot:" at bounding box center [553, 326] width 202 height 10
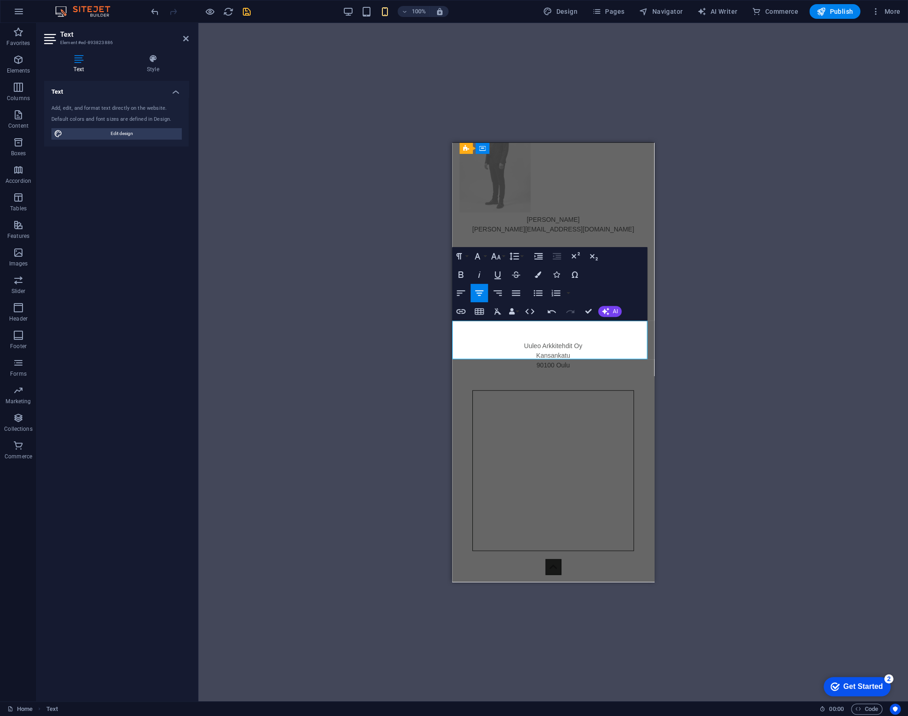
scroll to position [1401, 0]
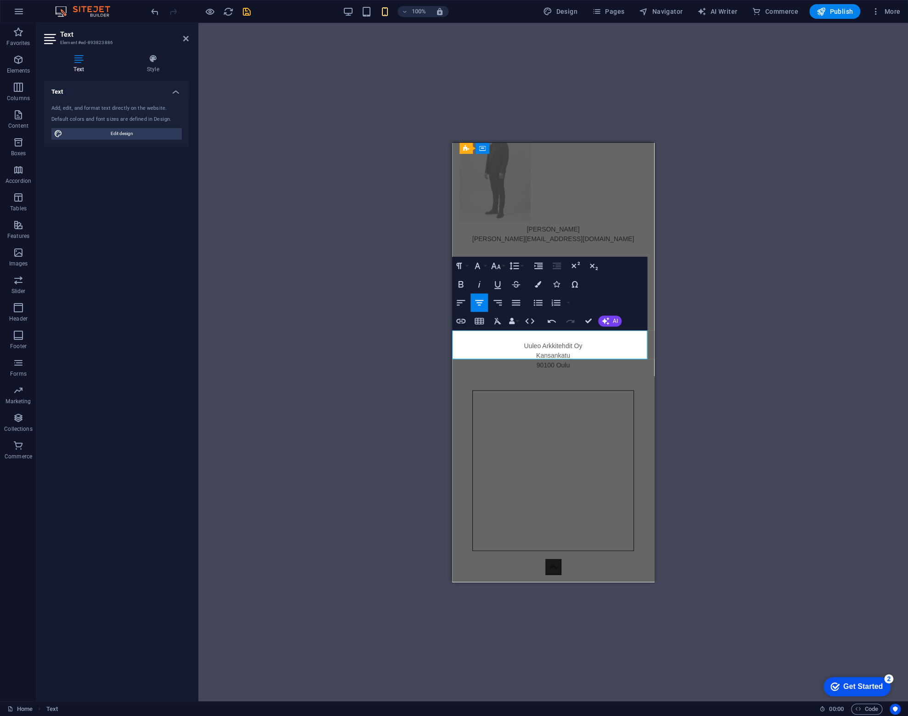
click at [344, 242] on div "H2 Text Spacer Video Text Spacer Spacer Container Placeholder Logo Text Spacer …" at bounding box center [553, 362] width 710 height 678
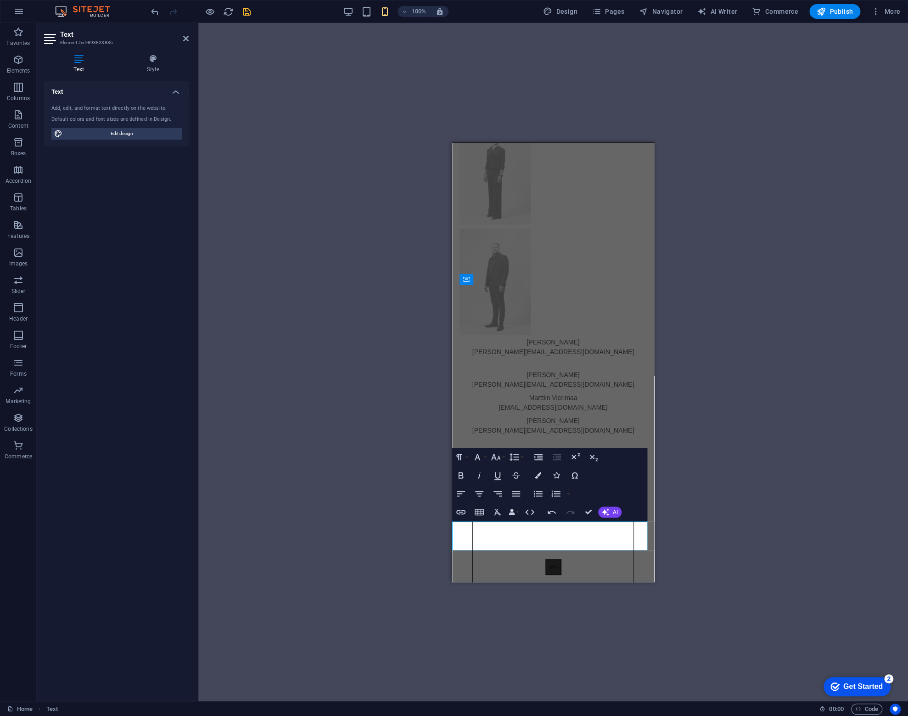
scroll to position [1304, 0]
drag, startPoint x: 652, startPoint y: 314, endPoint x: 1110, endPoint y: 612, distance: 546.7
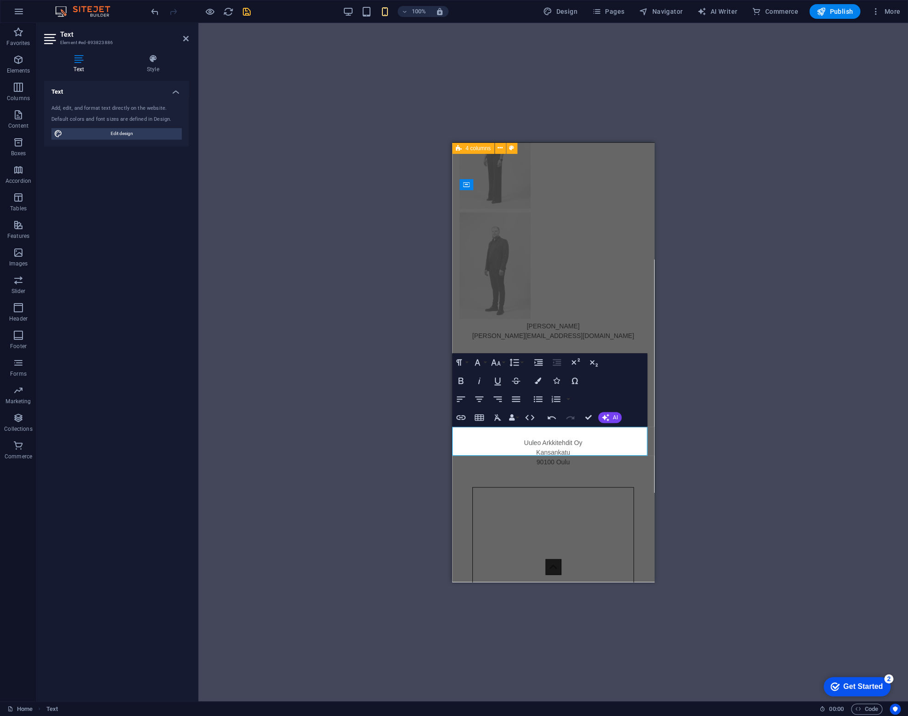
click at [303, 282] on div "H2 Text Spacer Video Text Spacer Spacer Container Placeholder Logo Text Spacer …" at bounding box center [553, 362] width 710 height 678
click at [576, 213] on figure at bounding box center [553, 265] width 187 height 107
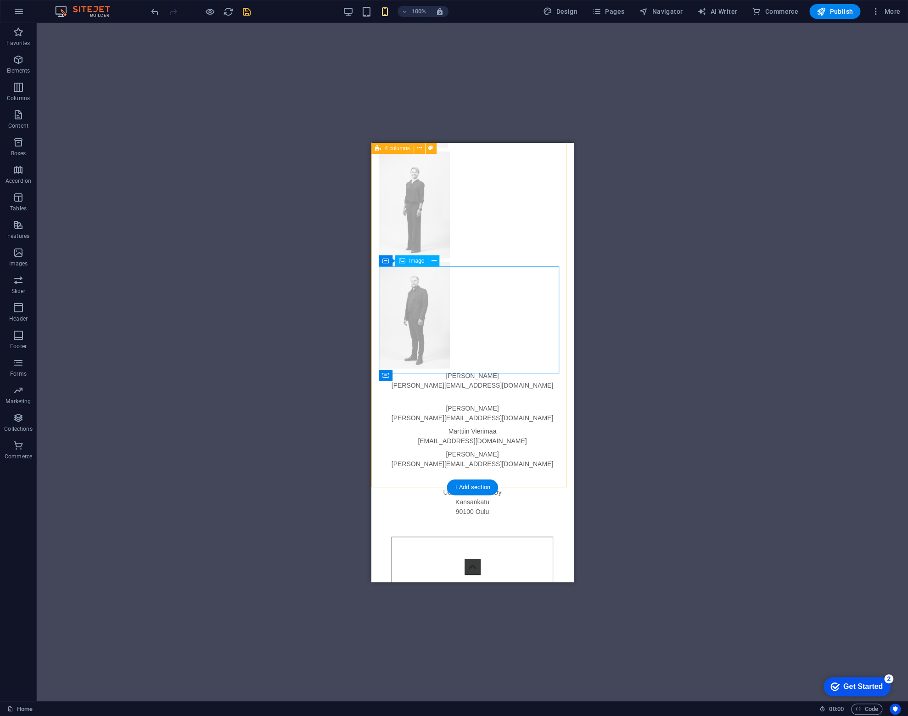
scroll to position [1263, 0]
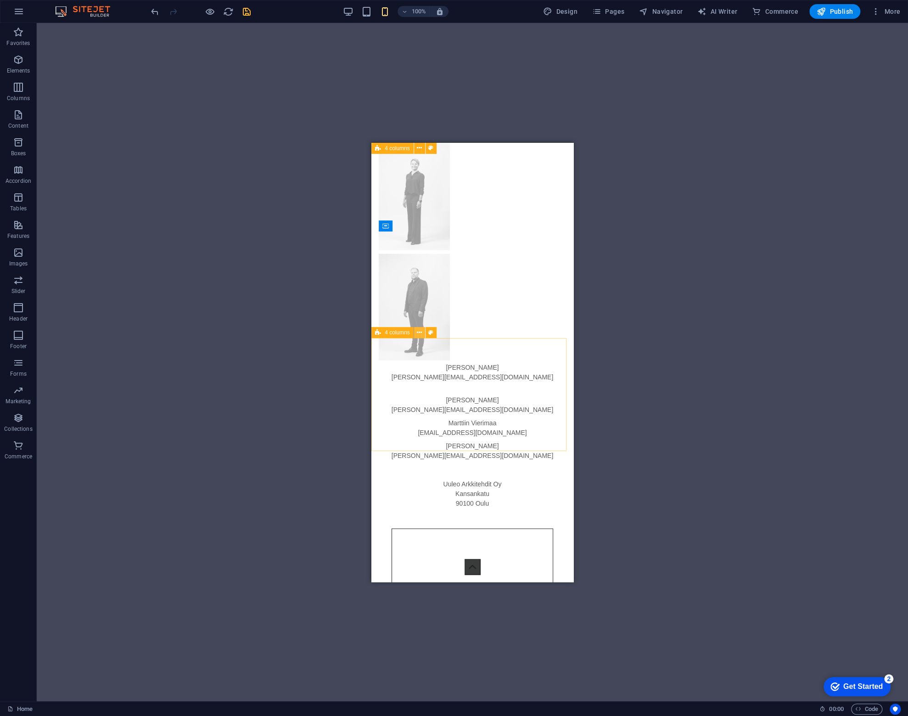
click at [419, 332] on icon at bounding box center [419, 333] width 5 height 10
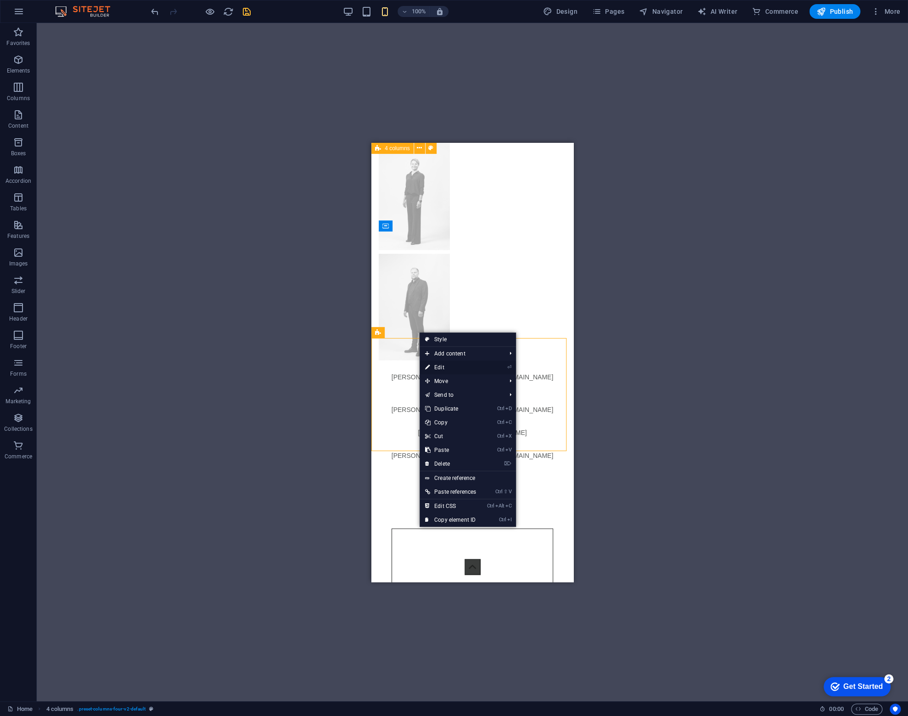
click at [445, 367] on link "⏎ Edit" at bounding box center [451, 368] width 62 height 14
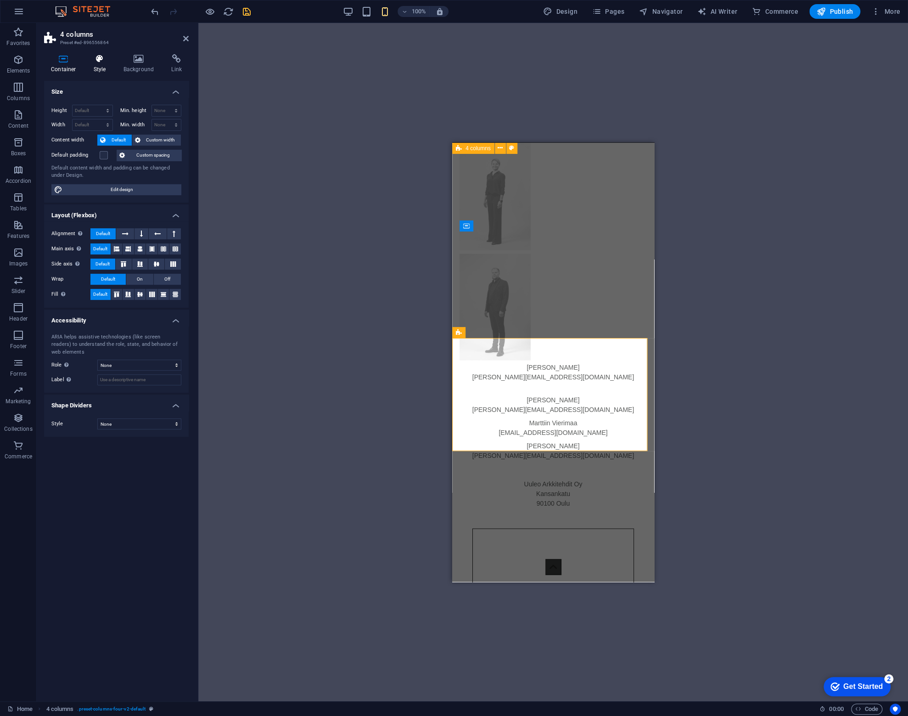
click at [105, 68] on h4 "Style" at bounding box center [102, 63] width 30 height 19
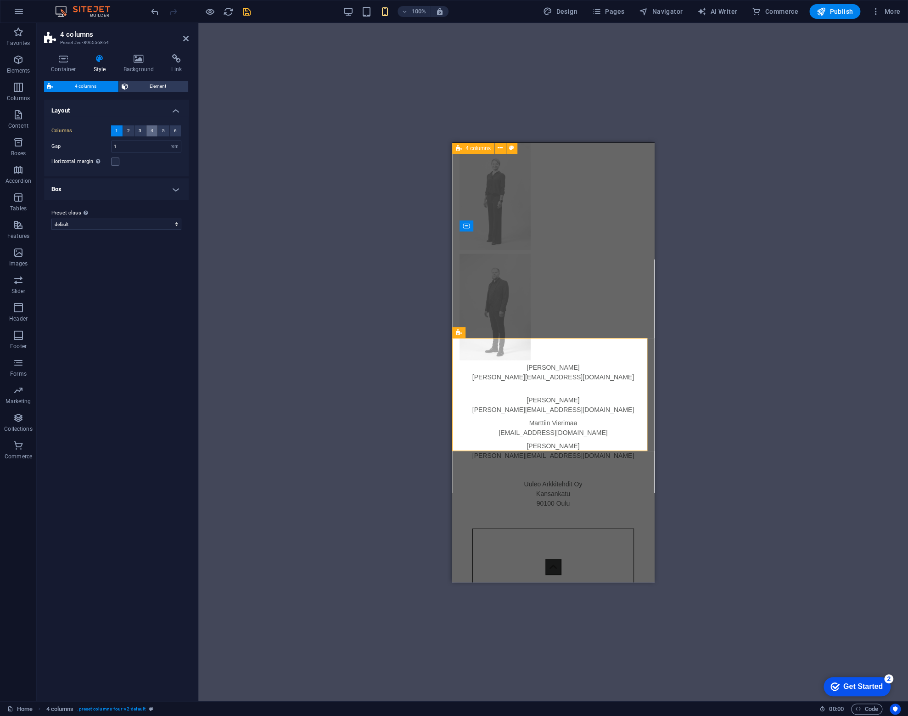
click at [152, 130] on span "4" at bounding box center [152, 130] width 3 height 11
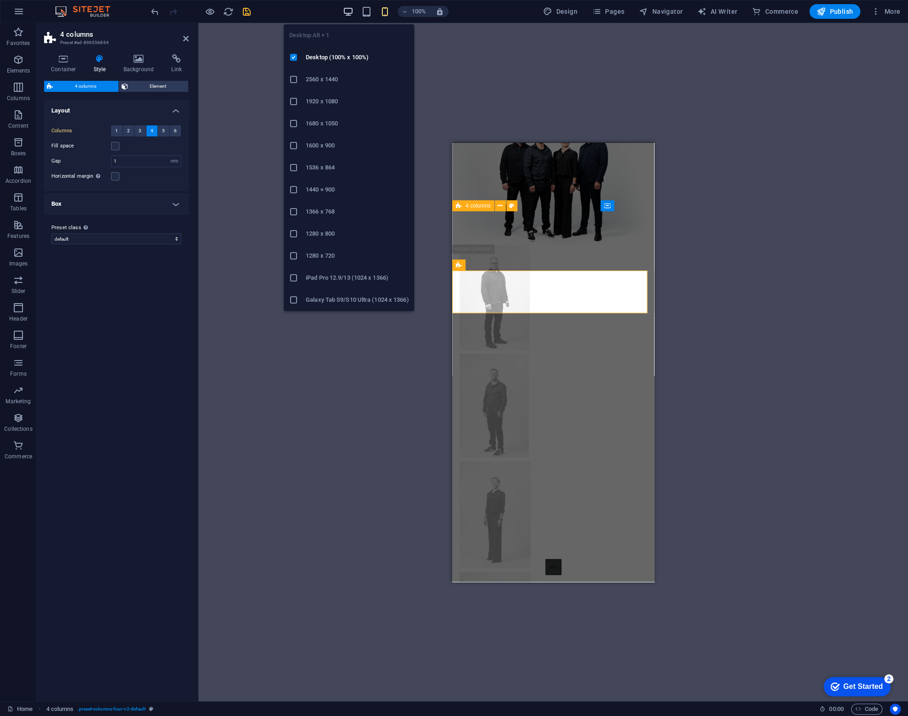
click at [352, 10] on icon "button" at bounding box center [348, 11] width 11 height 11
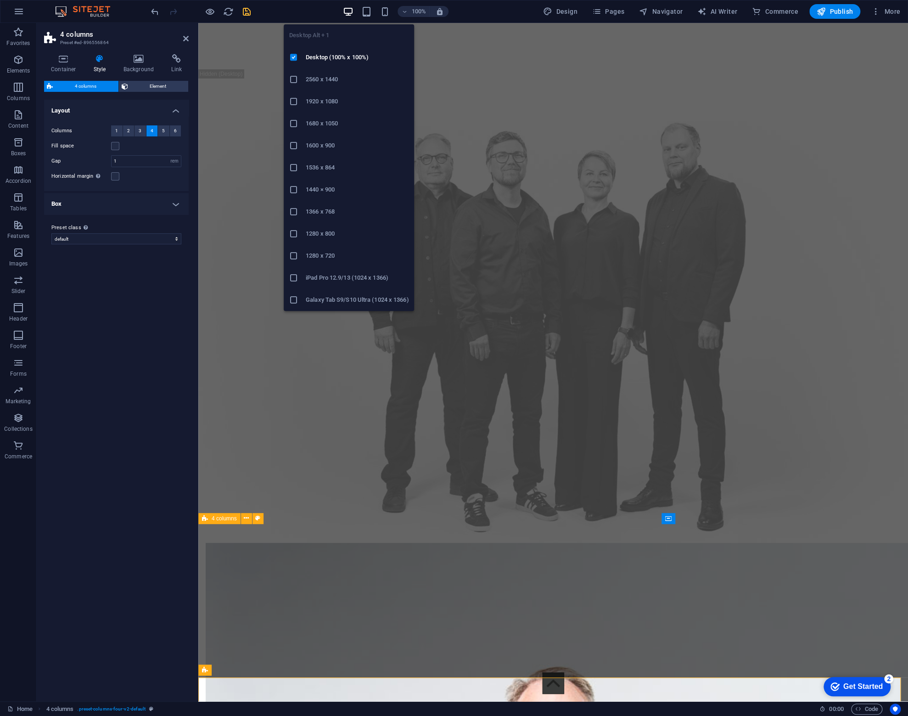
scroll to position [2098, 0]
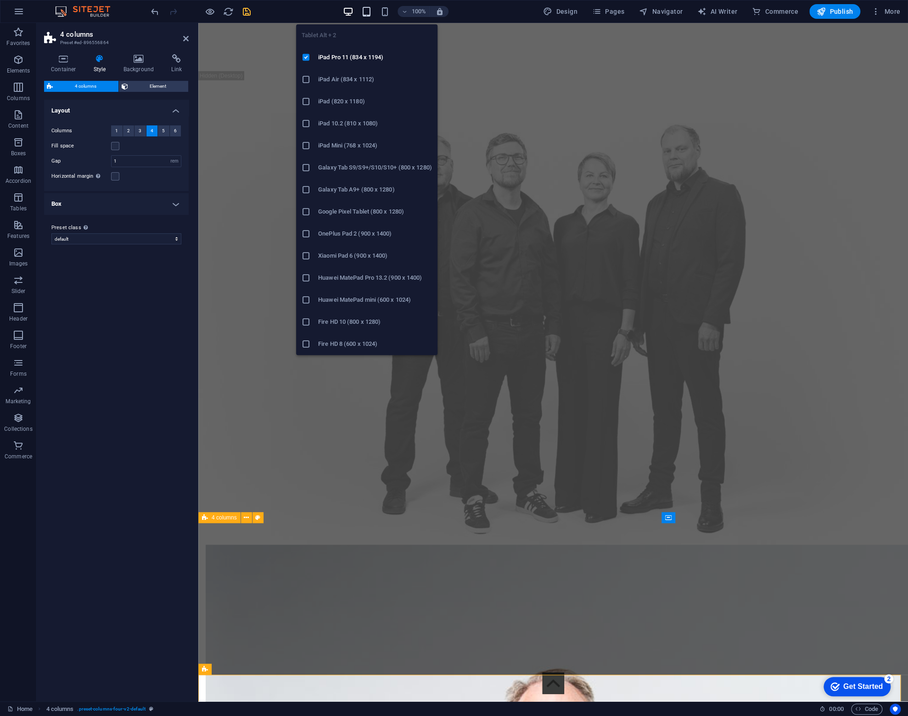
click at [372, 10] on icon "button" at bounding box center [366, 11] width 11 height 11
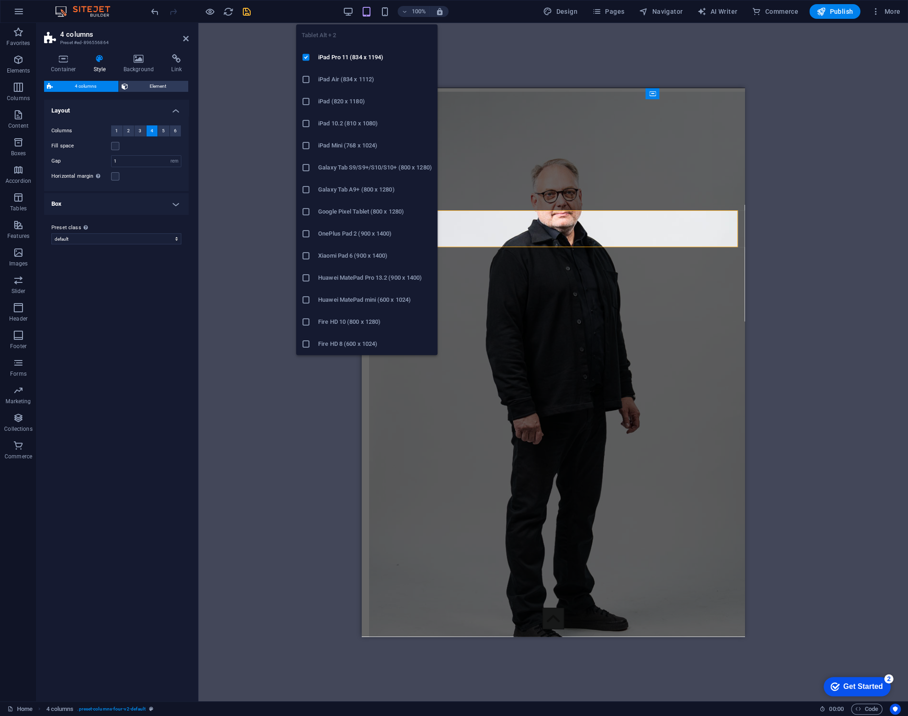
scroll to position [1550, 0]
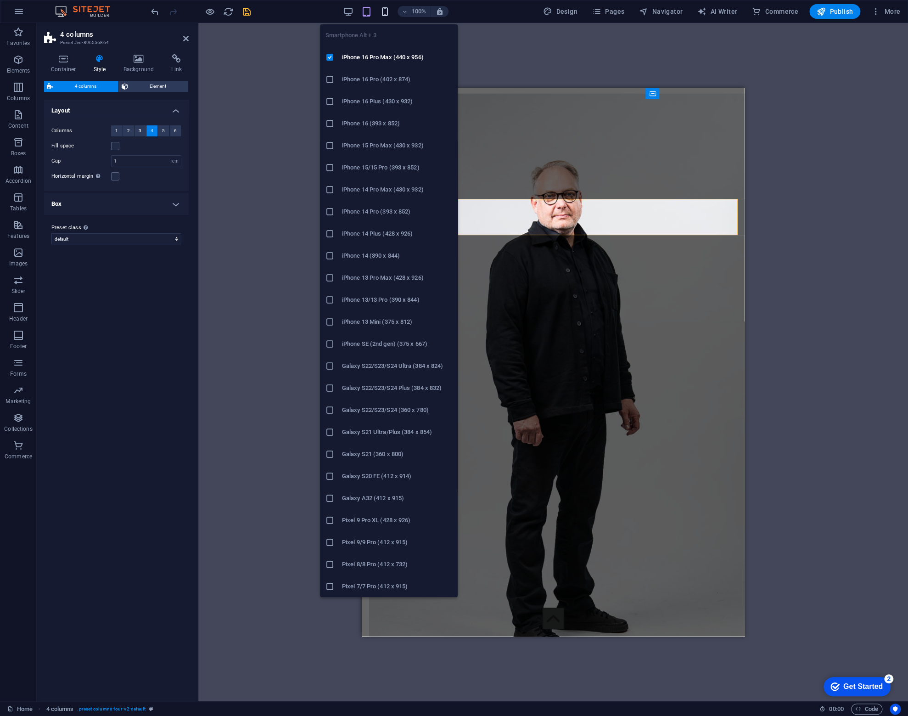
click at [387, 10] on icon "button" at bounding box center [385, 11] width 11 height 11
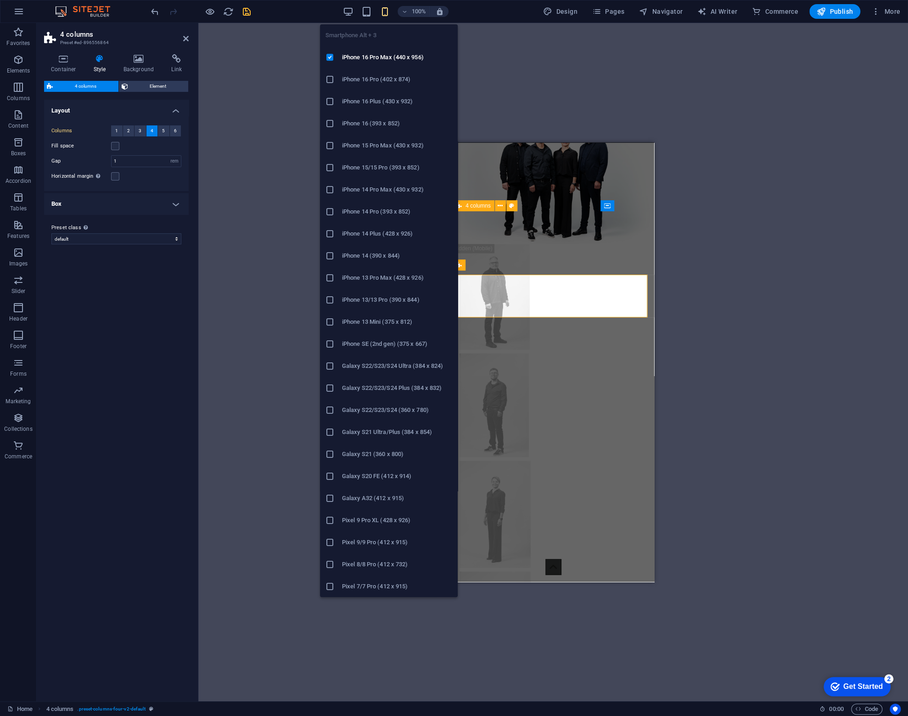
scroll to position [945, 0]
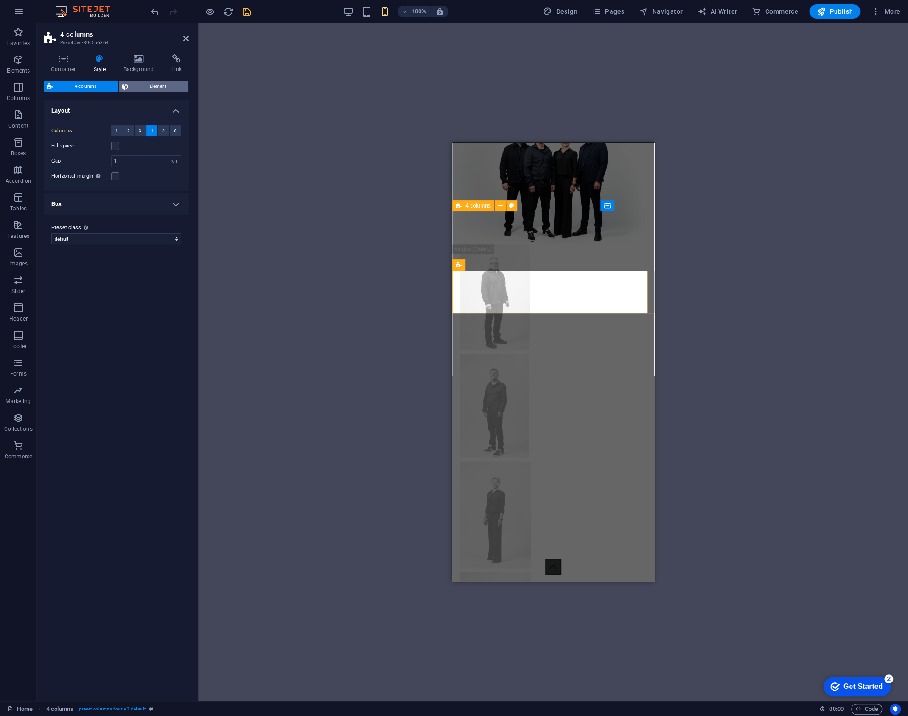
click at [147, 86] on span "Element" at bounding box center [158, 86] width 55 height 11
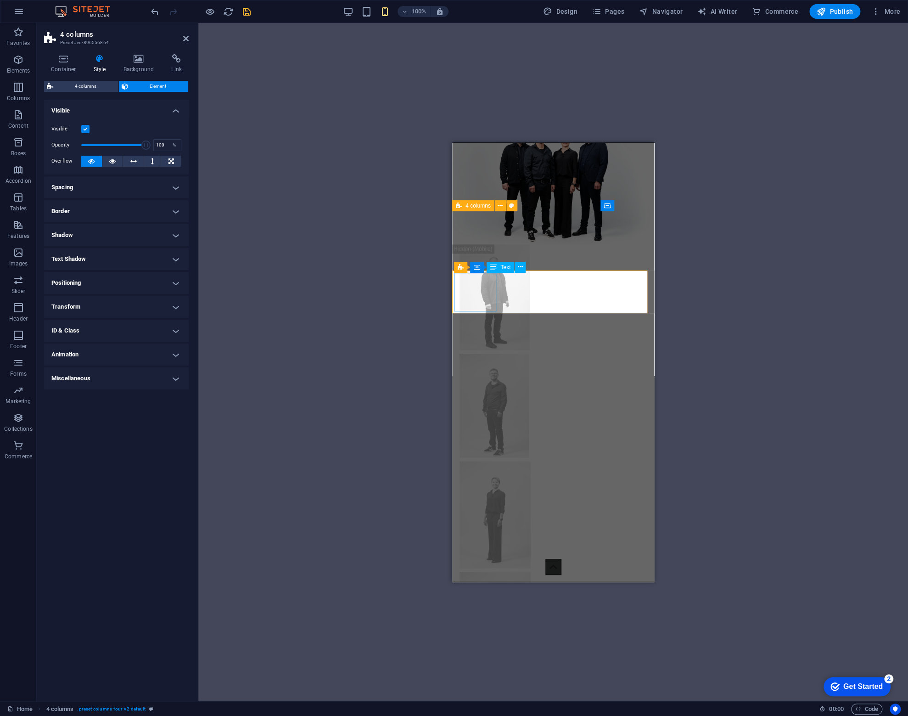
click at [471, 680] on div "Juha Kujanpää Juha.Kujanpää@Uuleo.fi" at bounding box center [476, 704] width 44 height 48
click at [473, 680] on div "Juha Kujanpää Juha.Kujanpää@Uuleo.fi" at bounding box center [476, 704] width 44 height 48
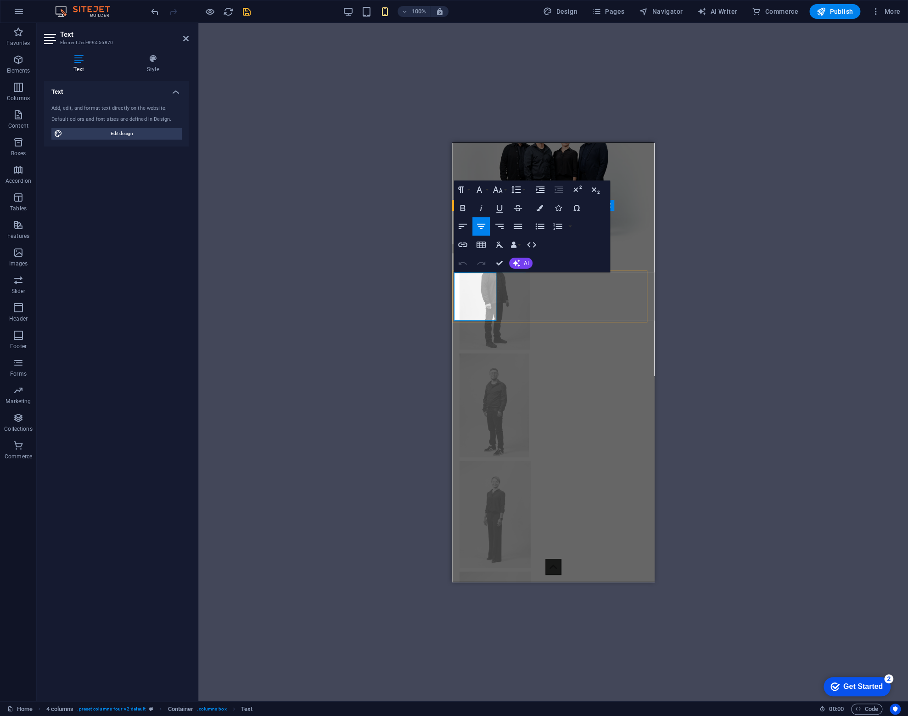
click at [473, 700] on span "[PERSON_NAME][EMAIL_ADDRESS][DOMAIN_NAME]" at bounding box center [476, 728] width 43 height 56
click at [477, 700] on span "[PERSON_NAME][EMAIL_ADDRESS][DOMAIN_NAME]" at bounding box center [476, 728] width 43 height 56
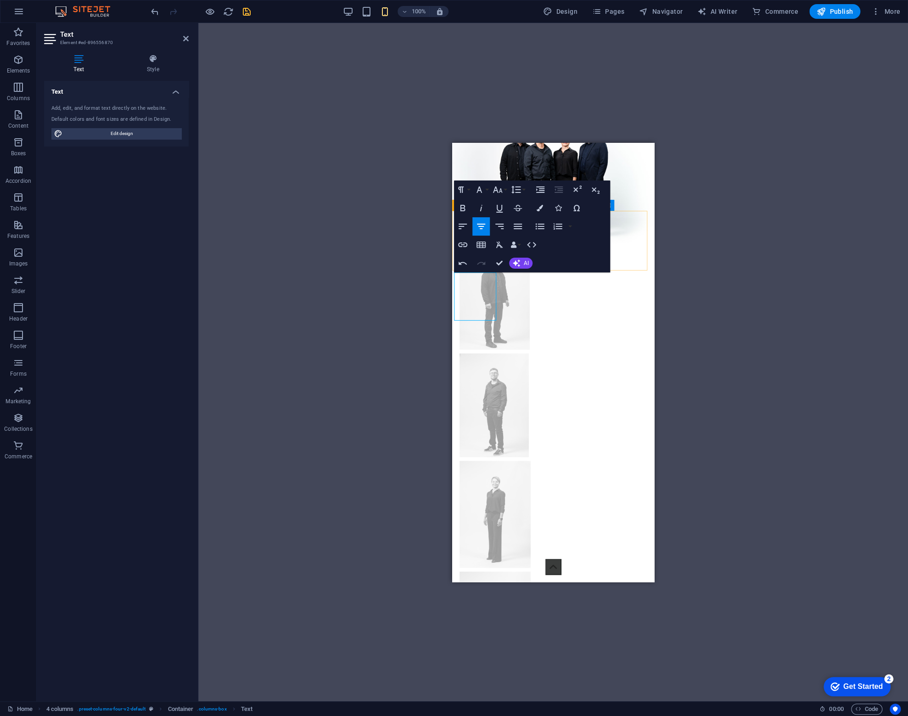
drag, startPoint x: 494, startPoint y: 306, endPoint x: 453, endPoint y: 266, distance: 56.8
click at [454, 267] on div "Menu Home About Service Contact MEIDÄN TARINA Lorem ipsum dolor sitope amet, co…" at bounding box center [553, 181] width 202 height 1968
click at [503, 192] on button "Font Size" at bounding box center [499, 189] width 17 height 18
click at [505, 220] on link "9" at bounding box center [507, 221] width 33 height 14
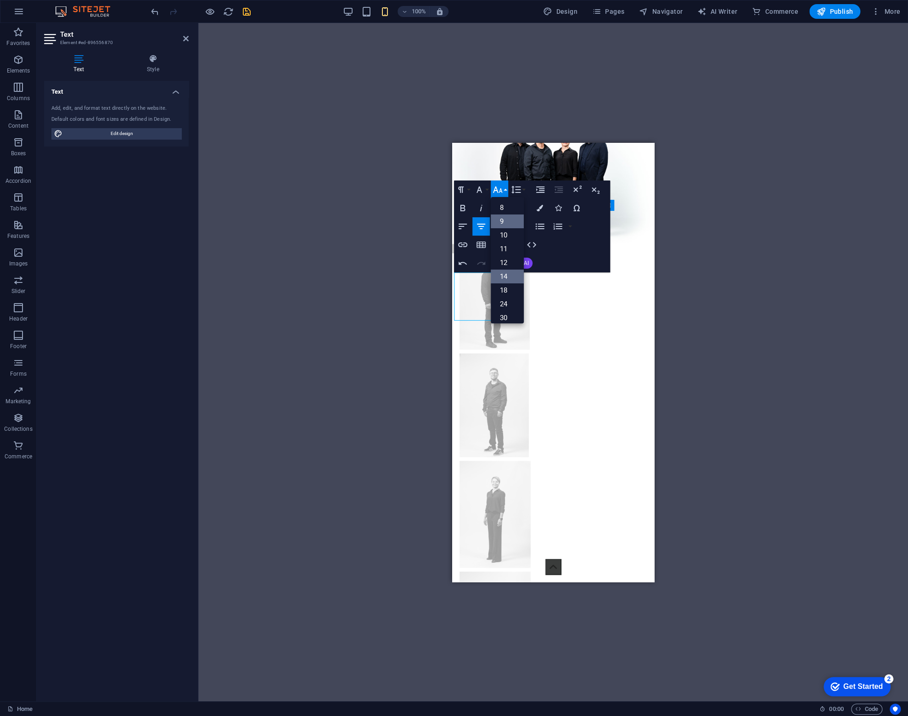
scroll to position [945, 0]
click at [504, 193] on button "Font Size" at bounding box center [499, 190] width 17 height 18
click at [505, 210] on link "8" at bounding box center [507, 208] width 33 height 14
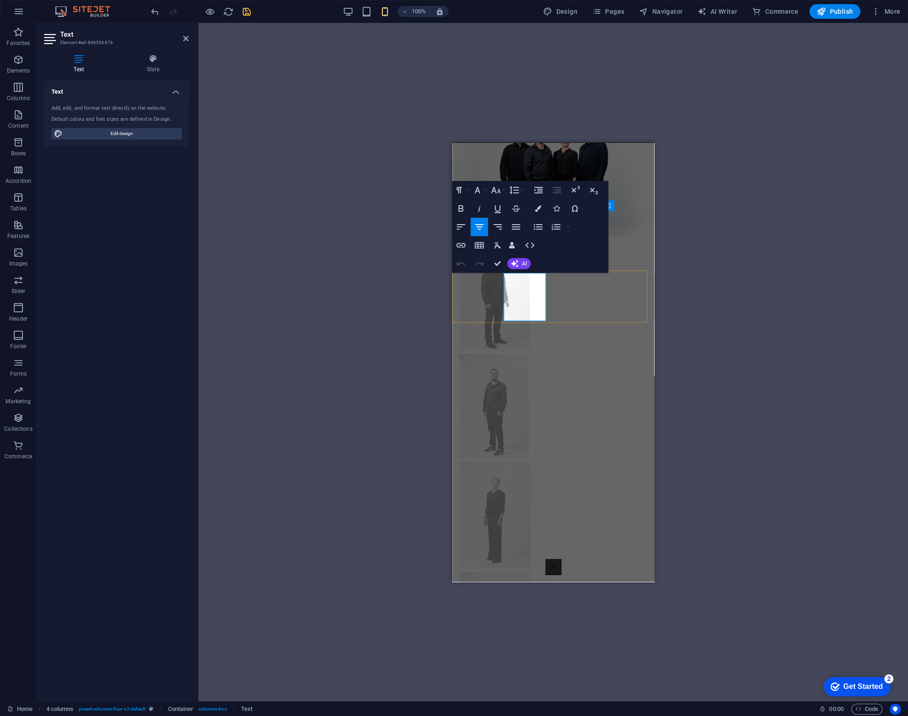
drag, startPoint x: 507, startPoint y: 274, endPoint x: 574, endPoint y: 338, distance: 92.6
click at [574, 339] on div "Menu Home About Service Contact MEIDÄN TARINA Lorem ipsum dolor sitope amet, co…" at bounding box center [553, 181] width 202 height 1968
click at [499, 189] on icon "button" at bounding box center [496, 190] width 10 height 6
click at [503, 210] on link "8" at bounding box center [505, 208] width 33 height 14
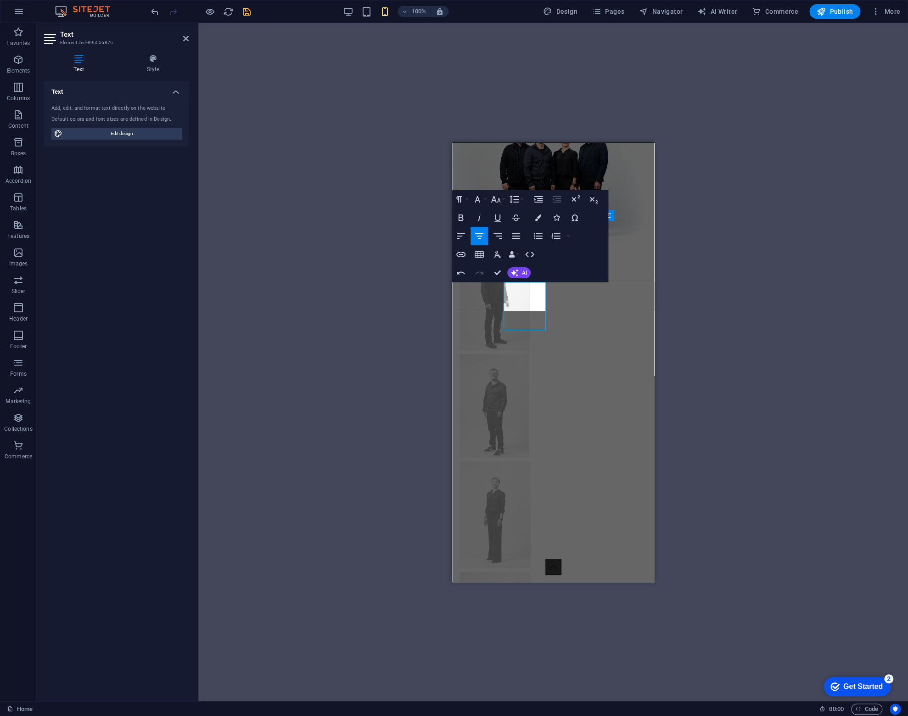
scroll to position [936, 0]
click at [758, 347] on div "H2 Text Spacer Video Text Spacer Spacer Container Placeholder Logo Text Spacer …" at bounding box center [553, 362] width 710 height 678
click at [658, 365] on div "H2 Text Spacer Video Text Spacer Spacer Container Placeholder Logo Text Spacer …" at bounding box center [553, 362] width 710 height 678
click at [630, 368] on div "Menu Home About Service Contact MEIDÄN TARINA Lorem ipsum dolor sitope amet, co…" at bounding box center [553, 172] width 202 height 1930
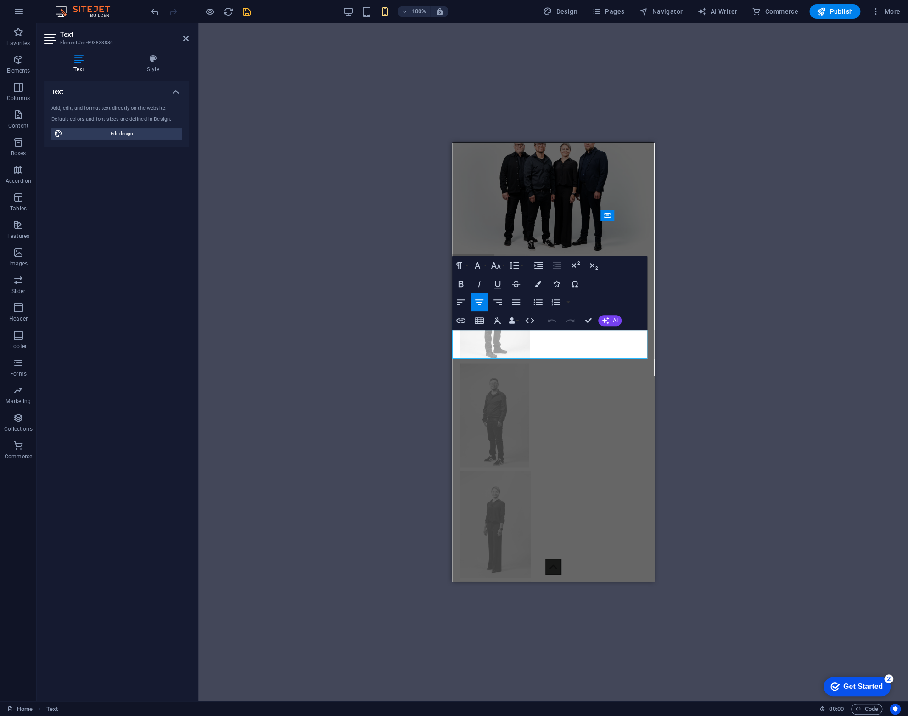
click at [738, 393] on div "H2 Text Spacer Video Text Spacer Spacer Container Placeholder Logo Text Spacer …" at bounding box center [553, 362] width 710 height 678
click at [626, 183] on figure at bounding box center [553, 186] width 202 height 135
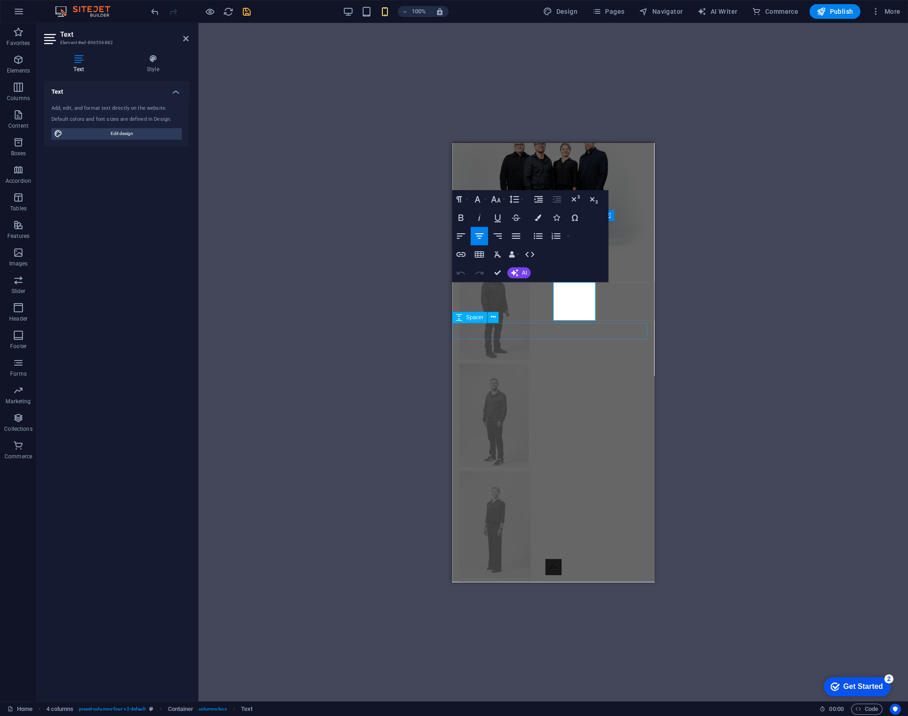
drag, startPoint x: 561, startPoint y: 283, endPoint x: 620, endPoint y: 334, distance: 77.8
click at [620, 334] on div "Menu Home About Service Contact MEIDÄN TARINA Lorem ipsum dolor sitope amet, co…" at bounding box center [553, 181] width 202 height 1949
click at [502, 196] on button "Font Size" at bounding box center [497, 199] width 17 height 18
click at [504, 221] on link "8" at bounding box center [505, 217] width 33 height 14
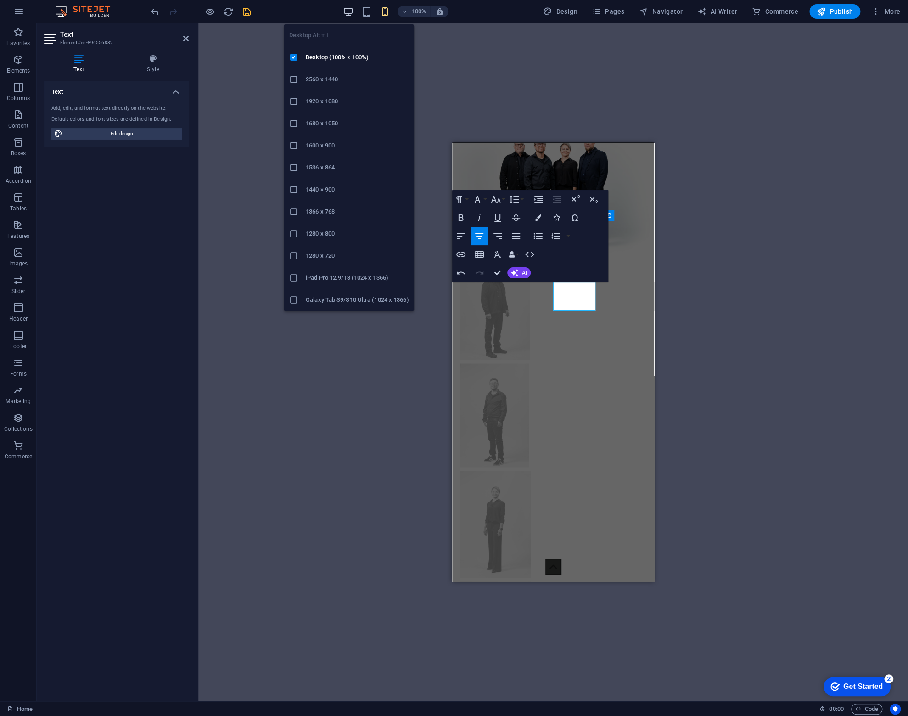
click at [349, 13] on icon "button" at bounding box center [348, 11] width 11 height 11
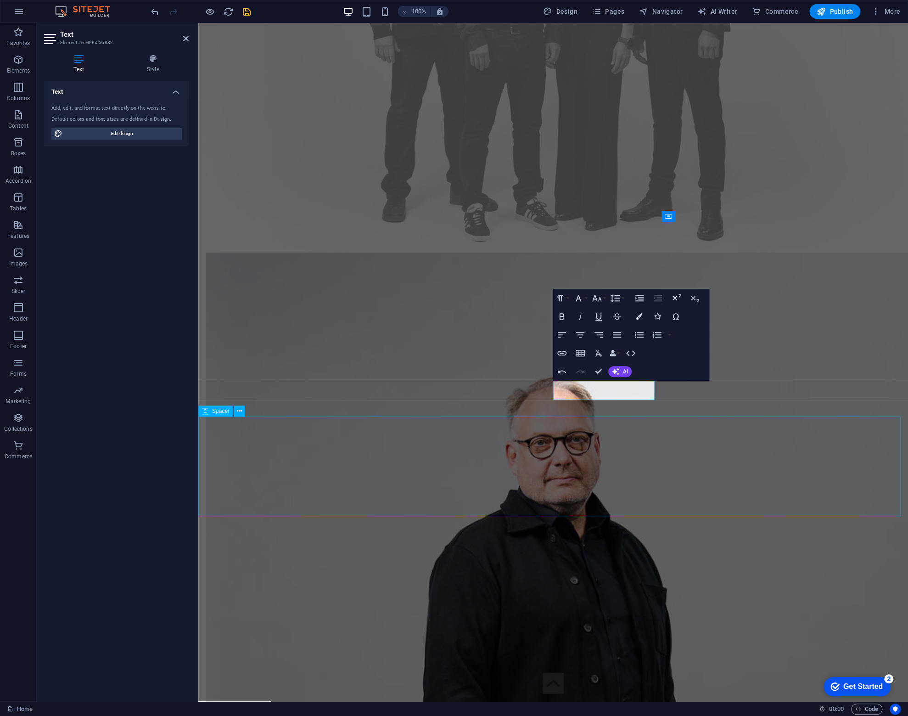
scroll to position [2401, 0]
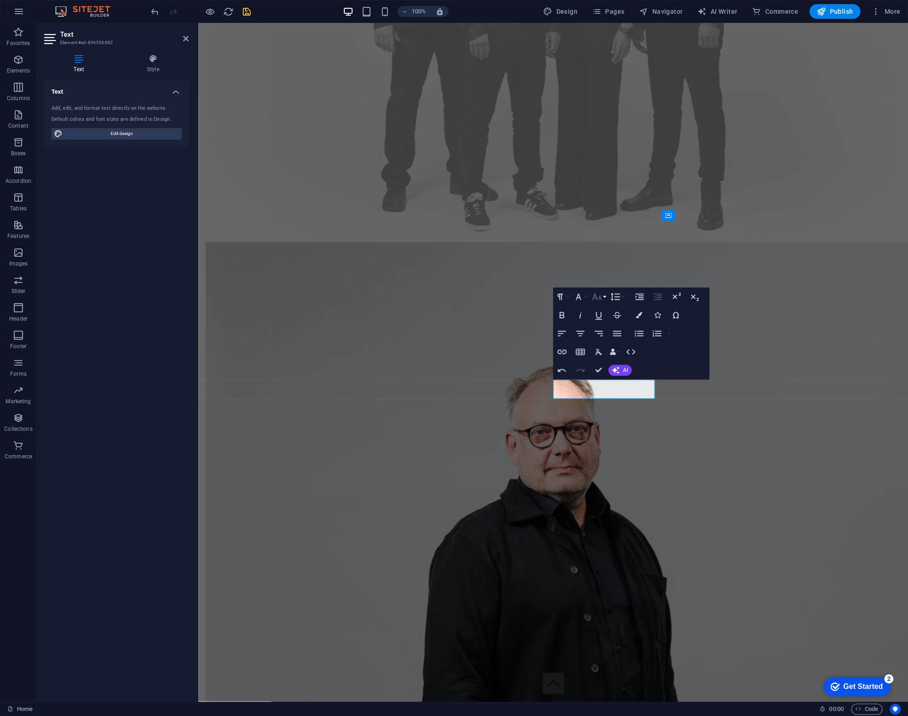
click at [600, 297] on icon "button" at bounding box center [597, 296] width 10 height 6
click at [610, 372] on link "14" at bounding box center [606, 373] width 33 height 14
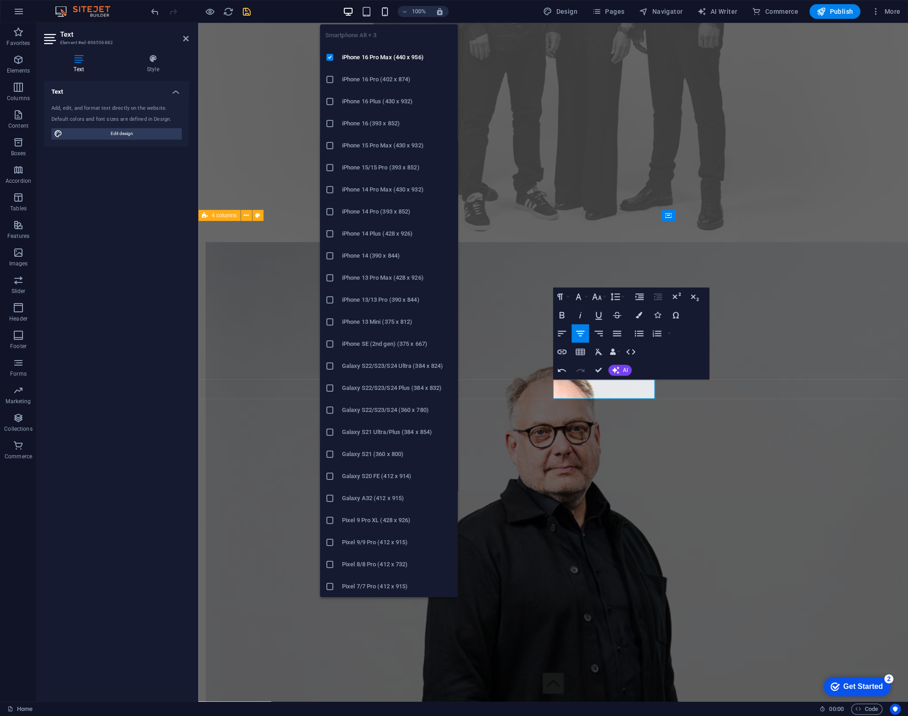
click at [387, 12] on icon "button" at bounding box center [385, 11] width 11 height 11
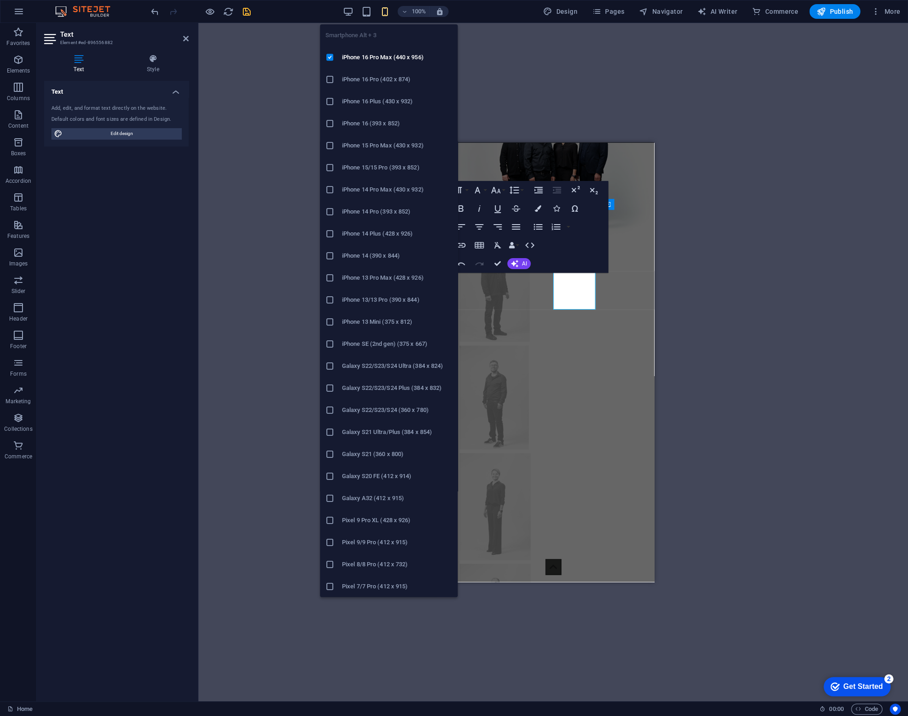
scroll to position [945, 0]
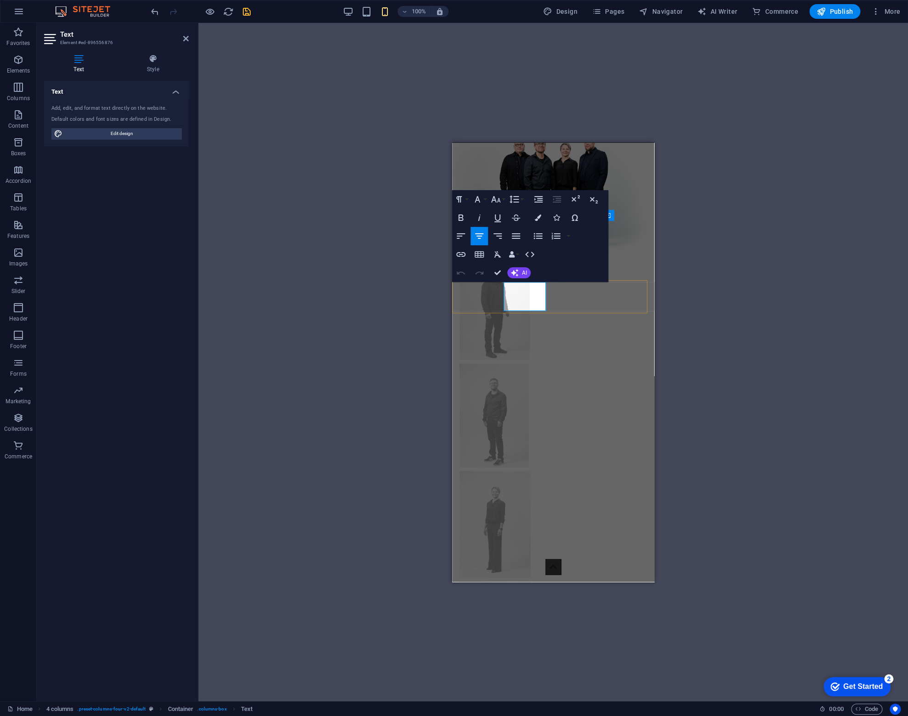
drag, startPoint x: 507, startPoint y: 287, endPoint x: 550, endPoint y: 312, distance: 49.5
click at [500, 196] on icon "button" at bounding box center [495, 199] width 11 height 11
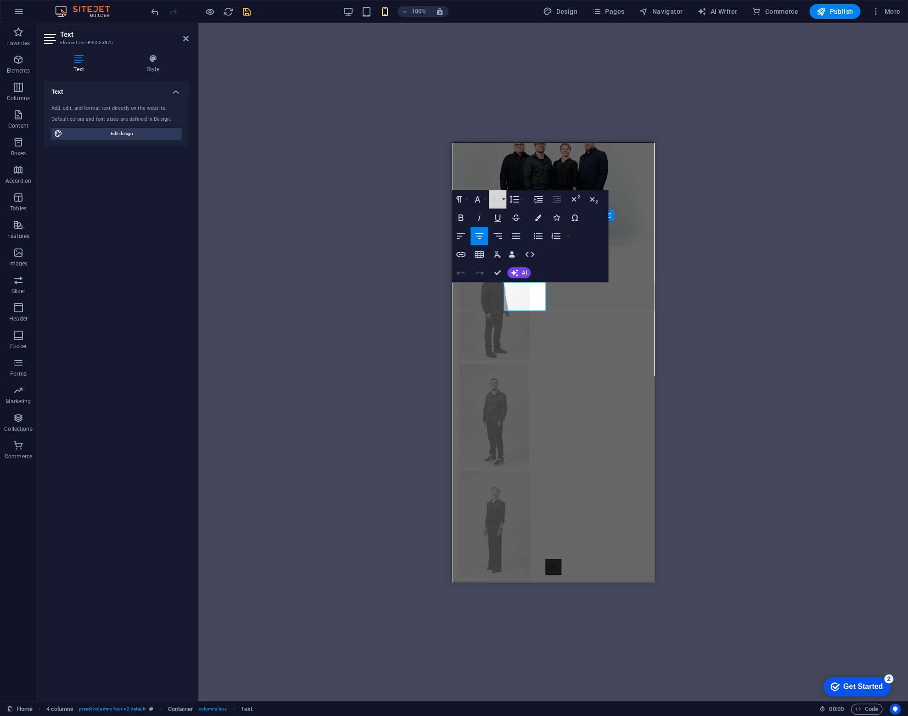
scroll to position [11, 0]
click at [507, 273] on link "14" at bounding box center [505, 276] width 33 height 14
click at [470, 690] on div "Juha Kujanpää Juha.Kujanpää@Uuleo.fi" at bounding box center [476, 714] width 44 height 48
drag, startPoint x: 461, startPoint y: 286, endPoint x: 513, endPoint y: 312, distance: 58.5
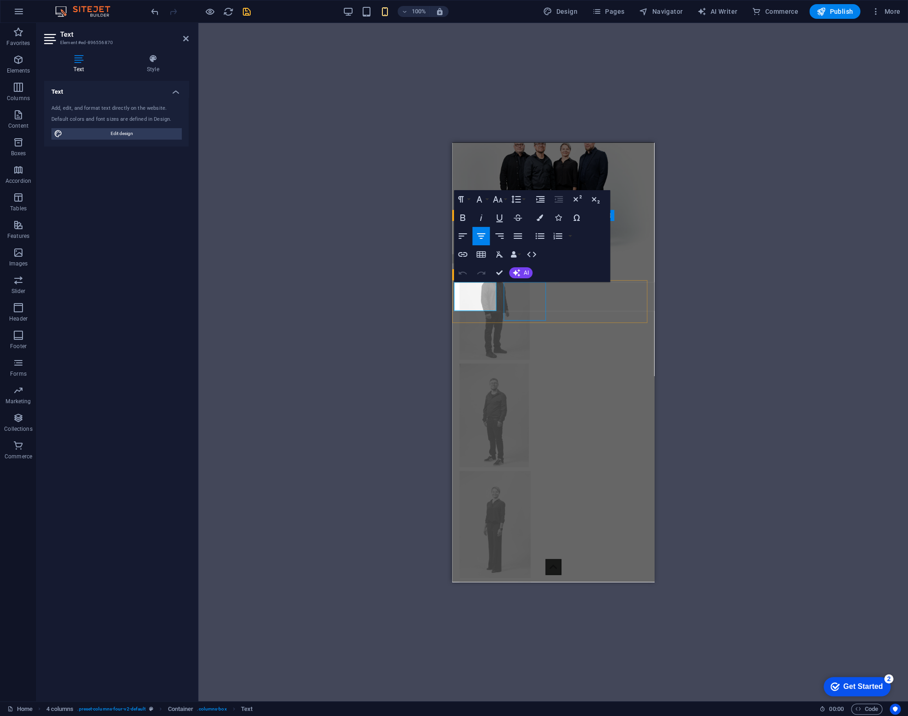
click at [506, 197] on button "Font Size" at bounding box center [499, 199] width 17 height 18
drag, startPoint x: 508, startPoint y: 268, endPoint x: 508, endPoint y: 277, distance: 9.2
click at [508, 277] on ul "8 9 10 11 12 14 18 24 30 36 48 60 72 96" at bounding box center [507, 296] width 33 height 200
click at [508, 277] on link "14" at bounding box center [507, 276] width 33 height 14
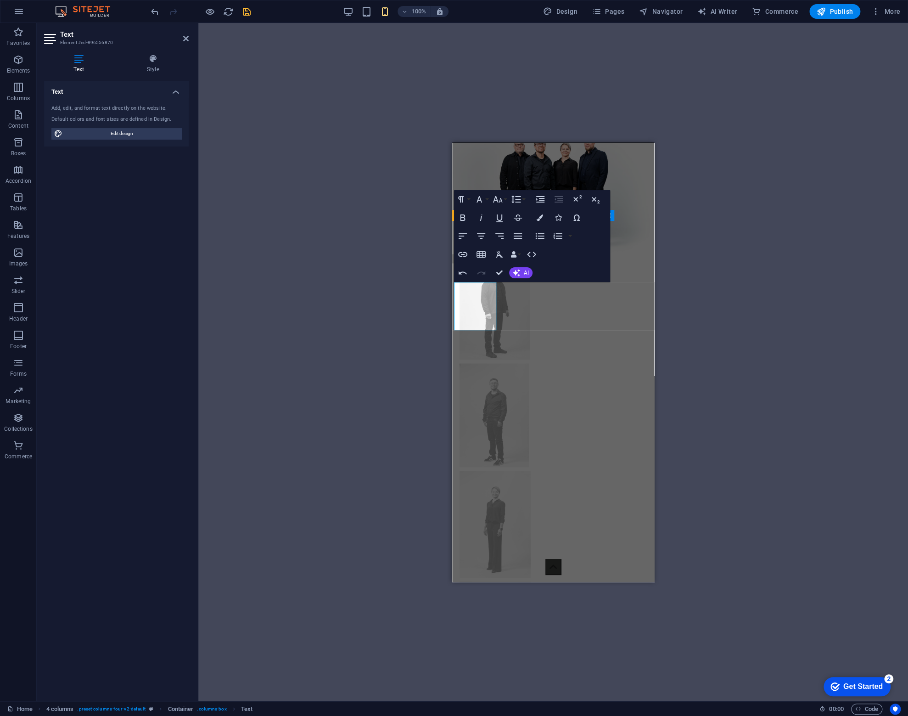
click at [764, 338] on div "H2 Text Spacer Video Text Spacer Spacer Container Placeholder Logo Text Spacer …" at bounding box center [553, 362] width 710 height 678
click at [895, 416] on div "H2 Text Spacer Video Text Spacer Spacer Container Placeholder Logo Text Spacer …" at bounding box center [553, 362] width 710 height 678
click at [148, 68] on h4 "Style" at bounding box center [153, 63] width 72 height 19
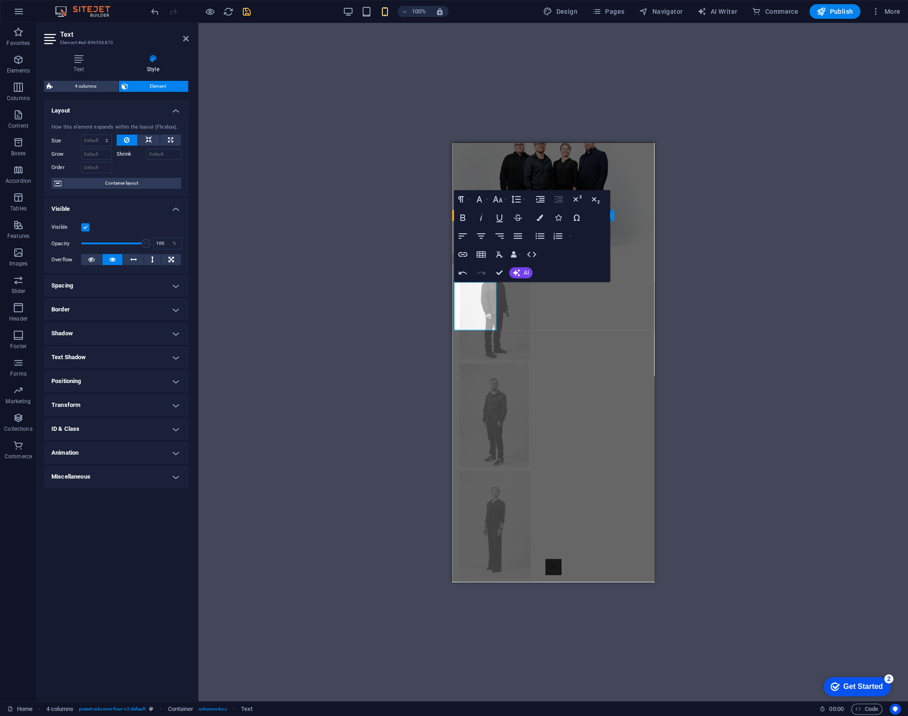
click at [301, 342] on div "H2 Text Spacer Video Text Spacer Spacer Container Placeholder Logo Text Spacer …" at bounding box center [553, 362] width 710 height 678
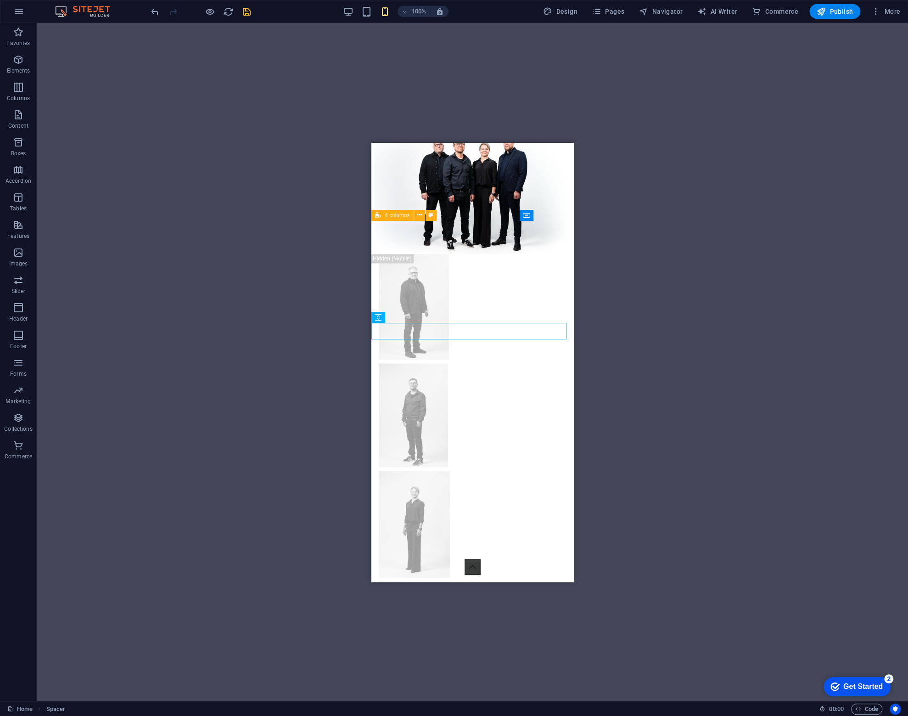
click at [575, 316] on div "H2 Text Spacer Video Text Spacer Spacer Container Placeholder Logo Text Spacer …" at bounding box center [473, 362] width 872 height 678
click at [417, 272] on button at bounding box center [419, 274] width 11 height 11
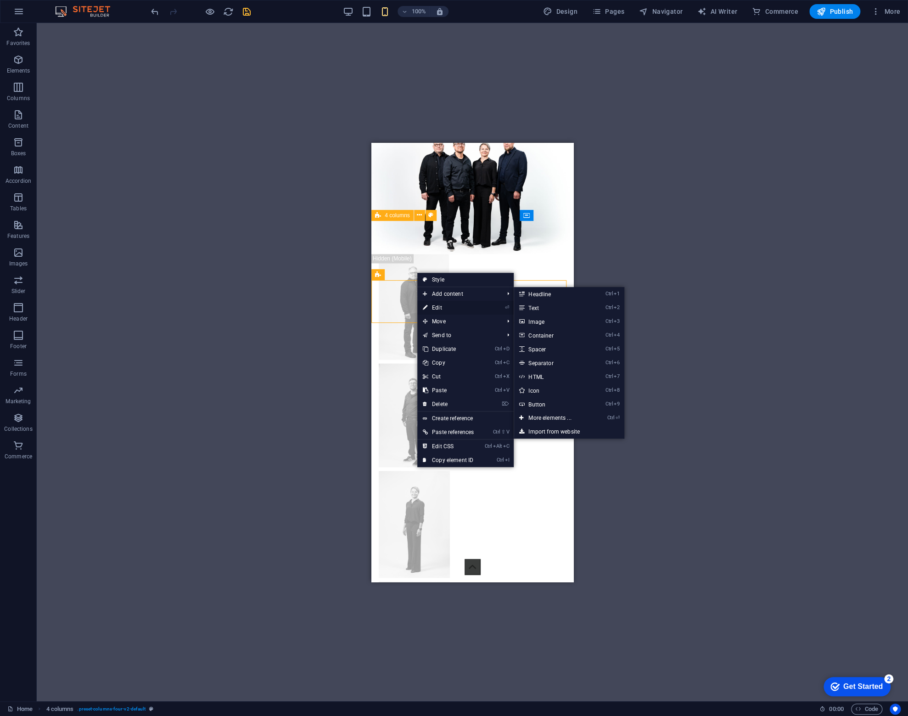
click at [441, 305] on link "⏎ Edit" at bounding box center [448, 308] width 62 height 14
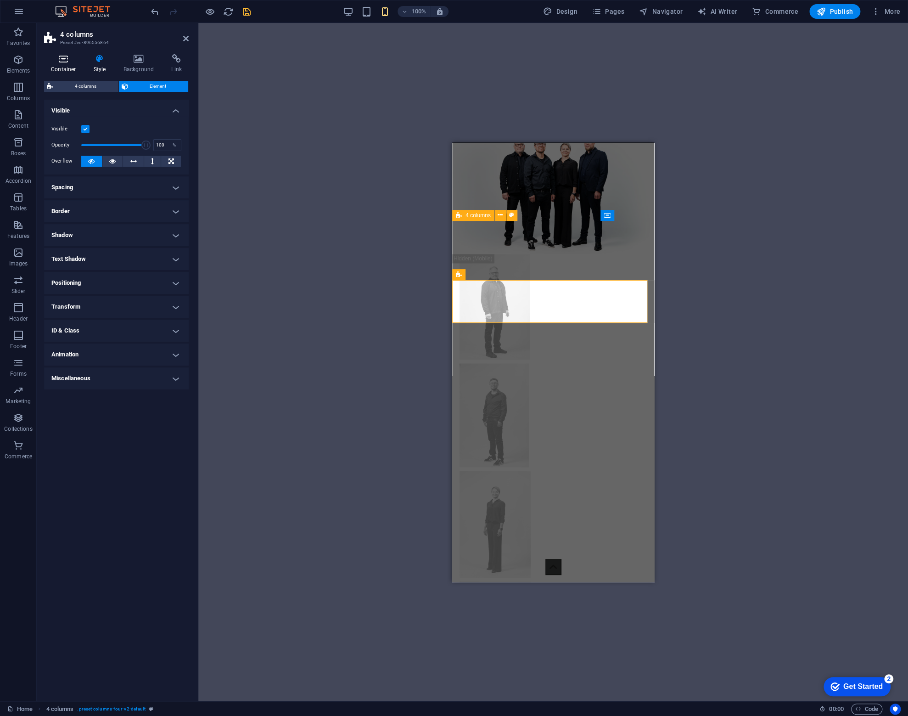
click at [66, 56] on icon at bounding box center [63, 58] width 39 height 9
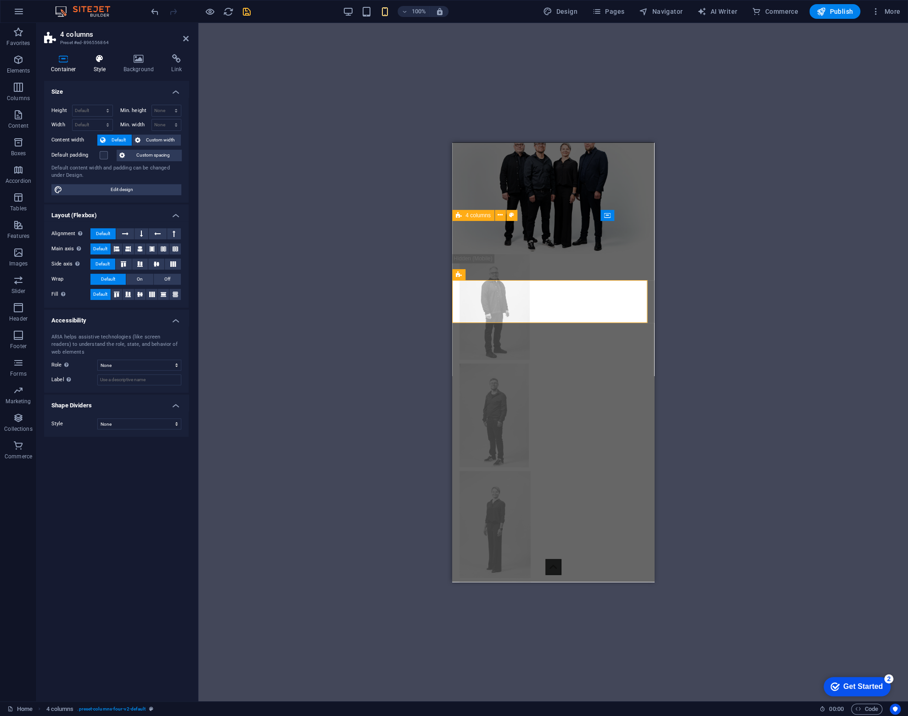
click at [101, 62] on icon at bounding box center [100, 58] width 26 height 9
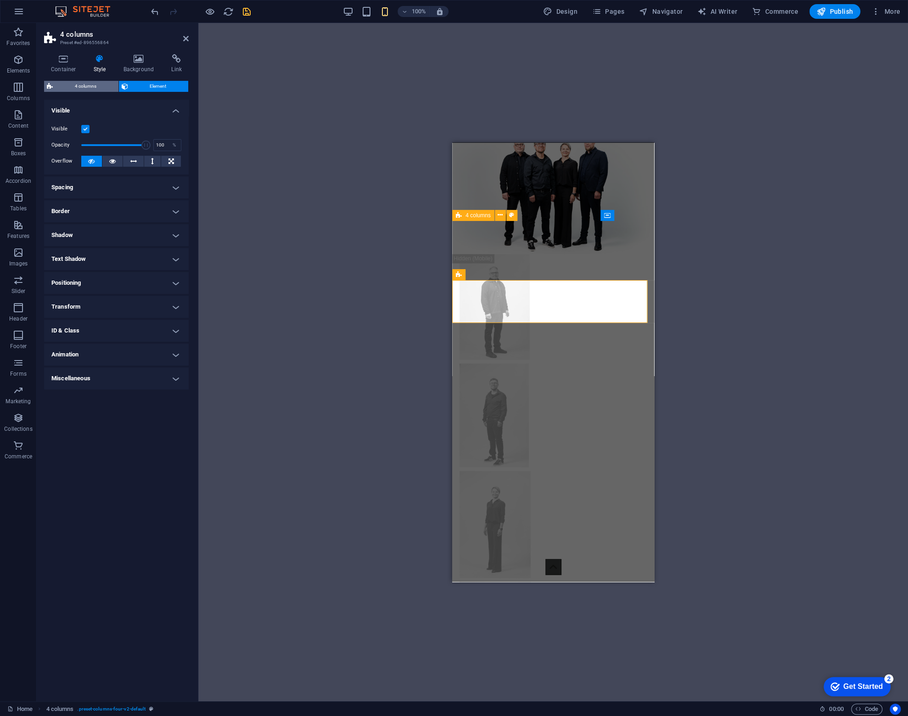
click at [83, 87] on span "4 columns" at bounding box center [86, 86] width 60 height 11
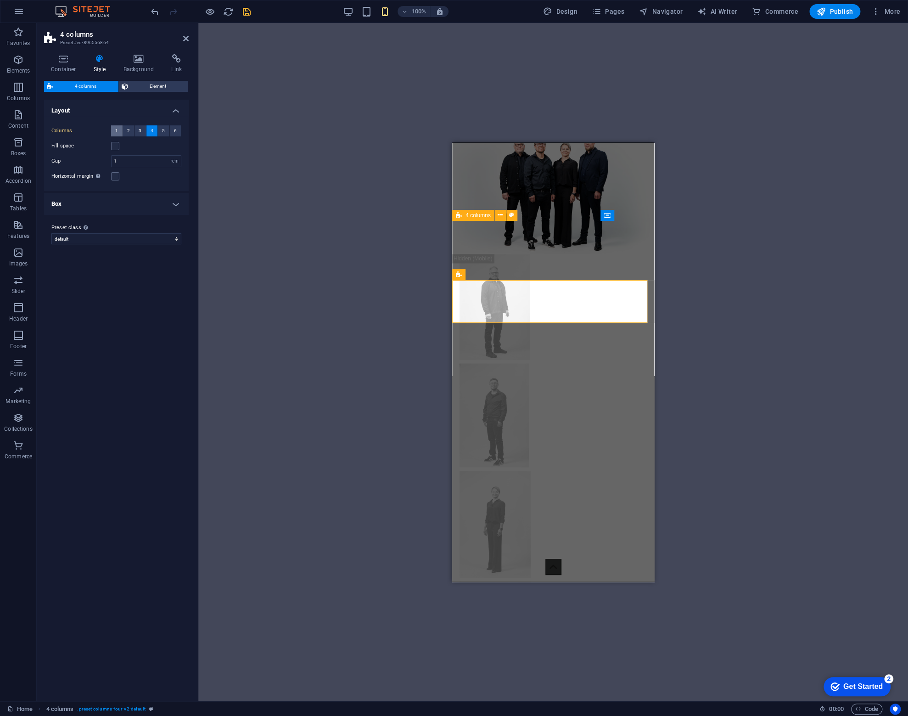
click at [113, 132] on button "1" at bounding box center [116, 130] width 11 height 11
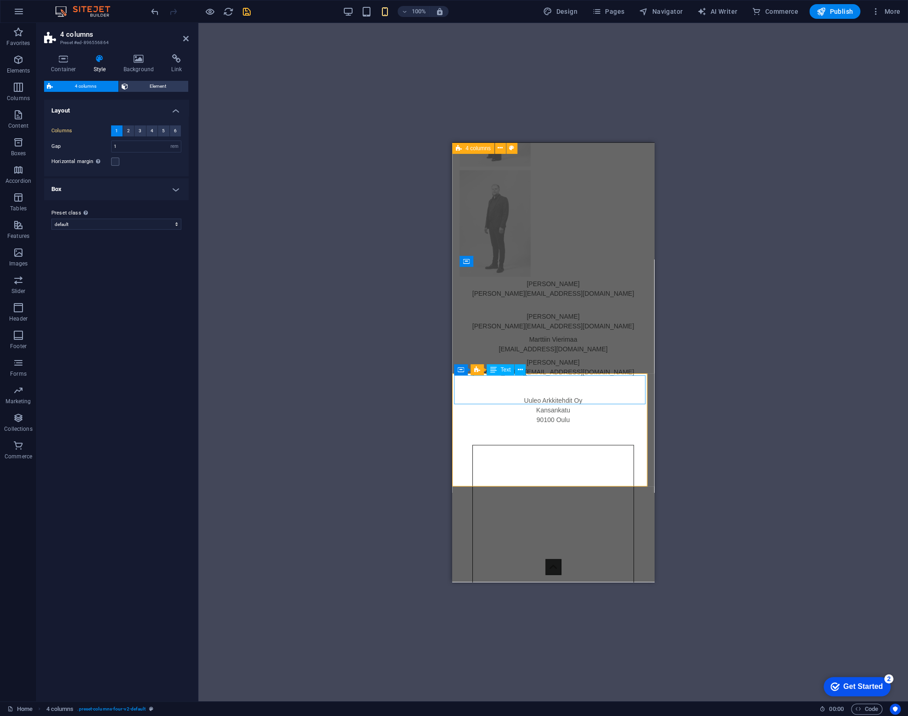
scroll to position [1349, 0]
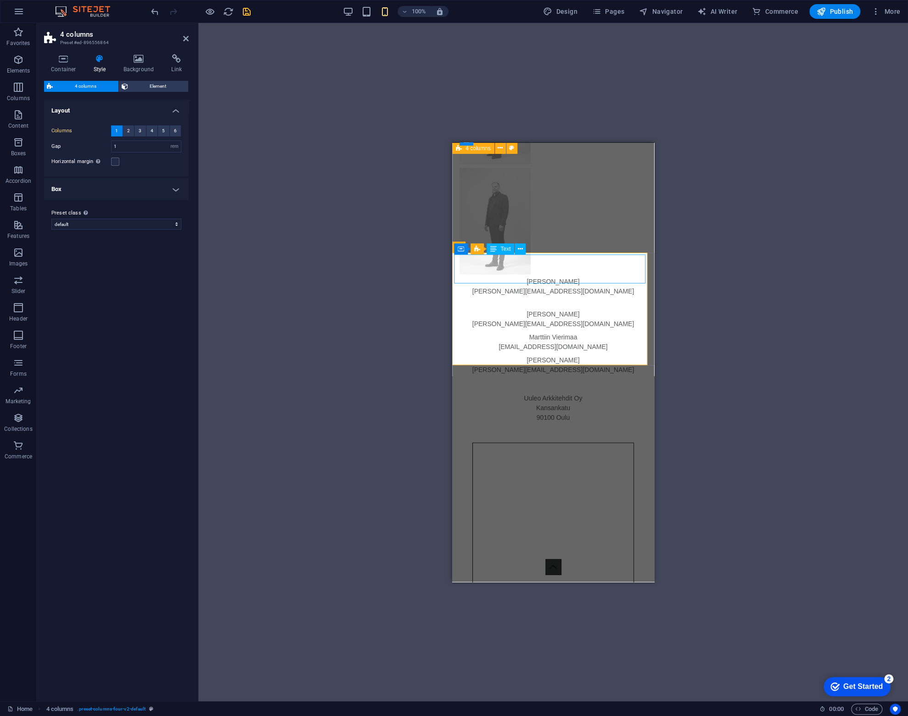
click at [575, 286] on p "[PERSON_NAME][EMAIL_ADDRESS][DOMAIN_NAME]" at bounding box center [553, 291] width 198 height 10
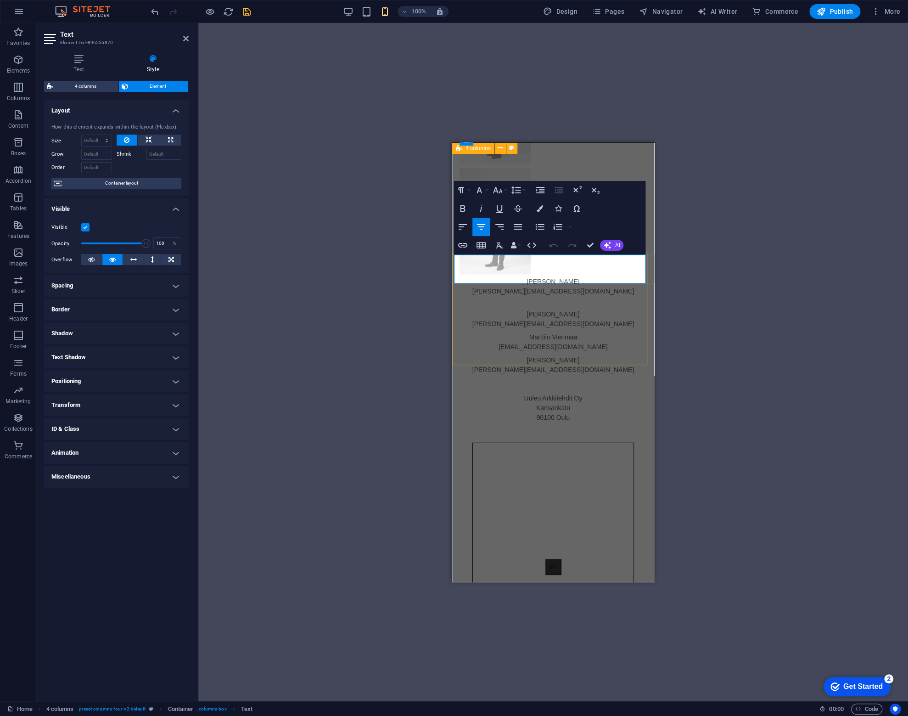
click at [585, 296] on p at bounding box center [553, 301] width 198 height 10
click at [600, 286] on p "[PERSON_NAME][EMAIL_ADDRESS][DOMAIN_NAME]" at bounding box center [553, 291] width 198 height 10
click at [739, 316] on div "H2 Text Spacer Video Text Spacer Spacer Container Placeholder Logo Text Spacer …" at bounding box center [553, 362] width 710 height 678
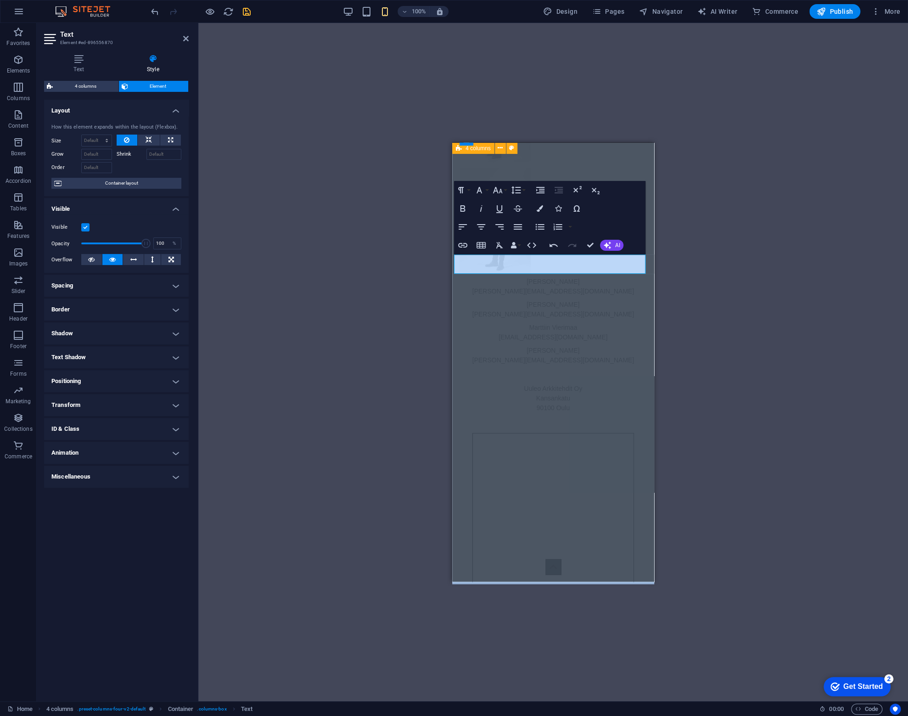
click at [739, 316] on div "H2 Text Spacer Video Text Spacer Spacer Container Placeholder Logo Text Spacer …" at bounding box center [553, 362] width 710 height 678
drag, startPoint x: 718, startPoint y: 328, endPoint x: 183, endPoint y: 197, distance: 551.1
click at [718, 328] on div "H2 Text Spacer Video Text Spacer Spacer Container Placeholder Logo Text Spacer …" at bounding box center [553, 362] width 710 height 678
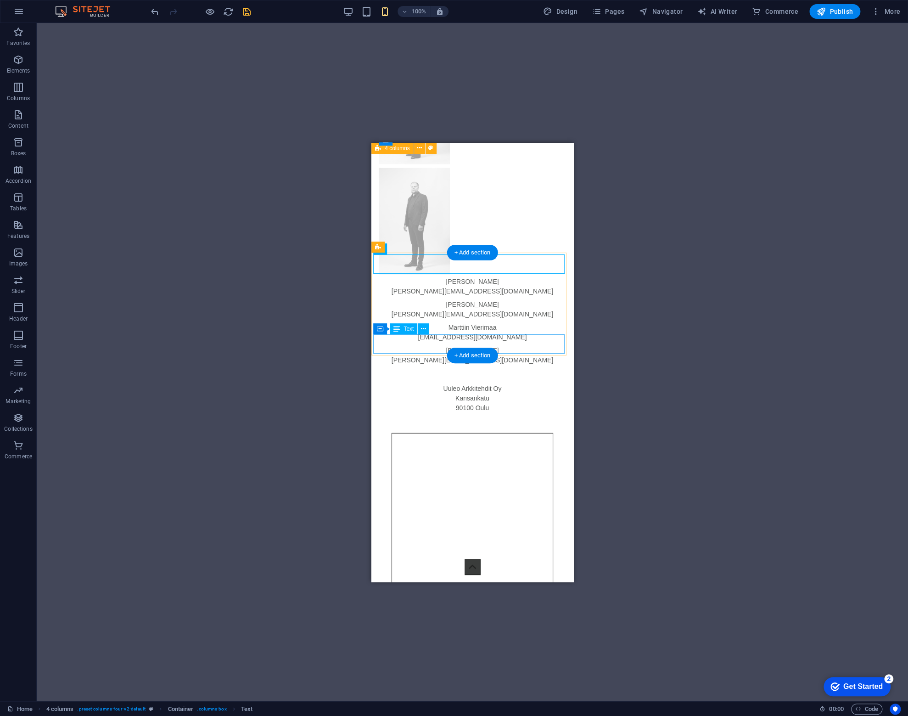
click at [515, 347] on div "Jaakko Kalliokoski Jaakko.Kalliokoski@Uuleo.fi" at bounding box center [472, 354] width 198 height 19
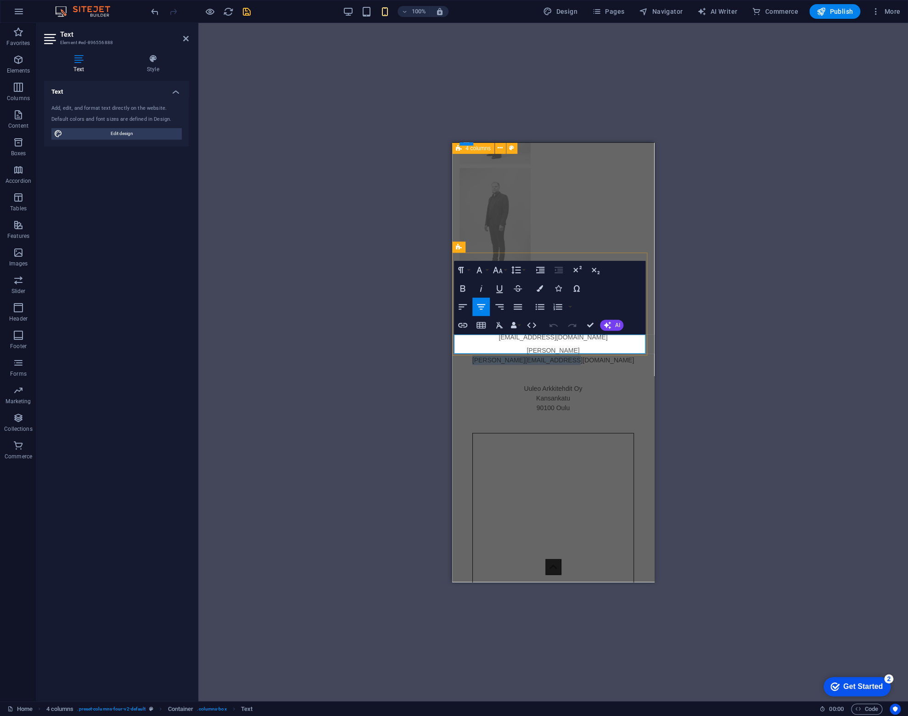
drag, startPoint x: 601, startPoint y: 347, endPoint x: 506, endPoint y: 345, distance: 95.1
click at [506, 355] on p "[PERSON_NAME][EMAIL_ADDRESS][DOMAIN_NAME]" at bounding box center [553, 360] width 198 height 10
drag, startPoint x: 194, startPoint y: 150, endPoint x: 645, endPoint y: 292, distance: 472.9
click at [645, 292] on div "Paragraph Format Normal Heading 1 Heading 2 Heading 3 Heading 4 Heading 5 Headi…" at bounding box center [549, 297] width 191 height 73
click at [465, 326] on icon "button" at bounding box center [462, 325] width 11 height 11
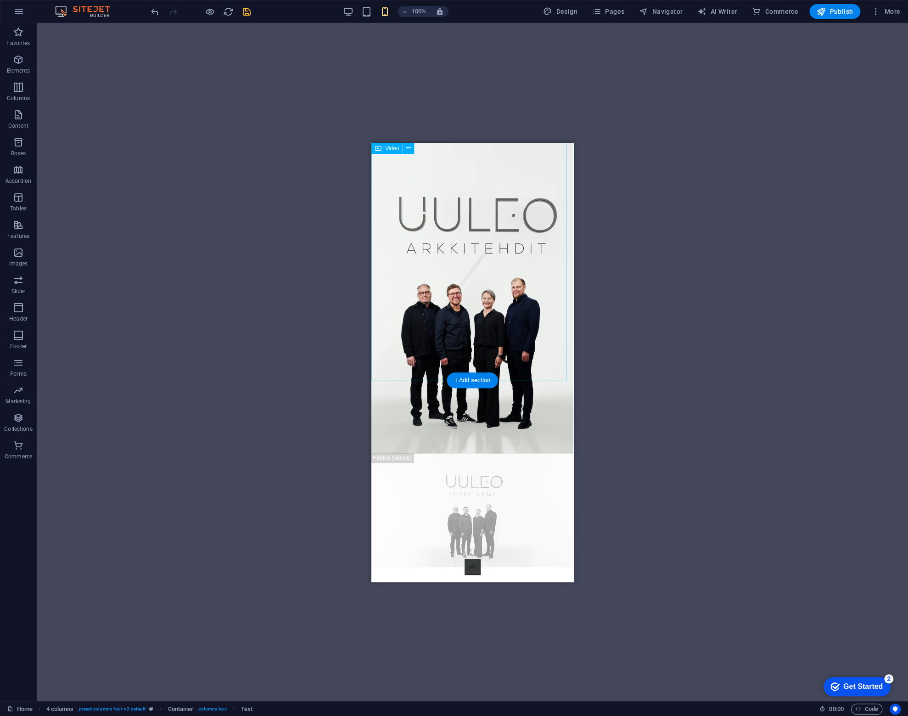
scroll to position [0, 0]
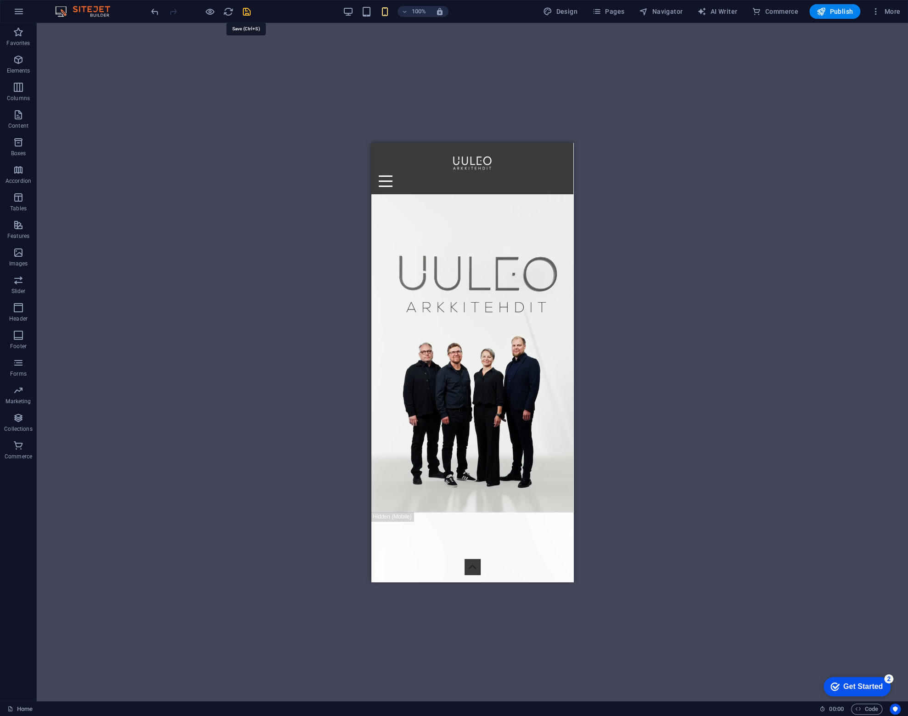
click at [245, 14] on icon "save" at bounding box center [247, 11] width 11 height 11
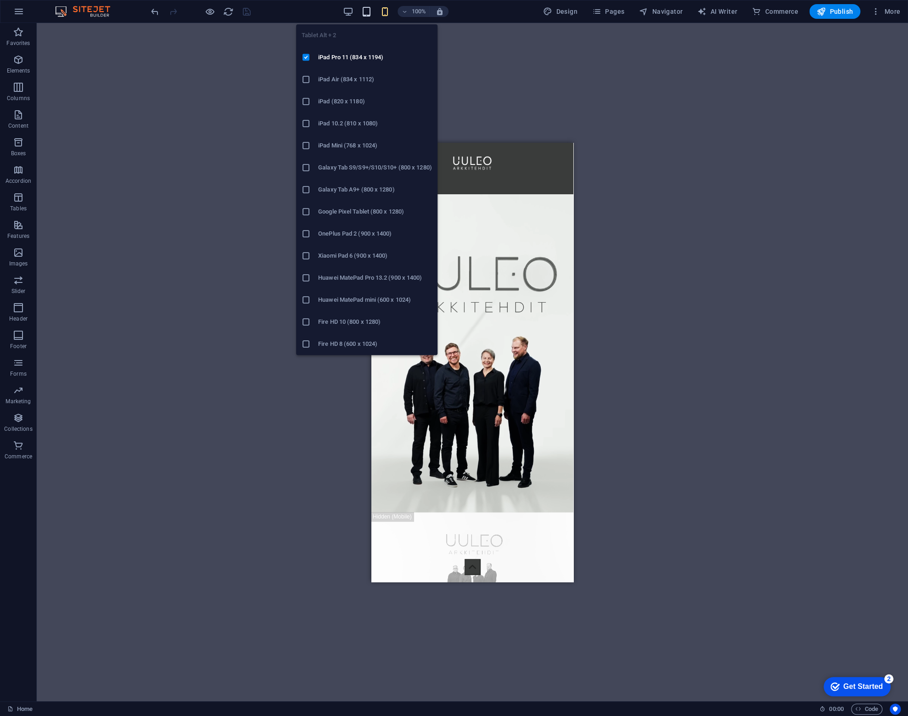
click at [370, 10] on icon "button" at bounding box center [366, 11] width 11 height 11
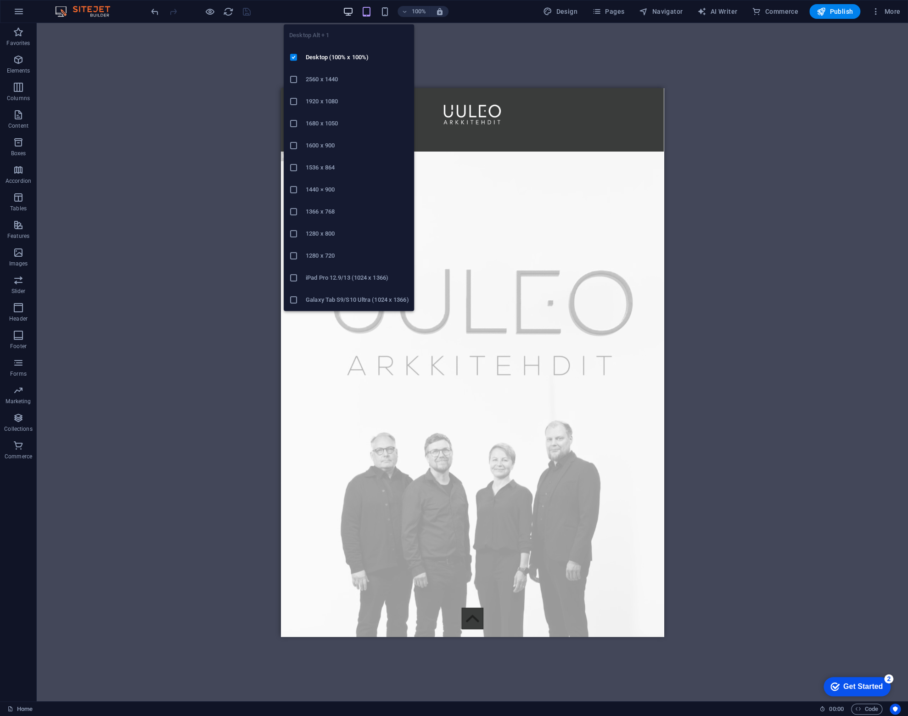
click at [351, 12] on icon "button" at bounding box center [348, 11] width 11 height 11
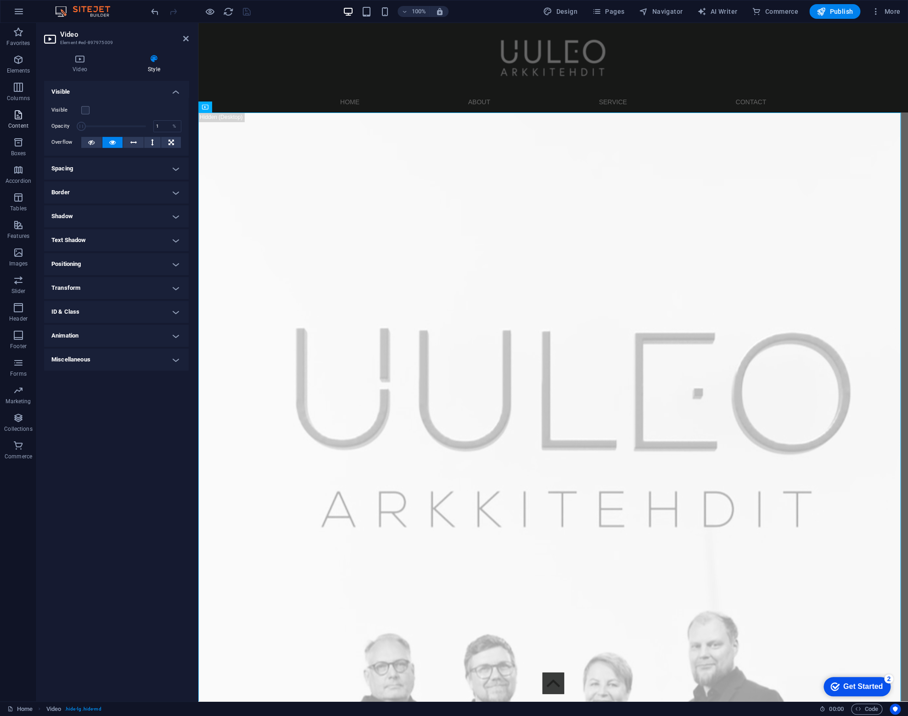
drag, startPoint x: 124, startPoint y: 125, endPoint x: 20, endPoint y: 114, distance: 104.4
click at [12, 110] on section "Favorites Elements Columns Content Boxes Accordion Tables Features Images Slide…" at bounding box center [454, 362] width 908 height 678
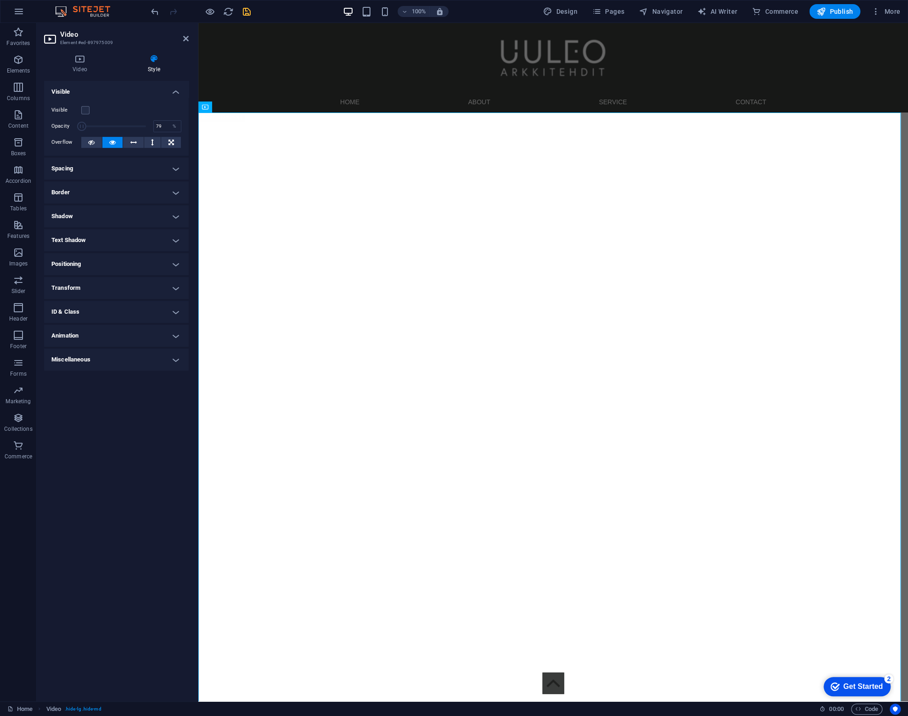
type input "100"
drag, startPoint x: 277, startPoint y: 149, endPoint x: 265, endPoint y: 140, distance: 15.1
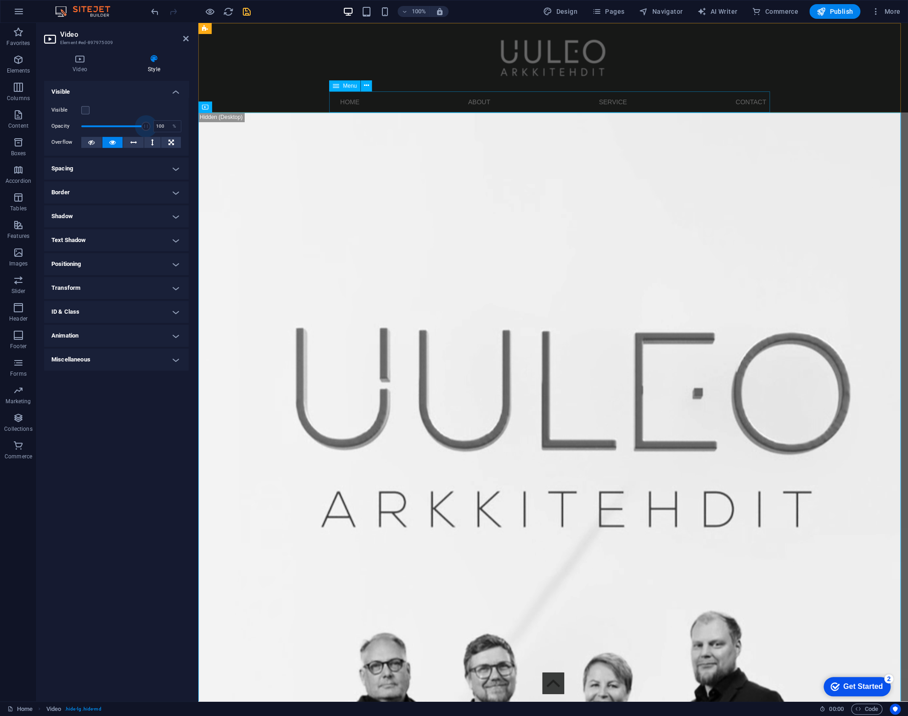
click at [409, 104] on nav "Home About Service Contact" at bounding box center [553, 101] width 441 height 21
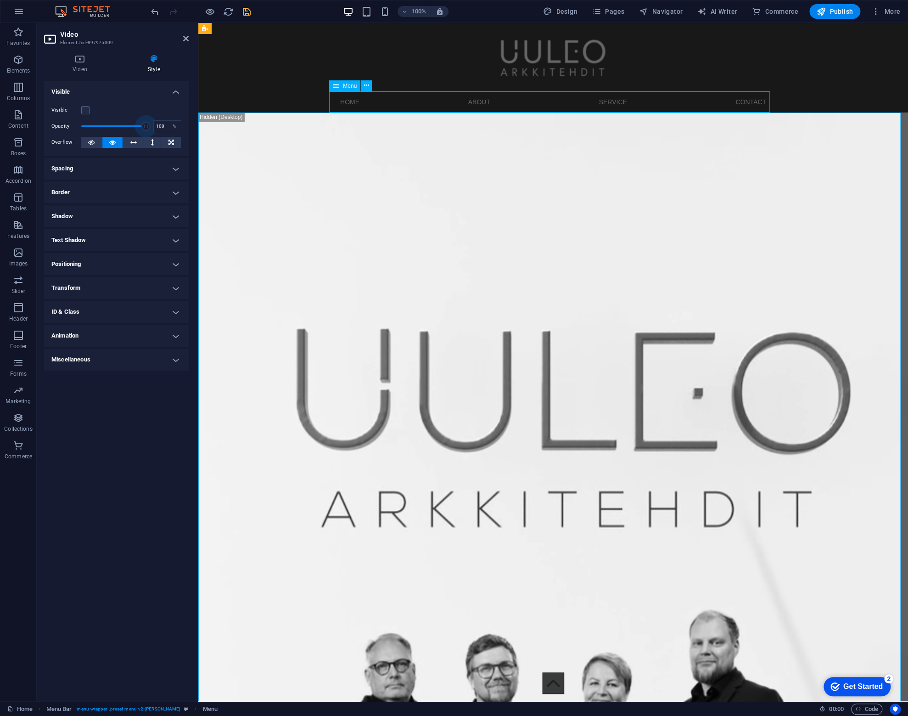
click at [409, 104] on nav "Home About Service Contact" at bounding box center [553, 101] width 441 height 21
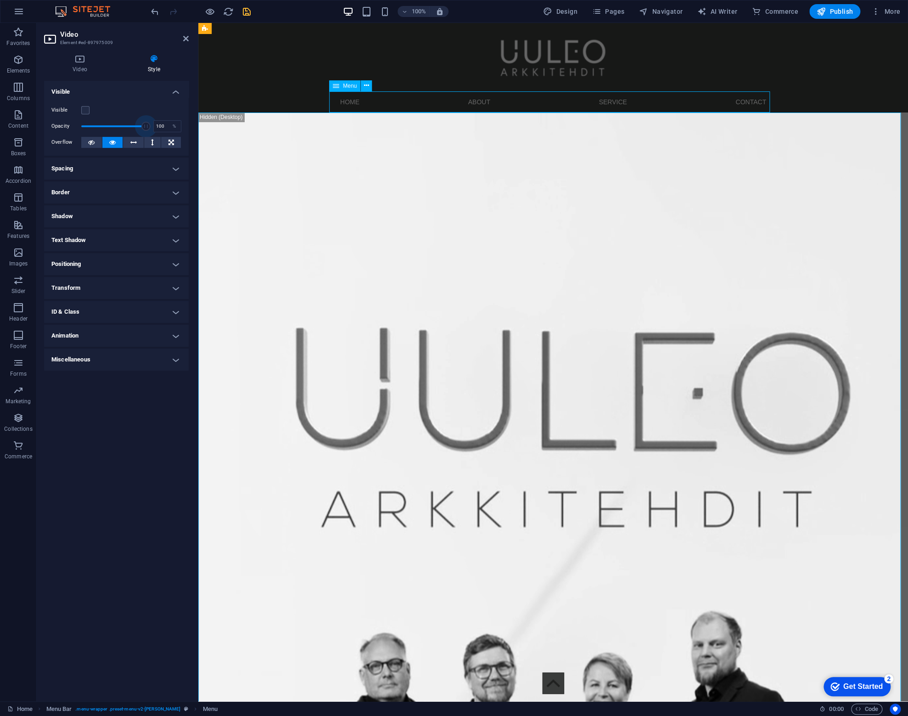
select select
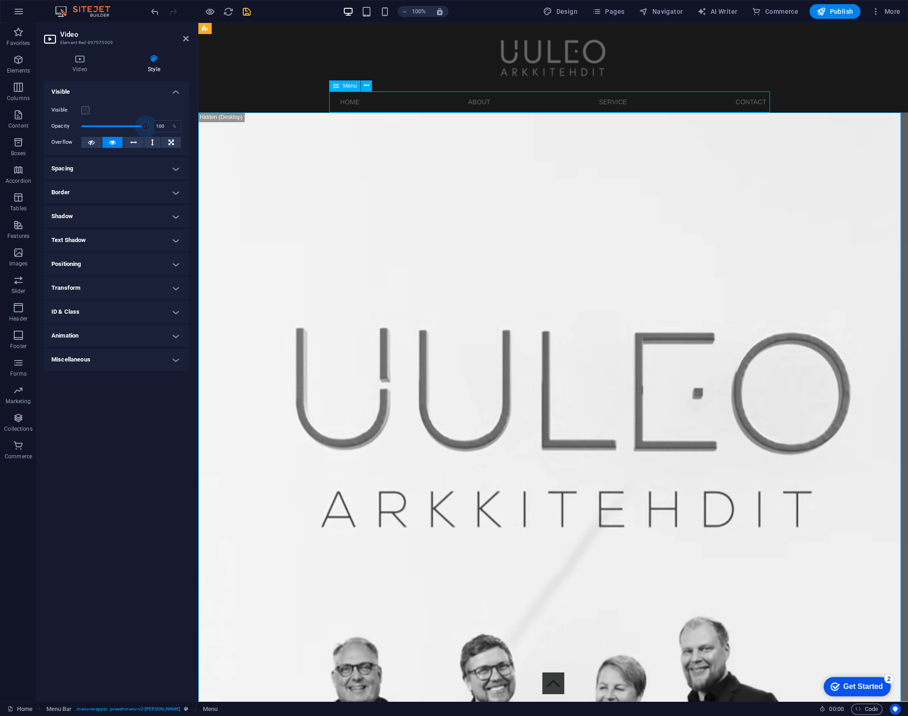
select select
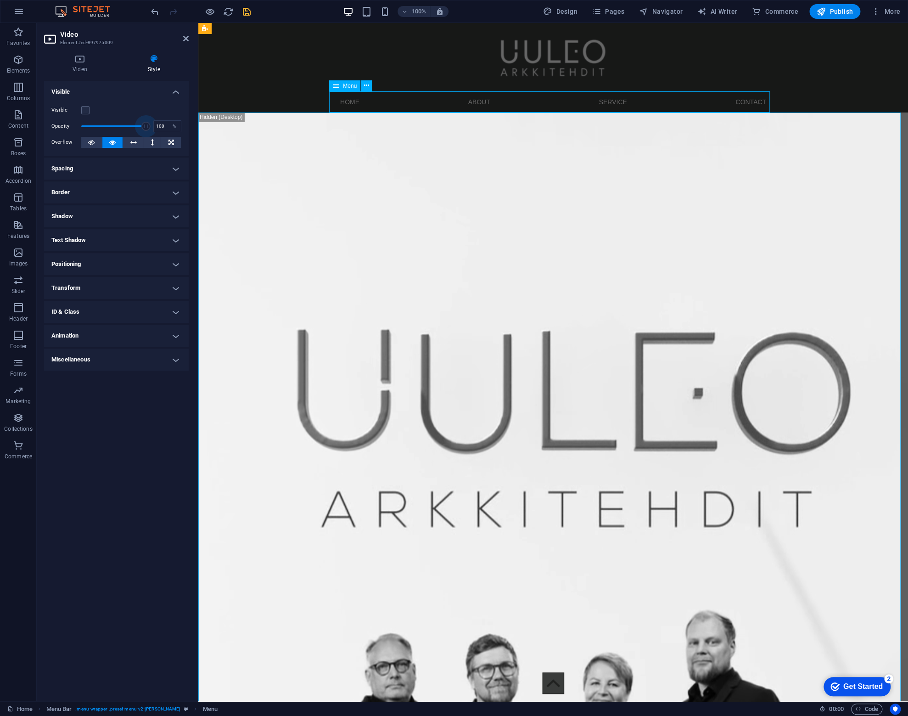
select select
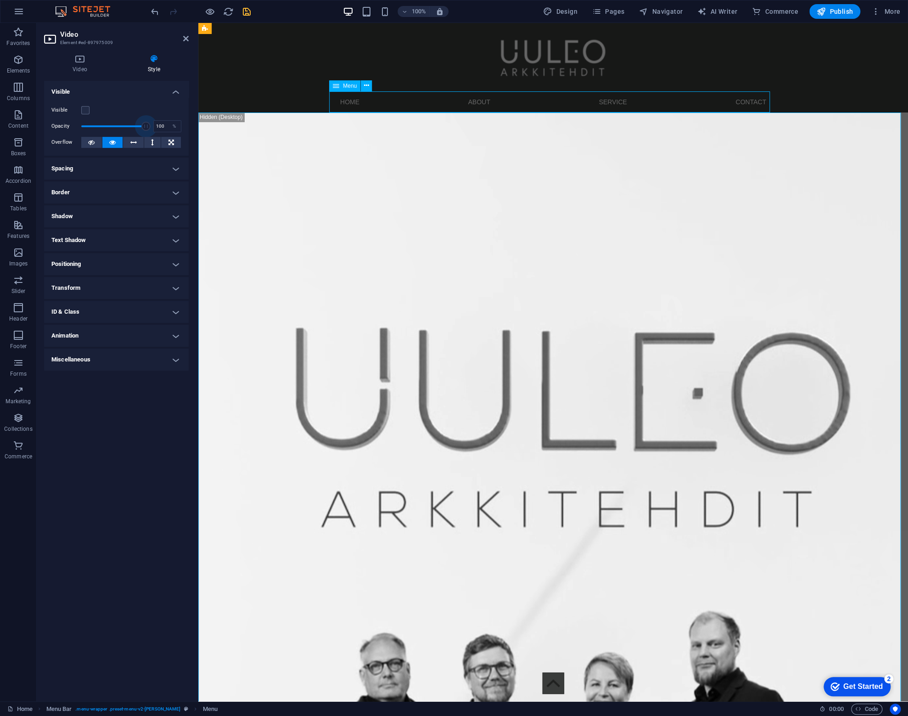
select select
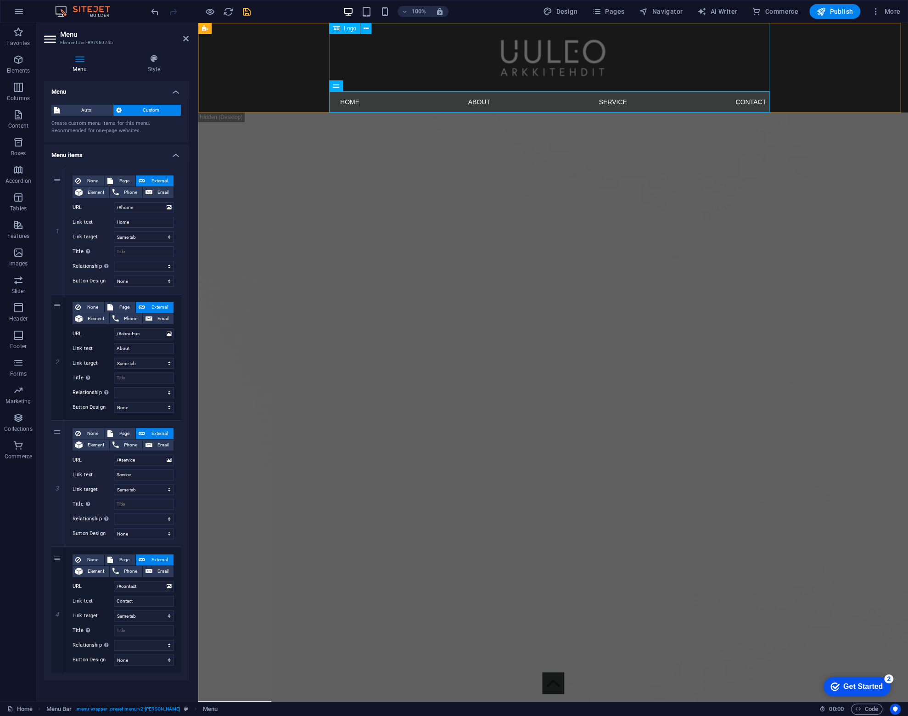
click at [566, 60] on div at bounding box center [553, 57] width 441 height 68
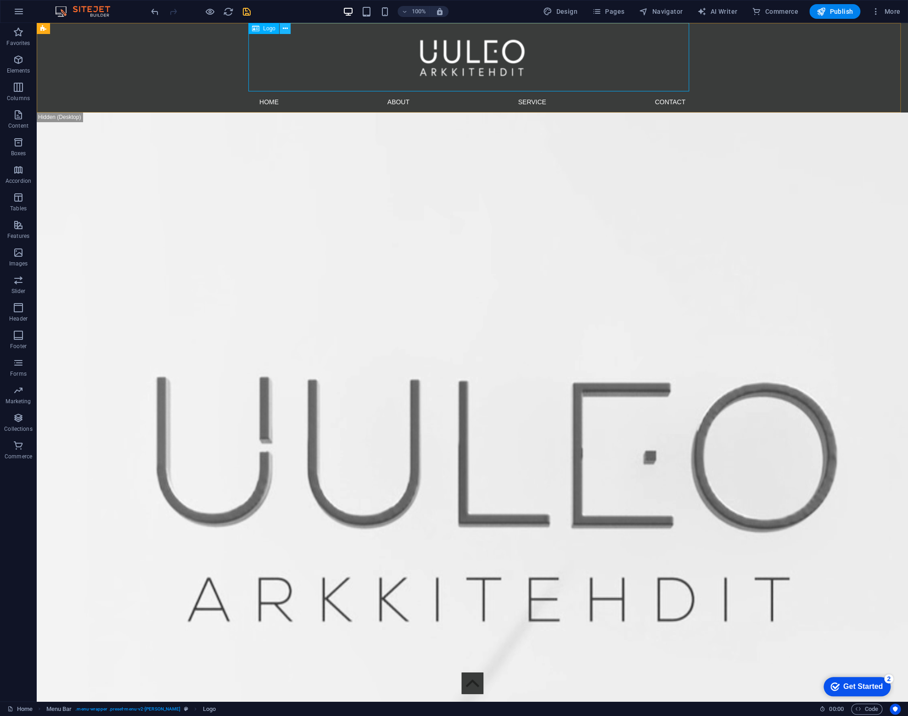
click at [282, 28] on button at bounding box center [285, 28] width 11 height 11
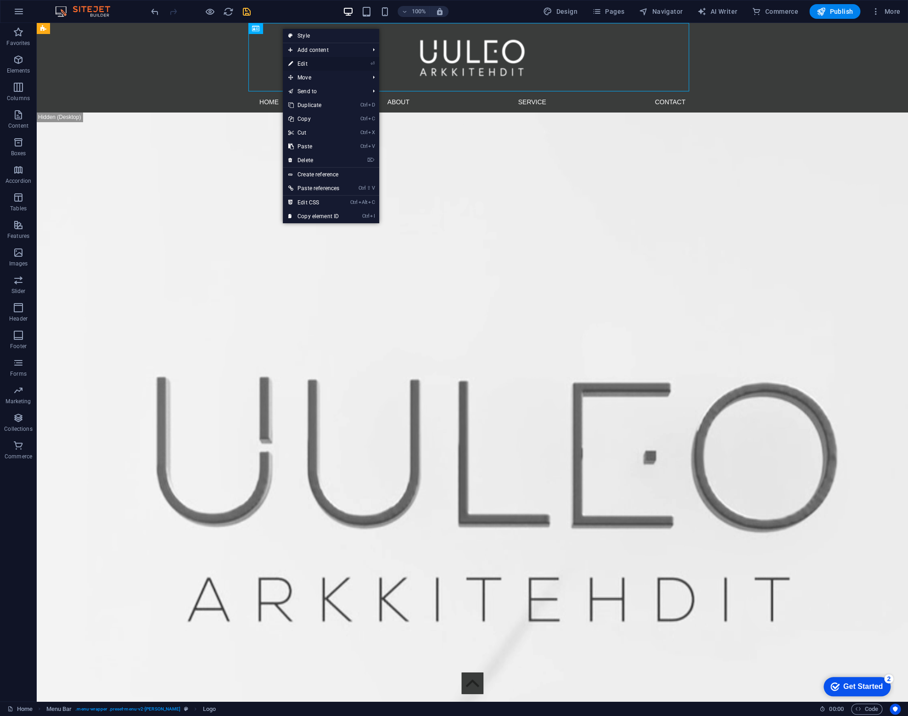
click at [345, 65] on link "⏎ Edit" at bounding box center [314, 64] width 62 height 14
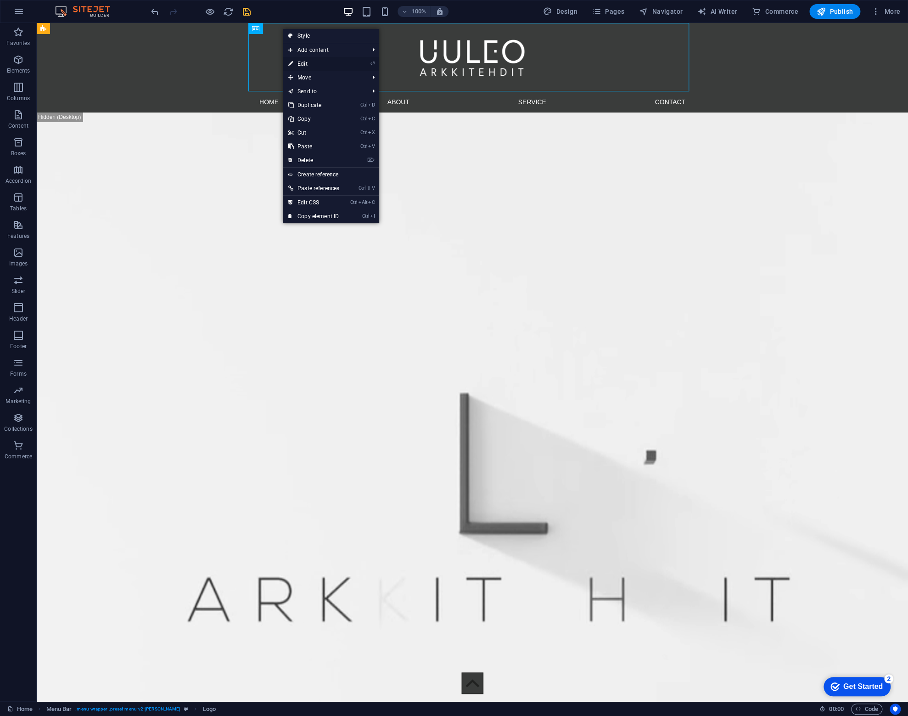
select select "px"
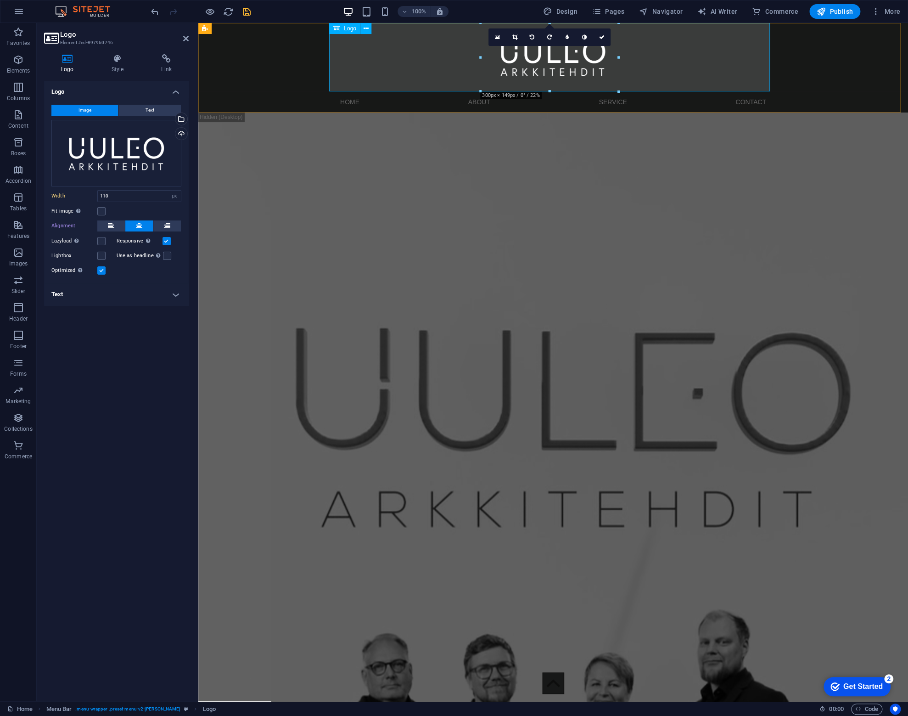
type input "300"
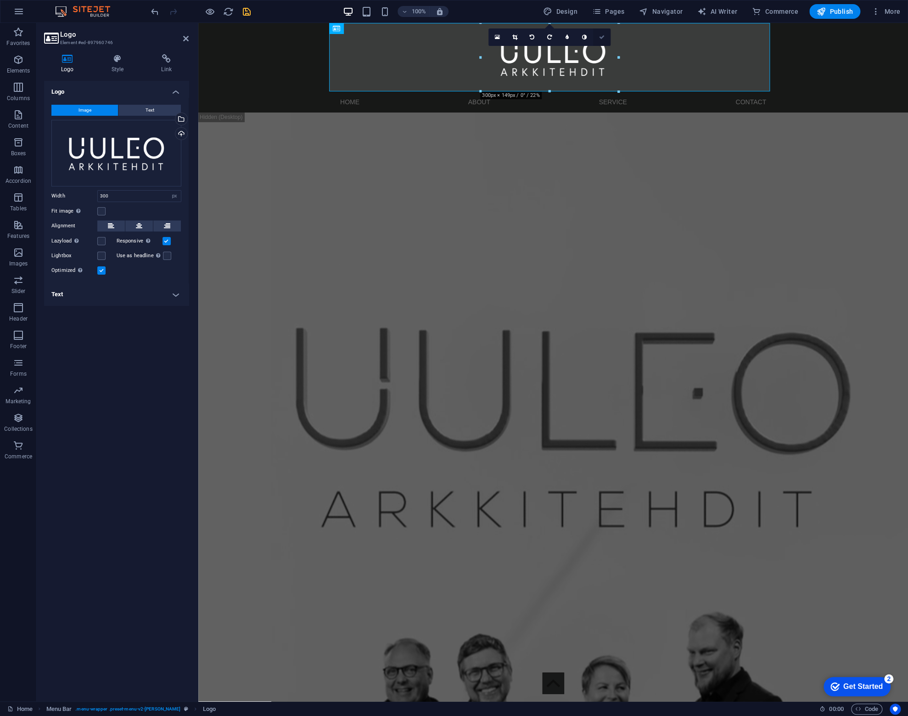
click at [600, 36] on icon at bounding box center [602, 37] width 6 height 6
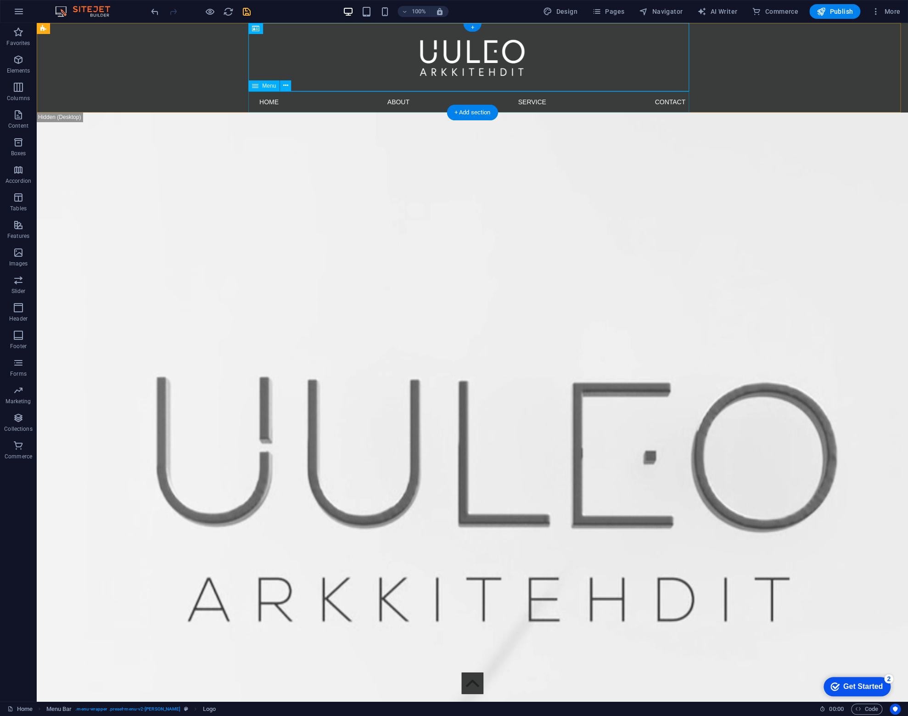
click at [320, 101] on nav "Home About Service Contact" at bounding box center [472, 101] width 441 height 21
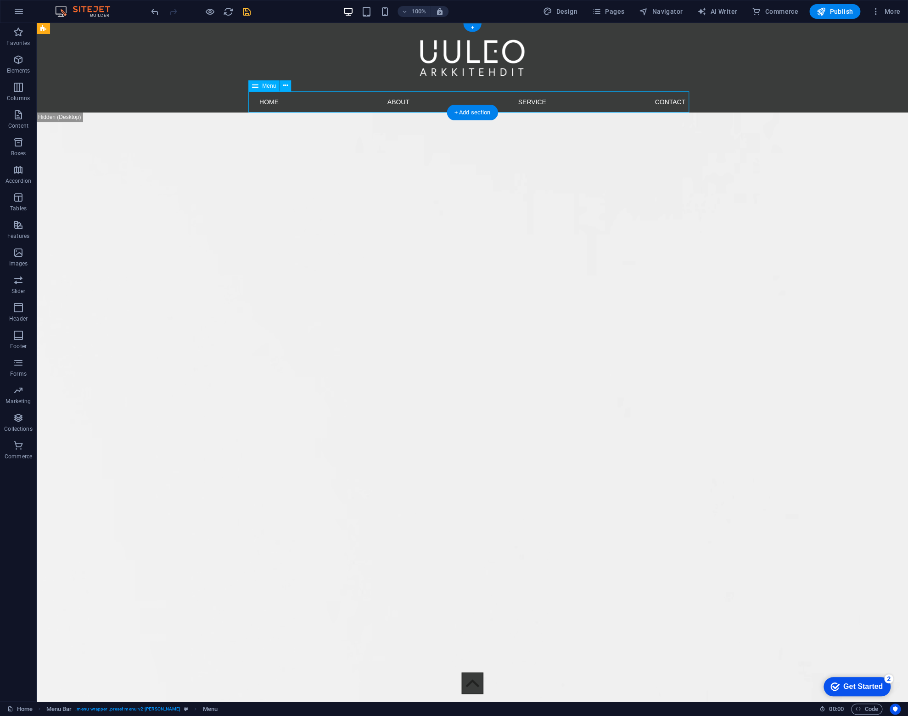
select select
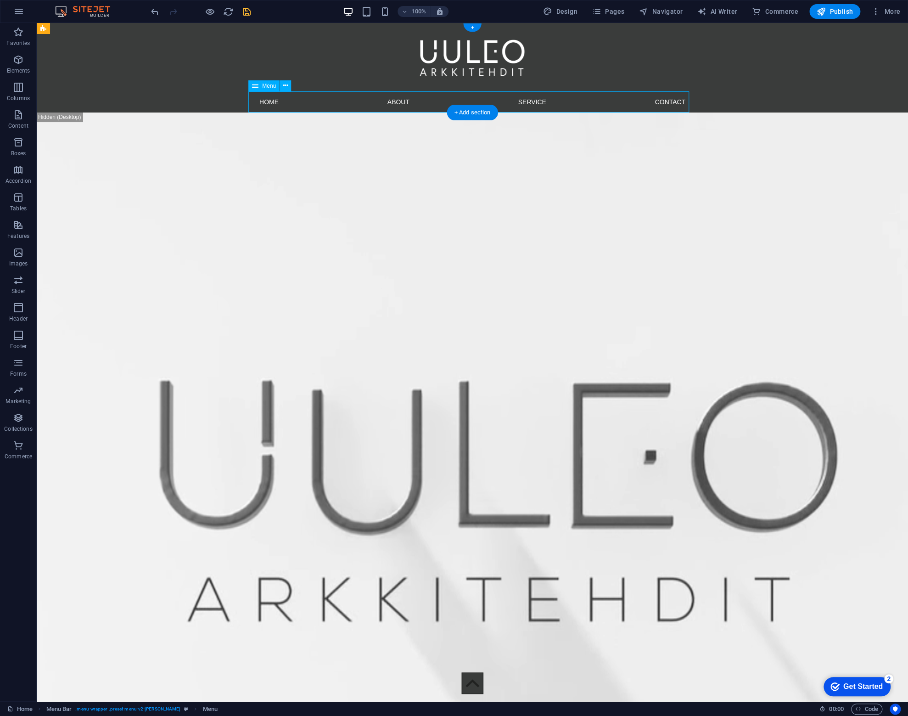
select select
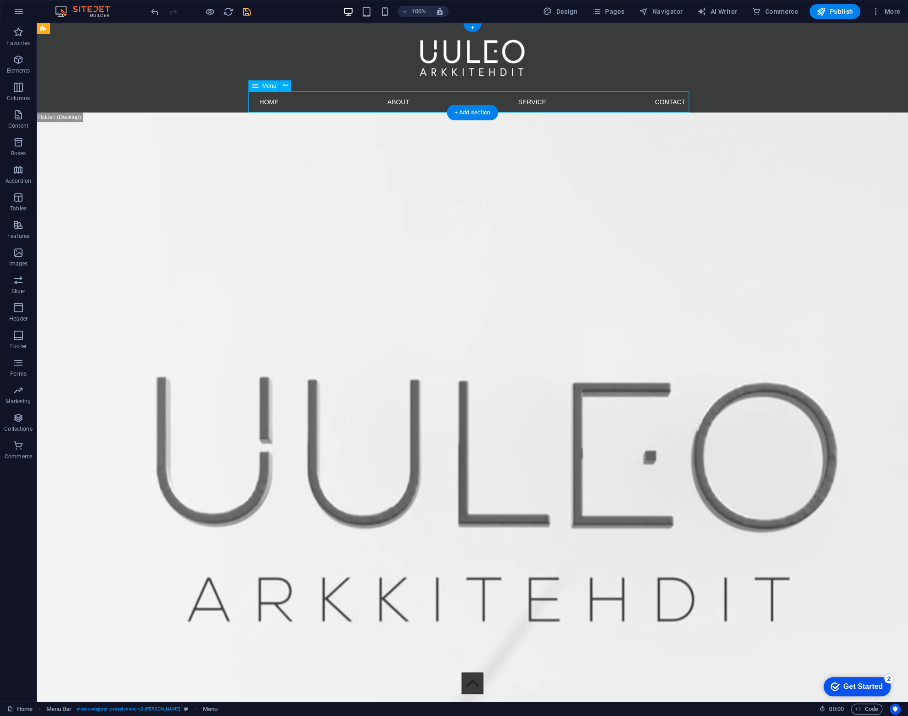
select select
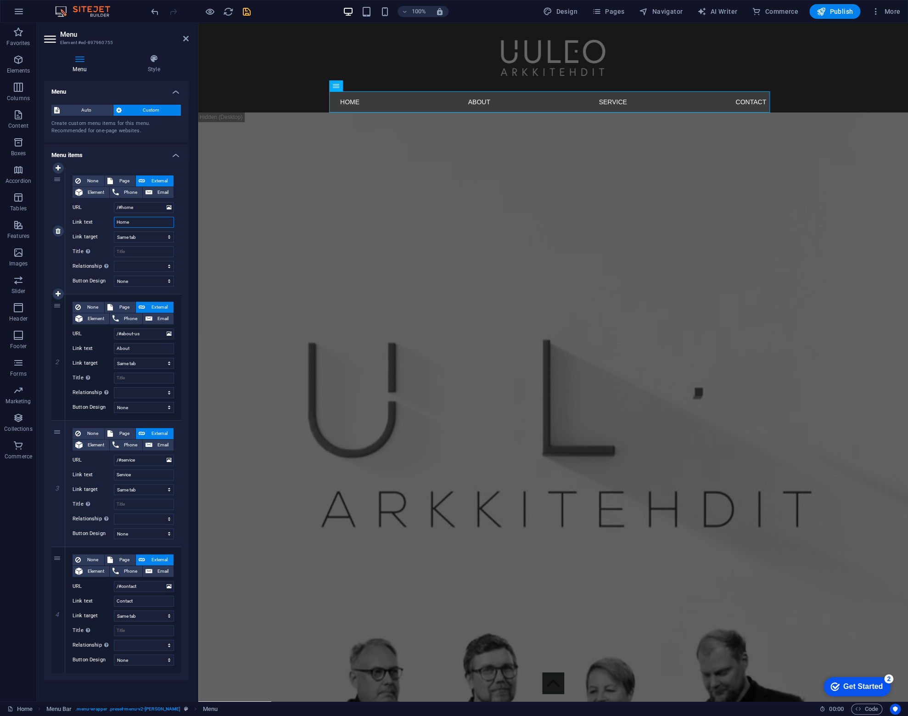
click at [136, 222] on input "Home" at bounding box center [144, 222] width 60 height 11
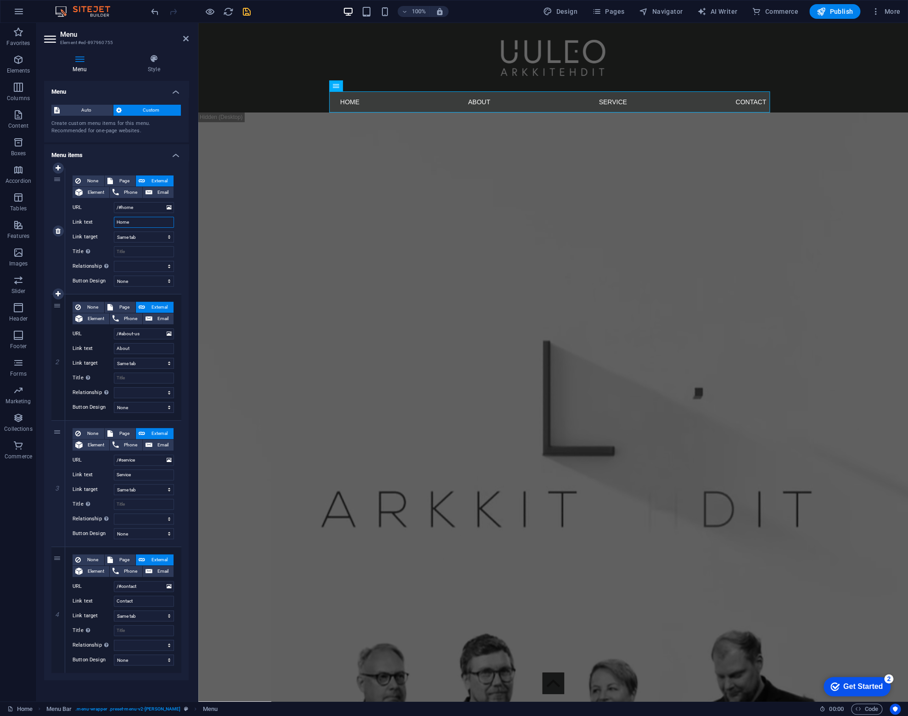
click at [136, 222] on input "Home" at bounding box center [144, 222] width 60 height 11
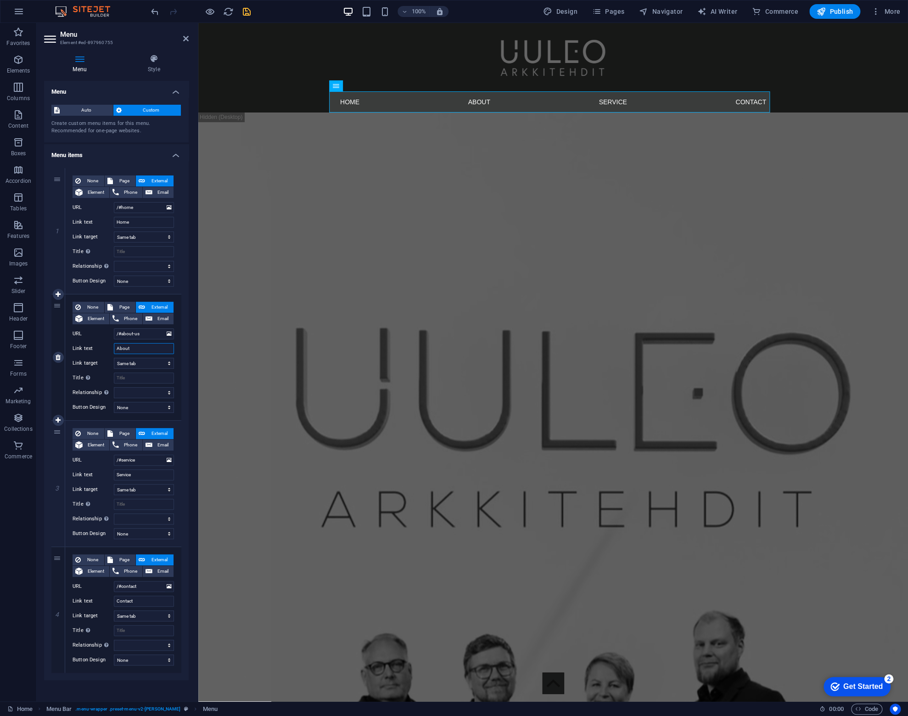
click at [137, 348] on input "About" at bounding box center [144, 348] width 60 height 11
type input "u"
select select
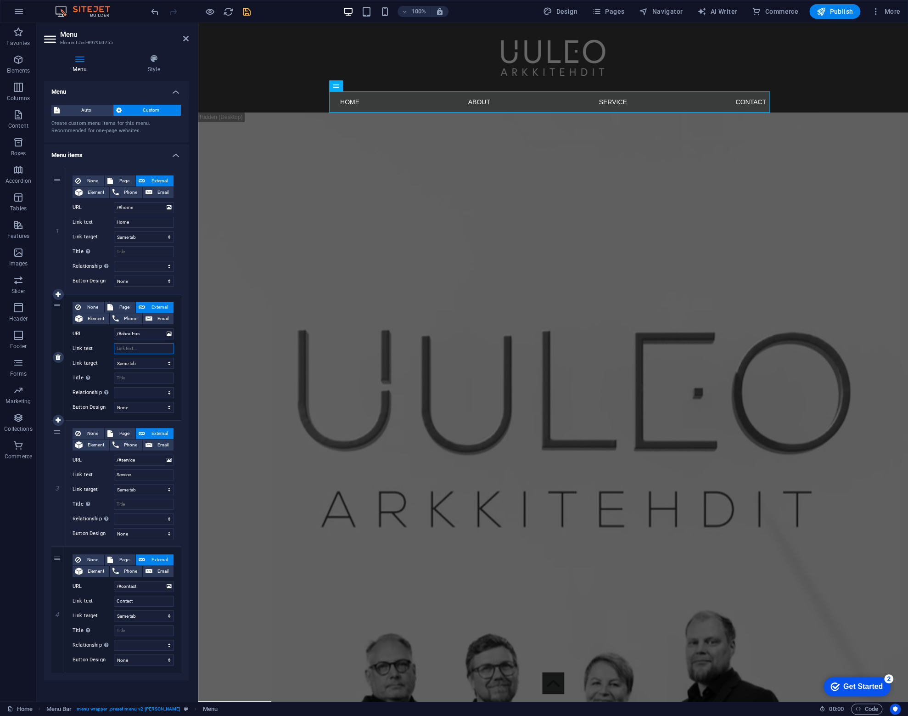
select select
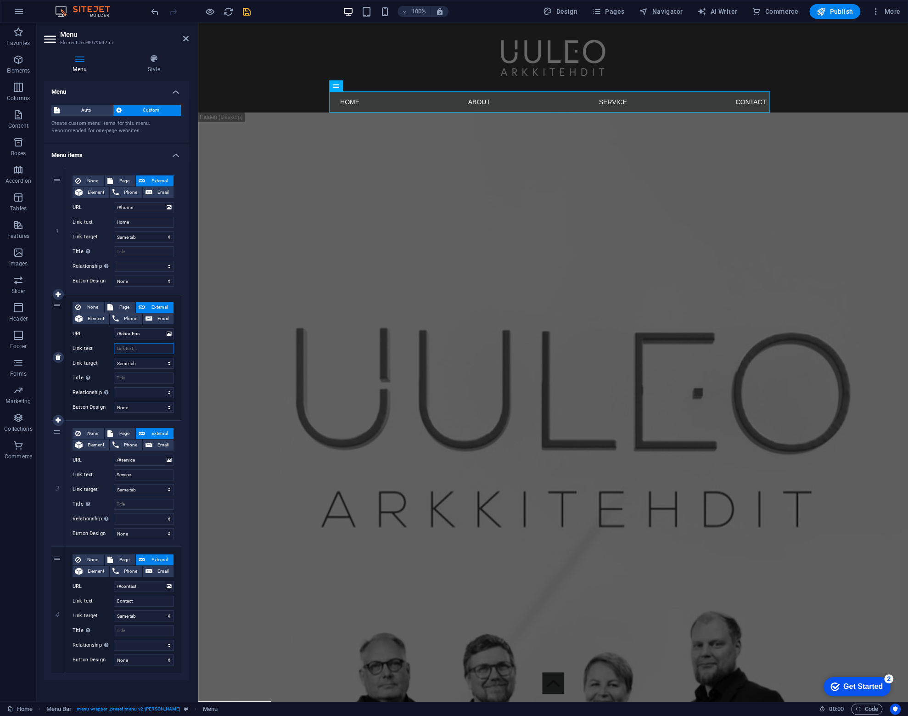
select select
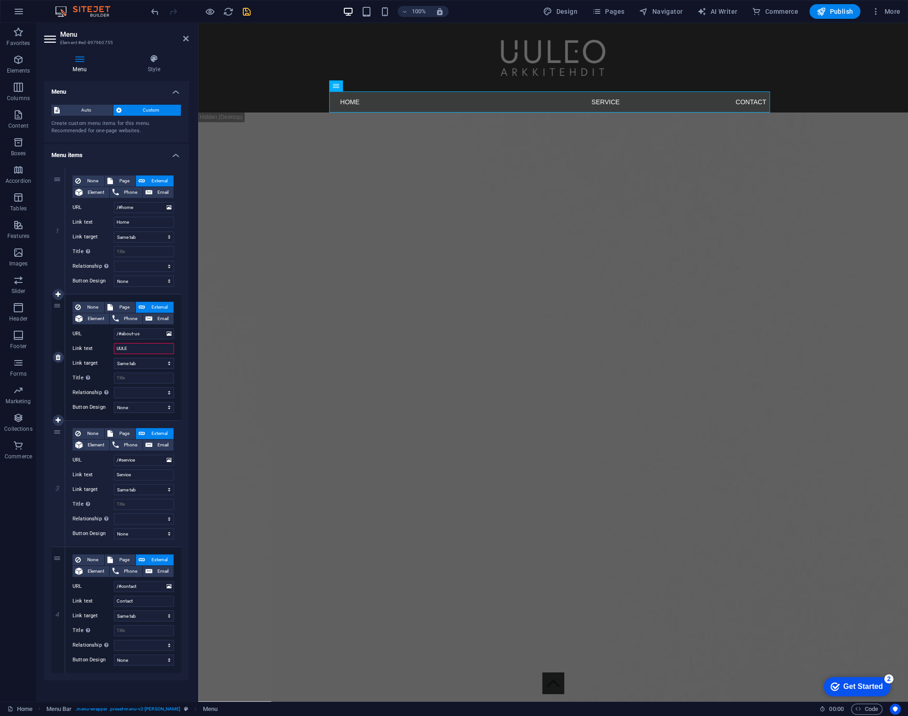
type input "UULEO"
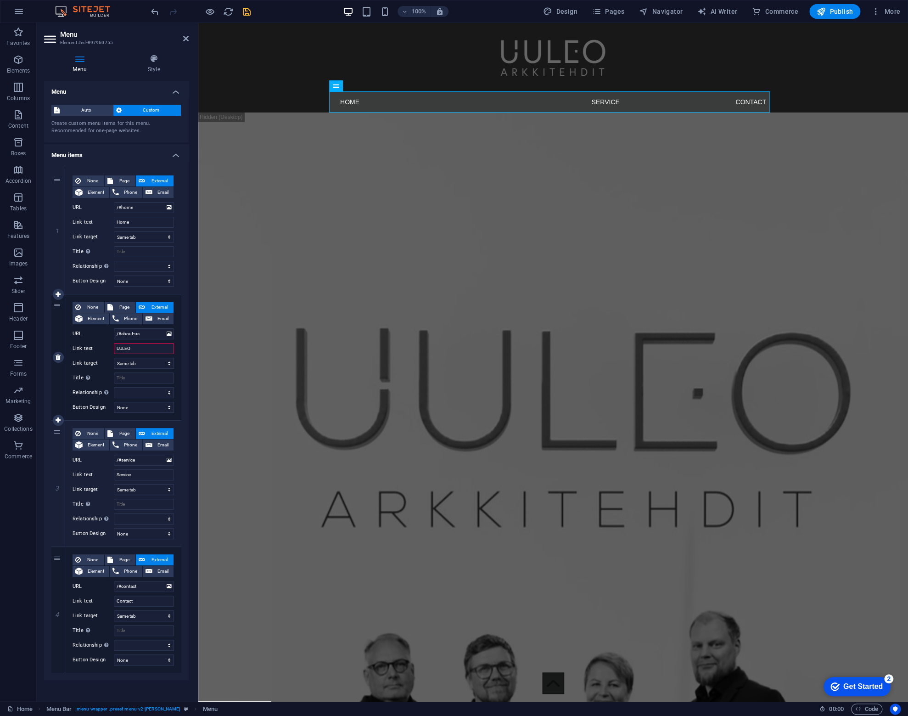
select select
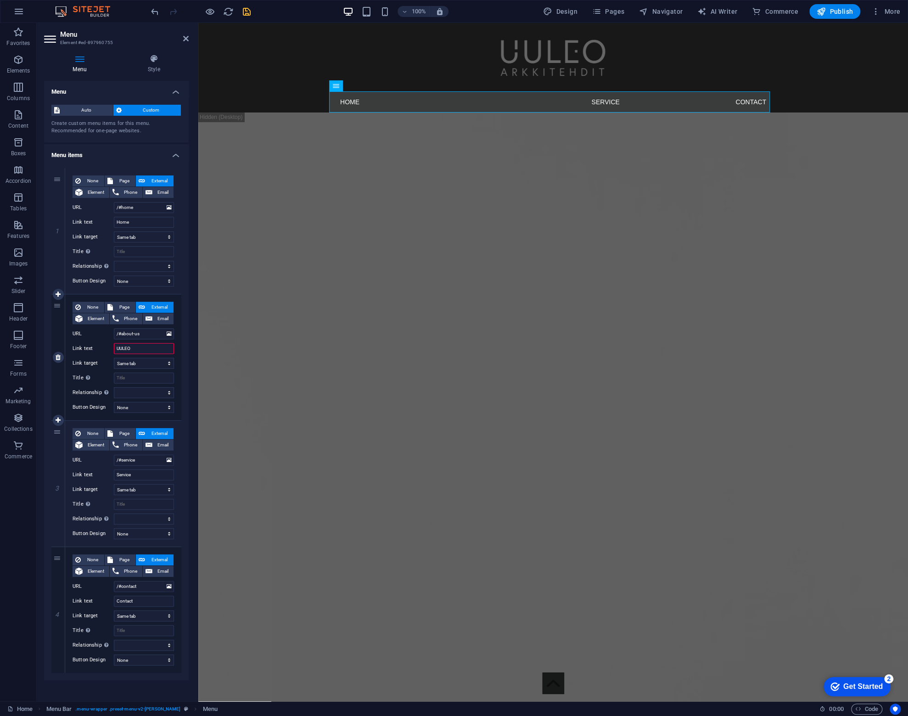
select select
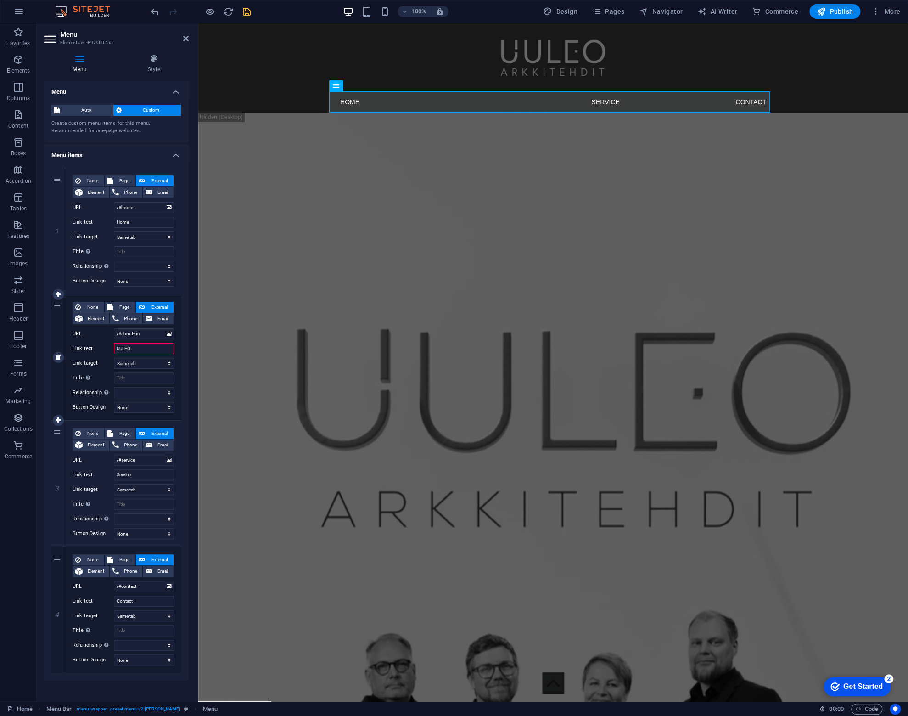
select select
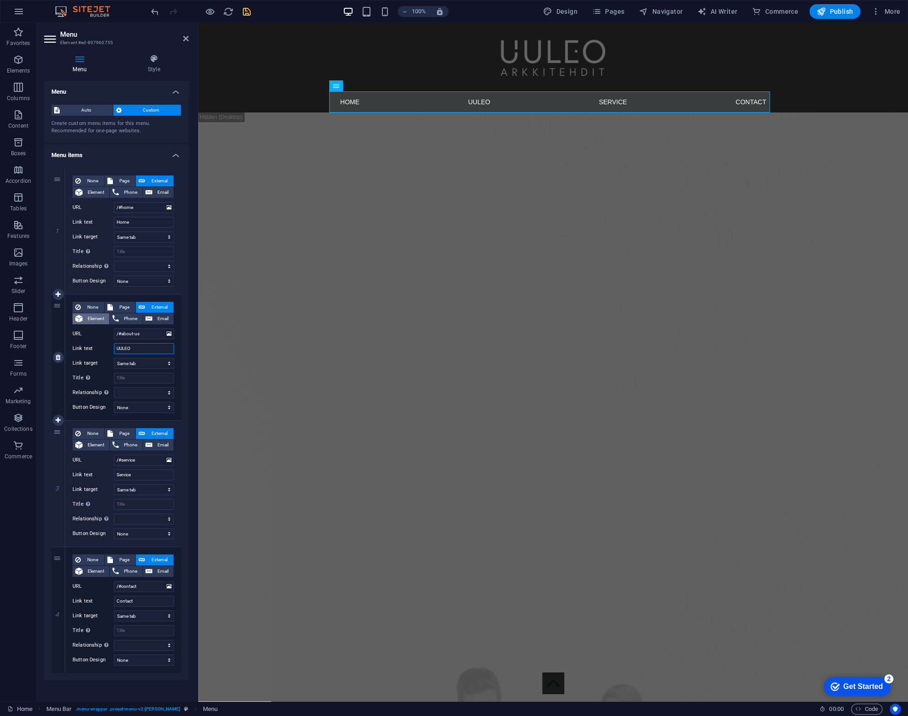
type input "UULEO"
click at [95, 316] on span "Element" at bounding box center [95, 318] width 21 height 11
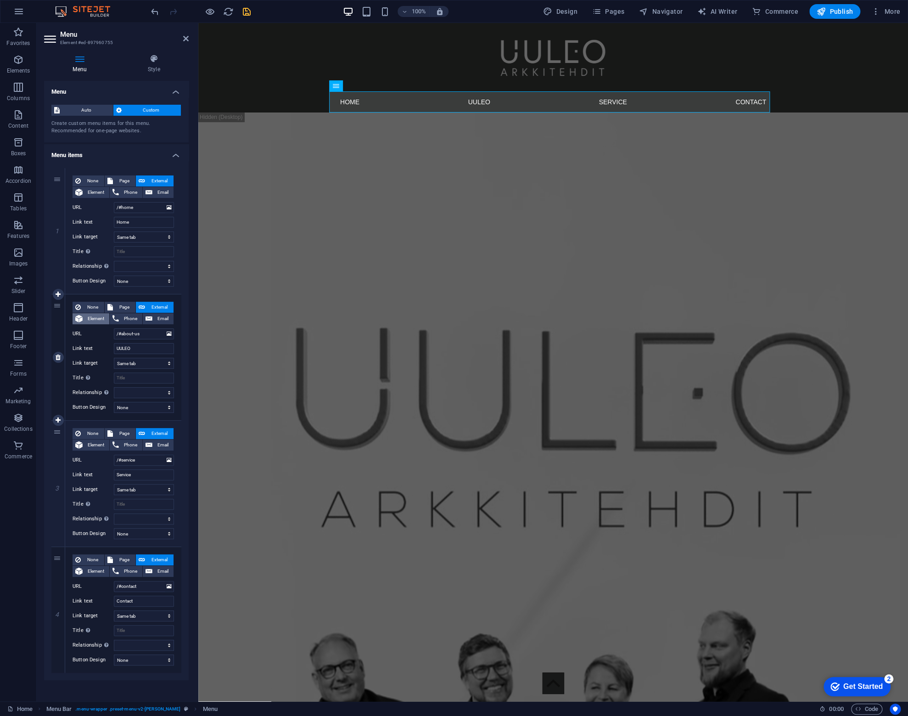
select select
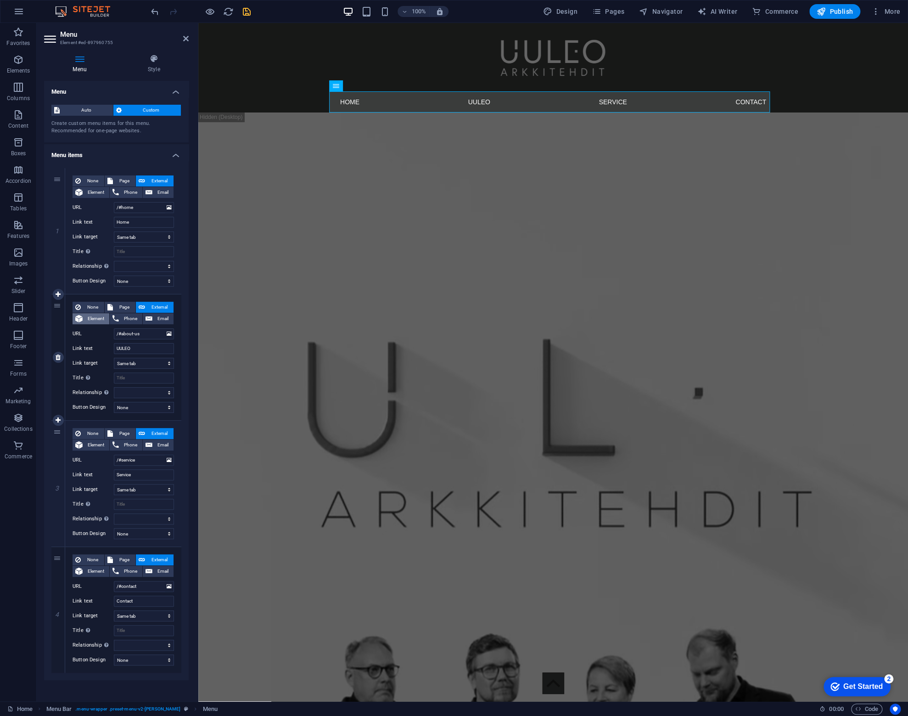
select select
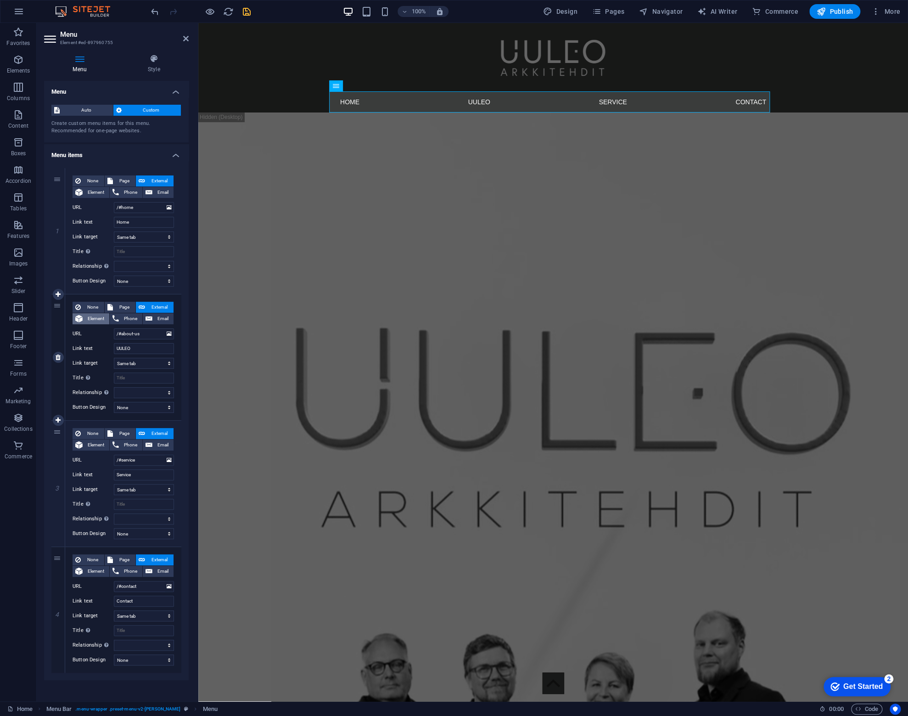
select select
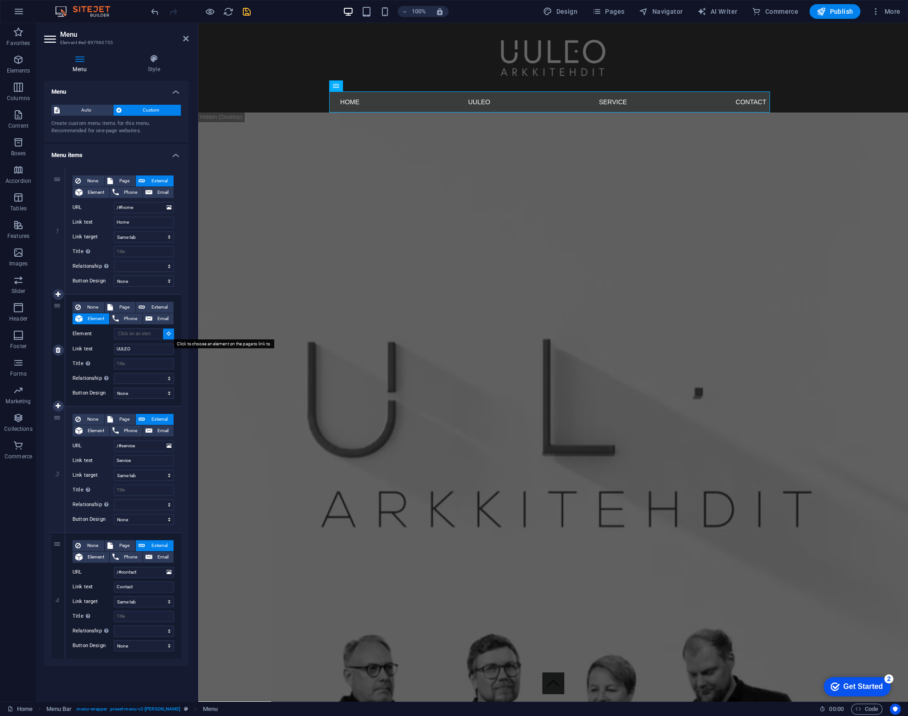
click at [170, 333] on icon at bounding box center [169, 333] width 4 height 5
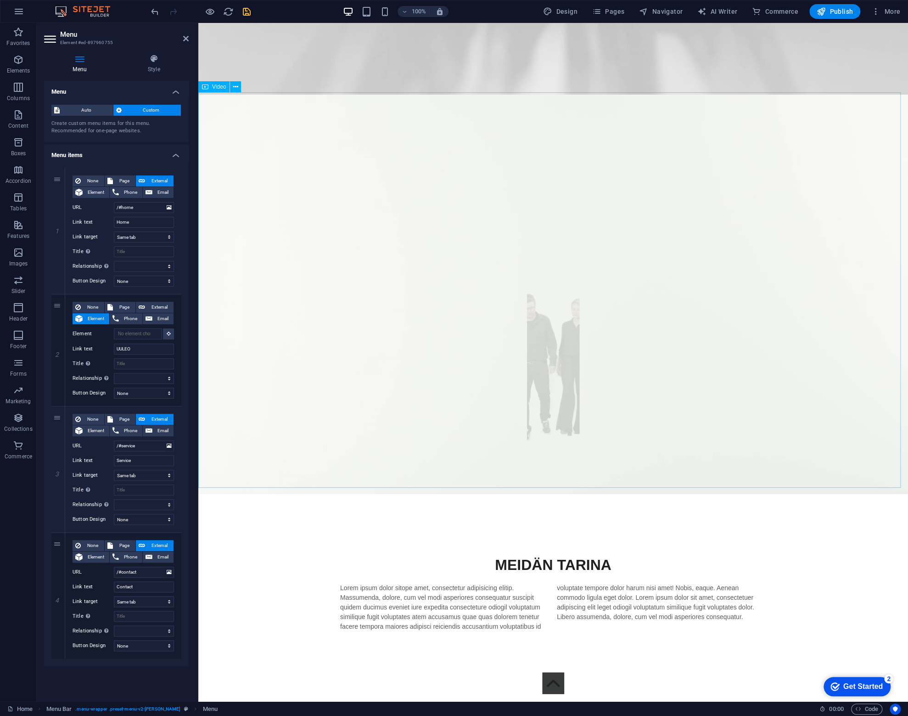
scroll to position [1148, 0]
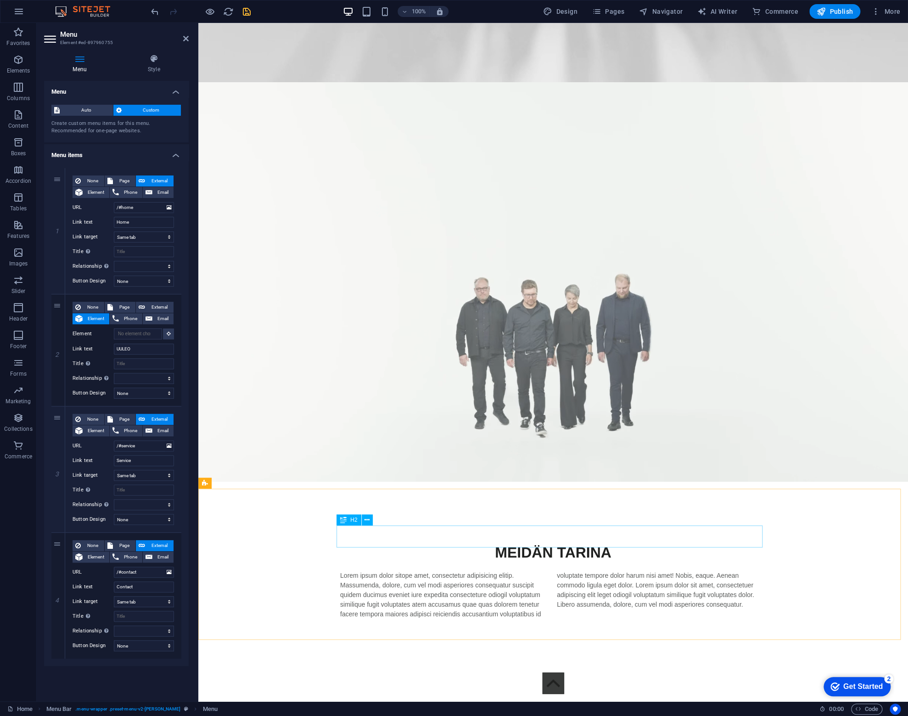
click at [528, 541] on div "MEIDÄN TARINA" at bounding box center [553, 552] width 426 height 22
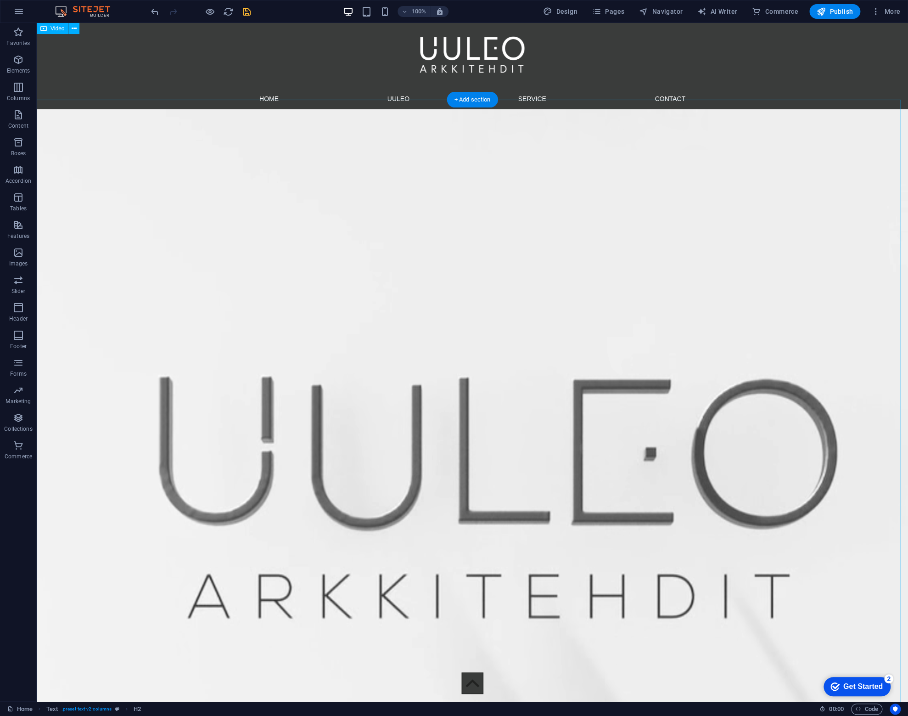
scroll to position [0, 0]
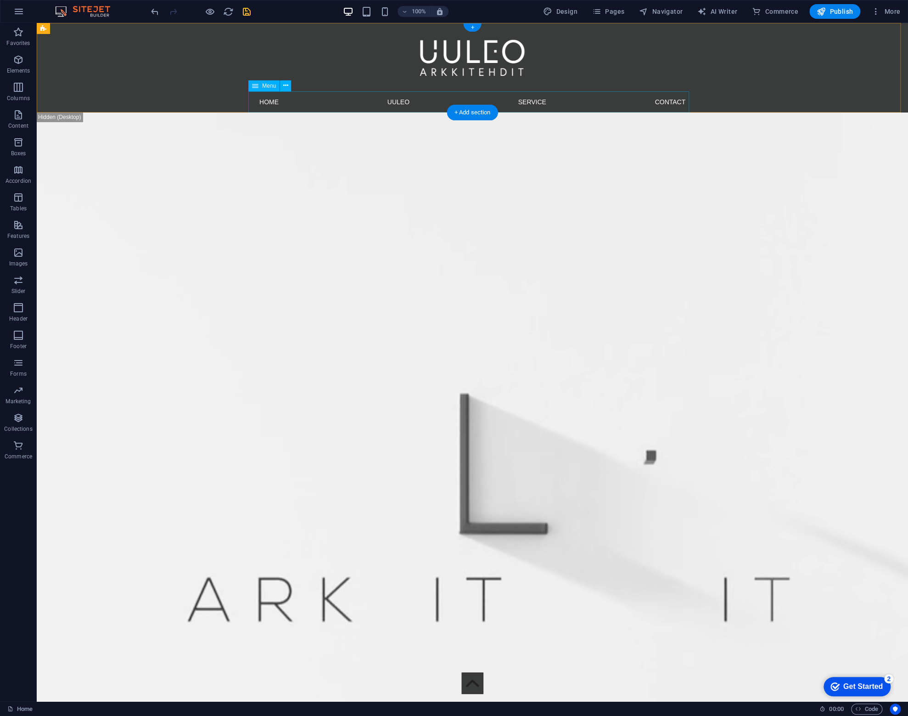
click at [337, 98] on nav "Home UULEO Service Contact" at bounding box center [472, 101] width 441 height 21
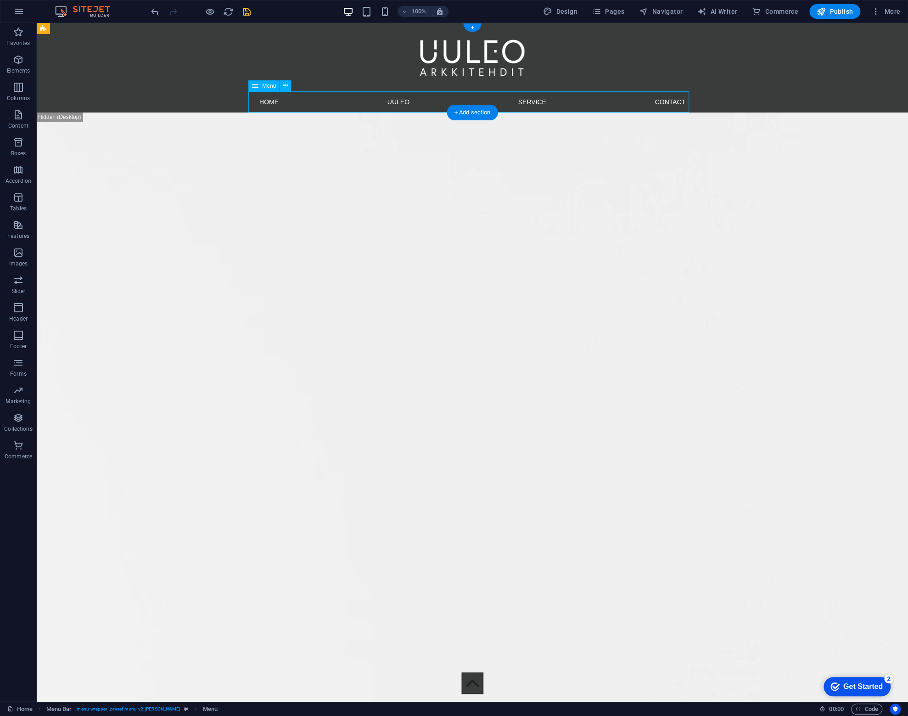
click at [337, 98] on nav "Home UULEO Service Contact" at bounding box center [472, 101] width 441 height 21
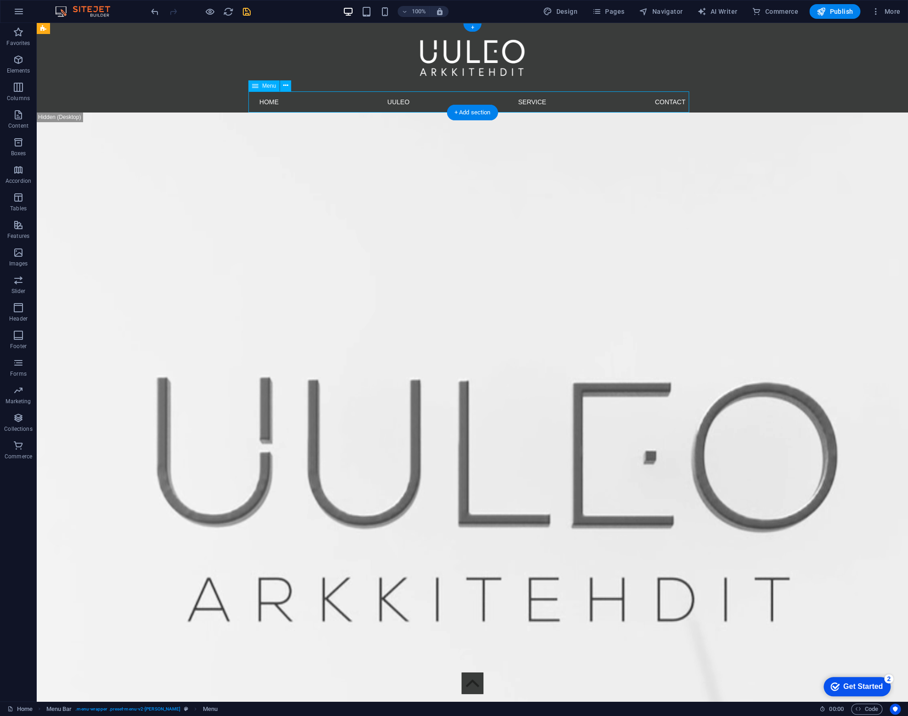
select select
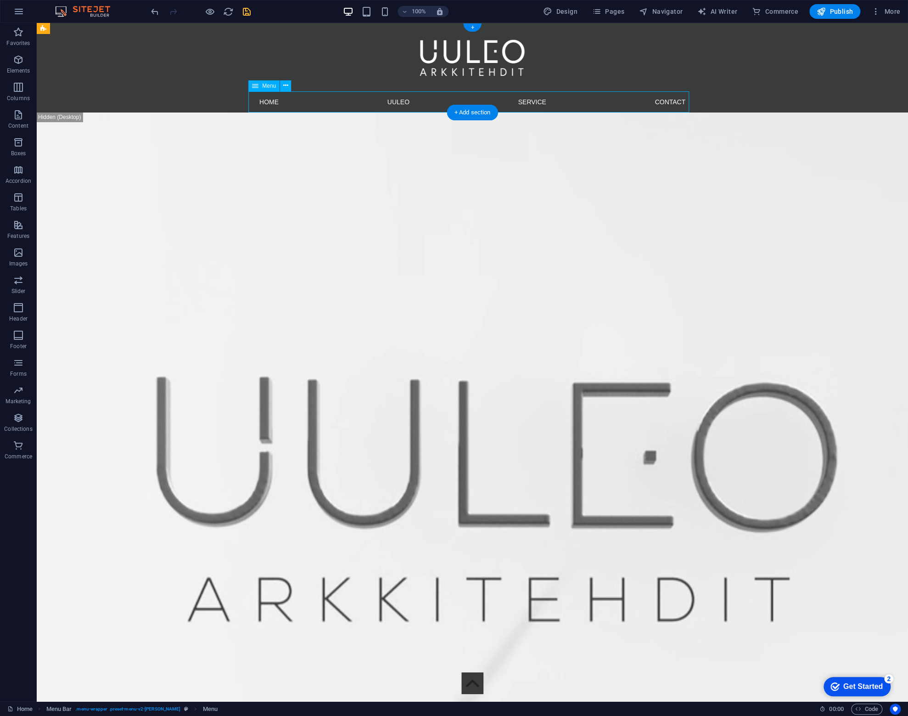
select select
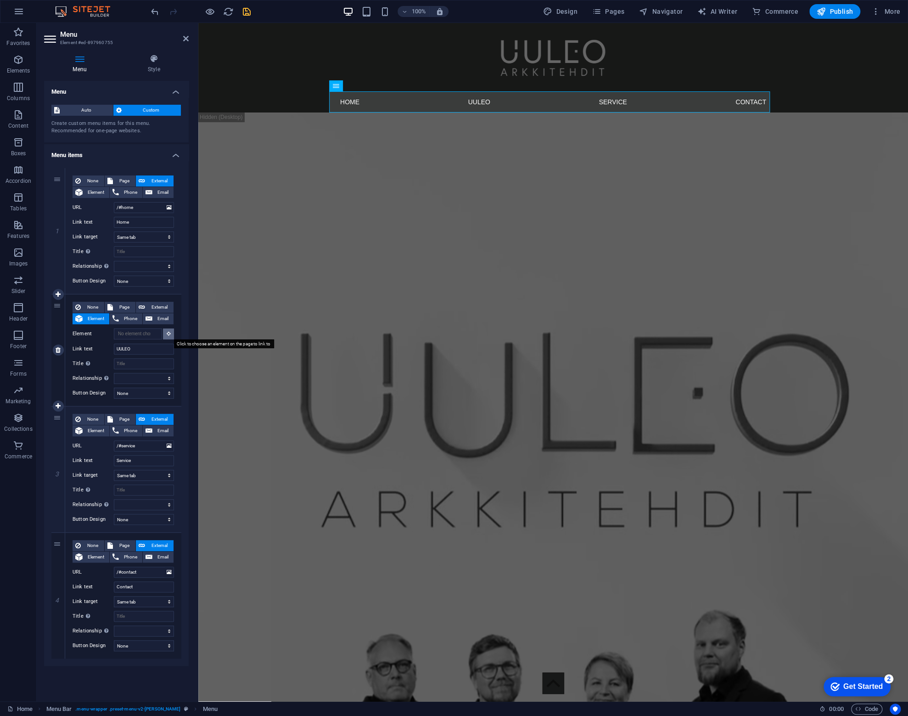
click at [168, 333] on icon at bounding box center [169, 333] width 4 height 5
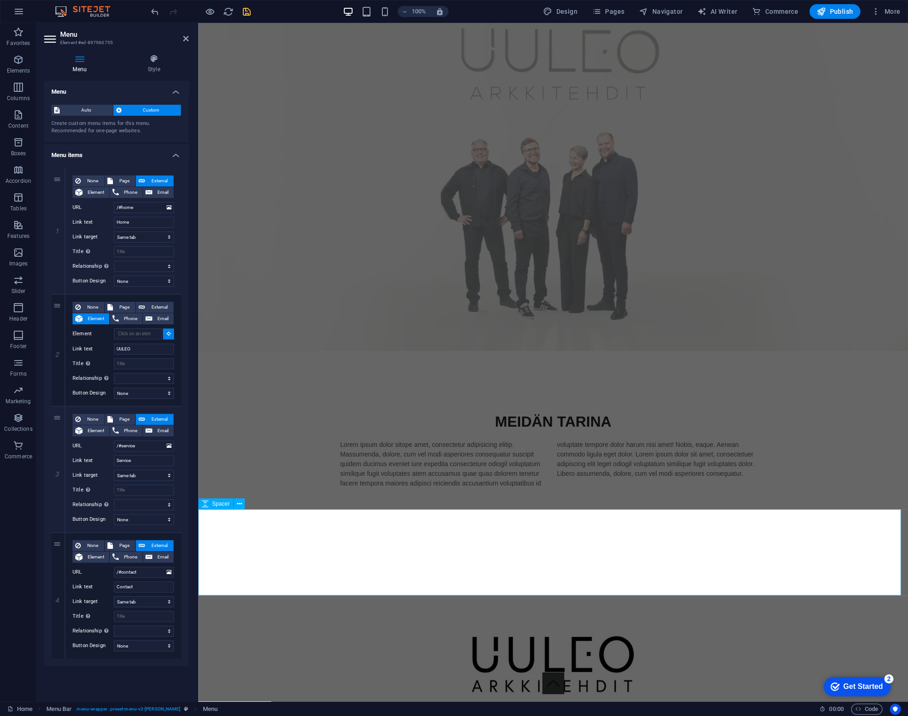
scroll to position [1332, 0]
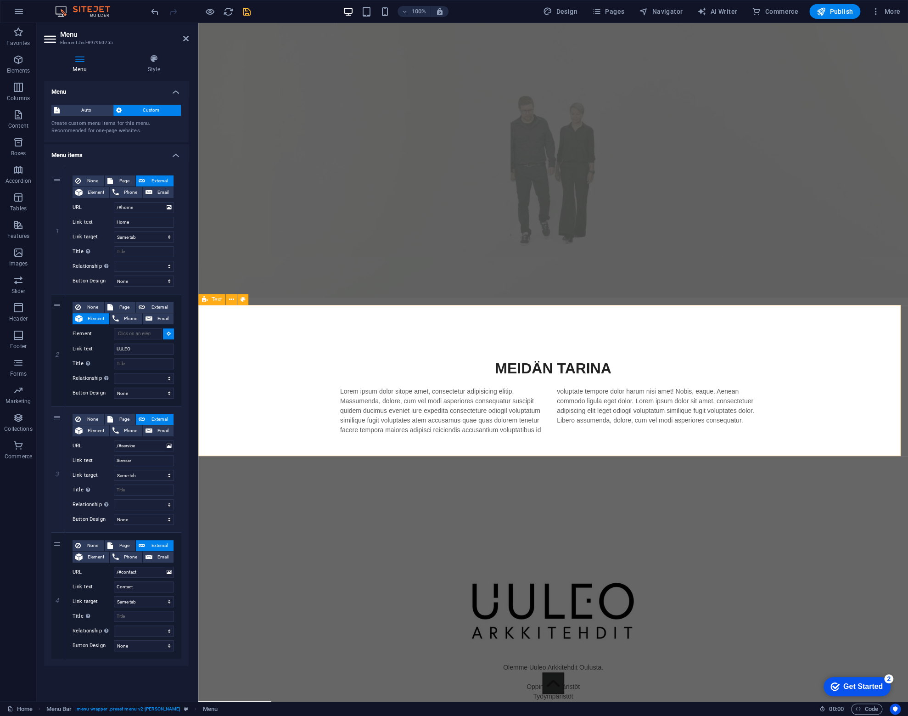
click at [229, 339] on div "[PERSON_NAME] Lorem ipsum dolor sitope amet, consectetur adipisicing elitip. [P…" at bounding box center [553, 396] width 710 height 151
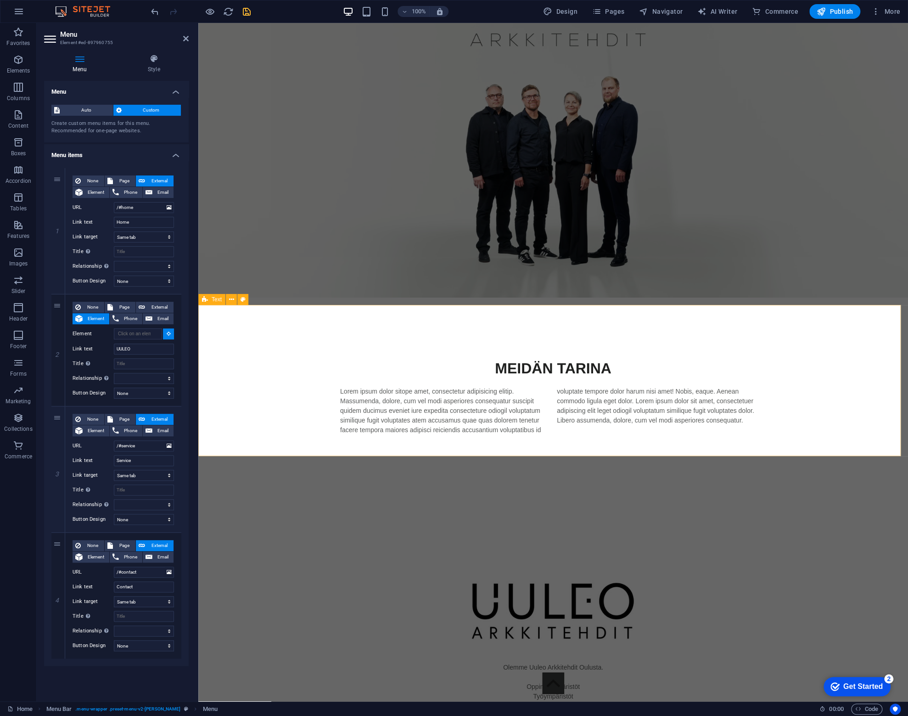
select select
type input "#ed-896655045"
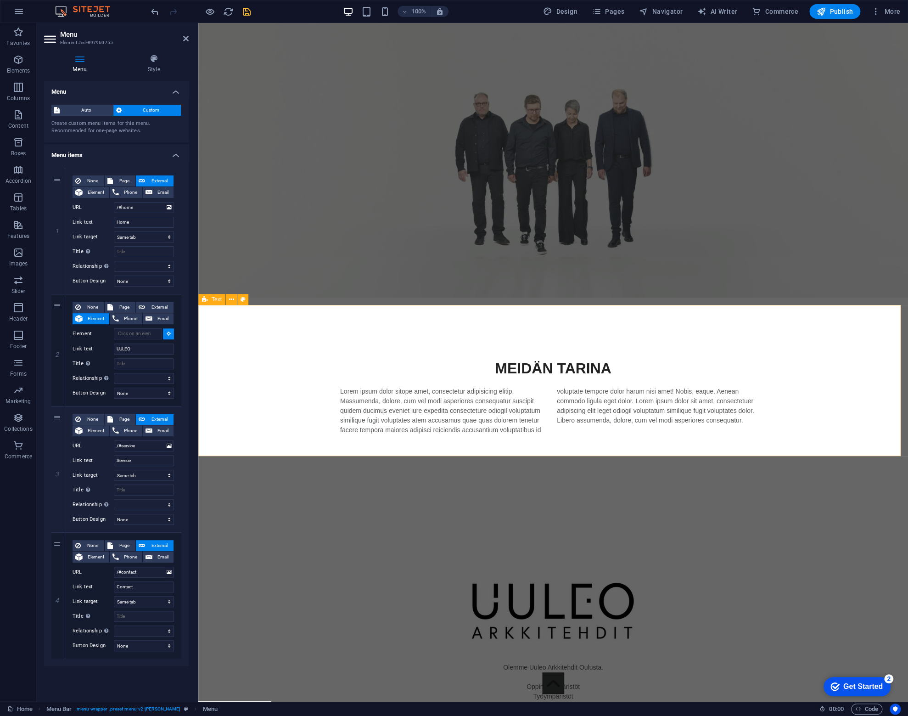
select select
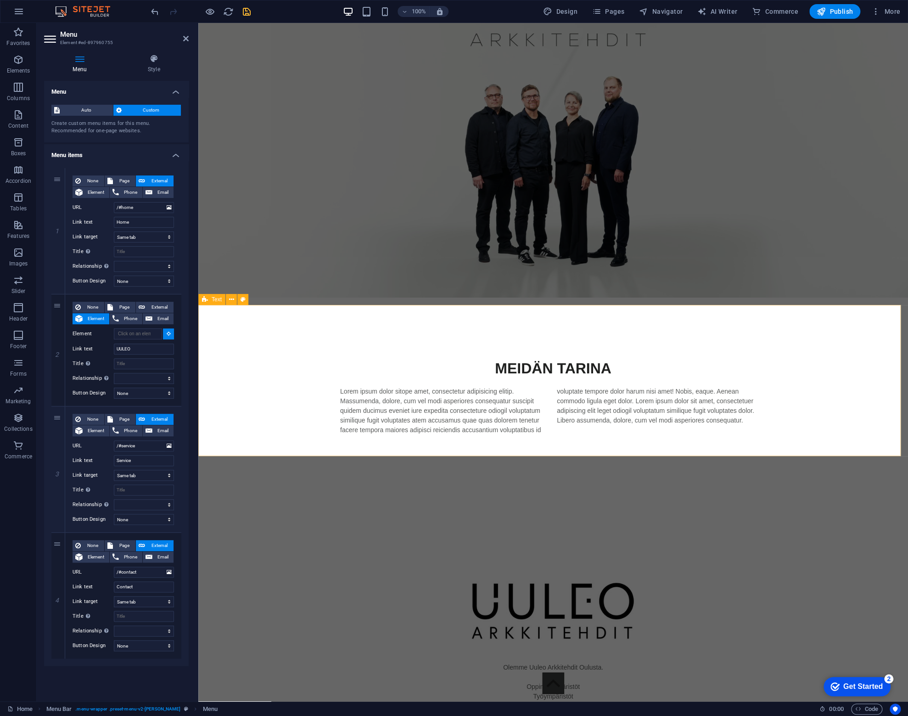
select select
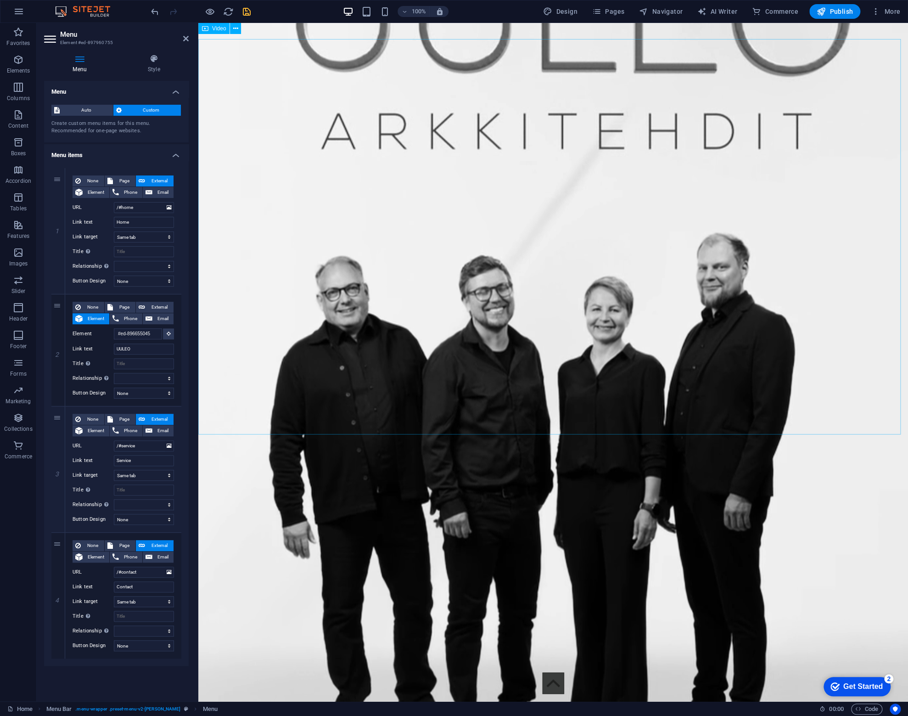
scroll to position [0, 0]
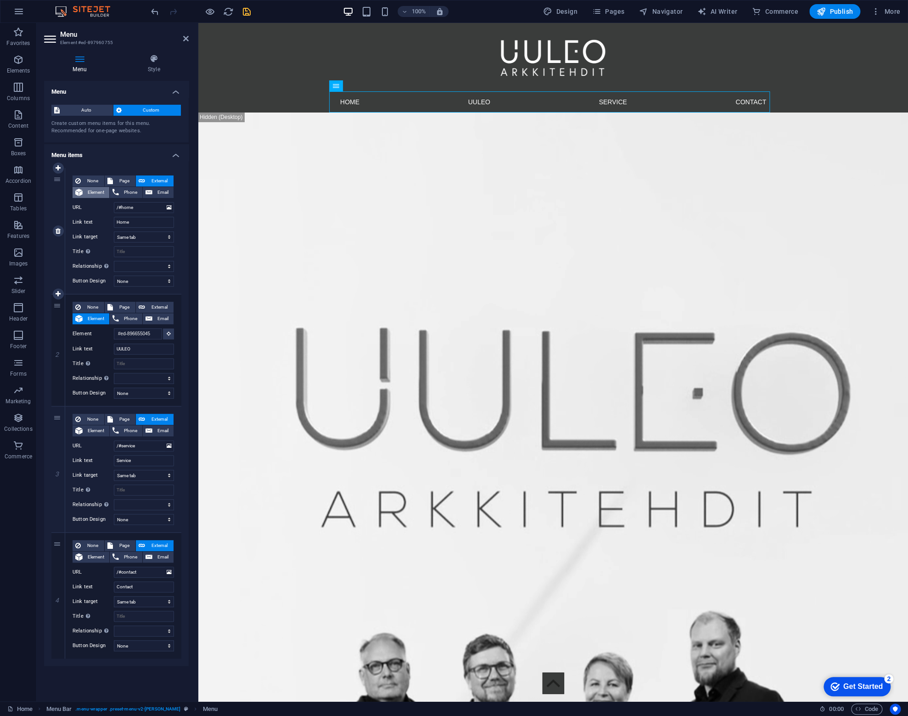
click at [79, 189] on icon at bounding box center [78, 192] width 7 height 11
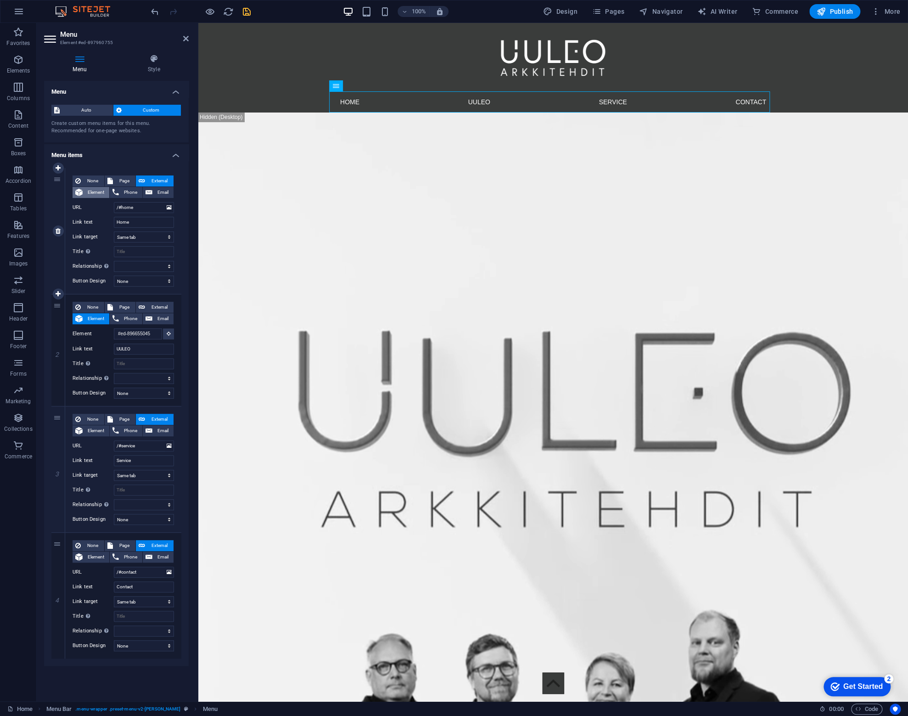
select select
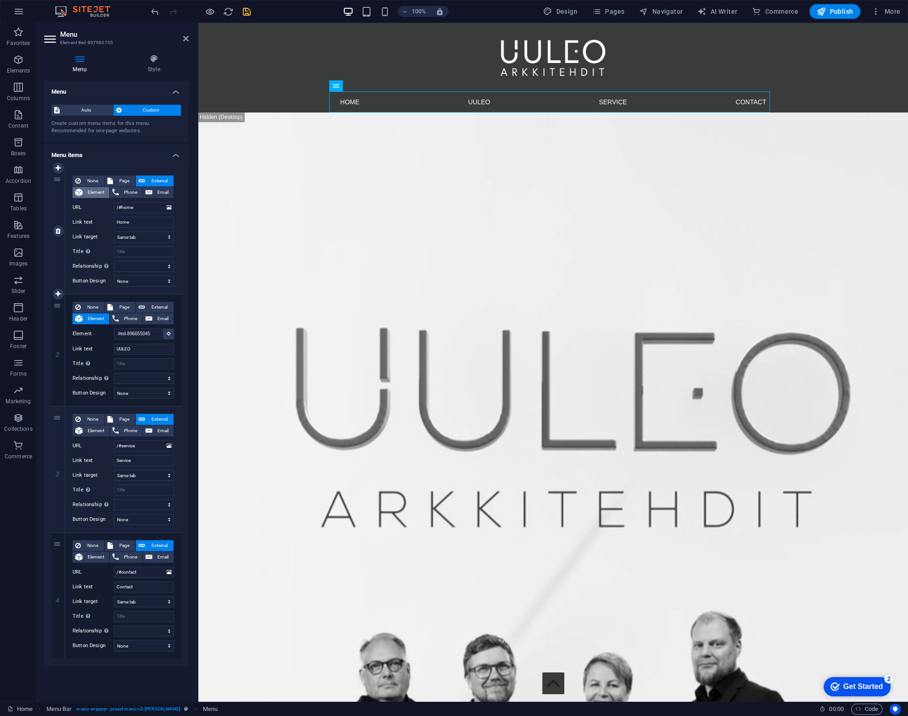
select select
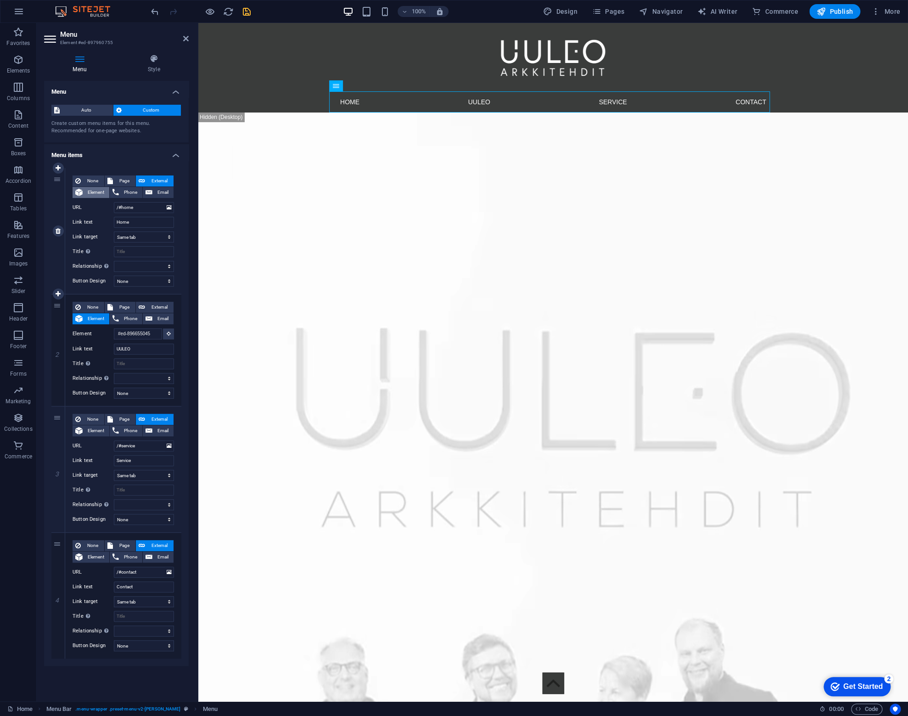
select select
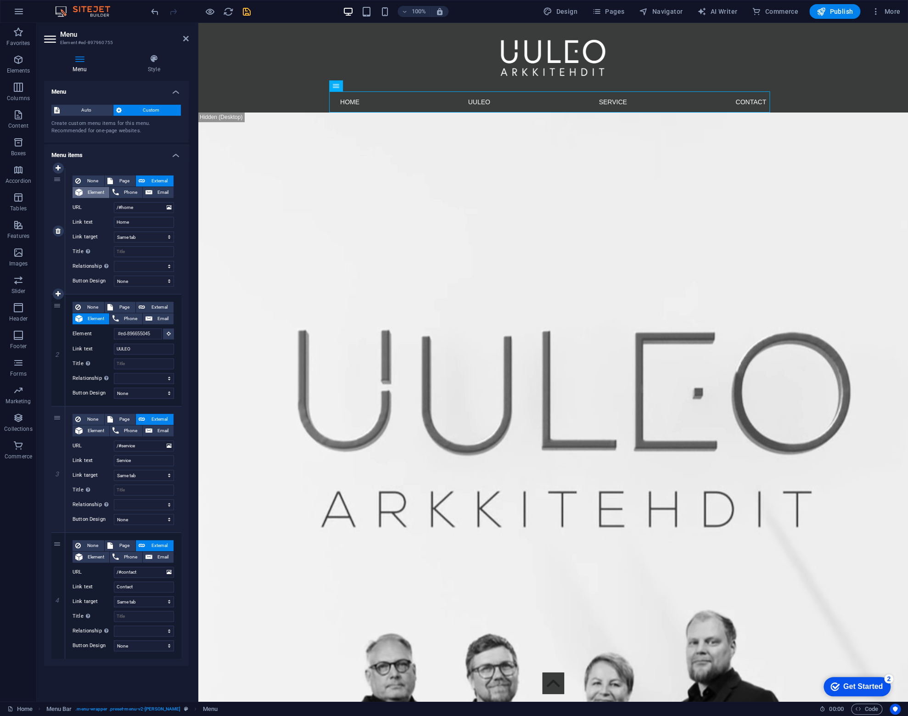
select select
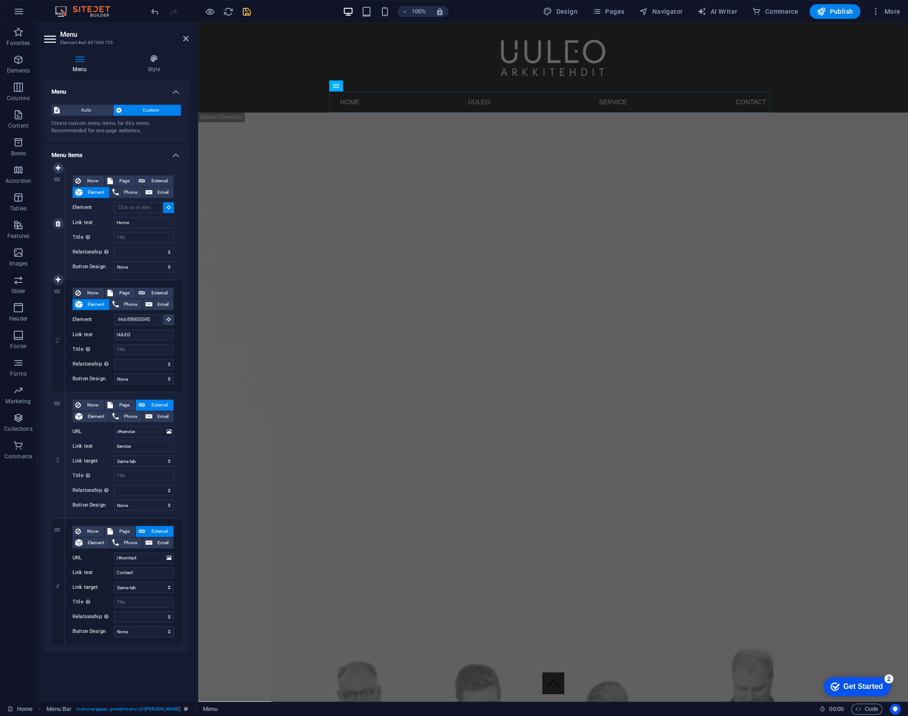
click at [170, 205] on icon at bounding box center [169, 207] width 4 height 5
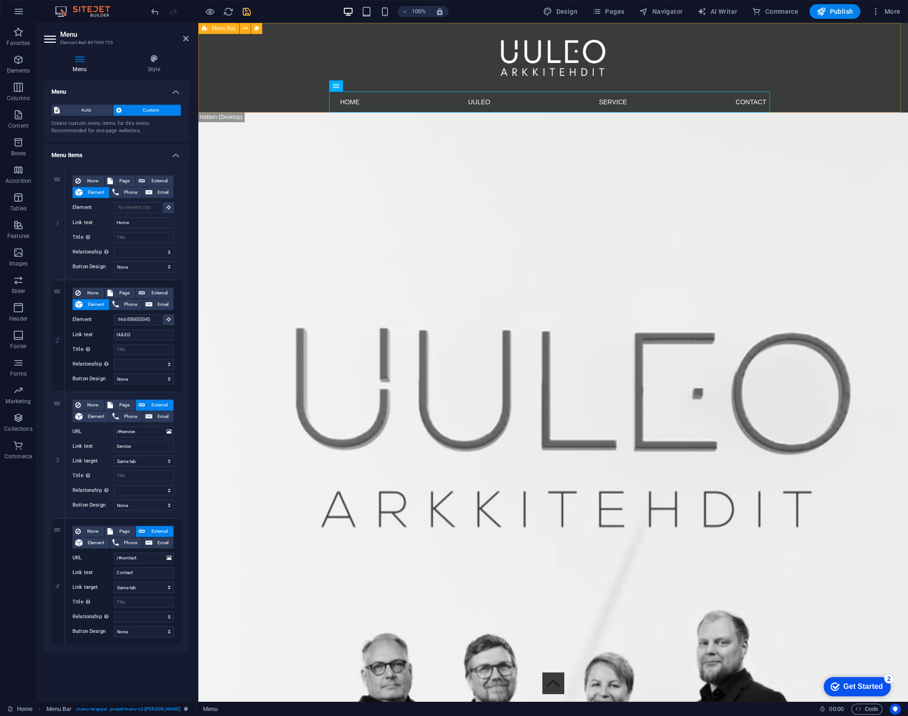
click at [214, 57] on div "Menu Home UULEO Service Contact" at bounding box center [553, 68] width 710 height 90
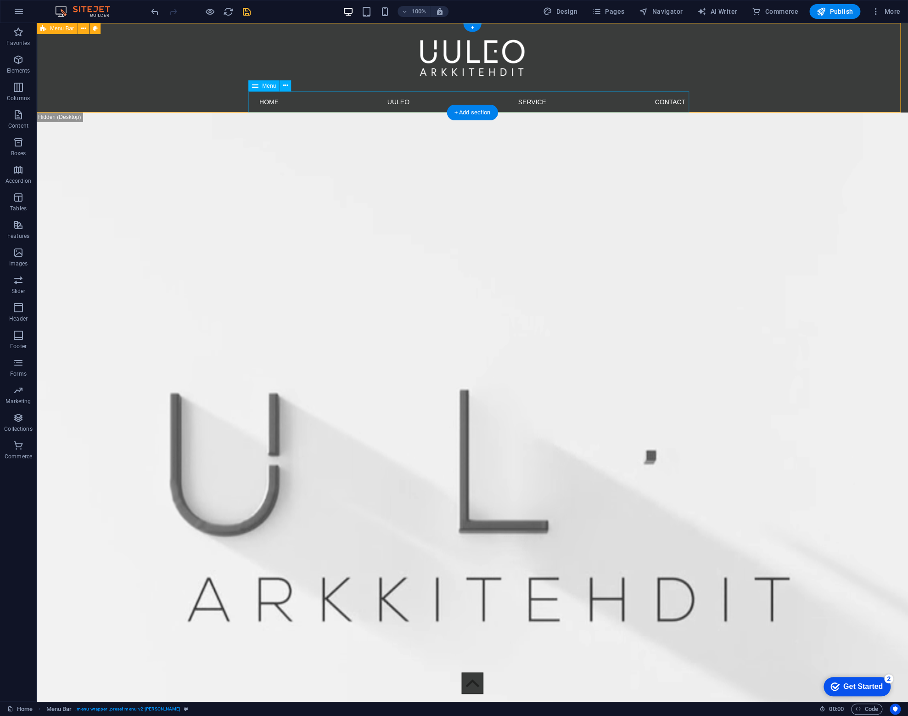
click at [434, 101] on nav "Home UULEO Service Contact" at bounding box center [472, 101] width 441 height 21
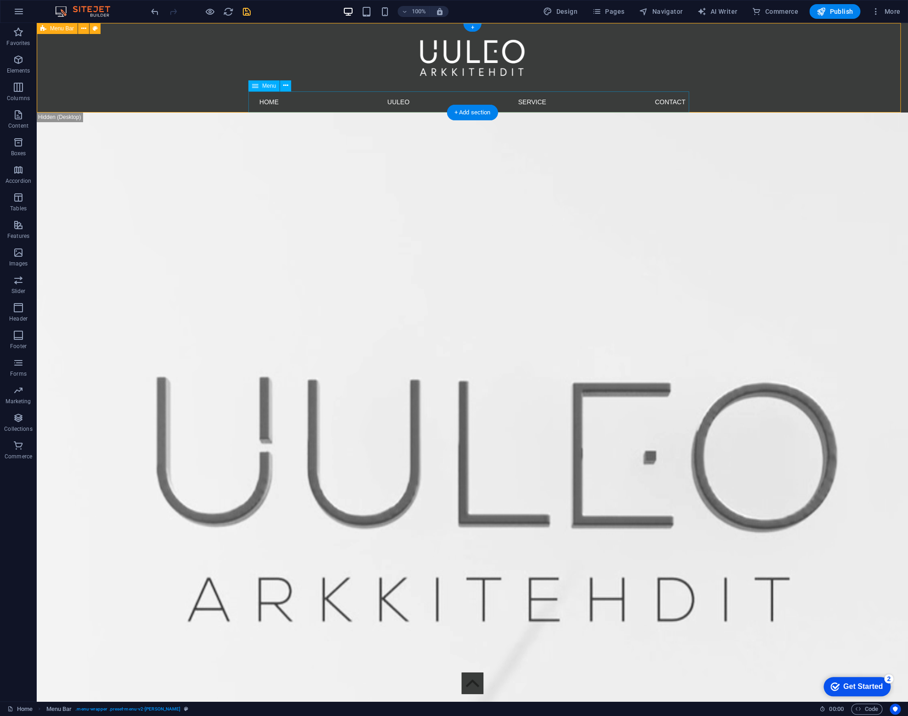
click at [434, 101] on nav "Home UULEO Service Contact" at bounding box center [472, 101] width 441 height 21
select select
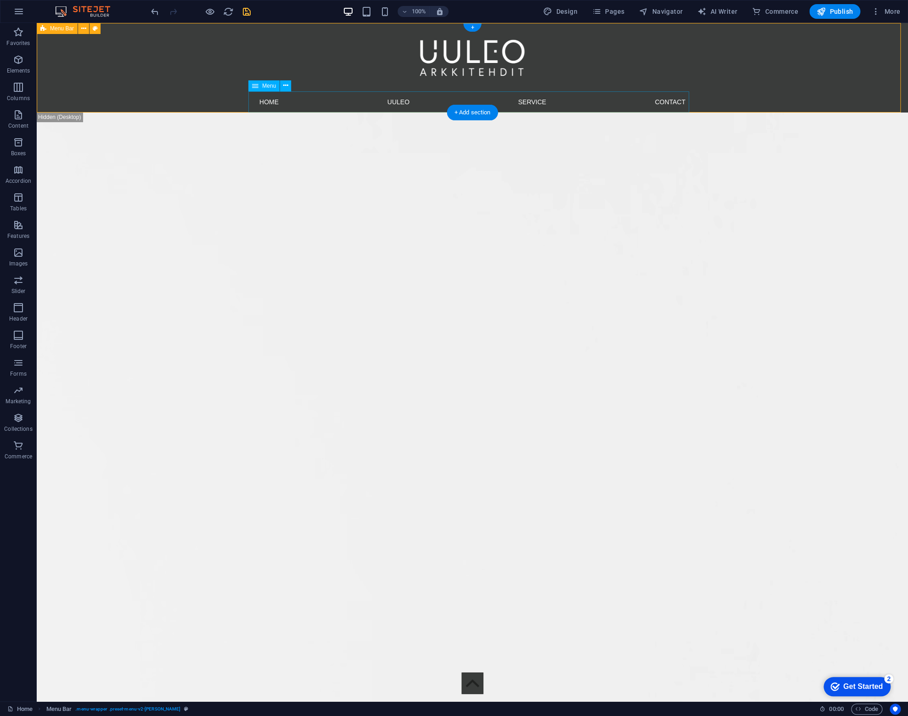
select select
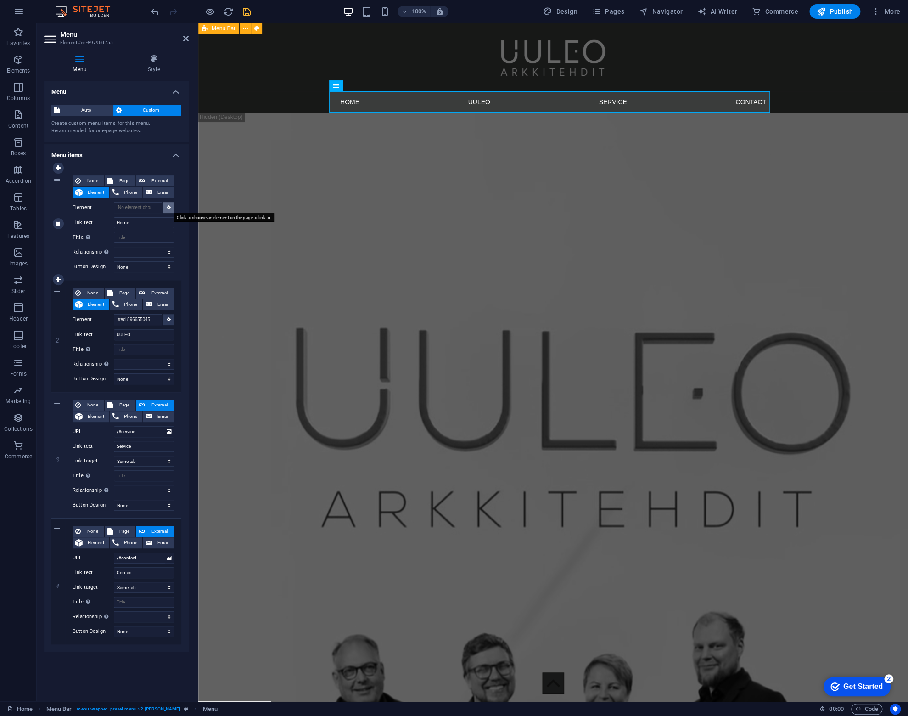
click at [173, 205] on button at bounding box center [168, 207] width 11 height 11
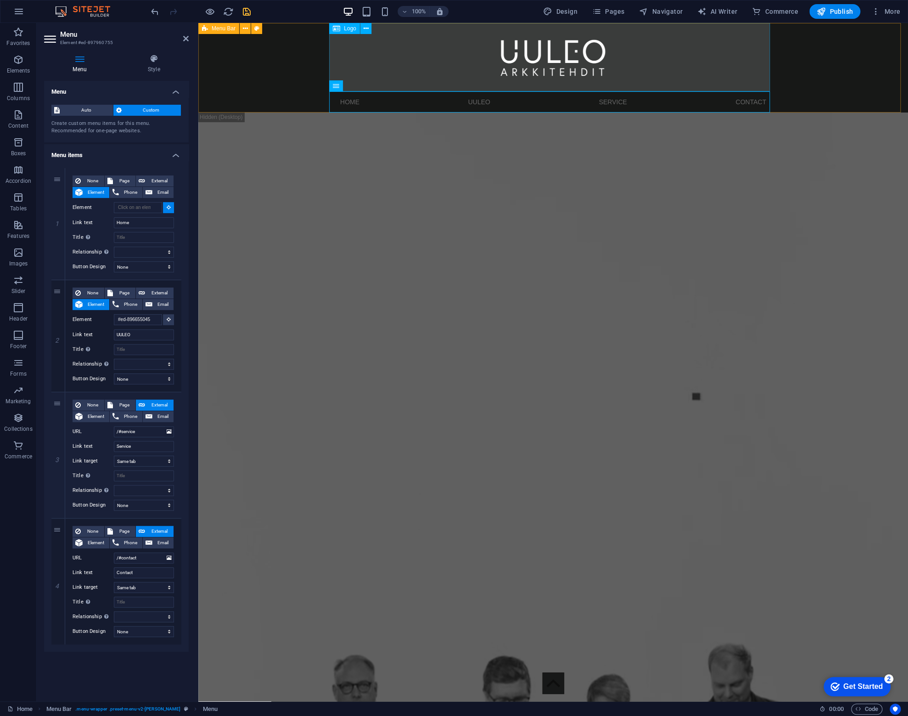
click at [468, 68] on div at bounding box center [553, 57] width 441 height 68
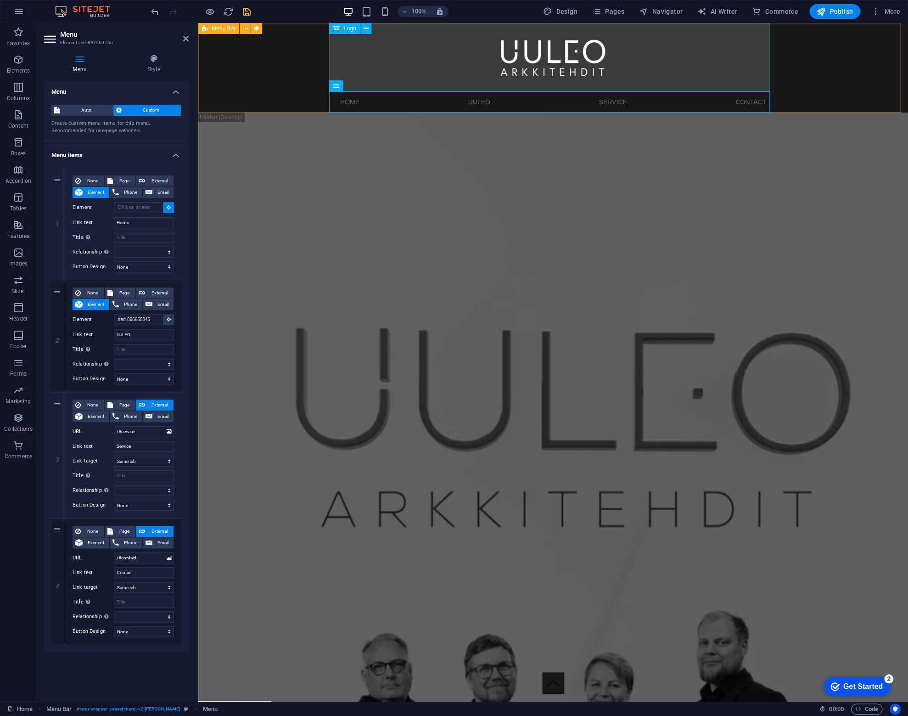
type input "#ed-897960746"
select select
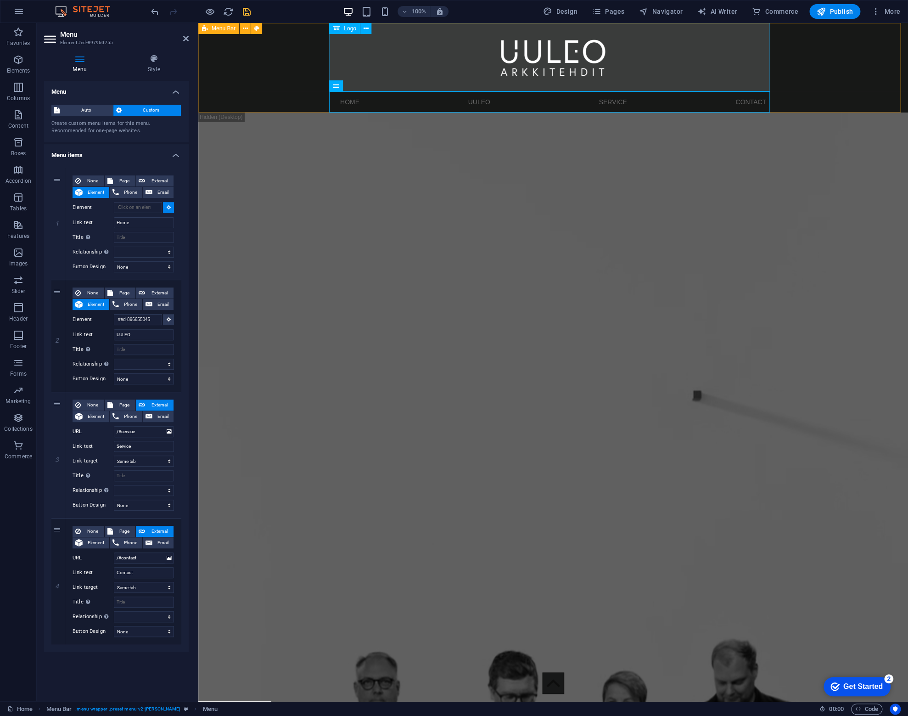
select select
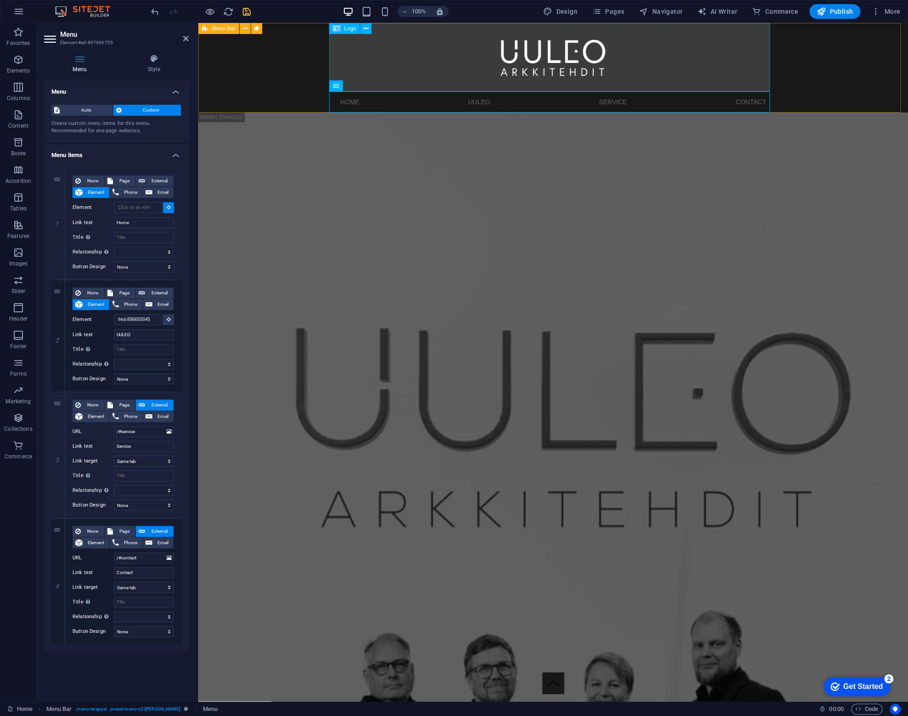
select select
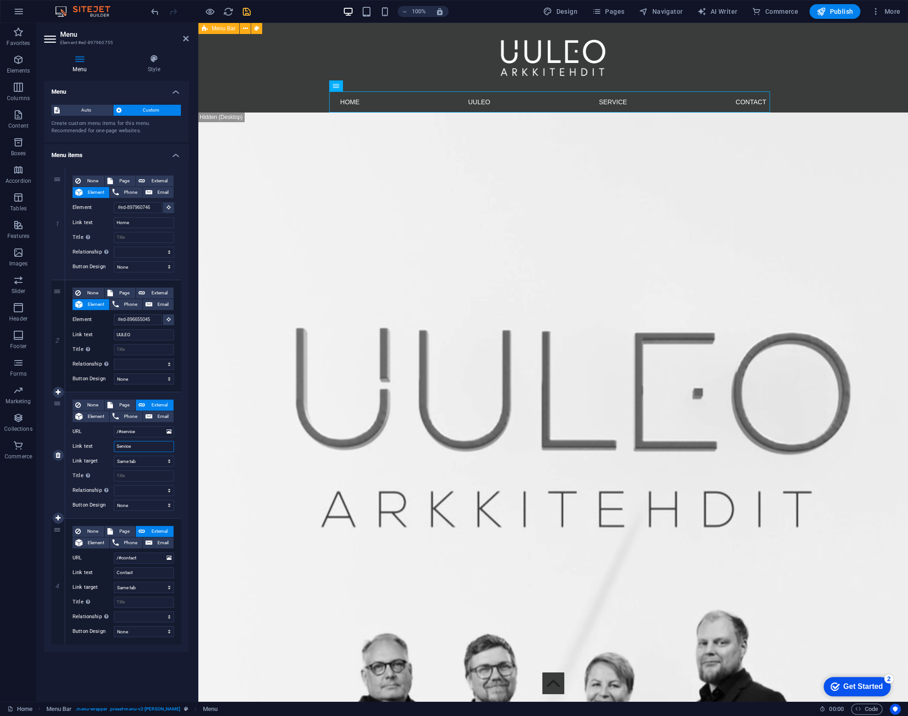
click at [144, 445] on input "Service" at bounding box center [144, 446] width 60 height 11
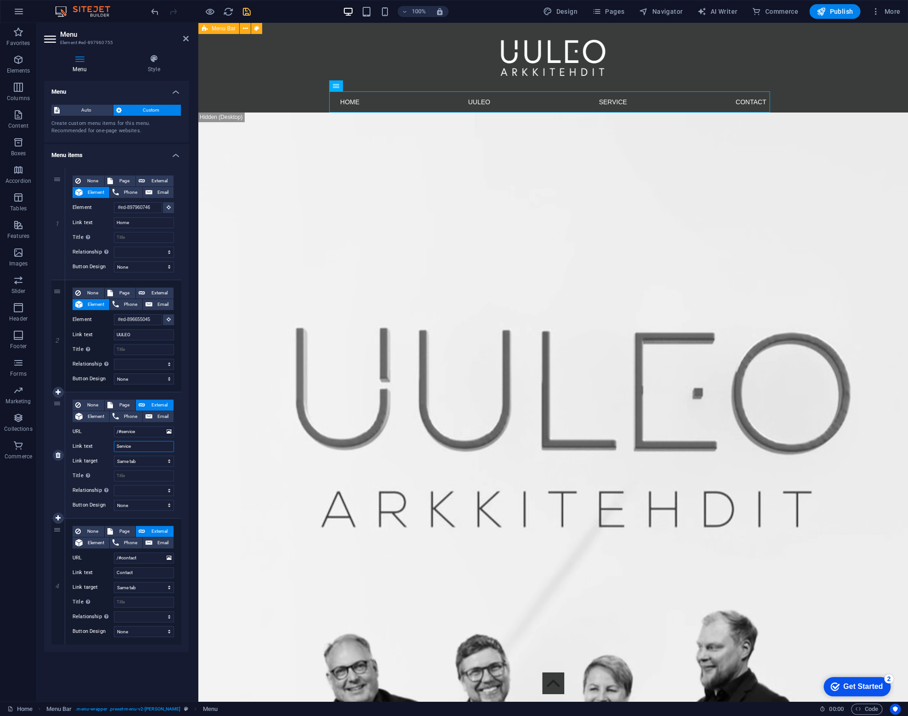
click at [144, 445] on input "Service" at bounding box center [144, 446] width 60 height 11
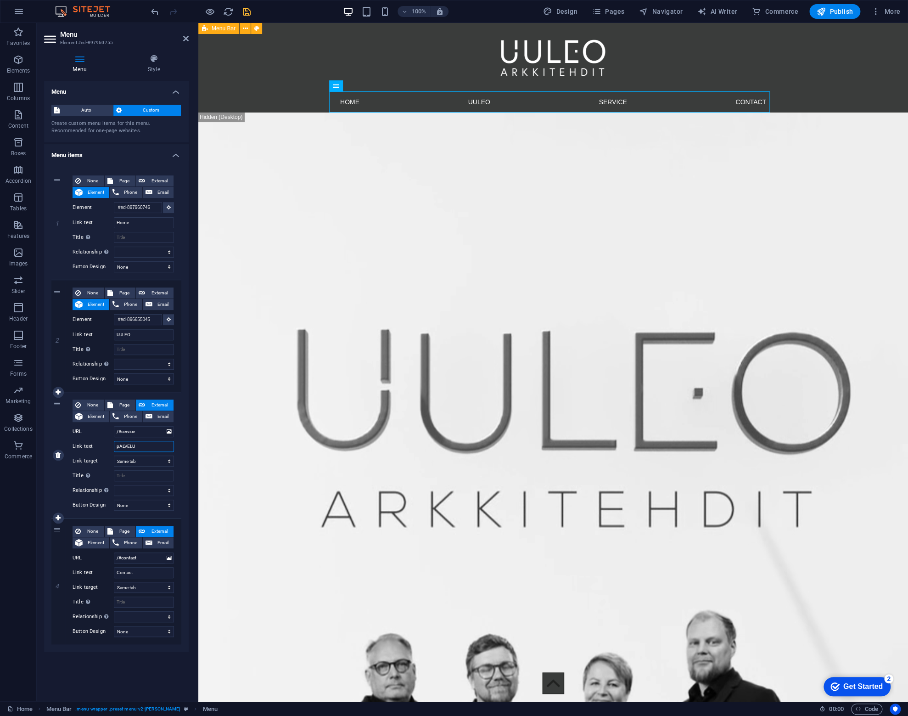
type input "pALVELUT"
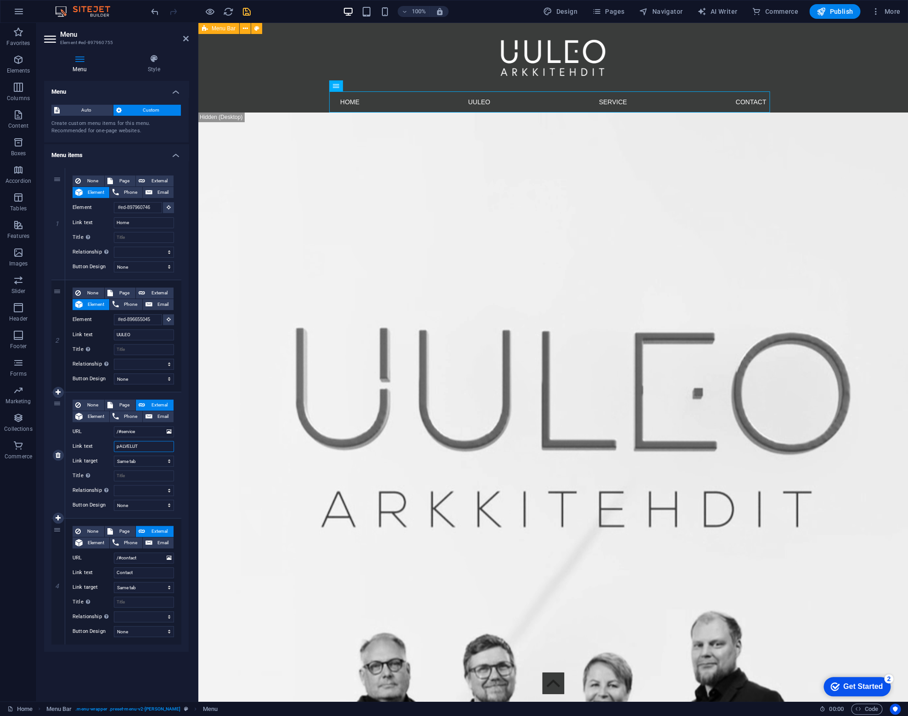
select select
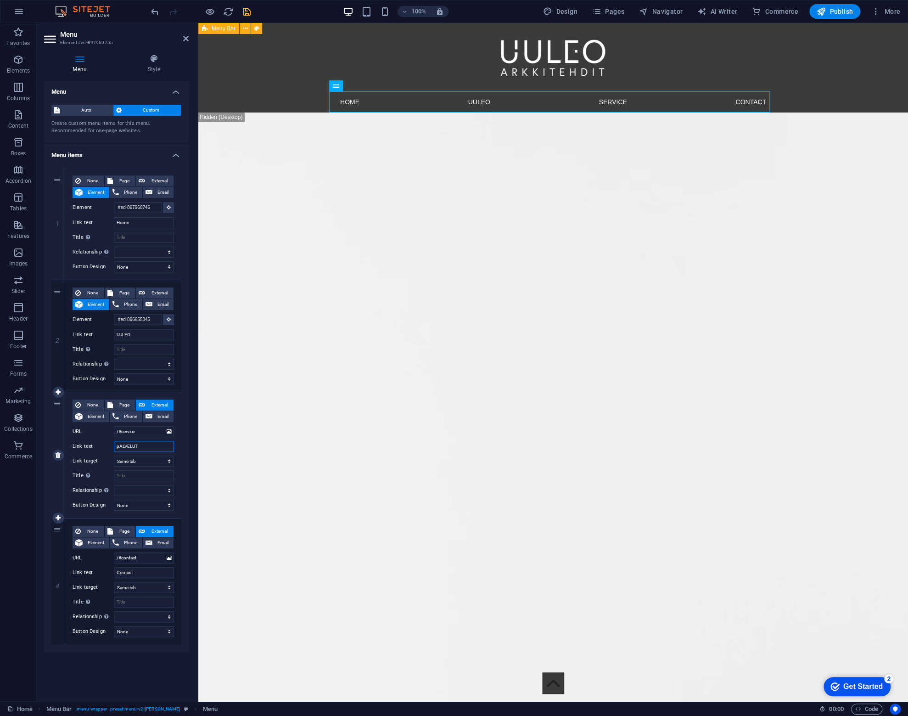
select select
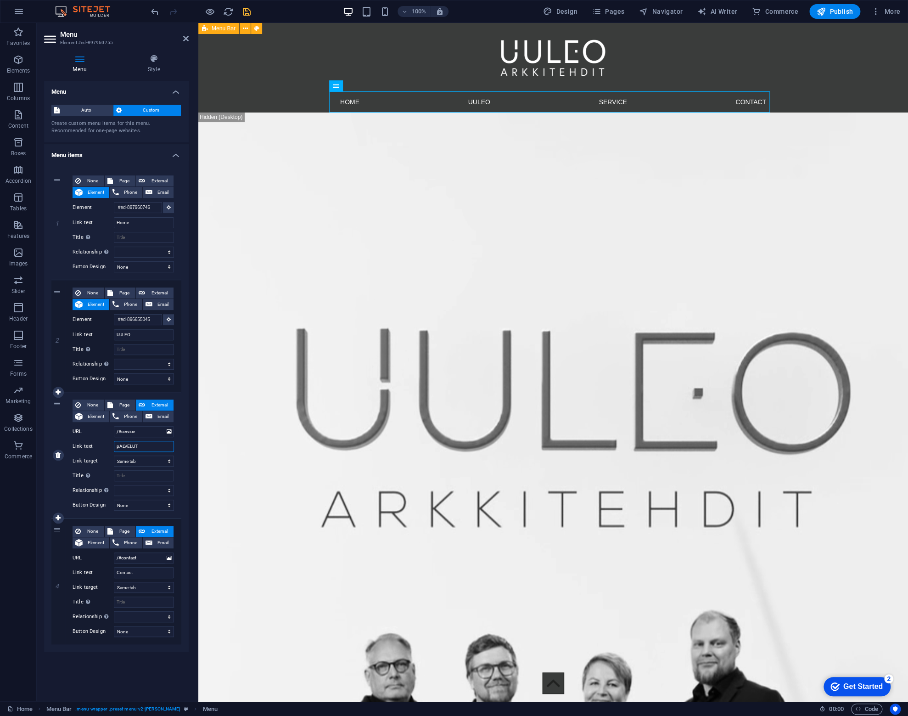
select select
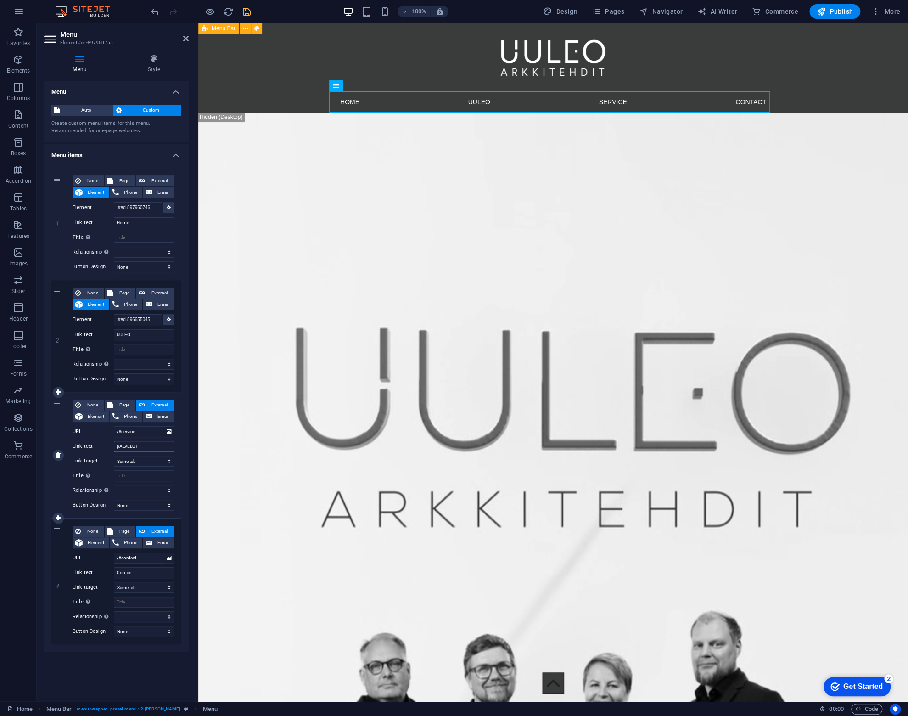
select select
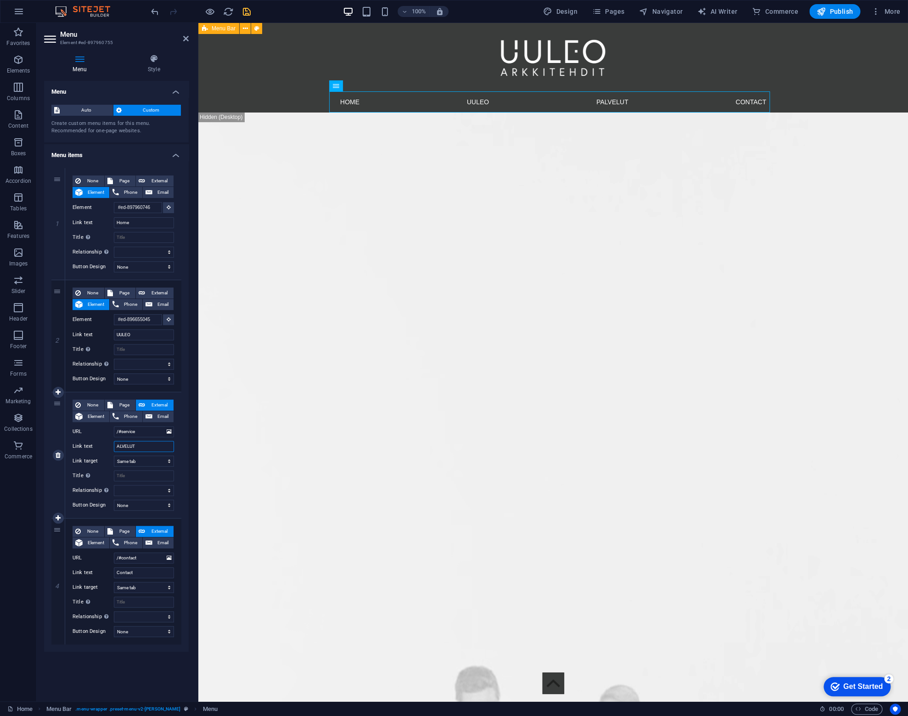
type input "PALVELUT"
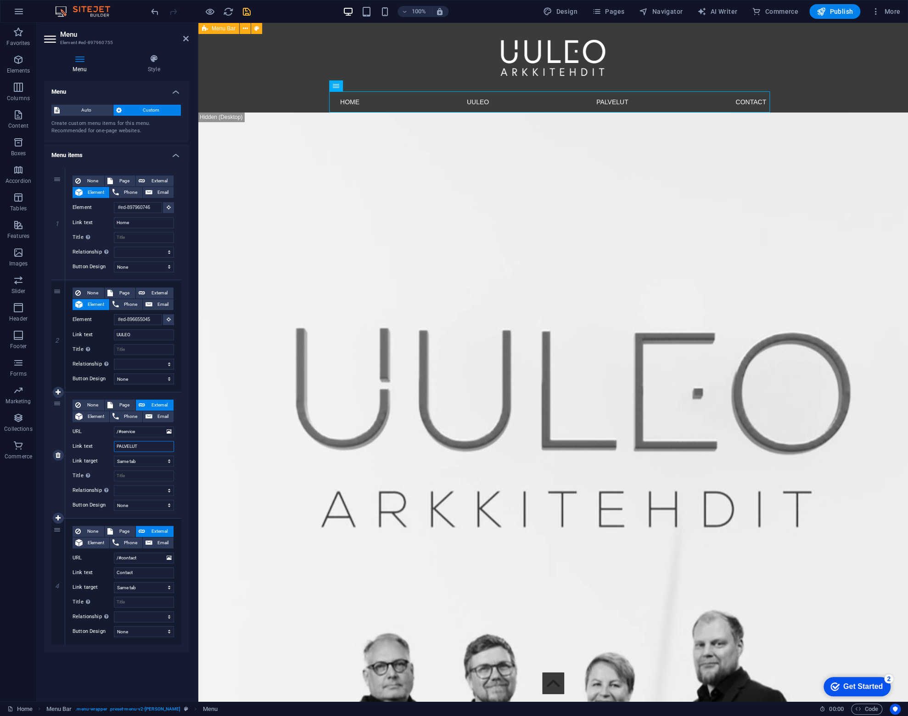
select select
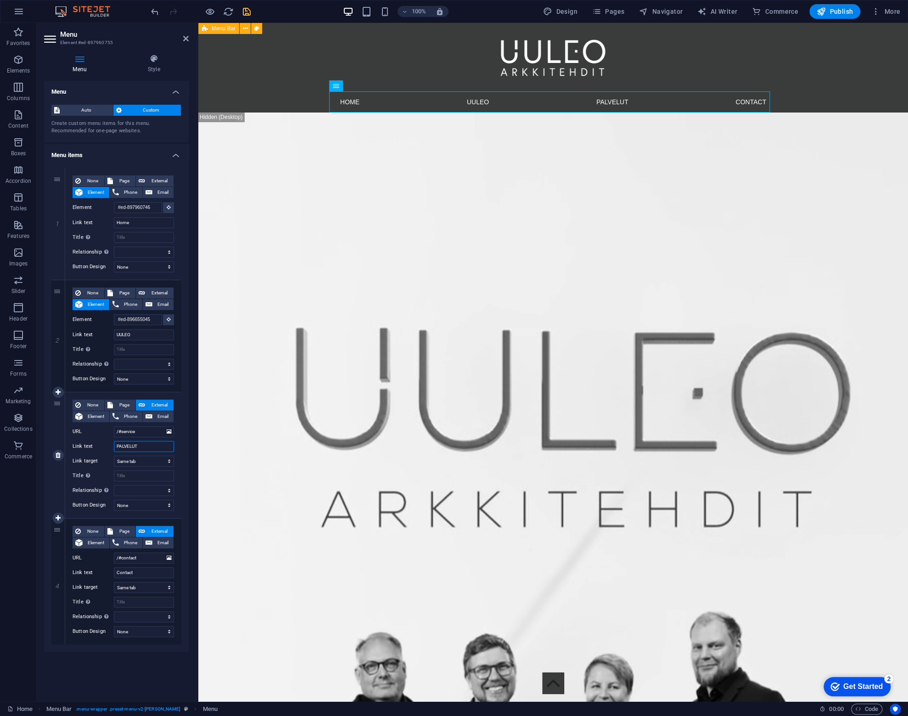
select select
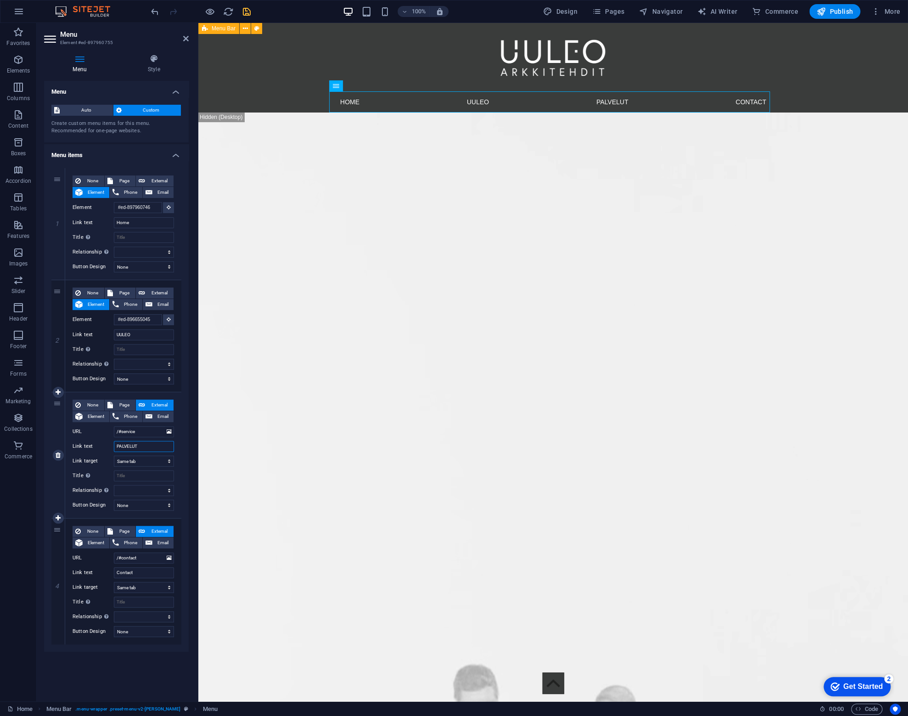
select select
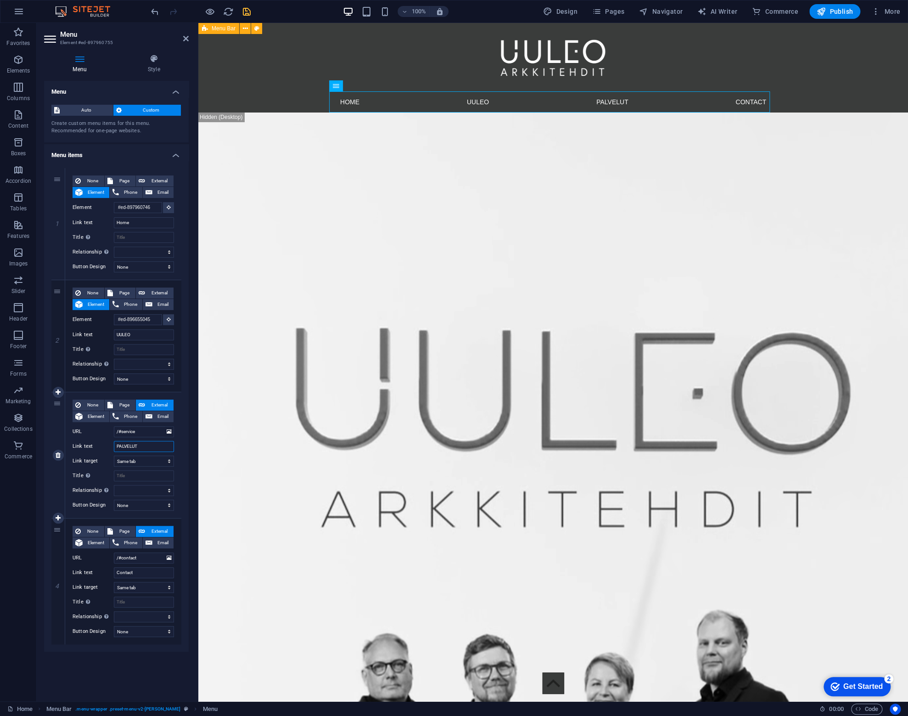
select select
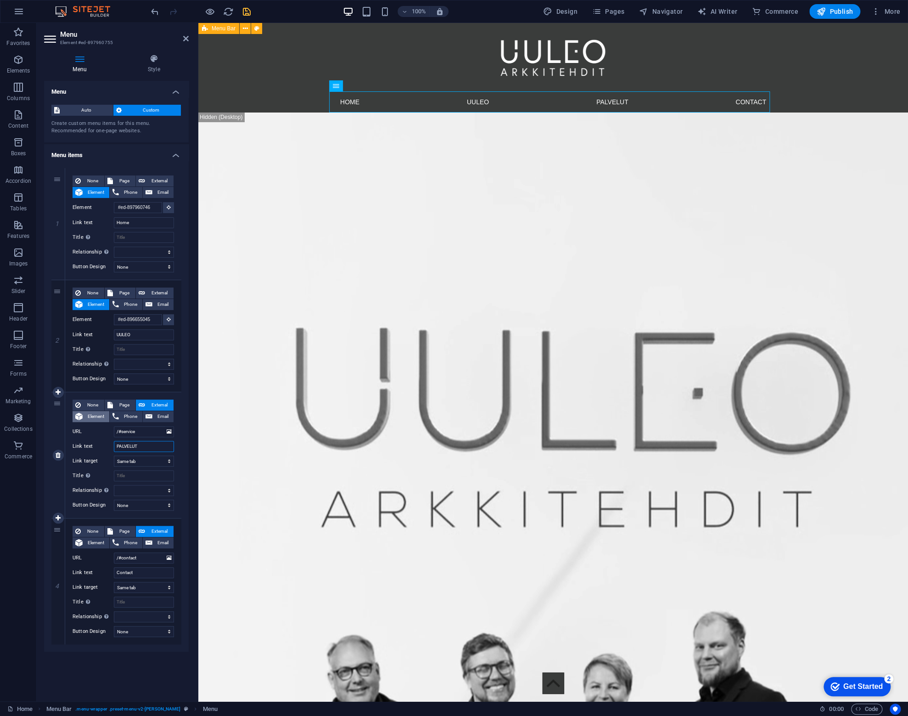
type input "PALVELUT"
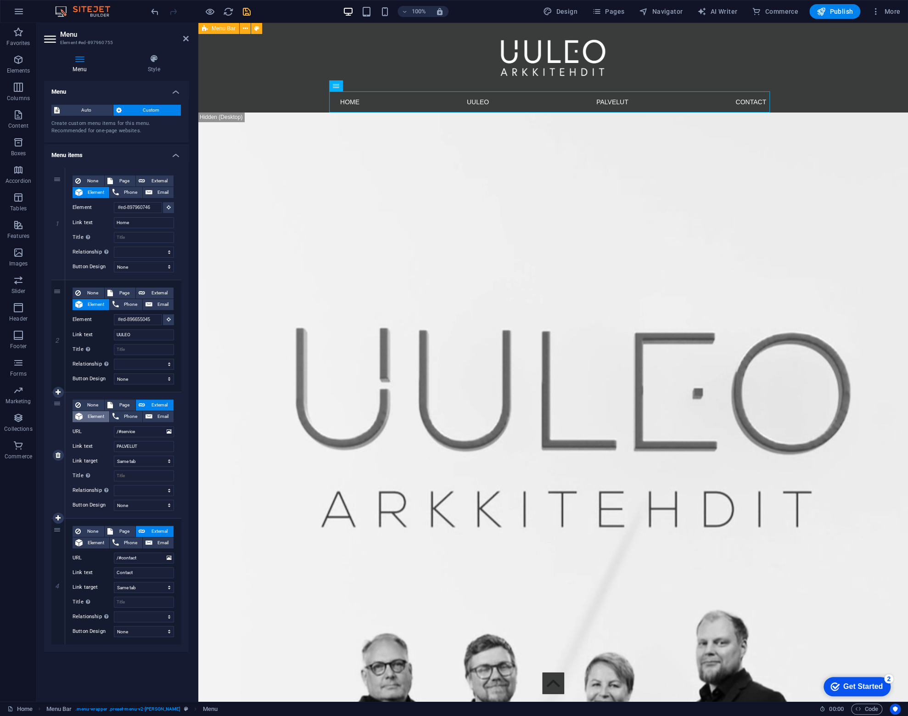
click at [87, 415] on span "Element" at bounding box center [95, 416] width 21 height 11
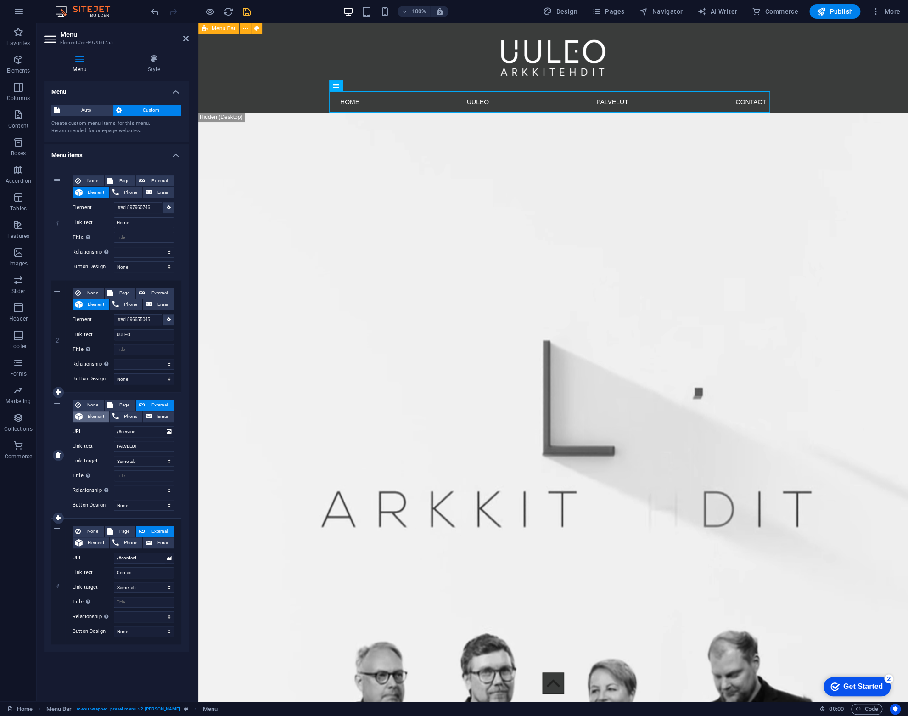
select select
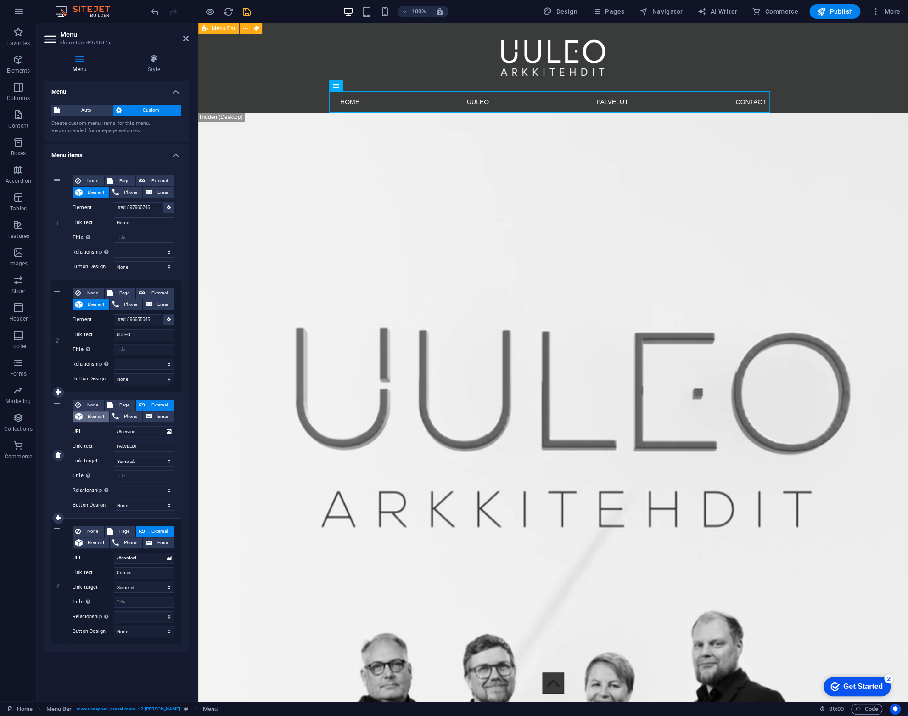
select select
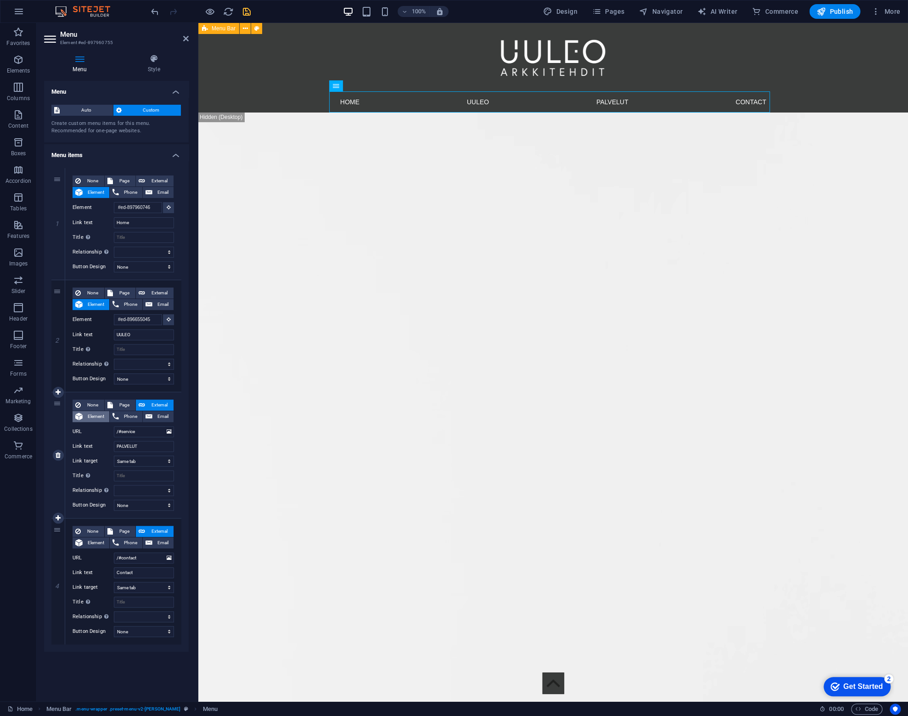
select select
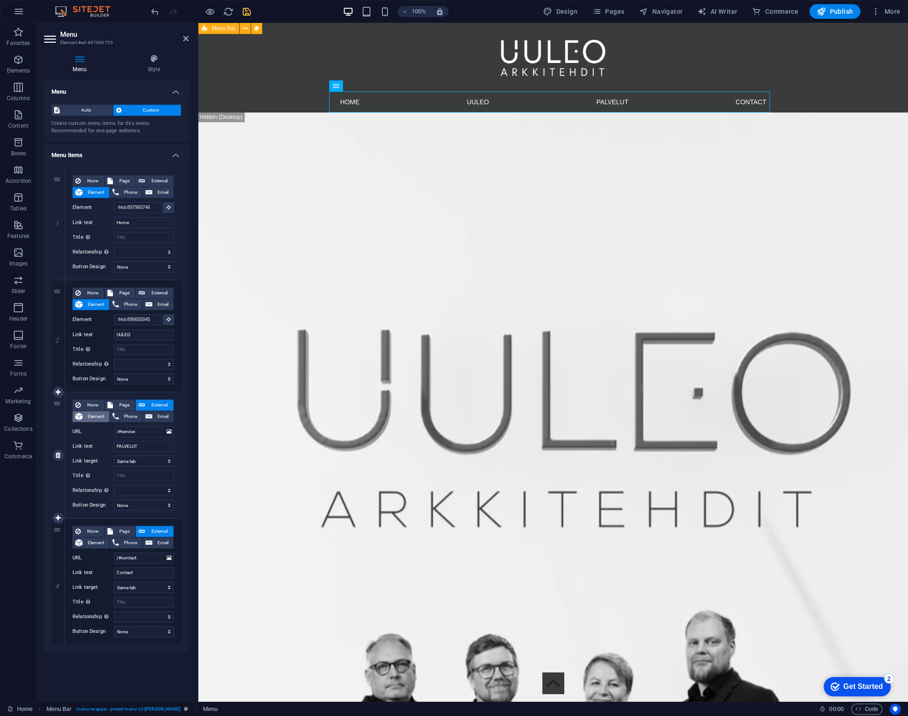
select select
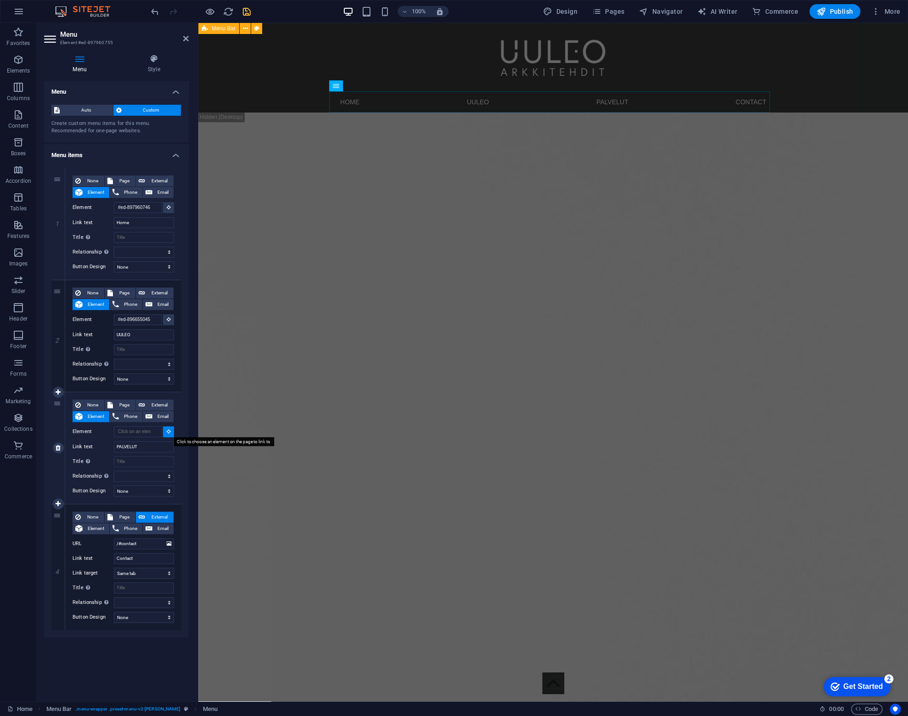
click at [169, 431] on icon at bounding box center [169, 431] width 4 height 5
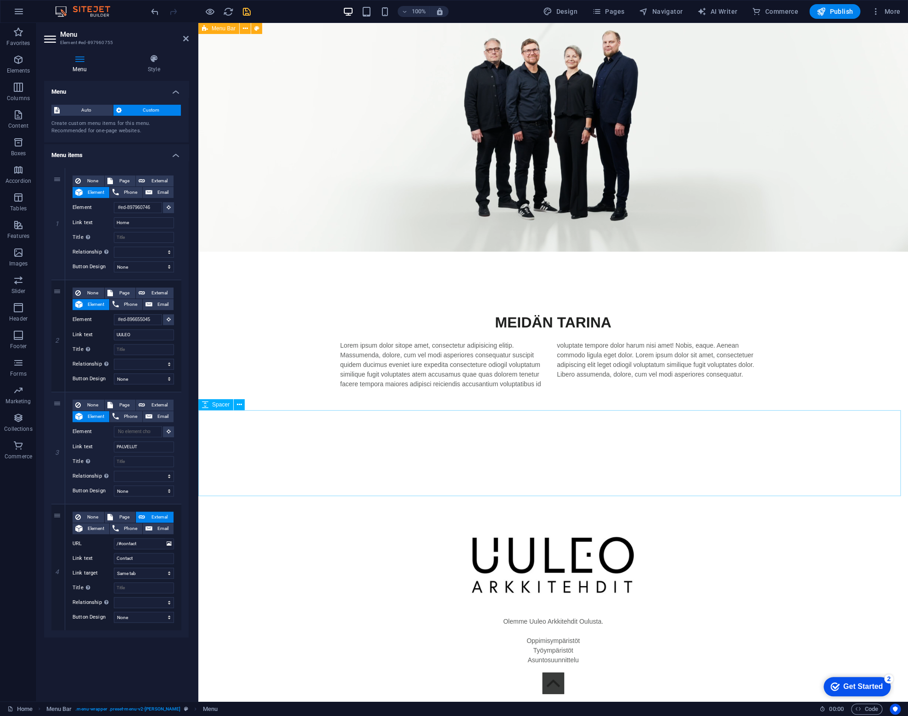
scroll to position [1607, 0]
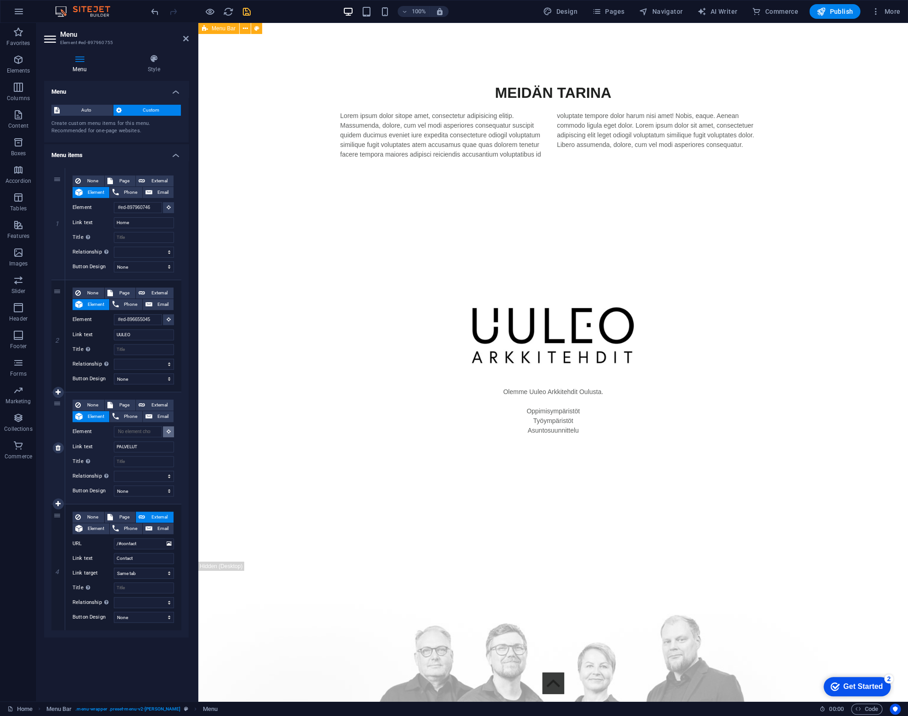
click at [170, 433] on icon at bounding box center [169, 431] width 4 height 5
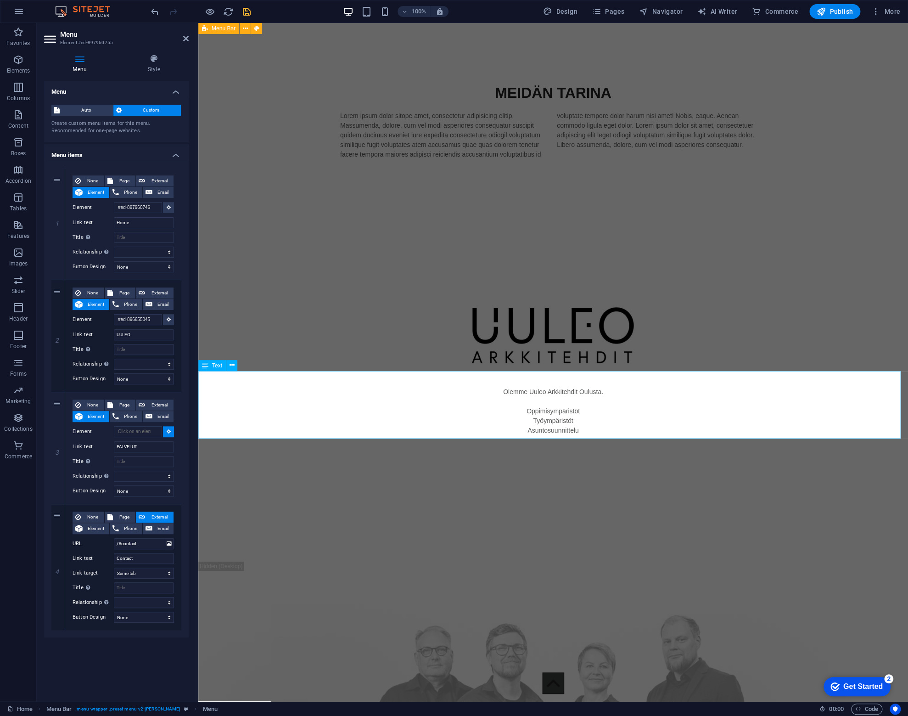
click at [360, 410] on div "Olemme Uuleo Arkkitehdit Oulusta. Oppimisympäristöt Työympäristöt Asuntosuunnit…" at bounding box center [553, 421] width 710 height 68
select select
type input "#ed-893806902"
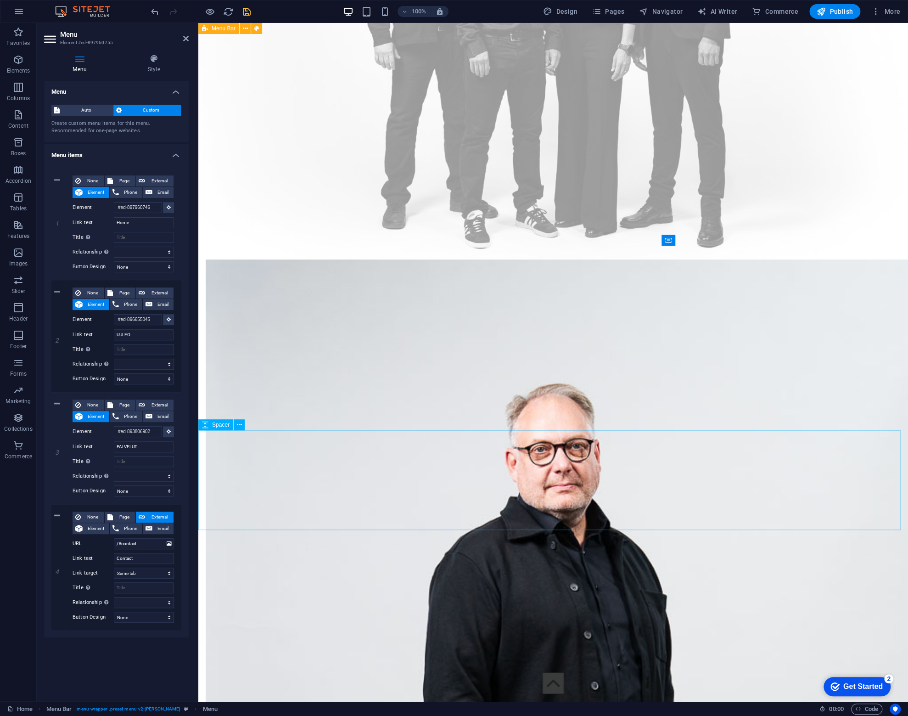
scroll to position [2388, 0]
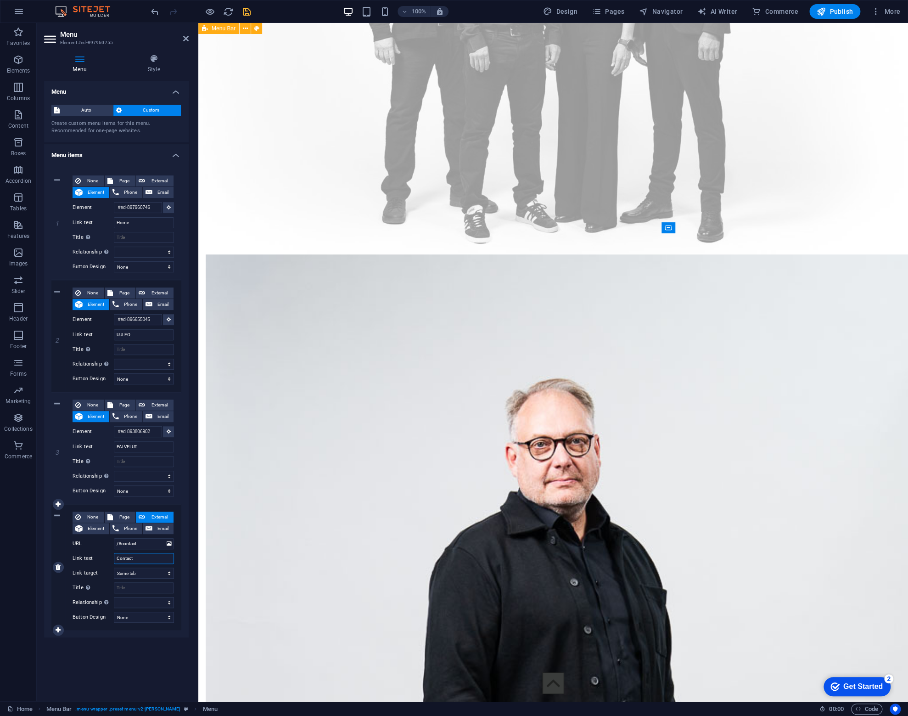
click at [146, 559] on input "Contact" at bounding box center [144, 558] width 60 height 11
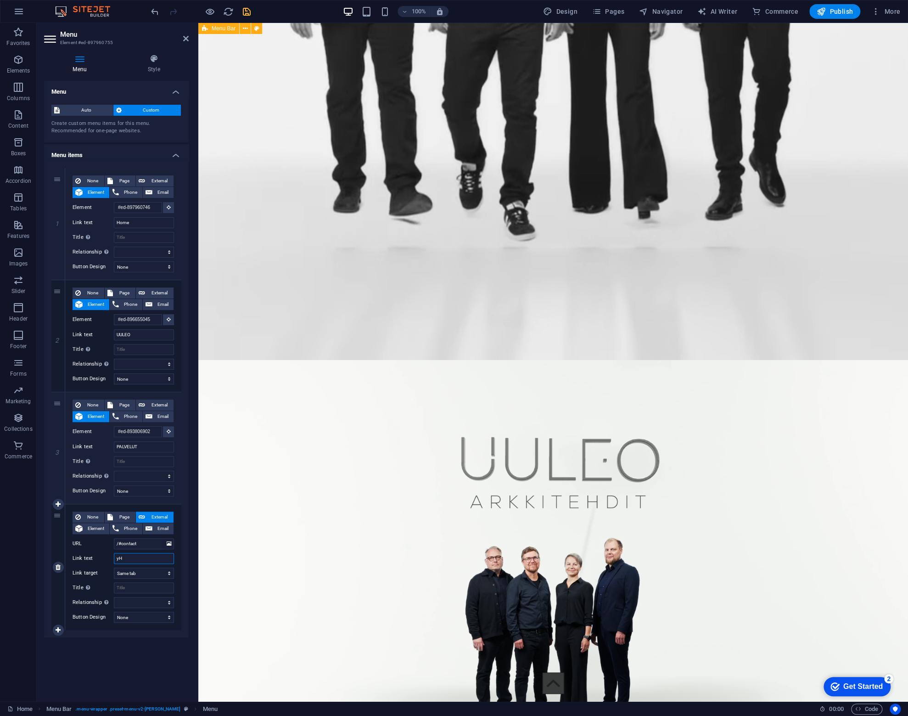
scroll to position [0, 0]
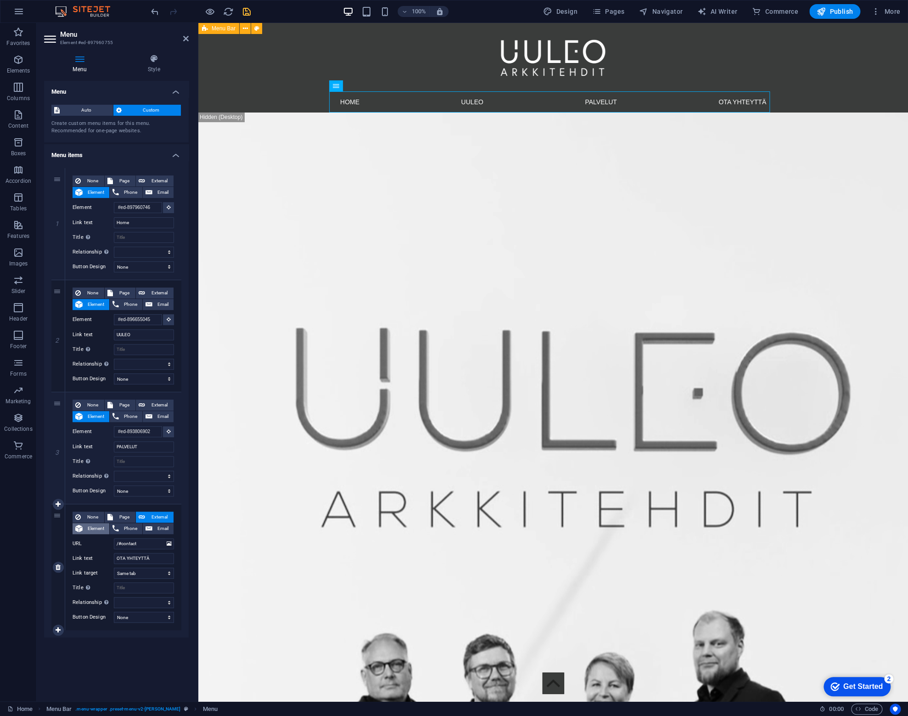
click at [78, 526] on icon at bounding box center [78, 528] width 7 height 11
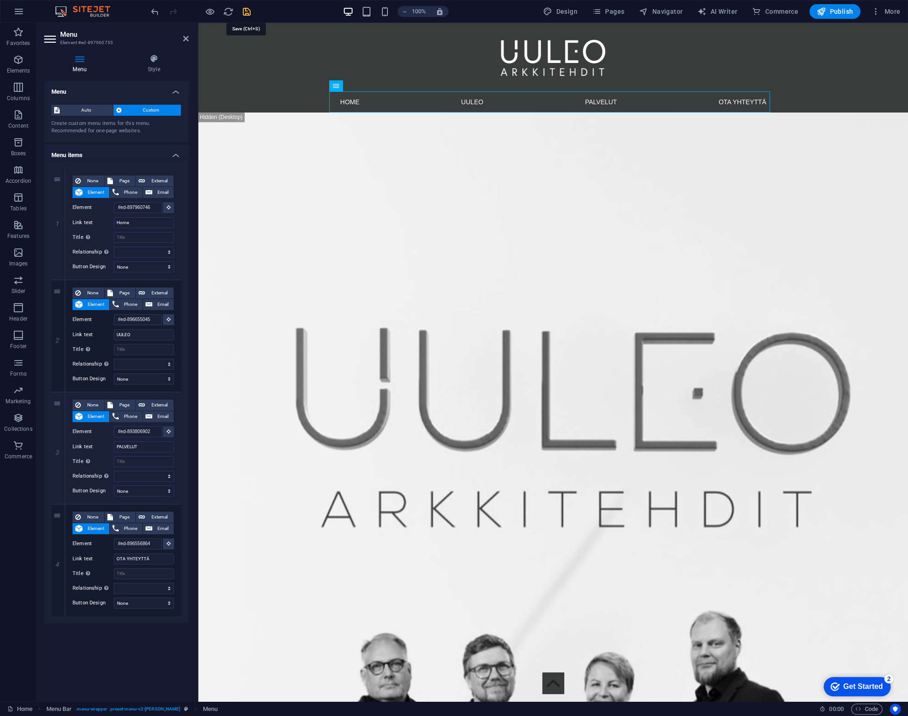
click at [250, 8] on icon "save" at bounding box center [247, 11] width 11 height 11
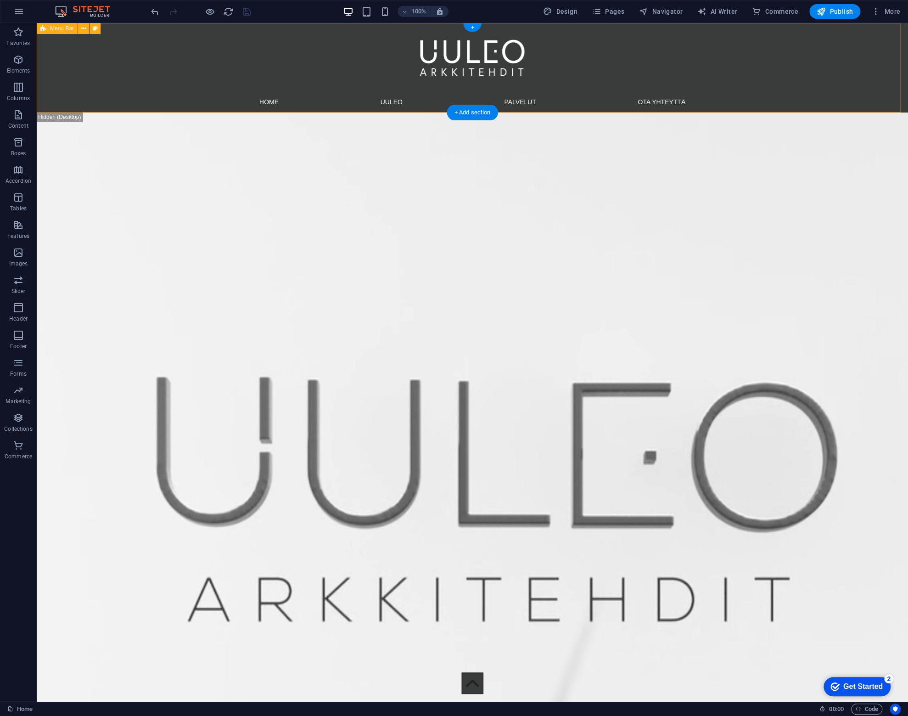
click at [64, 51] on div "Menu Home UULEO PALVELUT OTA YHTEYTTÄ" at bounding box center [473, 68] width 872 height 90
click at [69, 45] on div "Menu Home UULEO PALVELUT OTA YHTEYTTÄ" at bounding box center [473, 68] width 872 height 90
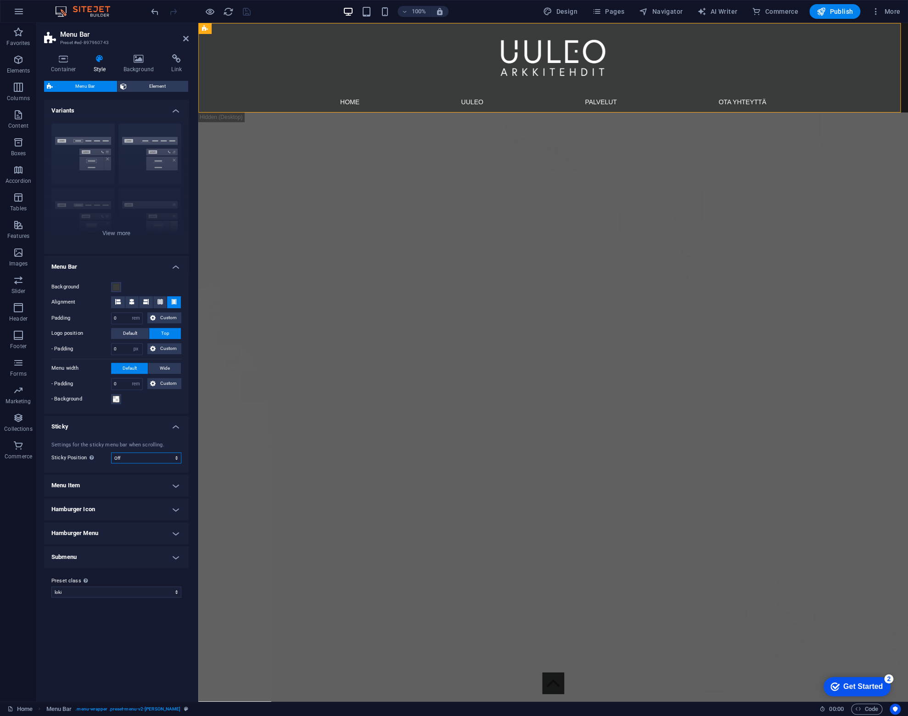
click at [145, 456] on select "Off Instant After menu After banner When scrolling up" at bounding box center [146, 457] width 70 height 11
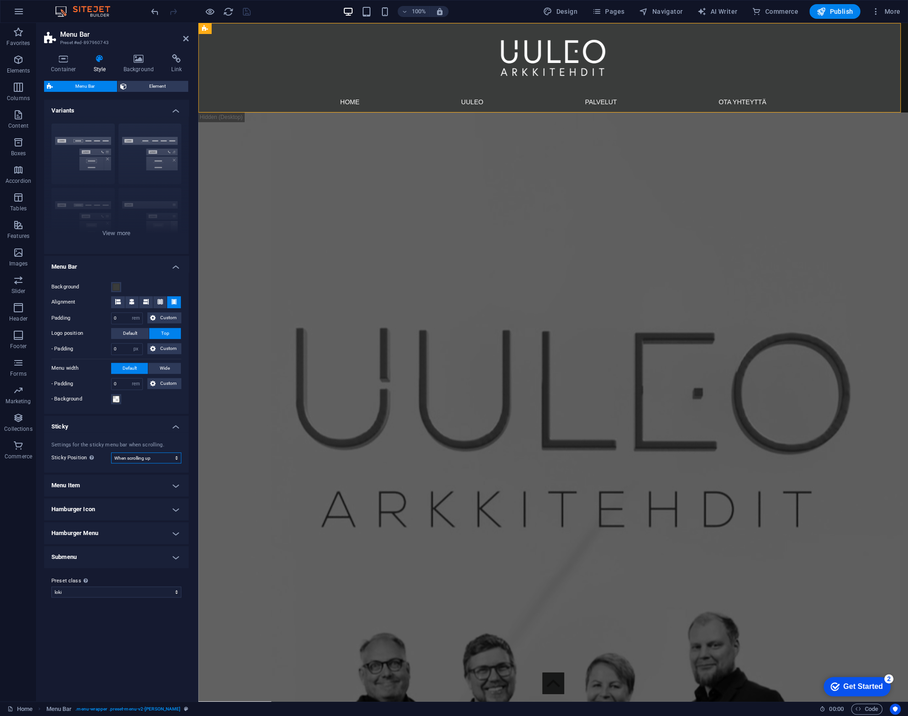
click at [111, 452] on select "Off Instant After menu After banner When scrolling up" at bounding box center [146, 457] width 70 height 11
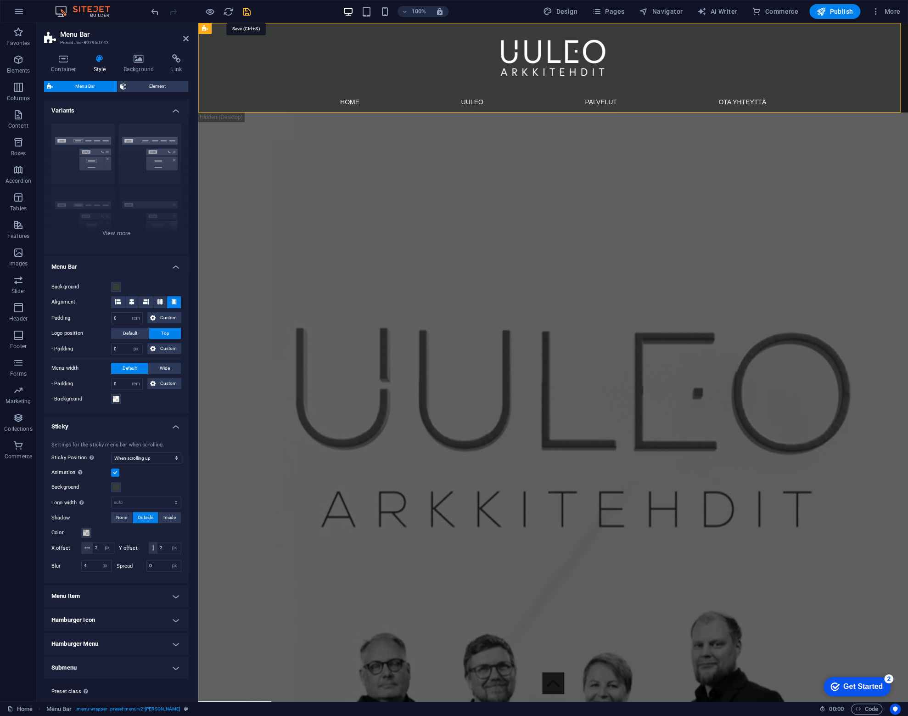
click at [248, 11] on icon "save" at bounding box center [247, 11] width 11 height 11
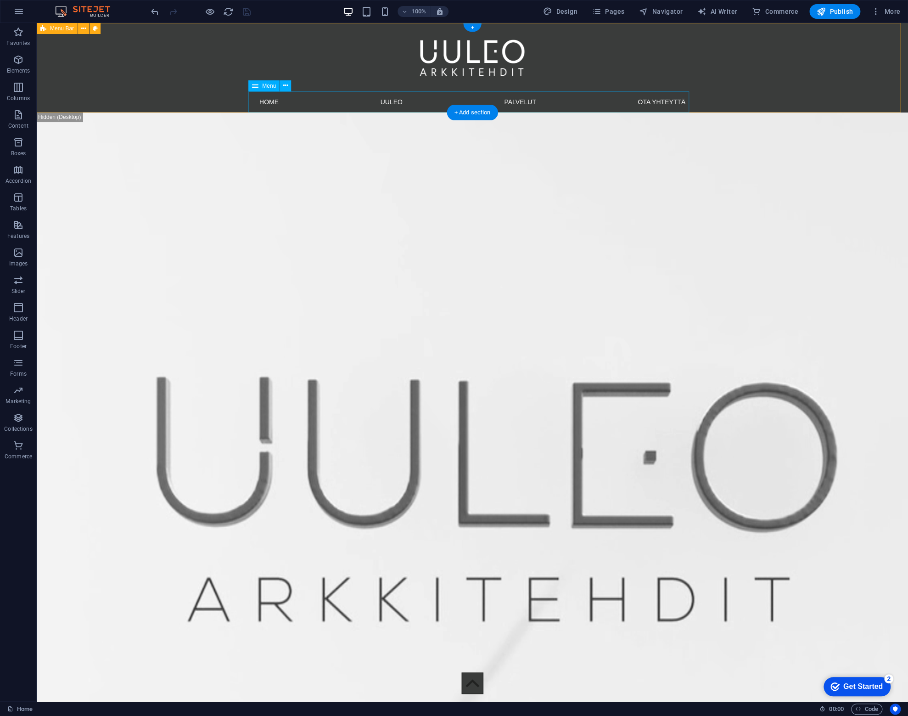
click at [307, 99] on nav "Home UULEO PALVELUT OTA YHTEYTTÄ" at bounding box center [472, 101] width 441 height 21
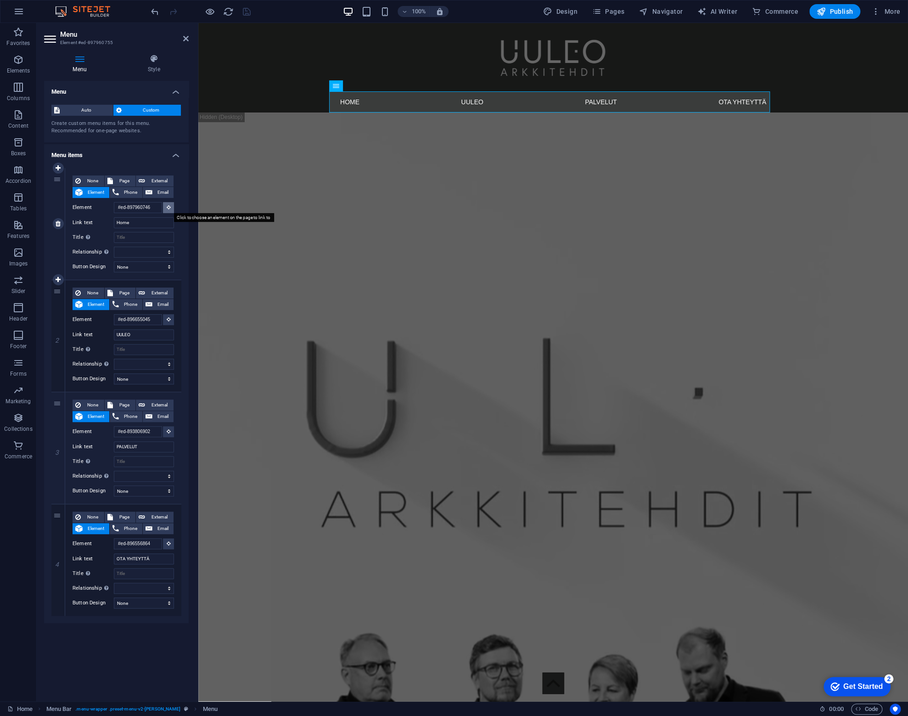
click at [169, 207] on icon at bounding box center [169, 207] width 4 height 5
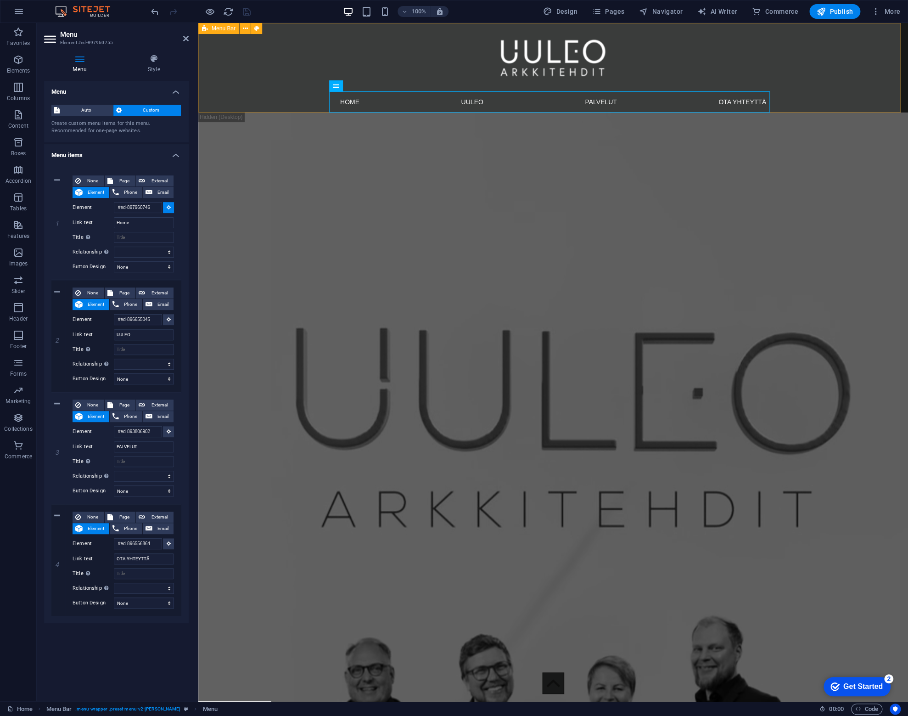
click at [219, 67] on div "Menu Home UULEO PALVELUT OTA YHTEYTTÄ" at bounding box center [553, 68] width 710 height 90
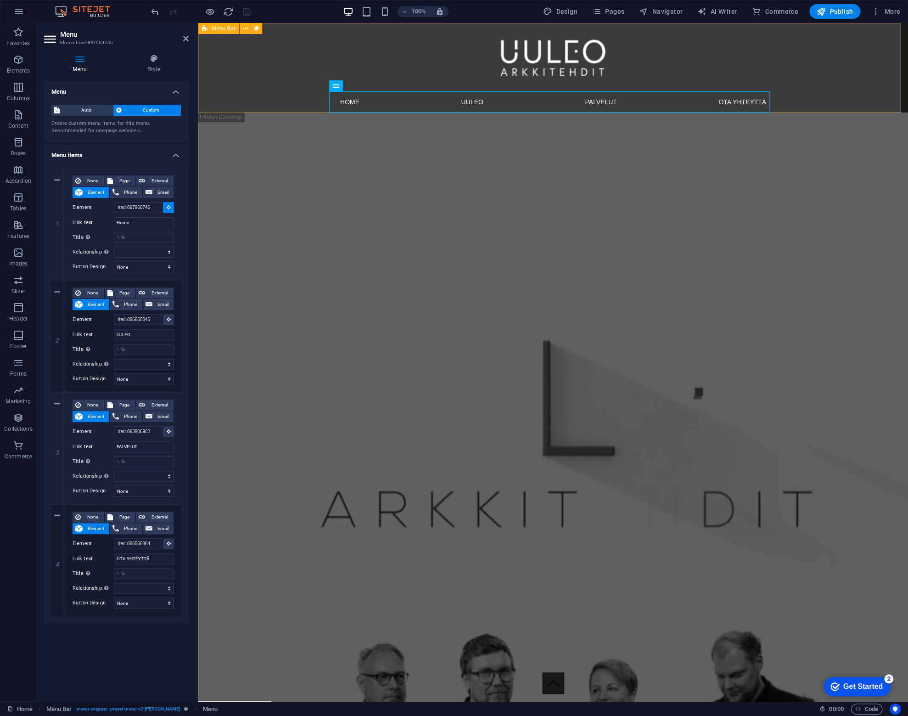
type input "#ed-897960743"
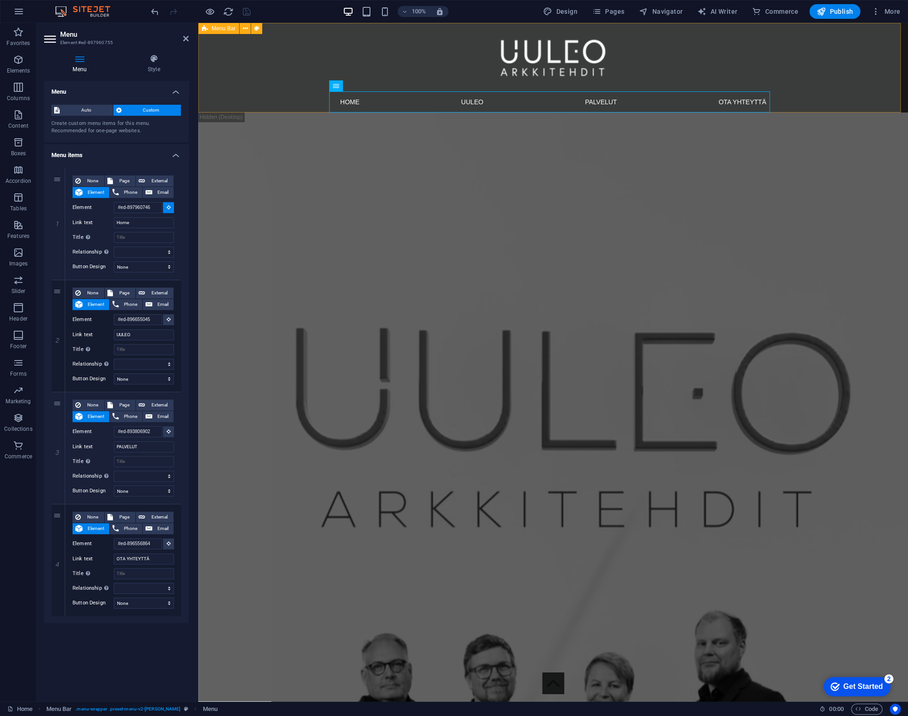
select select
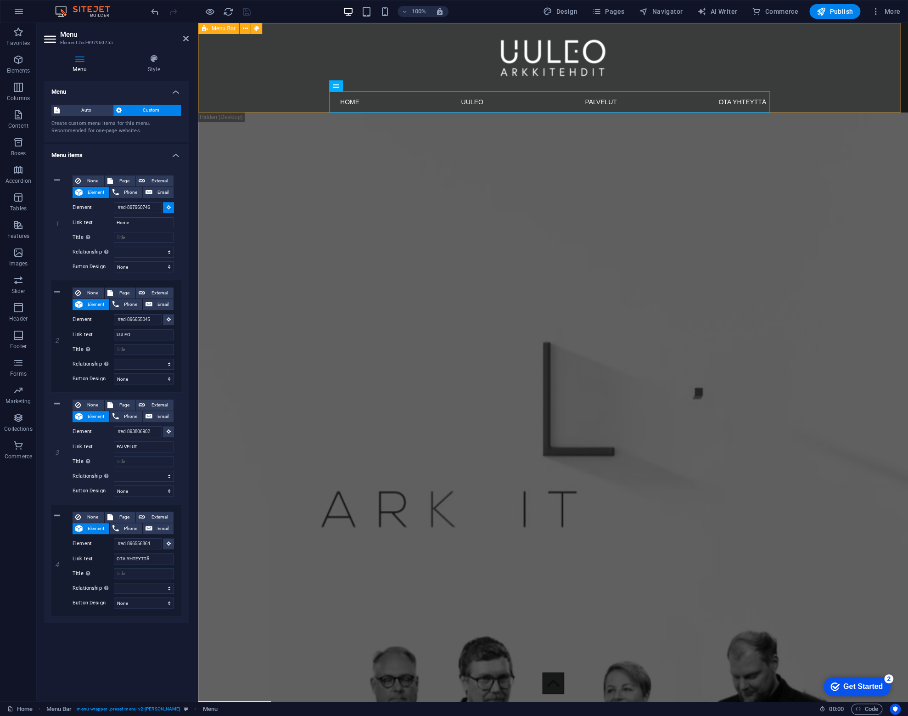
select select
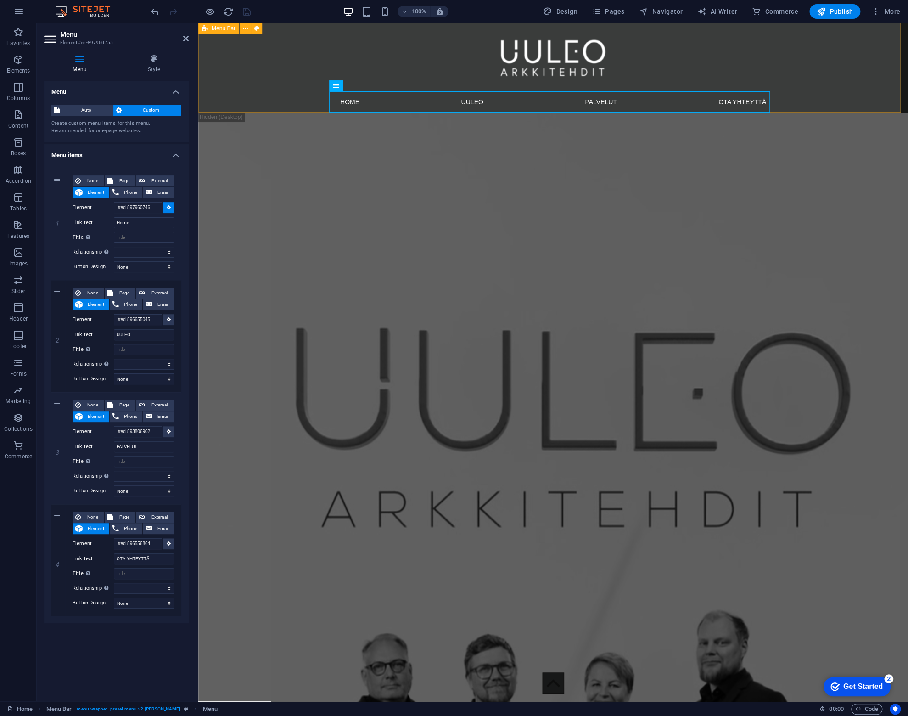
select select
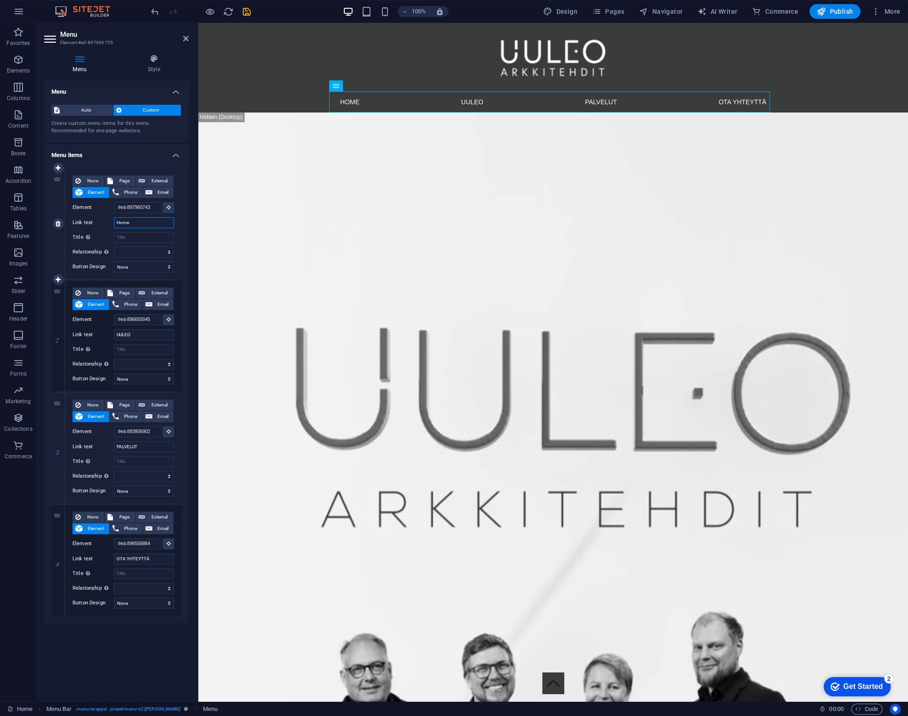
click at [137, 224] on input "Home" at bounding box center [144, 222] width 60 height 11
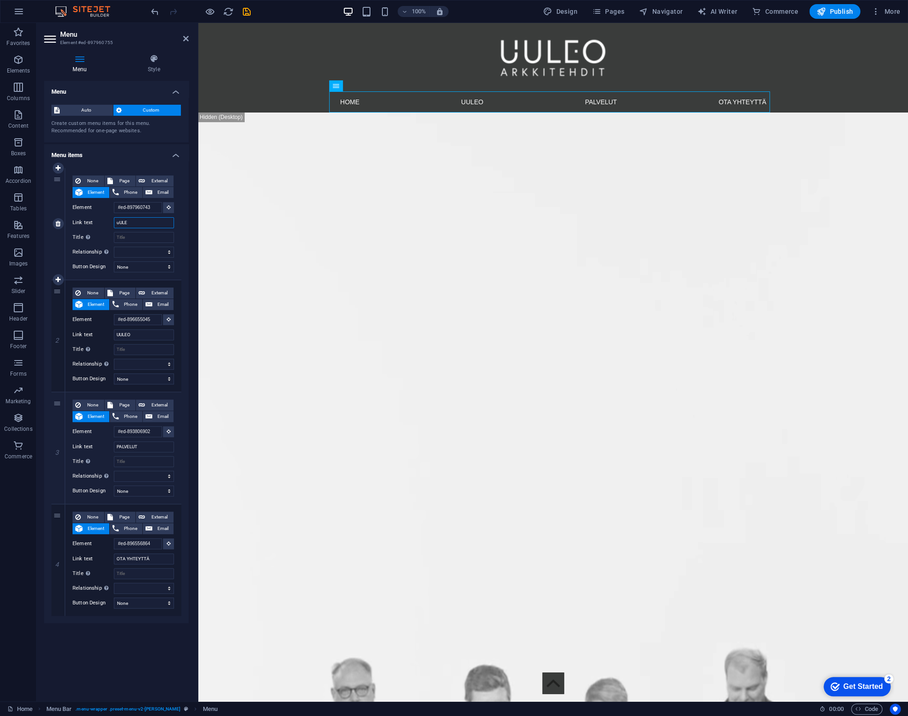
type input "uUL"
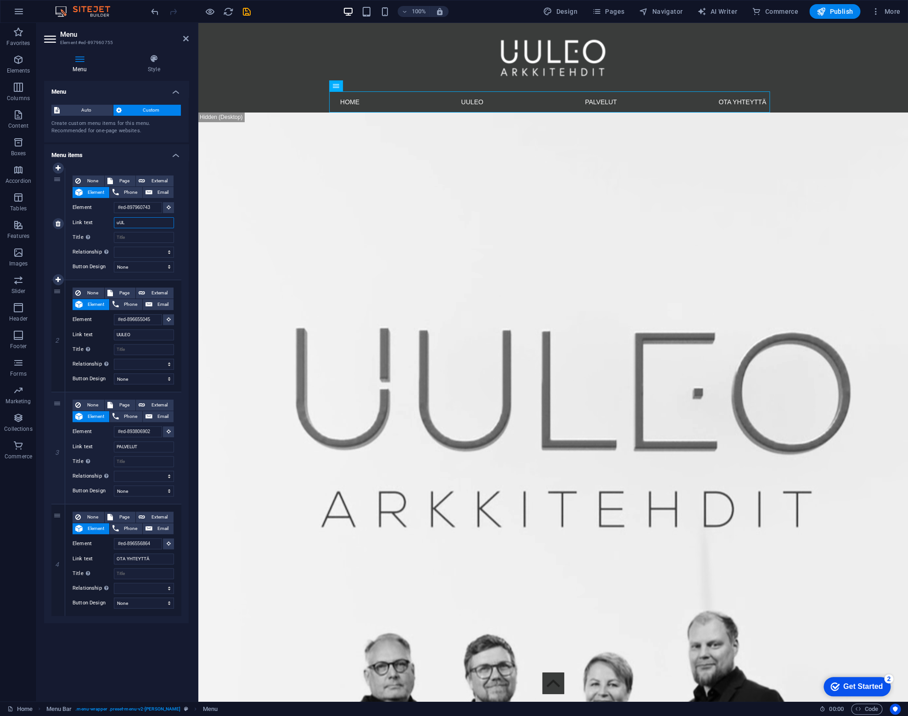
select select
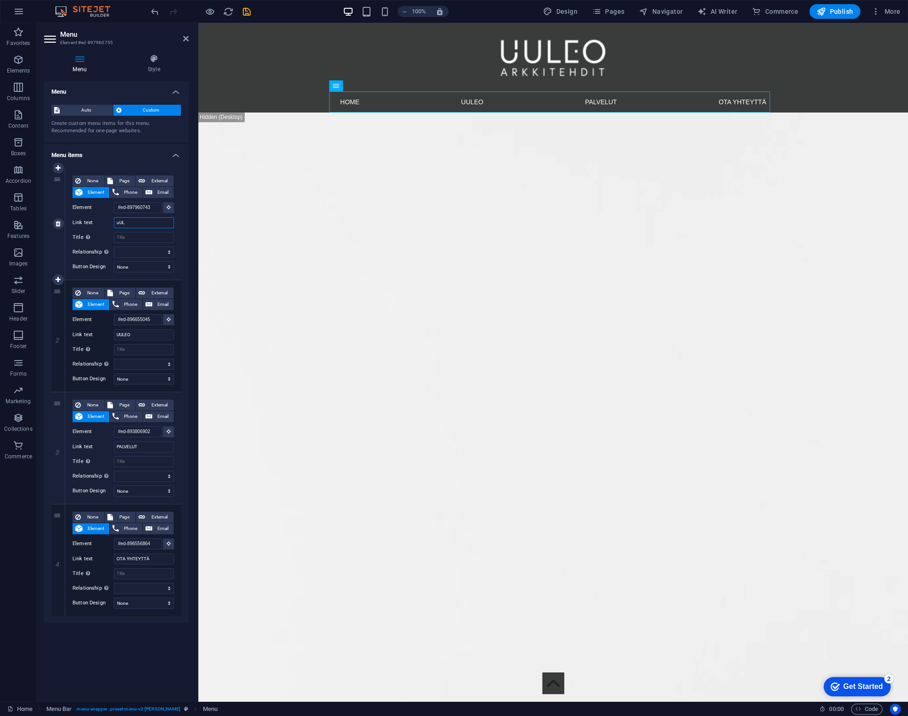
select select
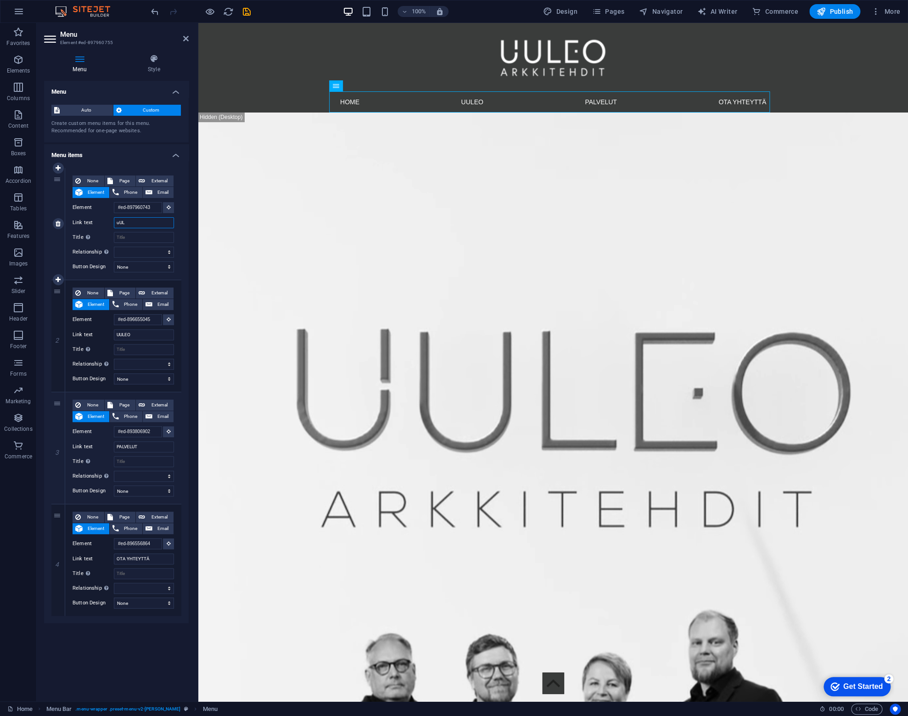
select select
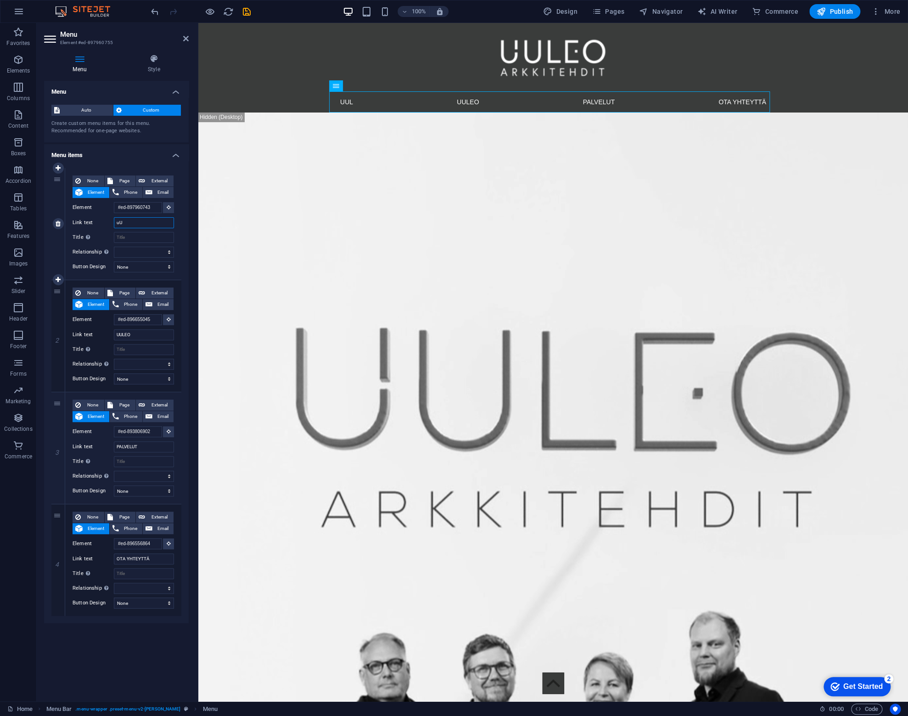
type input "u"
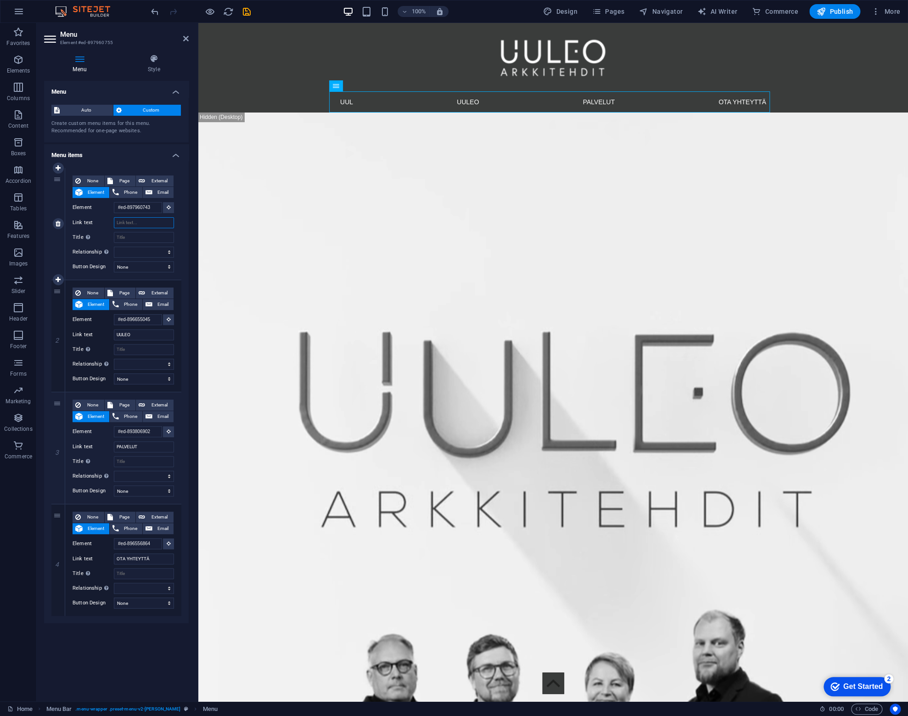
select select
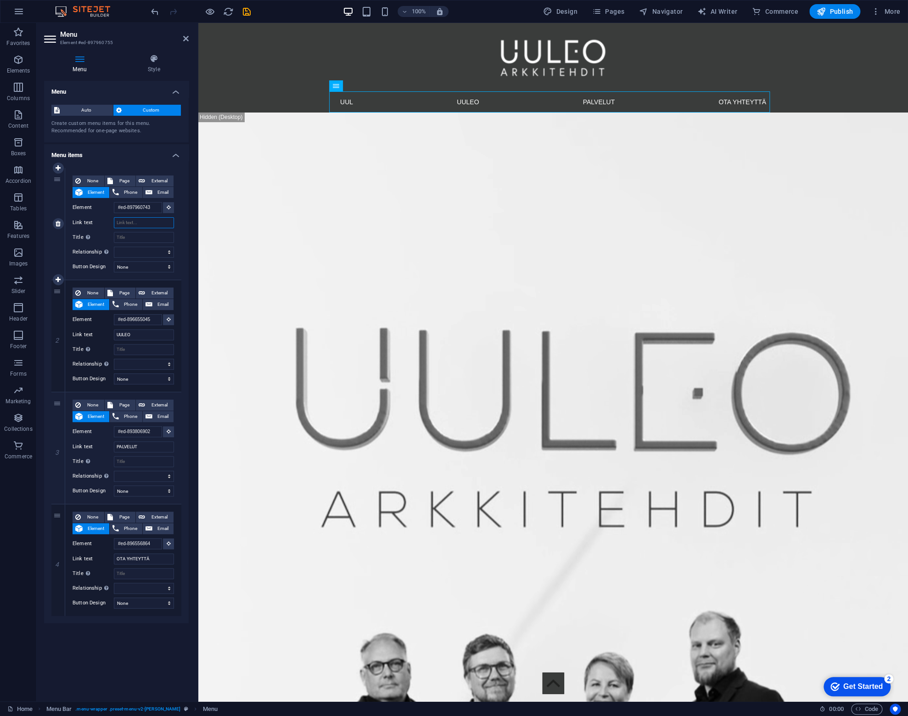
select select
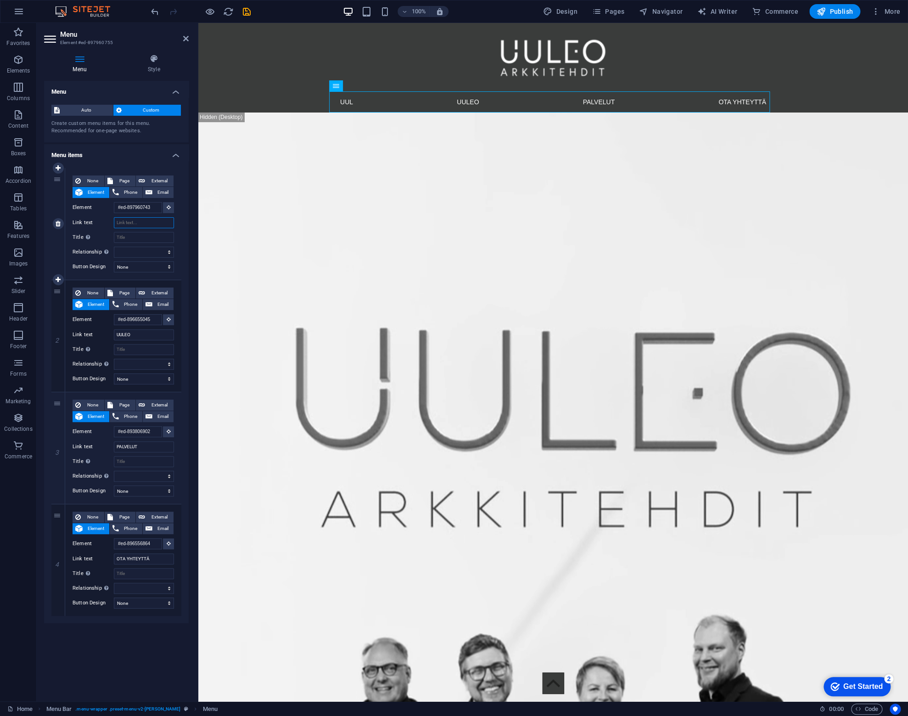
select select
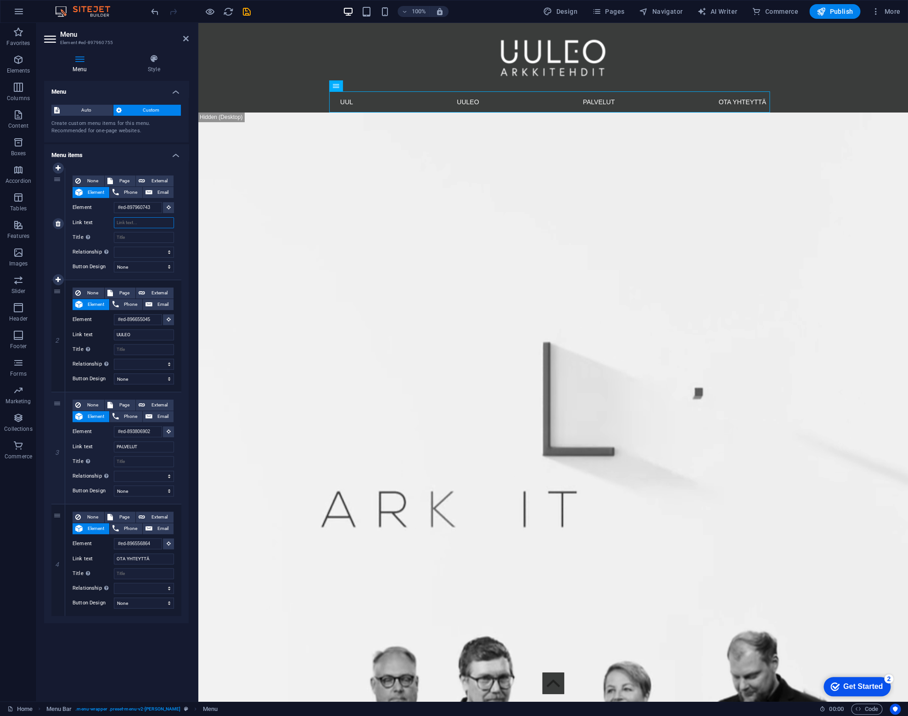
select select
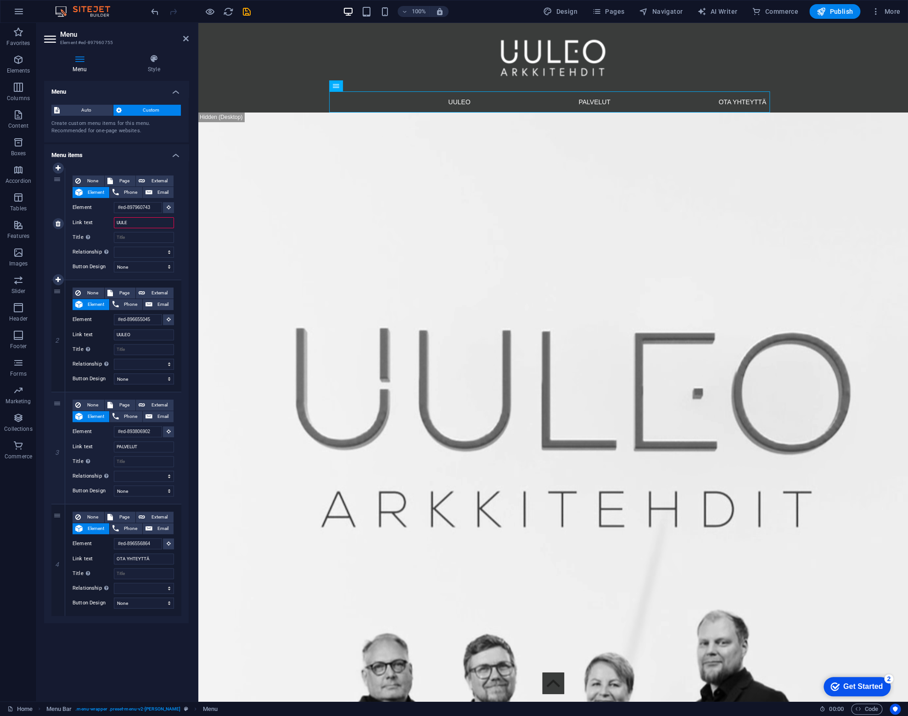
type input "UULEO"
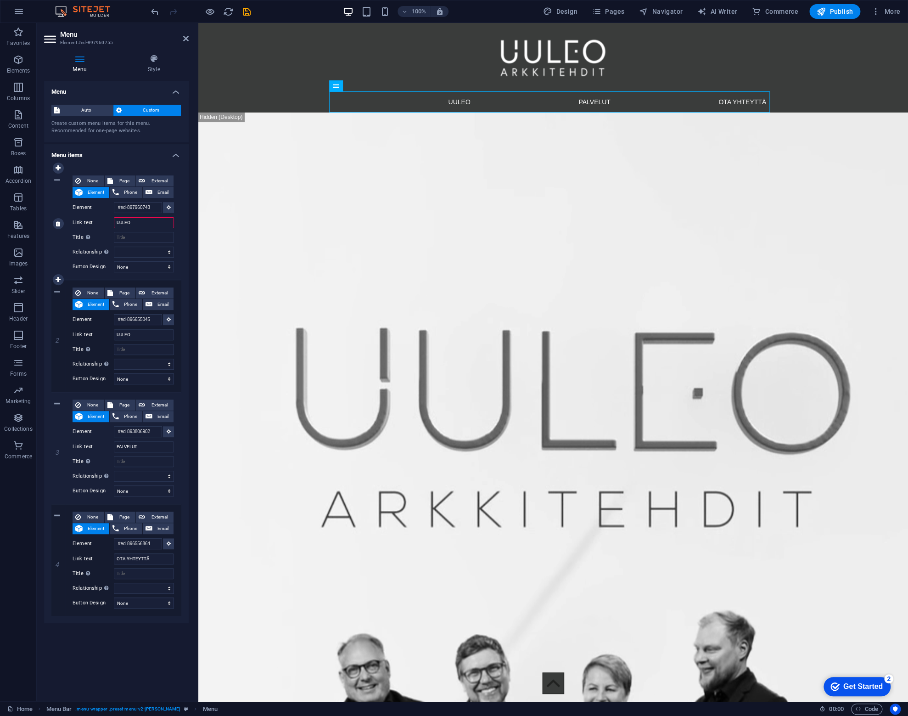
select select
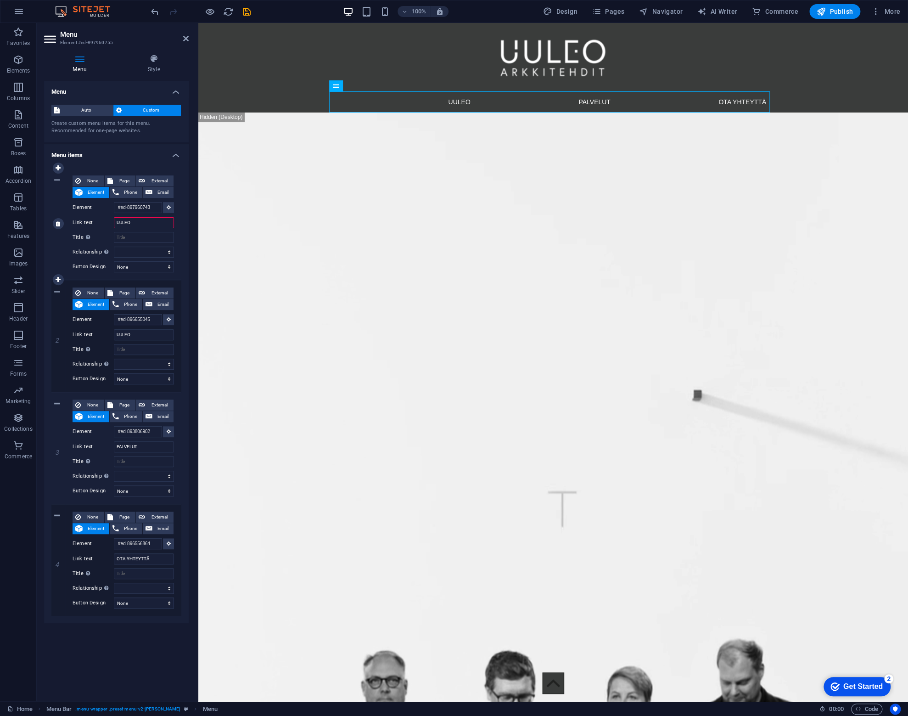
select select
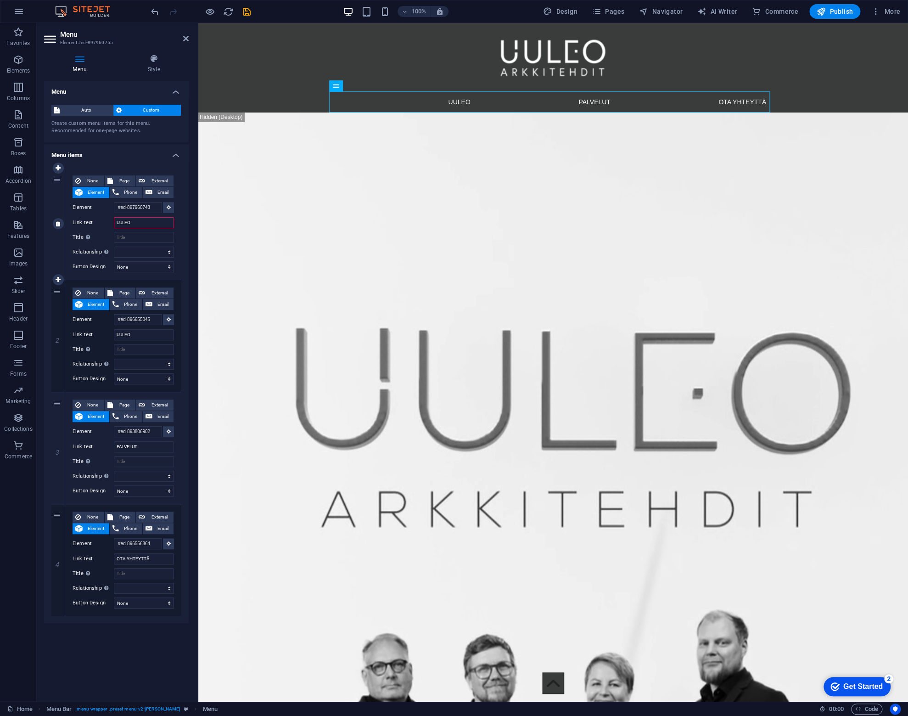
select select
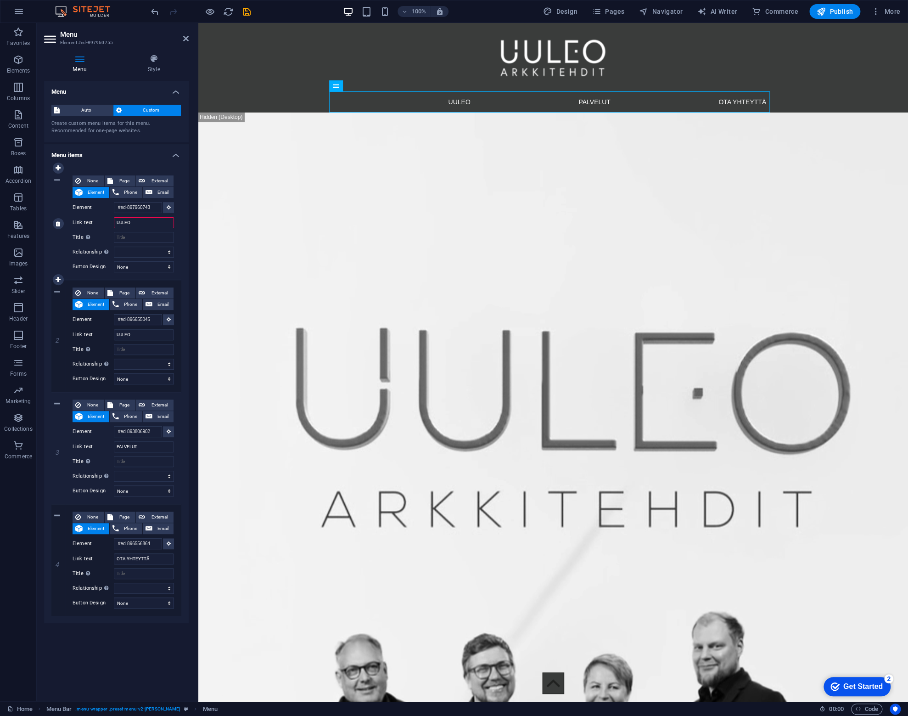
select select
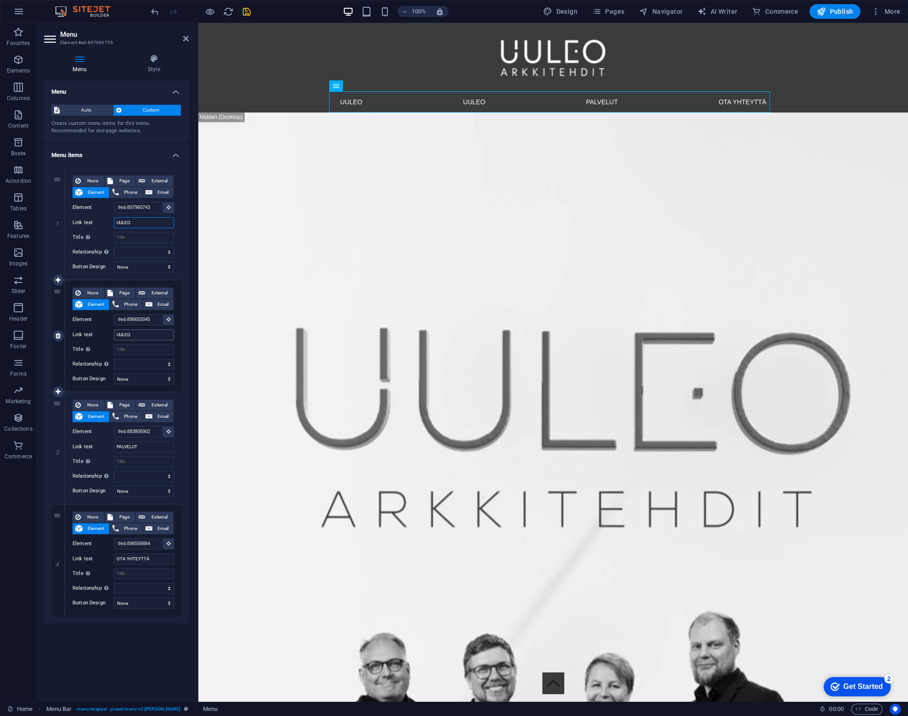
type input "UULEO"
click at [139, 332] on input "UULEO" at bounding box center [144, 334] width 60 height 11
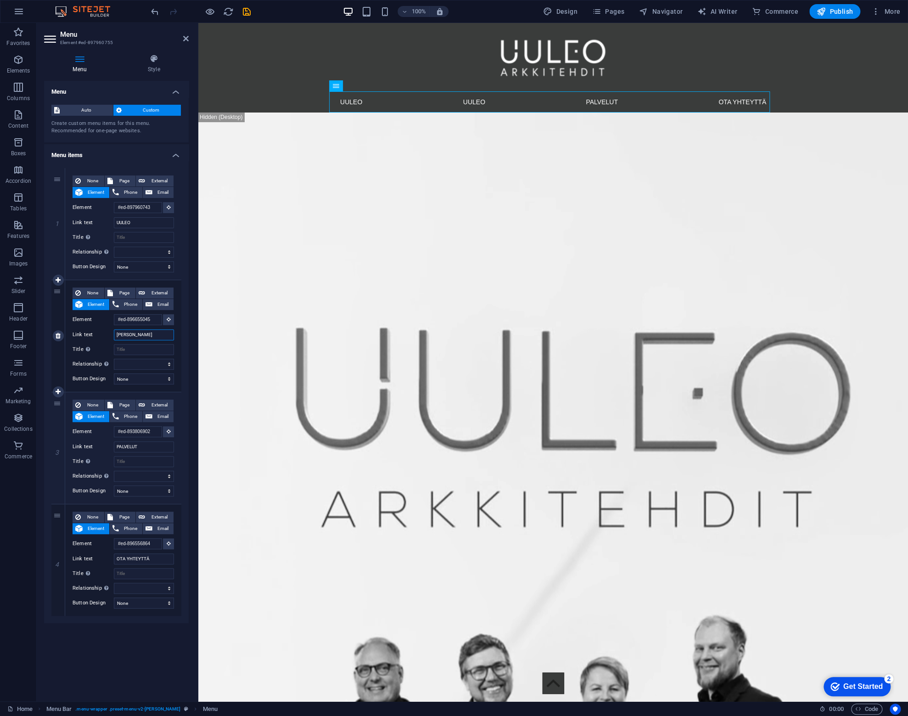
type input "TARINA"
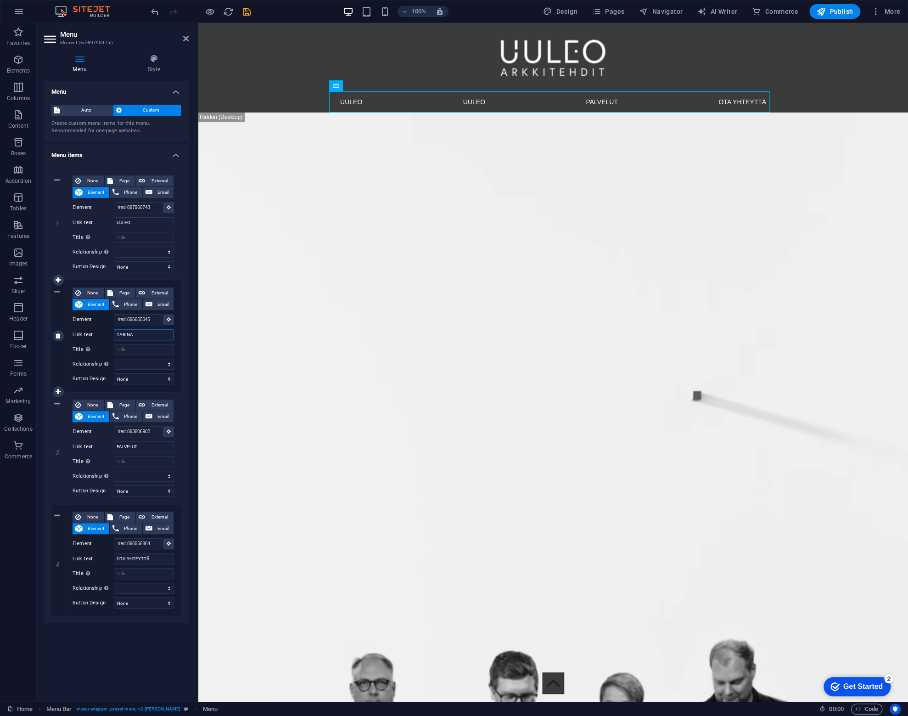
select select
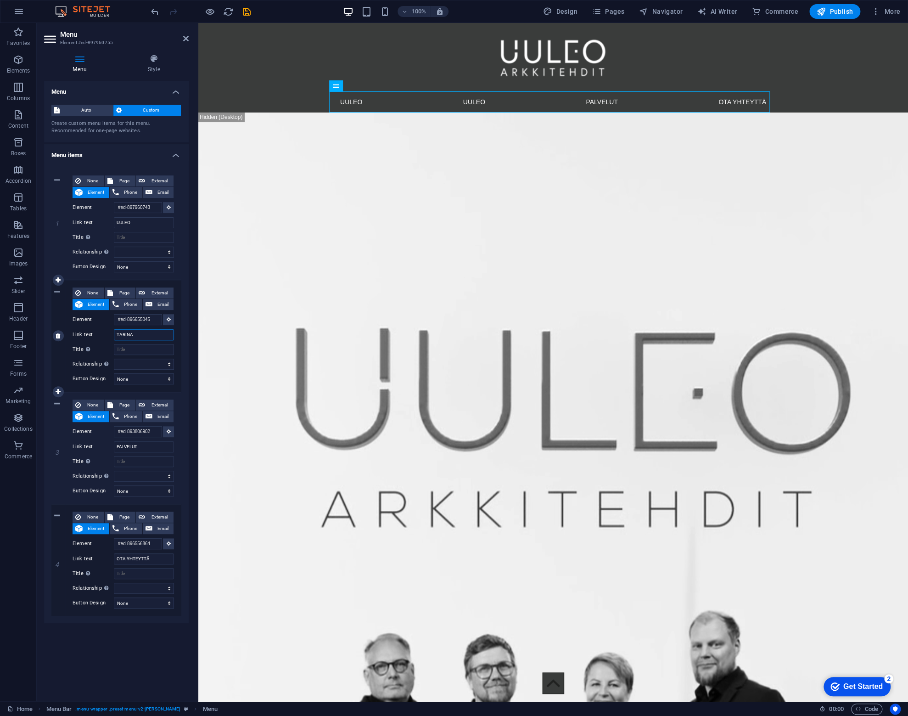
select select
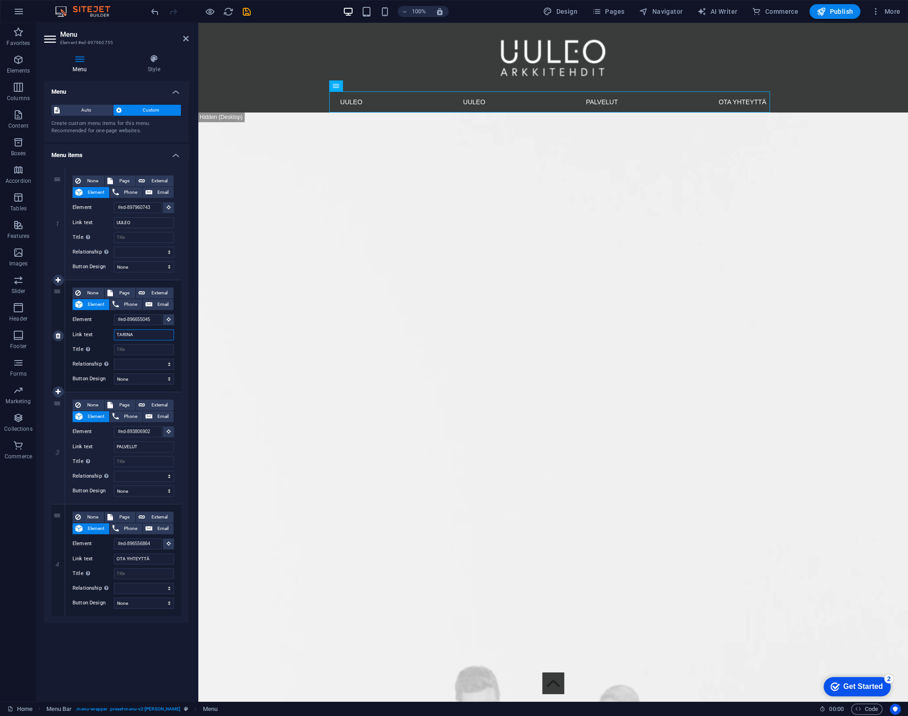
select select
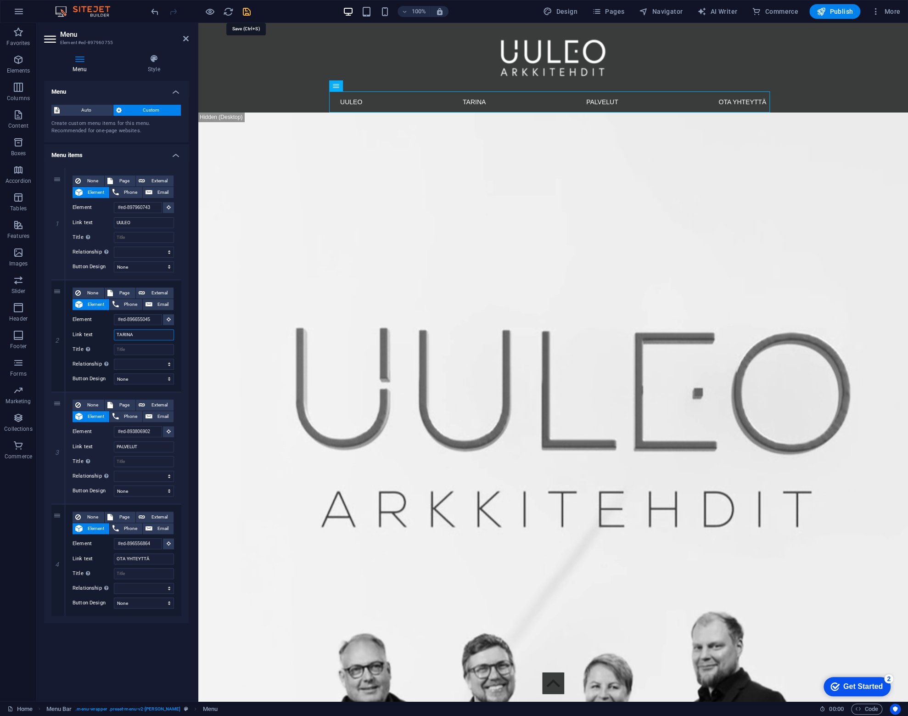
type input "TARINA"
click at [243, 11] on icon "save" at bounding box center [247, 11] width 11 height 11
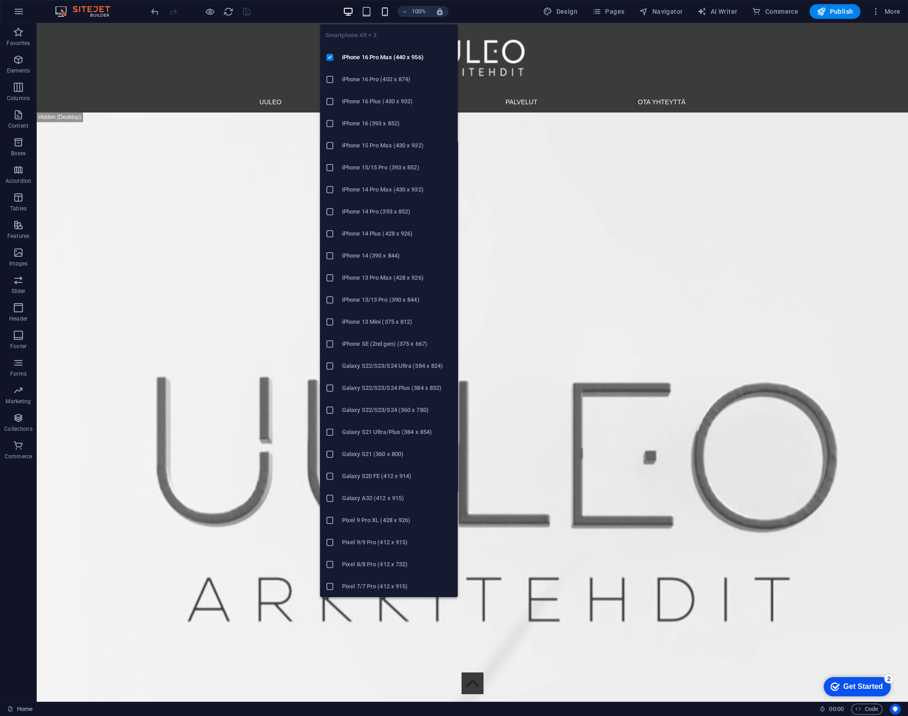
click at [387, 8] on icon "button" at bounding box center [385, 11] width 11 height 11
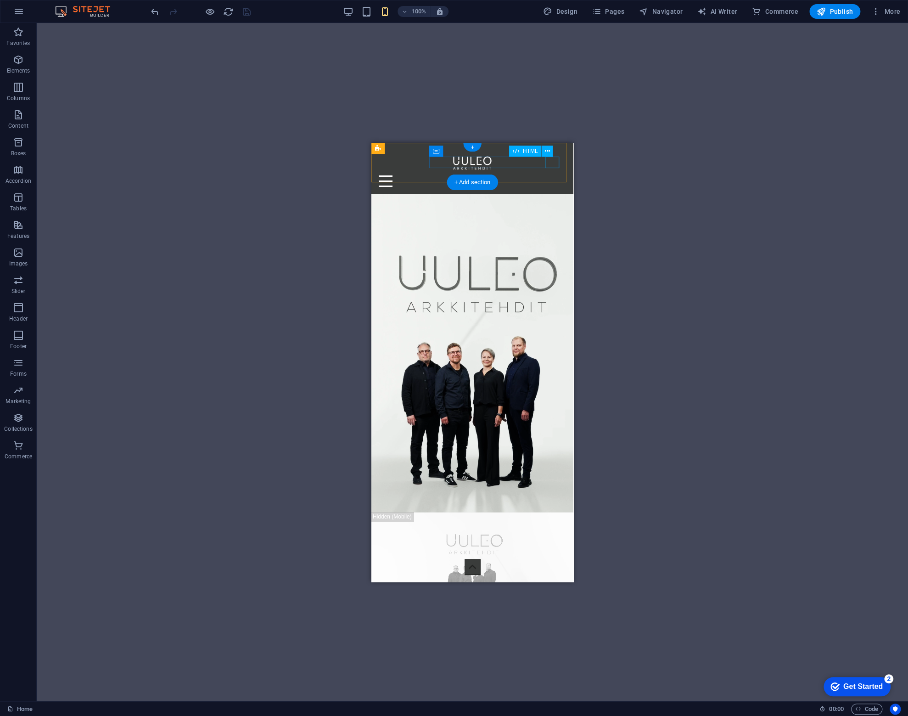
click at [555, 175] on div "Menu" at bounding box center [472, 180] width 187 height 11
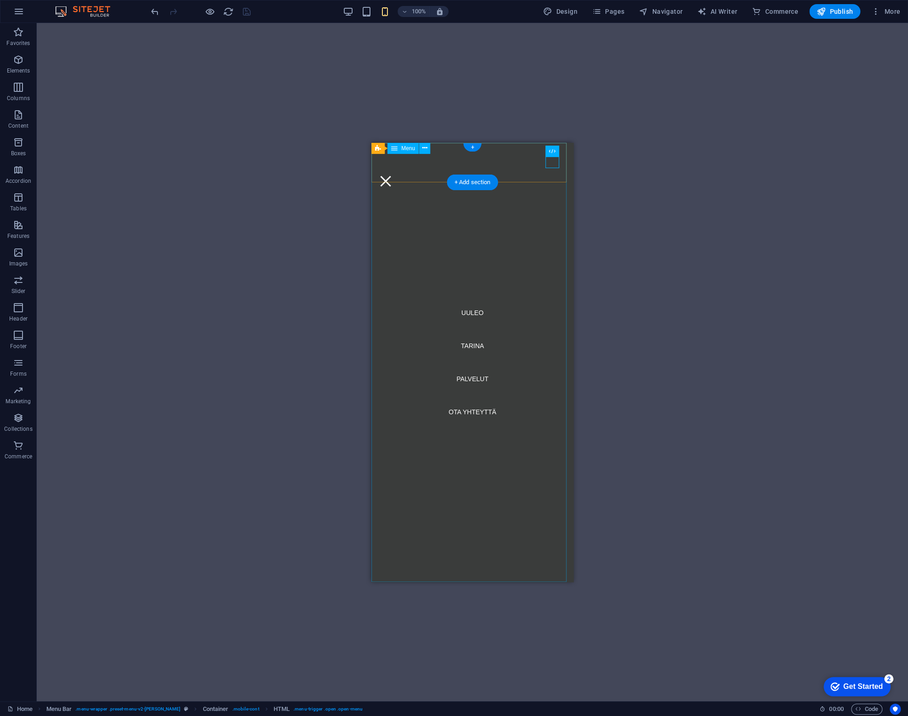
click at [408, 314] on nav "UULEO TARINA PALVELUT OTA YHTEYTTÄ" at bounding box center [473, 361] width 202 height 439
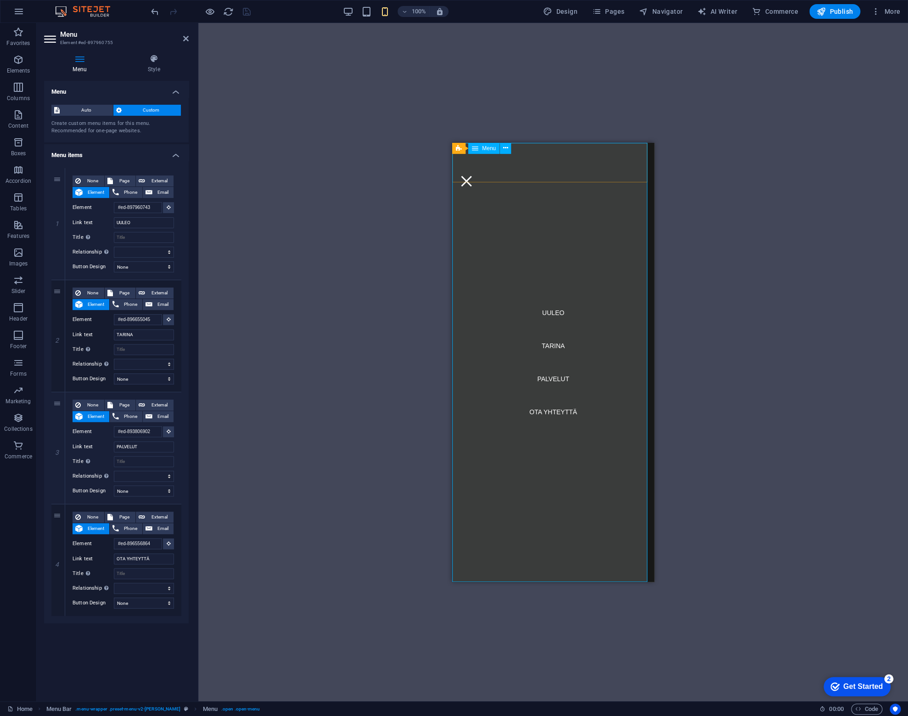
click at [512, 493] on nav "UULEO TARINA PALVELUT OTA YHTEYTTÄ" at bounding box center [553, 361] width 202 height 439
click at [159, 69] on h4 "Style" at bounding box center [154, 63] width 70 height 19
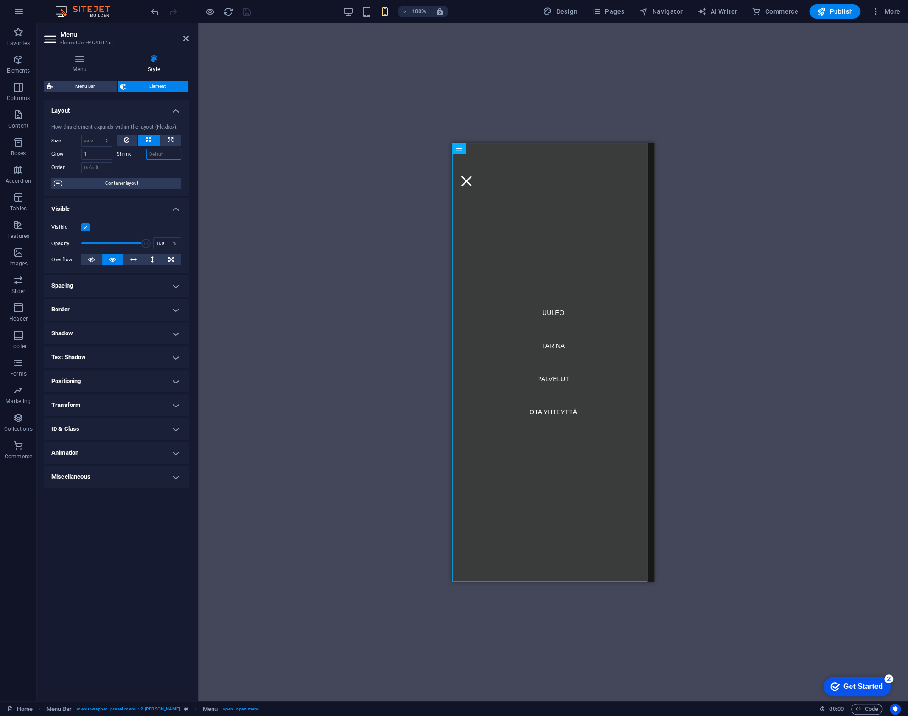
click at [160, 153] on input "Shrink" at bounding box center [164, 154] width 35 height 11
click at [175, 152] on input "Shrink" at bounding box center [164, 154] width 35 height 11
click at [315, 149] on div "H2 Text Spacer Video Text Spacer Spacer Container Placeholder Logo Text Spacer …" at bounding box center [553, 362] width 710 height 678
click at [473, 175] on div "Menu" at bounding box center [467, 180] width 14 height 11
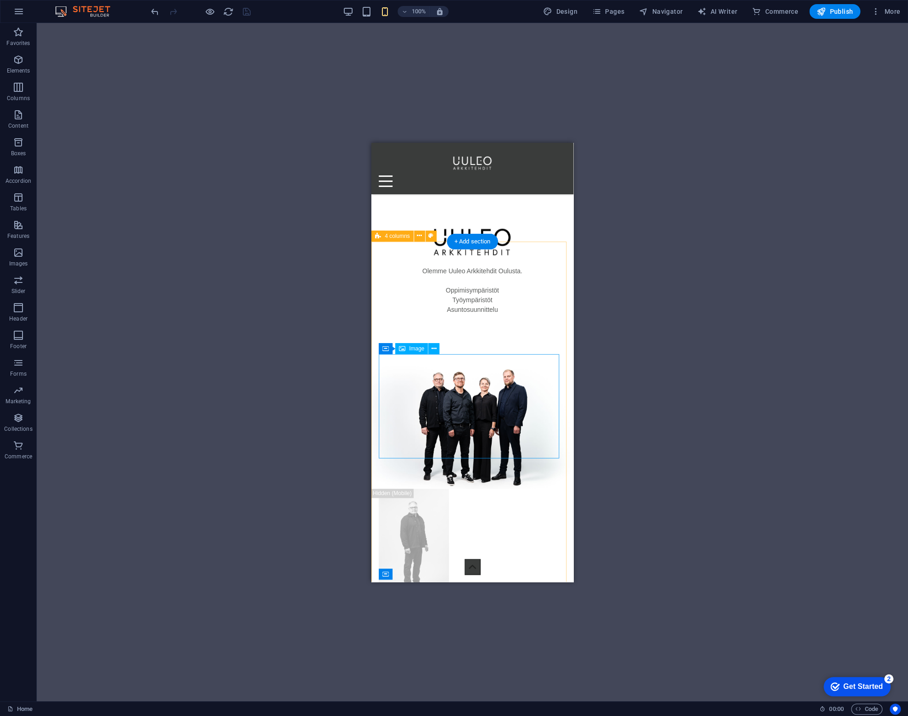
scroll to position [689, 0]
click at [19, 64] on icon "button" at bounding box center [18, 59] width 11 height 11
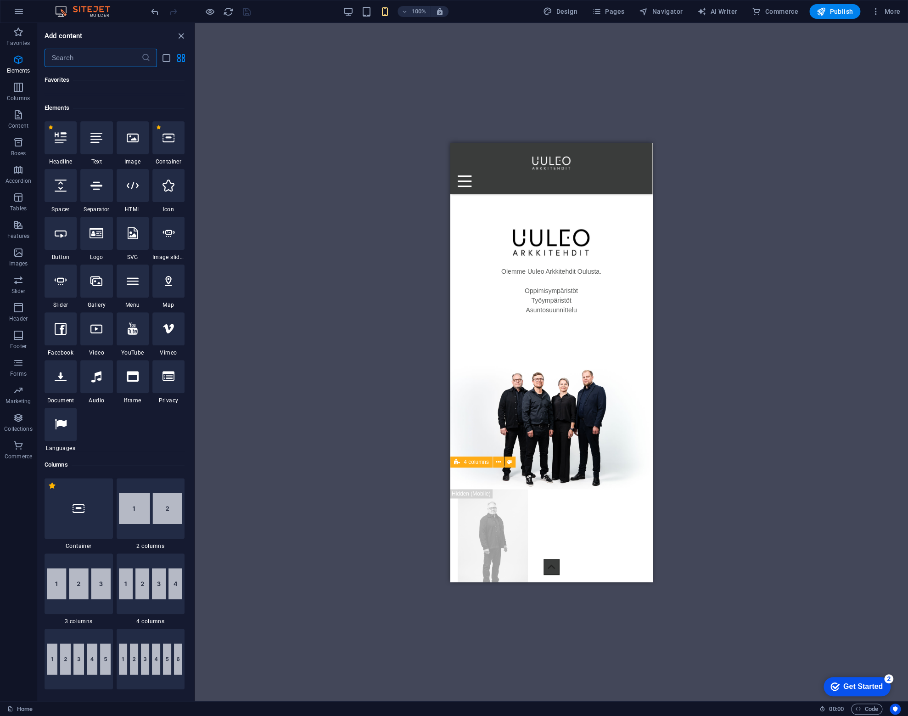
scroll to position [97, 0]
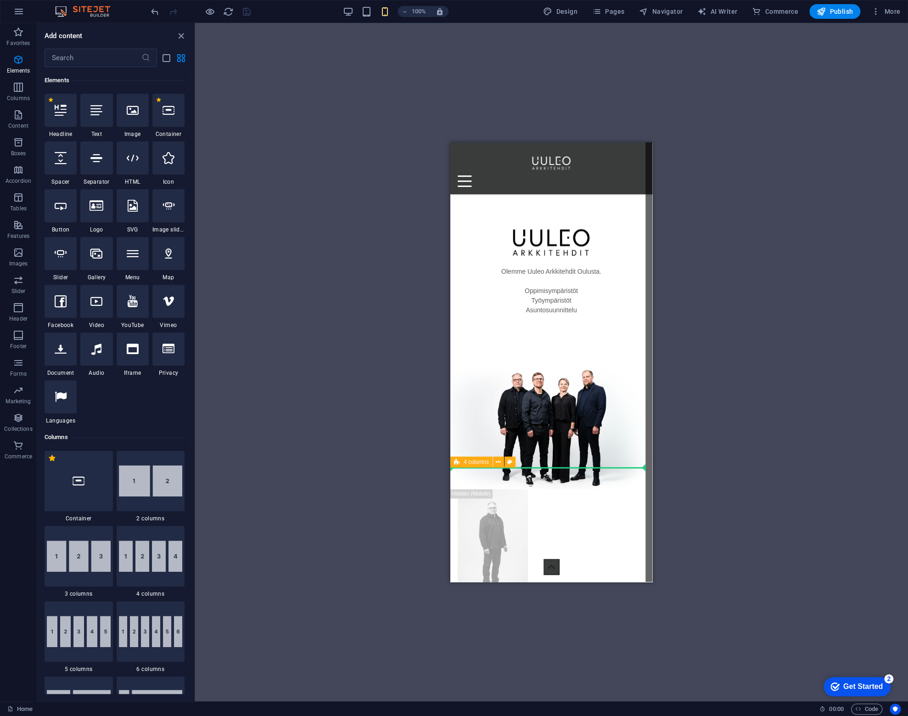
select select "px"
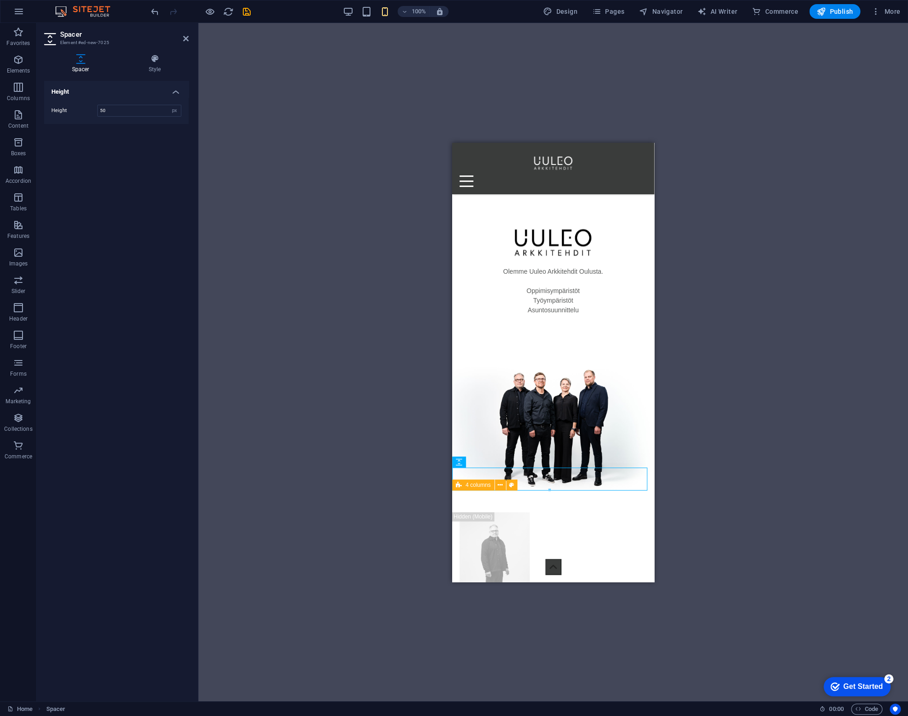
click at [243, 10] on icon "save" at bounding box center [247, 11] width 11 height 11
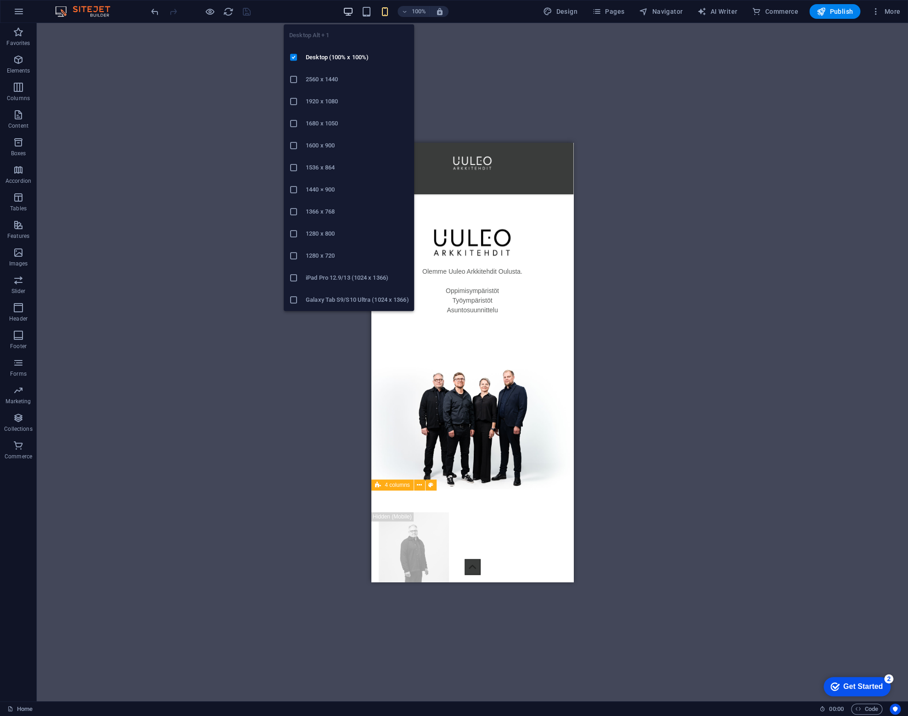
click at [347, 16] on icon "button" at bounding box center [348, 11] width 11 height 11
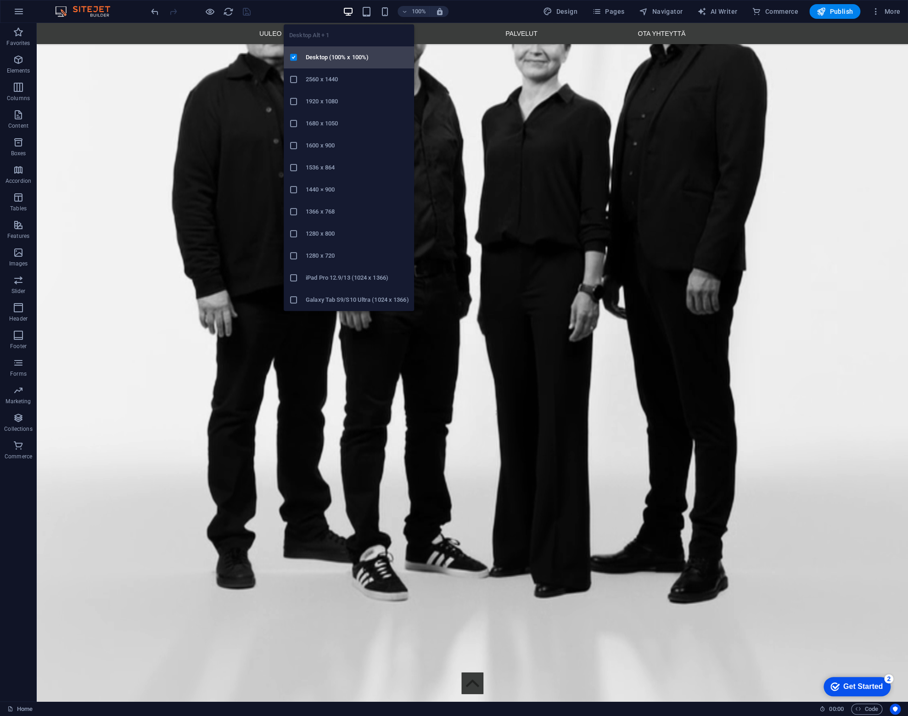
scroll to position [684, 0]
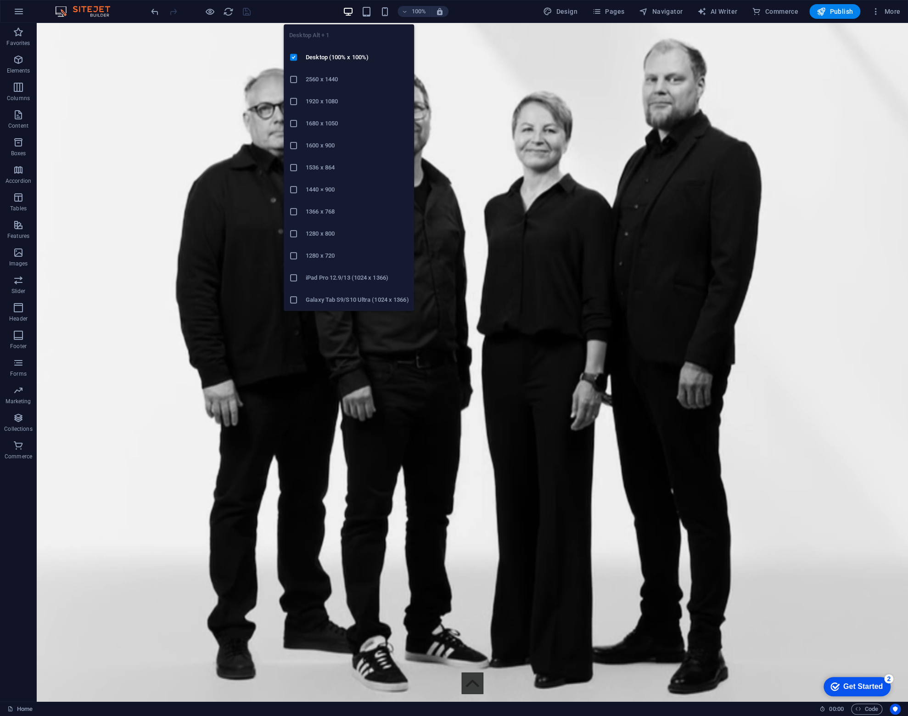
click at [348, 6] on icon "button" at bounding box center [348, 11] width 11 height 11
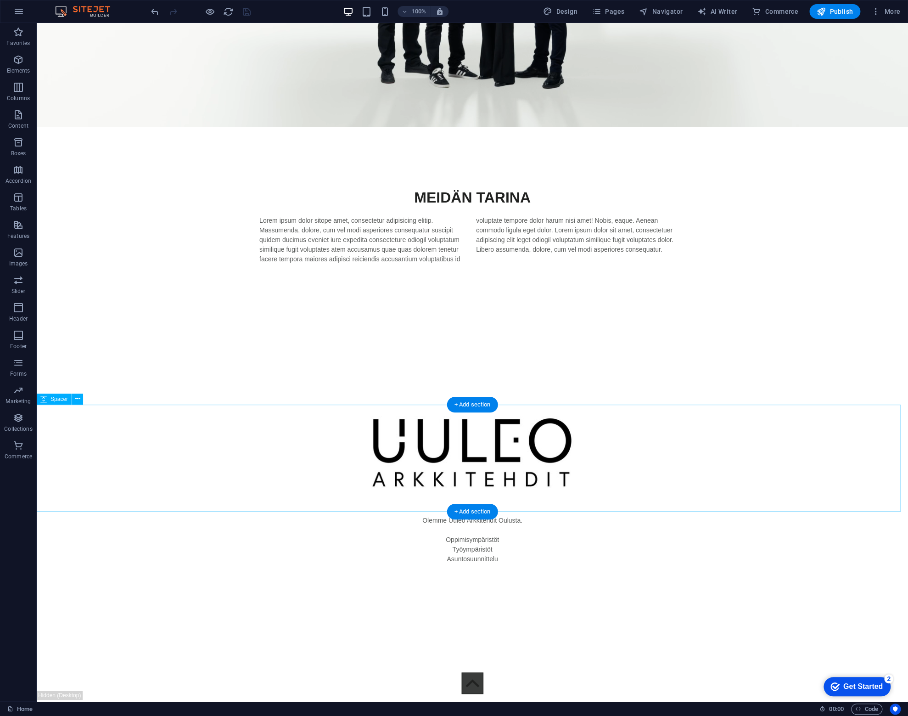
scroll to position [2016, 0]
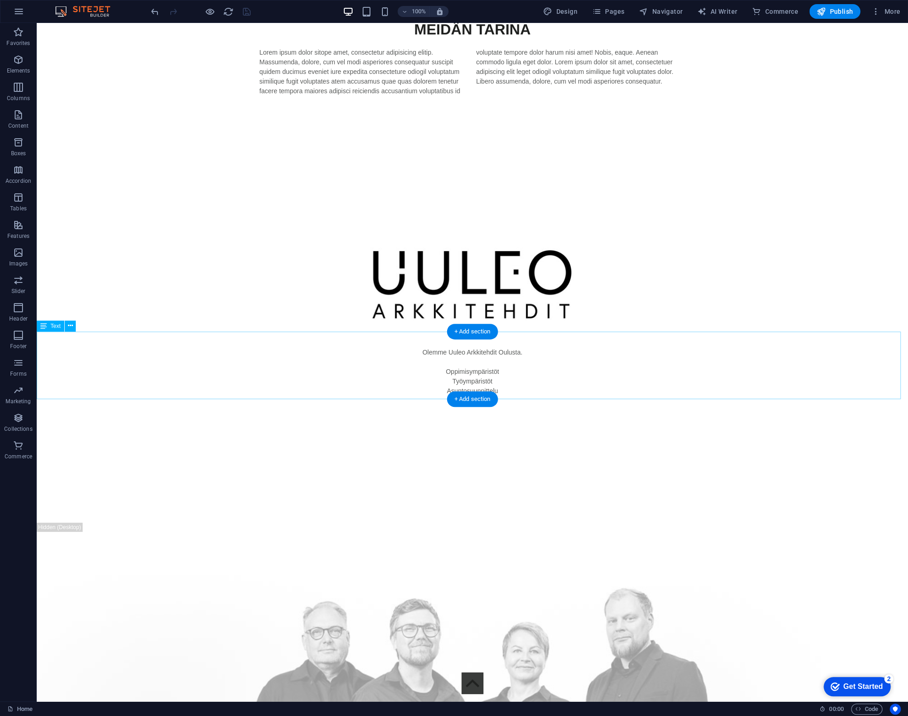
click at [466, 368] on div "Olemme Uuleo Arkkitehdit Oulusta. Oppimisympäristöt Työympäristöt Asuntosuunnit…" at bounding box center [473, 382] width 872 height 68
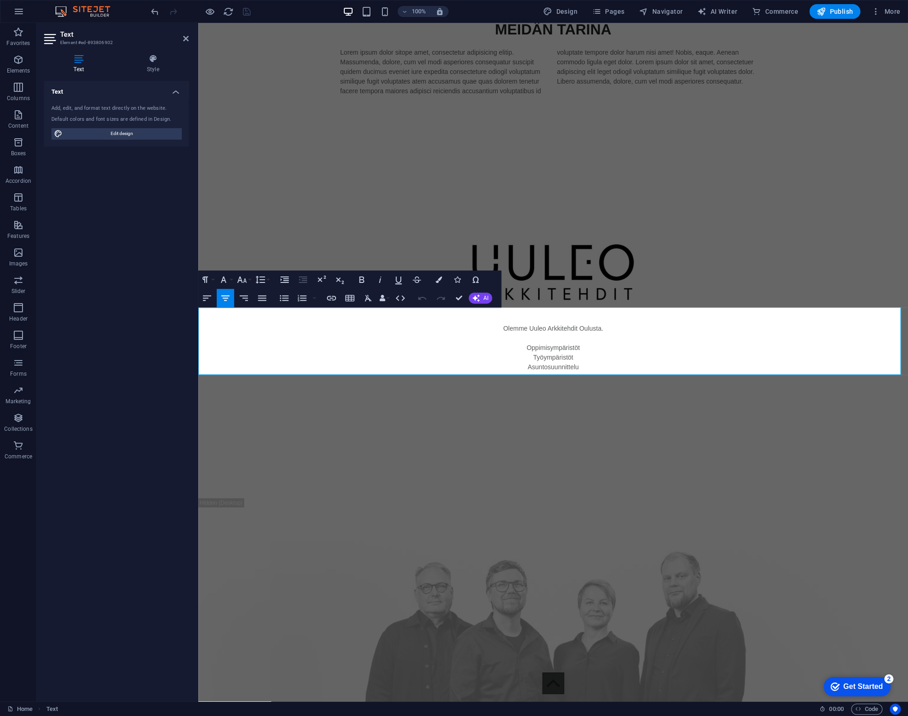
click at [580, 362] on p "Asuntosuunnittelu" at bounding box center [553, 367] width 710 height 10
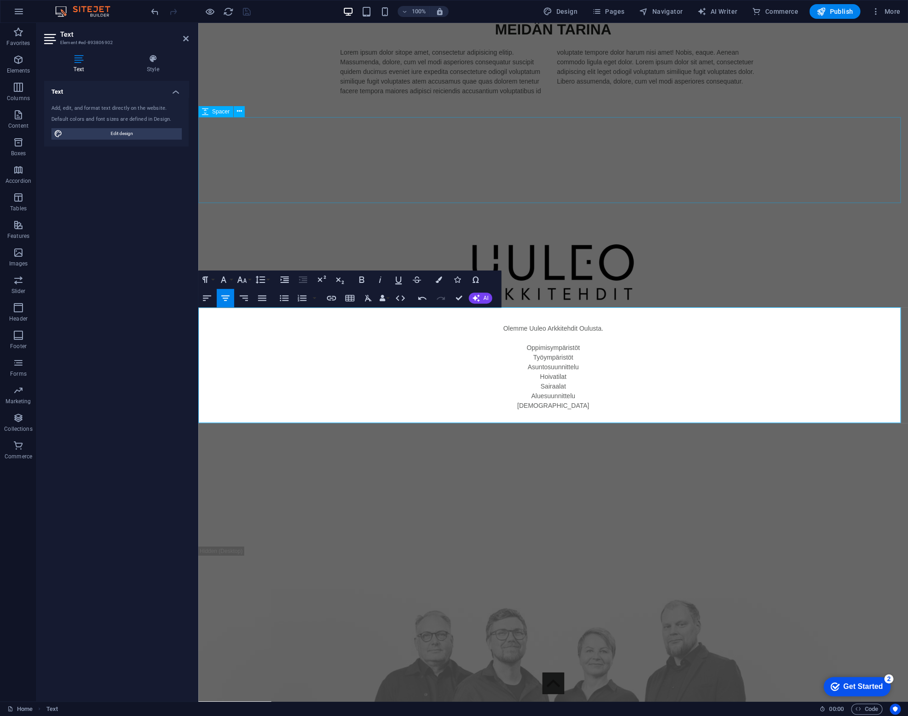
click at [352, 136] on div at bounding box center [553, 176] width 710 height 86
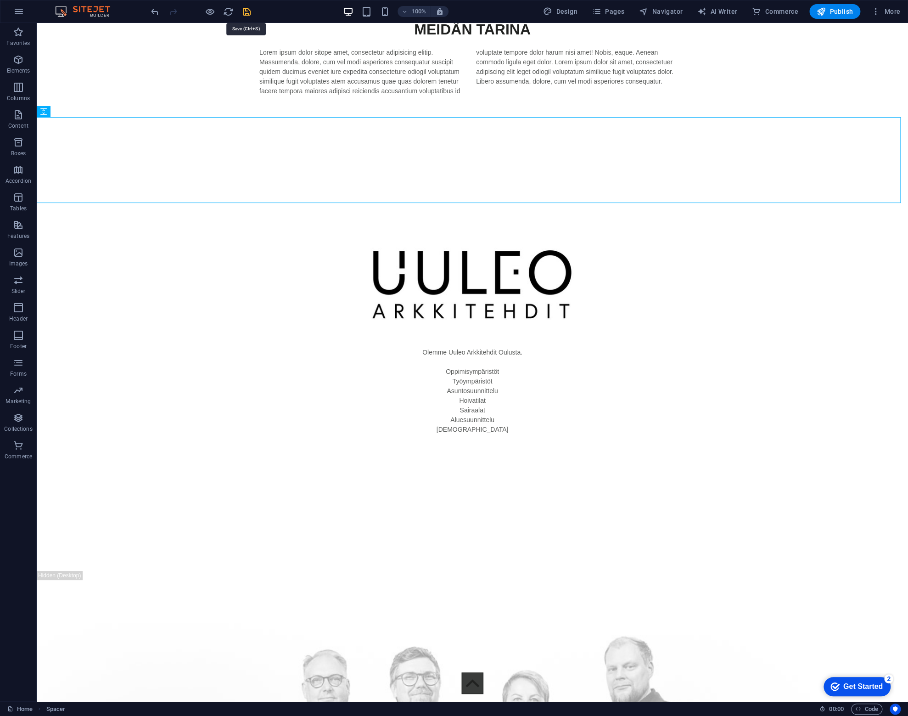
click at [247, 11] on icon "save" at bounding box center [247, 11] width 11 height 11
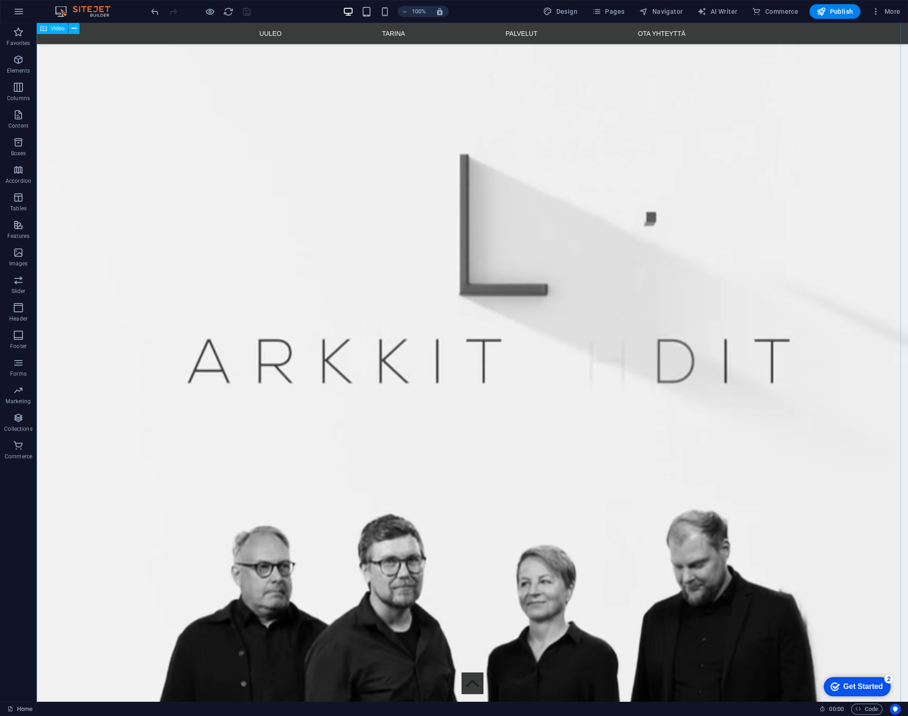
scroll to position [0, 0]
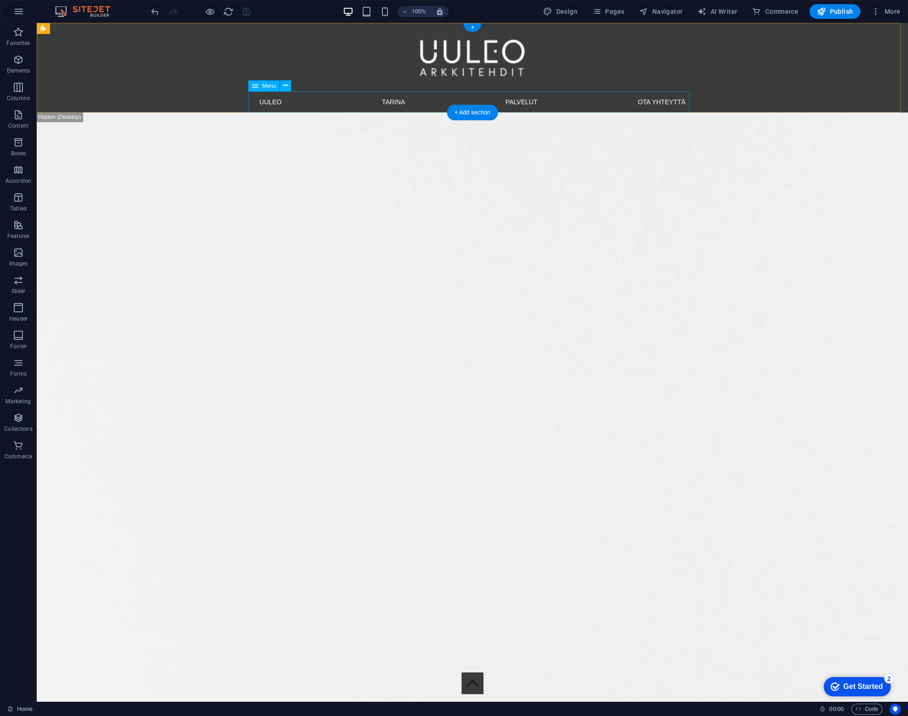
click at [349, 107] on nav "UULEO TARINA PALVELUT OTA YHTEYTTÄ" at bounding box center [472, 101] width 441 height 21
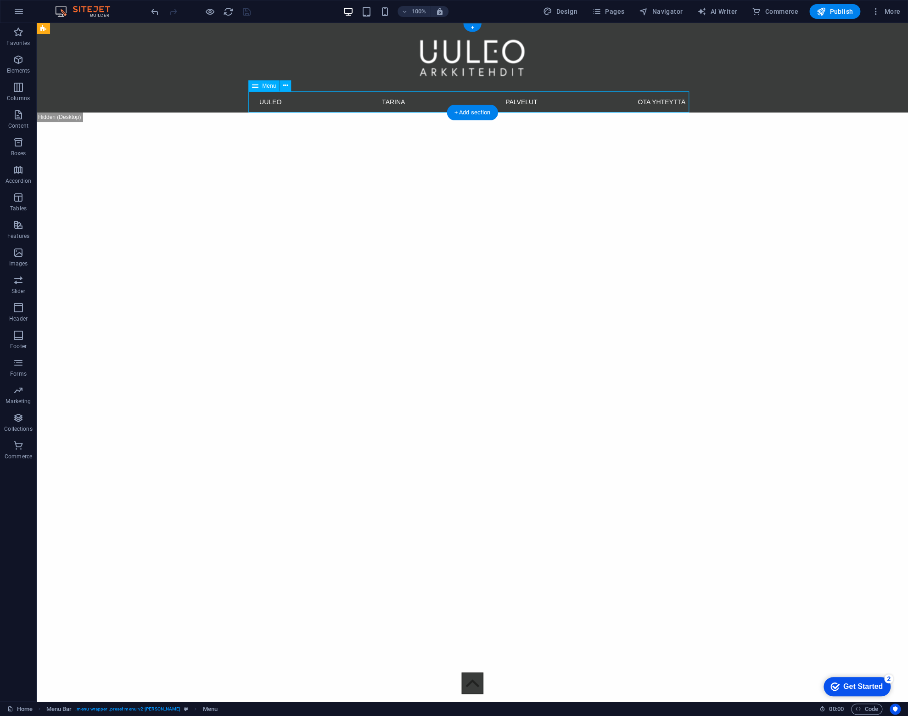
click at [349, 107] on nav "UULEO TARINA PALVELUT OTA YHTEYTTÄ" at bounding box center [472, 101] width 441 height 21
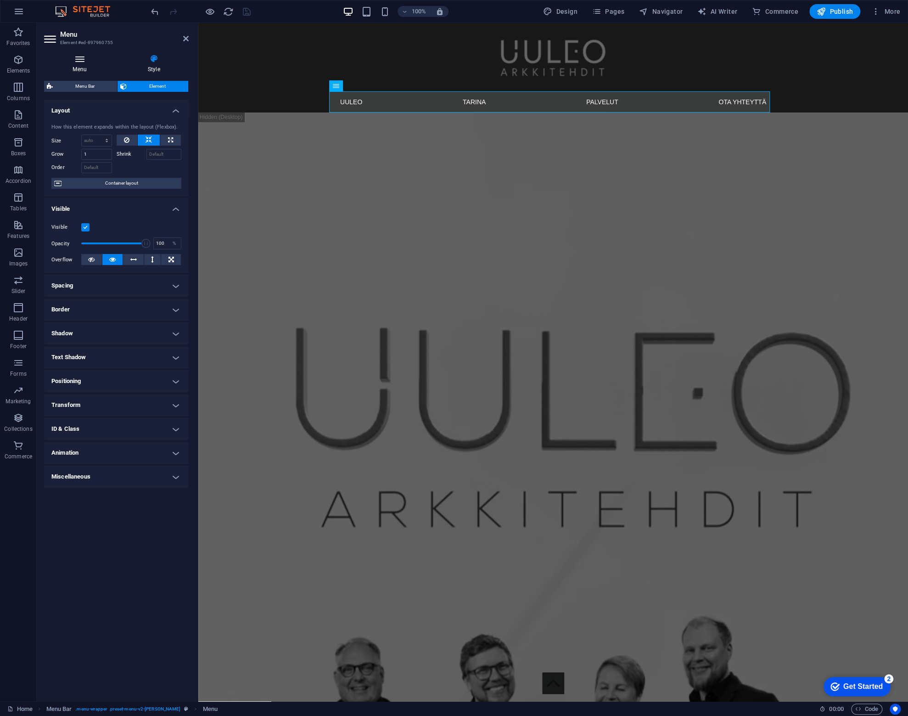
click at [77, 58] on icon at bounding box center [79, 58] width 71 height 9
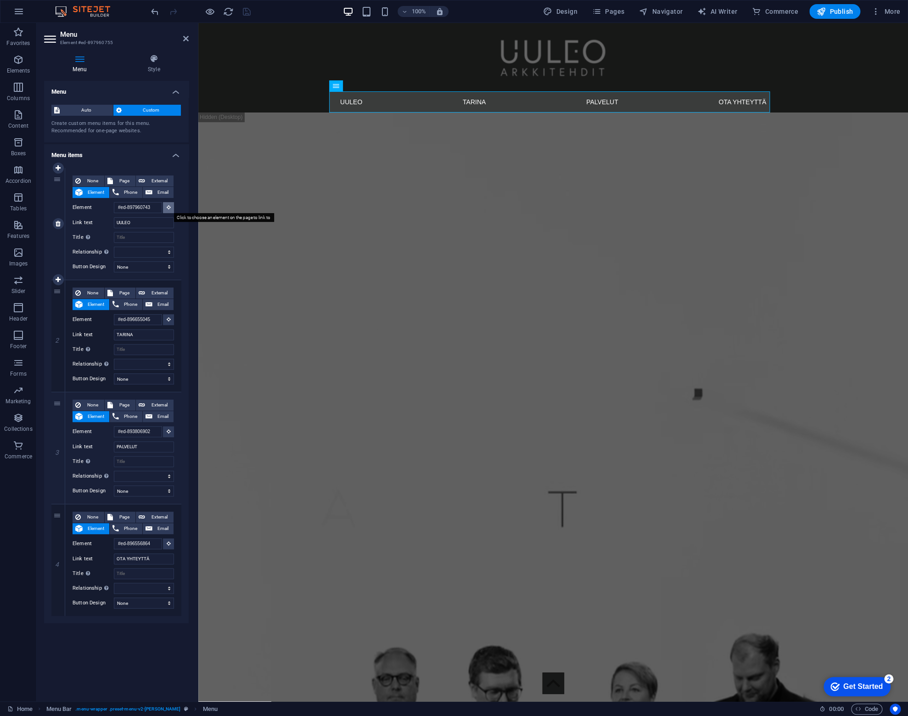
click at [167, 205] on icon at bounding box center [169, 207] width 4 height 5
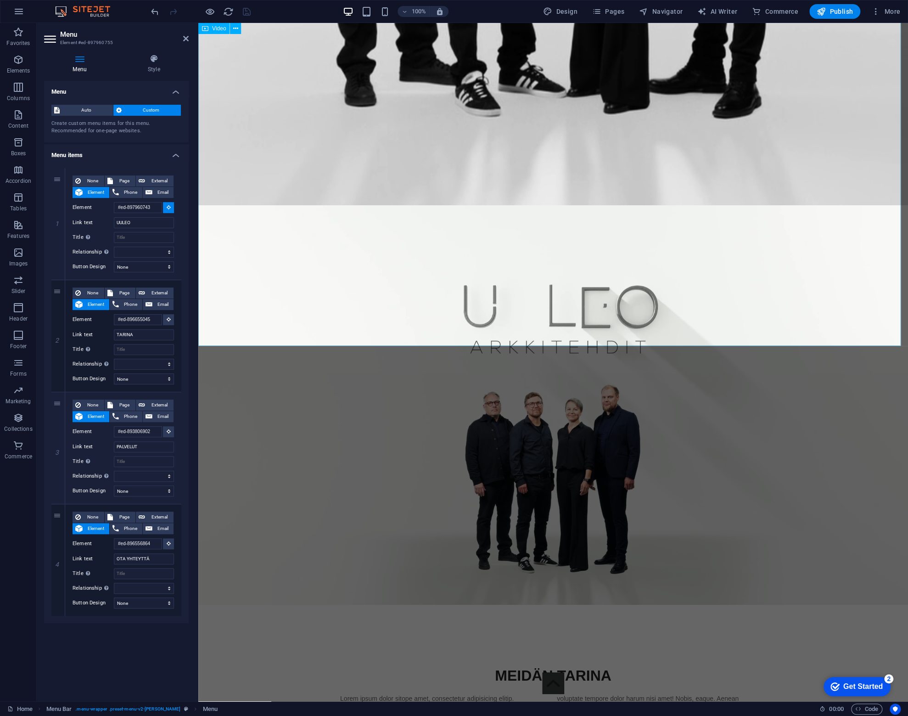
scroll to position [1056, 0]
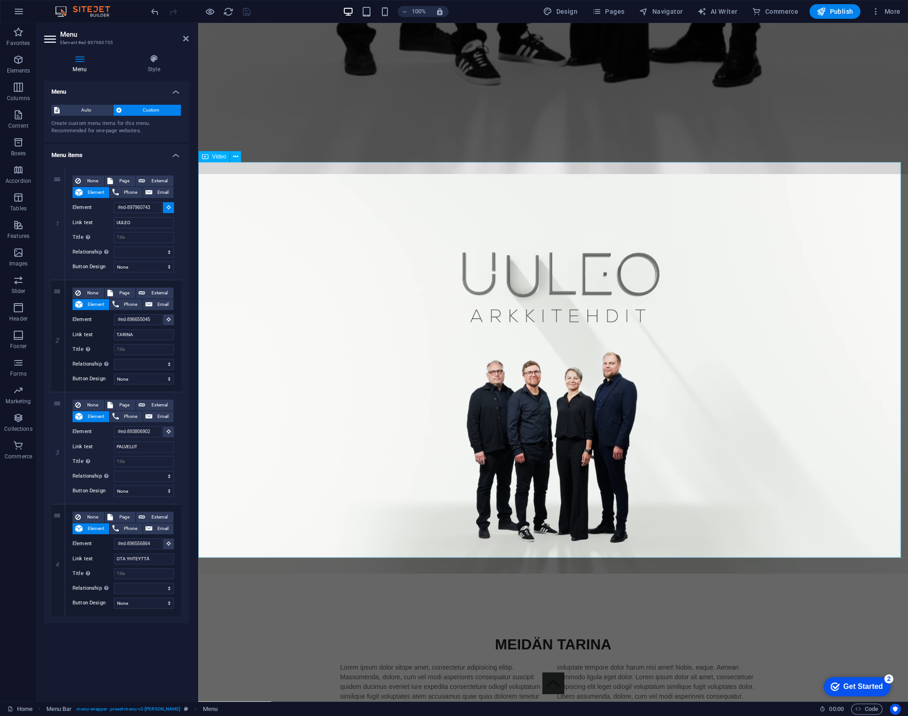
click at [280, 259] on figure at bounding box center [553, 374] width 710 height 400
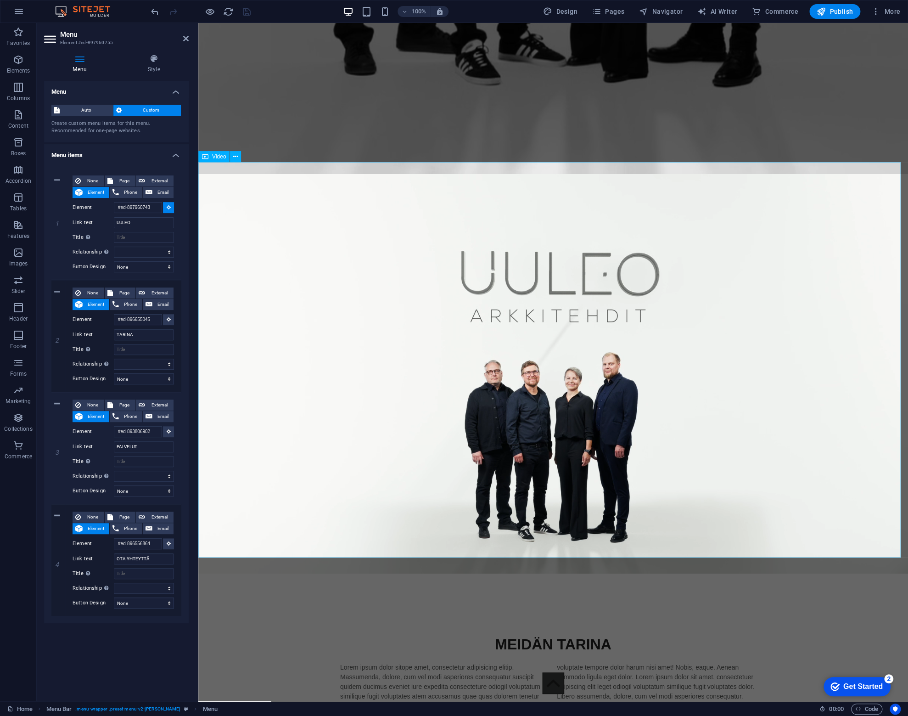
type input "#ed-896455089"
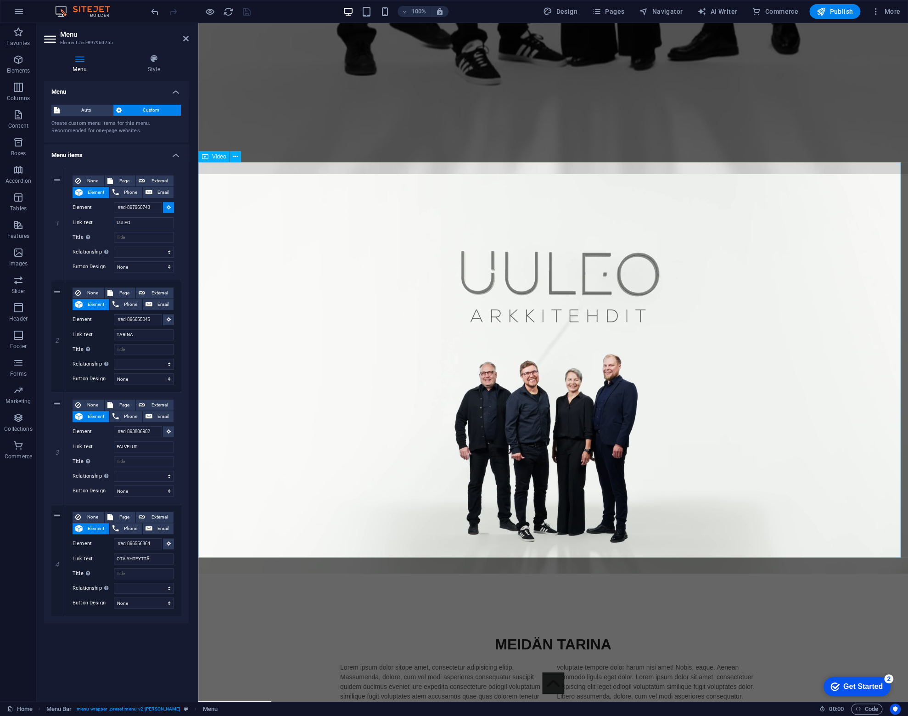
select select
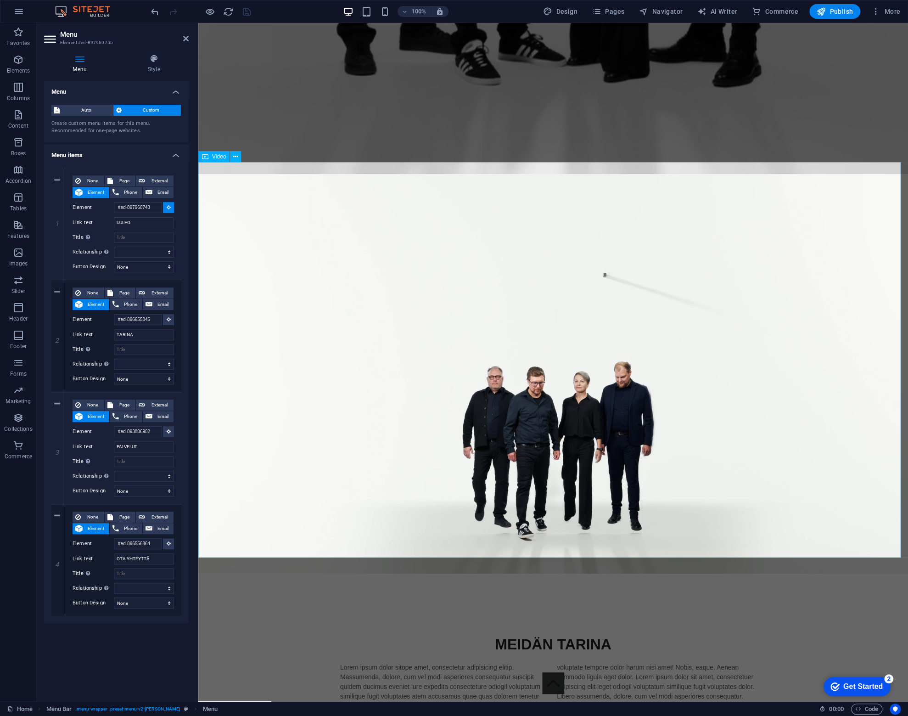
select select
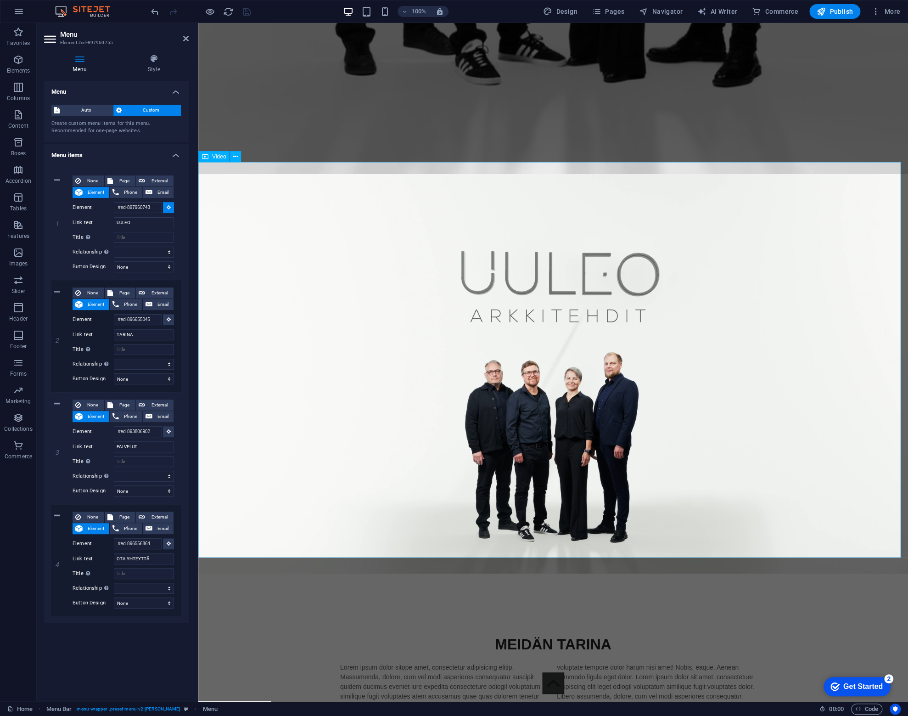
select select
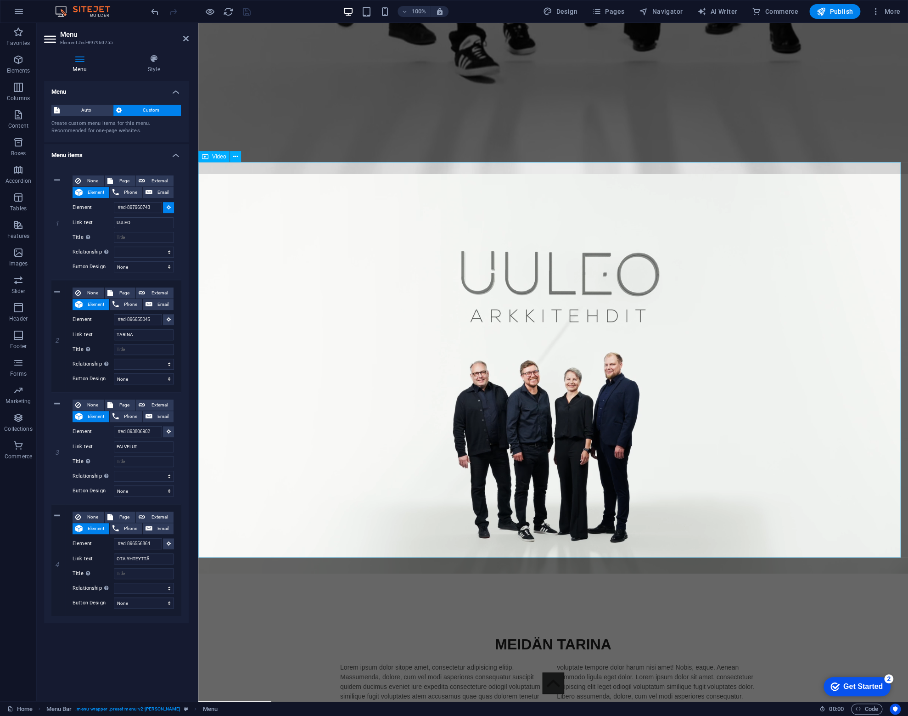
select select
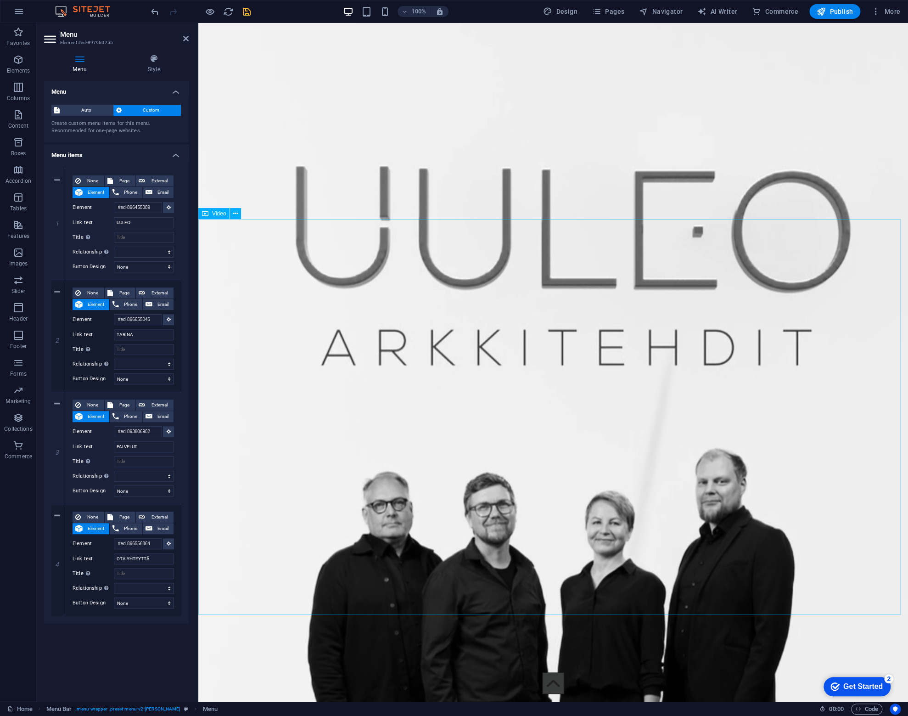
scroll to position [0, 0]
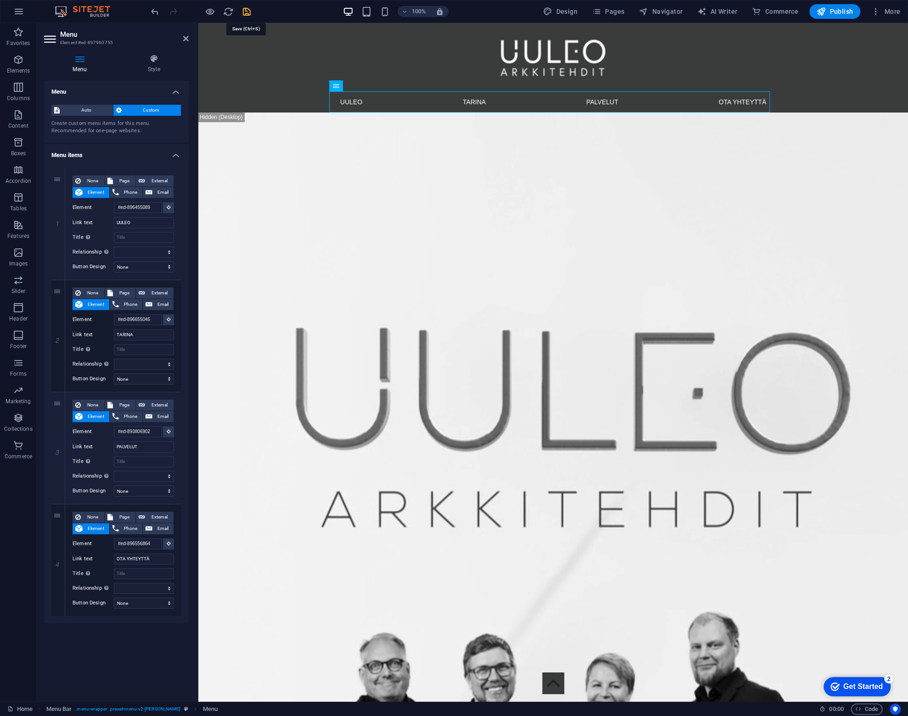
click at [250, 9] on icon "save" at bounding box center [247, 11] width 11 height 11
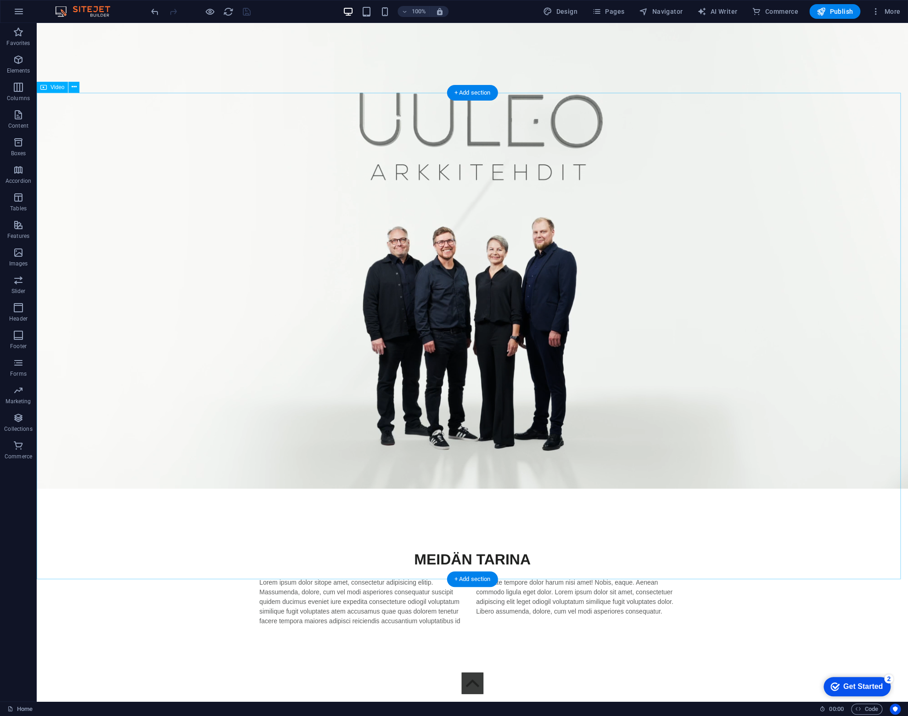
scroll to position [1699, 0]
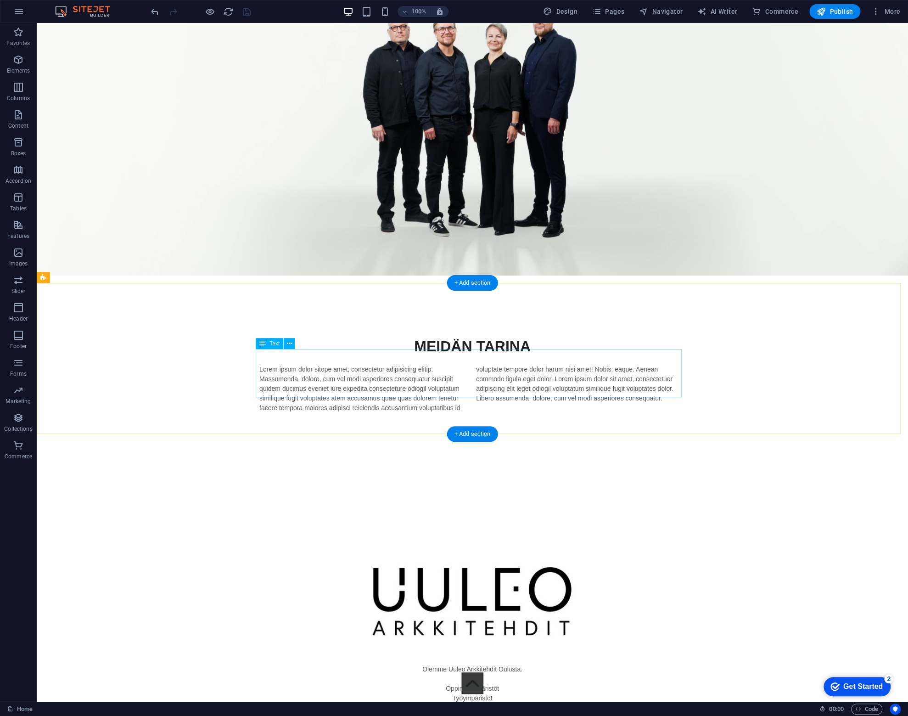
click at [411, 370] on div "Lorem ipsum dolor sitope amet, consectetur adipisicing elitip. Massumenda, dolo…" at bounding box center [472, 389] width 426 height 48
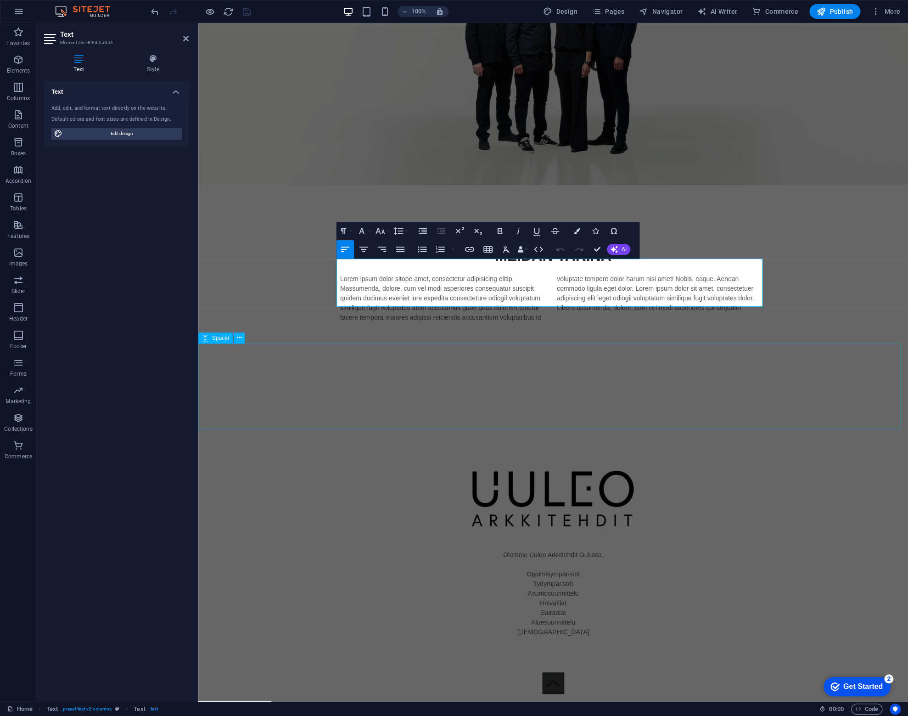
click at [411, 370] on div at bounding box center [553, 402] width 710 height 86
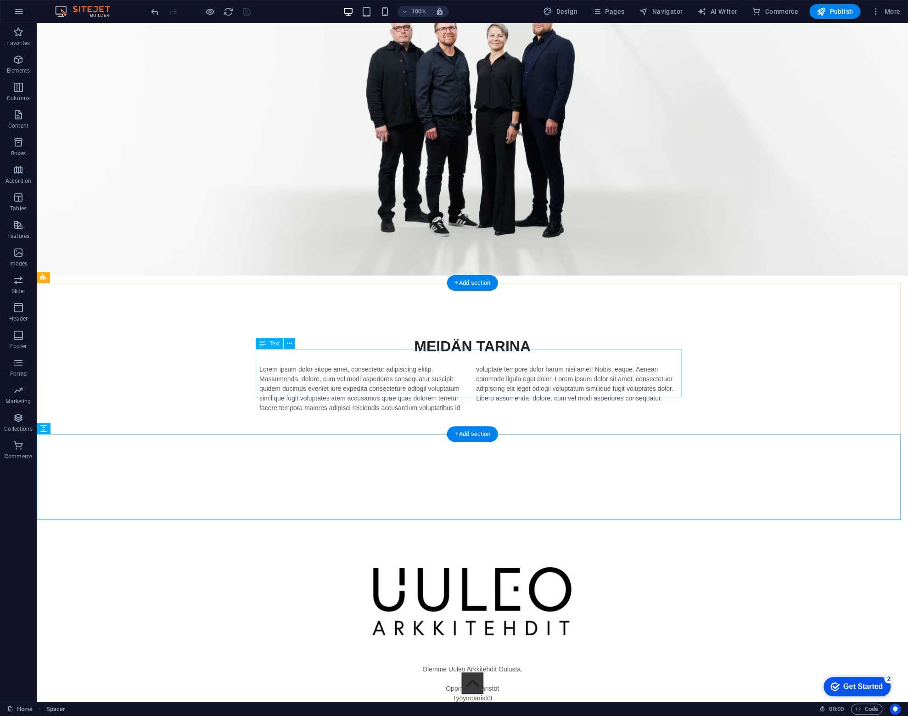
click at [410, 391] on div "Lorem ipsum dolor sitope amet, consectetur adipisicing elitip. Massumenda, dolo…" at bounding box center [472, 389] width 426 height 48
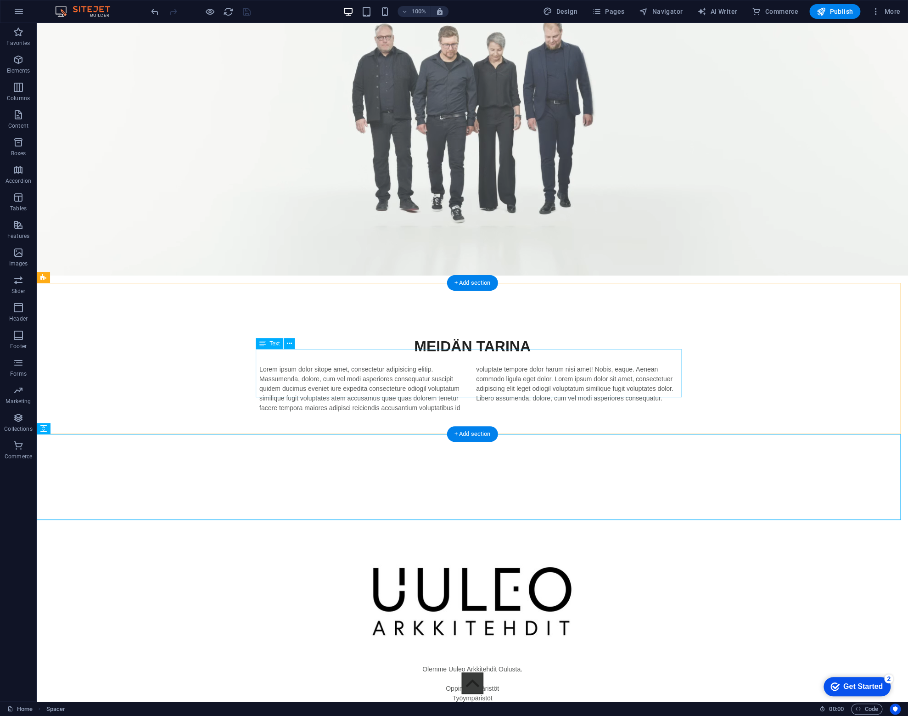
click at [410, 391] on div "Lorem ipsum dolor sitope amet, consectetur adipisicing elitip. Massumenda, dolo…" at bounding box center [472, 389] width 426 height 48
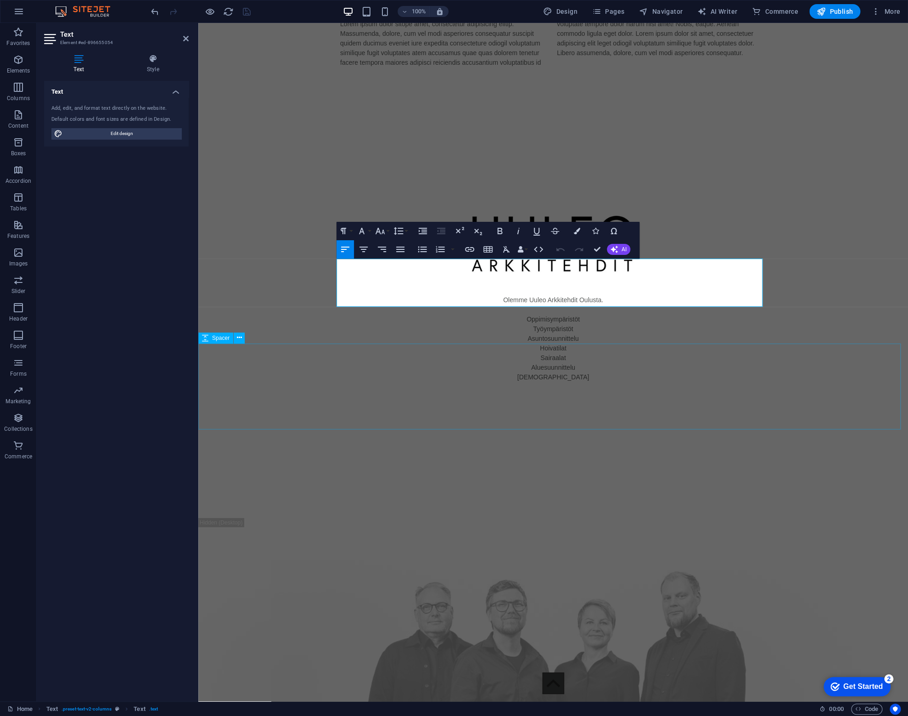
scroll to position [1444, 0]
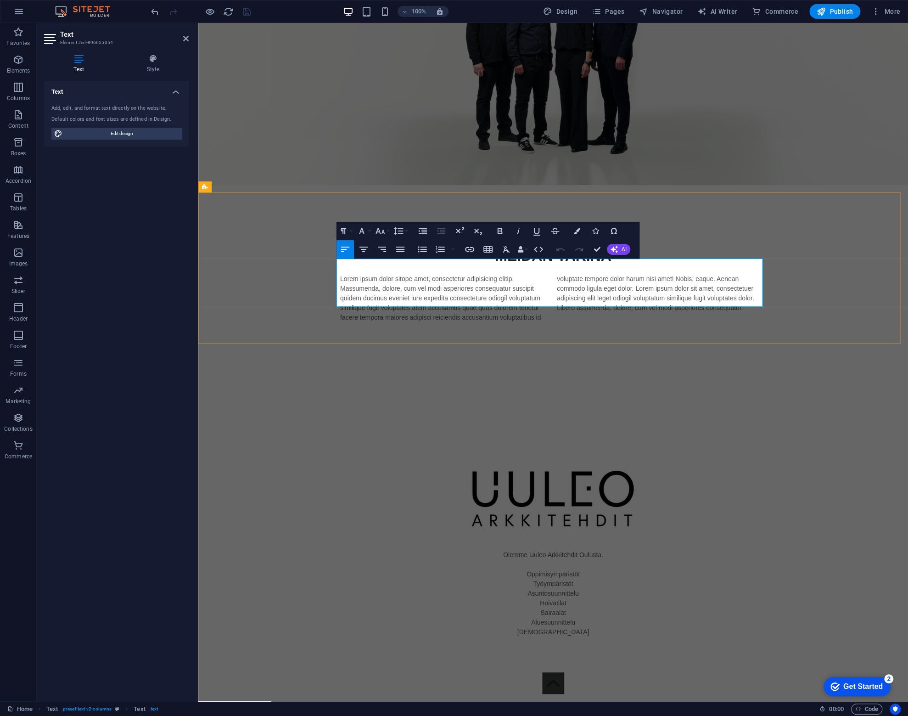
click at [522, 295] on p "Lorem ipsum dolor sitope amet, consectetur adipisicing elitip. Massumenda, dolo…" at bounding box center [553, 298] width 426 height 48
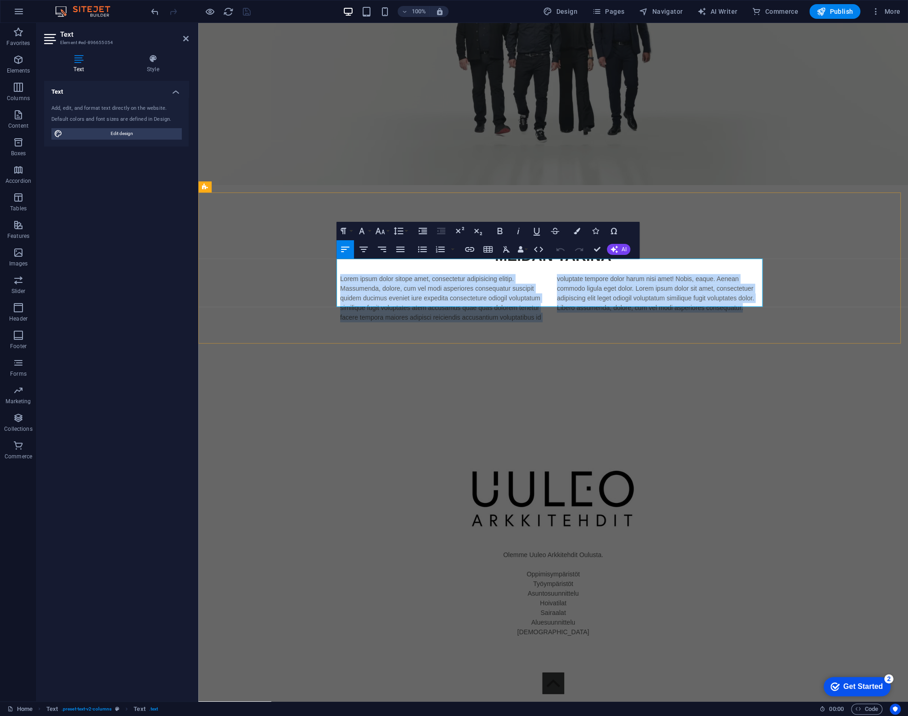
click at [522, 295] on p "Lorem ipsum dolor sitope amet, consectetur adipisicing elitip. Massumenda, dolo…" at bounding box center [553, 298] width 426 height 48
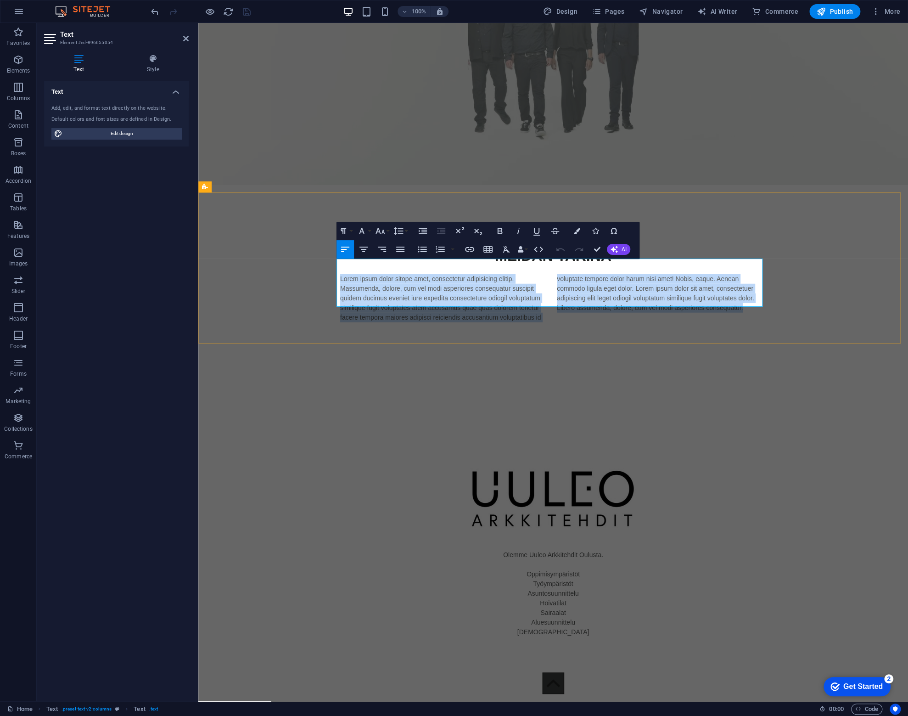
click at [522, 295] on p "Lorem ipsum dolor sitope amet, consectetur adipisicing elitip. Massumenda, dolo…" at bounding box center [553, 298] width 426 height 48
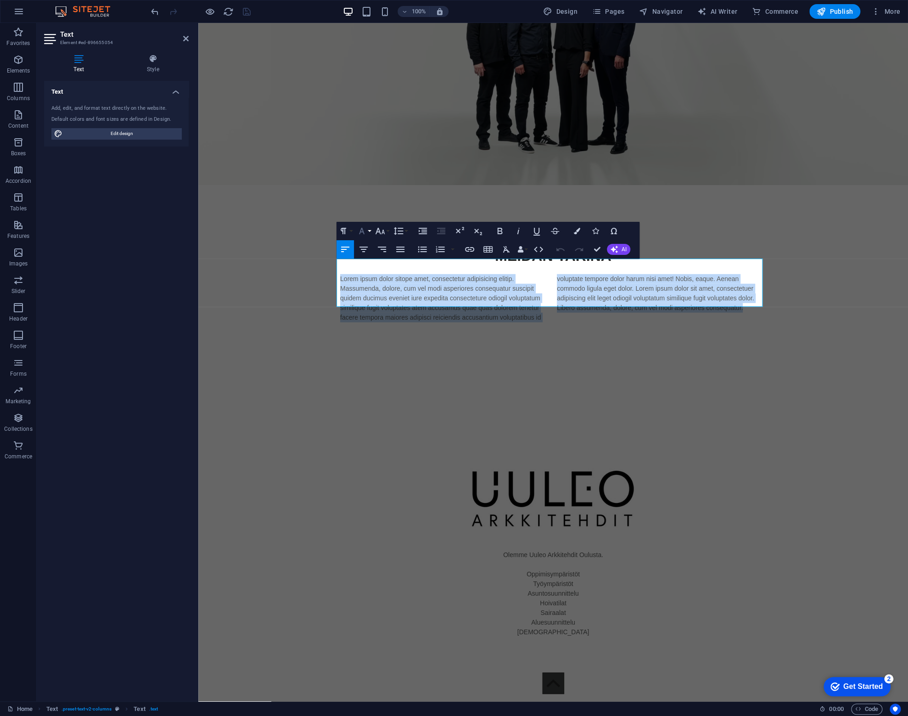
click at [369, 231] on button "Font Family" at bounding box center [363, 231] width 17 height 18
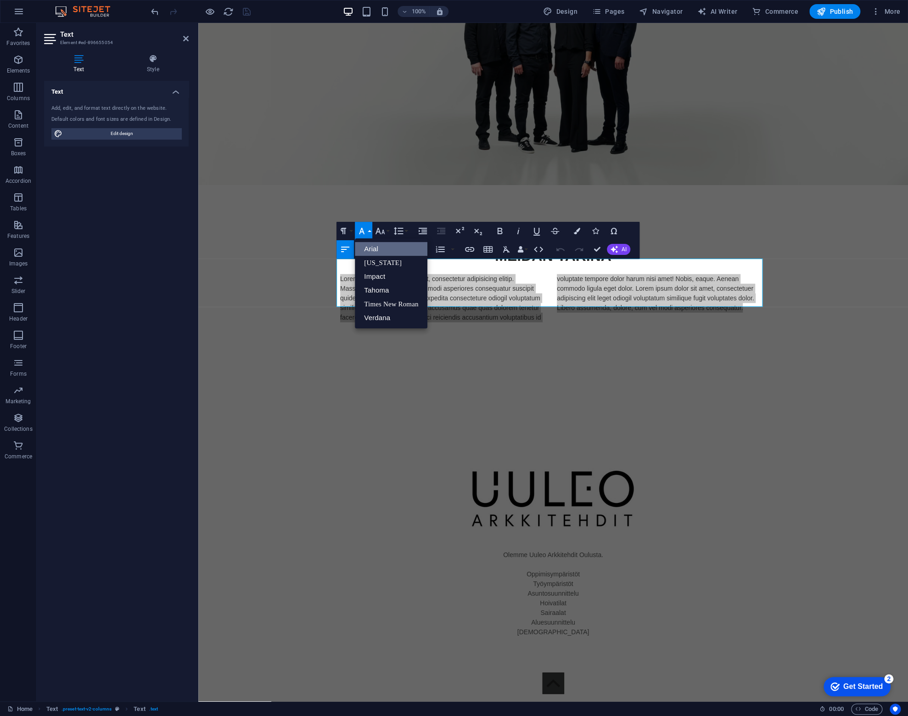
scroll to position [0, 0]
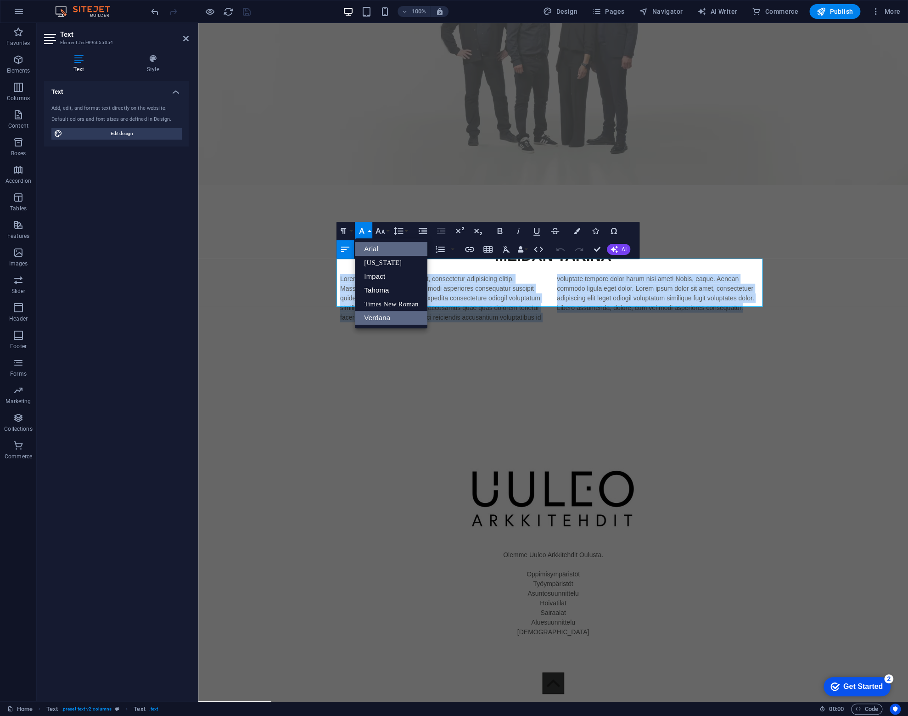
click at [384, 321] on link "Verdana" at bounding box center [391, 318] width 73 height 14
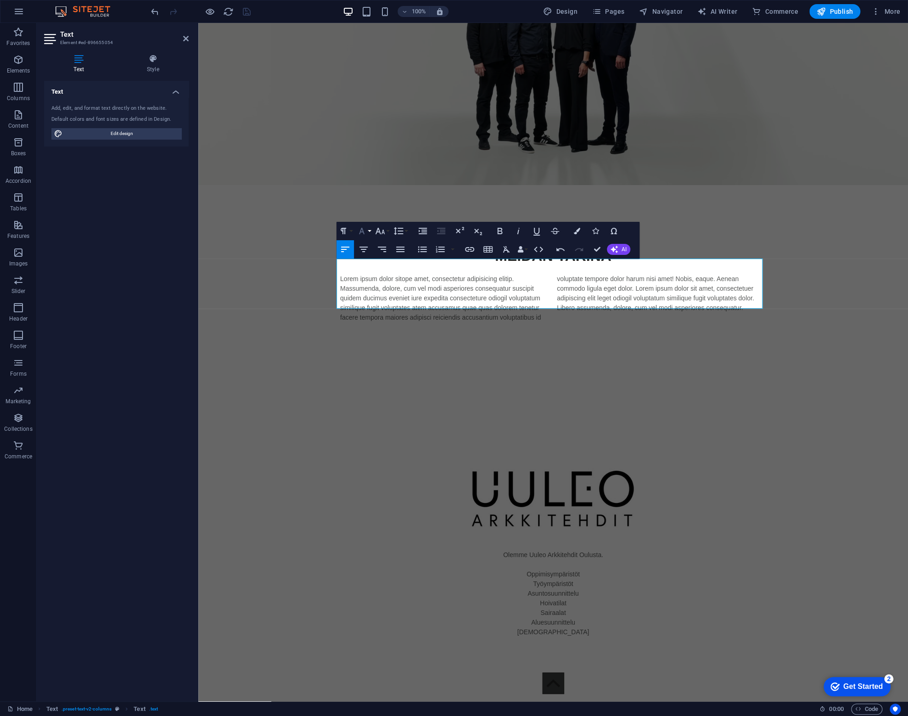
click at [367, 227] on icon "button" at bounding box center [361, 230] width 11 height 11
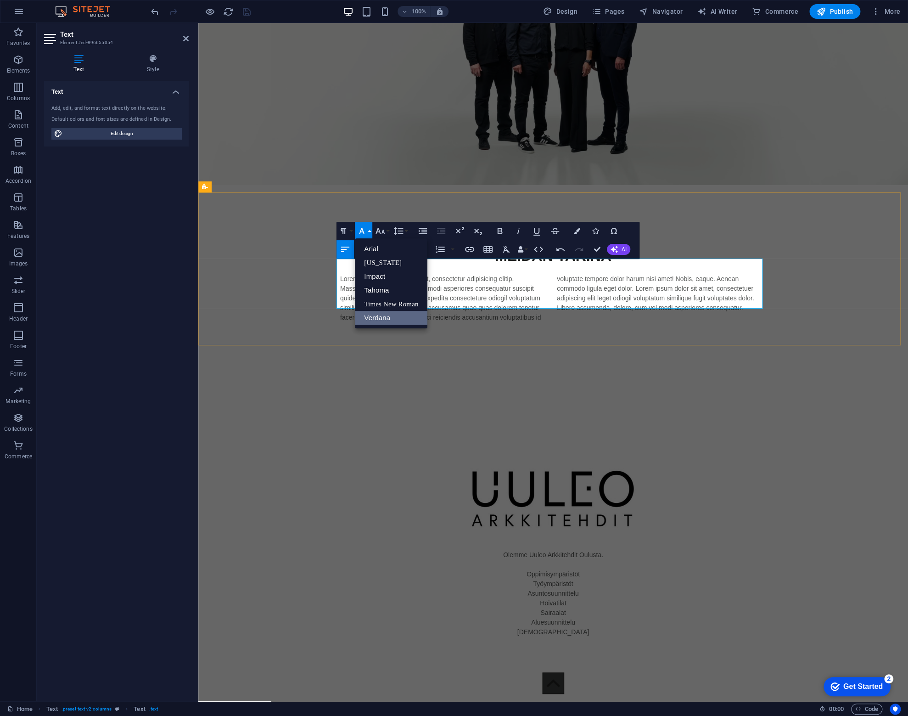
click at [693, 278] on p "Lorem ipsum dolor sitope amet, consectetur adipisicing elitip. Massumenda, dolo…" at bounding box center [553, 298] width 426 height 48
click at [687, 208] on div "[PERSON_NAME] Lorem ipsum dolor sitope amet, consectetur adipisicing elitip. [P…" at bounding box center [553, 283] width 710 height 151
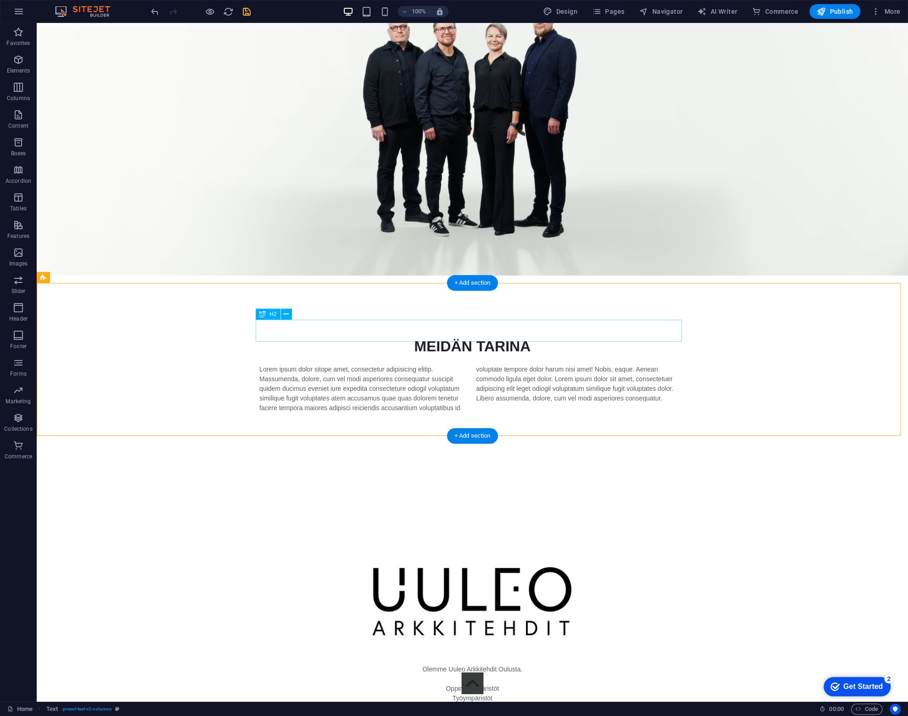
click at [463, 335] on div "MEIDÄN TARINA" at bounding box center [472, 346] width 426 height 22
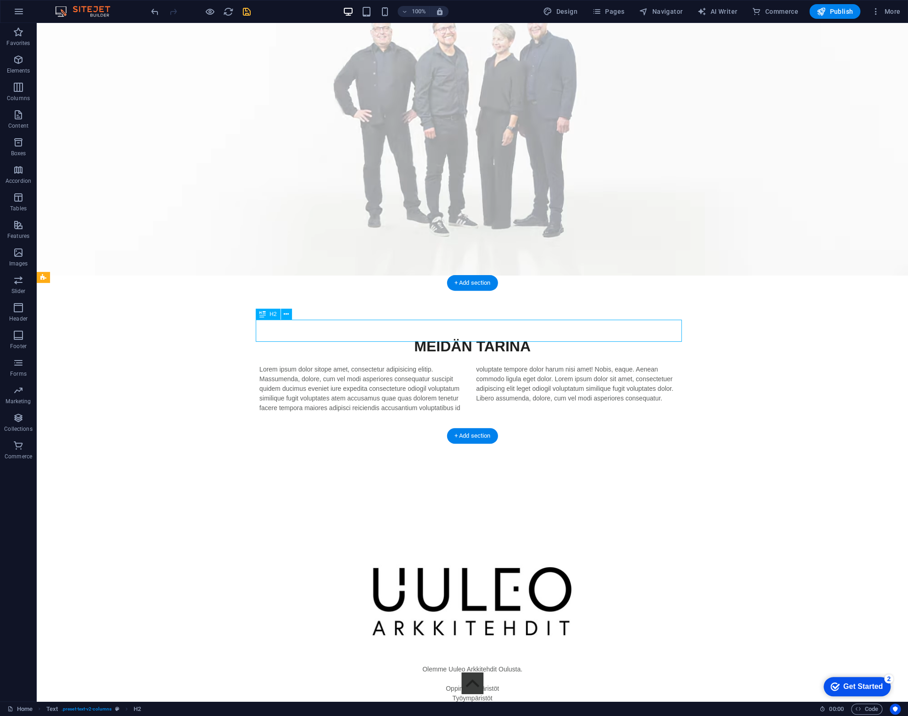
click at [463, 335] on div "MEIDÄN TARINA" at bounding box center [472, 346] width 426 height 22
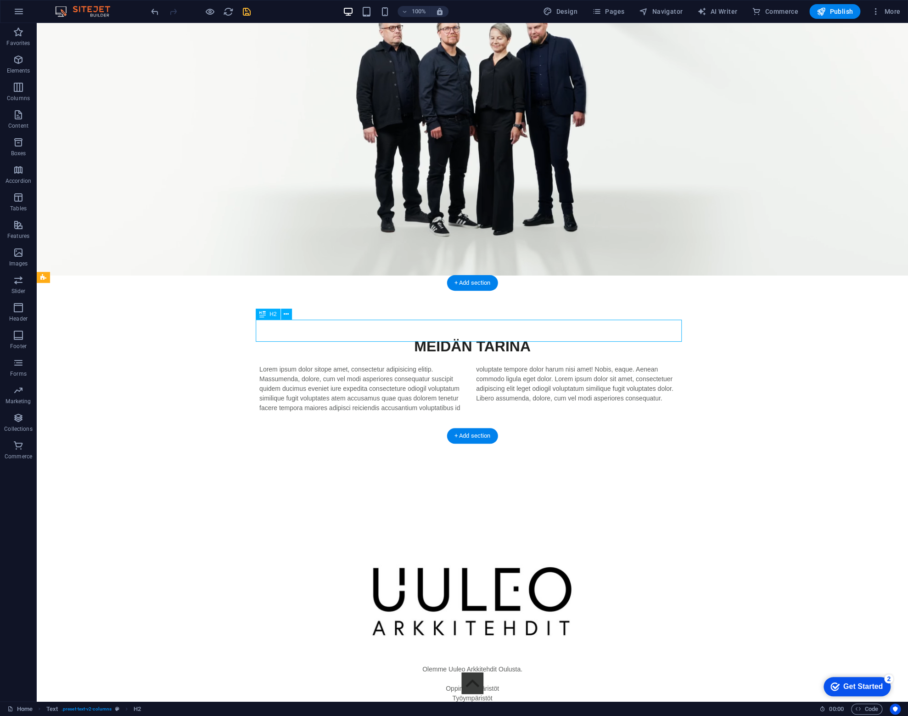
scroll to position [1444, 0]
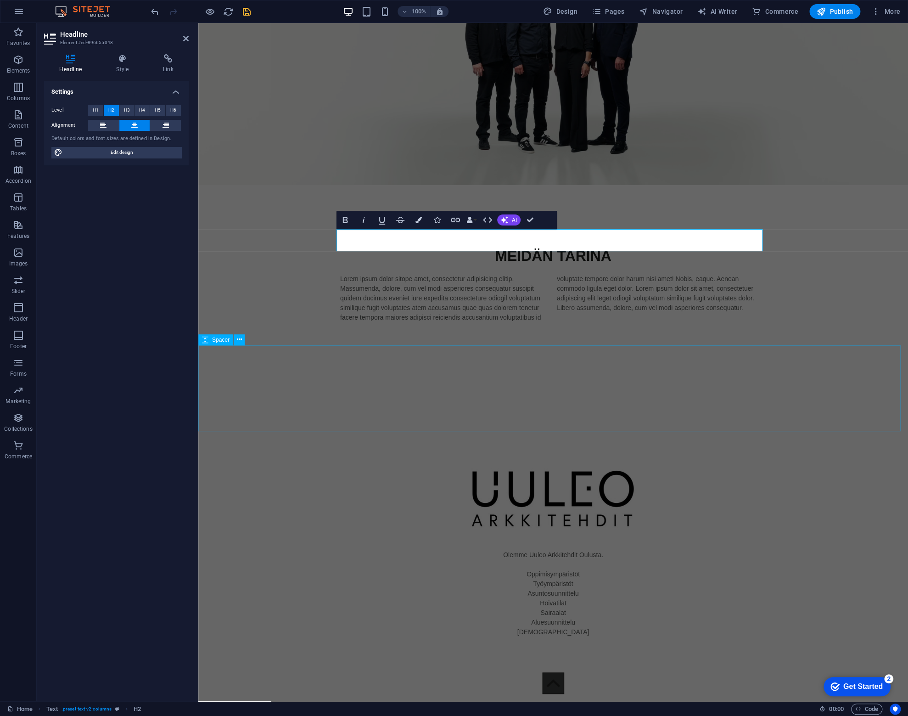
click at [443, 410] on div at bounding box center [553, 402] width 710 height 86
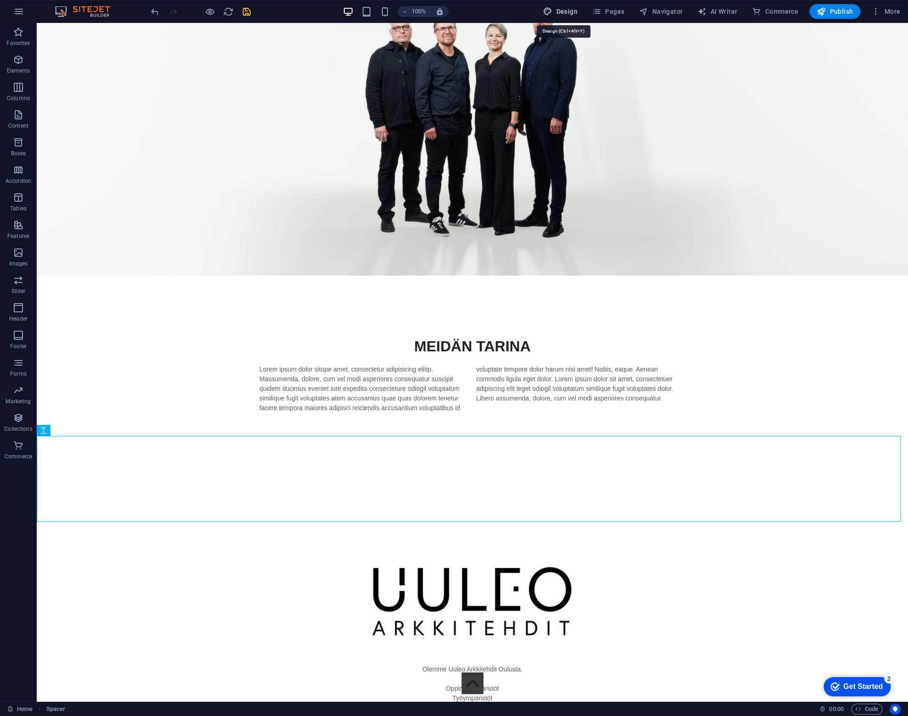
click at [573, 11] on span "Design" at bounding box center [560, 11] width 34 height 9
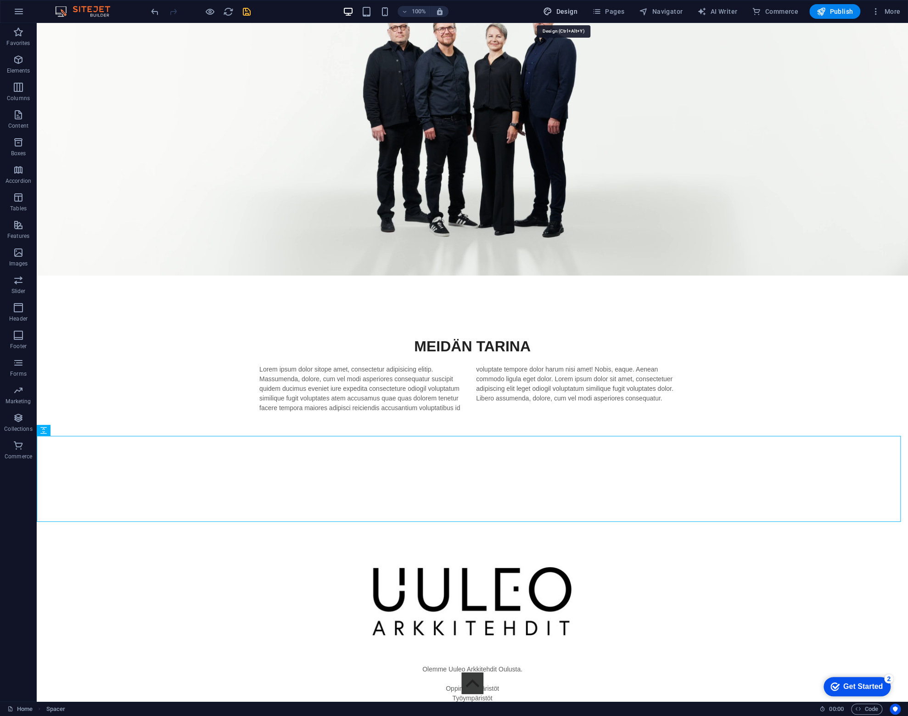
scroll to position [1345, 0]
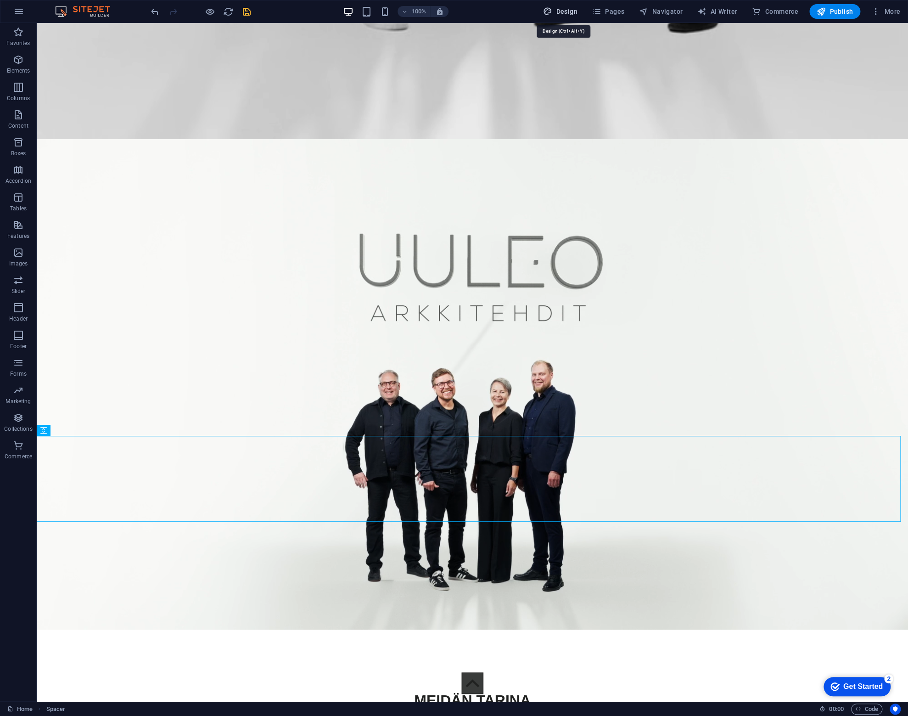
select select "px"
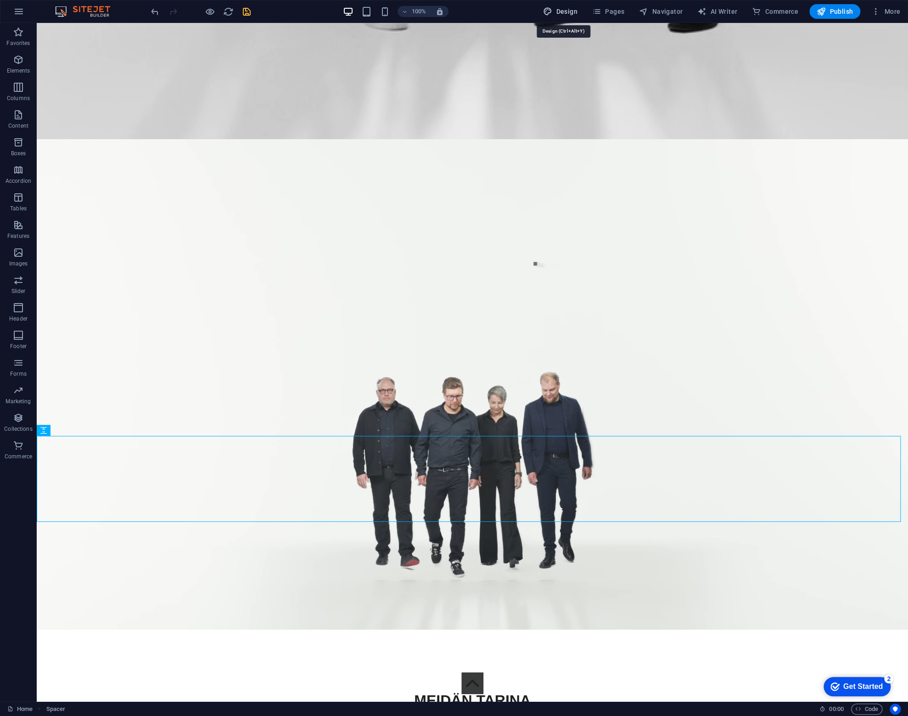
select select "400"
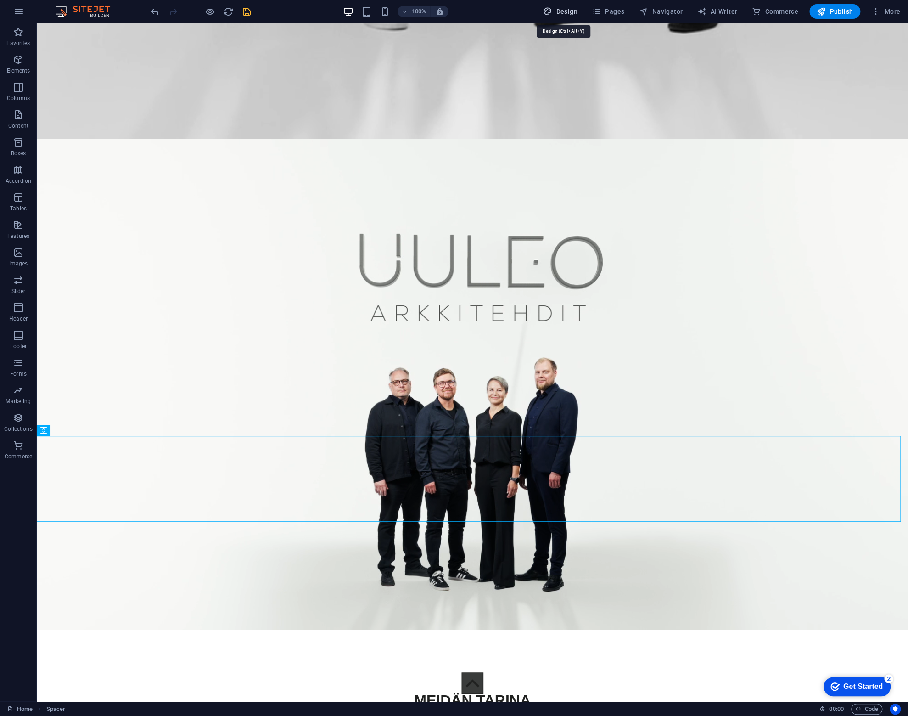
select select "px"
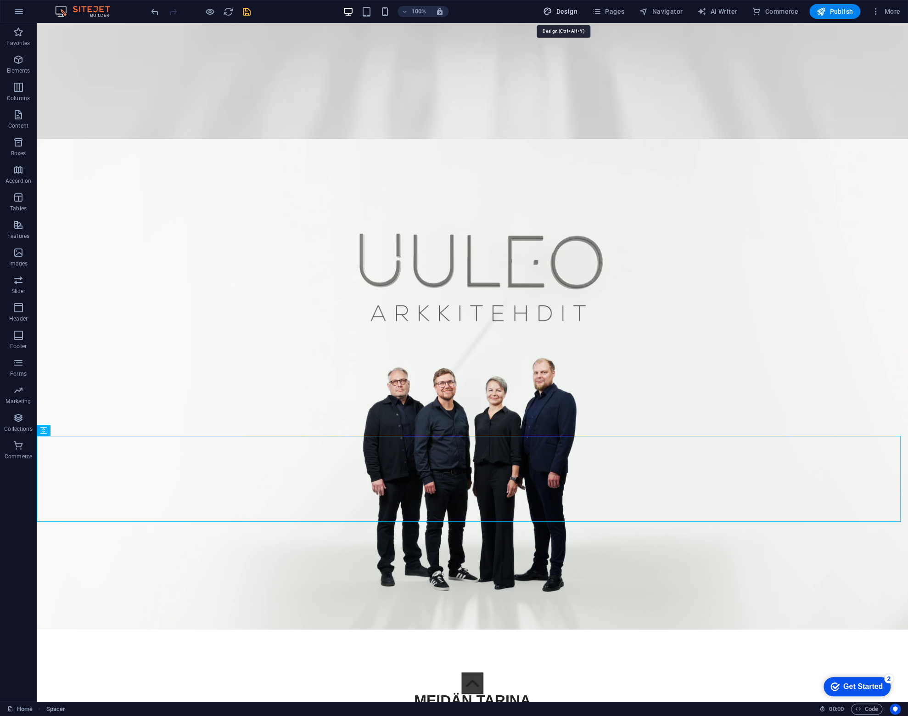
select select "rem"
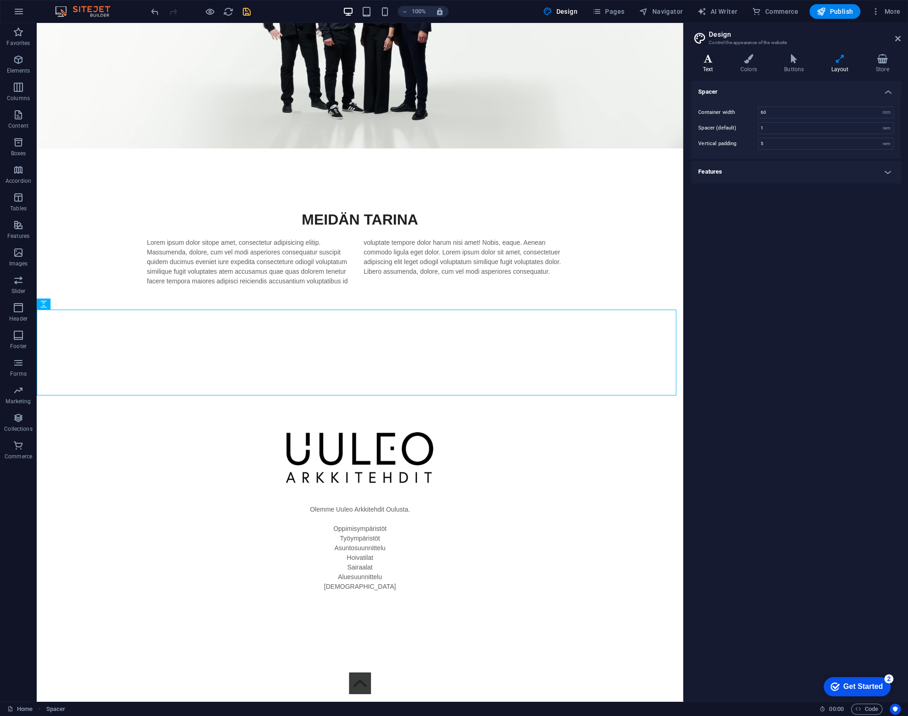
click at [710, 56] on icon at bounding box center [708, 58] width 34 height 9
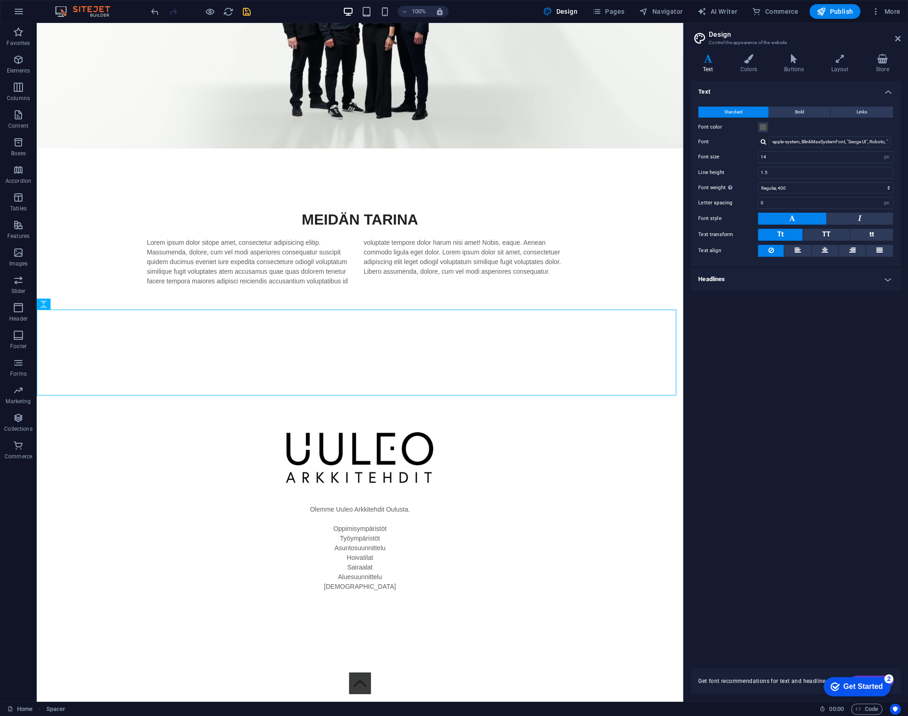
click at [758, 276] on h4 "Headlines" at bounding box center [796, 279] width 210 height 22
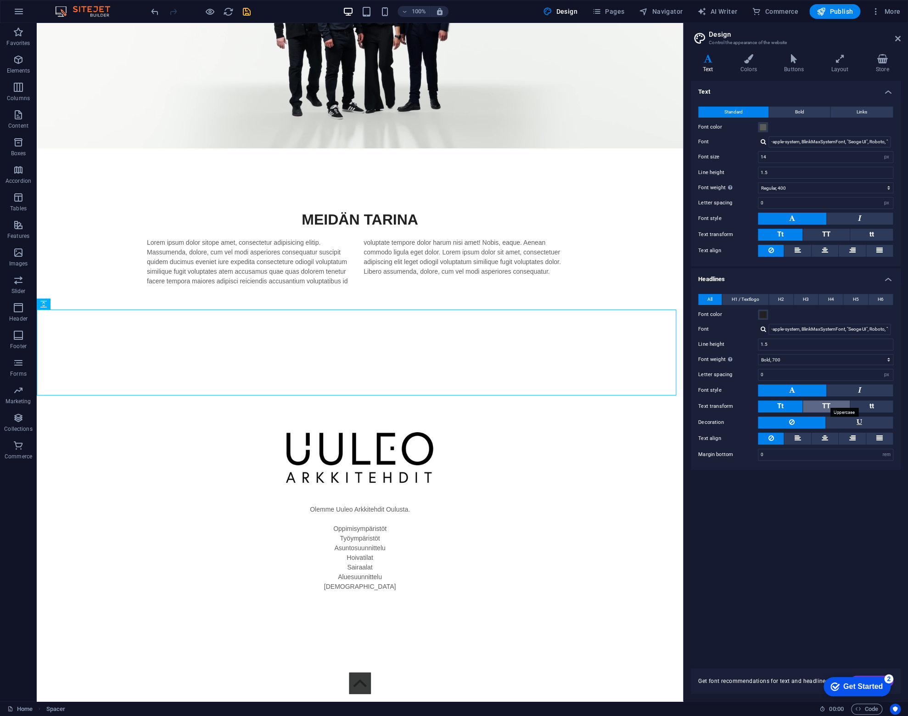
click at [827, 402] on span "TT" at bounding box center [827, 406] width 8 height 8
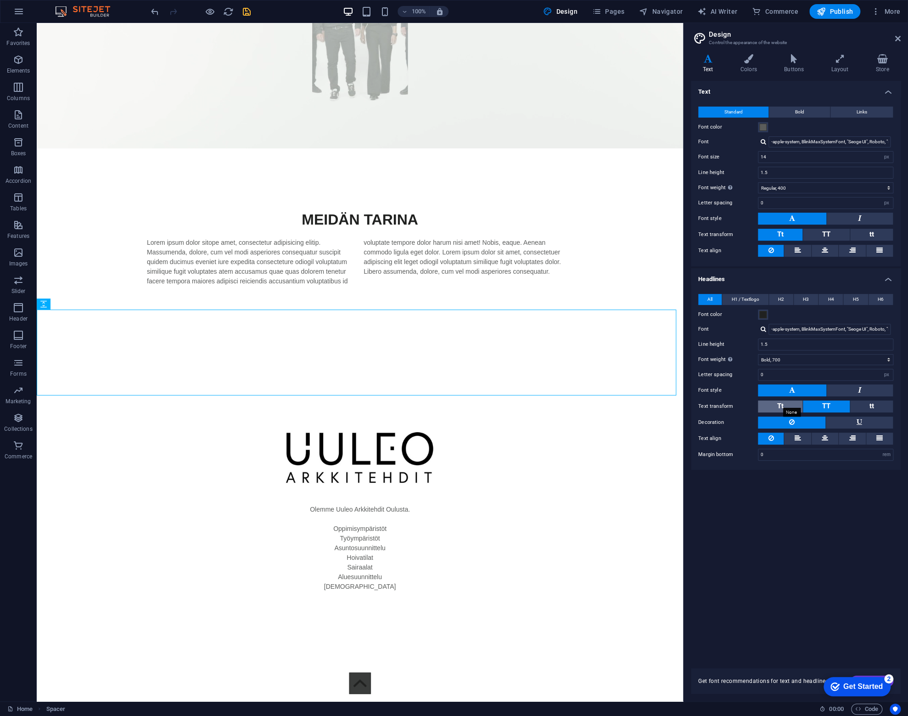
click at [781, 402] on span "Tt" at bounding box center [781, 406] width 6 height 8
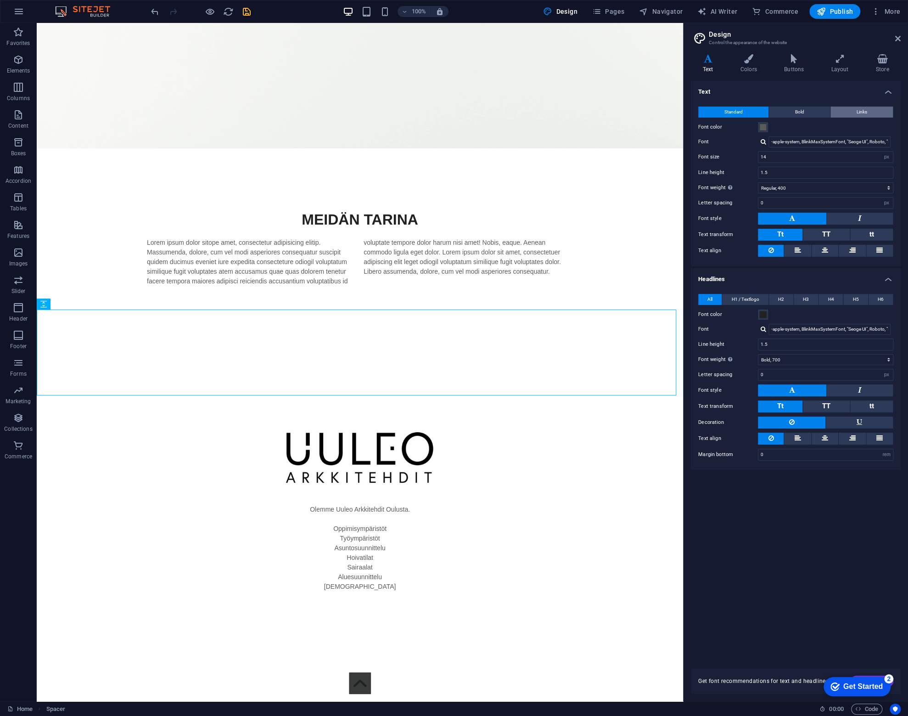
click at [857, 108] on span "Links" at bounding box center [862, 112] width 11 height 11
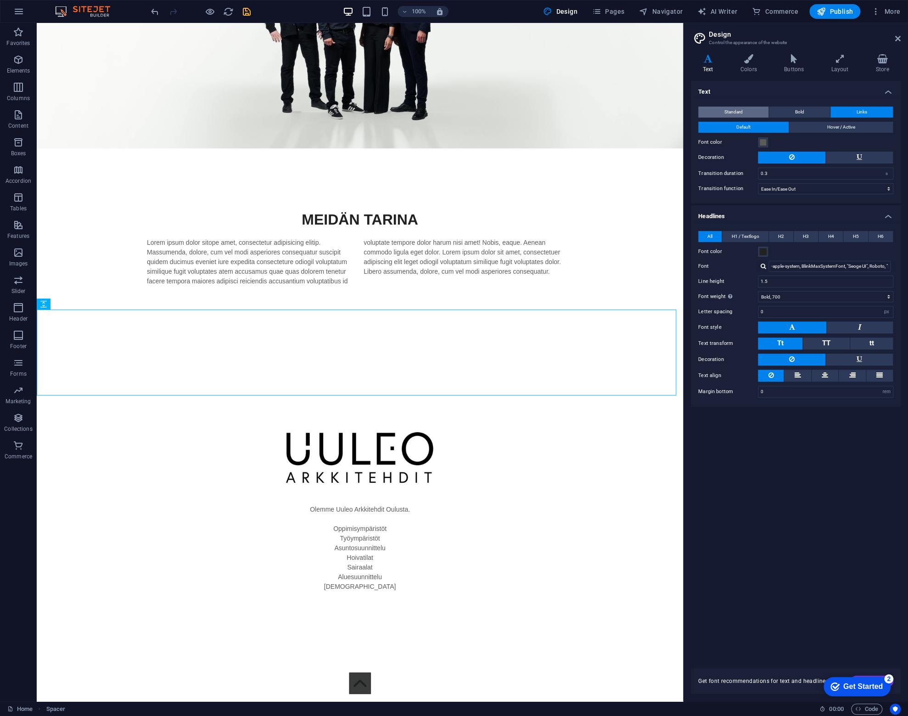
click at [746, 108] on button "Standard" at bounding box center [734, 112] width 70 height 11
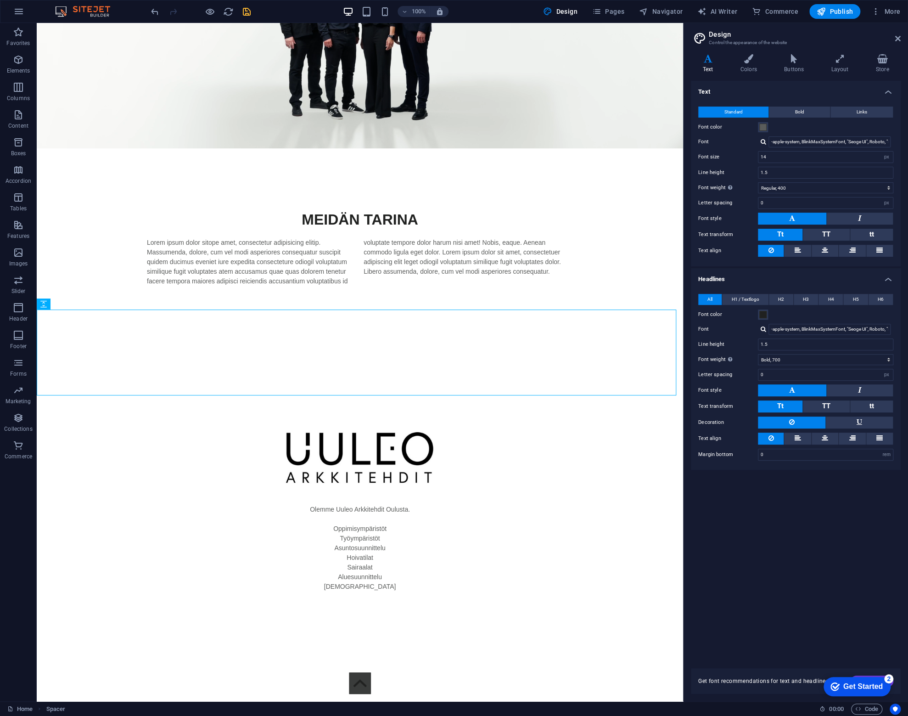
click at [758, 141] on div "-apple-system, BlinkMaxSystemFont, "Seoge UI", Roboto, "Helvetica Neue", Arial,…" at bounding box center [825, 141] width 135 height 11
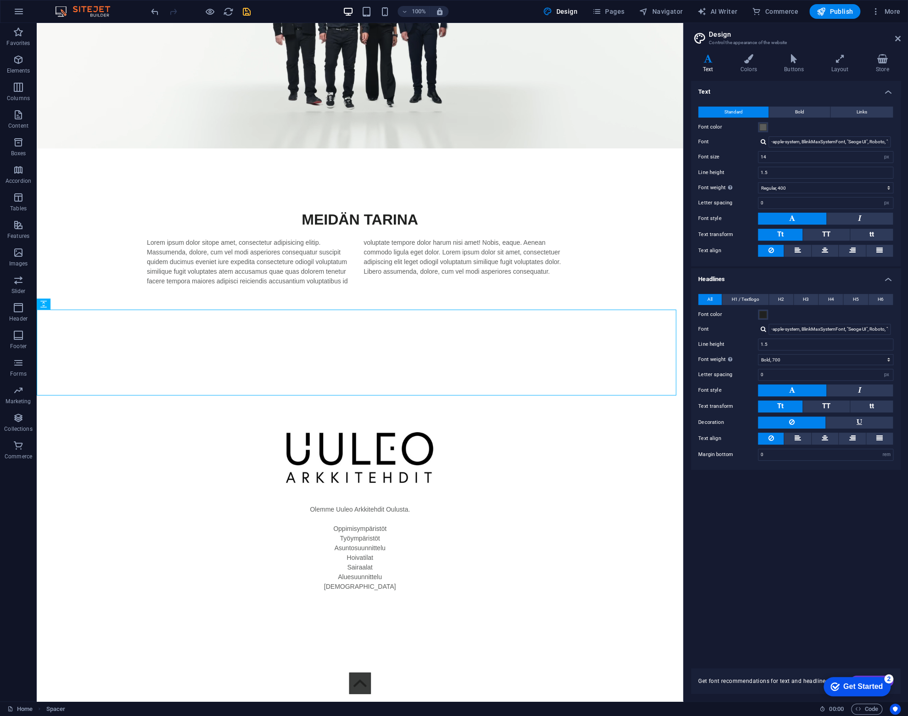
click at [764, 137] on div "-apple-system, BlinkMaxSystemFont, "Seoge UI", Roboto, "Helvetica Neue", Arial,…" at bounding box center [825, 141] width 135 height 11
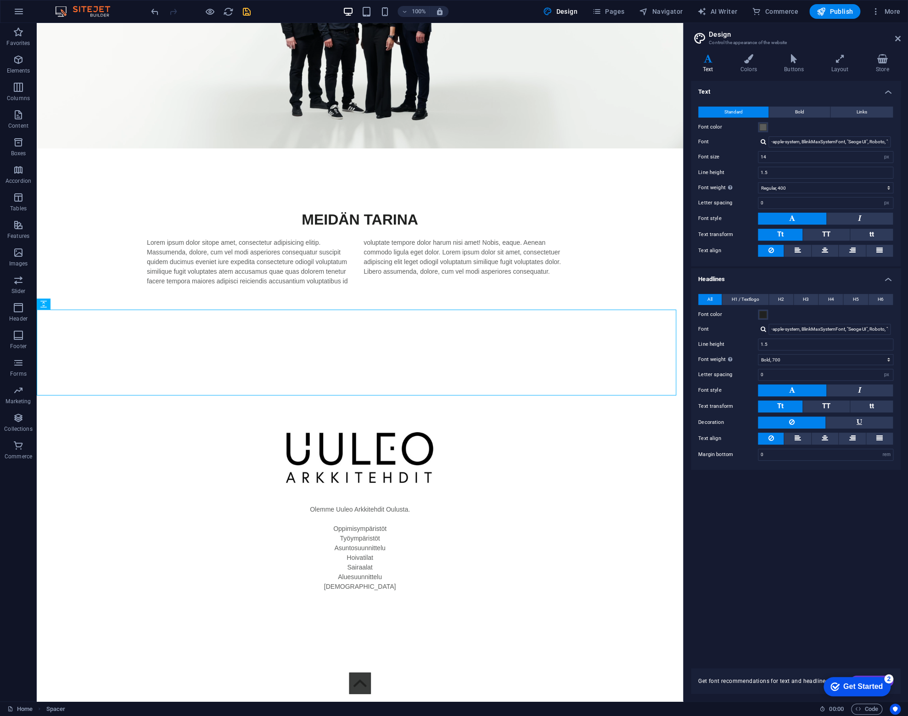
click at [762, 140] on div at bounding box center [764, 142] width 6 height 6
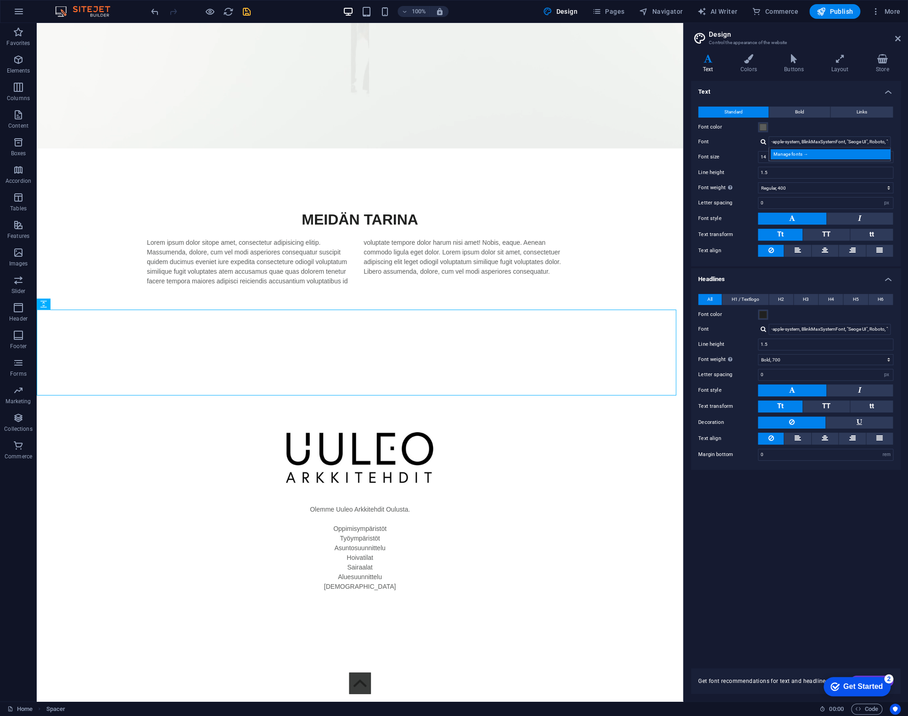
click at [782, 154] on div "Manage fonts →" at bounding box center [831, 154] width 121 height 10
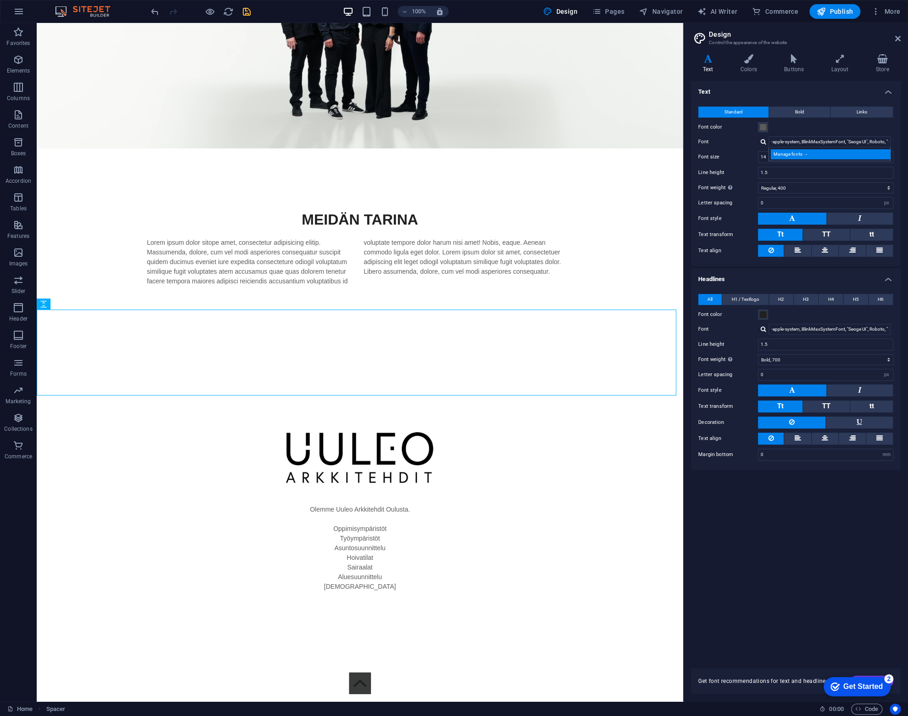
select select "popularity"
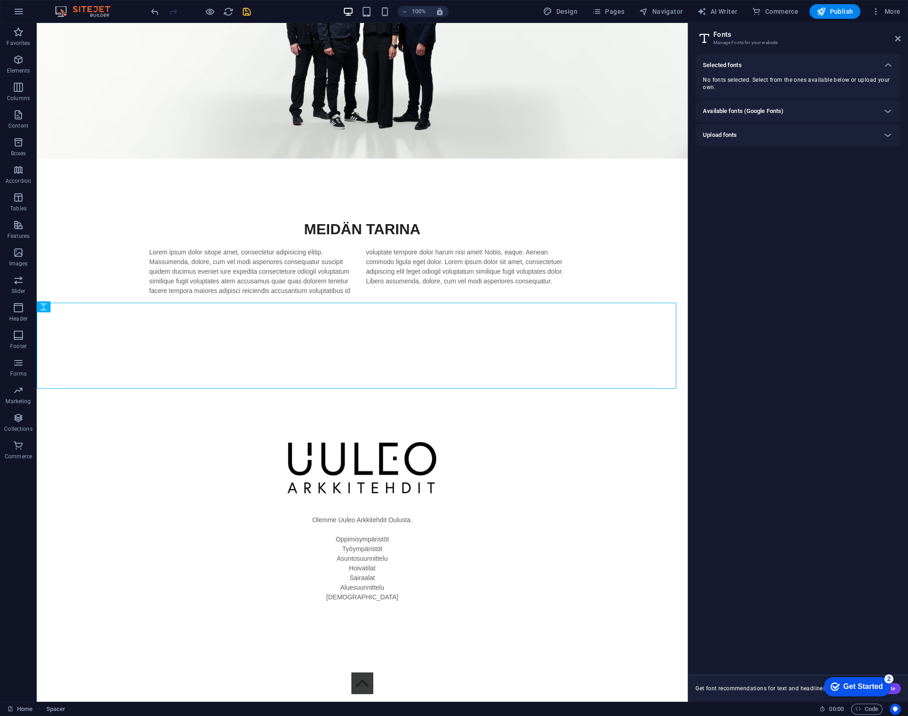
scroll to position [1352, 0]
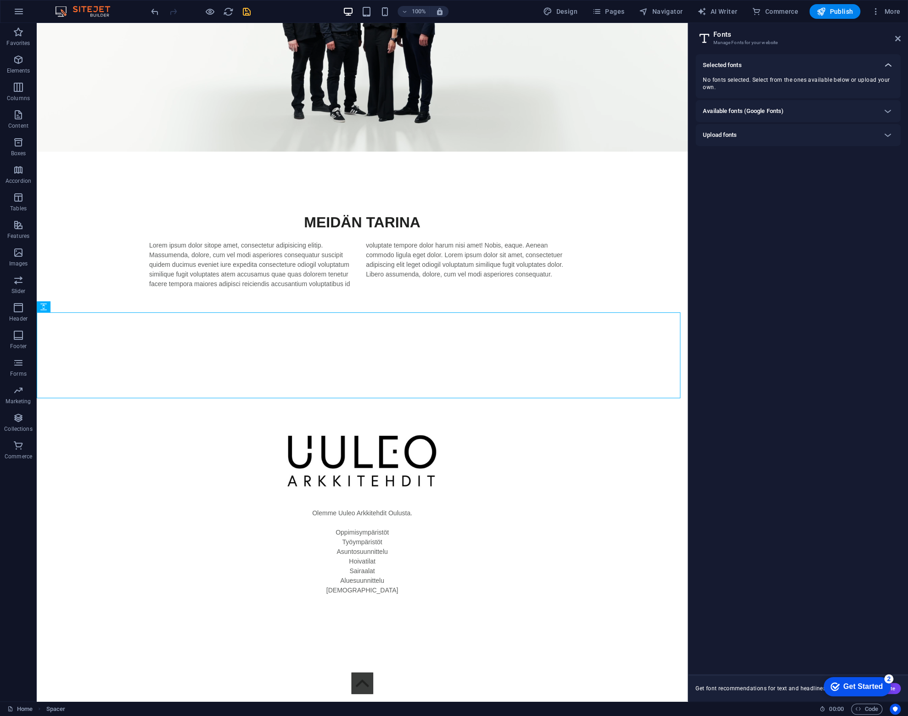
click at [884, 66] on icon at bounding box center [888, 65] width 11 height 11
click at [880, 106] on div at bounding box center [888, 111] width 22 height 22
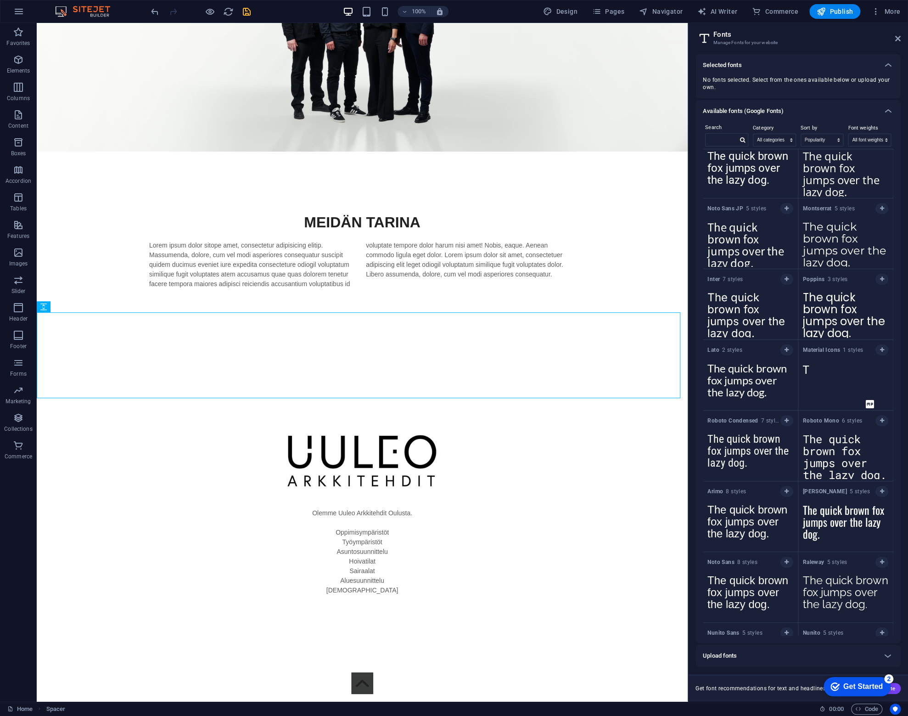
scroll to position [0, 0]
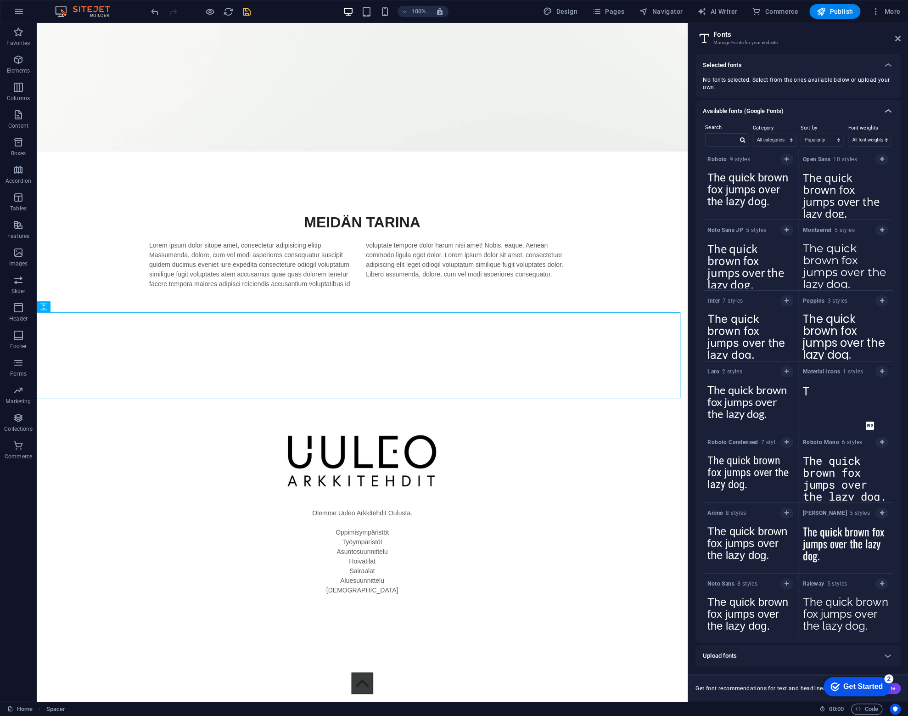
click at [887, 106] on icon at bounding box center [888, 111] width 11 height 11
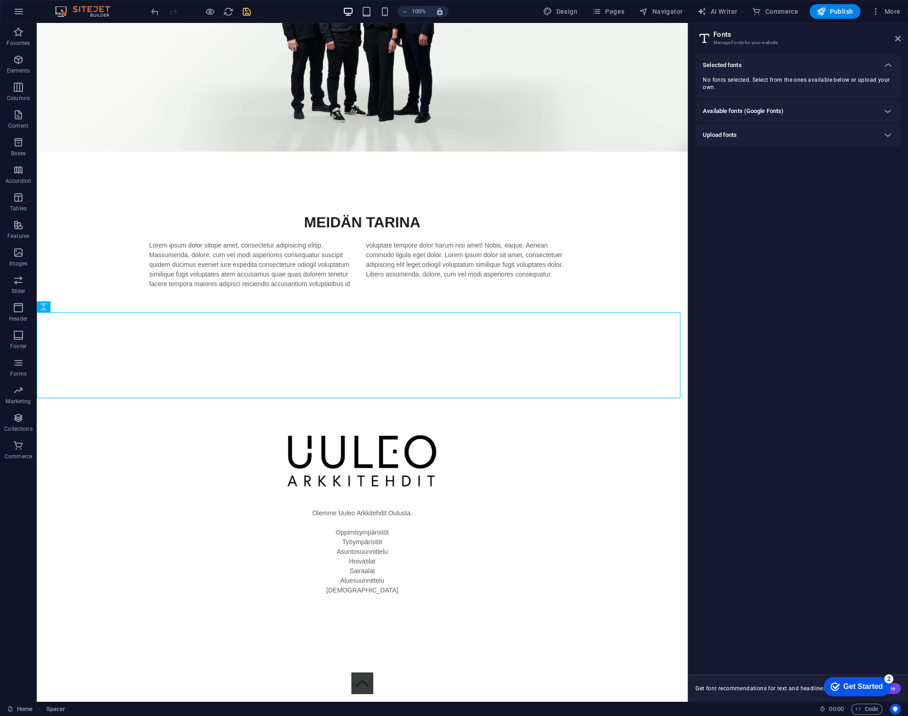
click at [874, 132] on div "Upload fonts" at bounding box center [790, 135] width 174 height 11
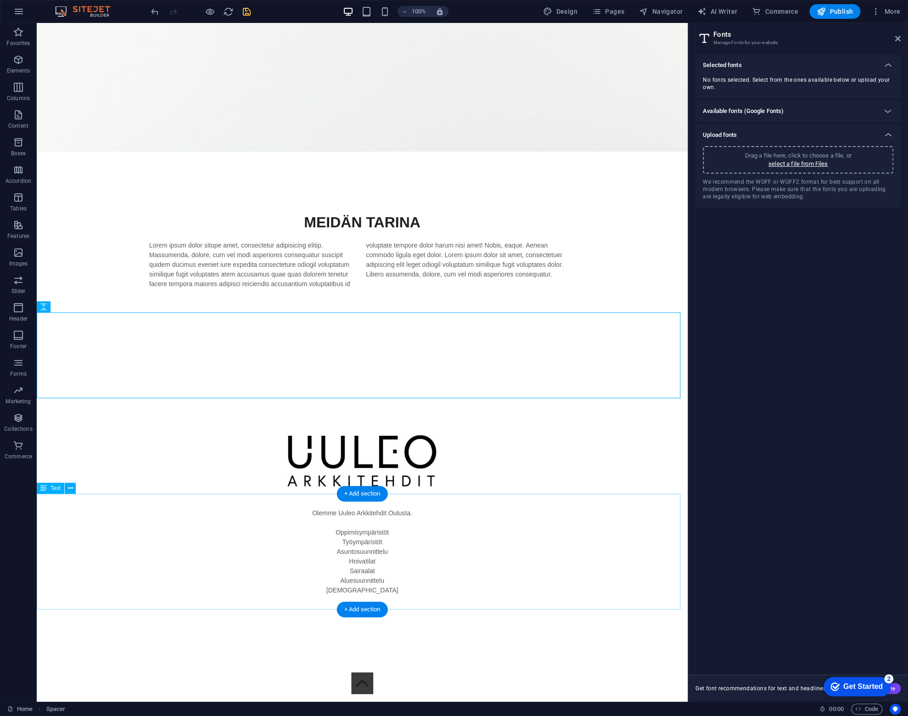
click at [349, 537] on div "Olemme Uuleo Arkkitehdit Oulusta. Oppimisympäristöt Työympäristöt Asuntosuunnit…" at bounding box center [362, 566] width 651 height 116
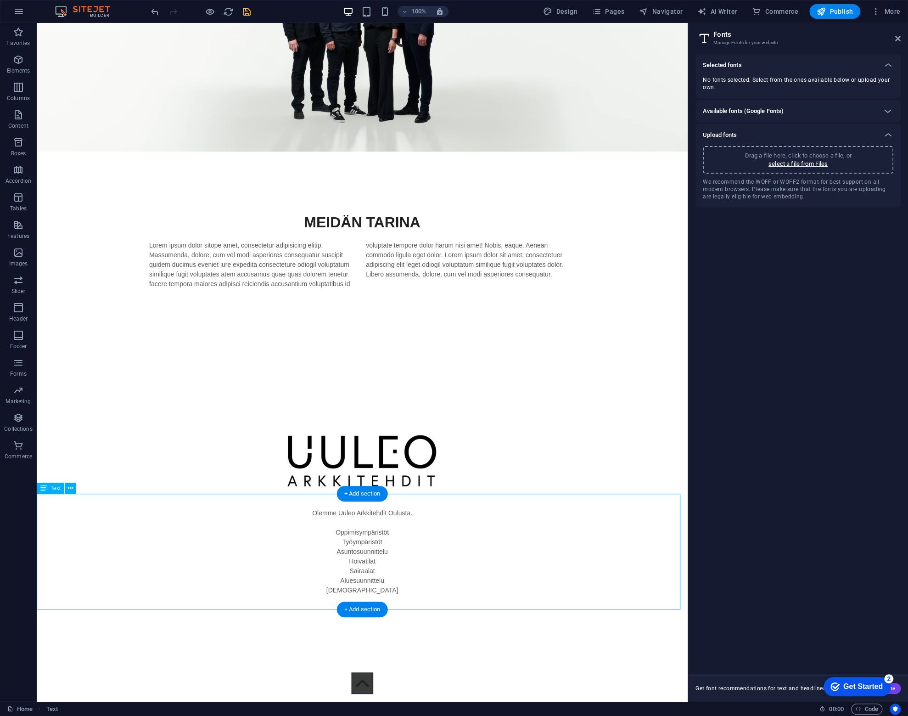
click at [349, 537] on div "Olemme Uuleo Arkkitehdit Oulusta. Oppimisympäristöt Työympäristöt Asuntosuunnit…" at bounding box center [362, 566] width 651 height 116
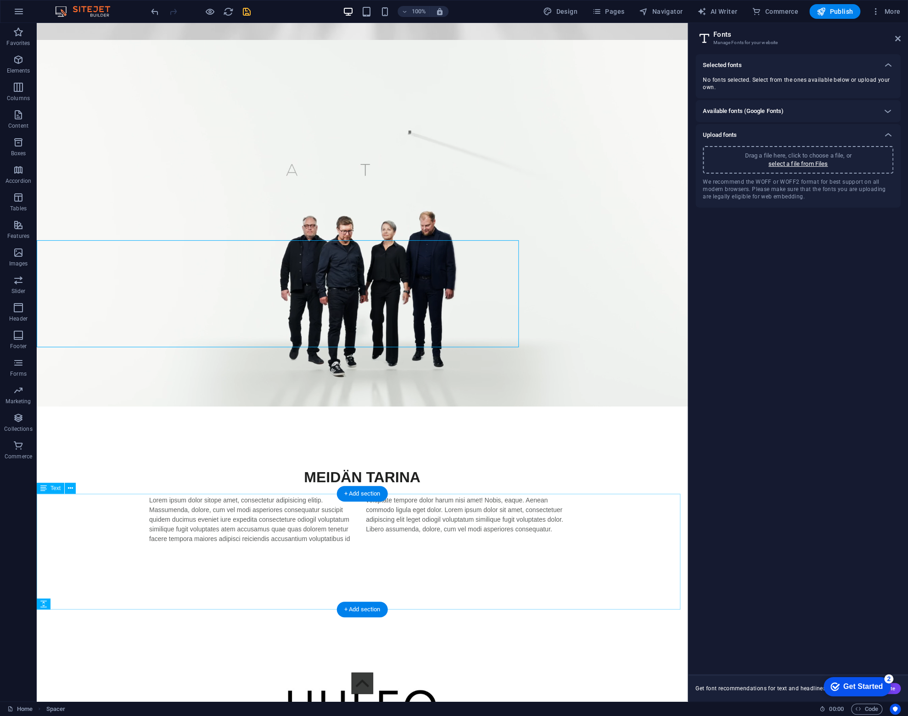
scroll to position [1352, 0]
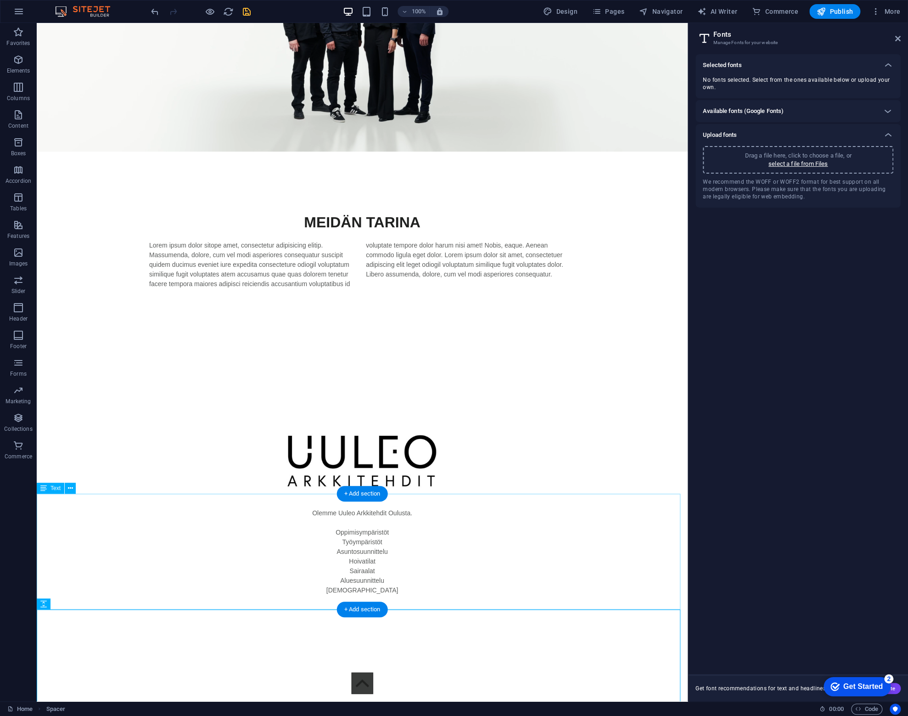
click at [378, 528] on div "Olemme Uuleo Arkkitehdit Oulusta. Oppimisympäristöt Työympäristöt Asuntosuunnit…" at bounding box center [362, 566] width 651 height 116
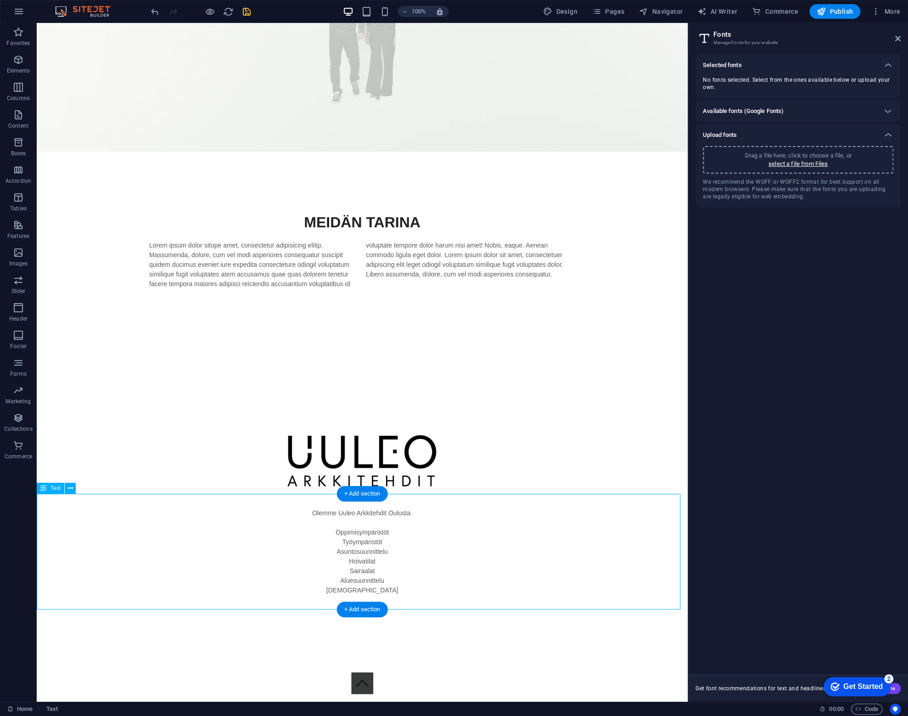
drag, startPoint x: 378, startPoint y: 528, endPoint x: 216, endPoint y: 528, distance: 161.2
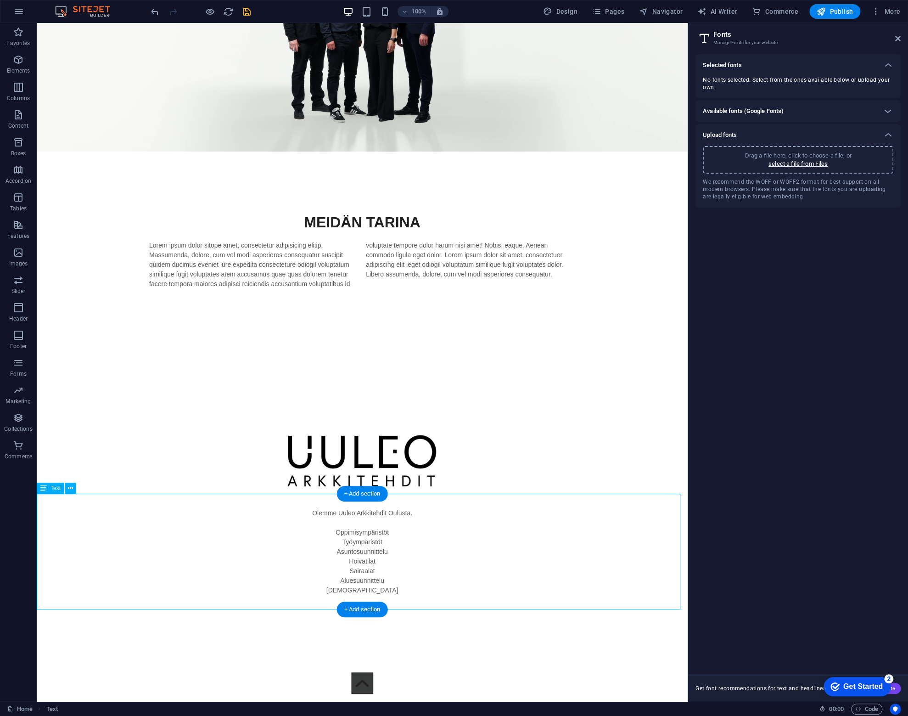
click at [378, 528] on div "Olemme Uuleo Arkkitehdit Oulusta. Oppimisympäristöt Työympäristöt Asuntosuunnit…" at bounding box center [362, 566] width 651 height 116
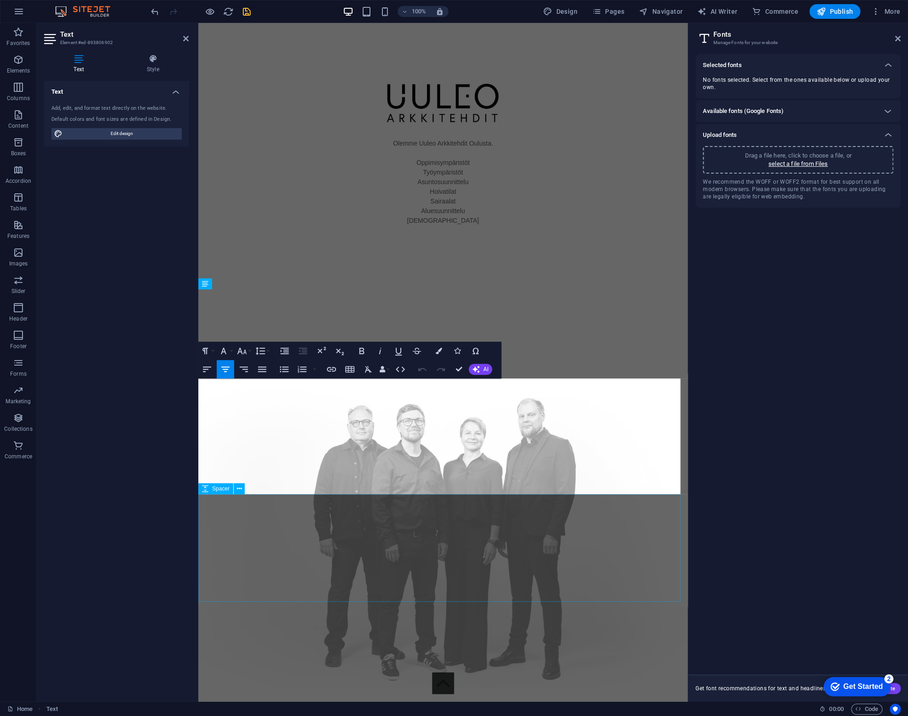
scroll to position [1098, 0]
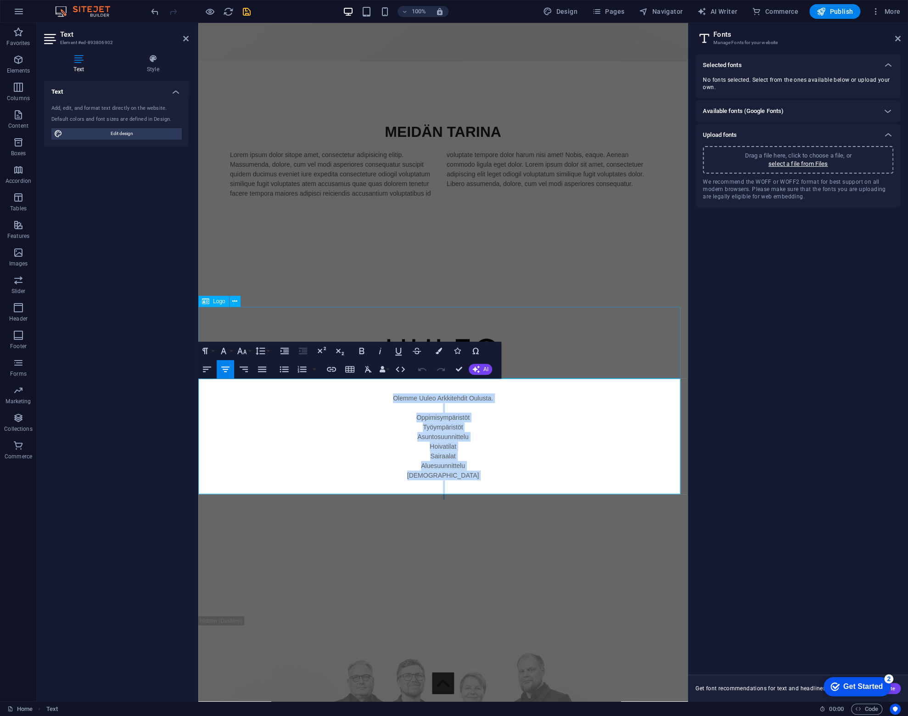
drag, startPoint x: 458, startPoint y: 480, endPoint x: 550, endPoint y: 389, distance: 128.9
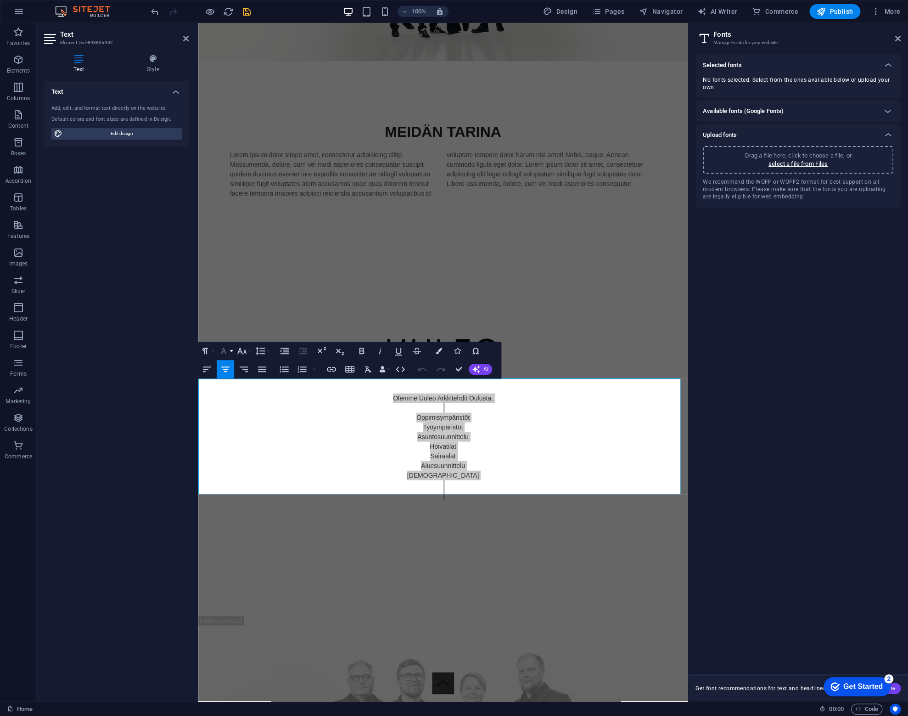
click at [231, 350] on button "Font Family" at bounding box center [225, 351] width 17 height 18
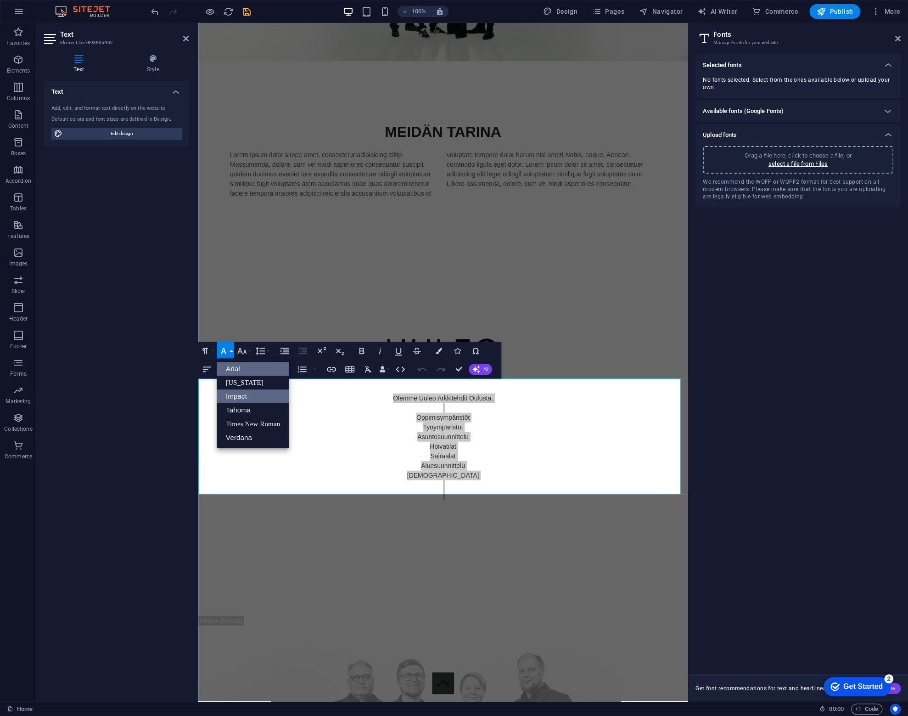
scroll to position [0, 0]
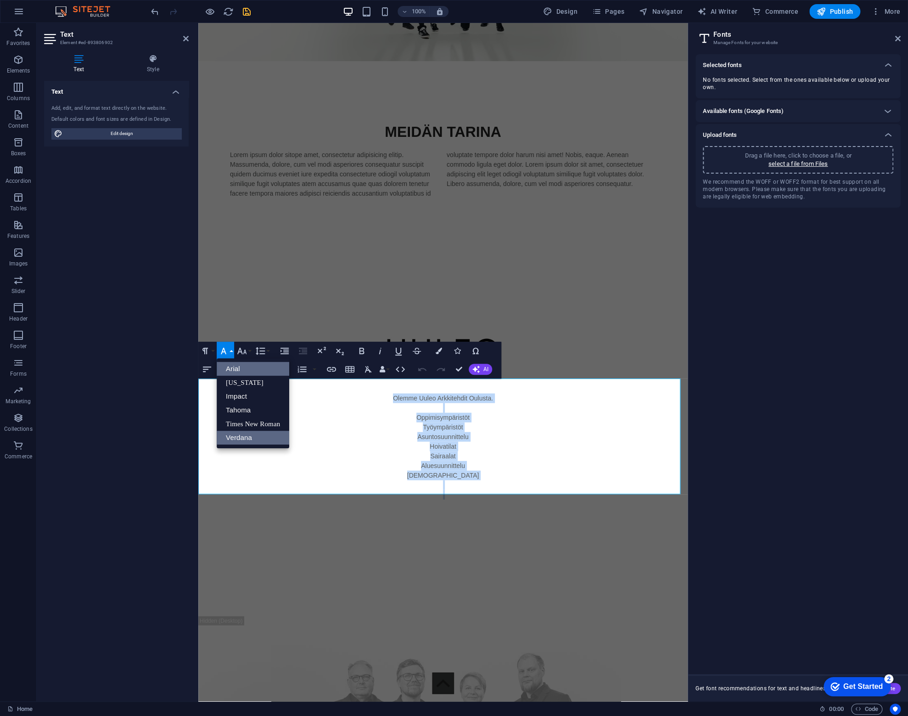
click at [252, 438] on link "Verdana" at bounding box center [253, 438] width 73 height 14
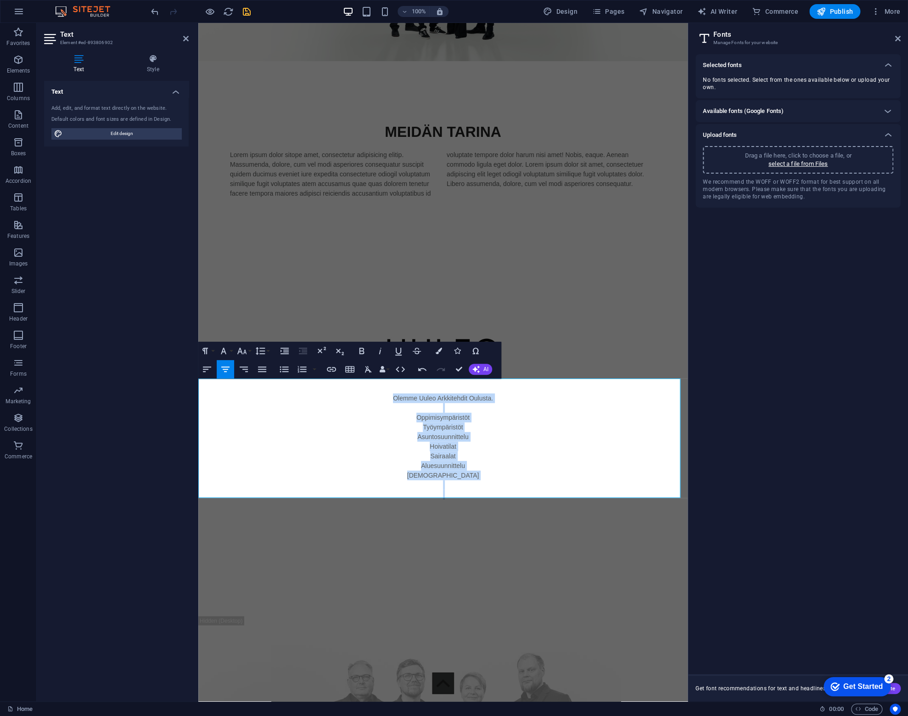
click at [550, 461] on p "Aluesuunnittelu" at bounding box center [443, 466] width 490 height 10
click at [552, 321] on div at bounding box center [443, 357] width 490 height 73
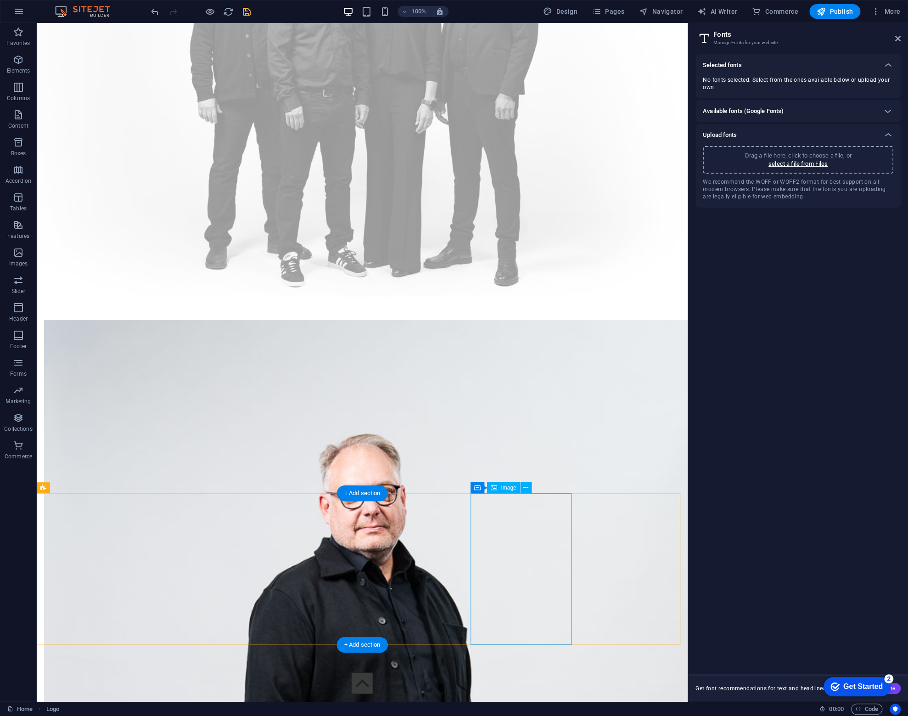
scroll to position [2225, 0]
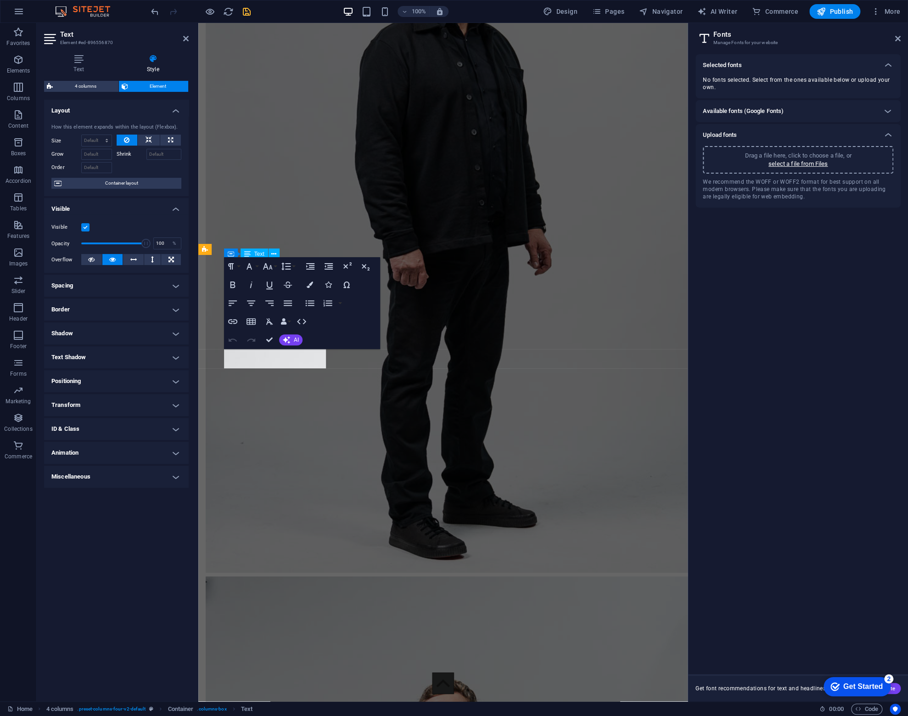
scroll to position [1855, 0]
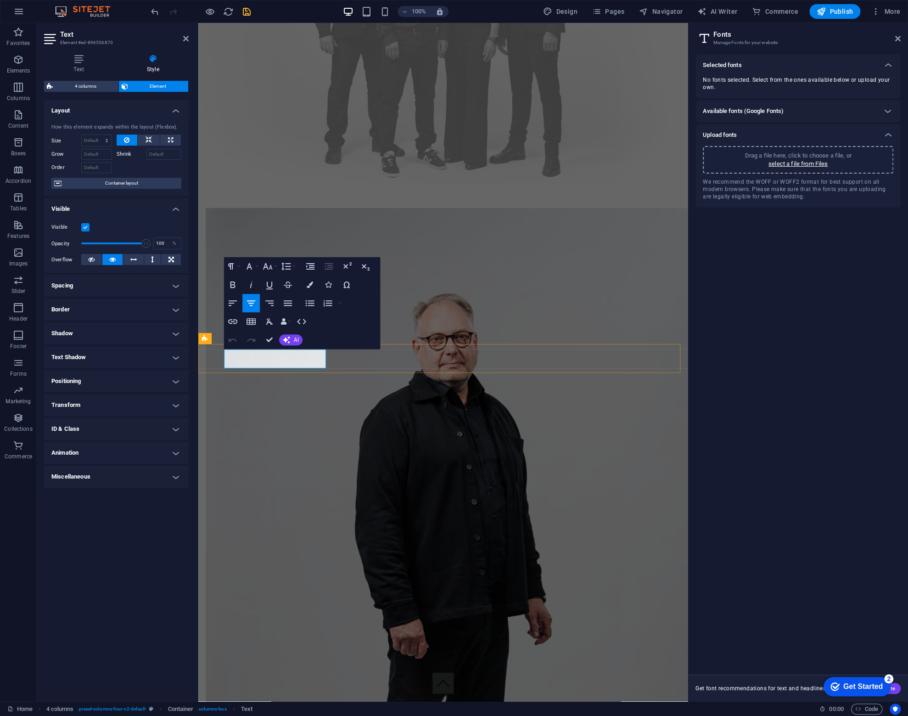
drag, startPoint x: 316, startPoint y: 361, endPoint x: 168, endPoint y: 332, distance: 150.9
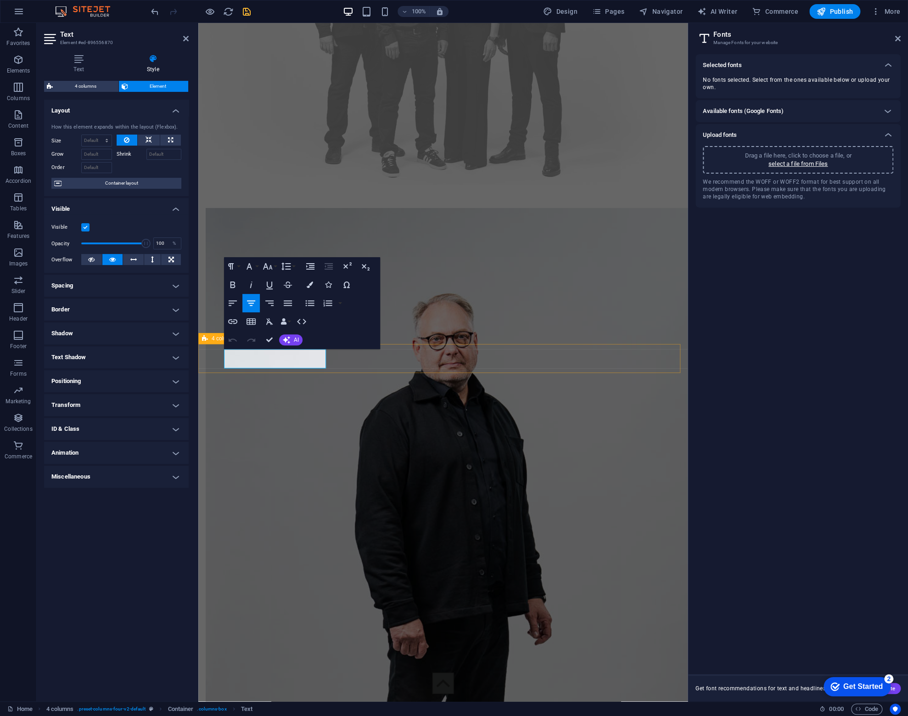
click at [257, 265] on button "Font Family" at bounding box center [250, 266] width 17 height 18
click at [271, 355] on link "Verdana" at bounding box center [278, 353] width 73 height 14
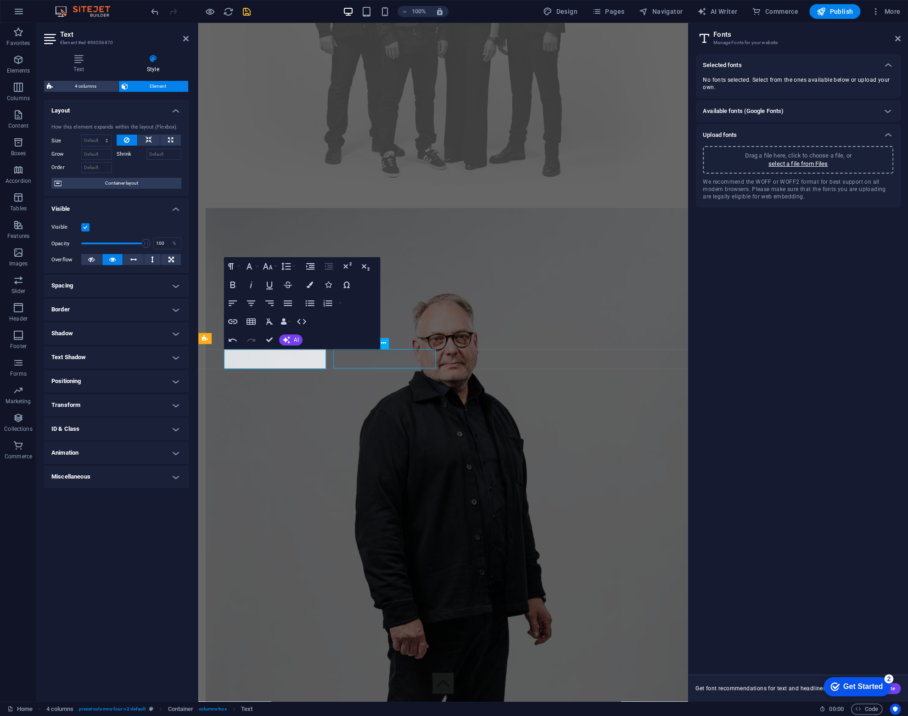
scroll to position [2225, 0]
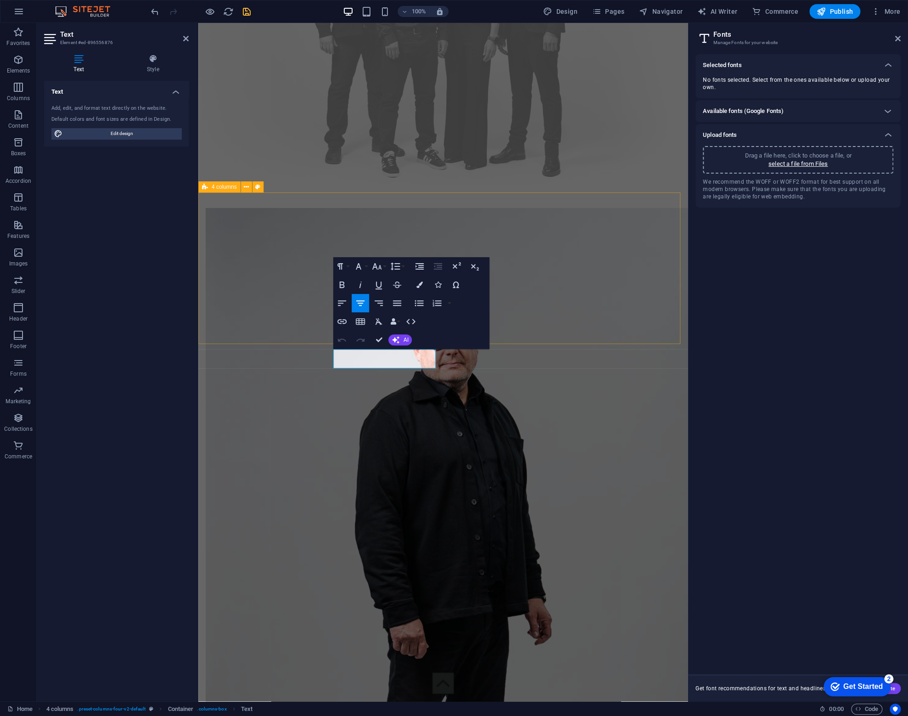
drag, startPoint x: 434, startPoint y: 364, endPoint x: 253, endPoint y: 328, distance: 184.5
click at [369, 267] on button "Font Family" at bounding box center [360, 266] width 17 height 18
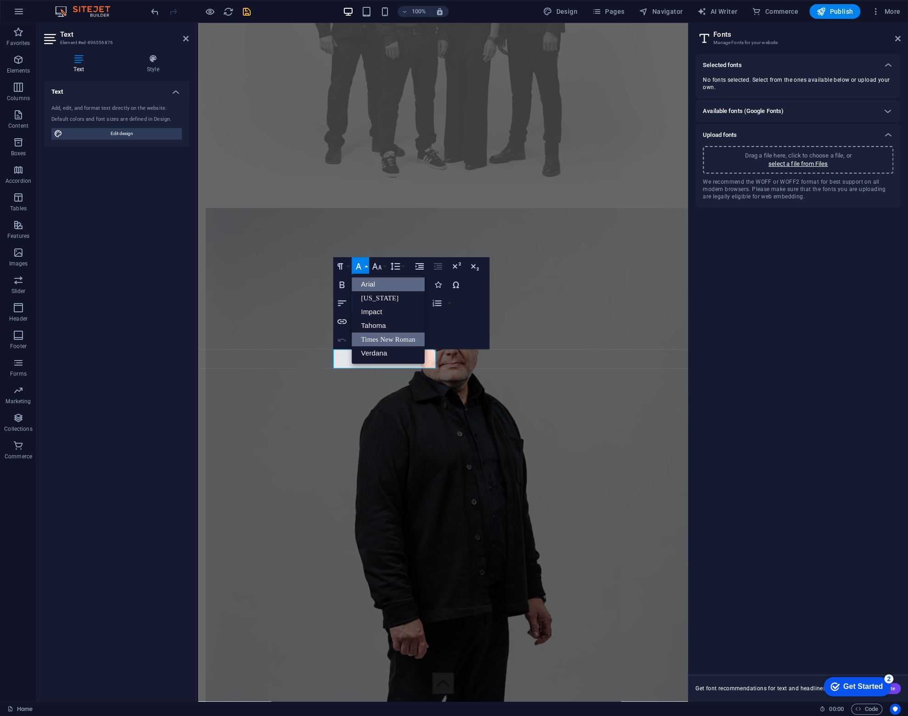
scroll to position [0, 0]
click at [373, 353] on link "Verdana" at bounding box center [388, 353] width 73 height 14
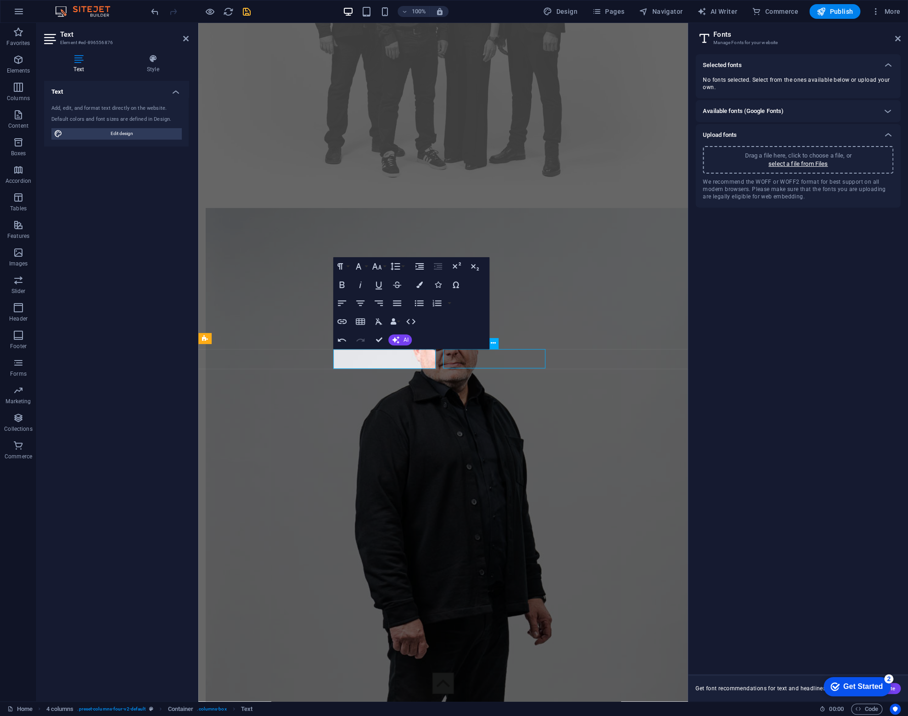
scroll to position [2225, 0]
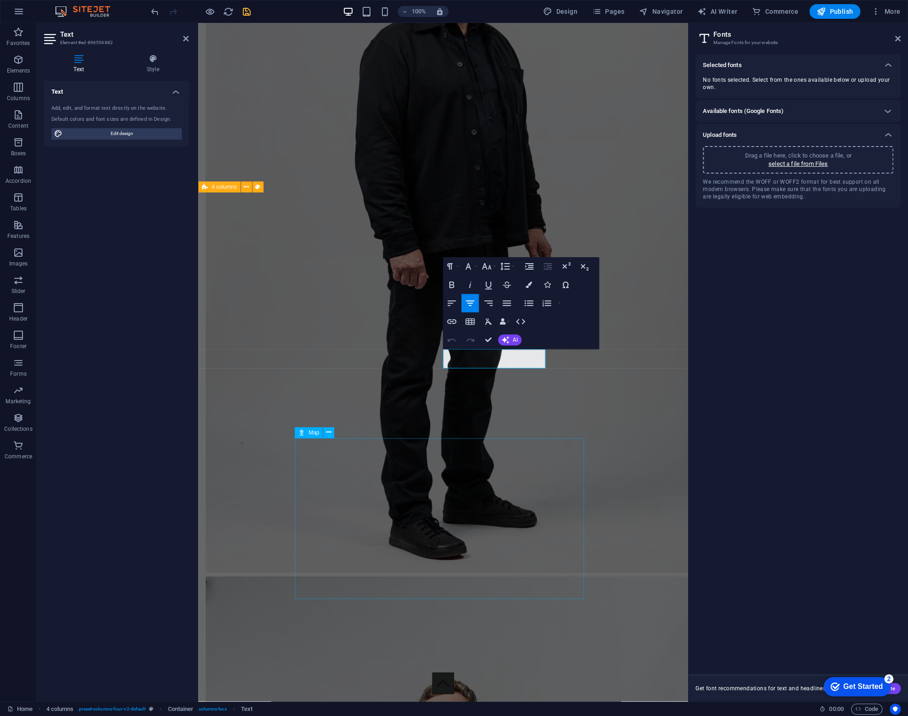
scroll to position [1855, 0]
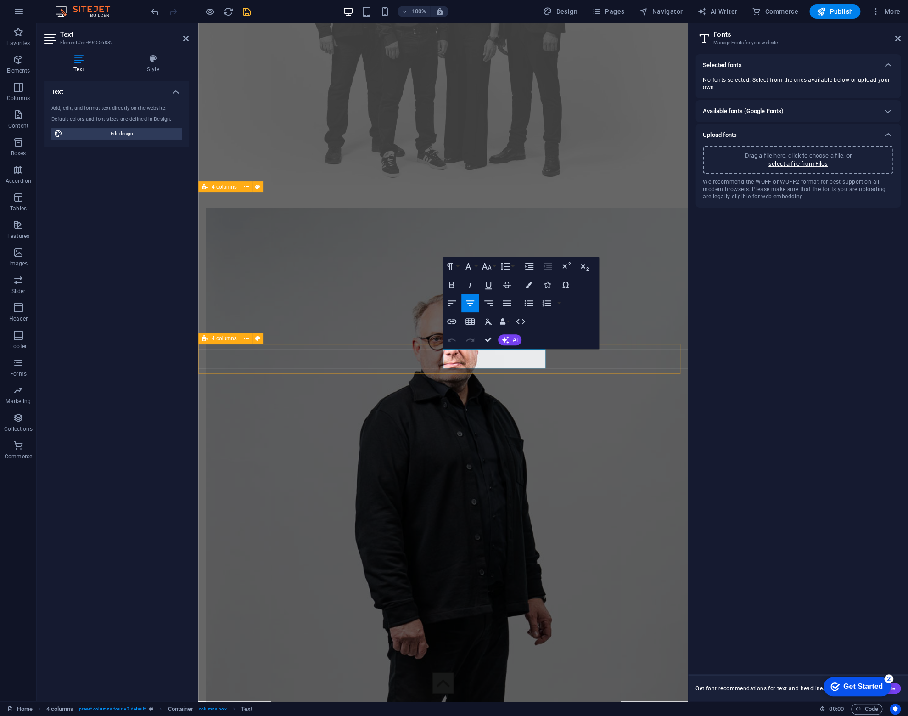
drag, startPoint x: 541, startPoint y: 363, endPoint x: 404, endPoint y: 334, distance: 139.5
click at [475, 265] on button "Font Family" at bounding box center [470, 266] width 17 height 18
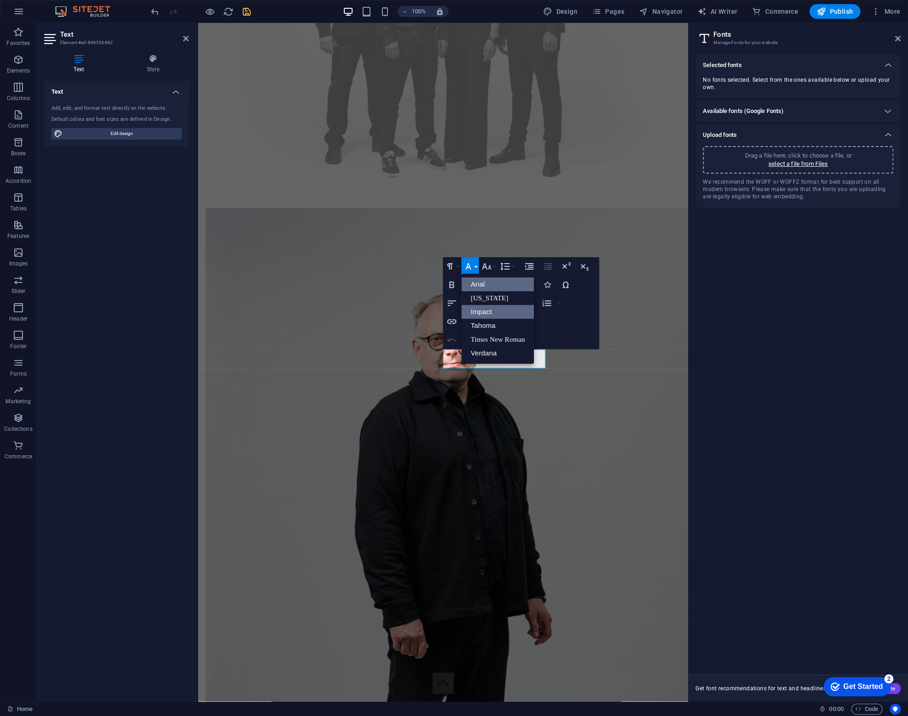
scroll to position [0, 0]
click at [487, 350] on link "Verdana" at bounding box center [498, 353] width 73 height 14
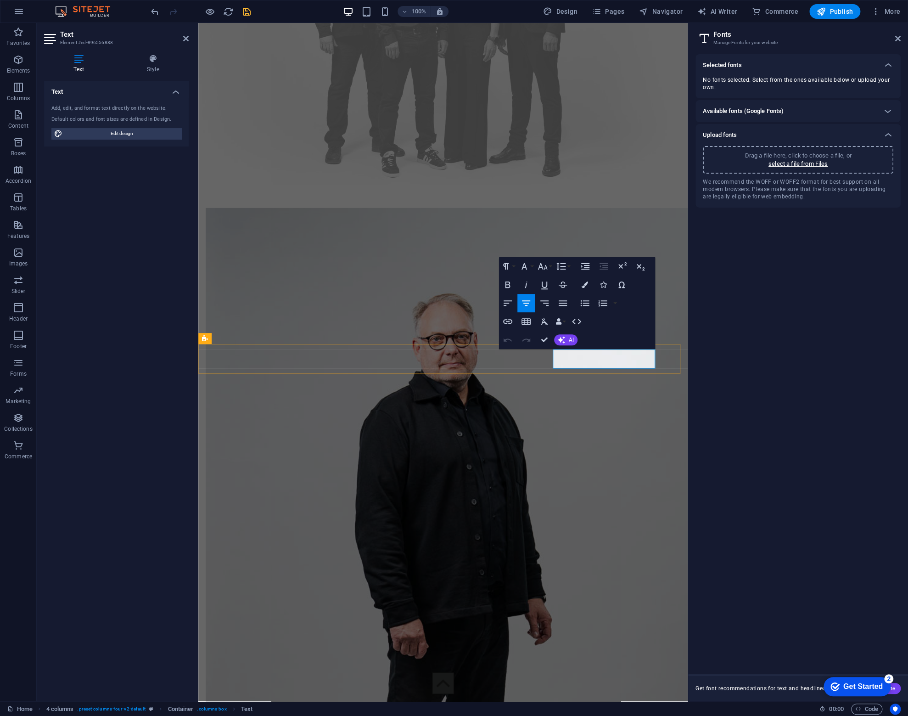
drag, startPoint x: 650, startPoint y: 363, endPoint x: 473, endPoint y: 340, distance: 178.8
click at [527, 266] on icon "button" at bounding box center [524, 266] width 11 height 11
click at [540, 351] on link "Verdana" at bounding box center [554, 353] width 73 height 14
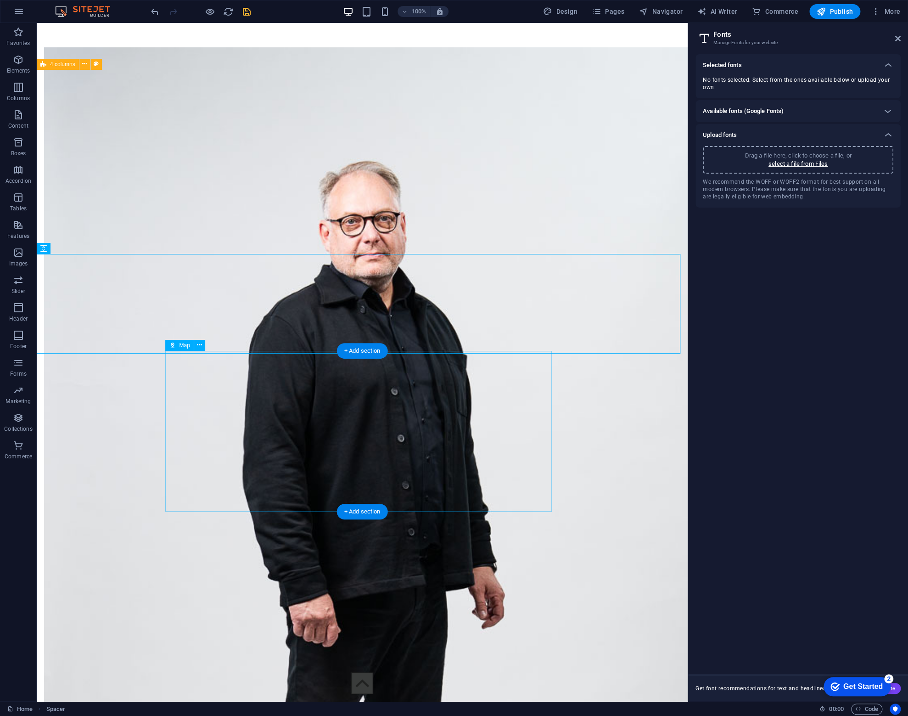
scroll to position [2577, 0]
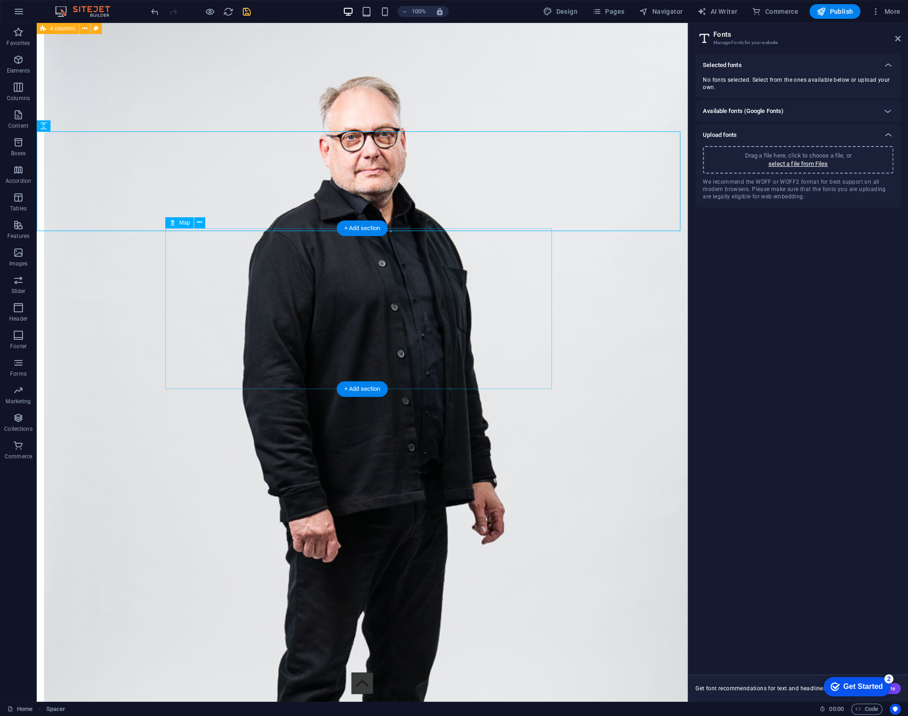
select select "%"
select select "px"
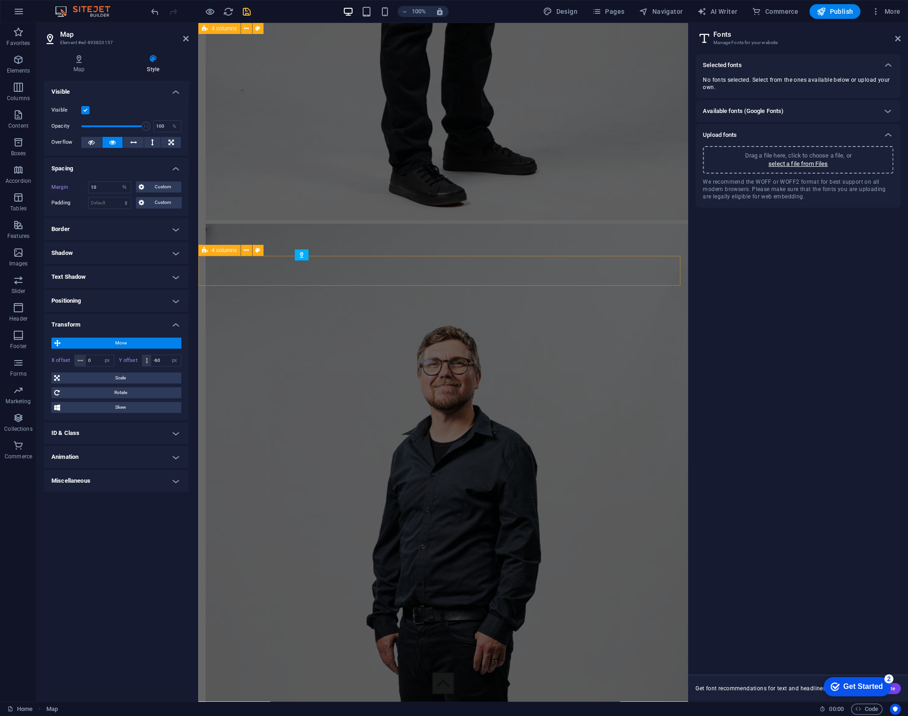
scroll to position [1943, 0]
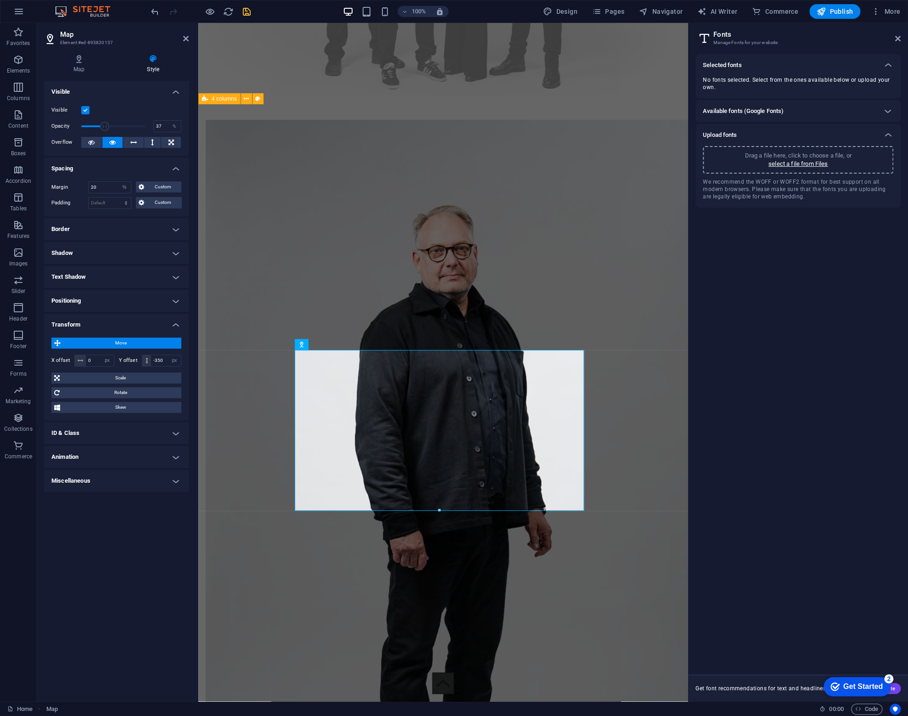
drag, startPoint x: 145, startPoint y: 125, endPoint x: 105, endPoint y: 127, distance: 39.5
click at [105, 127] on span at bounding box center [104, 126] width 9 height 9
drag, startPoint x: 105, startPoint y: 127, endPoint x: 186, endPoint y: 132, distance: 81.4
click at [186, 132] on div "Visible Opacity 100 % Overflow" at bounding box center [116, 126] width 145 height 58
click at [79, 58] on icon at bounding box center [79, 58] width 70 height 9
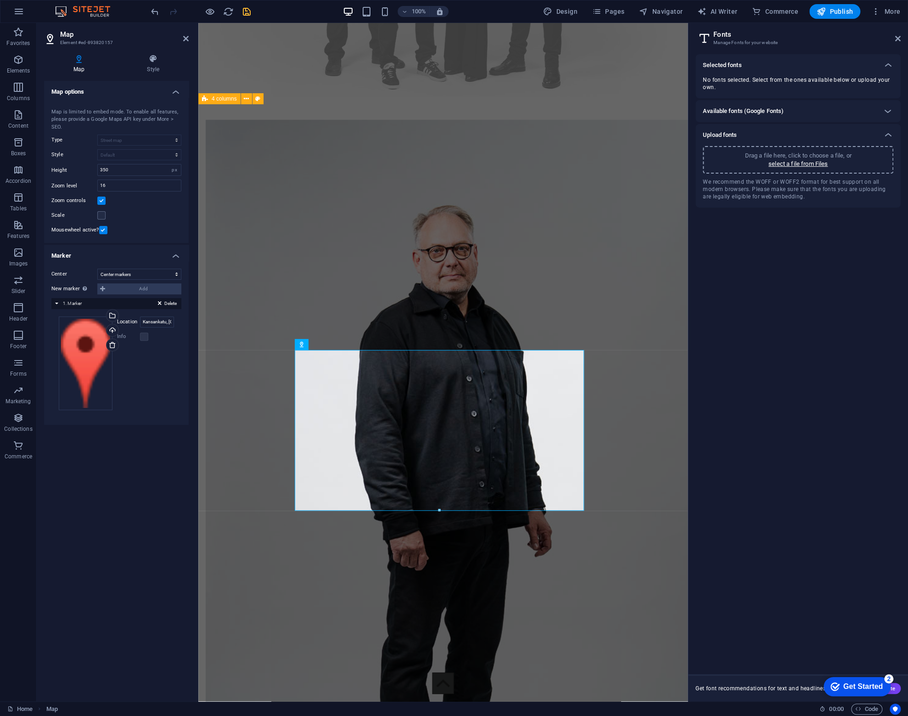
click at [248, 12] on icon "save" at bounding box center [247, 11] width 11 height 11
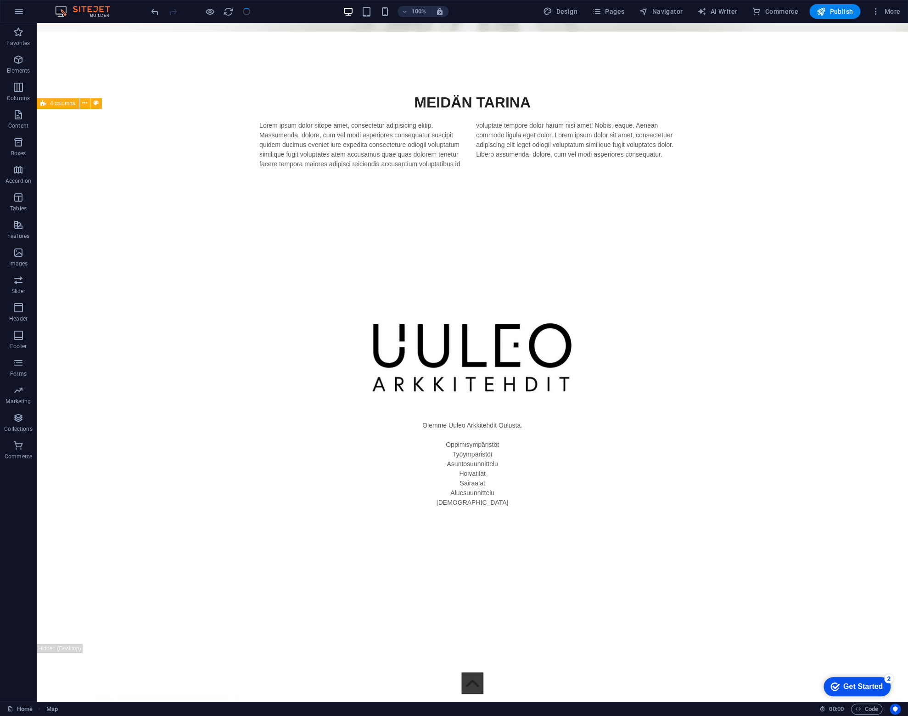
scroll to position [2816, 0]
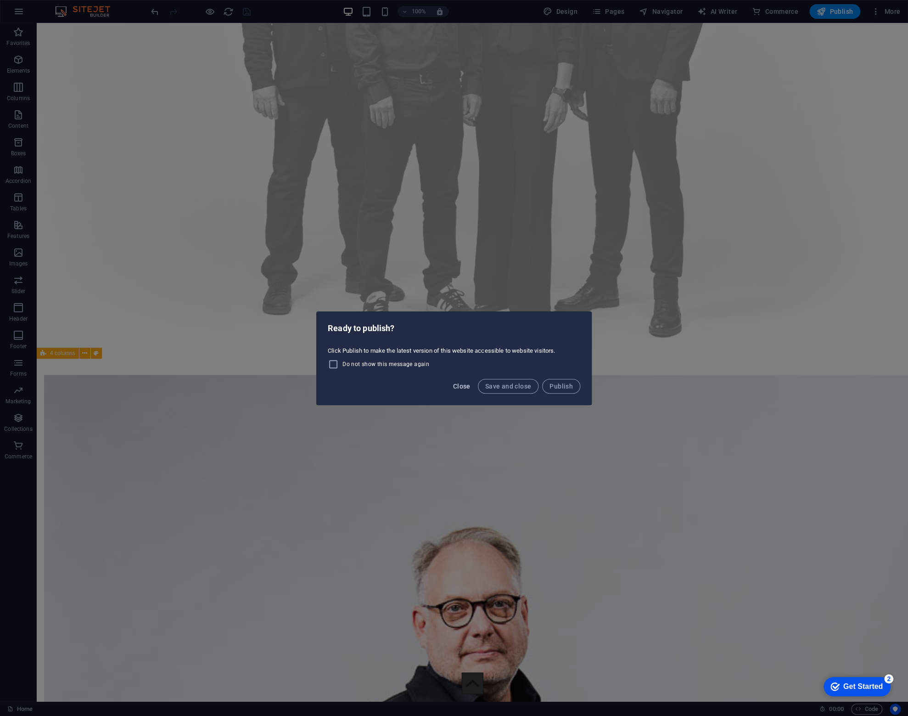
click at [463, 384] on span "Close" at bounding box center [461, 386] width 17 height 7
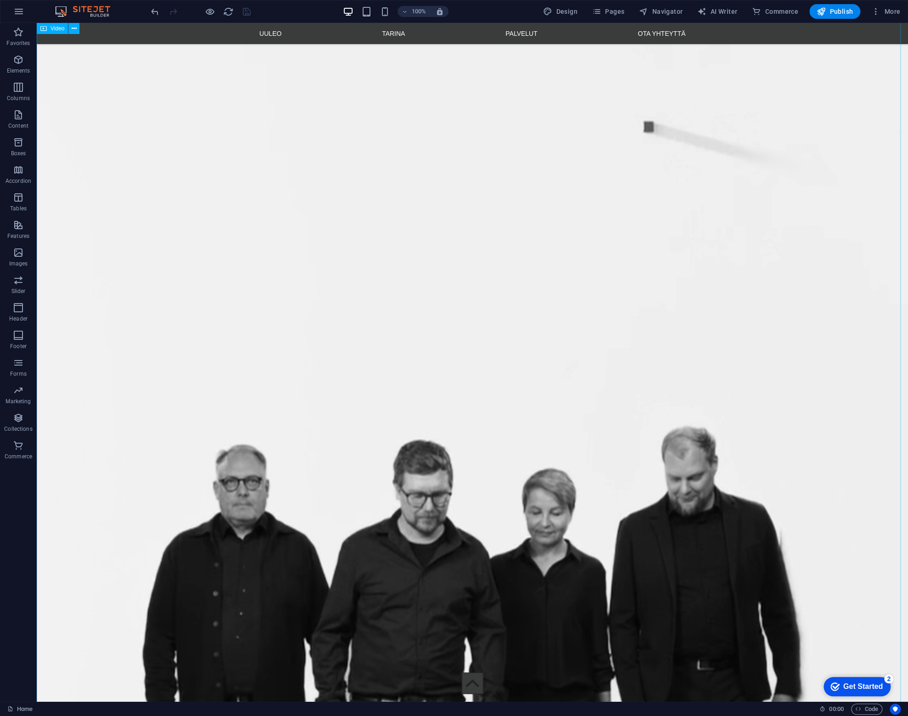
scroll to position [0, 0]
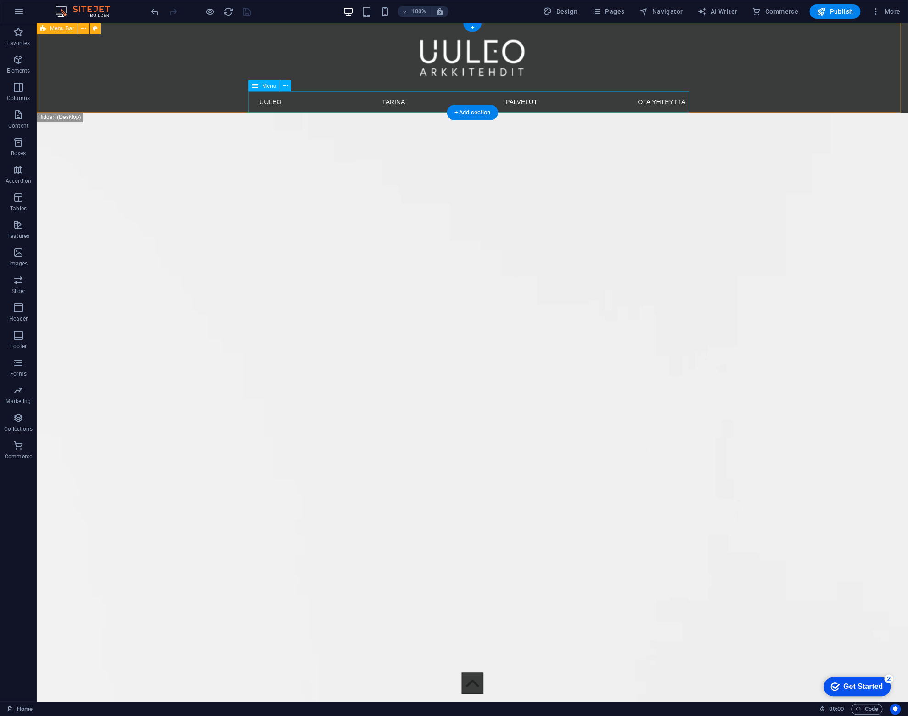
click at [355, 102] on nav "UULEO TARINA PALVELUT OTA YHTEYTTÄ" at bounding box center [472, 101] width 441 height 21
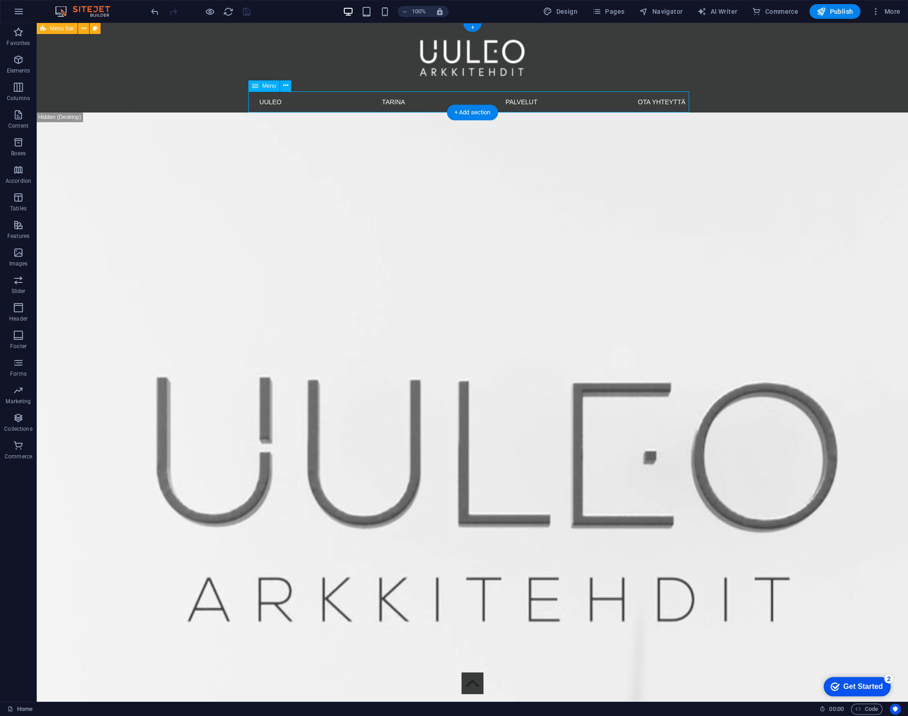
click at [355, 102] on nav "UULEO TARINA PALVELUT OTA YHTEYTTÄ" at bounding box center [472, 101] width 441 height 21
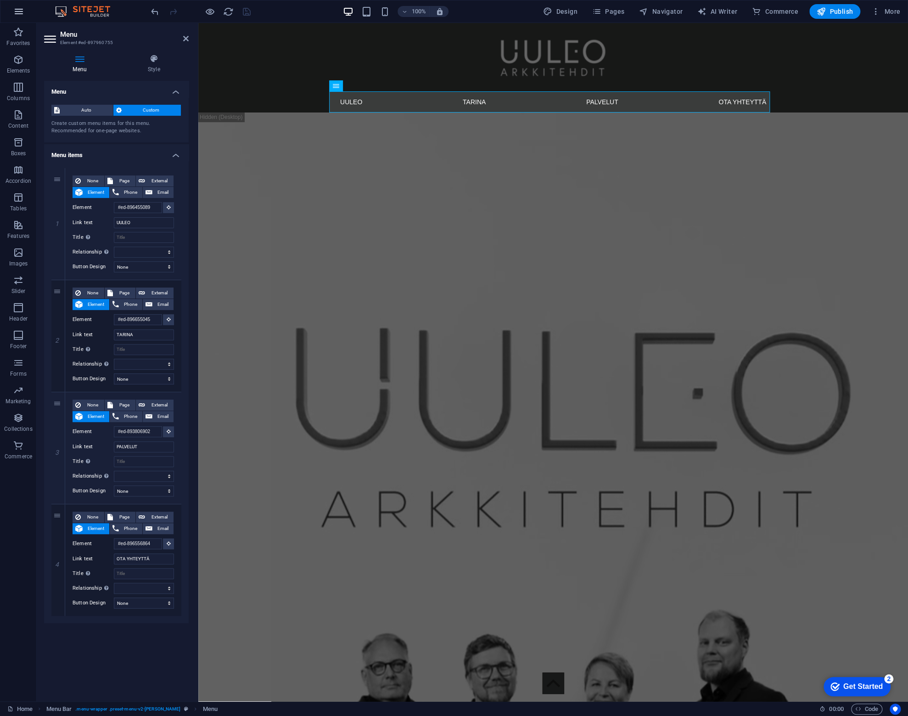
click at [18, 11] on icon "button" at bounding box center [18, 11] width 11 height 11
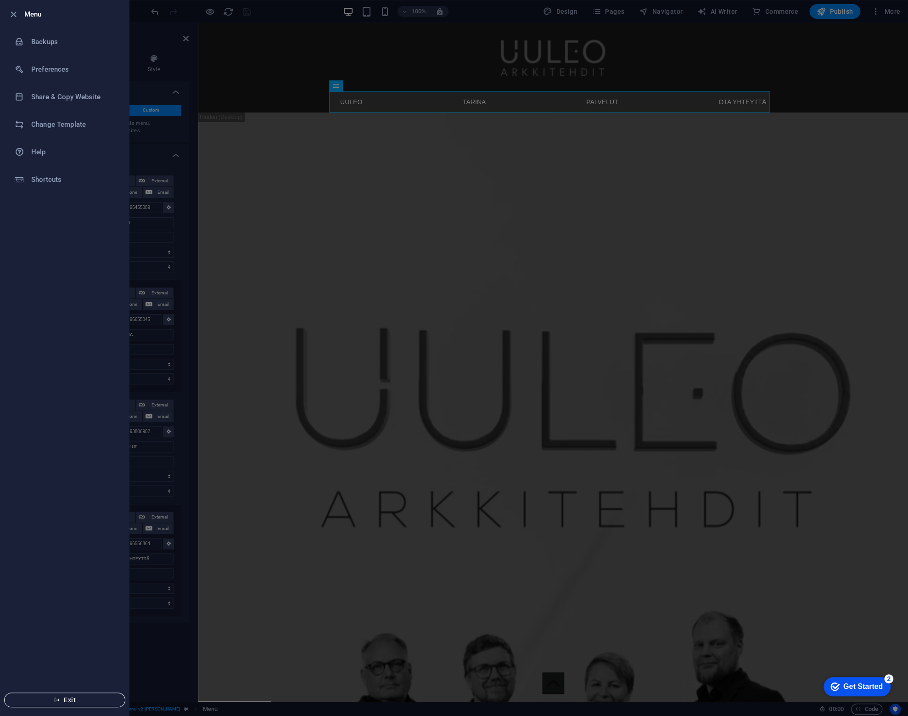
click at [68, 699] on span "Exit" at bounding box center [65, 699] width 106 height 7
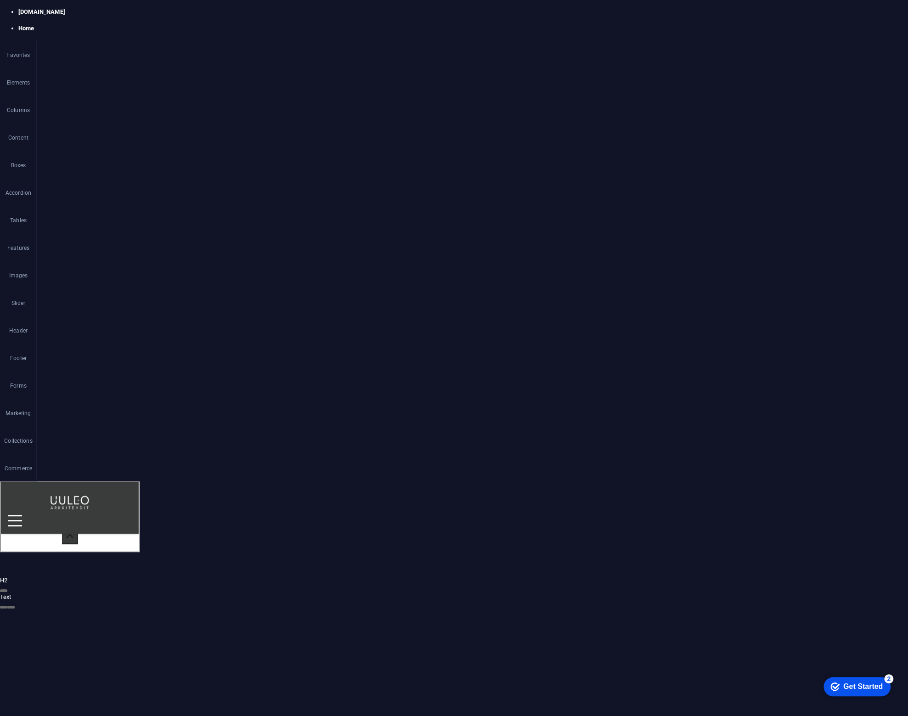
scroll to position [2819, 0]
click at [17, 10] on icon "button" at bounding box center [18, 11] width 11 height 11
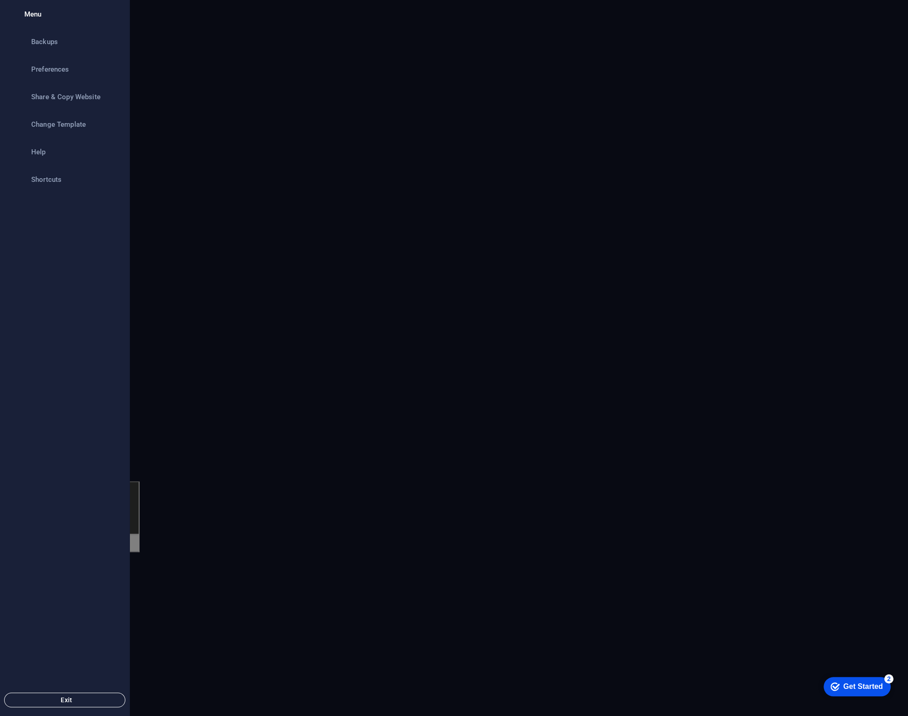
click at [61, 700] on span "Exit" at bounding box center [65, 699] width 106 height 7
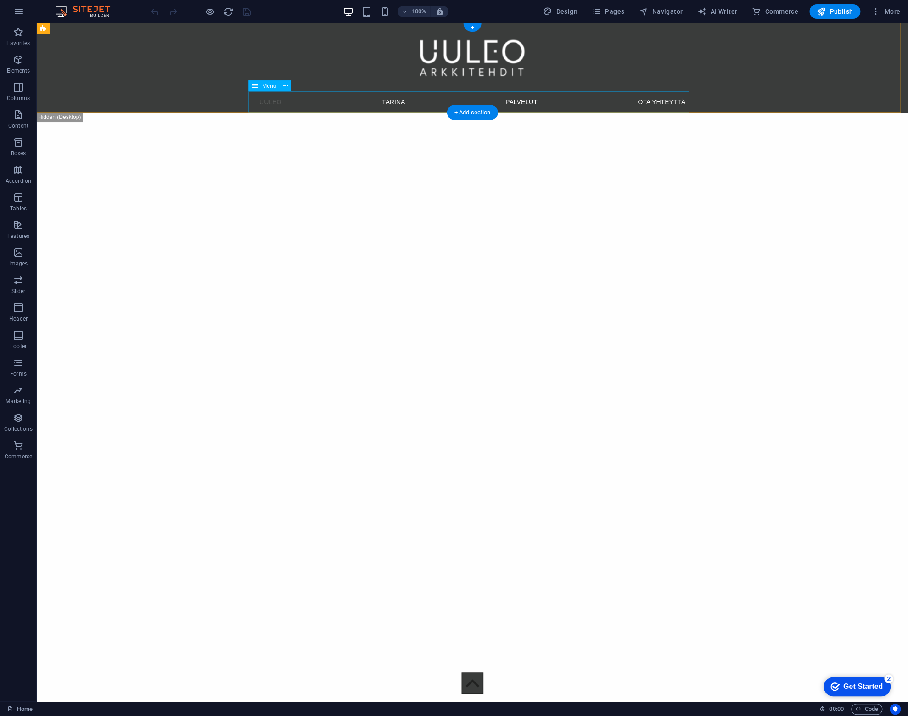
click at [360, 99] on nav "UULEO TARINA PALVELUT OTA YHTEYTTÄ" at bounding box center [472, 101] width 441 height 21
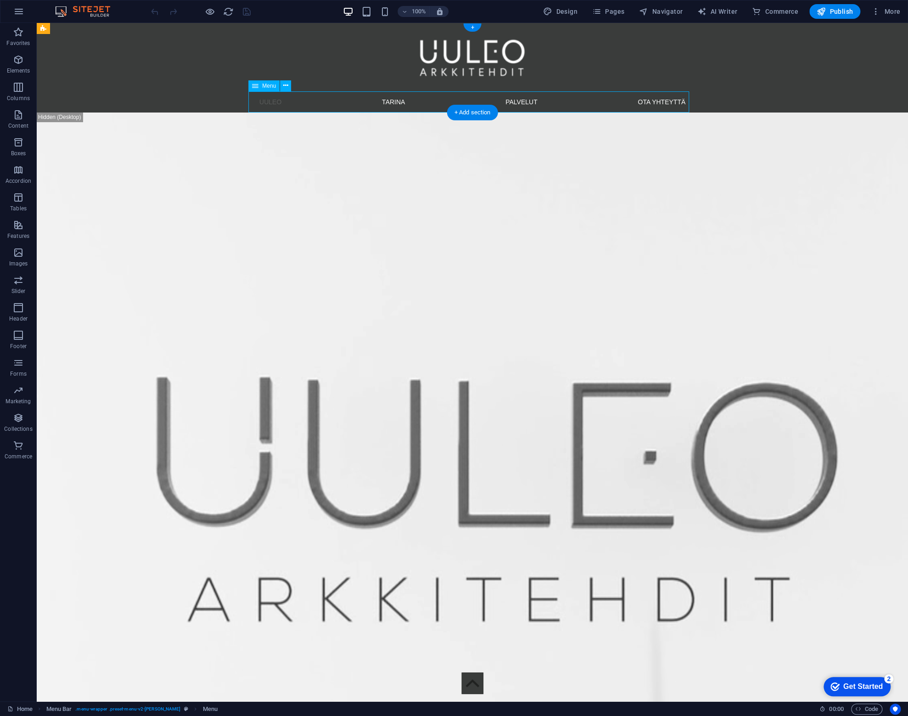
click at [360, 99] on nav "UULEO TARINA PALVELUT OTA YHTEYTTÄ" at bounding box center [472, 101] width 441 height 21
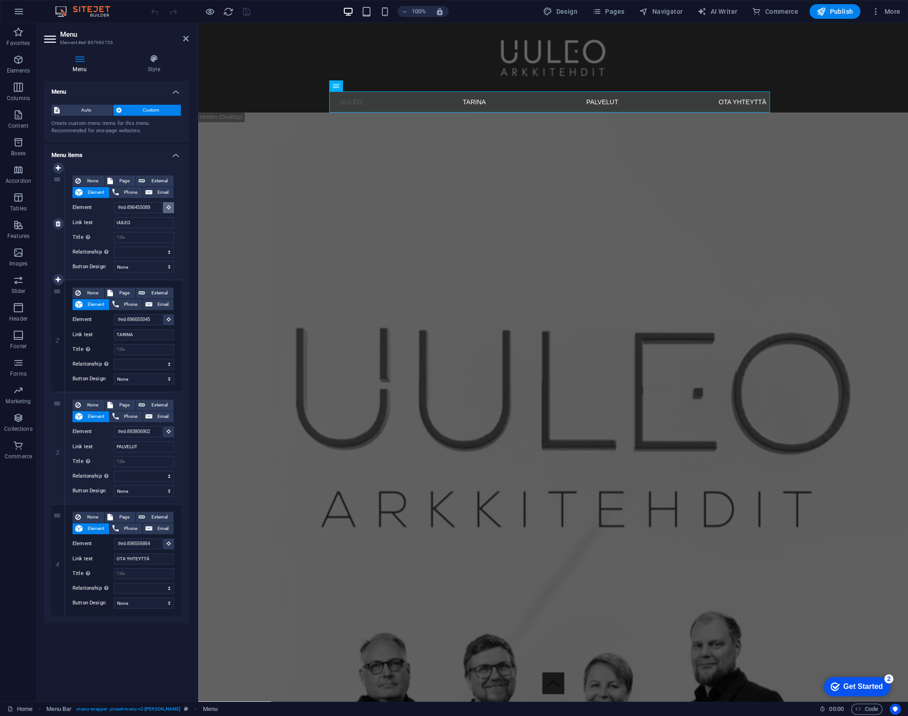
click at [169, 207] on icon at bounding box center [169, 207] width 4 height 5
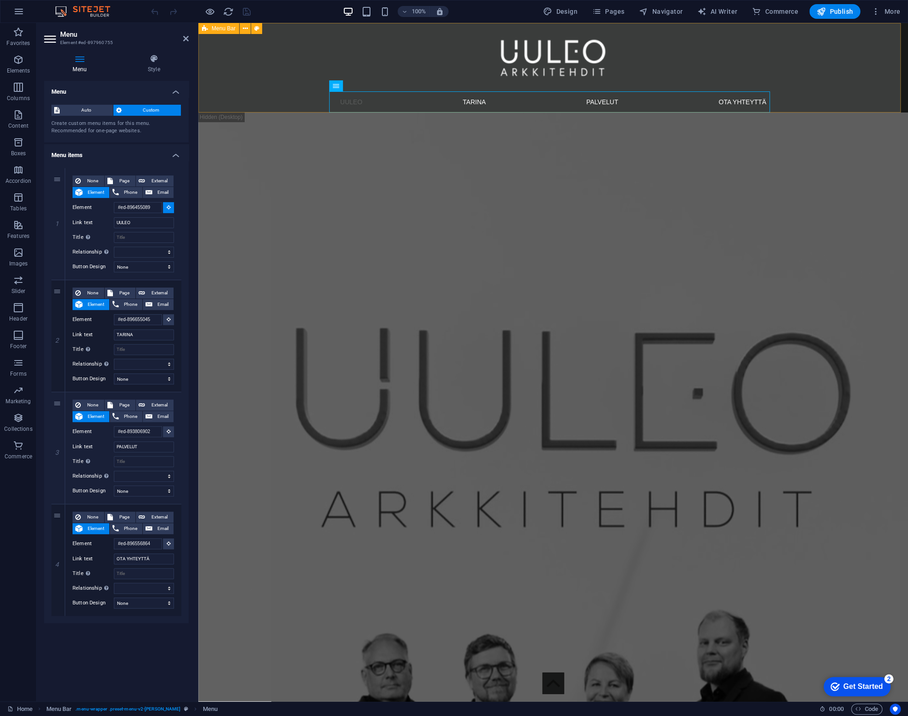
click at [271, 101] on div "Menu UULEO TARINA PALVELUT OTA YHTEYTTÄ" at bounding box center [553, 68] width 710 height 90
type input "#ed-897960743"
select select
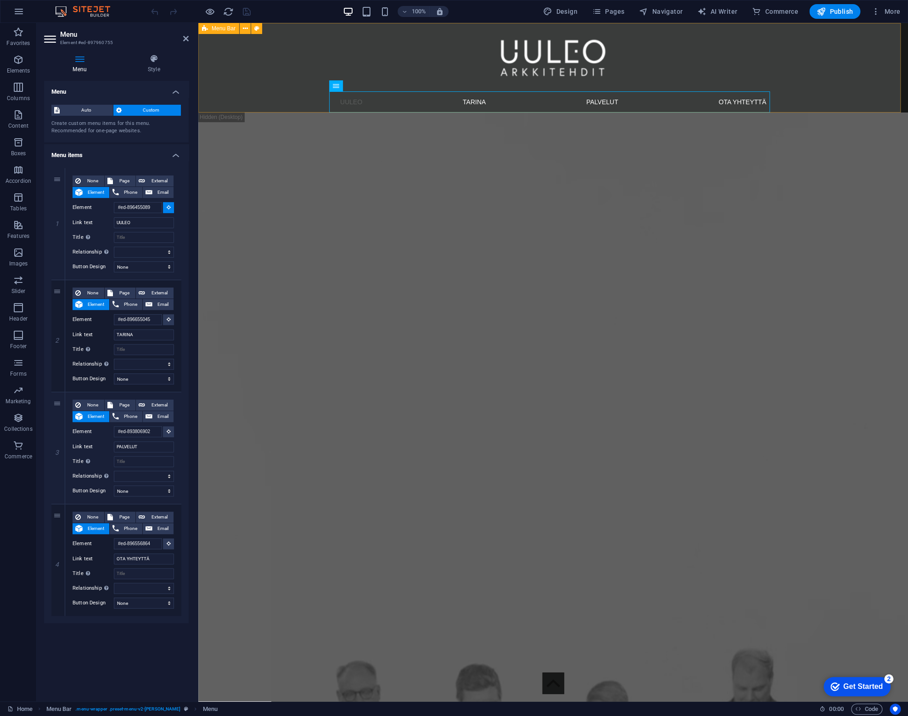
select select
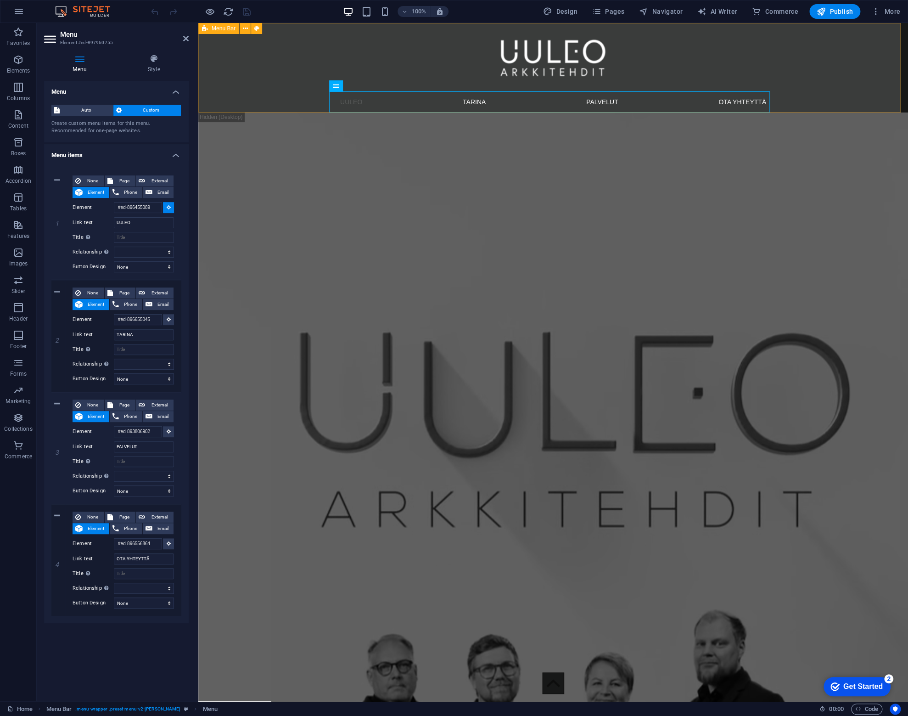
select select
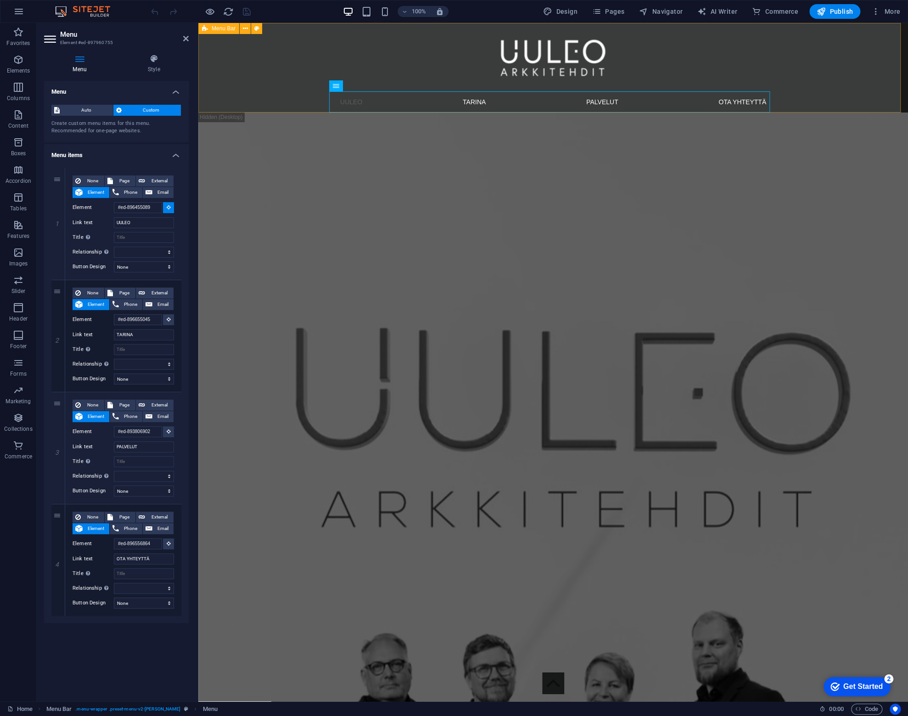
select select
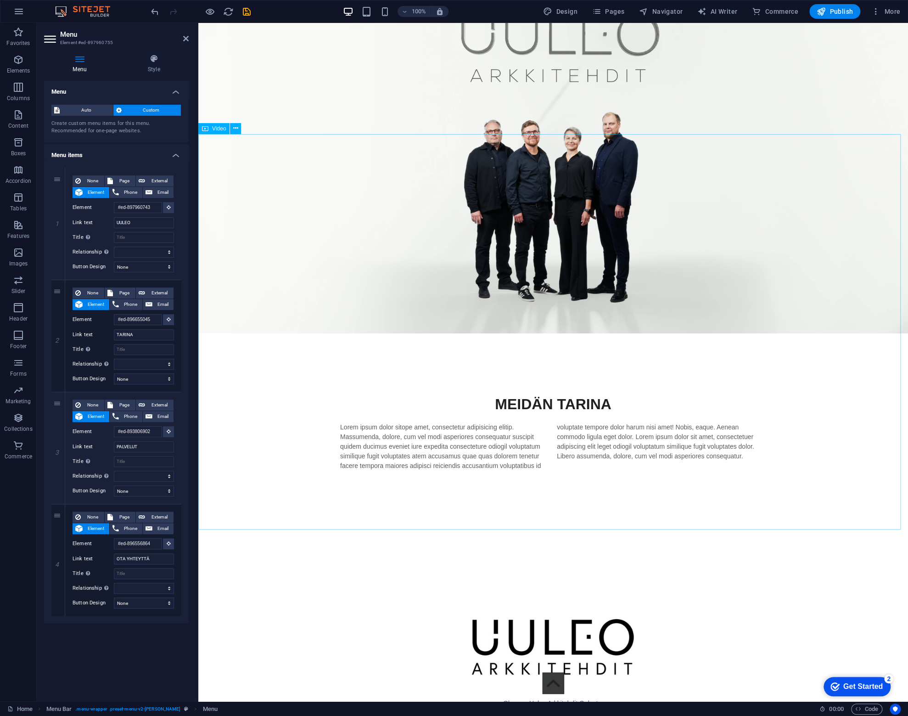
scroll to position [1332, 0]
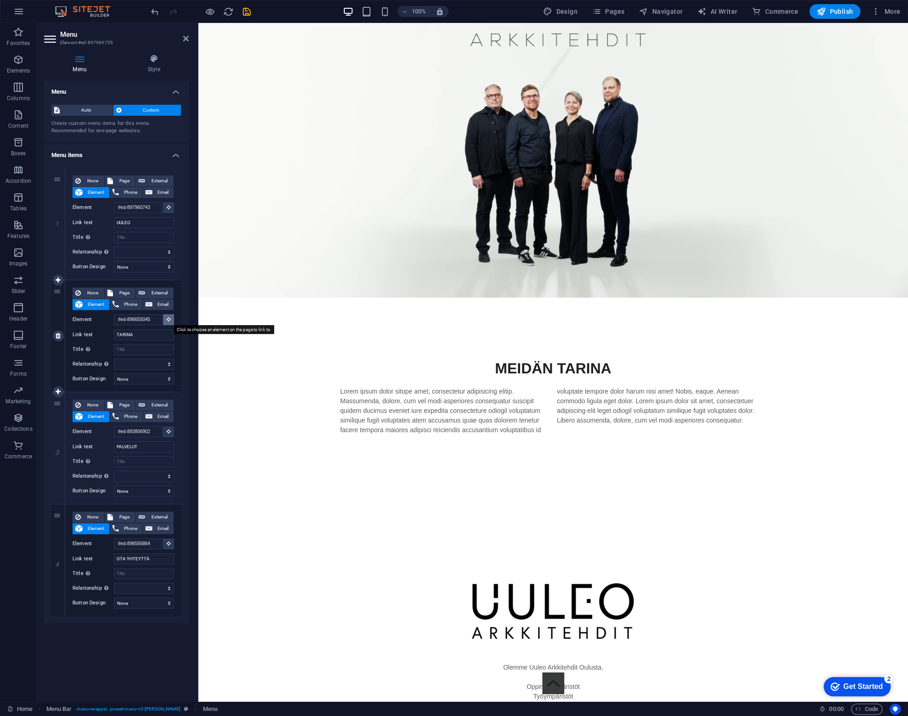
click at [169, 319] on icon at bounding box center [169, 319] width 4 height 5
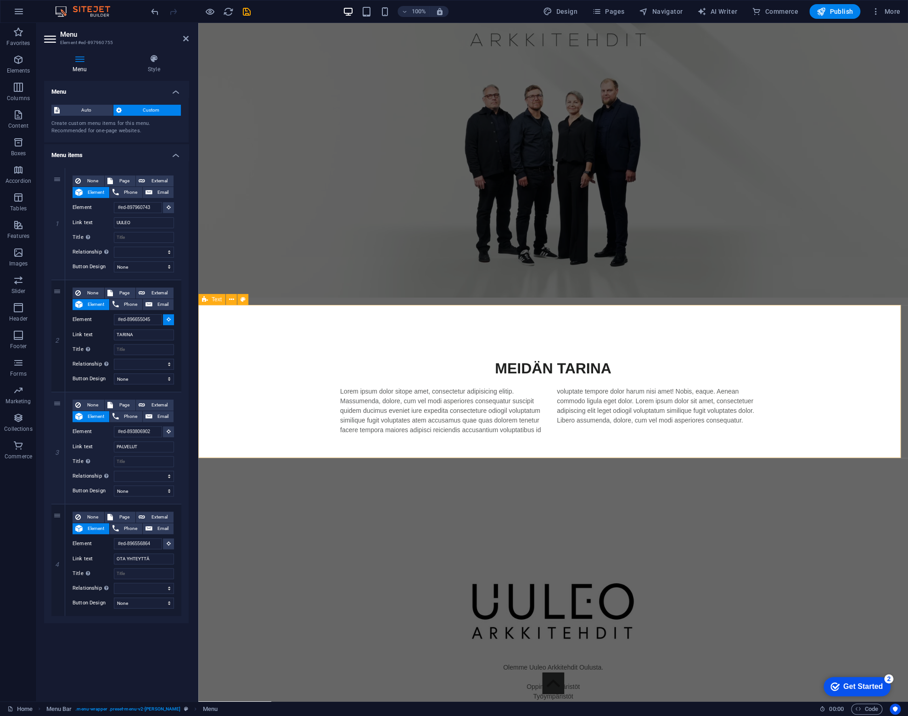
click at [260, 325] on div "[PERSON_NAME] Lorem ipsum dolor sitope amet, consectetur adipisicing elitip. [P…" at bounding box center [553, 396] width 710 height 151
select select
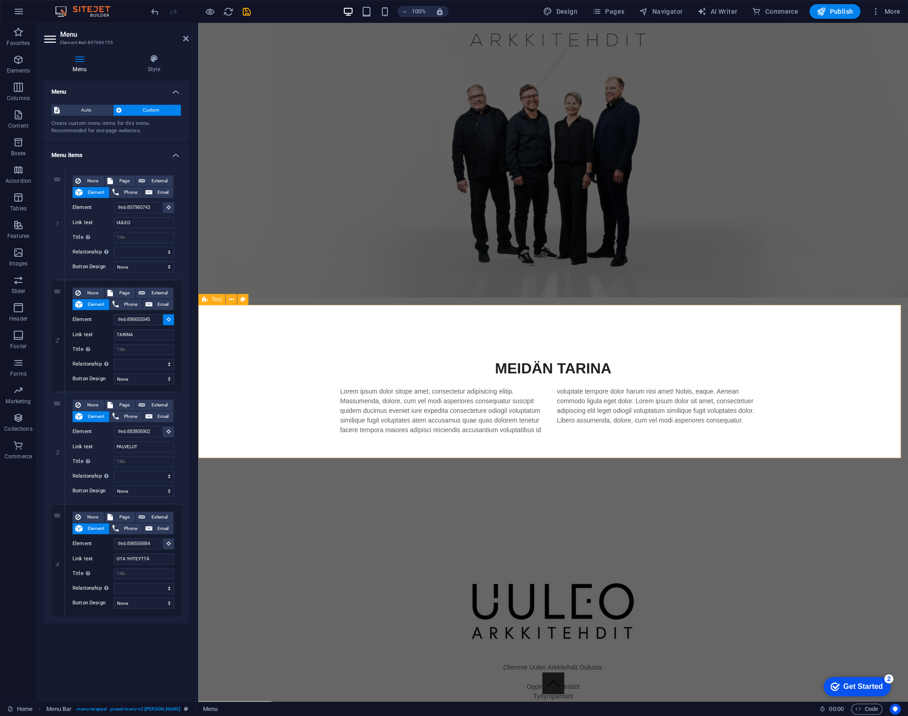
select select
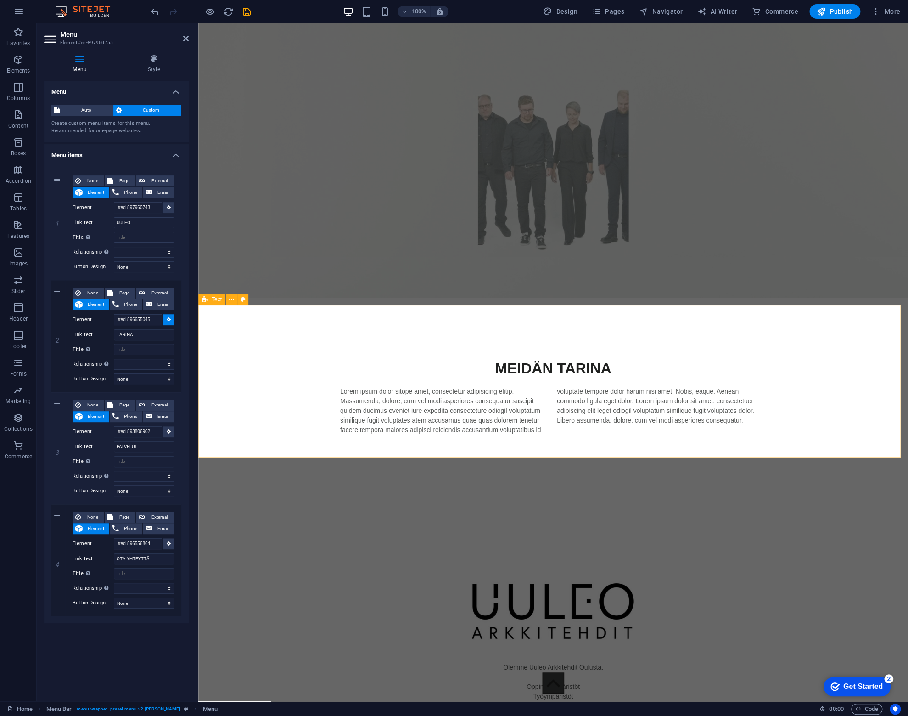
select select
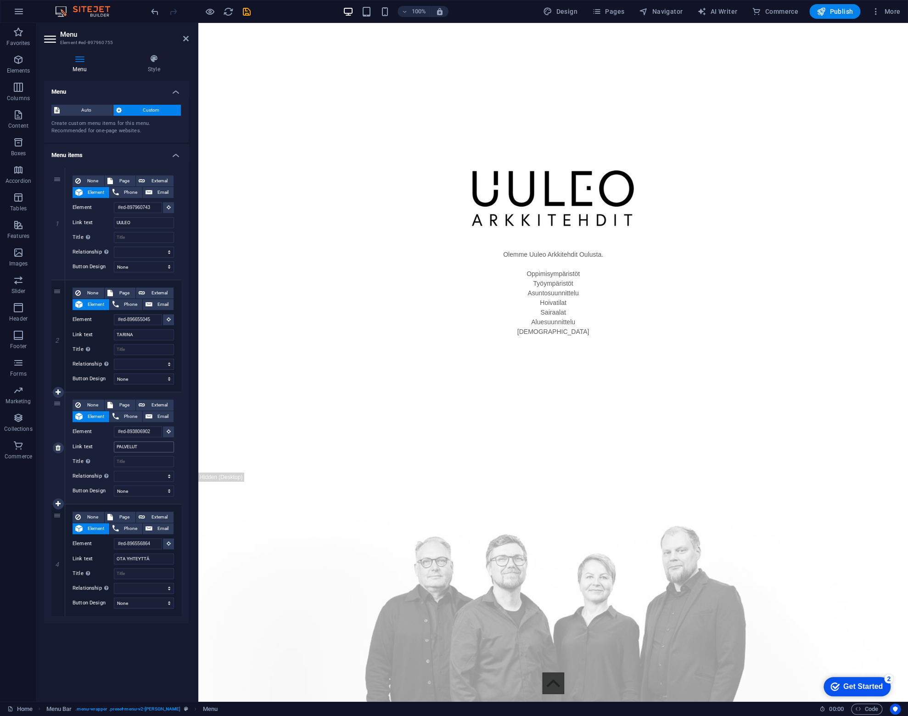
scroll to position [1745, 0]
click at [169, 431] on icon at bounding box center [169, 431] width 4 height 5
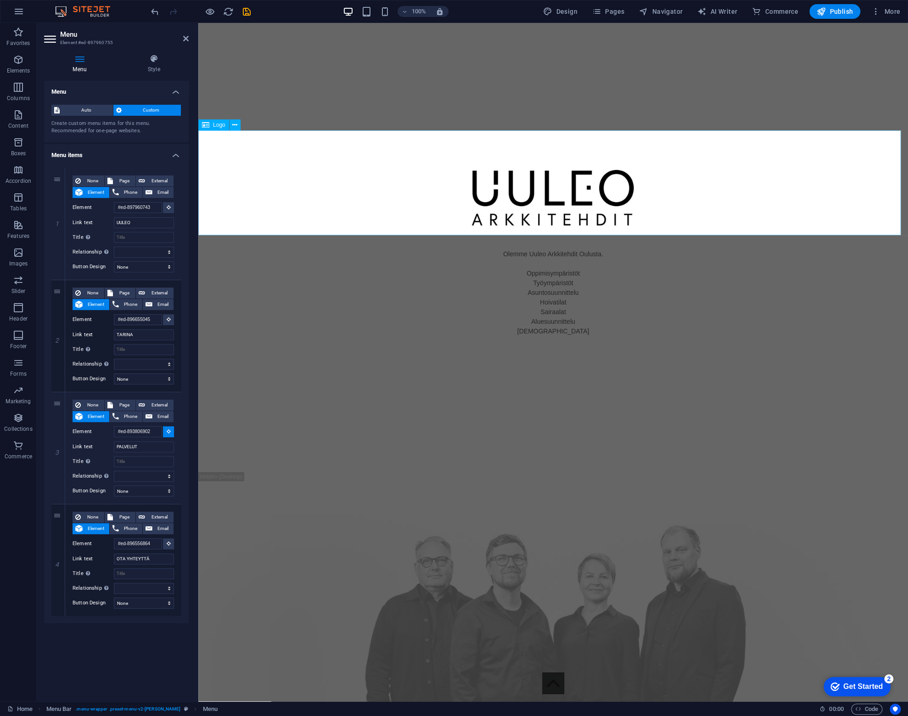
click at [503, 167] on div at bounding box center [553, 196] width 710 height 105
select select
type input "#ed-878512551"
select select
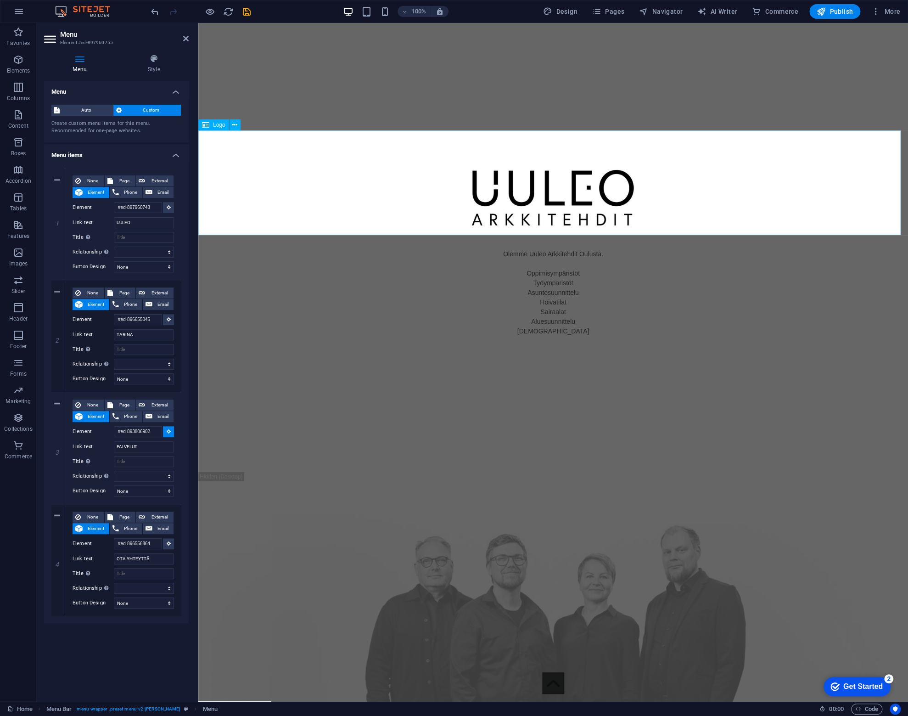
select select
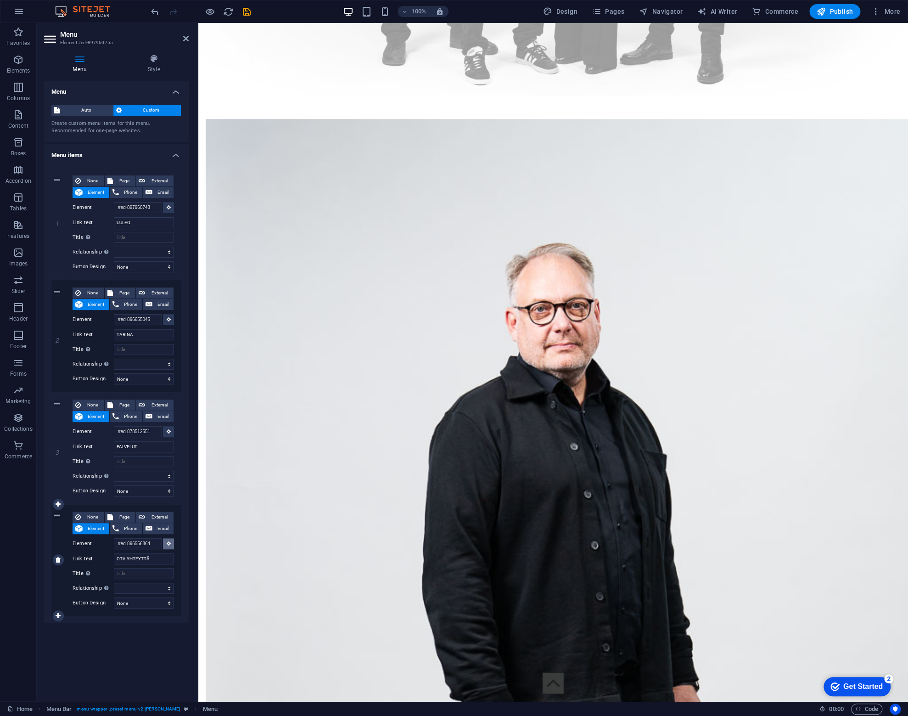
scroll to position [2618, 0]
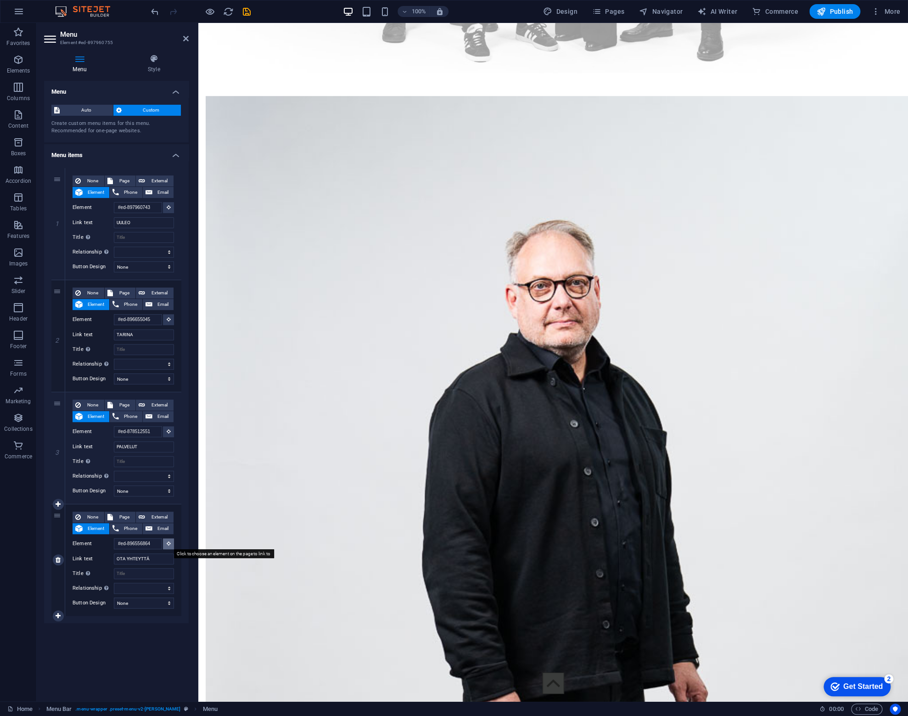
click at [169, 545] on icon at bounding box center [169, 543] width 4 height 5
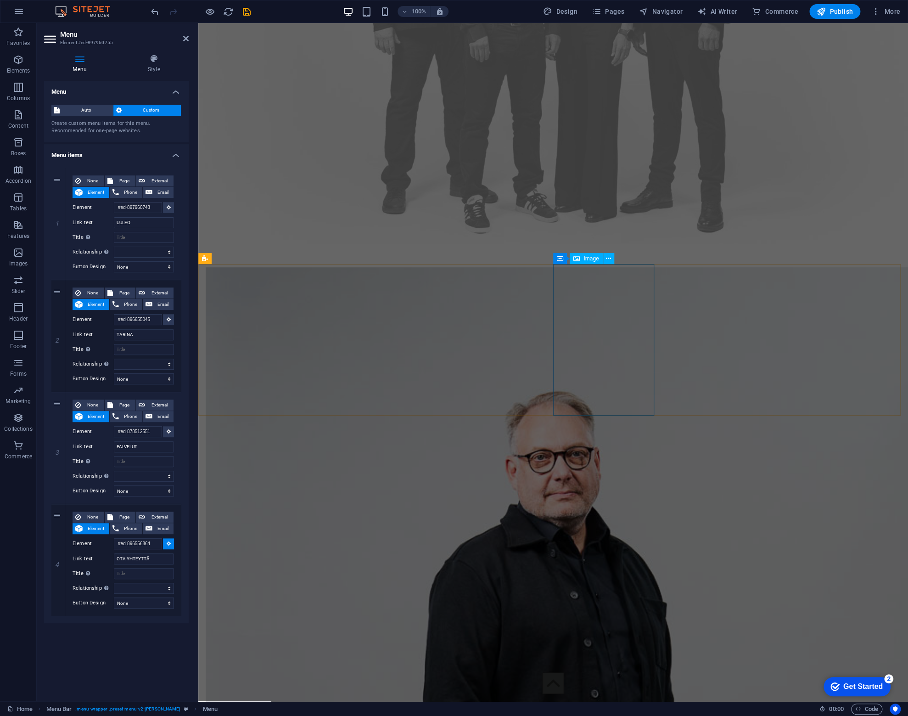
scroll to position [2434, 0]
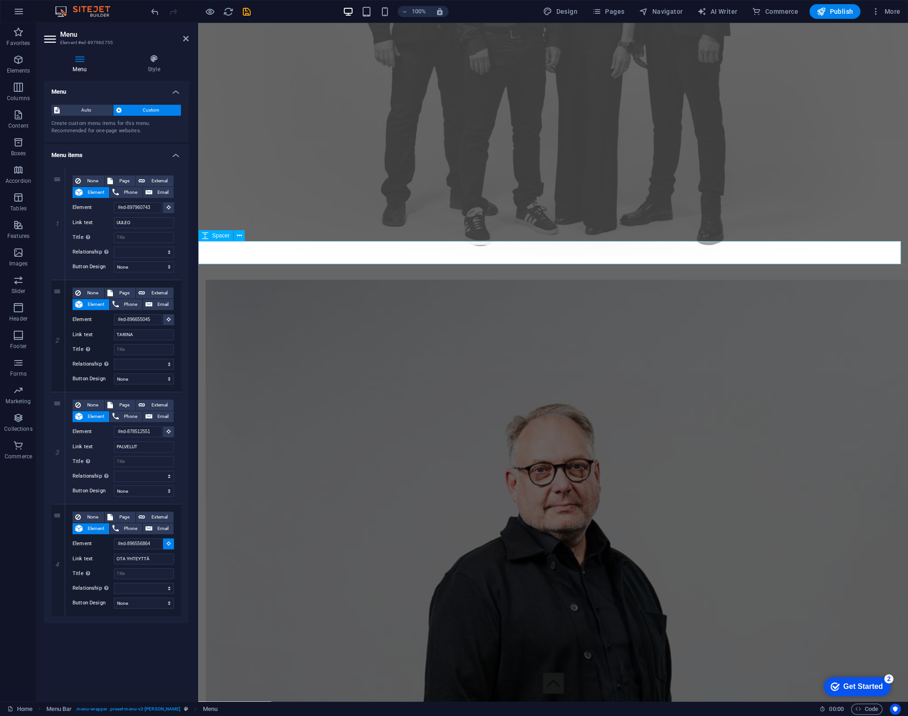
click at [513, 257] on div at bounding box center [553, 268] width 710 height 23
select select
type input "#ed-898029814"
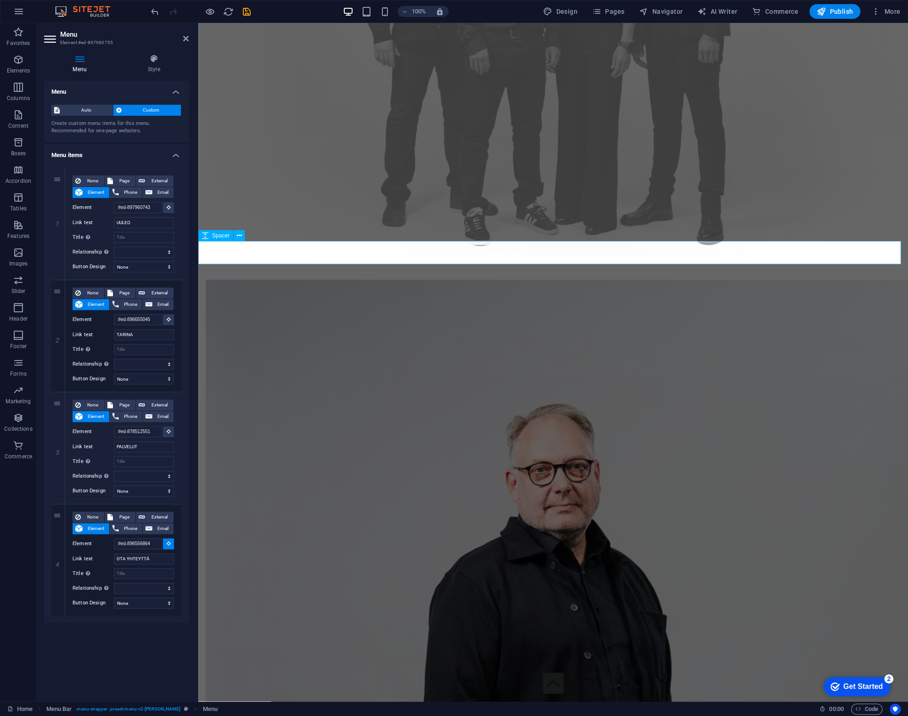
select select
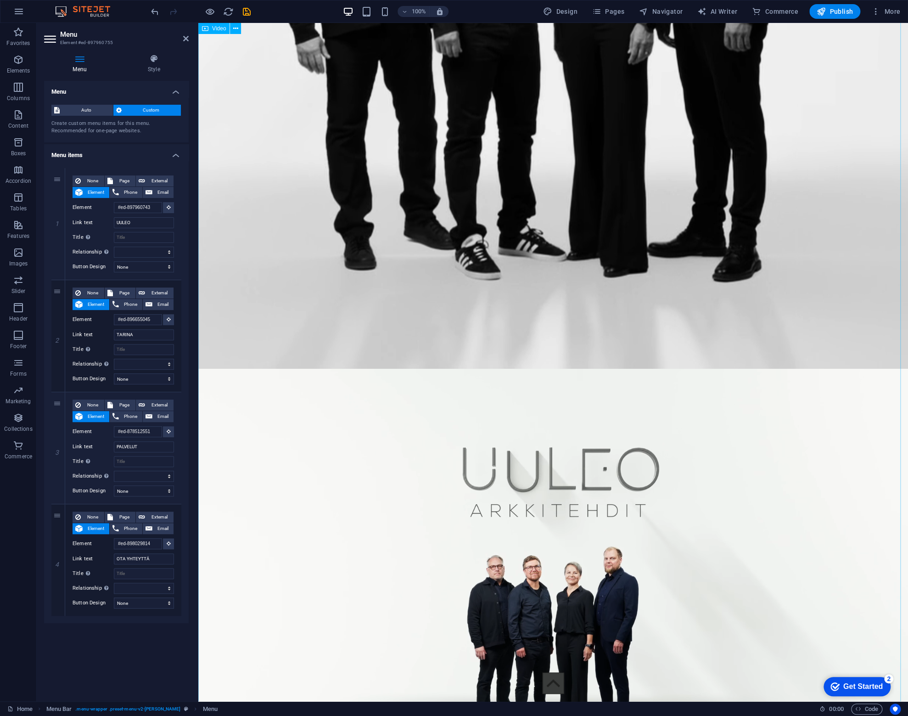
scroll to position [0, 0]
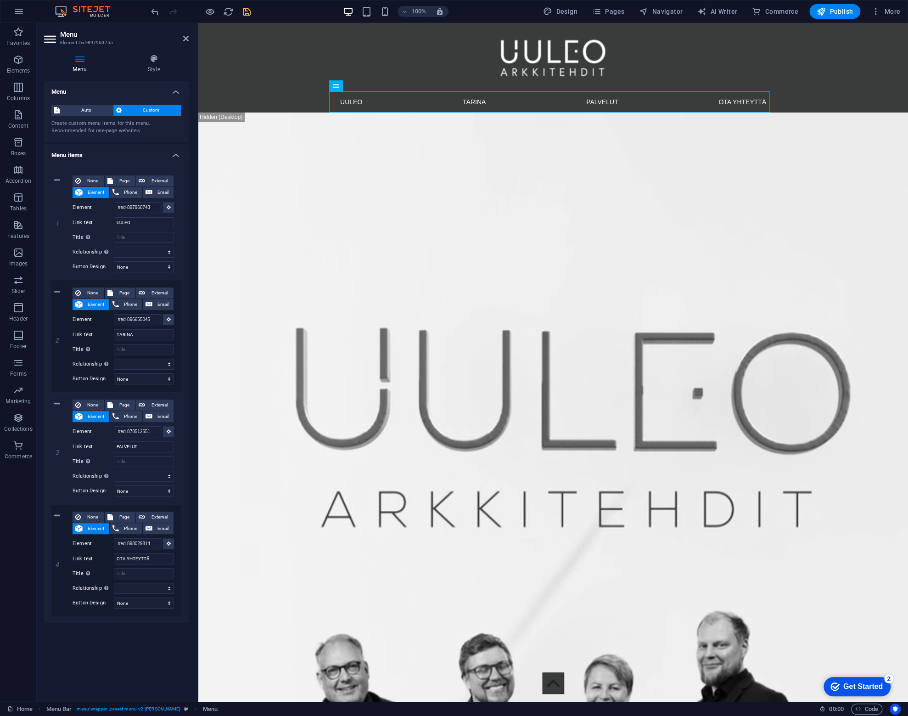
click at [248, 10] on icon "save" at bounding box center [247, 11] width 11 height 11
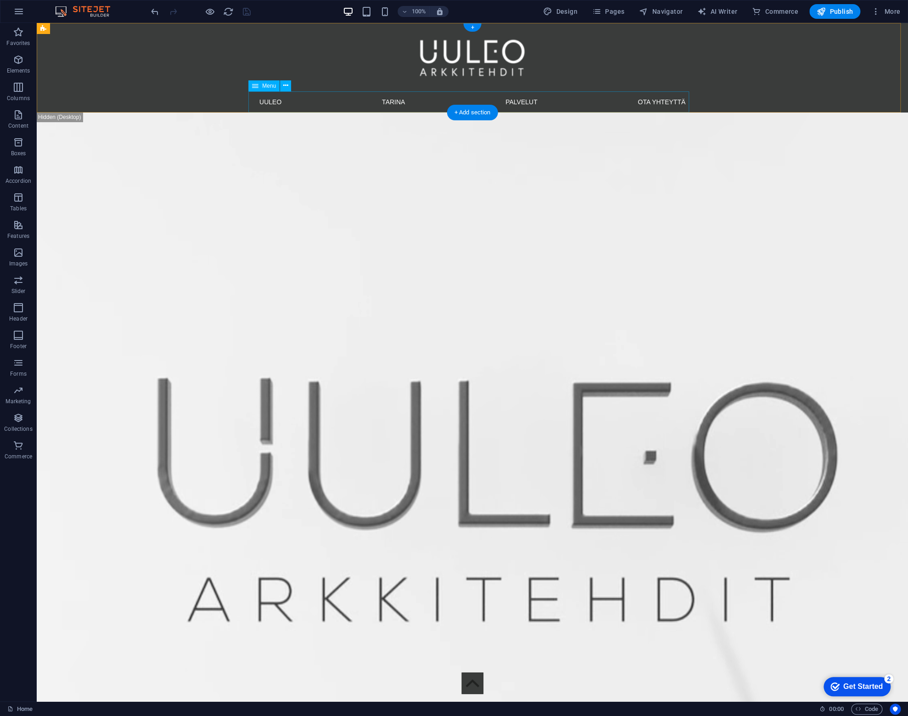
click at [333, 99] on nav "UULEO TARINA PALVELUT OTA YHTEYTTÄ" at bounding box center [472, 101] width 441 height 21
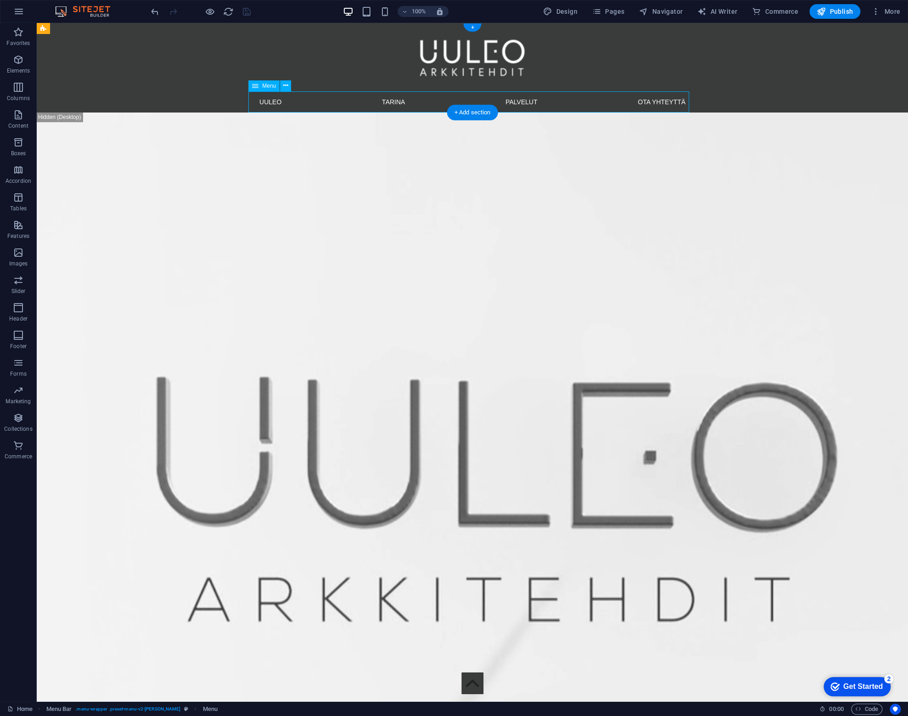
click at [333, 99] on nav "UULEO TARINA PALVELUT OTA YHTEYTTÄ" at bounding box center [472, 101] width 441 height 21
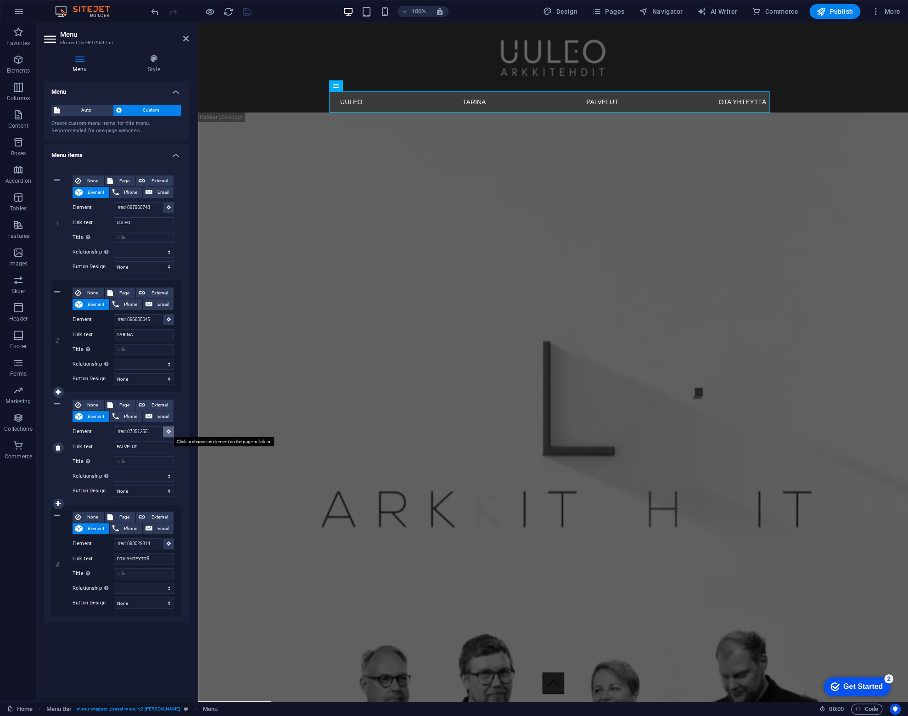
click at [170, 430] on icon at bounding box center [169, 431] width 4 height 5
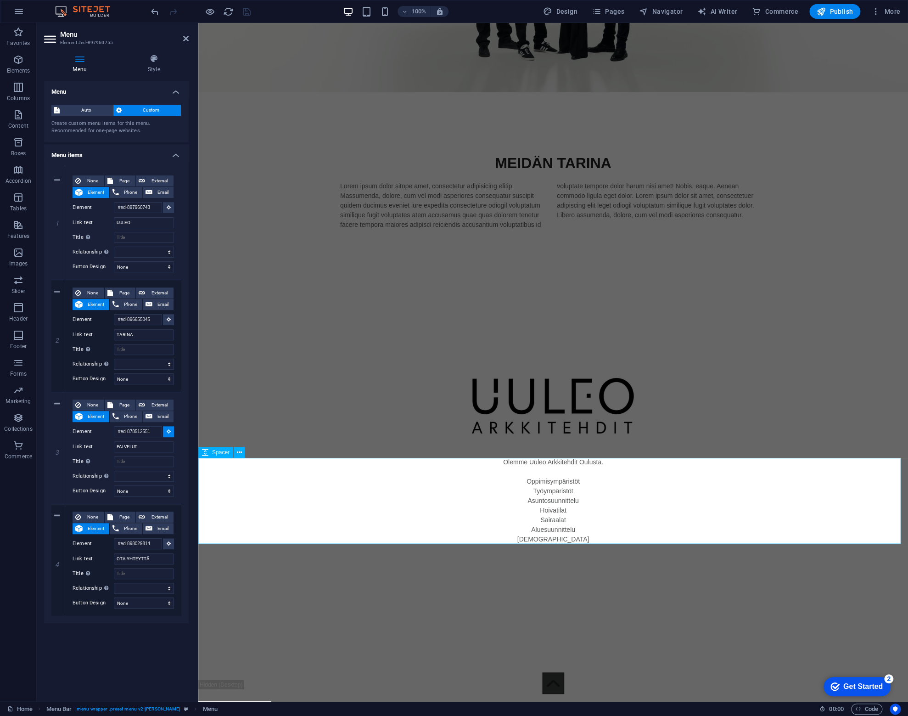
scroll to position [1561, 0]
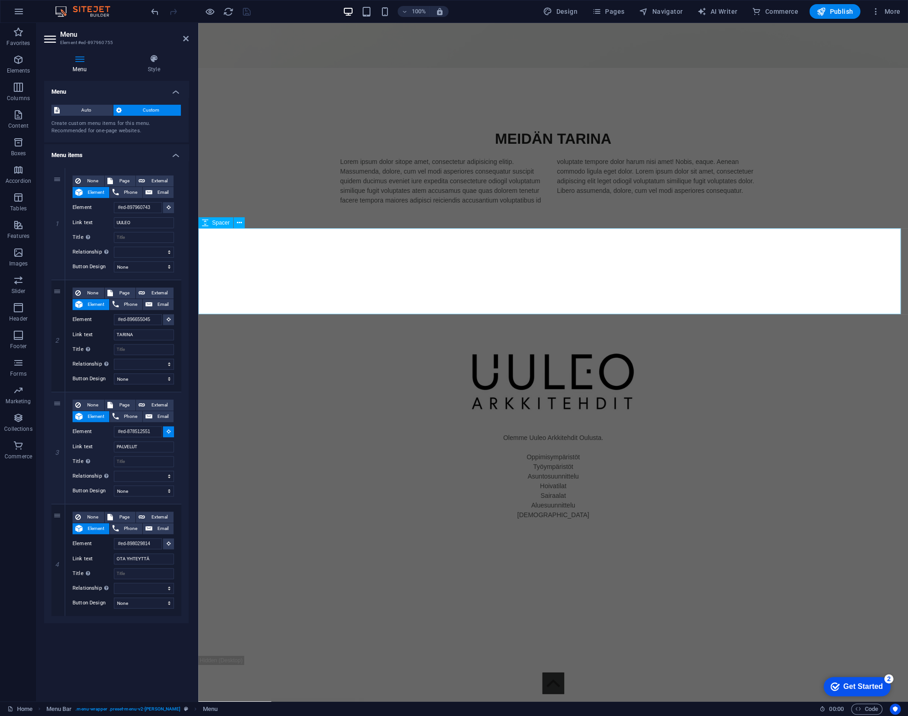
click at [578, 306] on div at bounding box center [553, 285] width 710 height 86
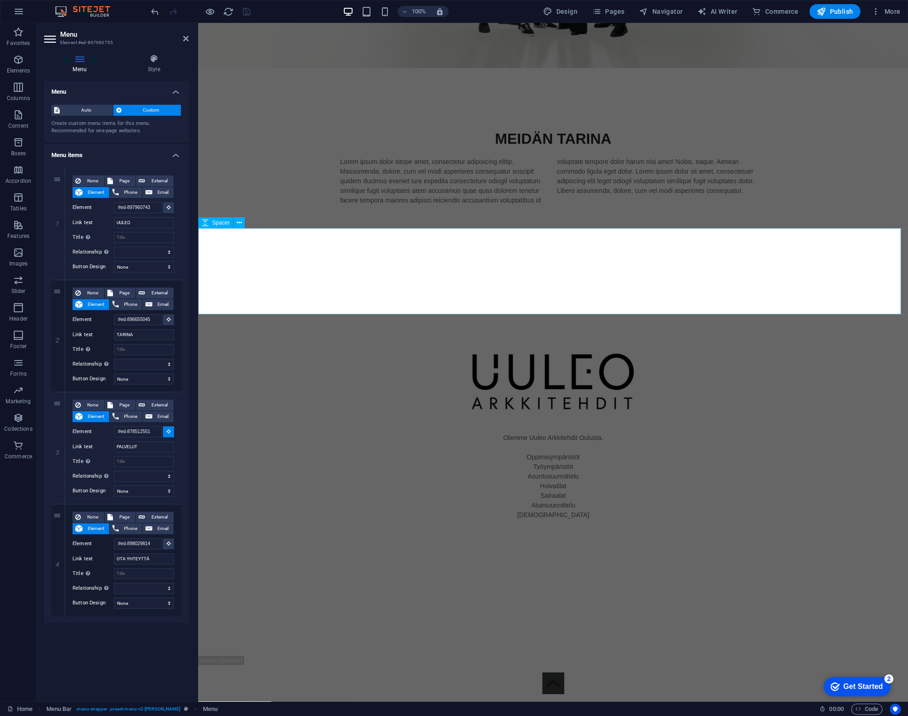
select select
type input "#ed-878718744"
select select
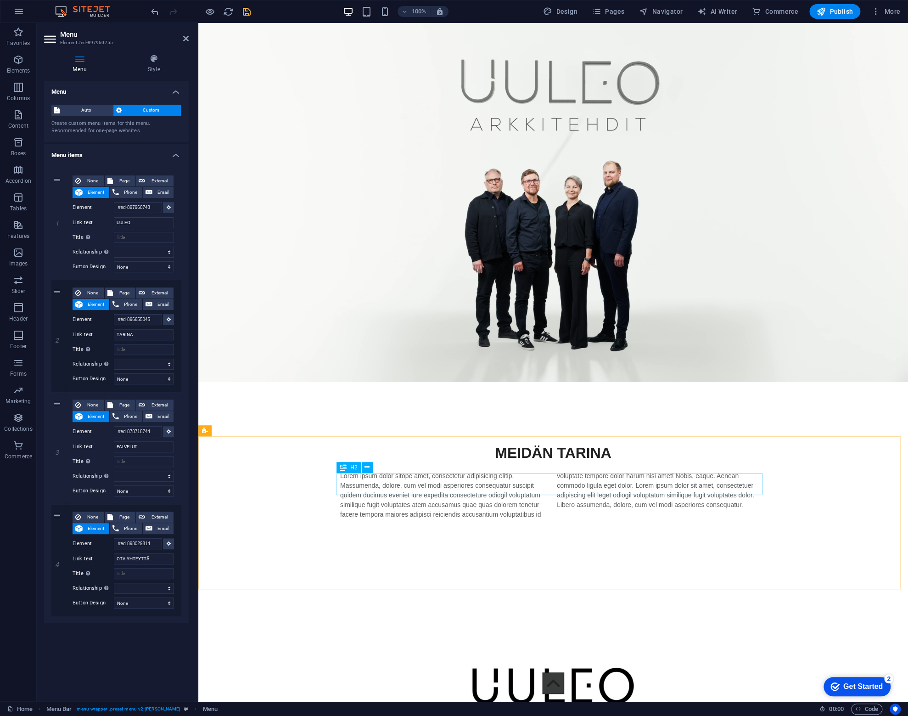
scroll to position [1424, 0]
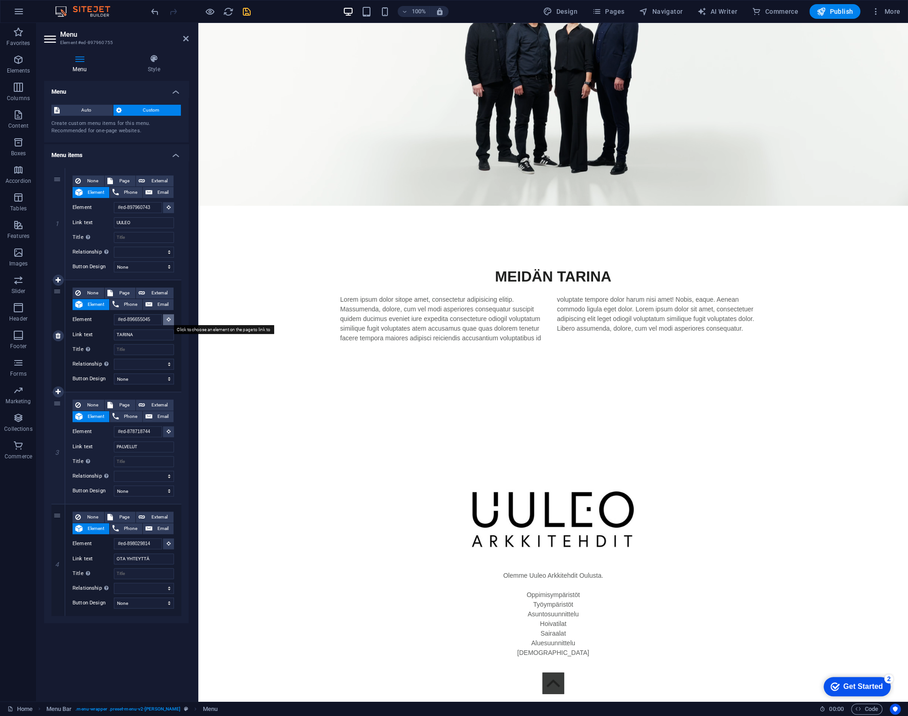
click at [169, 318] on icon at bounding box center [169, 319] width 4 height 5
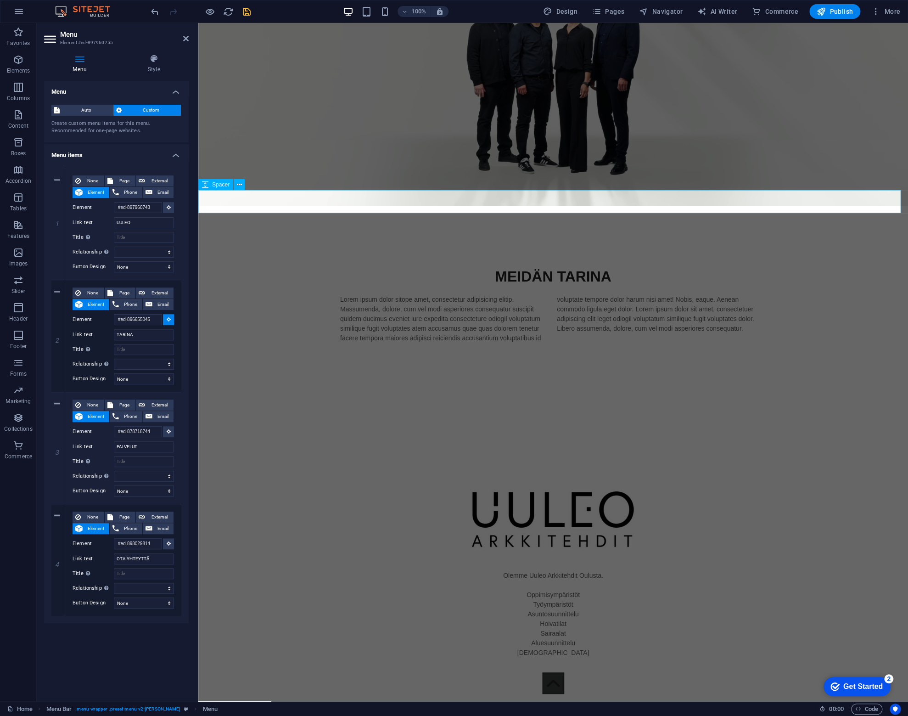
click at [299, 206] on div at bounding box center [553, 217] width 710 height 23
select select
type input "#ed-896502705"
select select
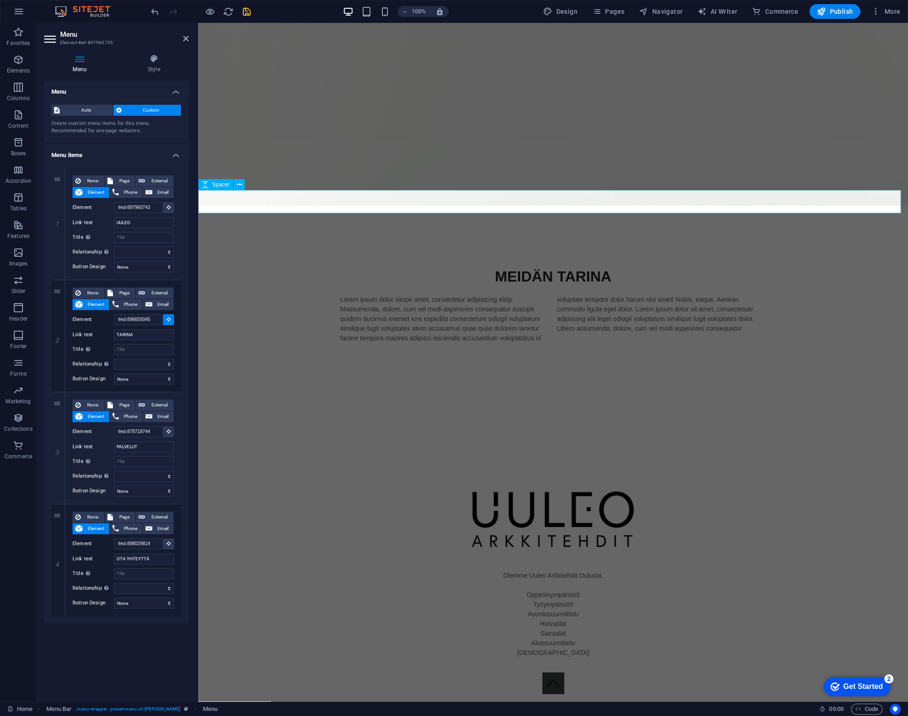
select select
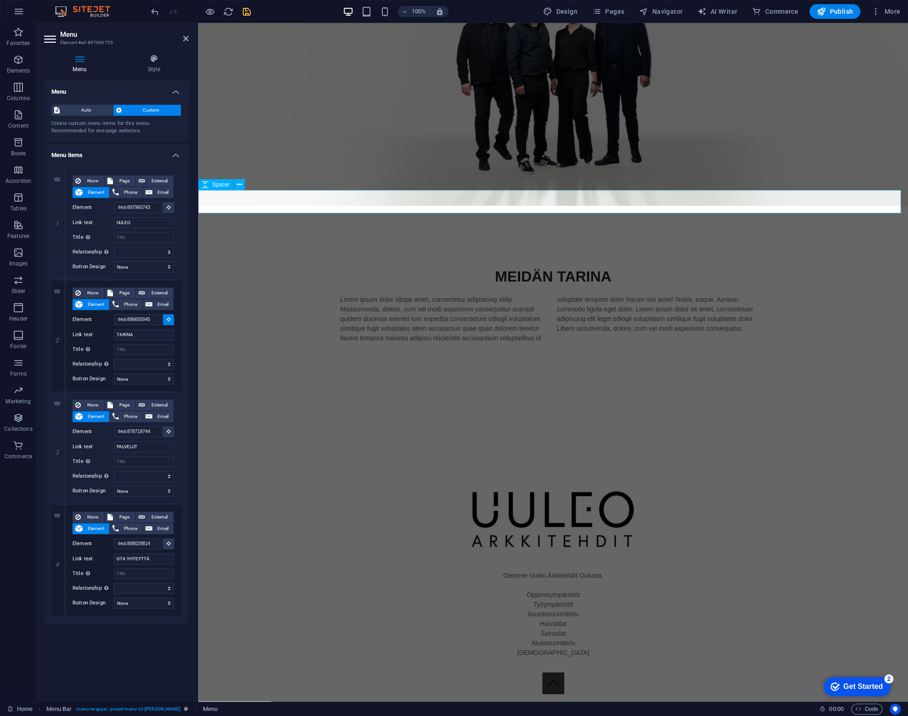
select select
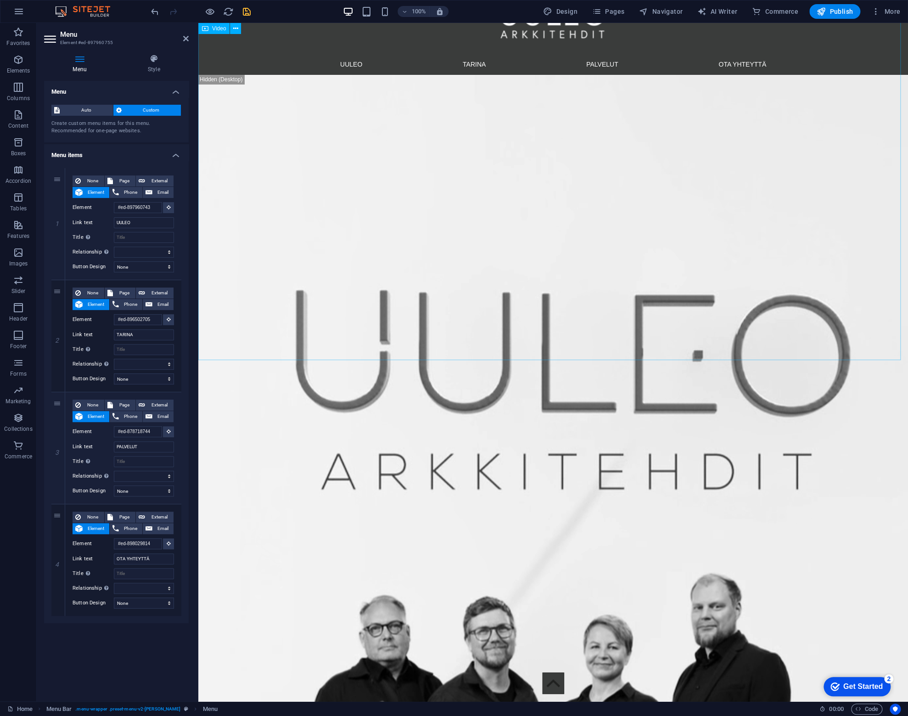
scroll to position [0, 0]
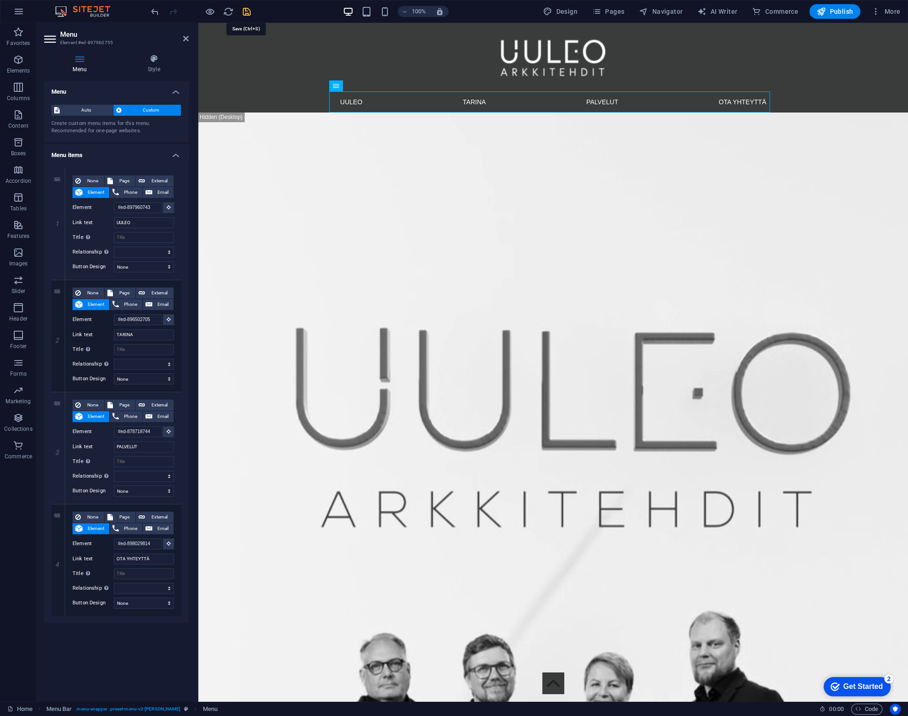
click at [247, 8] on icon "save" at bounding box center [247, 11] width 11 height 11
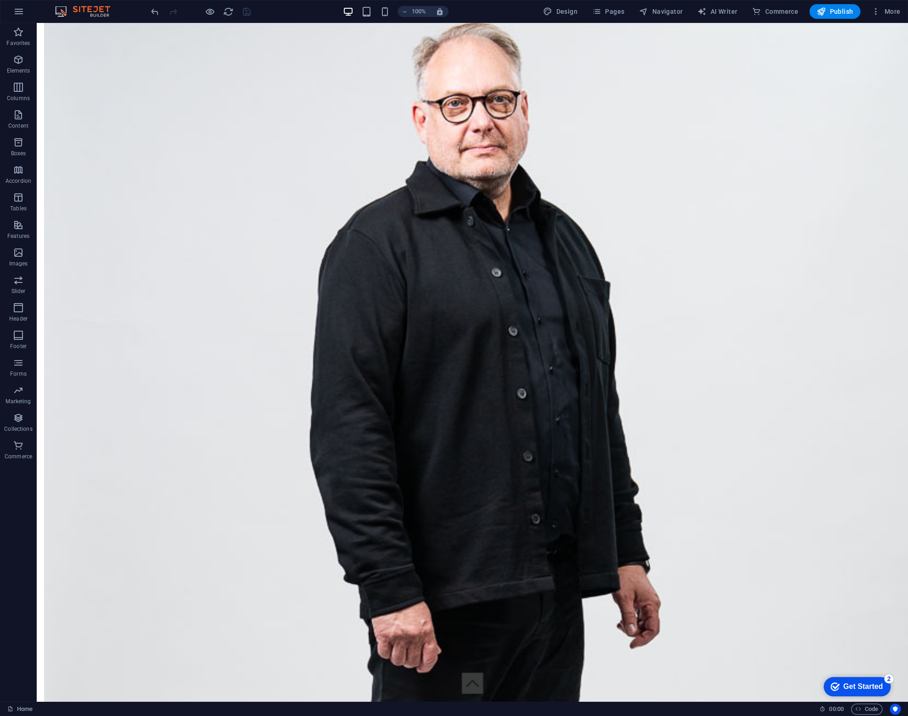
drag, startPoint x: 611, startPoint y: 490, endPoint x: 691, endPoint y: 726, distance: 248.8
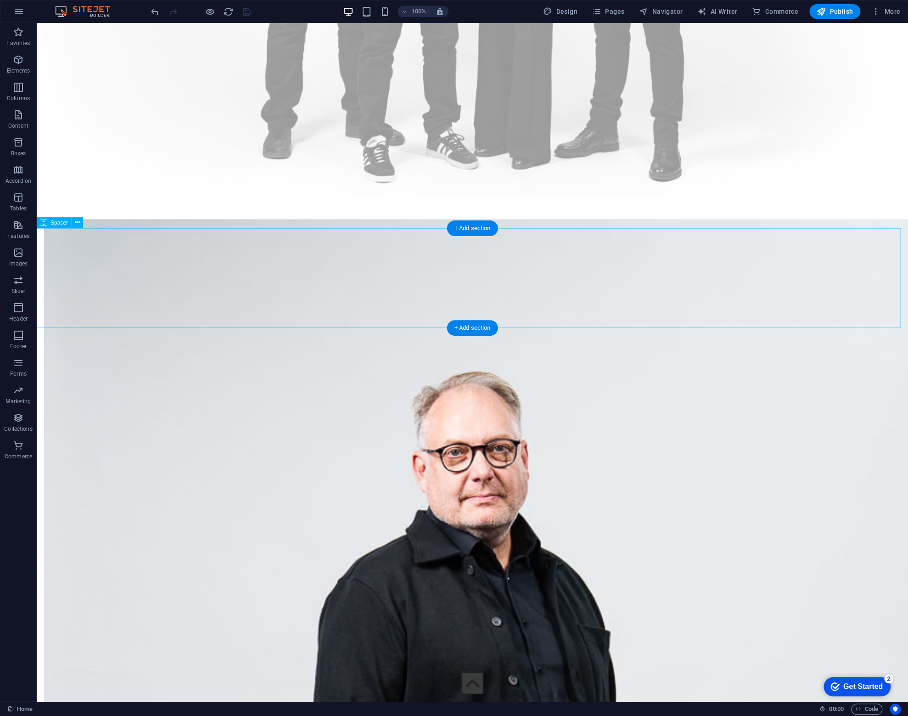
scroll to position [2957, 0]
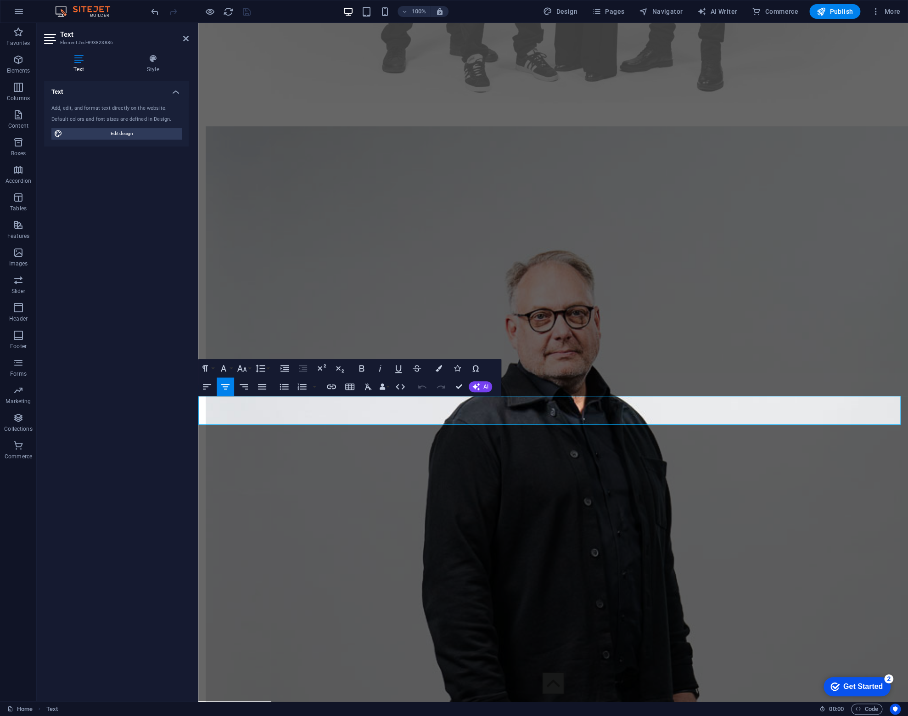
scroll to position [2965, 0]
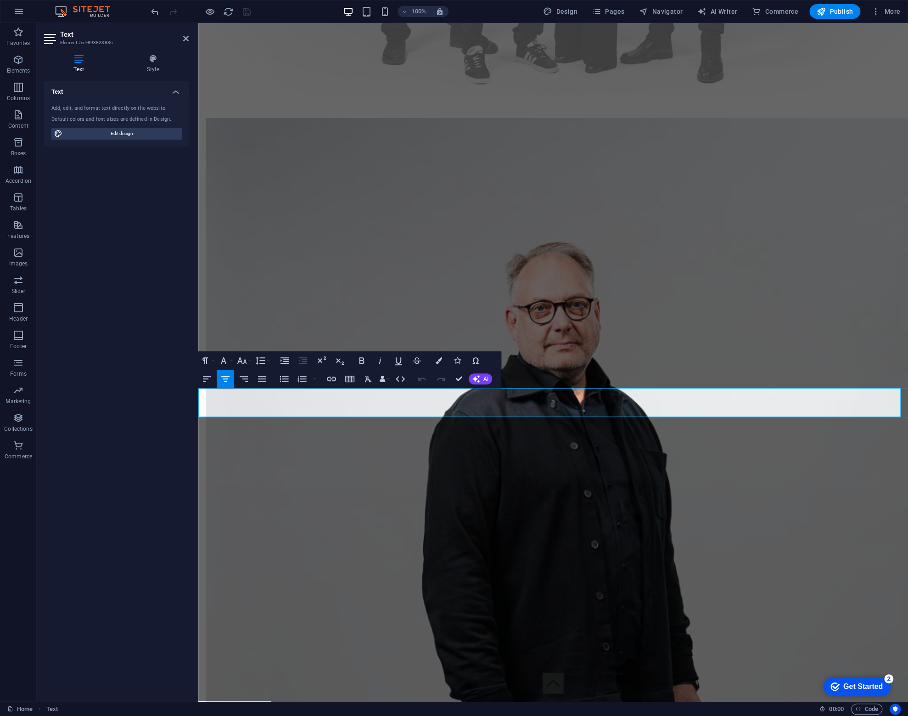
drag, startPoint x: 302, startPoint y: 398, endPoint x: 557, endPoint y: 397, distance: 254.4
drag, startPoint x: 514, startPoint y: 390, endPoint x: 696, endPoint y: 492, distance: 208.5
click at [232, 360] on button "Font Family" at bounding box center [225, 360] width 17 height 18
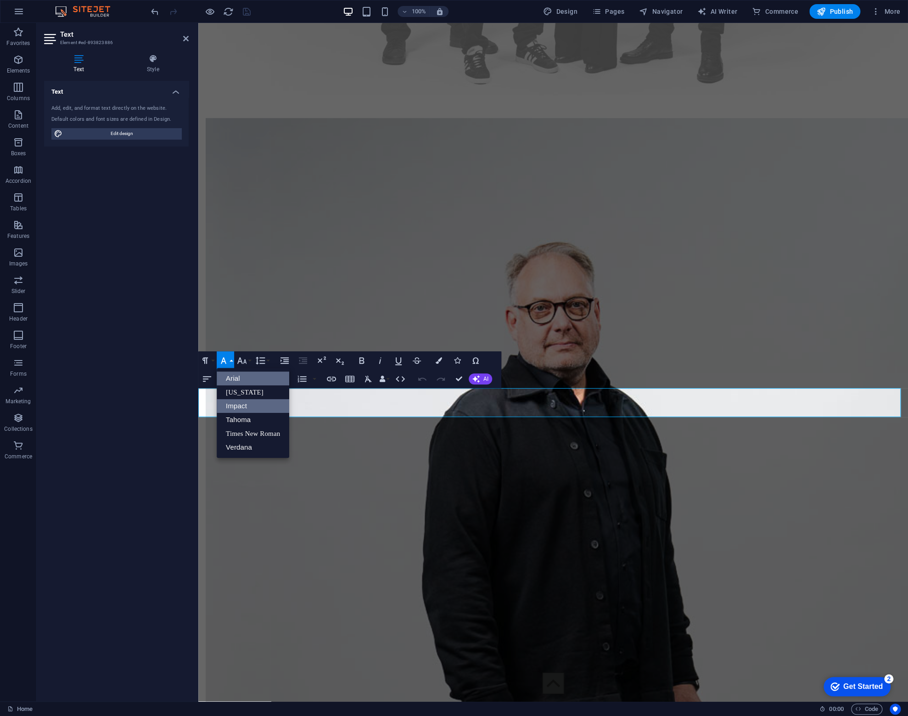
scroll to position [0, 0]
click at [244, 440] on link "Verdana" at bounding box center [253, 447] width 73 height 14
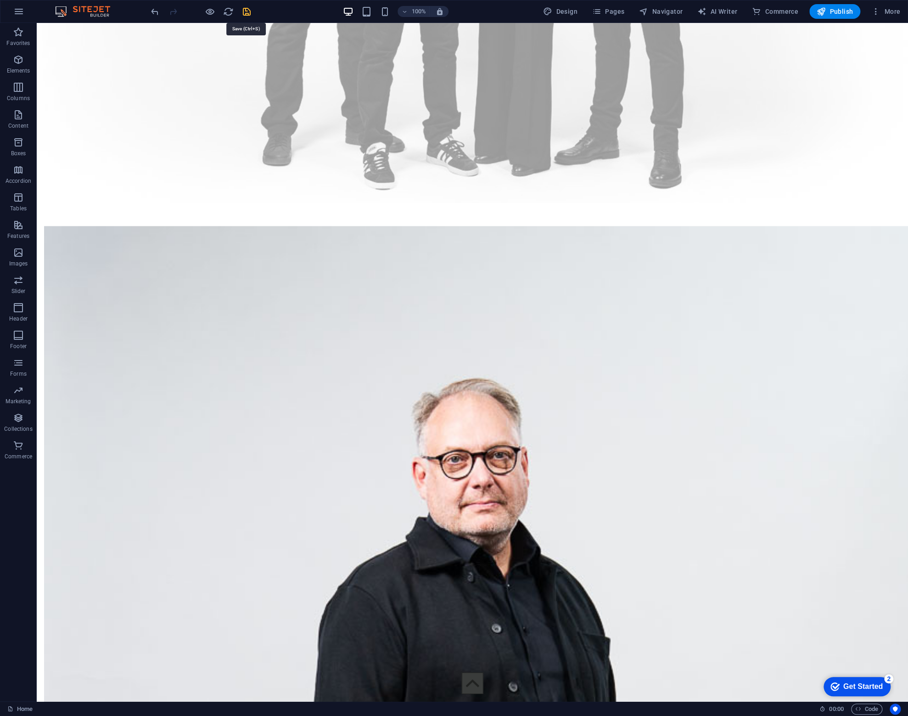
click at [249, 16] on icon "save" at bounding box center [247, 11] width 11 height 11
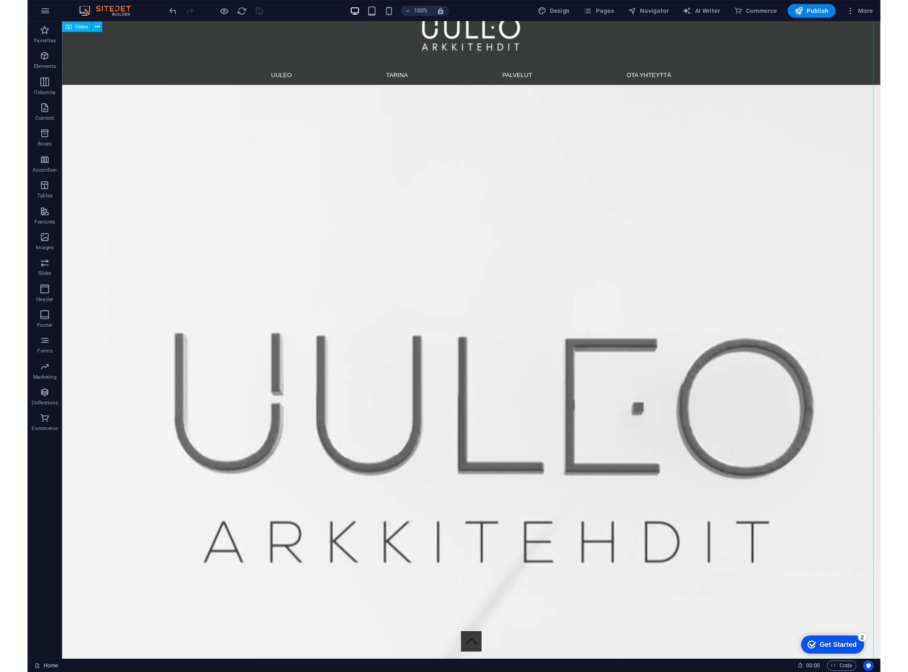
scroll to position [0, 0]
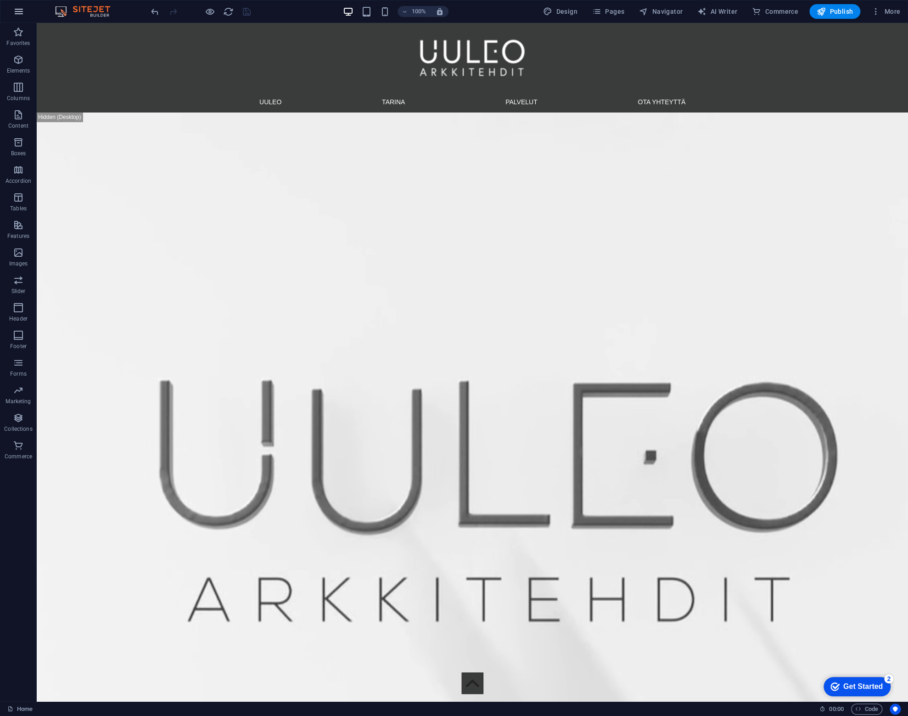
click at [22, 12] on icon "button" at bounding box center [18, 11] width 11 height 11
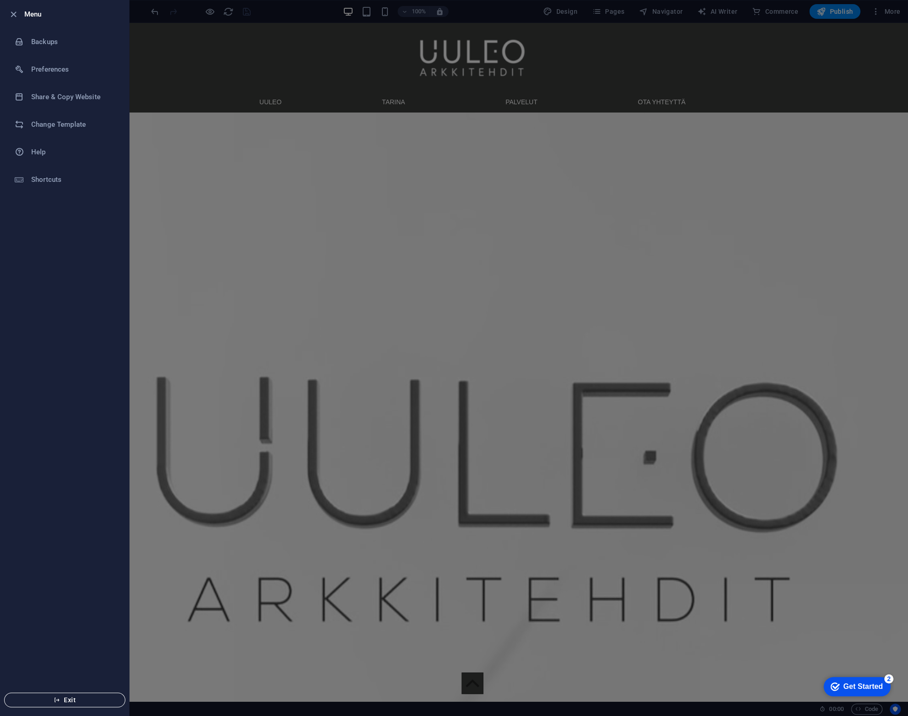
click at [62, 700] on span "Exit" at bounding box center [65, 699] width 106 height 7
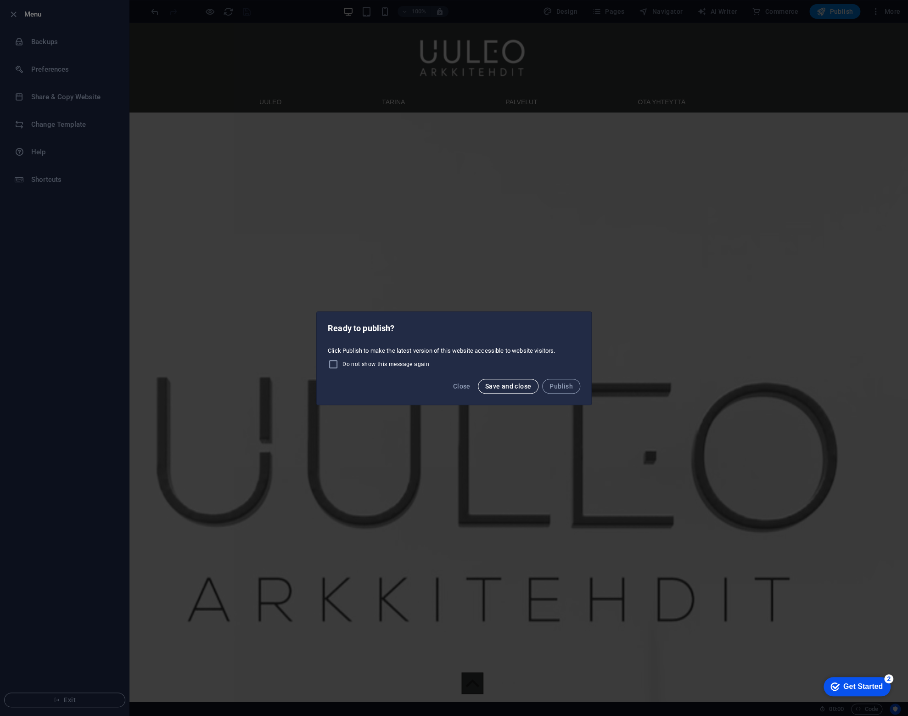
click at [518, 389] on span "Save and close" at bounding box center [508, 386] width 46 height 7
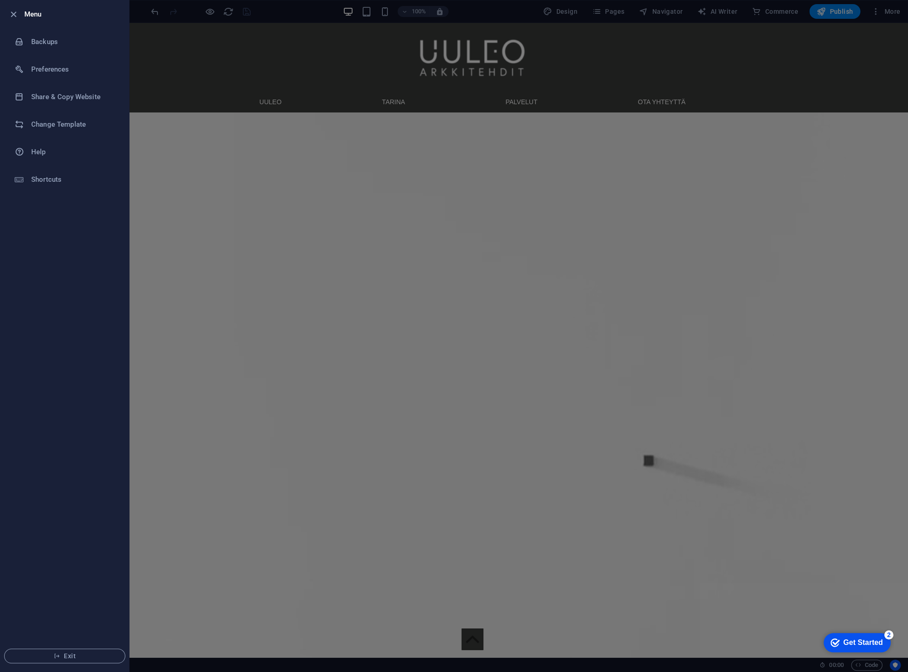
click at [425, 251] on div at bounding box center [454, 336] width 908 height 672
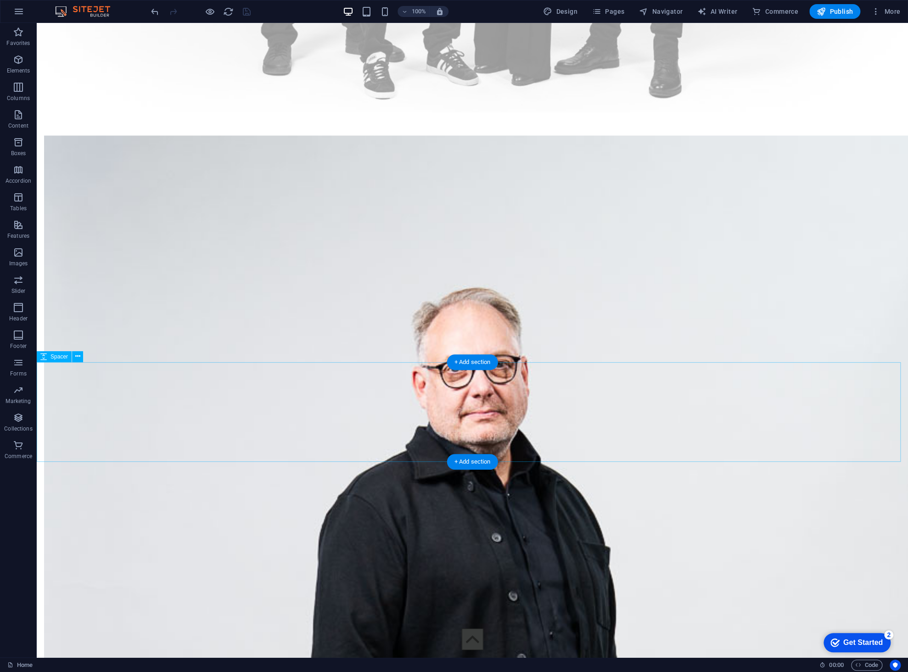
scroll to position [3077, 0]
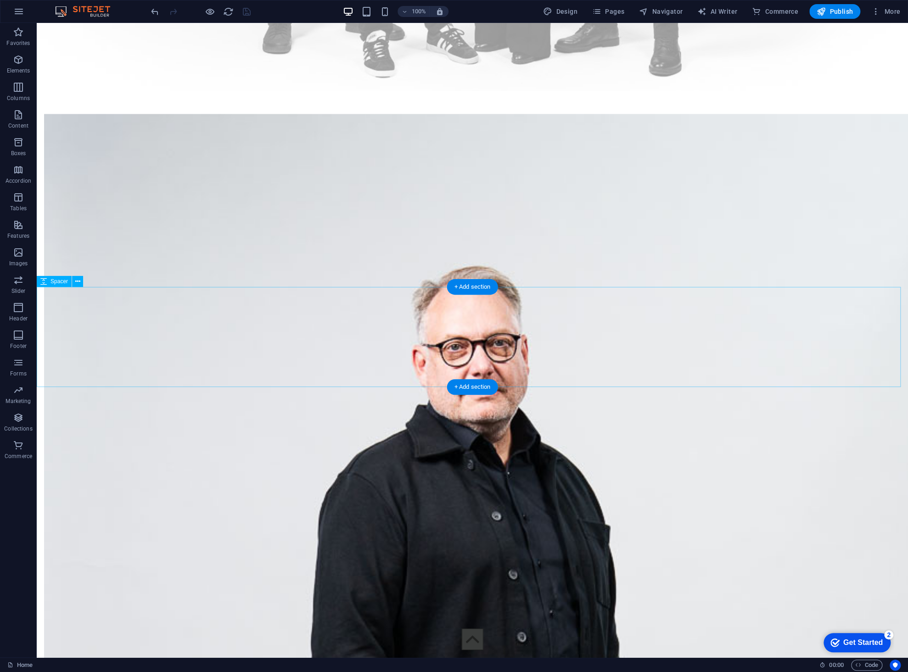
select select "px"
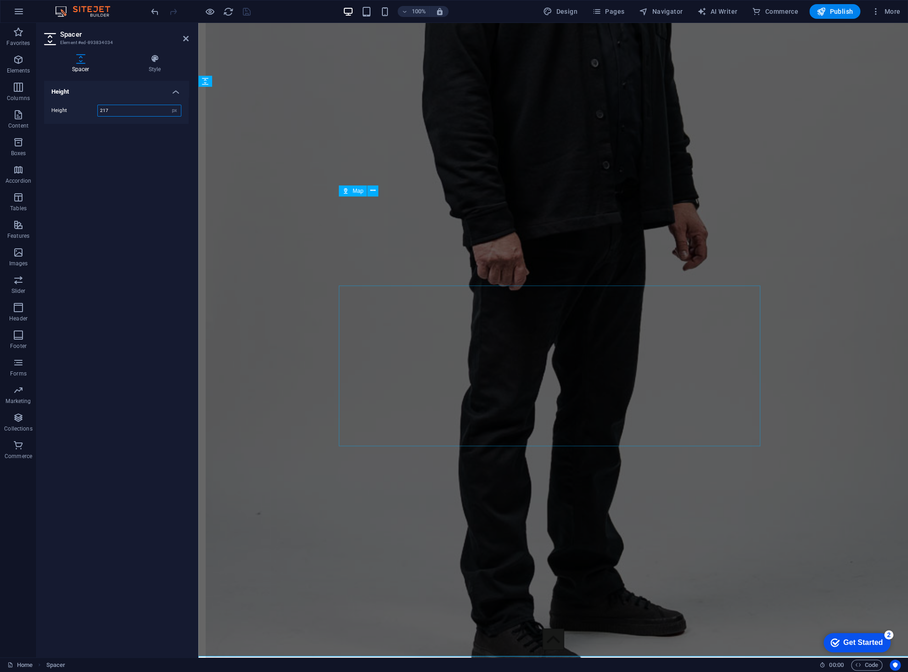
scroll to position [2708, 0]
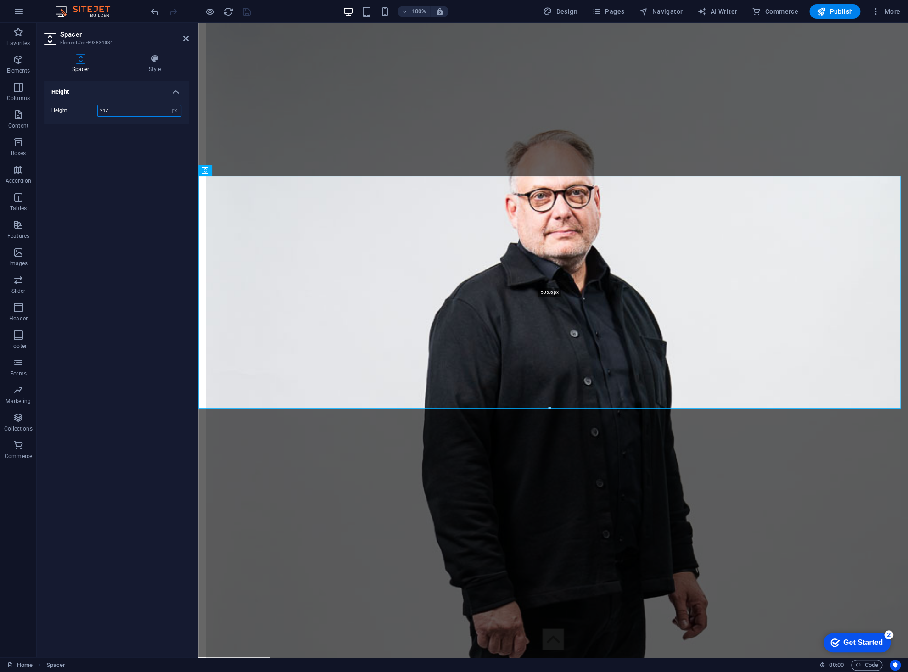
drag, startPoint x: 551, startPoint y: 275, endPoint x: 555, endPoint y: 408, distance: 133.2
click at [555, 408] on div at bounding box center [550, 408] width 702 height 3
type input "505"
click at [242, 6] on icon "save" at bounding box center [247, 11] width 11 height 11
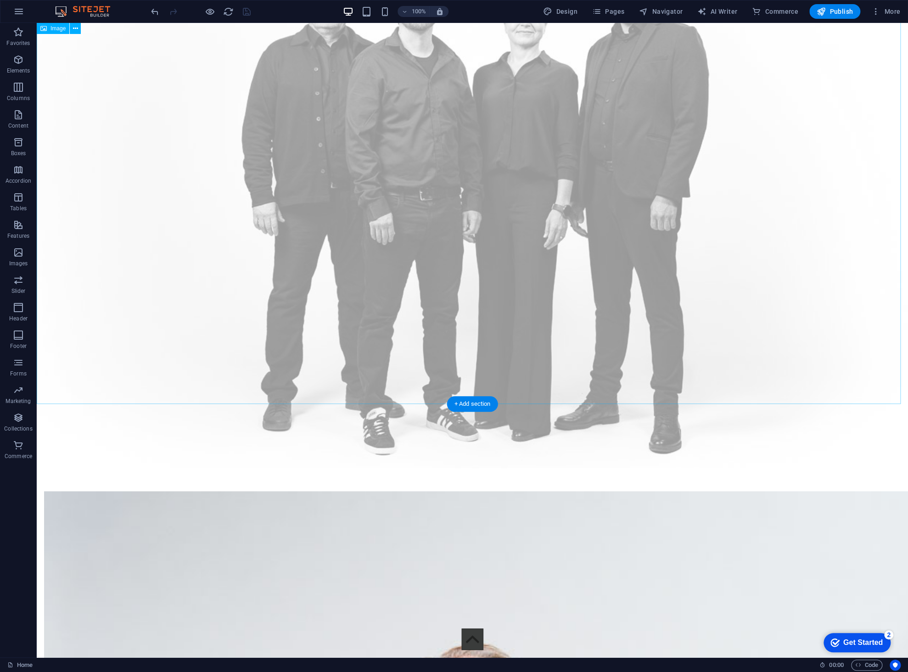
scroll to position [2680, 0]
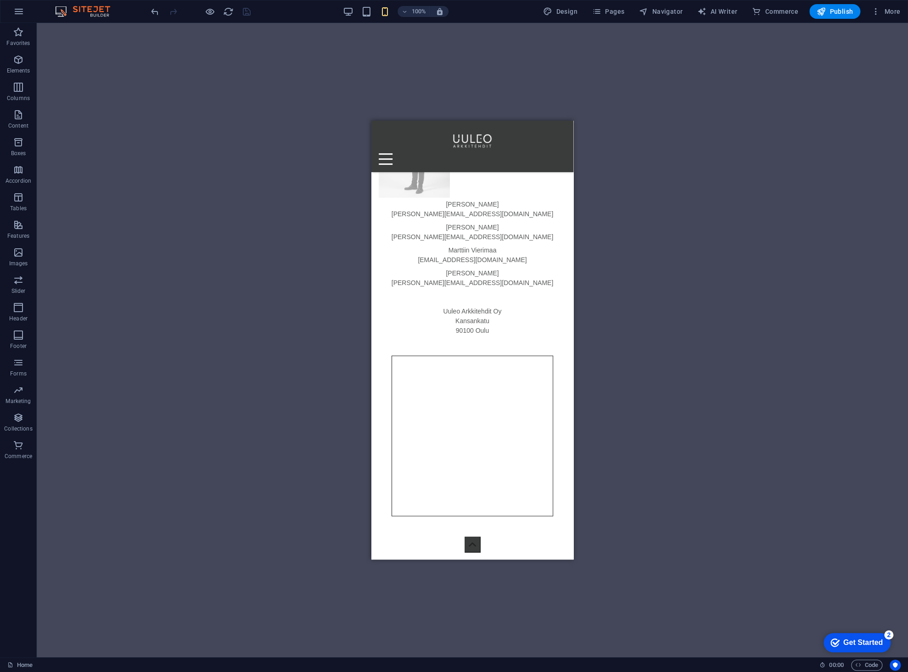
scroll to position [1494, 0]
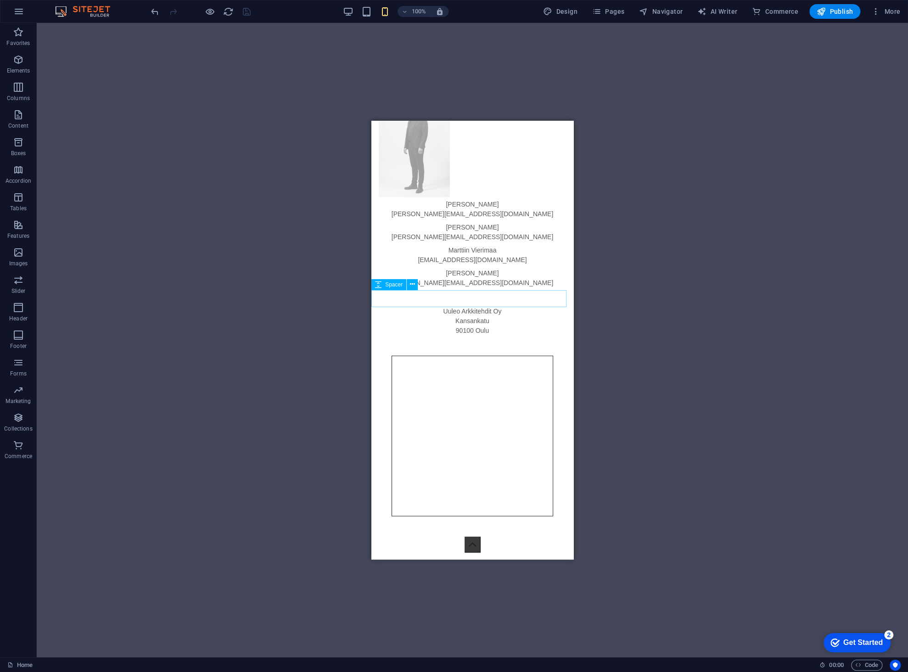
click at [423, 293] on div at bounding box center [473, 298] width 202 height 17
select select "px"
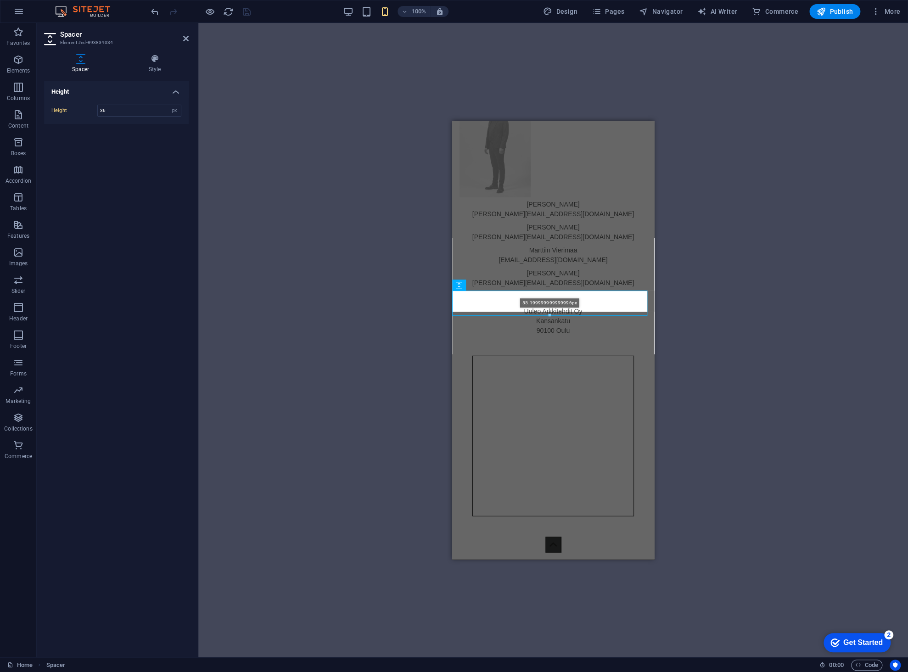
scroll to position [1494, 0]
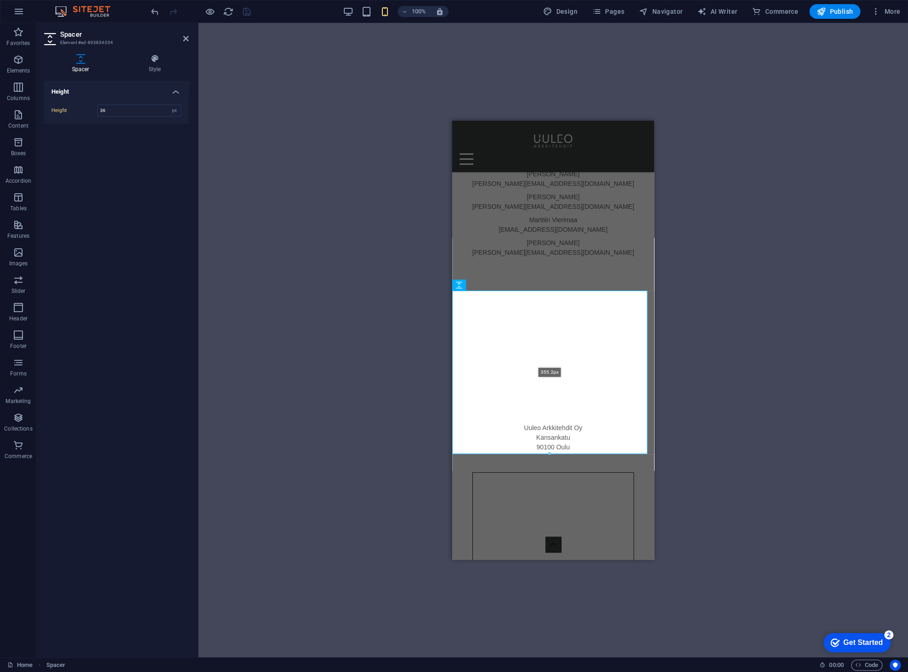
drag, startPoint x: 552, startPoint y: 306, endPoint x: 563, endPoint y: 451, distance: 145.5
click at [563, 451] on div "355.2px" at bounding box center [549, 372] width 195 height 163
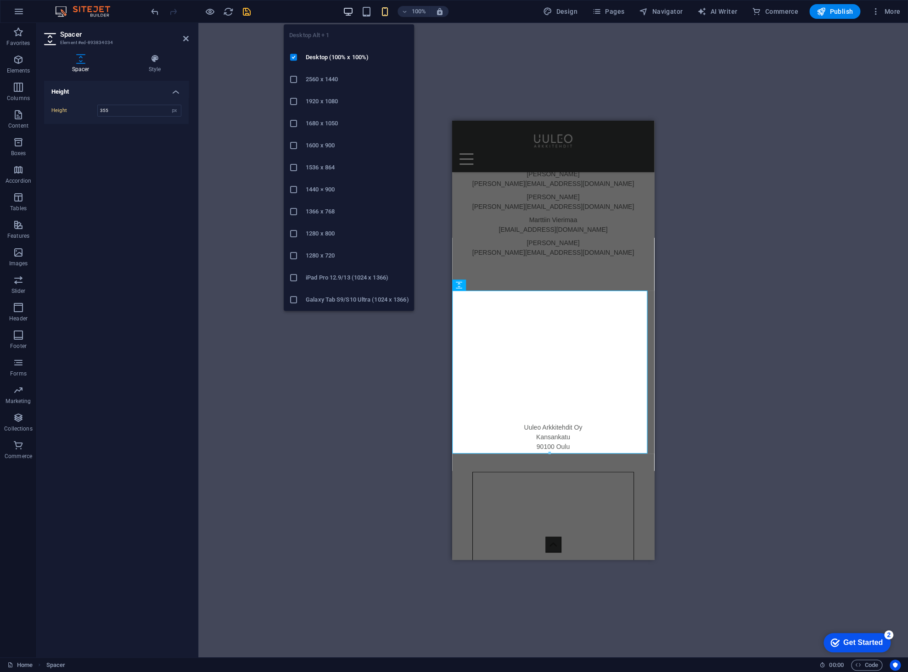
click at [354, 12] on icon "button" at bounding box center [348, 11] width 11 height 11
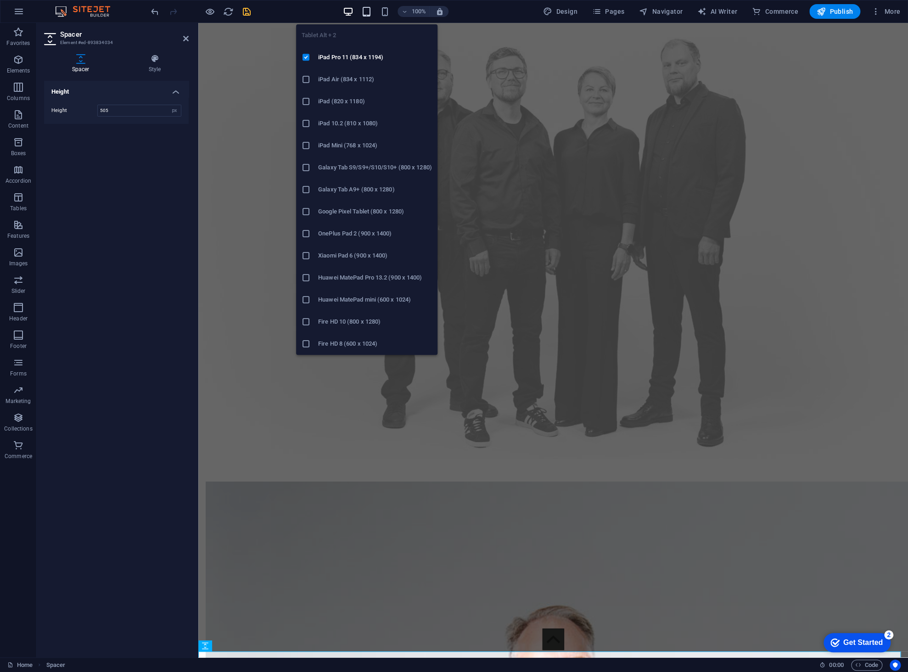
click at [369, 11] on icon "button" at bounding box center [366, 11] width 11 height 11
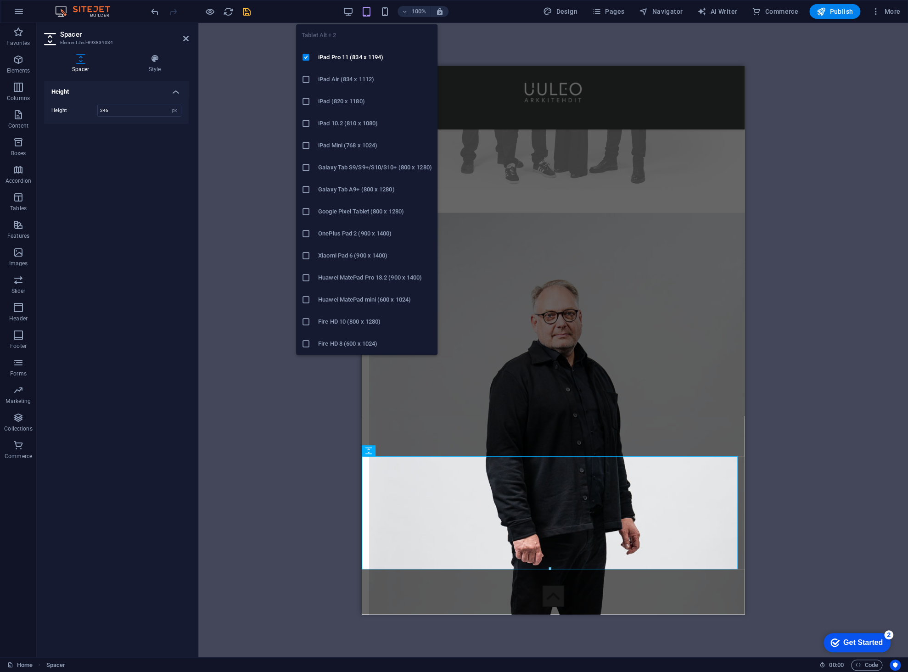
scroll to position [1410, 0]
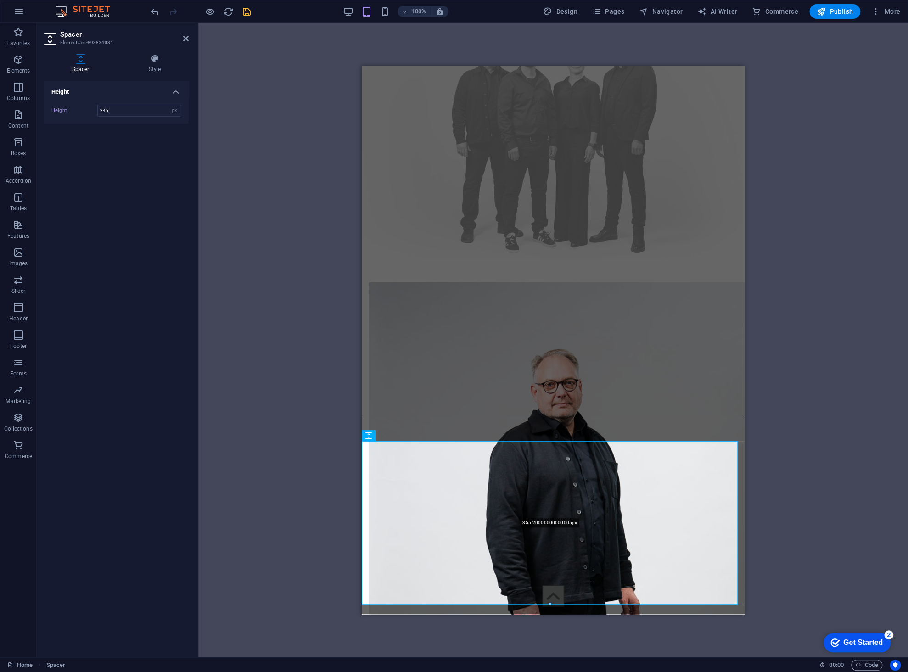
drag, startPoint x: 551, startPoint y: 554, endPoint x: 569, endPoint y: 602, distance: 51.3
click at [569, 605] on div at bounding box center [549, 604] width 375 height 3
type input "355"
click at [246, 1] on div "100% Design Pages Navigator AI Writer Commerce Publish More" at bounding box center [453, 11] width 907 height 22
click at [243, 12] on icon "save" at bounding box center [247, 11] width 11 height 11
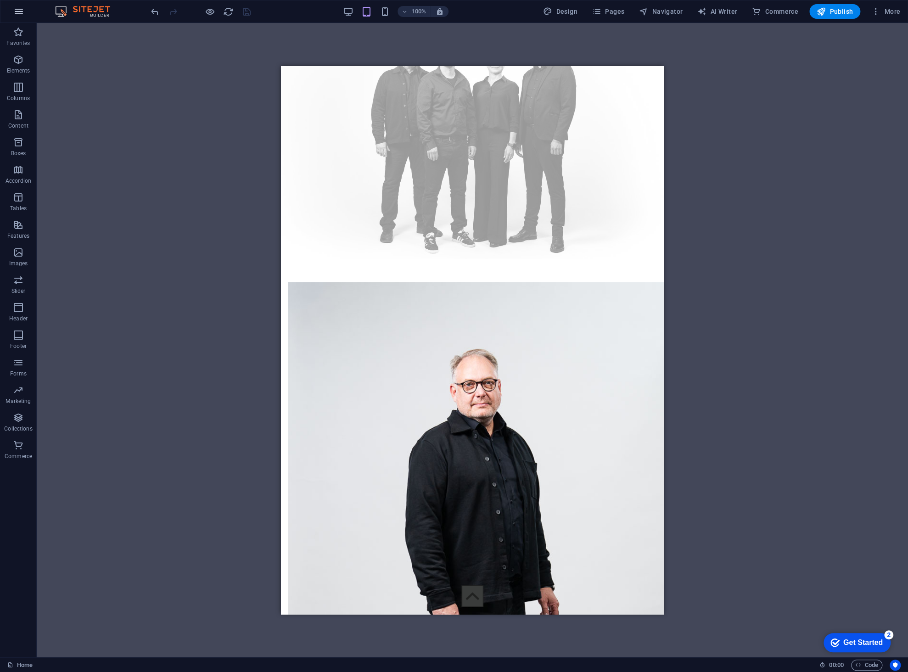
click at [18, 16] on icon "button" at bounding box center [18, 11] width 11 height 11
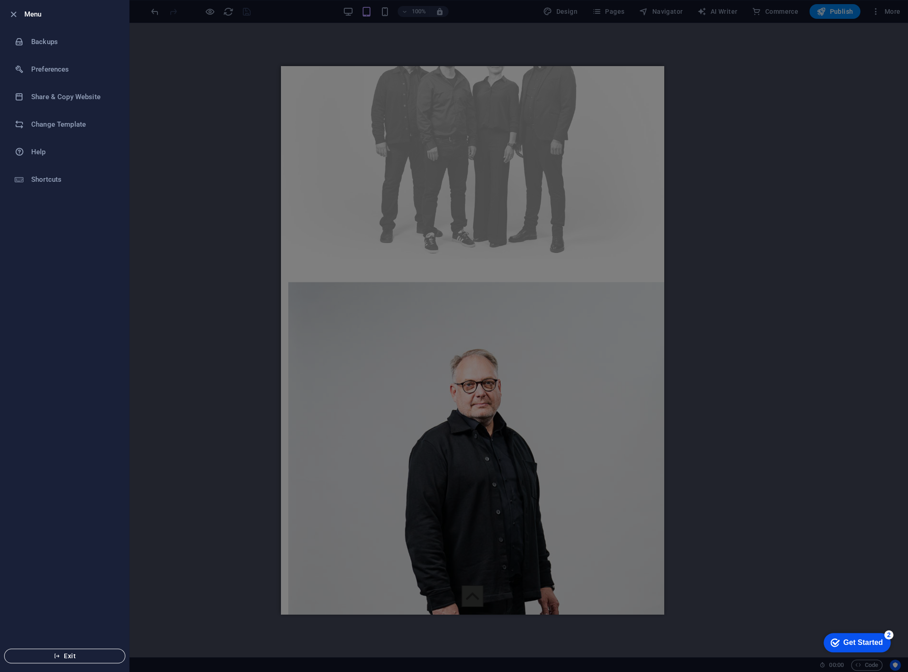
click at [81, 662] on button "Exit" at bounding box center [64, 656] width 121 height 15
